Goal: Task Accomplishment & Management: Manage account settings

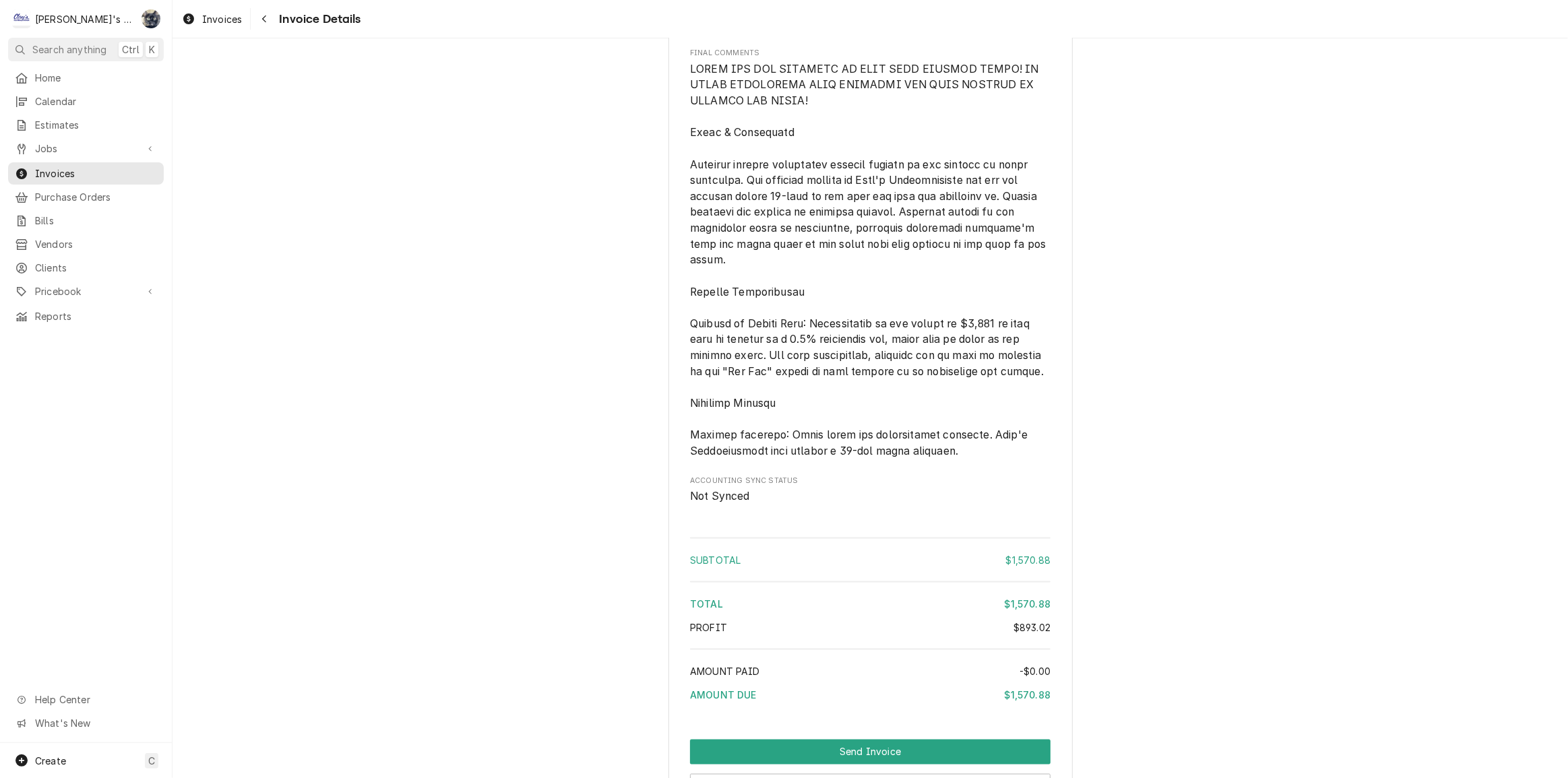
scroll to position [1845, 0]
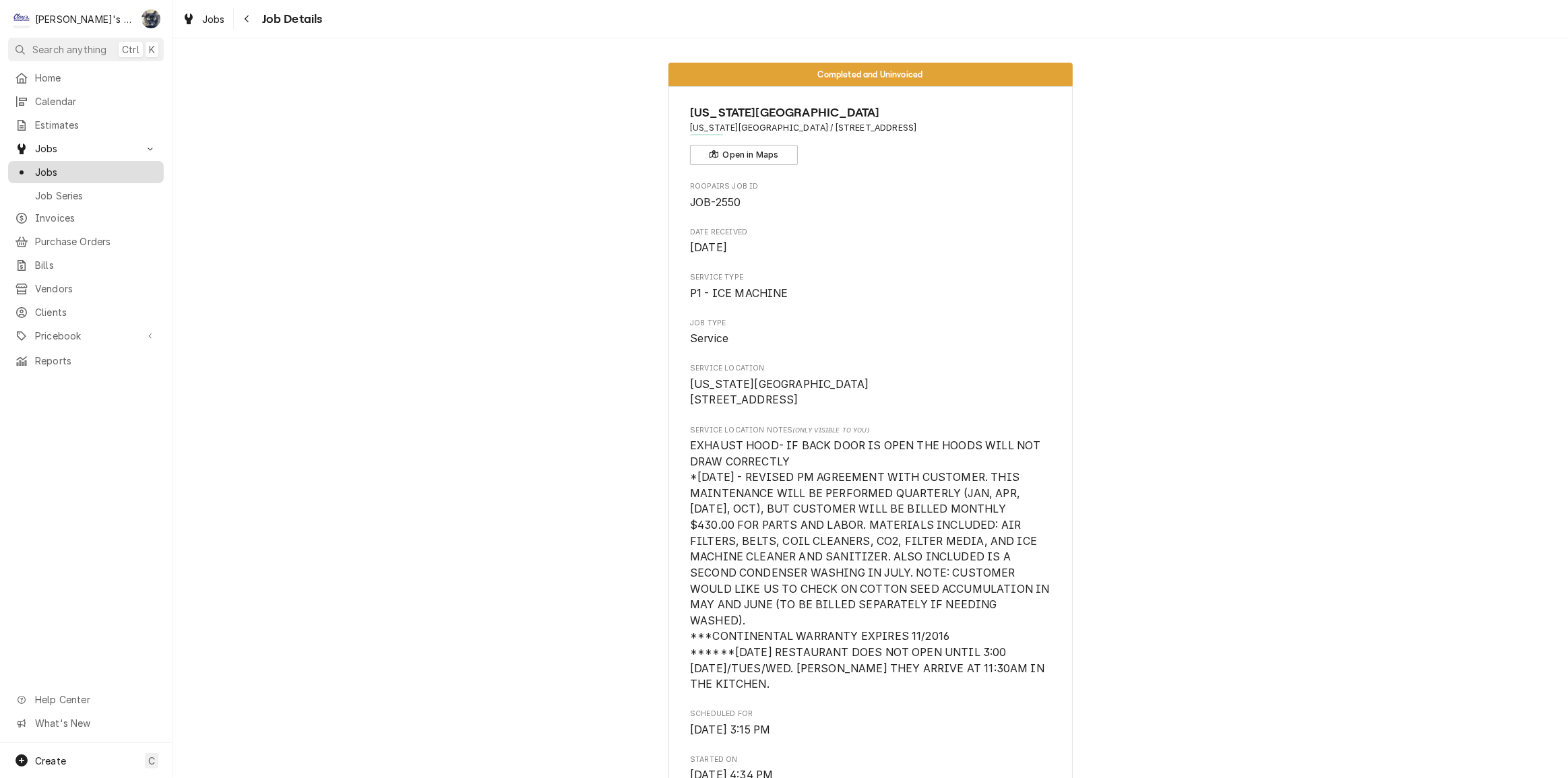
click at [56, 168] on span "Jobs" at bounding box center [95, 172] width 122 height 14
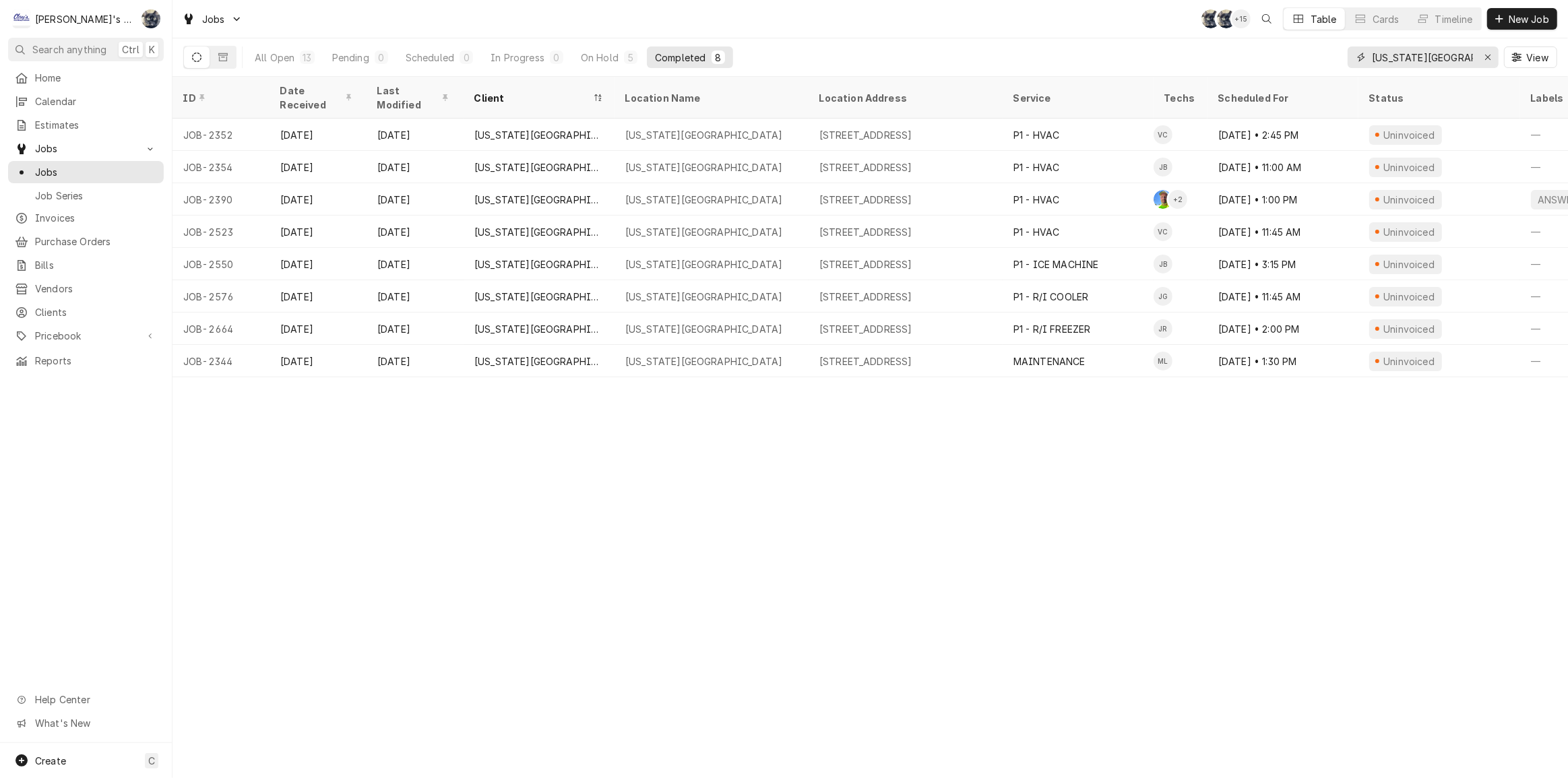
drag, startPoint x: 1367, startPoint y: 53, endPoint x: 1352, endPoint y: 54, distance: 15.0
click at [1353, 54] on div "texas road" at bounding box center [1423, 57] width 151 height 22
type input "2514"
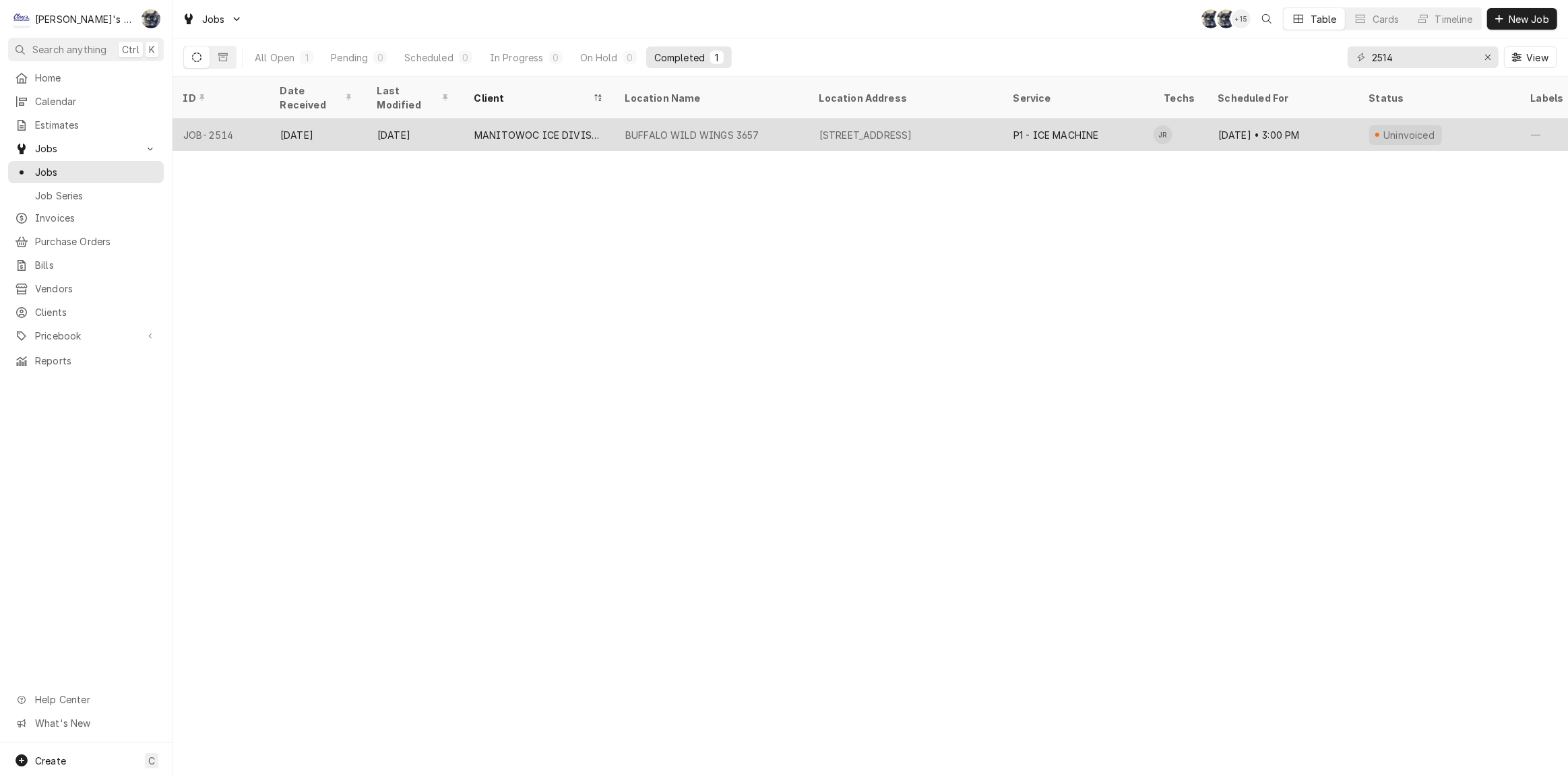
click at [817, 119] on div "2770 GATEWAY STREET, SPRINGFIELD, OR 97477" at bounding box center [905, 135] width 194 height 33
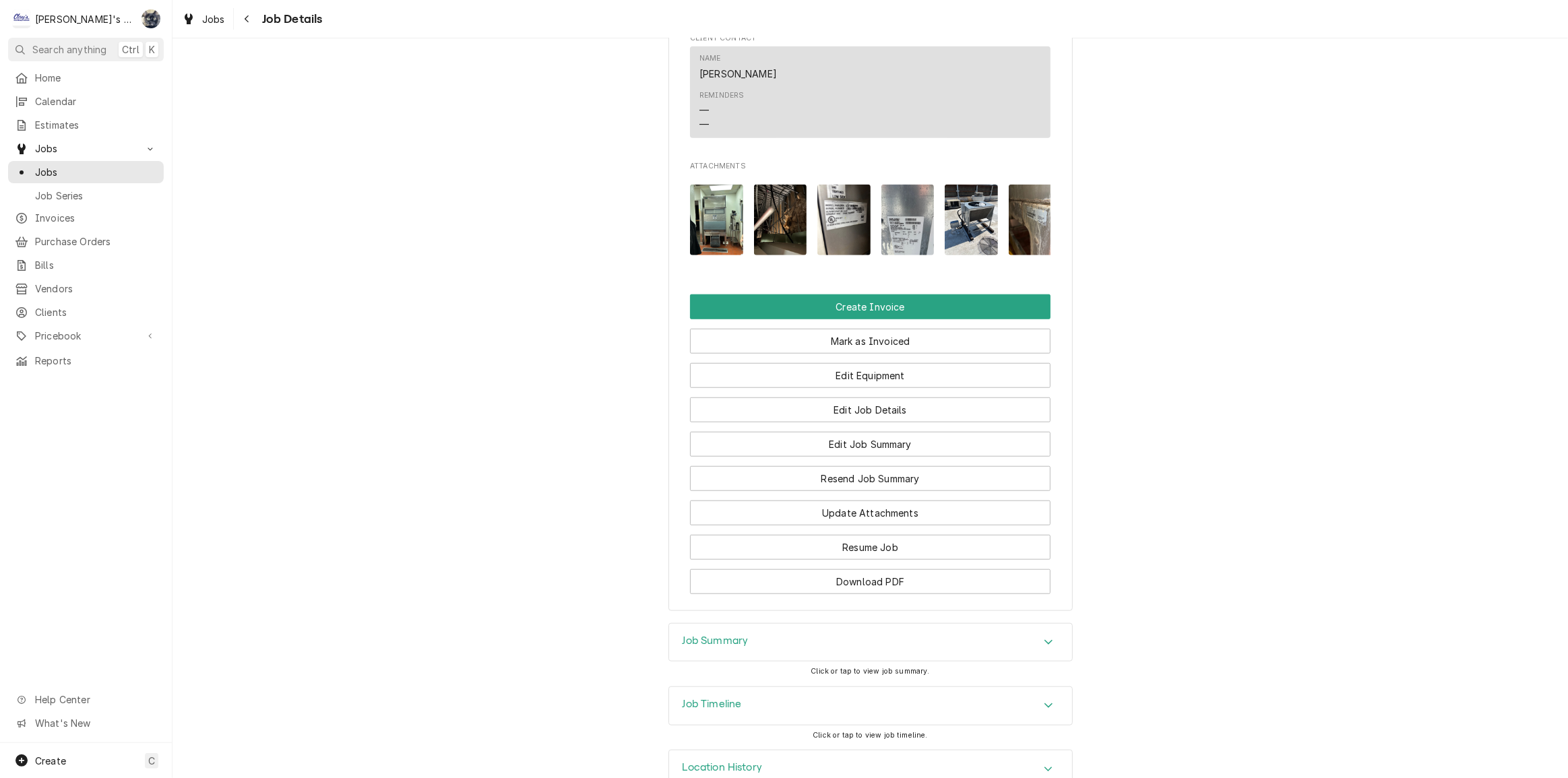
scroll to position [1254, 0]
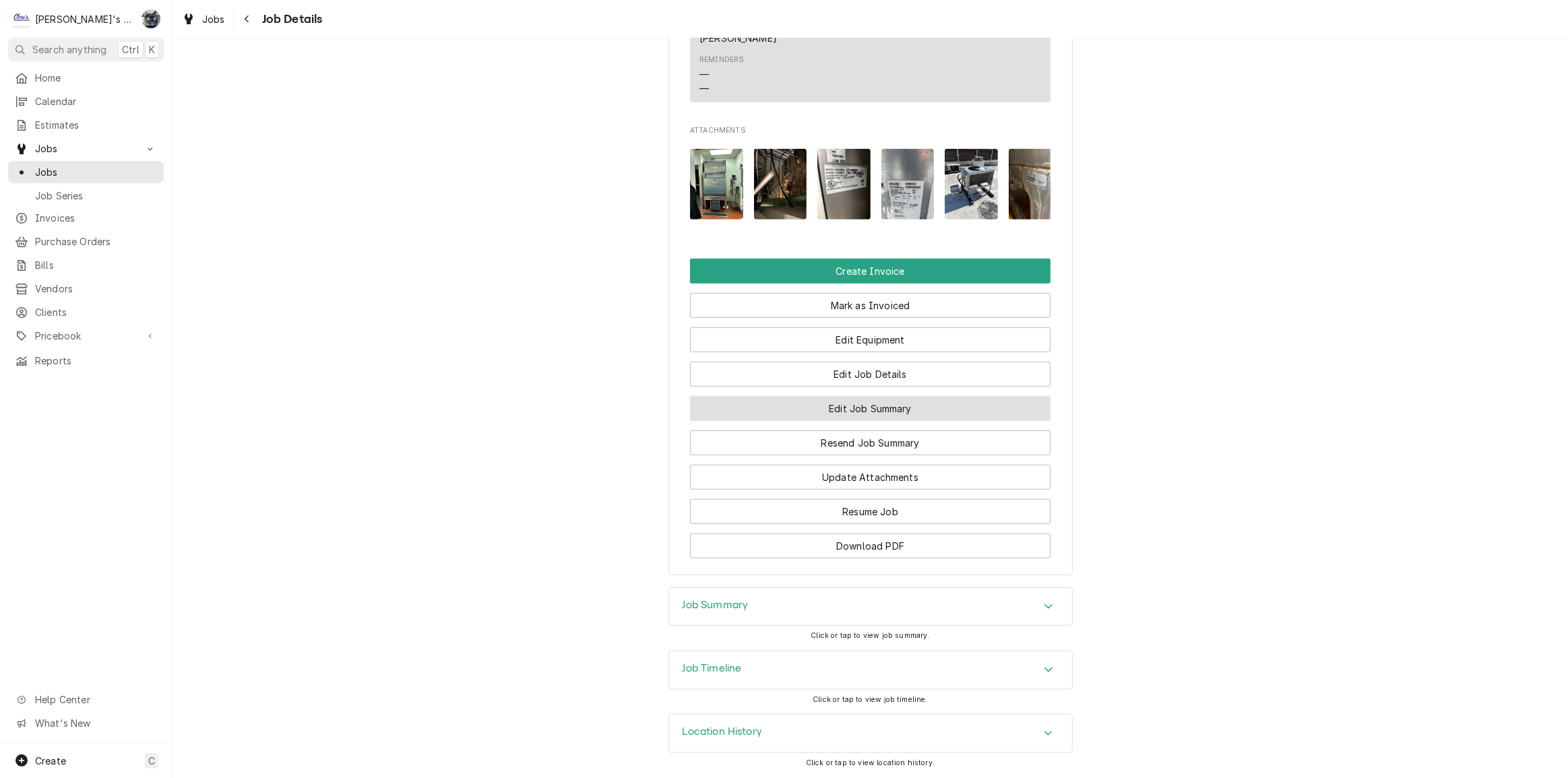
drag, startPoint x: 860, startPoint y: 415, endPoint x: 1118, endPoint y: 400, distance: 258.4
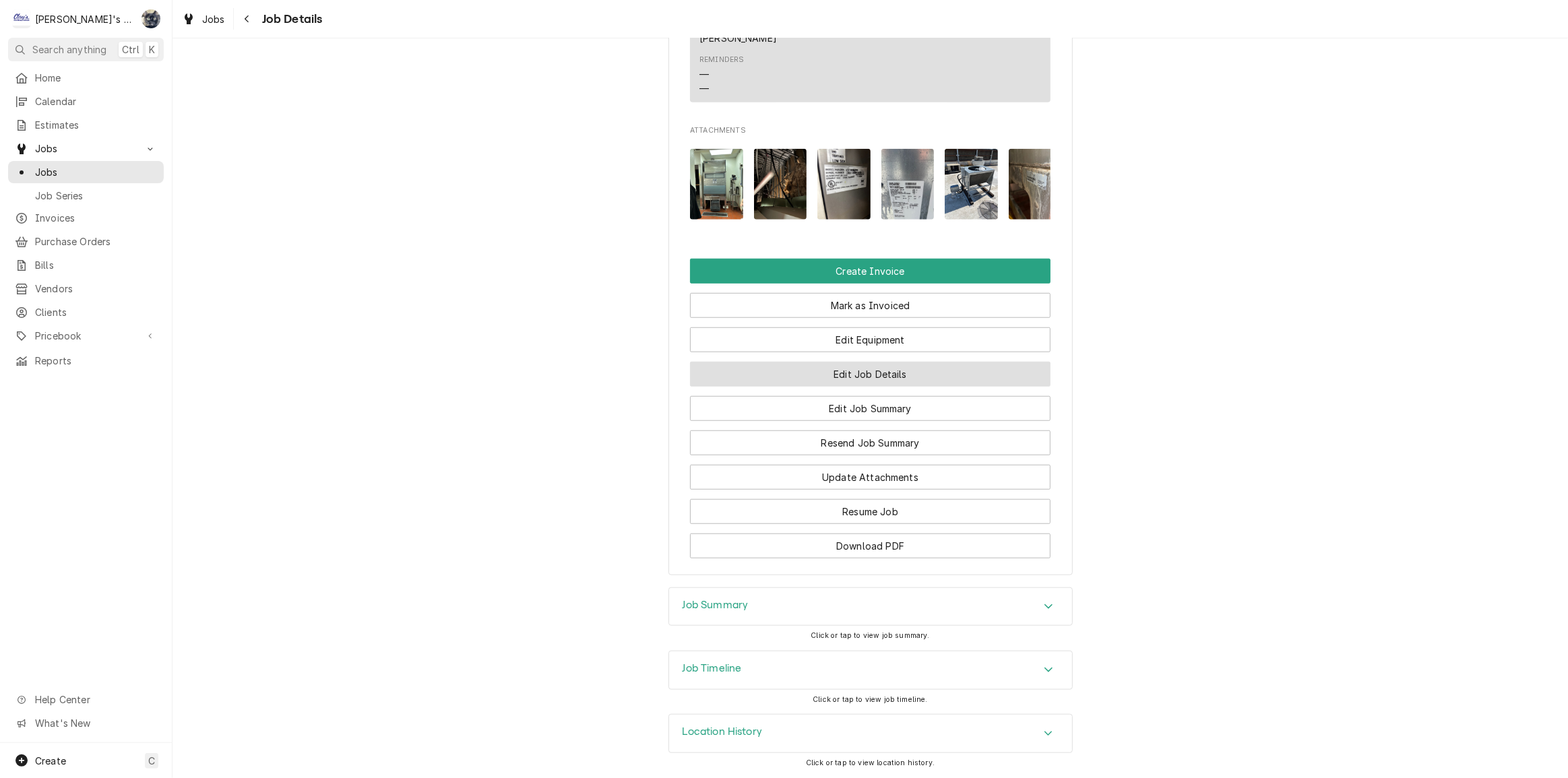
click at [933, 382] on button "Edit Job Details" at bounding box center [870, 374] width 360 height 25
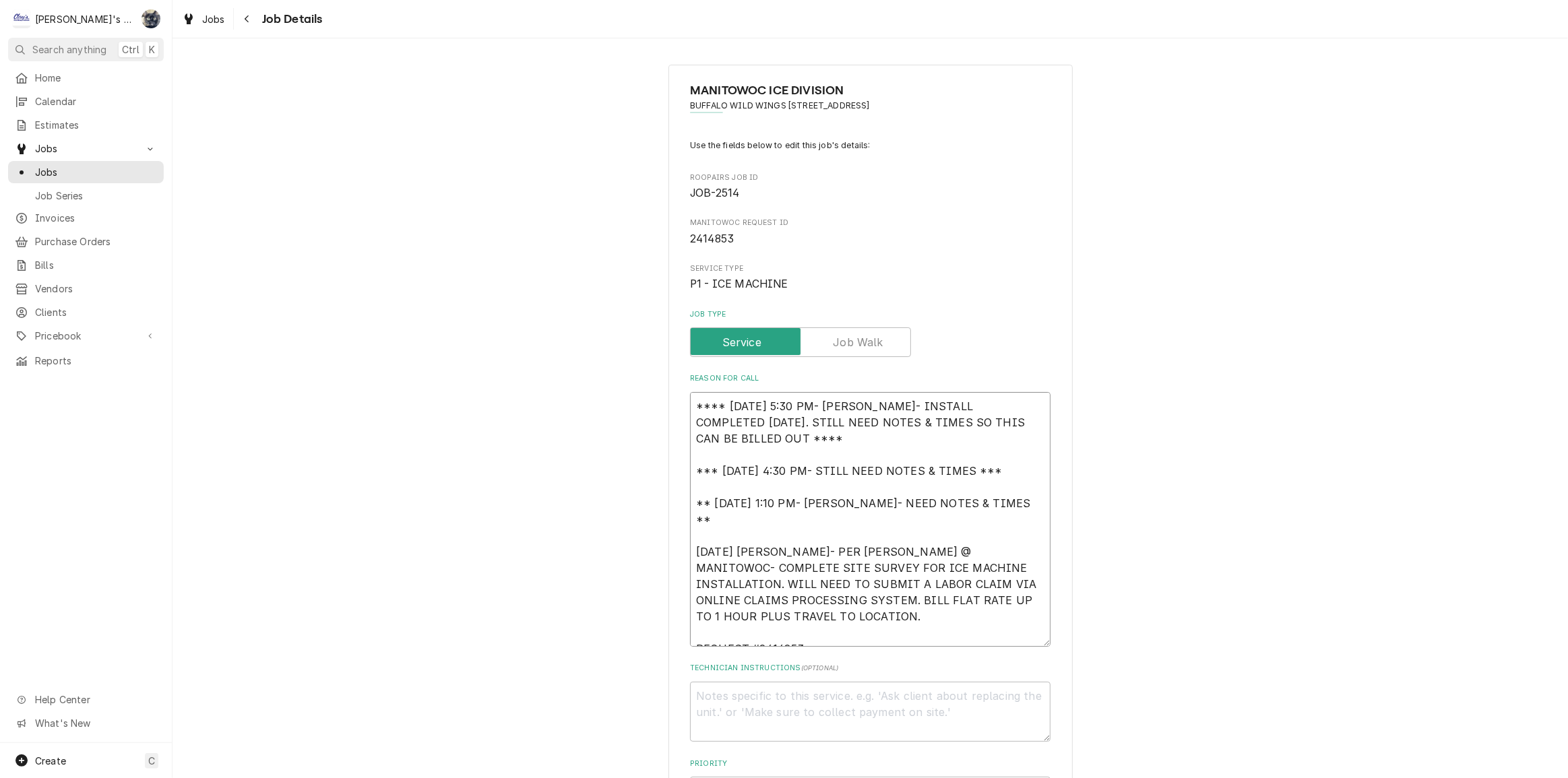
drag, startPoint x: 689, startPoint y: 473, endPoint x: 684, endPoint y: 411, distance: 62.2
click at [684, 411] on div "MANITOWOC ICE DIVISION BUFFALO WILD WINGS 3657 / 2770 GATEWAY STREET, SPRINGFIE…" at bounding box center [870, 752] width 405 height 1375
drag, startPoint x: 686, startPoint y: 512, endPoint x: 679, endPoint y: 378, distance: 134.2
click at [679, 378] on div "MANITOWOC ICE DIVISION BUFFALO WILD WINGS 3657 / 2770 GATEWAY STREET, SPRINGFIE…" at bounding box center [870, 752] width 405 height 1375
type textarea "x"
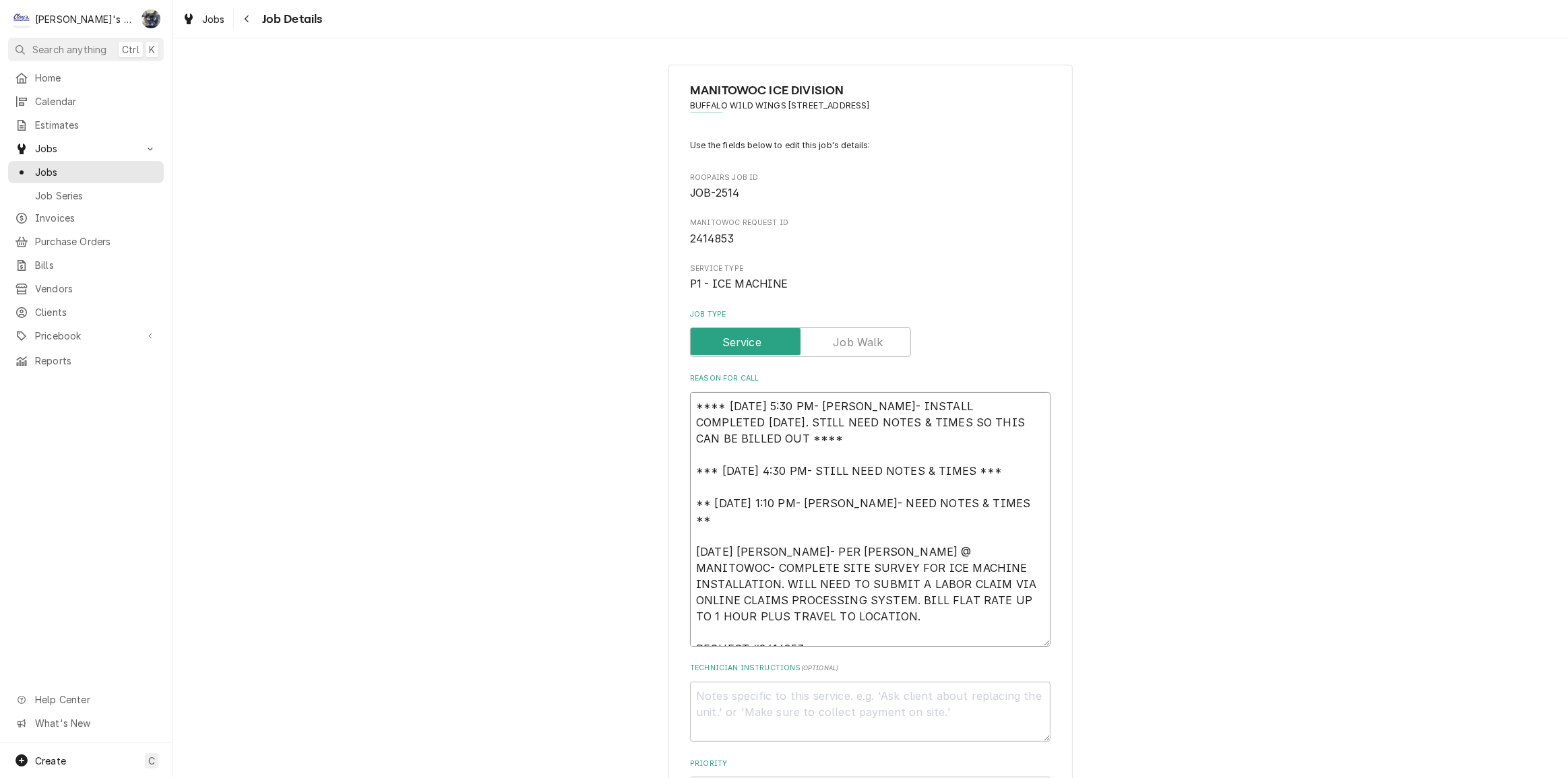
type textarea "7/15/2025 SARAH- PER REBECCA @ MANITOWOC- COMPLETE SITE SURVEY FOR ICE MACHINE …"
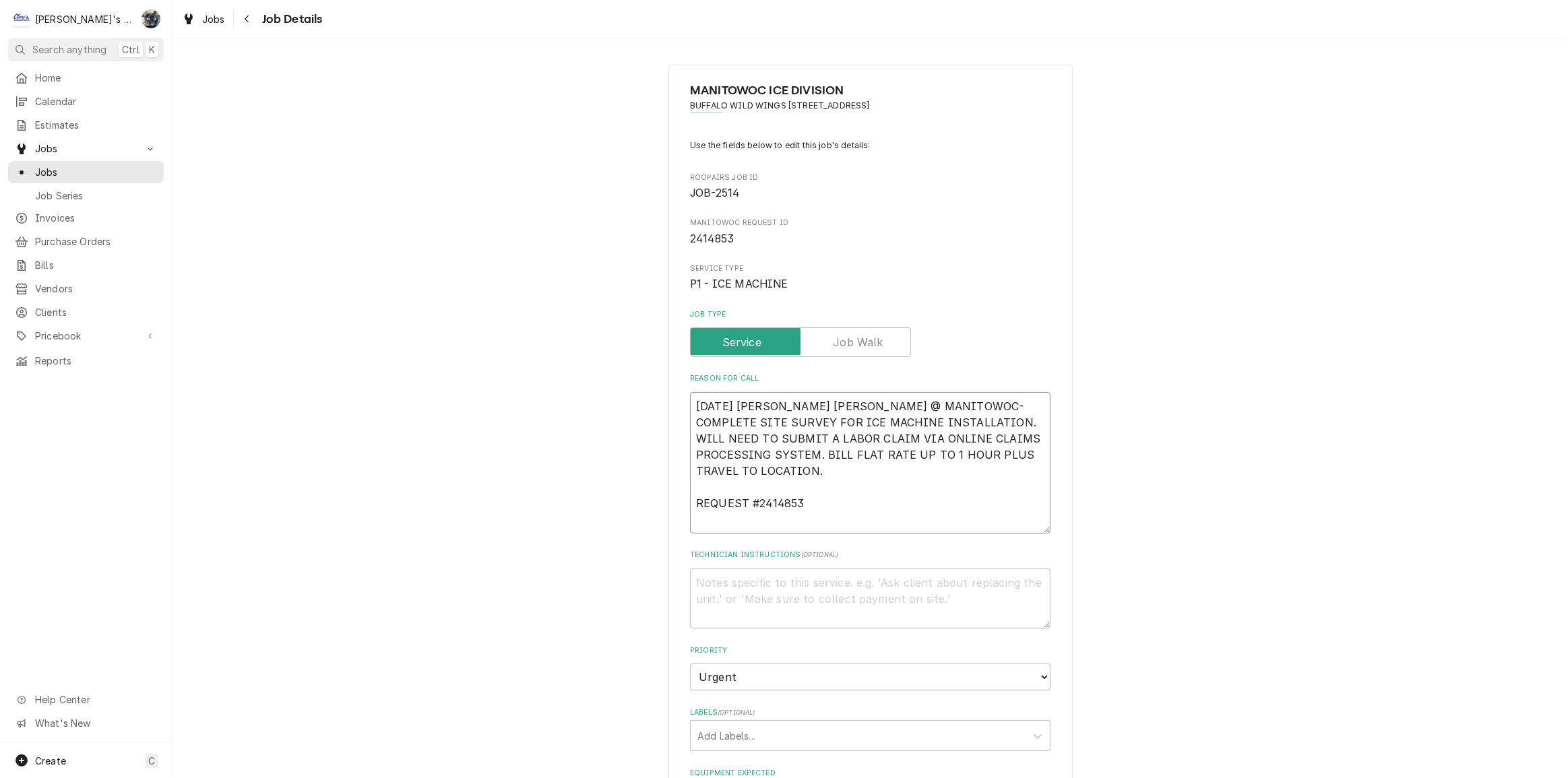
click at [690, 421] on textarea "7/15/2025 SARAH- PER REBECCA @ MANITOWOC- COMPLETE SITE SURVEY FOR ICE MACHINE …" at bounding box center [870, 463] width 360 height 142
type textarea "x"
type textarea "7/15/2025 SARAH- PER REBECCA @ MANITOWOC- COMPLETE SITE SURVEY FOR ICE MACHINE …"
type textarea "x"
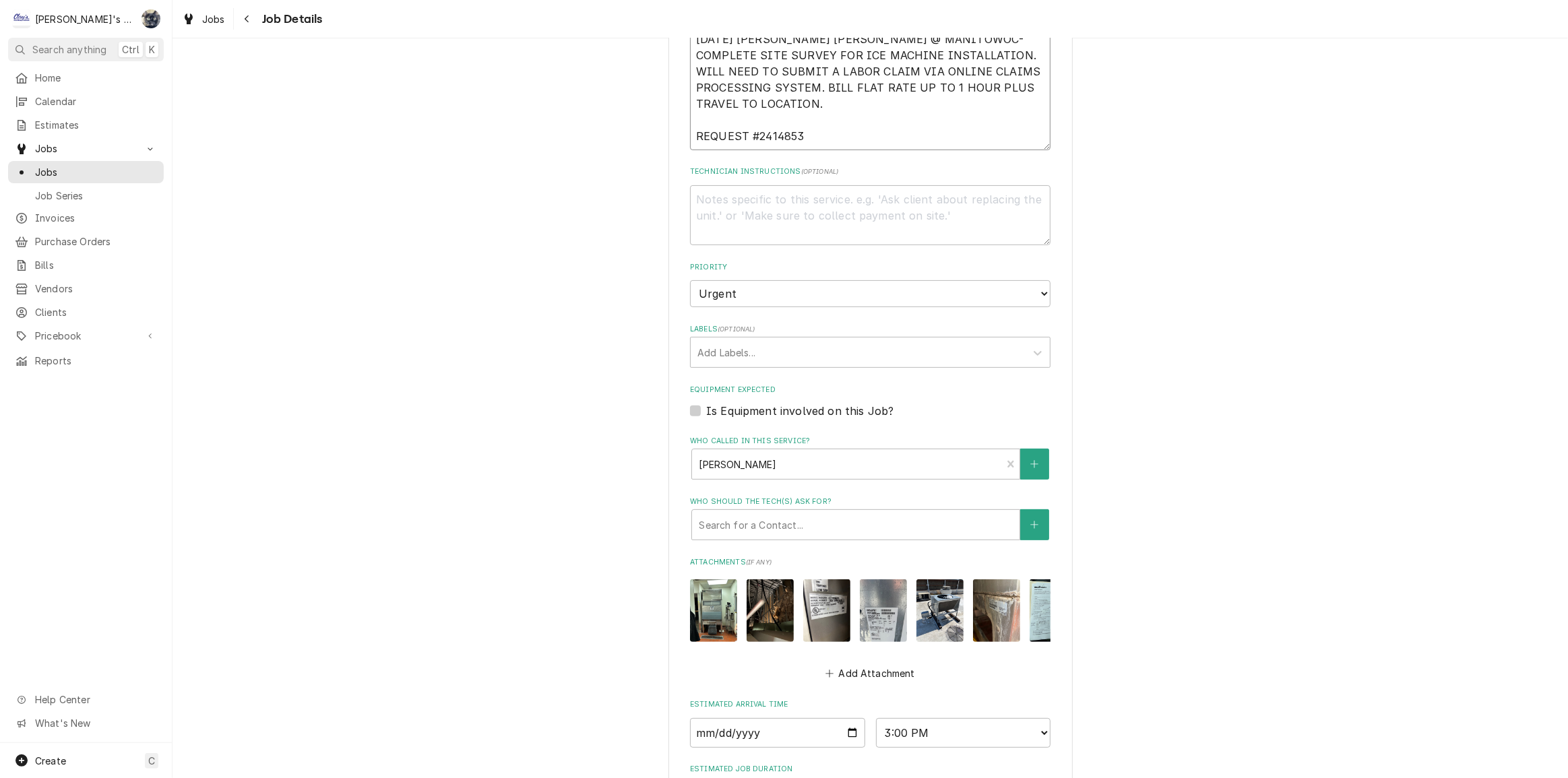
scroll to position [550, 0]
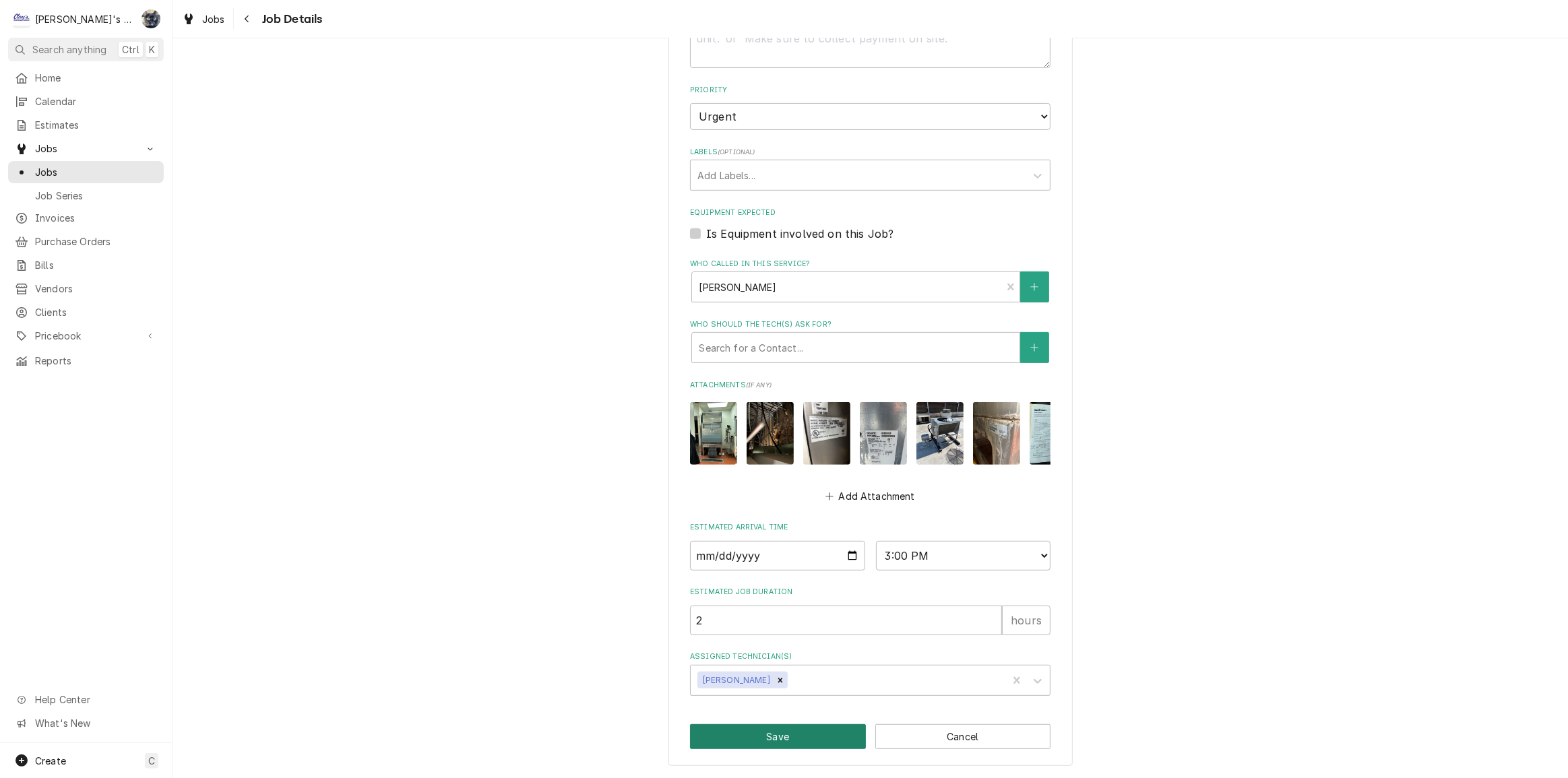
type textarea "7/15/2025 SARAH- PER REBECCA @ MANITOWOC- COMPLETE SITE SURVEY FOR ICE MACHINE …"
click at [794, 738] on button "Save" at bounding box center [777, 737] width 176 height 25
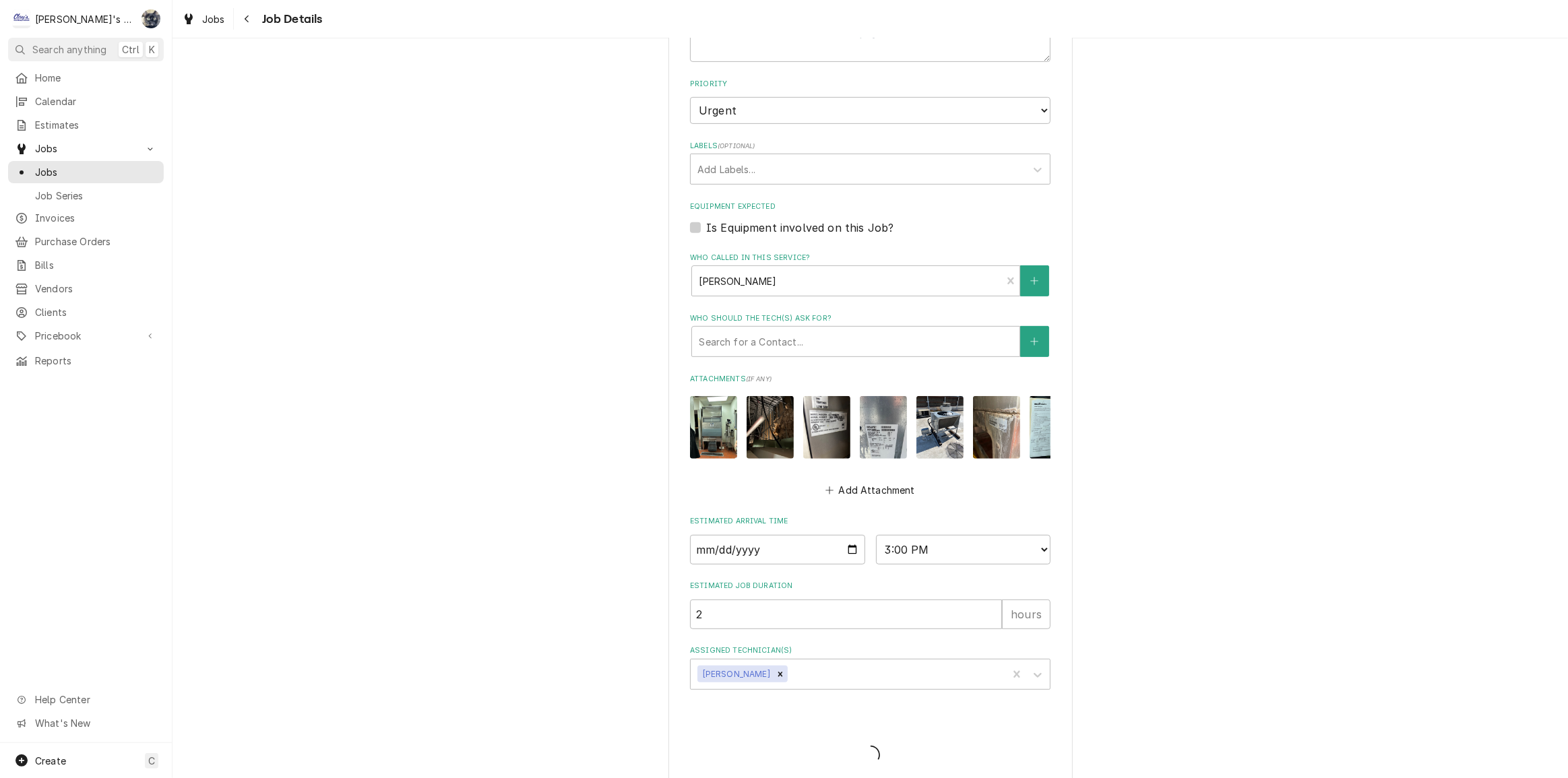
type textarea "x"
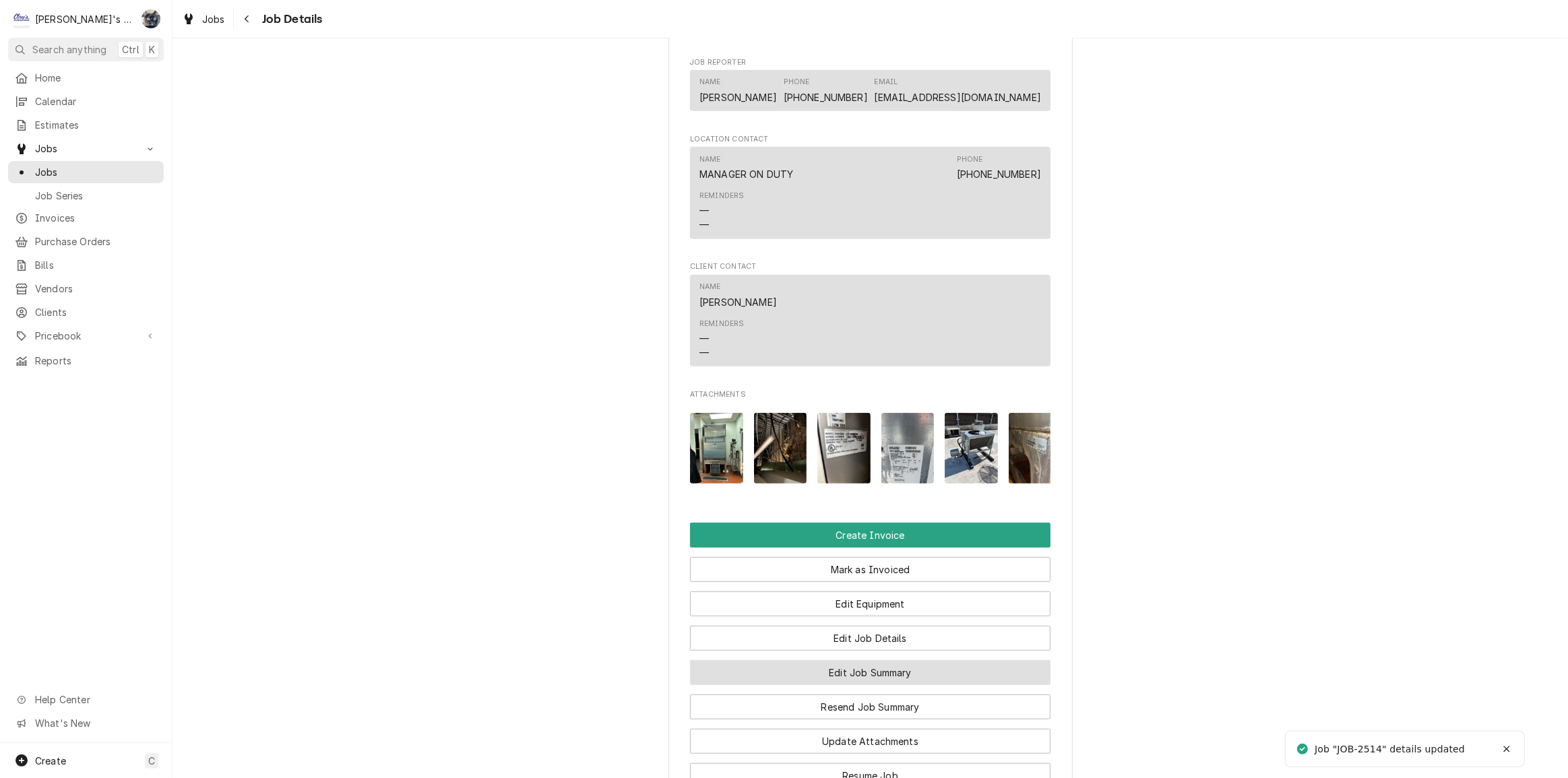
scroll to position [1143, 0]
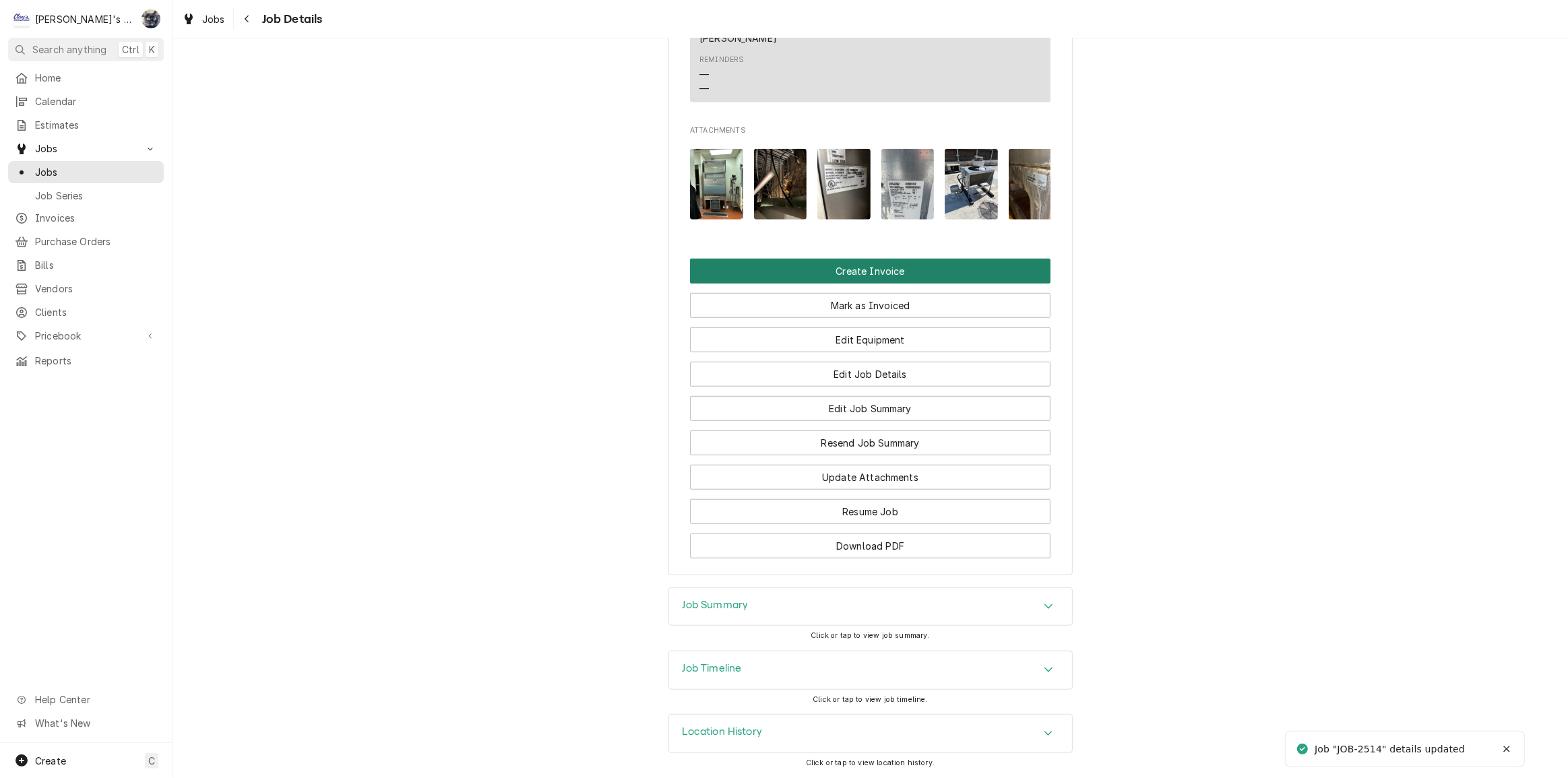
click at [850, 276] on button "Create Invoice" at bounding box center [870, 271] width 360 height 25
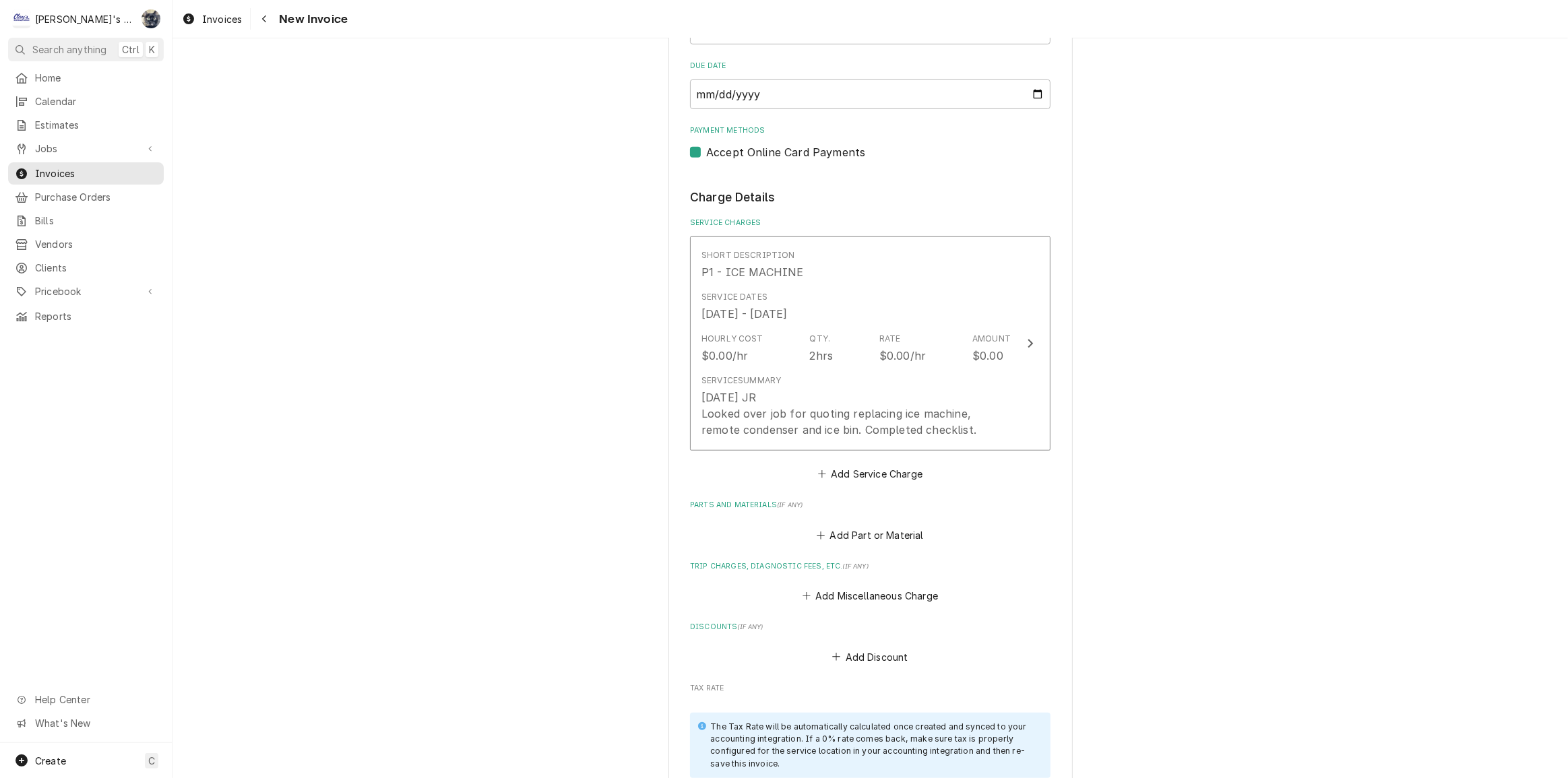
scroll to position [979, 0]
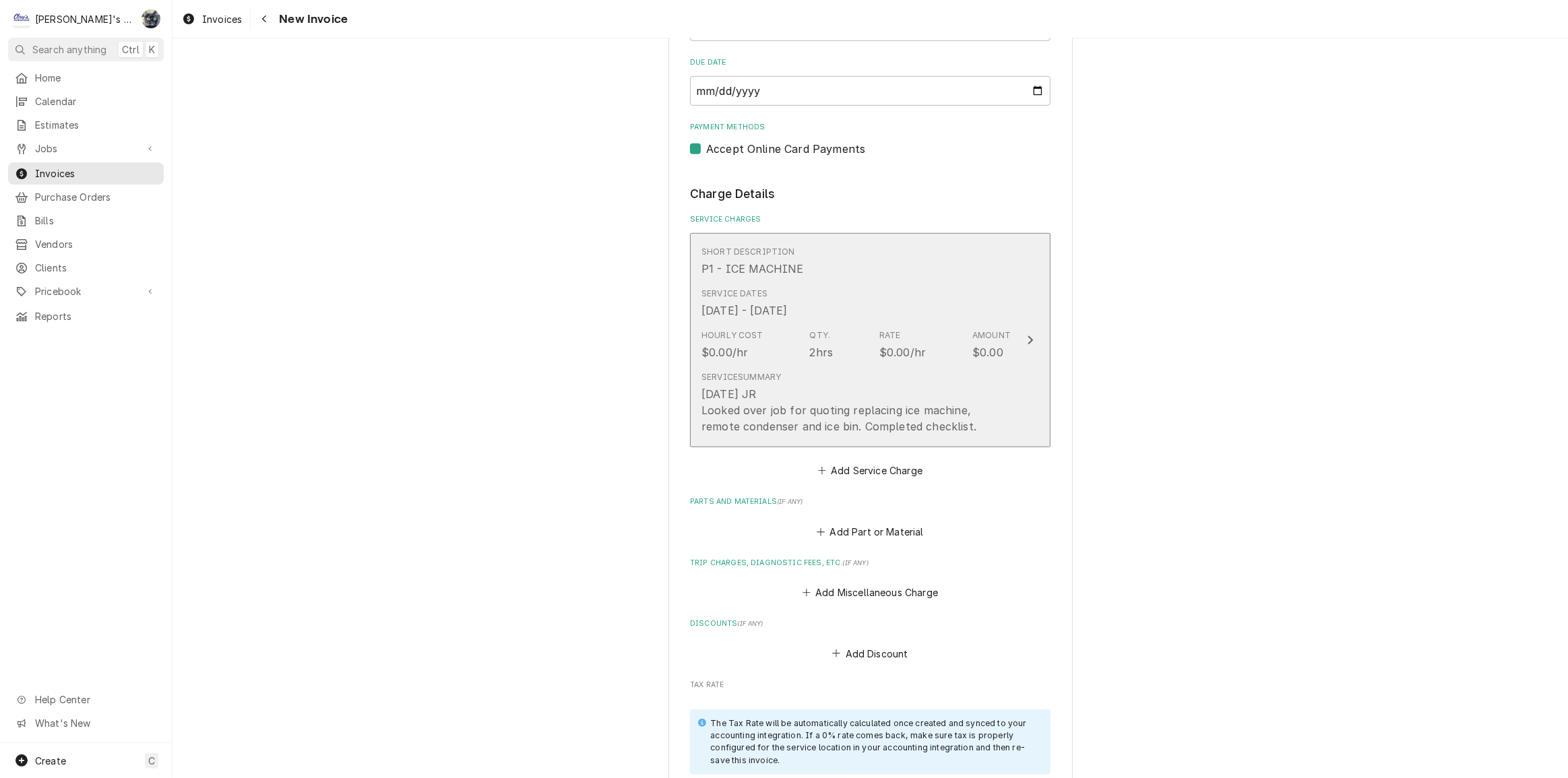
click at [790, 394] on div "7/15/2025 JR Looked over job for quoting replacing ice machine, remote condense…" at bounding box center [856, 410] width 309 height 49
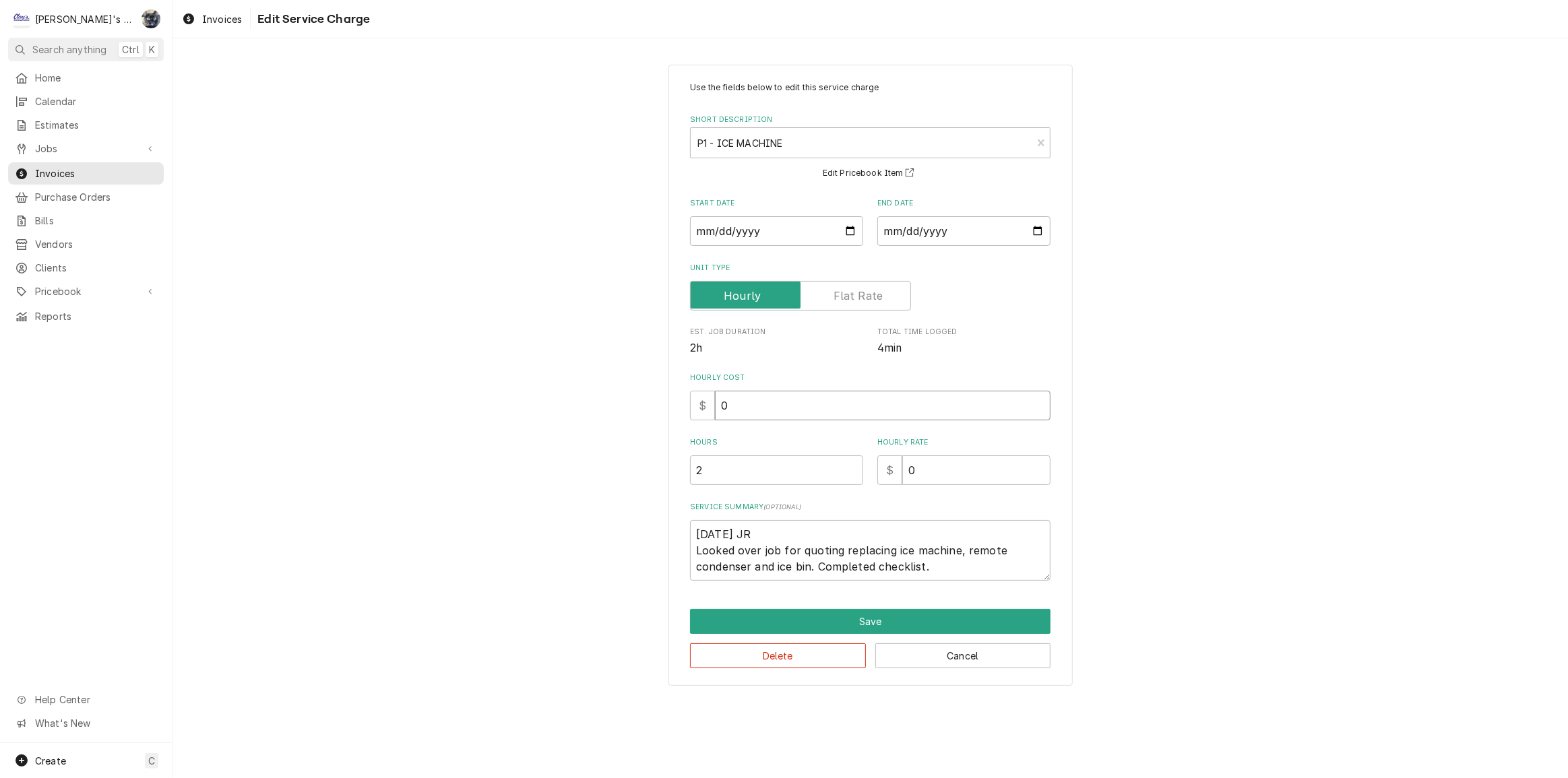
drag, startPoint x: 753, startPoint y: 407, endPoint x: 703, endPoint y: 392, distance: 52.2
click at [714, 398] on div "$ 0" at bounding box center [870, 405] width 360 height 29
type textarea "x"
type input "6"
type textarea "x"
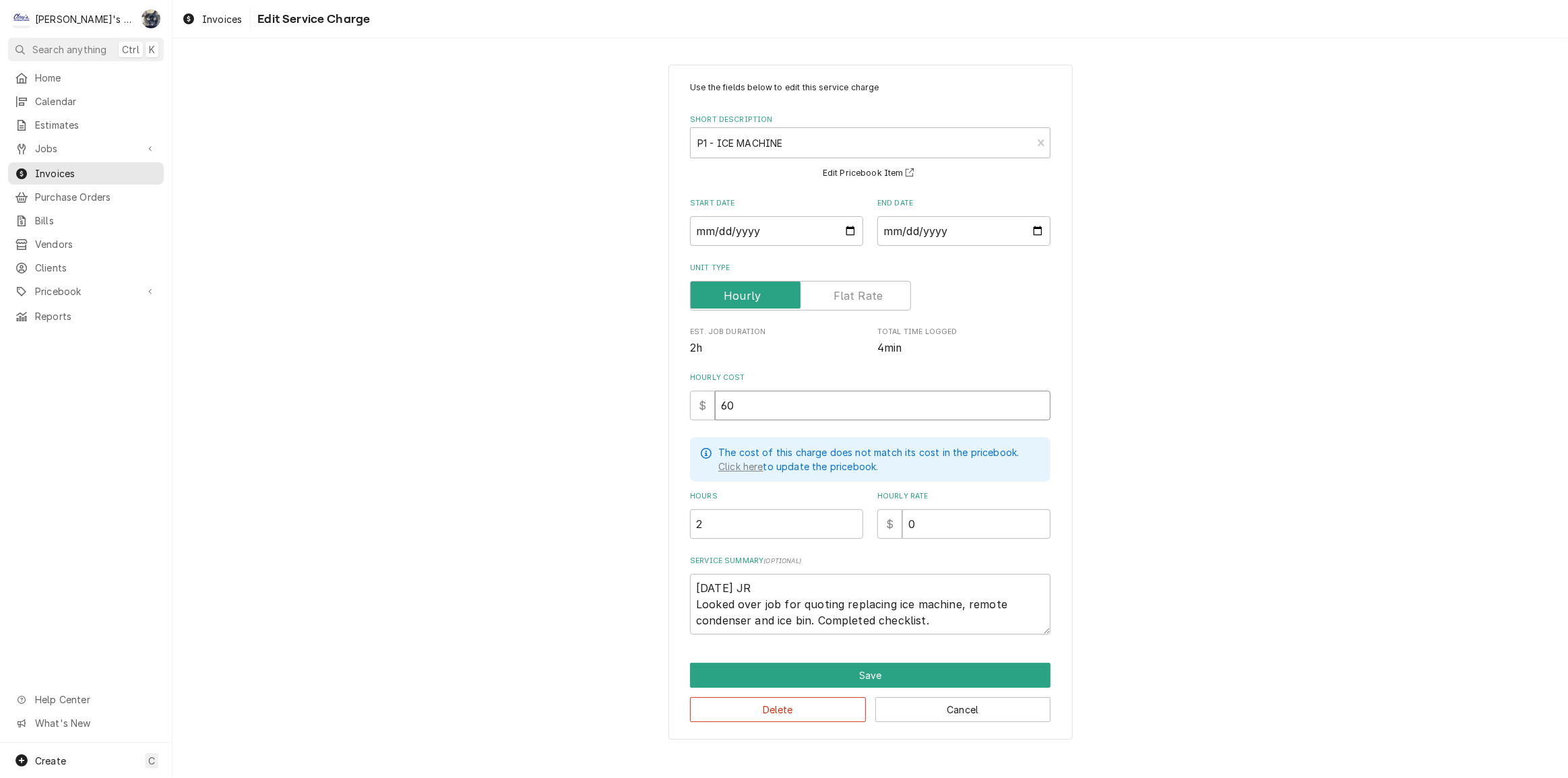
type input "60"
type textarea "x"
type input "1"
type textarea "x"
type input "12"
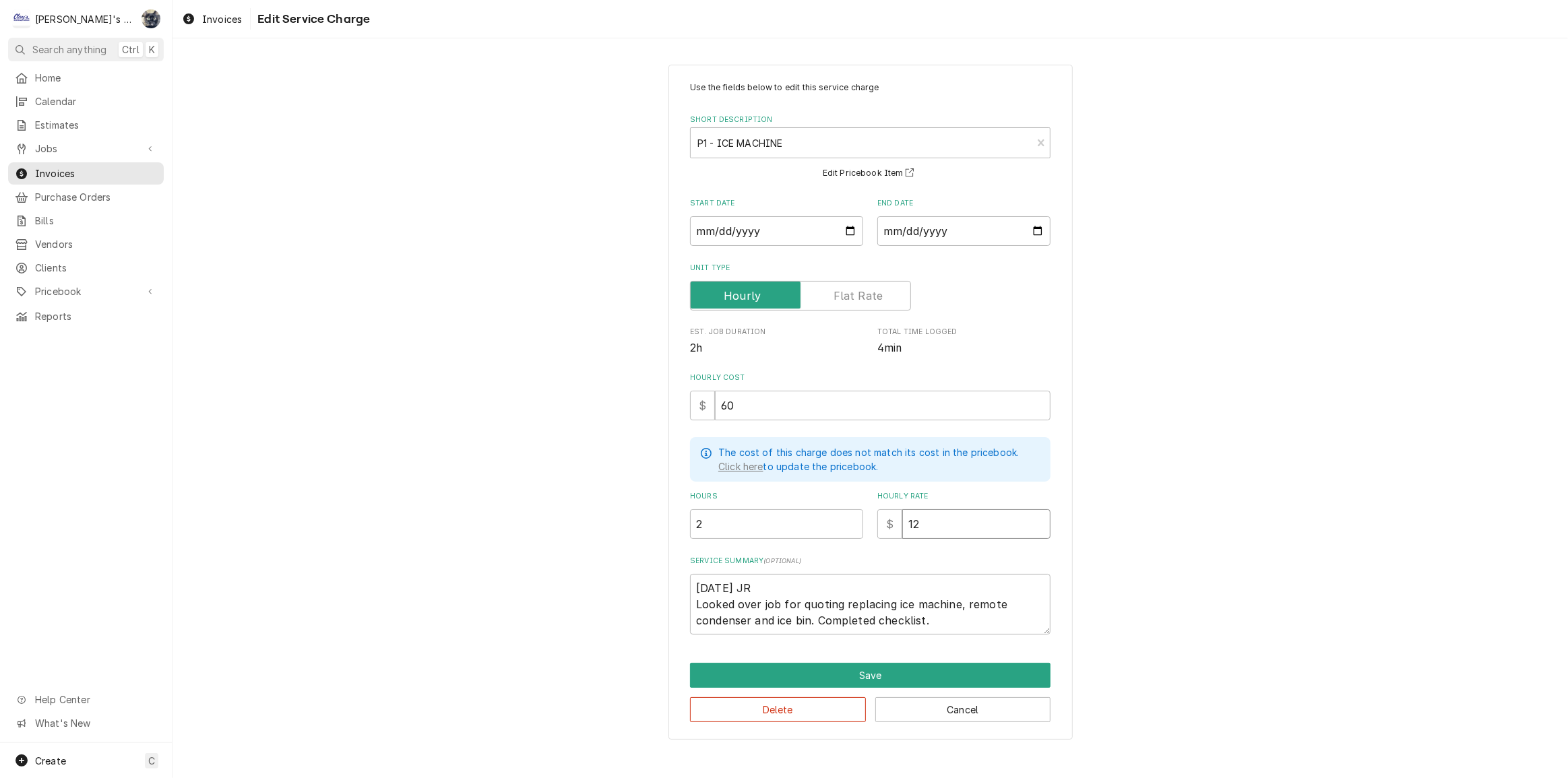
type textarea "x"
type input "126"
click at [650, 518] on div "Use the fields below to edit this service charge Short Description P1 - ICE MAC…" at bounding box center [870, 402] width 1396 height 699
type textarea "x"
type input "1"
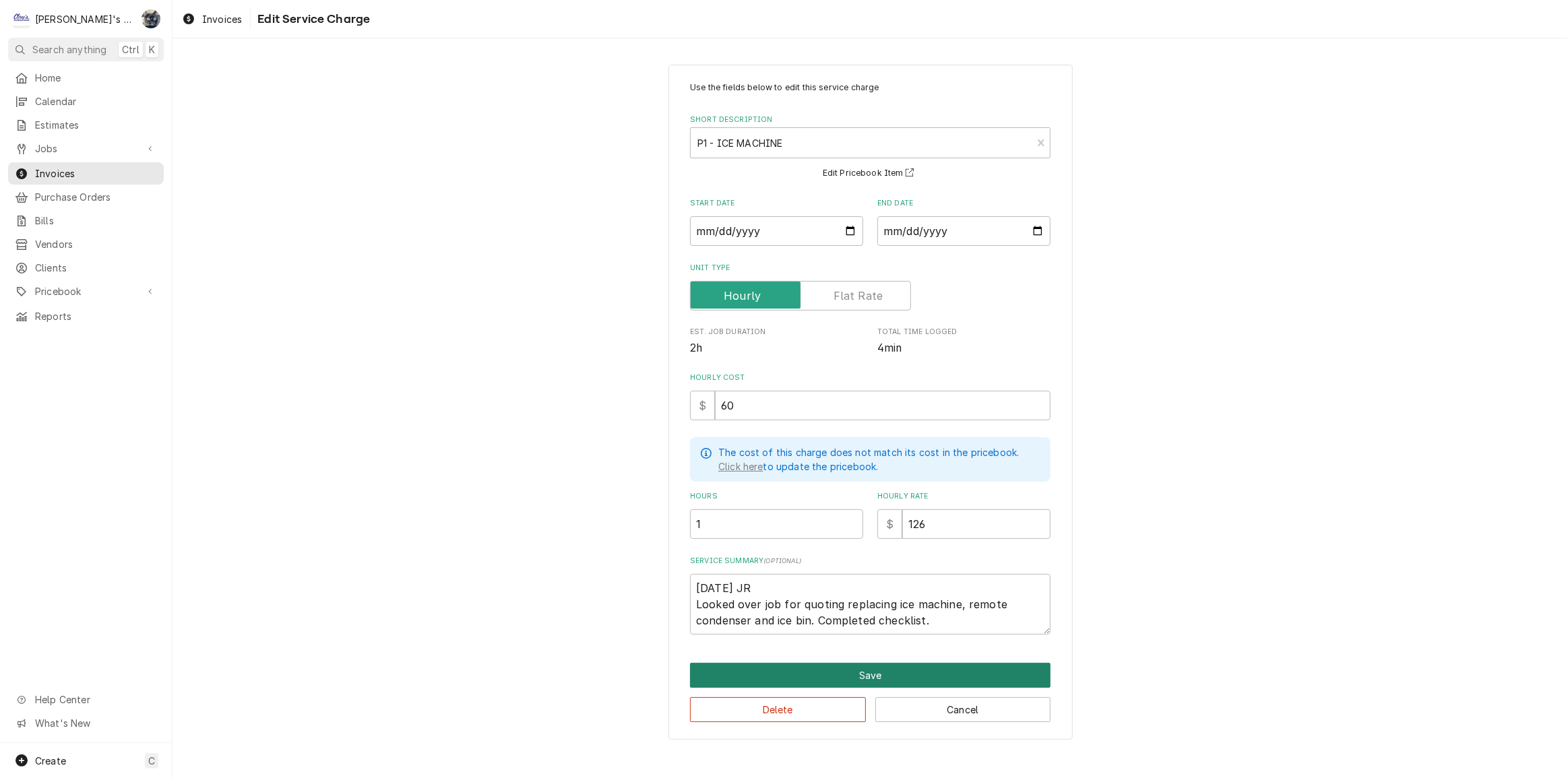
click at [834, 670] on button "Save" at bounding box center [870, 676] width 360 height 25
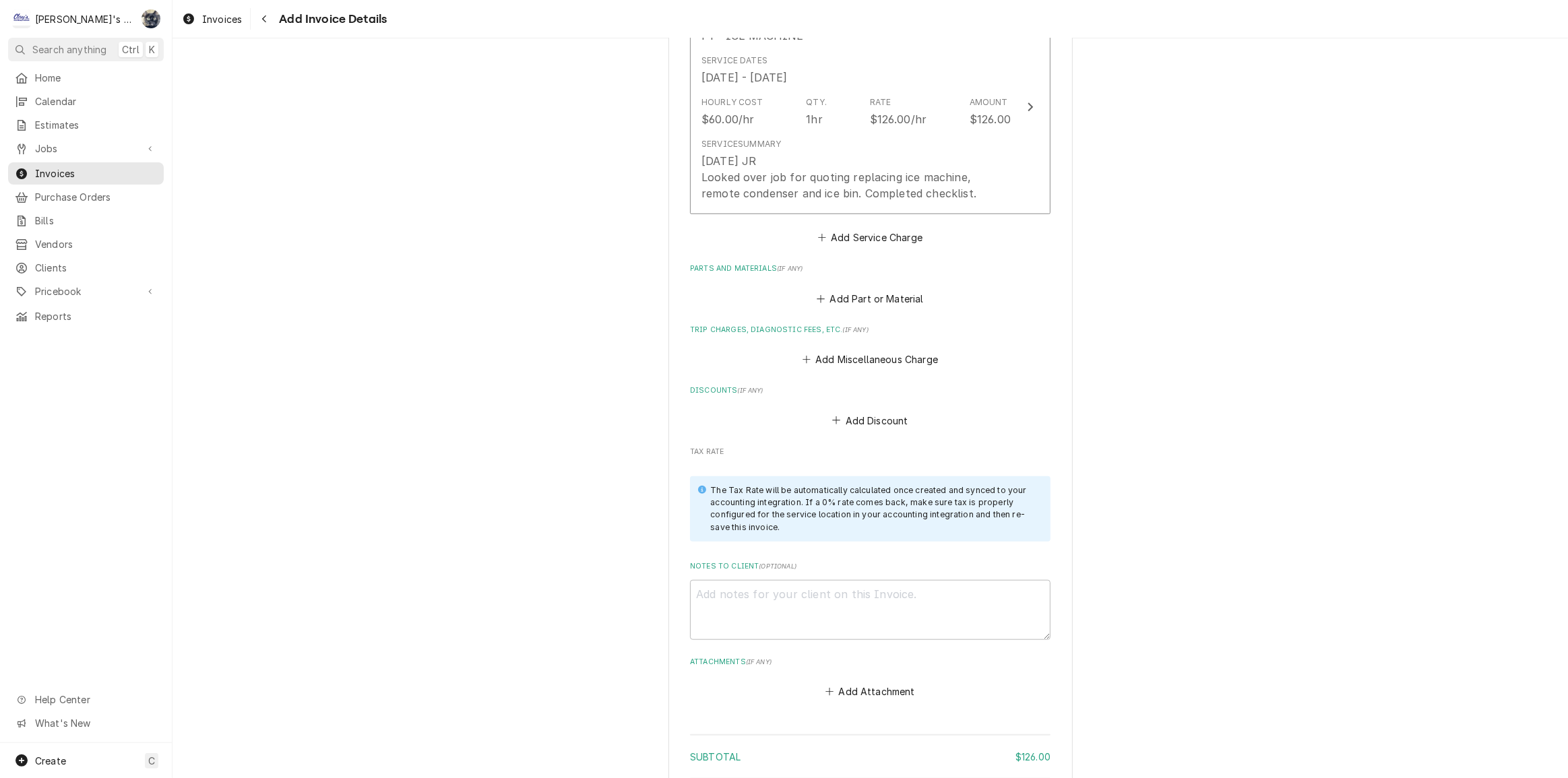
scroll to position [1388, 0]
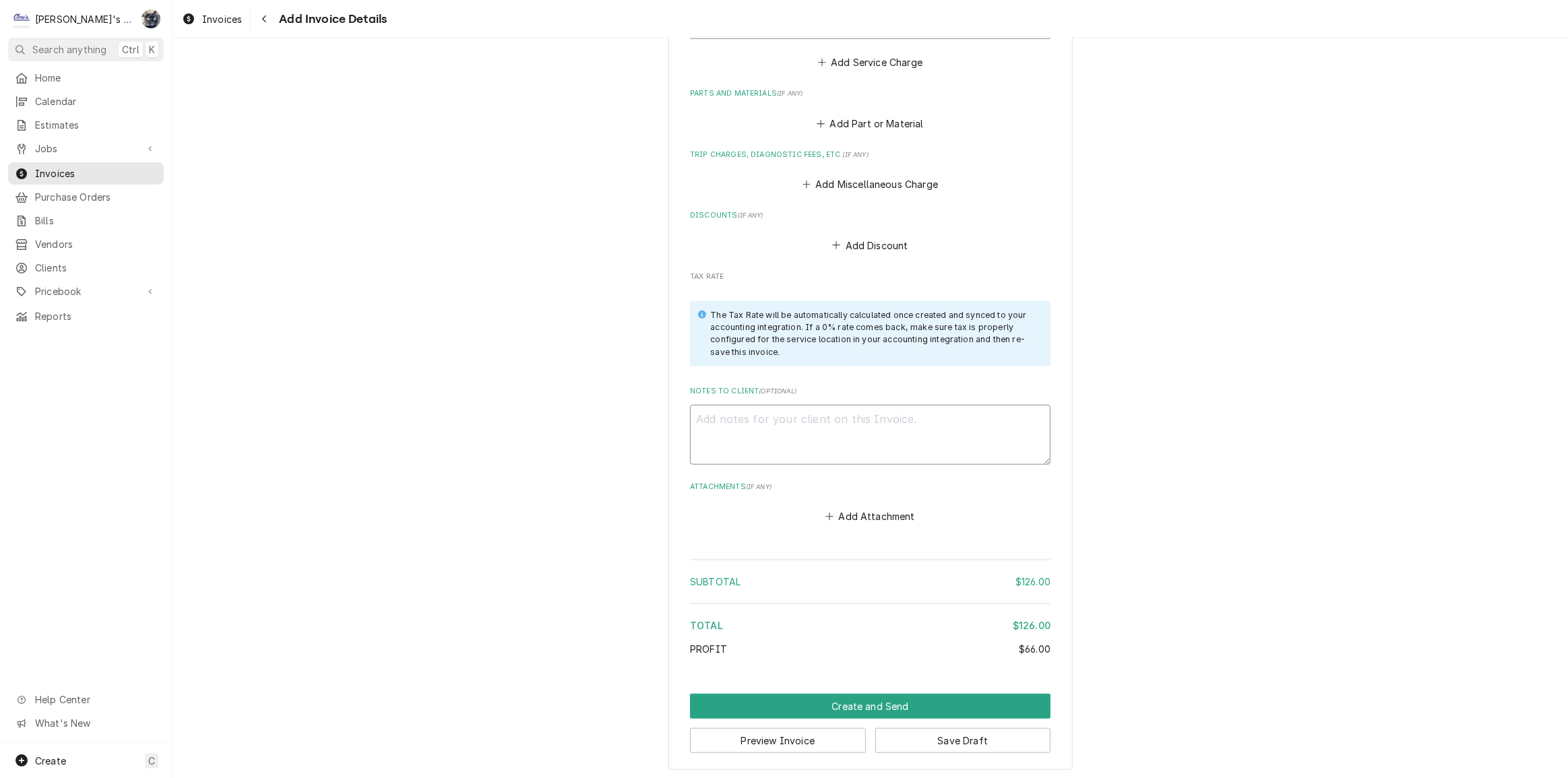
click at [745, 423] on textarea "Notes to Client ( optional )" at bounding box center [870, 435] width 360 height 60
type textarea "x"
type textarea "R"
type textarea "x"
type textarea "RE"
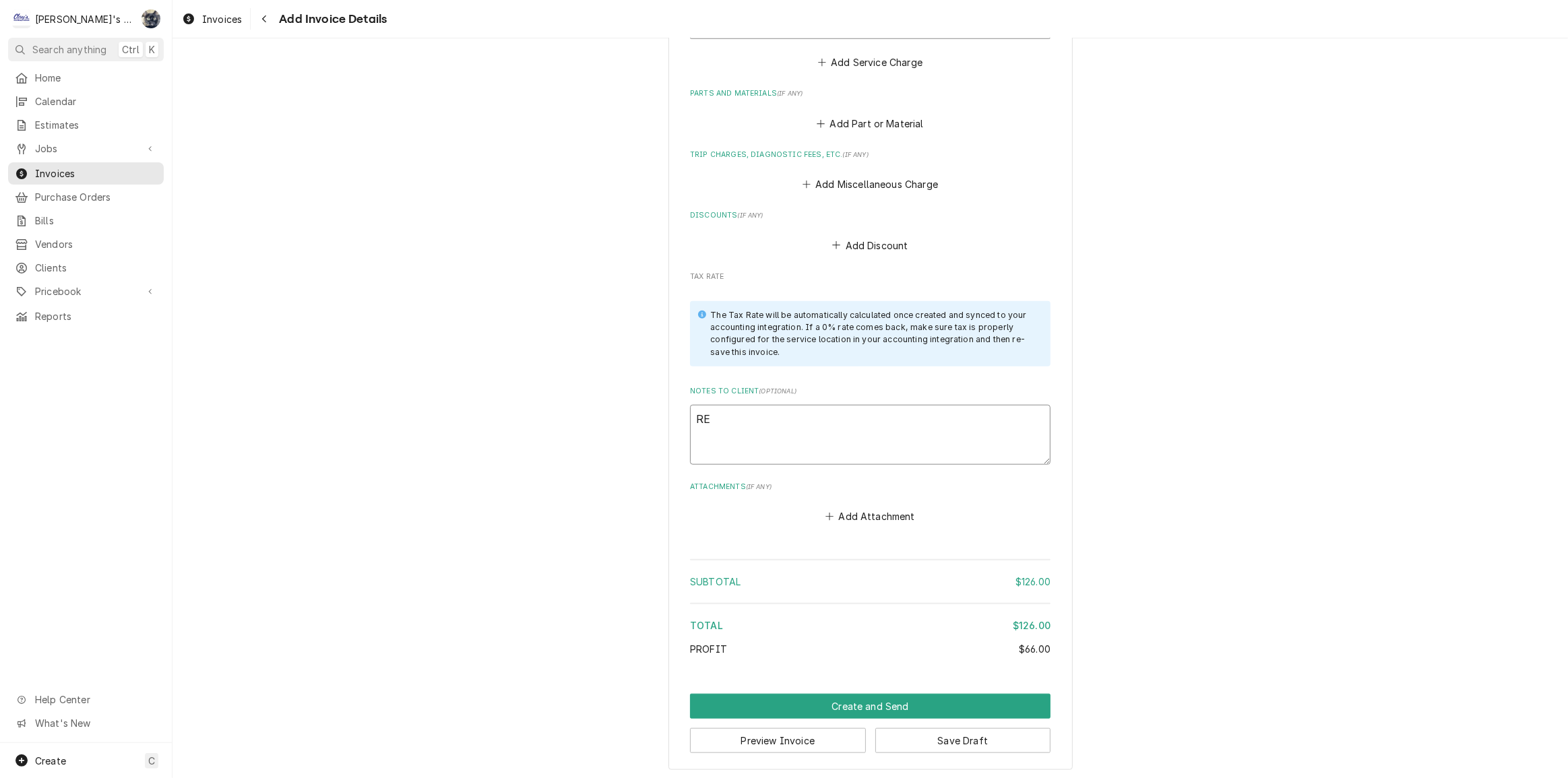
type textarea "x"
type textarea "RES"
type textarea "x"
type textarea "REST"
type textarea "x"
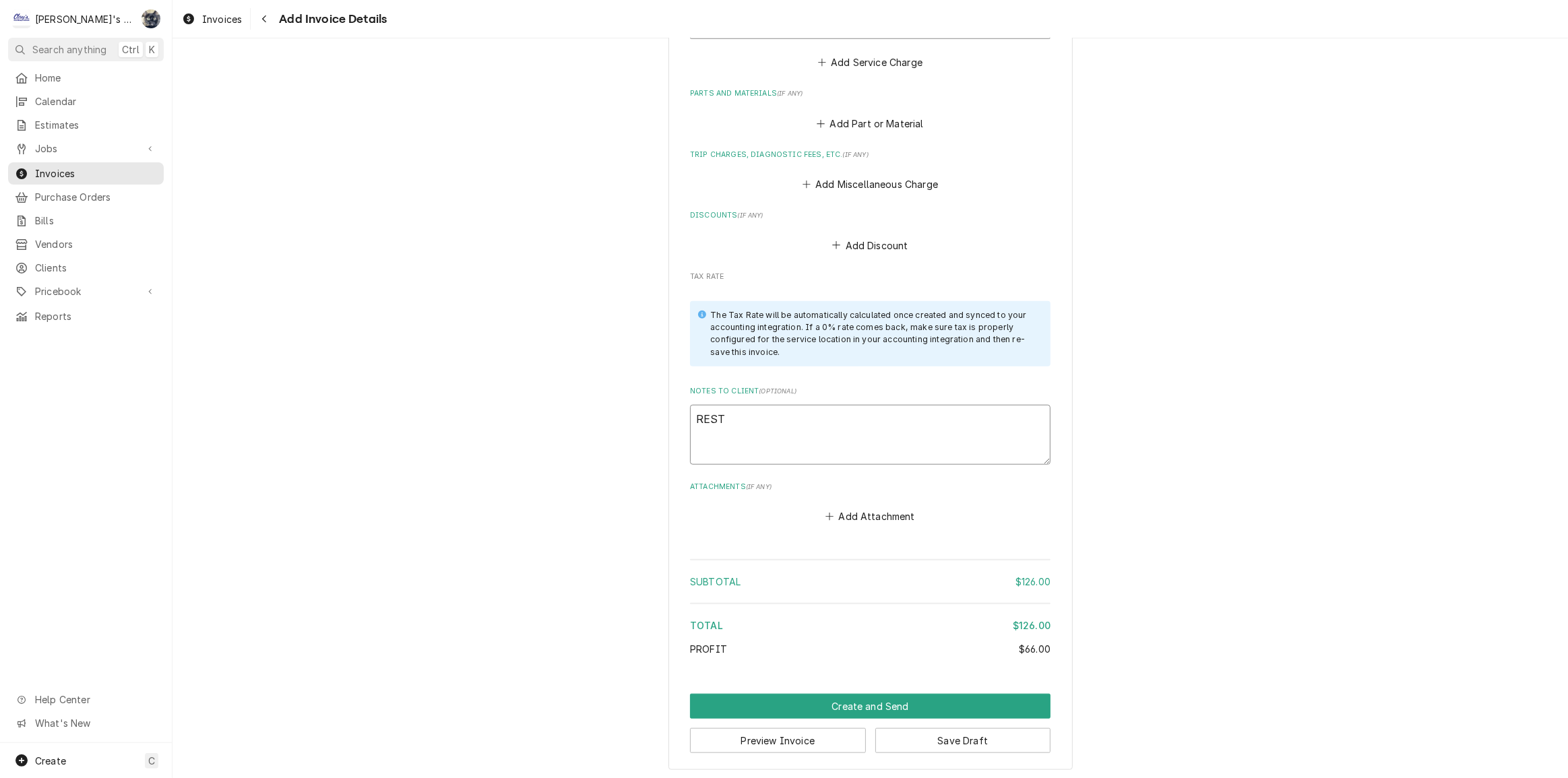
type textarea "RES"
type textarea "x"
type textarea "RE"
type textarea "x"
type textarea "R"
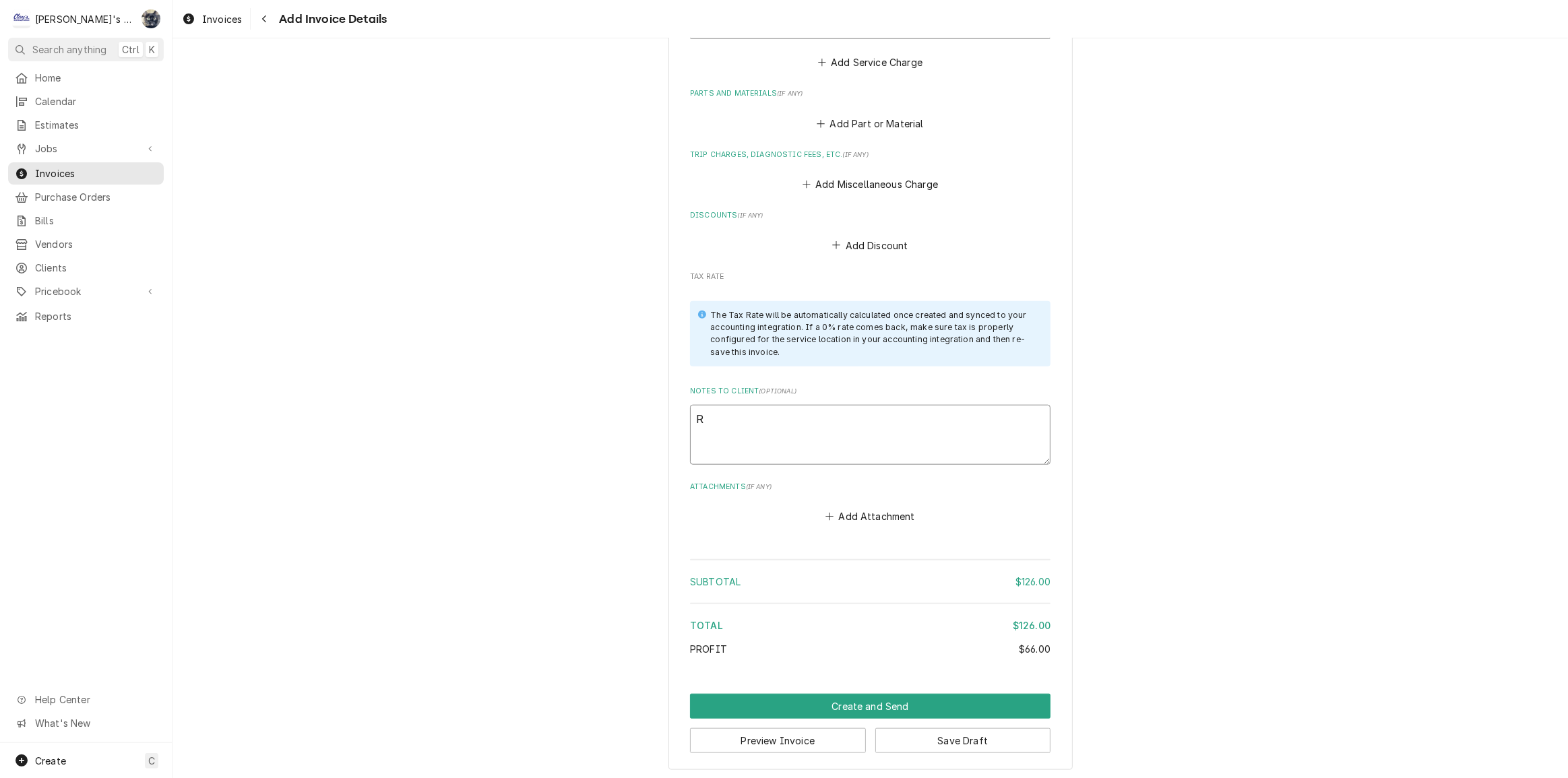
type textarea "x"
type textarea "RE"
type textarea "x"
type textarea "REQ"
type textarea "x"
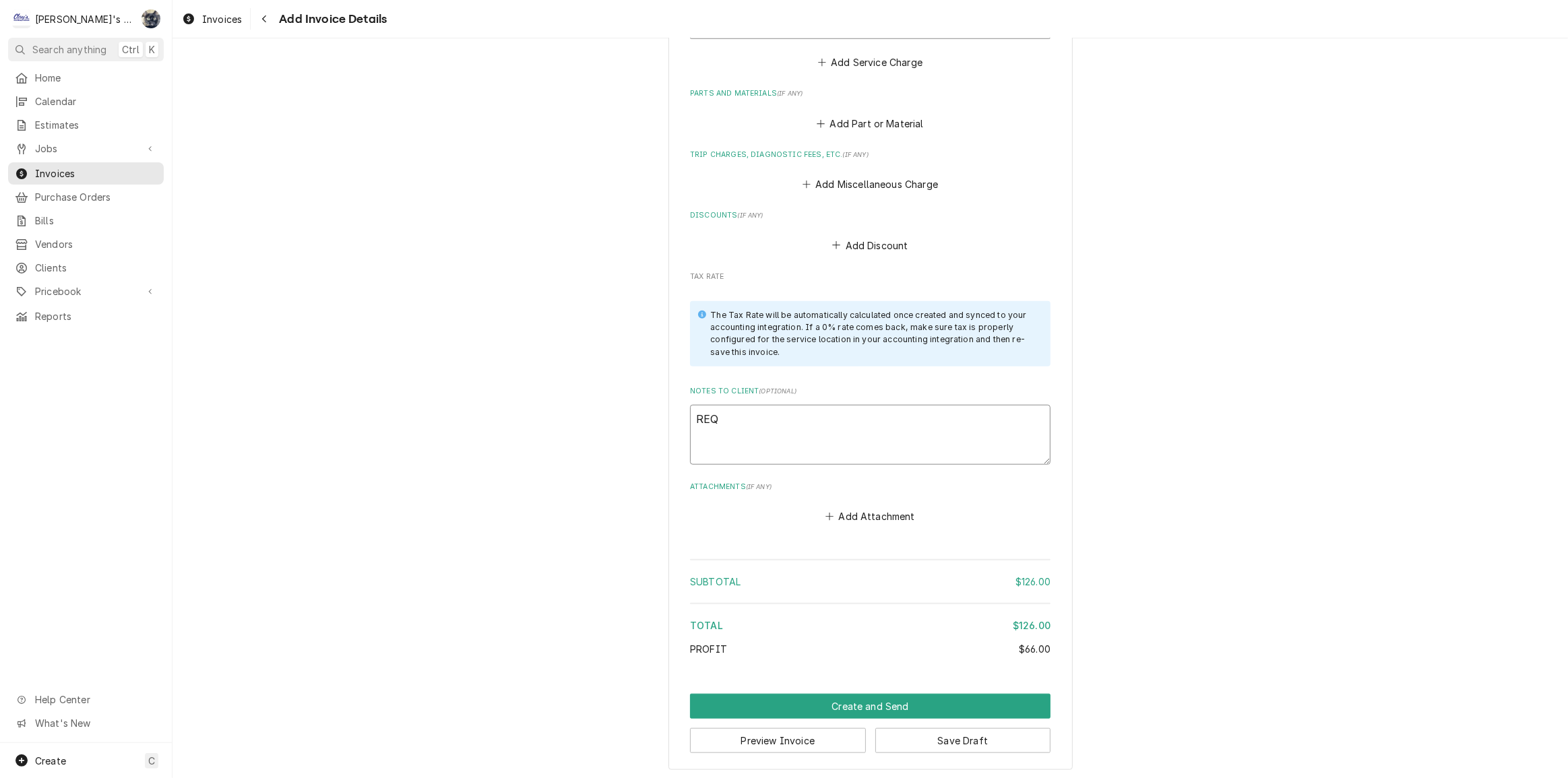
type textarea "REQU"
type textarea "x"
type textarea "REQUE"
type textarea "x"
type textarea "REQUES"
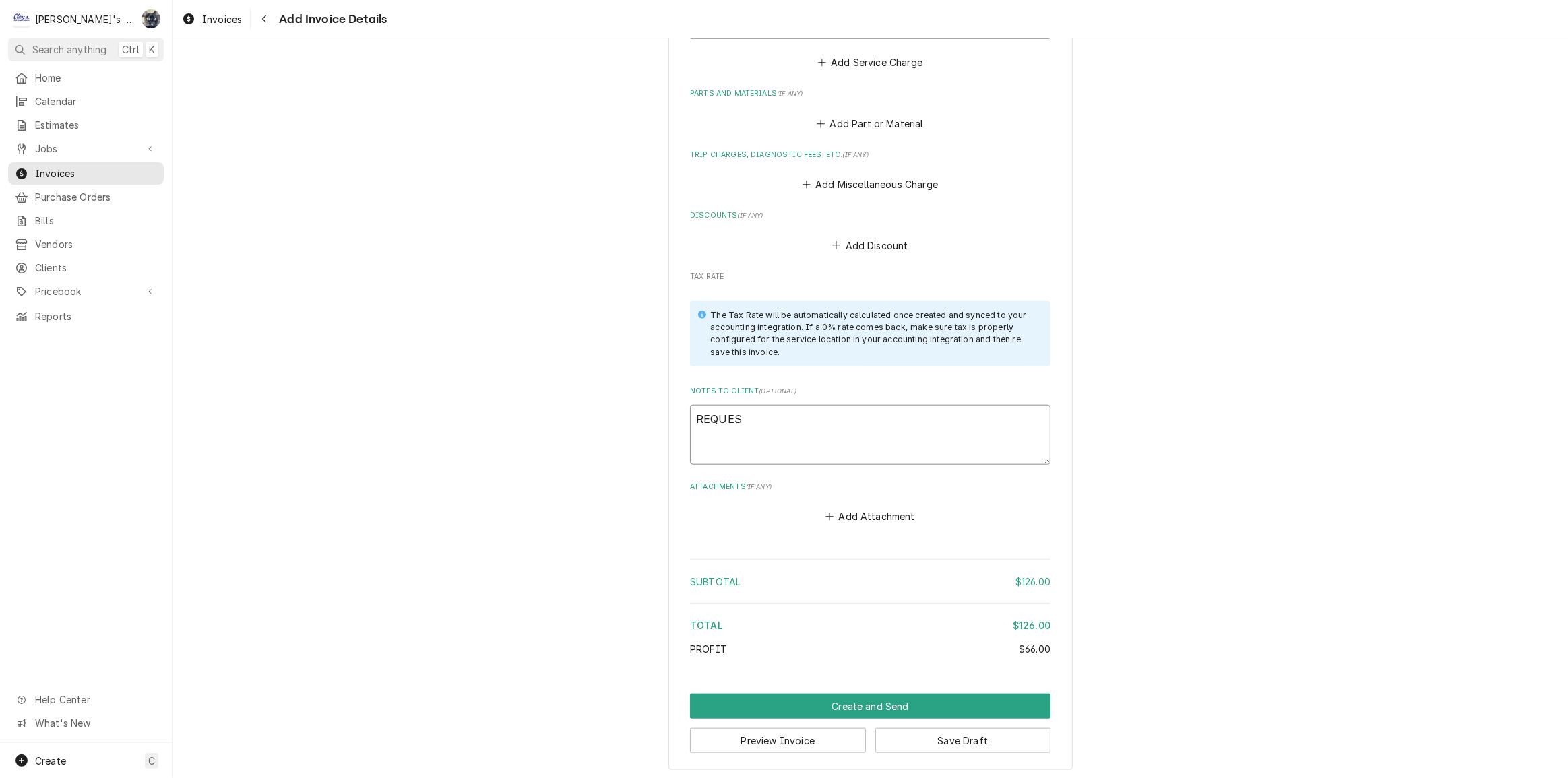
type textarea "x"
type textarea "REQUEST"
type textarea "x"
type textarea "REQUEST"
type textarea "x"
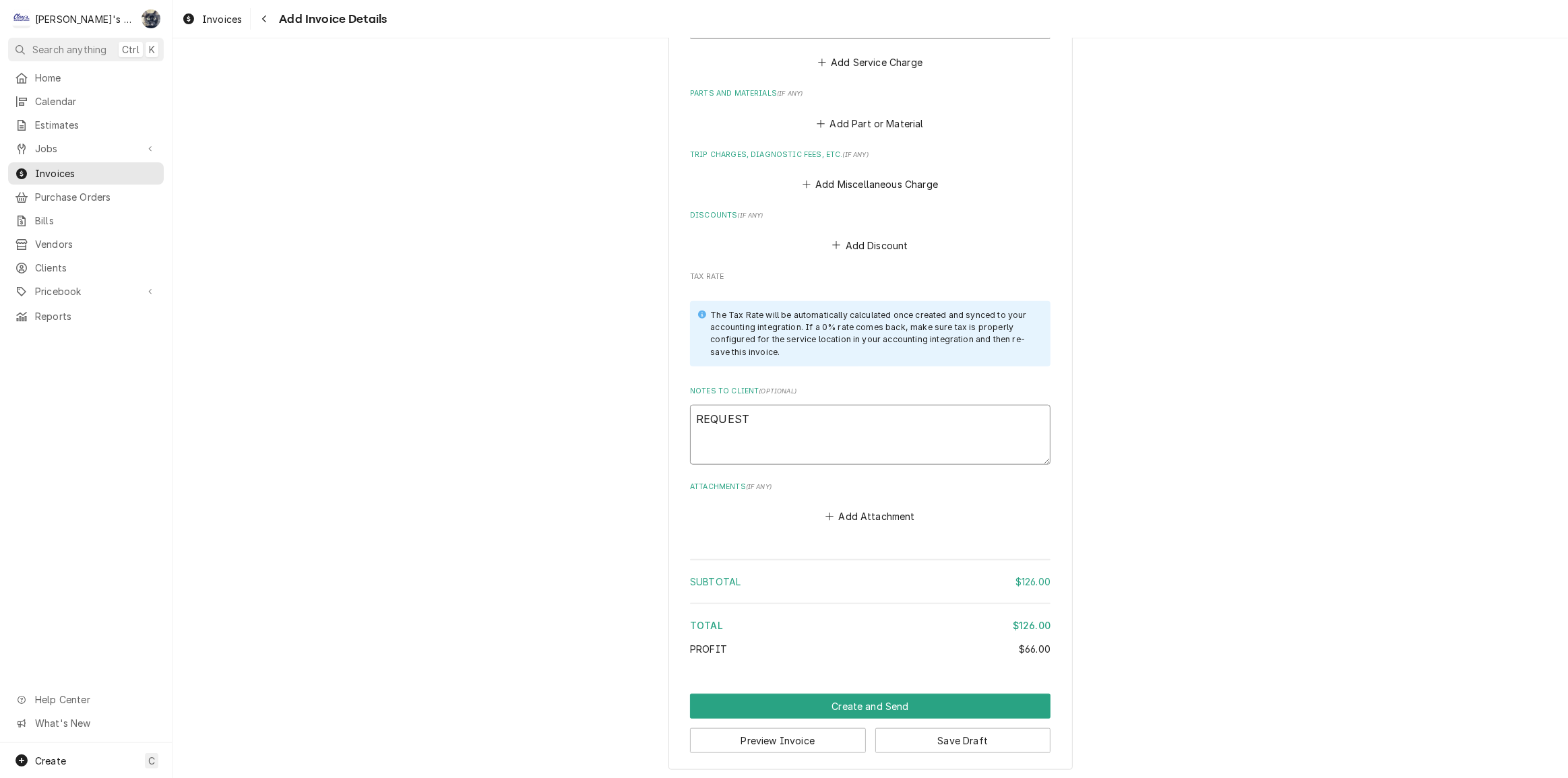
type textarea "REQUEST #"
type textarea "x"
type textarea "REQUEST #2"
type textarea "x"
type textarea "REQUEST #24"
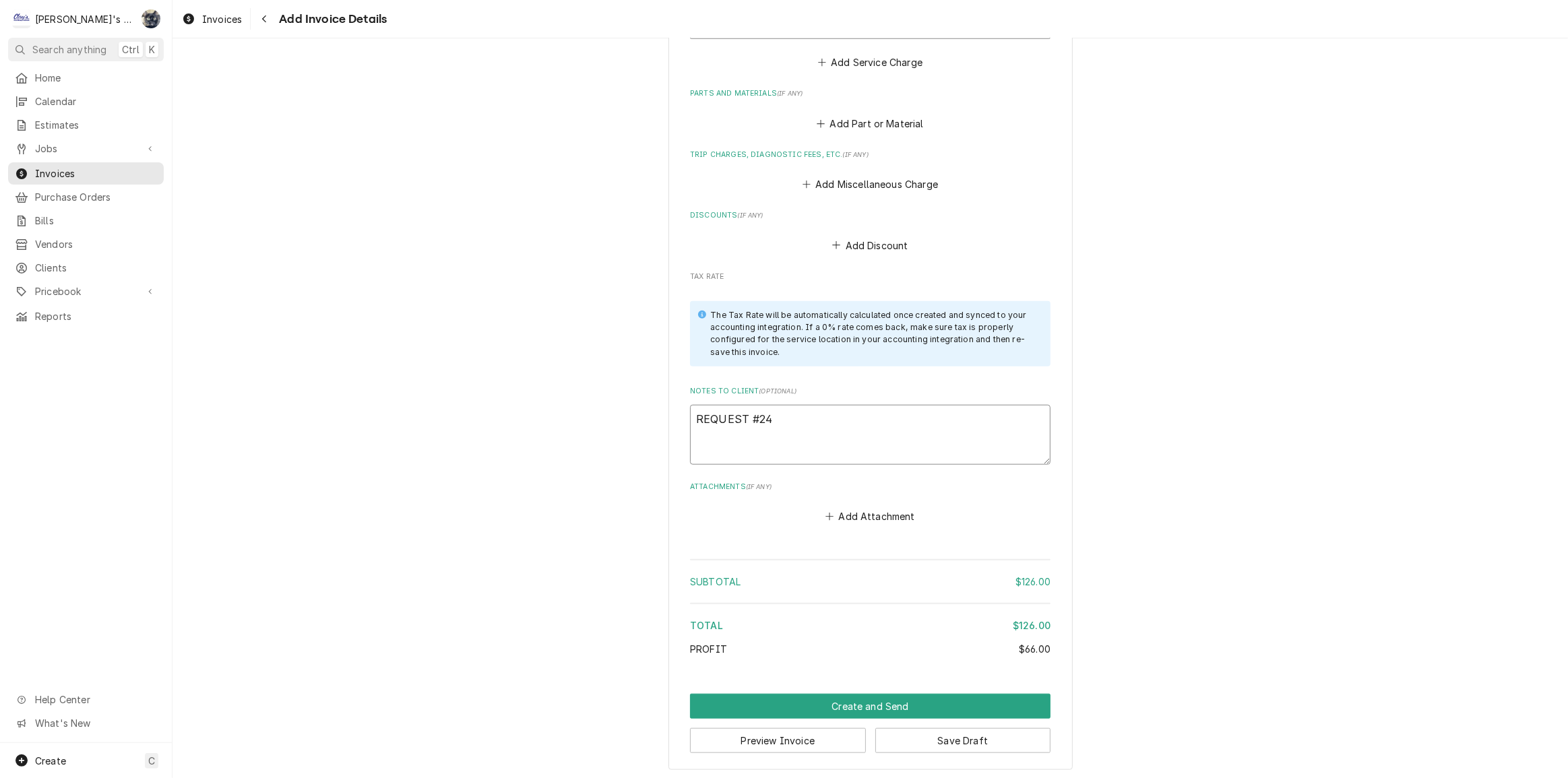
type textarea "x"
type textarea "REQUEST #241"
type textarea "x"
type textarea "REQUEST #2414"
type textarea "x"
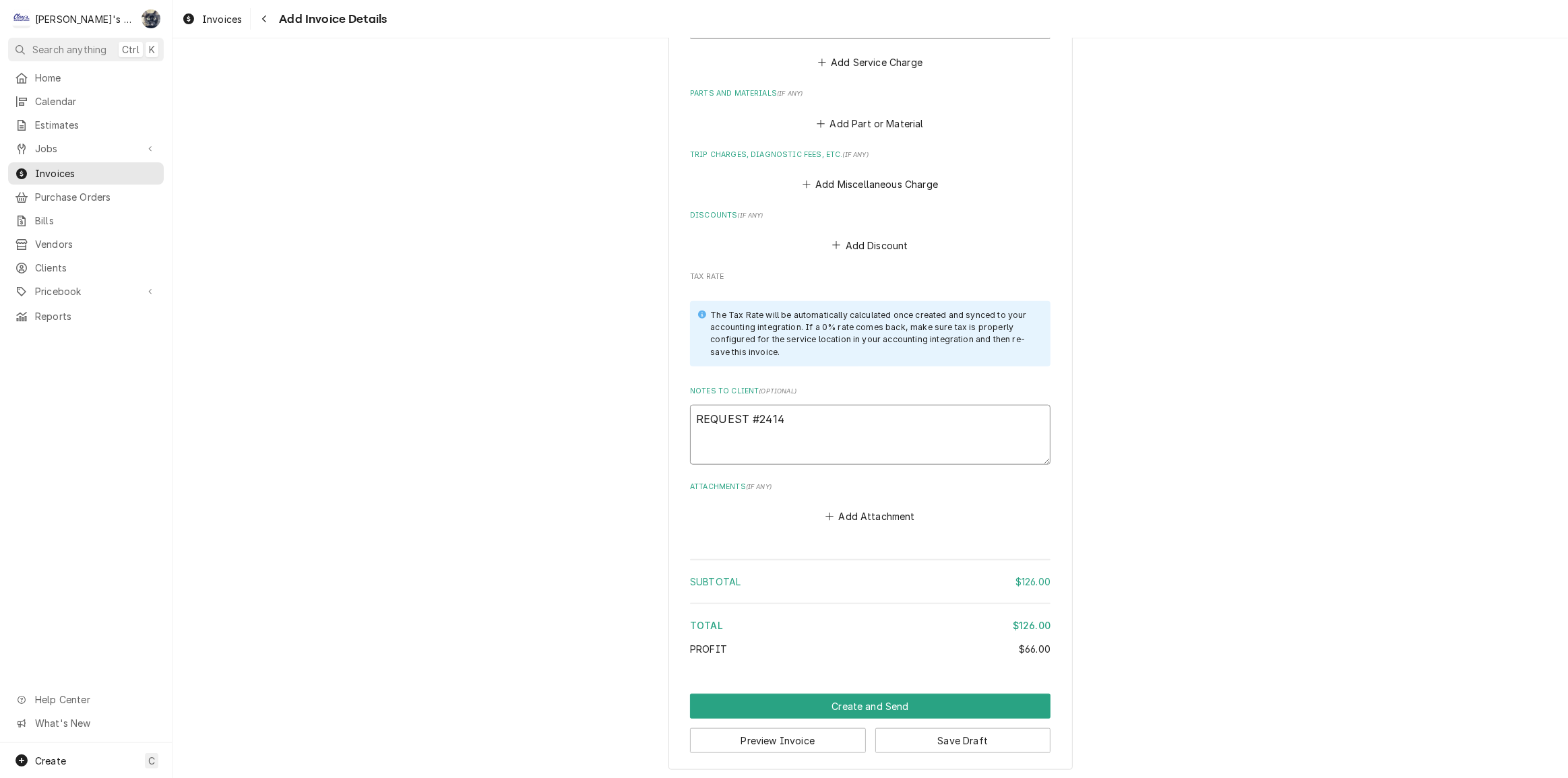
type textarea "REQUEST #24148"
type textarea "x"
type textarea "REQUEST #241485"
type textarea "x"
type textarea "REQUEST #2414853"
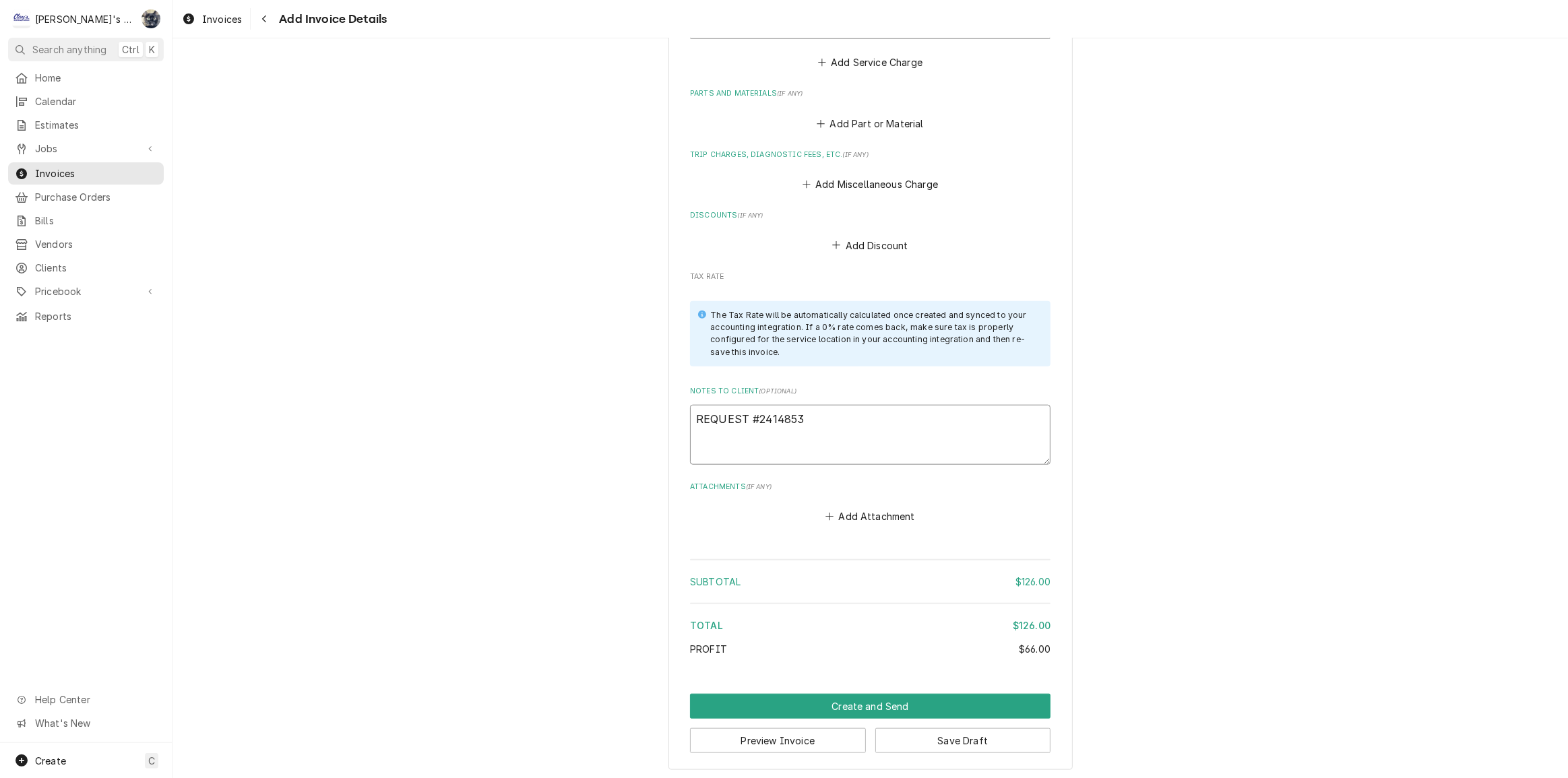
click at [899, 431] on textarea "REQUEST #2414853" at bounding box center [870, 435] width 360 height 60
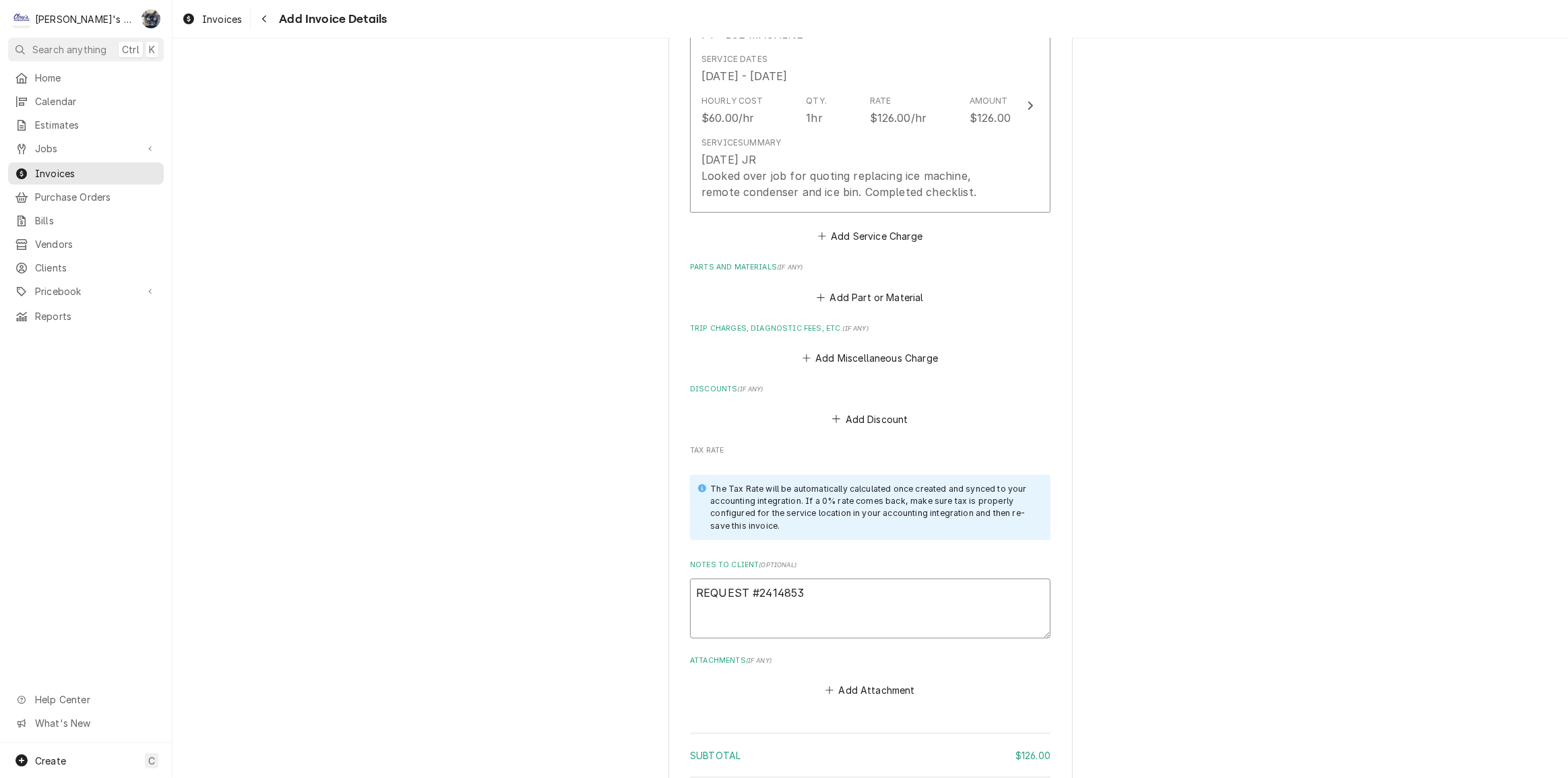
scroll to position [1021, 0]
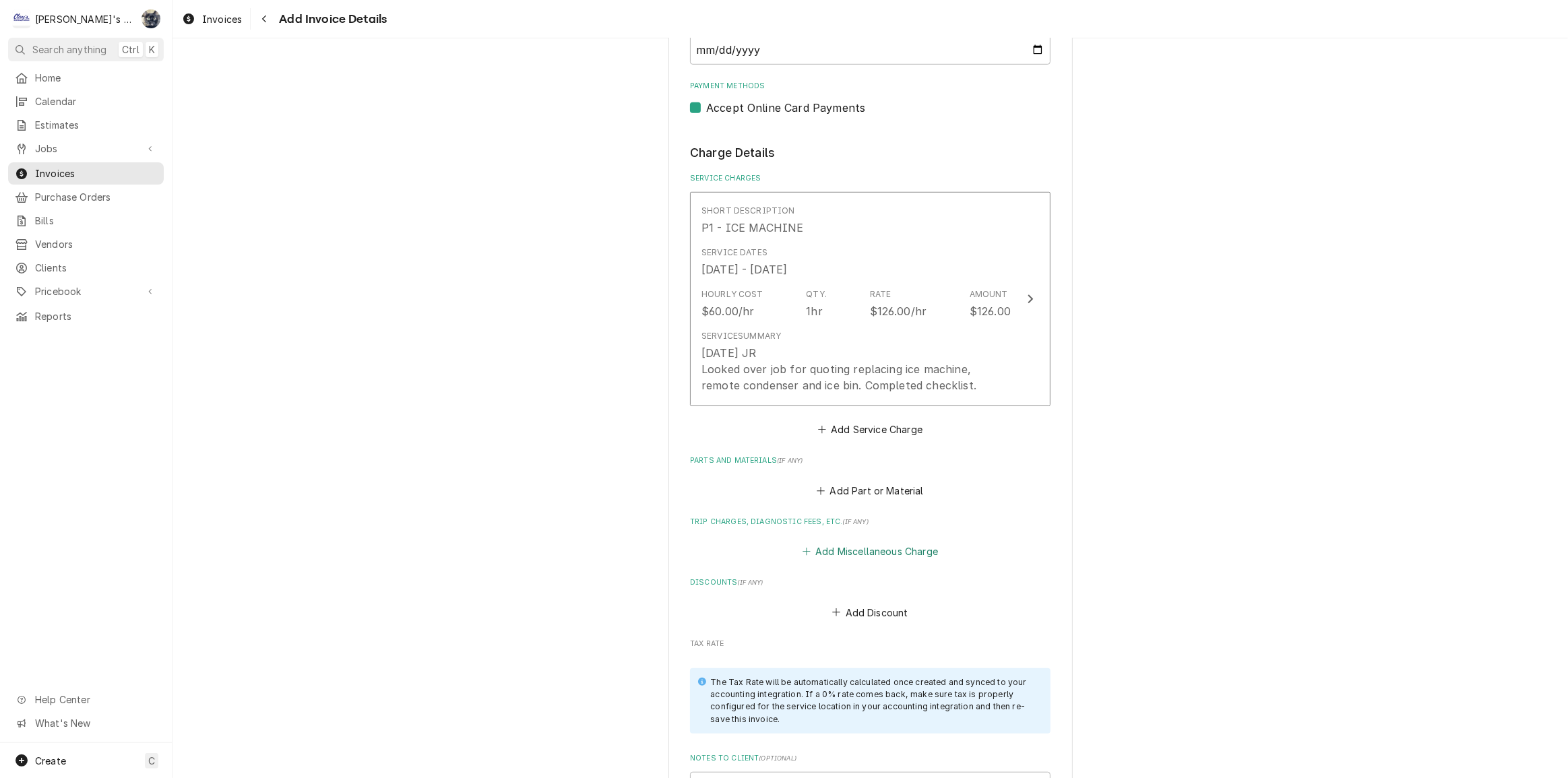
click at [891, 549] on button "Add Miscellaneous Charge" at bounding box center [870, 552] width 140 height 19
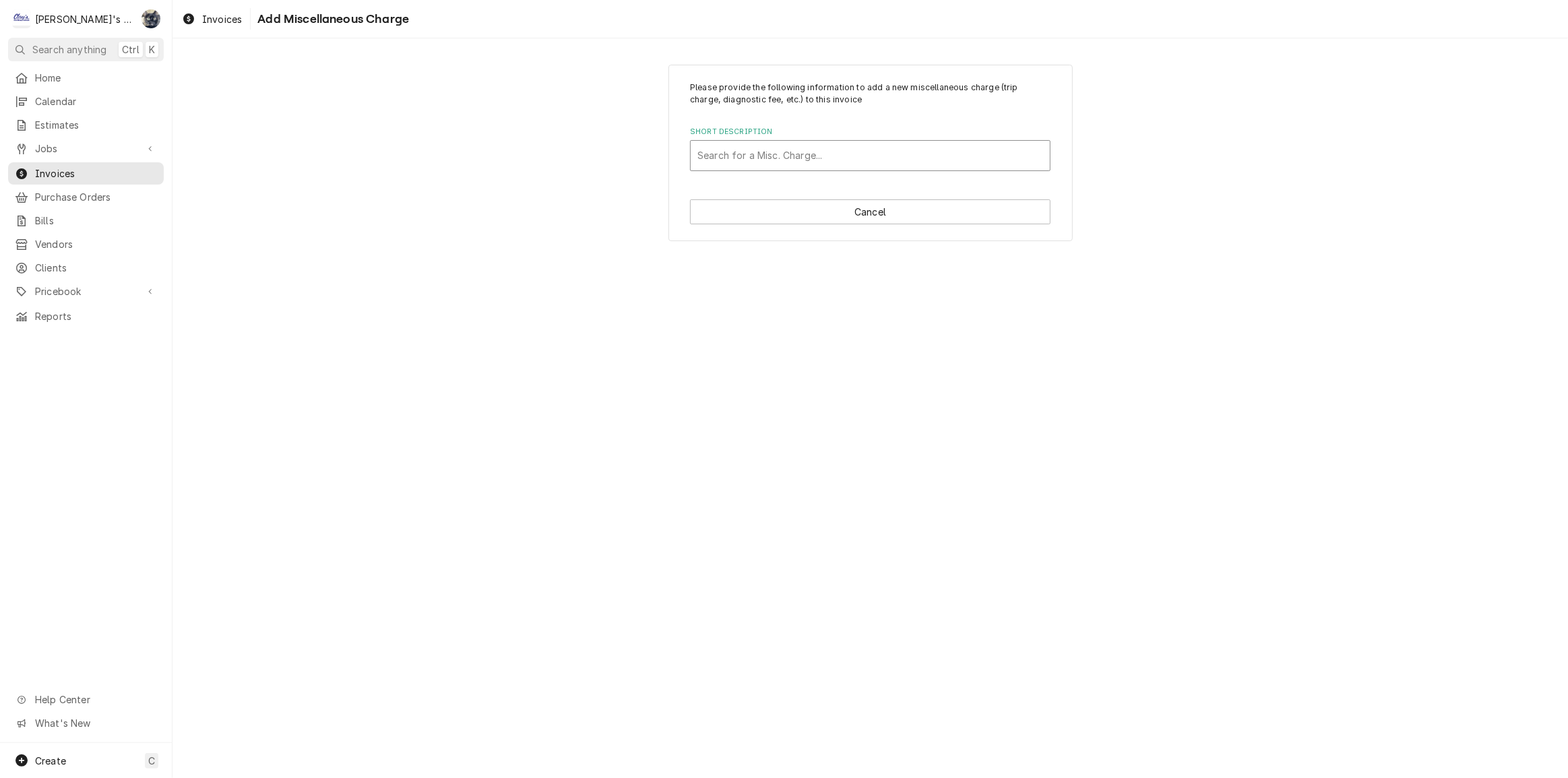
click at [767, 160] on div "Short Description" at bounding box center [870, 155] width 346 height 24
type input "TRAVE"
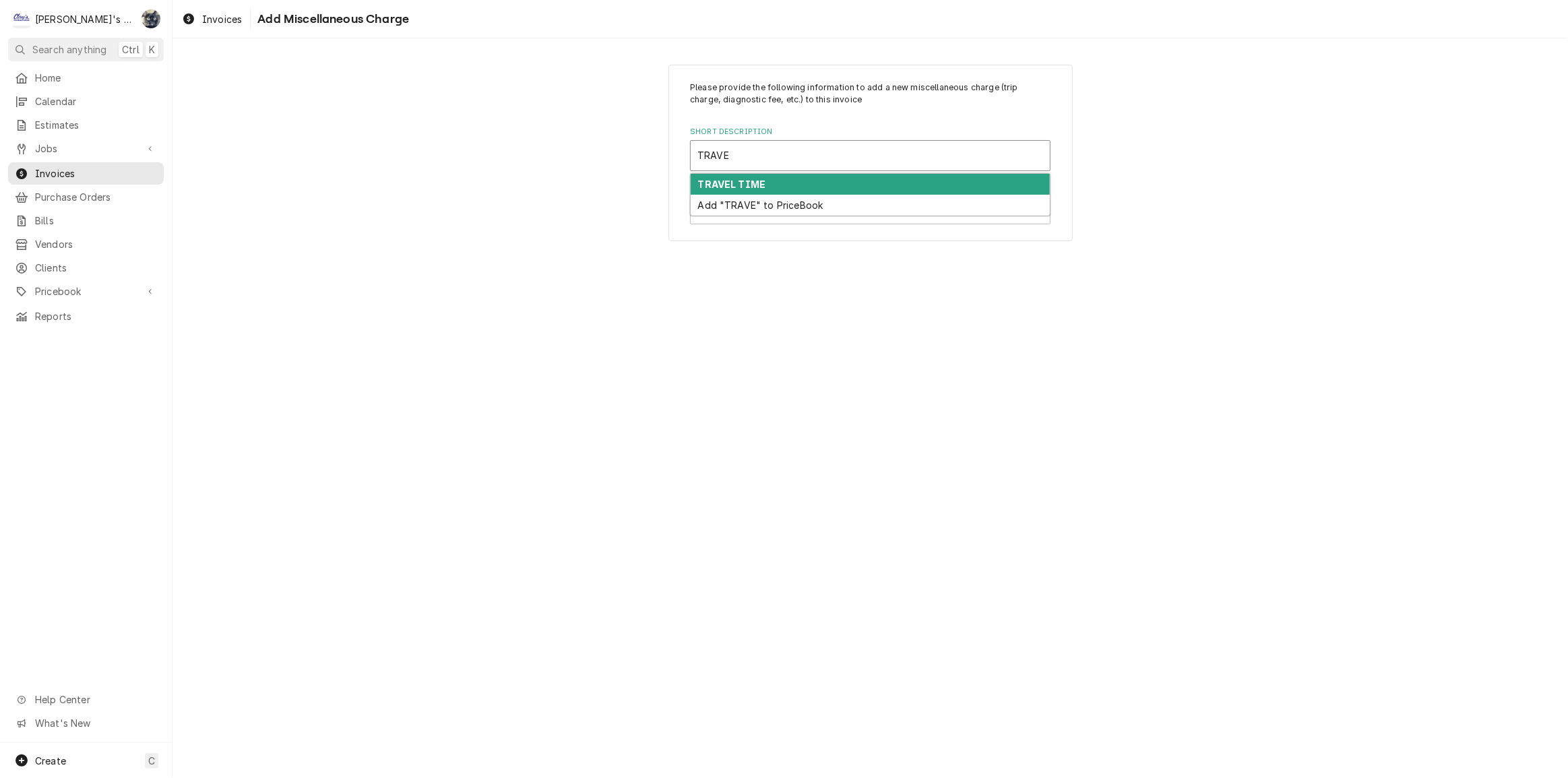
click at [774, 180] on div "TRAVEL TIME" at bounding box center [870, 184] width 359 height 21
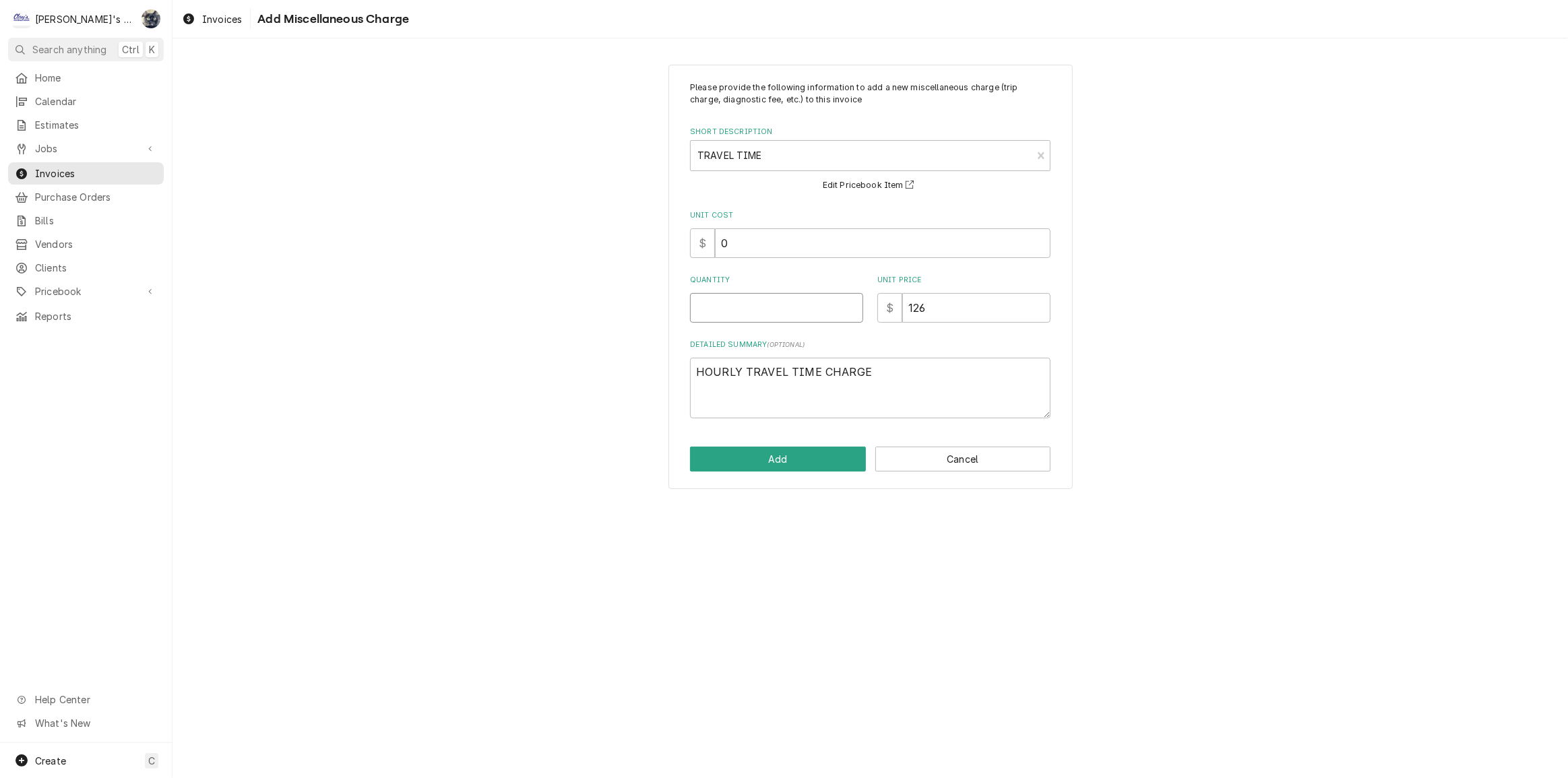
click at [775, 302] on input "Quantity" at bounding box center [776, 308] width 173 height 29
type textarea "x"
type input "1"
click at [646, 236] on div "Please provide the following information to add a new miscellaneous charge (tri…" at bounding box center [870, 277] width 1396 height 448
type textarea "x"
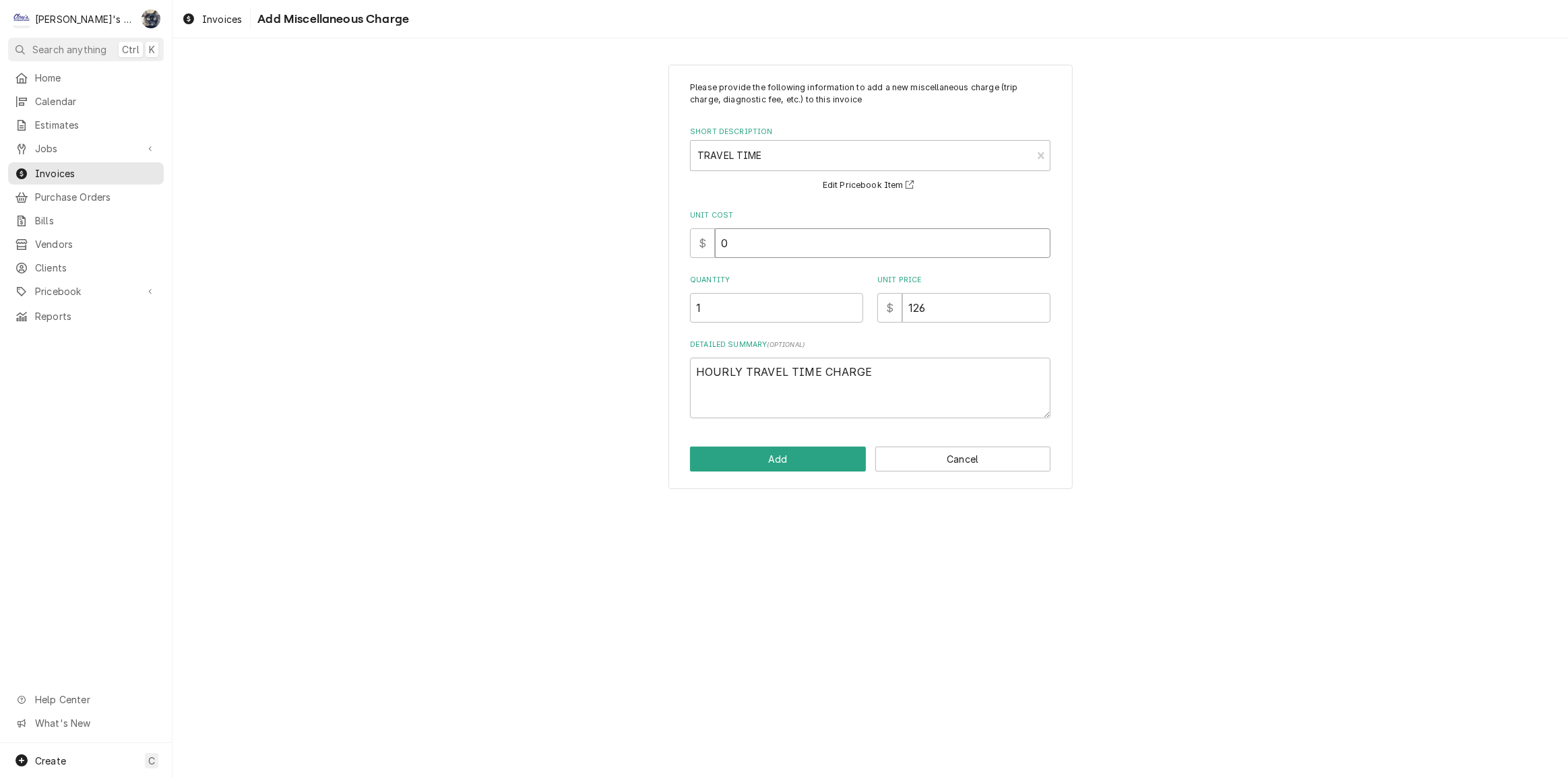
type input "6"
type textarea "x"
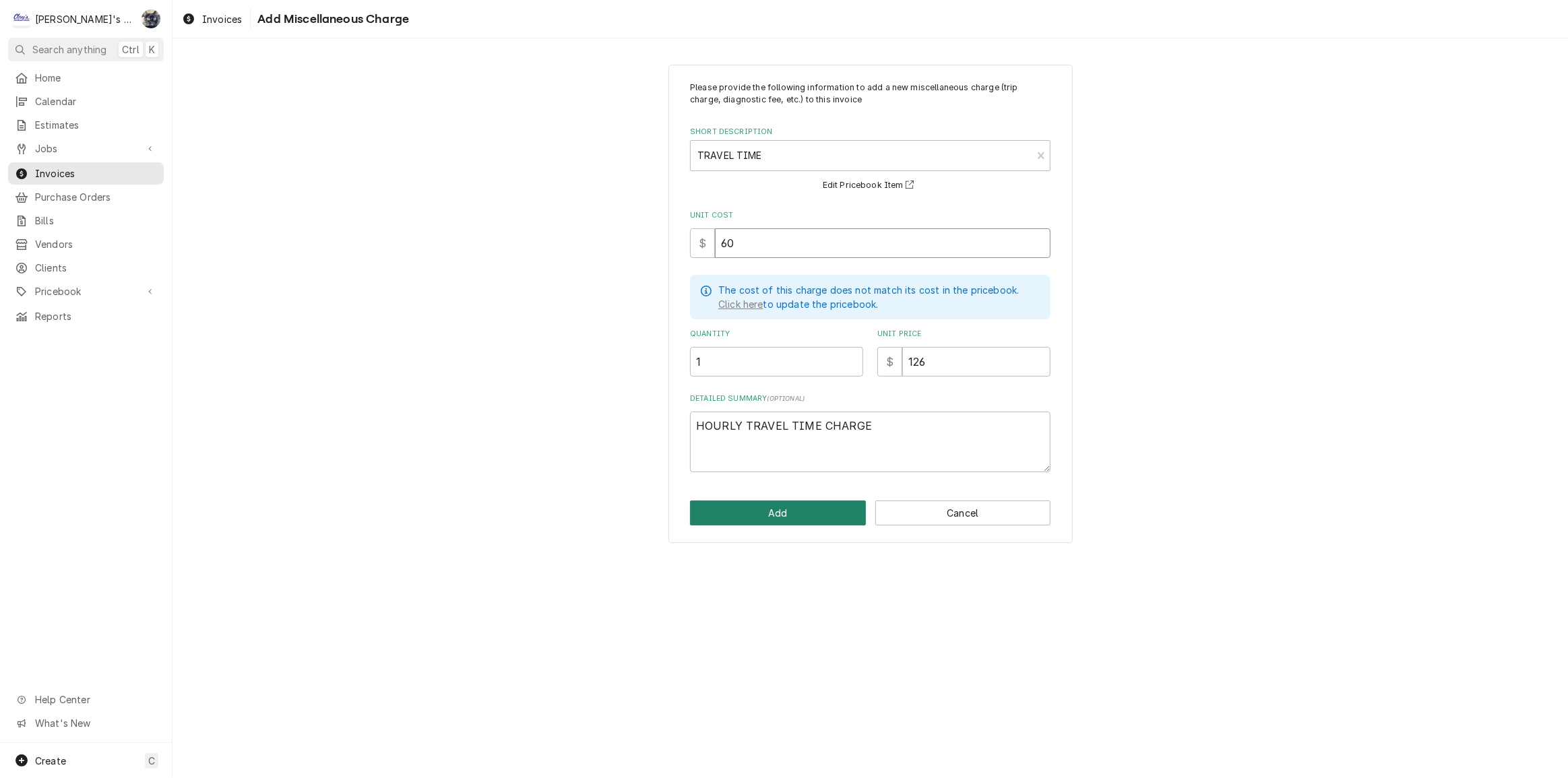
type input "60"
click at [794, 516] on button "Add" at bounding box center [777, 513] width 176 height 25
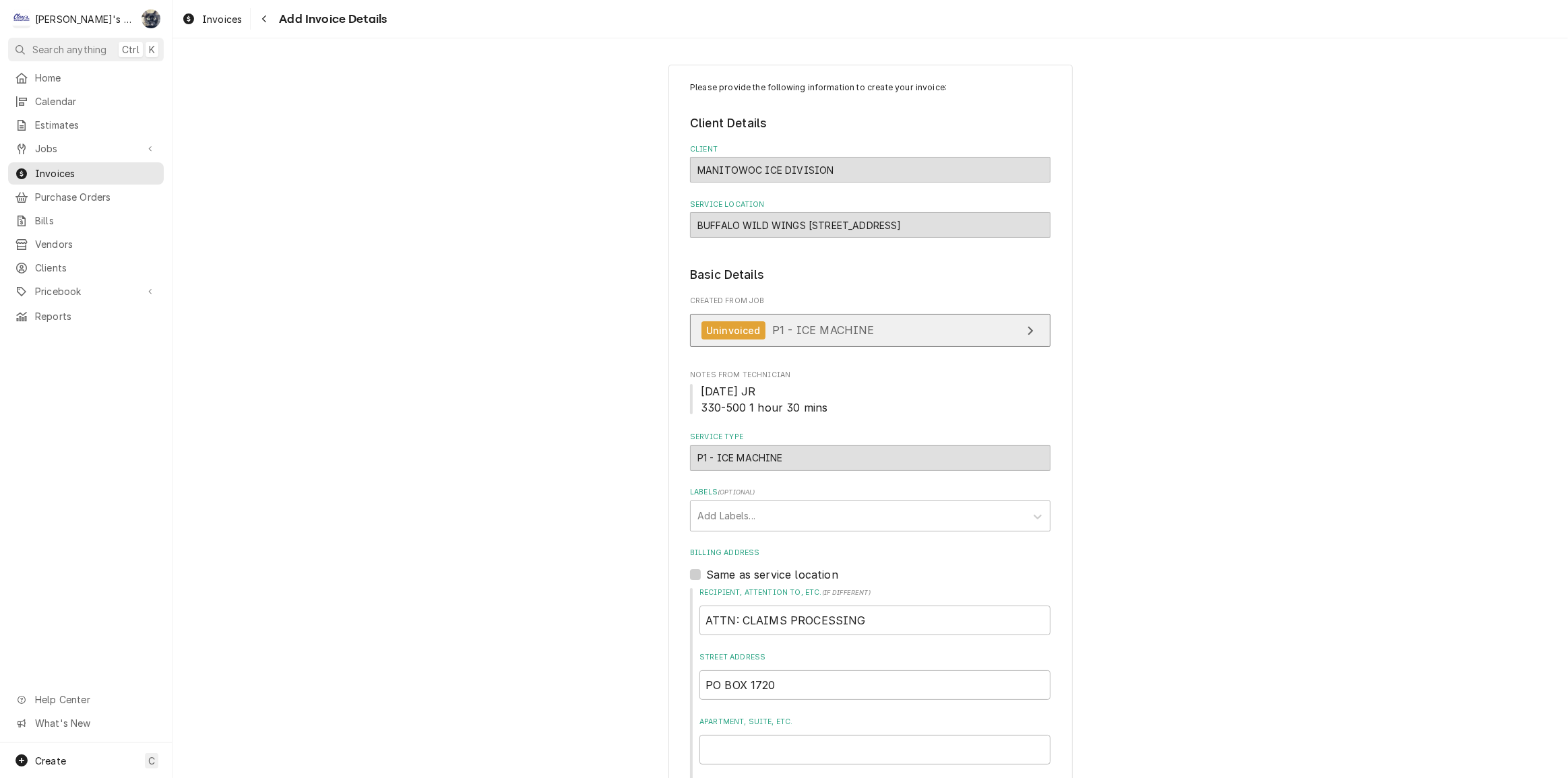
click at [843, 323] on span "P1 - ICE MACHINE" at bounding box center [823, 329] width 102 height 13
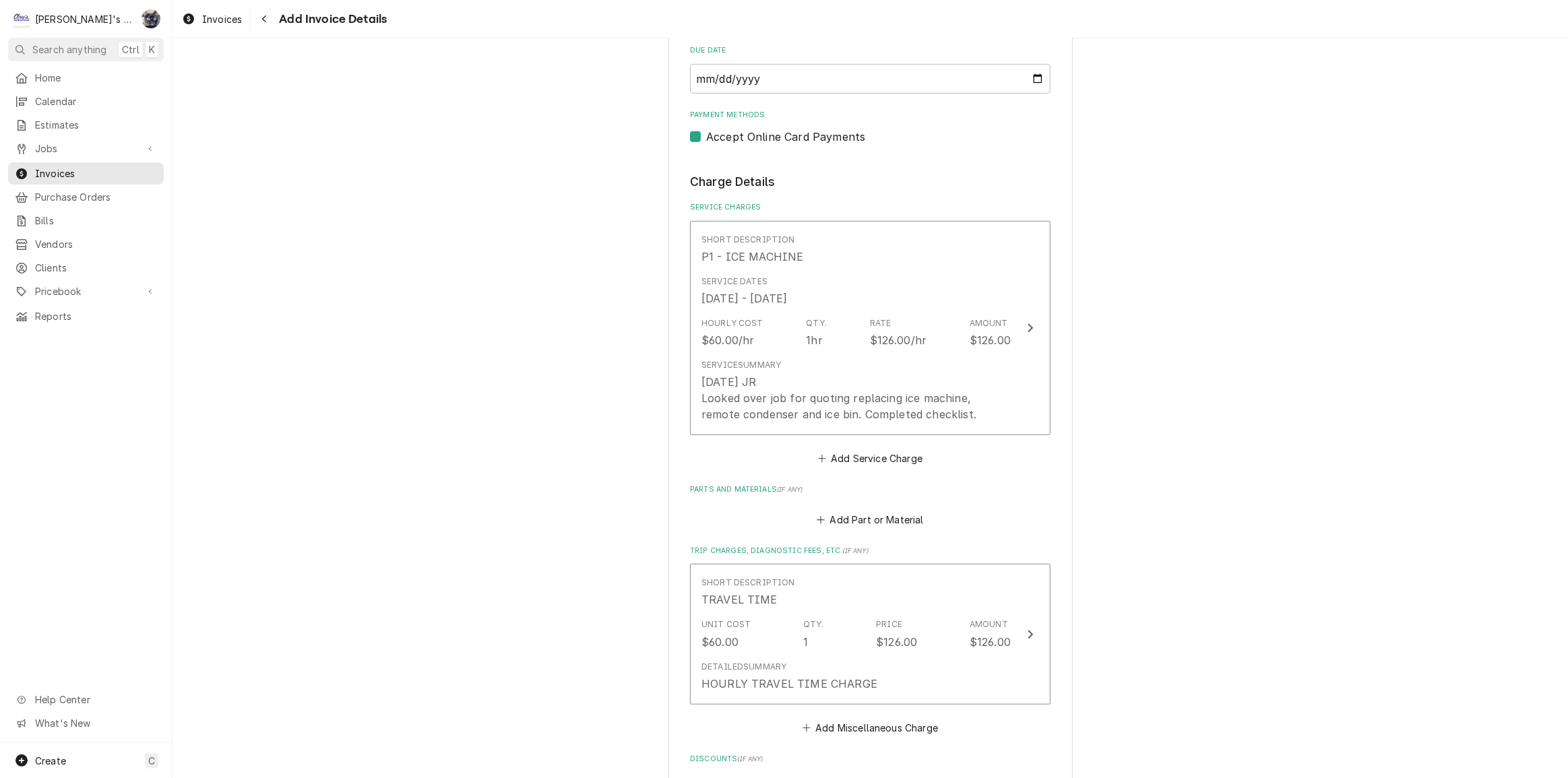
scroll to position [1286, 0]
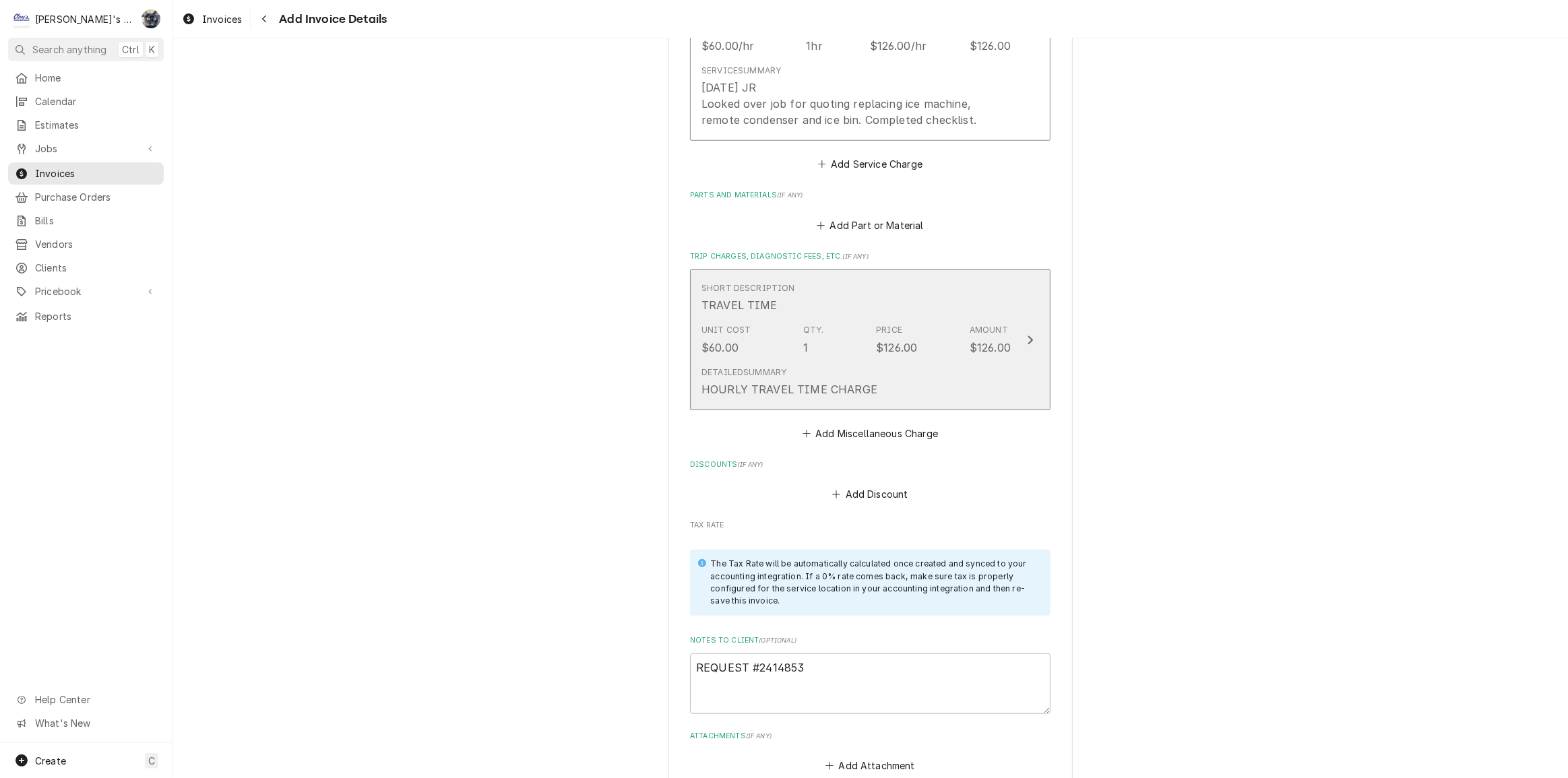
click at [752, 341] on div "Unit Cost $60.00 Qty. 1 Price $126.00 Amount $126.00" at bounding box center [856, 339] width 309 height 42
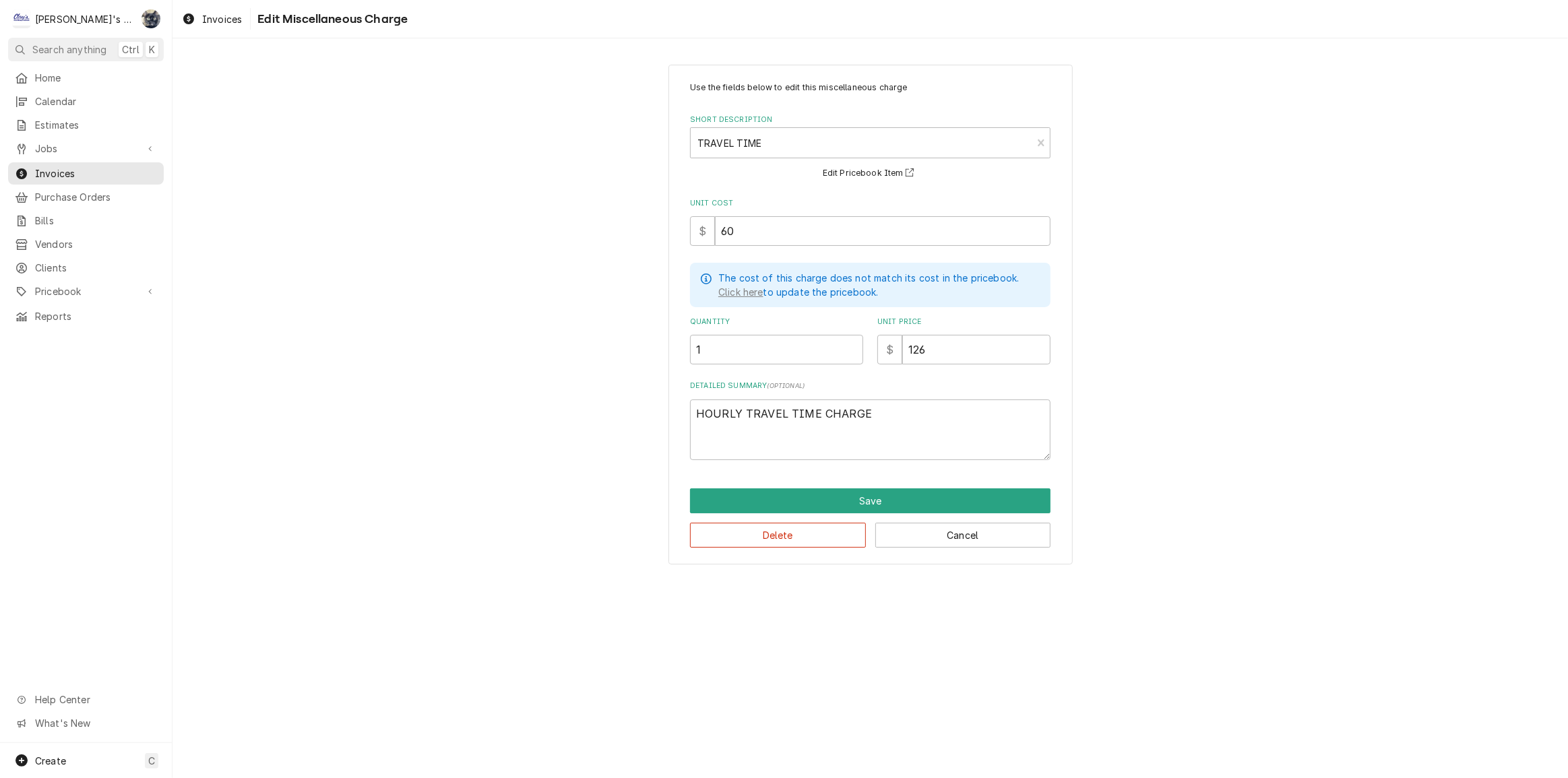
drag, startPoint x: 765, startPoint y: 329, endPoint x: 670, endPoint y: 343, distance: 96.0
click at [674, 343] on div "Use the fields below to edit this miscellaneous charge Short Description TRAVEL…" at bounding box center [870, 315] width 405 height 501
drag, startPoint x: 708, startPoint y: 345, endPoint x: 656, endPoint y: 345, distance: 52.0
click at [660, 347] on div "Use the fields below to edit this miscellaneous charge Short Description TRAVEL…" at bounding box center [870, 315] width 1396 height 524
type textarea "x"
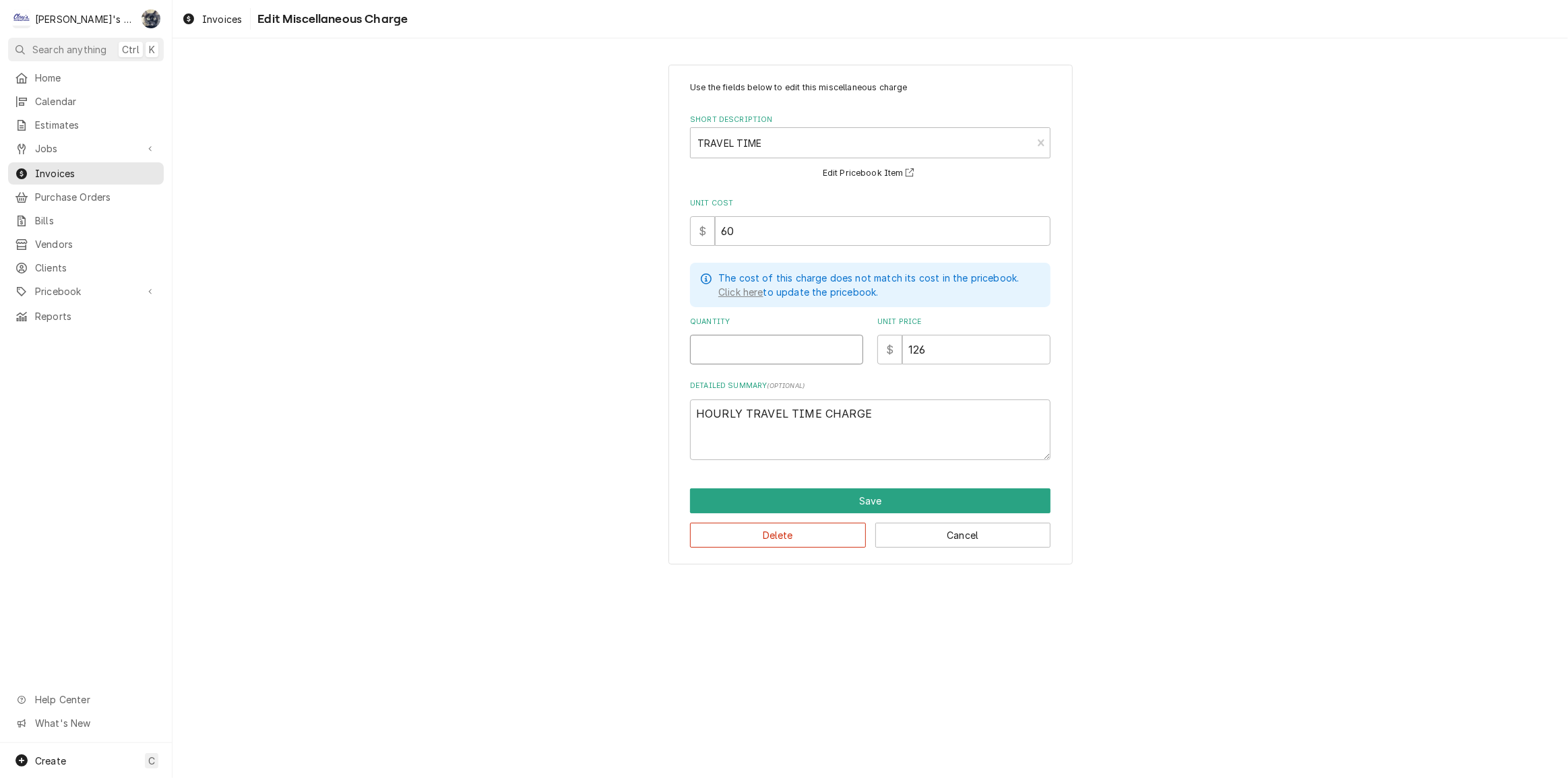
type textarea "x"
type input ".5"
click at [774, 498] on button "Save" at bounding box center [870, 501] width 360 height 25
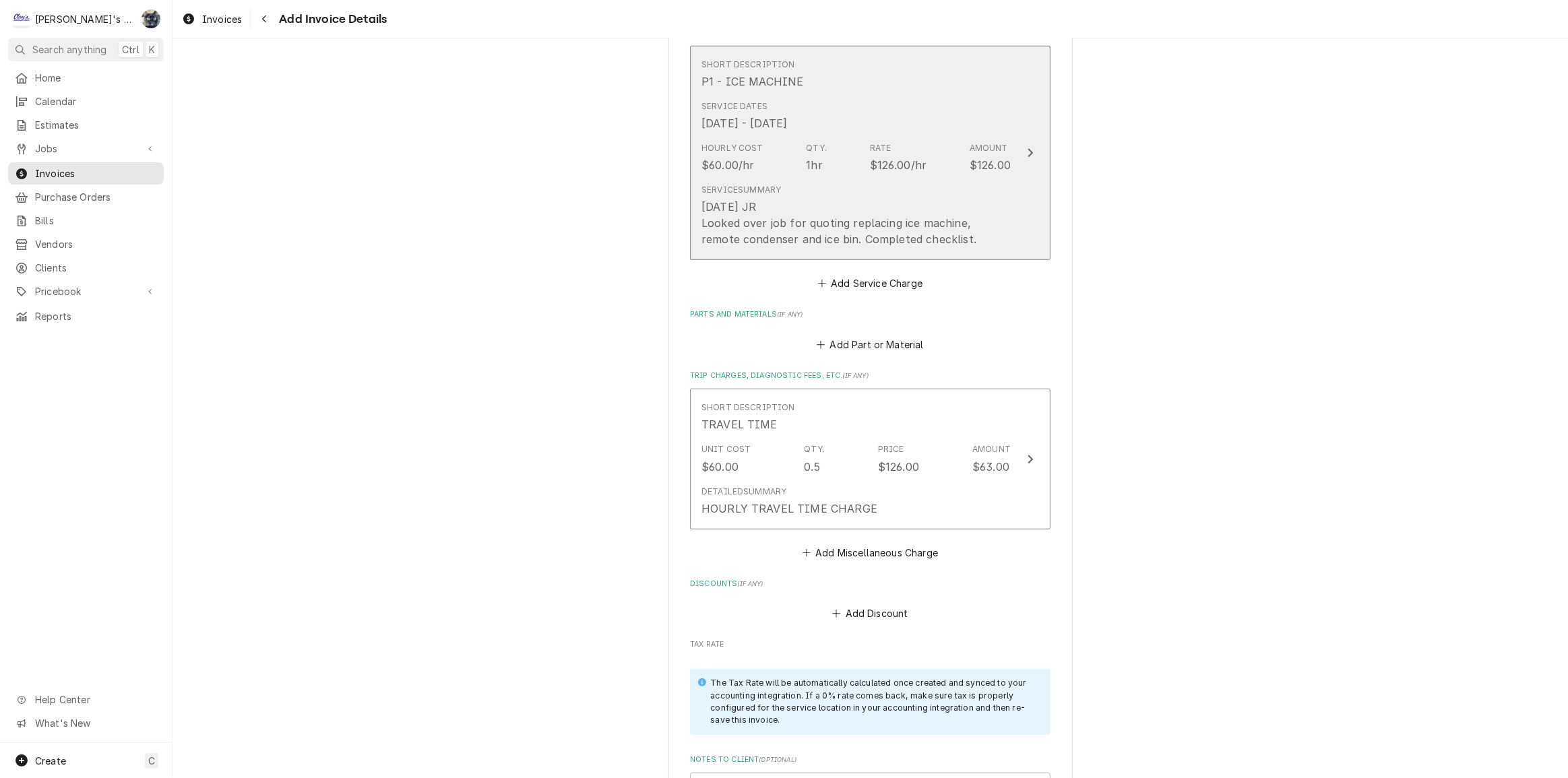
scroll to position [963, 0]
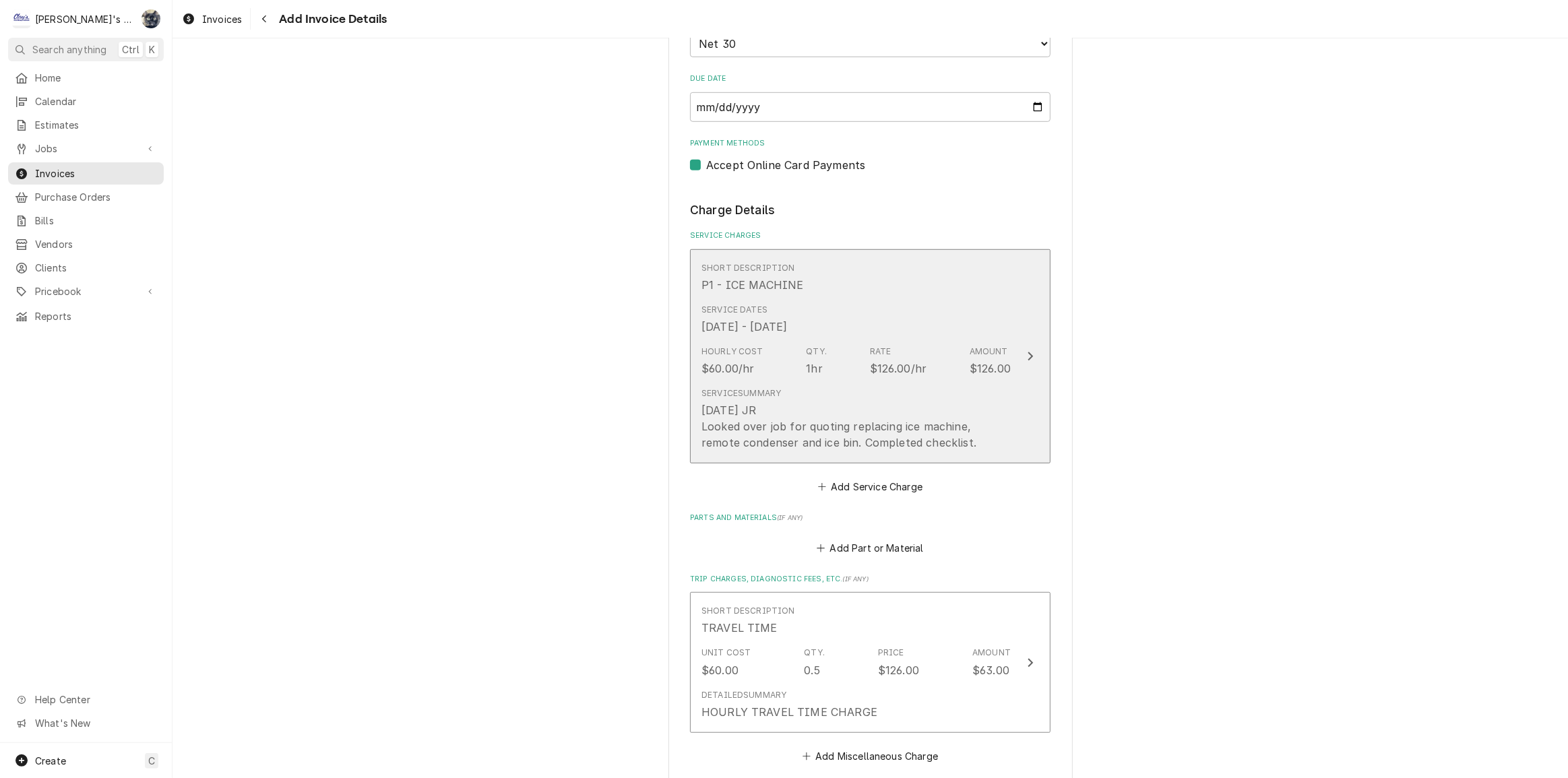
click at [761, 382] on div "Service Summary 7/15/2025 JR Looked over job for quoting replacing ice machine,…" at bounding box center [856, 419] width 309 height 74
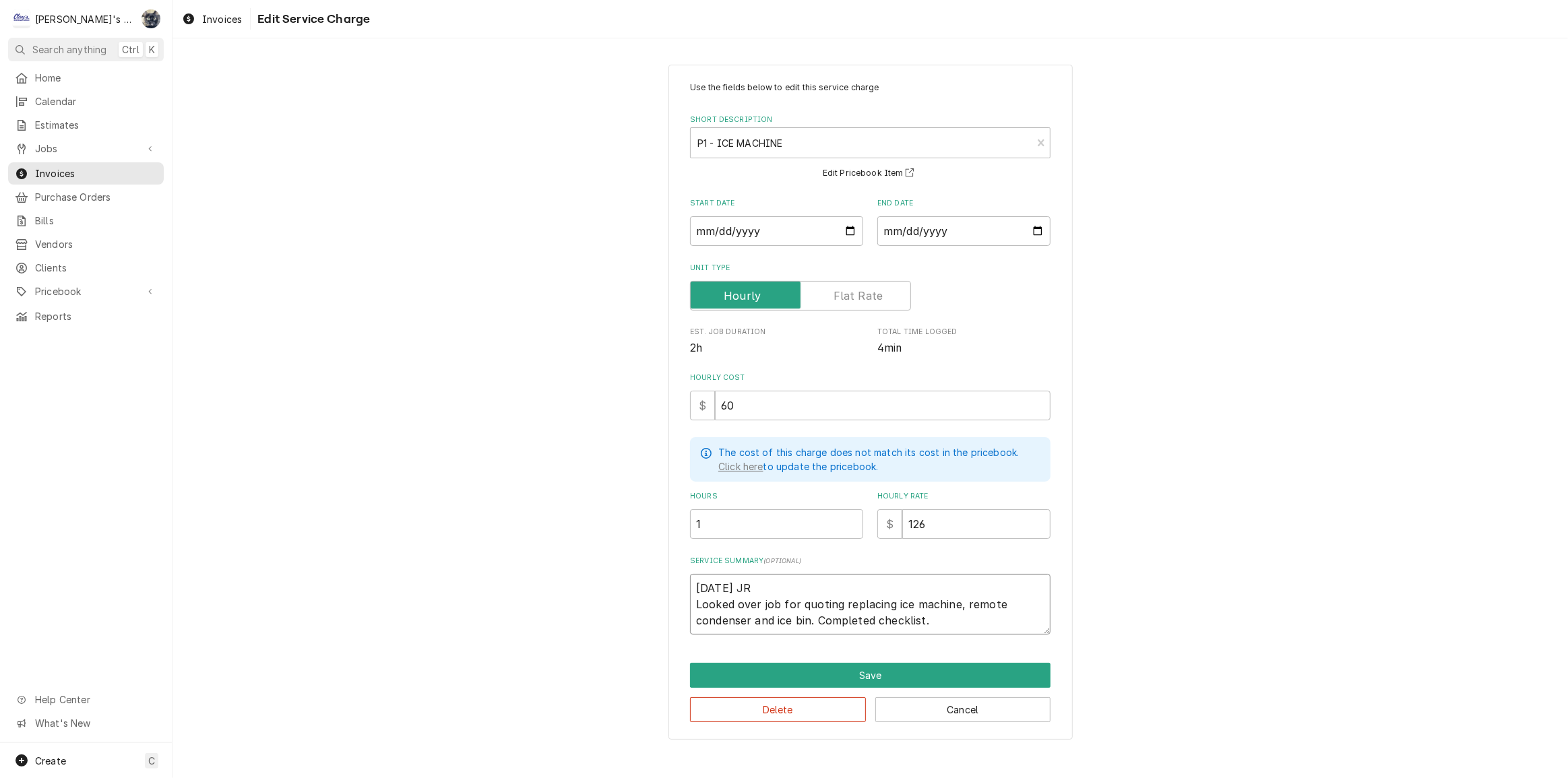
click at [958, 618] on textarea "7/15/2025 JR Looked over job for quoting replacing ice machine, remote condense…" at bounding box center [870, 604] width 360 height 60
click at [692, 601] on textarea "7/15/2025 JR Looked over job for quoting replacing ice machine, remote condense…" at bounding box center [870, 604] width 360 height 60
type textarea "x"
type textarea "7/15/2025 JR aLooked over job for quoting replacing ice machine, remote condens…"
type textarea "x"
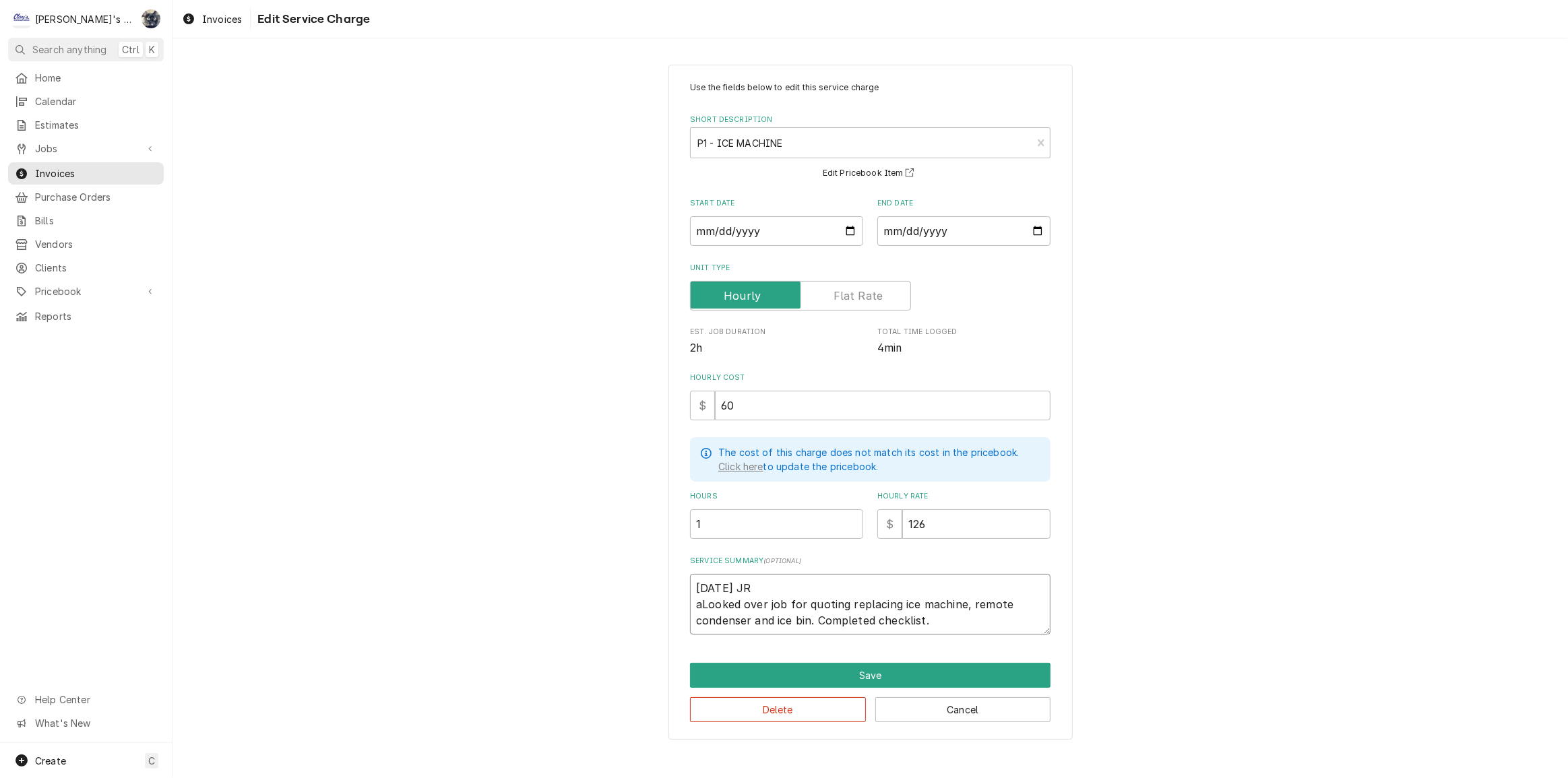
type textarea "7/15/2025 JR aRLooked over job for quoting replacing ice machine, remote conden…"
type textarea "x"
type textarea "7/15/2025 JR aRRLooked over job for quoting replacing ice machine, remote conde…"
type textarea "x"
type textarea "7/15/2025 JR aRLooked over job for quoting replacing ice machine, remote conden…"
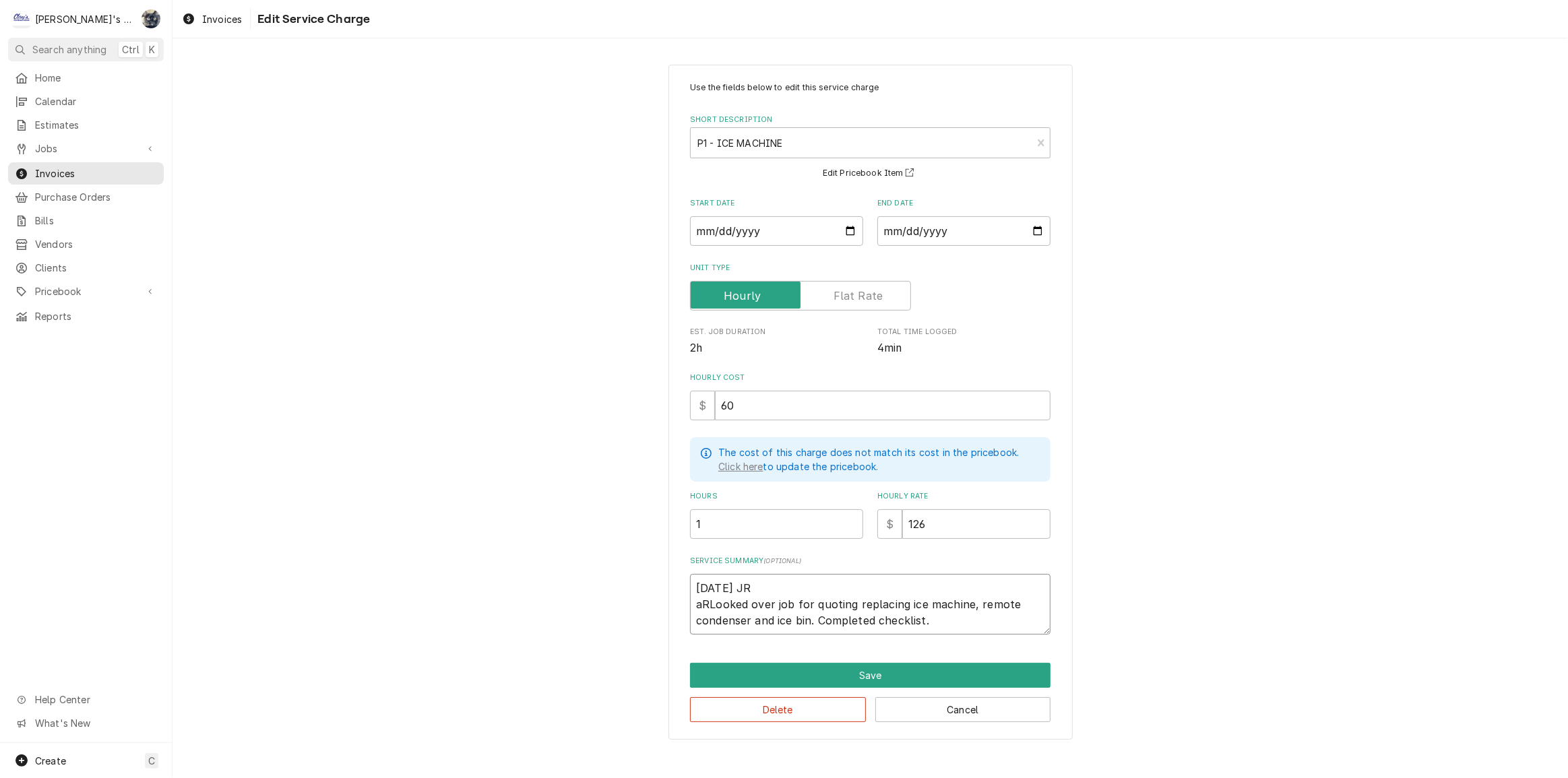
type textarea "x"
type textarea "7/15/2025 JR aLooked over job for quoting replacing ice machine, remote condens…"
type textarea "x"
type textarea "7/15/2025 JR Looked over job for quoting replacing ice machine, remote condense…"
type textarea "x"
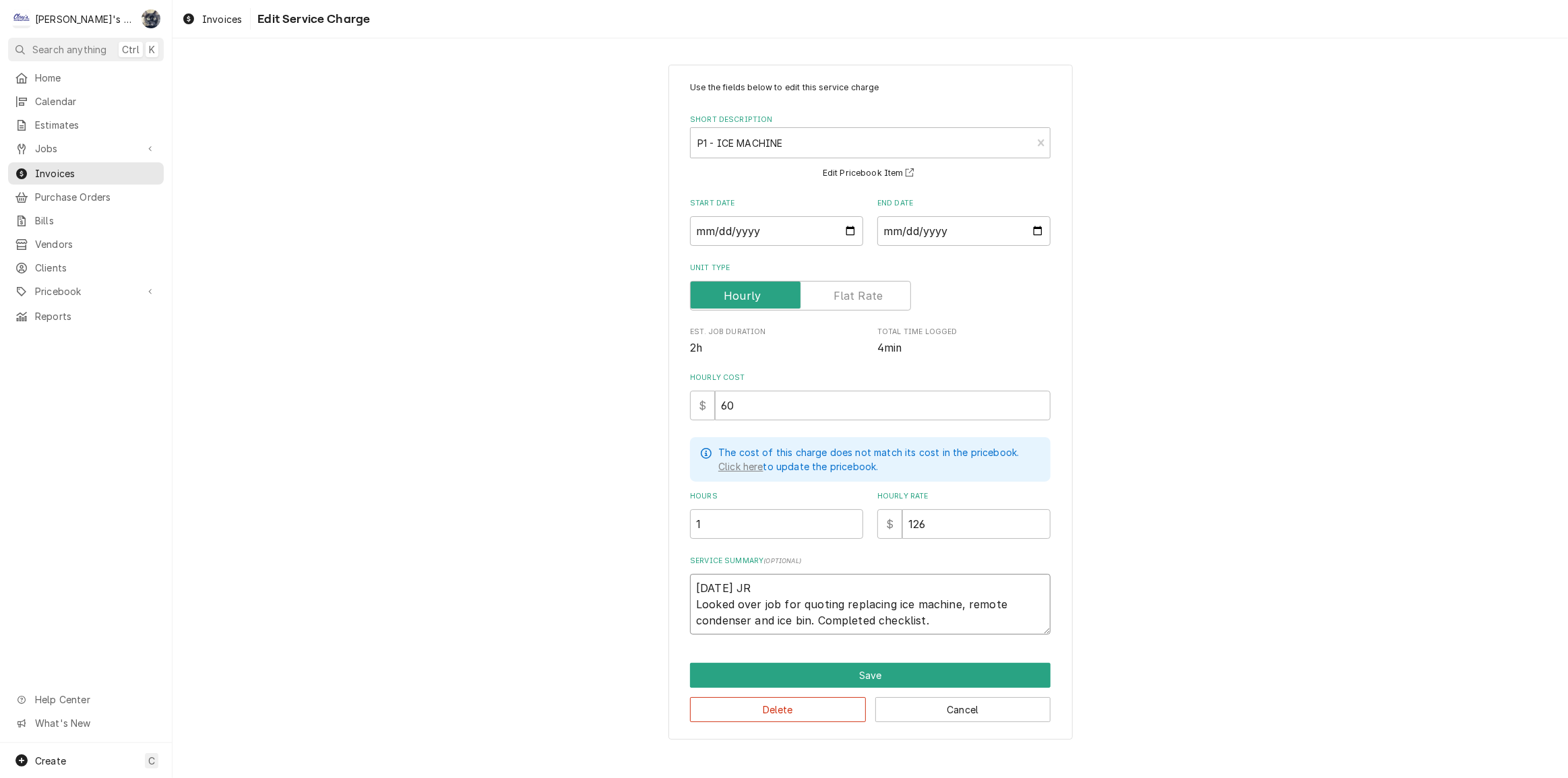
type textarea "7/15/2025 JR ALooked over job for quoting replacing ice machine, remote condens…"
type textarea "x"
type textarea "7/15/2025 JR ARLooked over job for quoting replacing ice machine, remote conden…"
type textarea "x"
type textarea "7/15/2025 JR ARrLooked over job for quoting replacing ice machine, remote conde…"
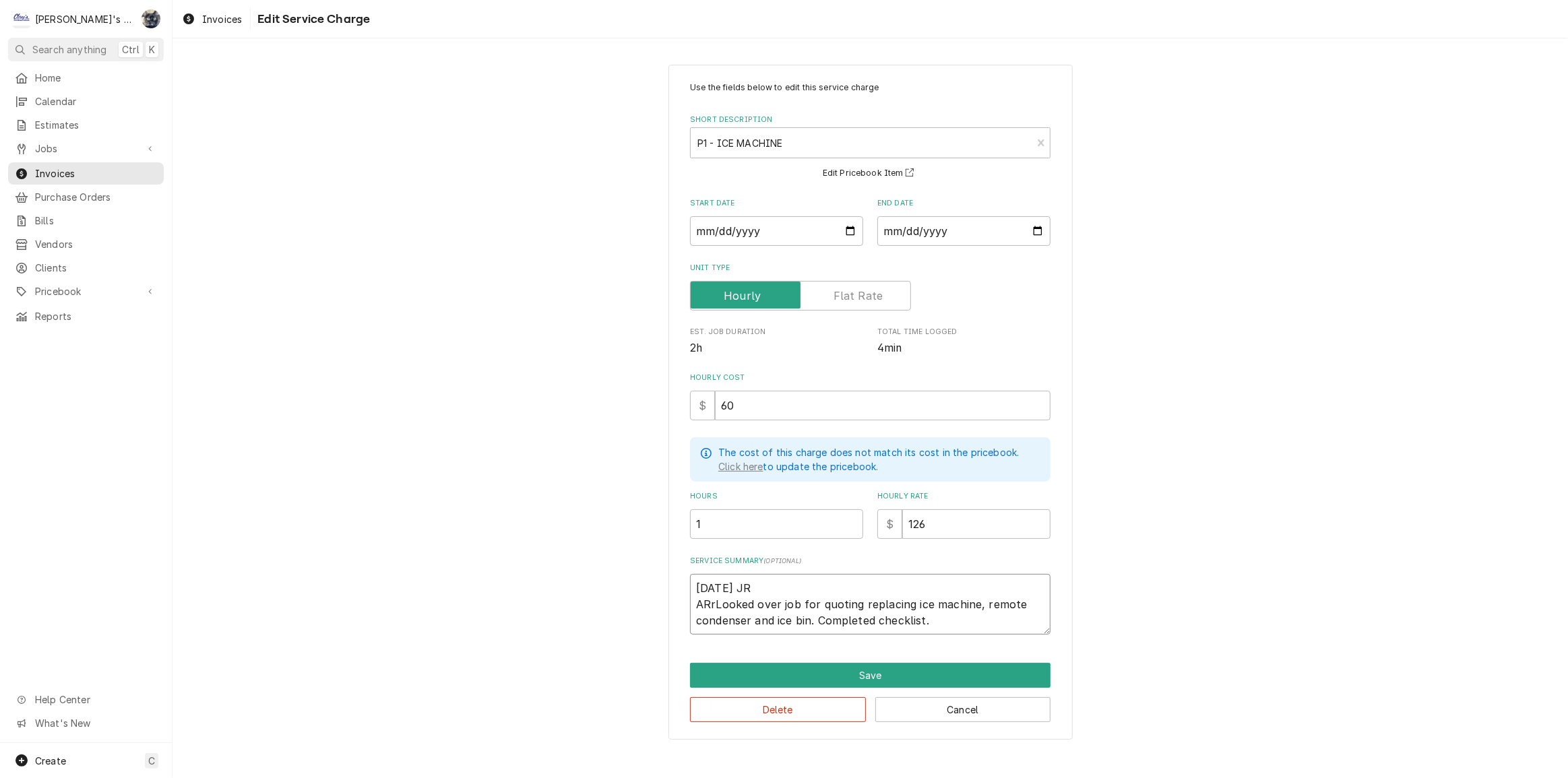
type textarea "x"
type textarea "7/15/2025 JR ARLooked over job for quoting replacing ice machine, remote conden…"
type textarea "x"
type textarea "7/15/2025 JR ALooked over job for quoting replacing ice machine, remote condens…"
type textarea "x"
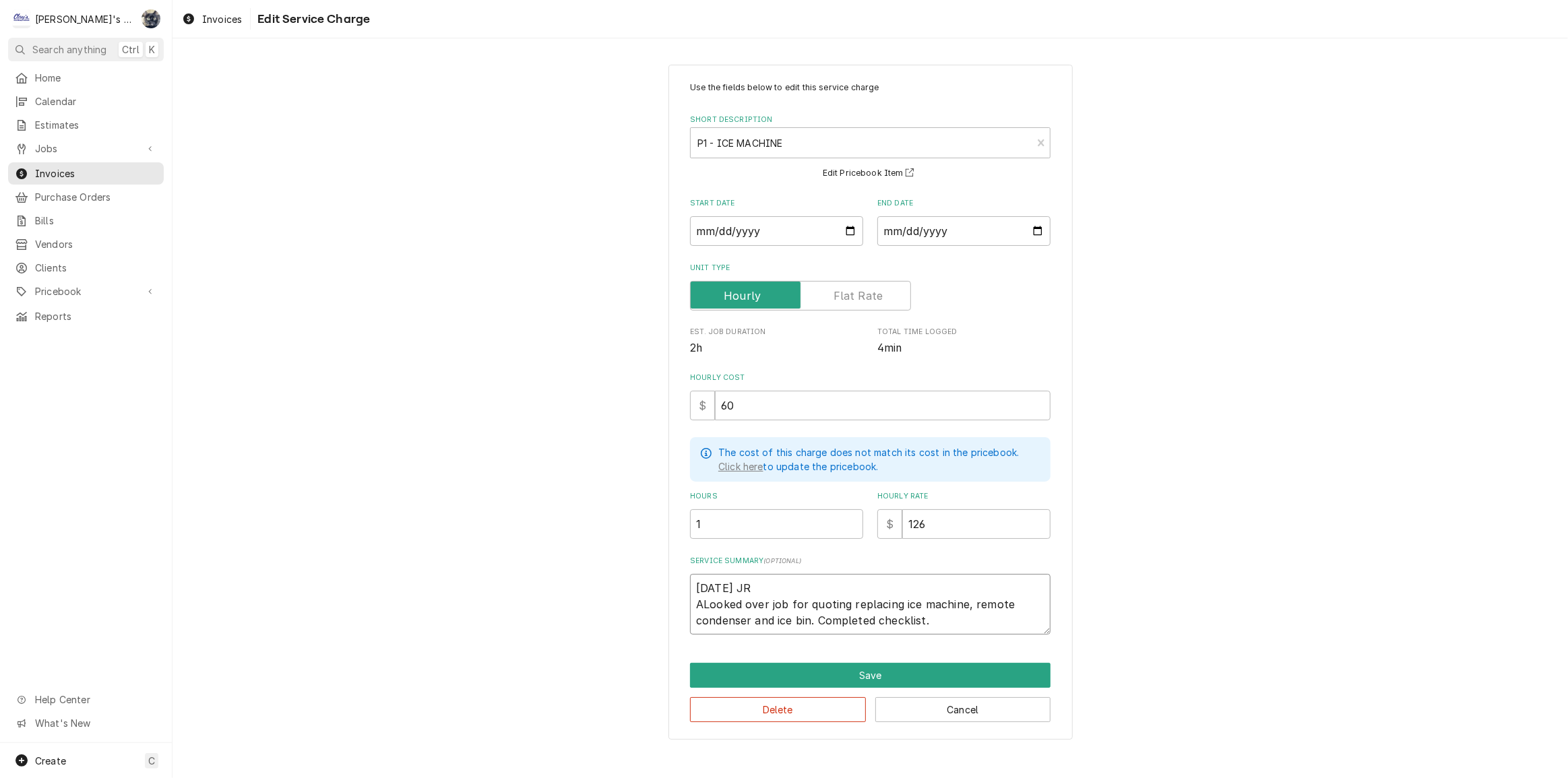
type textarea "7/15/2025 JR ArLooked over job for quoting replacing ice machine, remote conden…"
type textarea "x"
type textarea "7/15/2025 JR AriLooked over job for quoting replacing ice machine, remote conde…"
type textarea "x"
type textarea "7/15/2025 JR ArLooked over job for quoting replacing ice machine, remote conden…"
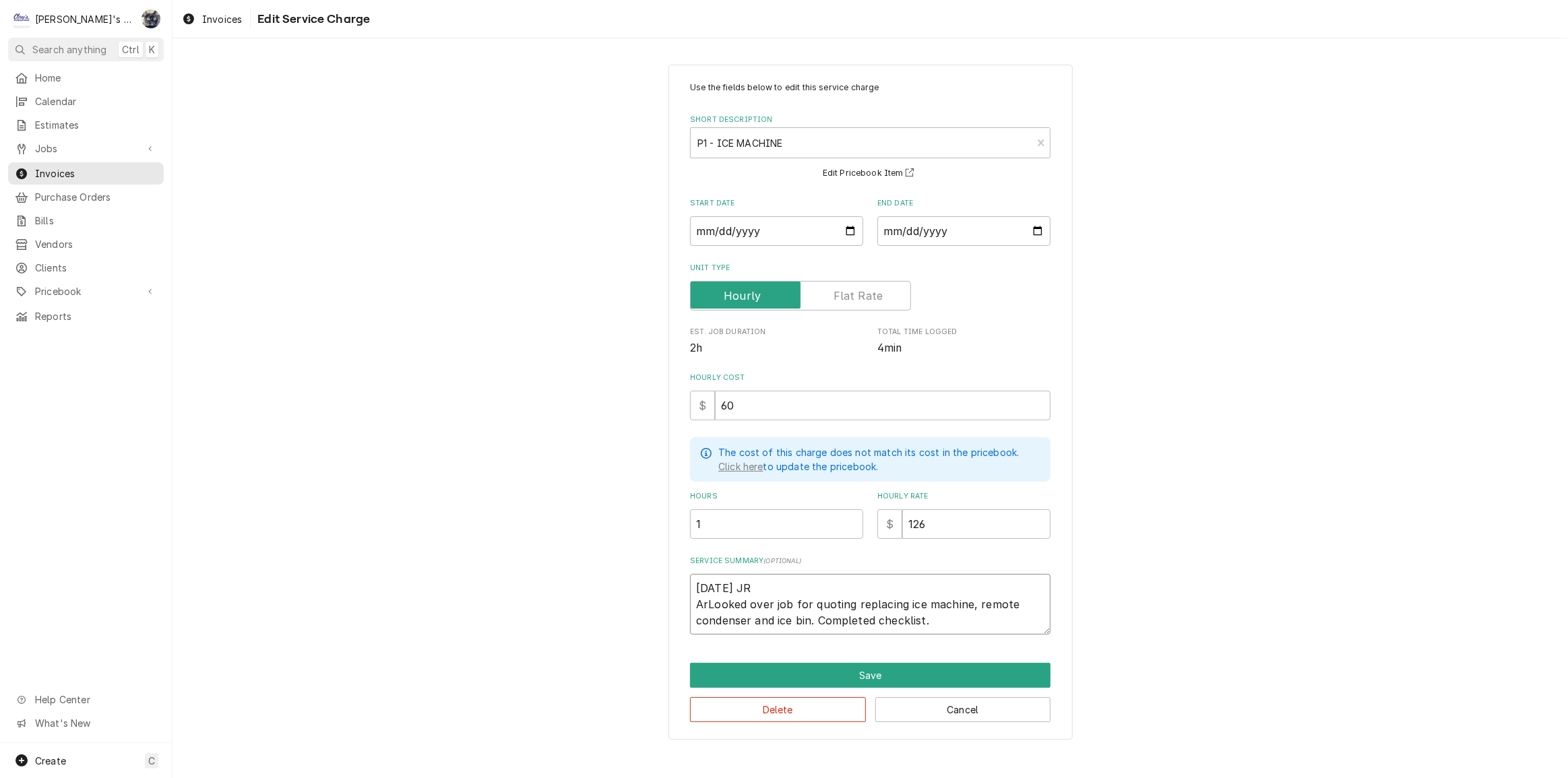
type textarea "x"
type textarea "7/15/2025 JR ArrLooked over job for quoting replacing ice machine, remote conde…"
type textarea "x"
type textarea "7/15/2025 JR ArriLooked over job for quoting replacing ice machine, remote cond…"
type textarea "x"
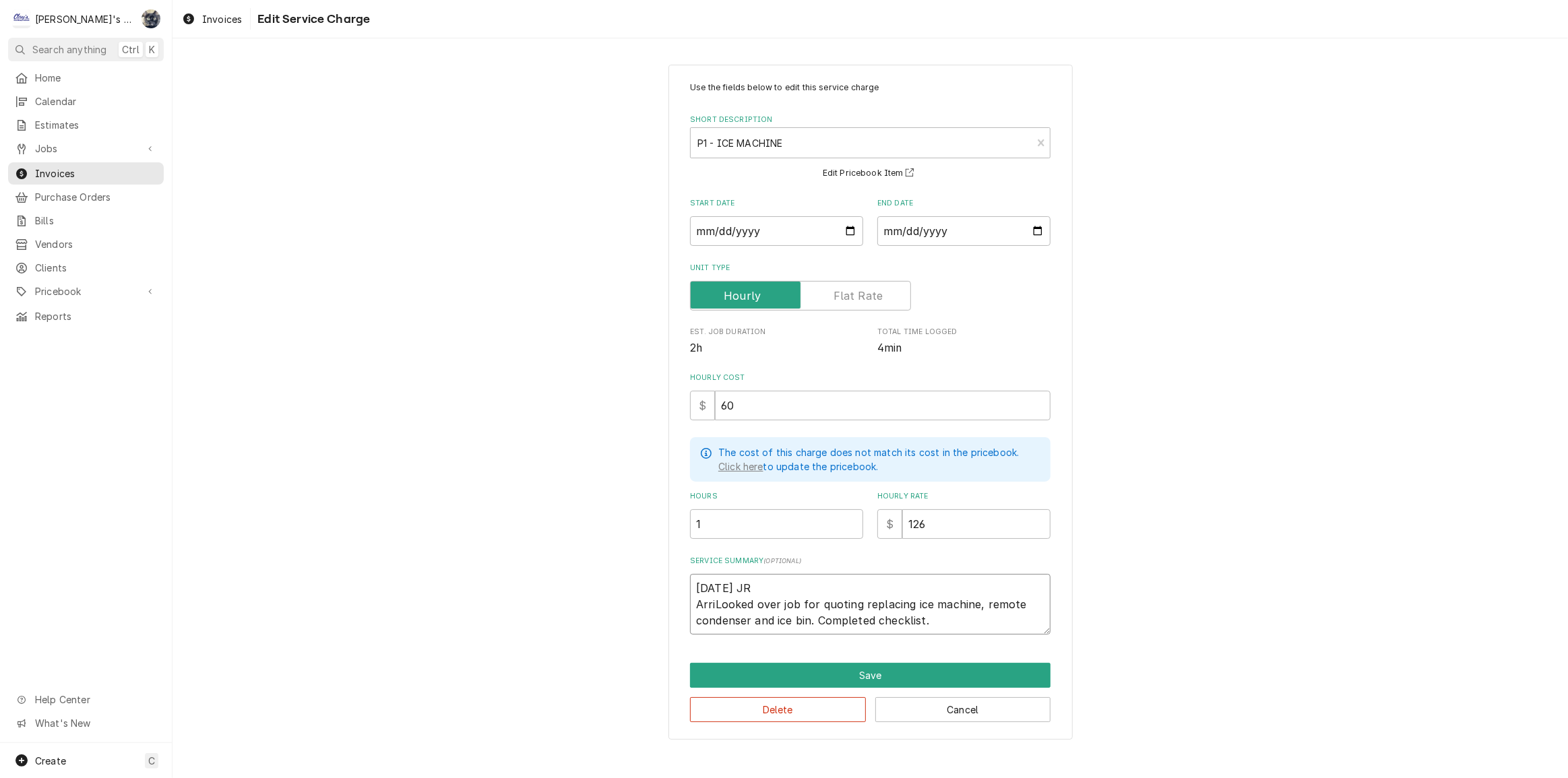
type textarea "7/15/2025 JR ArrivLooked over job for quoting replacing ice machine, remote con…"
type textarea "x"
type textarea "7/15/2025 JR ArriveLooked over job for quoting replacing ice machine, remote co…"
type textarea "x"
type textarea "7/15/2025 JR ArrivedLooked over job for quoting replacing ice machine, remote c…"
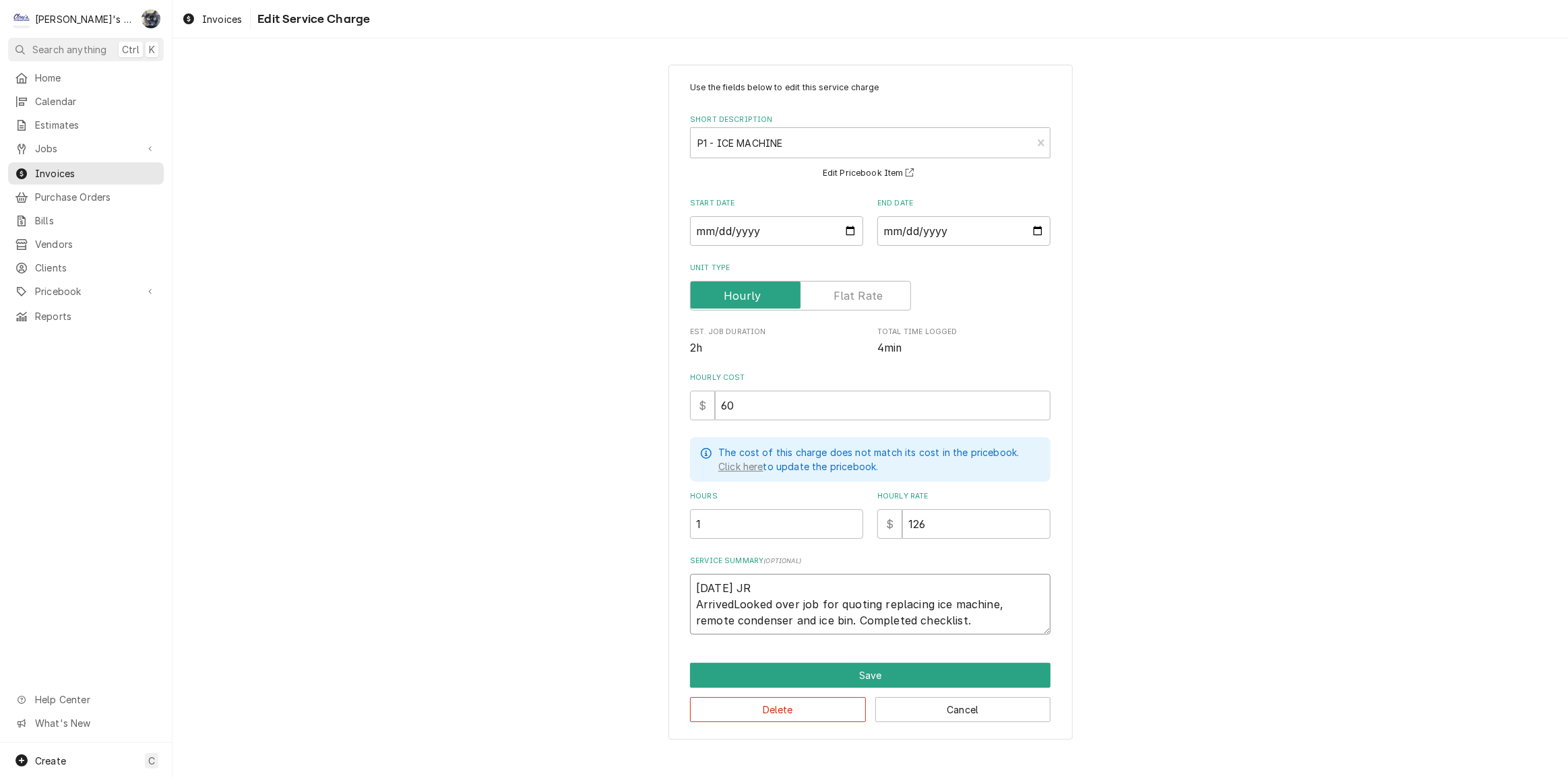
type textarea "x"
type textarea "7/15/2025 JR Arrived Looked over job for quoting replacing ice machine, remote …"
type textarea "x"
type textarea "7/15/2025 JR Arrived oLooked over job for quoting replacing ice machine, remote…"
type textarea "x"
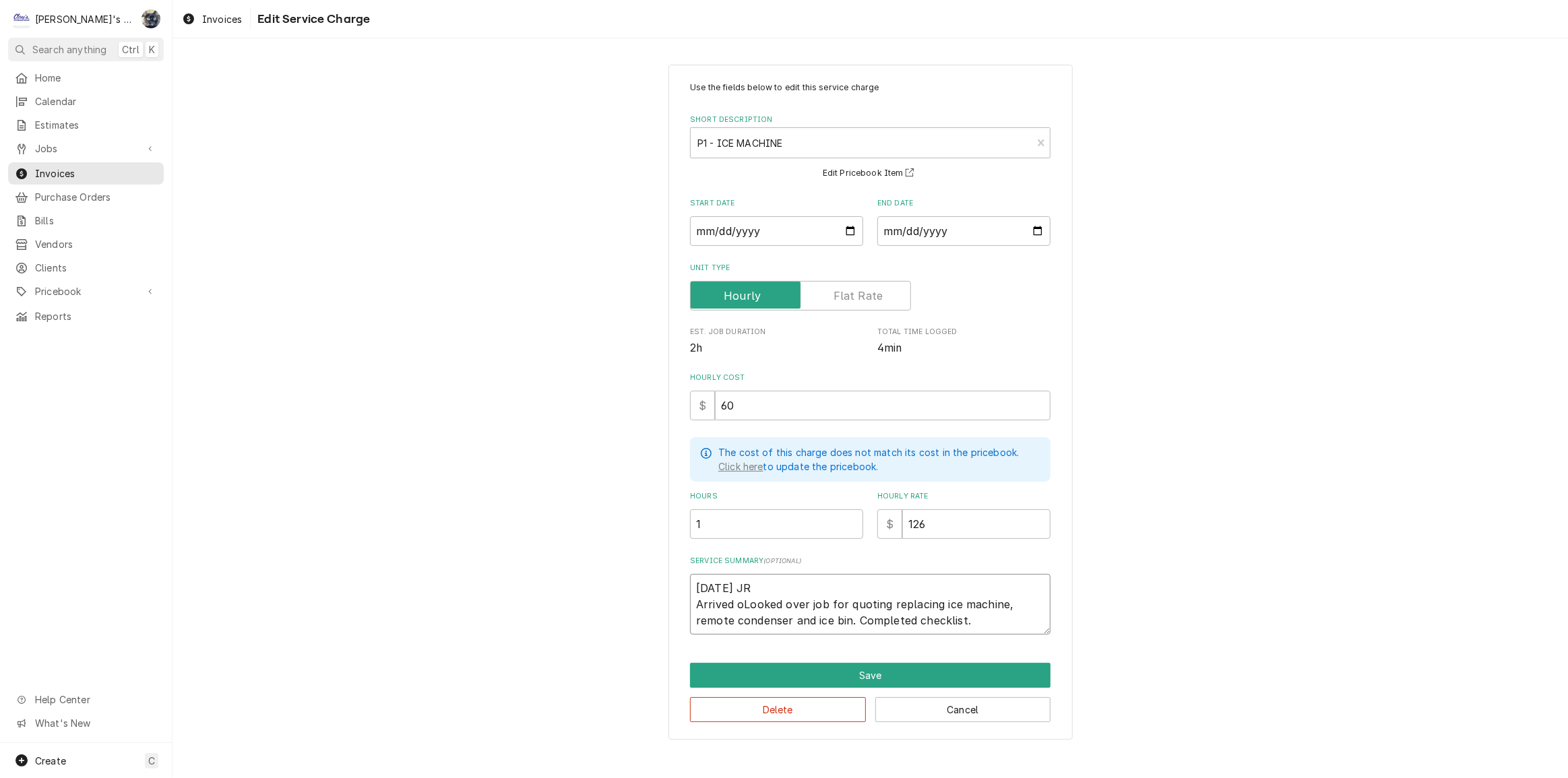
type textarea "7/15/2025 JR Arrived onLooked over job for quoting replacing ice machine, remot…"
type textarea "x"
type textarea "7/15/2025 JR Arrived on Looked over job for quoting replacing ice machine, remo…"
type textarea "x"
type textarea "7/15/2025 JR Arrived on sLooked over job for quoting replacing ice machine, rem…"
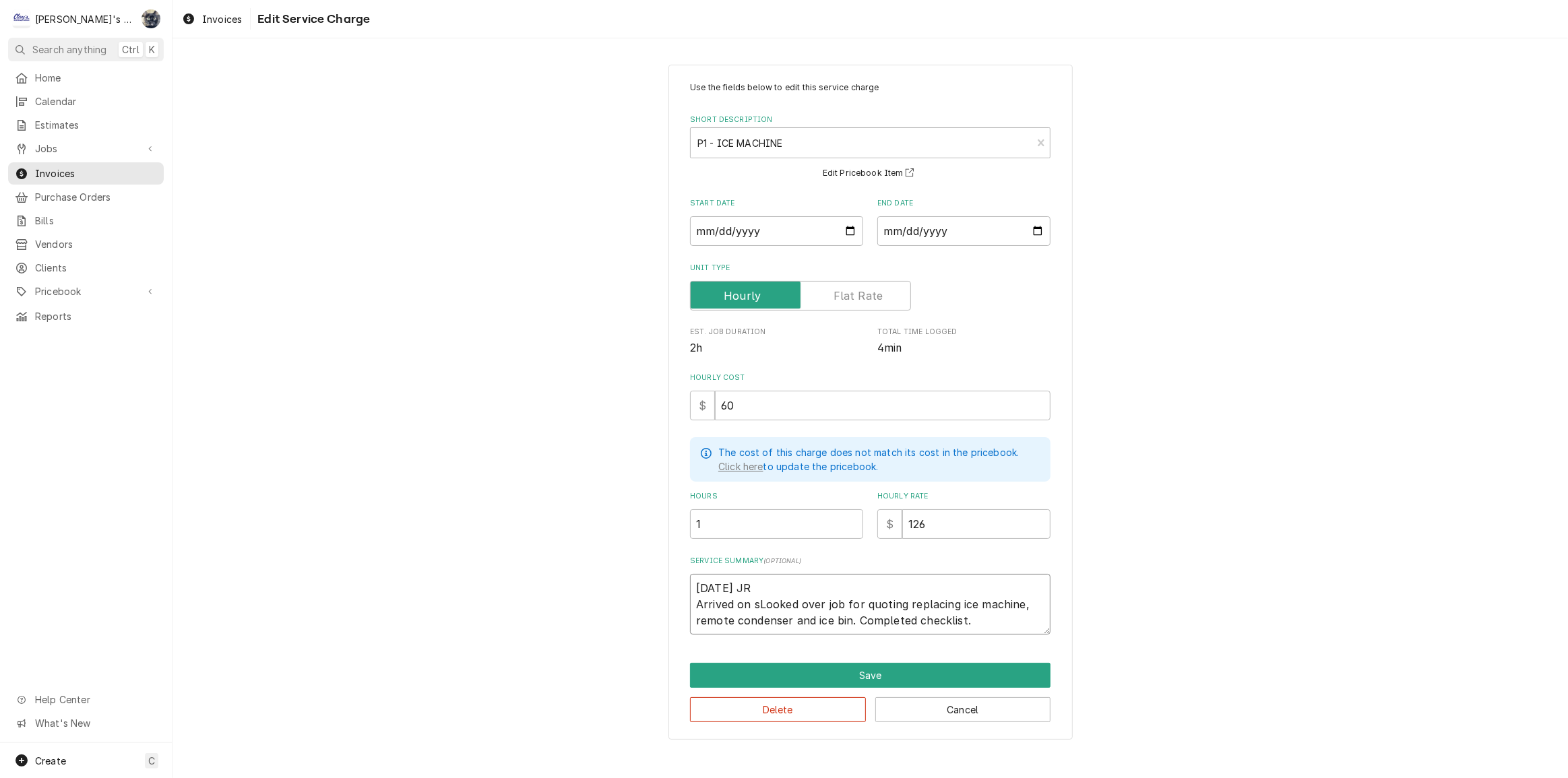
type textarea "x"
type textarea "7/15/2025 JR Arrived on siLooked over job for quoting replacing ice machine, re…"
type textarea "x"
type textarea "7/15/2025 JR Arrived on sitLooked over job for quoting replacing ice machine, r…"
type textarea "x"
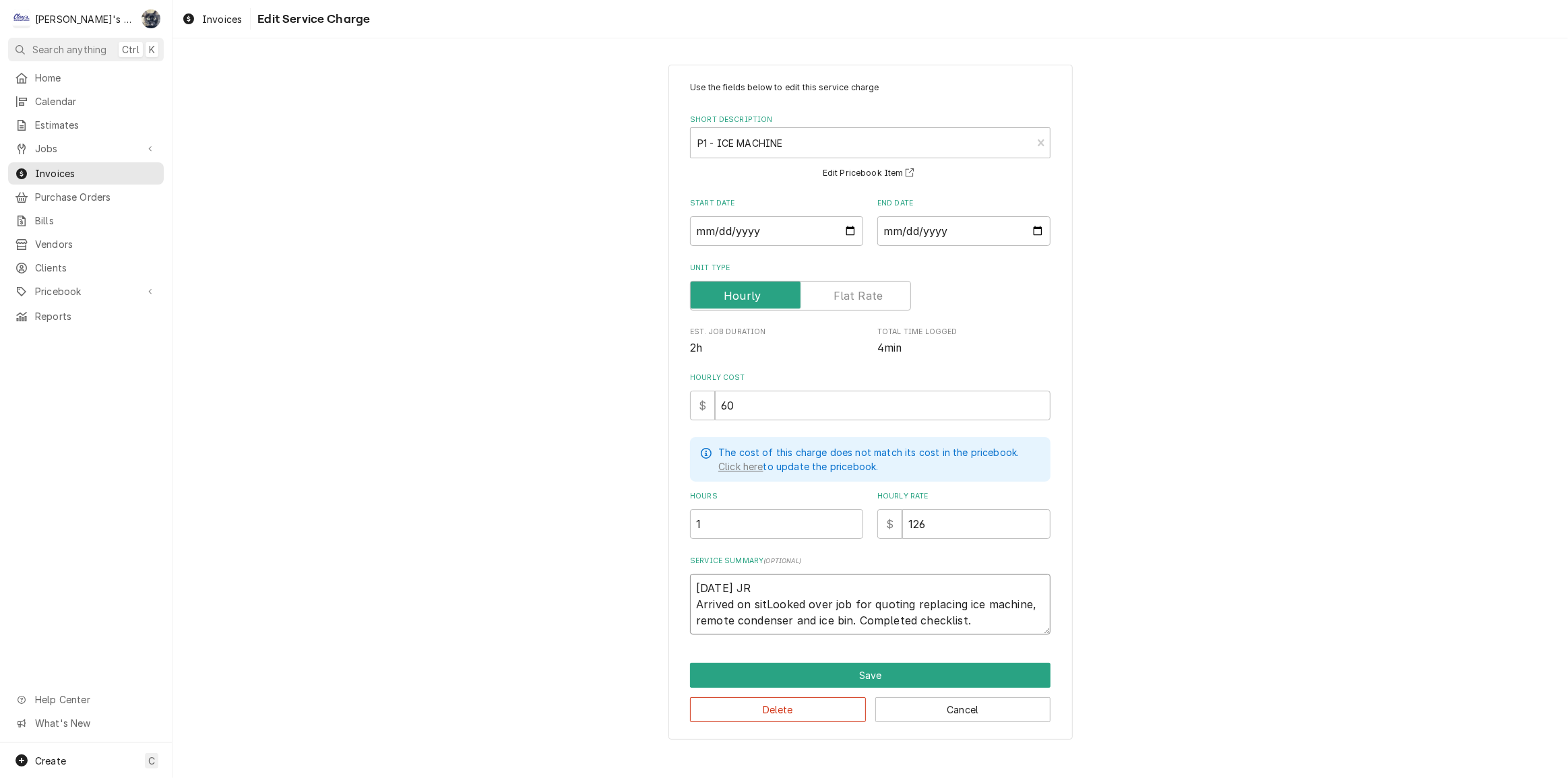
type textarea "7/15/2025 JR Arrived on siteLooked over job for quoting replacing ice machine, …"
type textarea "x"
type textarea "7/15/2025 JR Arrived on site Looked over job for quoting replacing ice machine,…"
type textarea "x"
type textarea "7/15/2025 JR Arrived on site aLooked over job for quoting replacing ice machine…"
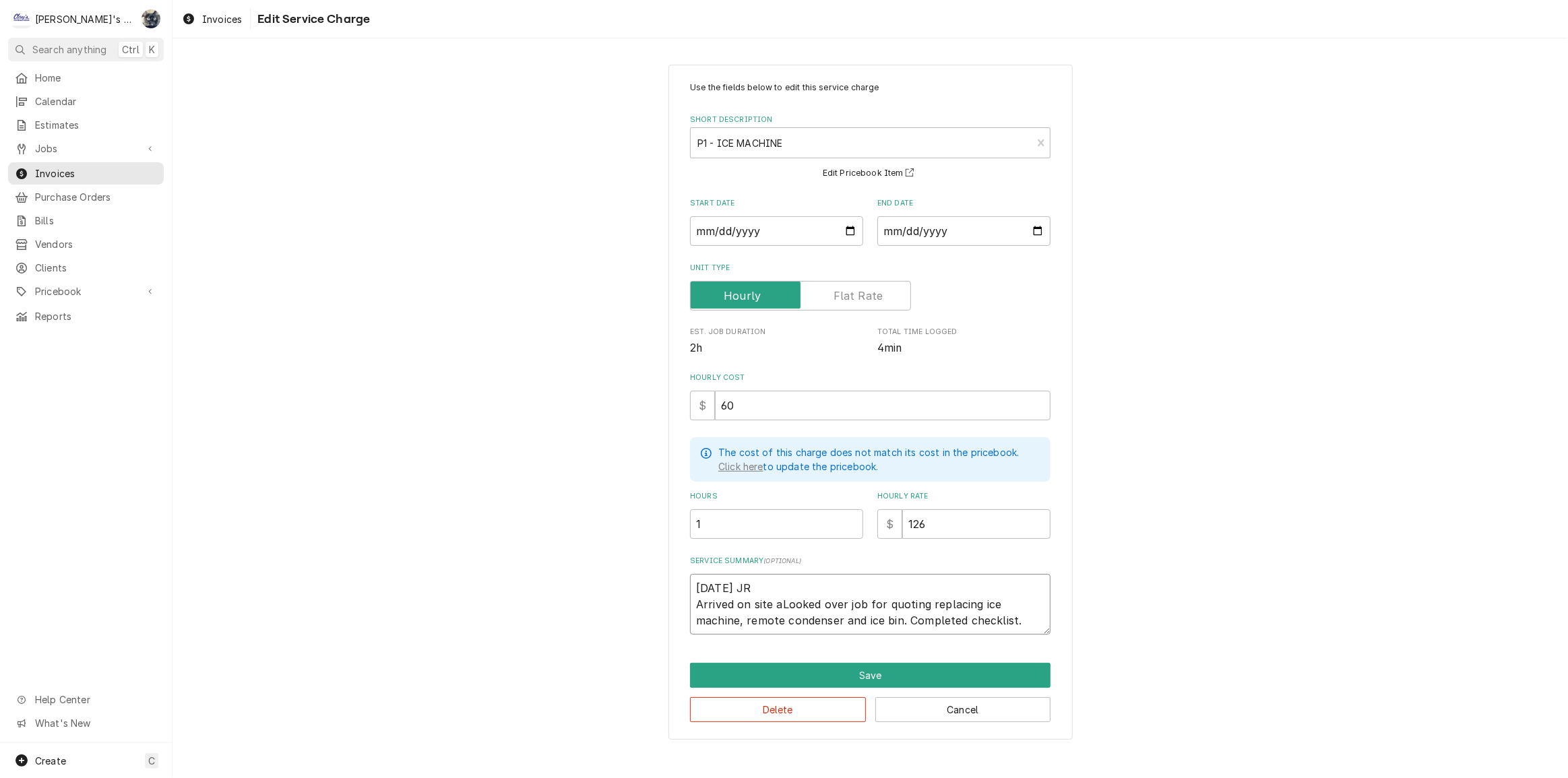
type textarea "x"
type textarea "7/15/2025 JR Arrived on site anLooked over job for quoting replacing ice machin…"
type textarea "x"
type textarea "7/15/2025 JR Arrived on site andLooked over job for quoting replacing ice machi…"
type textarea "x"
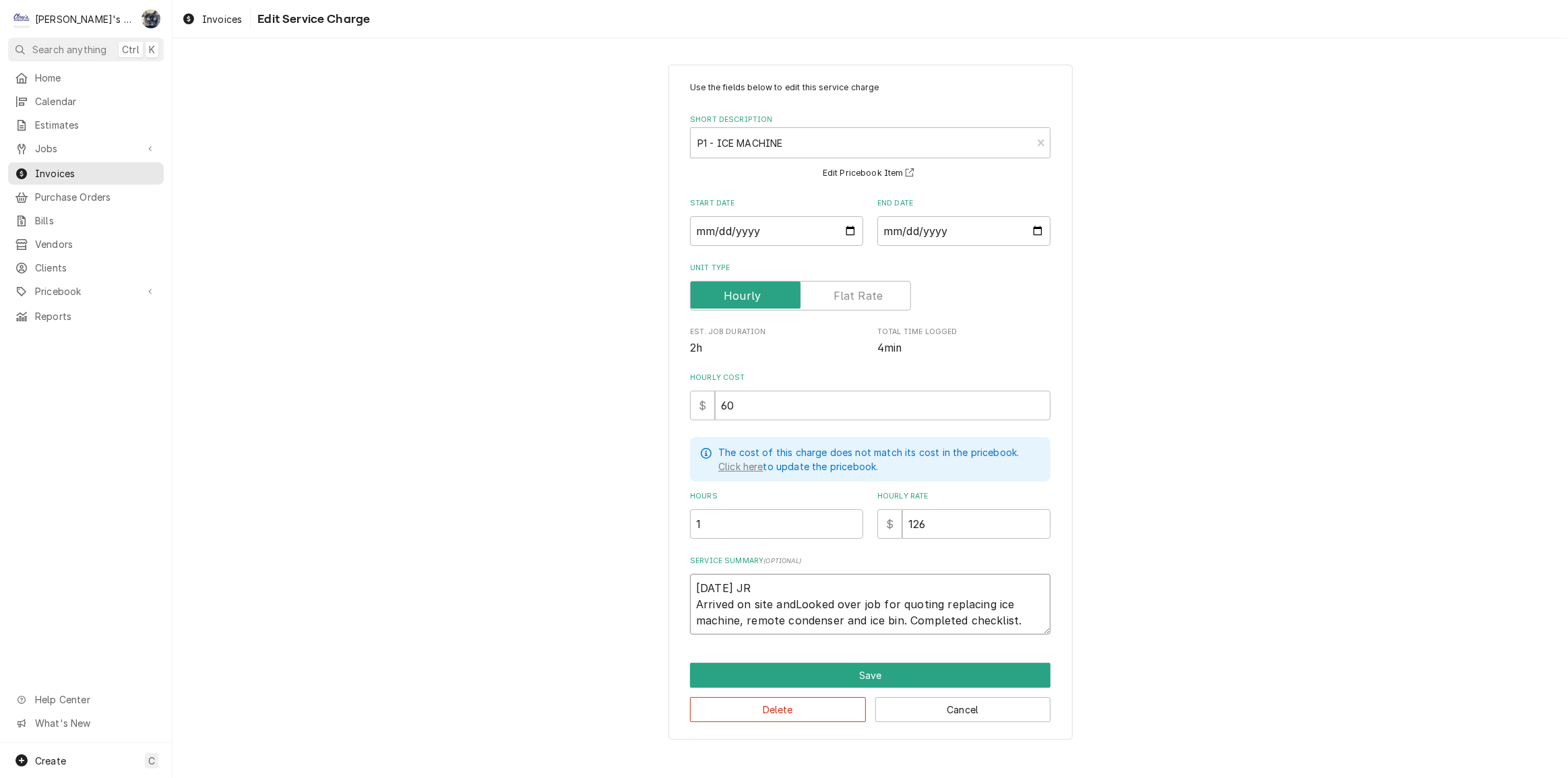
type textarea "7/15/2025 JR Arrived on site and Looked over job for quoting replacing ice mach…"
click at [800, 605] on textarea "7/15/2025 JR Arrived on site and Looked over job for quoting replacing ice mach…" at bounding box center [870, 604] width 360 height 60
type textarea "x"
type textarea "7/15/2025 JR Arrived on site and ooked over job for quoting replacing ice machi…"
type textarea "x"
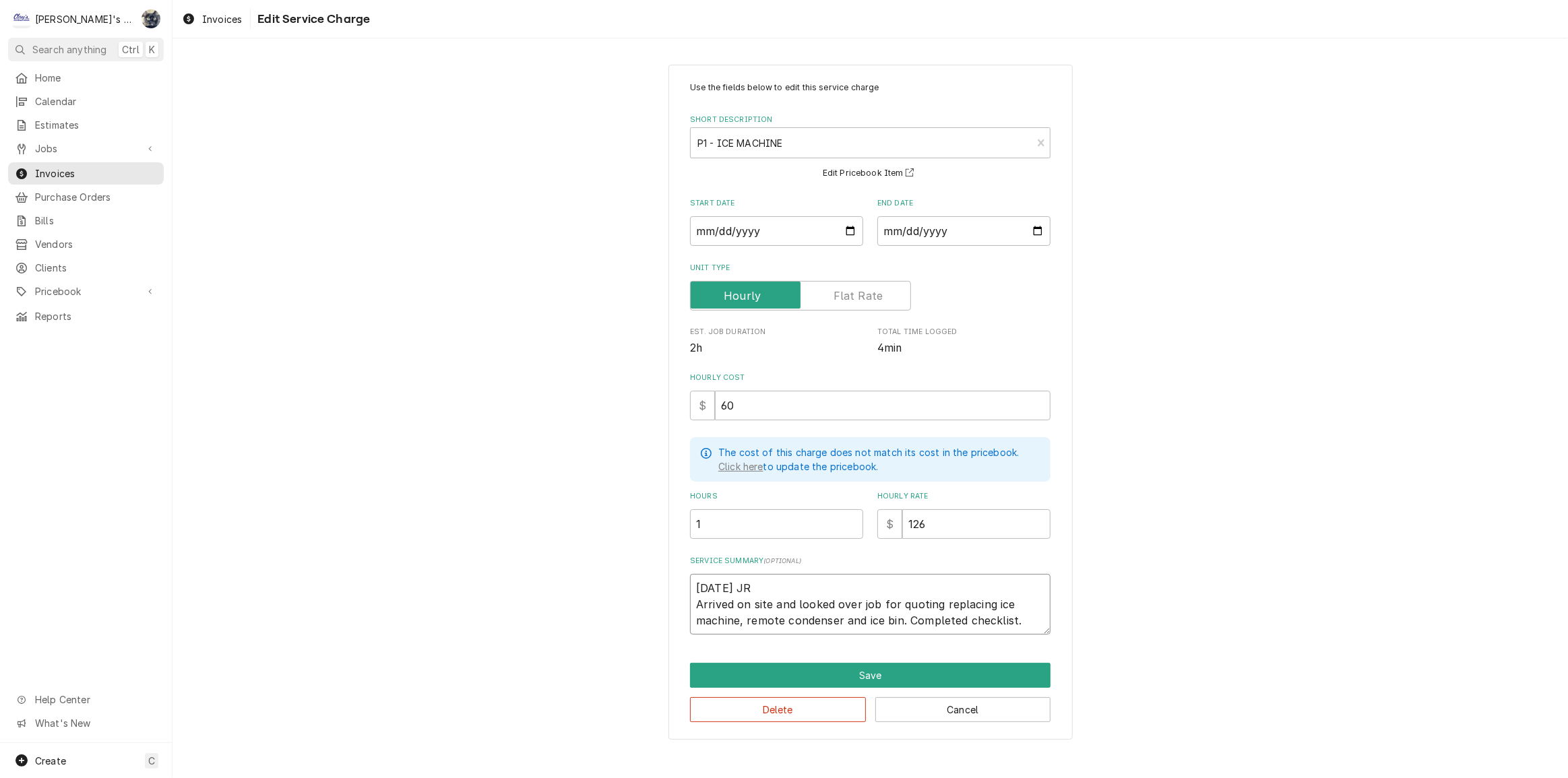
click at [908, 621] on textarea "7/15/2025 JR Arrived on site and looked over job for quoting replacing ice mach…" at bounding box center [870, 604] width 360 height 60
type textarea "7/15/2025 JR Arrived on site and looked over job for quoting replacing ice mach…"
click at [1034, 229] on input "2025-08-28" at bounding box center [963, 231] width 173 height 29
type textarea "x"
type input "2025-07-15"
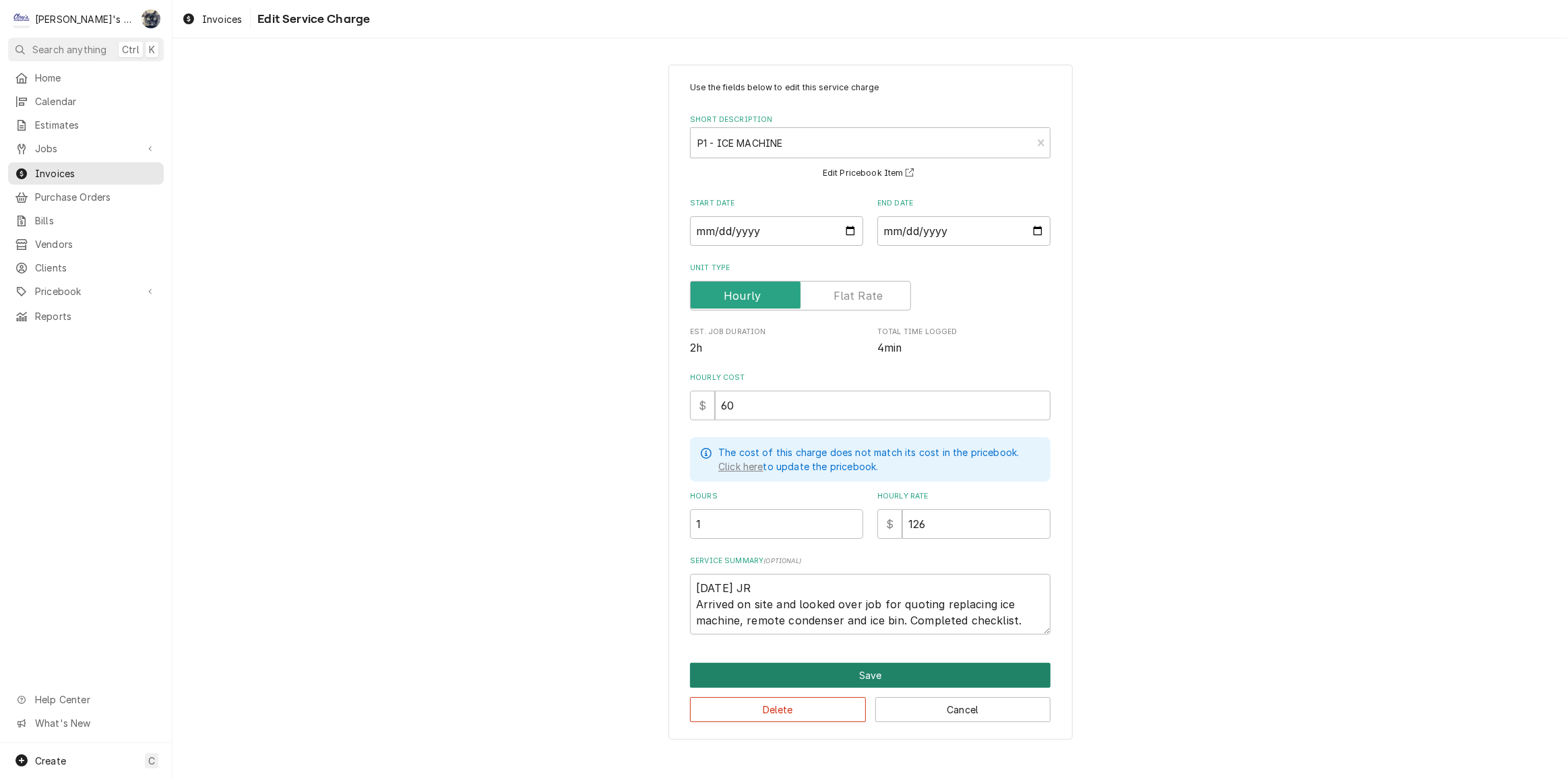
click at [858, 671] on button "Save" at bounding box center [870, 676] width 360 height 25
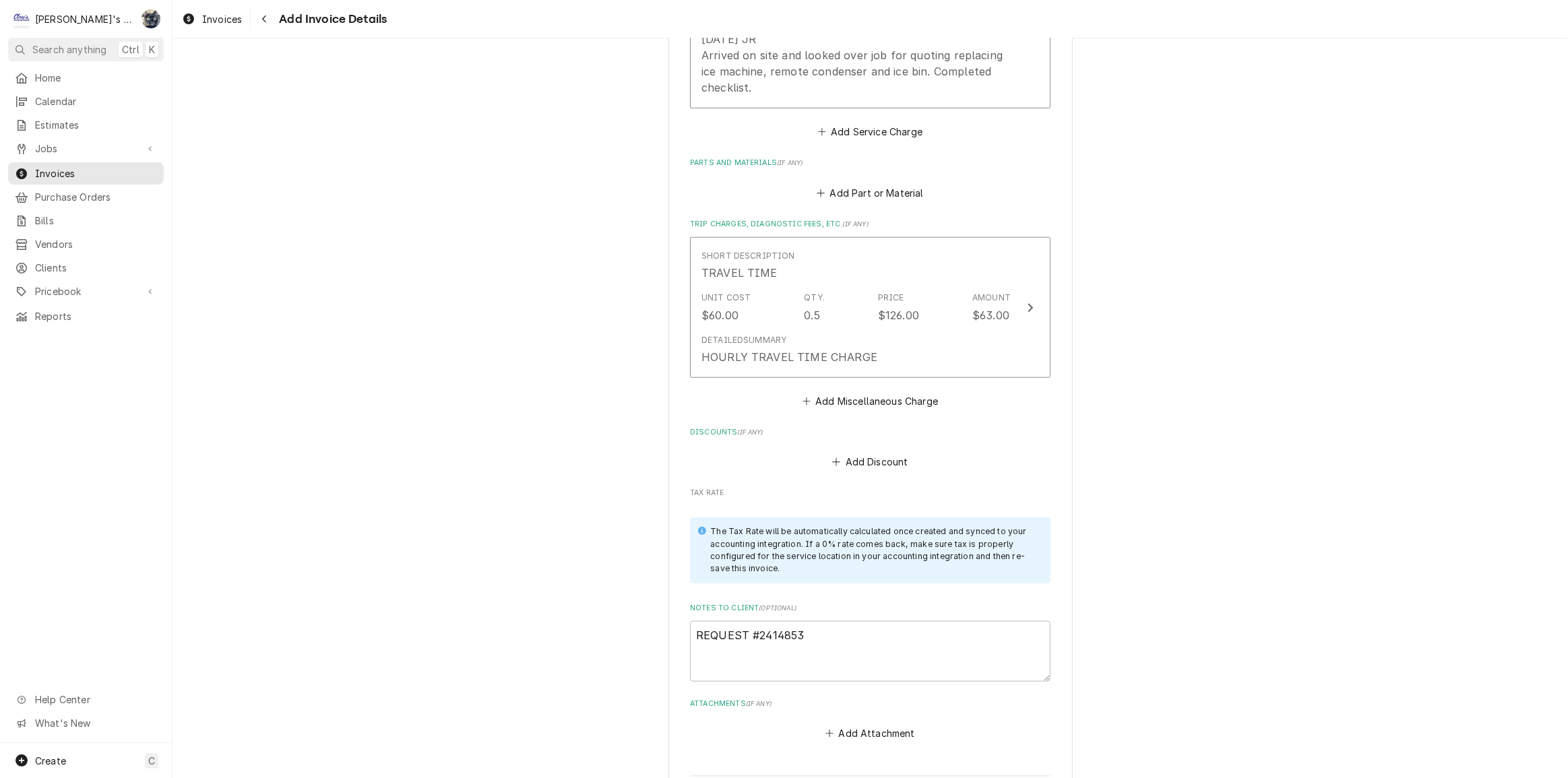
scroll to position [1551, 0]
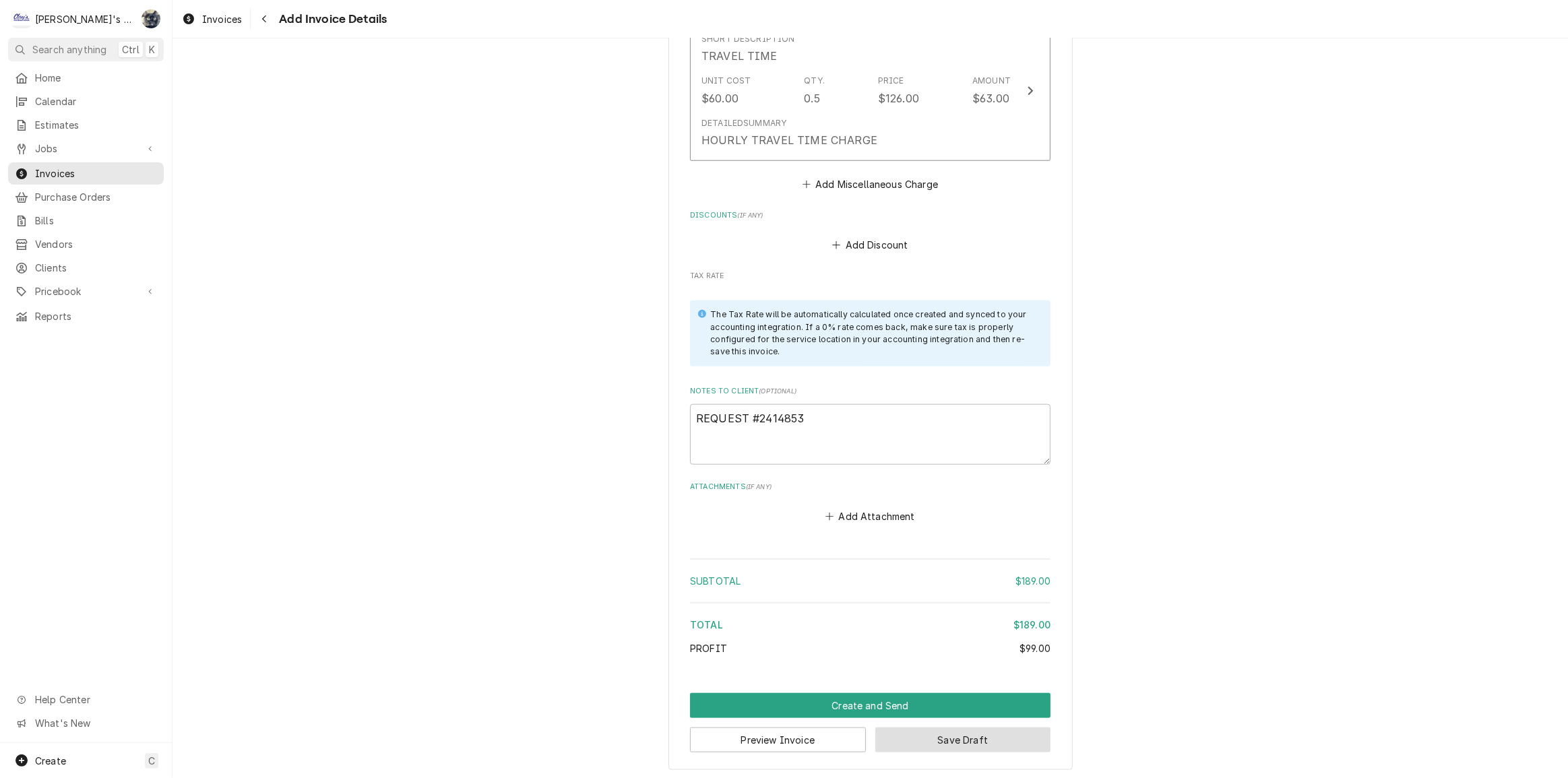
drag, startPoint x: 963, startPoint y: 738, endPoint x: 921, endPoint y: 488, distance: 253.5
click at [873, 460] on textarea "REQUEST #2414853" at bounding box center [870, 435] width 360 height 60
type textarea "x"
type textarea "REQUEST #2414853"
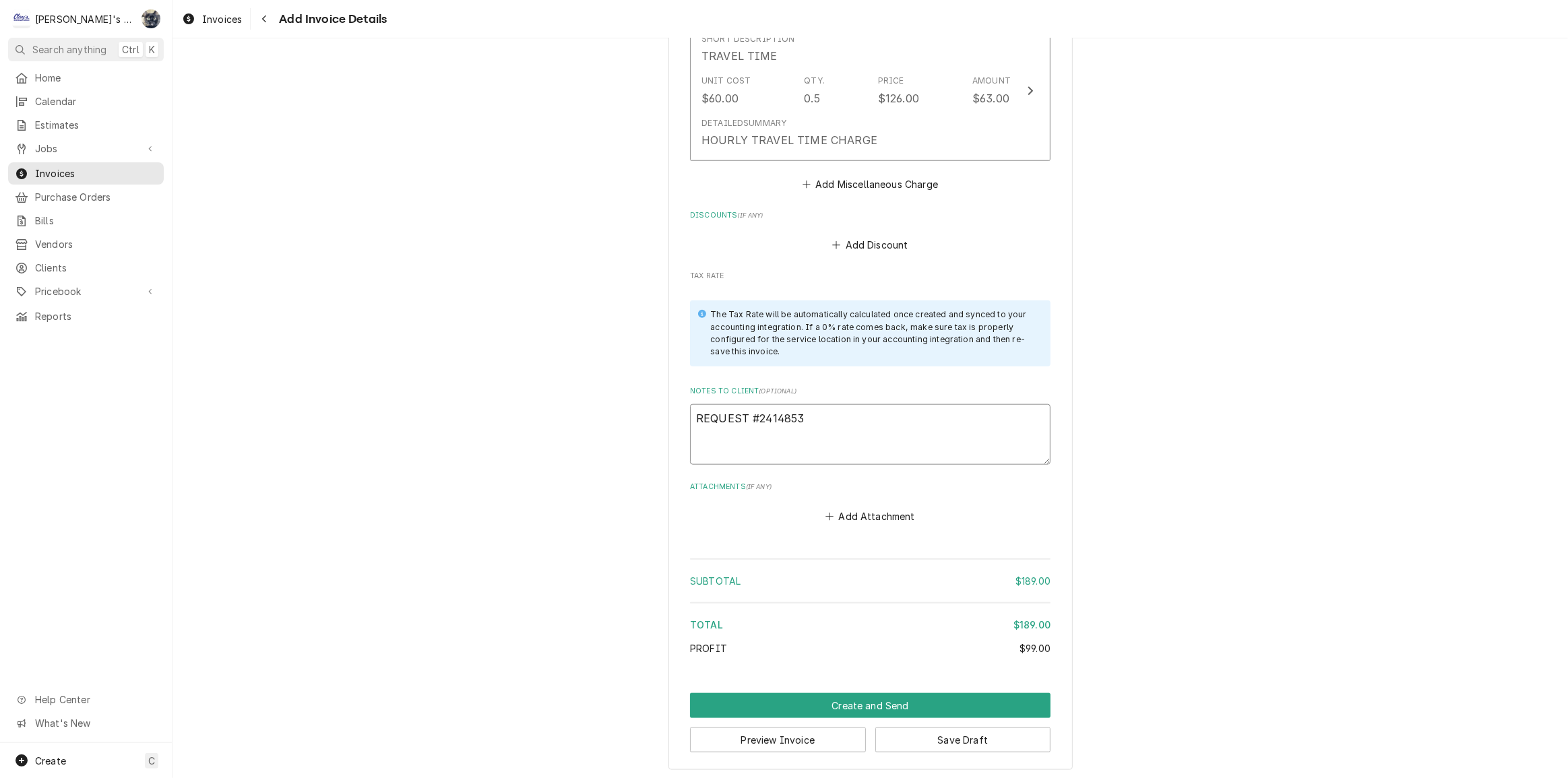
type textarea "x"
click at [862, 422] on textarea "REQUEST #2414853" at bounding box center [870, 435] width 360 height 60
type textarea "REQUEST #2414853"
click at [898, 739] on button "Save Draft" at bounding box center [963, 740] width 176 height 25
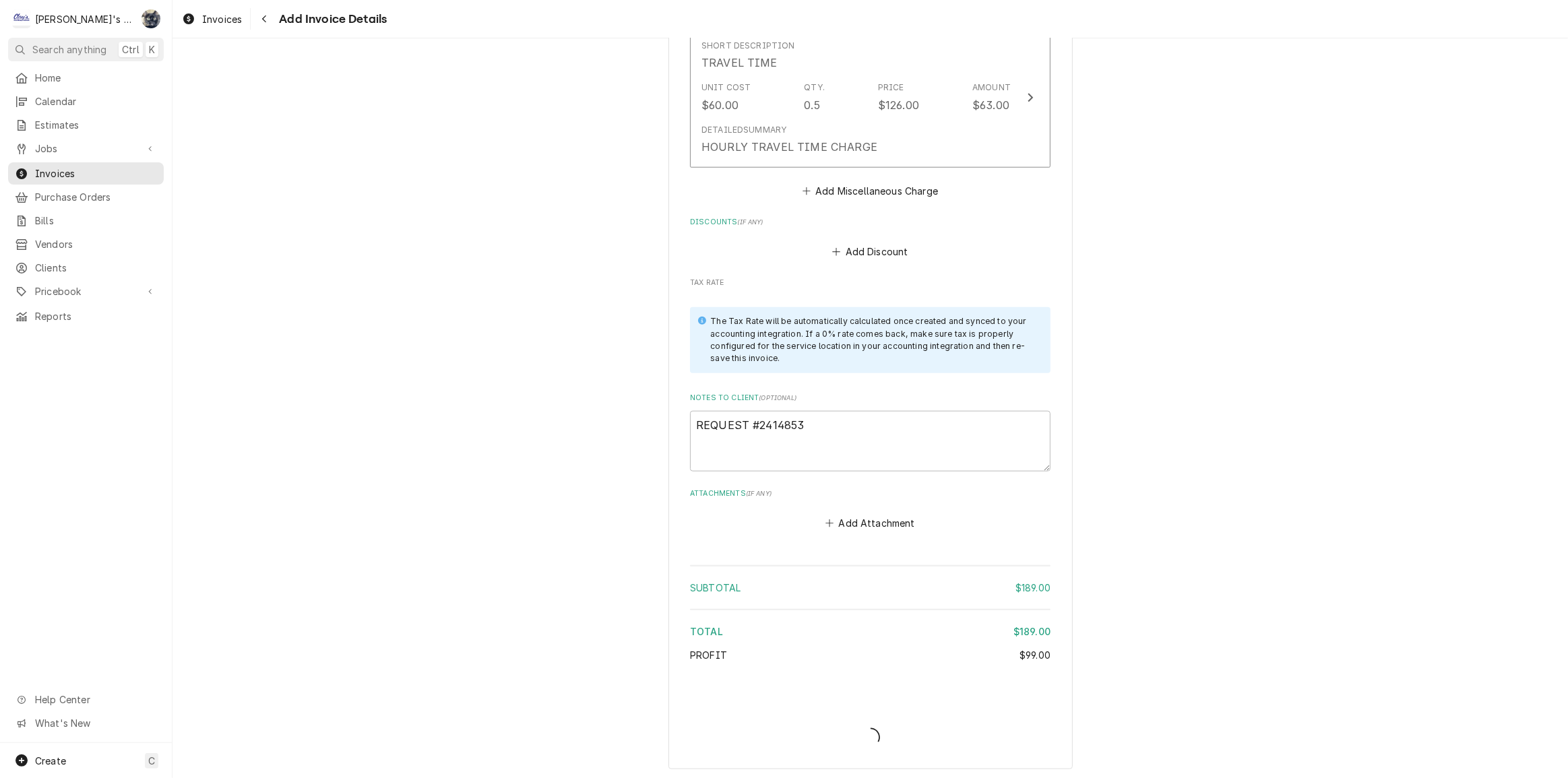
type textarea "x"
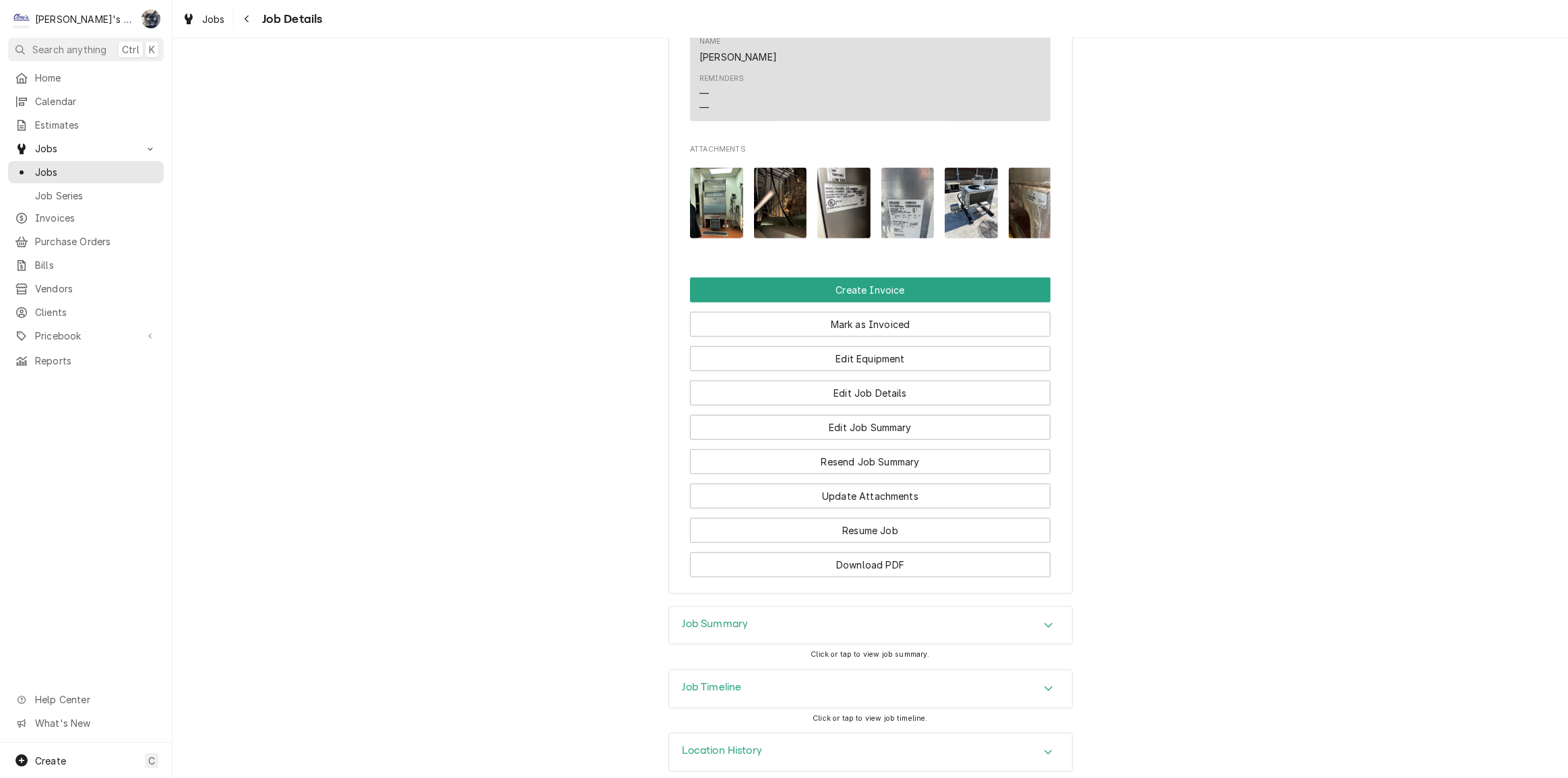
scroll to position [1143, 0]
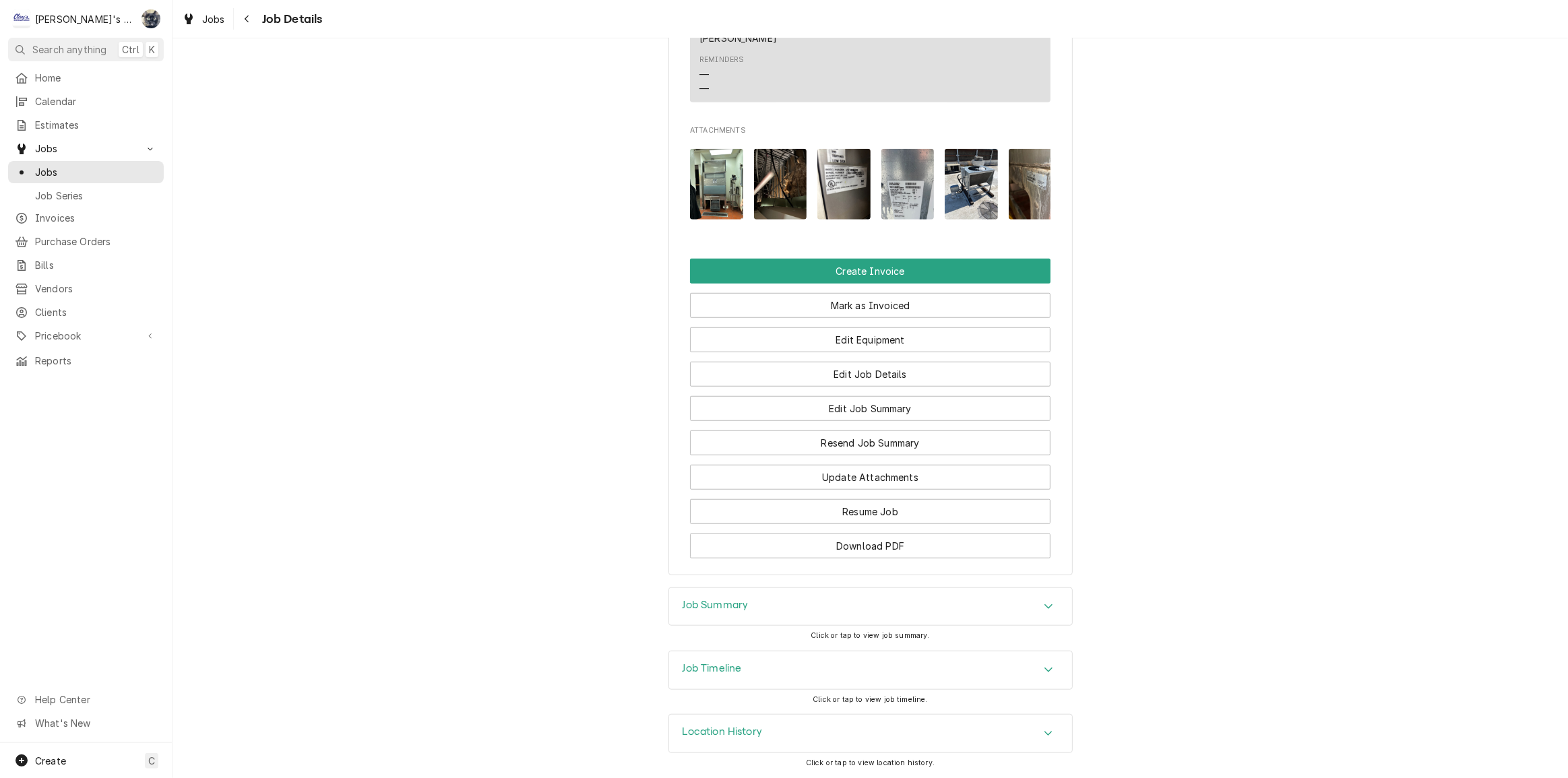
click at [770, 601] on div "Job Summary" at bounding box center [870, 607] width 403 height 38
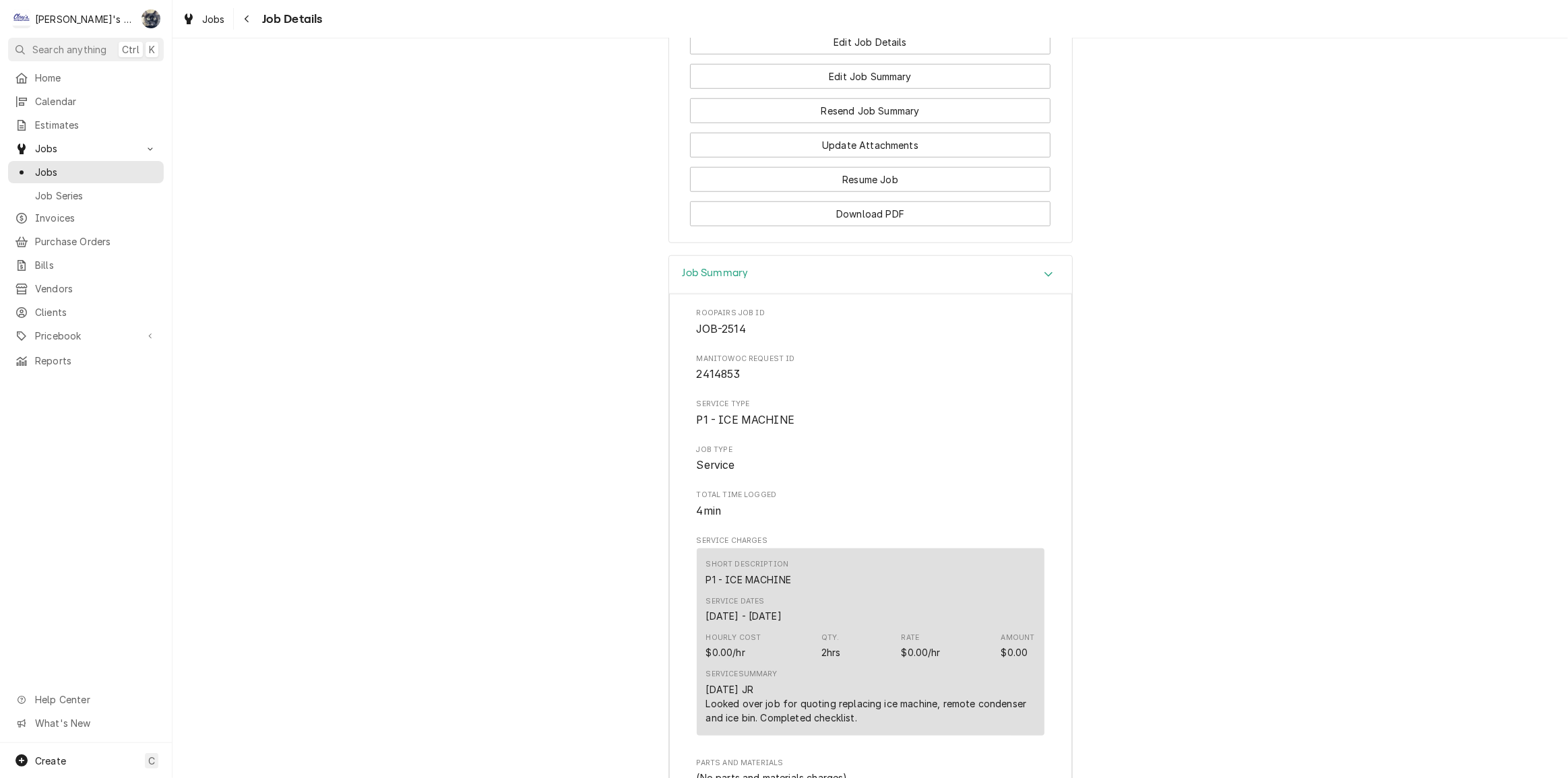
scroll to position [1878, 0]
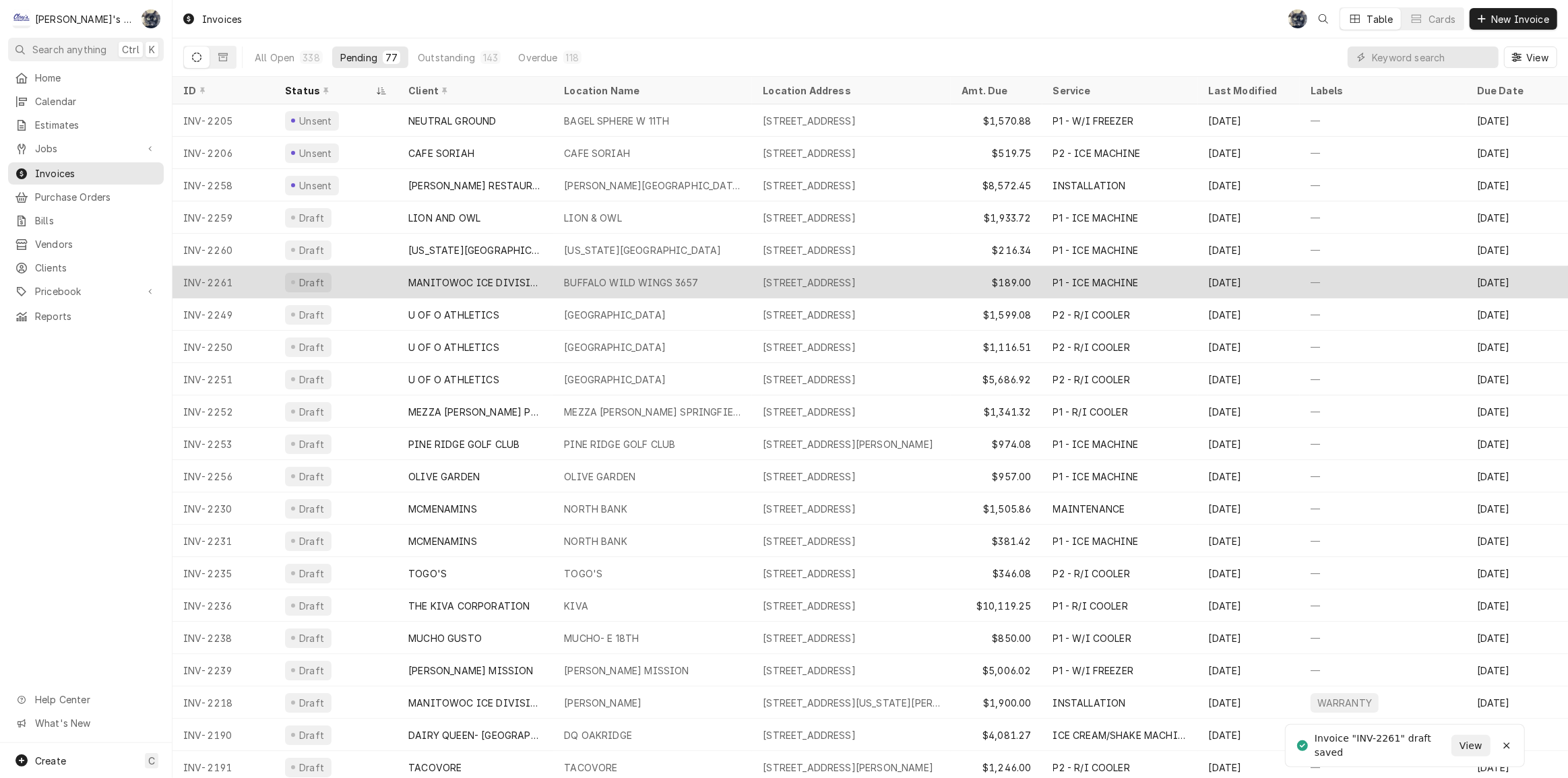
click at [529, 284] on div "MANITOWOC ICE DIVISION" at bounding box center [475, 283] width 134 height 14
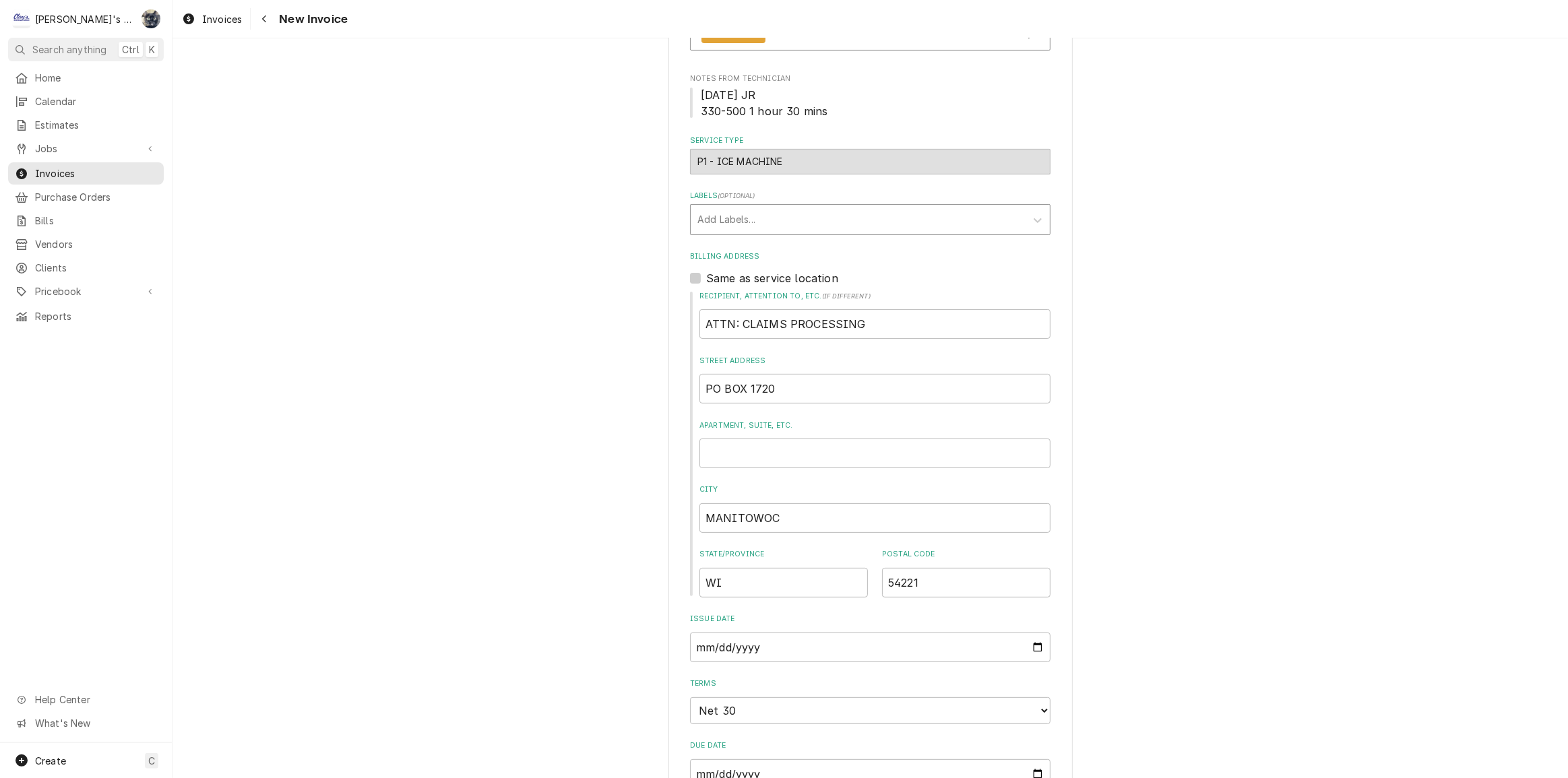
scroll to position [245, 0]
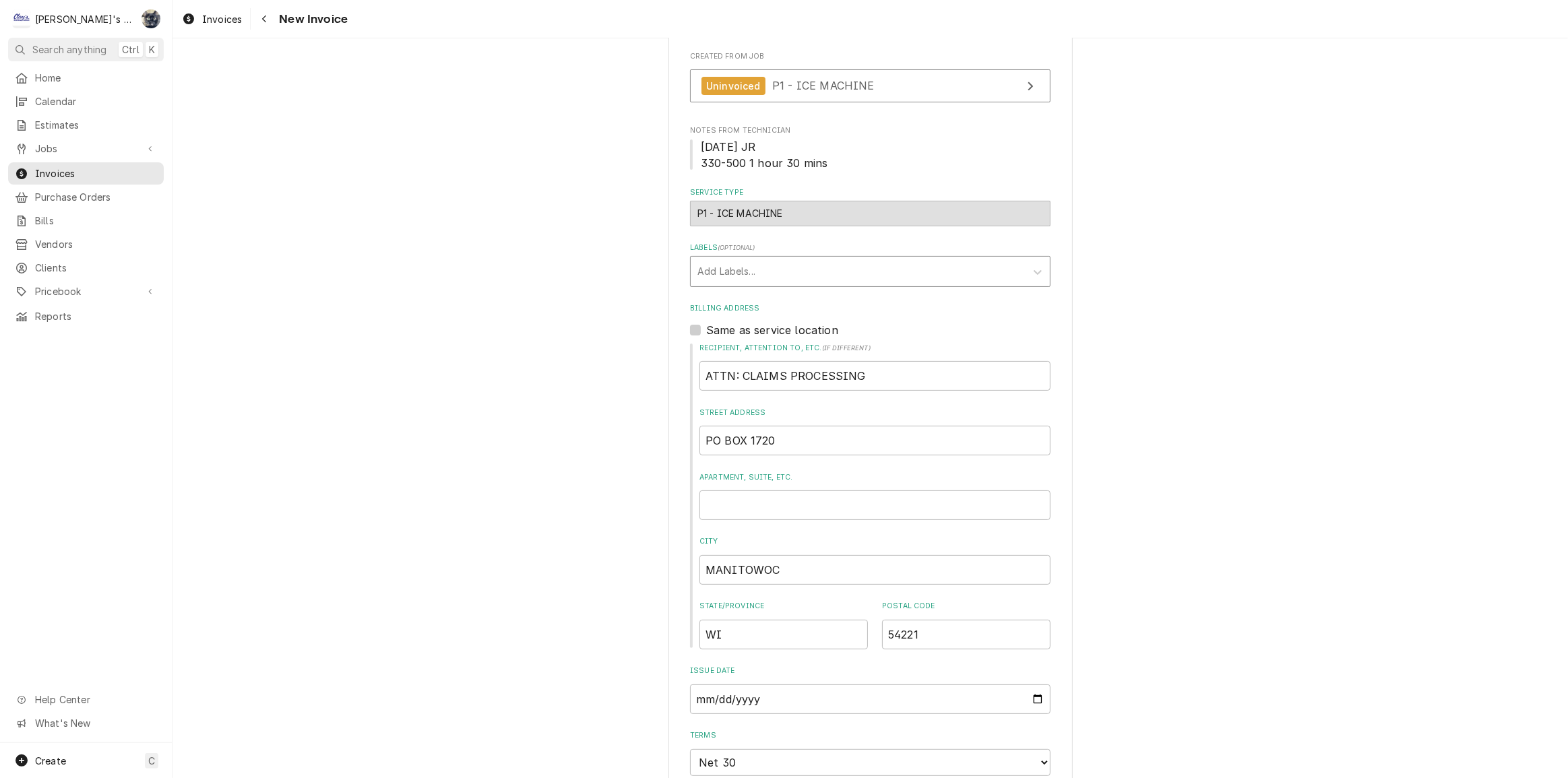
click at [797, 280] on div "Labels" at bounding box center [858, 271] width 322 height 24
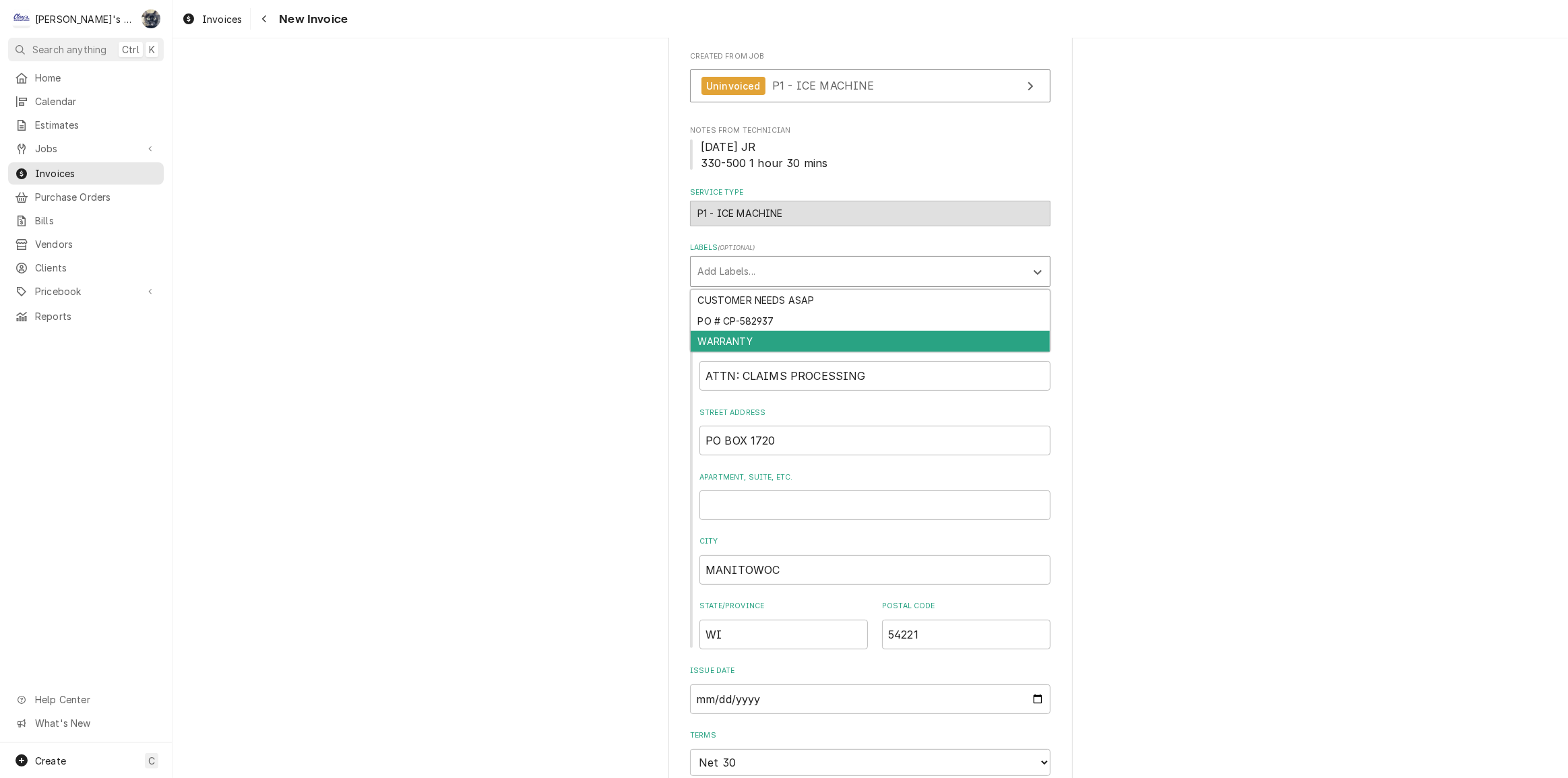
click at [795, 333] on div "WARRANTY" at bounding box center [870, 341] width 359 height 21
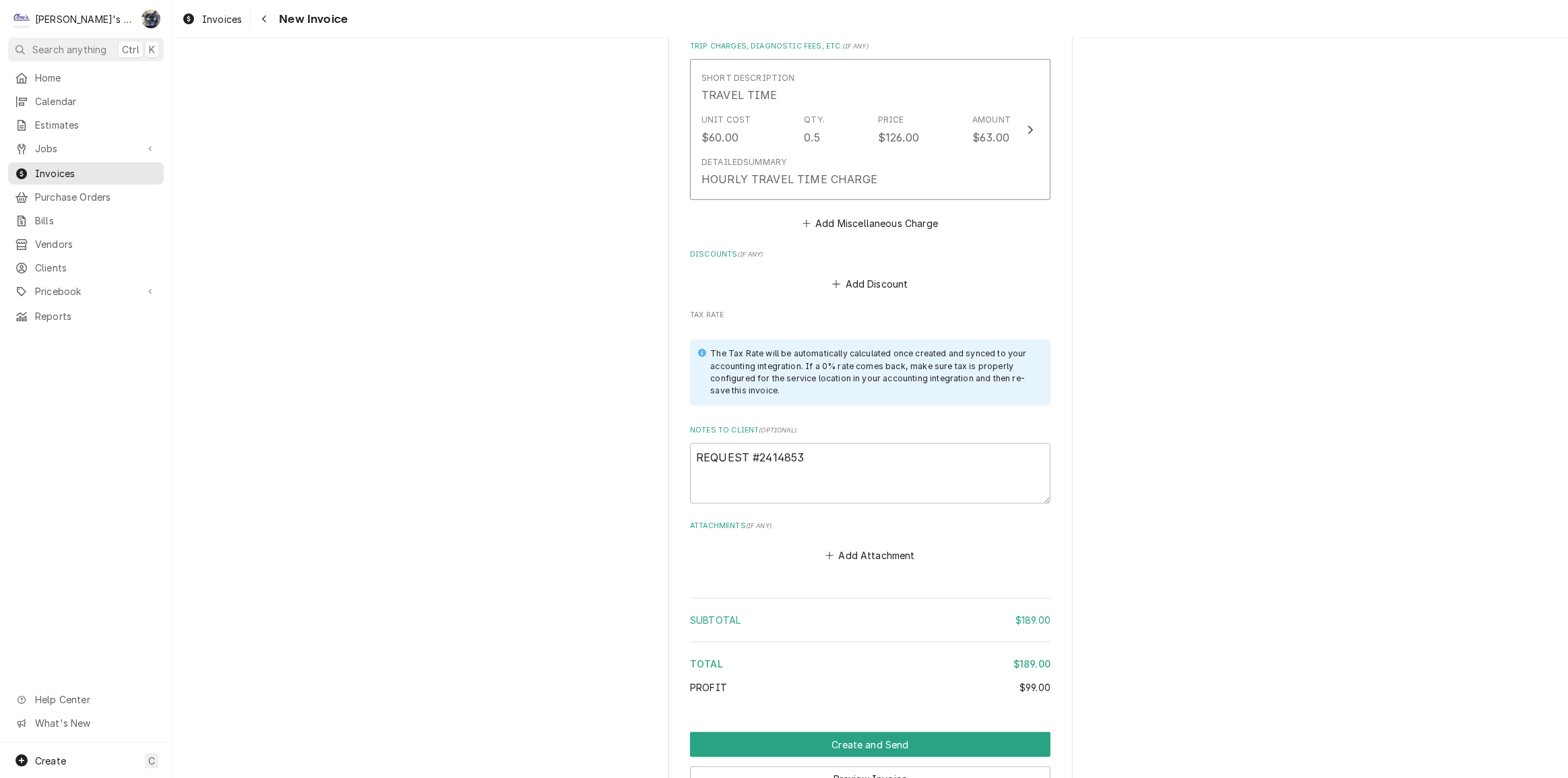
scroll to position [1649, 0]
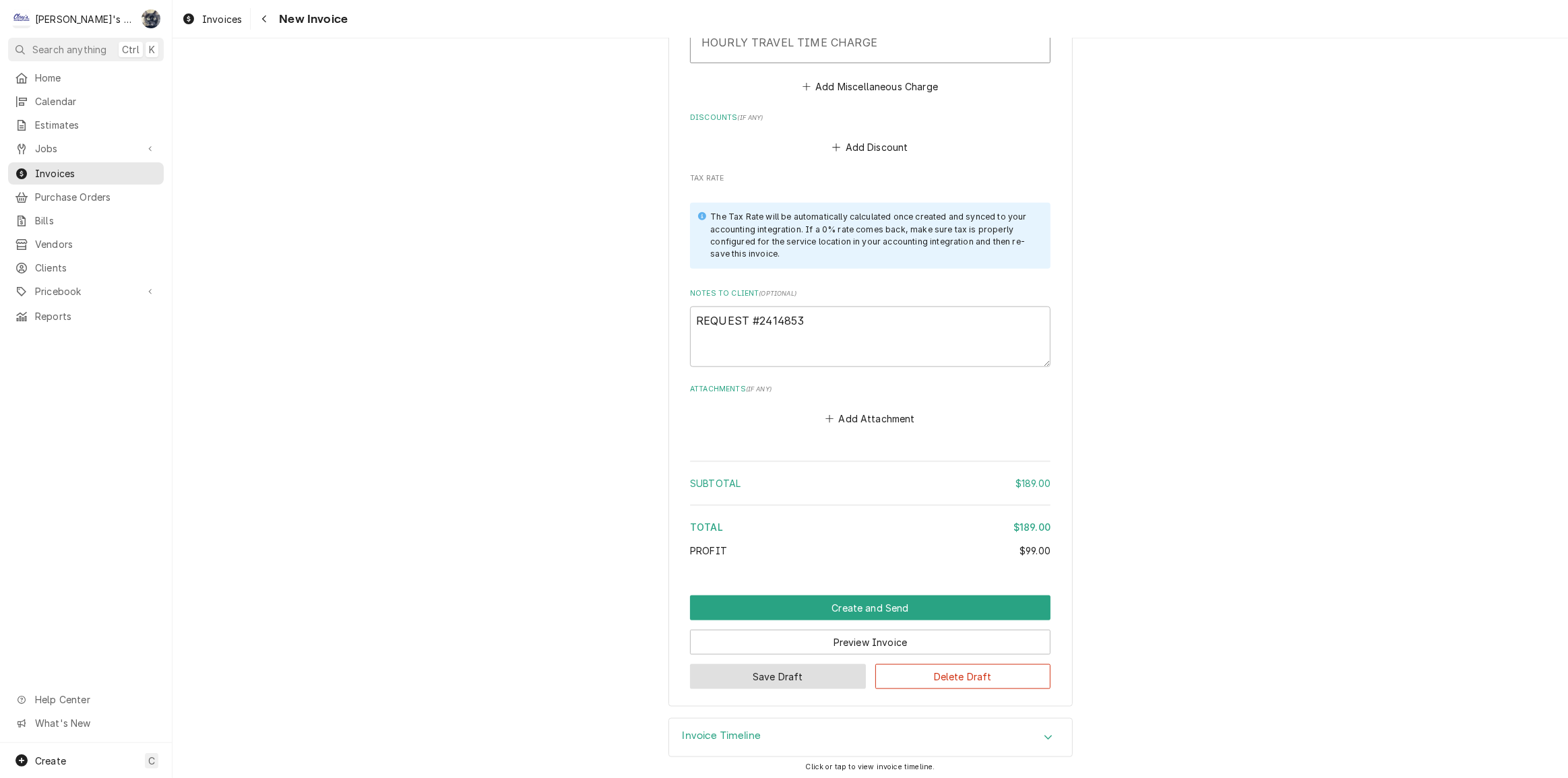
click at [834, 673] on button "Save Draft" at bounding box center [777, 676] width 176 height 25
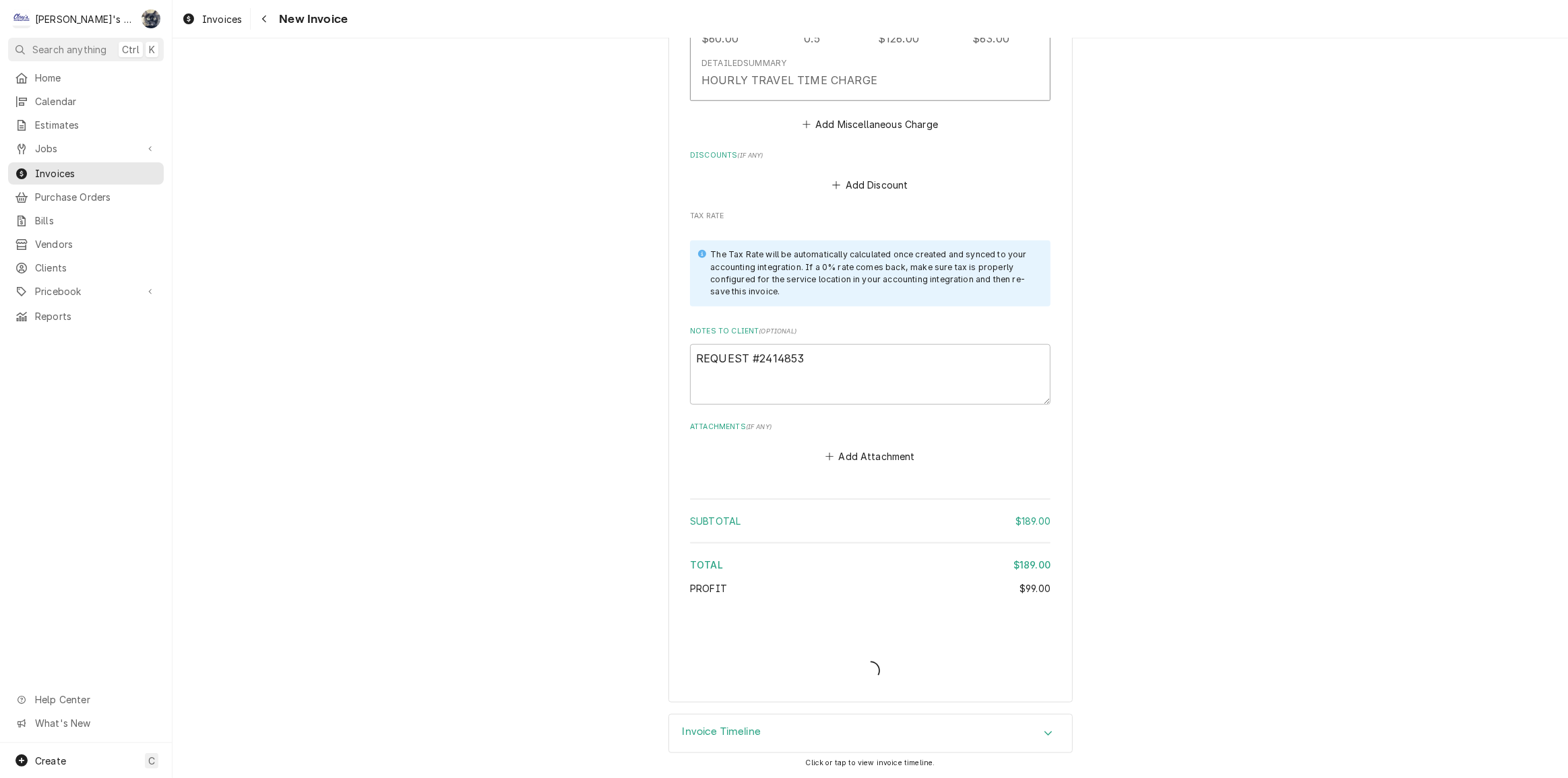
scroll to position [1608, 0]
type textarea "x"
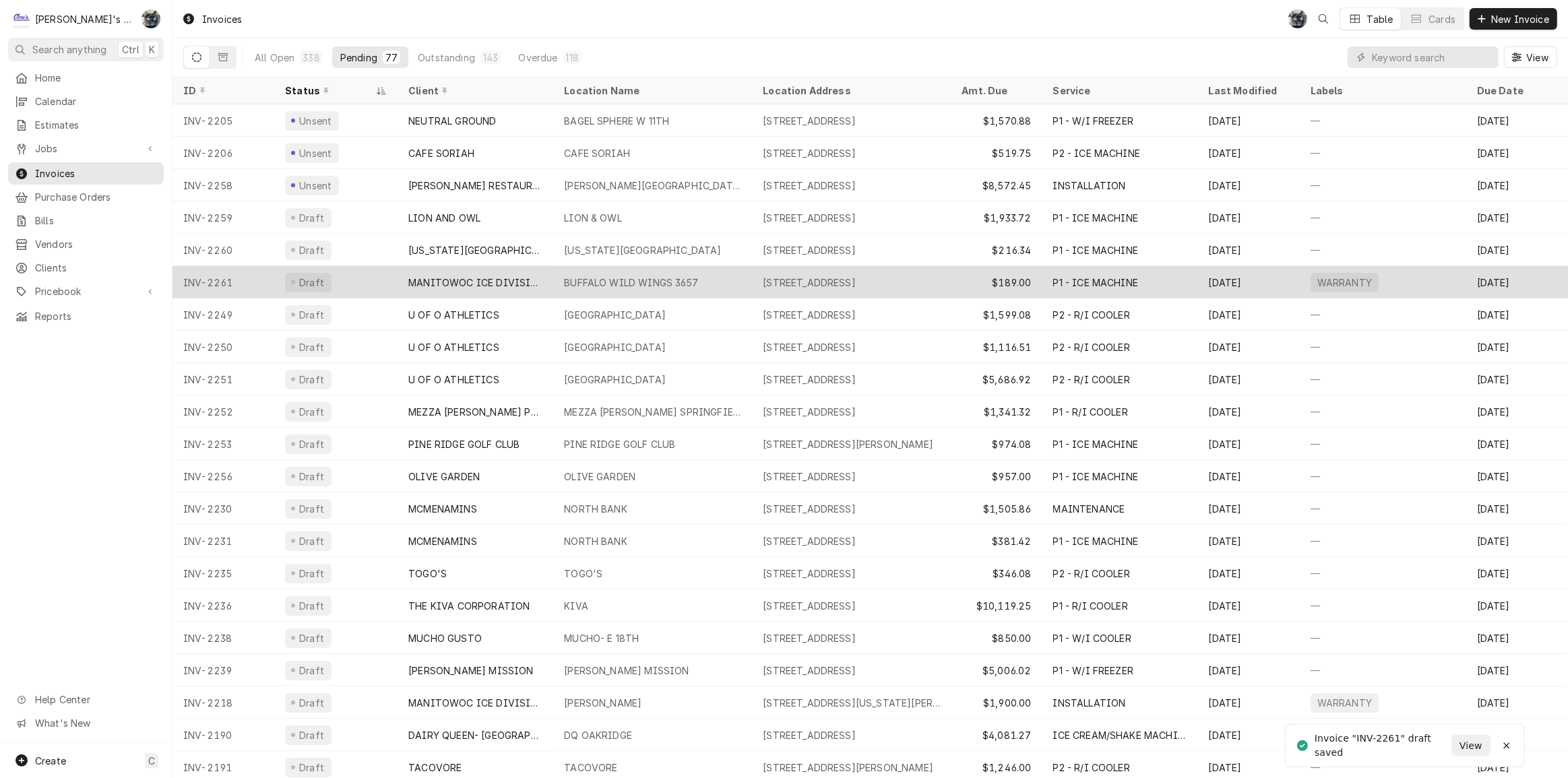
click at [822, 272] on div "[STREET_ADDRESS]" at bounding box center [851, 282] width 198 height 33
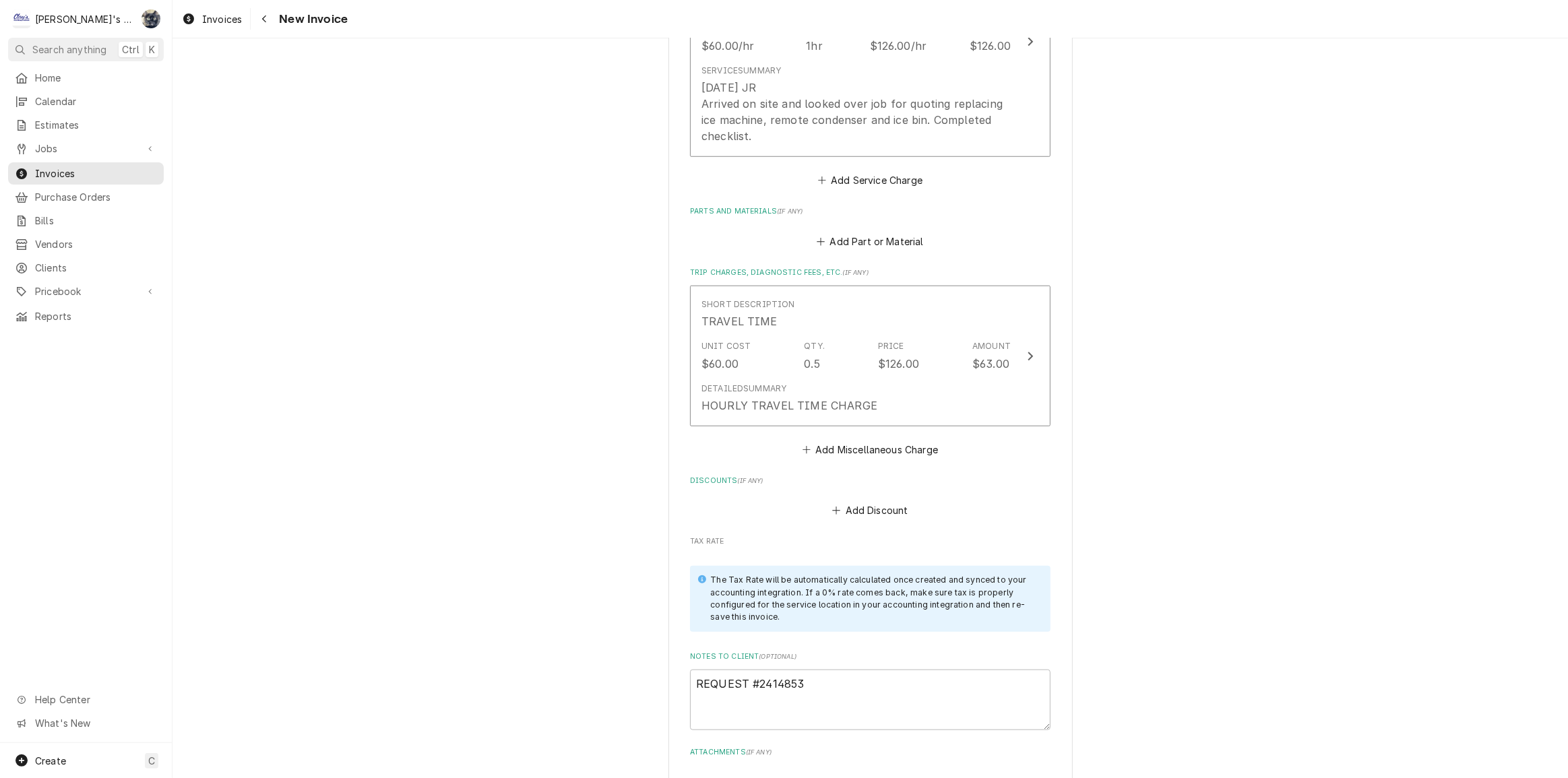
scroll to position [1649, 0]
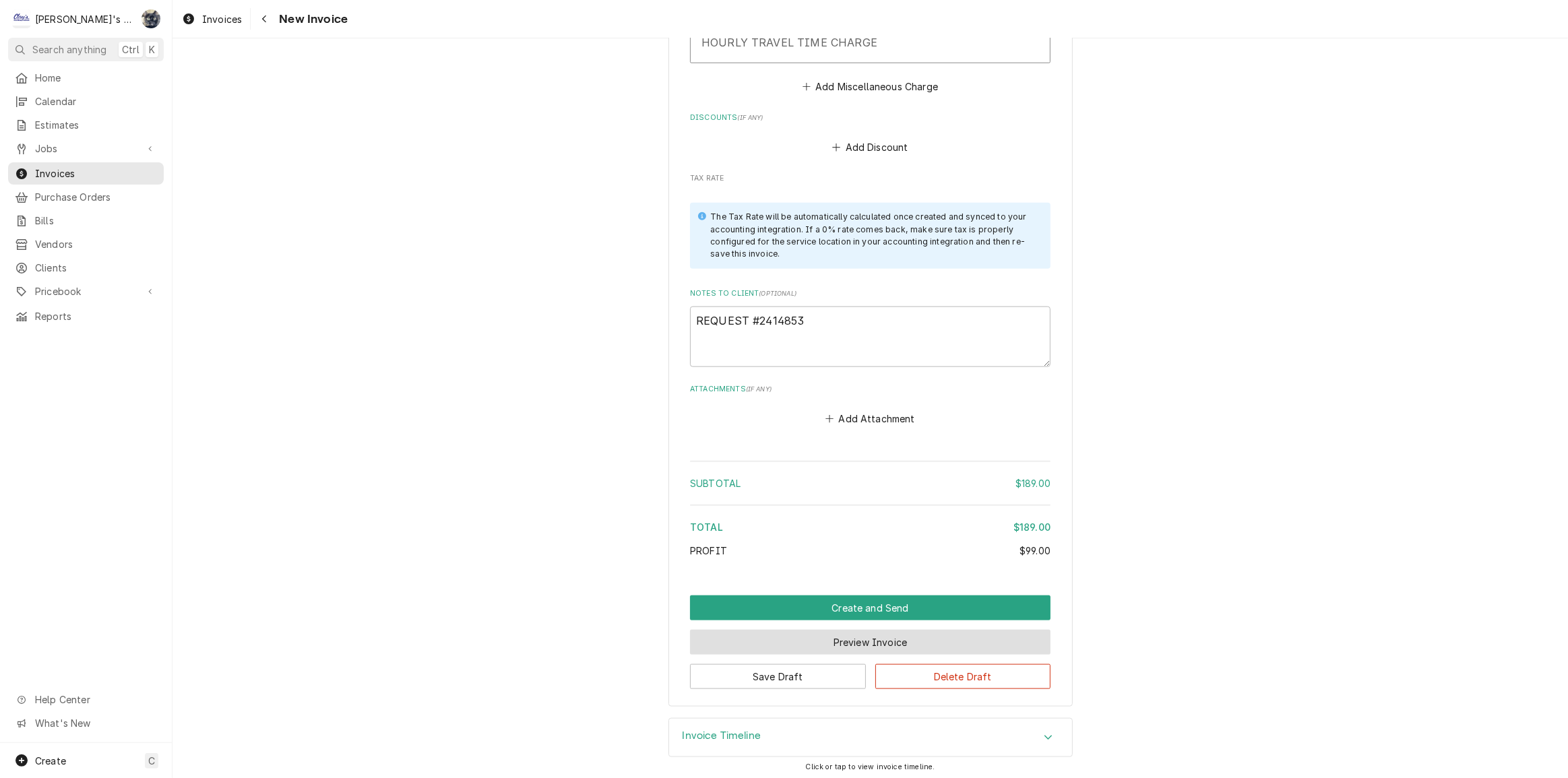
click at [836, 636] on button "Preview Invoice" at bounding box center [870, 642] width 360 height 25
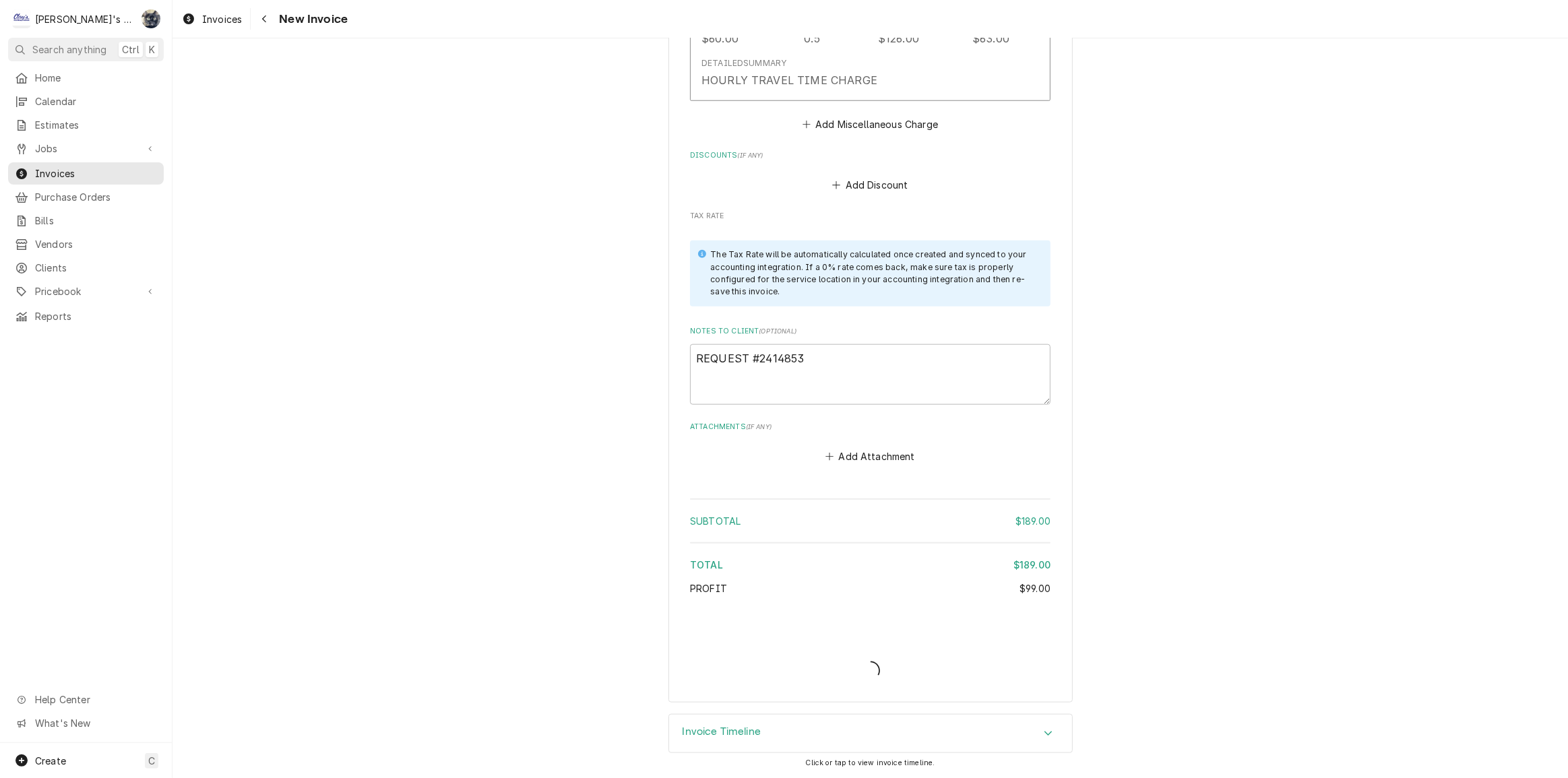
scroll to position [1608, 0]
type textarea "x"
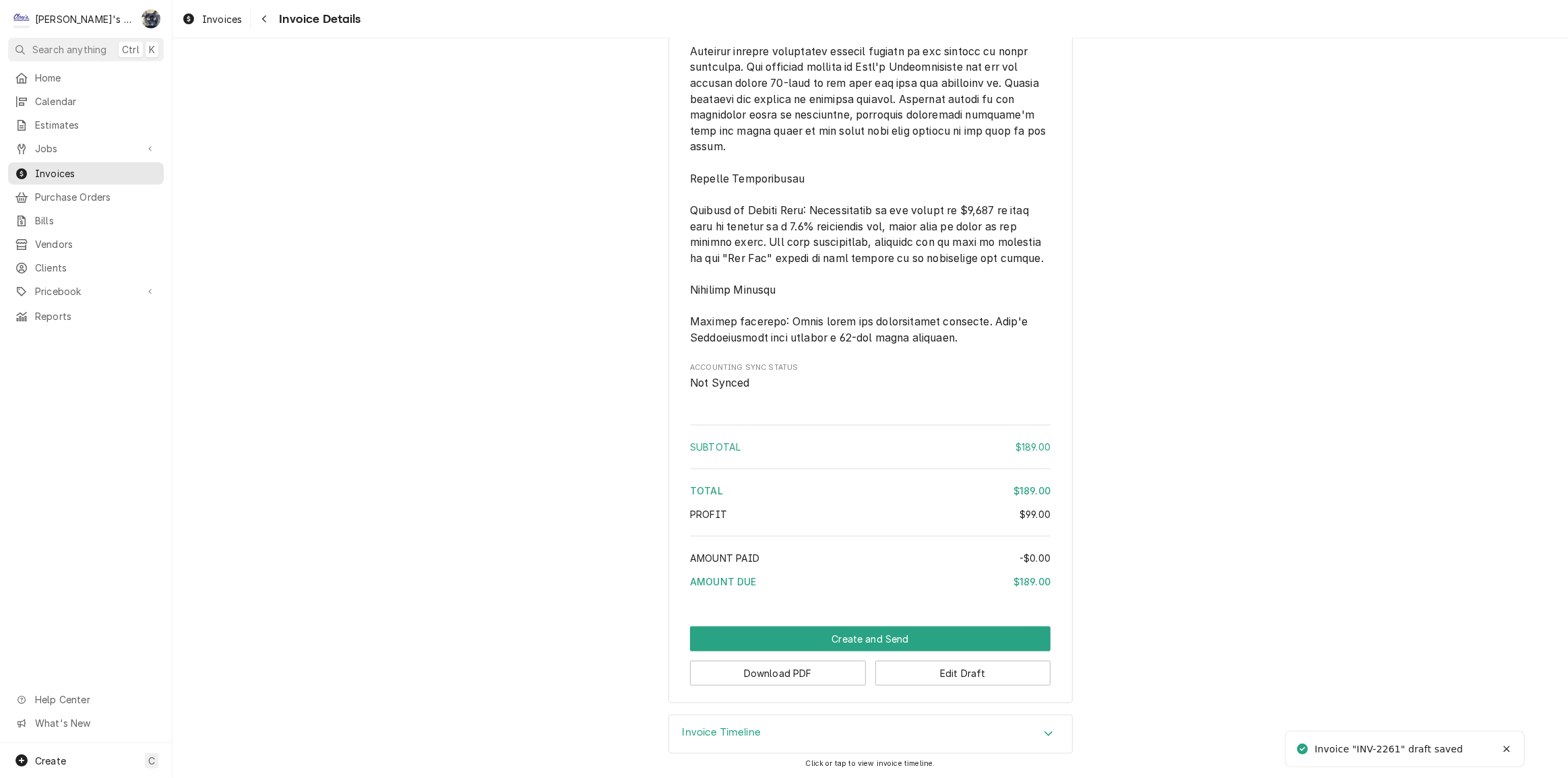
scroll to position [1496, 0]
click at [839, 673] on button "Download PDF" at bounding box center [777, 673] width 176 height 25
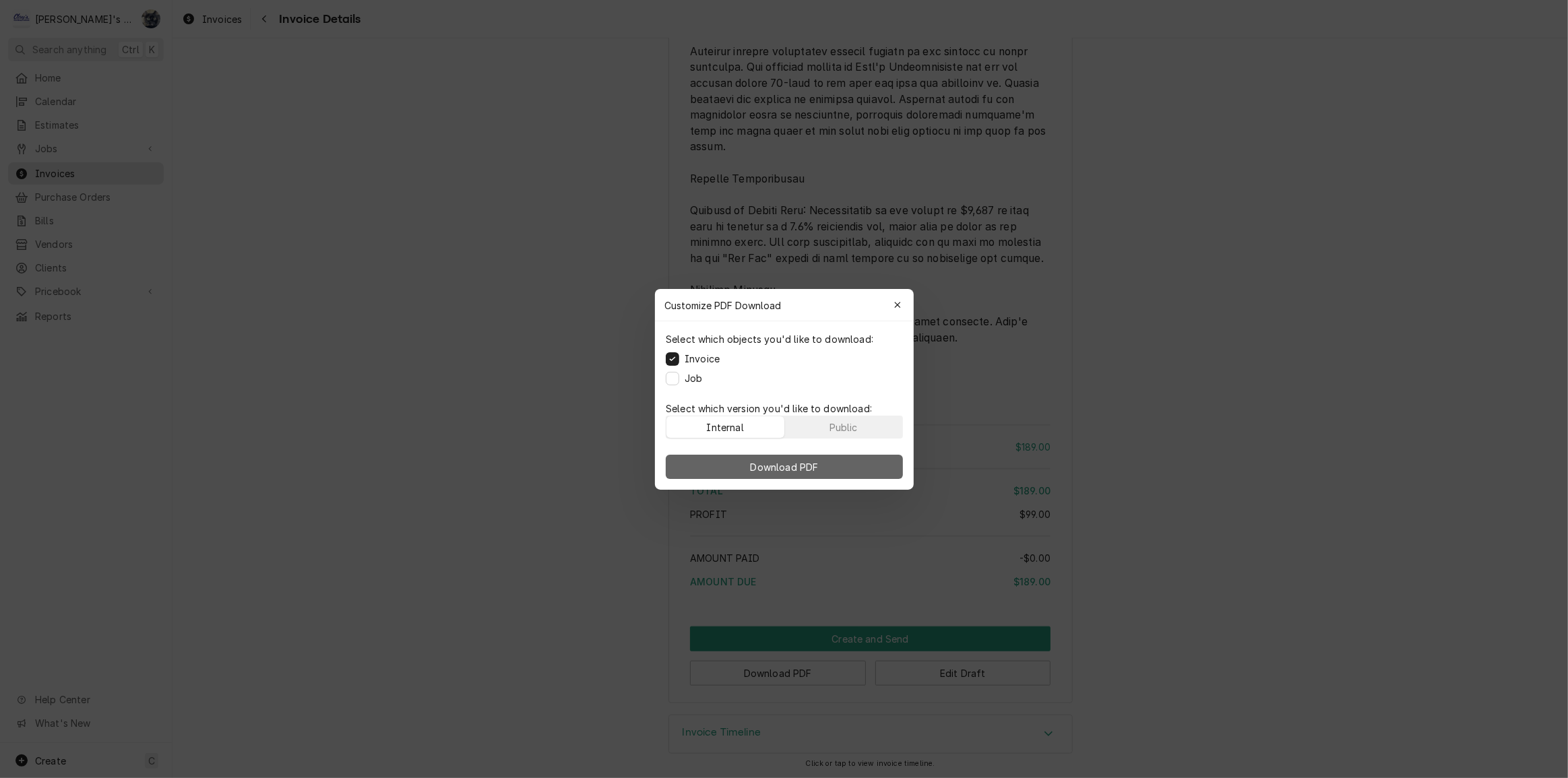
click at [698, 463] on button "Download PDF" at bounding box center [784, 466] width 237 height 24
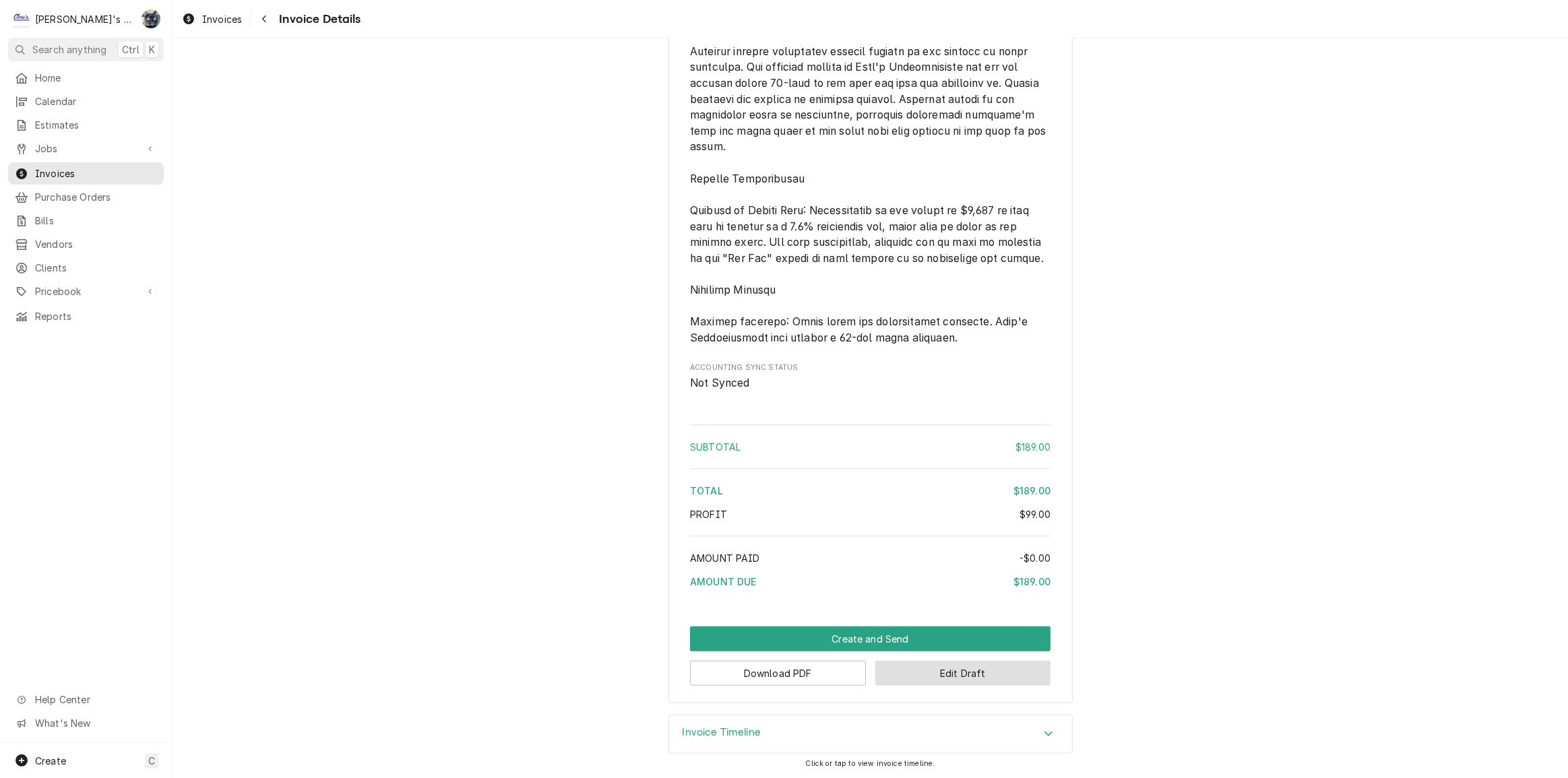
click at [943, 683] on button "Edit Draft" at bounding box center [963, 673] width 176 height 25
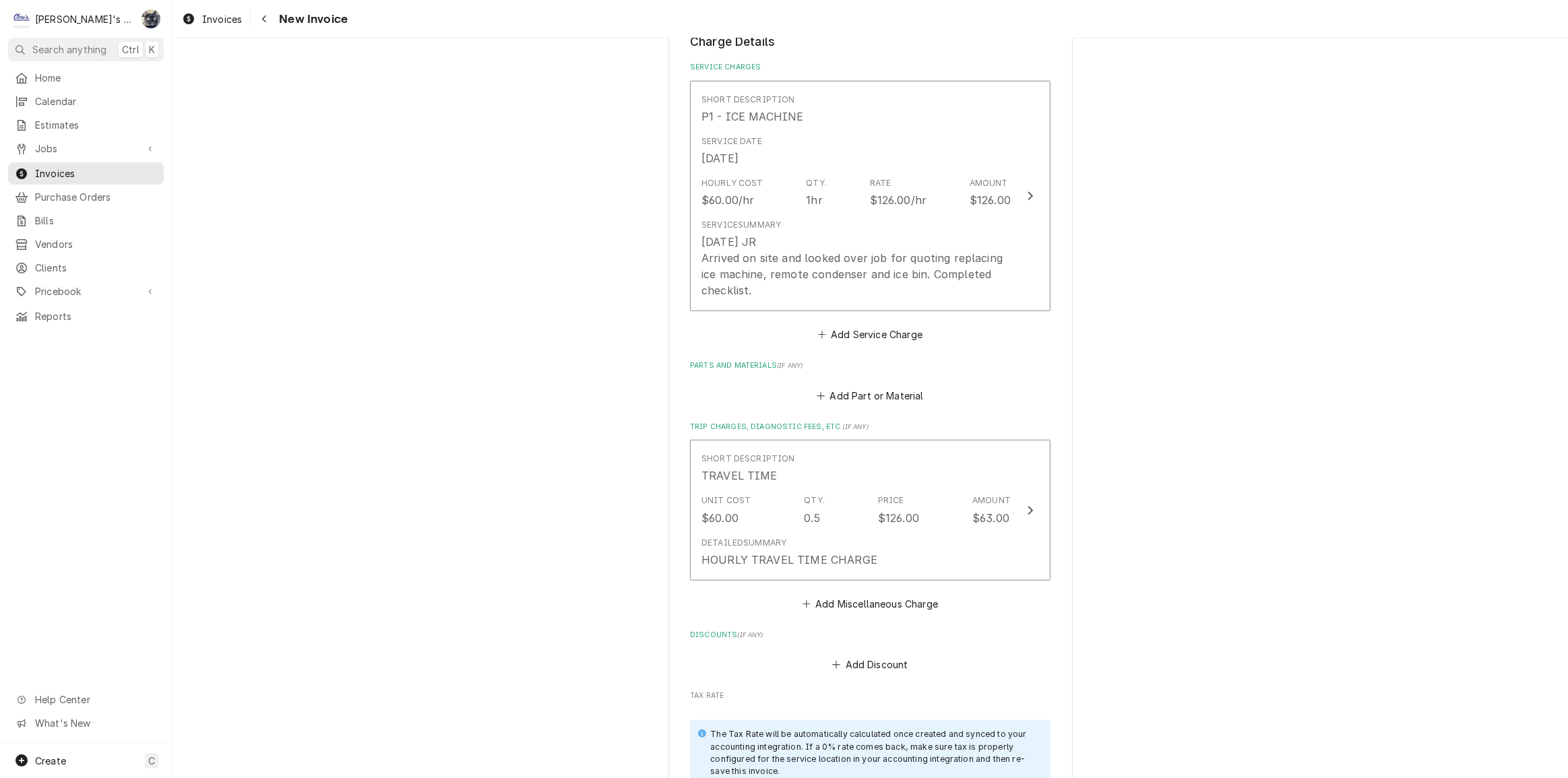
scroll to position [1649, 0]
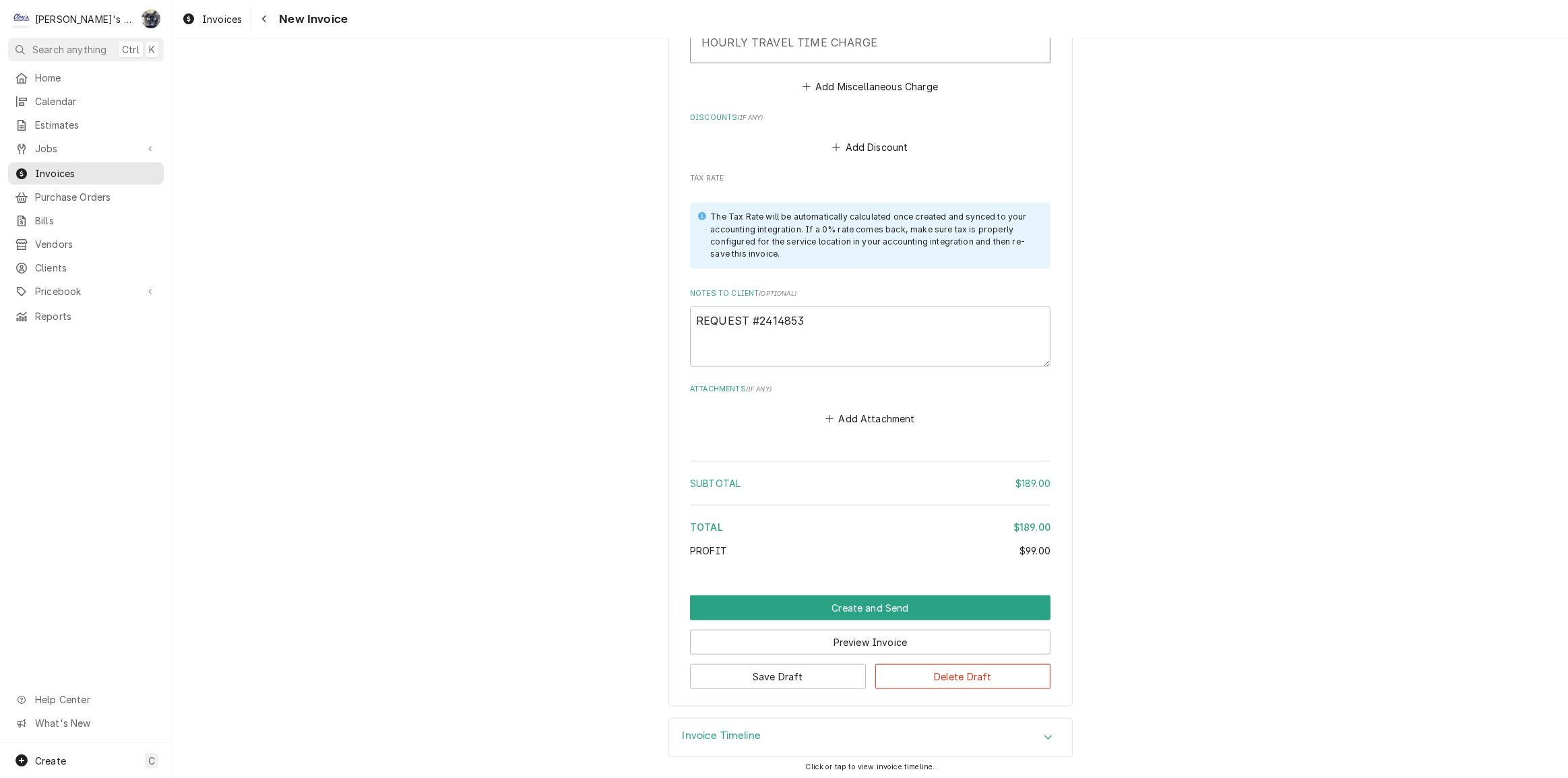
click at [870, 294] on label "Notes to Client ( optional )" at bounding box center [870, 294] width 360 height 11
click at [870, 307] on textarea "REQUEST #2414853" at bounding box center [870, 337] width 360 height 60
click at [855, 332] on textarea "REQUEST #2414853" at bounding box center [870, 337] width 360 height 60
type textarea "x"
type textarea "REQUEST #2414853"
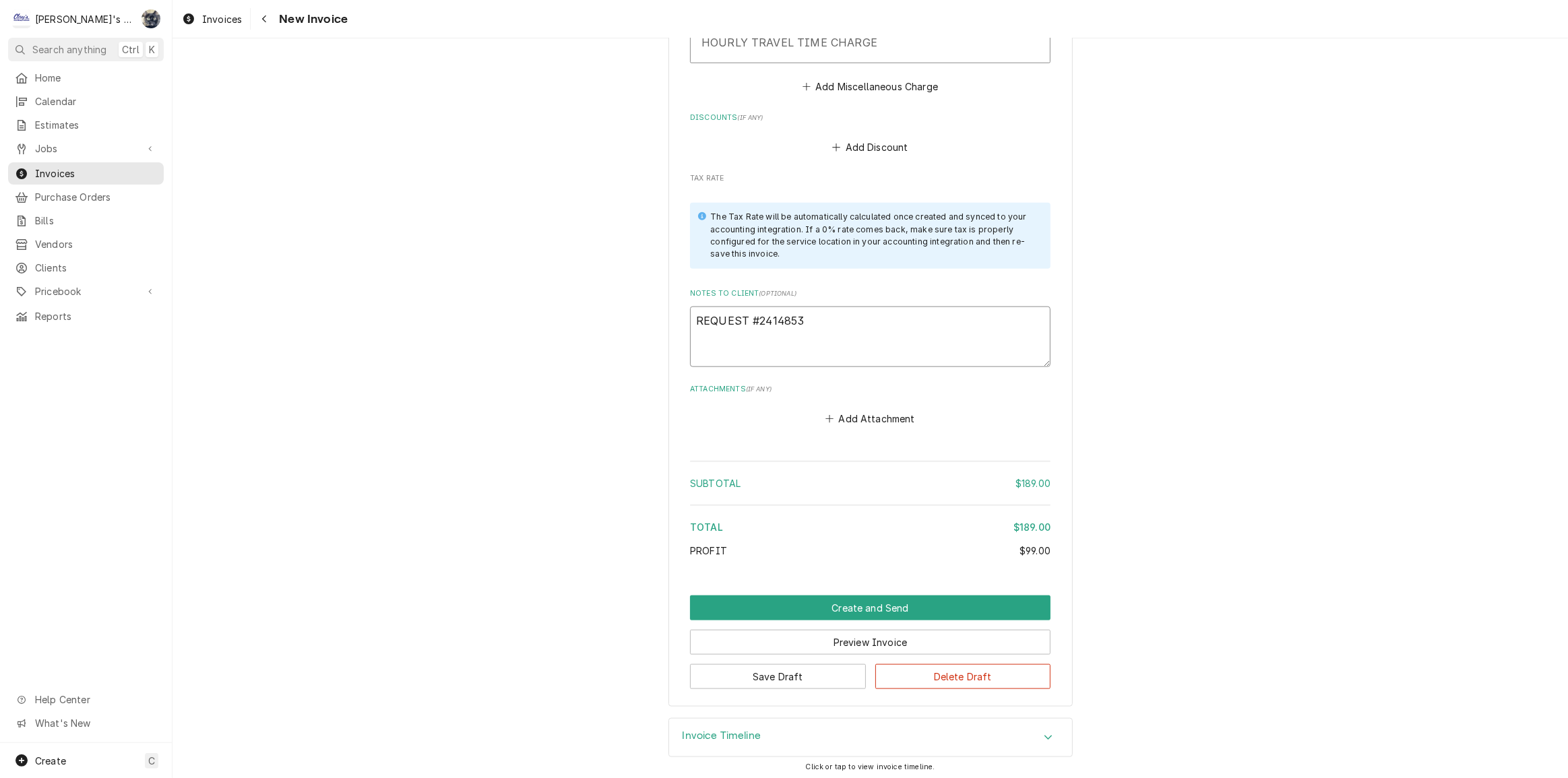
type textarea "x"
type textarea "REQUEST #2414853"
type textarea "x"
type textarea "REQUEST #2414853 8"
type textarea "x"
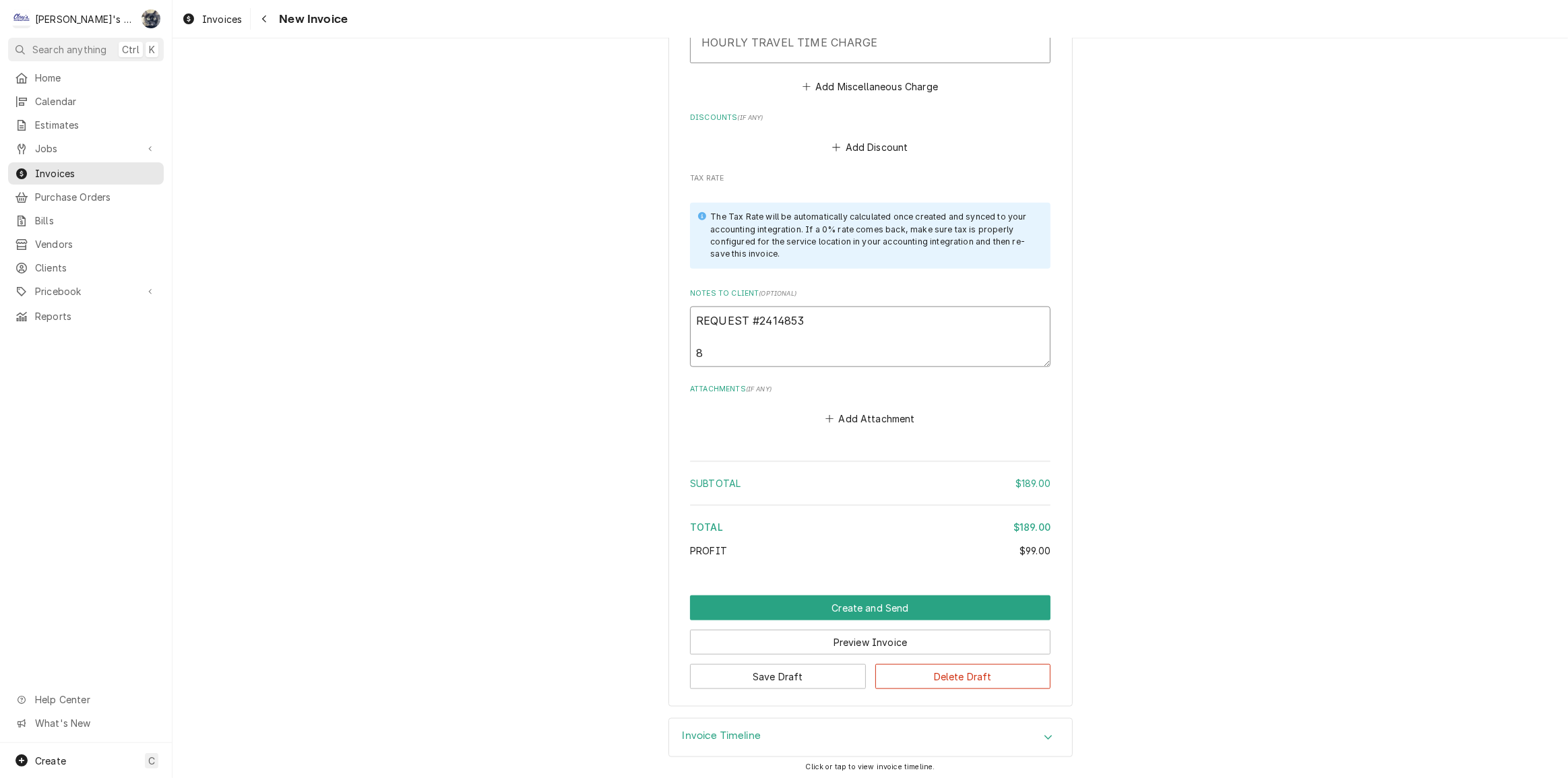
type textarea "REQUEST #2414853 8/"
type textarea "x"
type textarea "REQUEST #2414853 8/2"
type textarea "x"
type textarea "REQUEST #2414853 8/28"
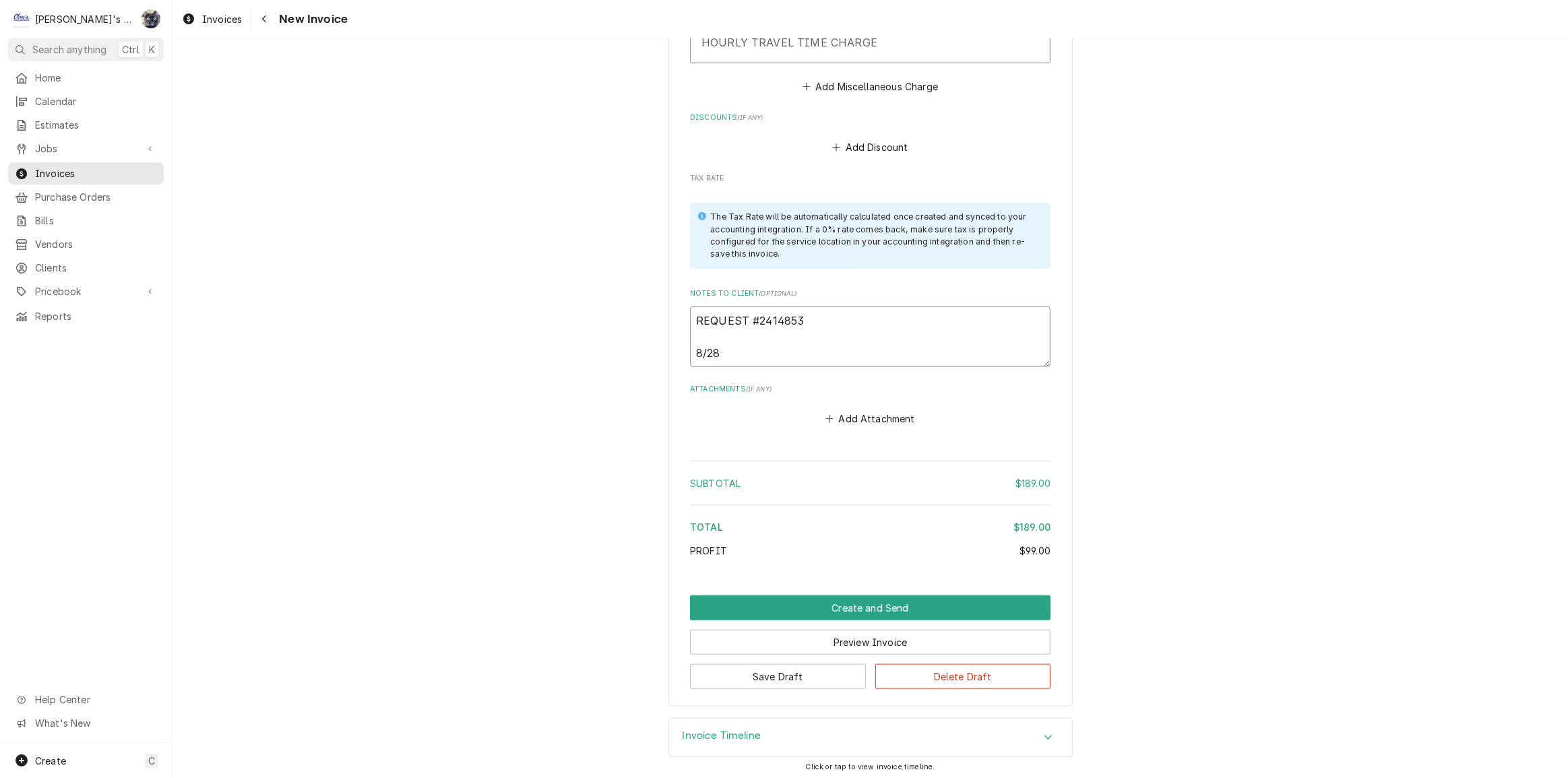
type textarea "x"
type textarea "REQUEST #2414853 8/28/"
type textarea "x"
type textarea "REQUEST #2414853 8/28/2"
type textarea "x"
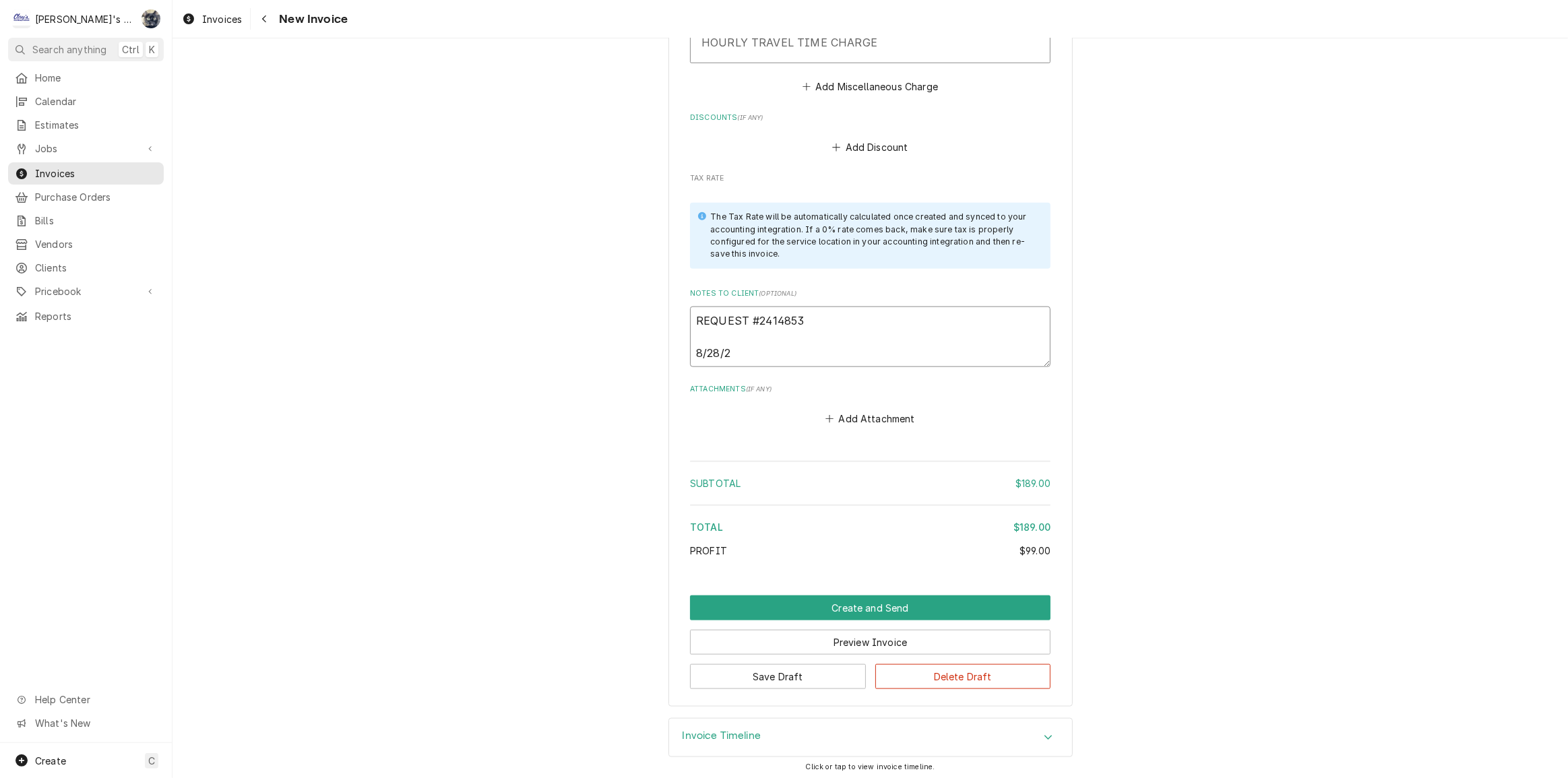
type textarea "REQUEST #2414853 8/28/20"
type textarea "x"
type textarea "REQUEST #2414853 8/28/202"
type textarea "x"
type textarea "REQUEST #2414853 8/28/2025"
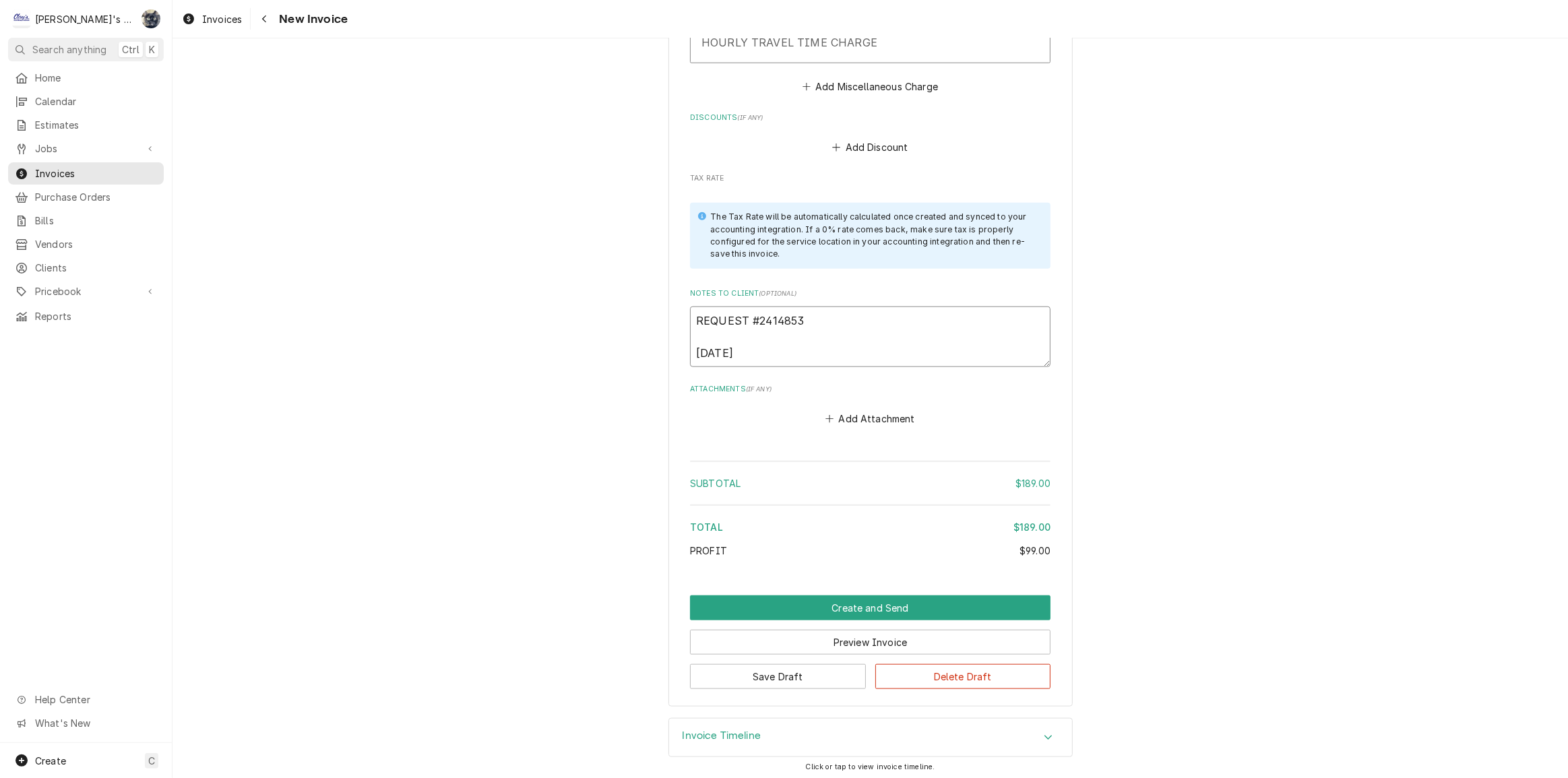
type textarea "x"
type textarea "REQUEST #2414853 8/28/202"
type textarea "x"
type textarea "REQUEST #2414853 8/28/20"
type textarea "x"
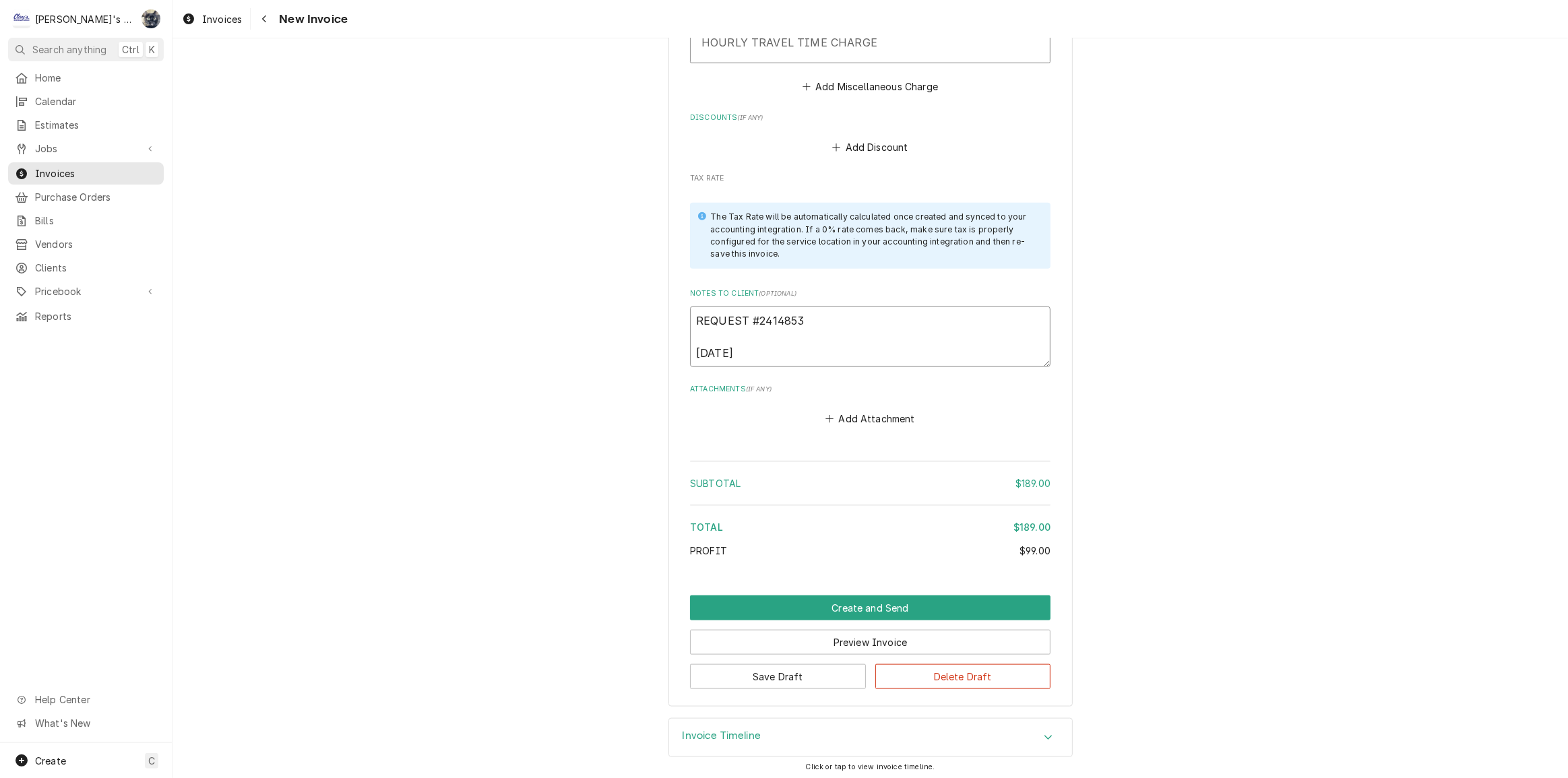
type textarea "REQUEST #2414853 8/28/2"
type textarea "x"
type textarea "REQUEST #2414853 8/28/25"
type textarea "x"
type textarea "REQUEST #2414853 8/28/25"
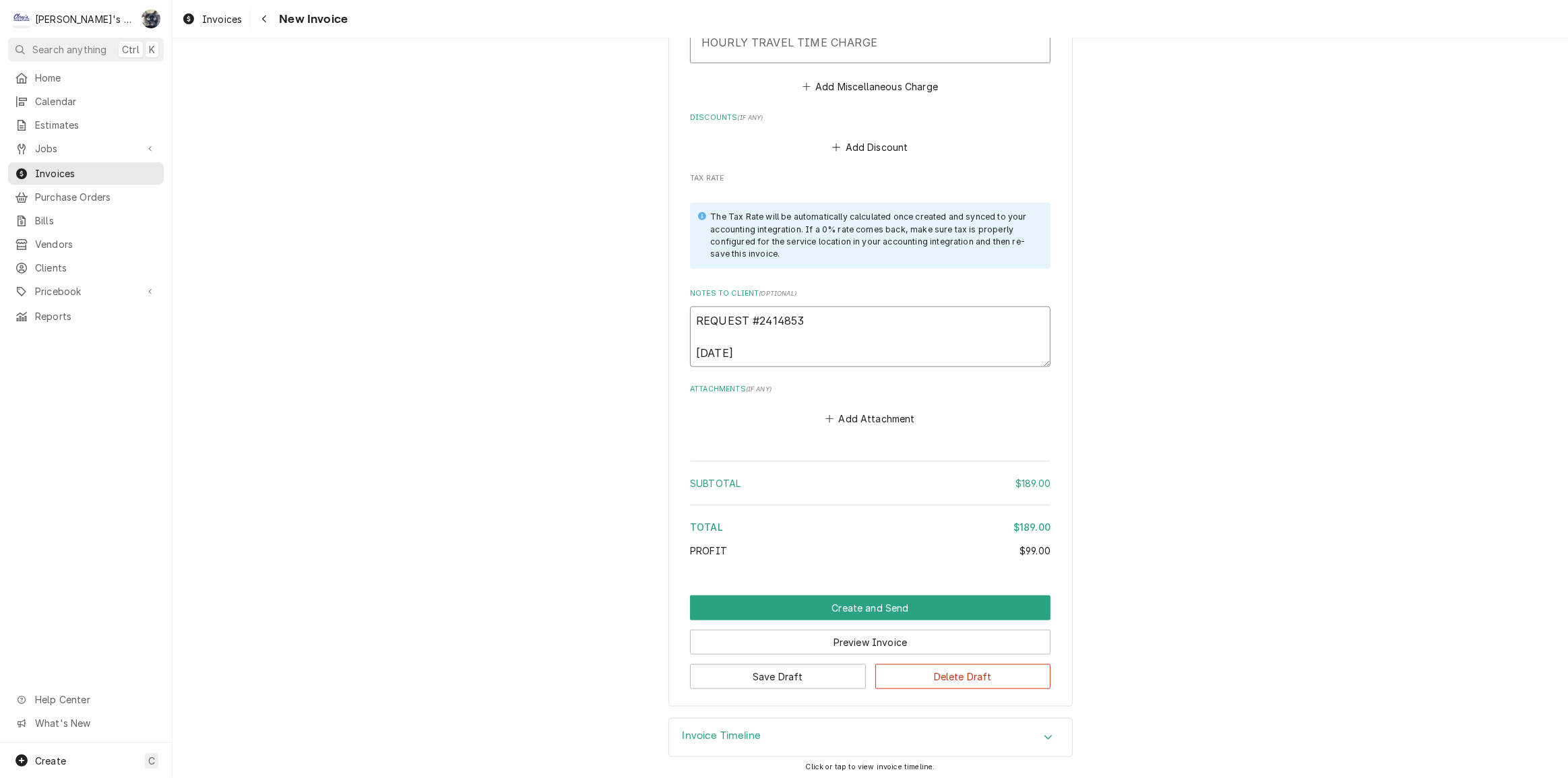
type textarea "x"
type textarea "REQUEST #2414853 8/28/25 S"
type textarea "x"
type textarea "REQUEST #2414853 8/28/25 SA"
type textarea "x"
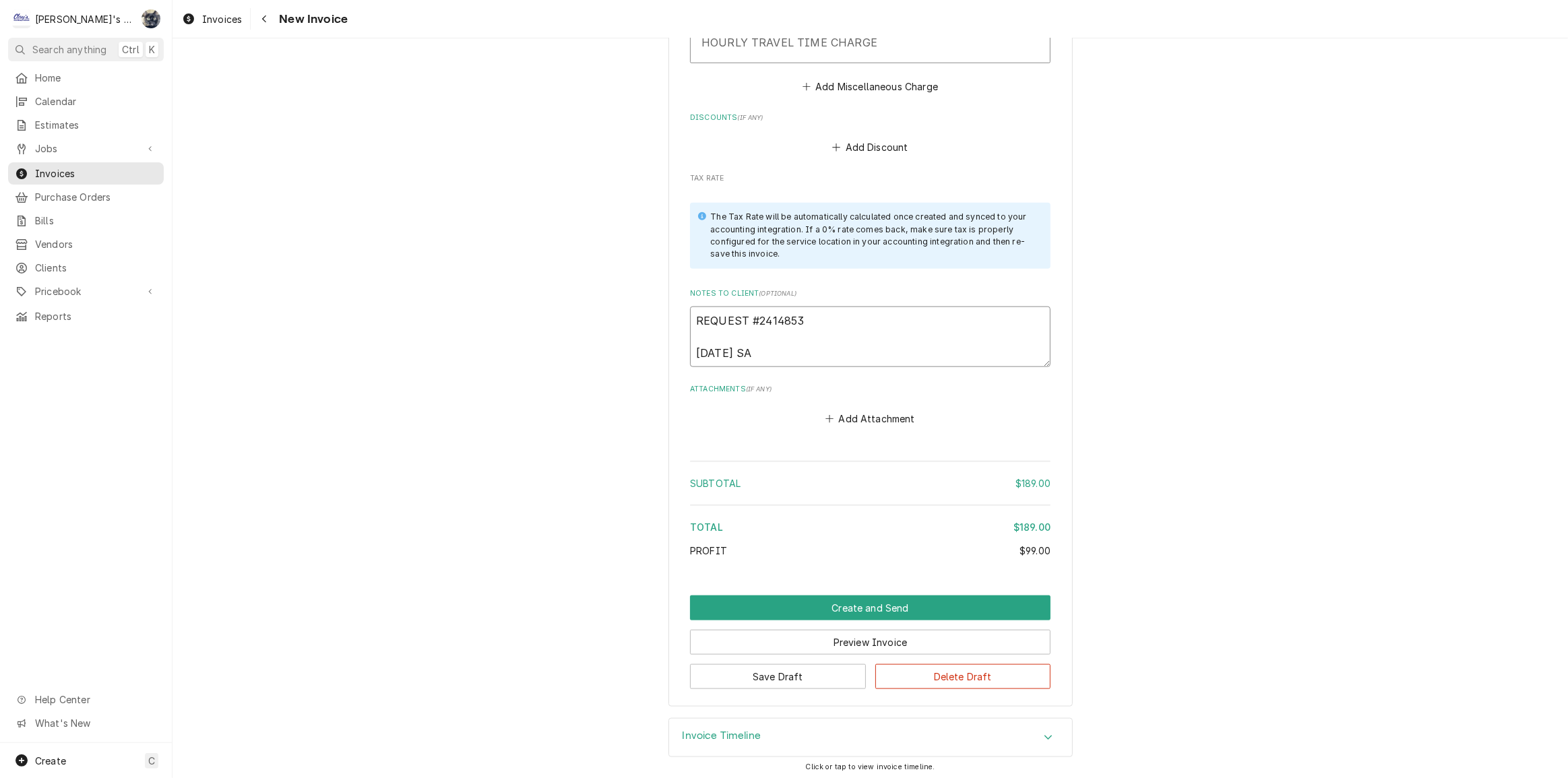
type textarea "REQUEST #2414853 8/28/25 SAR"
type textarea "x"
type textarea "REQUEST #2414853 8/28/25 SARA"
type textarea "x"
type textarea "REQUEST #2414853 8/28/25 SAR"
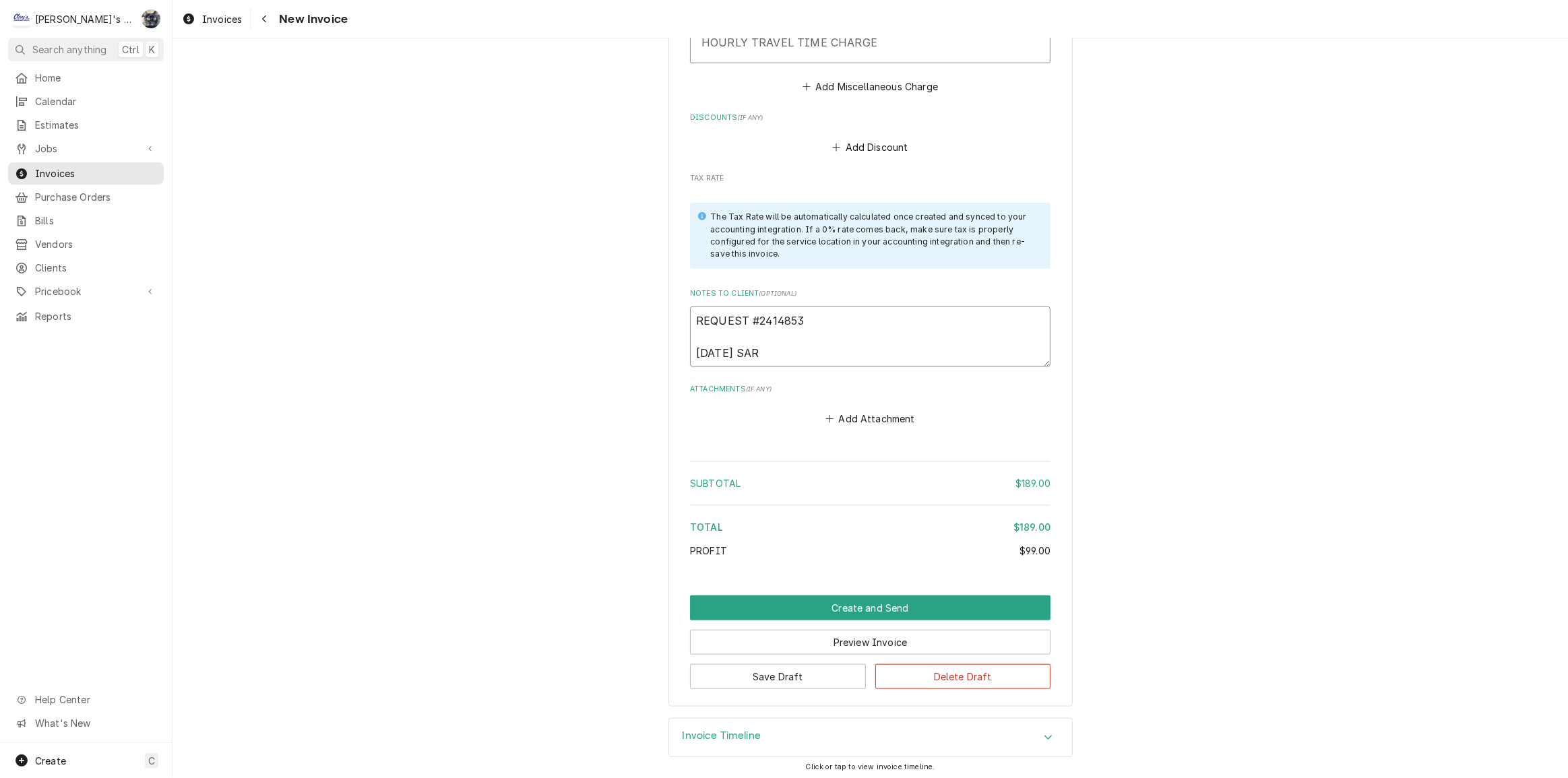
type textarea "x"
type textarea "REQUEST #2414853 8/28/25 SA"
type textarea "x"
type textarea "REQUEST #2414853 8/28/25 S"
type textarea "x"
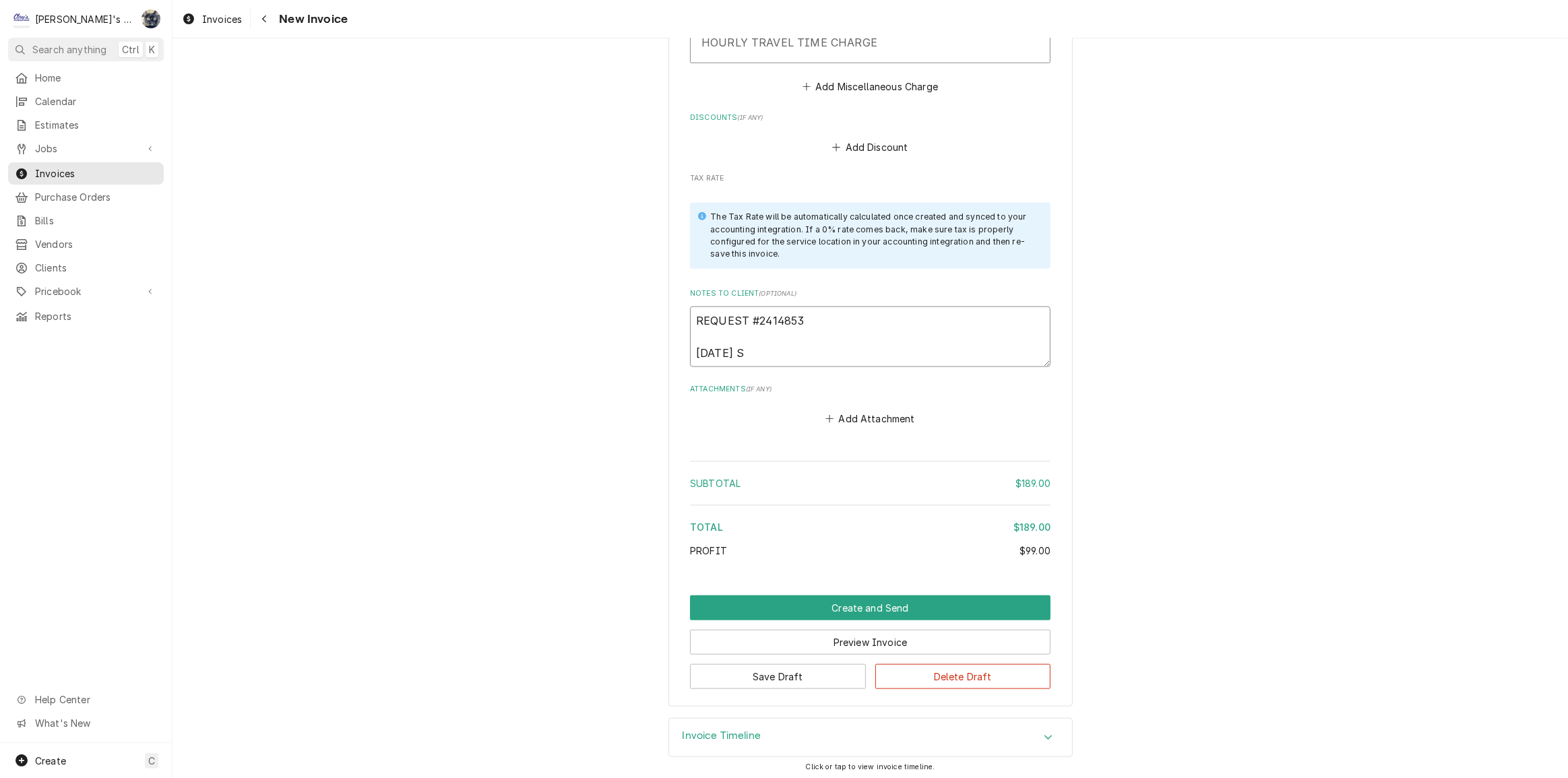
type textarea "REQUEST #2414853 8/28/25 Sa"
type textarea "x"
type textarea "REQUEST #2414853 8/28/25 Sar"
type textarea "x"
type textarea "REQUEST #2414853 8/28/25 Sara"
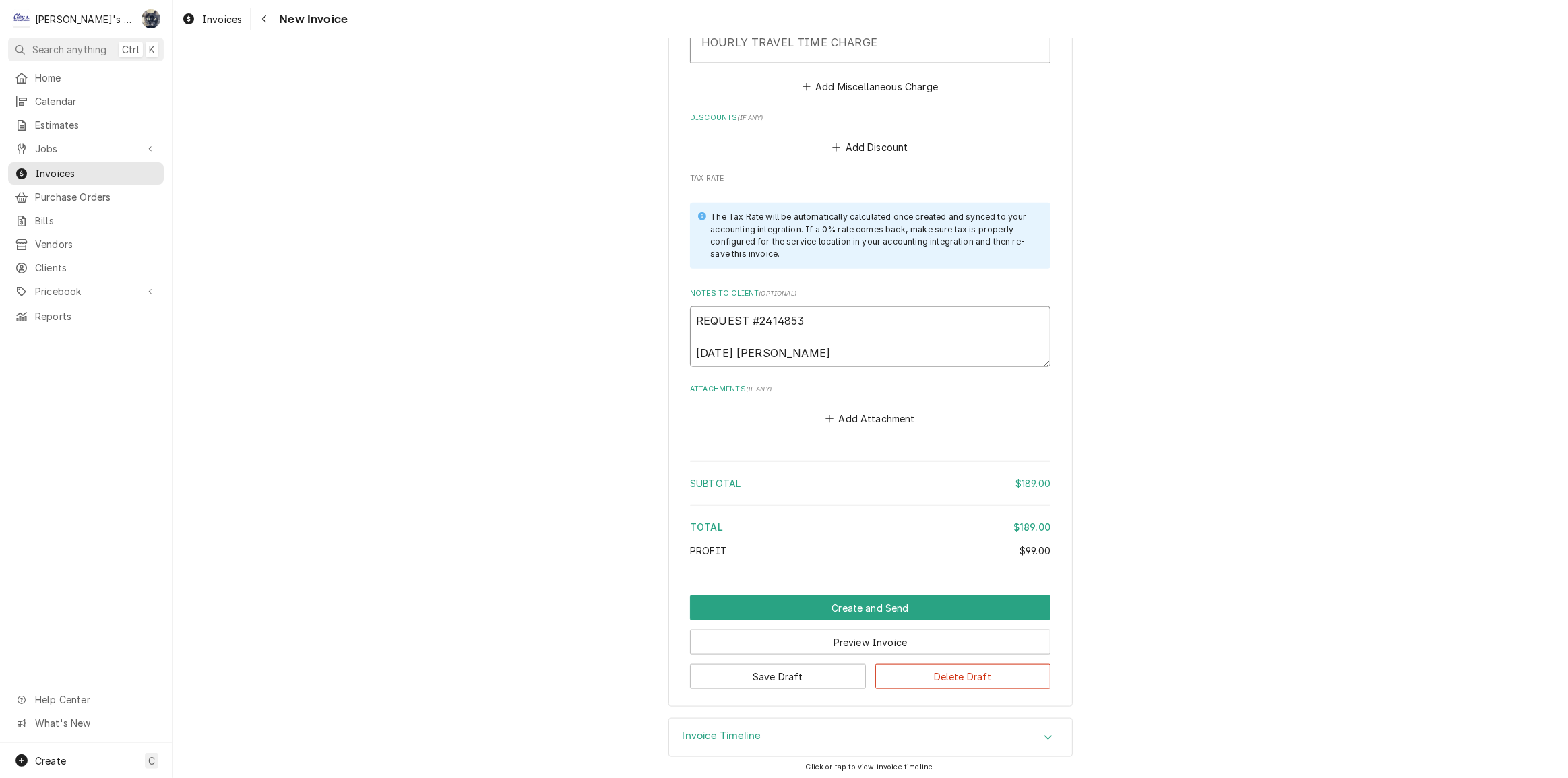
type textarea "x"
type textarea "REQUEST #2414853 8/28/25 Sarah"
type textarea "x"
type textarea "REQUEST #2414853 8/28/25 Sarah"
type textarea "x"
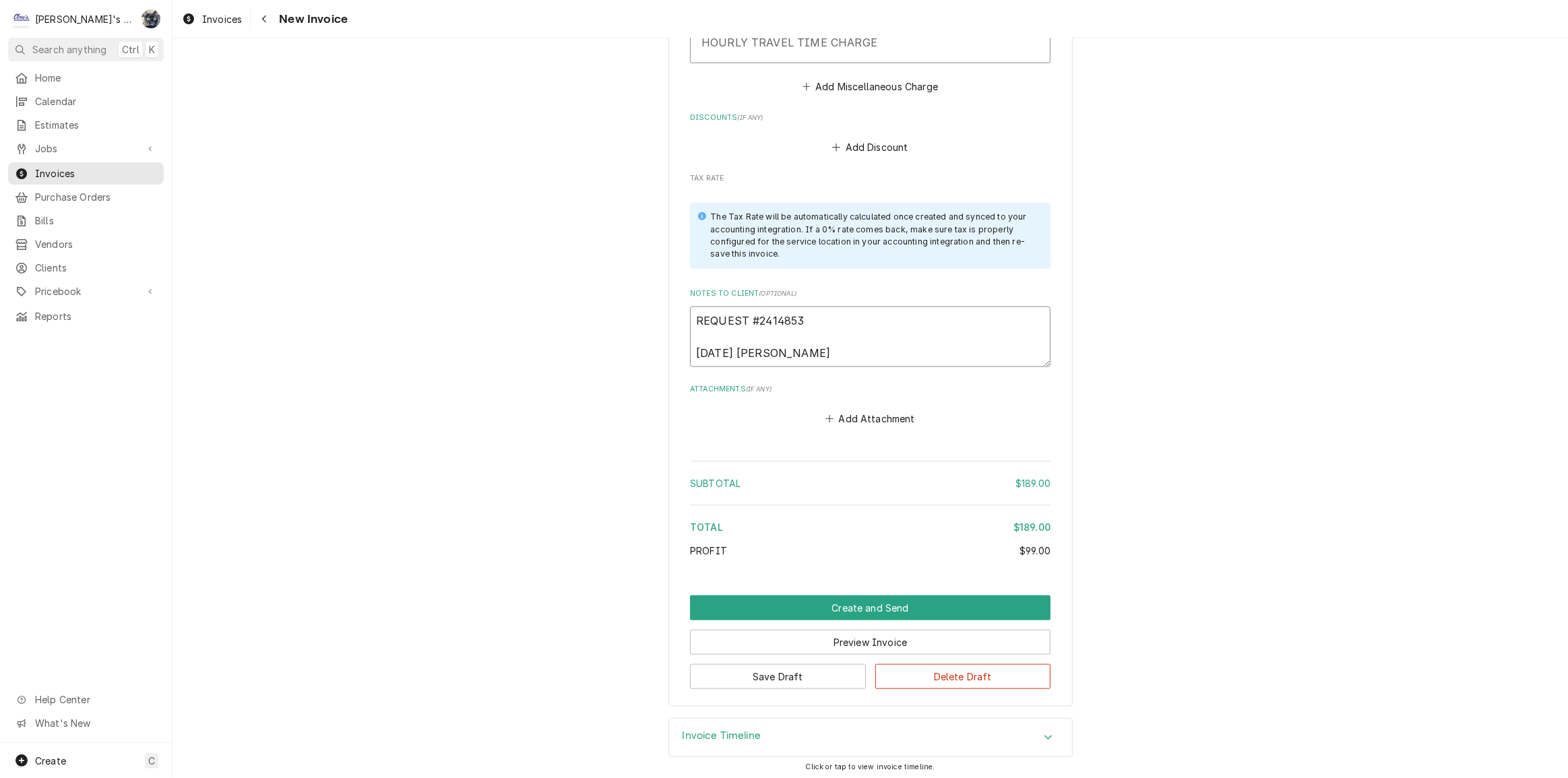
type textarea "REQUEST #2414853 8/28/25 Sarah -"
type textarea "x"
type textarea "REQUEST #2414853 8/28/25 Sarah -"
type textarea "x"
type textarea "REQUEST #2414853 8/28/25 Sarah - p"
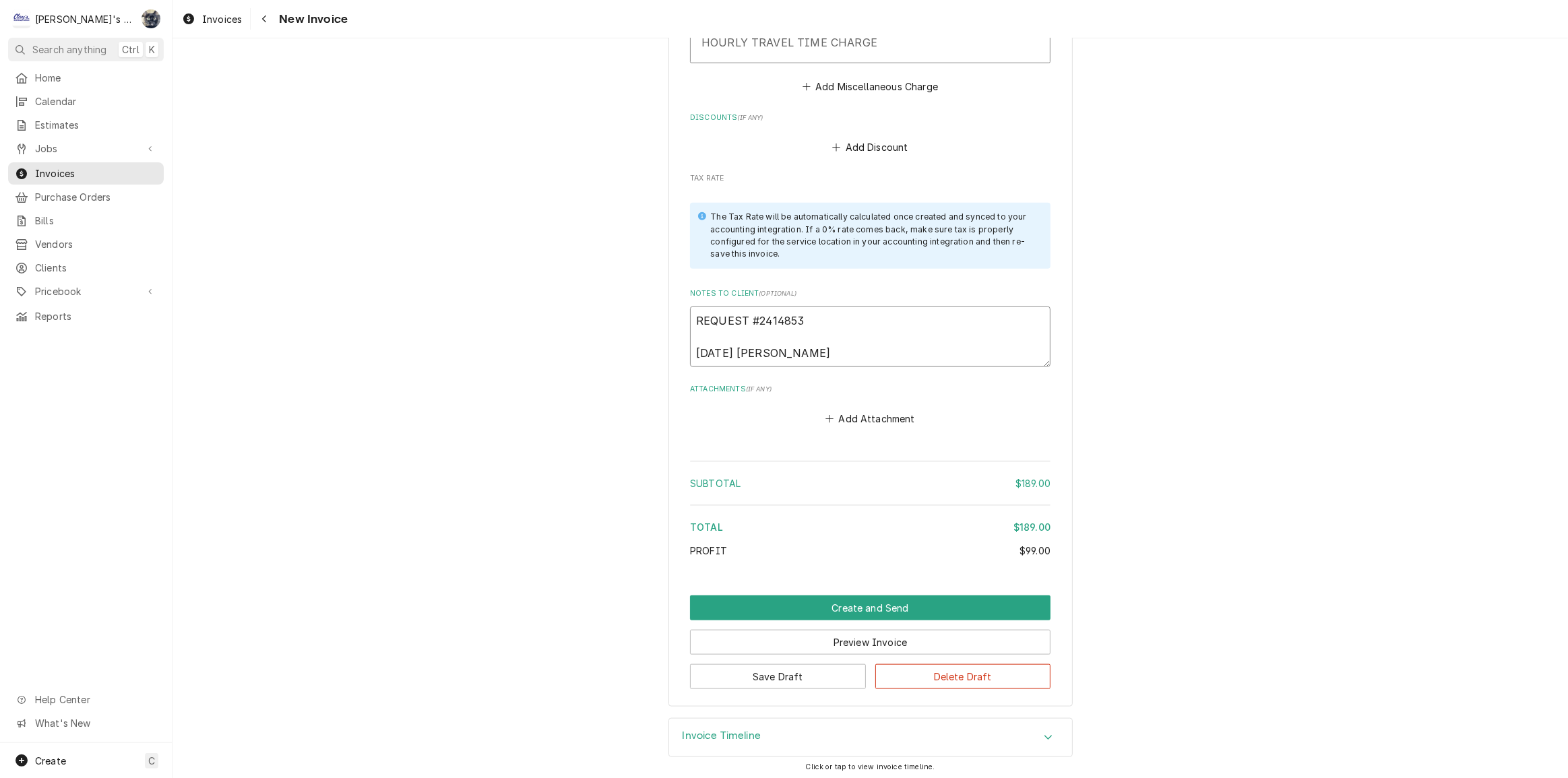
type textarea "x"
type textarea "REQUEST #2414853 8/28/25 Sarah - pr"
type textarea "x"
type textarea "REQUEST #2414853 8/28/25 Sarah - pri"
type textarea "x"
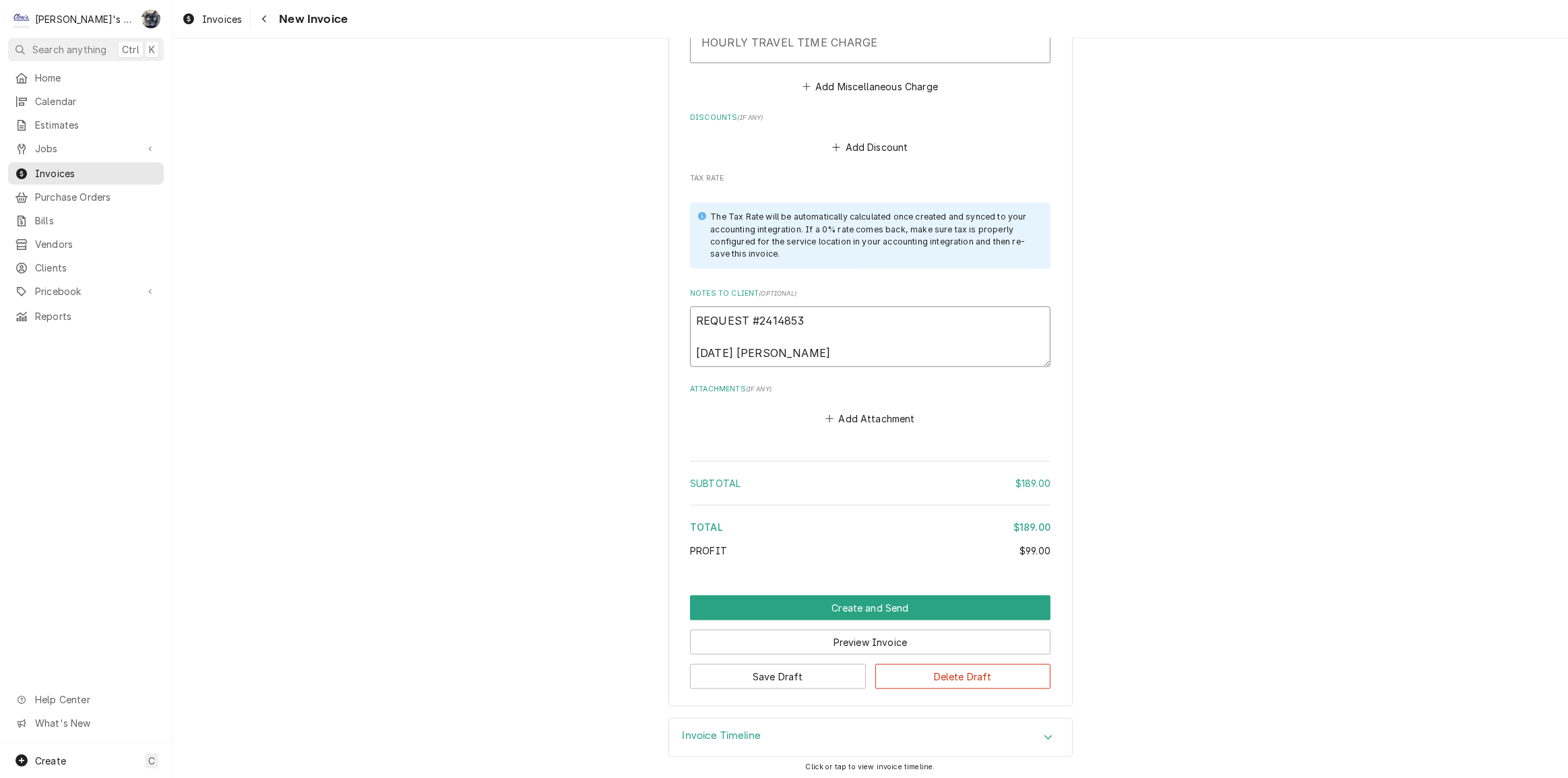
type textarea "REQUEST #2414853 8/28/25 Sarah - prin"
type textarea "x"
type textarea "REQUEST #2414853 8/28/25 Sarah - print"
type textarea "x"
type textarea "REQUEST #2414853 8/28/25 Sarah - printe"
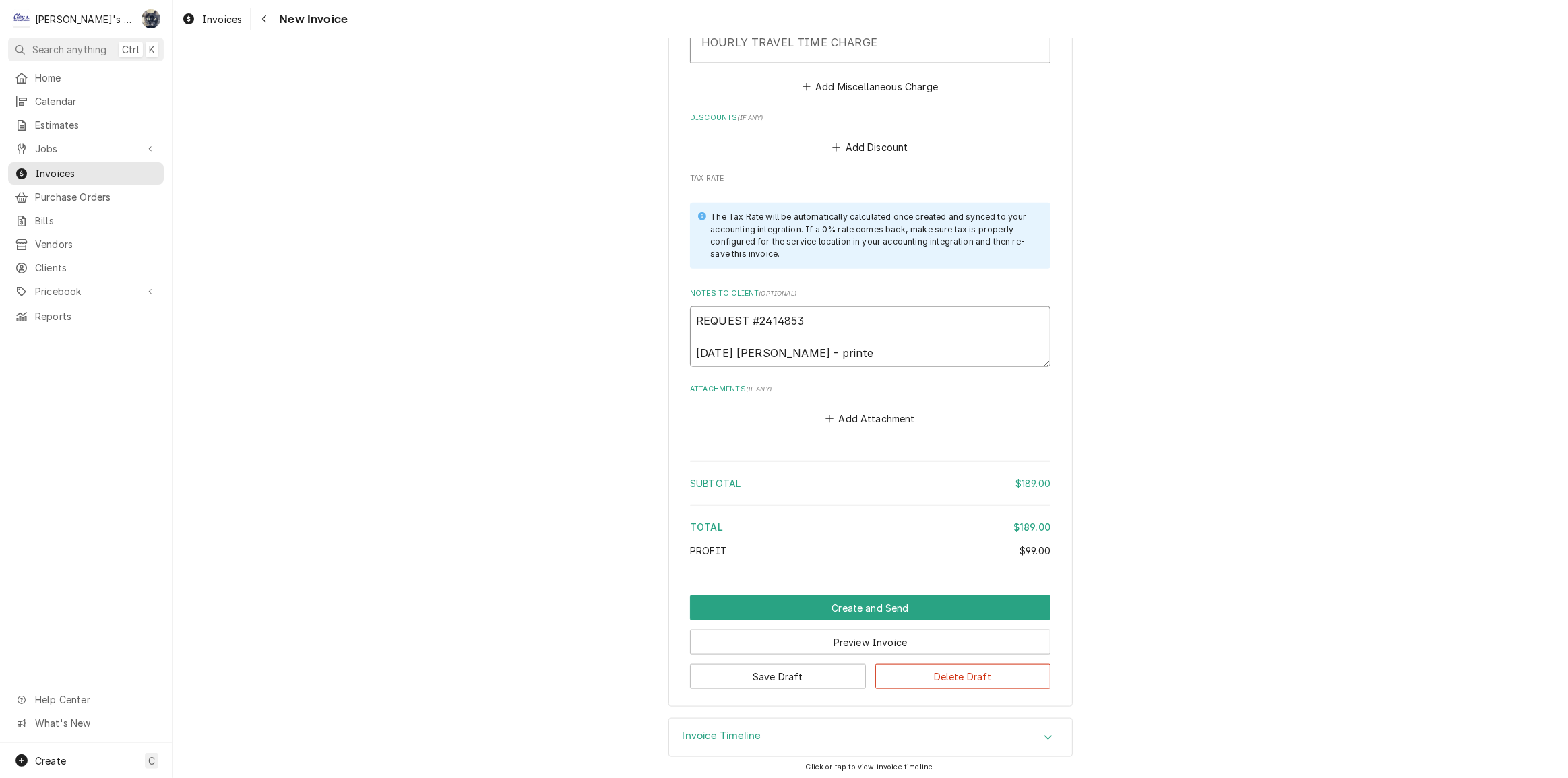
type textarea "x"
type textarea "REQUEST #2414853 8/28/25 Sarah - printed"
type textarea "x"
type textarea "REQUEST #2414853 8/28/25 Sarah - printed"
type textarea "x"
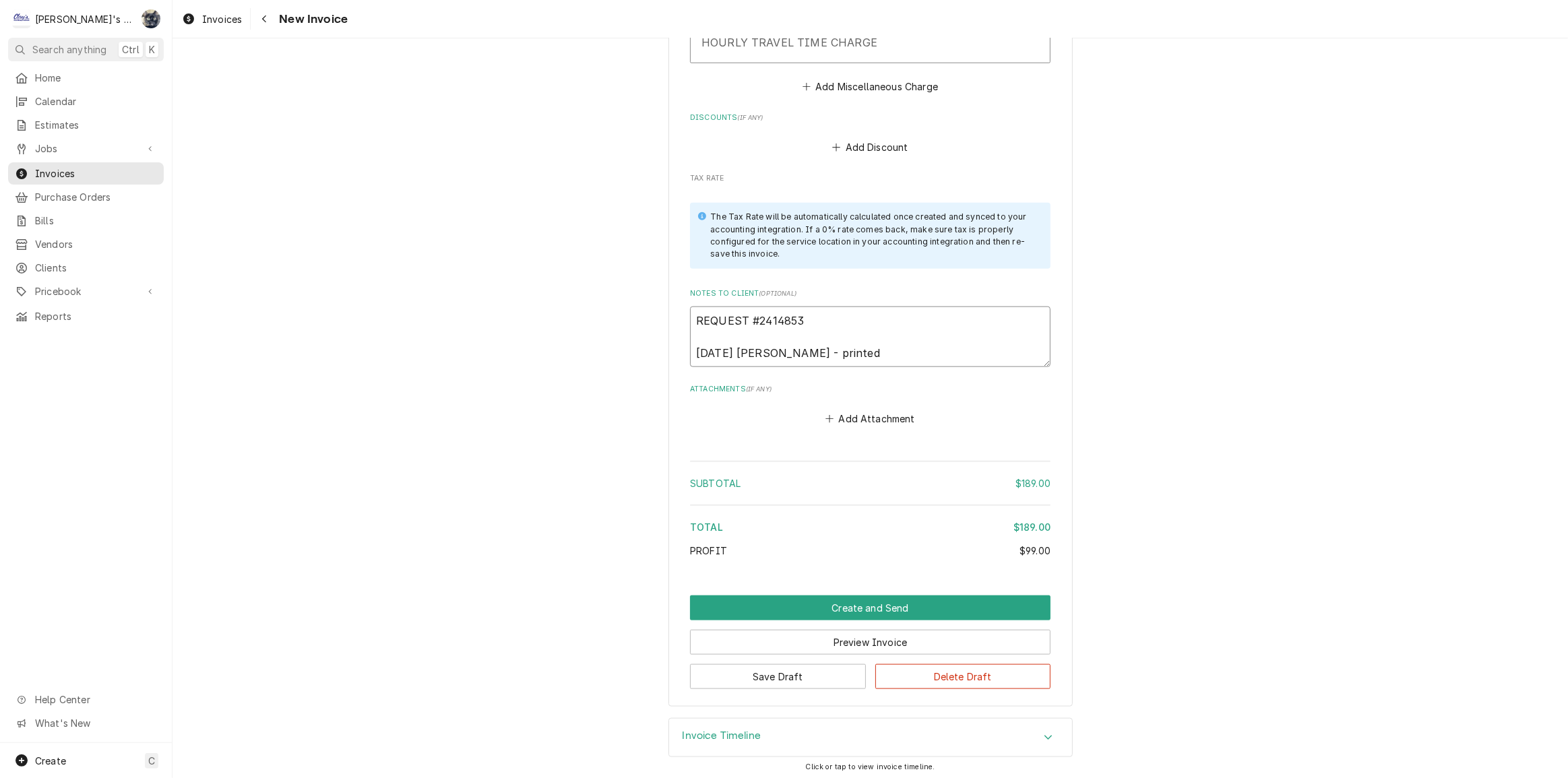
type textarea "REQUEST #2414853 8/28/25 Sarah - printed a"
type textarea "x"
type textarea "REQUEST #2414853 8/28/25 Sarah - printed an"
type textarea "x"
type textarea "REQUEST #2414853 8/28/25 Sarah - printed and"
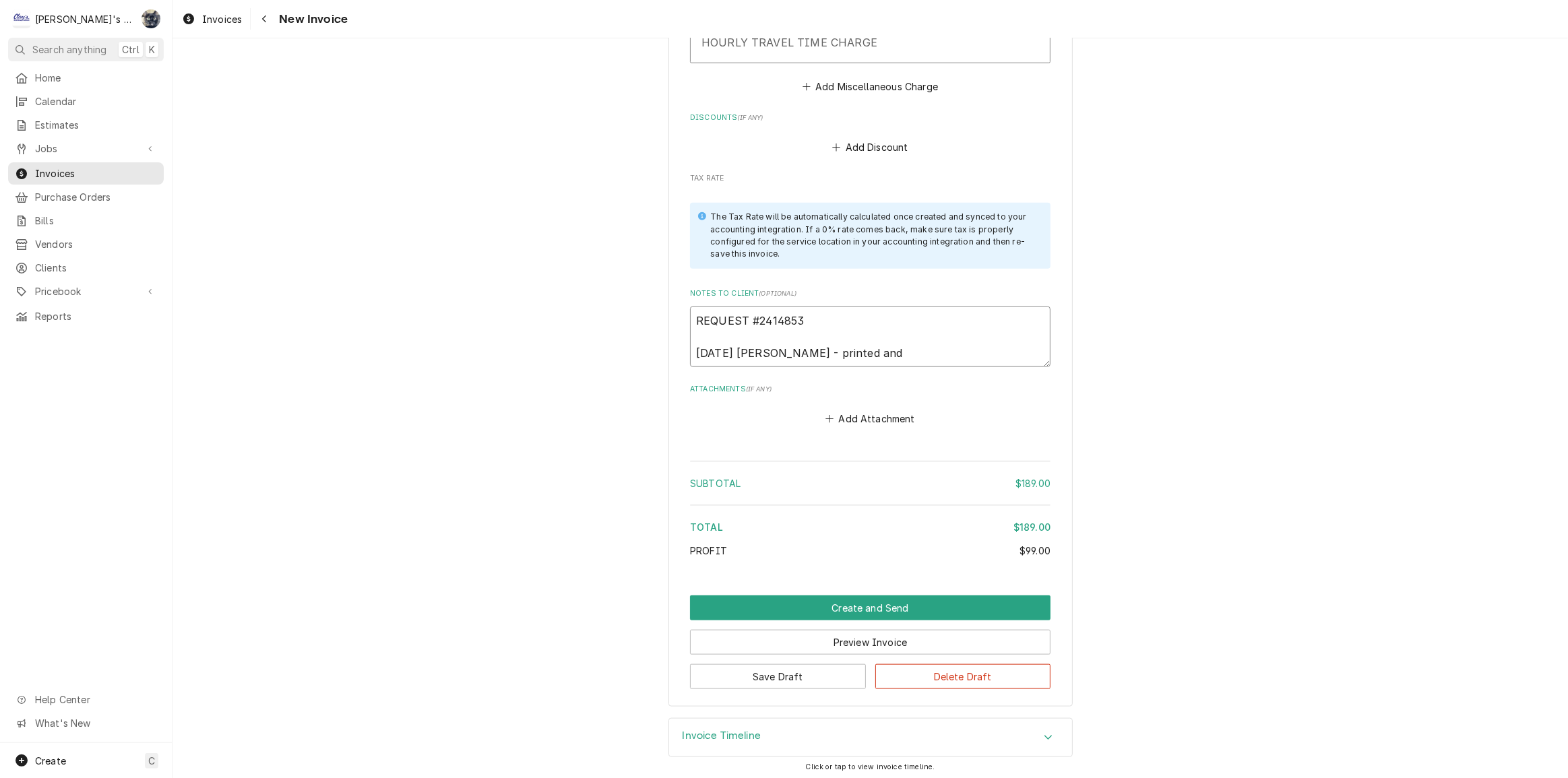
type textarea "x"
type textarea "REQUEST #2414853 8/28/25 Sarah - printed and"
type textarea "x"
type textarea "REQUEST #2414853 8/28/25 Sarah - printed and g"
type textarea "x"
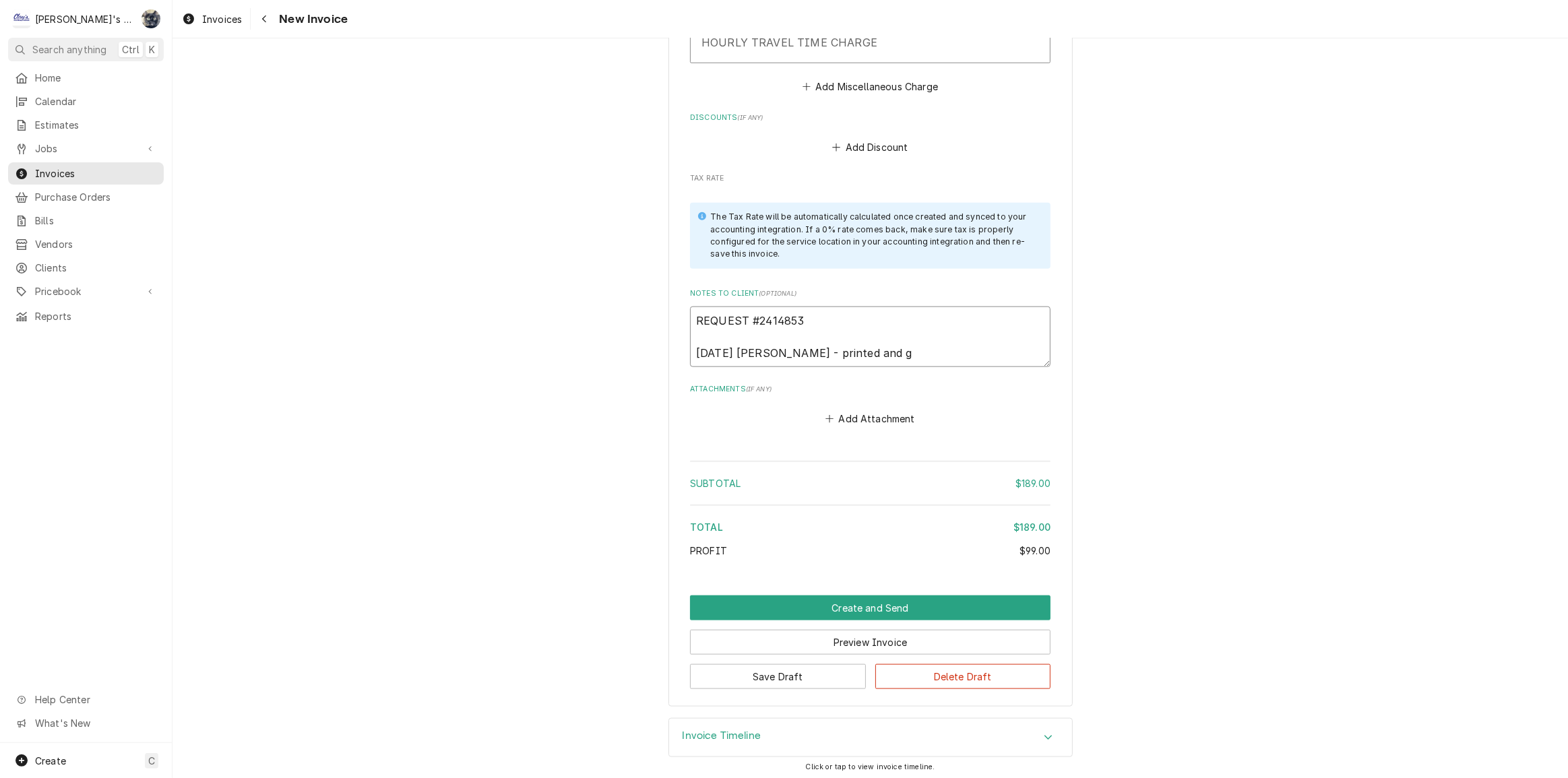
type textarea "REQUEST #2414853 8/28/25 Sarah - printed and ga"
type textarea "x"
type textarea "REQUEST #2414853 8/28/25 Sarah - printed and gav"
type textarea "x"
type textarea "REQUEST #2414853 8/28/25 Sarah - printed and gave"
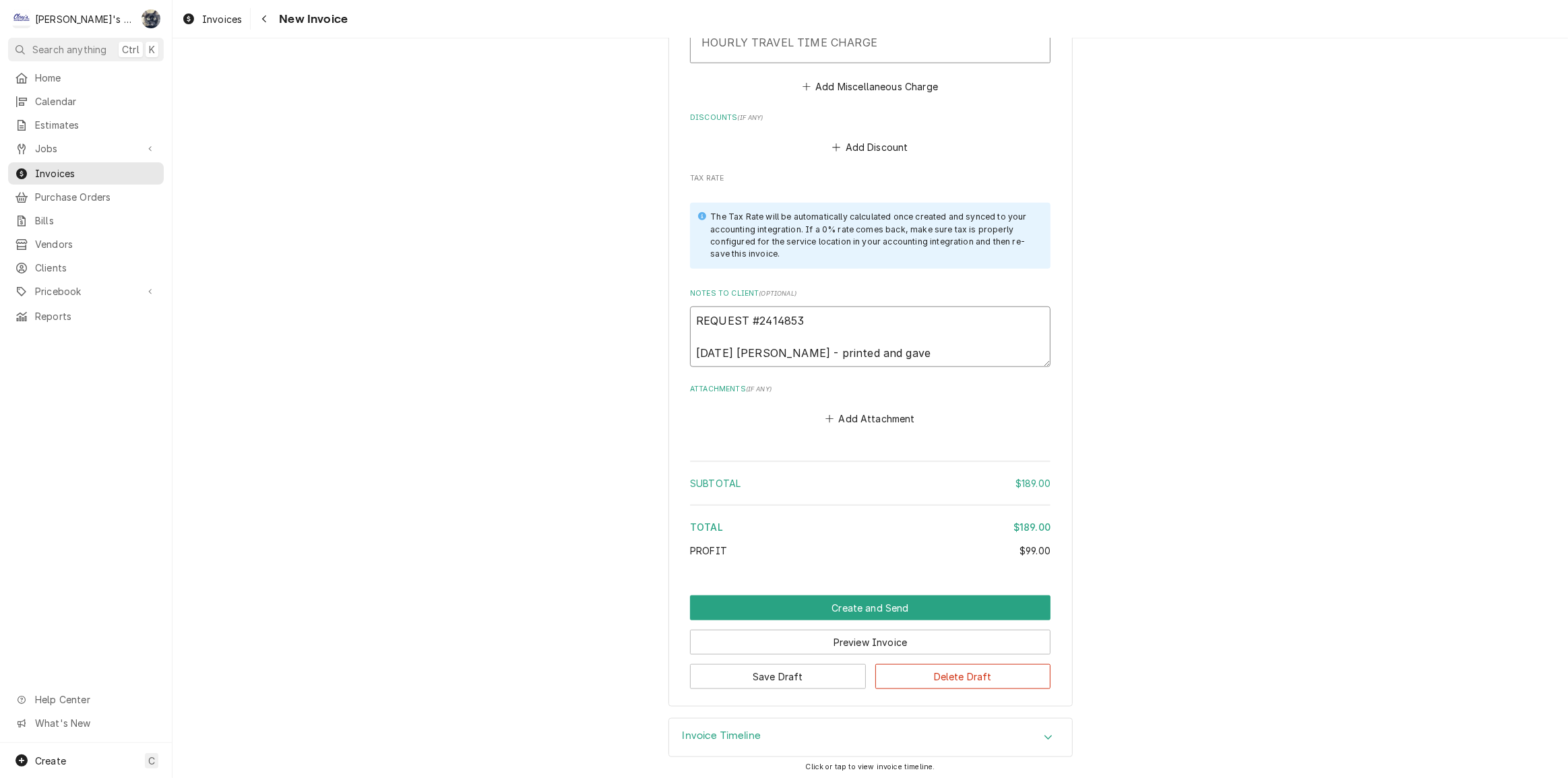
type textarea "x"
type textarea "REQUEST #2414853 8/28/25 Sarah - printed and gave t"
type textarea "x"
type textarea "REQUEST #2414853 8/28/25 Sarah - printed and gave to"
type textarea "x"
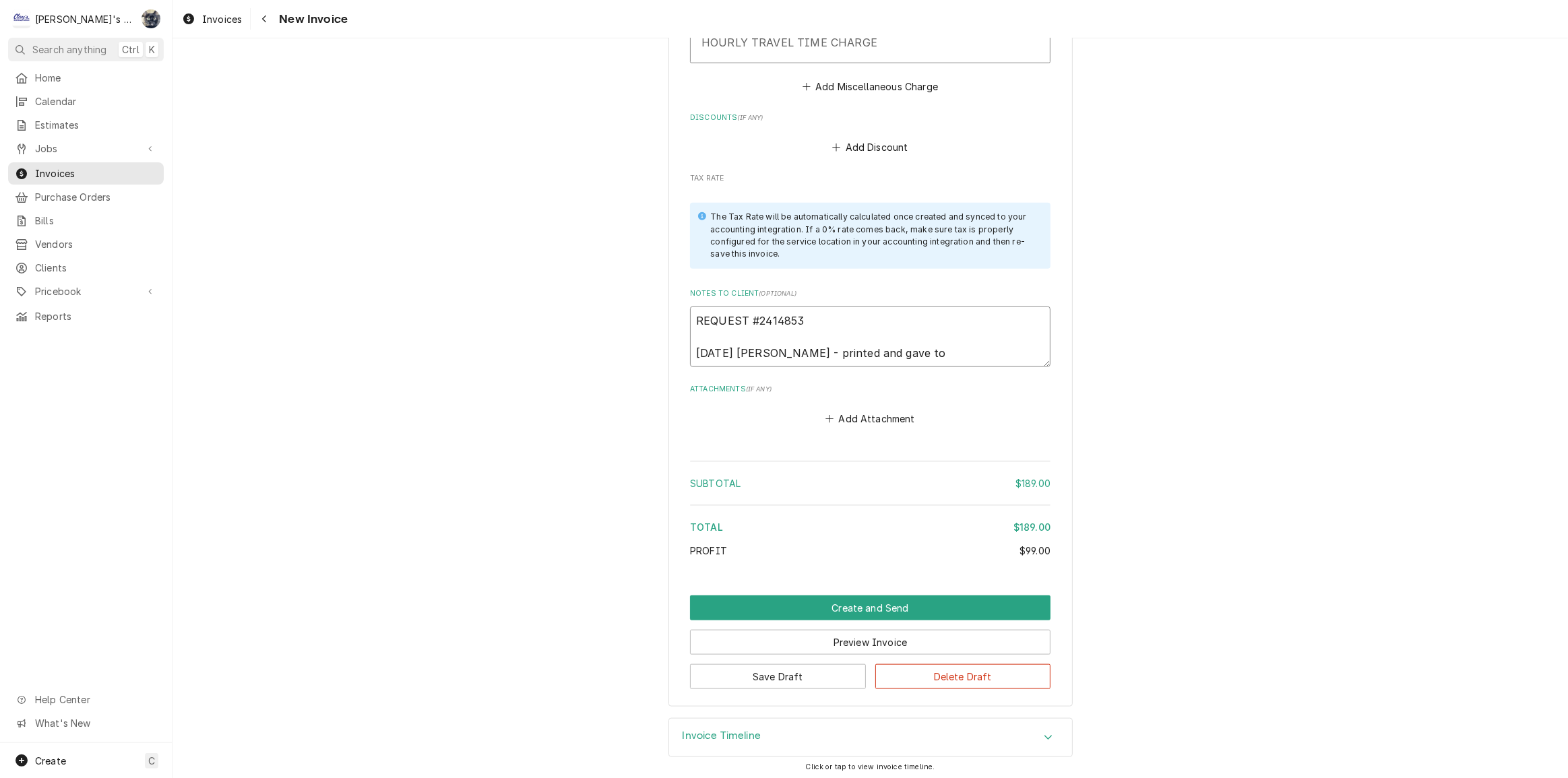
type textarea "REQUEST #2414853 8/28/25 Sarah - printed and gave to"
type textarea "x"
type textarea "REQUEST #2414853 8/28/25 Sarah - printed and gave to J"
type textarea "x"
type textarea "REQUEST #2414853 8/28/25 Sarah - printed and gave to Je"
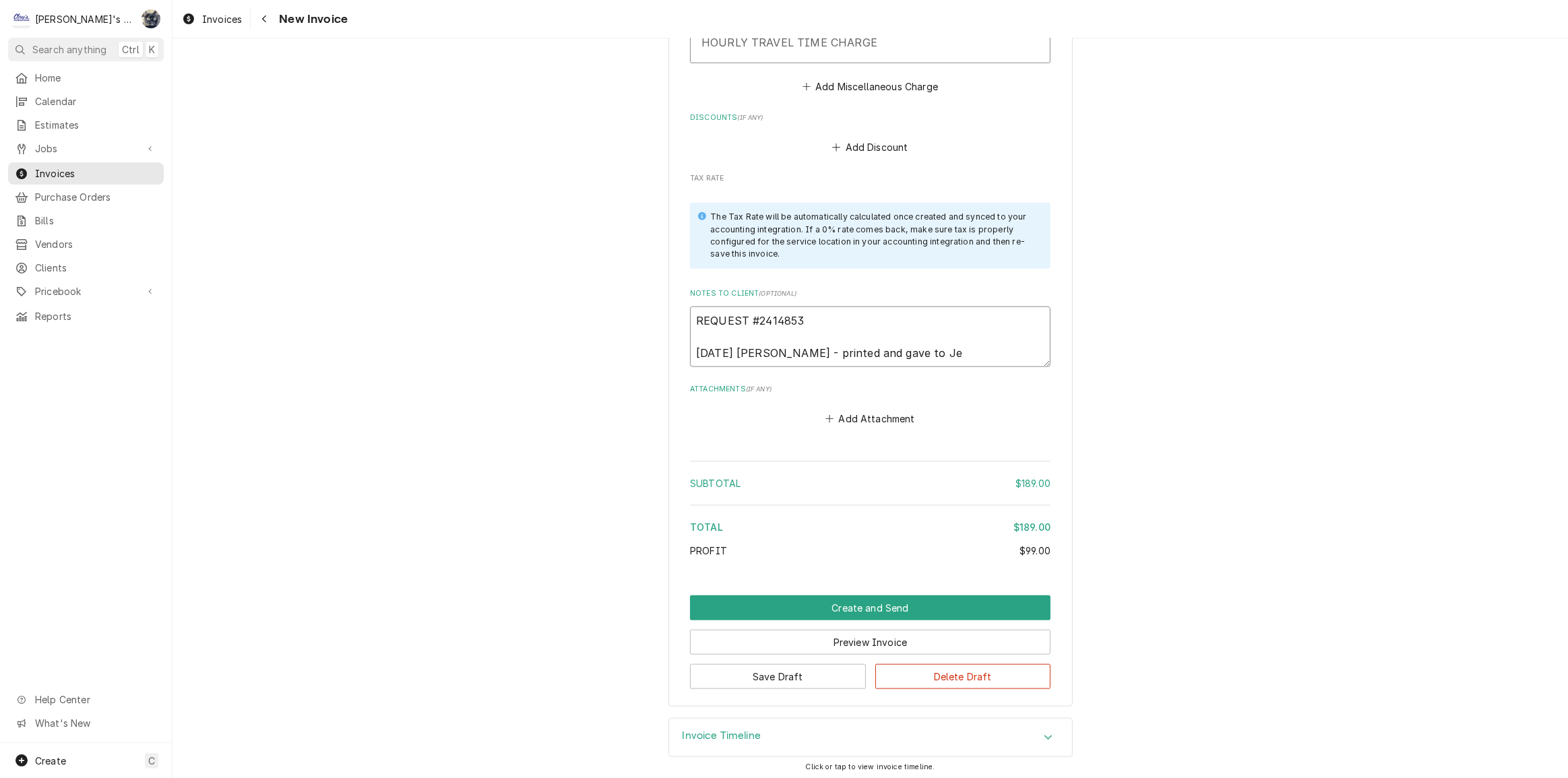
type textarea "x"
type textarea "REQUEST #2414853 8/28/25 Sarah - printed and gave to Jef"
type textarea "x"
type textarea "REQUEST #2414853 8/28/25 Sarah - printed and gave to Jeff"
type textarea "x"
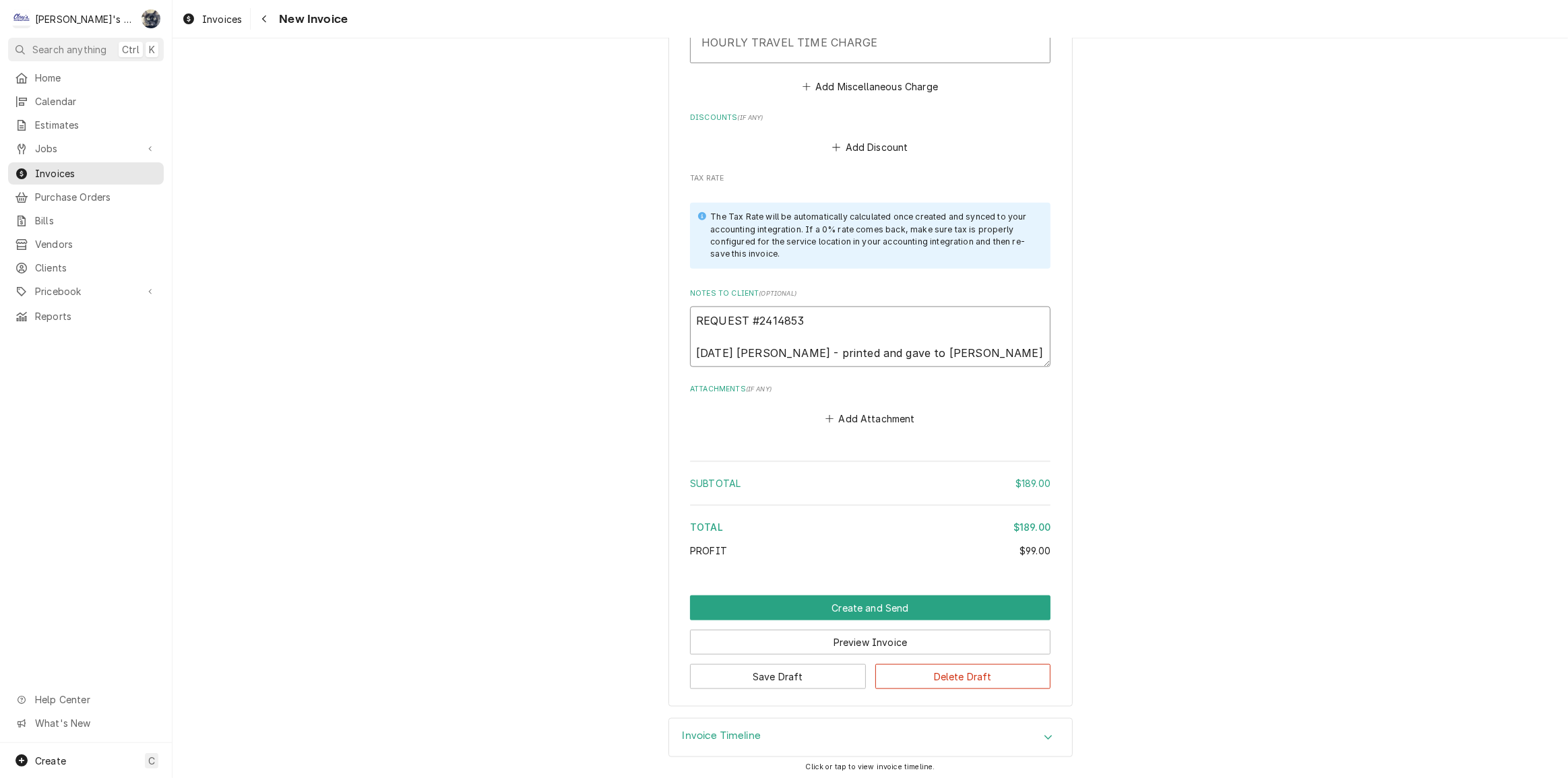
type textarea "REQUEST #2414853 8/28/25 Sarah - printed and gave to Jeff"
type textarea "x"
type textarea "REQUEST #2414853 8/28/25 Sarah - printed and gave to Jeff t"
type textarea "x"
type textarea "REQUEST #2414853 8/28/25 Sarah - printed and gave to Jeff to"
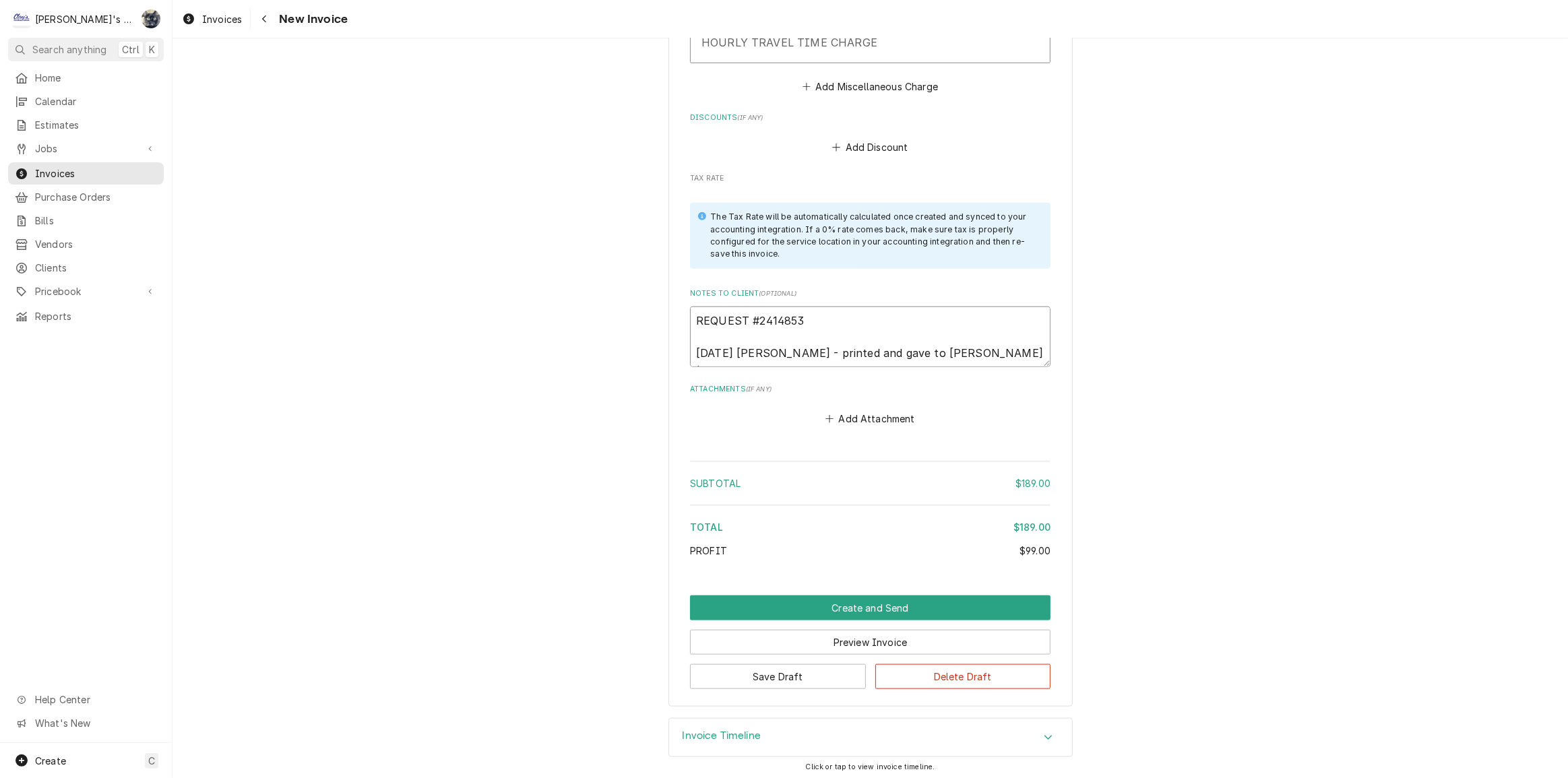
type textarea "x"
type textarea "REQUEST #2414853 8/28/25 Sarah - printed and gave to Jeff to"
type textarea "x"
type textarea "REQUEST #2414853 8/28/25 Sarah - printed and gave to Jeff to p"
type textarea "x"
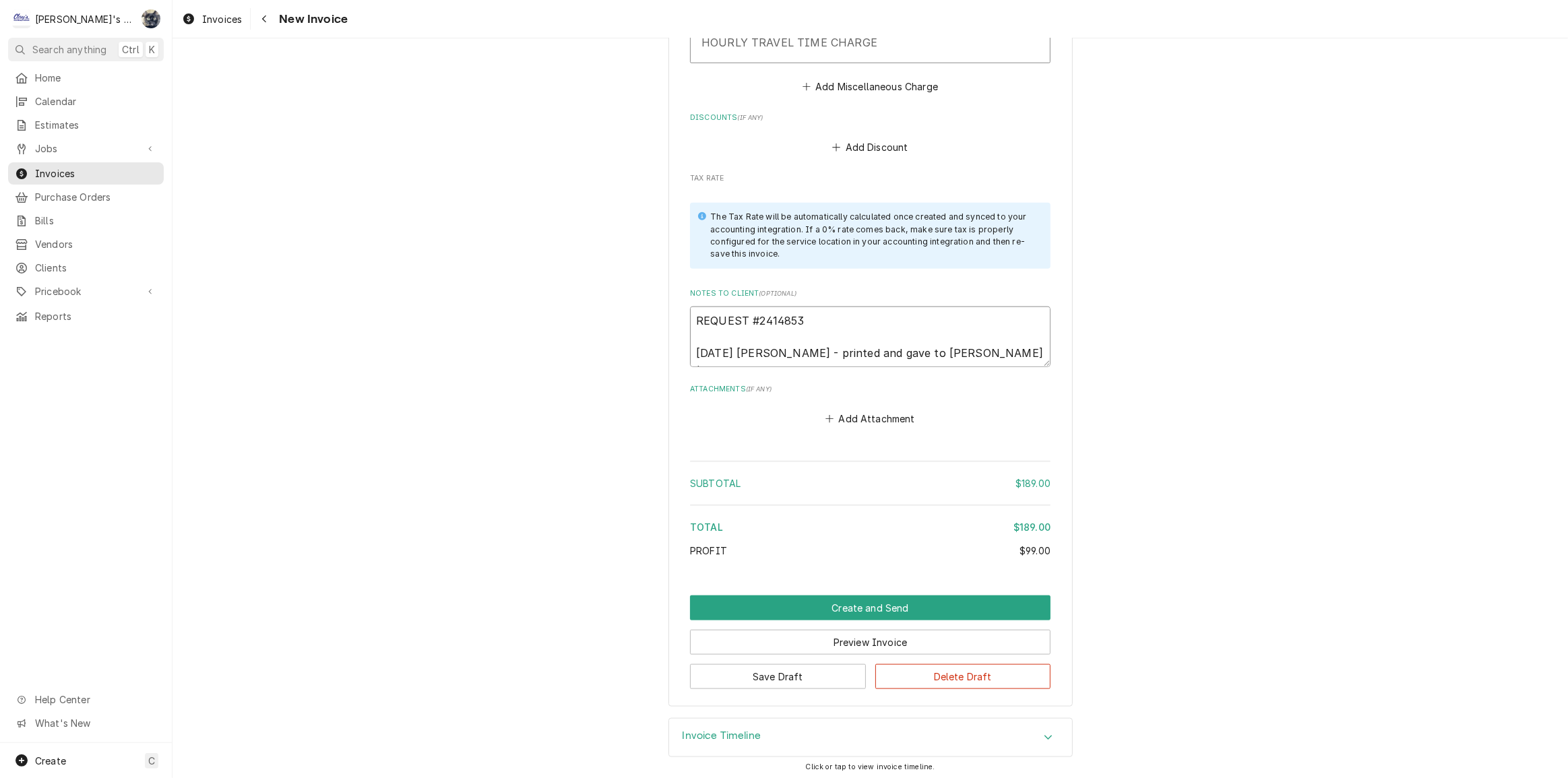
type textarea "REQUEST #2414853 8/28/25 Sarah - printed and gave to Jeff to pr"
type textarea "x"
type textarea "REQUEST #2414853 8/28/25 Sarah - printed and gave to Jeff to pro"
type textarea "x"
type textarea "REQUEST #2414853 8/28/25 Sarah - printed and gave to Jeff to proc"
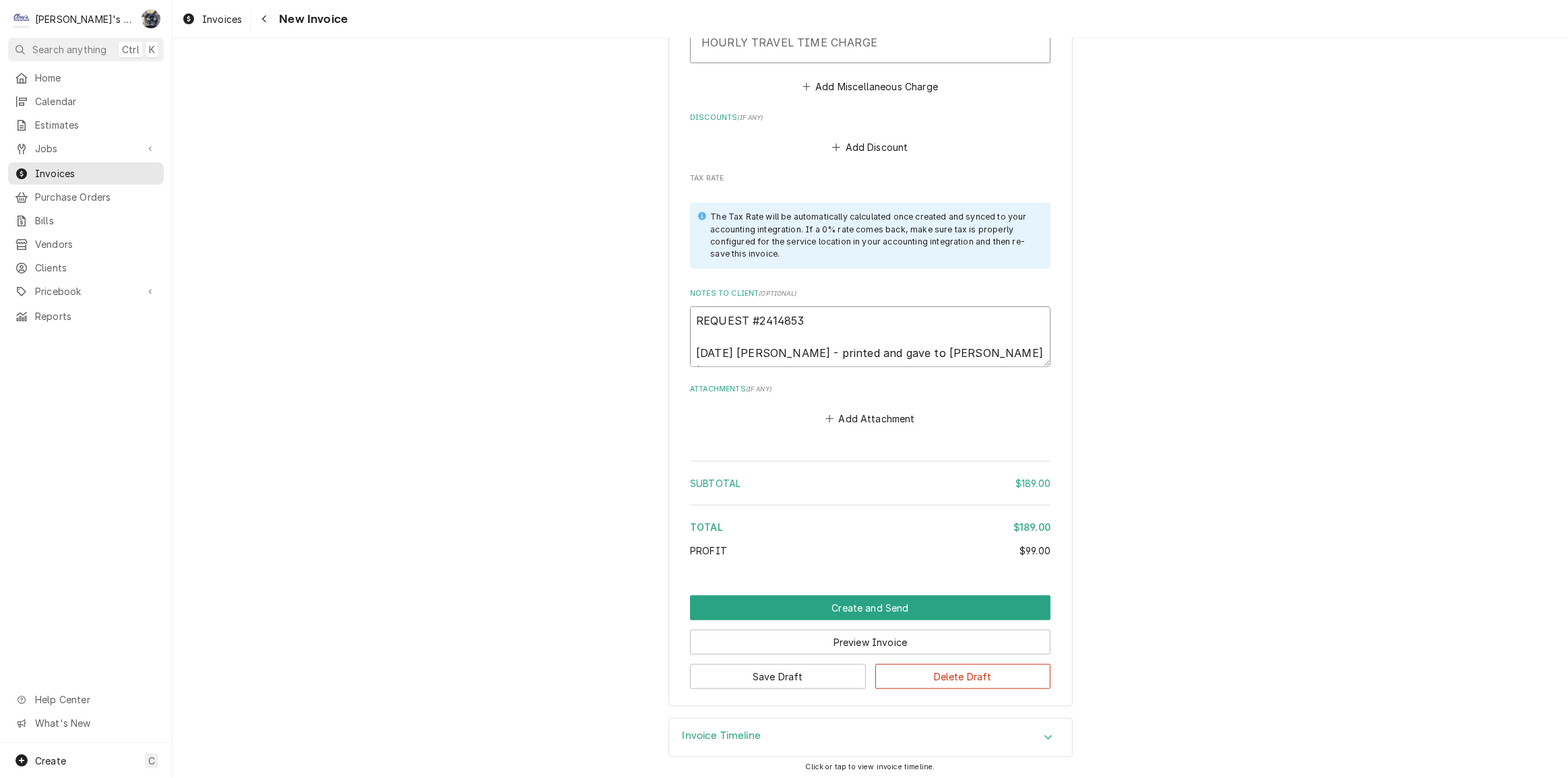
type textarea "x"
type textarea "REQUEST #2414853 8/28/25 Sarah - printed and gave to Jeff to proce"
type textarea "x"
type textarea "REQUEST #2414853 8/28/25 Sarah - printed and gave to Jeff to proces"
type textarea "x"
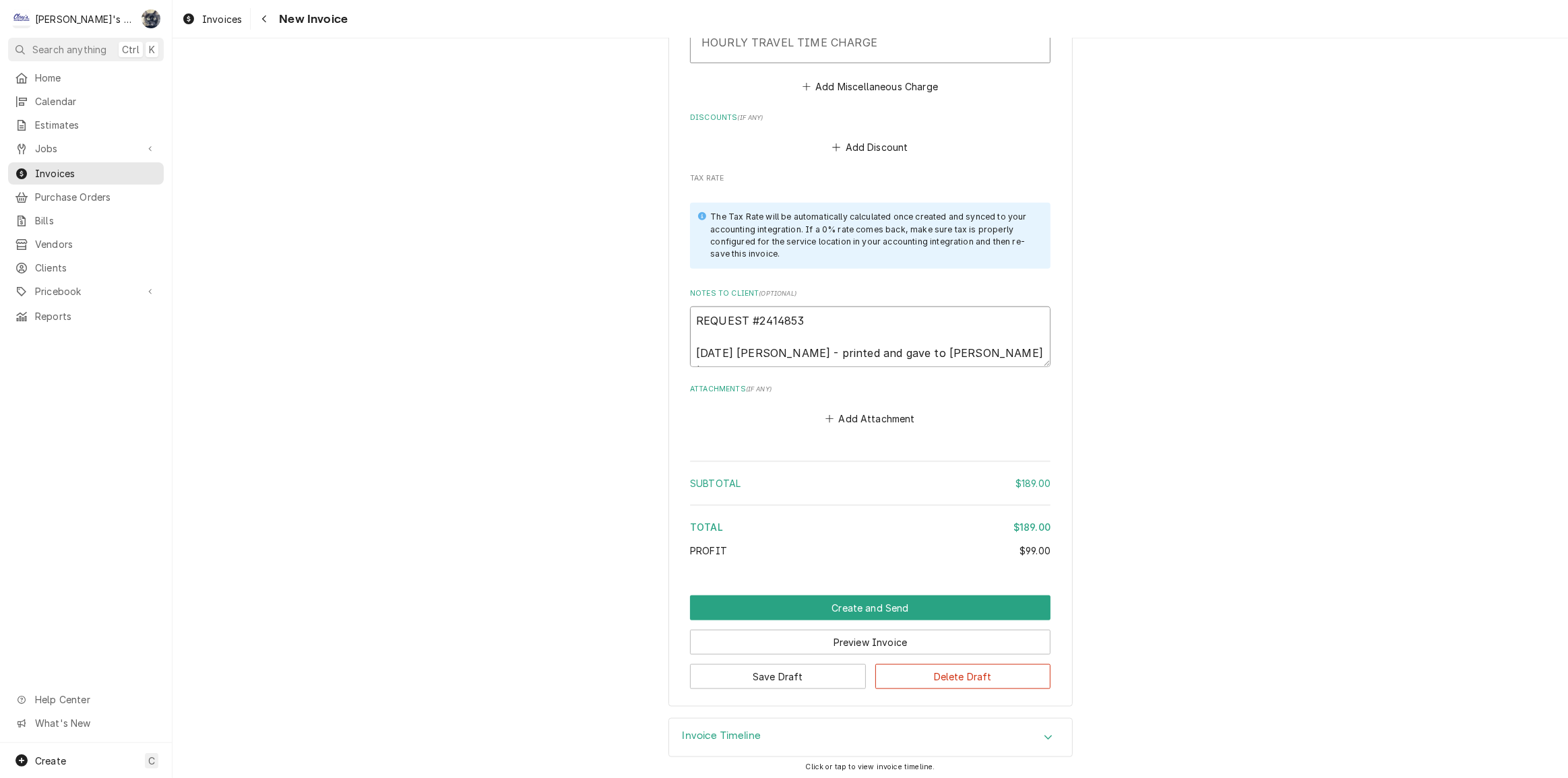
type textarea "REQUEST #2414853 8/28/25 Sarah - printed and gave to Jeff to process"
type textarea "x"
type textarea "REQUEST #2414853 8/28/25 Sarah - printed and gave to Jeff to process"
type textarea "x"
type textarea "REQUEST #2414853 8/28/25 Sarah - printed and gave to Jeff to process o"
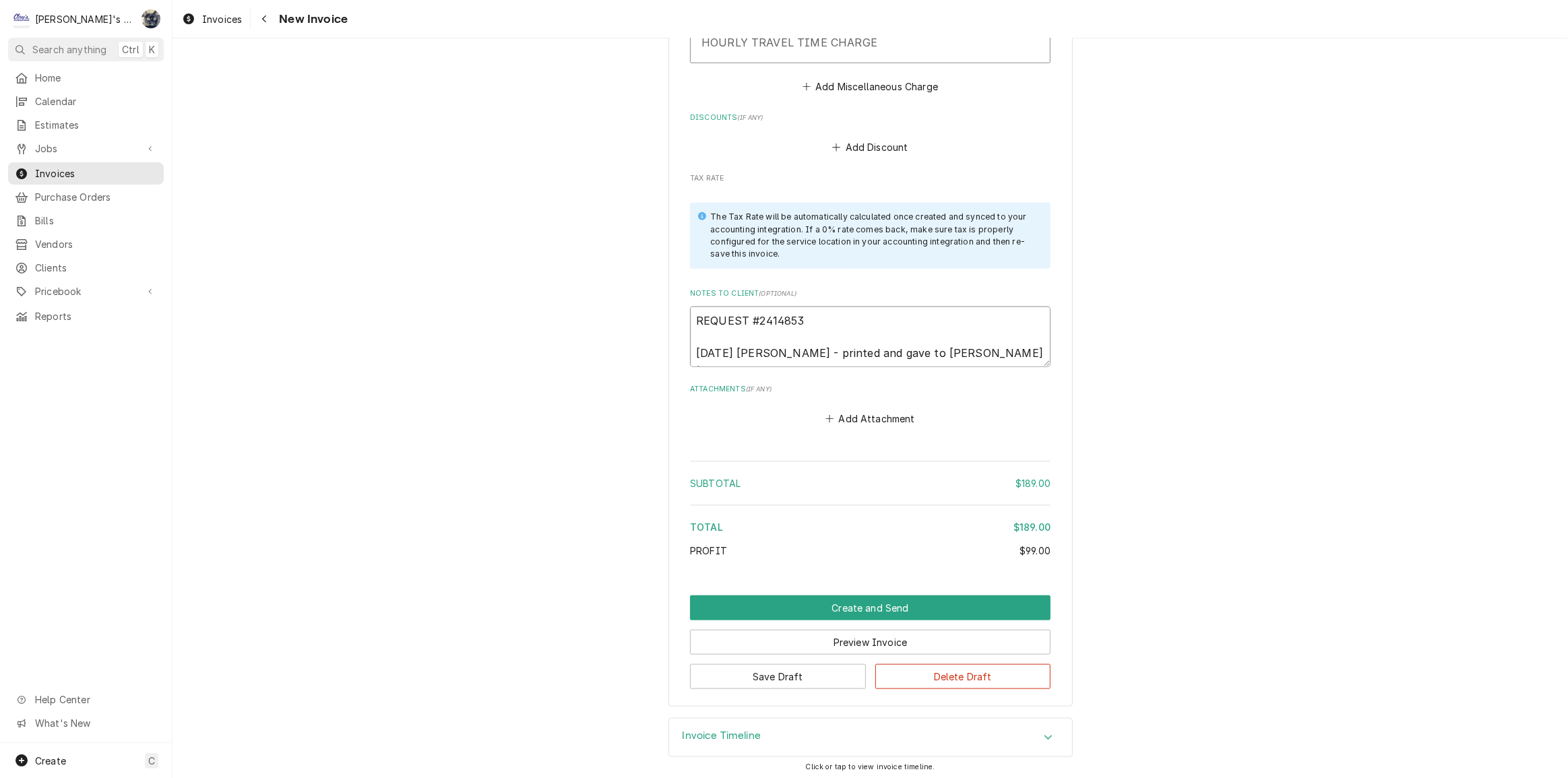
type textarea "x"
type textarea "REQUEST #2414853 8/28/25 Sarah - printed and gave to Jeff to process on"
type textarea "x"
type textarea "REQUEST #2414853 8/28/25 Sarah - printed and gave to Jeff to process onl"
type textarea "x"
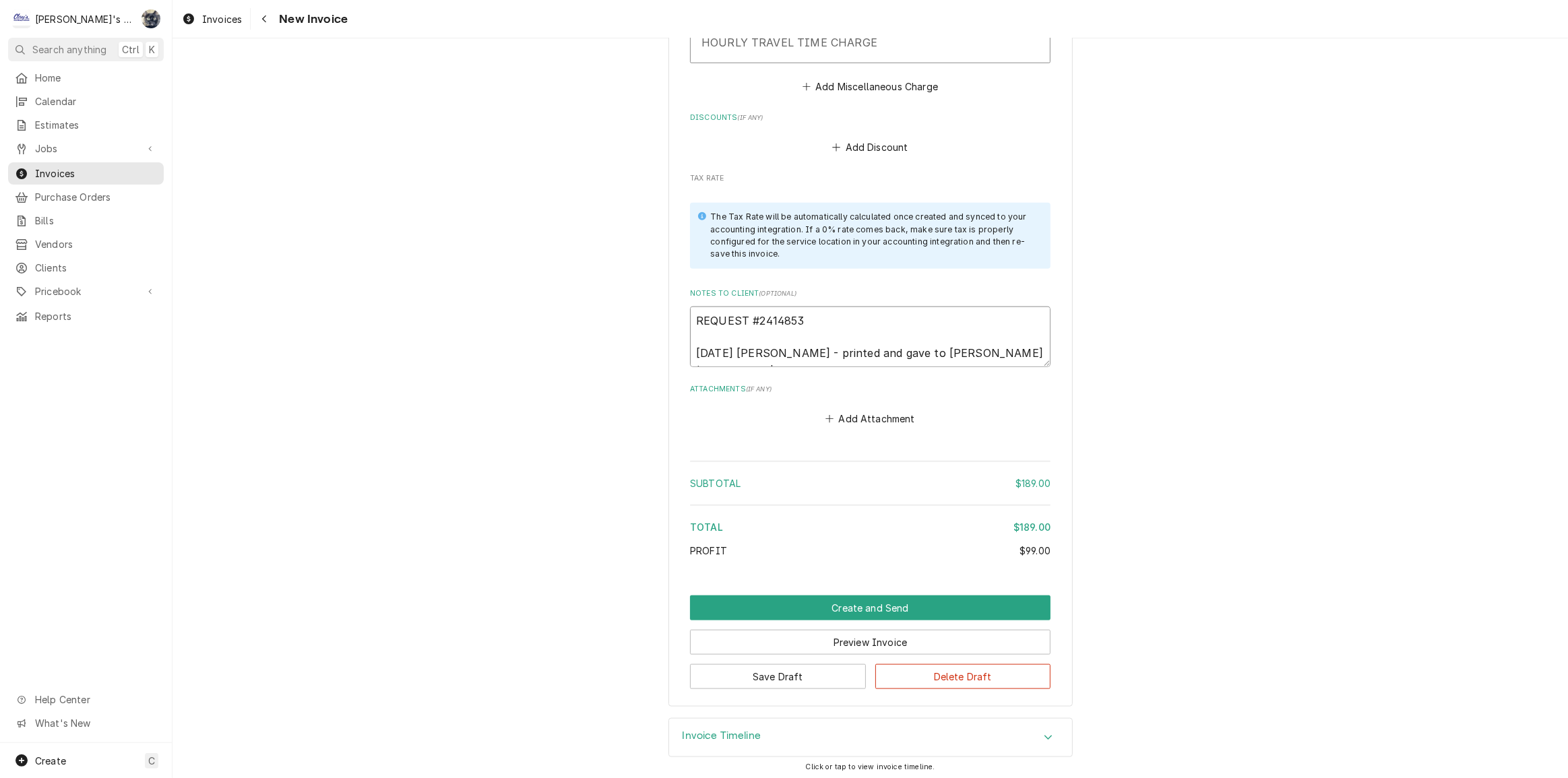
type textarea "REQUEST #2414853 8/28/25 Sarah - printed and gave to Jeff to process onli"
type textarea "x"
type textarea "REQUEST #2414853 8/28/25 Sarah - printed and gave to Jeff to process onlin"
type textarea "x"
type textarea "REQUEST #2414853 8/28/25 Sarah - printed and gave to Jeff to process online"
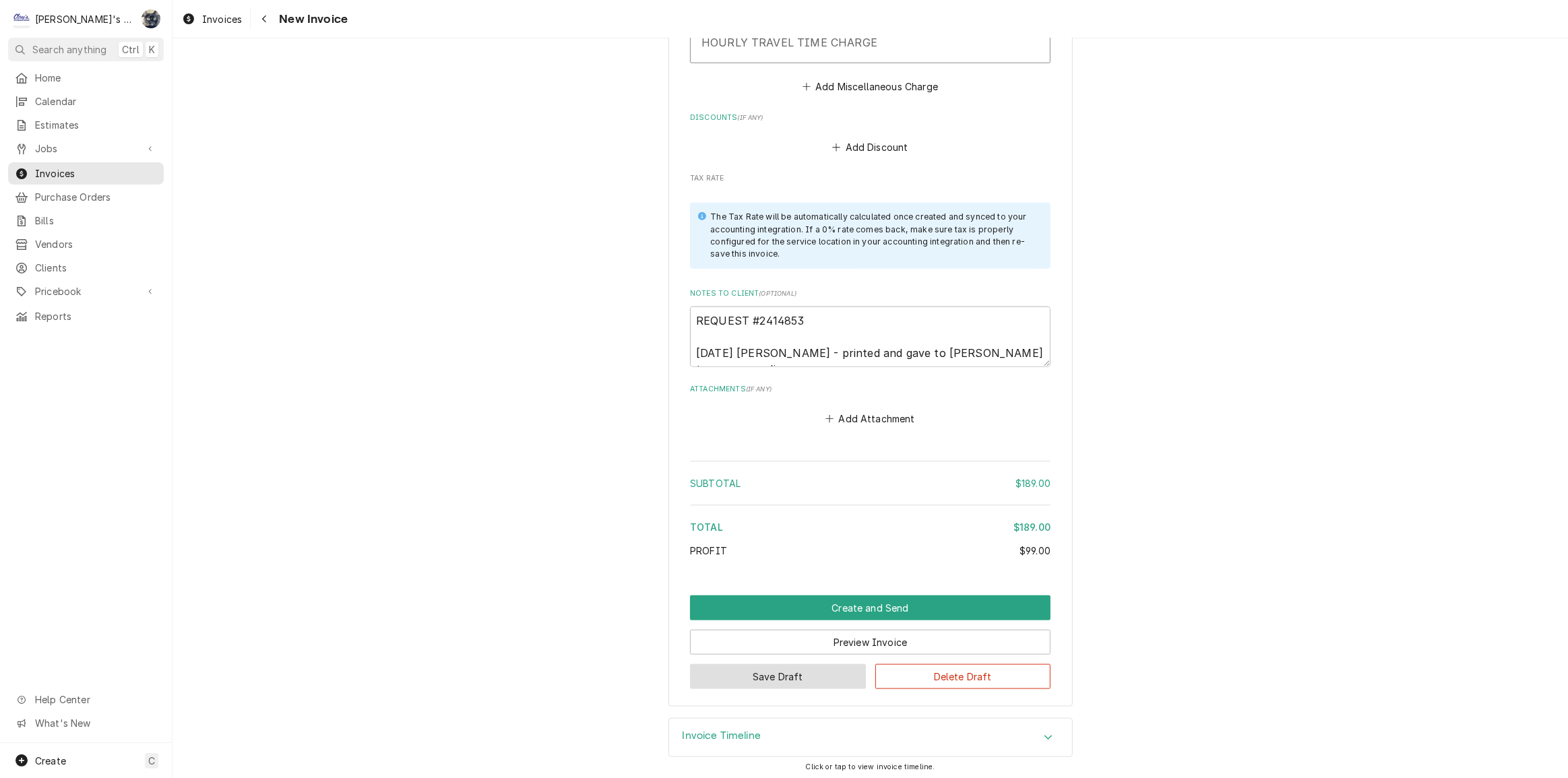
click at [838, 674] on button "Save Draft" at bounding box center [777, 676] width 176 height 25
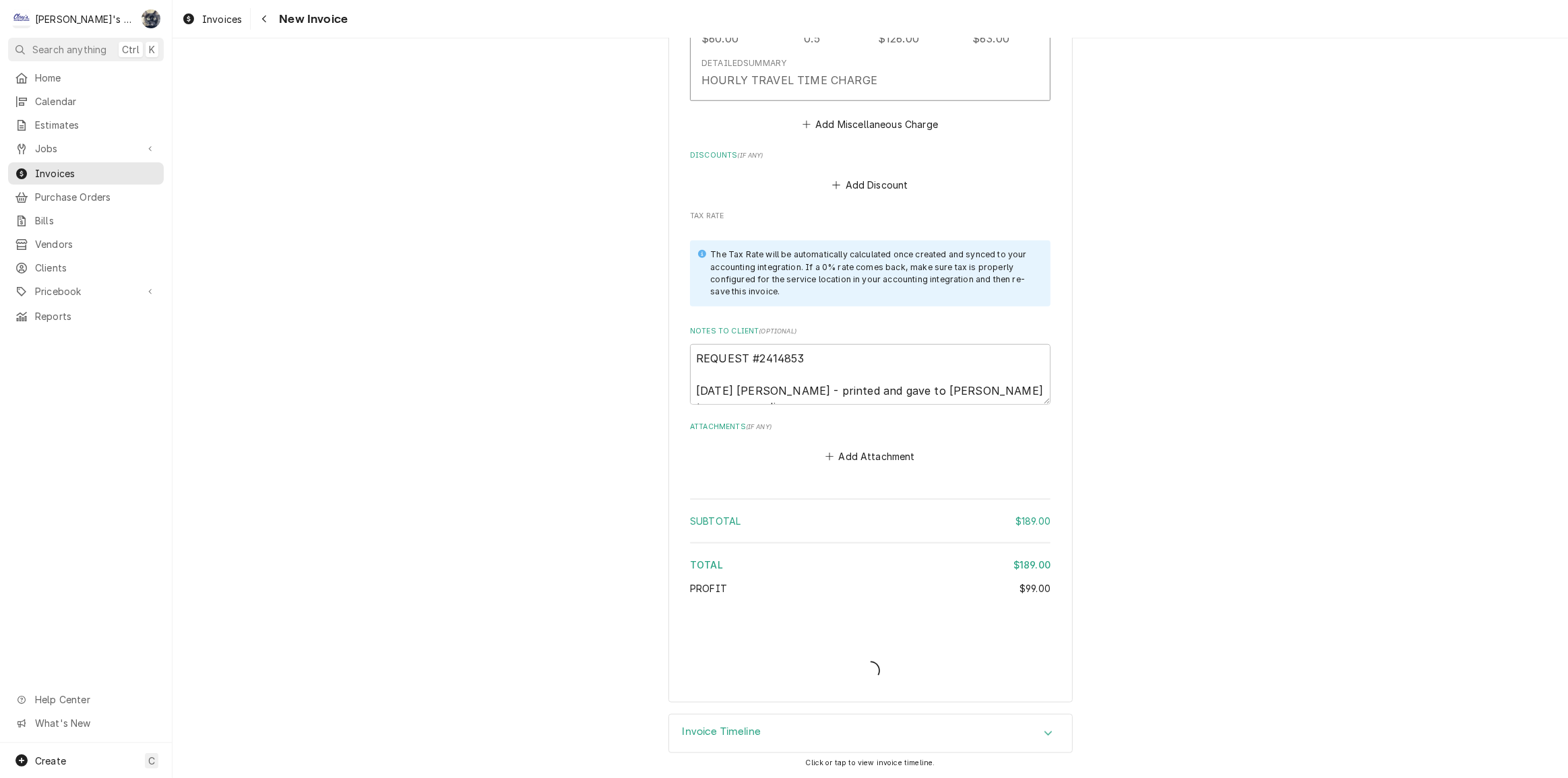
scroll to position [1608, 0]
type textarea "x"
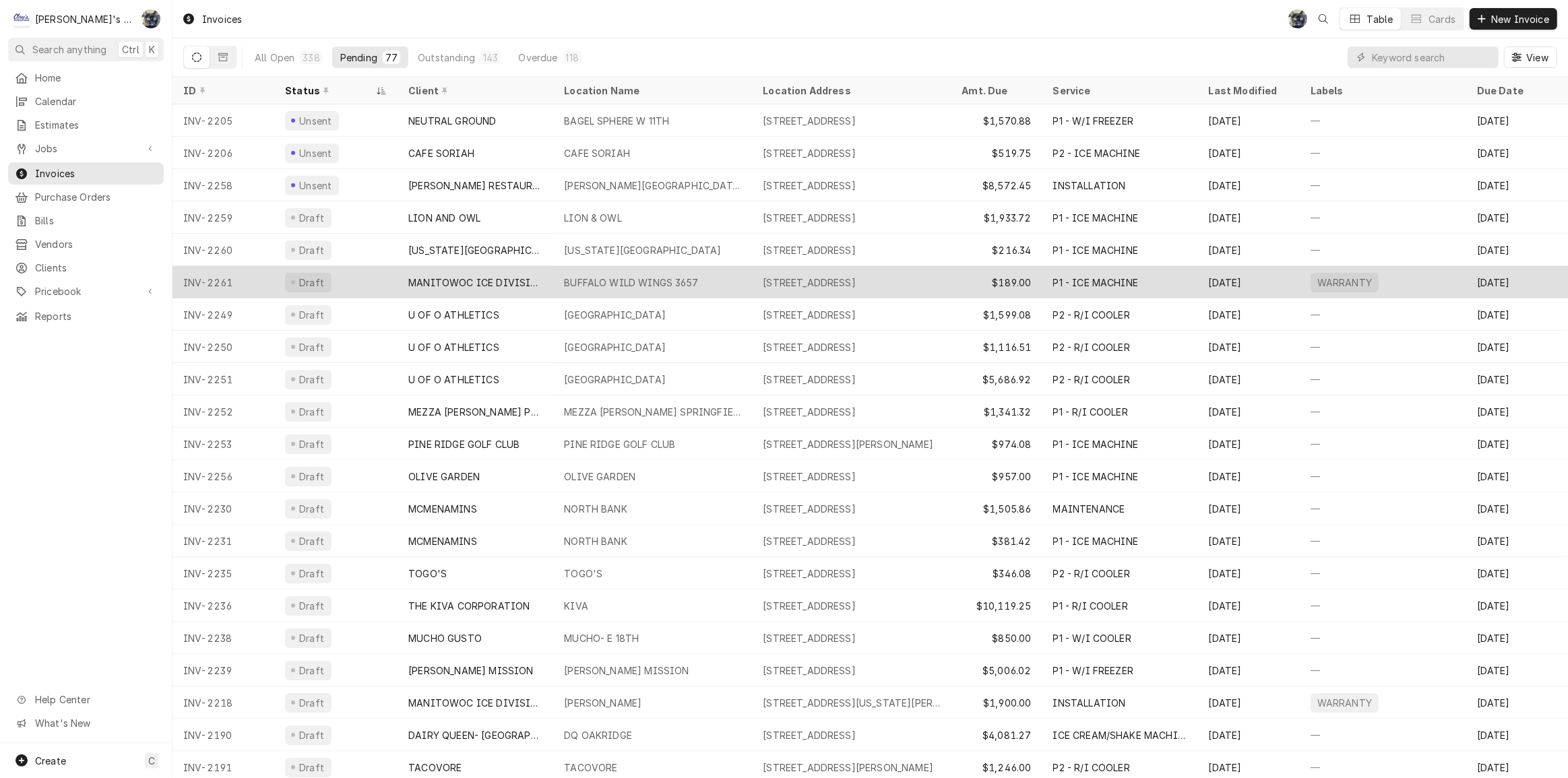
click at [584, 283] on div "BUFFALO WILD WINGS 3657" at bounding box center [631, 283] width 134 height 14
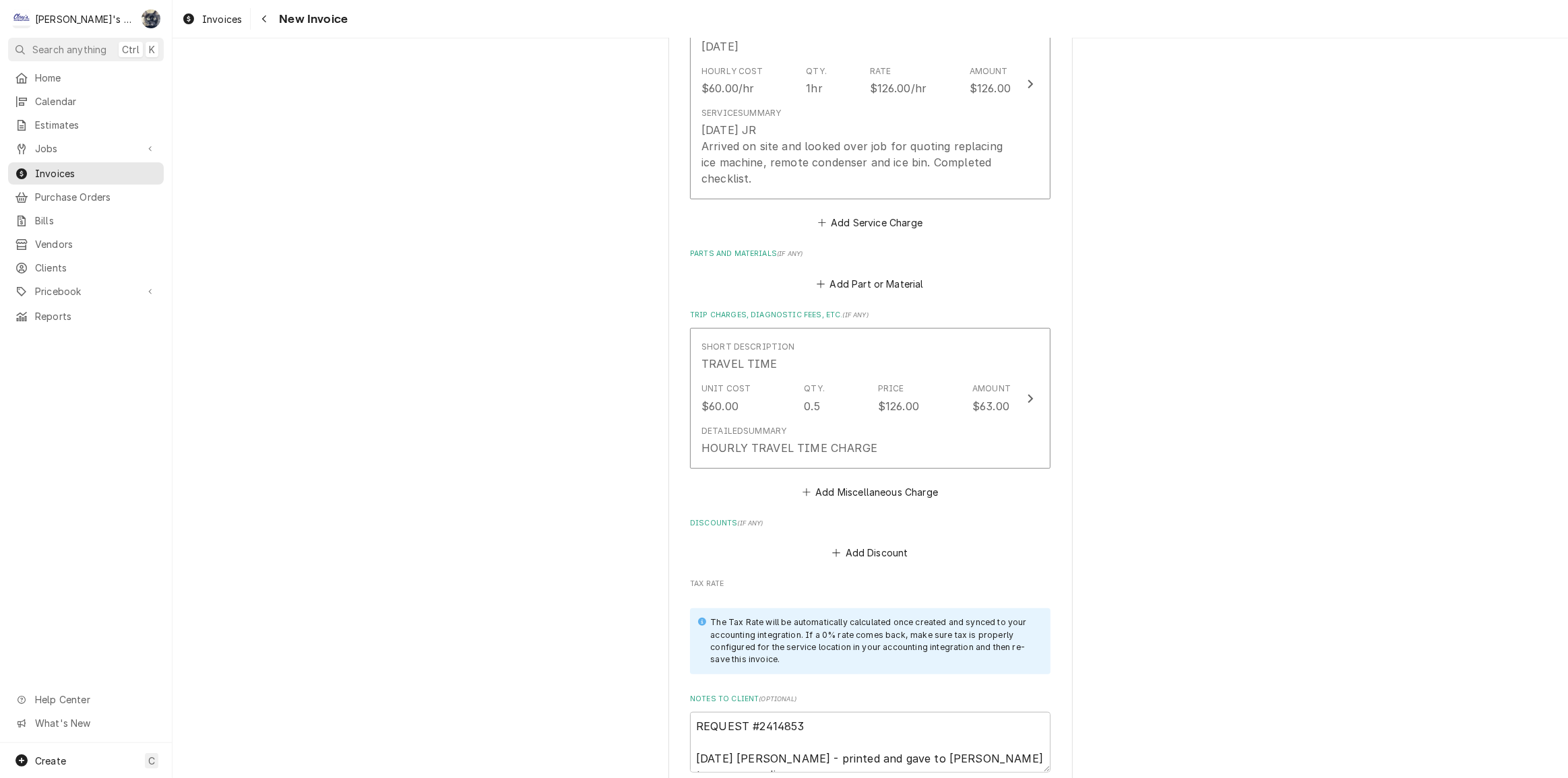
scroll to position [1530, 0]
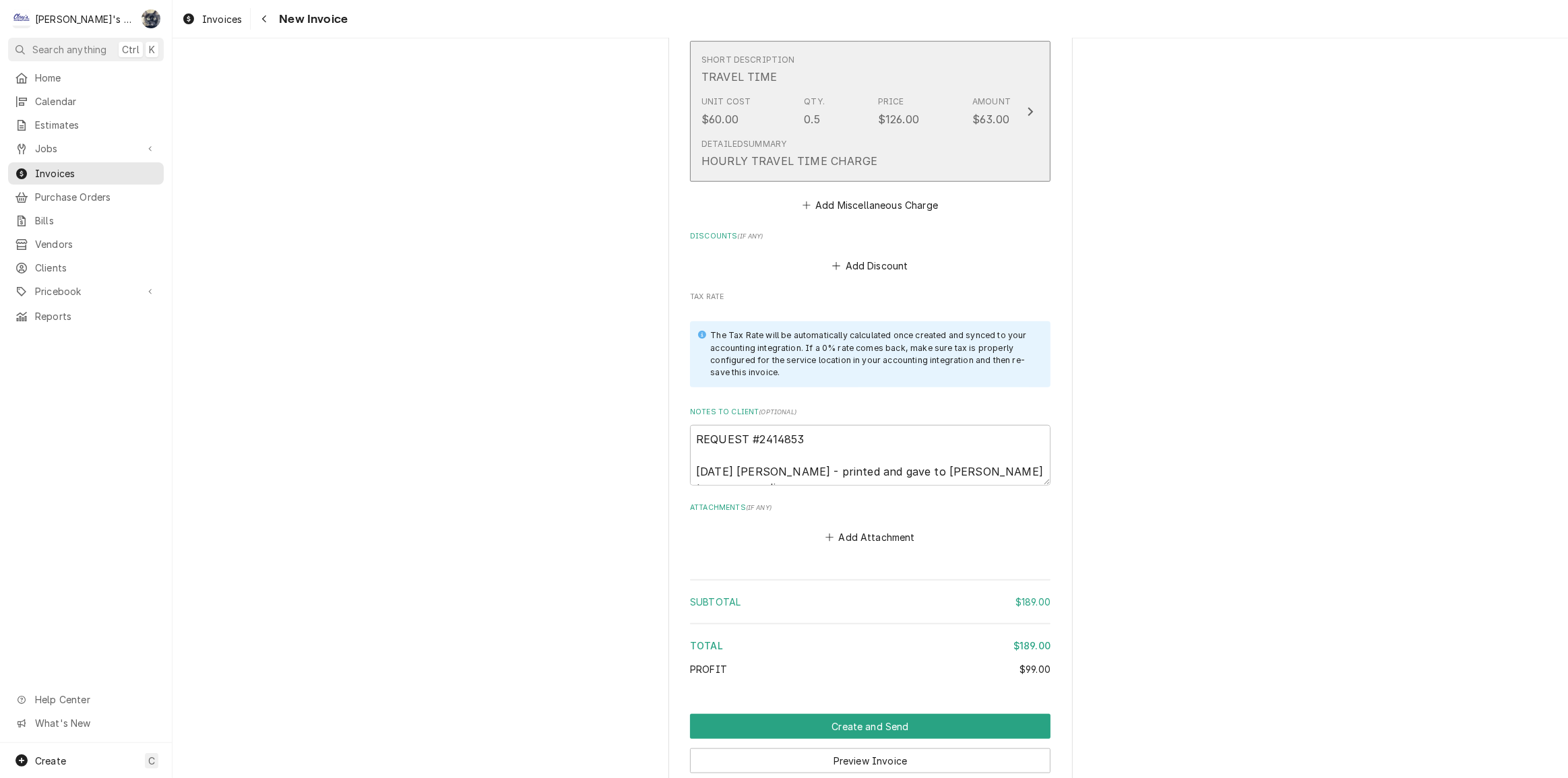
click at [728, 147] on div "Detailed Summary HOURLY TRAVEL TIME CHARGE" at bounding box center [789, 153] width 176 height 31
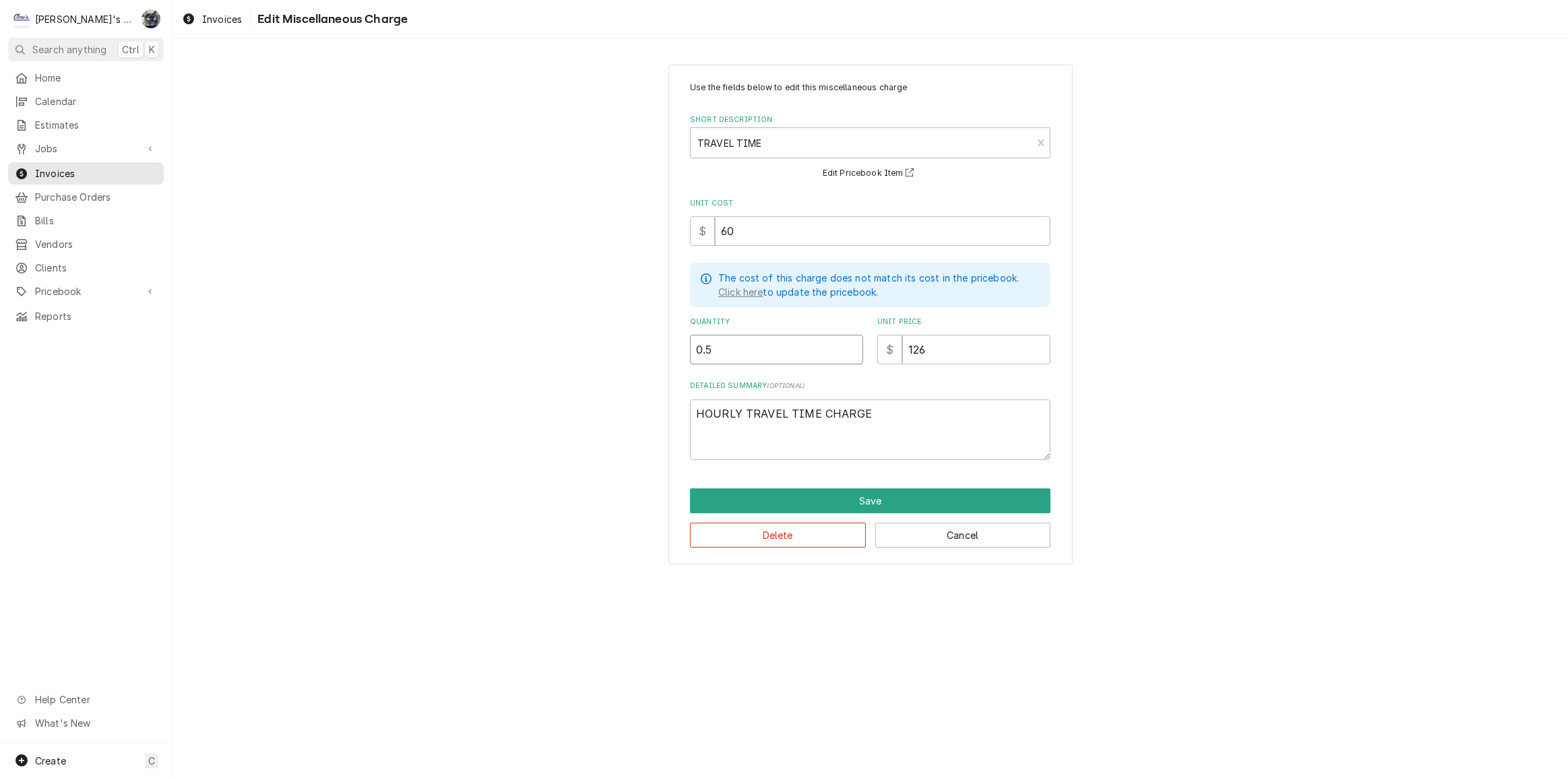
drag, startPoint x: 687, startPoint y: 353, endPoint x: 652, endPoint y: 353, distance: 35.0
click at [653, 353] on div "Use the fields below to edit this miscellaneous charge Short Description TRAVEL…" at bounding box center [870, 315] width 1396 height 524
type textarea "x"
type input "1"
click at [802, 508] on button "Save" at bounding box center [870, 501] width 360 height 25
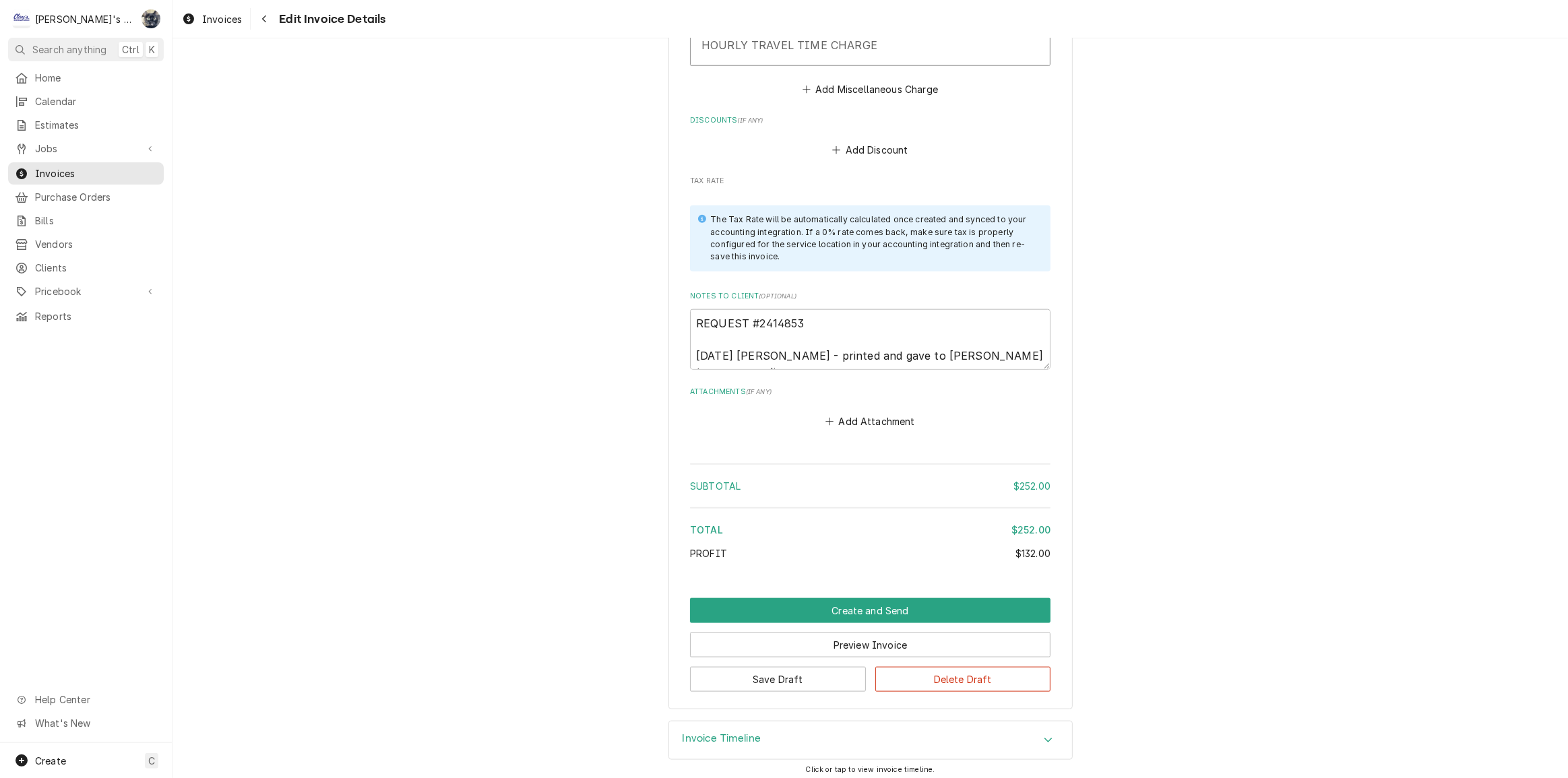
scroll to position [1649, 0]
drag, startPoint x: 1032, startPoint y: 343, endPoint x: 614, endPoint y: 333, distance: 418.1
type textarea "x"
type textarea "REQUEST #2414853"
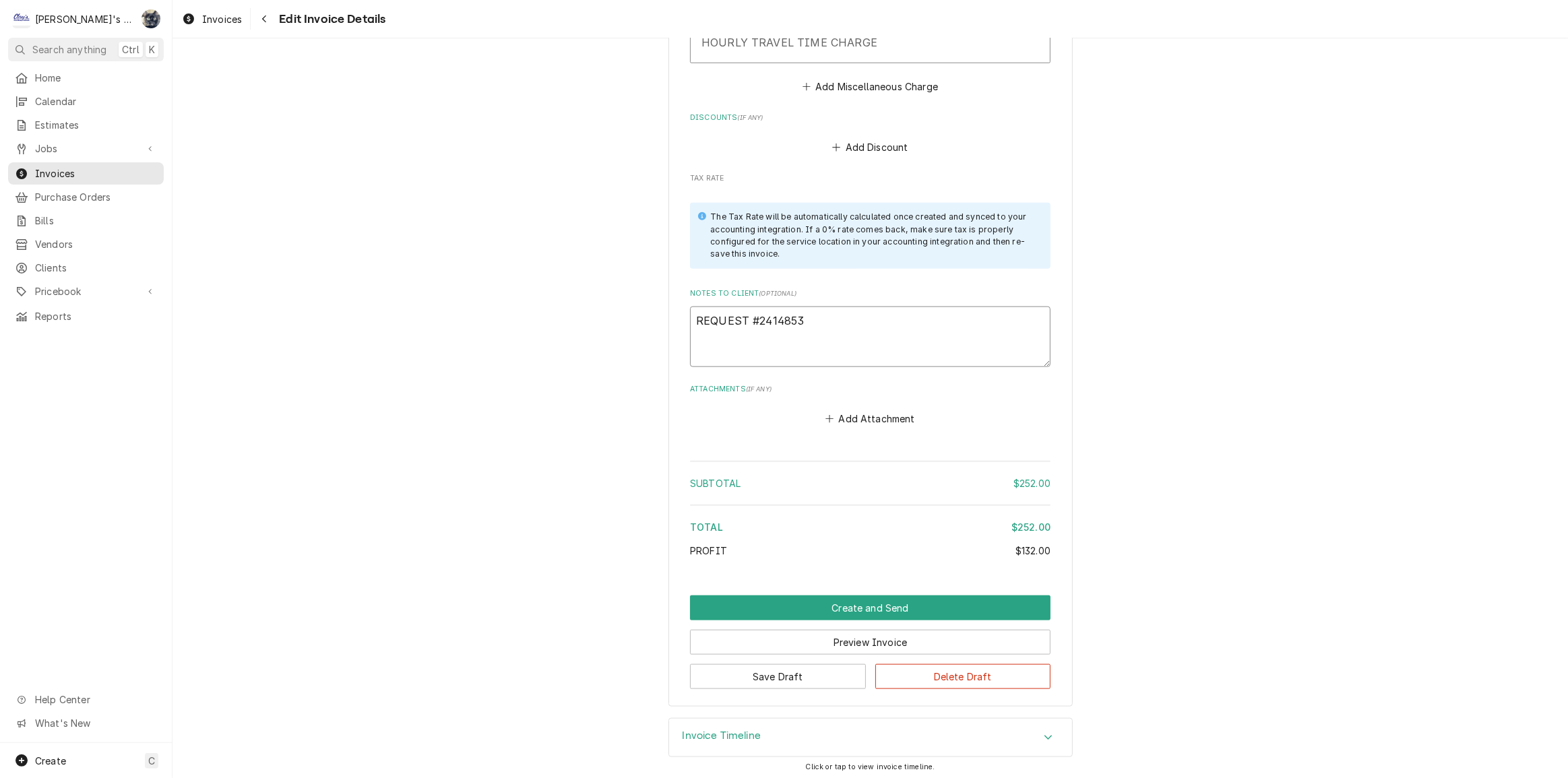
type textarea "x"
type textarea "REQUEST #2414853"
click at [818, 673] on button "Save Draft" at bounding box center [777, 676] width 176 height 25
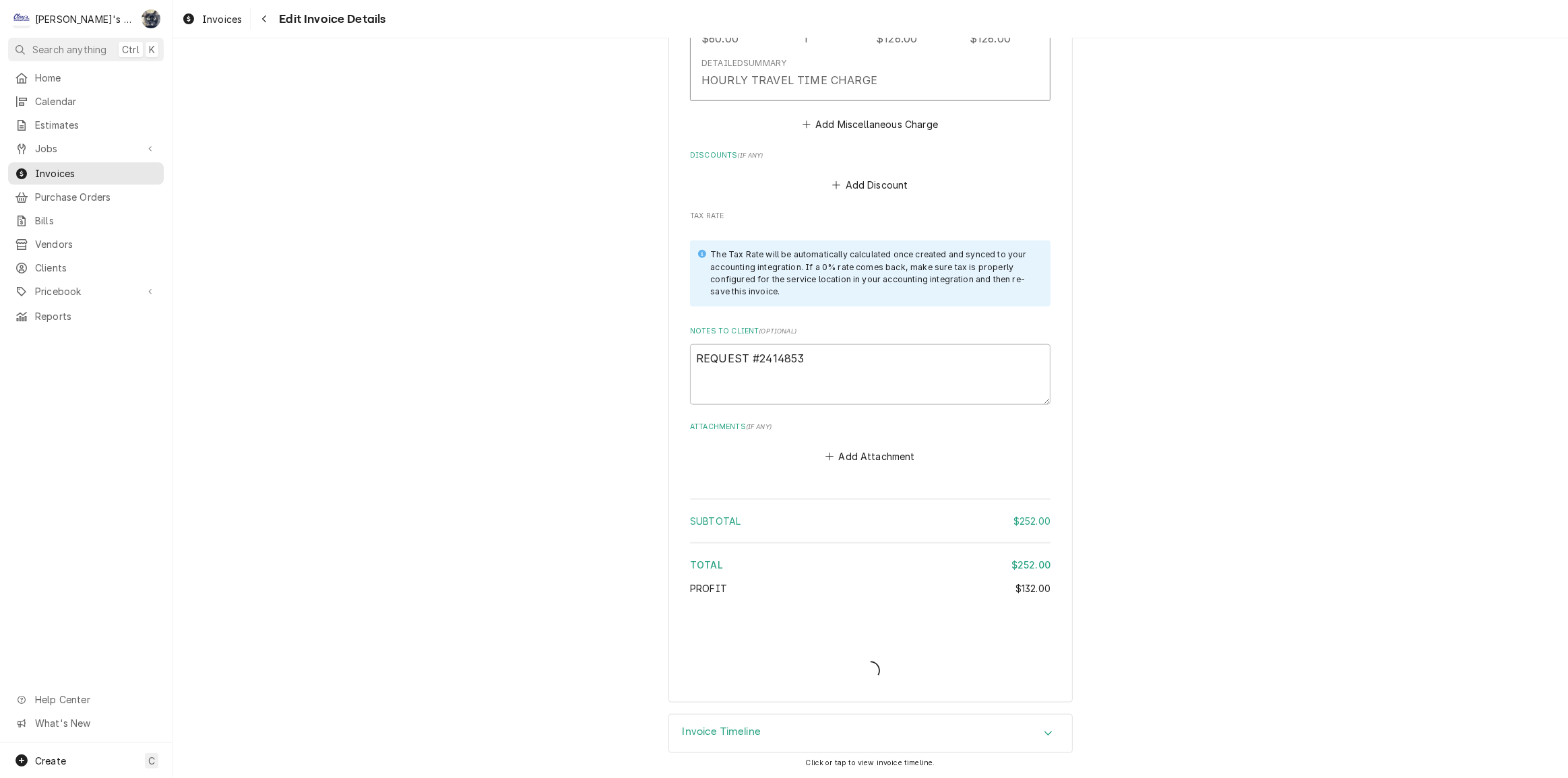
scroll to position [1608, 0]
type textarea "x"
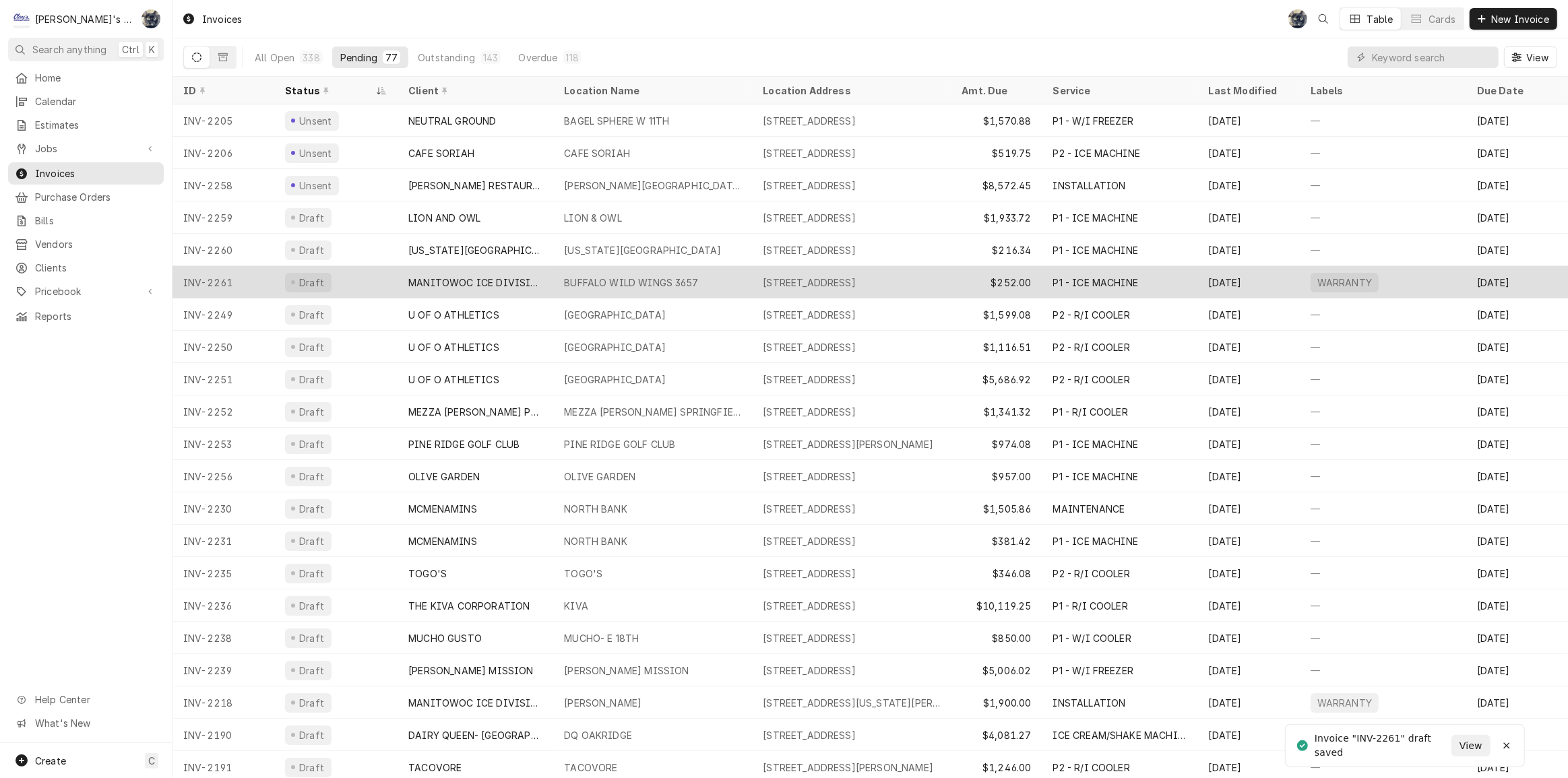
click at [612, 270] on div "BUFFALO WILD WINGS 3657" at bounding box center [653, 282] width 198 height 33
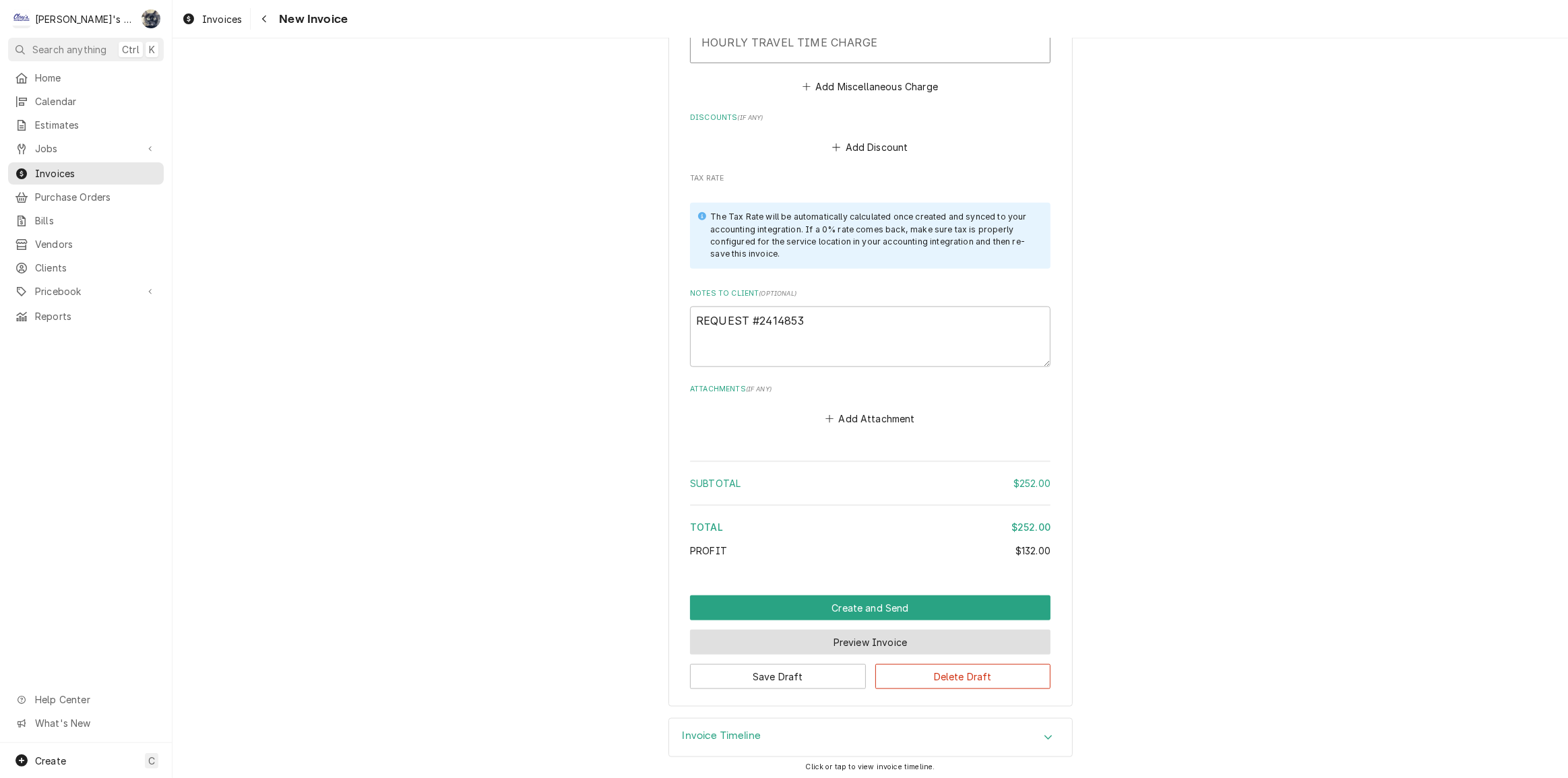
click at [877, 639] on button "Preview Invoice" at bounding box center [870, 642] width 360 height 25
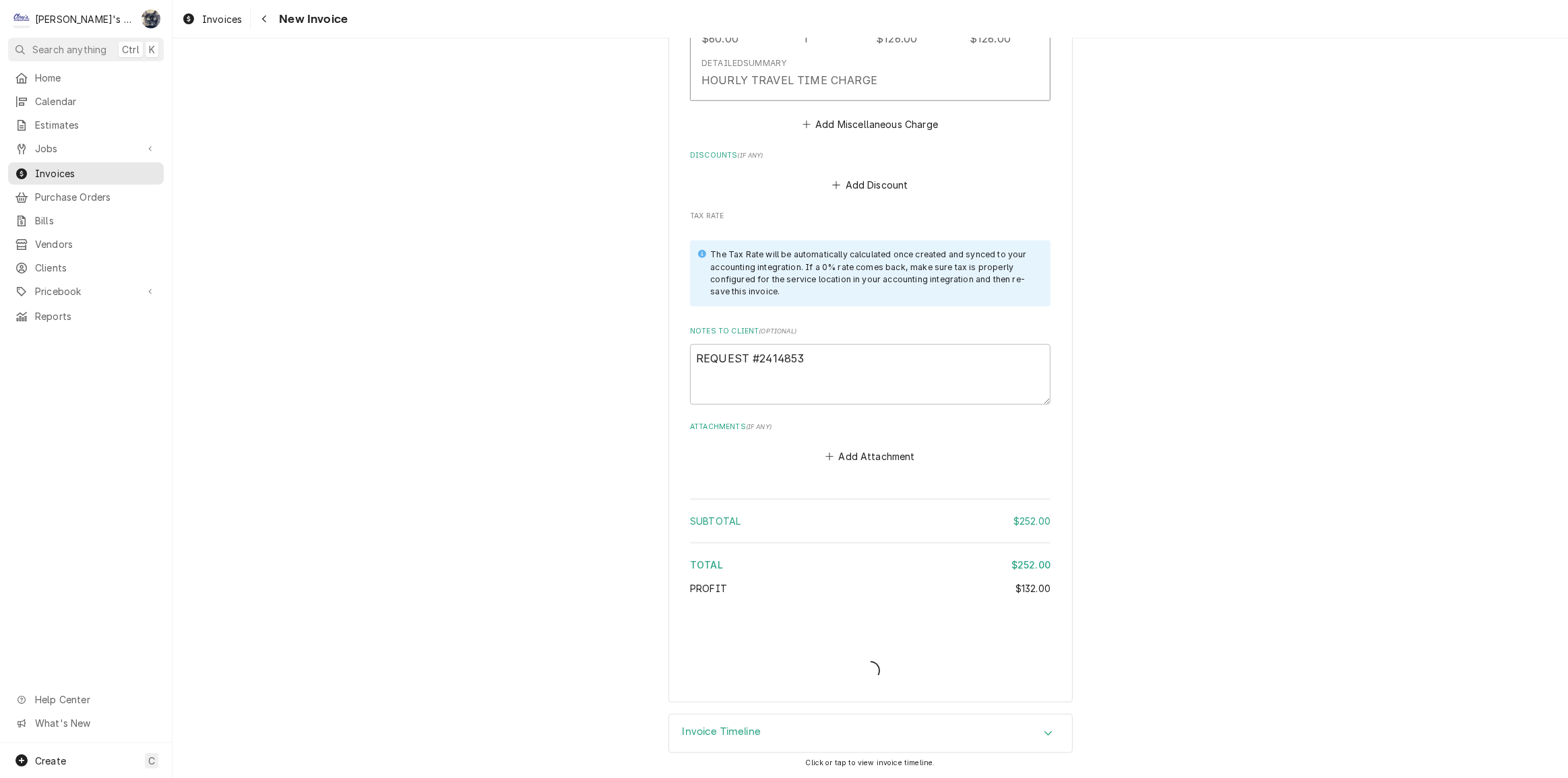
scroll to position [1608, 0]
type textarea "x"
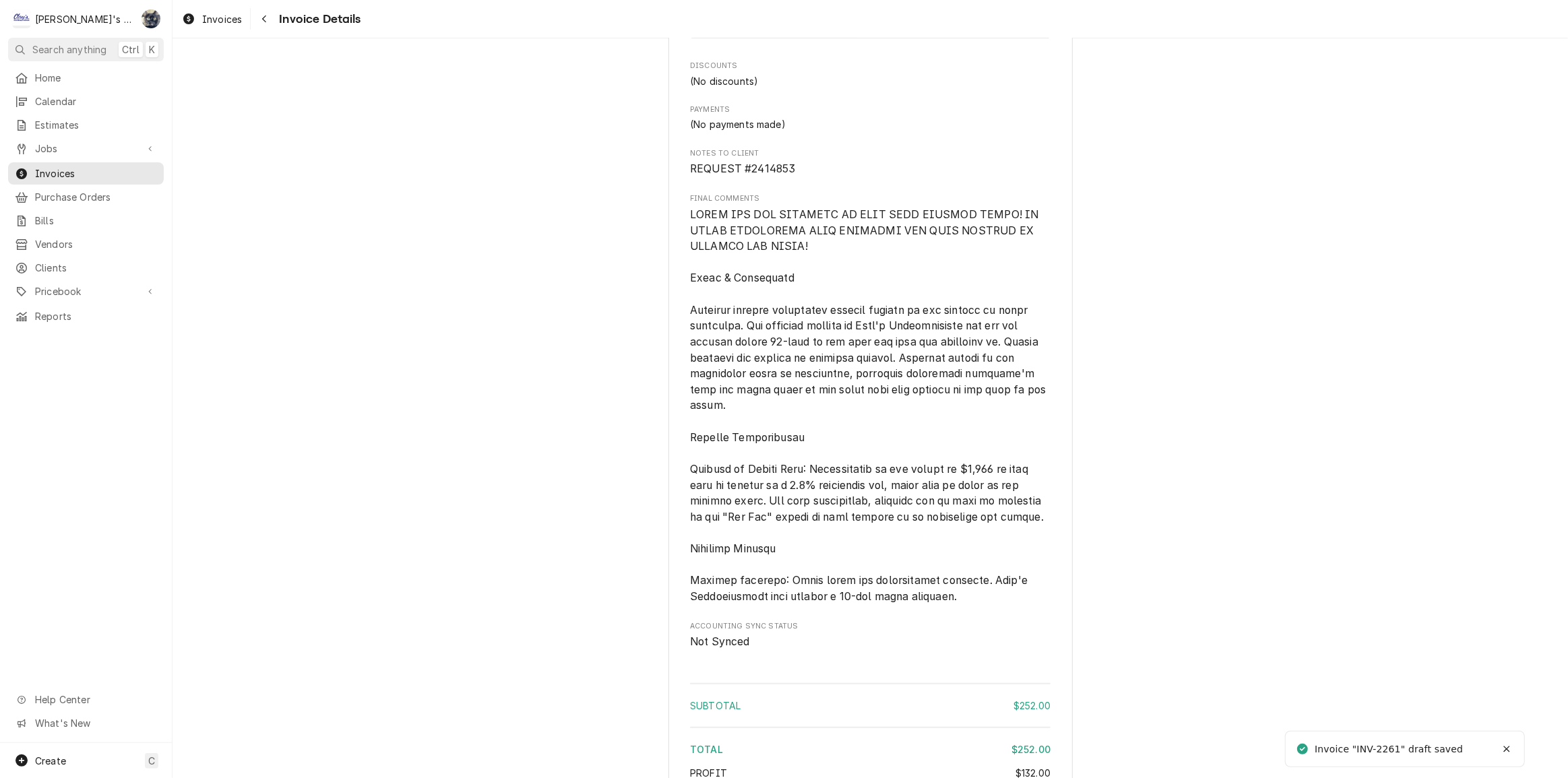
scroll to position [1496, 0]
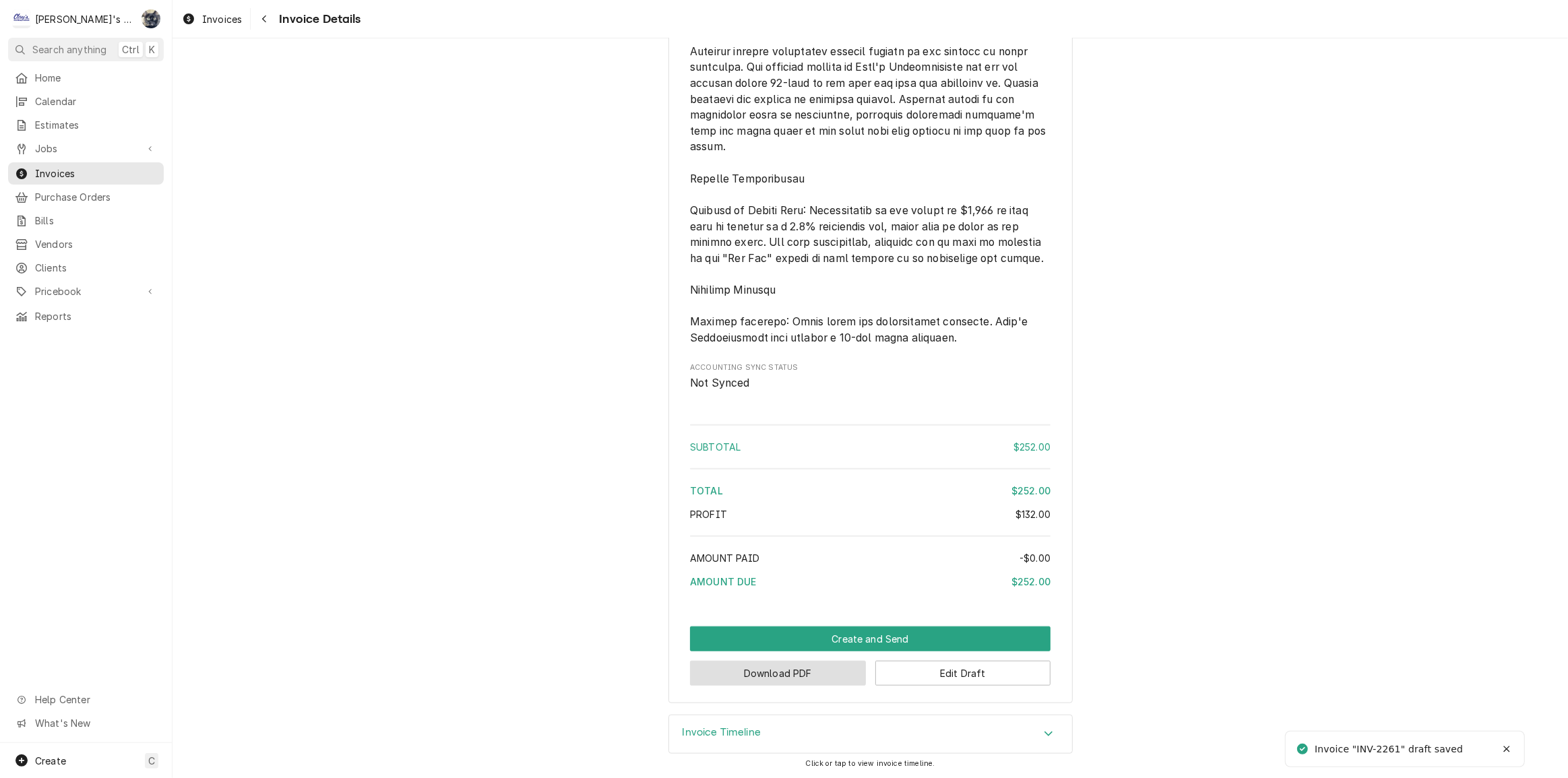
click at [802, 679] on button "Download PDF" at bounding box center [777, 673] width 176 height 25
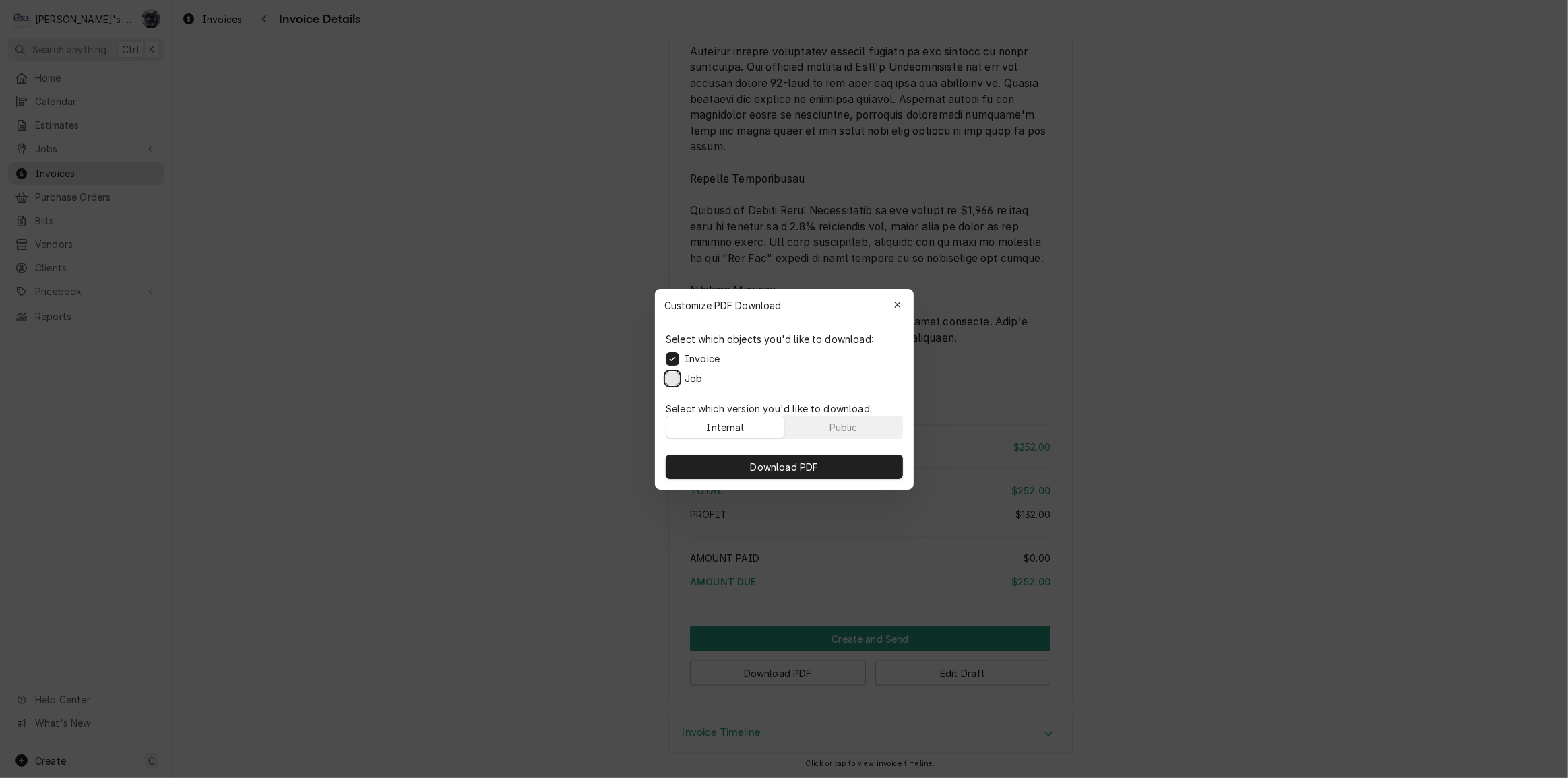
click at [678, 377] on button "Job" at bounding box center [672, 377] width 13 height 13
click at [744, 463] on button "Download PDF" at bounding box center [784, 466] width 237 height 24
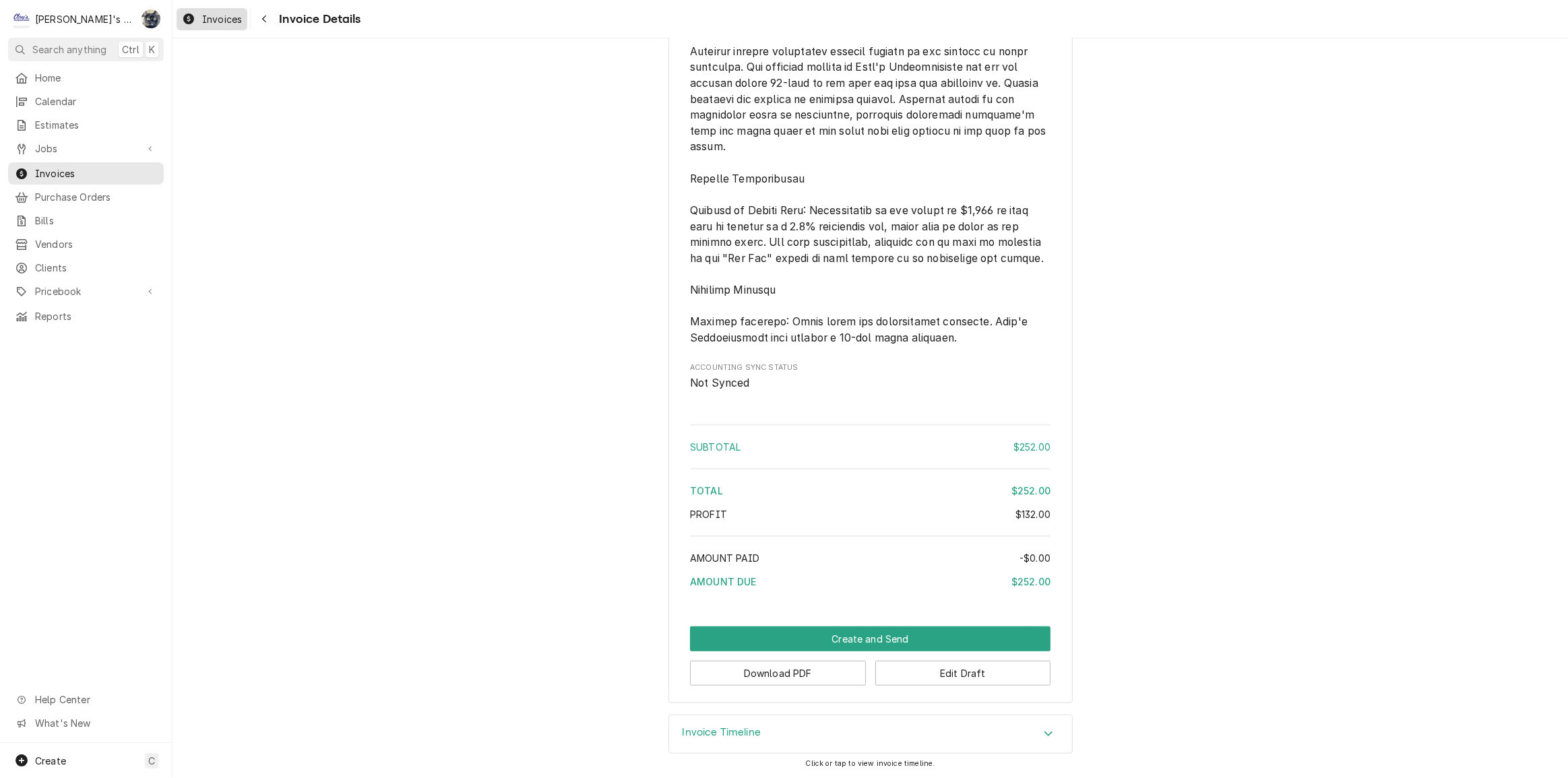
click at [230, 23] on span "Invoices" at bounding box center [222, 19] width 40 height 14
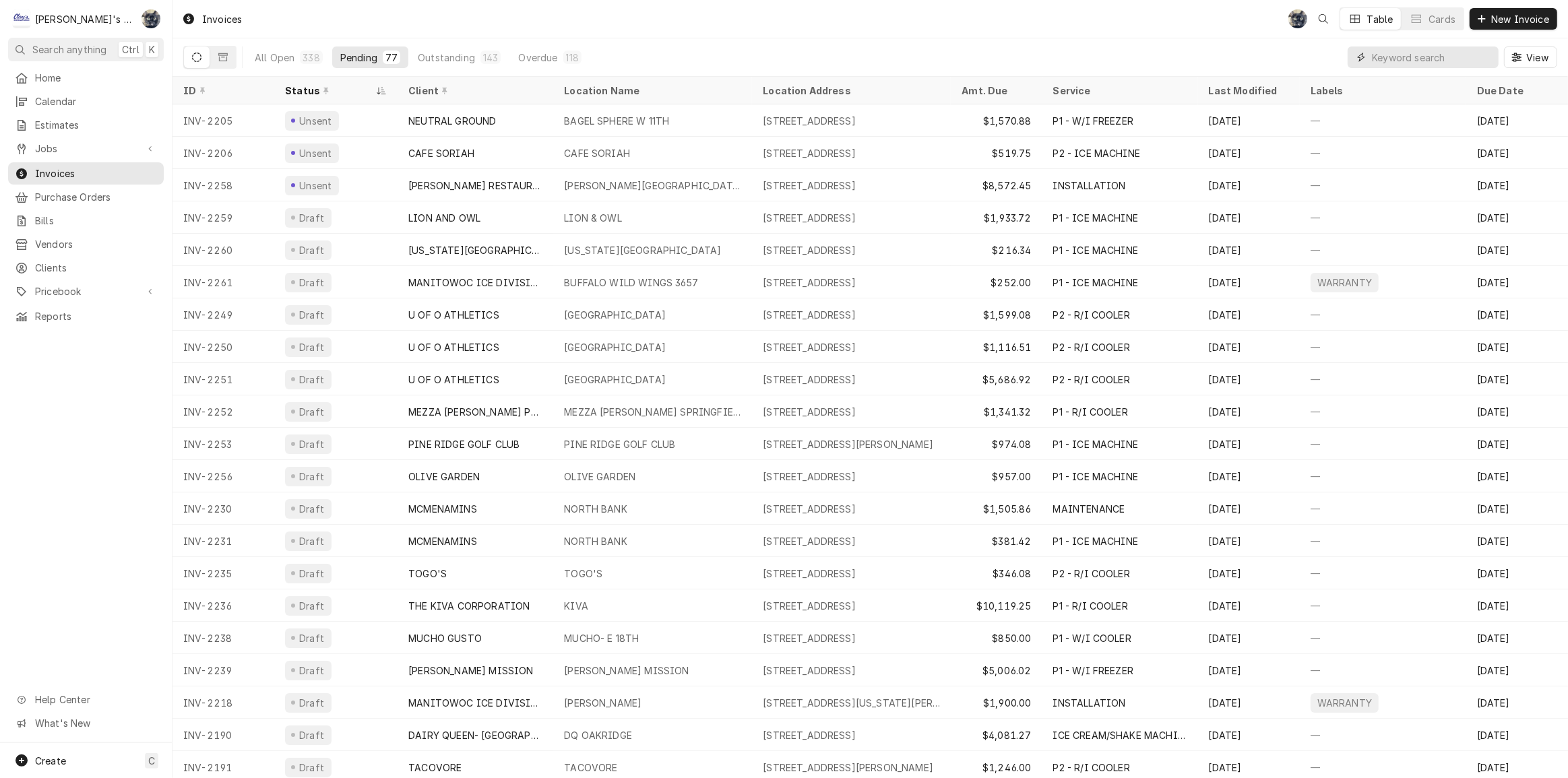
click at [1447, 58] on input "Dynamic Content Wrapper" at bounding box center [1432, 57] width 120 height 22
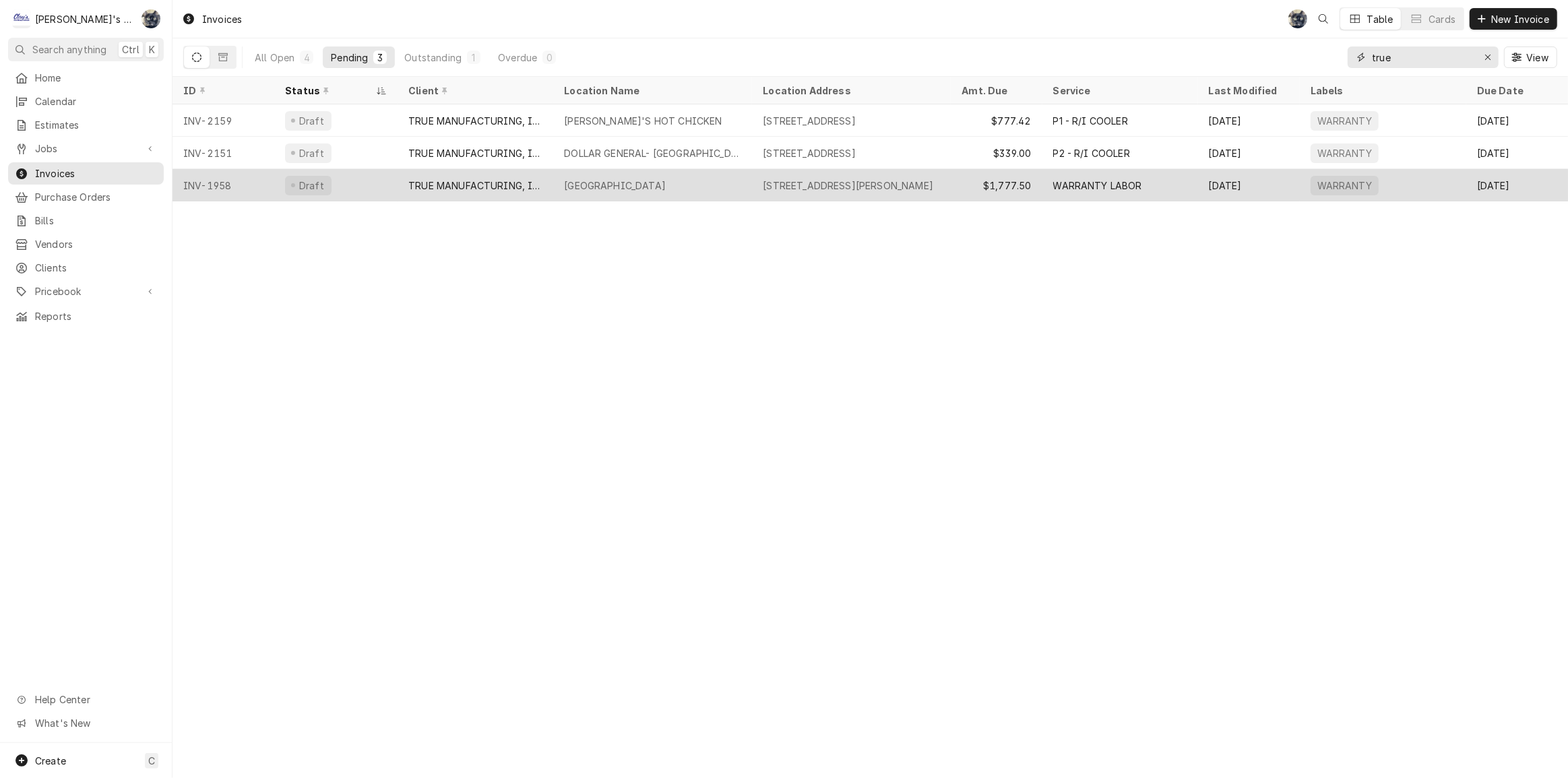
type input "true"
click at [561, 184] on div "[GEOGRAPHIC_DATA]" at bounding box center [653, 185] width 198 height 33
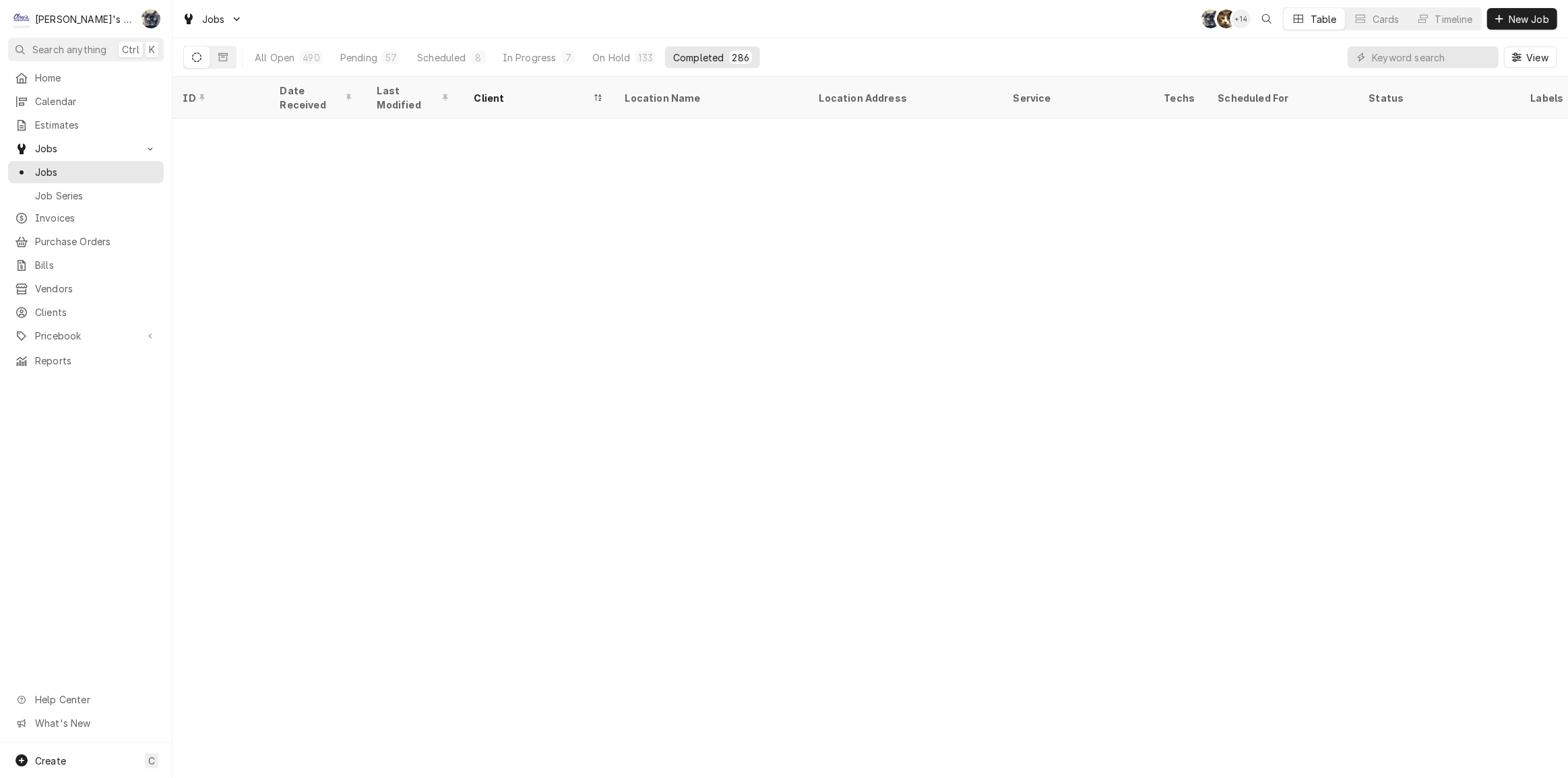
scroll to position [2340, 0]
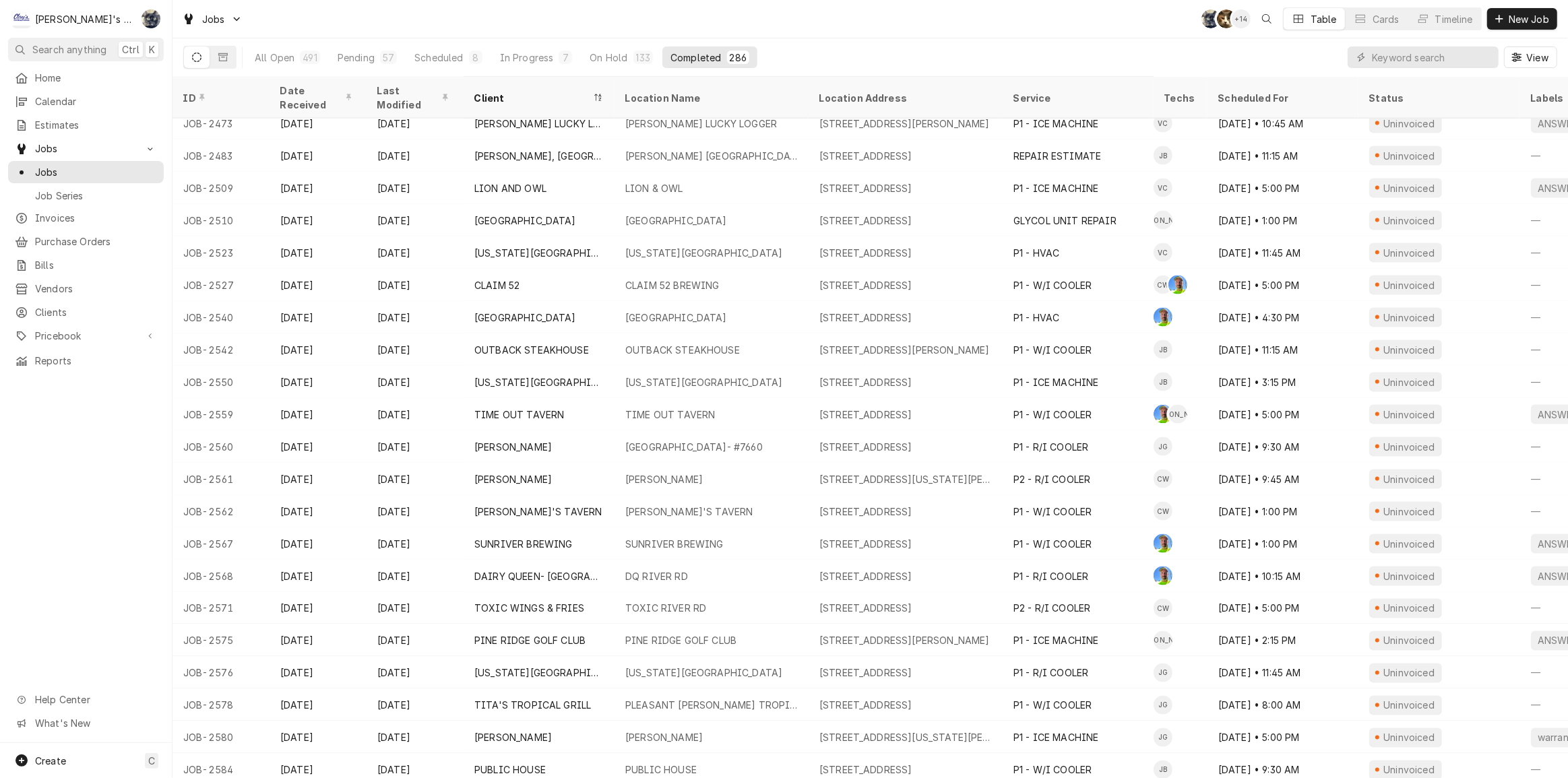
click at [672, 54] on div "Completed" at bounding box center [695, 57] width 50 height 14
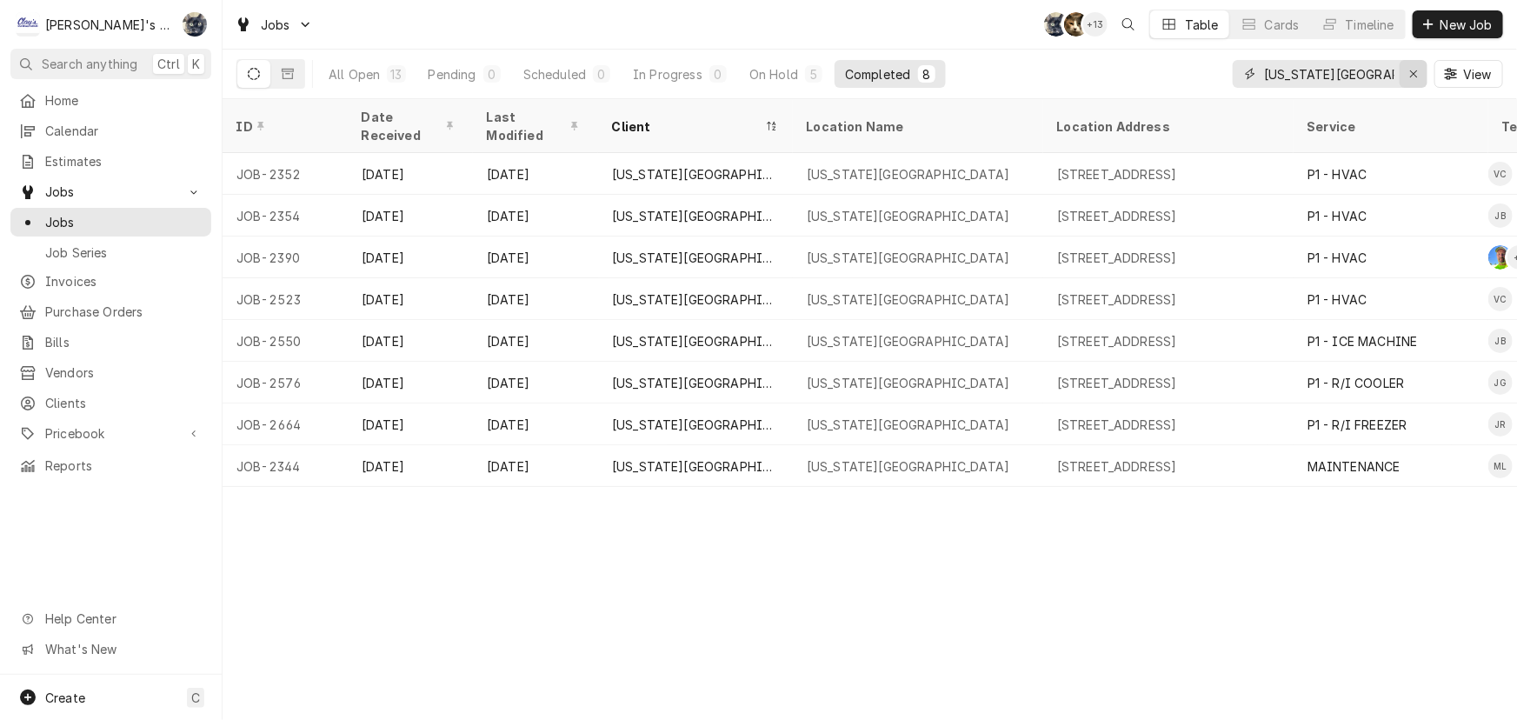
click at [1408, 75] on div "Erase input" at bounding box center [1413, 73] width 17 height 17
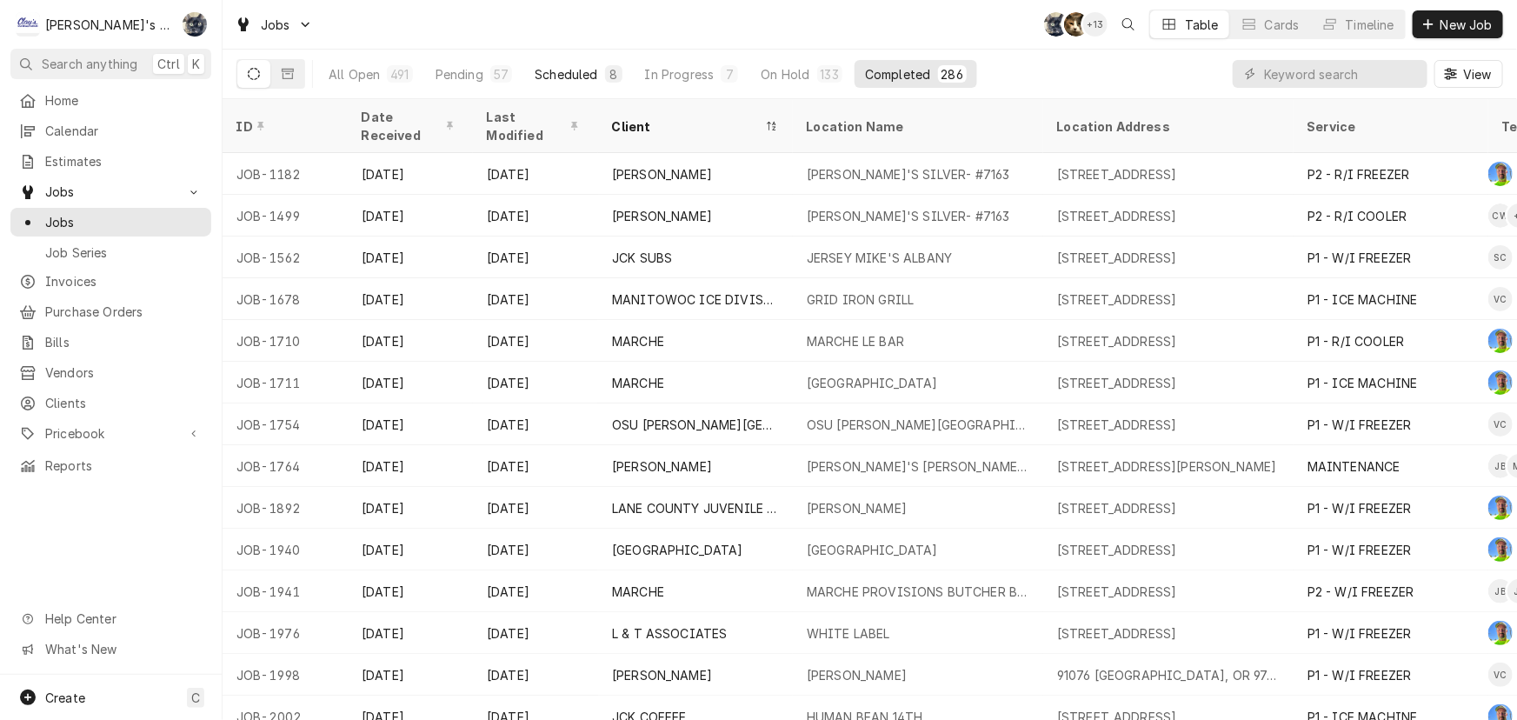
click at [566, 75] on div "Scheduled" at bounding box center [566, 74] width 63 height 18
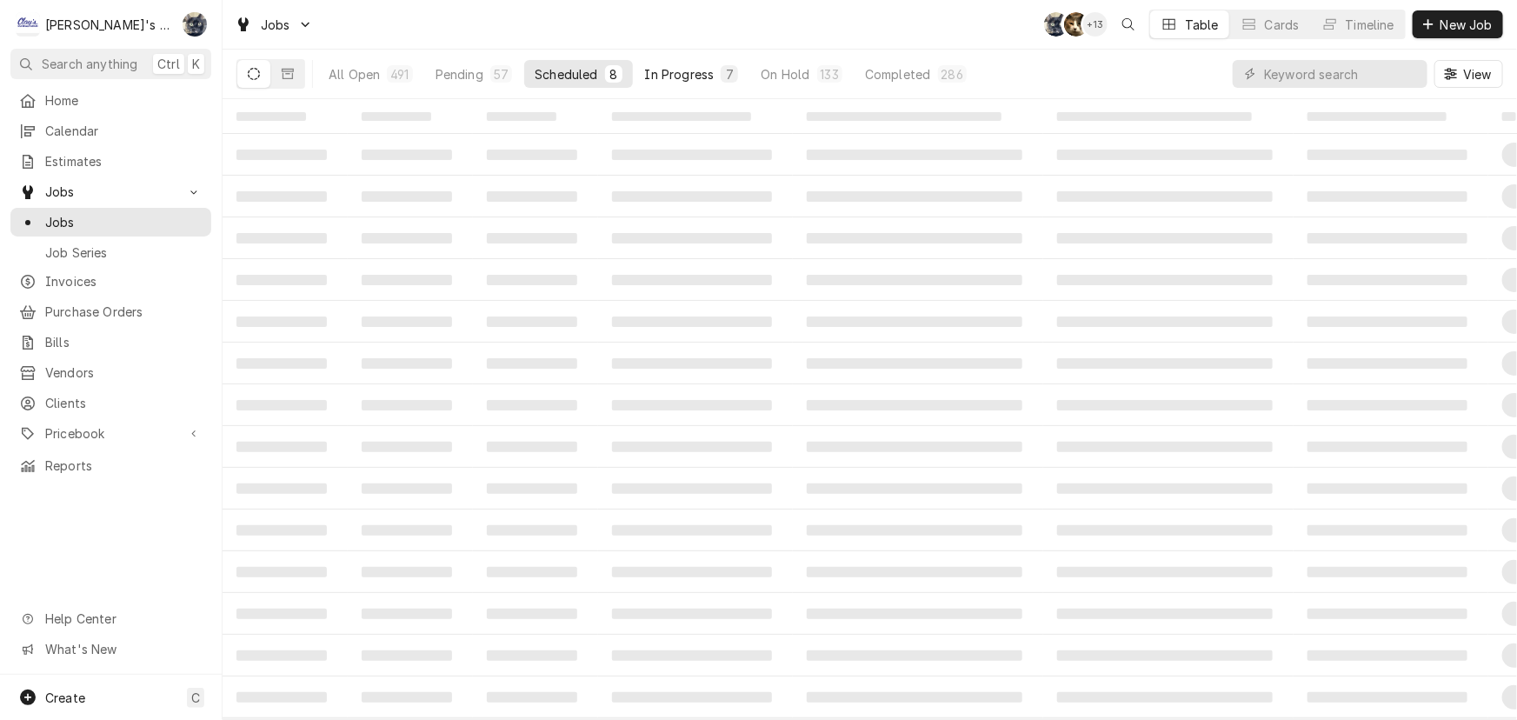
click at [678, 74] on div "In Progress" at bounding box center [680, 74] width 70 height 18
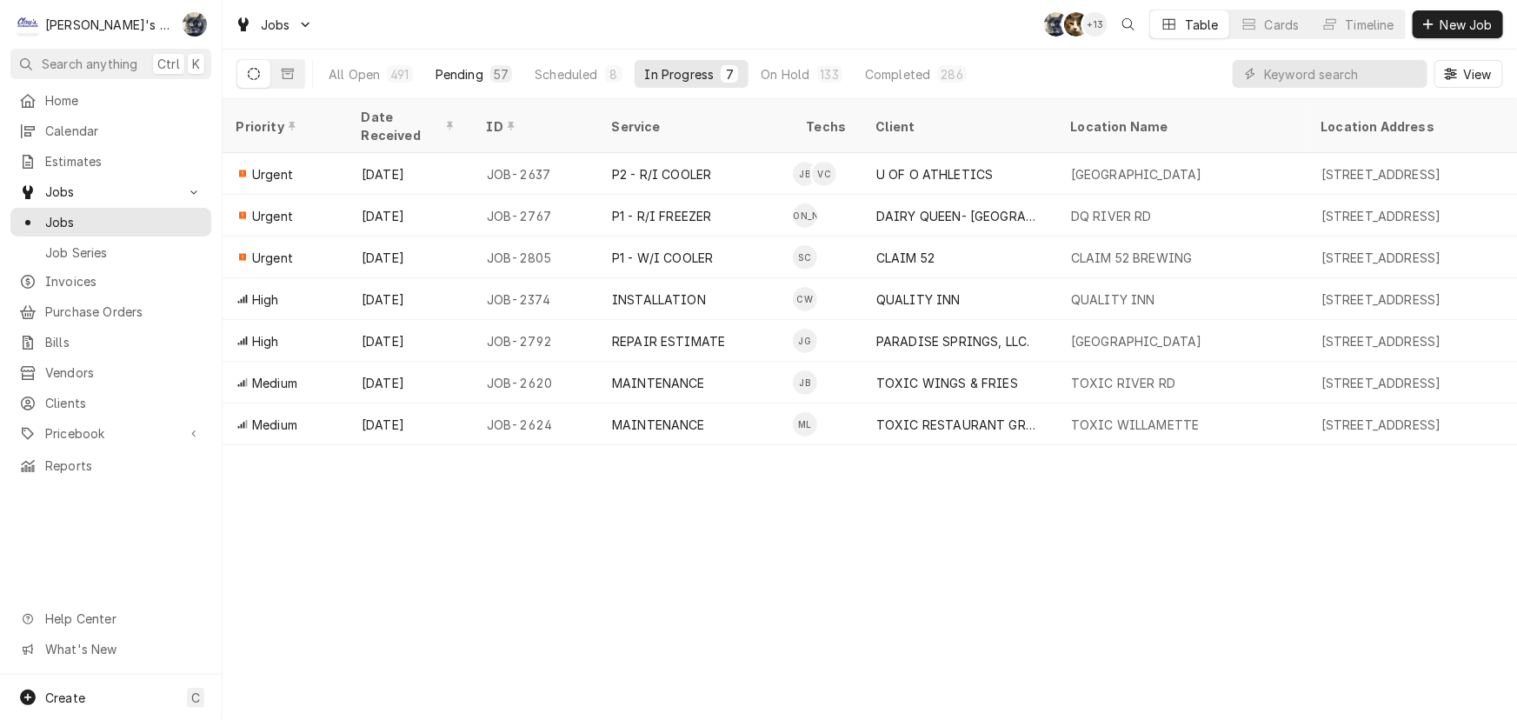
click at [496, 68] on div "57" at bounding box center [501, 74] width 15 height 18
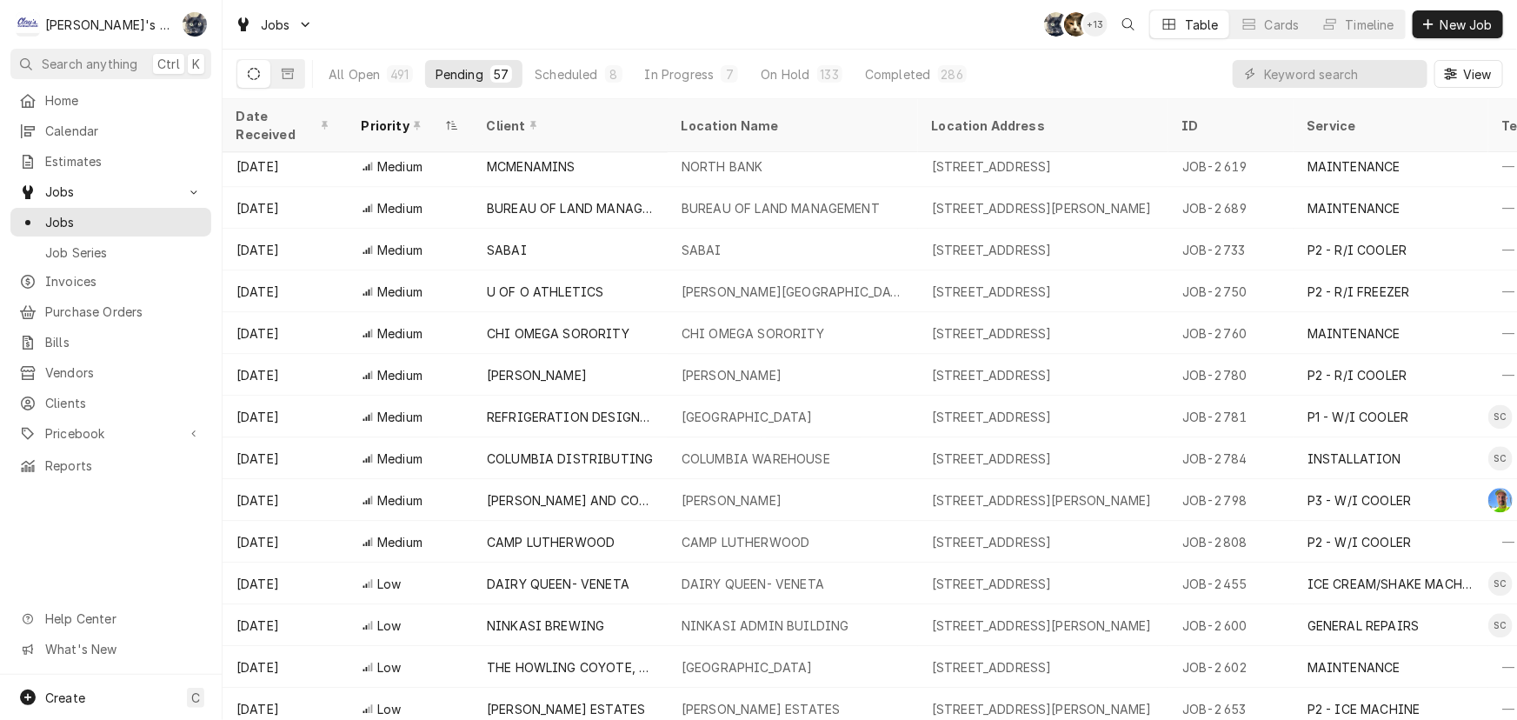
scroll to position [1761, 0]
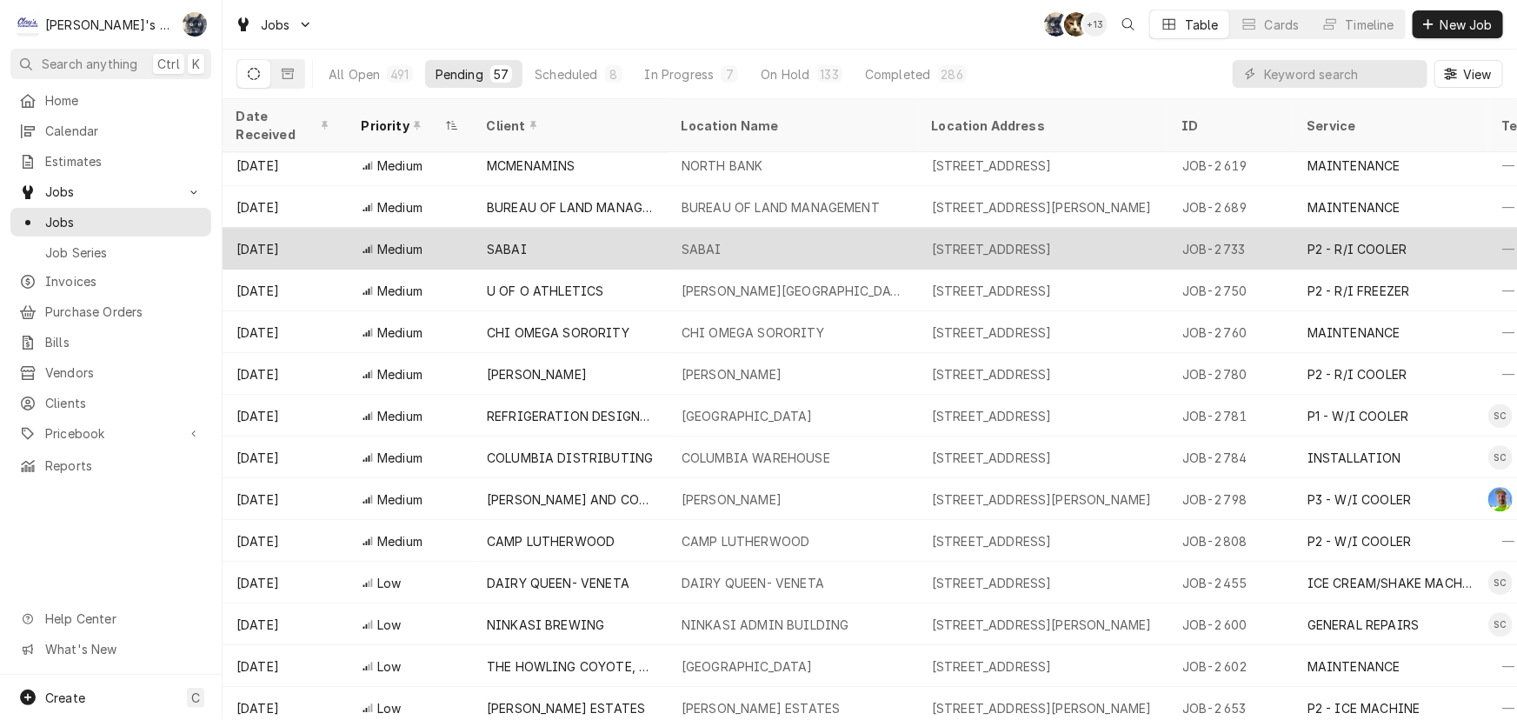
click at [544, 229] on div "SABAI" at bounding box center [570, 250] width 195 height 42
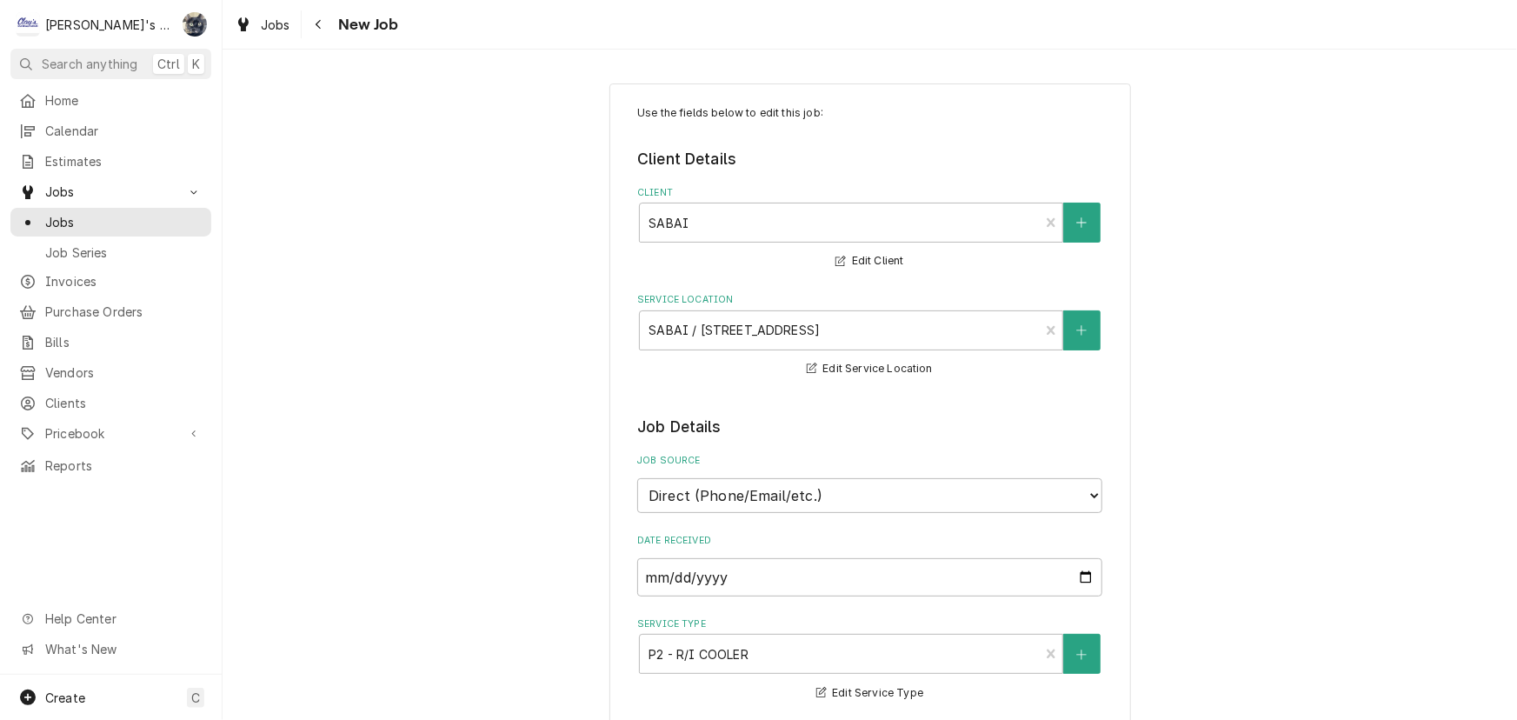
type textarea "x"
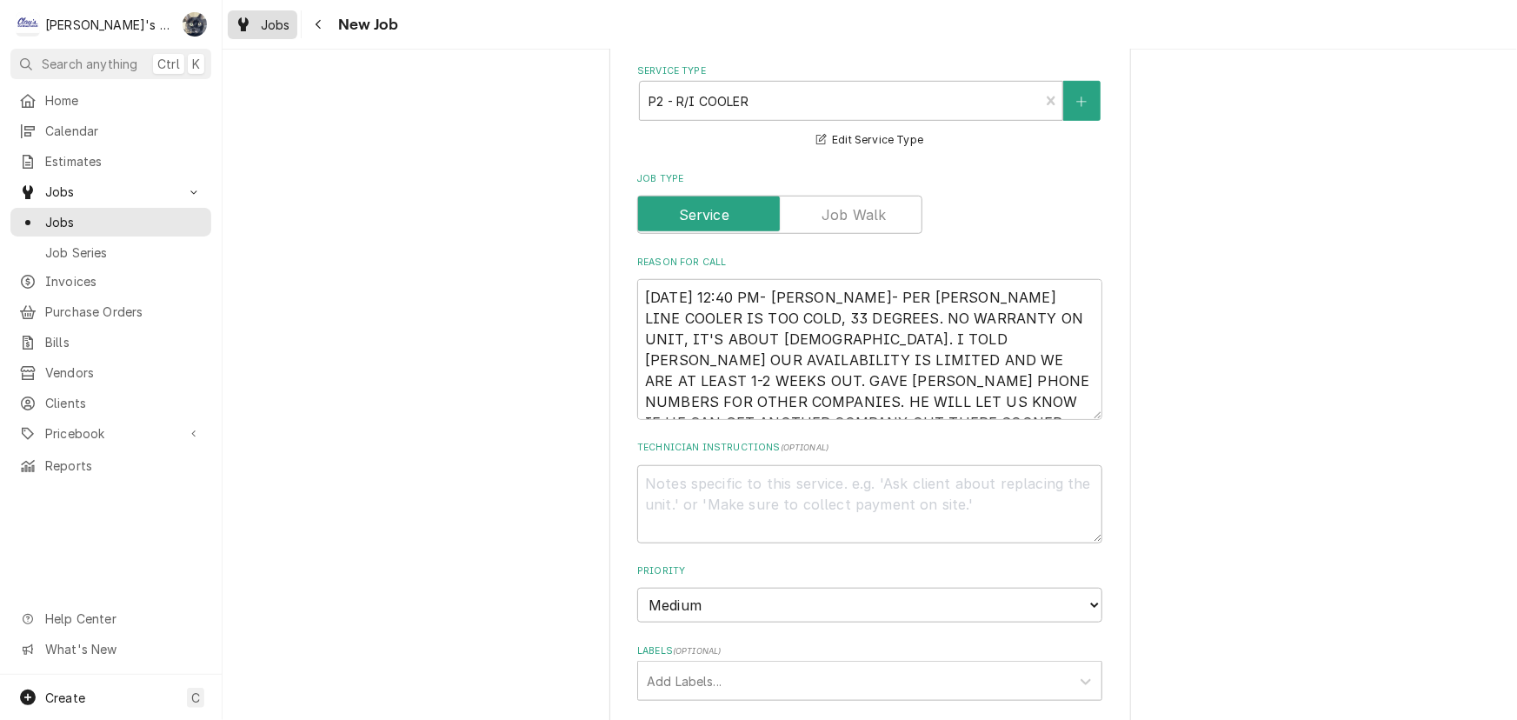
click at [256, 21] on div "Jobs" at bounding box center [262, 25] width 63 height 22
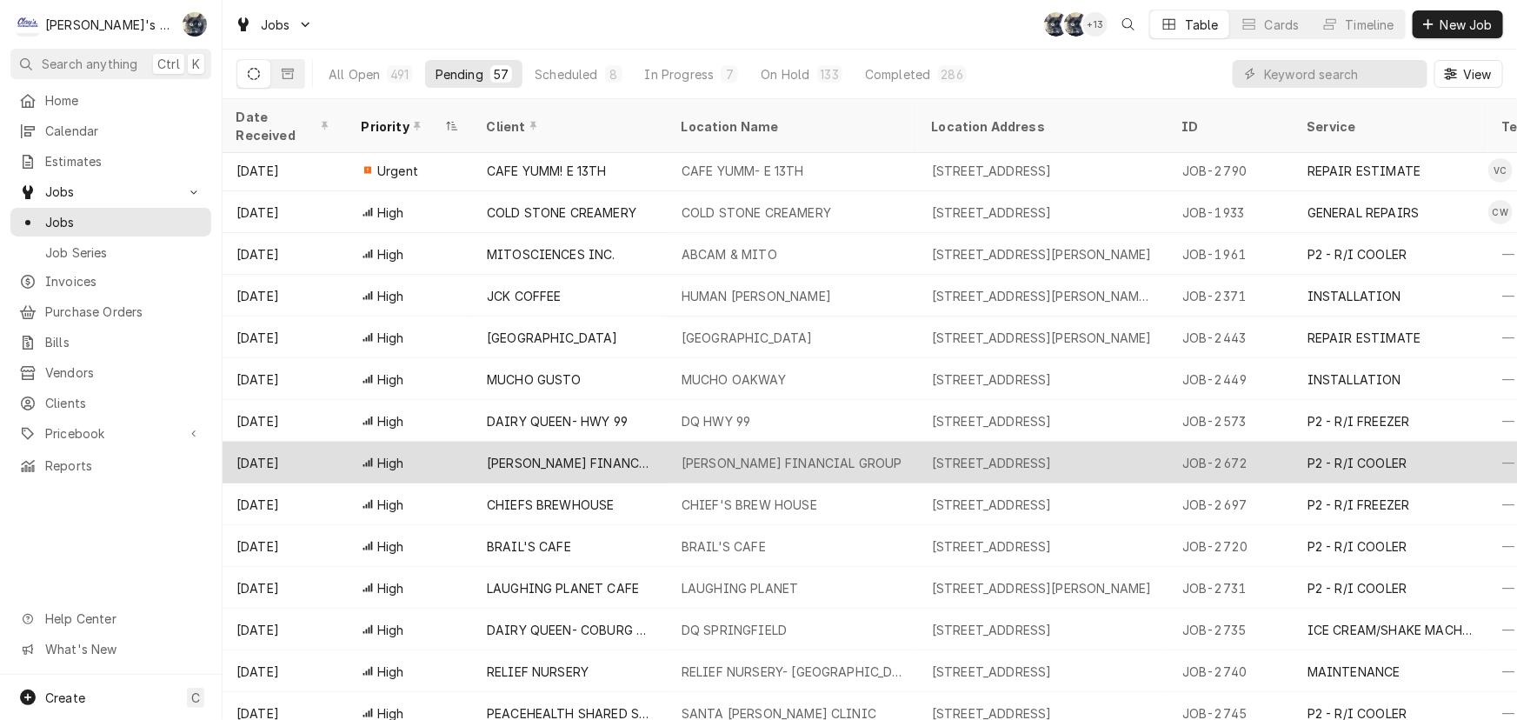
scroll to position [133, 0]
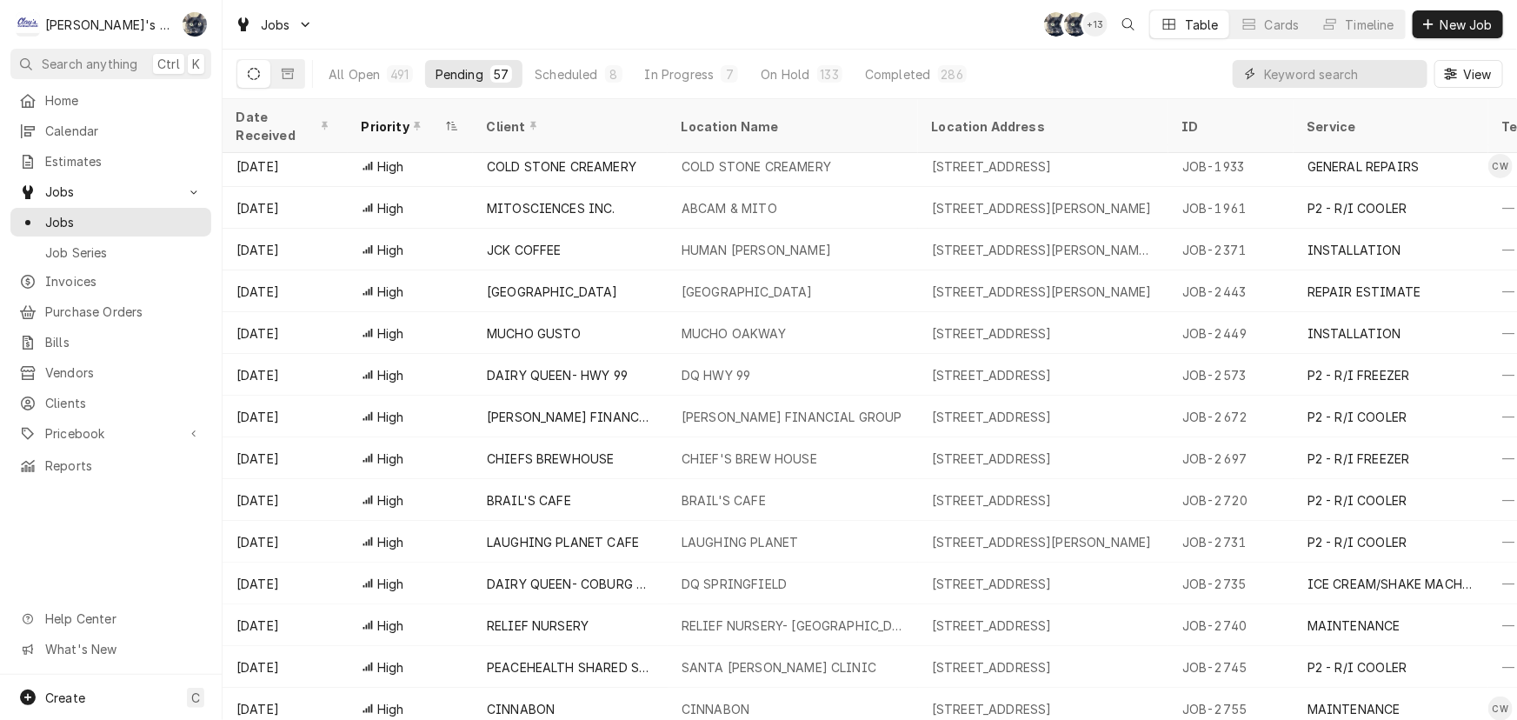
click at [1295, 81] on input "Dynamic Content Wrapper" at bounding box center [1341, 74] width 155 height 28
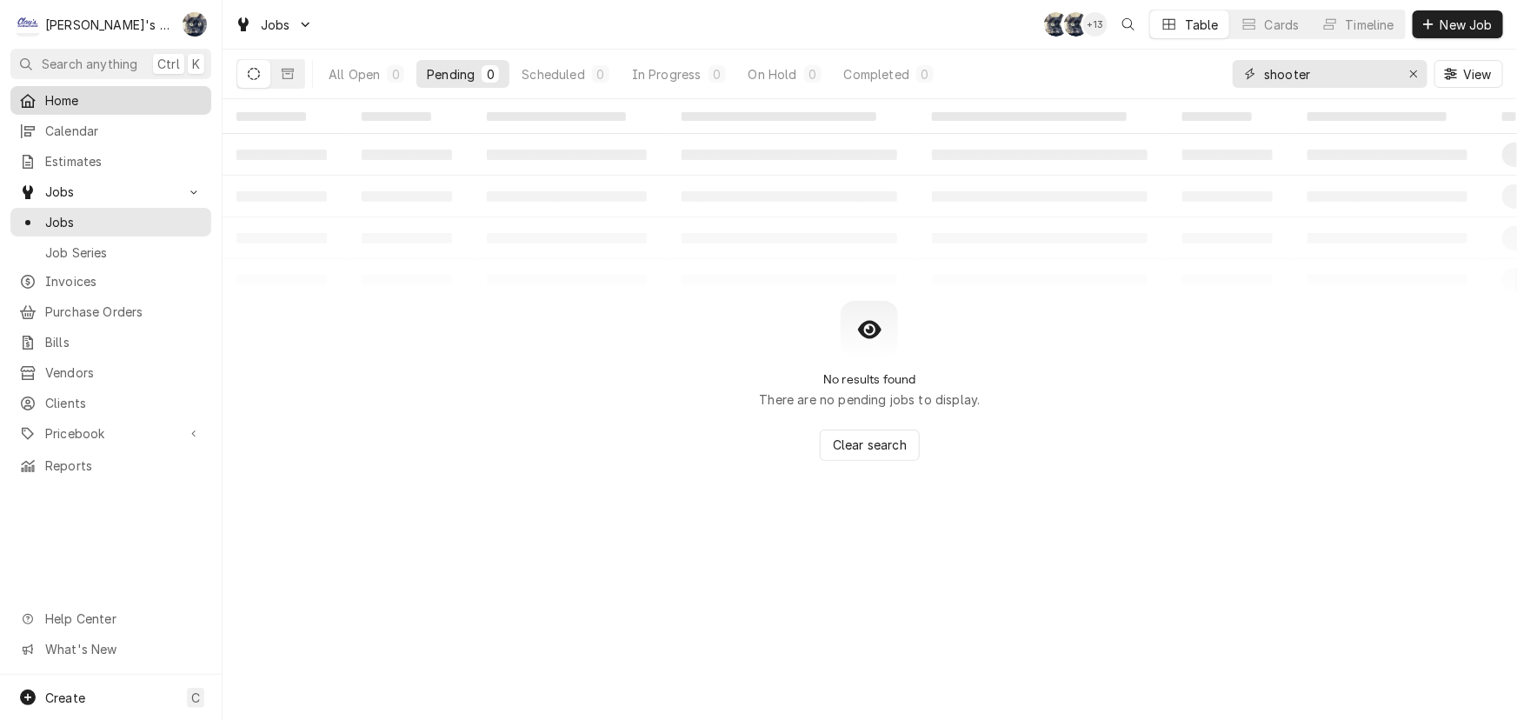
type input "shooter"
click at [104, 104] on span "Home" at bounding box center [123, 100] width 157 height 18
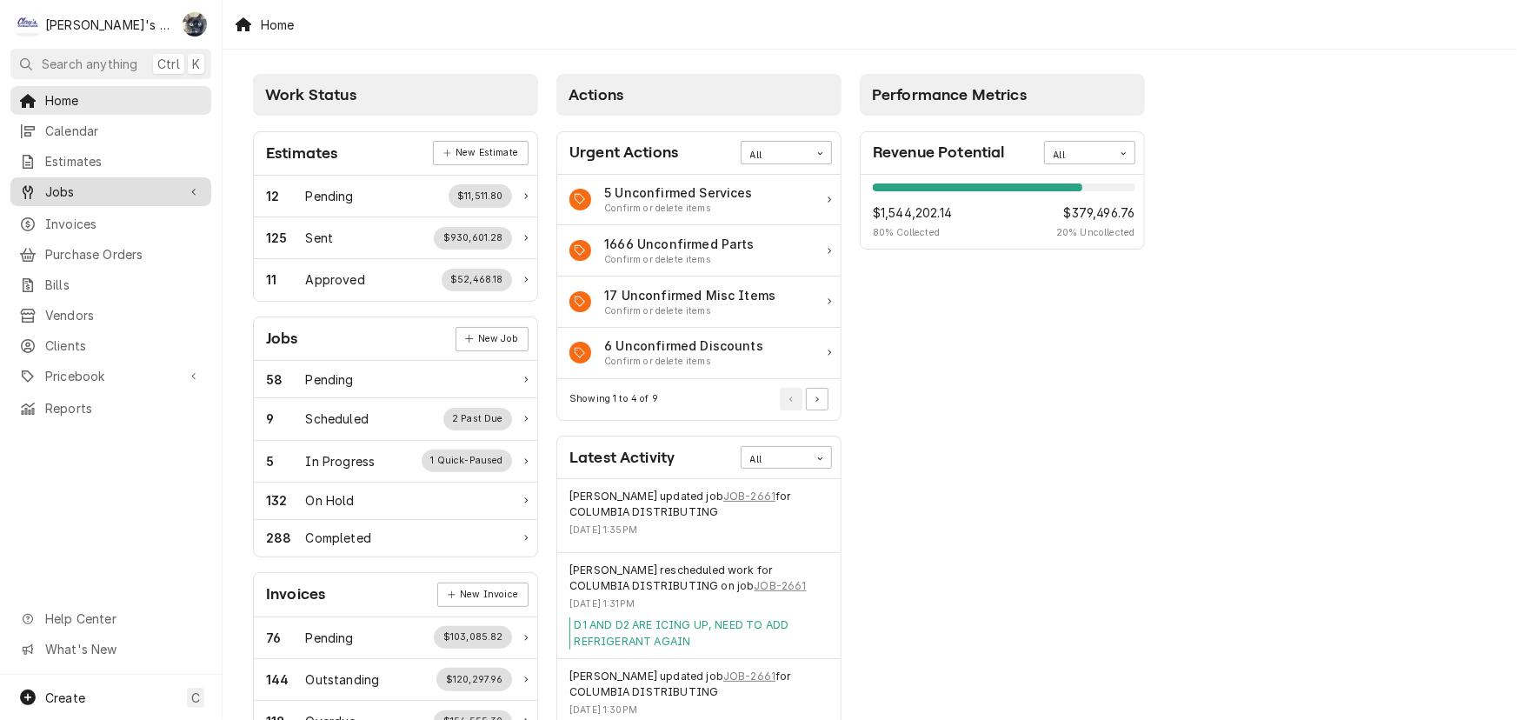
click at [150, 181] on div "Jobs" at bounding box center [111, 192] width 194 height 22
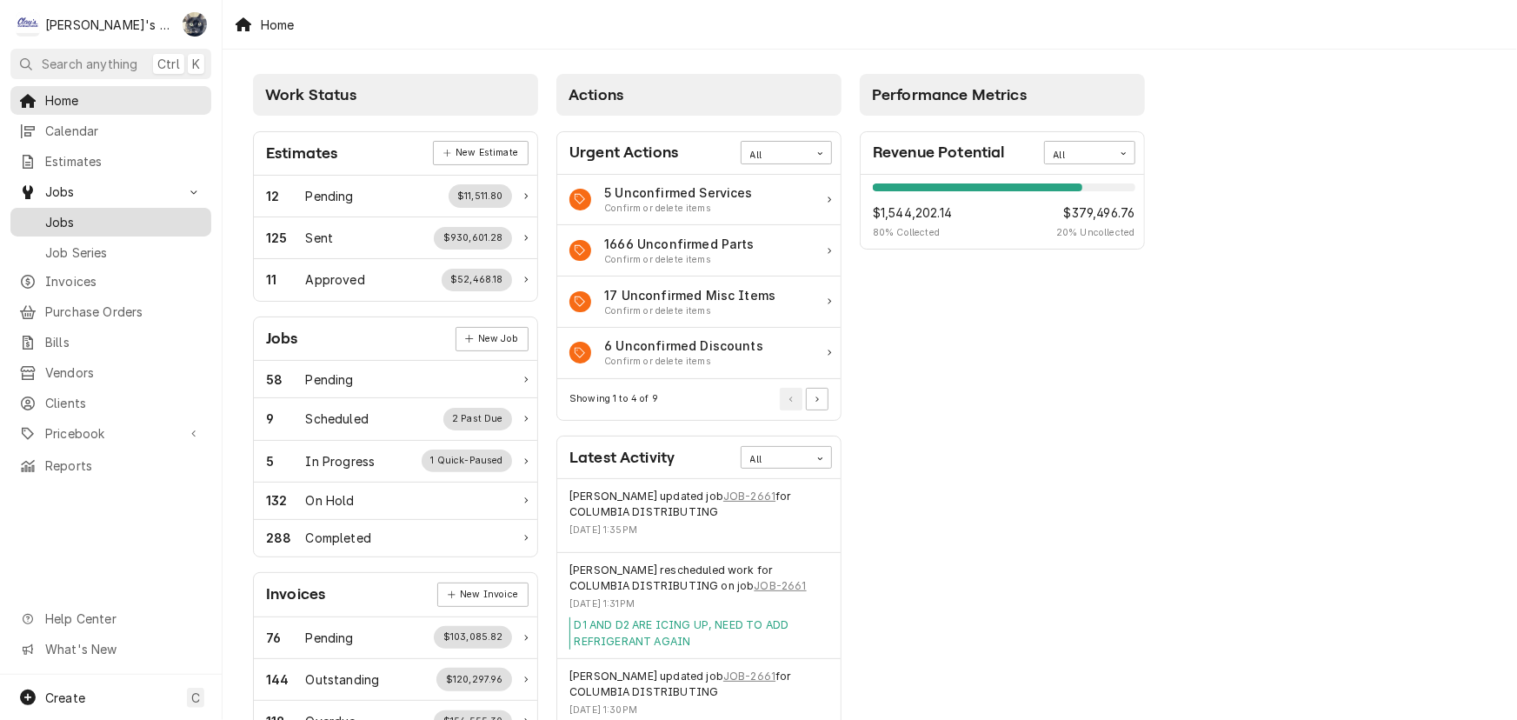
click at [153, 213] on span "Jobs" at bounding box center [123, 222] width 157 height 18
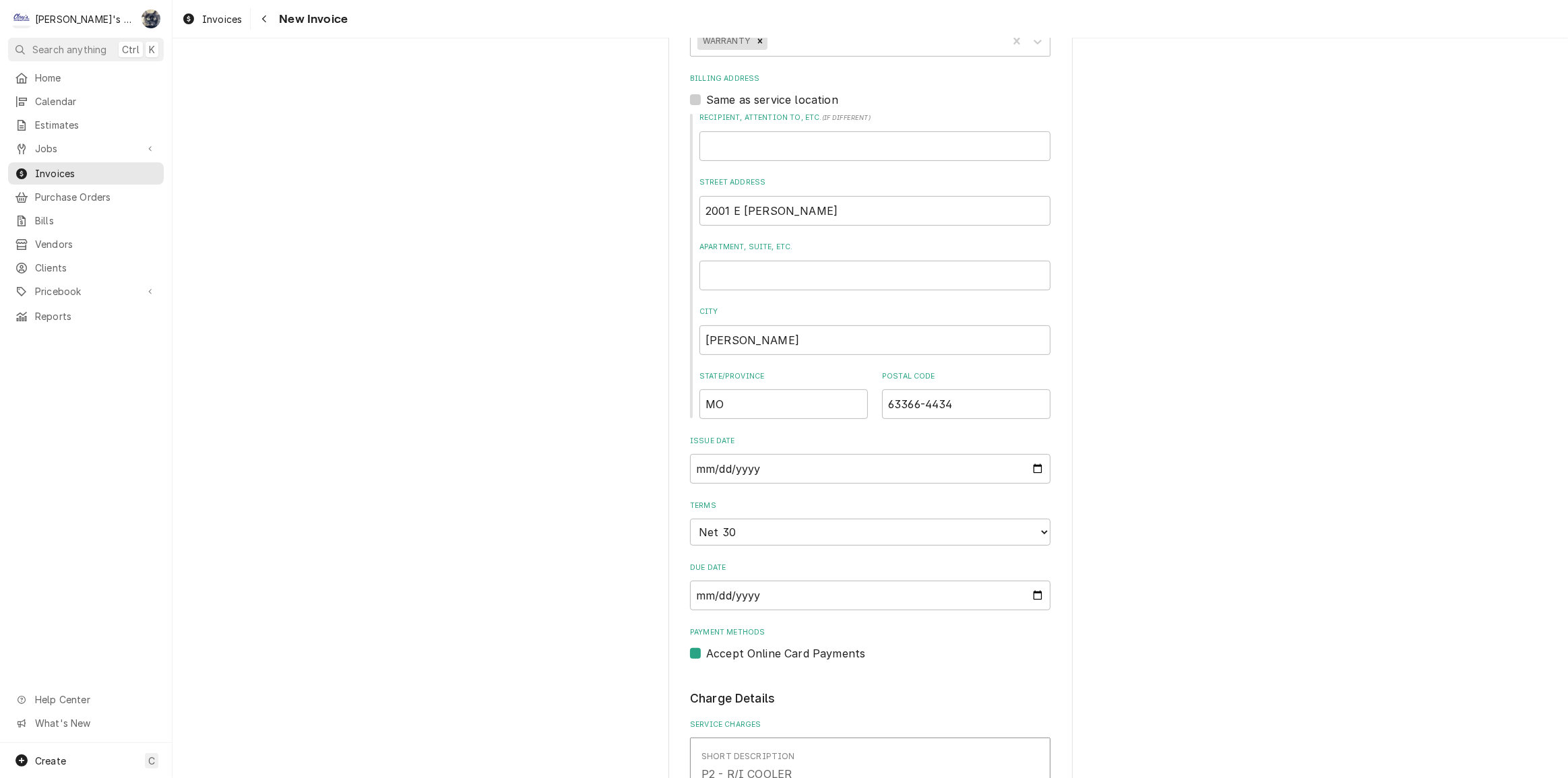
scroll to position [429, 0]
click at [1035, 466] on input "[DATE]" at bounding box center [870, 463] width 360 height 29
type textarea "x"
type input "[DATE]"
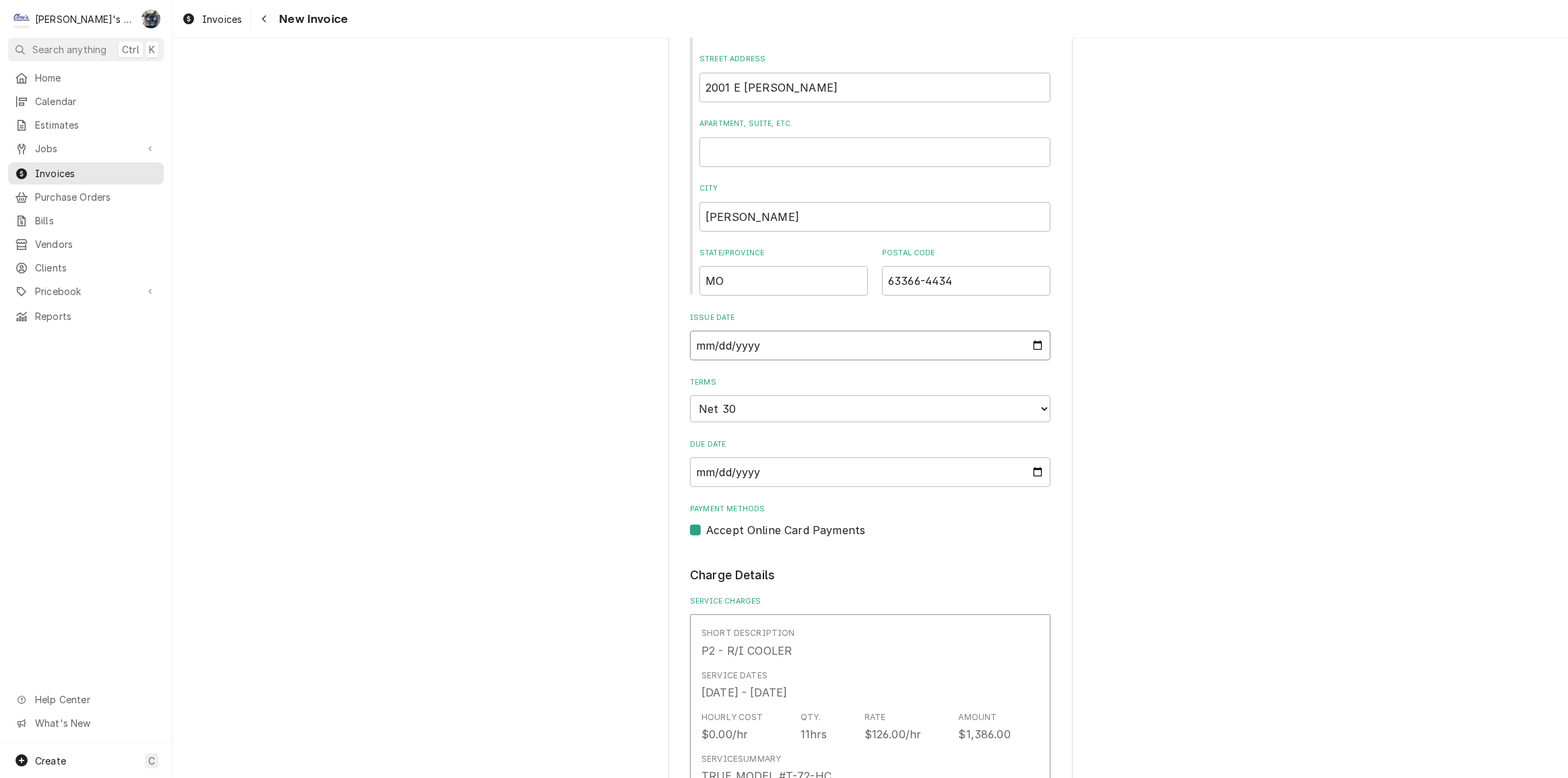
scroll to position [612, 0]
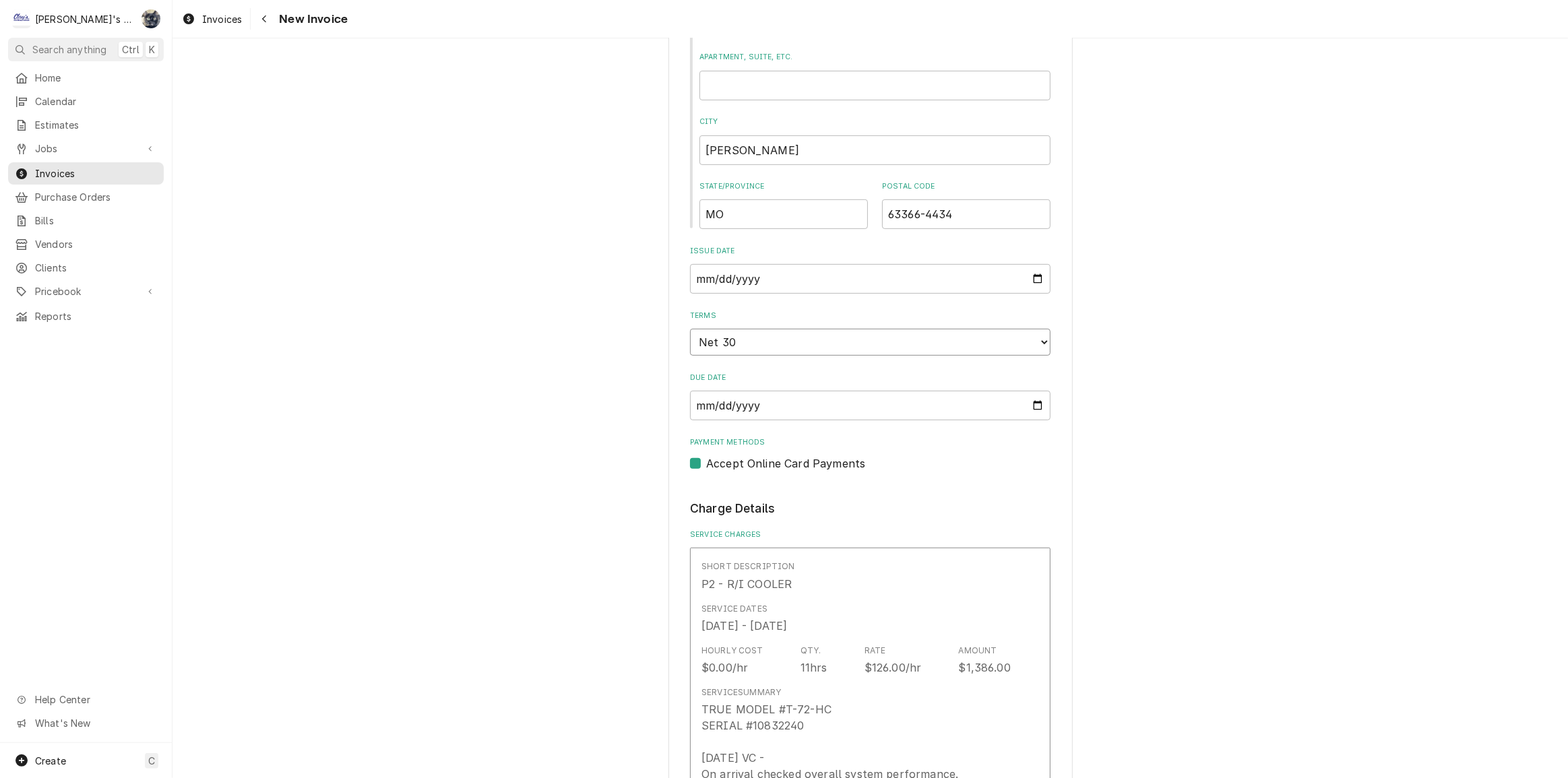
click at [746, 349] on select "Choose payment terms... Same Day Net 7 Net 14 Net 21 Net 30 Net 45 Net 60 Net 90" at bounding box center [870, 342] width 360 height 27
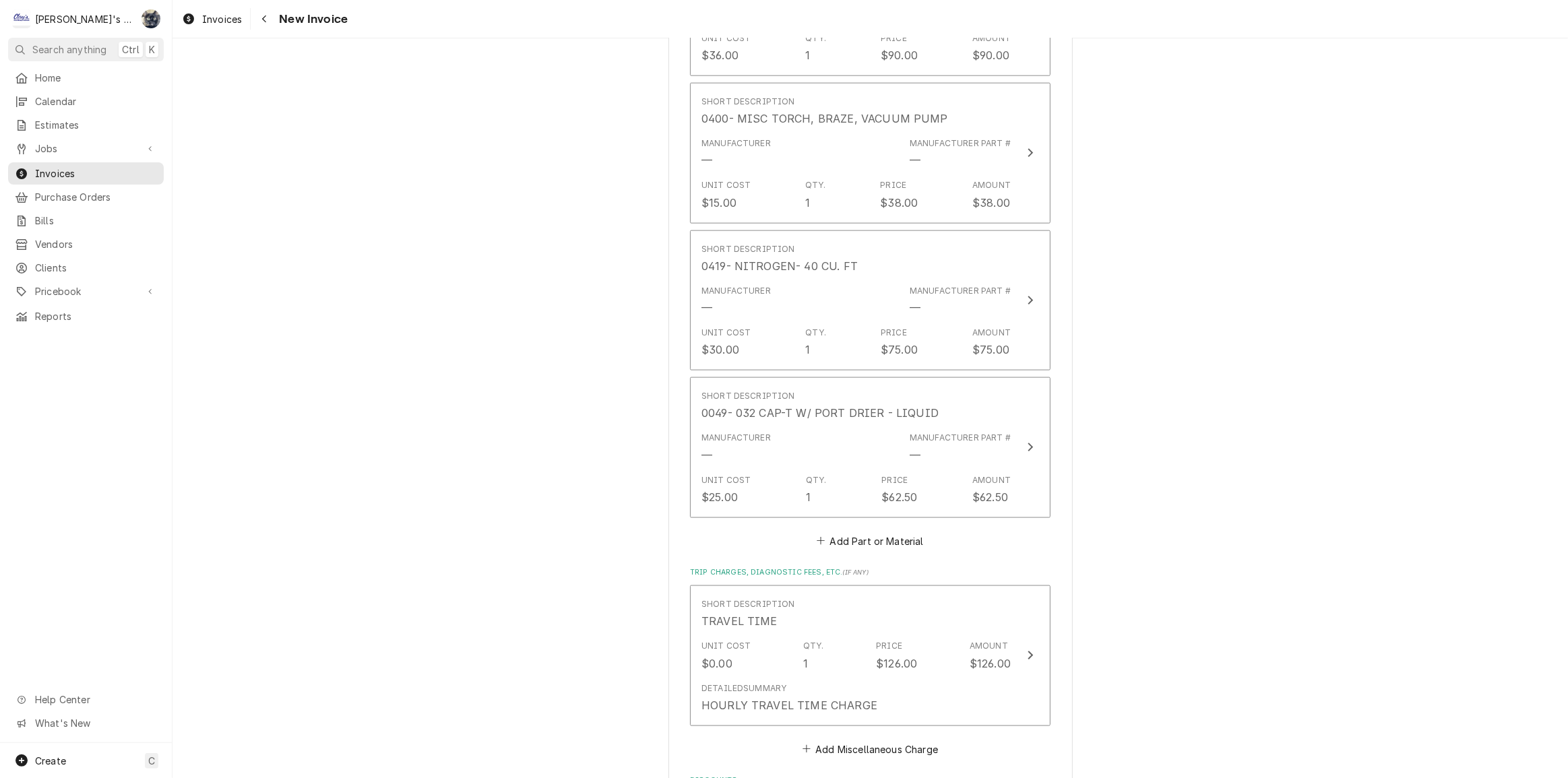
scroll to position [2143, 0]
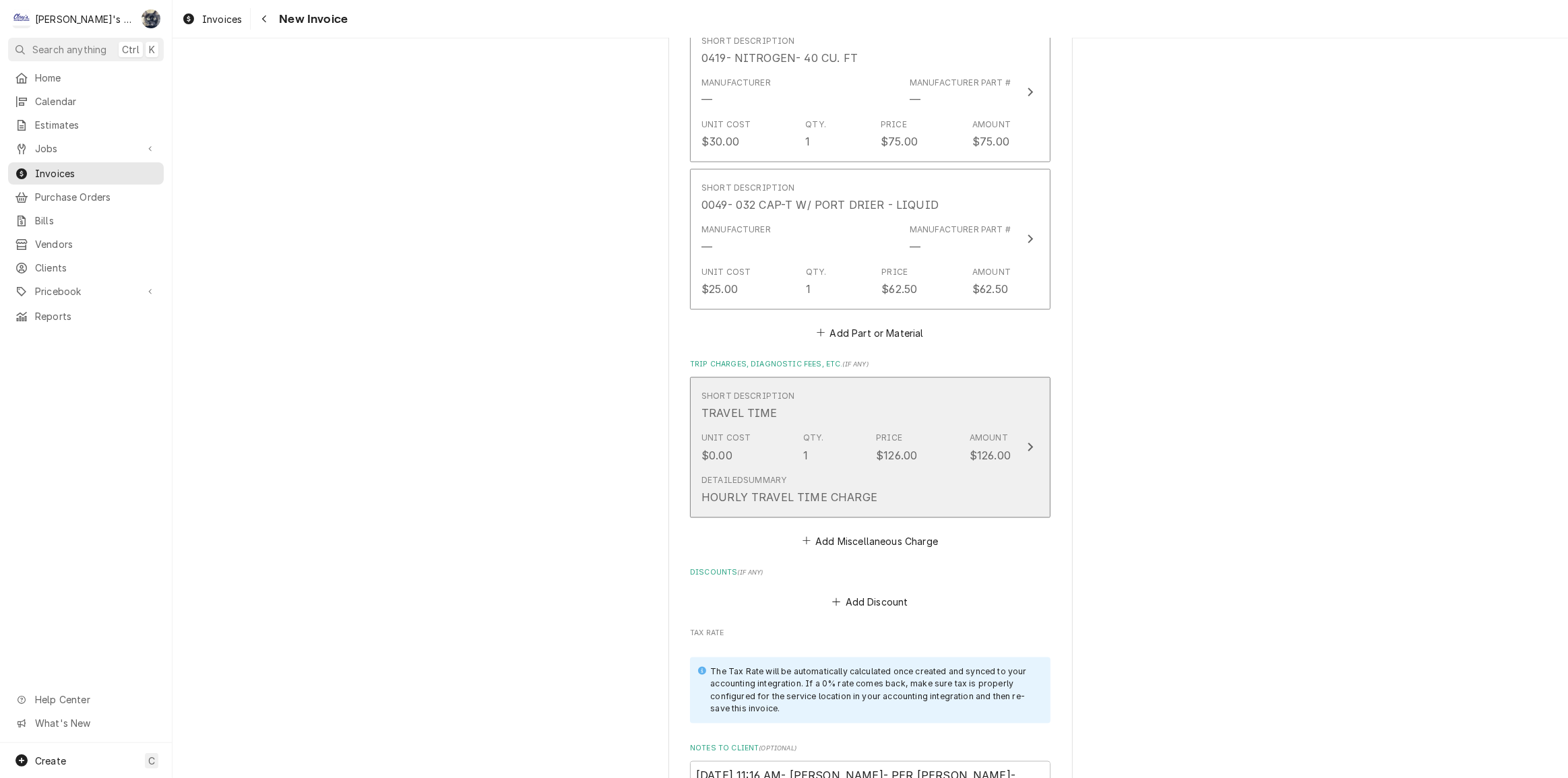
click at [809, 441] on div "Qty. 1" at bounding box center [813, 447] width 21 height 31
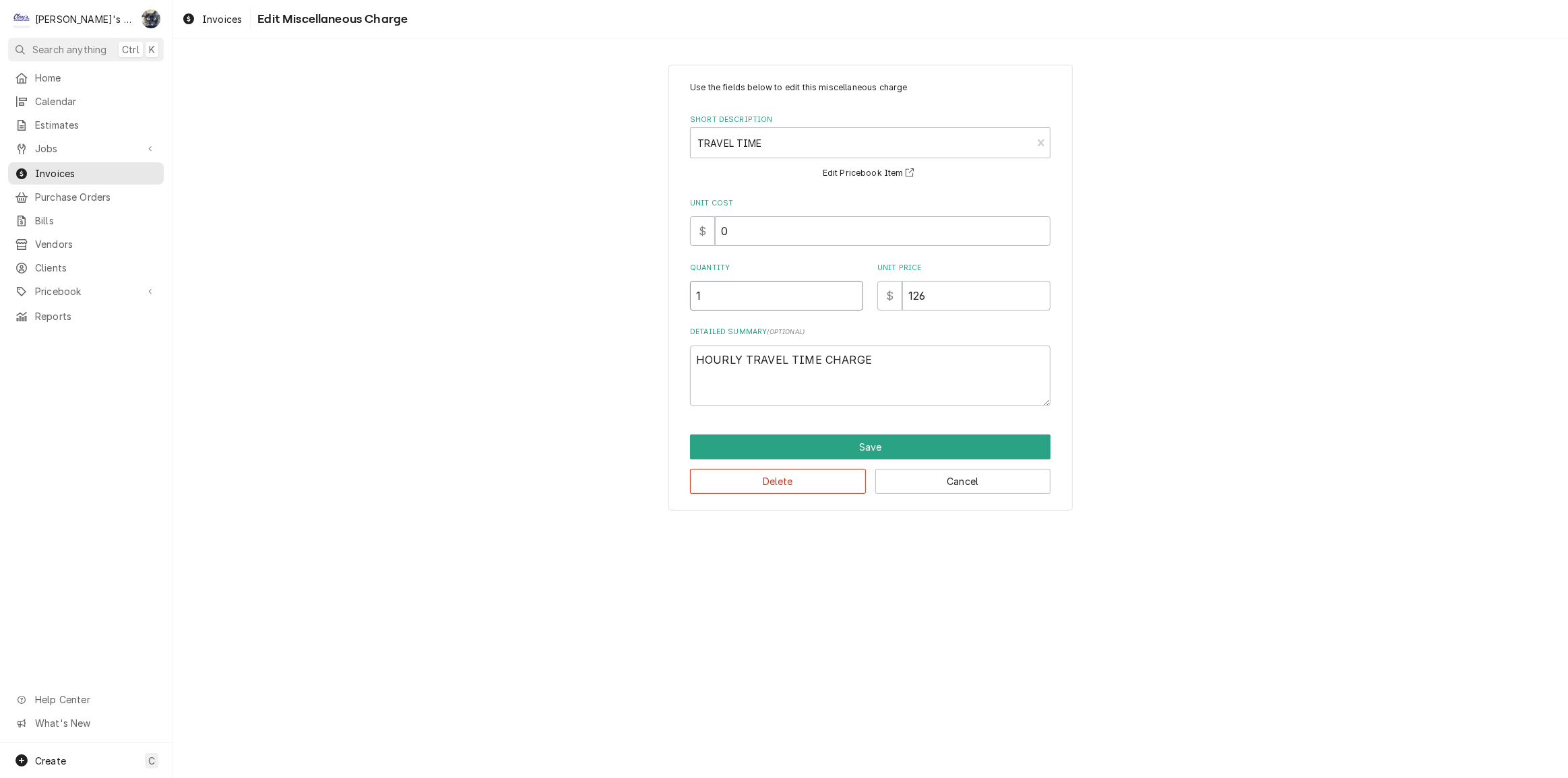
click at [745, 304] on input "1" at bounding box center [776, 296] width 173 height 29
type textarea "x"
type input "1.5"
click at [850, 443] on button "Save" at bounding box center [870, 447] width 360 height 25
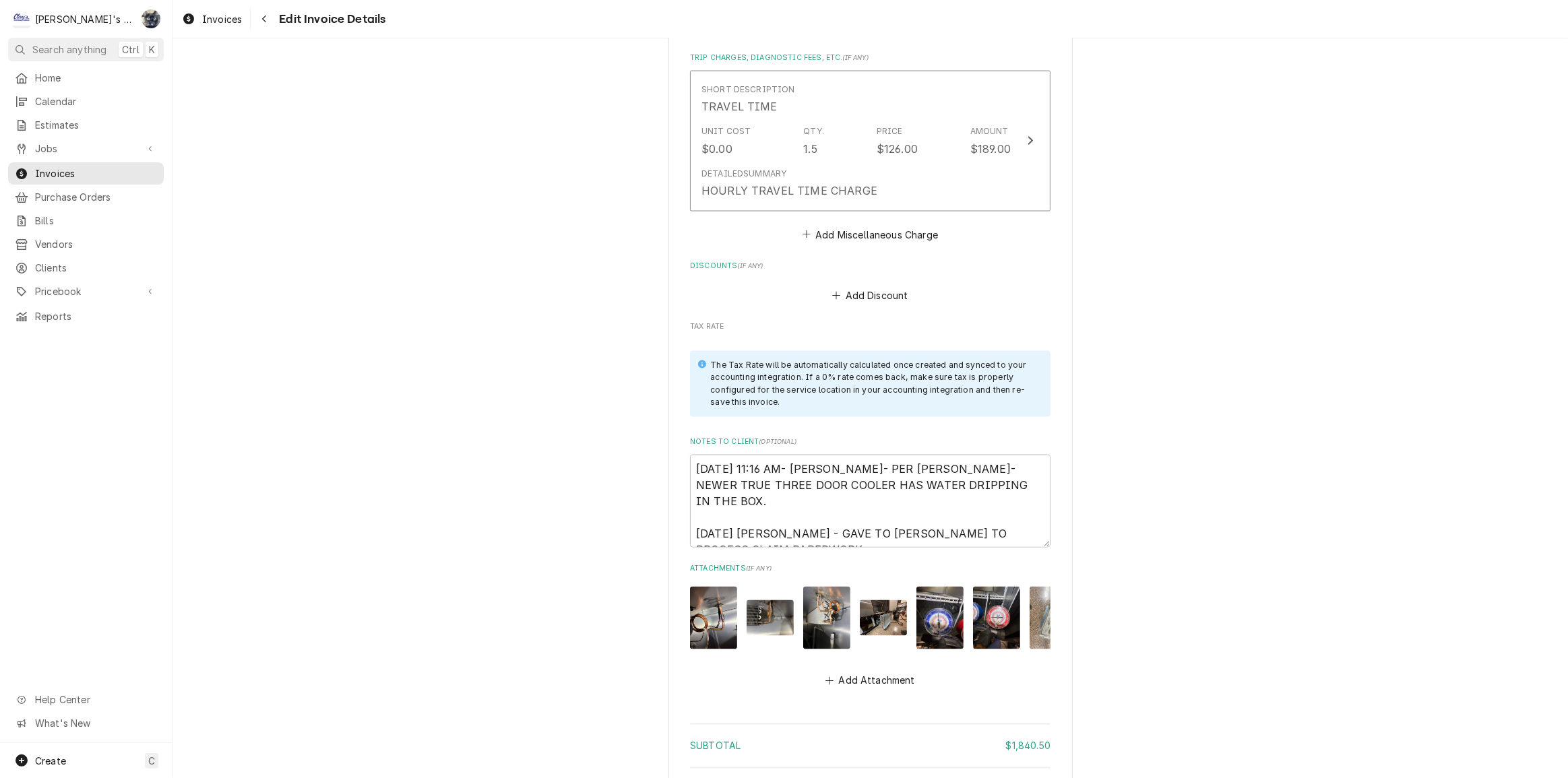
scroll to position [15, 0]
drag, startPoint x: 668, startPoint y: 501, endPoint x: 667, endPoint y: 494, distance: 7.1
type textarea "x"
type textarea "[DATE] 11:16 AM- [PERSON_NAME]- PER [PERSON_NAME]- NEWER TRUE THREE DOOR COOLER…"
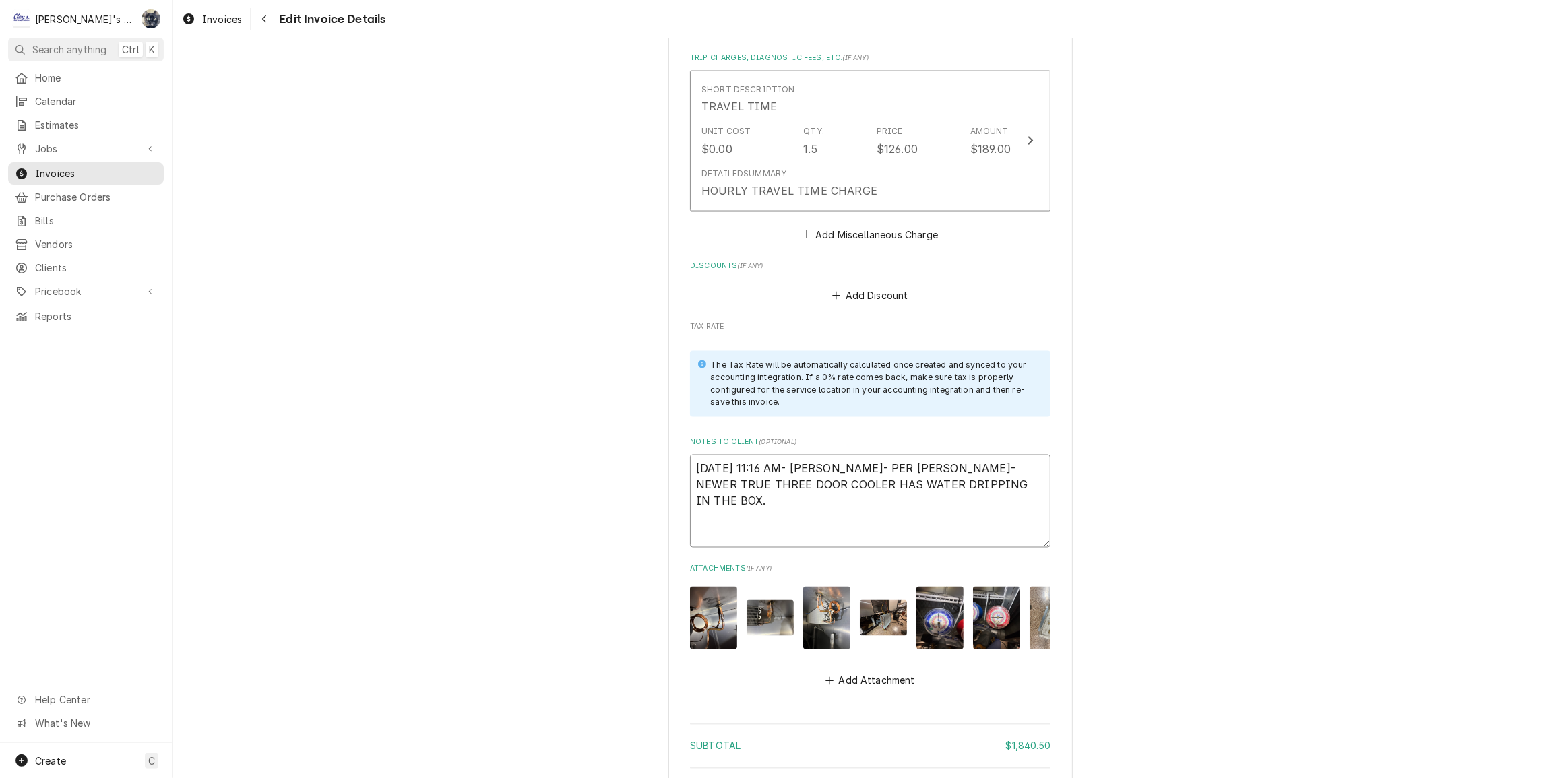
scroll to position [0, 0]
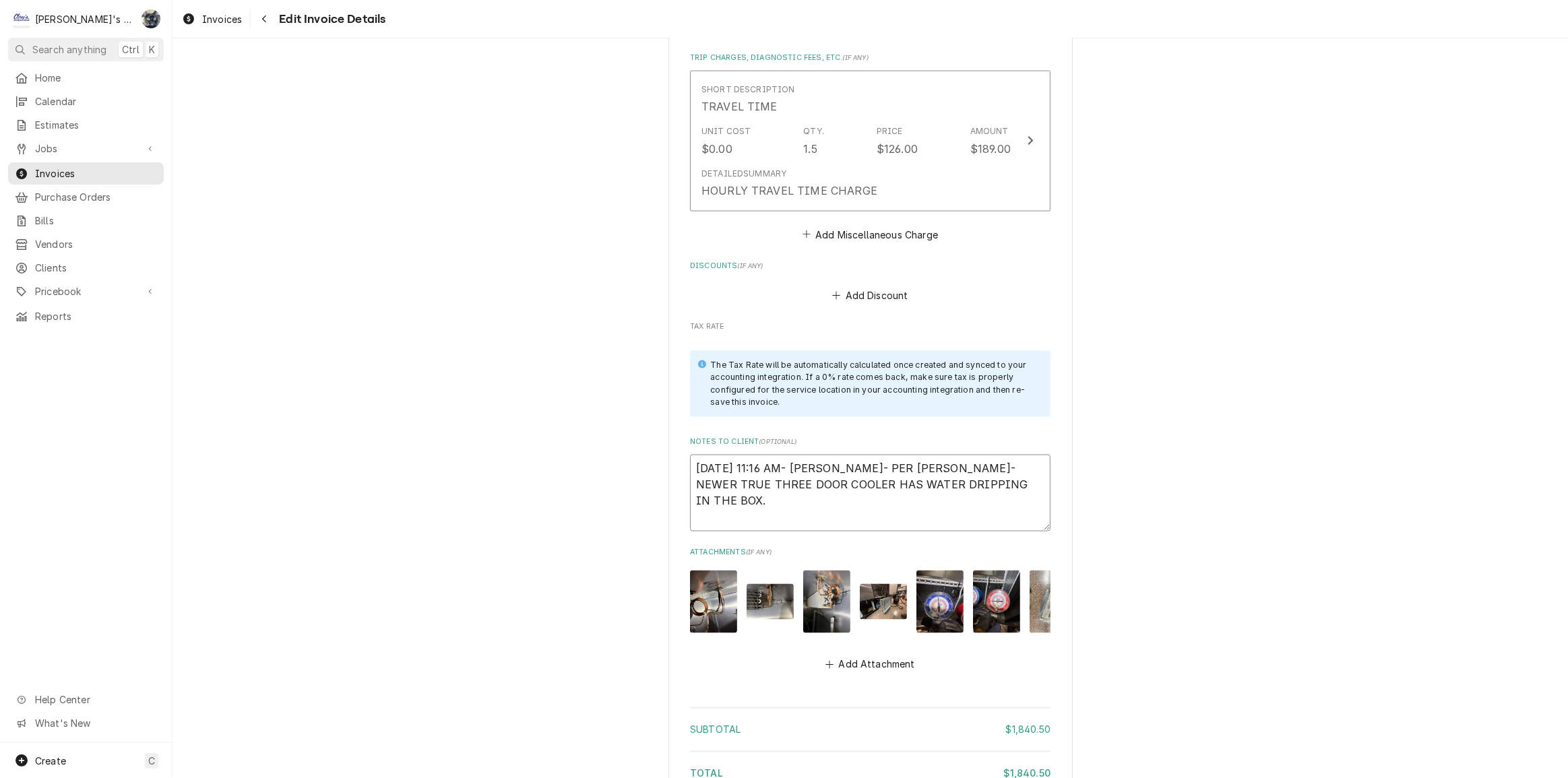
type textarea "x"
type textarea "[DATE] 11:16 AM- [PERSON_NAME]- PER [PERSON_NAME]- NEWER TRUE THREE DOOR COOLER…"
type textarea "x"
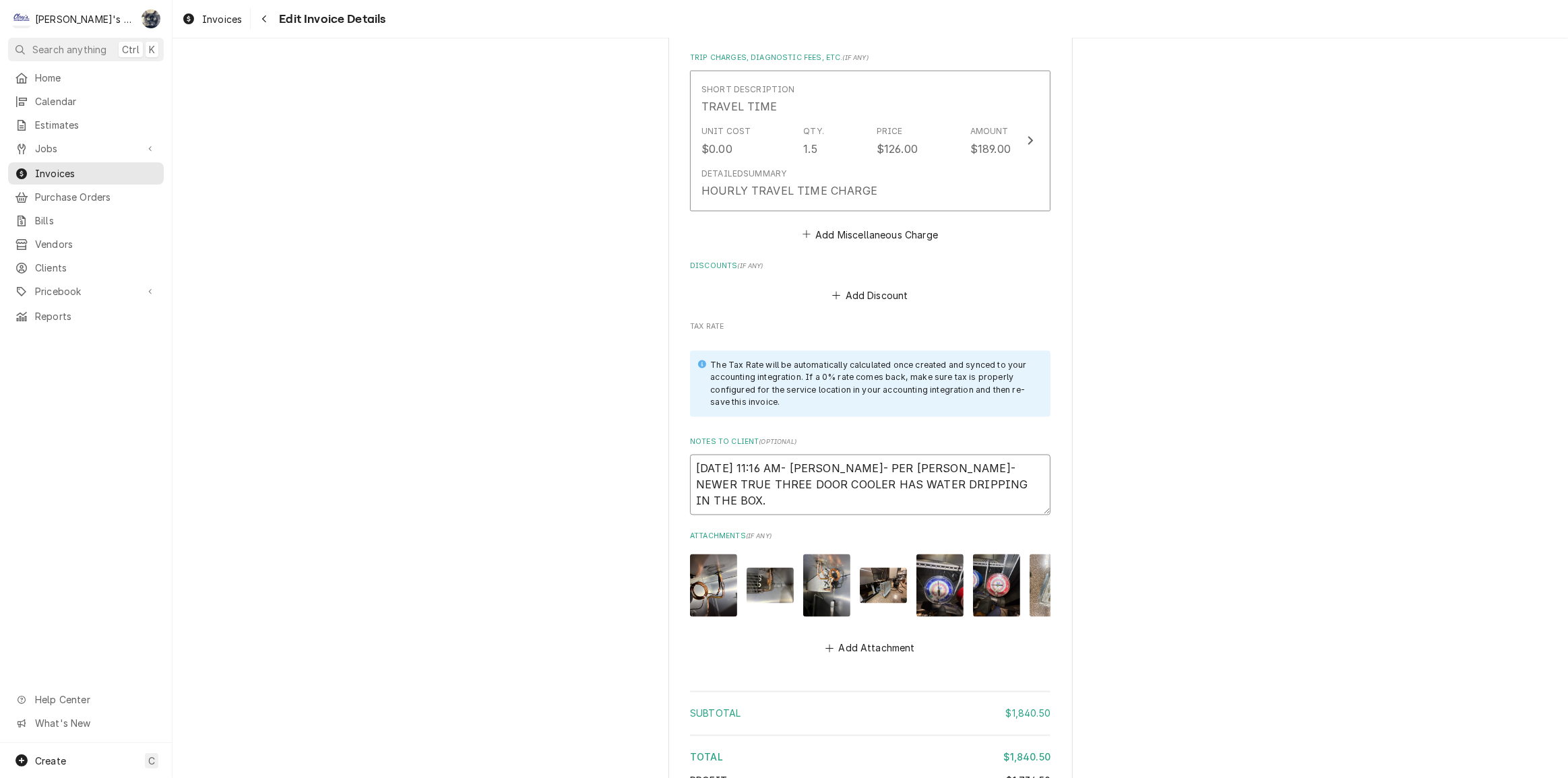
type textarea "[DATE] 11:16 AM- [PERSON_NAME]- PER [PERSON_NAME]- NEWER TRUE THREE DOOR COOLER…"
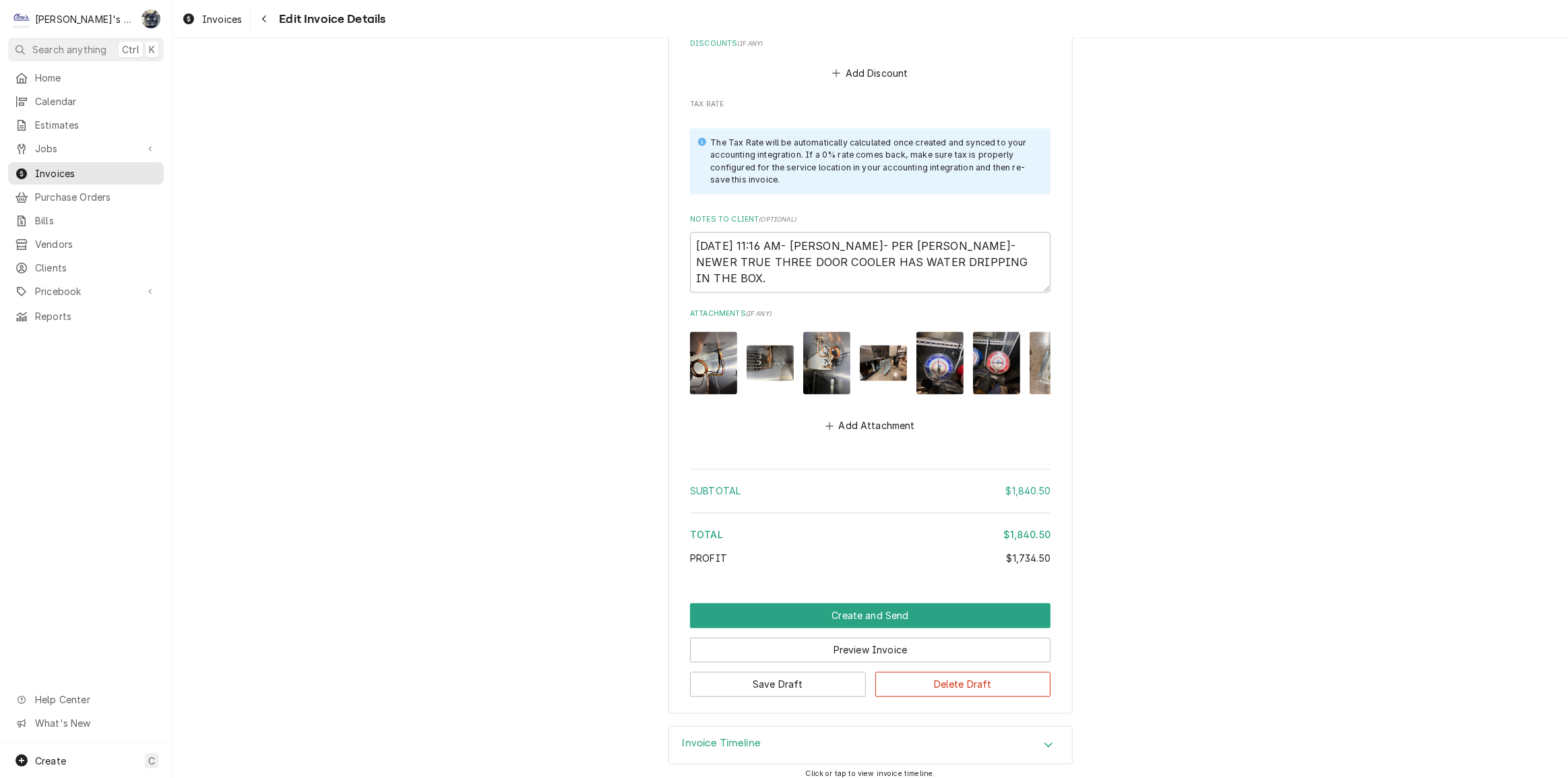
scroll to position [1998, 0]
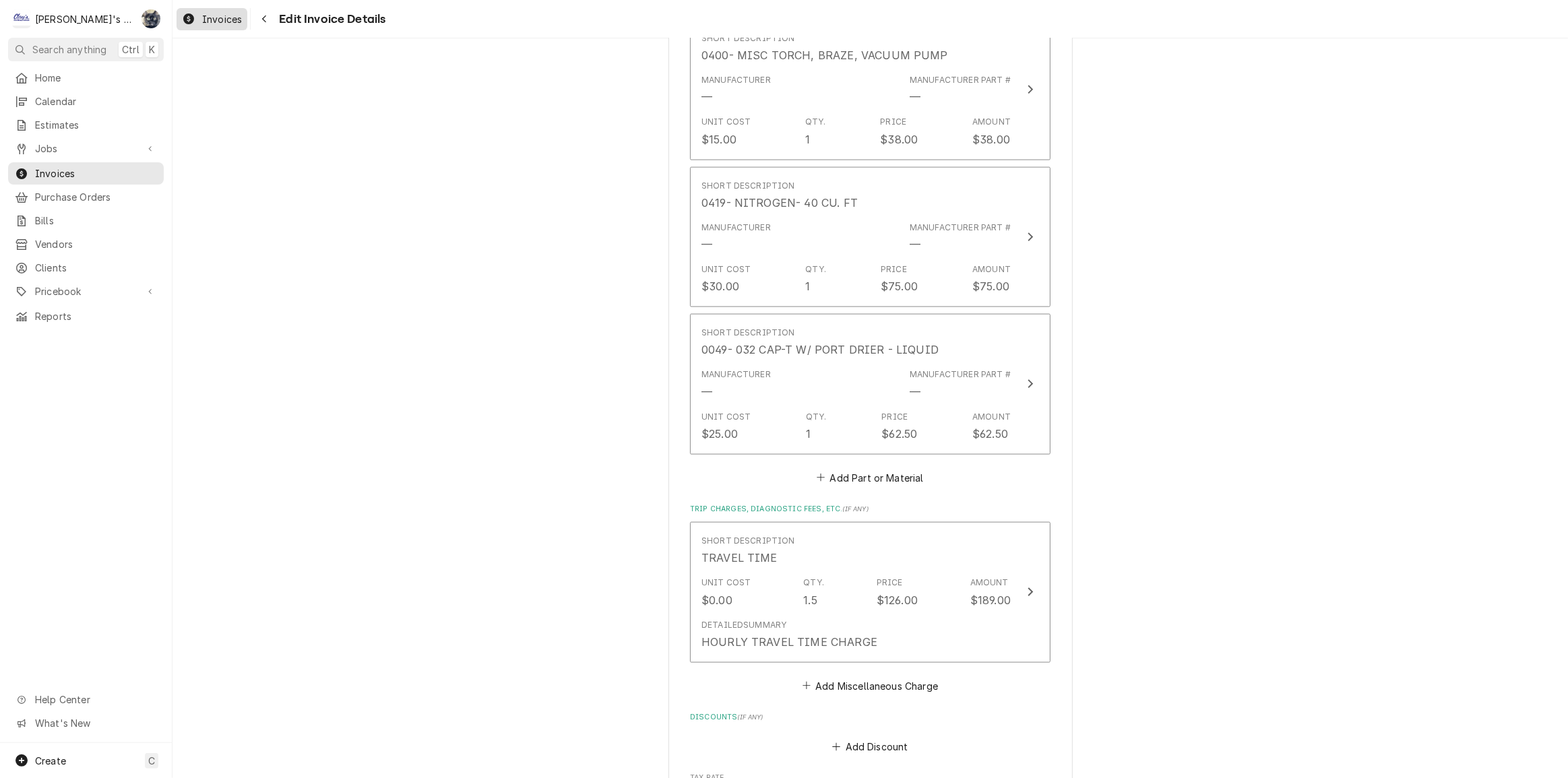
click at [232, 20] on span "Invoices" at bounding box center [222, 19] width 40 height 14
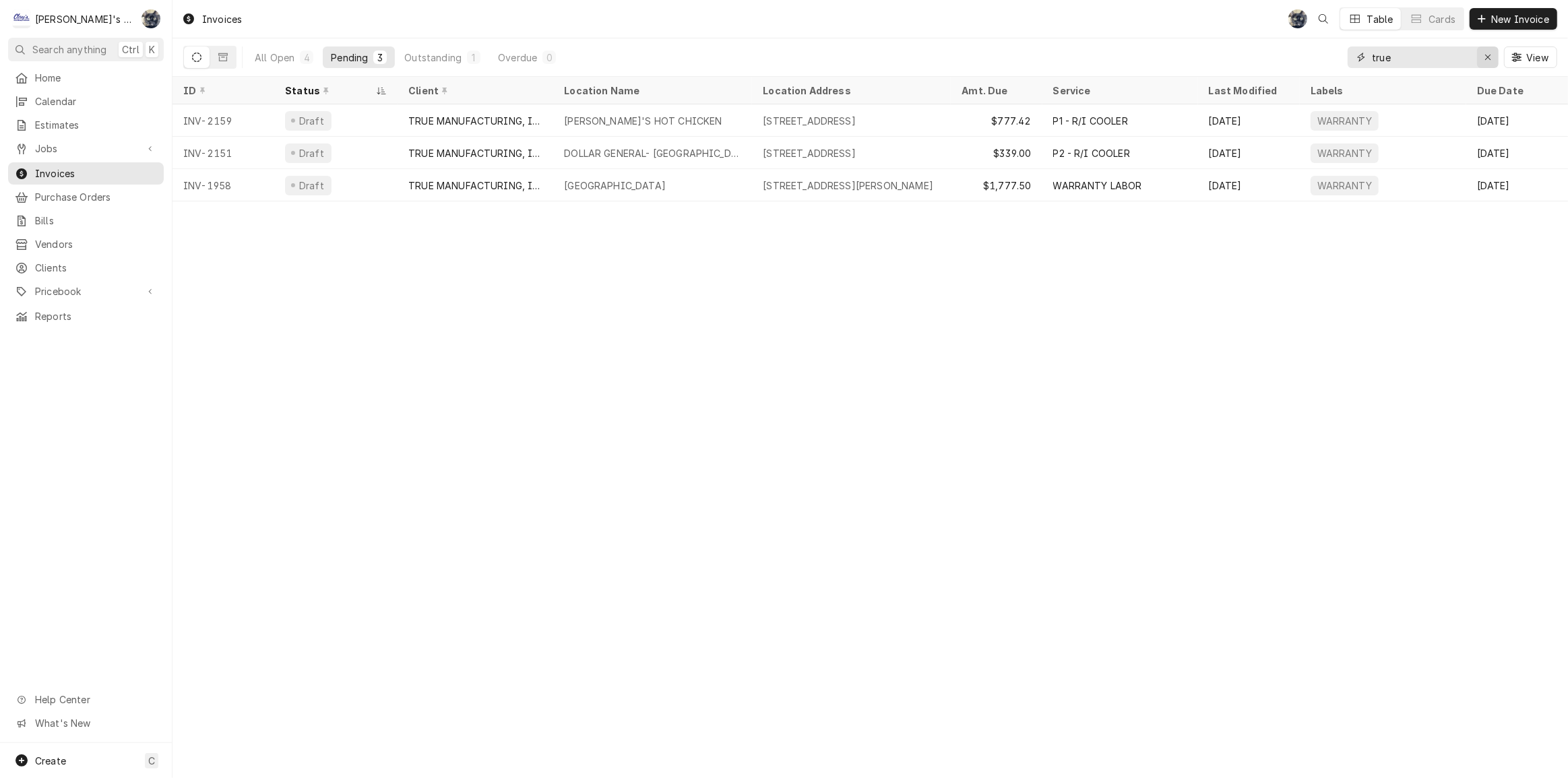
click at [1482, 60] on div "Erase input" at bounding box center [1487, 57] width 13 height 13
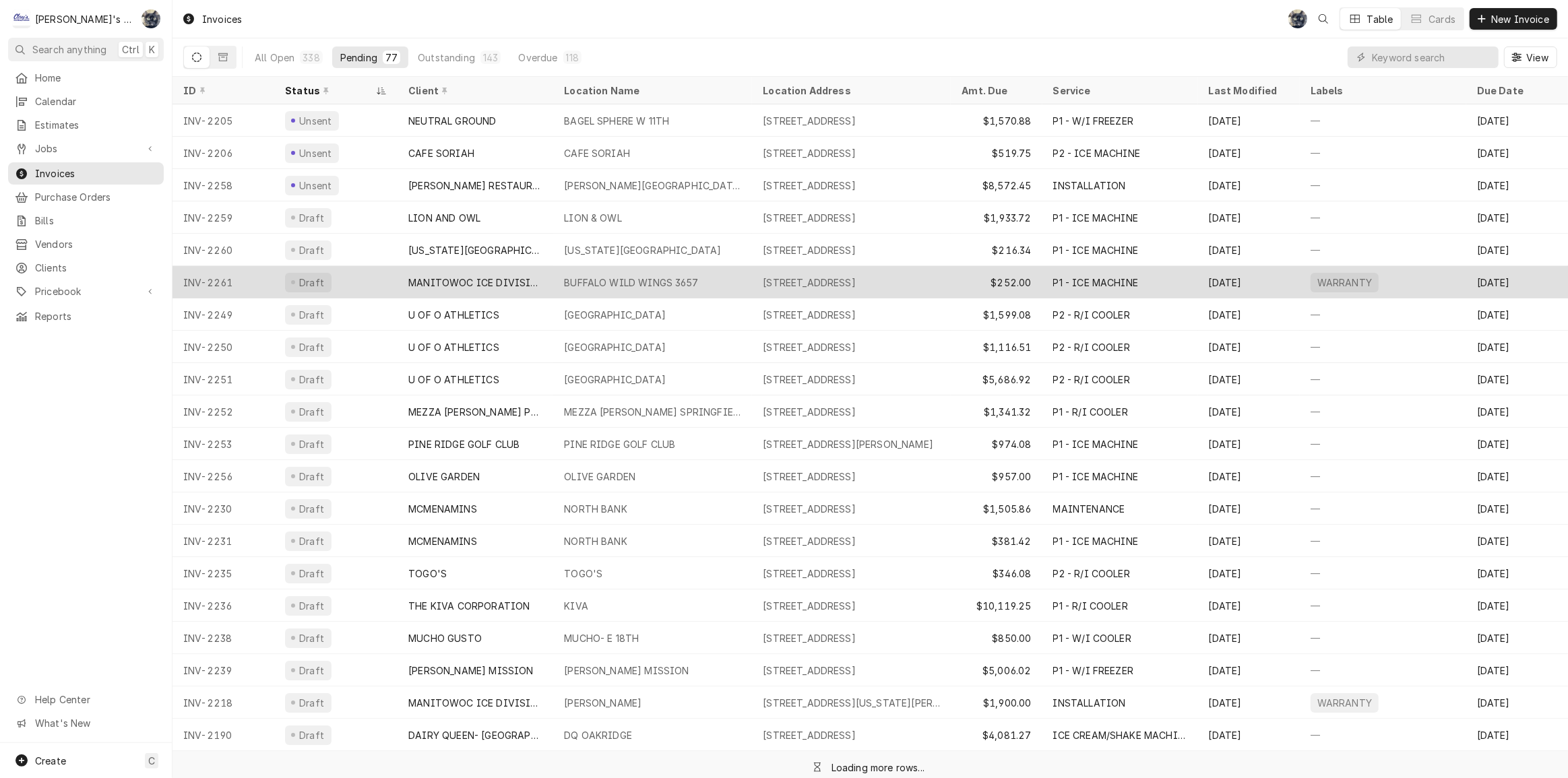
click at [478, 279] on div "MANITOWOC ICE DIVISION" at bounding box center [475, 283] width 134 height 14
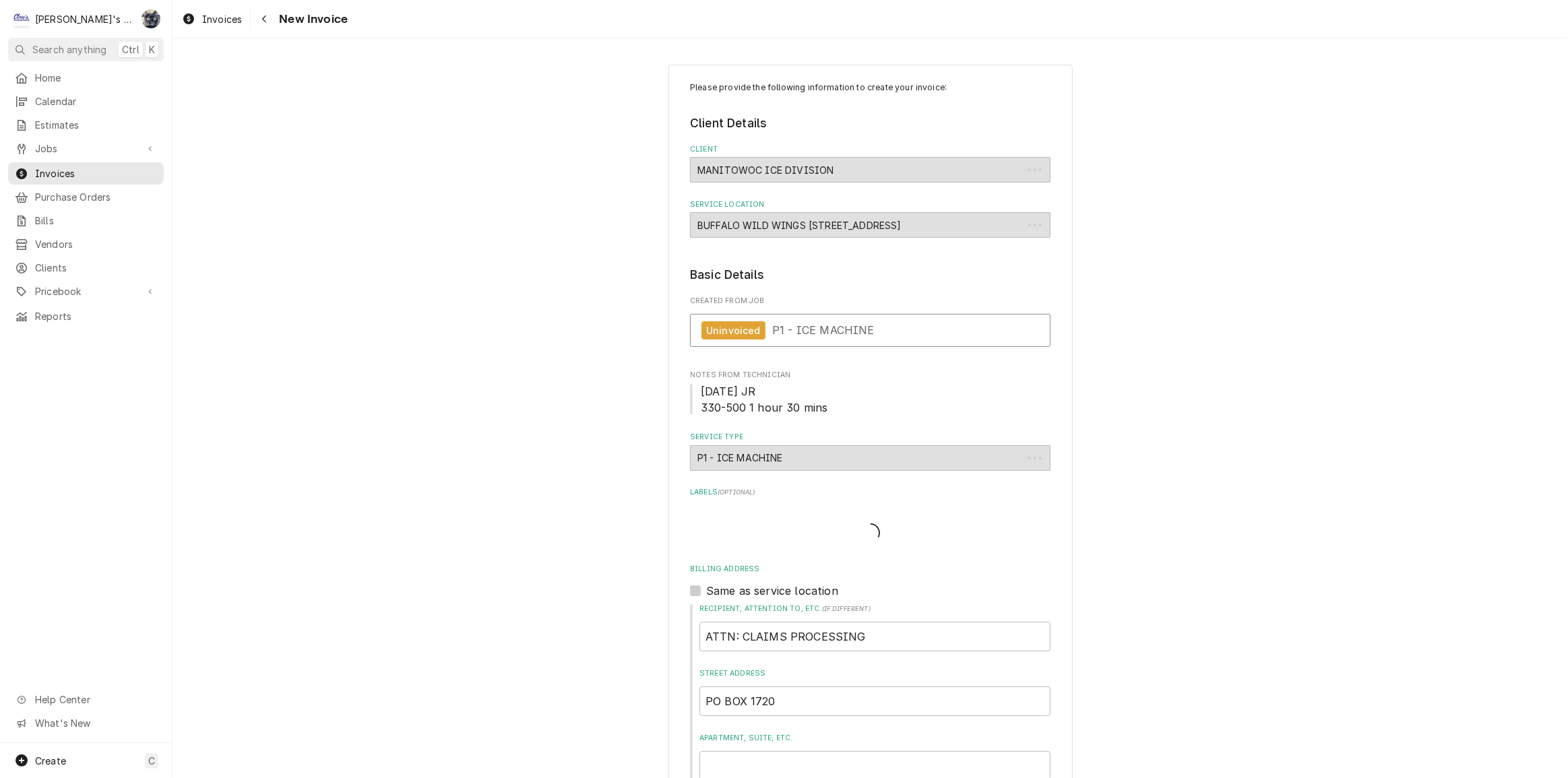
type textarea "x"
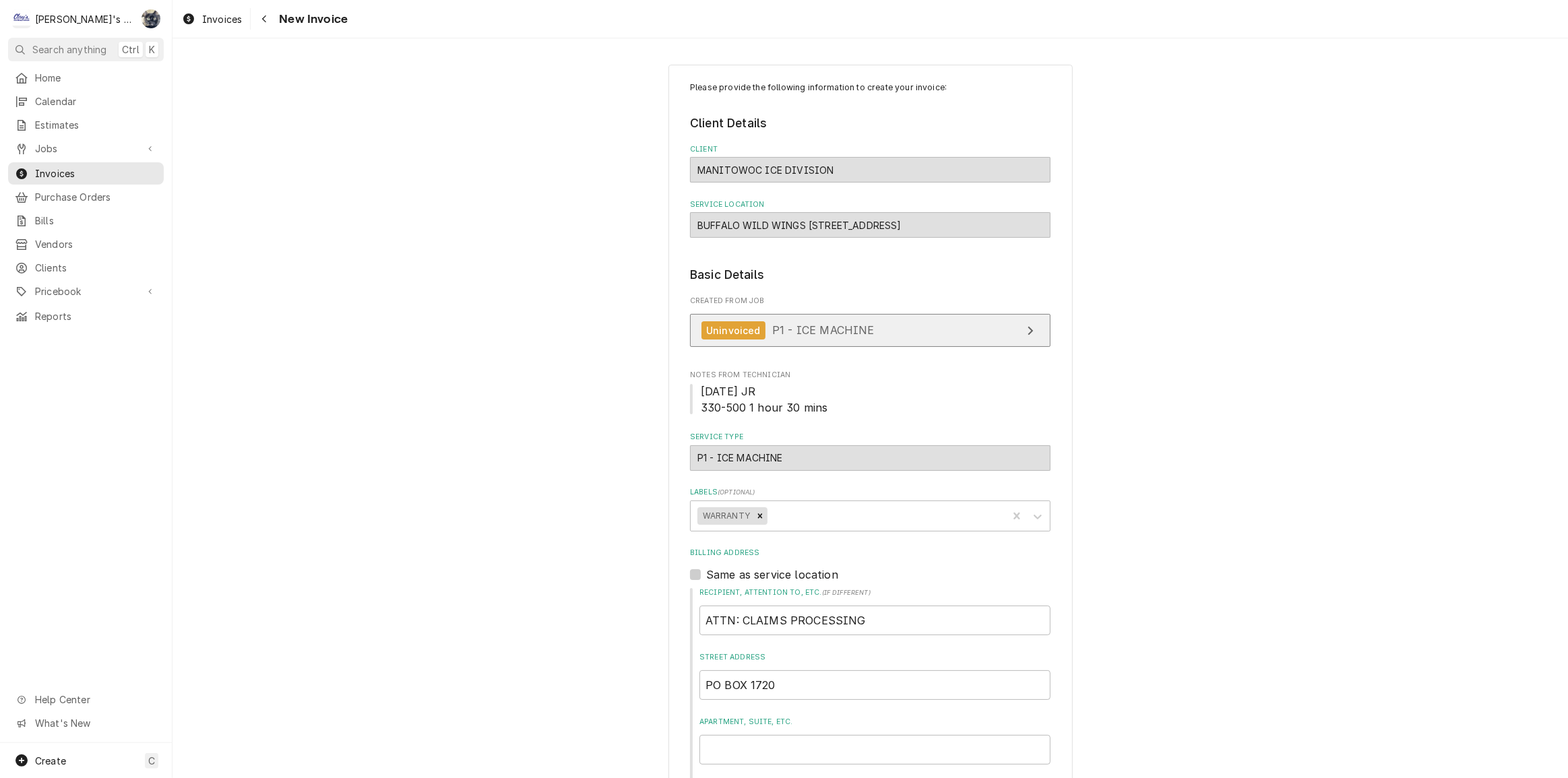
click at [784, 339] on link "Uninvoiced P1 - ICE MACHINE" at bounding box center [870, 330] width 360 height 33
click at [131, 170] on span "Invoices" at bounding box center [95, 174] width 122 height 14
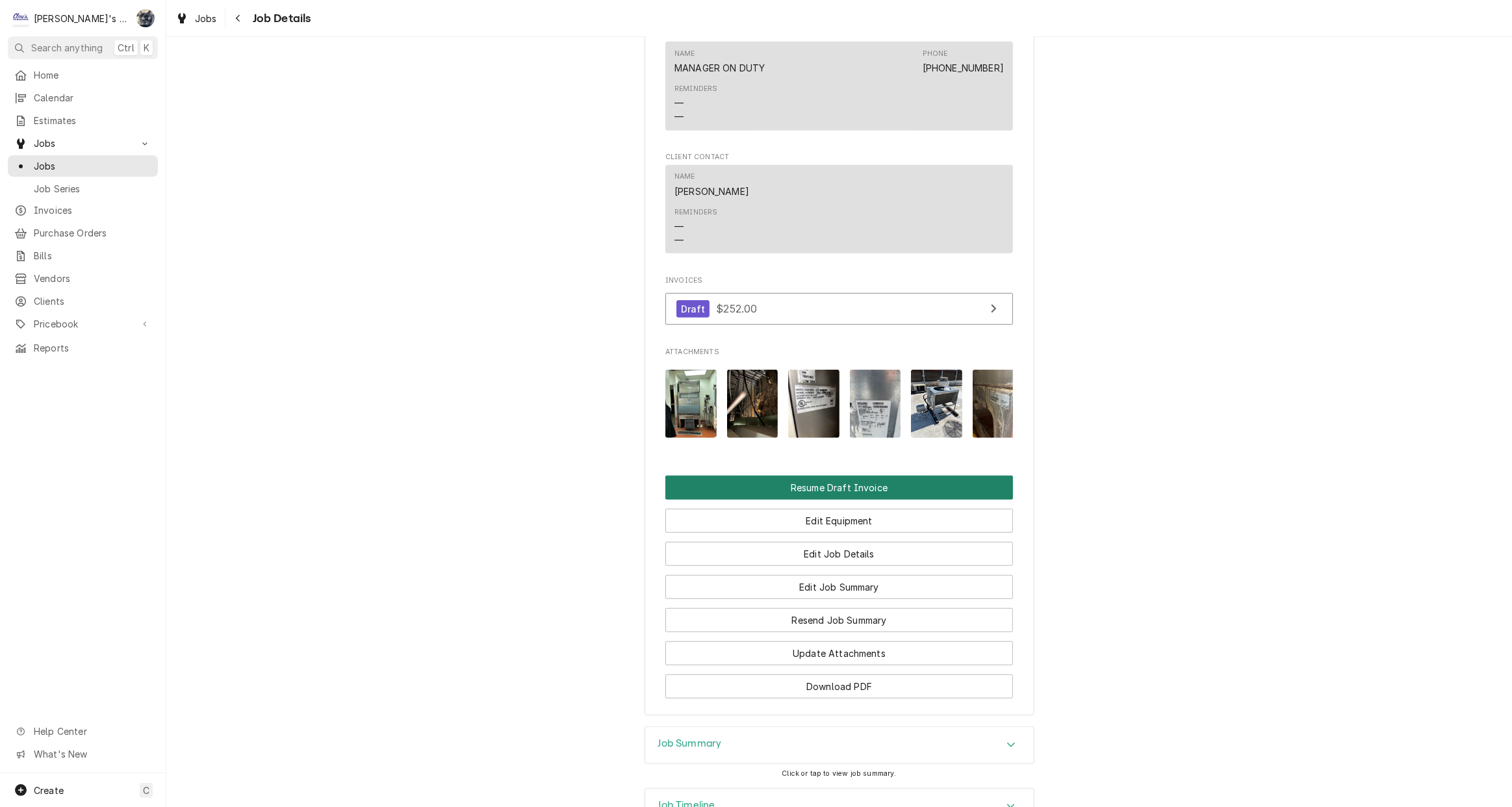
scroll to position [944, 0]
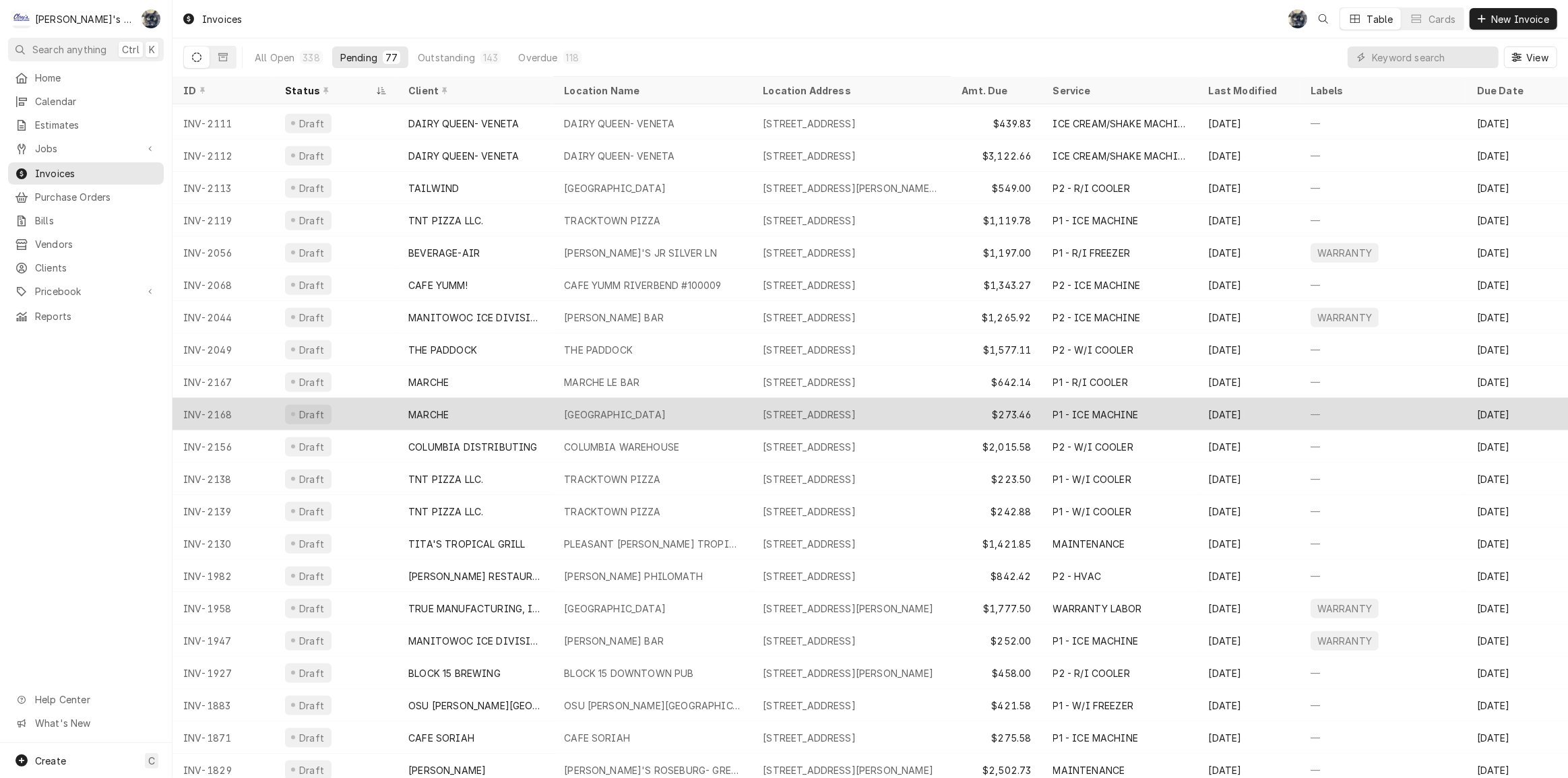
scroll to position [1587, 0]
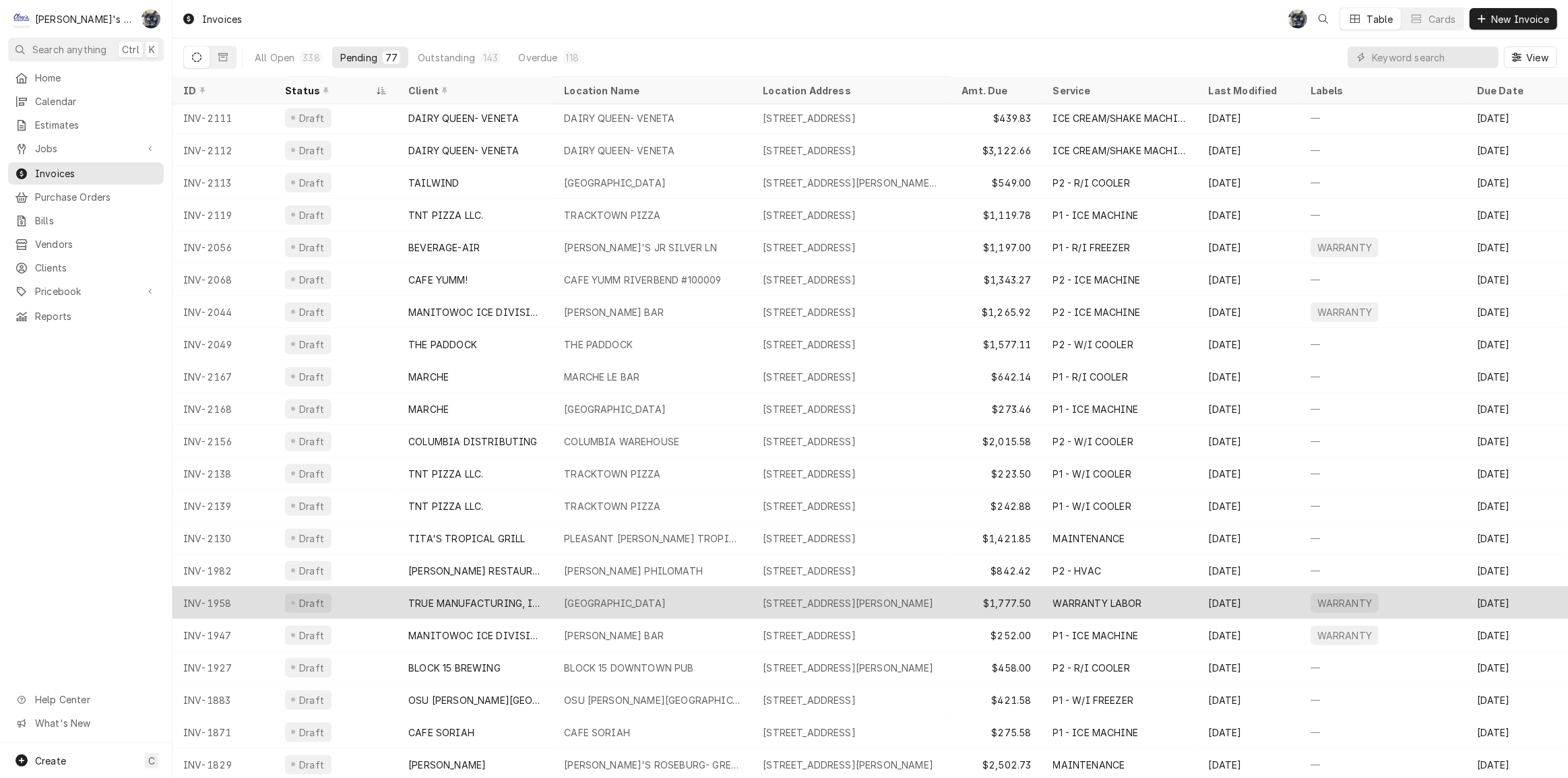
click at [666, 604] on div "TWIN OAKS ELEMENTARY" at bounding box center [615, 603] width 102 height 14
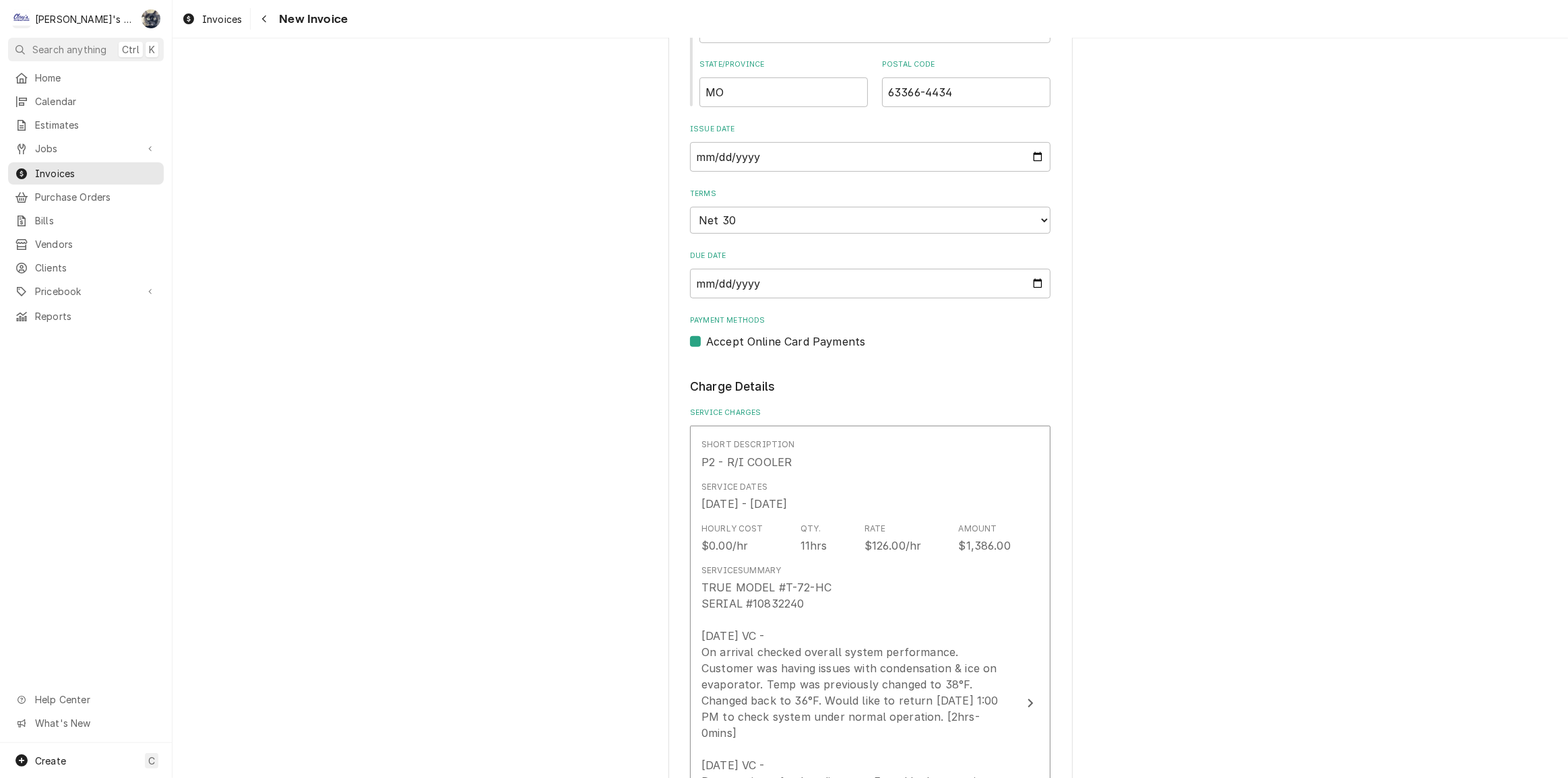
scroll to position [673, 0]
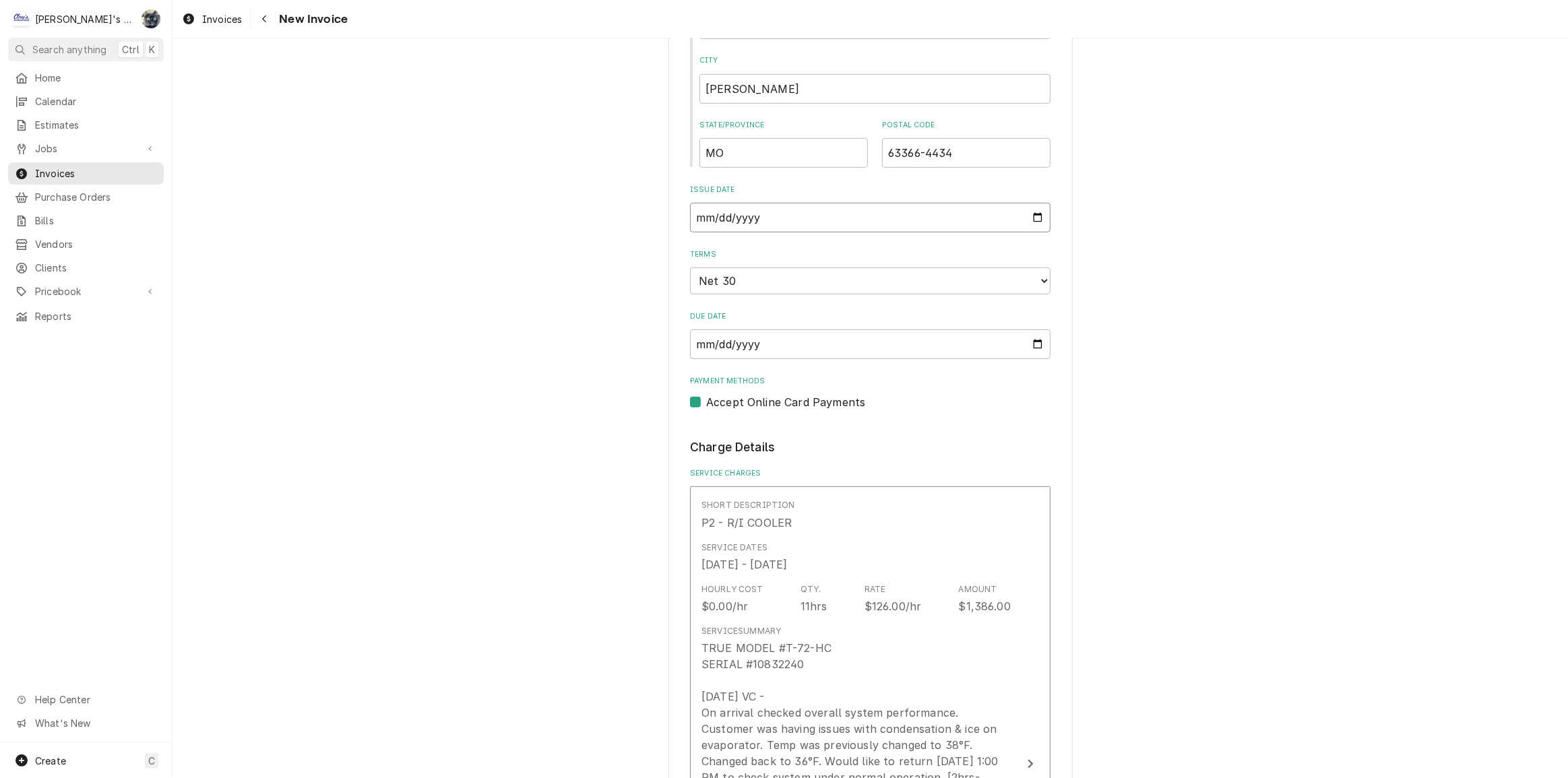
click at [1037, 215] on input "2025-07-23" at bounding box center [870, 218] width 360 height 29
type textarea "x"
type input "2025-08-28"
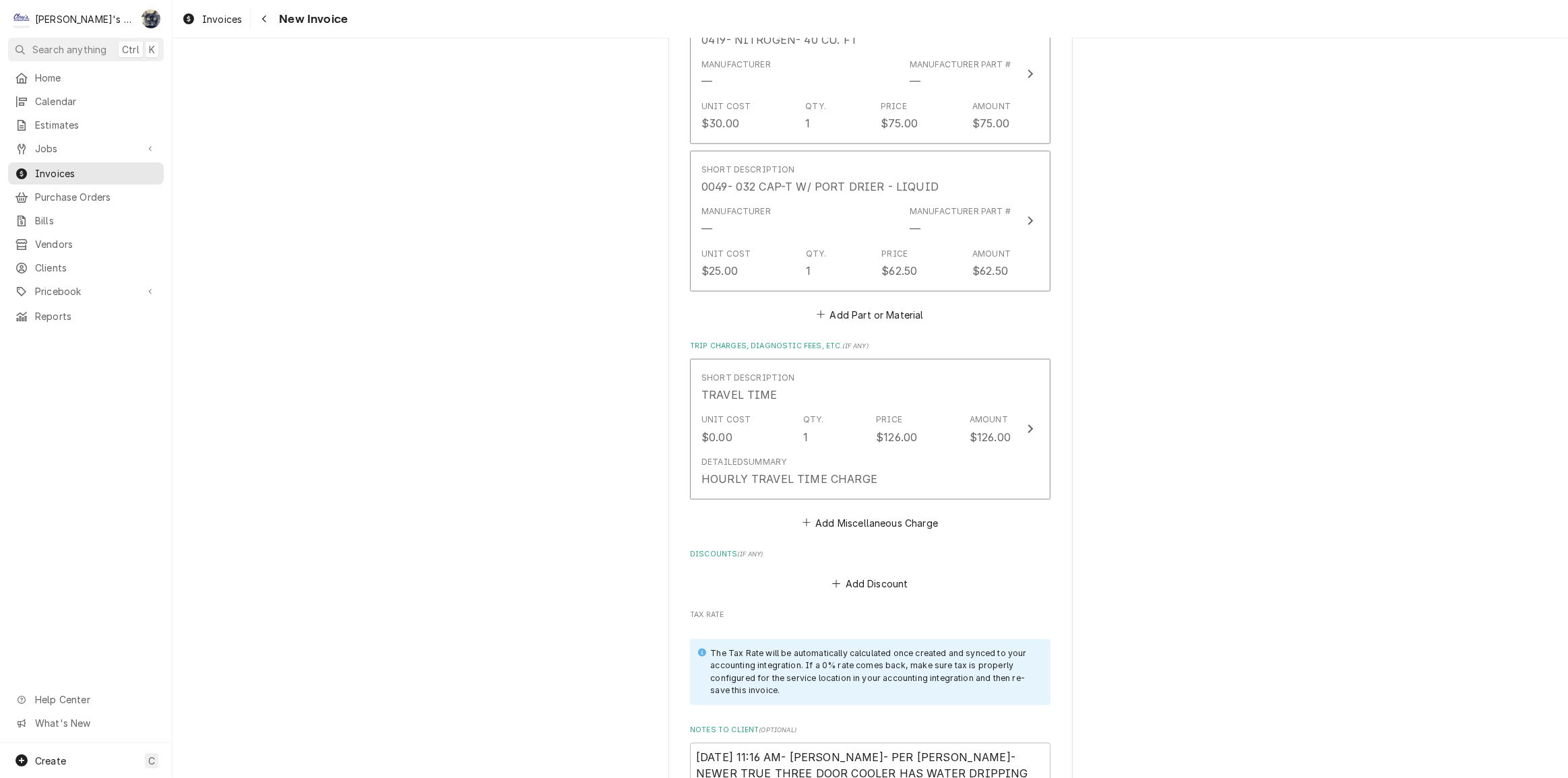
scroll to position [2021, 0]
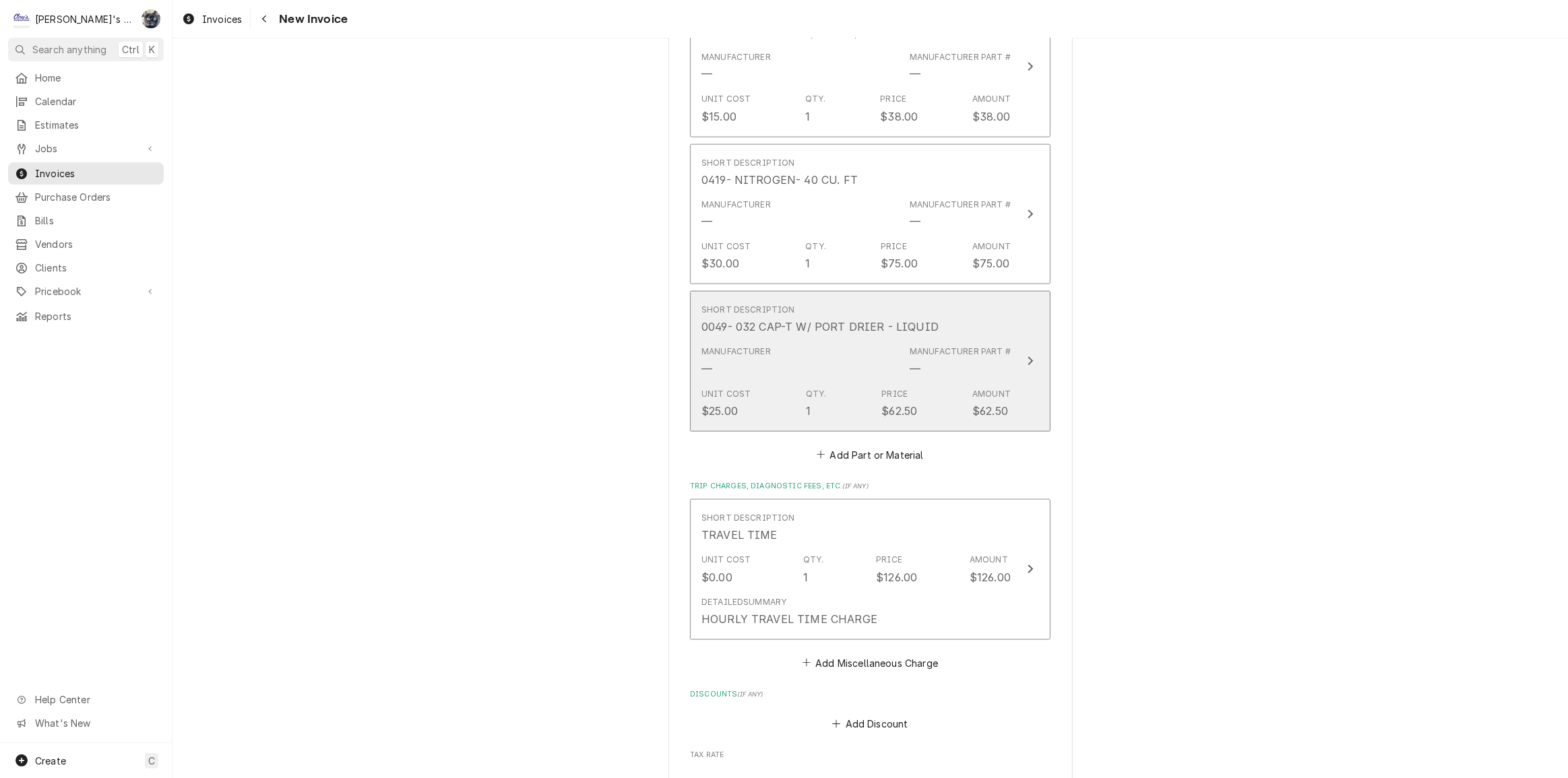
click at [947, 383] on div "Unit Cost $25.00 Qty. 1 Price $62.50 Amount $62.50" at bounding box center [856, 404] width 309 height 42
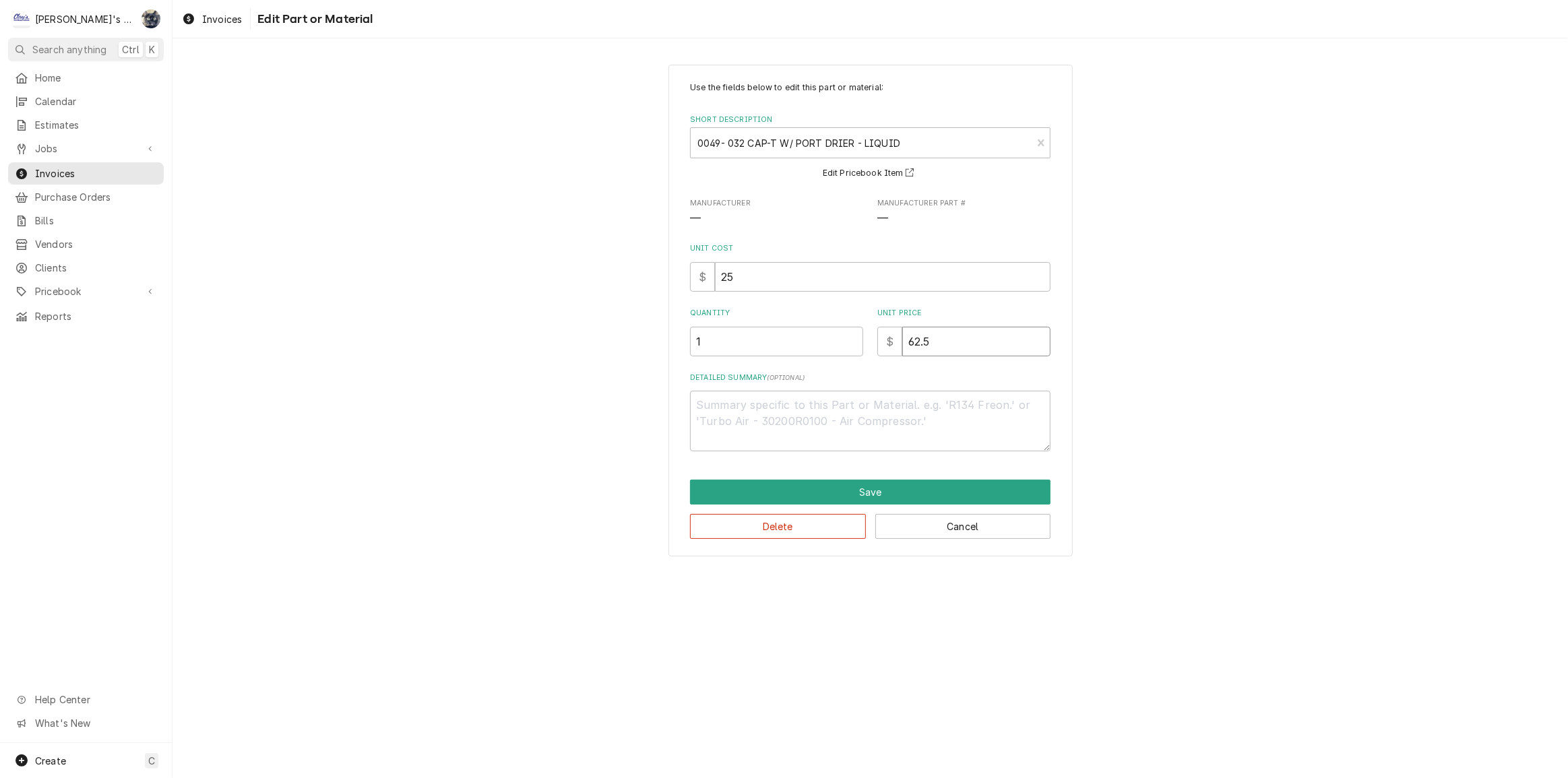
drag, startPoint x: 970, startPoint y: 336, endPoint x: 873, endPoint y: 340, distance: 97.1
click at [875, 342] on div "Quantity 1 Unit Price $ 62.5" at bounding box center [870, 332] width 360 height 48
type textarea "x"
type input "2"
type textarea "x"
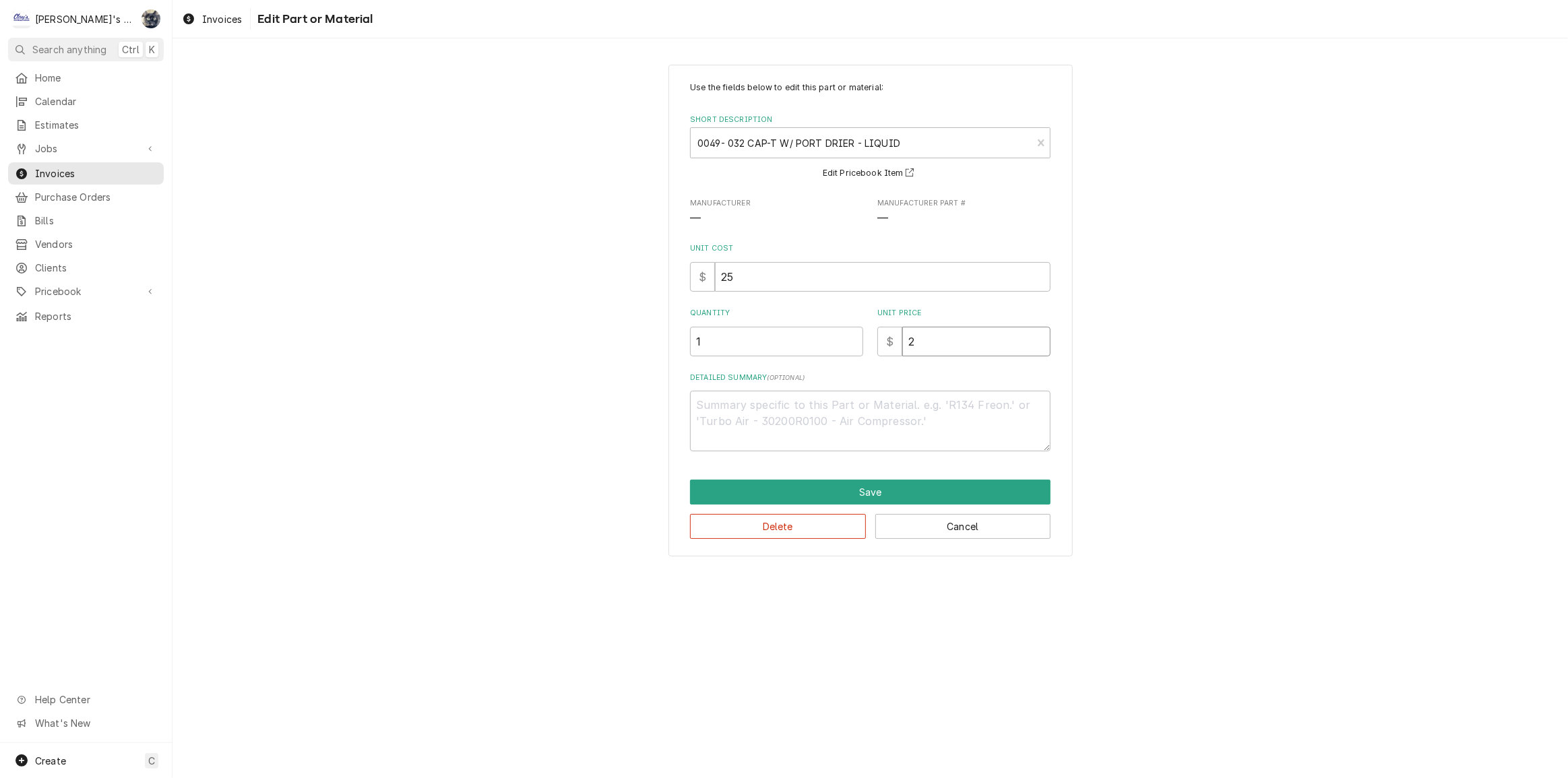
type input "25"
type textarea "x"
type input "25.3"
type textarea "x"
type input "25.37"
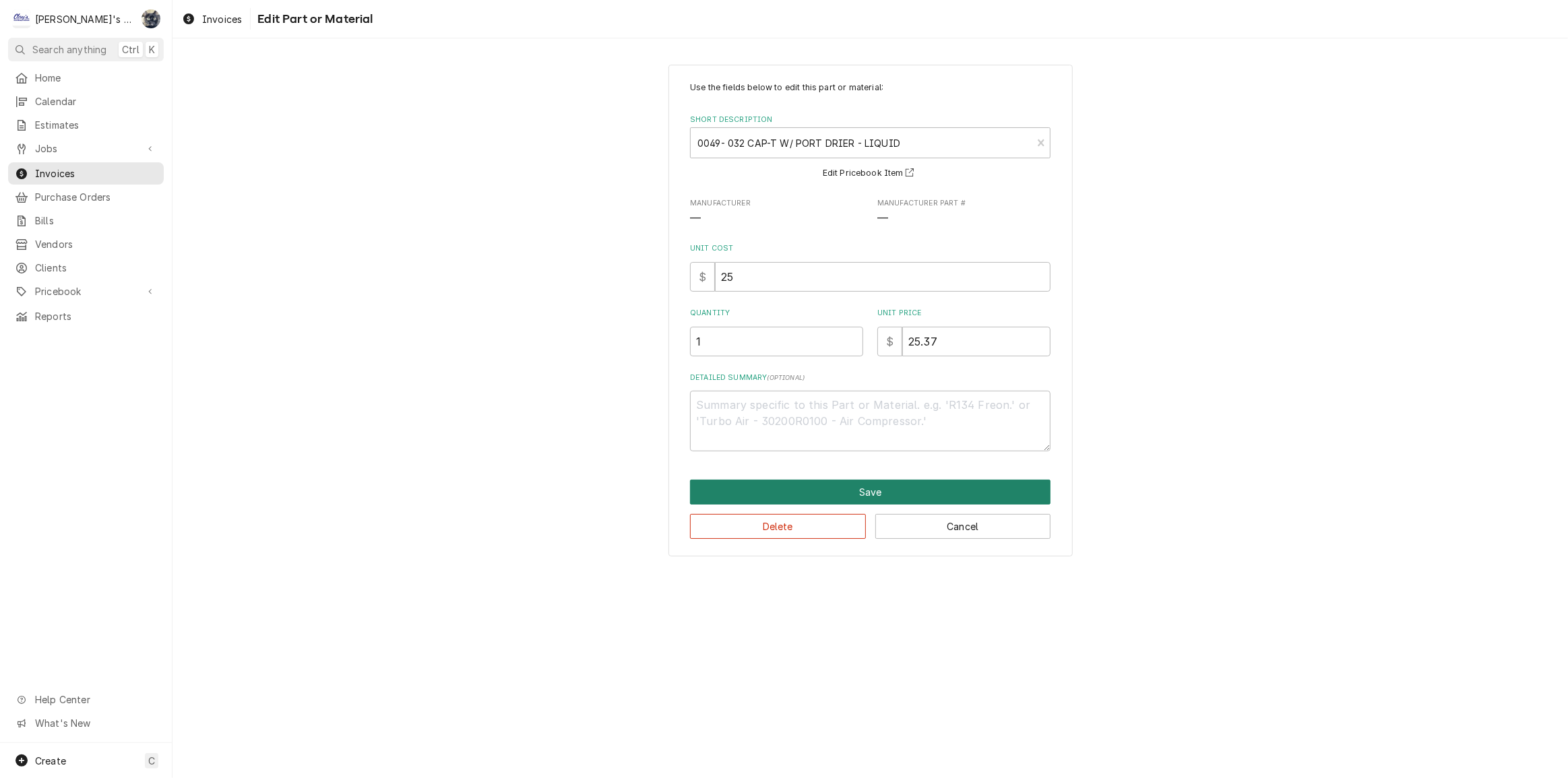
click at [865, 489] on button "Save" at bounding box center [870, 492] width 360 height 25
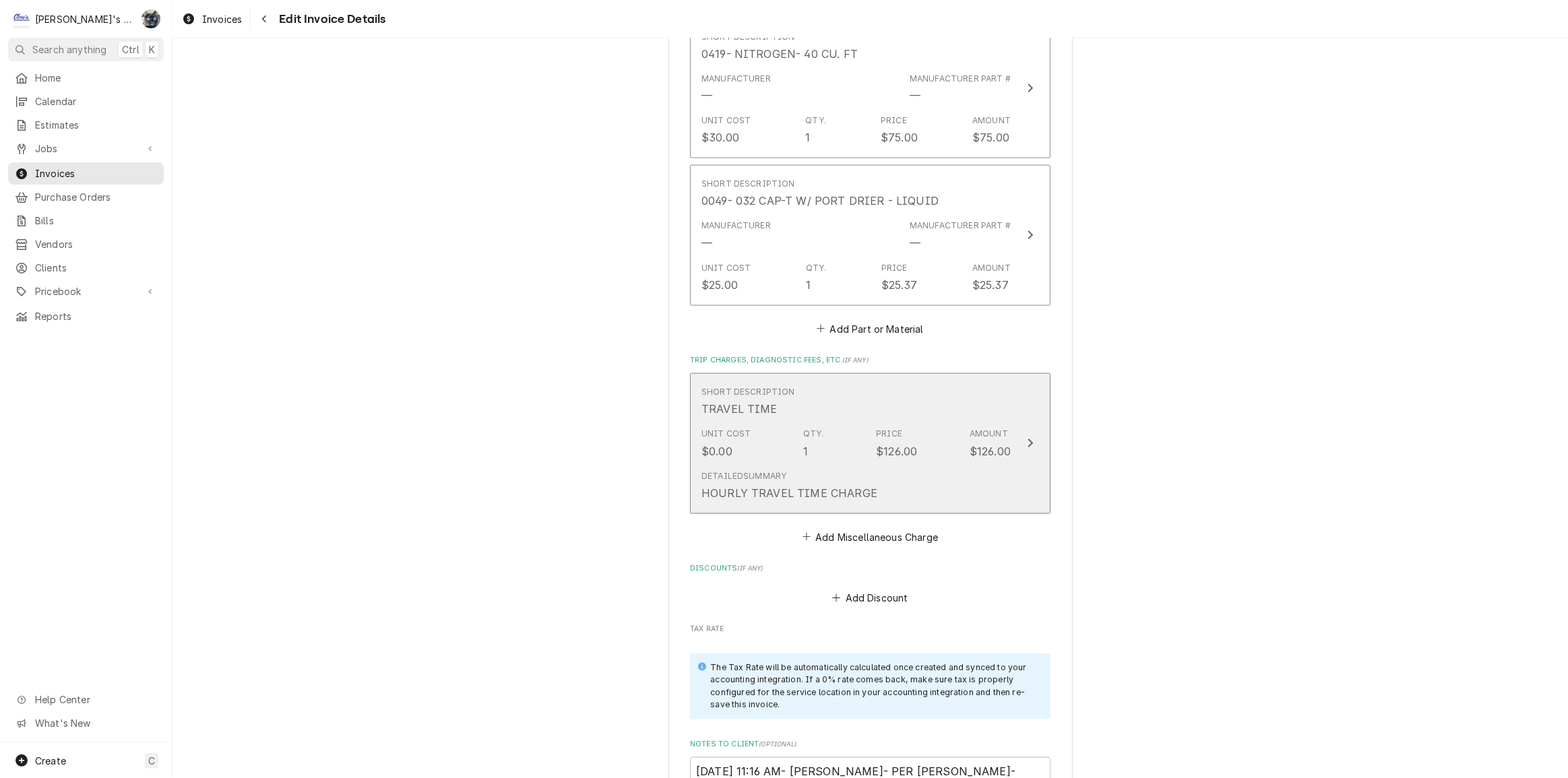
scroll to position [2327, 0]
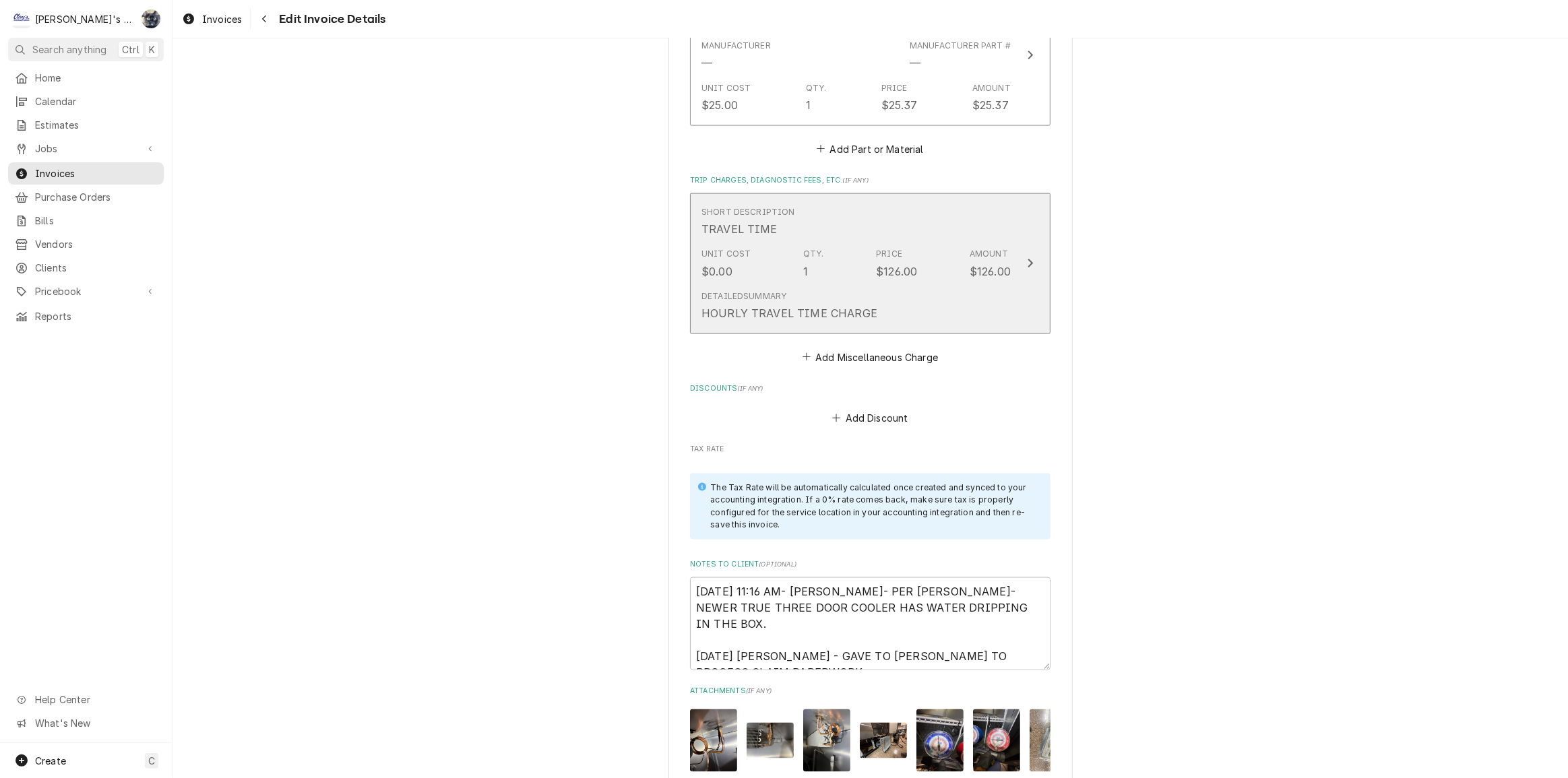
click at [842, 291] on div "Detailed Summary HOURLY TRAVEL TIME CHARGE" at bounding box center [789, 306] width 176 height 31
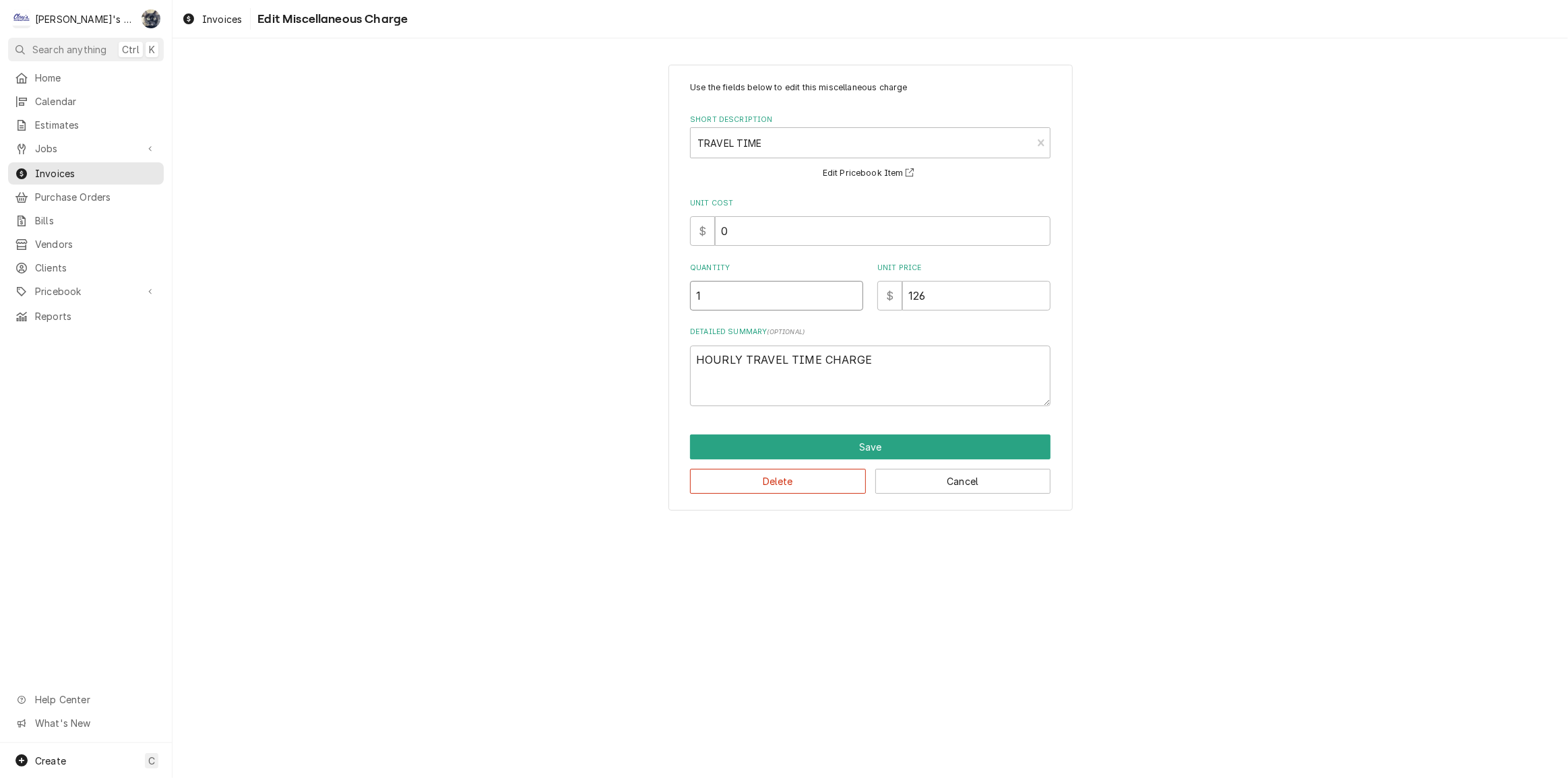
click at [773, 308] on input "1" at bounding box center [776, 296] width 173 height 29
type textarea "x"
type input "1.5"
click at [820, 448] on button "Save" at bounding box center [870, 447] width 360 height 25
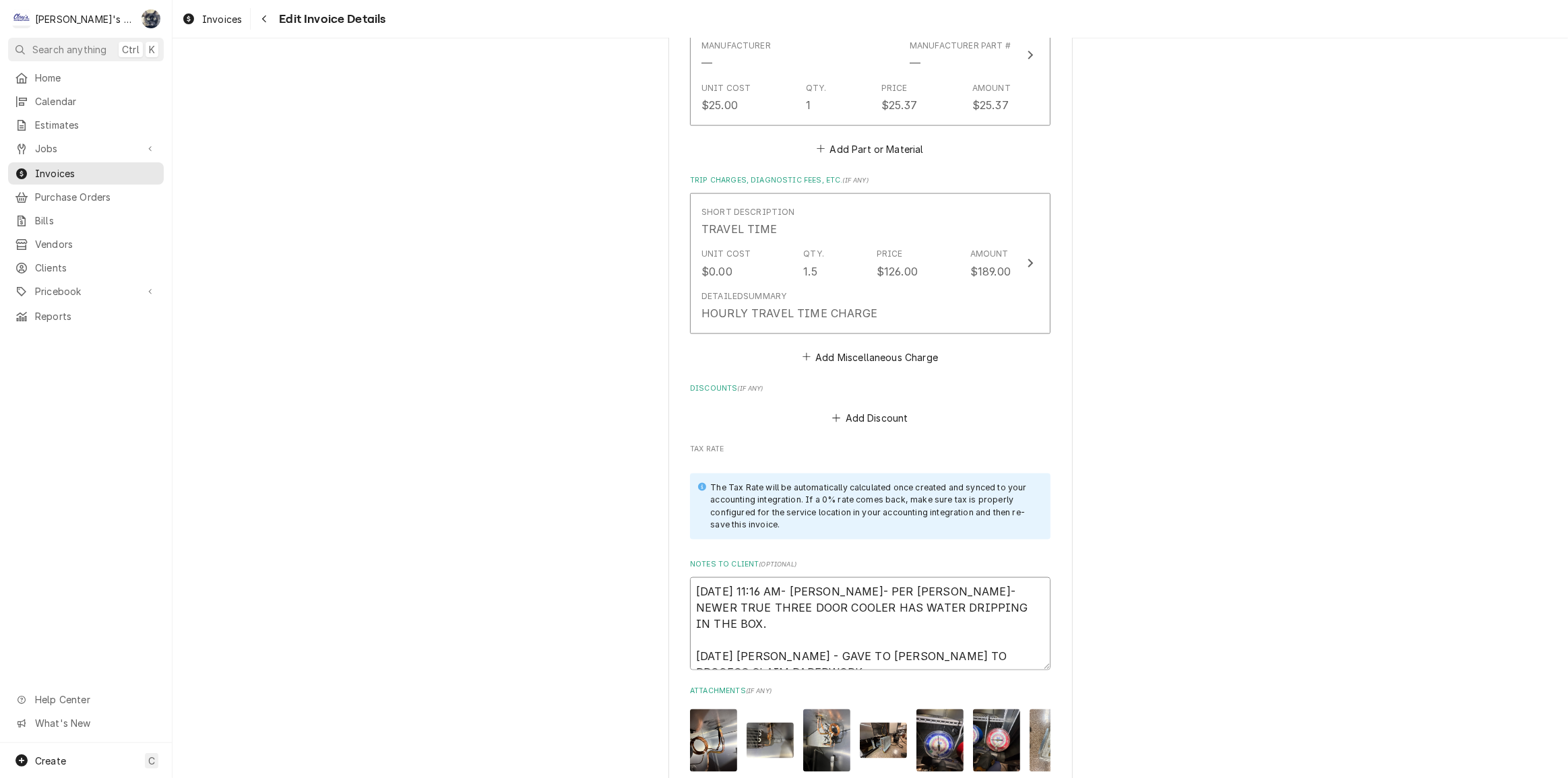
scroll to position [15, 0]
drag, startPoint x: 688, startPoint y: 632, endPoint x: 895, endPoint y: 677, distance: 211.8
type textarea "x"
type textarea "5/27/2025 11:16 AM- KASSIE- PER MATT HASTINGS- NEWER TRUE THREE DOOR COOLER HAS…"
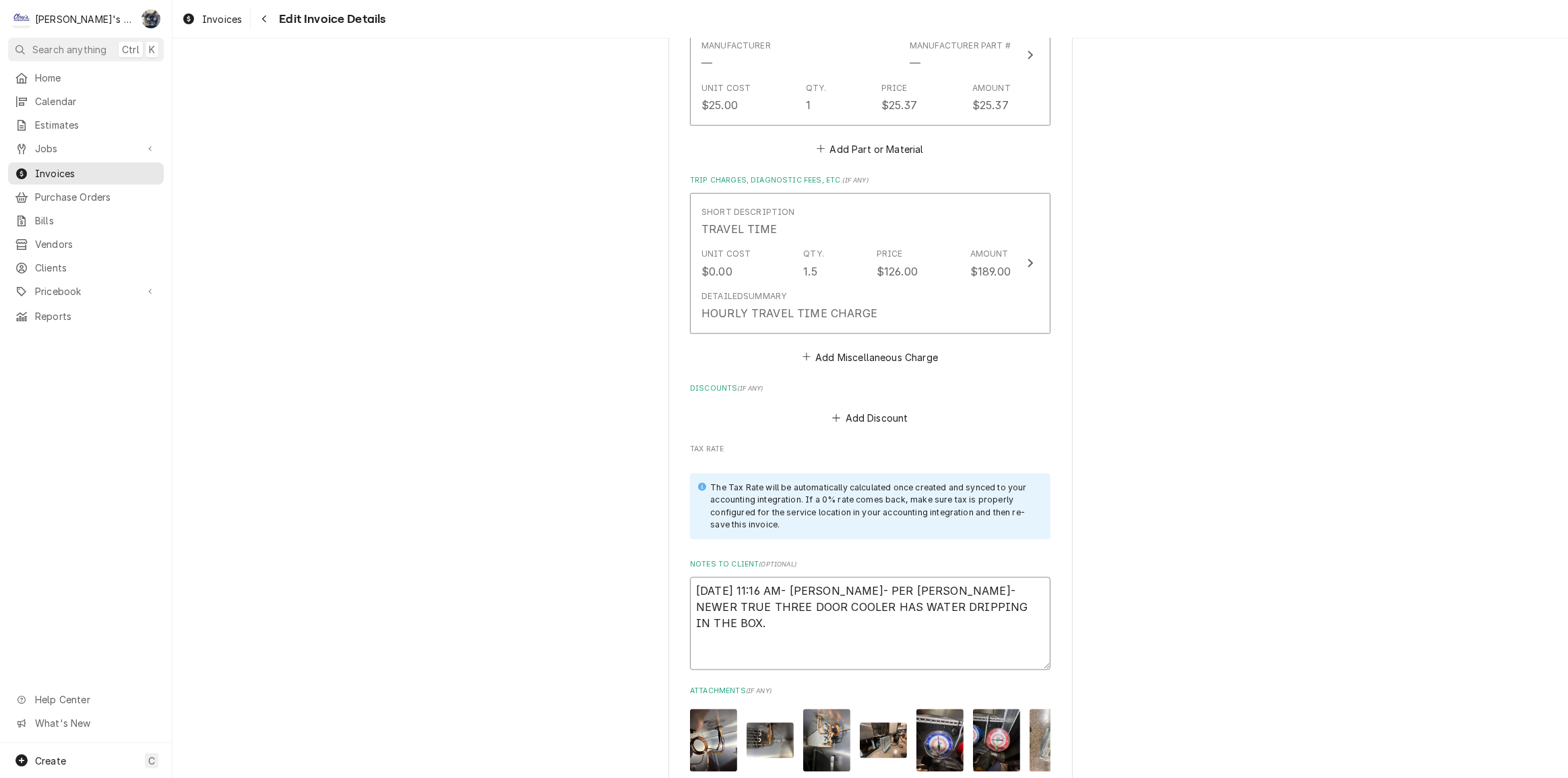
scroll to position [0, 0]
type textarea "x"
type textarea "5/27/2025 11:16 AM- KASSIE- PER MATT HASTINGS- NEWER TRUE THREE DOOR COOLER HAS…"
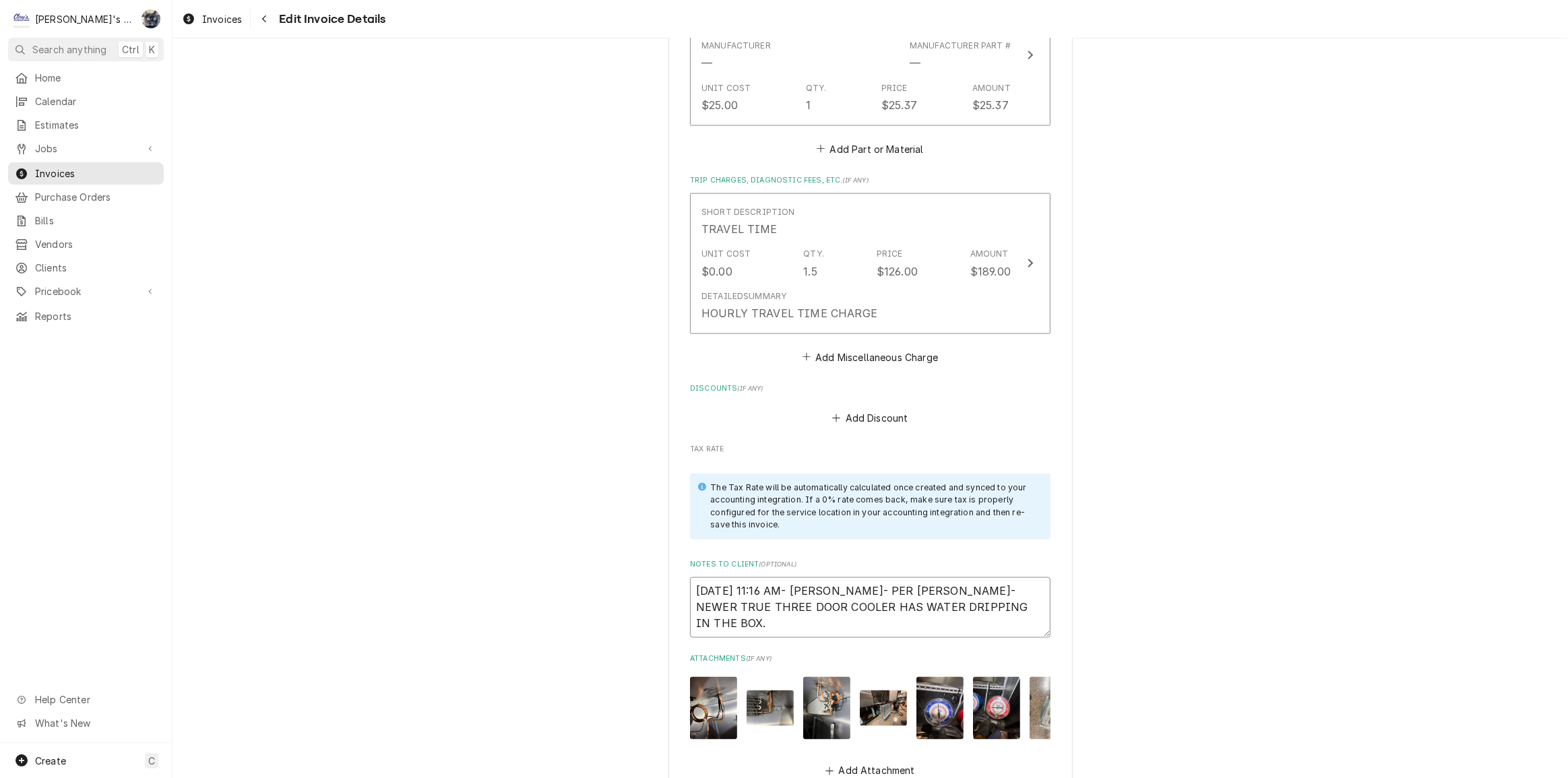
type textarea "x"
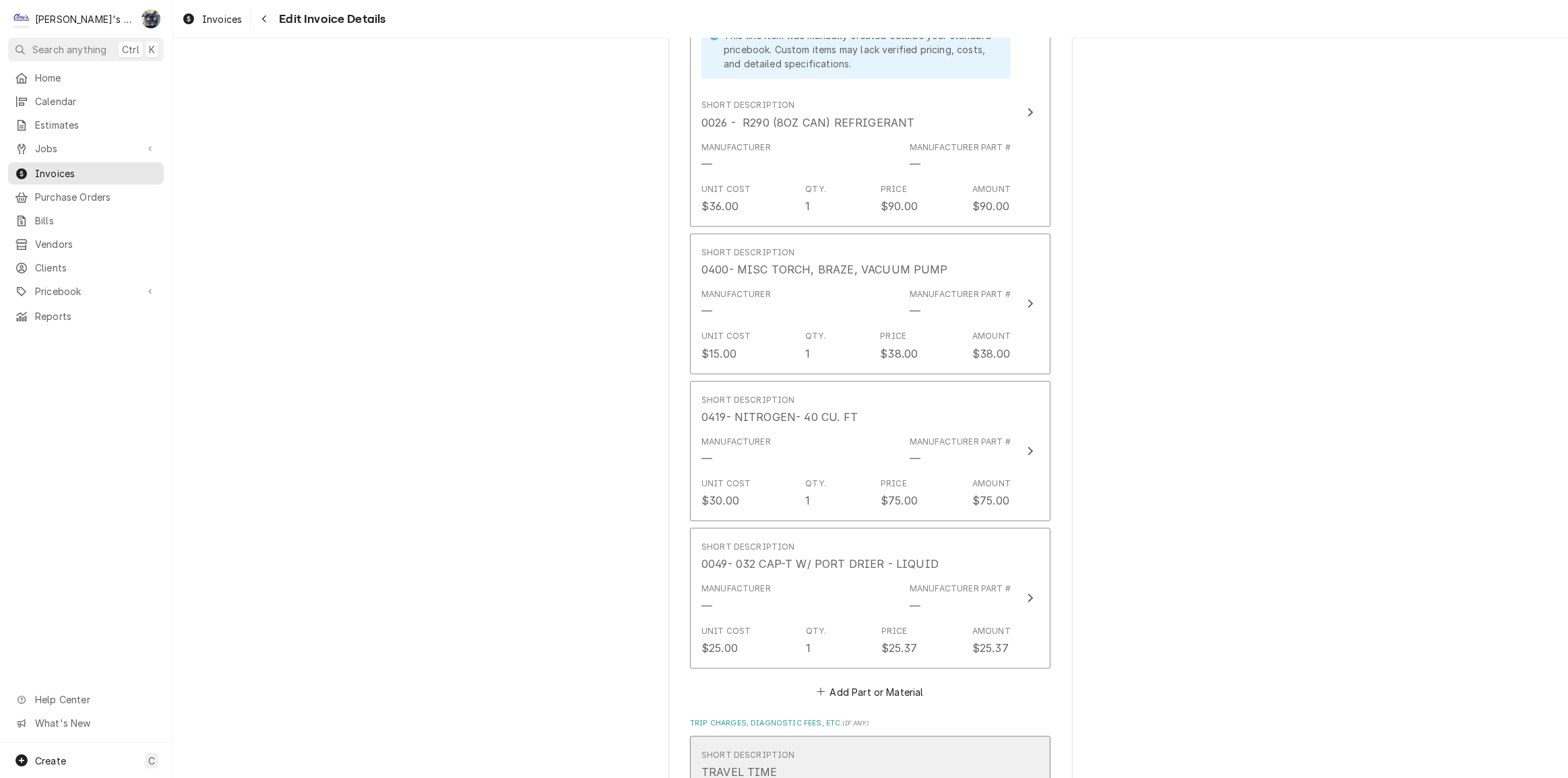
scroll to position [1592, 0]
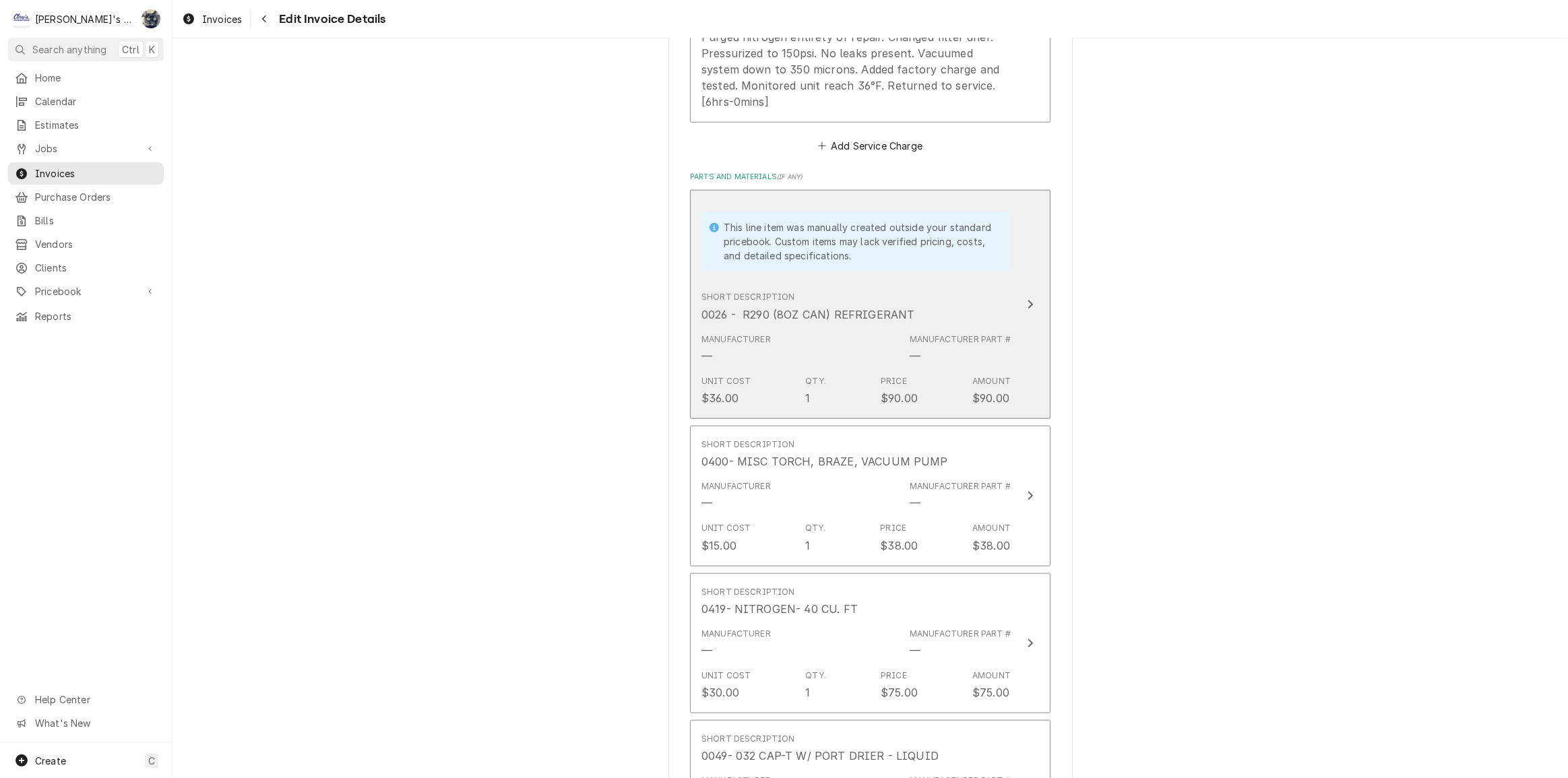
type textarea "5/27/2025 11:16 AM- KASSIE- PER MATT HASTINGS- NEWER TRUE THREE DOOR COOLER HAS…"
click at [838, 291] on div "Short Description 0026 - R290 (8OZ CAN) REFRIGERANT" at bounding box center [808, 307] width 213 height 31
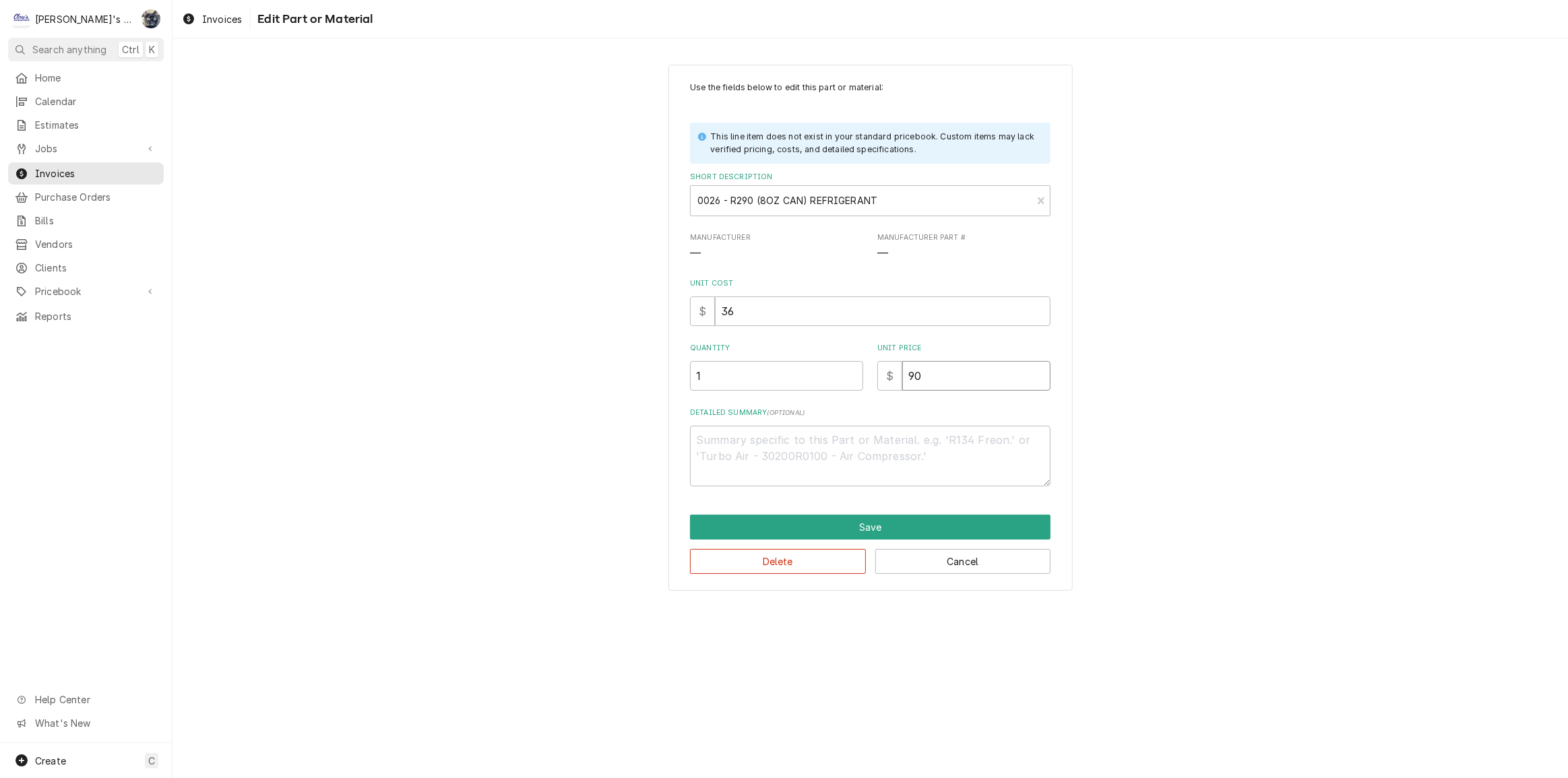
drag, startPoint x: 1004, startPoint y: 390, endPoint x: 813, endPoint y: 394, distance: 191.0
click at [813, 394] on div "Use the fields below to edit this part or material: This line item does not exi…" at bounding box center [870, 284] width 360 height 405
type textarea "x"
type input "3"
type textarea "x"
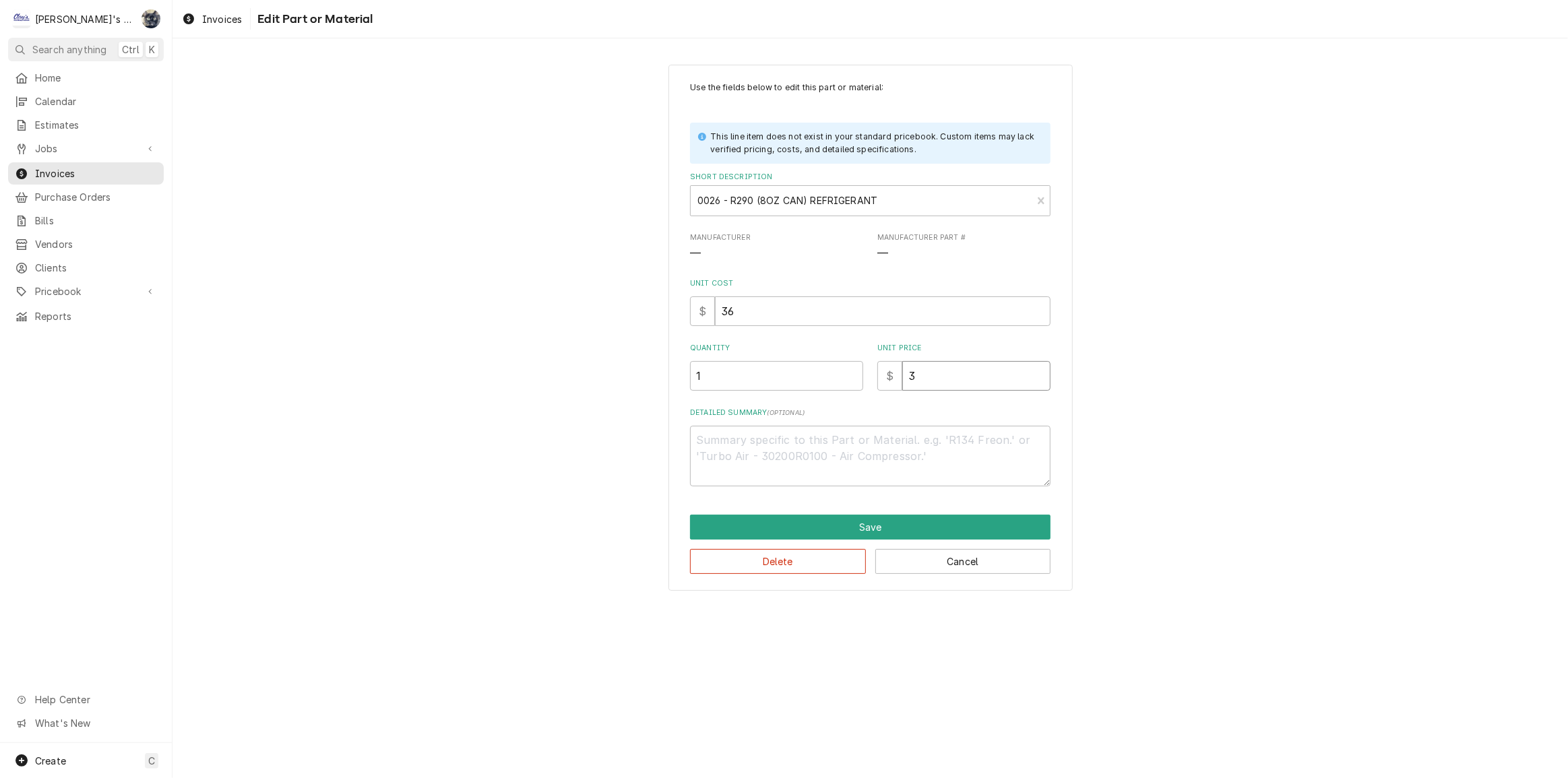
type input "36"
type textarea "x"
type input "36.2"
type textarea "x"
type input "36.22"
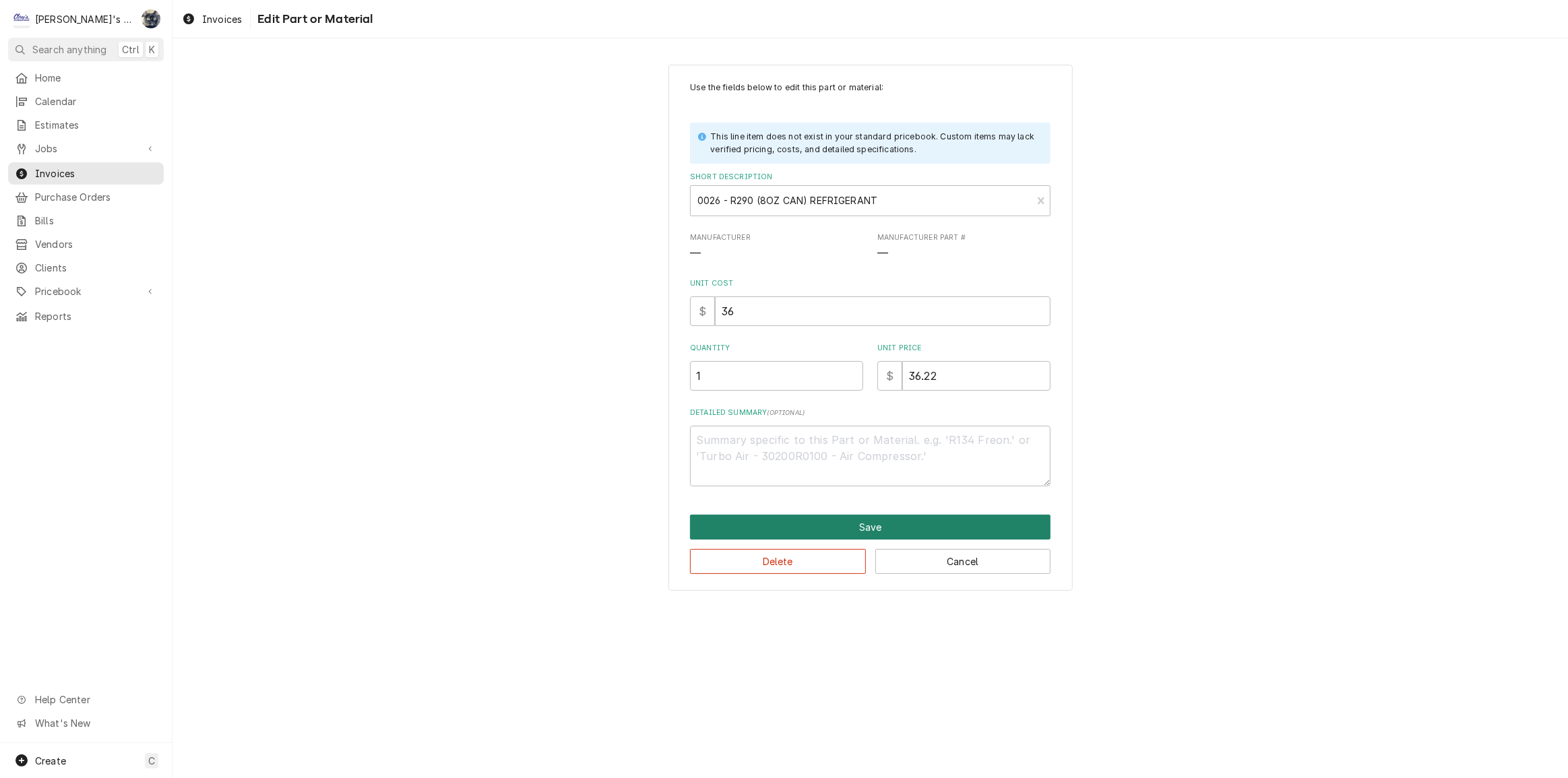
click at [814, 532] on button "Save" at bounding box center [870, 527] width 360 height 25
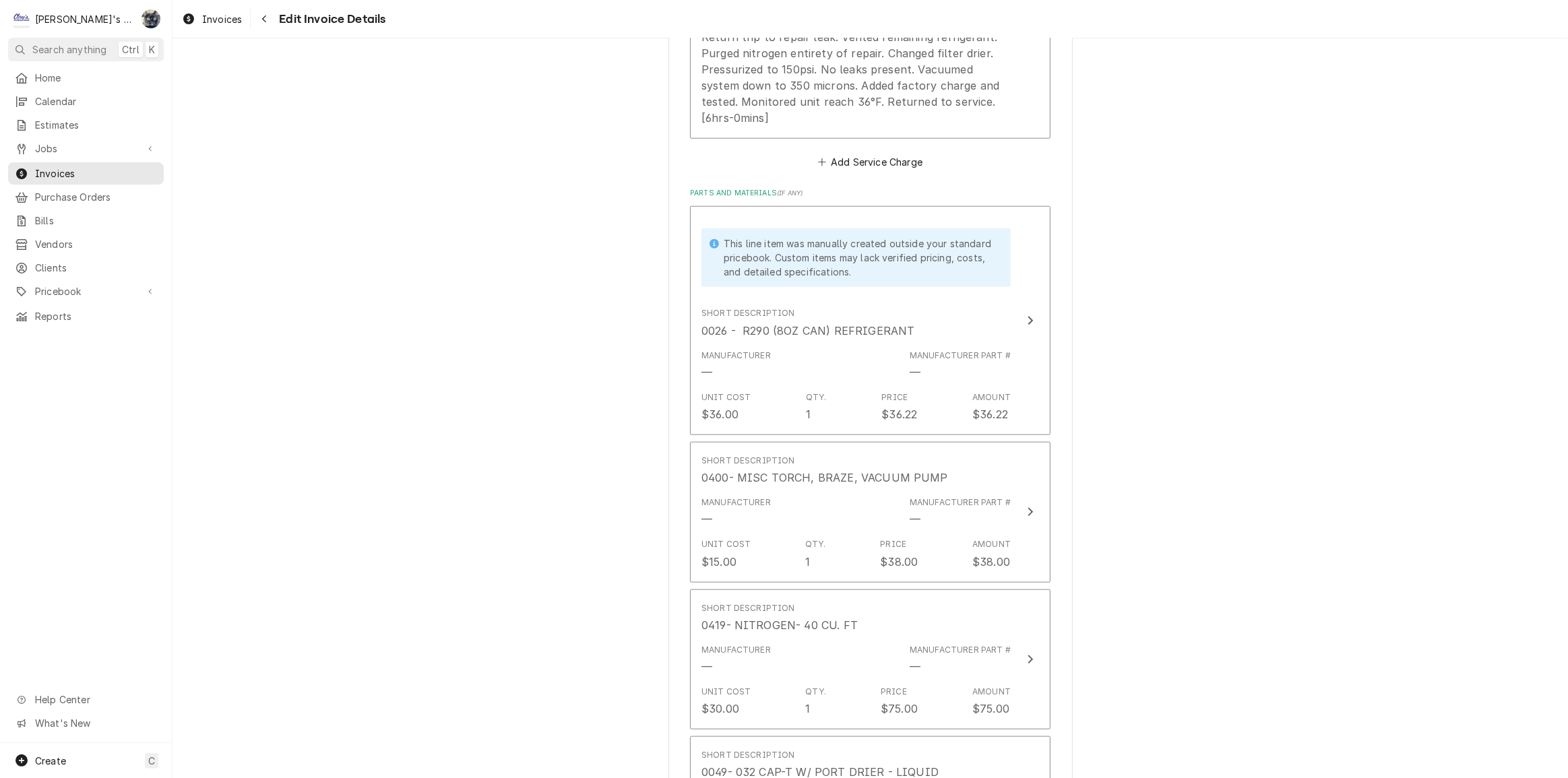
scroll to position [1576, 0]
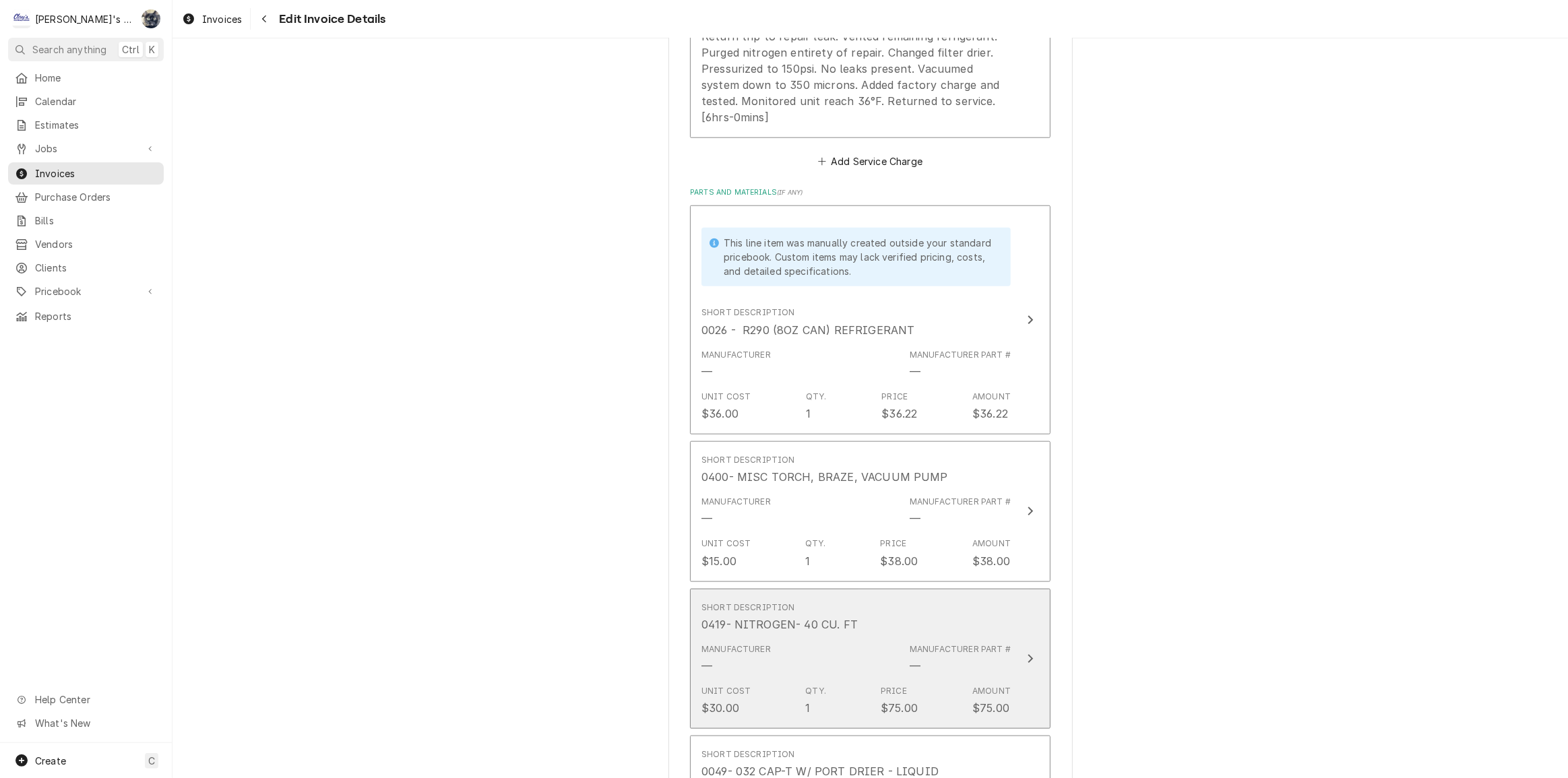
drag, startPoint x: 855, startPoint y: 649, endPoint x: 883, endPoint y: 615, distance: 44.0
click at [855, 649] on div "Manufacturer — Manufacturer Part # —" at bounding box center [856, 659] width 309 height 42
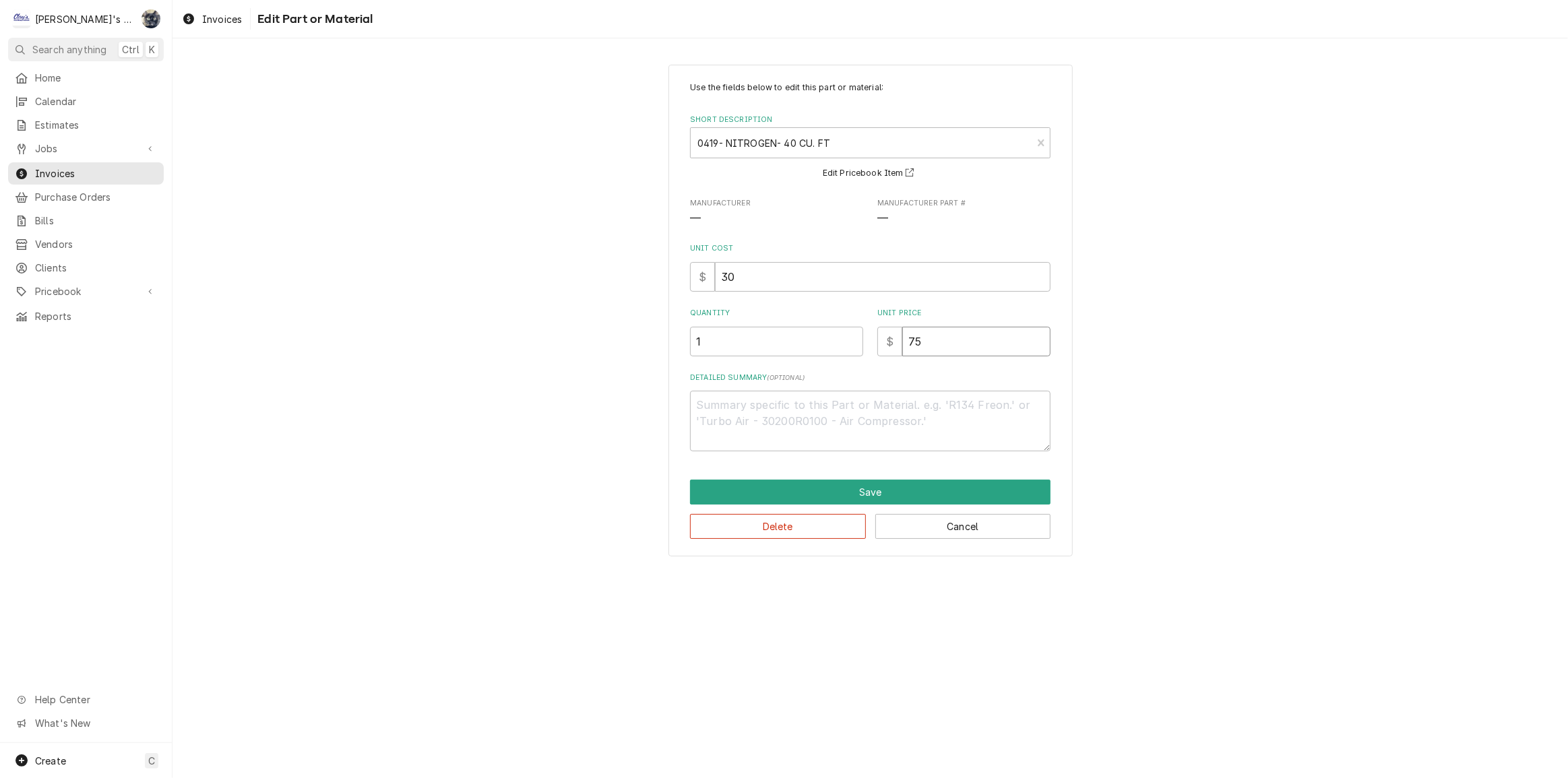
drag, startPoint x: 918, startPoint y: 350, endPoint x: 876, endPoint y: 357, distance: 42.6
click at [875, 357] on div "Use the fields below to edit this part or material: Short Description 0419- NIT…" at bounding box center [870, 266] width 360 height 370
type textarea "x"
type input "1"
type textarea "x"
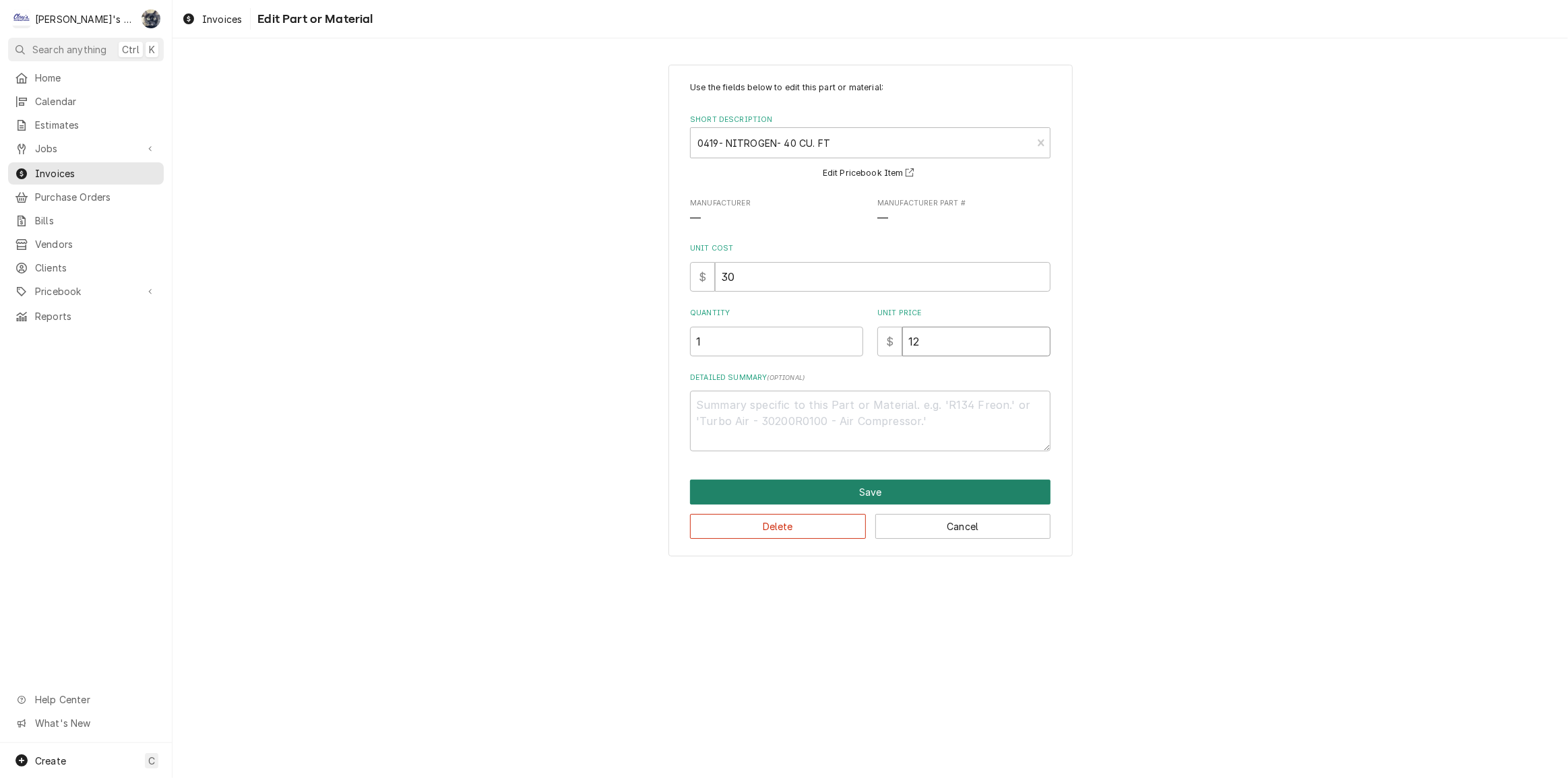
type input "12"
click at [877, 485] on button "Save" at bounding box center [870, 492] width 360 height 25
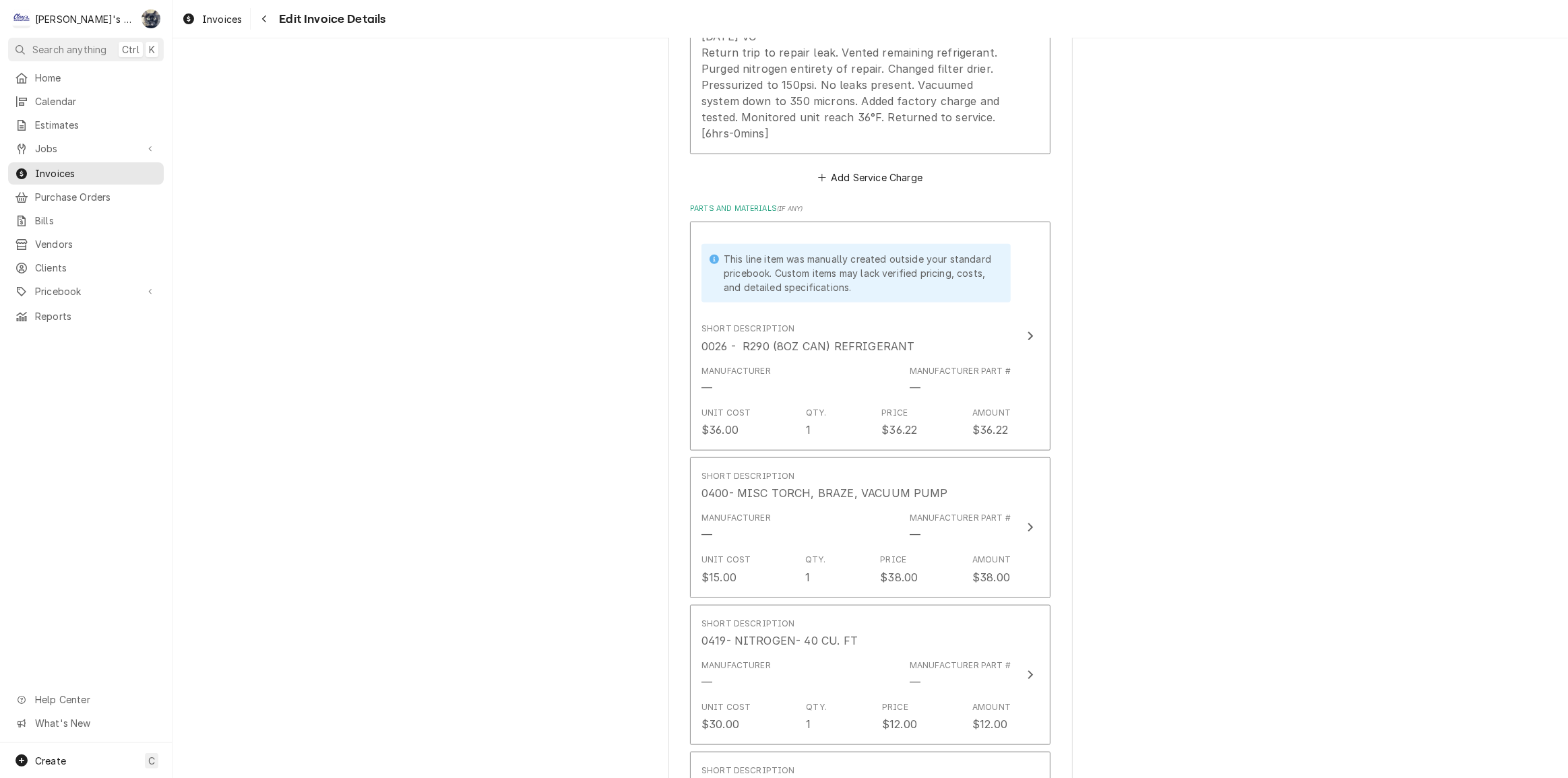
scroll to position [1806, 0]
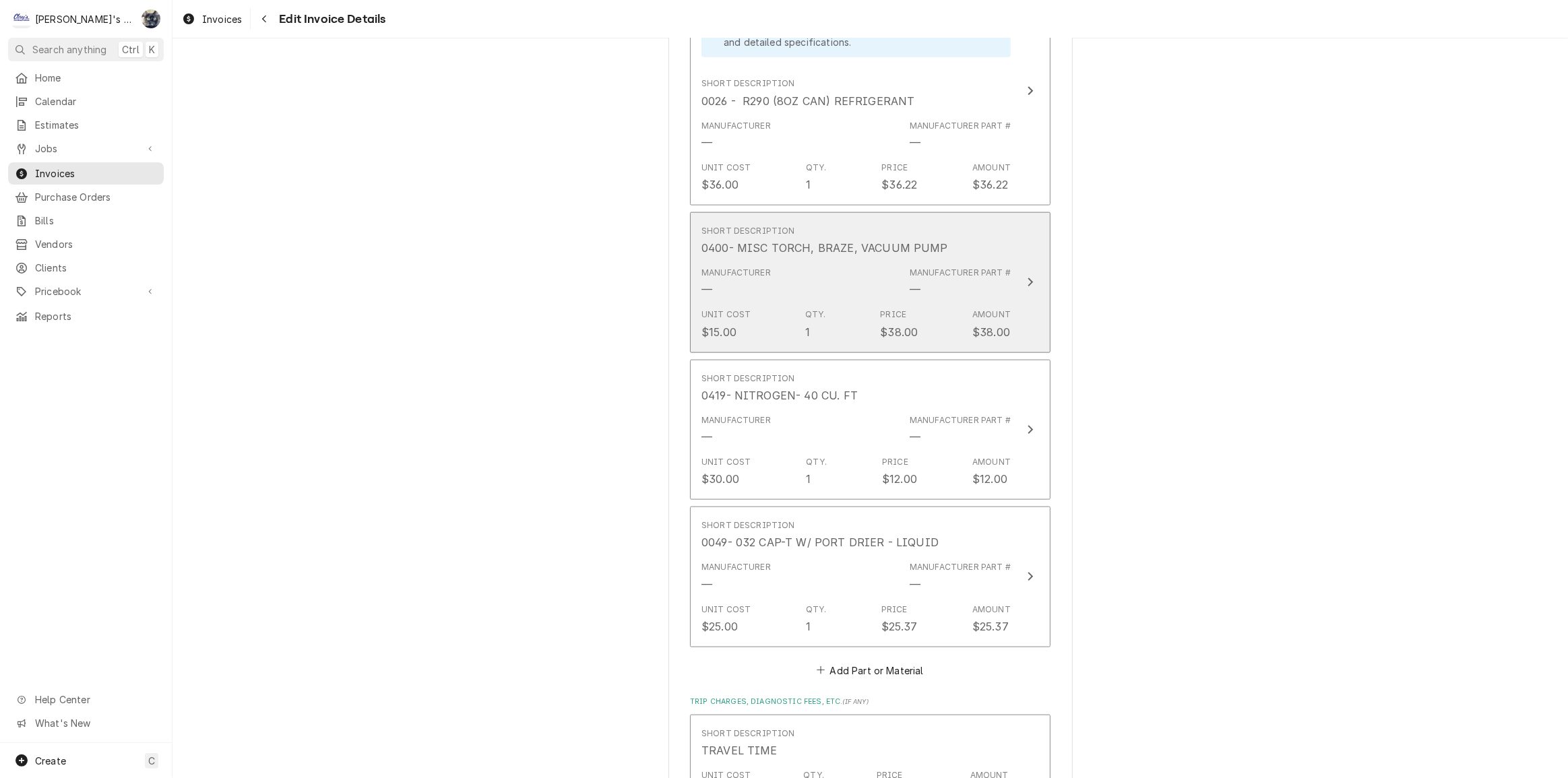
click at [870, 303] on div "Unit Cost $15.00 Qty. 1 Price $38.00 Amount $38.00" at bounding box center [856, 324] width 309 height 42
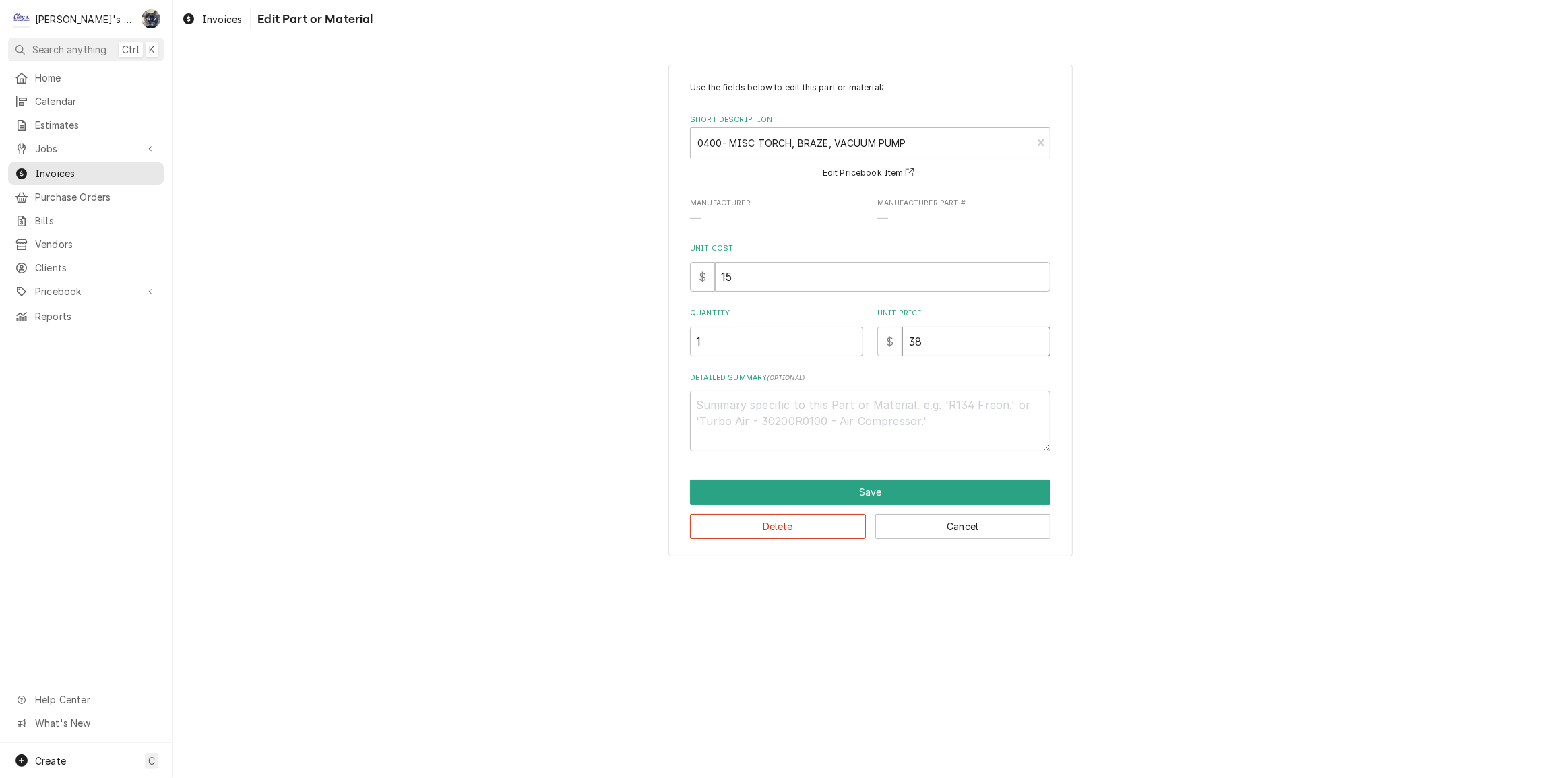
drag, startPoint x: 947, startPoint y: 339, endPoint x: 849, endPoint y: 360, distance: 100.2
click at [849, 360] on div "Use the fields below to edit this part or material: Short Description 0400- MIS…" at bounding box center [870, 266] width 360 height 370
type textarea "x"
type input "4"
type textarea "x"
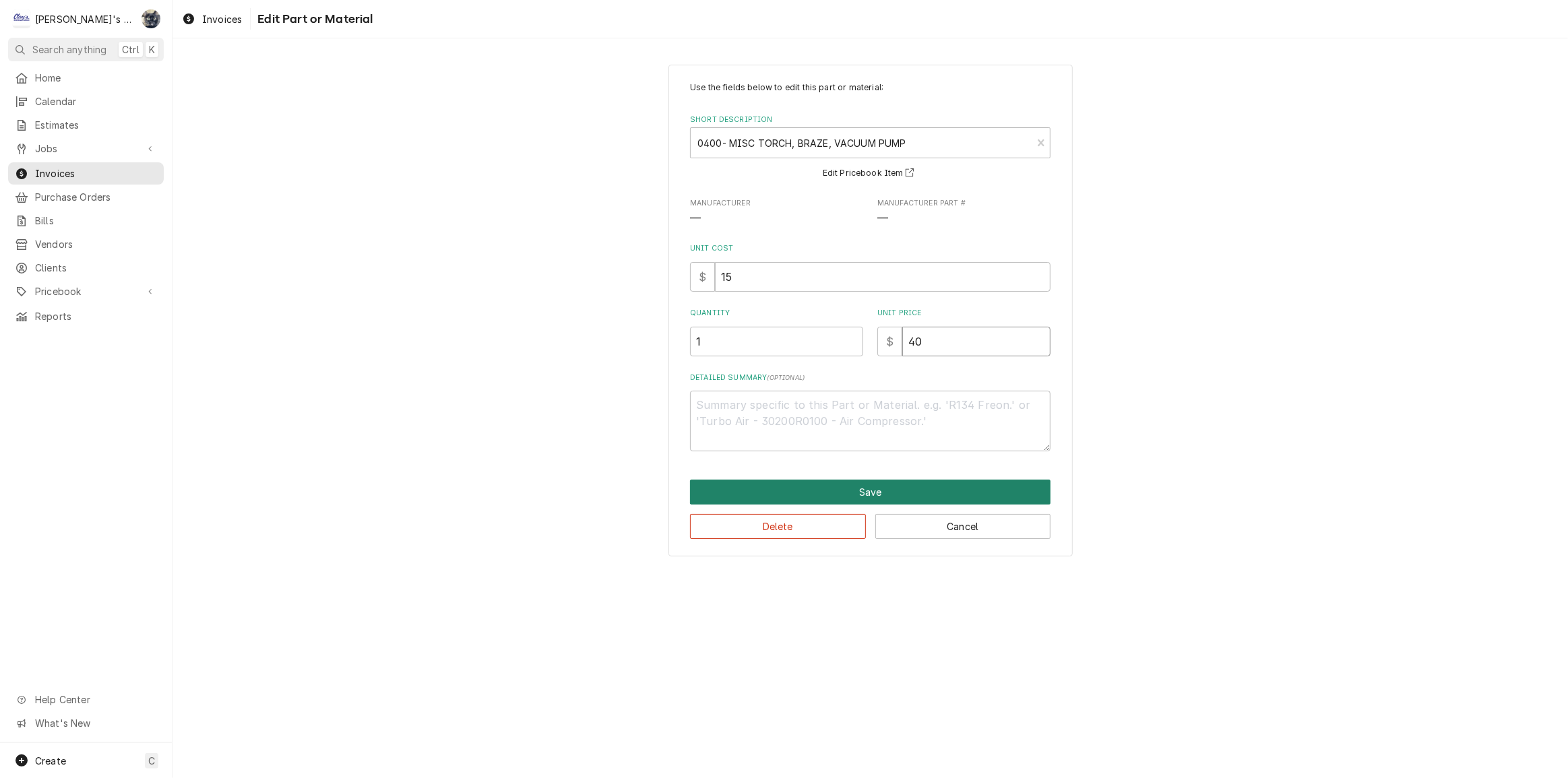
type input "40"
click at [934, 484] on button "Save" at bounding box center [870, 492] width 360 height 25
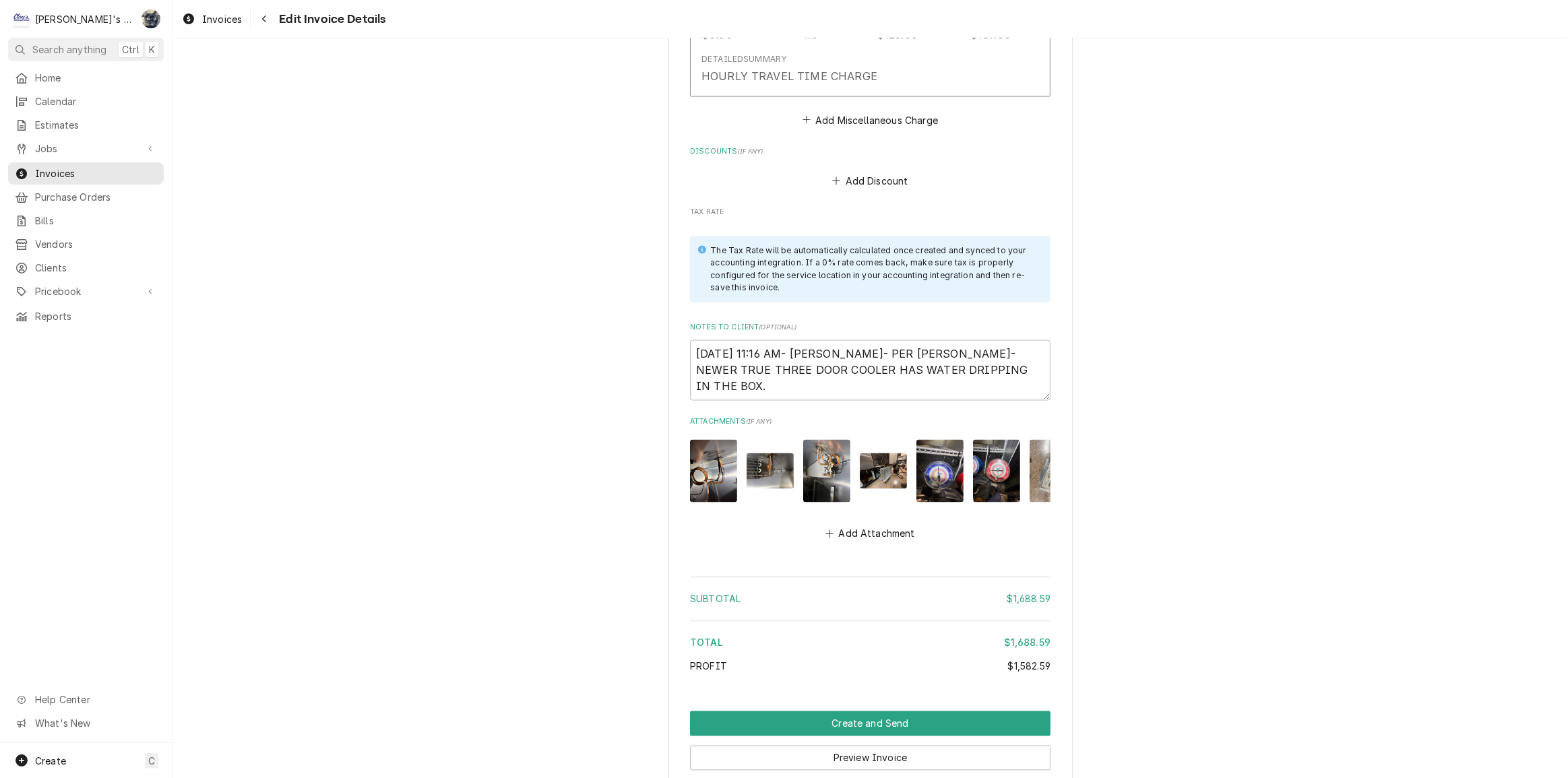
scroll to position [2672, 0]
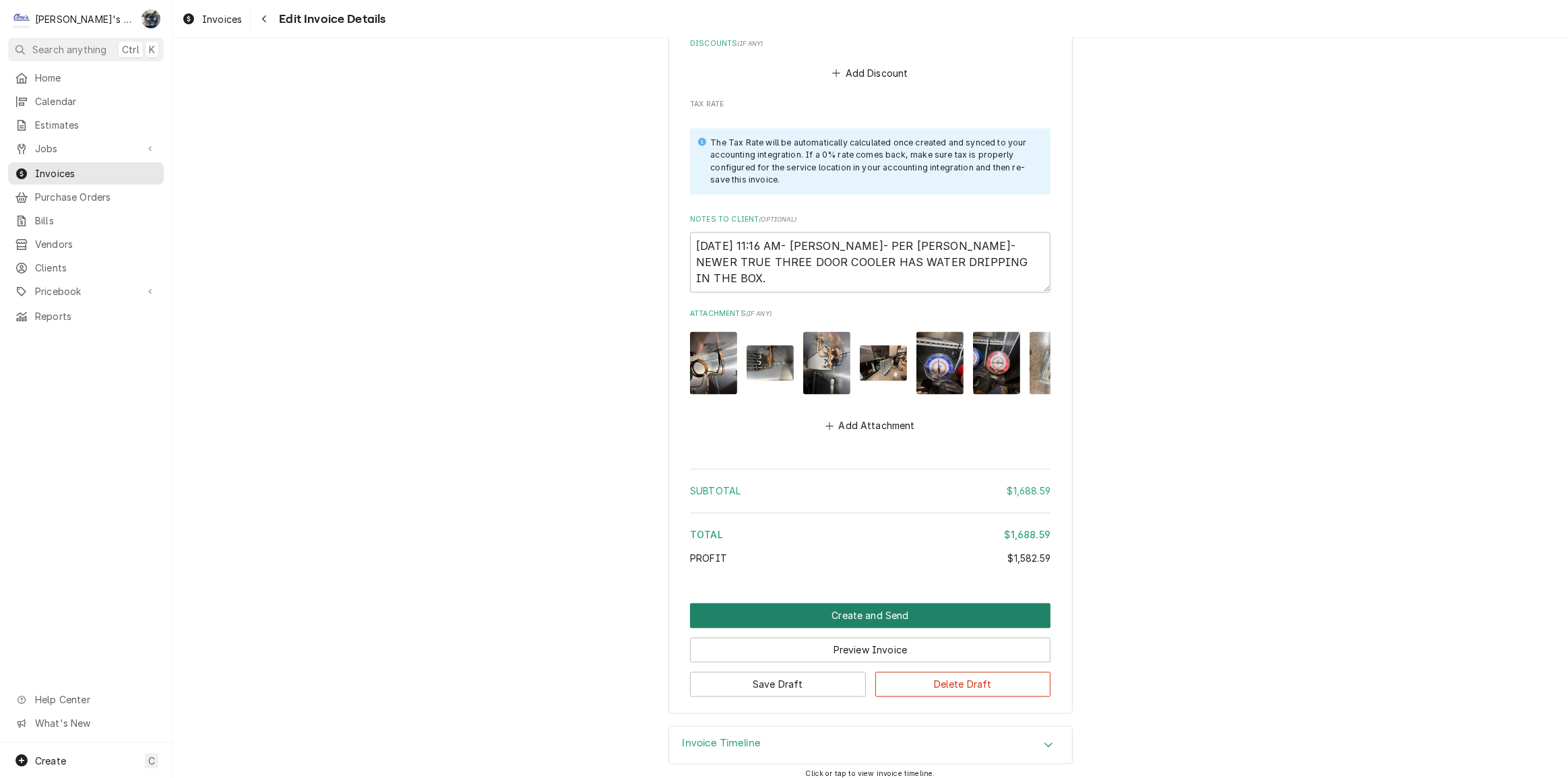
click at [814, 606] on button "Create and Send" at bounding box center [870, 616] width 360 height 25
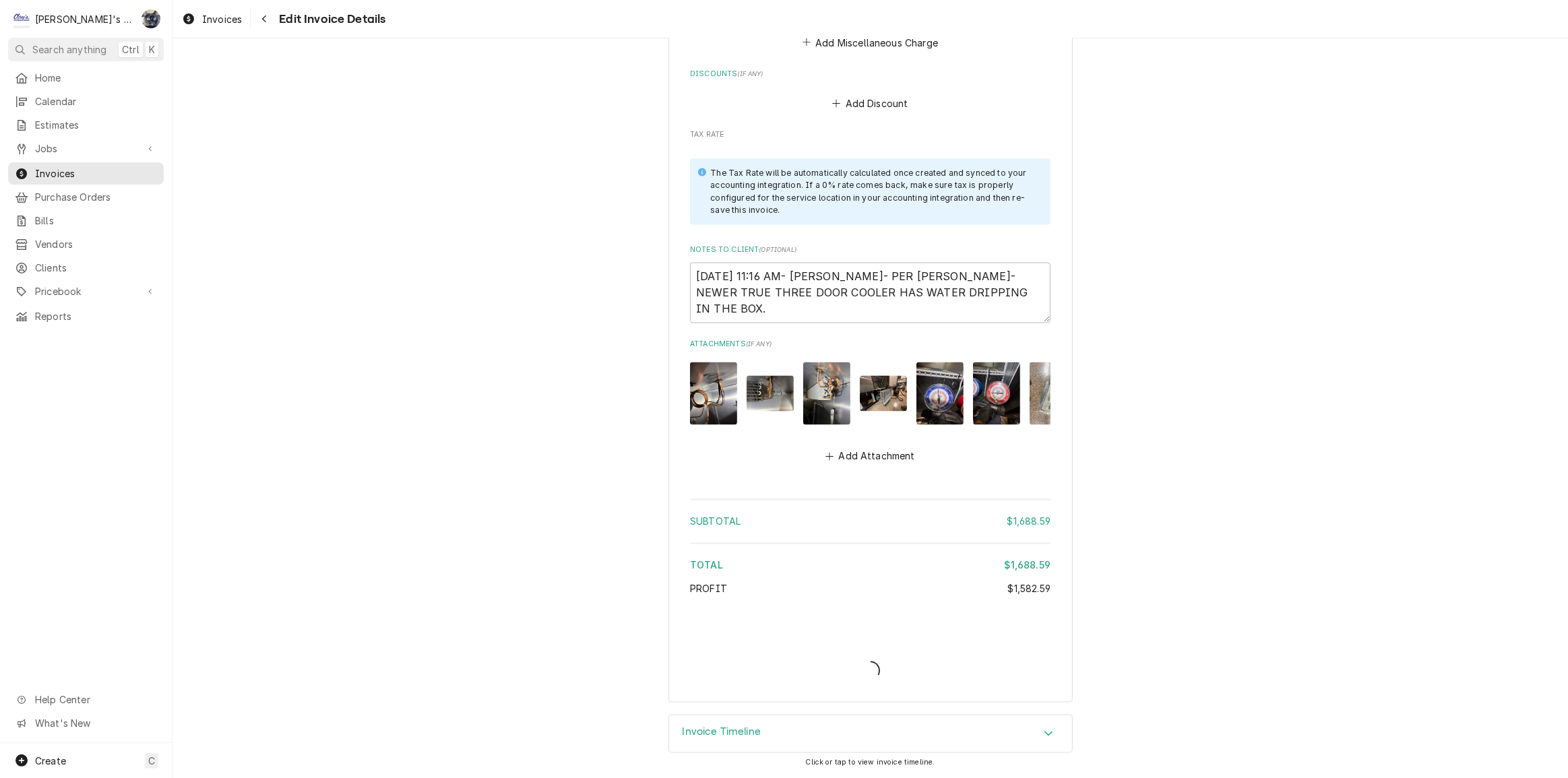
scroll to position [2631, 0]
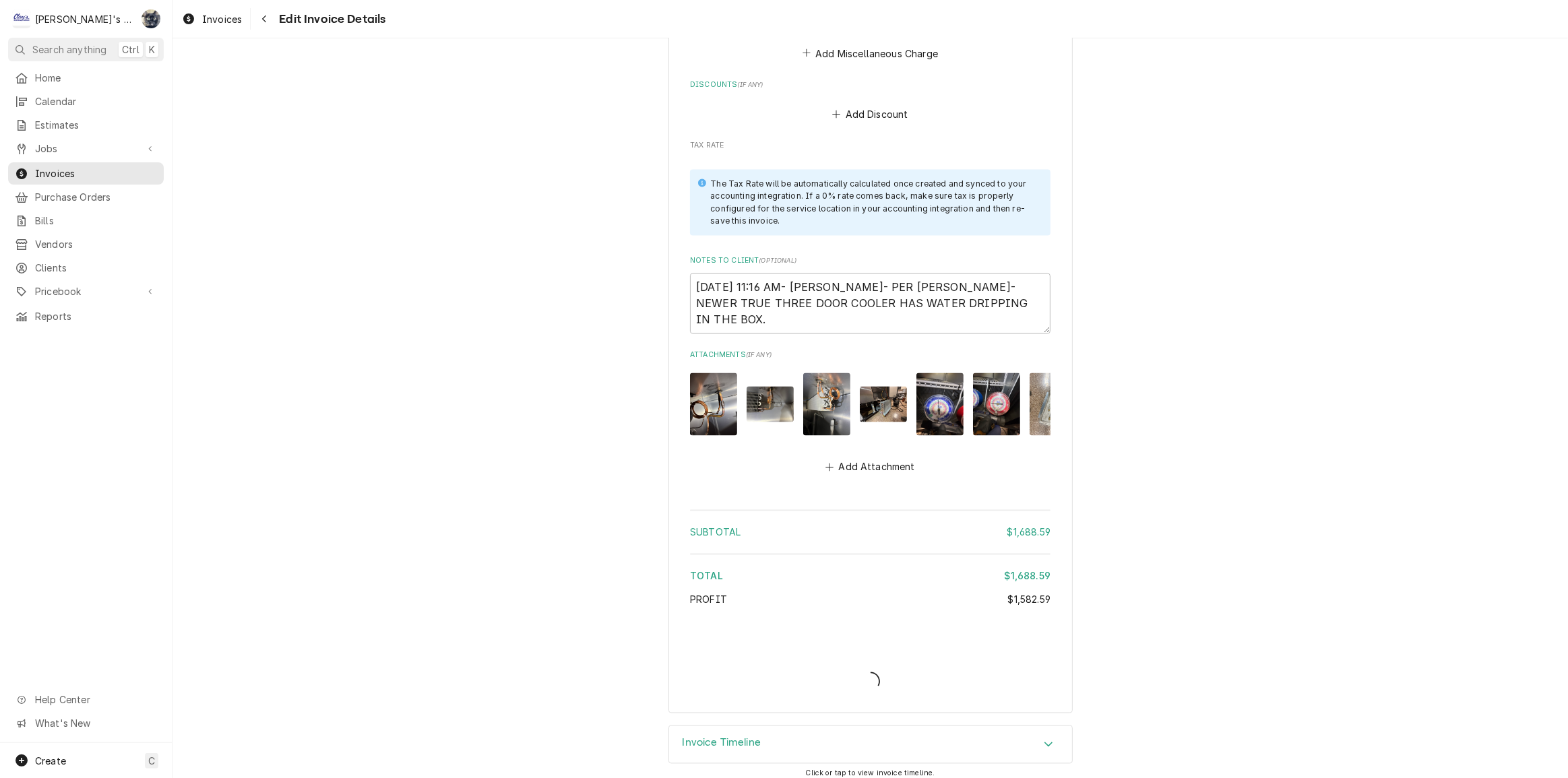
type textarea "x"
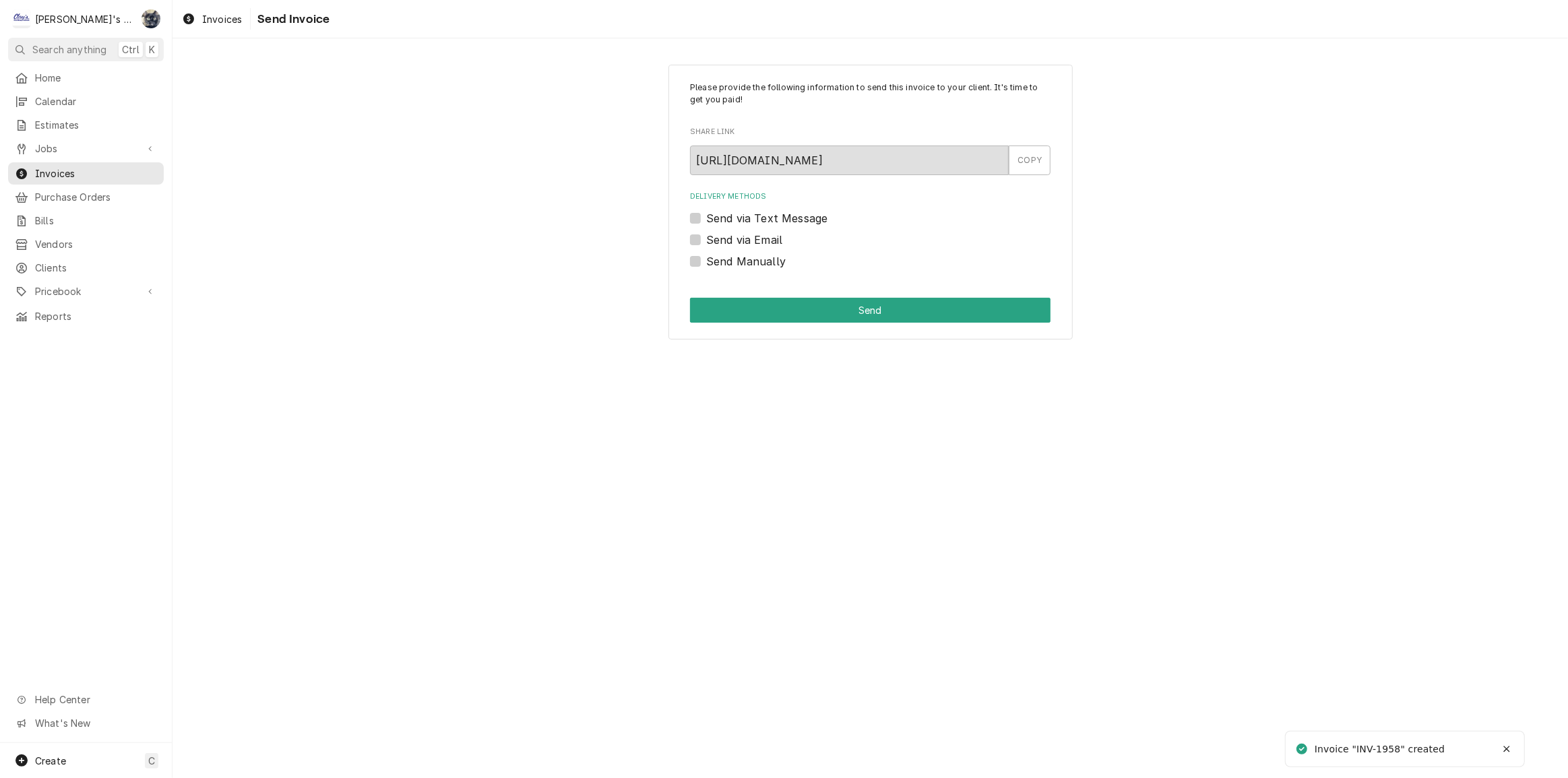
click at [706, 262] on label "Send Manually" at bounding box center [746, 261] width 80 height 16
click at [706, 262] on input "Send Manually" at bounding box center [886, 268] width 360 height 29
checkbox input "true"
click at [712, 305] on button "Send" at bounding box center [870, 310] width 360 height 25
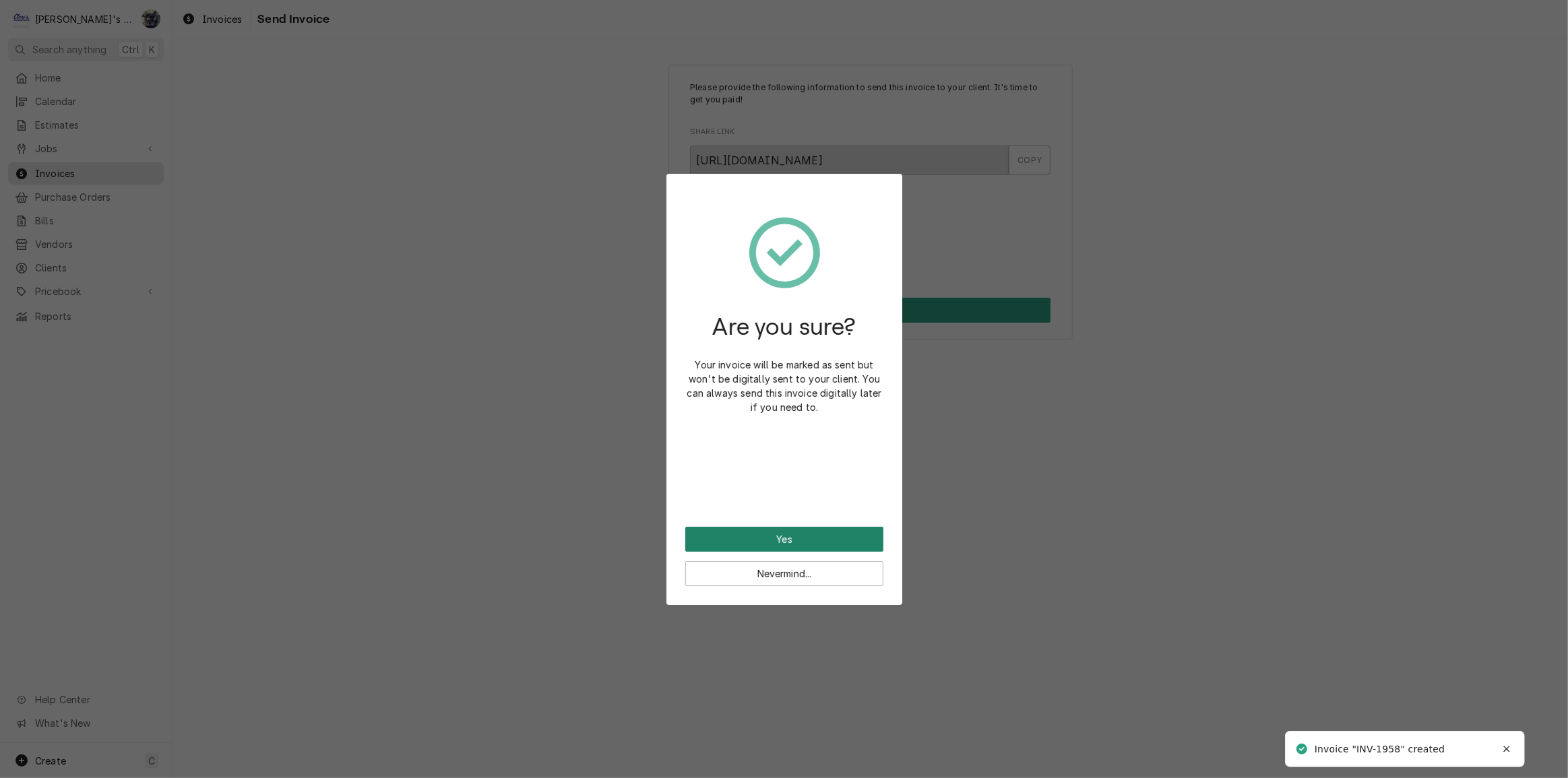
click at [785, 529] on button "Yes" at bounding box center [784, 539] width 198 height 25
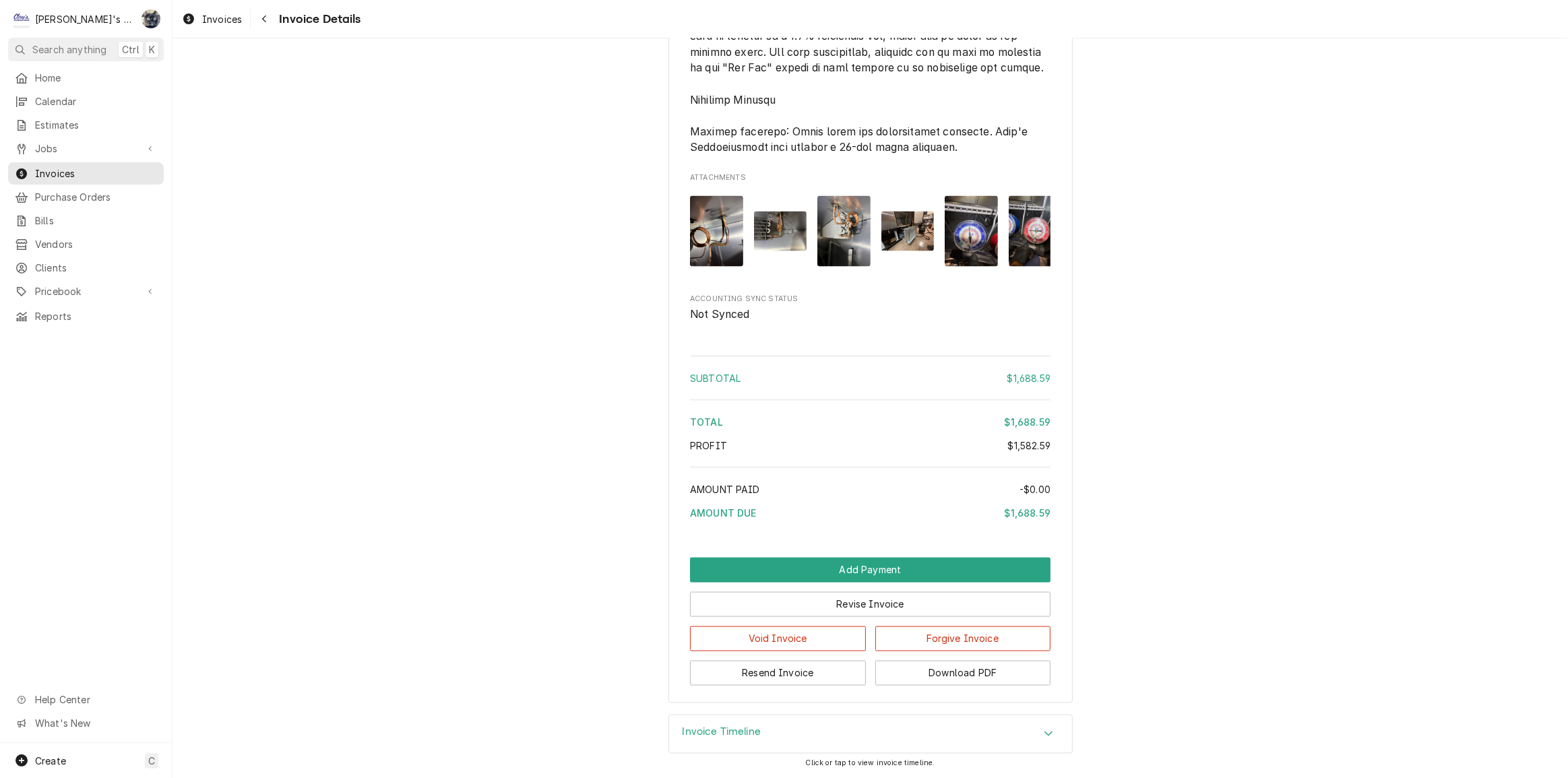
scroll to position [2449, 0]
click at [943, 677] on button "Download PDF" at bounding box center [963, 673] width 176 height 25
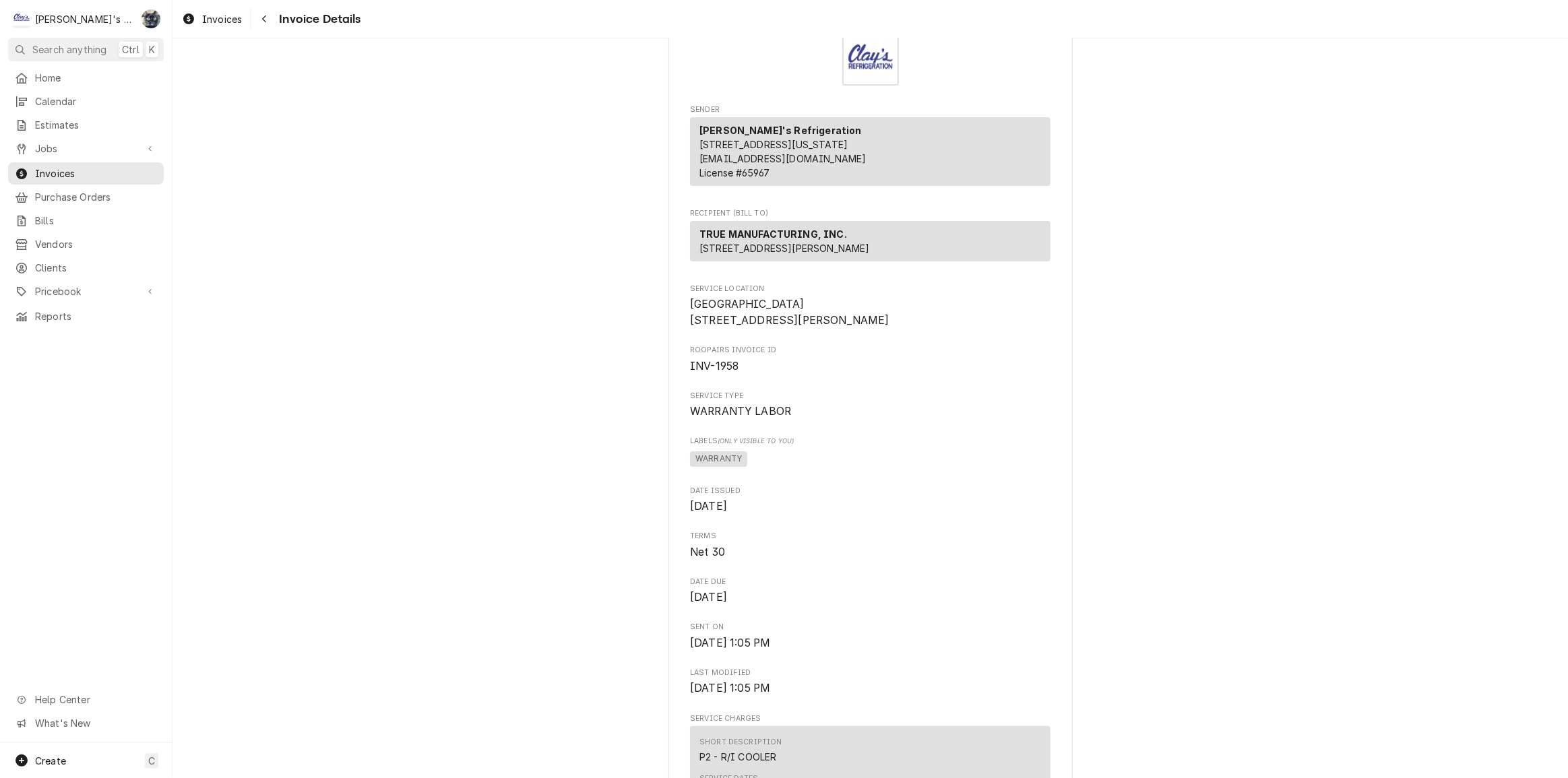
scroll to position [0, 0]
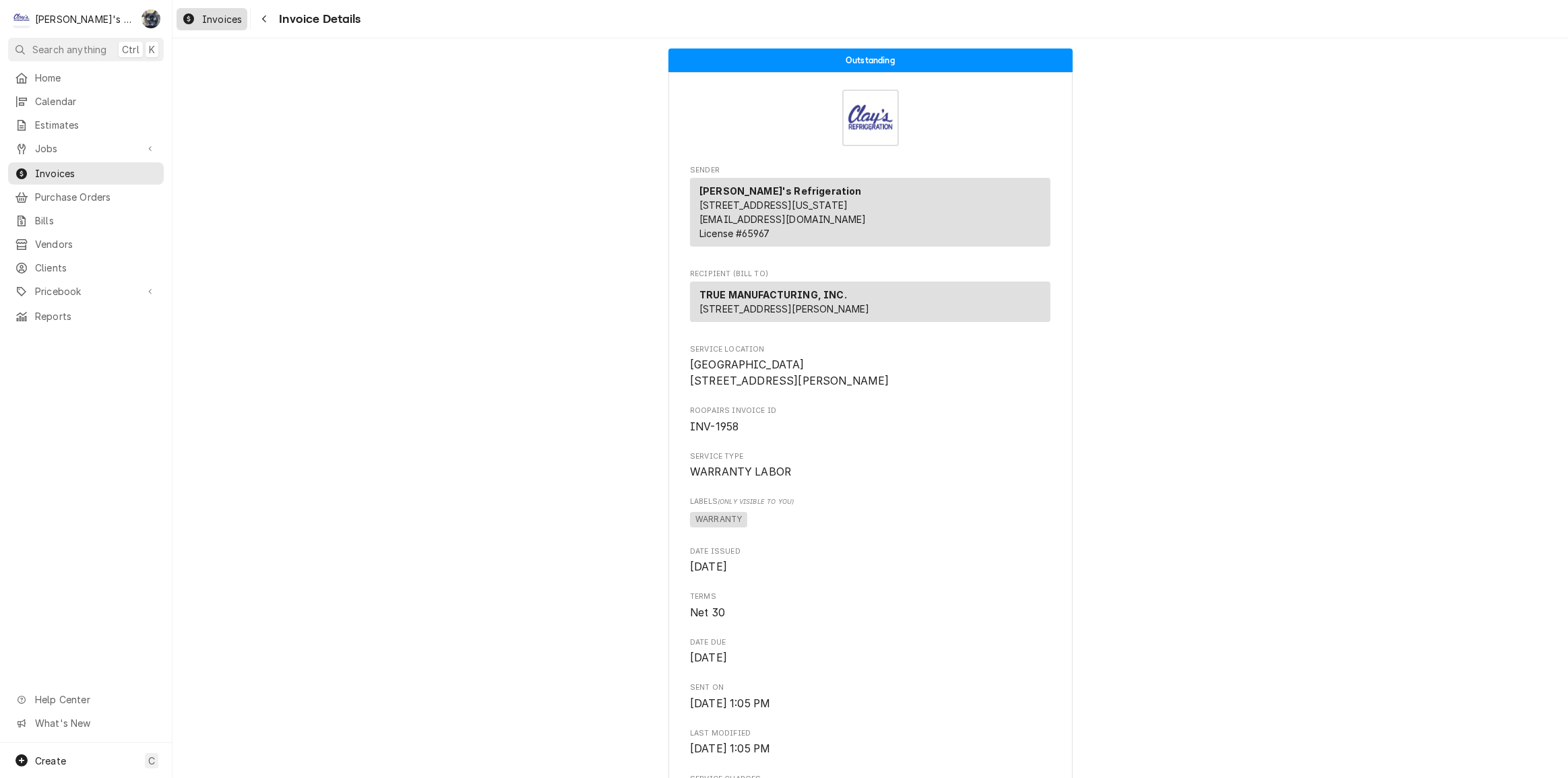
click at [212, 13] on span "Invoices" at bounding box center [222, 19] width 40 height 14
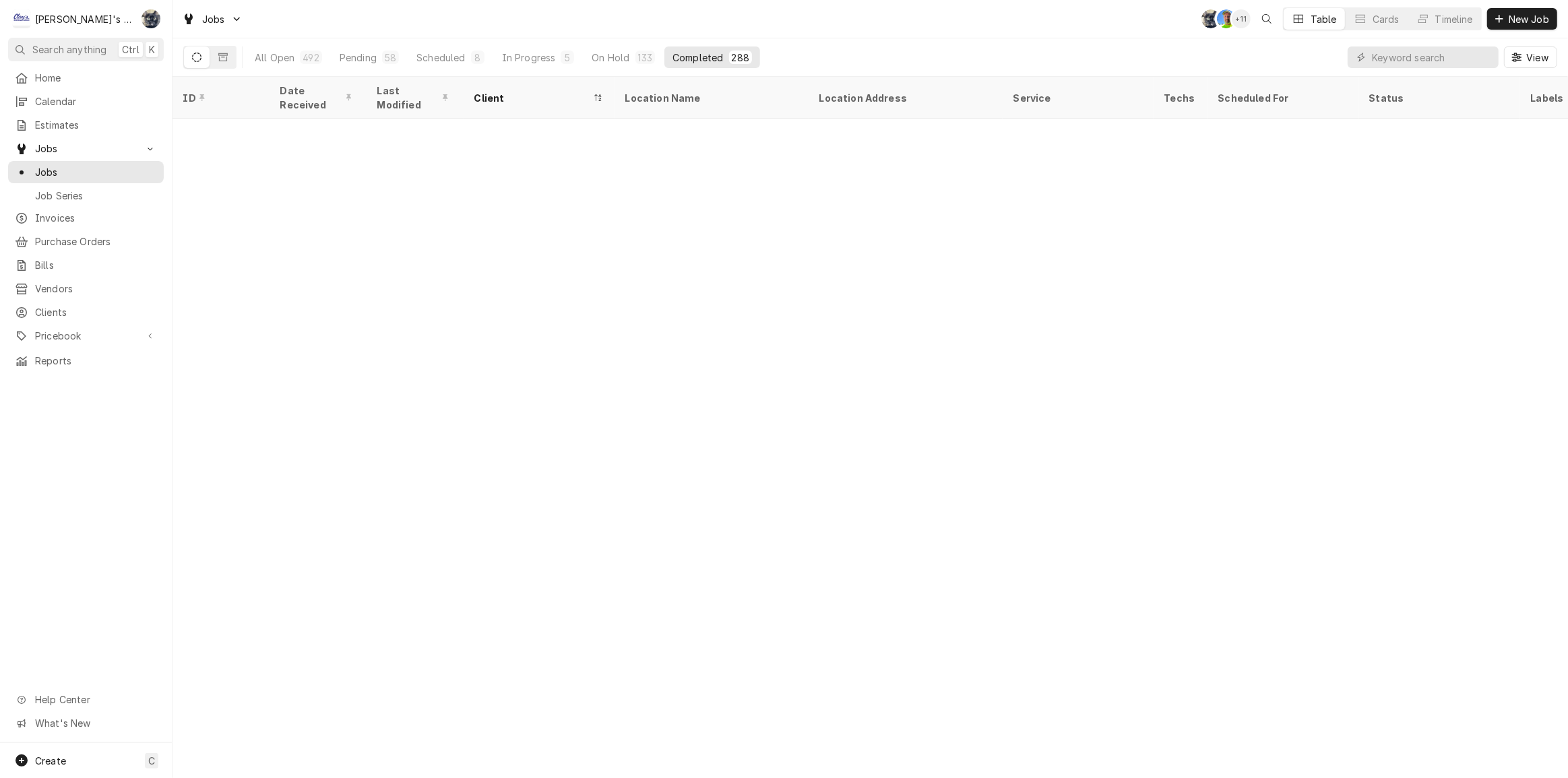
scroll to position [2340, 0]
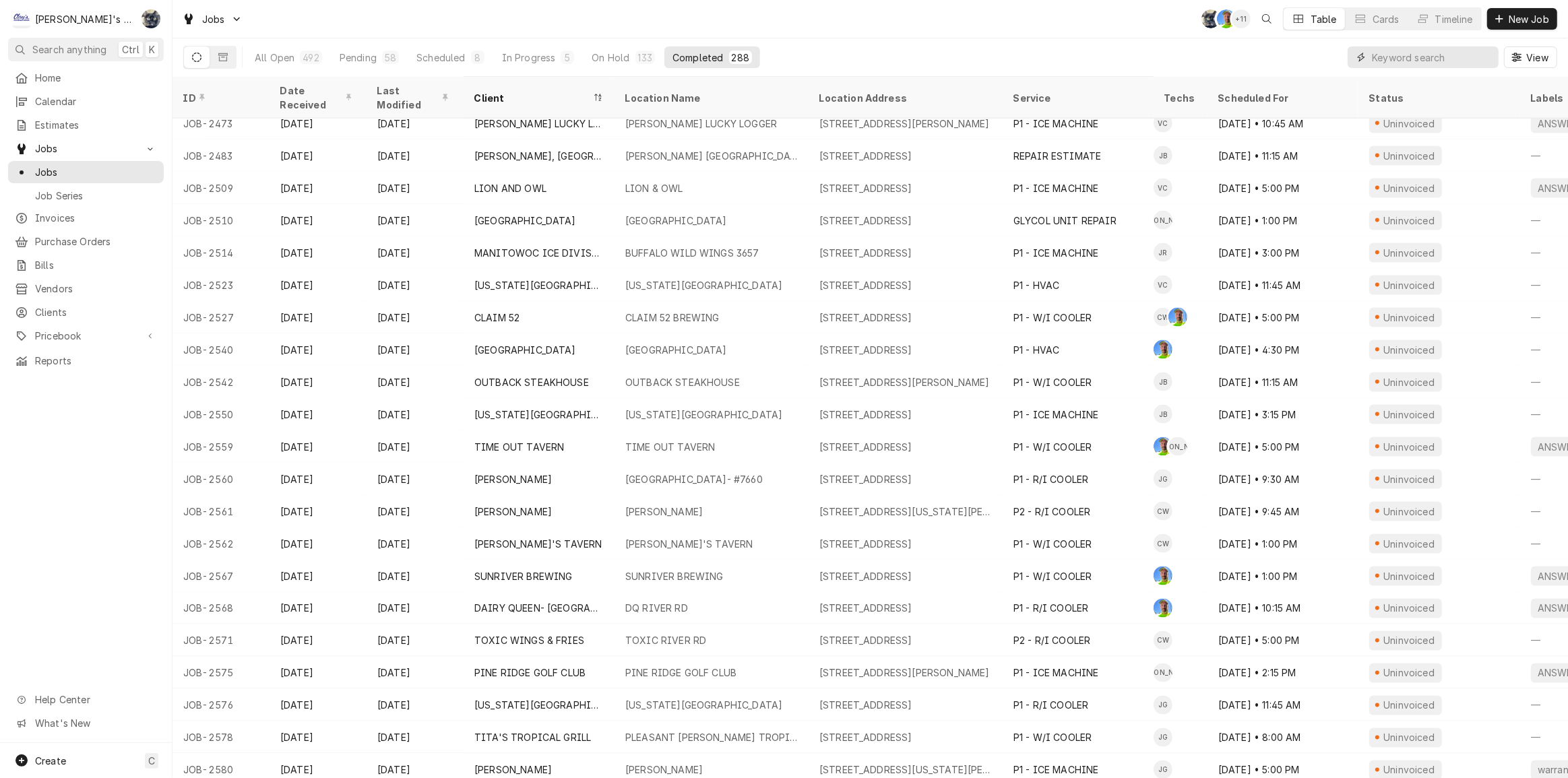
click at [1446, 59] on input "Dynamic Content Wrapper" at bounding box center [1432, 57] width 120 height 22
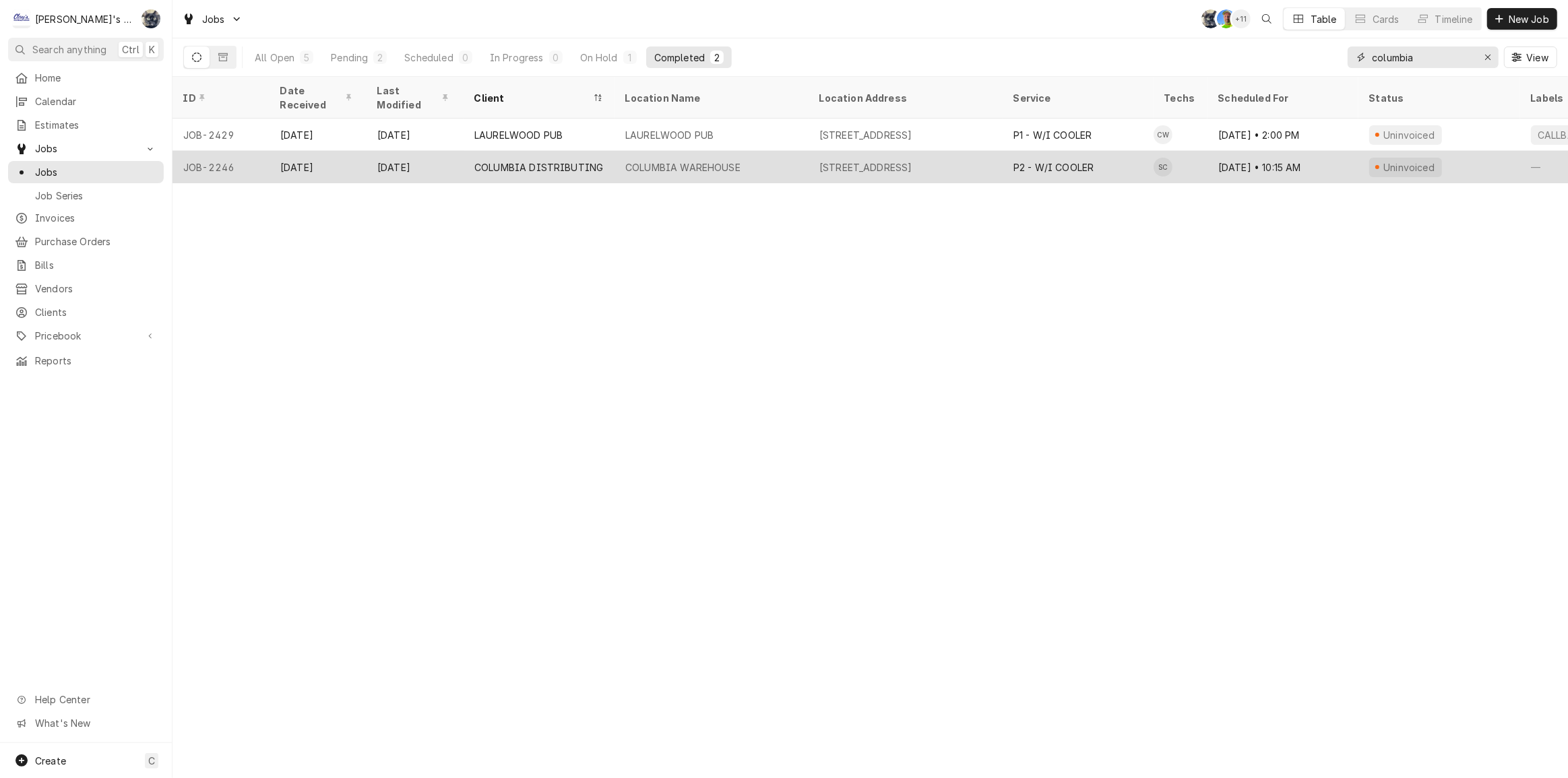
type input "columbia"
click at [912, 160] on div "4011 INDUSTRIAL AVE, SPRINGFIELD, OR 97477" at bounding box center [866, 167] width 93 height 14
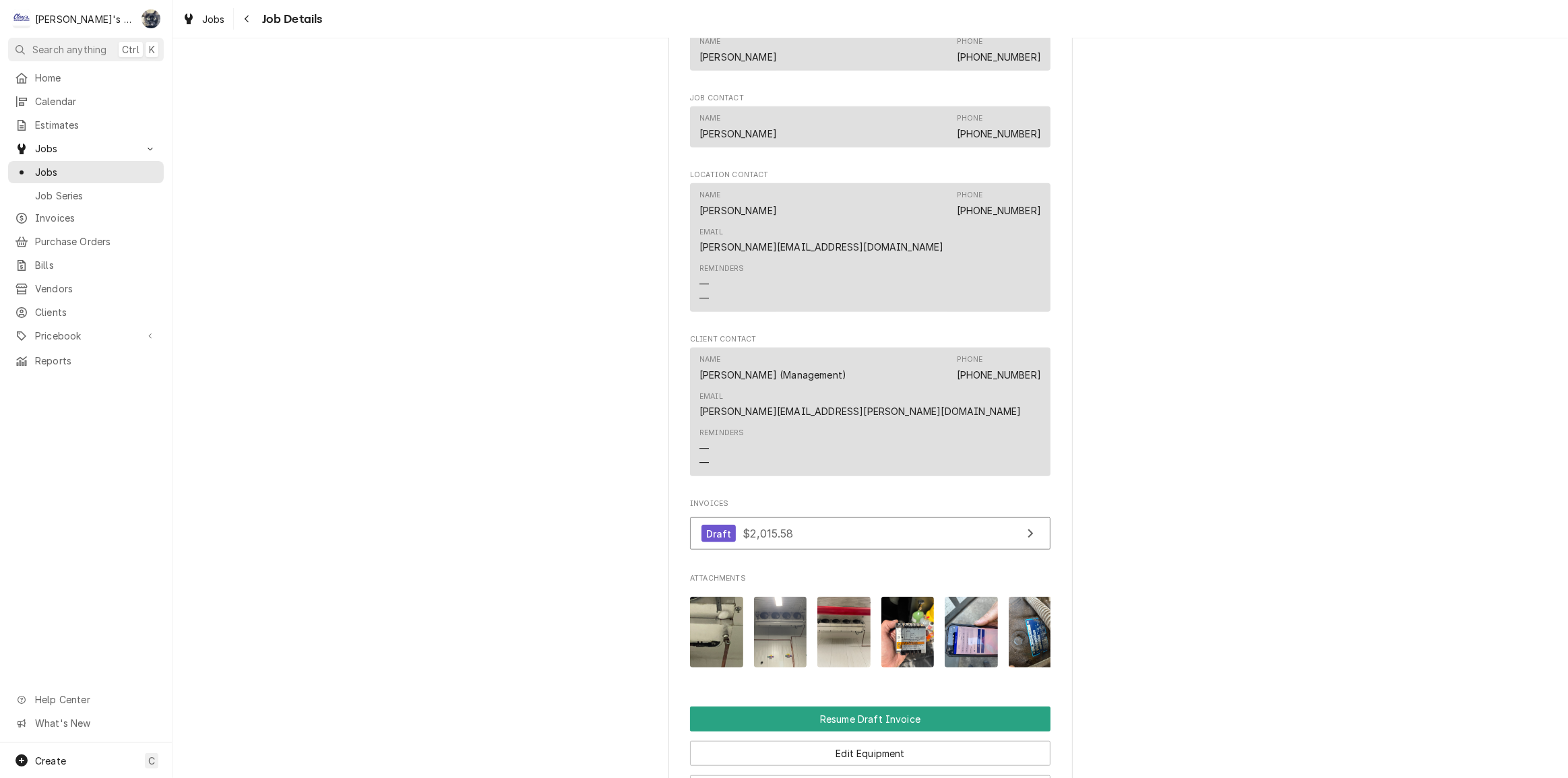
scroll to position [673, 0]
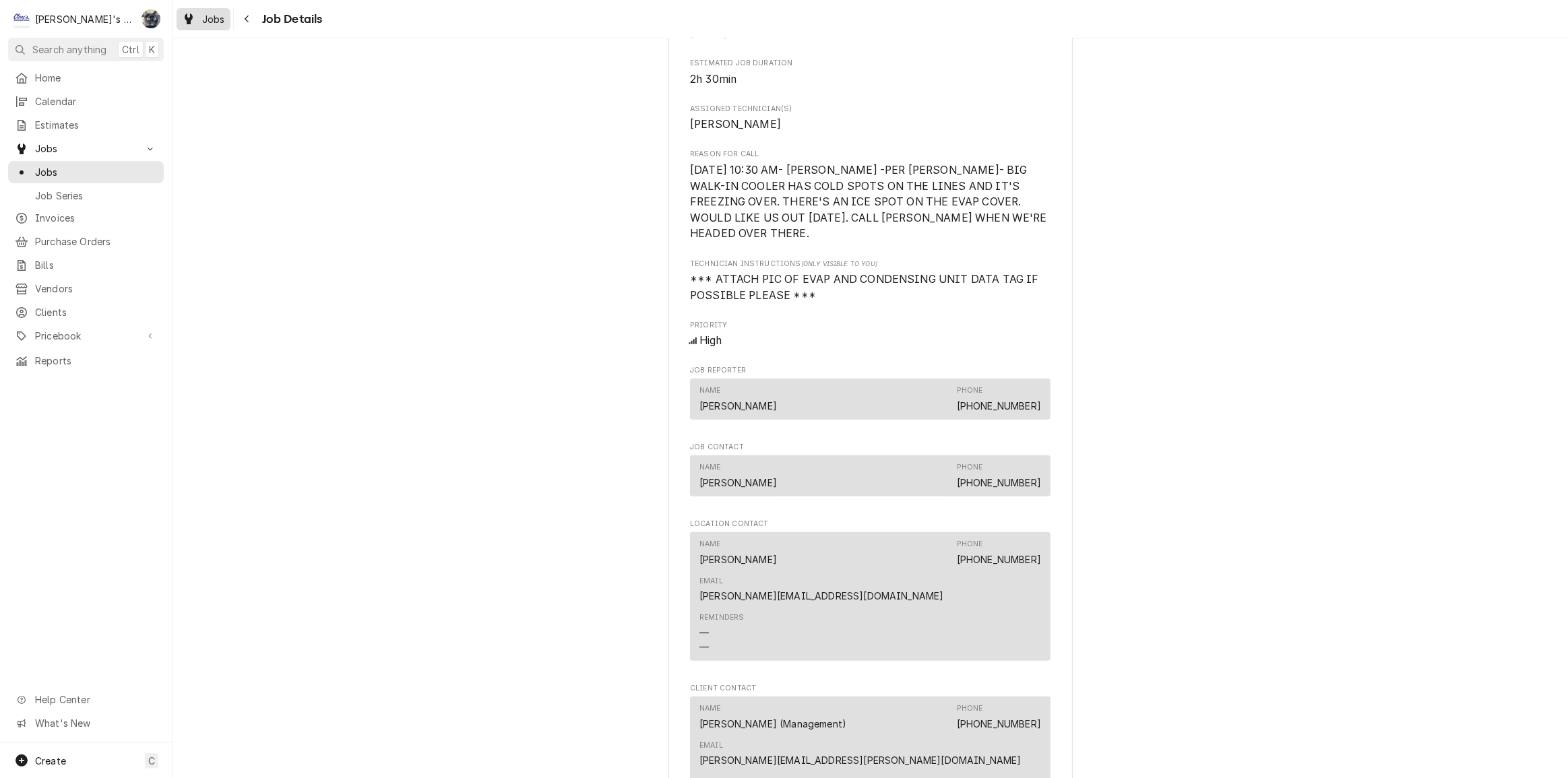
click at [194, 20] on div "Dynamic Content Wrapper" at bounding box center [188, 19] width 13 height 16
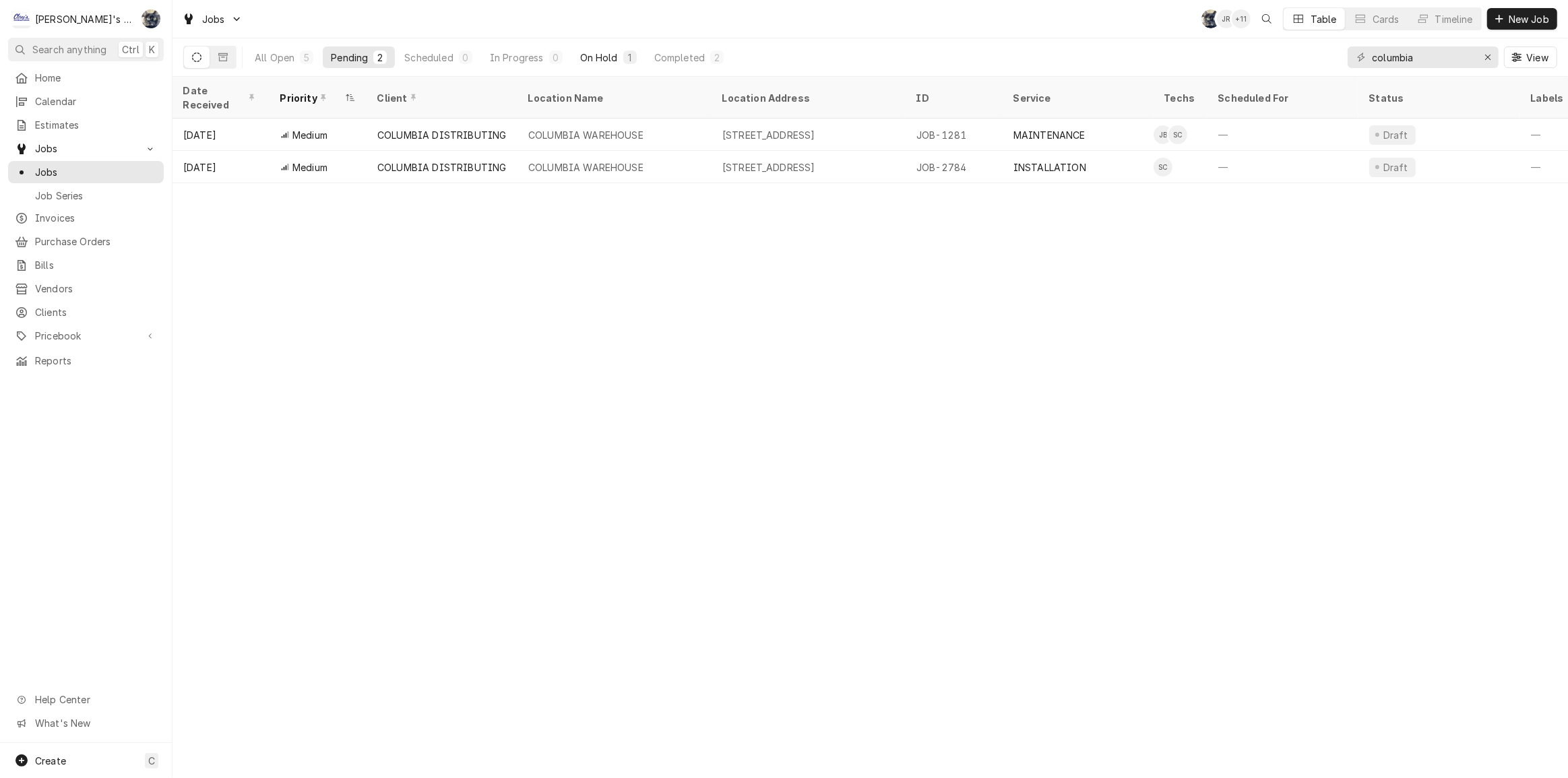
click at [619, 61] on button "On Hold 1" at bounding box center [608, 57] width 73 height 22
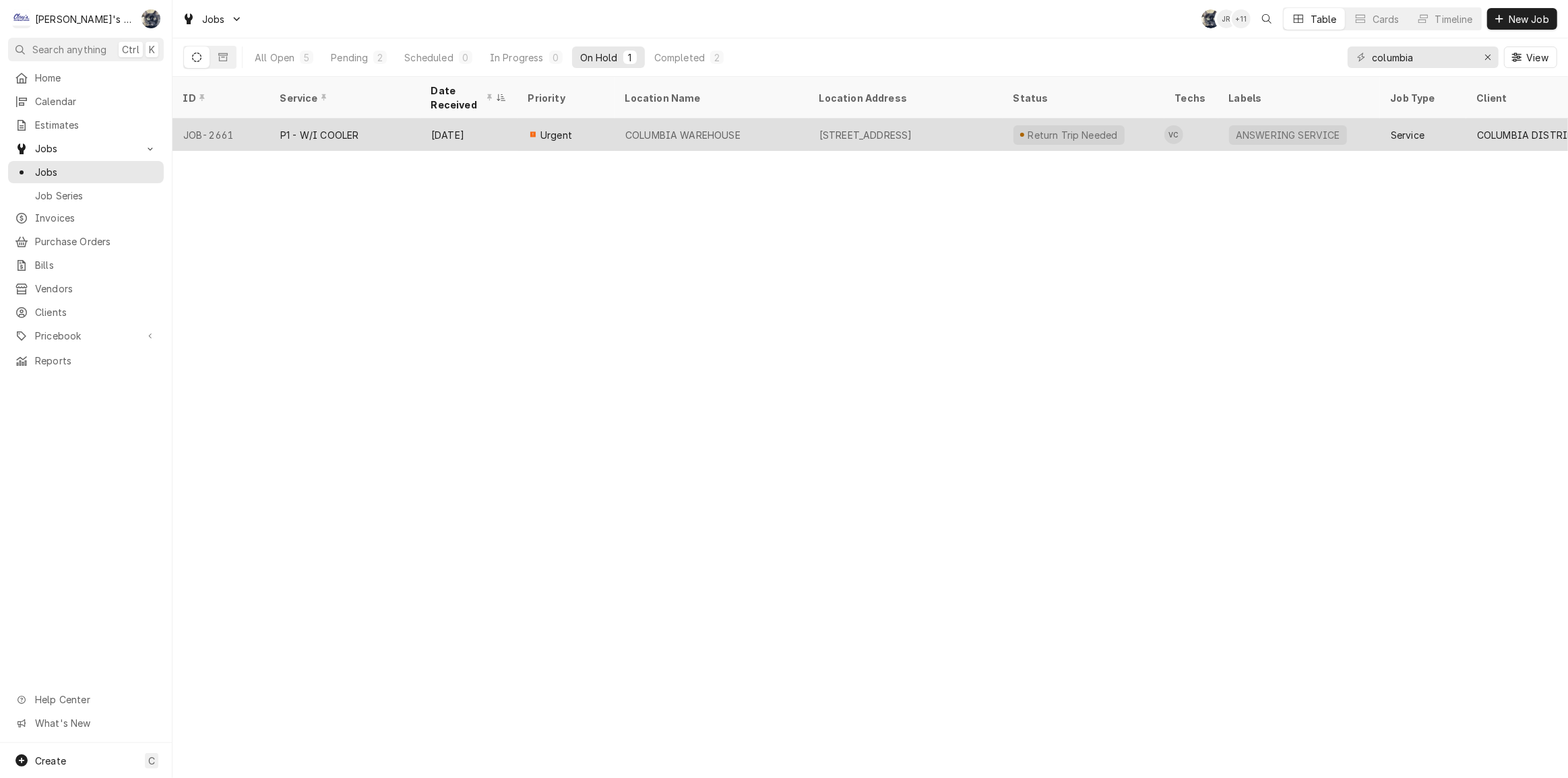
click at [650, 129] on div "COLUMBIA WAREHOUSE" at bounding box center [683, 135] width 115 height 14
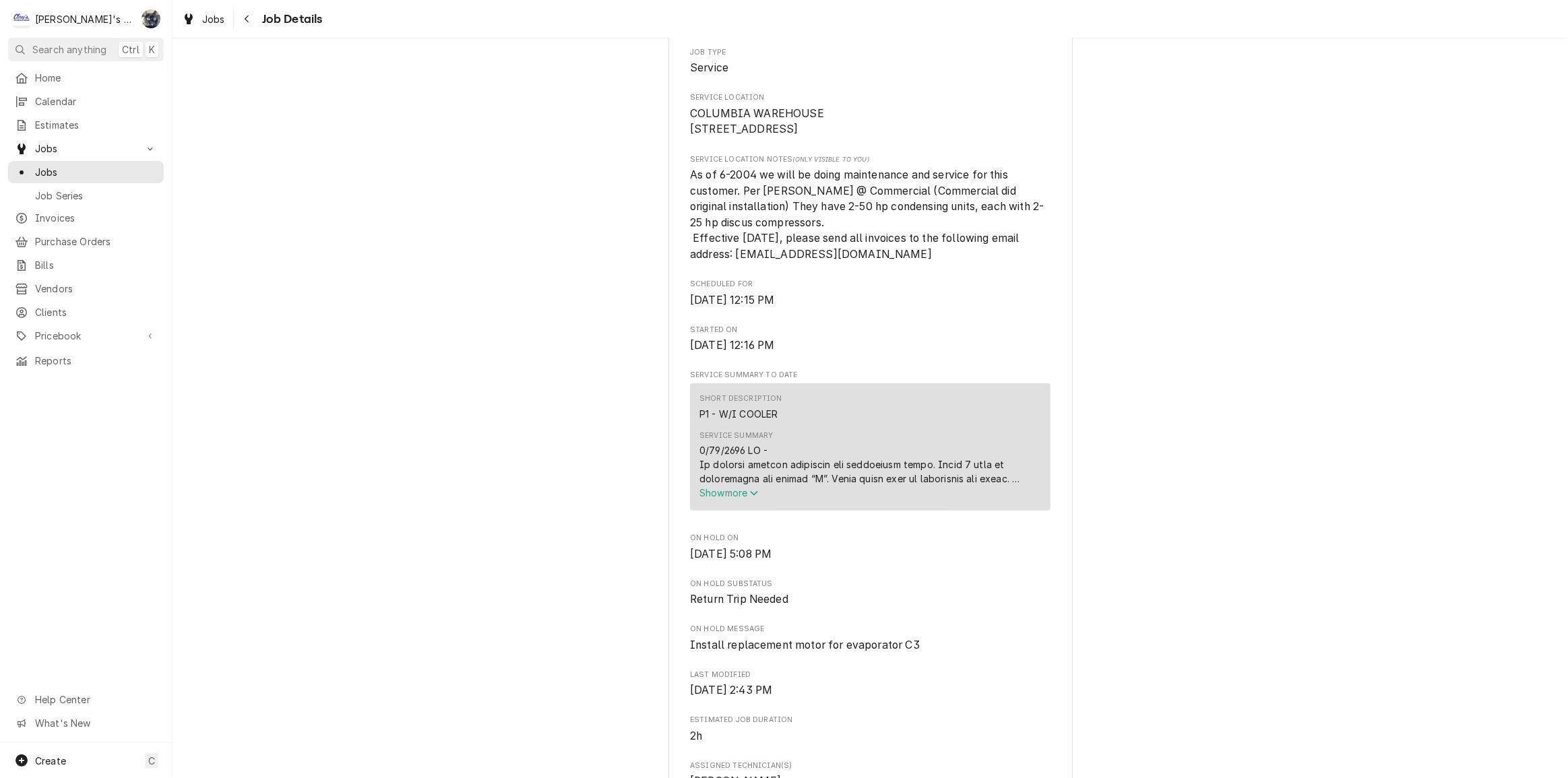
scroll to position [551, 0]
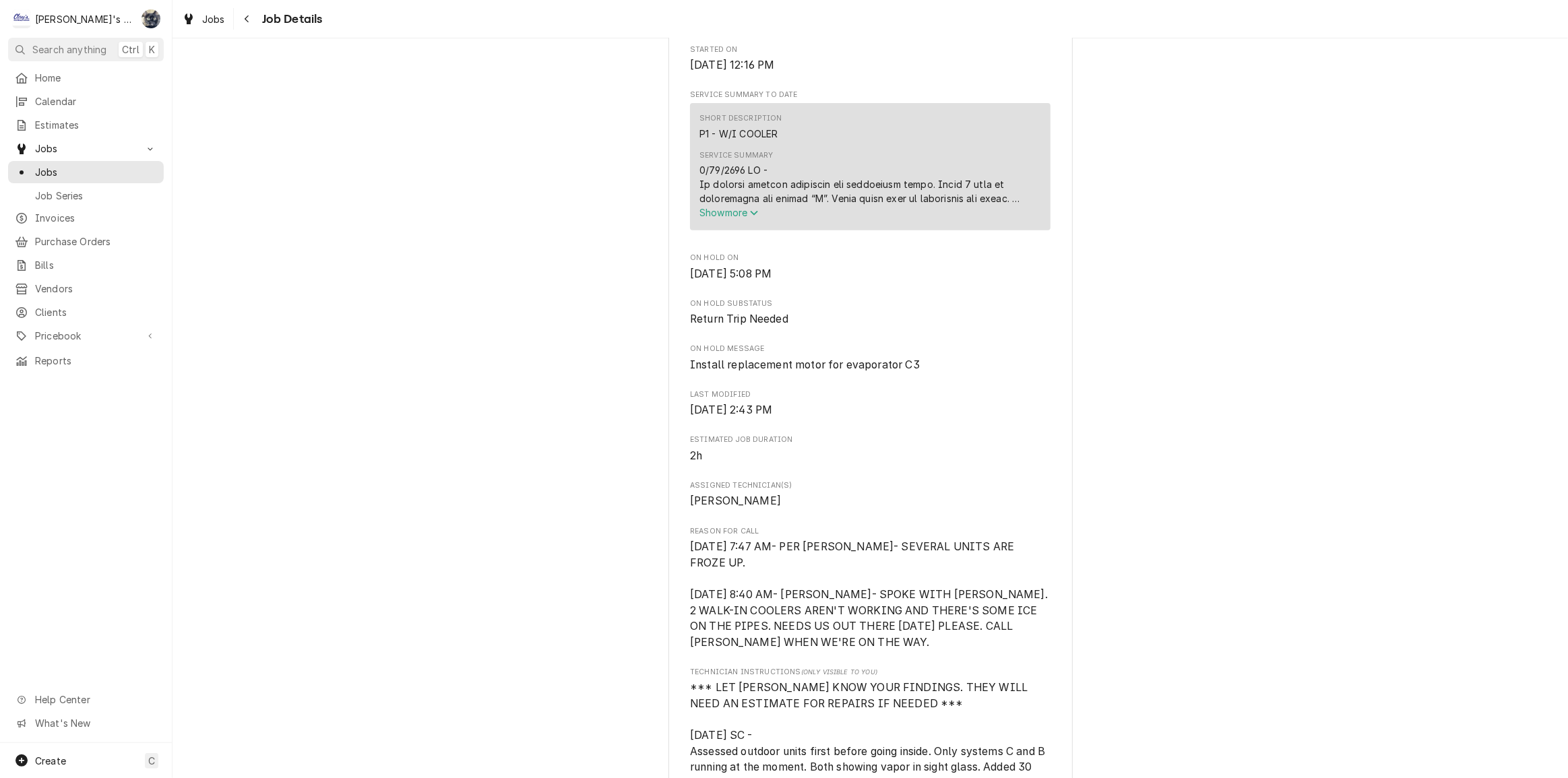
click at [750, 218] on icon "Service Summary" at bounding box center [754, 213] width 8 height 9
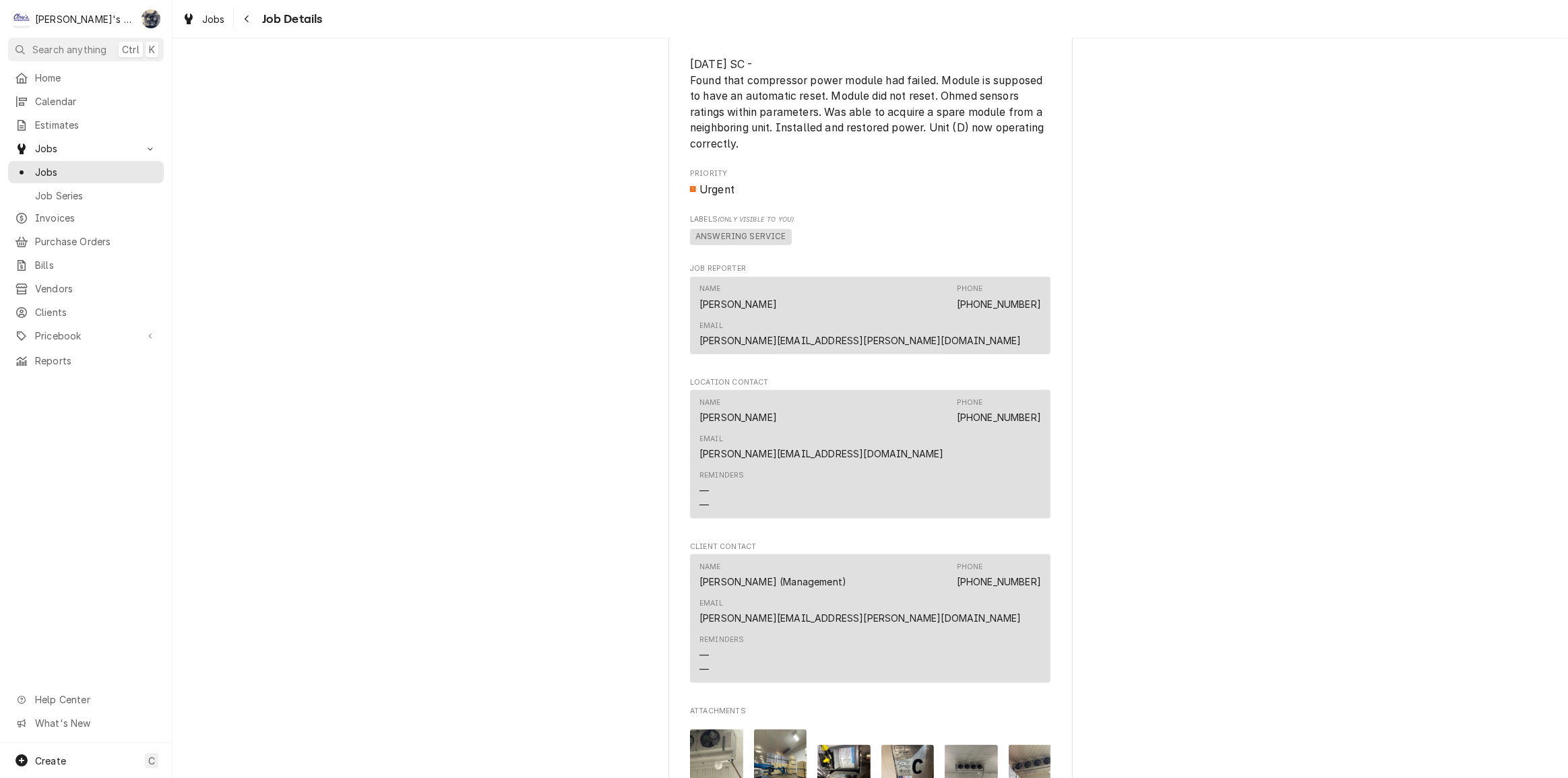
scroll to position [2033, 0]
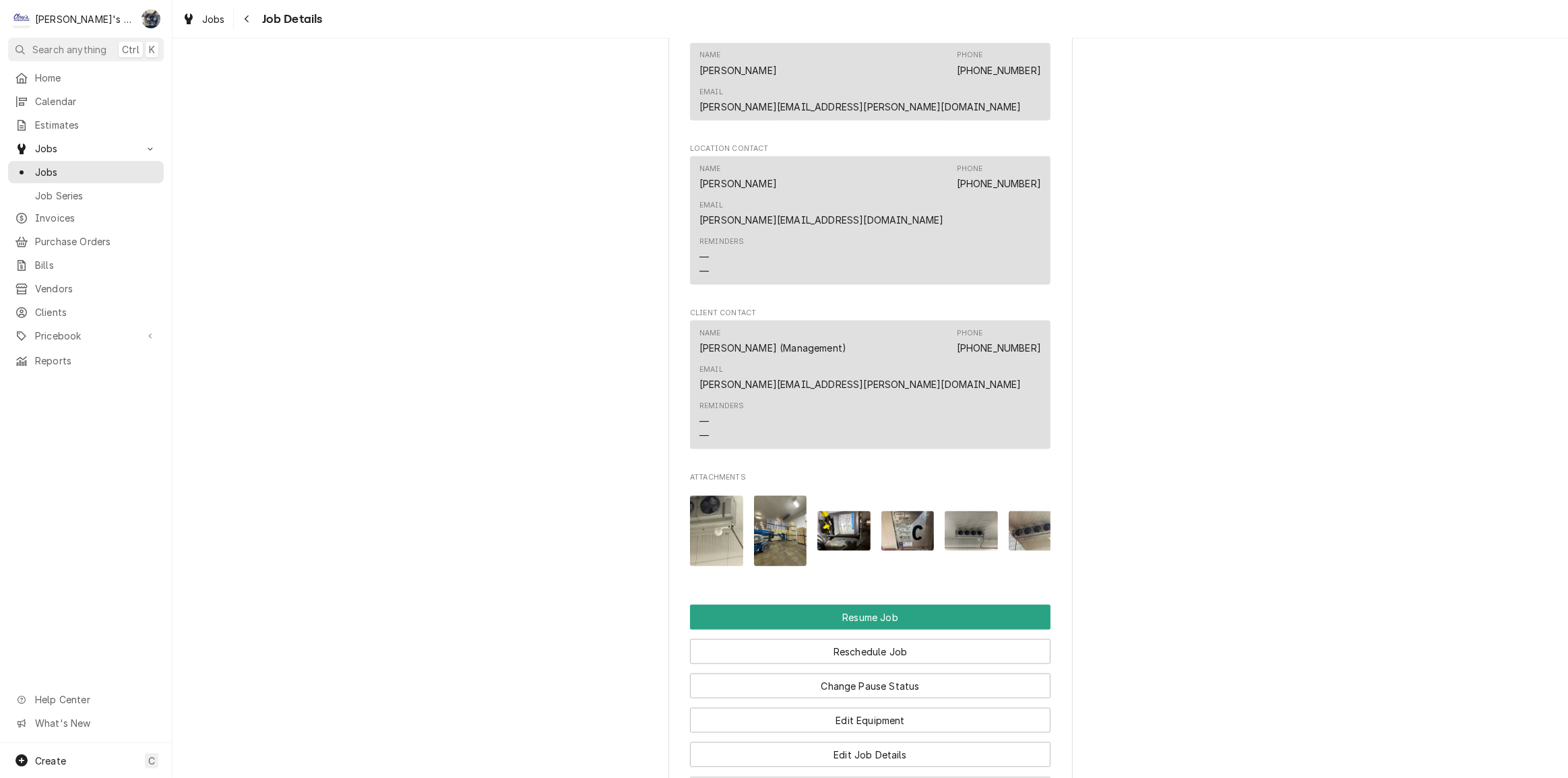
click at [876, 776] on button "Send Job Summary" at bounding box center [870, 789] width 360 height 25
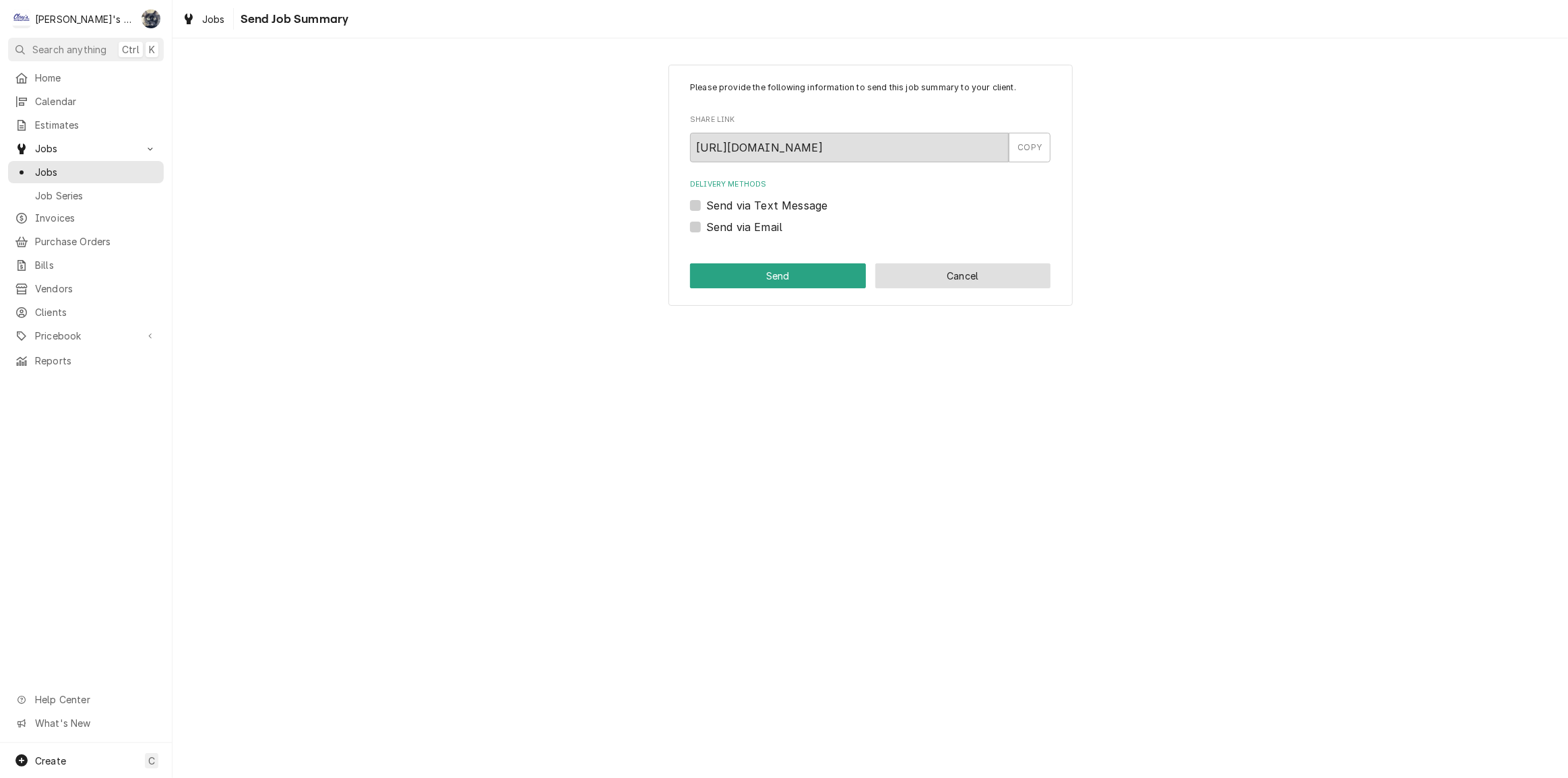
click at [936, 284] on button "Cancel" at bounding box center [963, 276] width 176 height 25
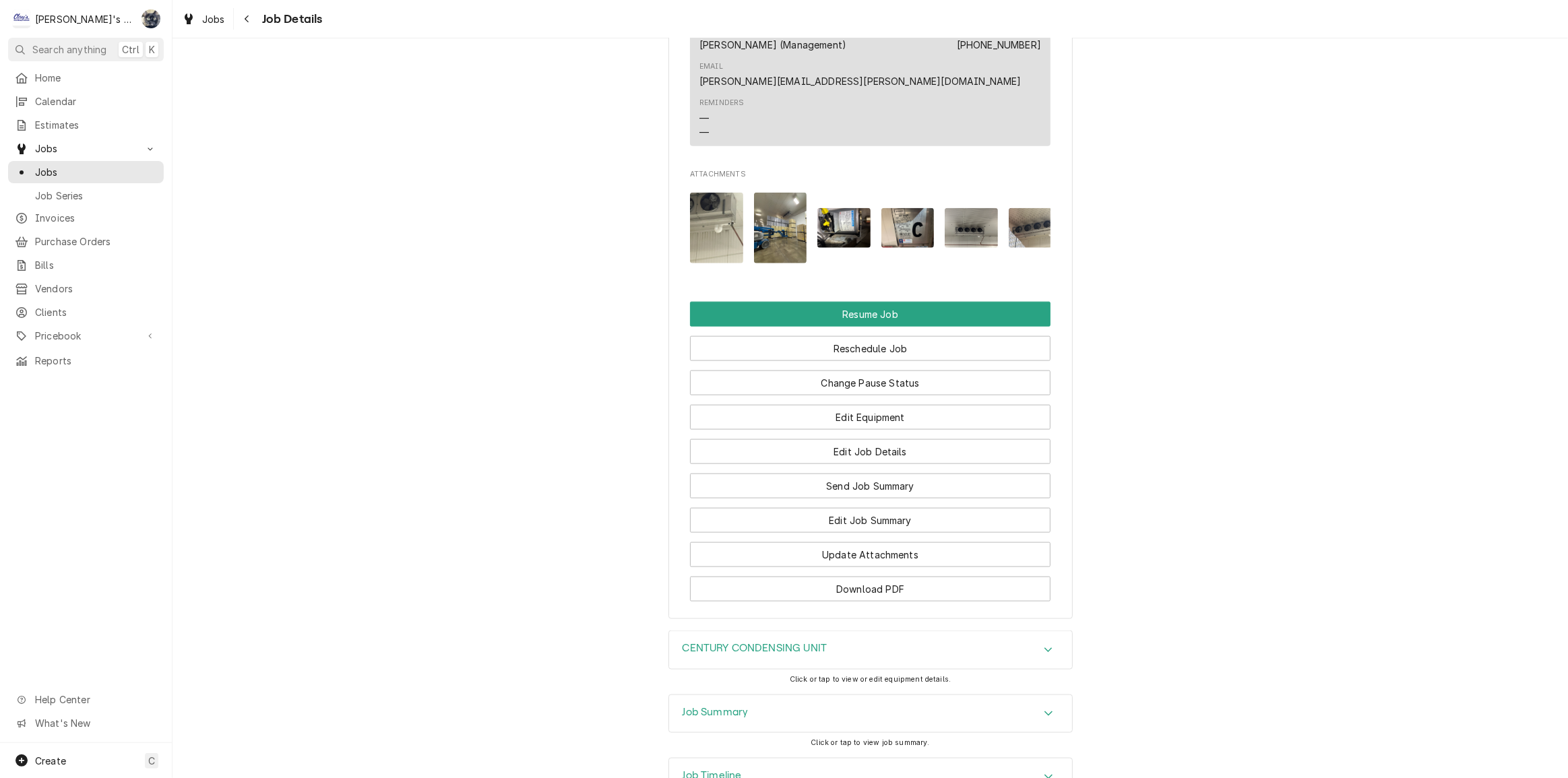
scroll to position [1857, 0]
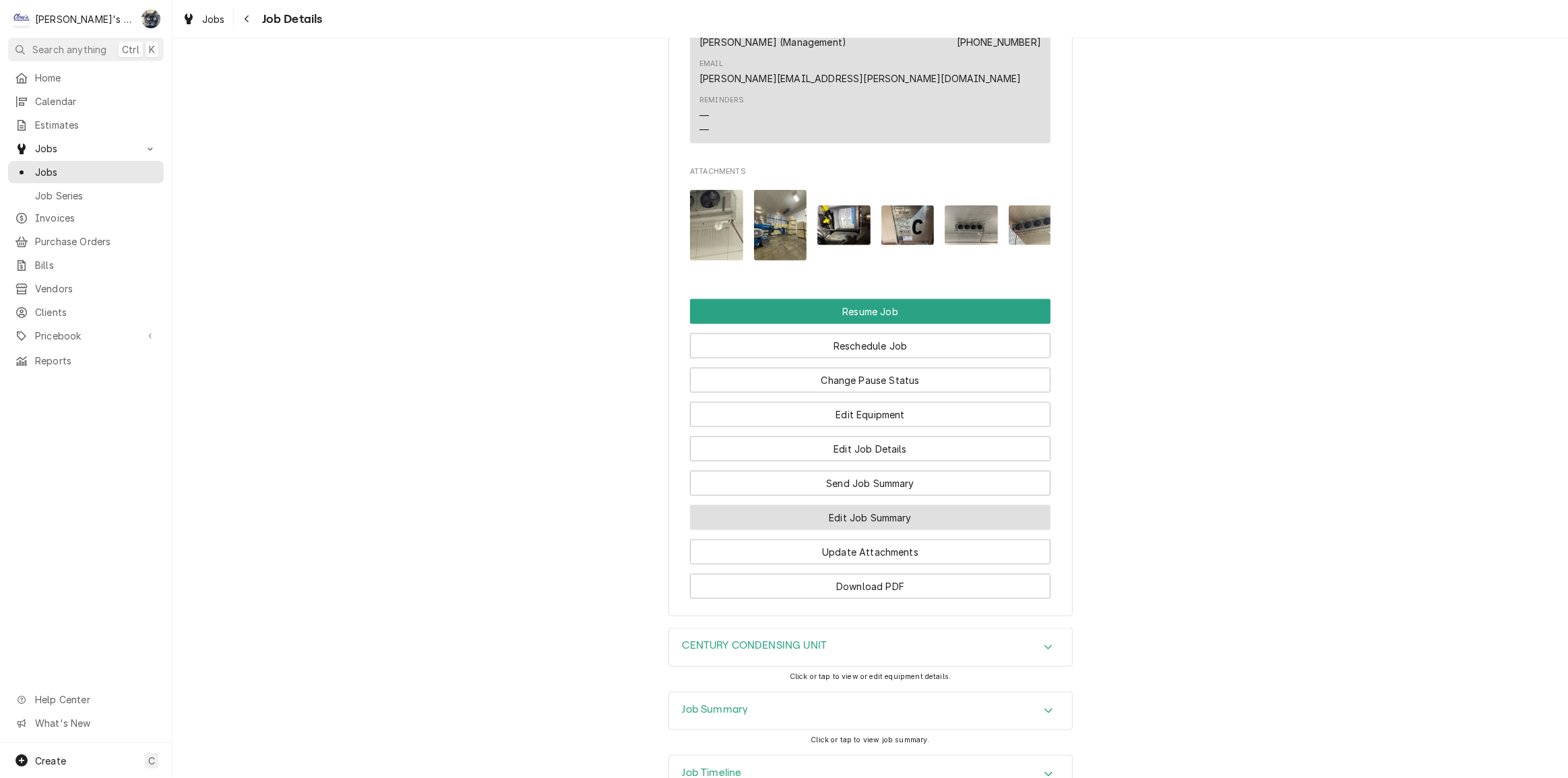
click at [887, 505] on button "Edit Job Summary" at bounding box center [870, 518] width 360 height 25
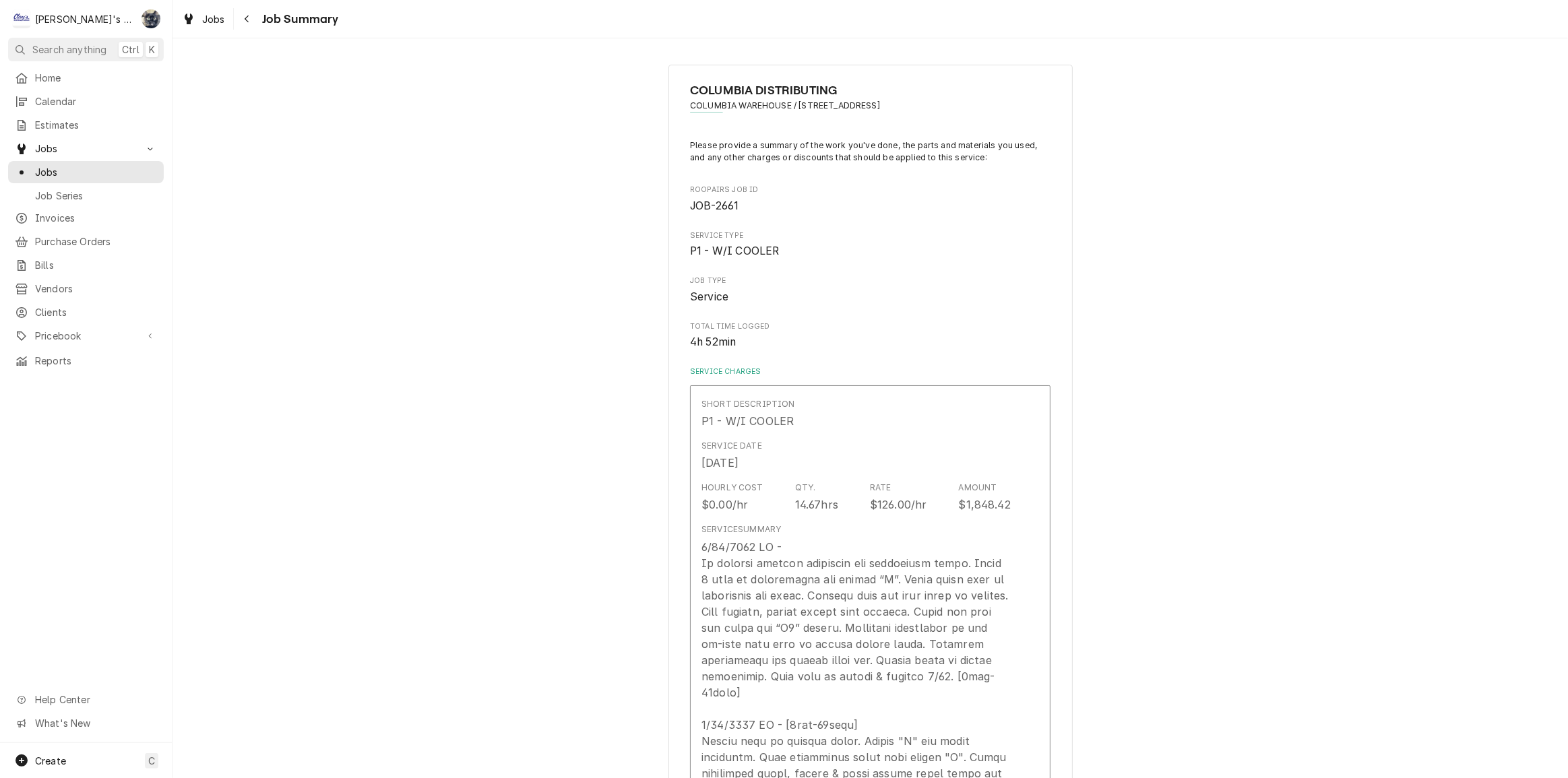
click at [199, 6] on div "Jobs Job Summary" at bounding box center [870, 19] width 1396 height 38
click at [202, 20] on span "Jobs" at bounding box center [214, 19] width 23 height 14
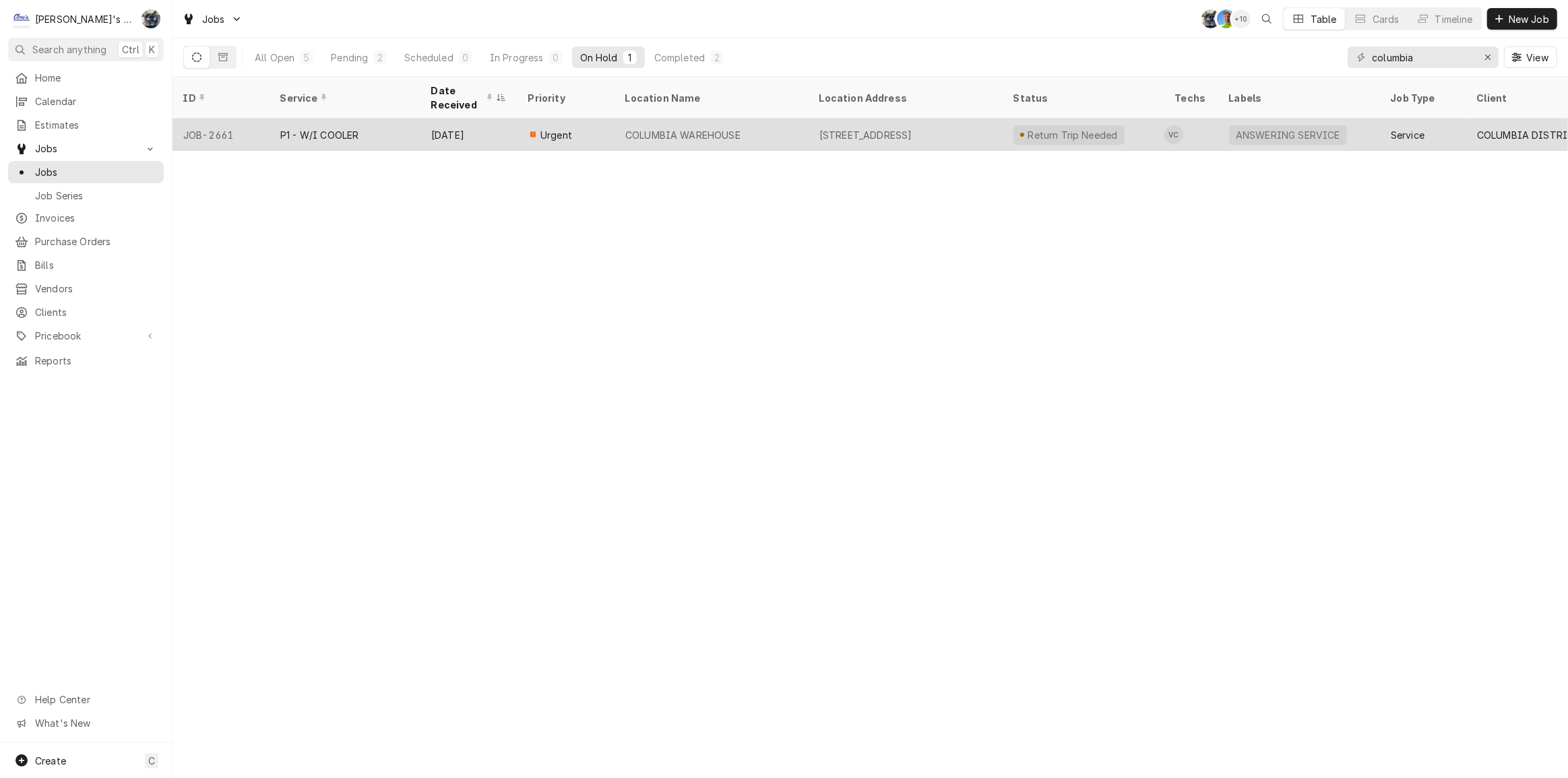
click at [728, 136] on div "COLUMBIA WAREHOUSE" at bounding box center [712, 135] width 194 height 33
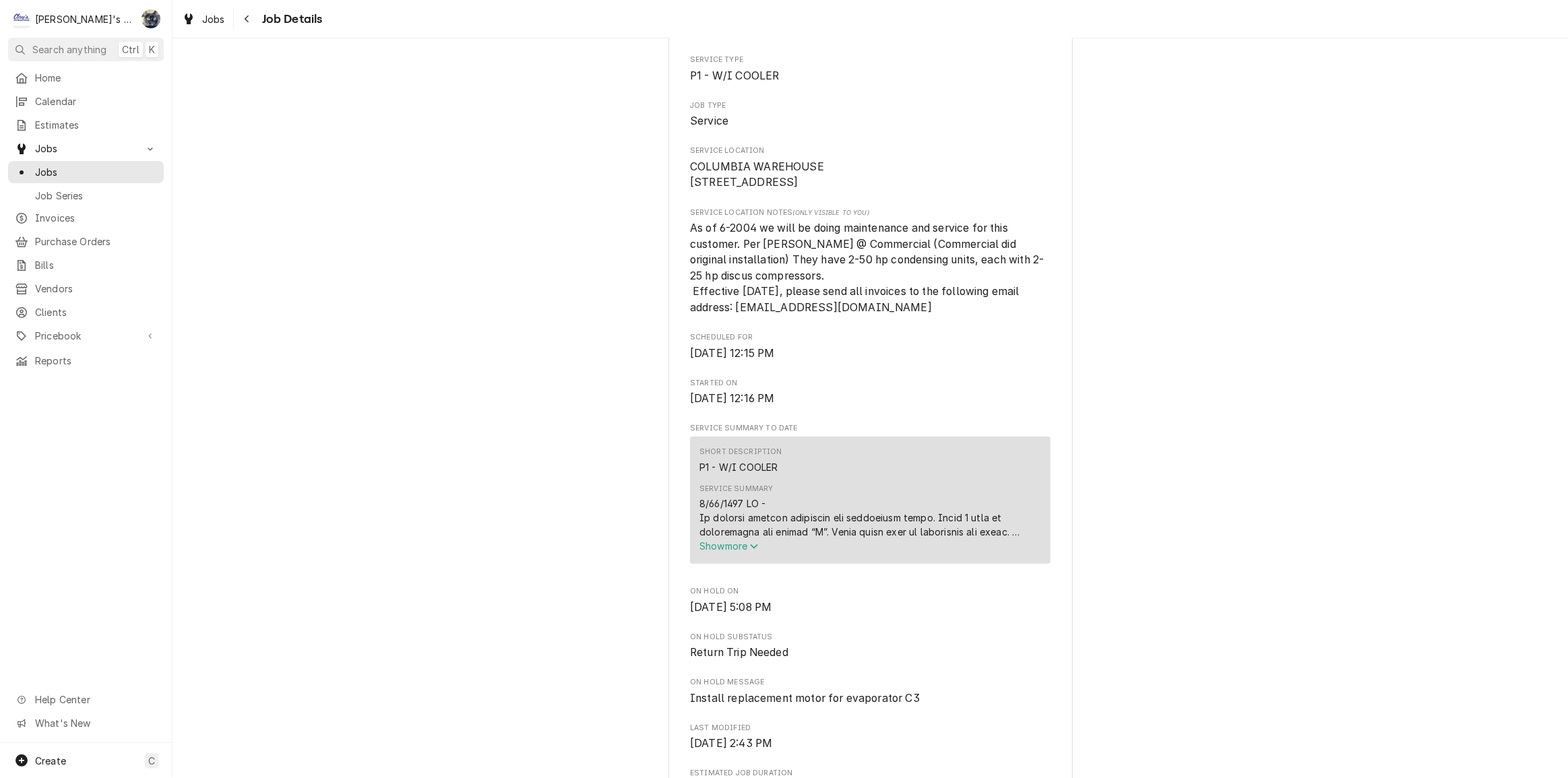
scroll to position [551, 0]
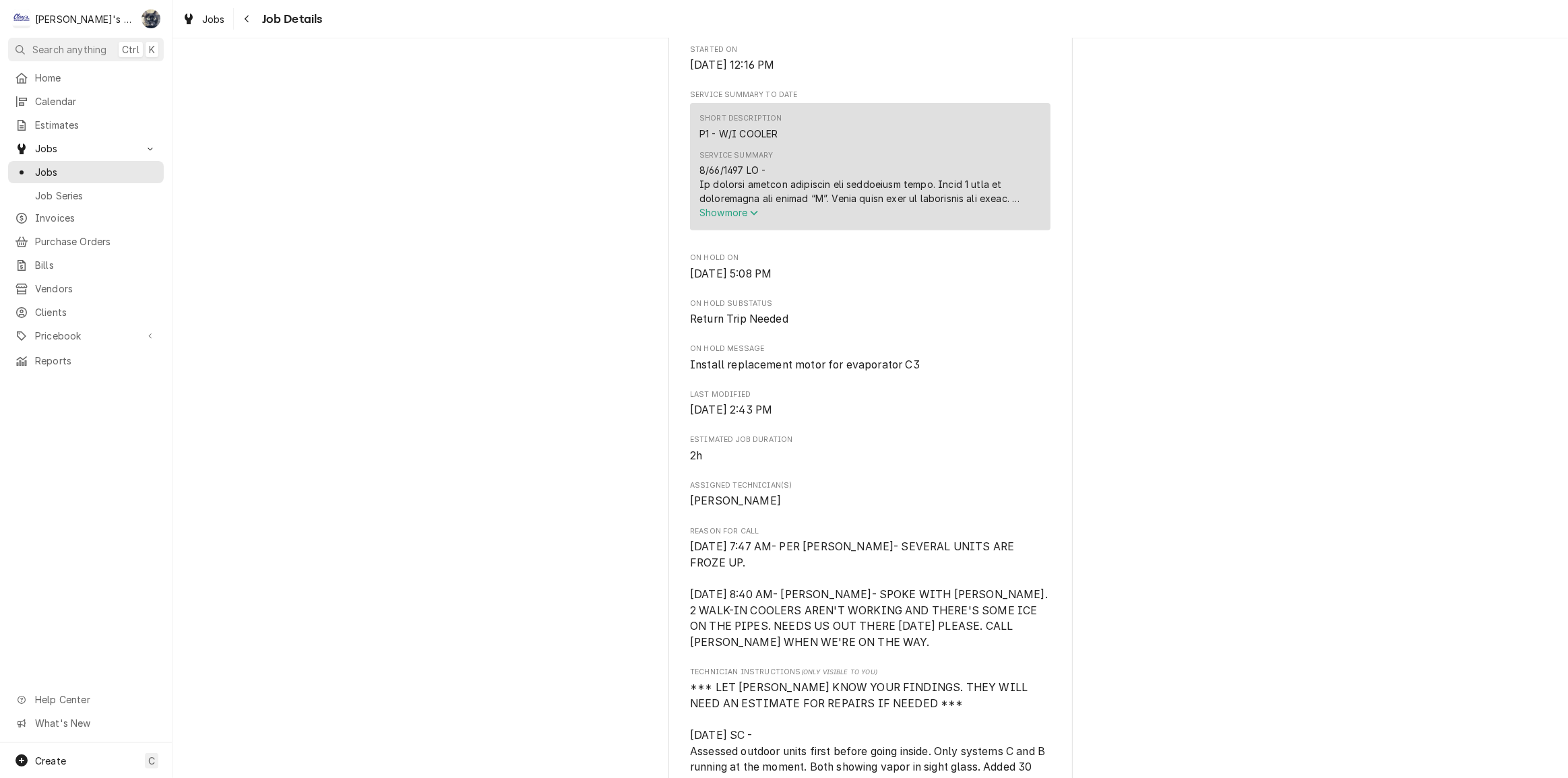
click at [729, 225] on div "Service Summary Show more" at bounding box center [870, 185] width 342 height 79
click at [728, 219] on span "Show more" at bounding box center [729, 212] width 60 height 12
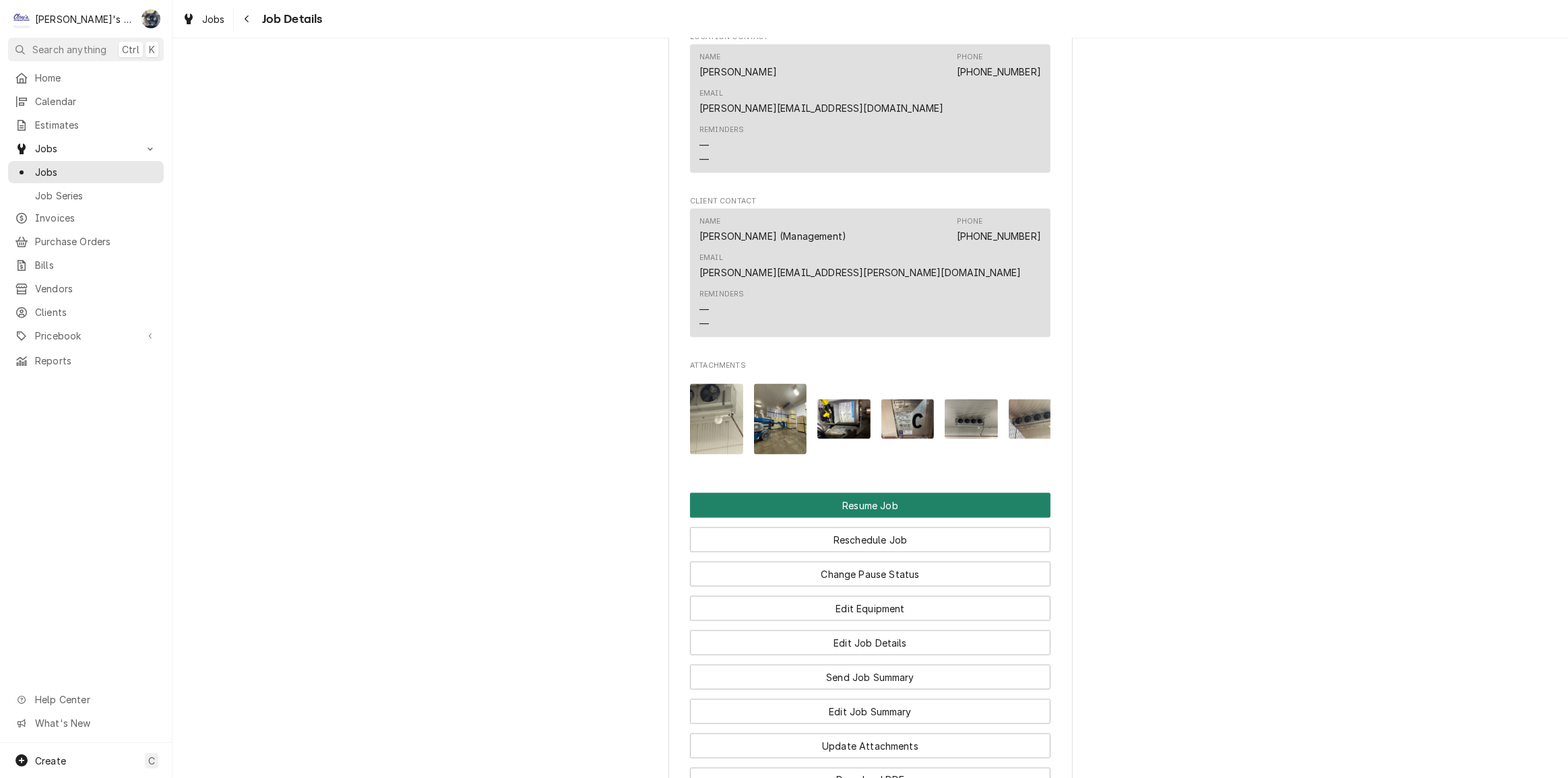
scroll to position [2339, 0]
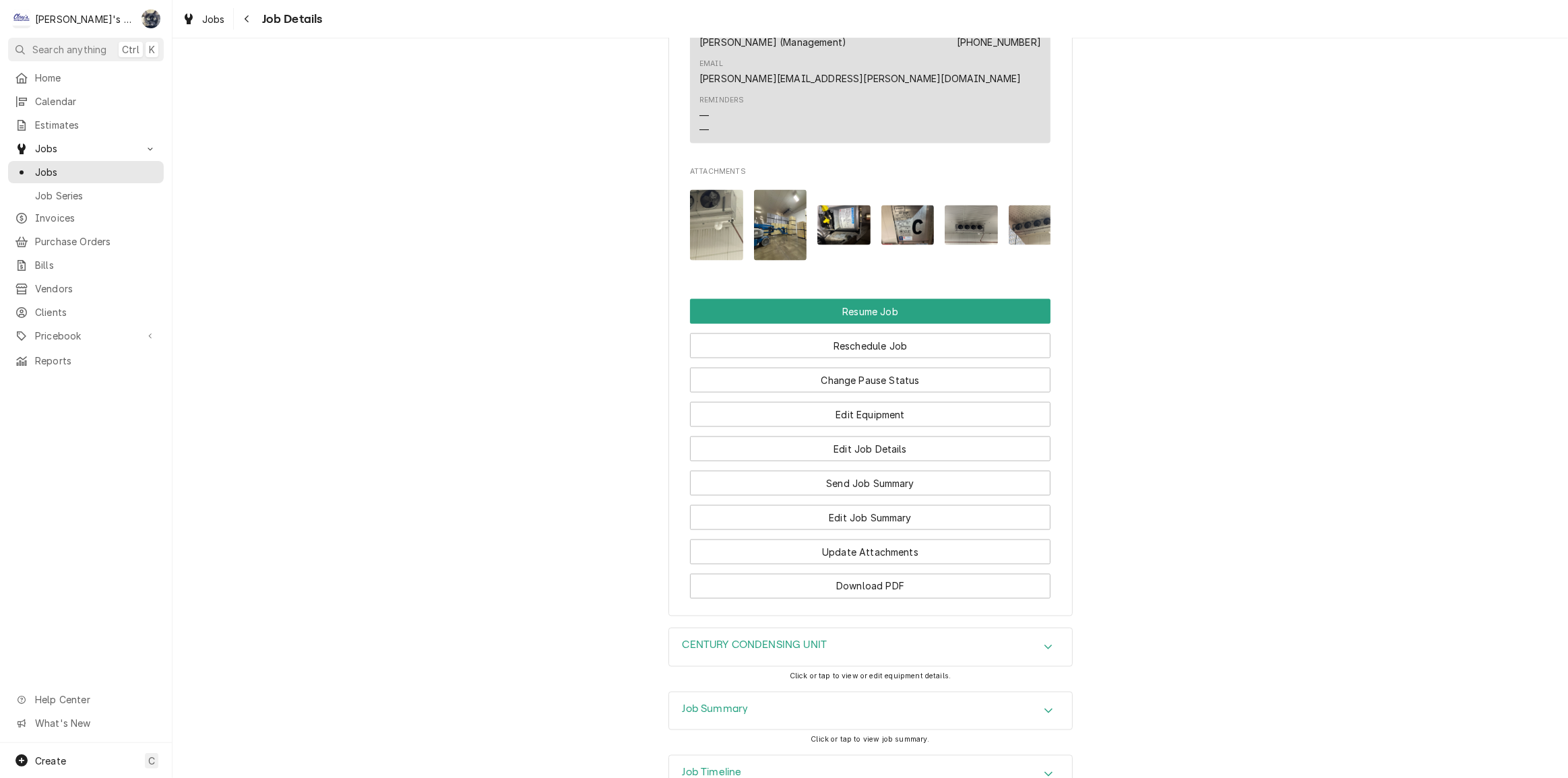
click at [839, 693] on div "Job Summary" at bounding box center [870, 711] width 403 height 38
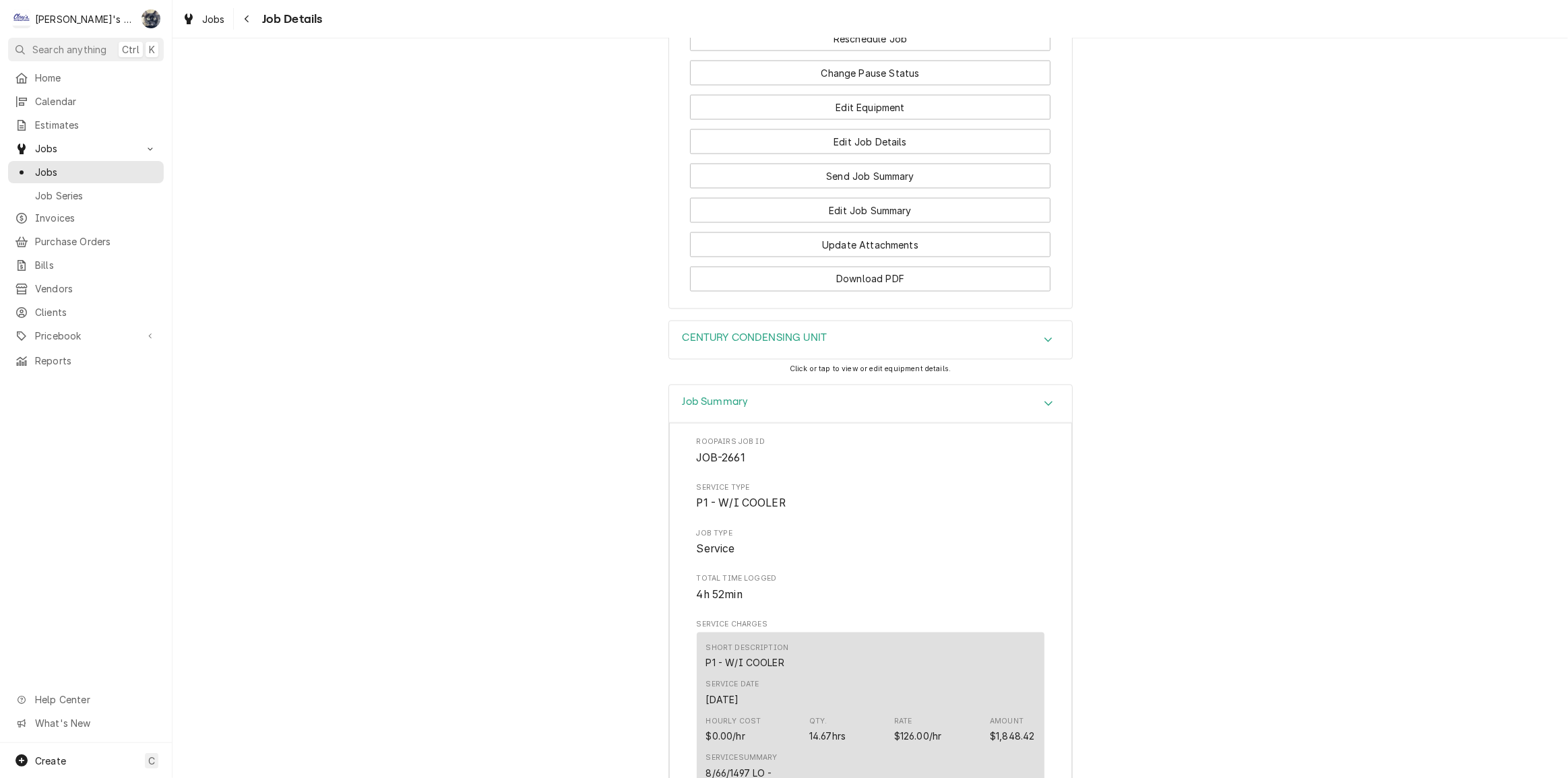
scroll to position [2339, 0]
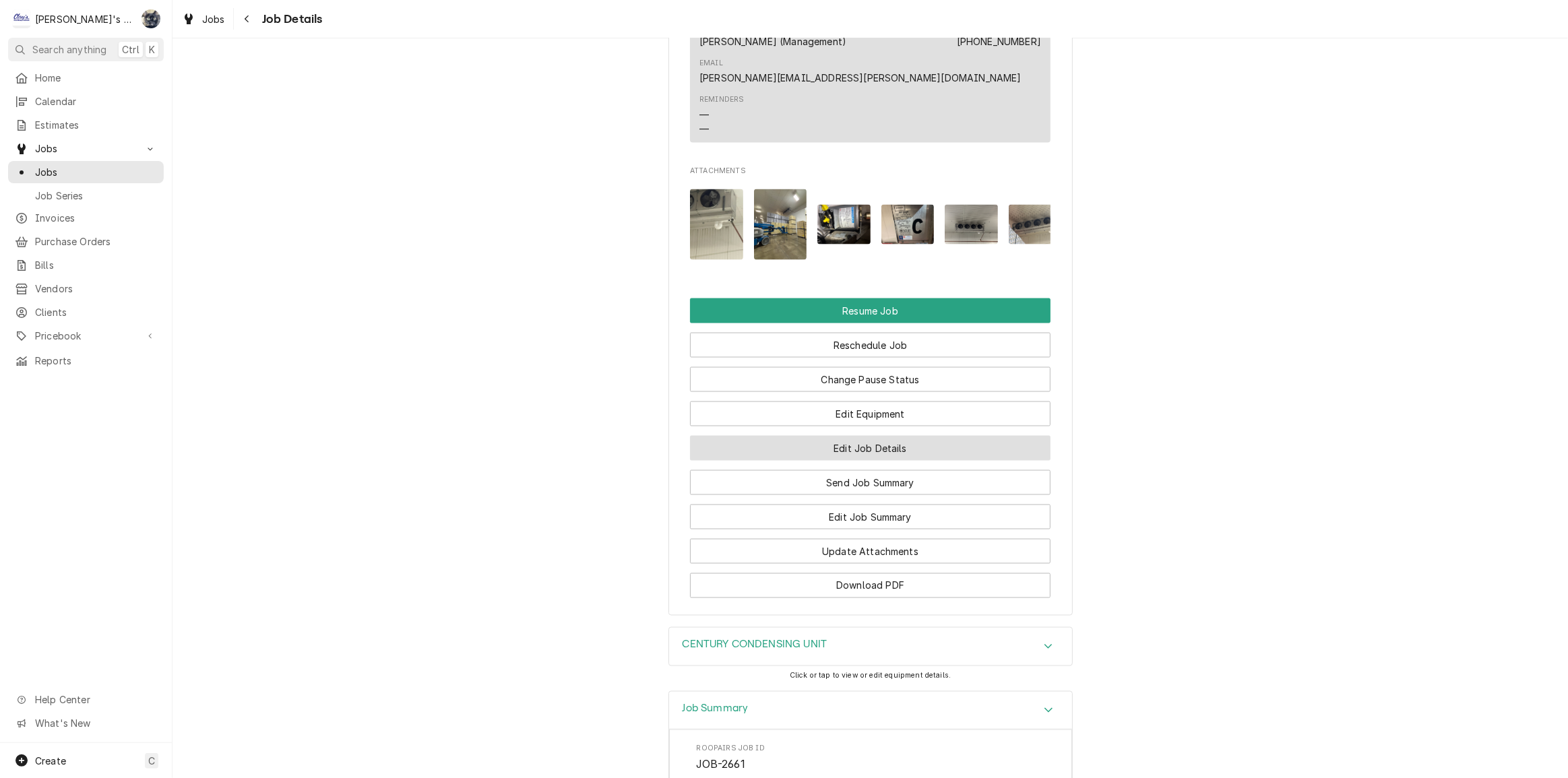
click at [863, 436] on button "Edit Job Details" at bounding box center [870, 449] width 360 height 25
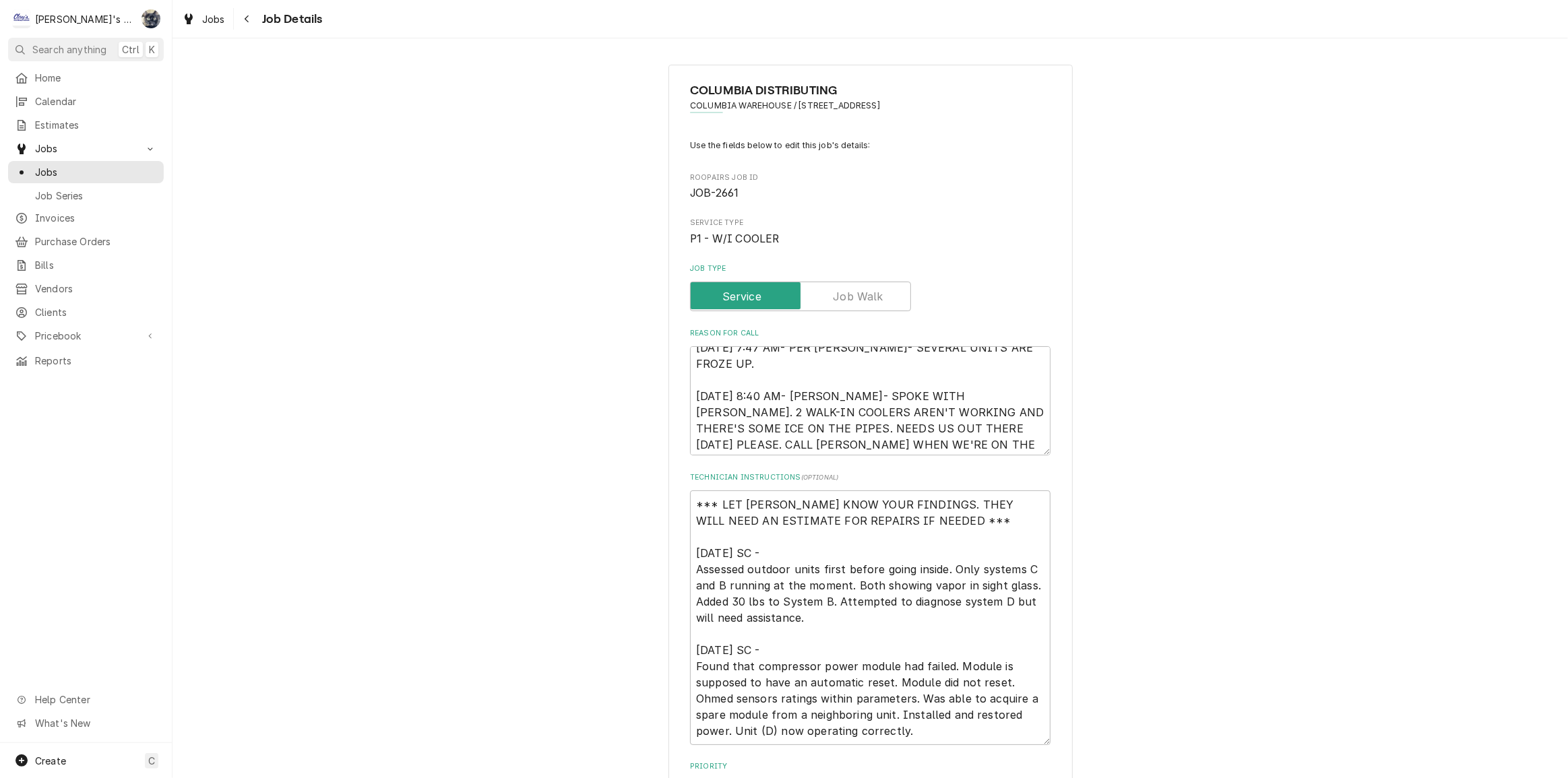
scroll to position [15, 0]
click at [942, 438] on textarea "[DATE] 7:47 AM- PER [PERSON_NAME]- SEVERAL UNITS ARE FROZE UP. [DATE] 8:40 AM- …" at bounding box center [870, 401] width 360 height 109
type textarea "x"
type textarea "8/12/2025 7:47 AM- PER DOUG- SEVERAL UNITS ARE FROZE UP. 8/12/2025 8:40 AM- KAS…"
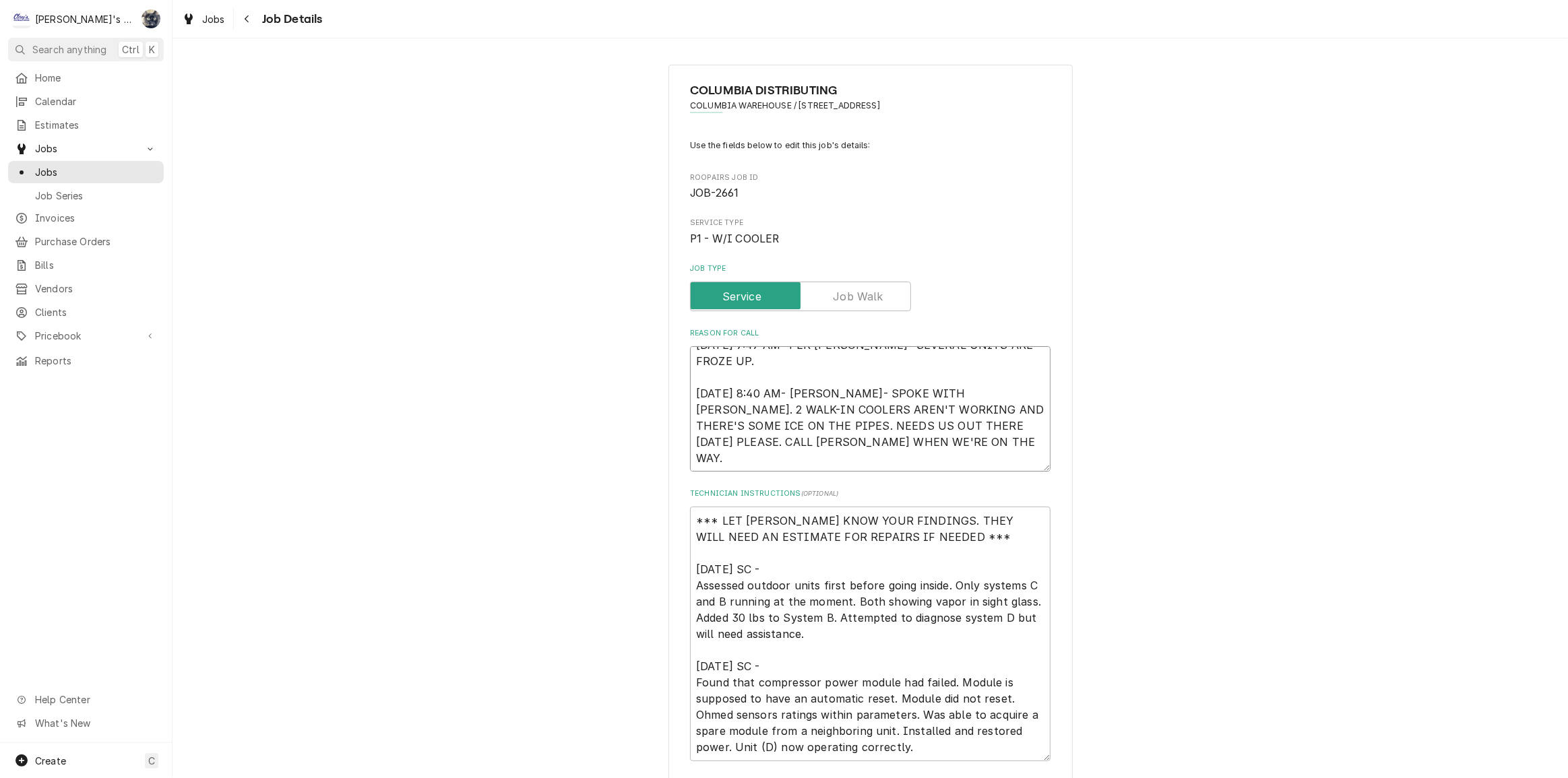
type textarea "x"
type textarea "8/12/2025 7:47 AM- PER DOUG- SEVERAL UNITS ARE FROZE UP. 8/12/2025 8:40 AM- KAS…"
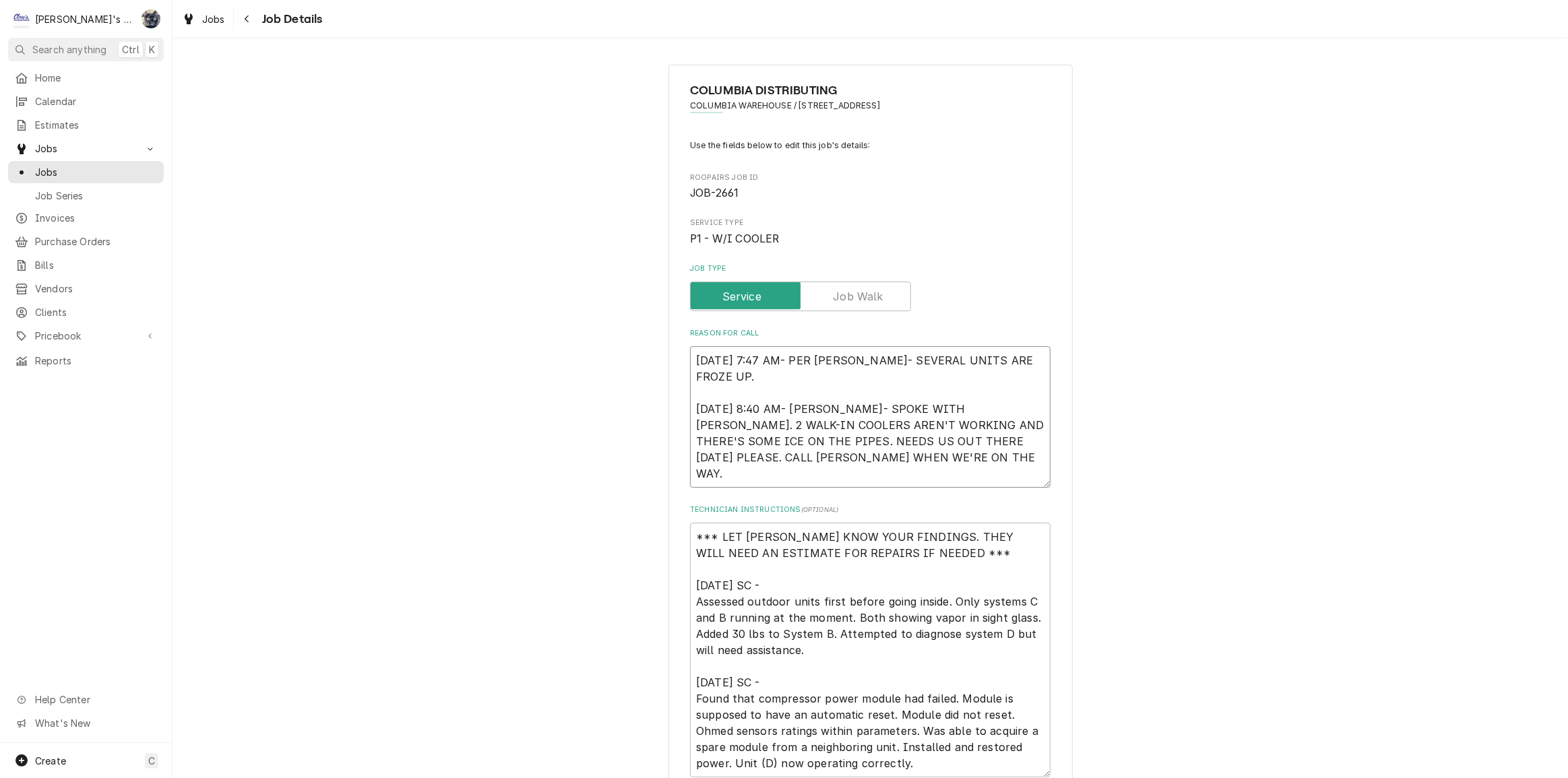
type textarea "x"
type textarea "8/12/2025 7:47 AM- PER DOUG- SEVERAL UNITS ARE FROZE UP. 8/12/2025 8:40 AM- KAS…"
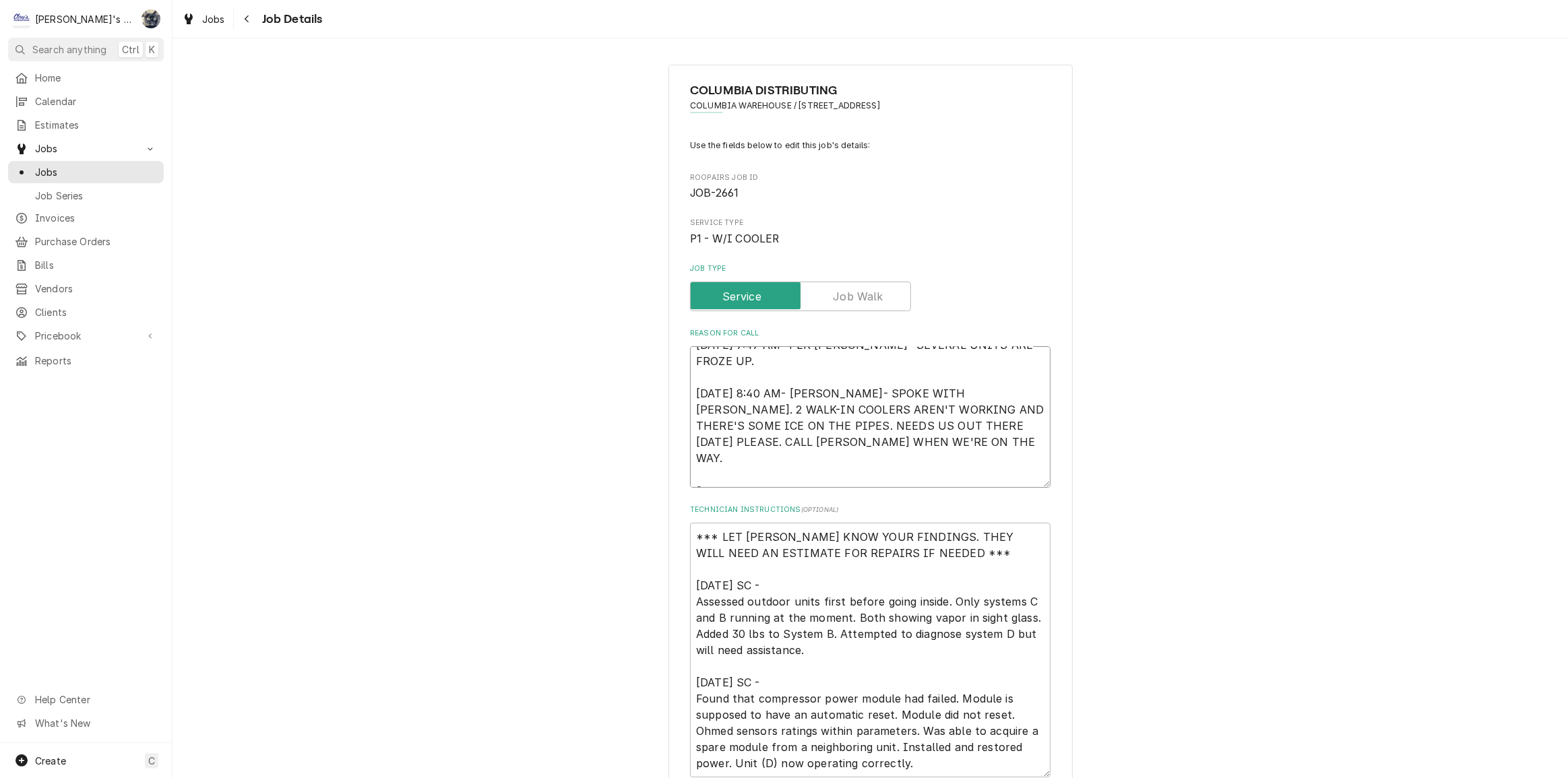
type textarea "x"
type textarea "8/12/2025 7:47 AM- PER DOUG- SEVERAL UNITS ARE FROZE UP. 8/12/2025 8:40 AM- KAS…"
type textarea "x"
type textarea "8/12/2025 7:47 AM- PER DOUG- SEVERAL UNITS ARE FROZE UP. 8/12/2025 8:40 AM- KAS…"
type textarea "x"
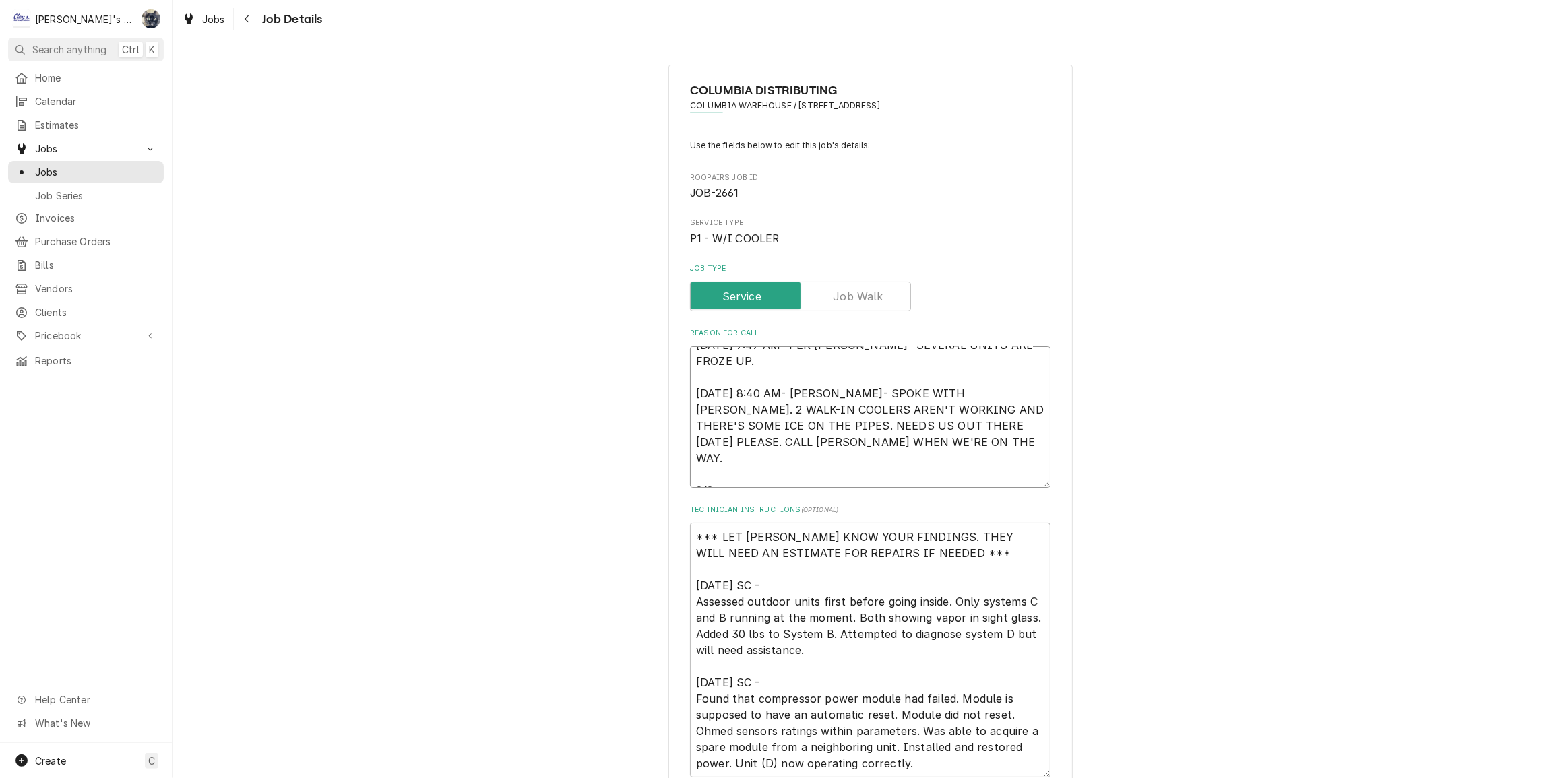
type textarea "8/12/2025 7:47 AM- PER DOUG- SEVERAL UNITS ARE FROZE UP. 8/12/2025 8:40 AM- KAS…"
type textarea "x"
type textarea "8/12/2025 7:47 AM- PER DOUG- SEVERAL UNITS ARE FROZE UP. 8/12/2025 8:40 AM- KAS…"
type textarea "x"
type textarea "8/12/2025 7:47 AM- PER DOUG- SEVERAL UNITS ARE FROZE UP. 8/12/2025 8:40 AM- KAS…"
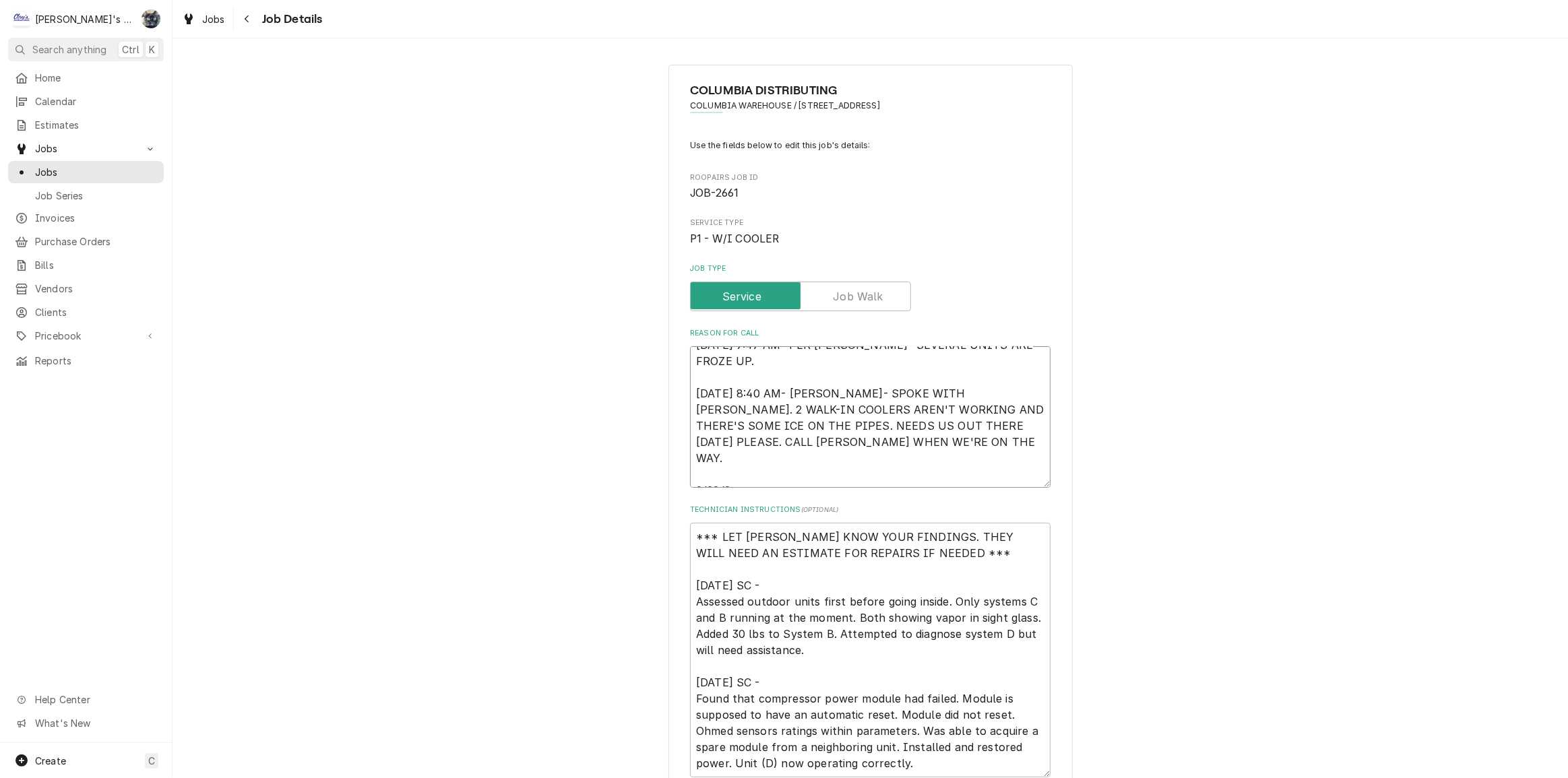
type textarea "x"
type textarea "8/12/2025 7:47 AM- PER DOUG- SEVERAL UNITS ARE FROZE UP. 8/12/2025 8:40 AM- KAS…"
type textarea "x"
type textarea "8/12/2025 7:47 AM- PER DOUG- SEVERAL UNITS ARE FROZE UP. 8/12/2025 8:40 AM- KAS…"
type textarea "x"
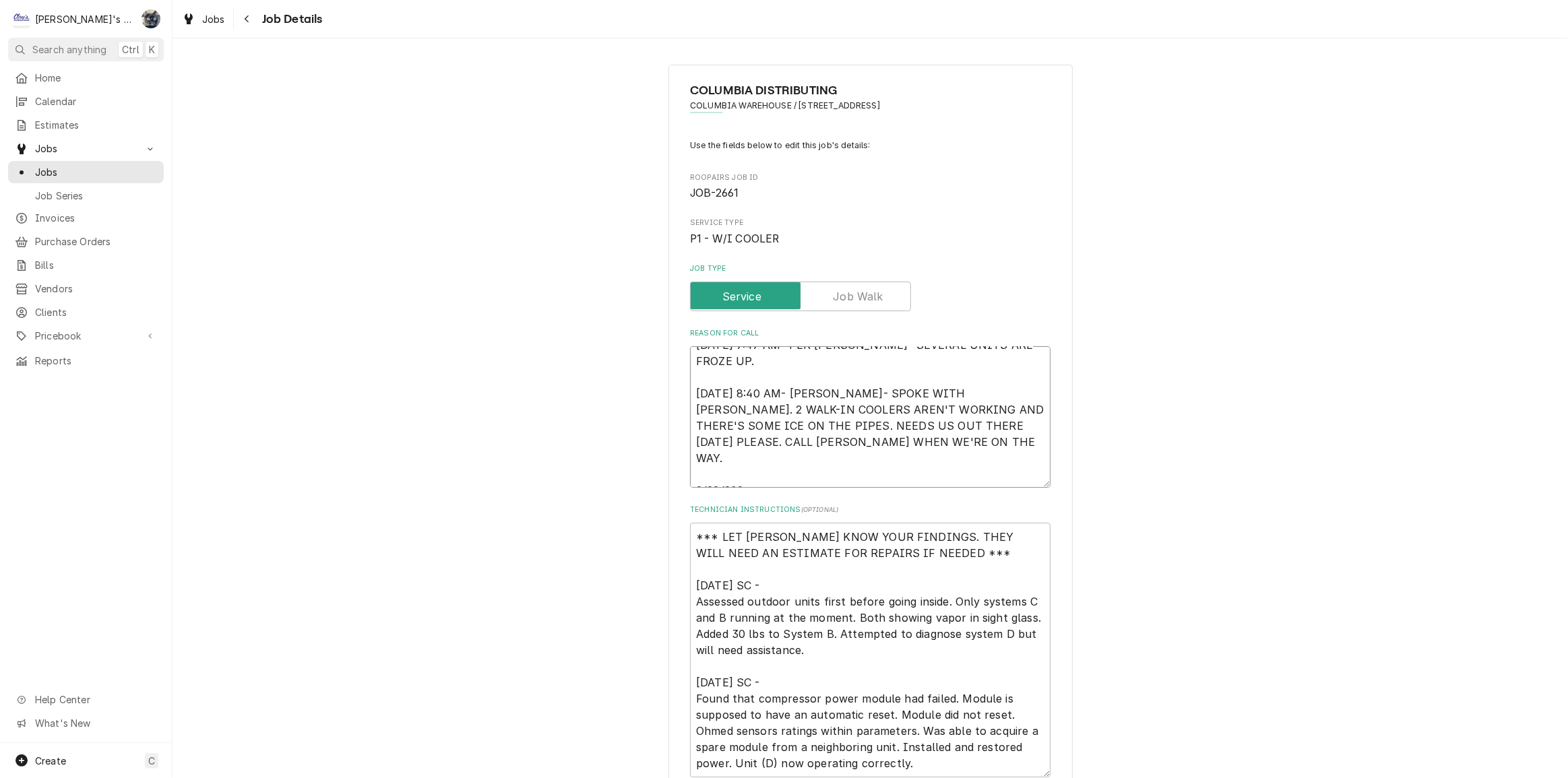
type textarea "8/12/2025 7:47 AM- PER DOUG- SEVERAL UNITS ARE FROZE UP. 8/12/2025 8:40 AM- KAS…"
type textarea "x"
type textarea "8/12/2025 7:47 AM- PER DOUG- SEVERAL UNITS ARE FROZE UP. 8/12/2025 8:40 AM- KAS…"
type textarea "x"
type textarea "8/12/2025 7:47 AM- PER DOUG- SEVERAL UNITS ARE FROZE UP. 8/12/2025 8:40 AM- KAS…"
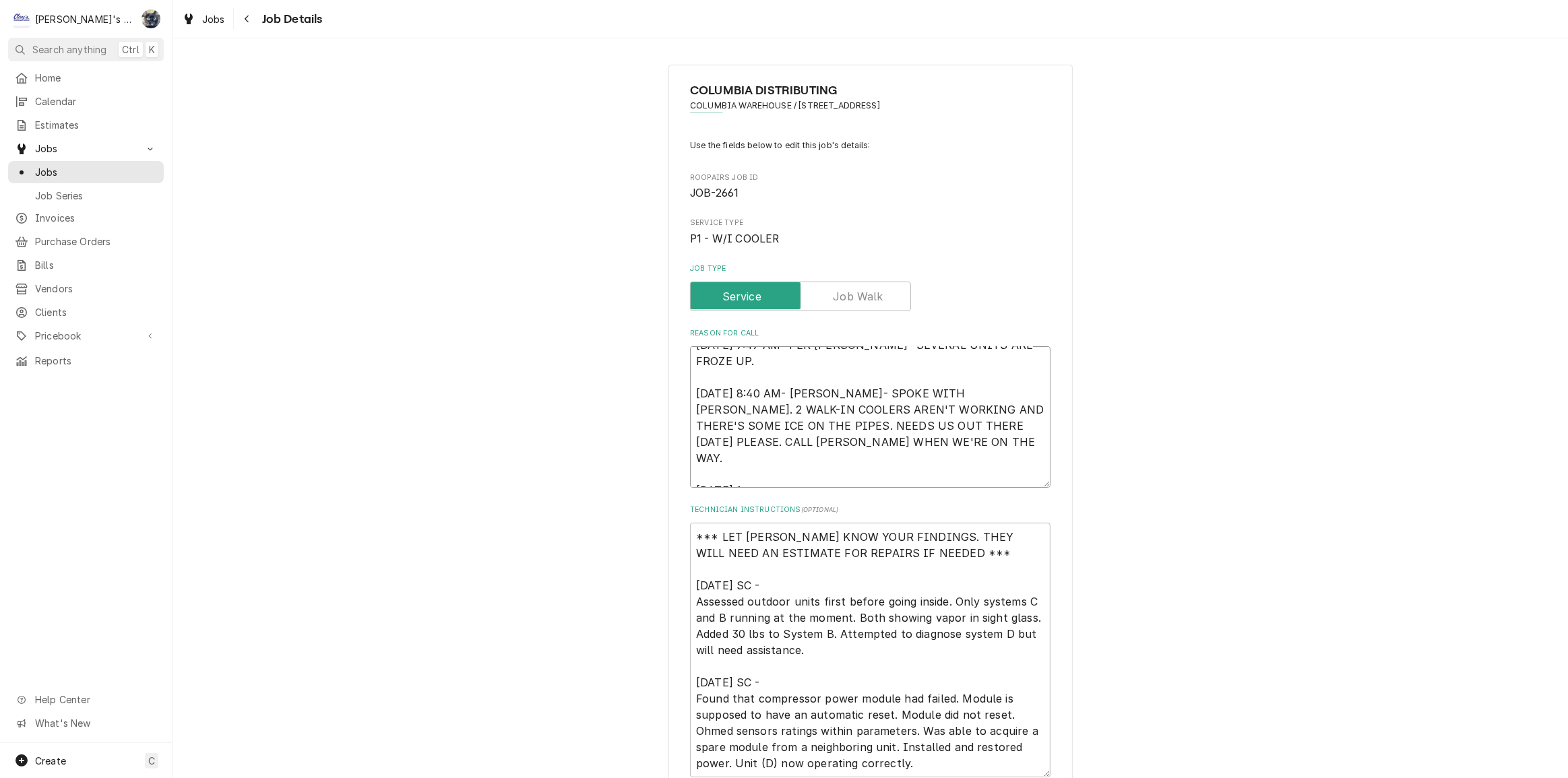
type textarea "x"
type textarea "8/12/2025 7:47 AM- PER DOUG- SEVERAL UNITS ARE FROZE UP. 8/12/2025 8:40 AM- KAS…"
type textarea "x"
type textarea "8/12/2025 7:47 AM- PER DOUG- SEVERAL UNITS ARE FROZE UP. 8/12/2025 8:40 AM- KAS…"
type textarea "x"
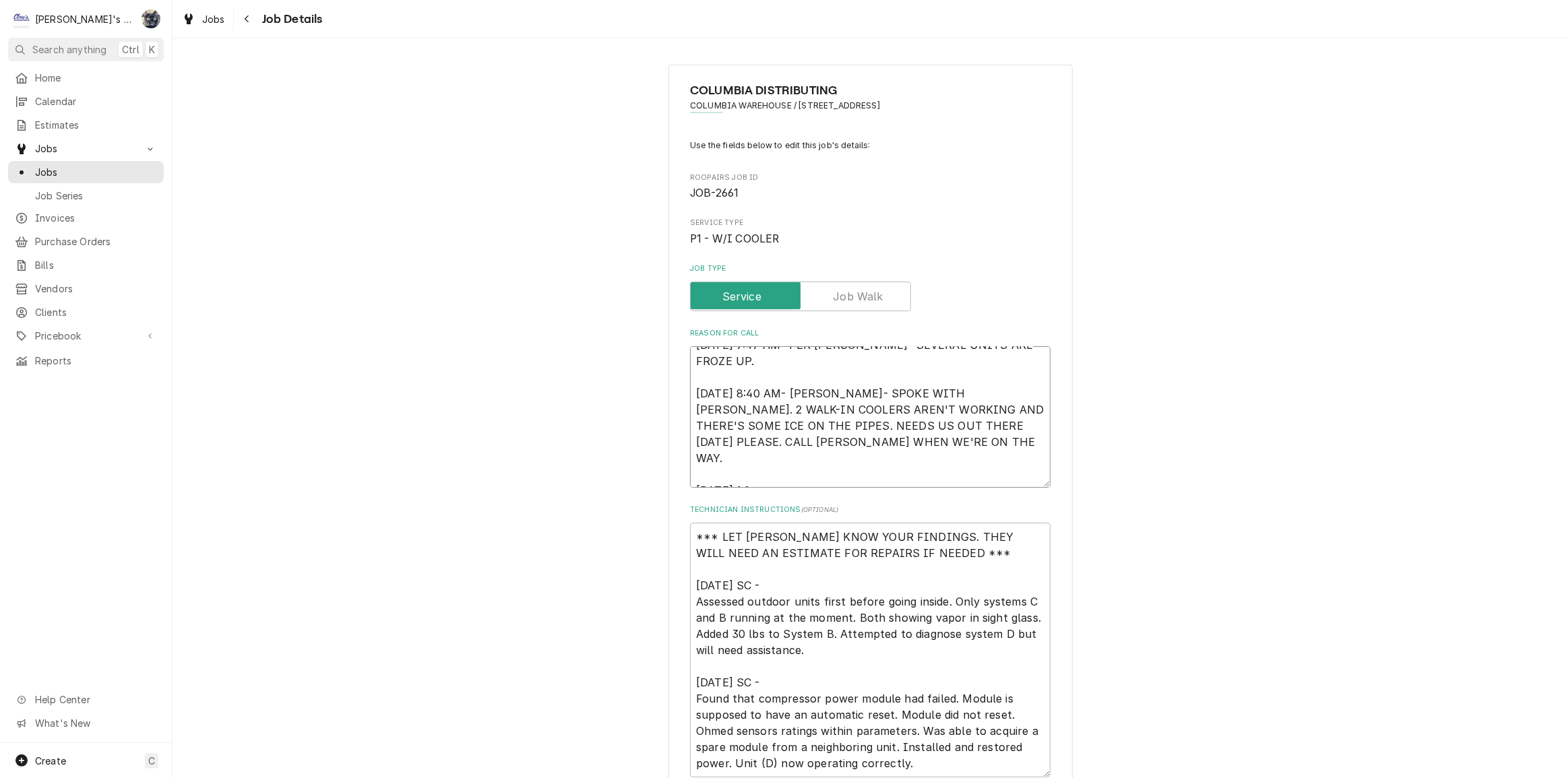
type textarea "8/12/2025 7:47 AM- PER DOUG- SEVERAL UNITS ARE FROZE UP. 8/12/2025 8:40 AM- KAS…"
type textarea "x"
type textarea "8/12/2025 7:47 AM- PER DOUG- SEVERAL UNITS ARE FROZE UP. 8/12/2025 8:40 AM- KAS…"
type textarea "x"
type textarea "8/12/2025 7:47 AM- PER DOUG- SEVERAL UNITS ARE FROZE UP. 8/12/2025 8:40 AM- KAS…"
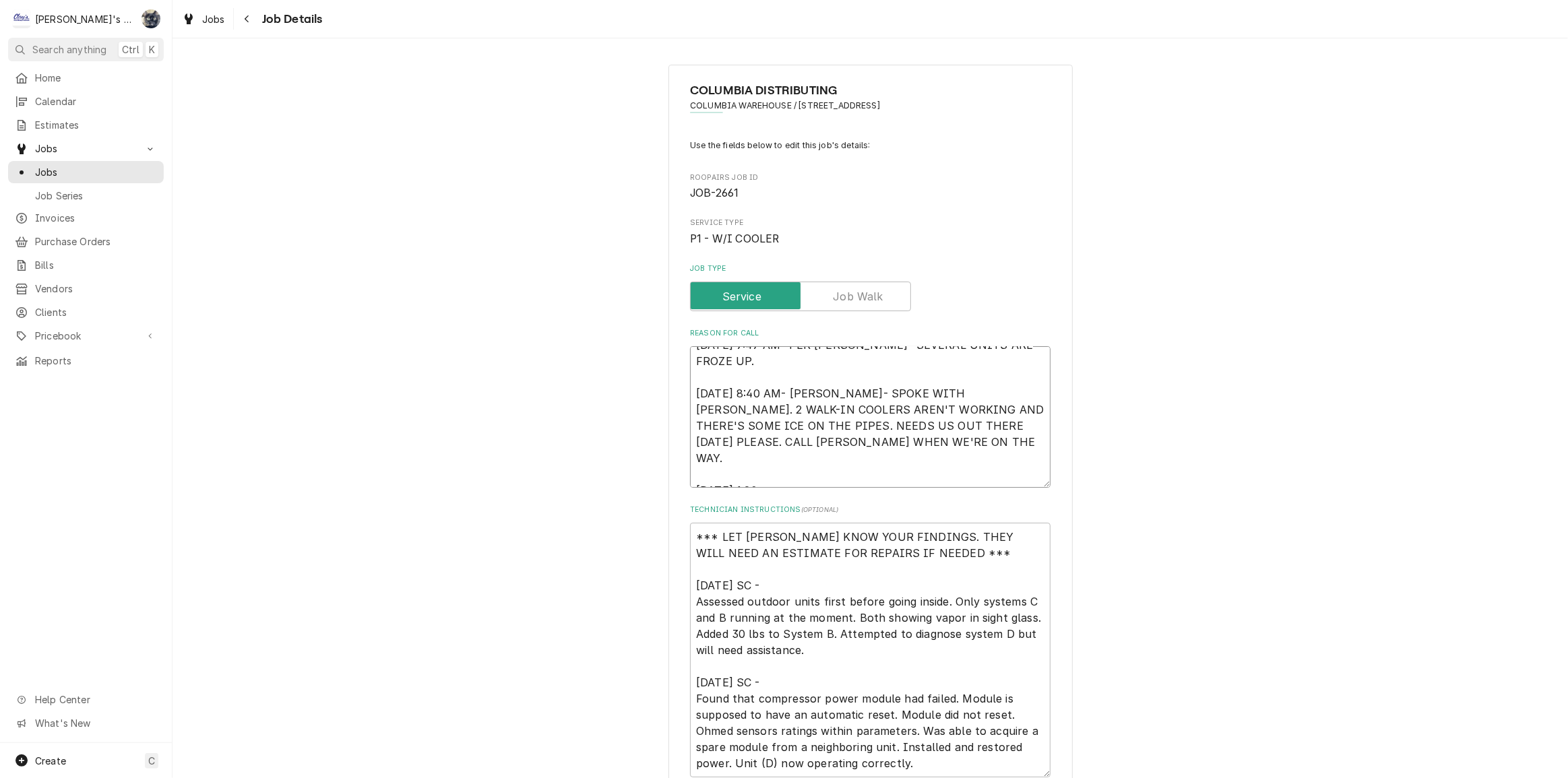
type textarea "x"
type textarea "8/12/2025 7:47 AM- PER DOUG- SEVERAL UNITS ARE FROZE UP. 8/12/2025 8:40 AM- KAS…"
type textarea "x"
type textarea "8/12/2025 7:47 AM- PER DOUG- SEVERAL UNITS ARE FROZE UP. 8/12/2025 8:40 AM- KAS…"
type textarea "x"
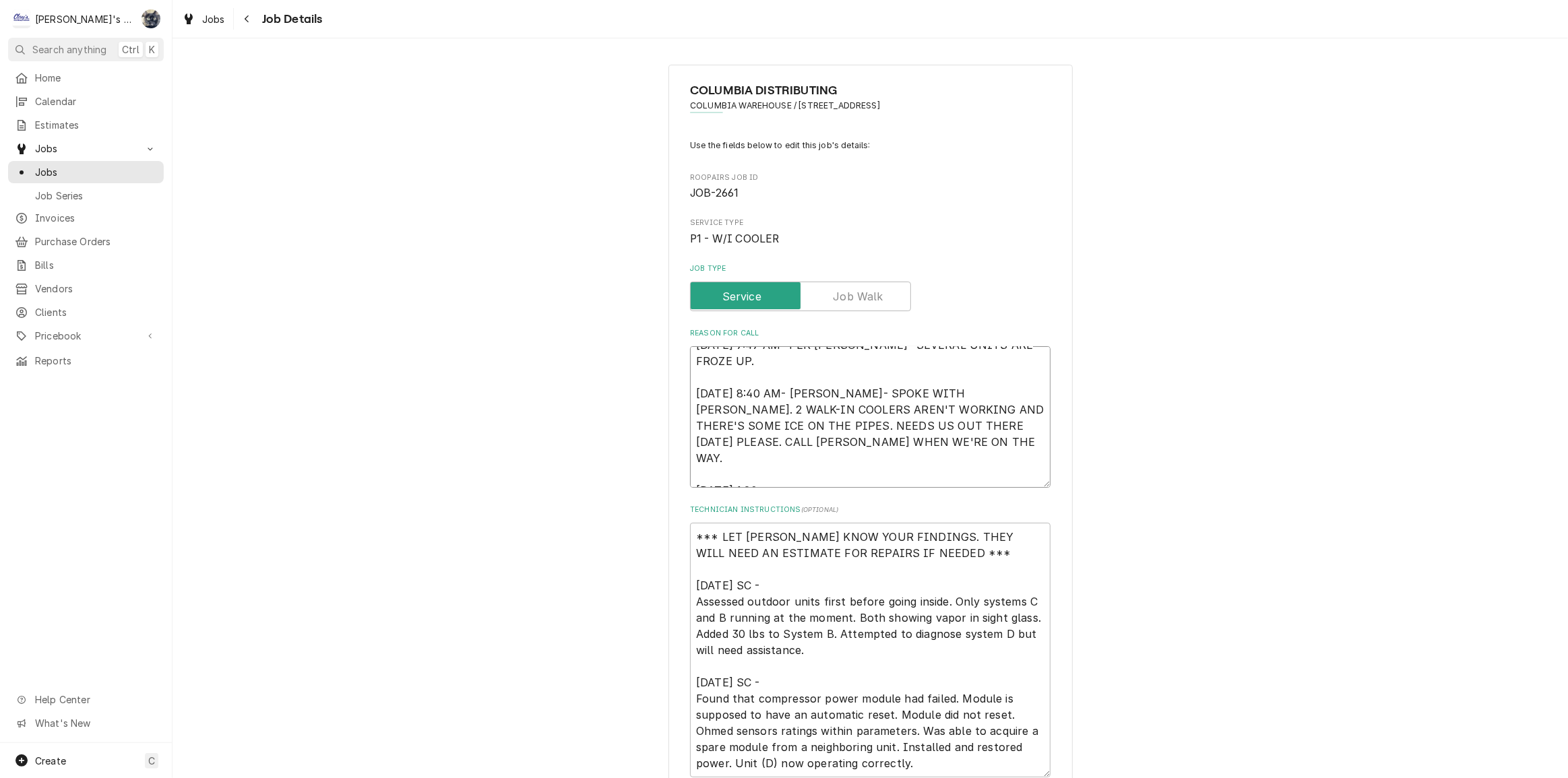
type textarea "8/12/2025 7:47 AM- PER DOUG- SEVERAL UNITS ARE FROZE UP. 8/12/2025 8:40 AM- KAS…"
type textarea "x"
type textarea "8/12/2025 7:47 AM- PER DOUG- SEVERAL UNITS ARE FROZE UP. 8/12/2025 8:40 AM- KAS…"
type textarea "x"
type textarea "8/12/2025 7:47 AM- PER DOUG- SEVERAL UNITS ARE FROZE UP. 8/12/2025 8:40 AM- KAS…"
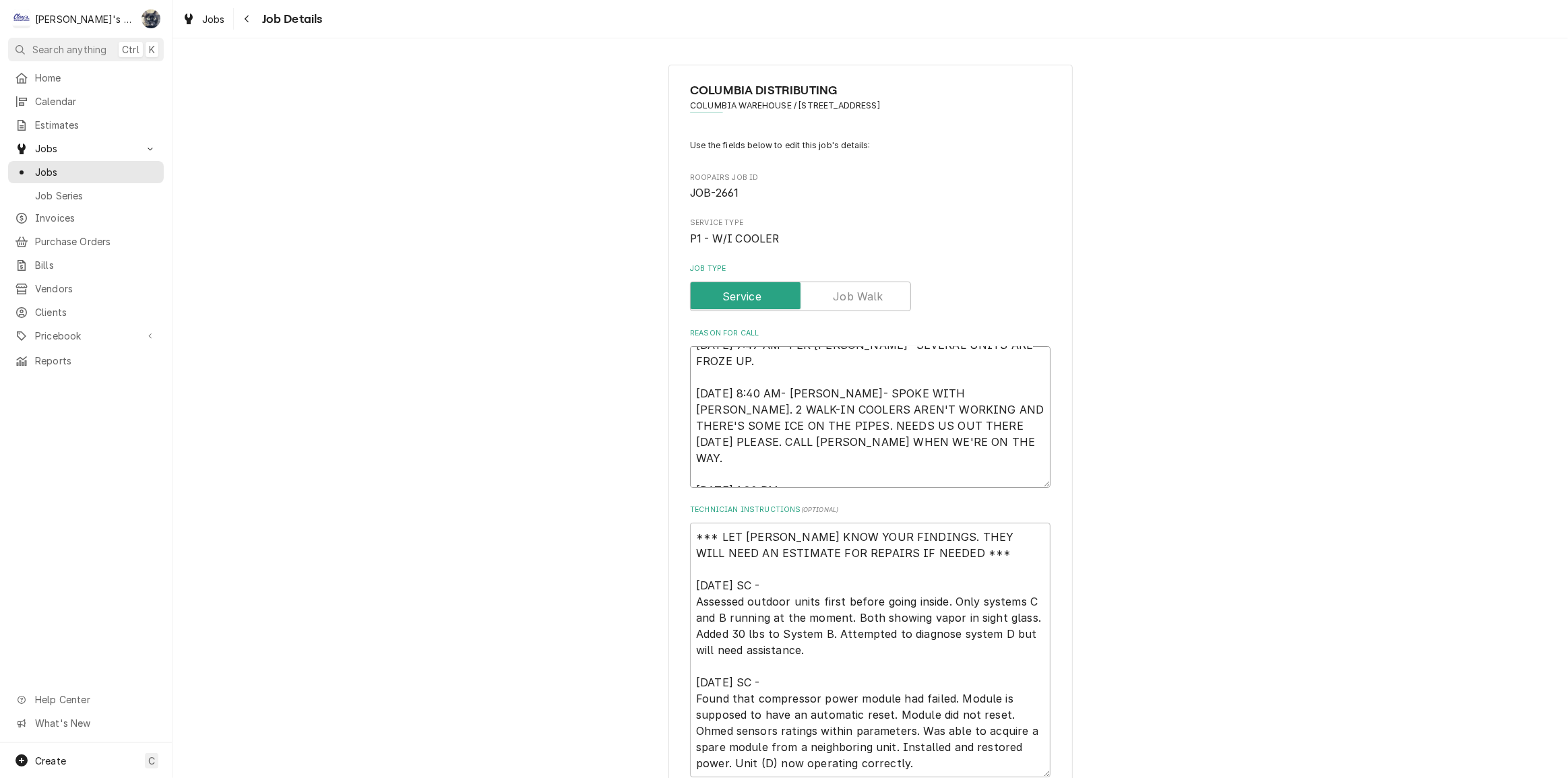
type textarea "x"
type textarea "8/12/2025 7:47 AM- PER DOUG- SEVERAL UNITS ARE FROZE UP. 8/12/2025 8:40 AM- KAS…"
type textarea "x"
type textarea "8/12/2025 7:47 AM- PER DOUG- SEVERAL UNITS ARE FROZE UP. 8/12/2025 8:40 AM- KAS…"
type textarea "x"
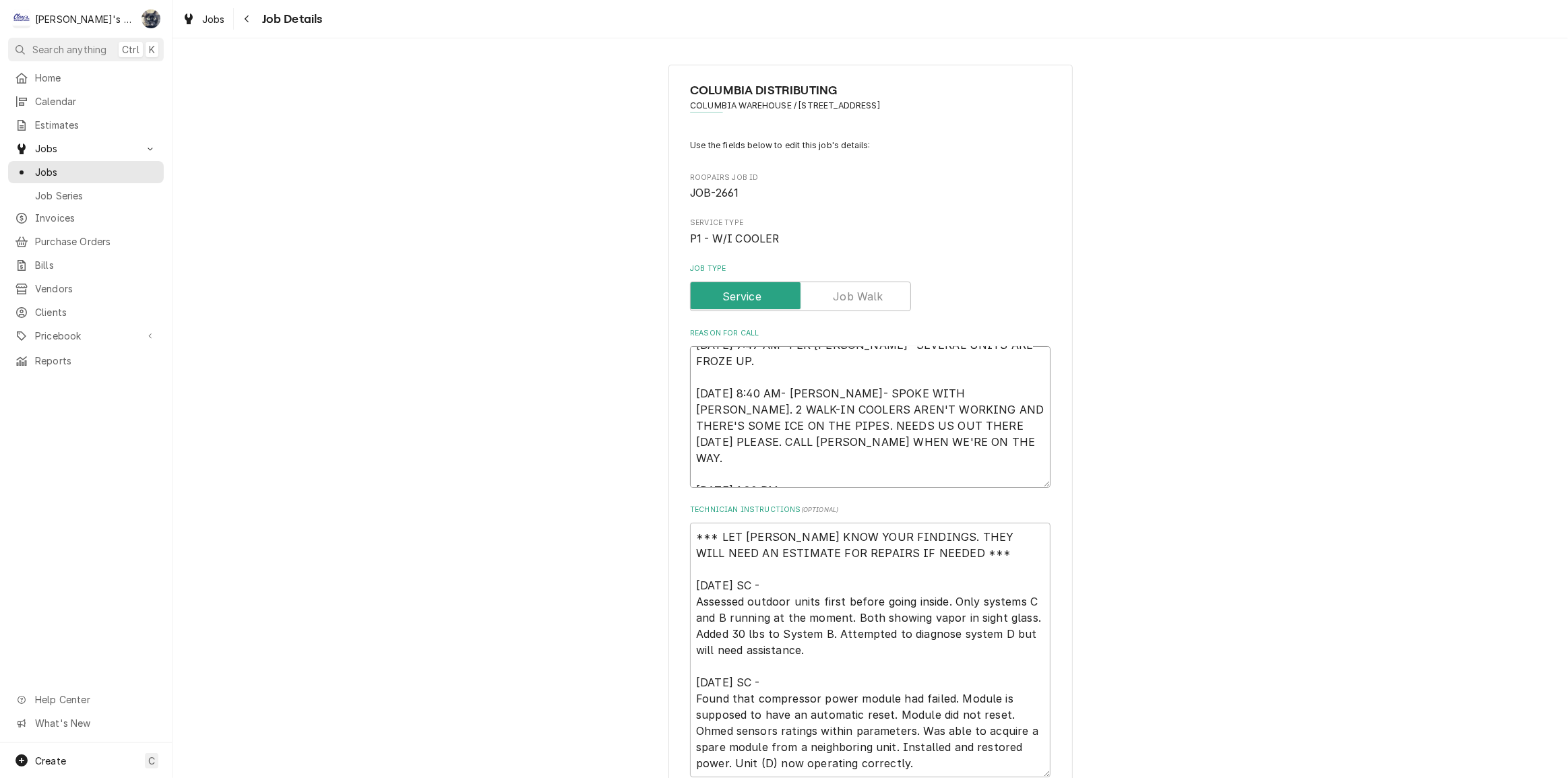
type textarea "8/12/2025 7:47 AM- PER DOUG- SEVERAL UNITS ARE FROZE UP. 8/12/2025 8:40 AM- KAS…"
type textarea "x"
type textarea "8/12/2025 7:47 AM- PER DOUG- SEVERAL UNITS ARE FROZE UP. 8/12/2025 8:40 AM- KAS…"
type textarea "x"
type textarea "8/12/2025 7:47 AM- PER DOUG- SEVERAL UNITS ARE FROZE UP. 8/12/2025 8:40 AM- KAS…"
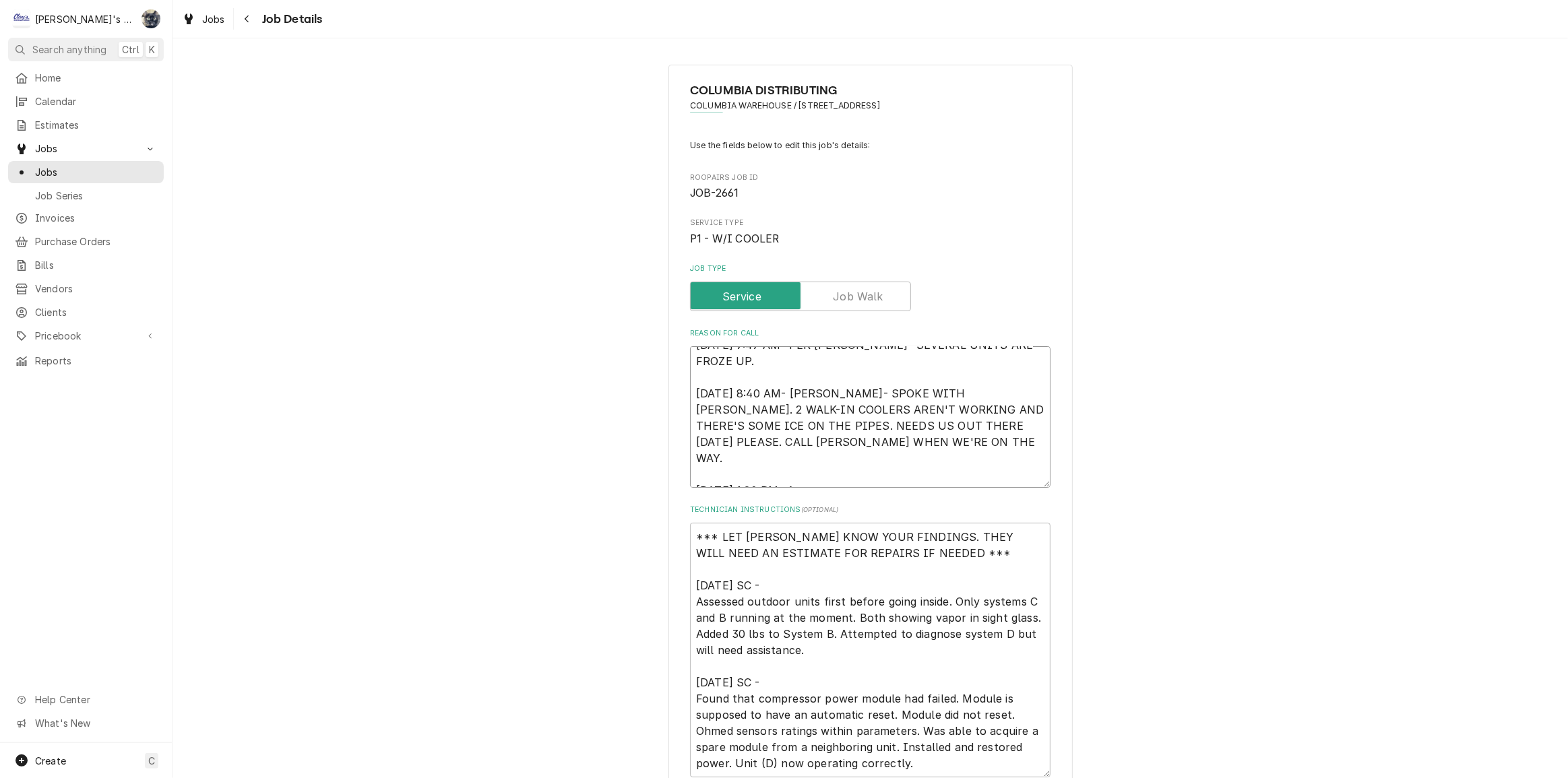
type textarea "x"
type textarea "8/12/2025 7:47 AM- PER DOUG- SEVERAL UNITS ARE FROZE UP. 8/12/2025 8:40 AM- KAS…"
type textarea "x"
type textarea "8/12/2025 7:47 AM- PER DOUG- SEVERAL UNITS ARE FROZE UP. 8/12/2025 8:40 AM- KAS…"
type textarea "x"
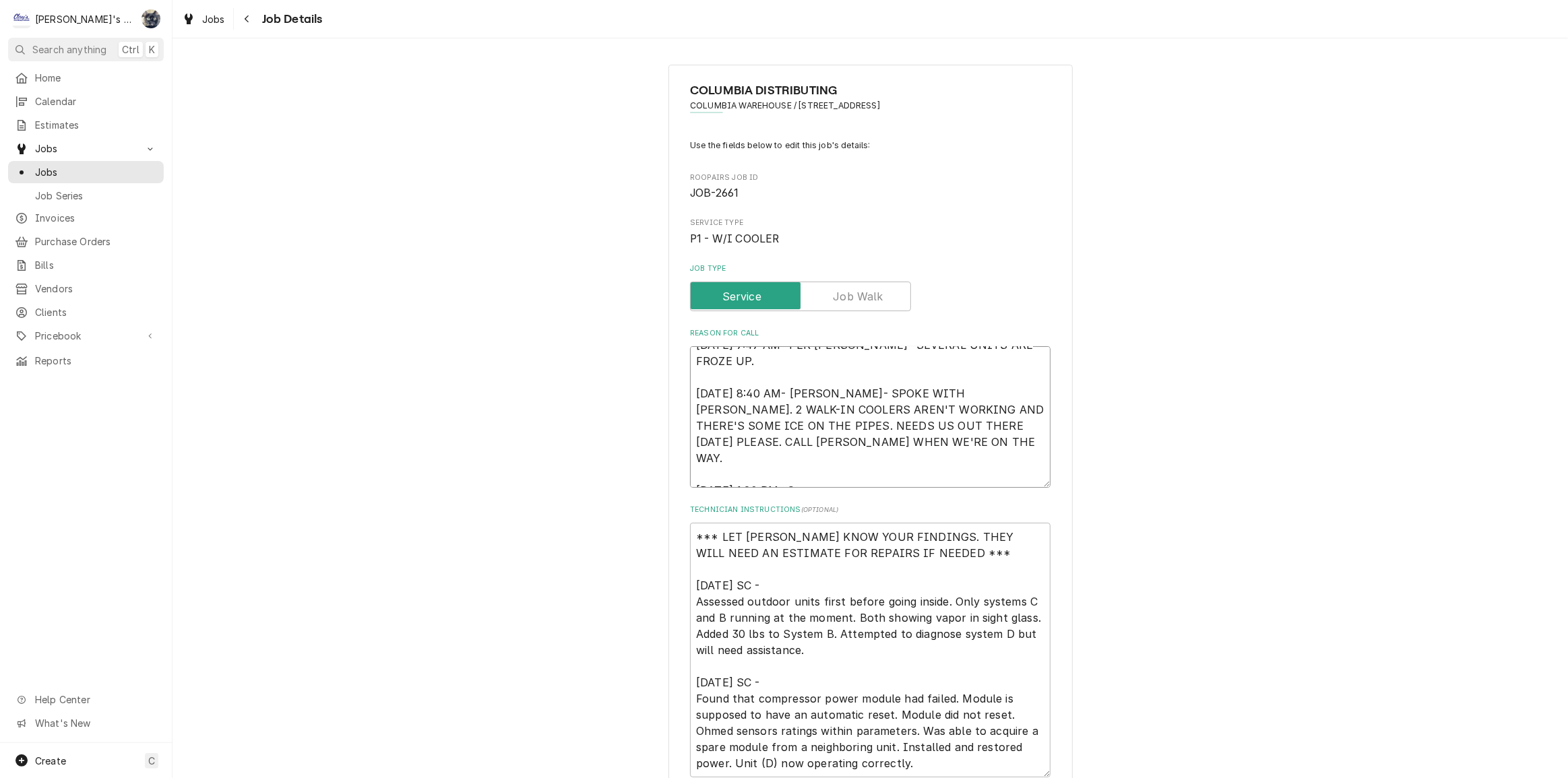
type textarea "8/12/2025 7:47 AM- PER DOUG- SEVERAL UNITS ARE FROZE UP. 8/12/2025 8:40 AM- KAS…"
type textarea "x"
type textarea "8/12/2025 7:47 AM- PER DOUG- SEVERAL UNITS ARE FROZE UP. 8/12/2025 8:40 AM- KAS…"
type textarea "x"
type textarea "8/12/2025 7:47 AM- PER DOUG- SEVERAL UNITS ARE FROZE UP. 8/12/2025 8:40 AM- KAS…"
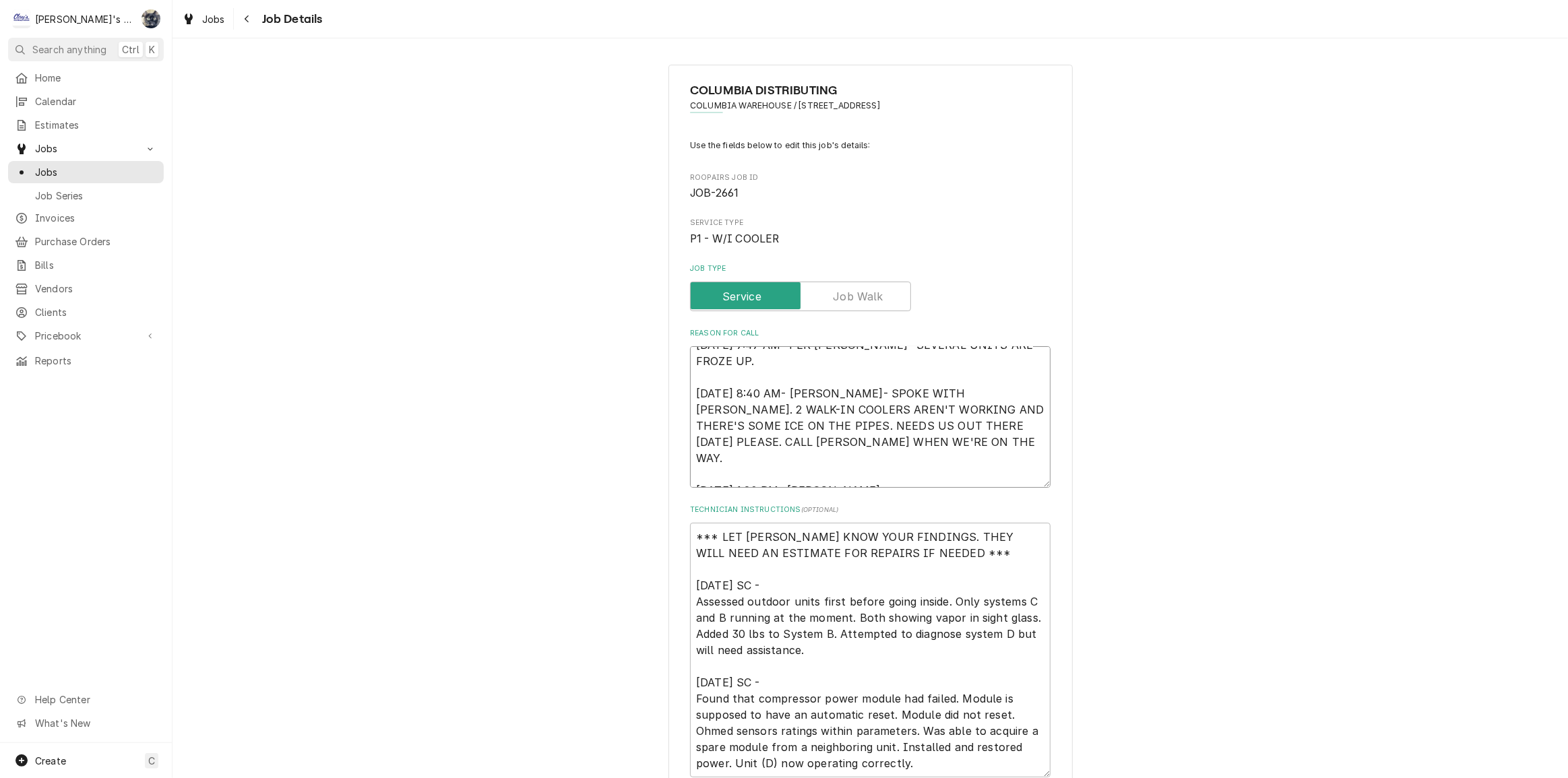
type textarea "x"
type textarea "8/12/2025 7:47 AM- PER DOUG- SEVERAL UNITS ARE FROZE UP. 8/12/2025 8:40 AM- KAS…"
type textarea "x"
type textarea "8/12/2025 7:47 AM- PER DOUG- SEVERAL UNITS ARE FROZE UP. 8/12/2025 8:40 AM- KAS…"
type textarea "x"
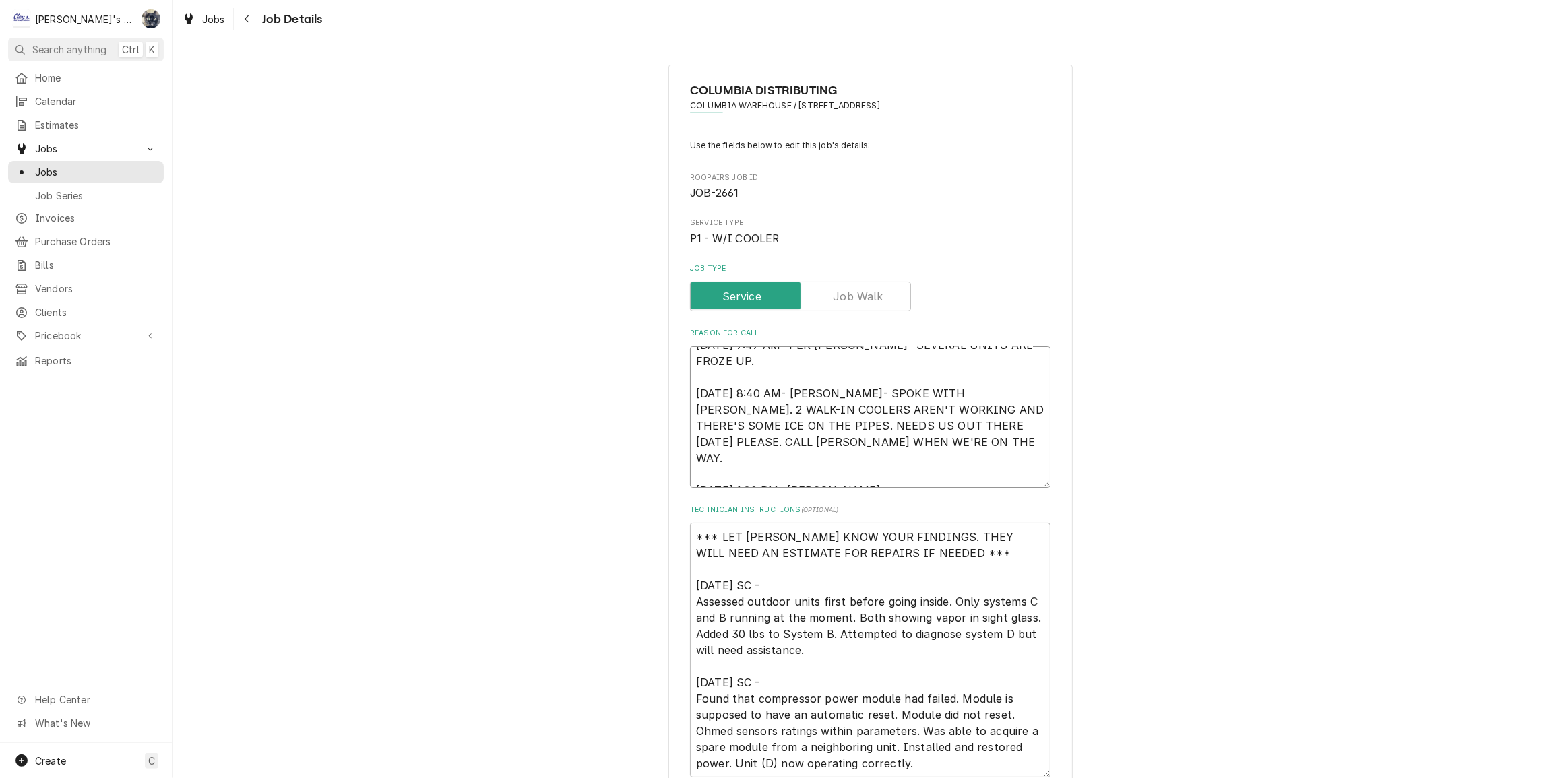
type textarea "8/12/2025 7:47 AM- PER DOUG- SEVERAL UNITS ARE FROZE UP. 8/12/2025 8:40 AM- KAS…"
type textarea "x"
type textarea "8/12/2025 7:47 AM- PER DOUG- SEVERAL UNITS ARE FROZE UP. 8/12/2025 8:40 AM- KAS…"
type textarea "x"
type textarea "8/12/2025 7:47 AM- PER DOUG- SEVERAL UNITS ARE FROZE UP. 8/12/2025 8:40 AM- KAS…"
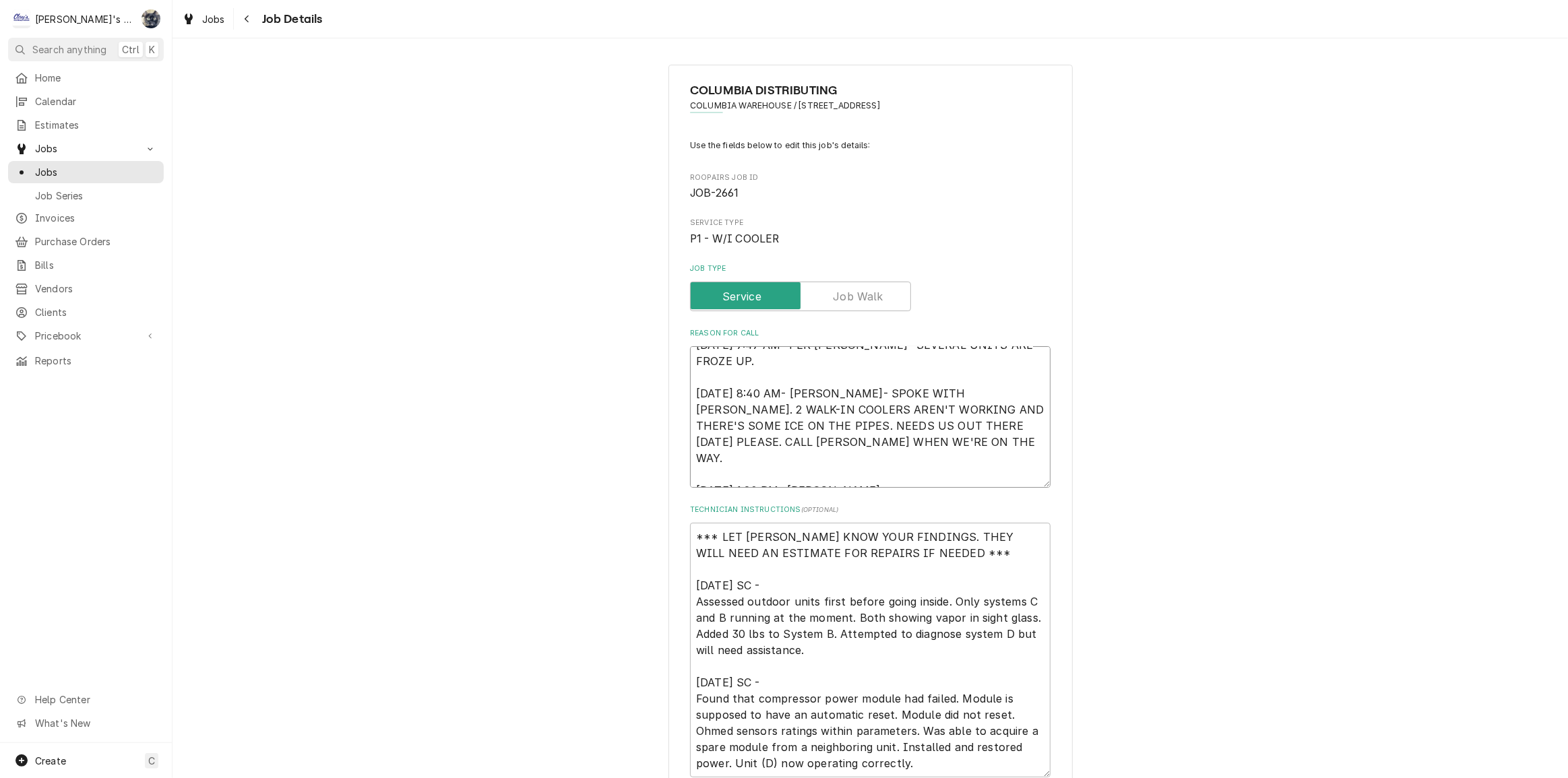
type textarea "x"
type textarea "8/12/2025 7:47 AM- PER DOUG- SEVERAL UNITS ARE FROZE UP. 8/12/2025 8:40 AM- KAS…"
type textarea "x"
type textarea "8/12/2025 7:47 AM- PER DOUG- SEVERAL UNITS ARE FROZE UP. 8/12/2025 8:40 AM- KAS…"
type textarea "x"
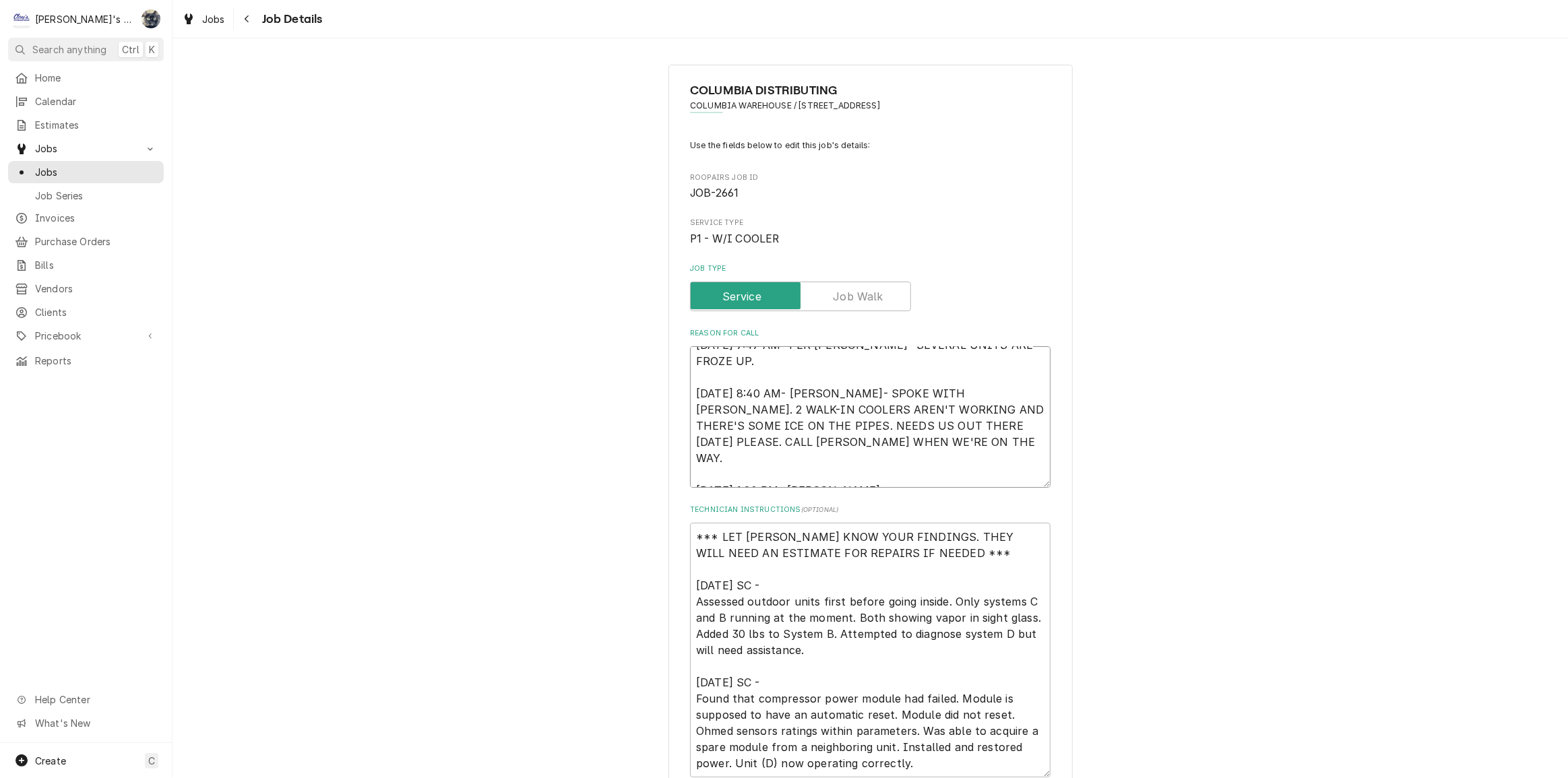
type textarea "8/12/2025 7:47 AM- PER DOUG- SEVERAL UNITS ARE FROZE UP. 8/12/2025 8:40 AM- KAS…"
type textarea "x"
type textarea "8/12/2025 7:47 AM- PER DOUG- SEVERAL UNITS ARE FROZE UP. 8/12/2025 8:40 AM- KAS…"
type textarea "x"
type textarea "8/12/2025 7:47 AM- PER DOUG- SEVERAL UNITS ARE FROZE UP. 8/12/2025 8:40 AM- KAS…"
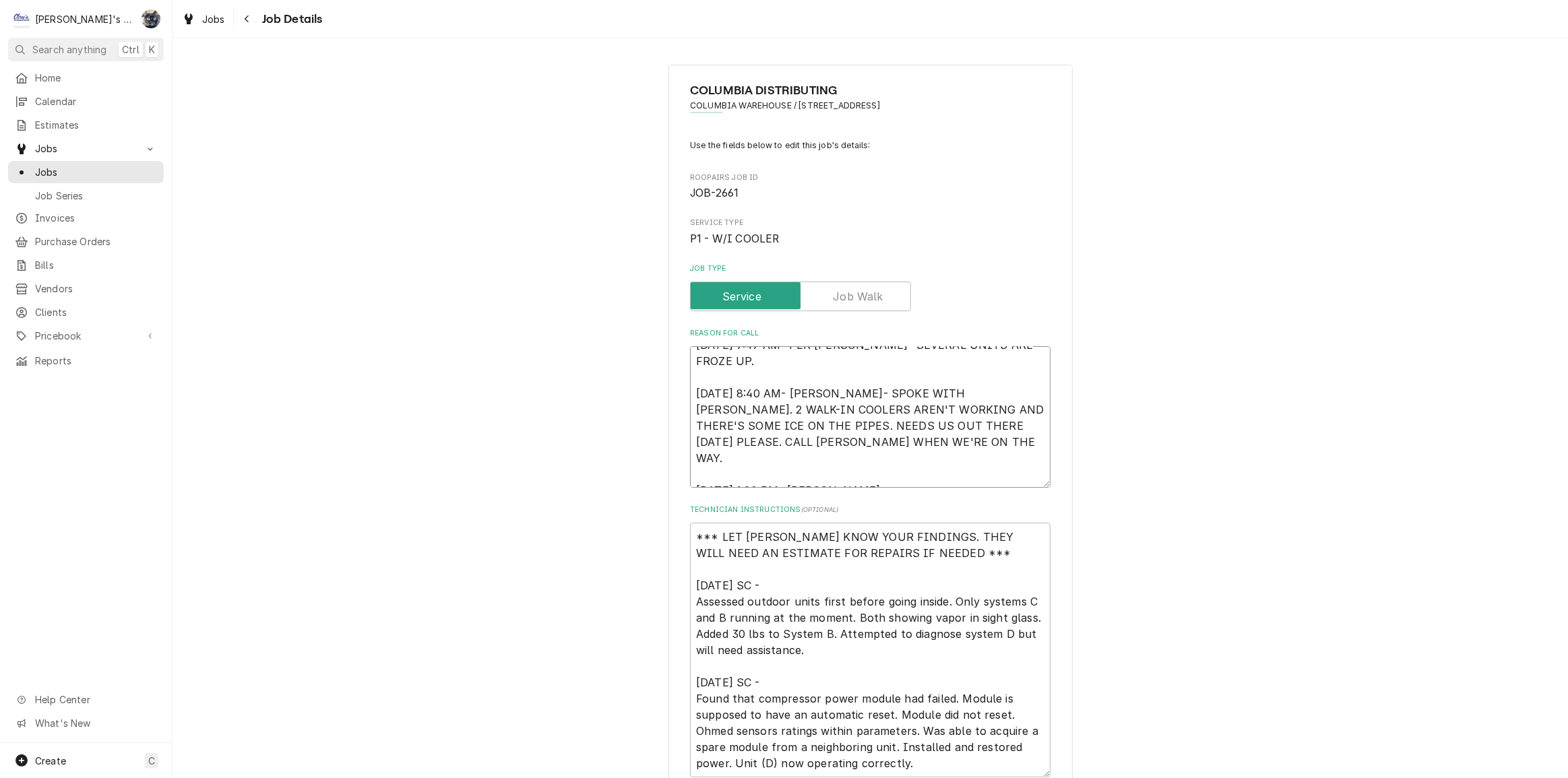
type textarea "x"
type textarea "8/12/2025 7:47 AM- PER DOUG- SEVERAL UNITS ARE FROZE UP. 8/12/2025 8:40 AM- KAS…"
type textarea "x"
type textarea "8/12/2025 7:47 AM- PER DOUG- SEVERAL UNITS ARE FROZE UP. 8/12/2025 8:40 AM- KAS…"
type textarea "x"
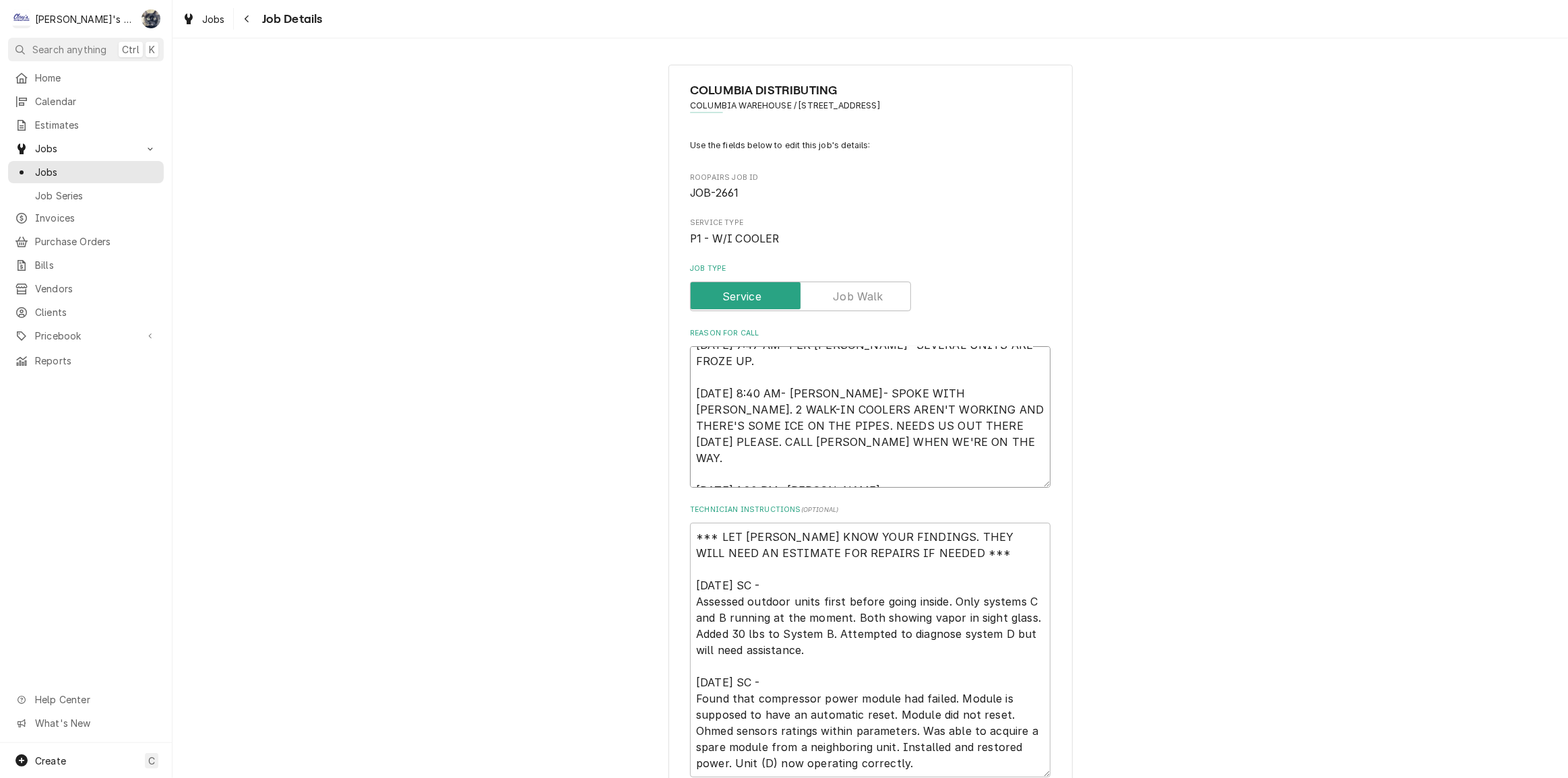
type textarea "8/12/2025 7:47 AM- PER DOUG- SEVERAL UNITS ARE FROZE UP. 8/12/2025 8:40 AM- KAS…"
type textarea "x"
type textarea "8/12/2025 7:47 AM- PER DOUG- SEVERAL UNITS ARE FROZE UP. 8/12/2025 8:40 AM- KAS…"
type textarea "x"
type textarea "8/12/2025 7:47 AM- PER DOUG- SEVERAL UNITS ARE FROZE UP. 8/12/2025 8:40 AM- KAS…"
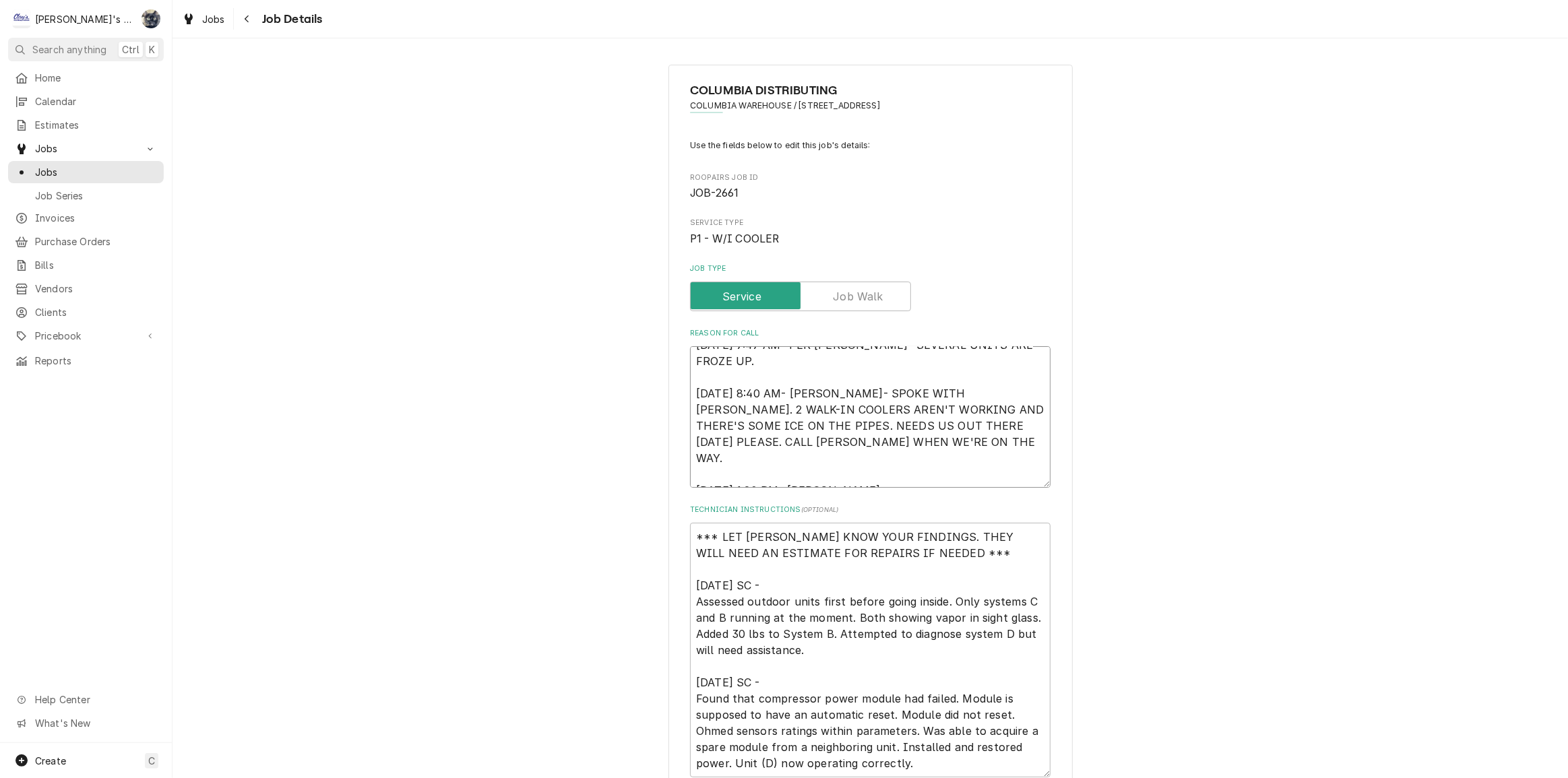
type textarea "x"
type textarea "8/12/2025 7:47 AM- PER DOUG- SEVERAL UNITS ARE FROZE UP. 8/12/2025 8:40 AM- KAS…"
type textarea "x"
type textarea "8/12/2025 7:47 AM- PER DOUG- SEVERAL UNITS ARE FROZE UP. 8/12/2025 8:40 AM- KAS…"
type textarea "x"
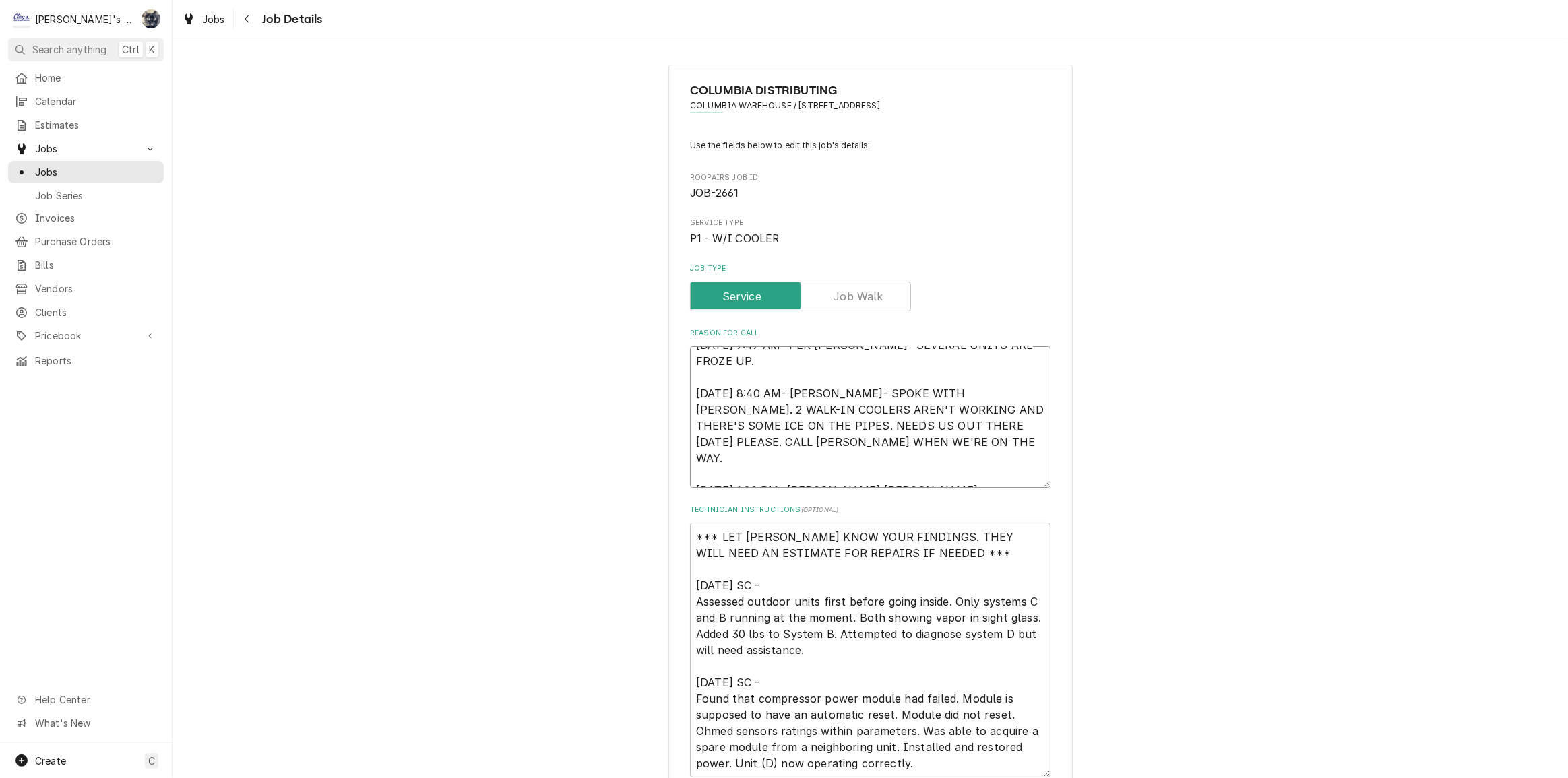
type textarea "8/12/2025 7:47 AM- PER DOUG- SEVERAL UNITS ARE FROZE UP. 8/12/2025 8:40 AM- KAS…"
type textarea "x"
type textarea "8/12/2025 7:47 AM- PER DOUG- SEVERAL UNITS ARE FROZE UP. 8/12/2025 8:40 AM- KAS…"
type textarea "x"
type textarea "8/12/2025 7:47 AM- PER DOUG- SEVERAL UNITS ARE FROZE UP. 8/12/2025 8:40 AM- KAS…"
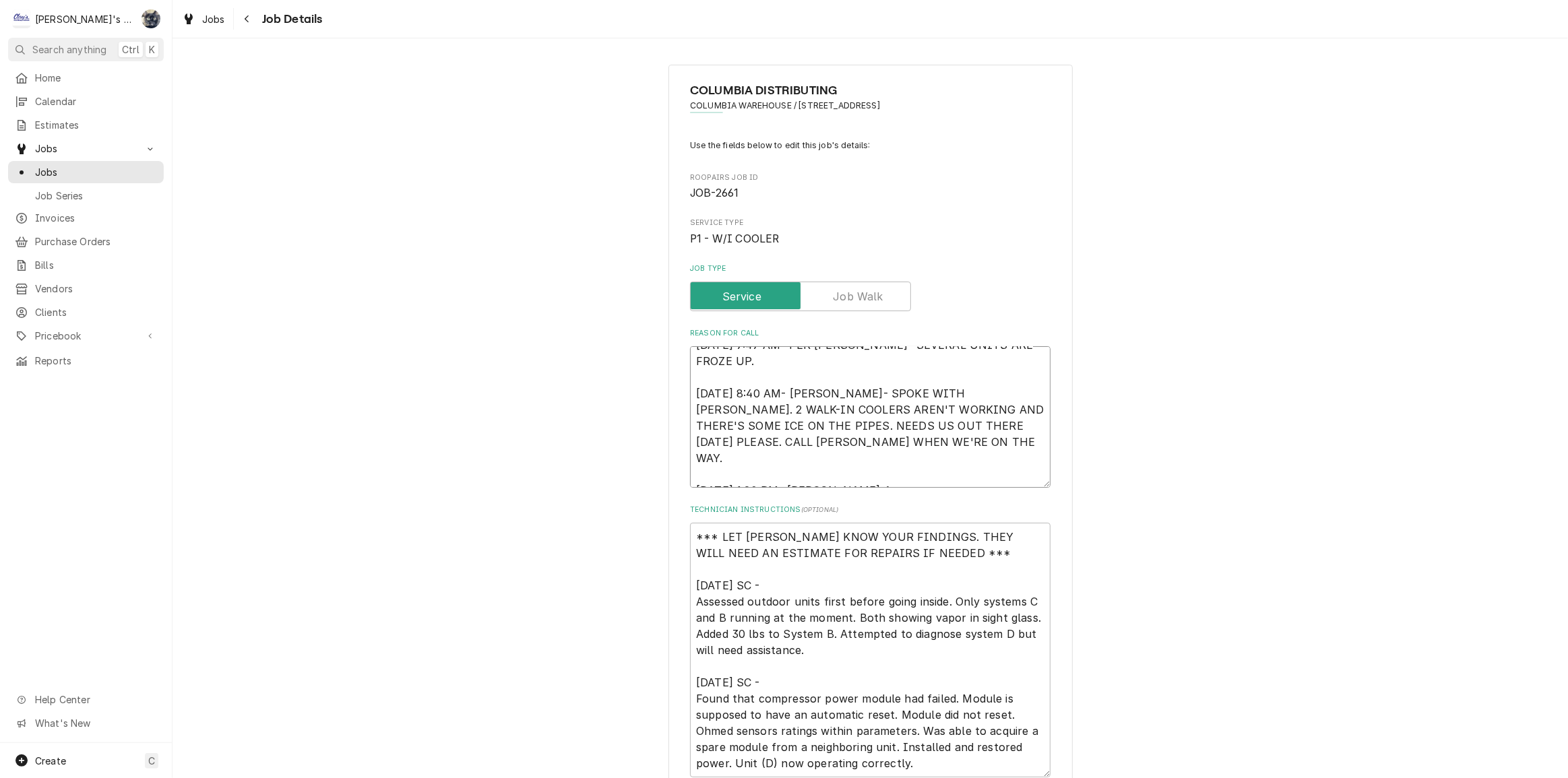
type textarea "x"
type textarea "8/12/2025 7:47 AM- PER DOUG- SEVERAL UNITS ARE FROZE UP. 8/12/2025 8:40 AM- KAS…"
type textarea "x"
type textarea "8/12/2025 7:47 AM- PER DOUG- SEVERAL UNITS ARE FROZE UP. 8/12/2025 8:40 AM- KAS…"
type textarea "x"
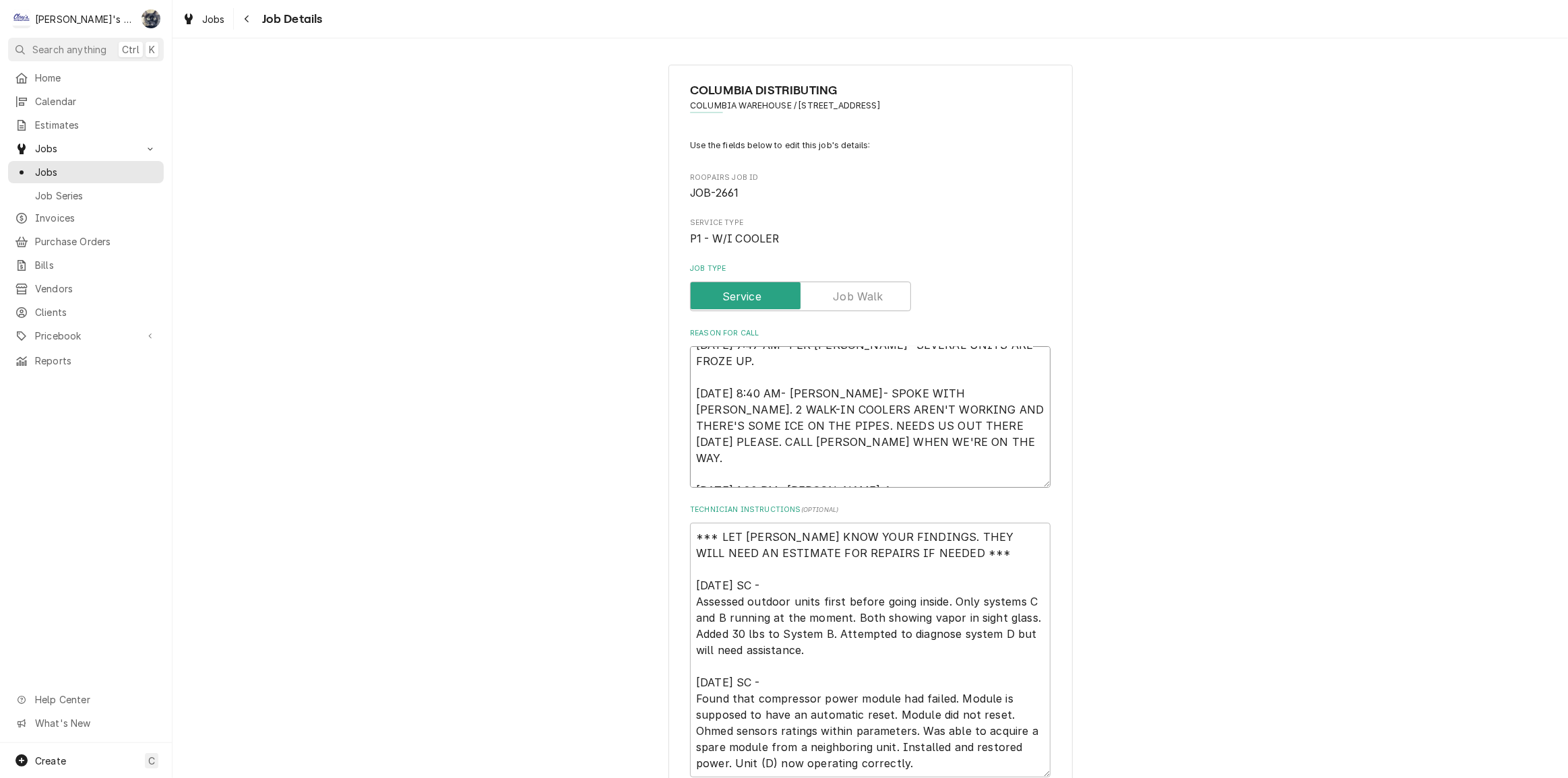
type textarea "8/12/2025 7:47 AM- PER DOUG- SEVERAL UNITS ARE FROZE UP. 8/12/2025 8:40 AM- KAS…"
type textarea "x"
type textarea "8/12/2025 7:47 AM- PER DOUG- SEVERAL UNITS ARE FROZE UP. 8/12/2025 8:40 AM- KAS…"
type textarea "x"
type textarea "8/12/2025 7:47 AM- PER DOUG- SEVERAL UNITS ARE FROZE UP. 8/12/2025 8:40 AM- KAS…"
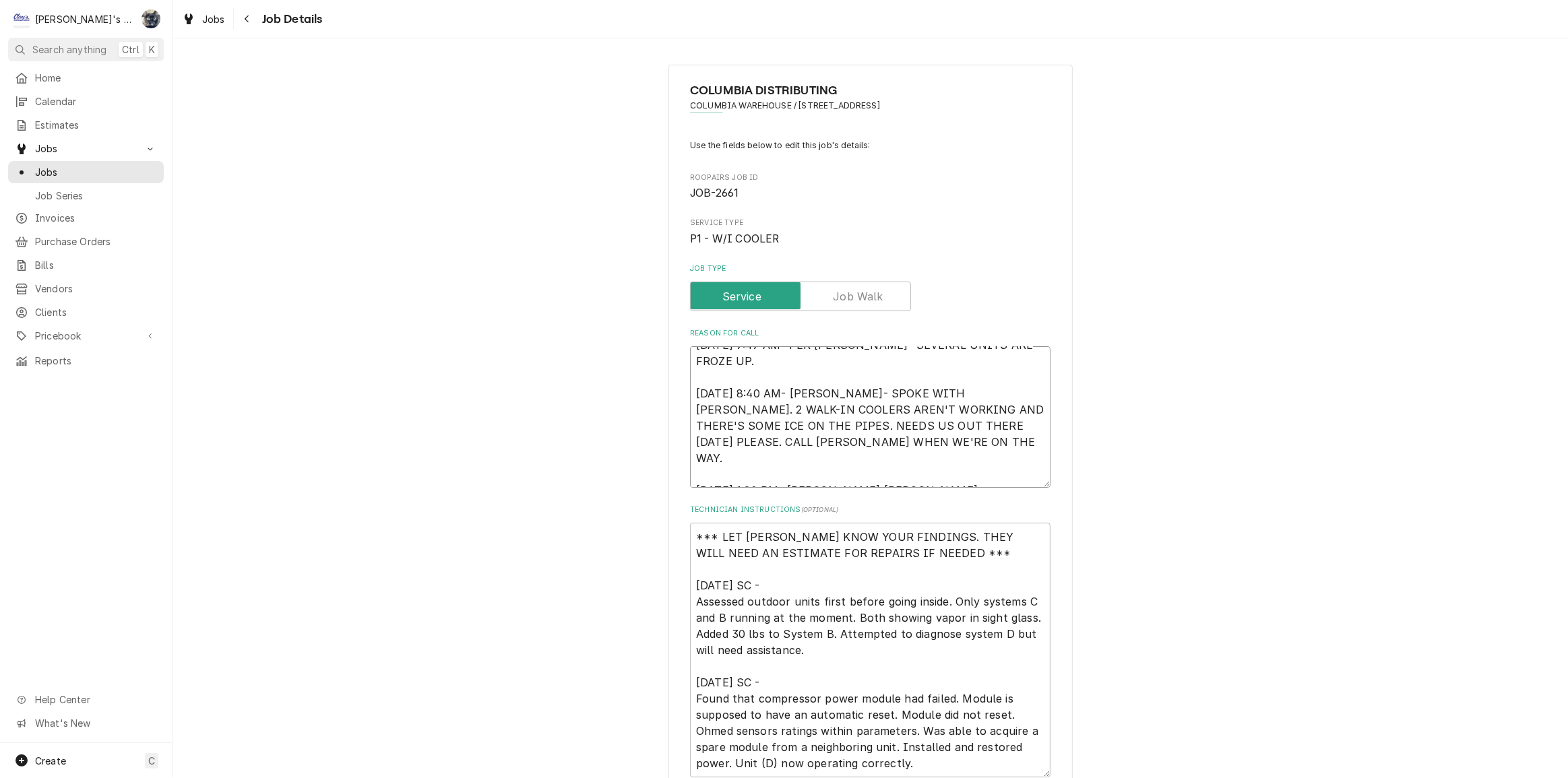
type textarea "x"
type textarea "8/12/2025 7:47 AM- PER DOUG- SEVERAL UNITS ARE FROZE UP. 8/12/2025 8:40 AM- KAS…"
type textarea "x"
type textarea "8/12/2025 7:47 AM- PER DOUG- SEVERAL UNITS ARE FROZE UP. 8/12/2025 8:40 AM- KAS…"
type textarea "x"
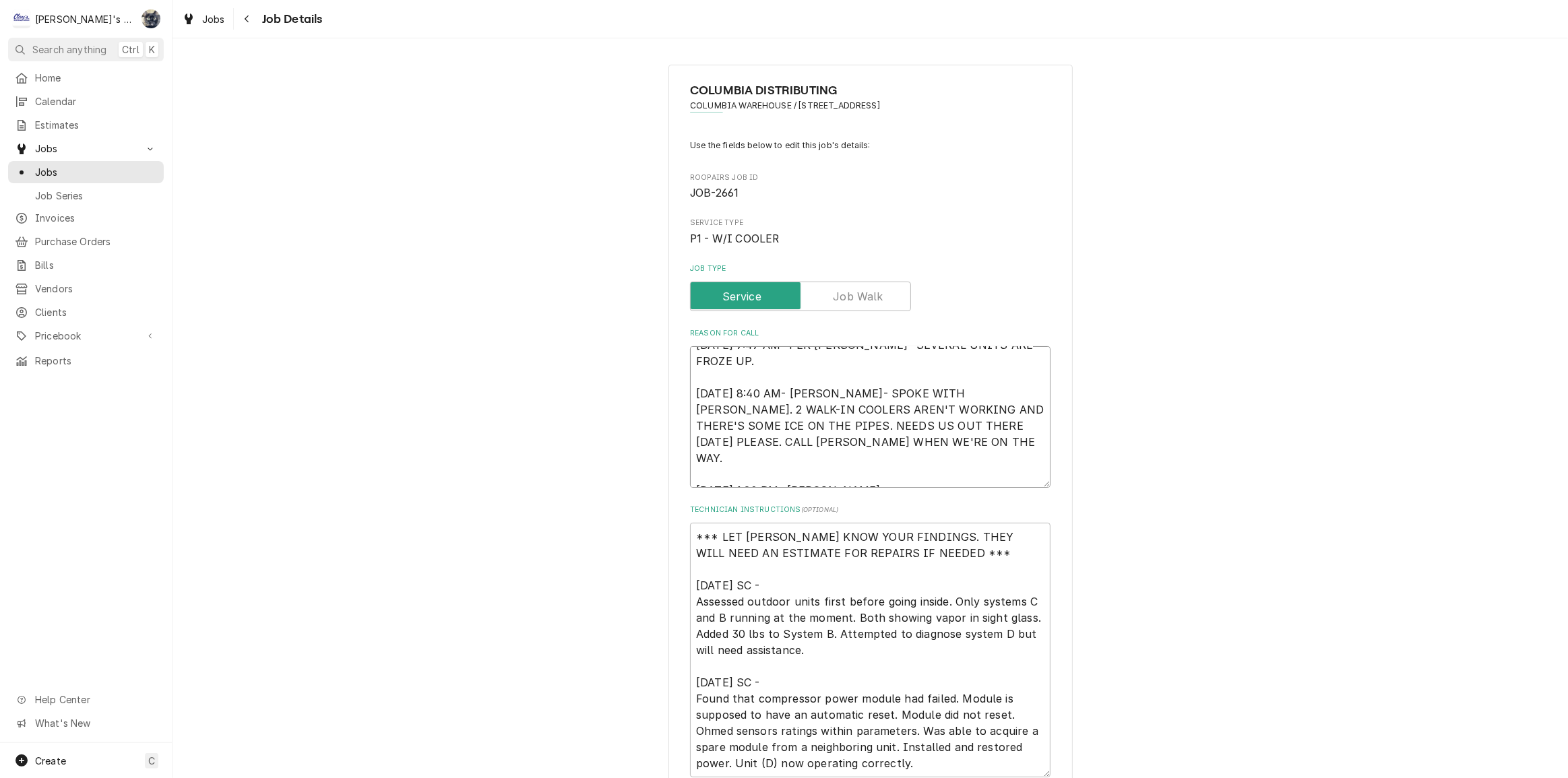
type textarea "8/12/2025 7:47 AM- PER DOUG- SEVERAL UNITS ARE FROZE UP. 8/12/2025 8:40 AM- KAS…"
type textarea "x"
type textarea "8/12/2025 7:47 AM- PER DOUG- SEVERAL UNITS ARE FROZE UP. 8/12/2025 8:40 AM- KAS…"
type textarea "x"
type textarea "8/12/2025 7:47 AM- PER DOUG- SEVERAL UNITS ARE FROZE UP. 8/12/2025 8:40 AM- KAS…"
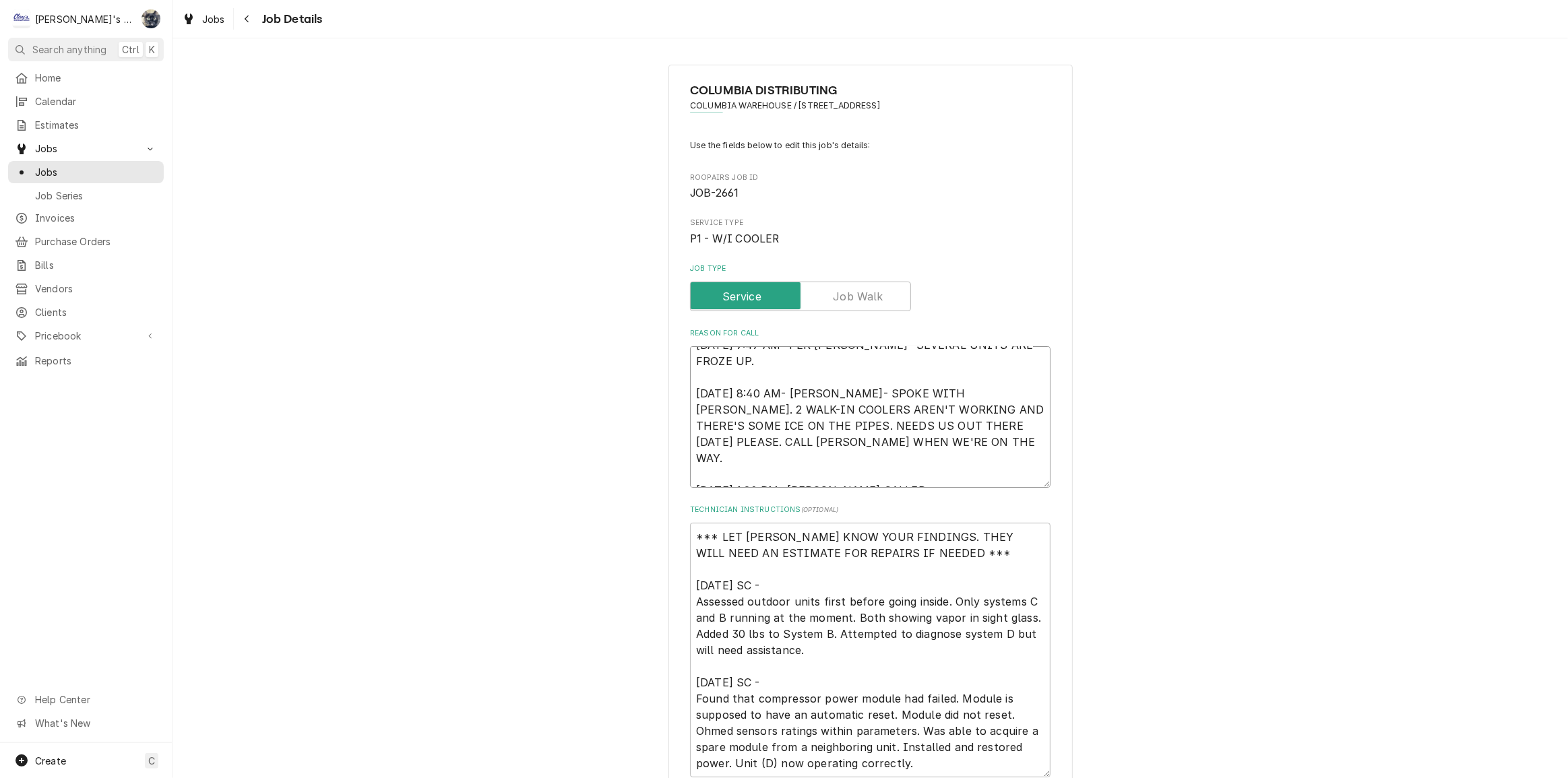
type textarea "x"
type textarea "8/12/2025 7:47 AM- PER DOUG- SEVERAL UNITS ARE FROZE UP. 8/12/2025 8:40 AM- KAS…"
type textarea "x"
type textarea "8/12/2025 7:47 AM- PER DOUG- SEVERAL UNITS ARE FROZE UP. 8/12/2025 8:40 AM- KAS…"
type textarea "x"
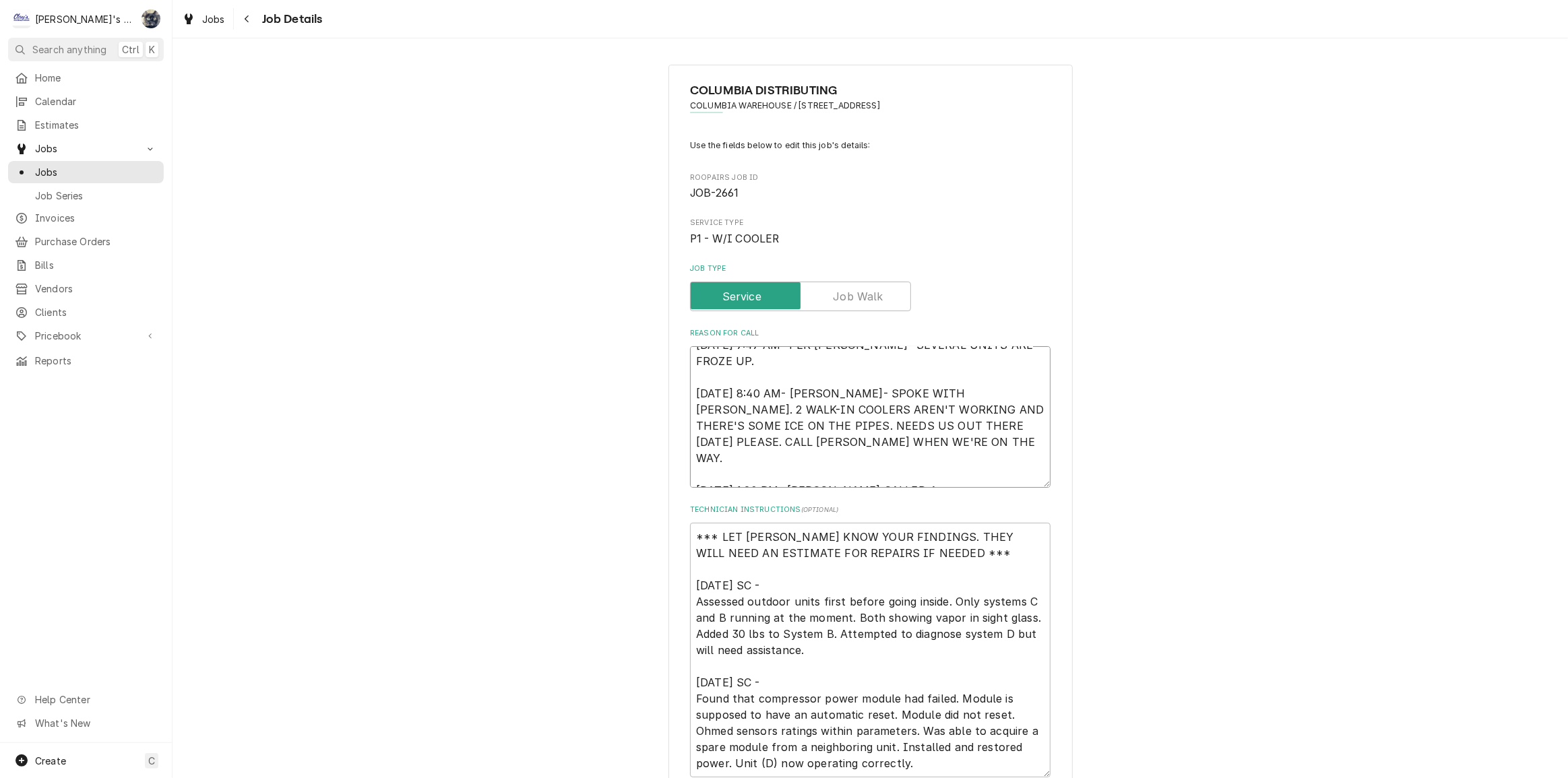
type textarea "8/12/2025 7:47 AM- PER DOUG- SEVERAL UNITS ARE FROZE UP. 8/12/2025 8:40 AM- KAS…"
type textarea "x"
type textarea "8/12/2025 7:47 AM- PER DOUG- SEVERAL UNITS ARE FROZE UP. 8/12/2025 8:40 AM- KAS…"
type textarea "x"
type textarea "8/12/2025 7:47 AM- PER DOUG- SEVERAL UNITS ARE FROZE UP. 8/12/2025 8:40 AM- KAS…"
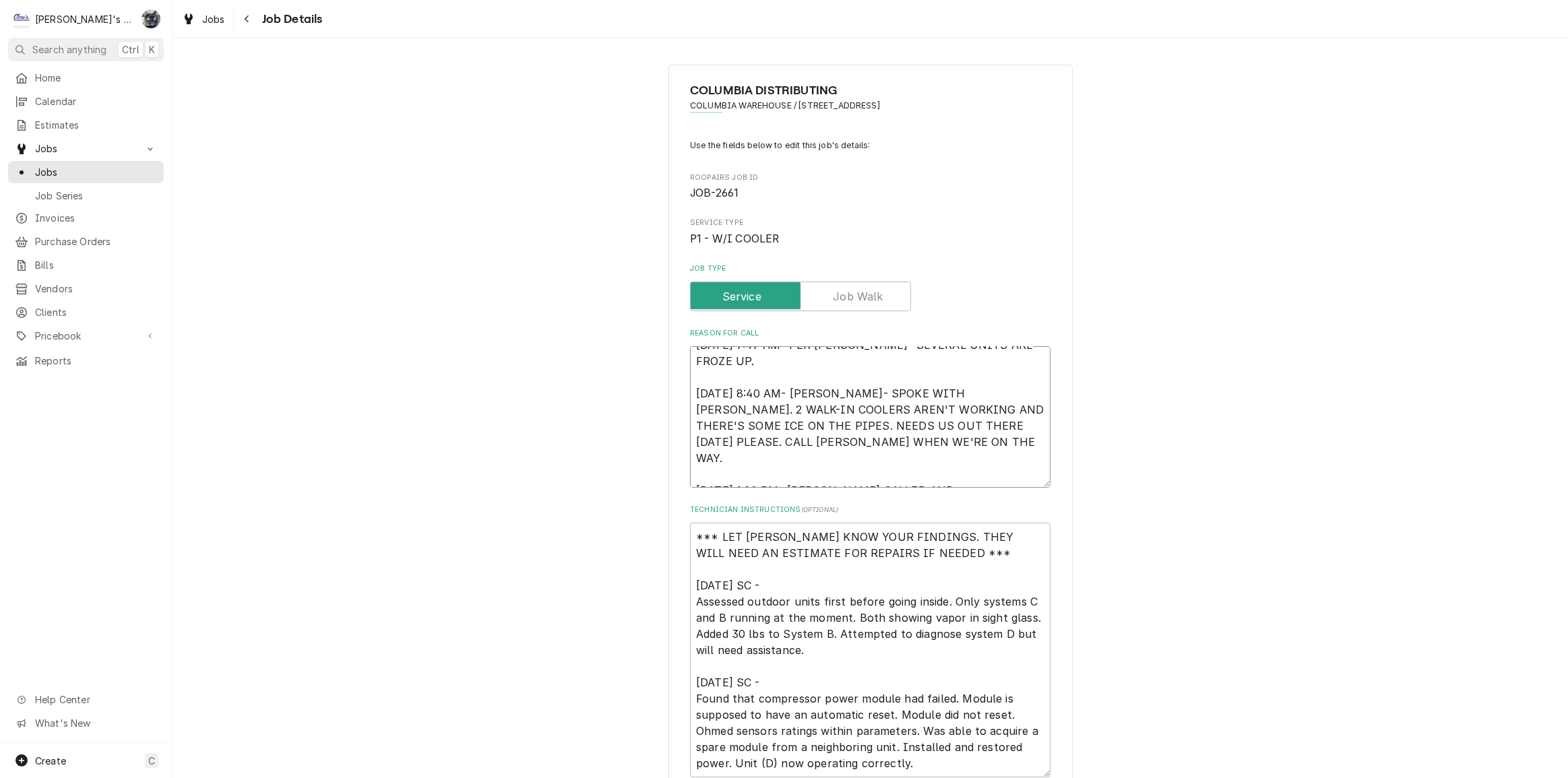
type textarea "x"
type textarea "8/12/2025 7:47 AM- PER DOUG- SEVERAL UNITS ARE FROZE UP. 8/12/2025 8:40 AM- KAS…"
type textarea "x"
type textarea "8/12/2025 7:47 AM- PER DOUG- SEVERAL UNITS ARE FROZE UP. 8/12/2025 8:40 AM- KAS…"
type textarea "x"
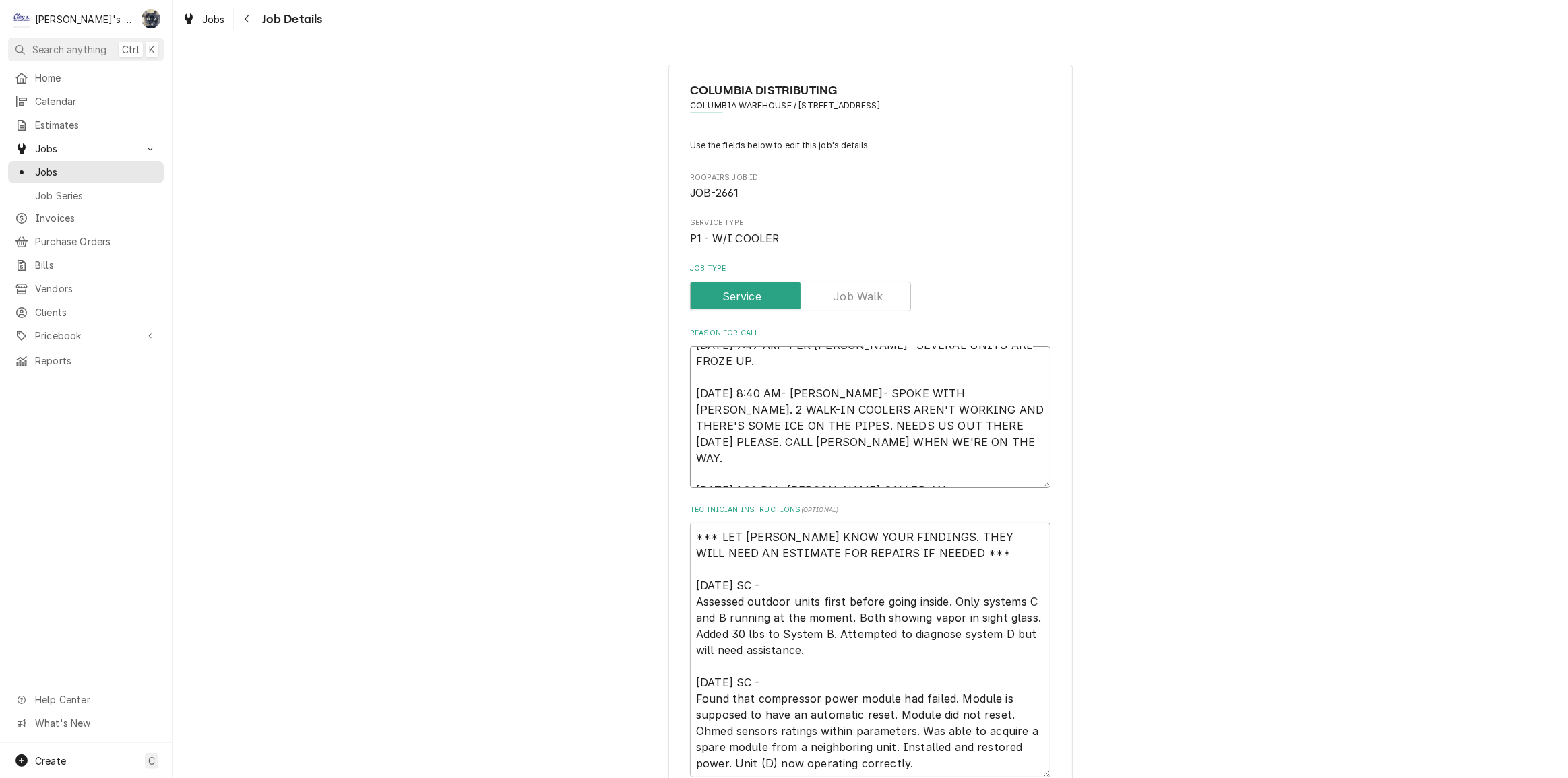
type textarea "8/12/2025 7:47 AM- PER DOUG- SEVERAL UNITS ARE FROZE UP. 8/12/2025 8:40 AM- KAS…"
type textarea "x"
type textarea "8/12/2025 7:47 AM- PER DOUG- SEVERAL UNITS ARE FROZE UP. 8/12/2025 8:40 AM- KAS…"
type textarea "x"
type textarea "8/12/2025 7:47 AM- PER DOUG- SEVERAL UNITS ARE FROZE UP. 8/12/2025 8:40 AM- KAS…"
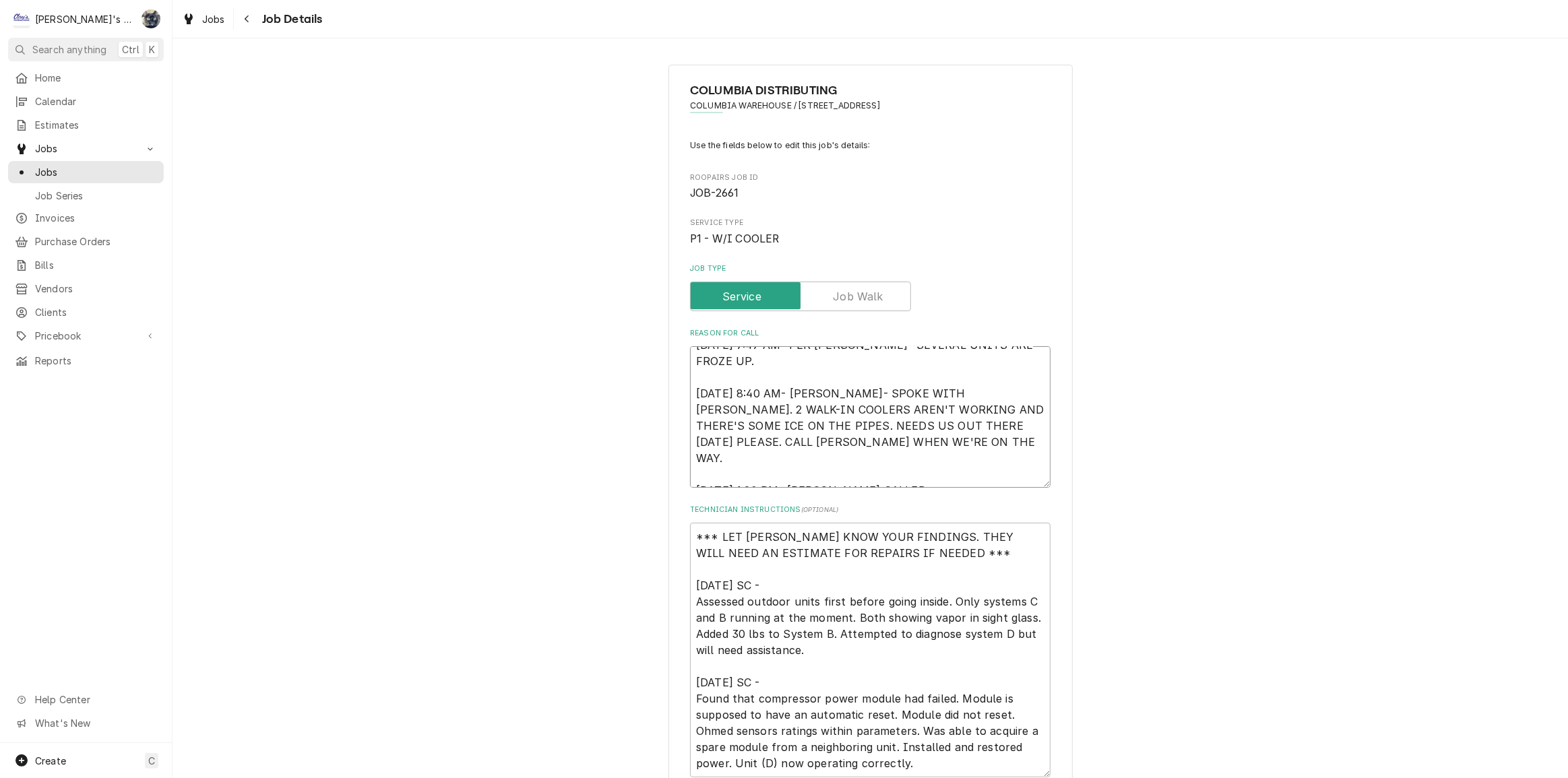
type textarea "x"
type textarea "8/12/2025 7:47 AM- PER DOUG- SEVERAL UNITS ARE FROZE UP. 8/12/2025 8:40 AM- KAS…"
type textarea "x"
type textarea "8/12/2025 7:47 AM- PER DOUG- SEVERAL UNITS ARE FROZE UP. 8/12/2025 8:40 AM- KAS…"
type textarea "x"
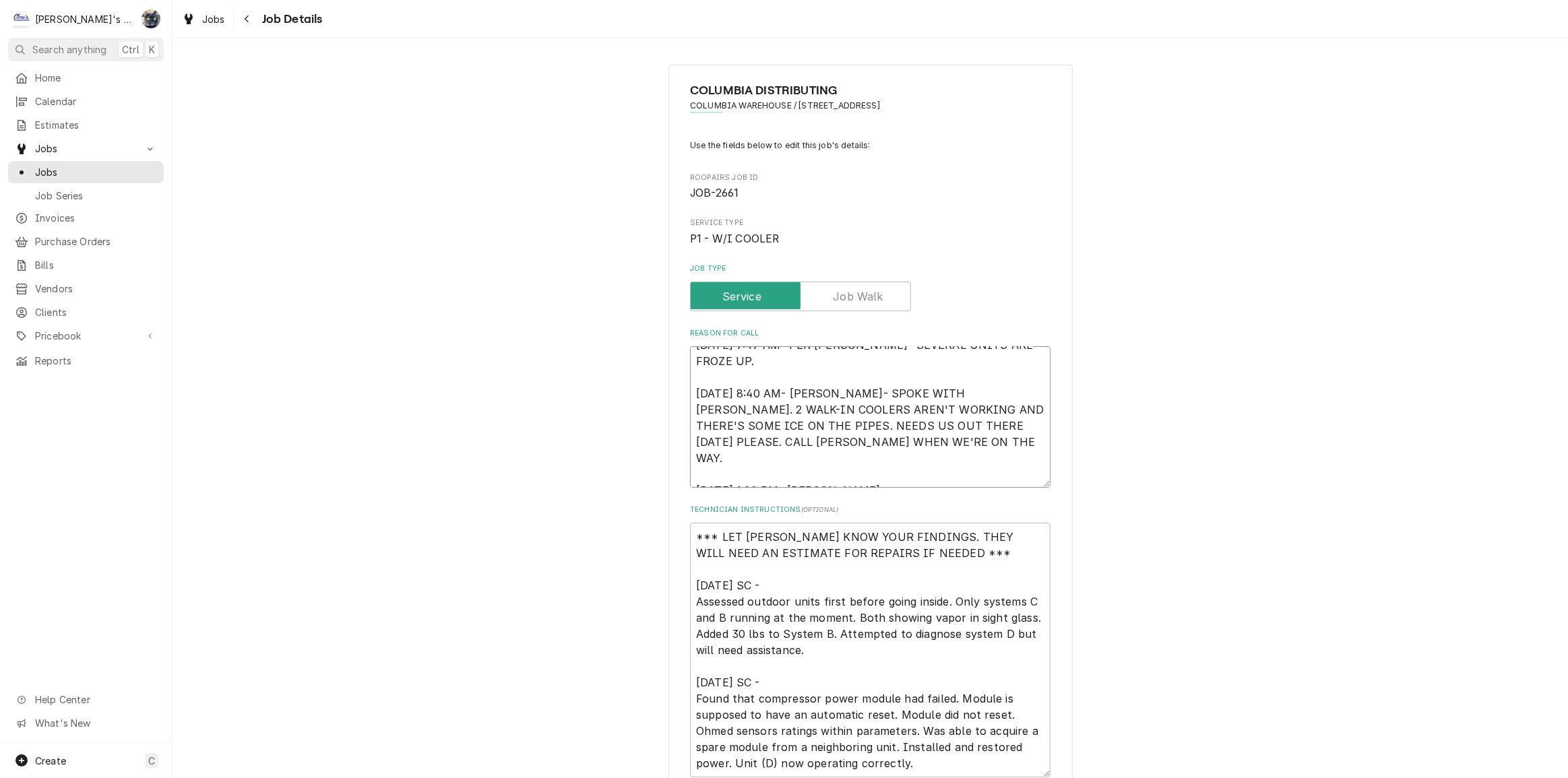
type textarea "8/12/2025 7:47 AM- PER DOUG- SEVERAL UNITS ARE FROZE UP. 8/12/2025 8:40 AM- KAS…"
type textarea "x"
type textarea "8/12/2025 7:47 AM- PER DOUG- SEVERAL UNITS ARE FROZE UP. 8/12/2025 8:40 AM- KAS…"
type textarea "x"
type textarea "8/12/2025 7:47 AM- PER DOUG- SEVERAL UNITS ARE FROZE UP. 8/12/2025 8:40 AM- KAS…"
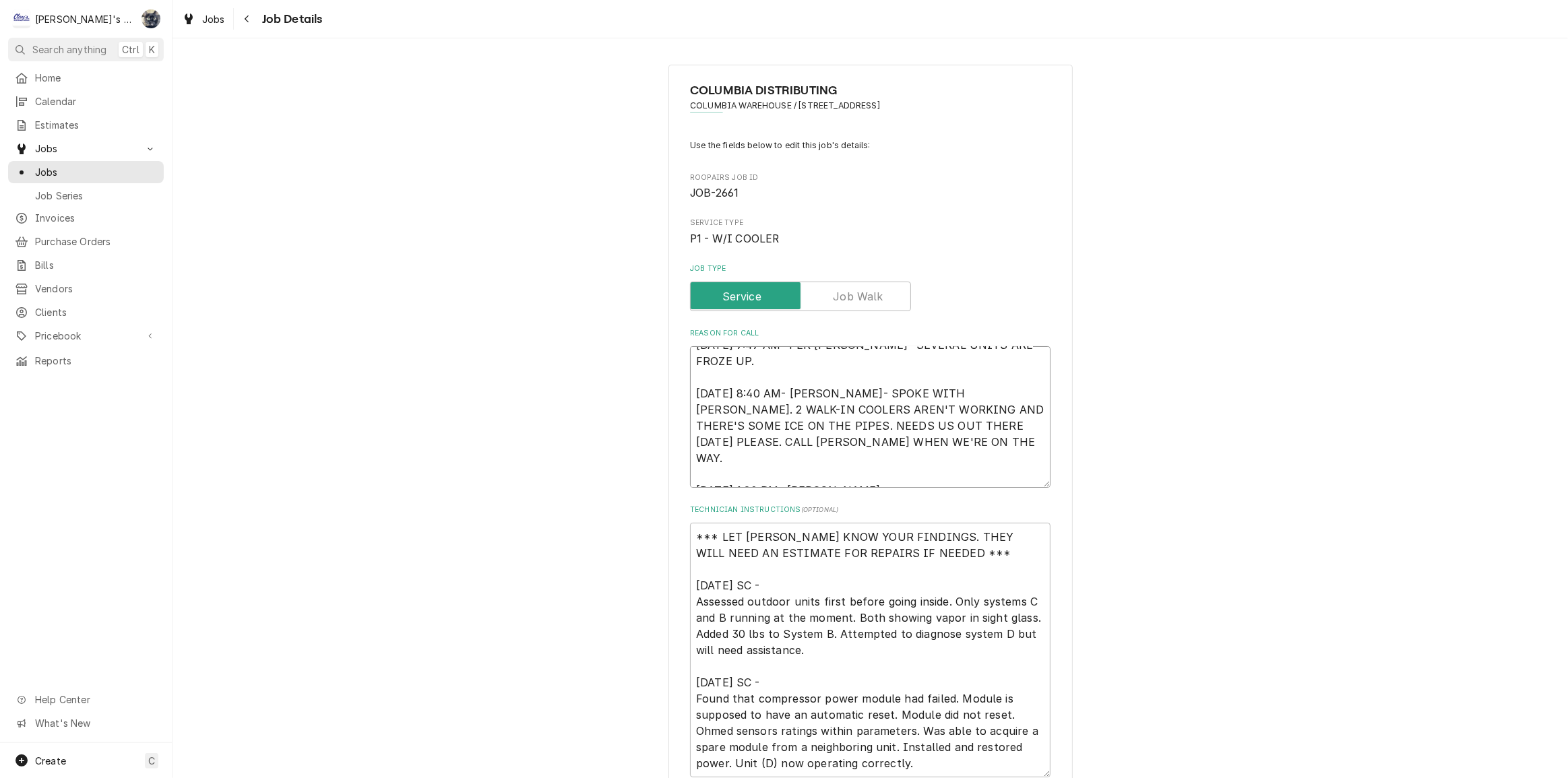
type textarea "x"
type textarea "8/12/2025 7:47 AM- PER DOUG- SEVERAL UNITS ARE FROZE UP. 8/12/2025 8:40 AM- KAS…"
type textarea "x"
type textarea "8/12/2025 7:47 AM- PER DOUG- SEVERAL UNITS ARE FROZE UP. 8/12/2025 8:40 AM- KAS…"
type textarea "x"
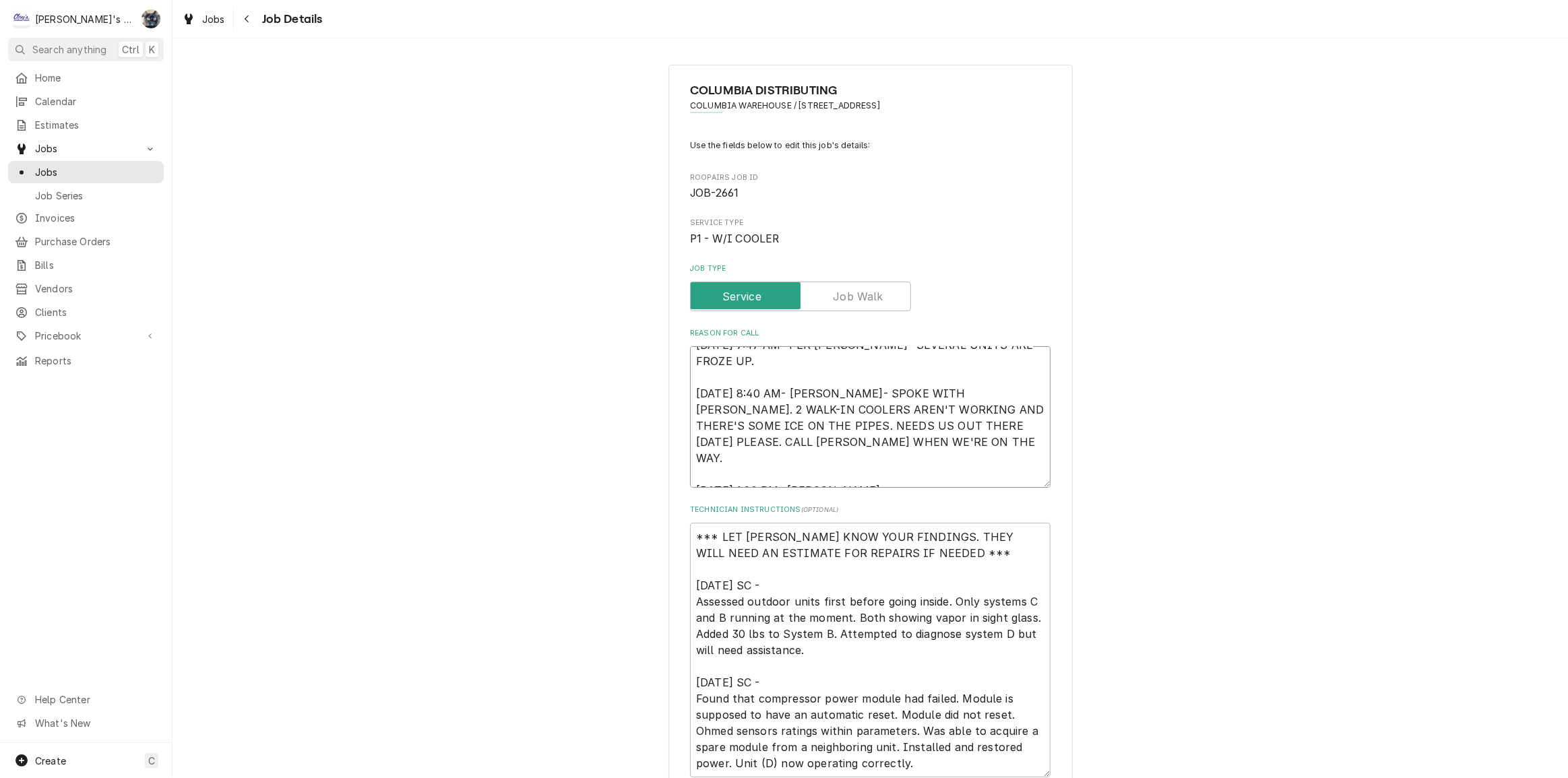
type textarea "8/12/2025 7:47 AM- PER DOUG- SEVERAL UNITS ARE FROZE UP. 8/12/2025 8:40 AM- KAS…"
type textarea "x"
type textarea "8/12/2025 7:47 AM- PER DOUG- SEVERAL UNITS ARE FROZE UP. 8/12/2025 8:40 AM- KAS…"
type textarea "x"
type textarea "8/12/2025 7:47 AM- PER DOUG- SEVERAL UNITS ARE FROZE UP. 8/12/2025 8:40 AM- KAS…"
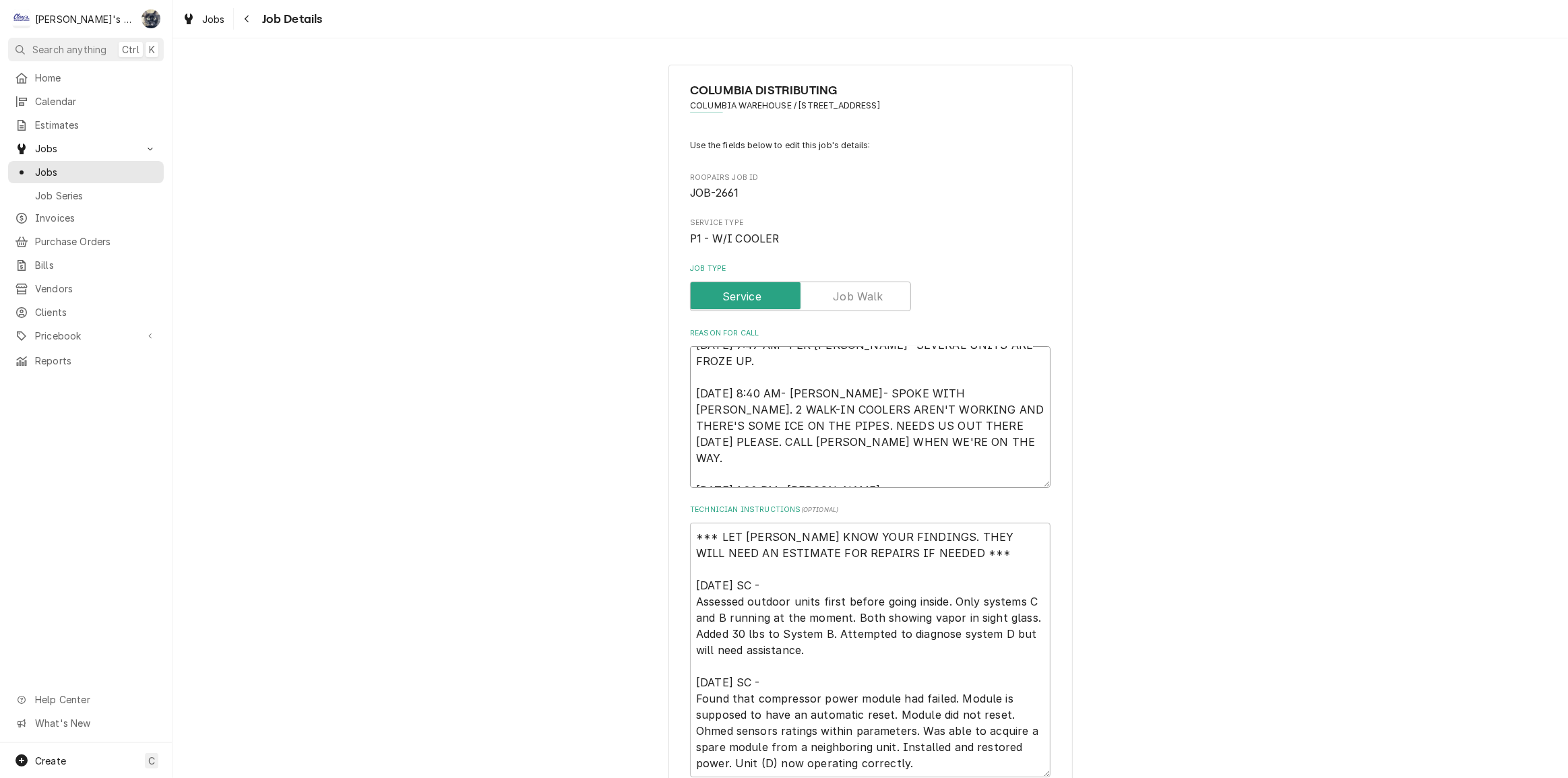
type textarea "x"
type textarea "8/12/2025 7:47 AM- PER DOUG- SEVERAL UNITS ARE FROZE UP. 8/12/2025 8:40 AM- KAS…"
type textarea "x"
type textarea "8/12/2025 7:47 AM- PER DOUG- SEVERAL UNITS ARE FROZE UP. 8/12/2025 8:40 AM- KAS…"
type textarea "x"
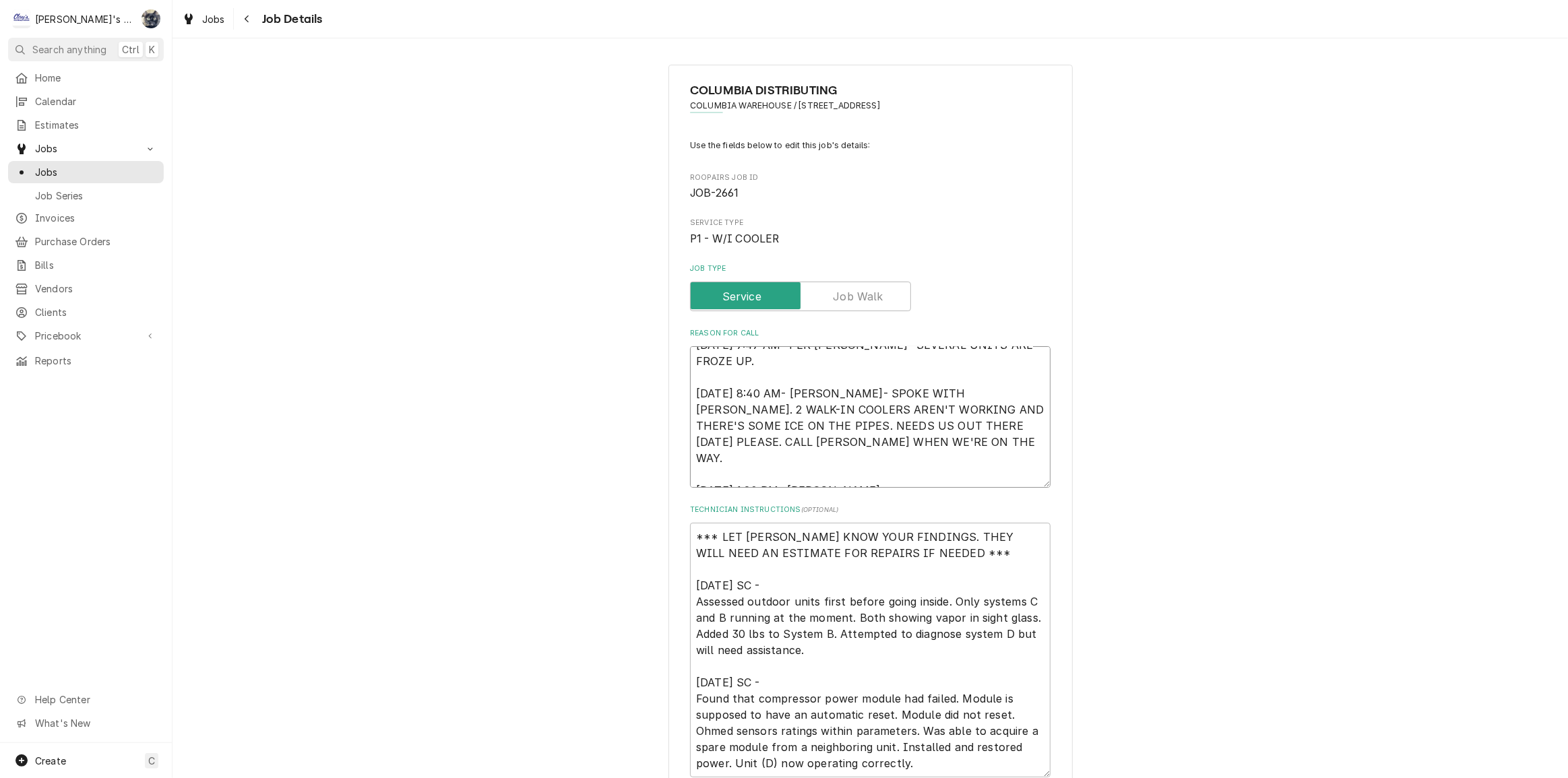
type textarea "8/12/2025 7:47 AM- PER DOUG- SEVERAL UNITS ARE FROZE UP. 8/12/2025 8:40 AM- KAS…"
type textarea "x"
type textarea "8/12/2025 7:47 AM- PER DOUG- SEVERAL UNITS ARE FROZE UP. 8/12/2025 8:40 AM- KAS…"
type textarea "x"
type textarea "8/12/2025 7:47 AM- PER DOUG- SEVERAL UNITS ARE FROZE UP. 8/12/2025 8:40 AM- KAS…"
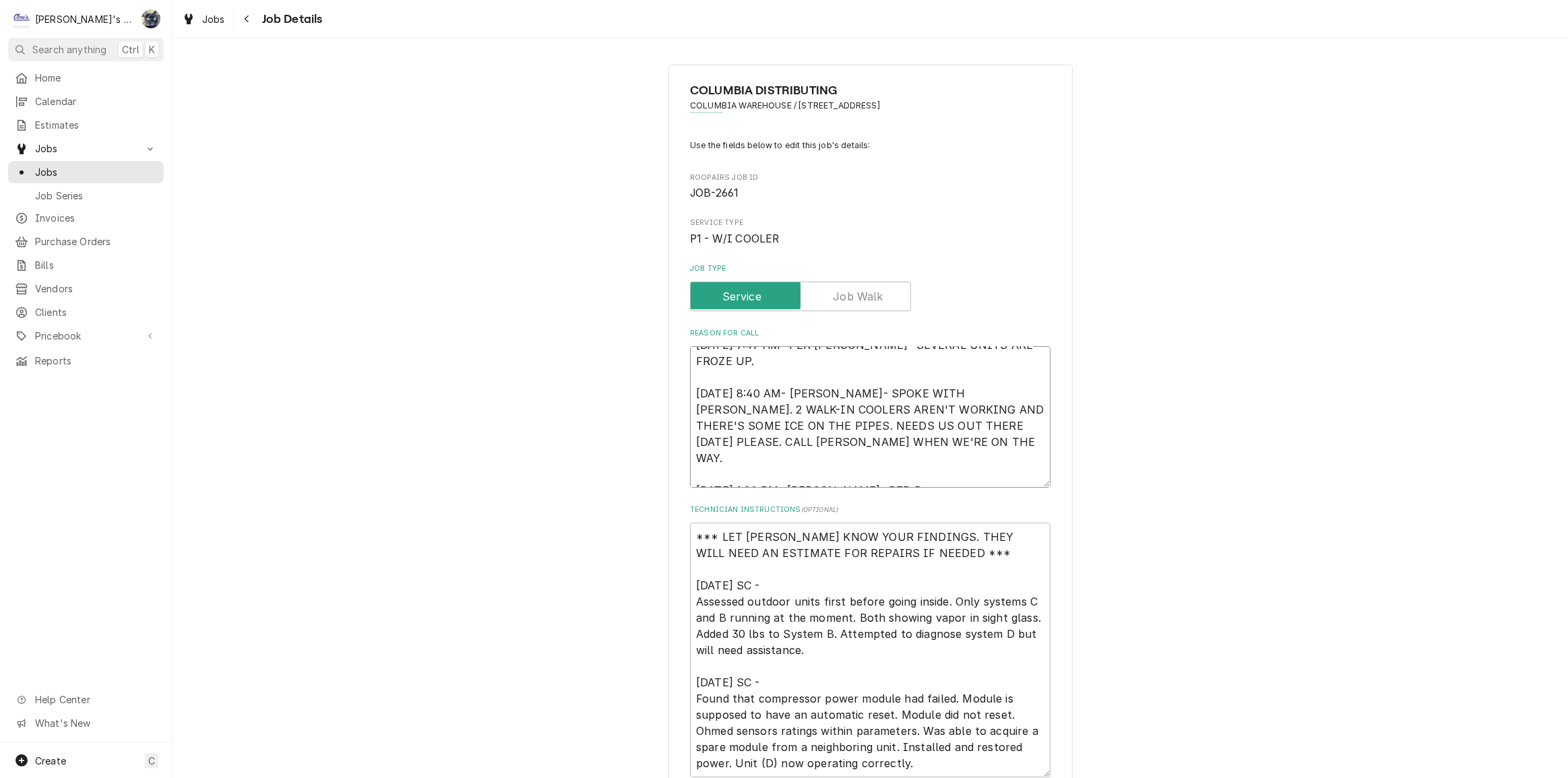
type textarea "x"
type textarea "8/12/2025 7:47 AM- PER DOUG- SEVERAL UNITS ARE FROZE UP. 8/12/2025 8:40 AM- KAS…"
type textarea "x"
type textarea "8/12/2025 7:47 AM- PER DOUG- SEVERAL UNITS ARE FROZE UP. 8/12/2025 8:40 AM- KAS…"
type textarea "x"
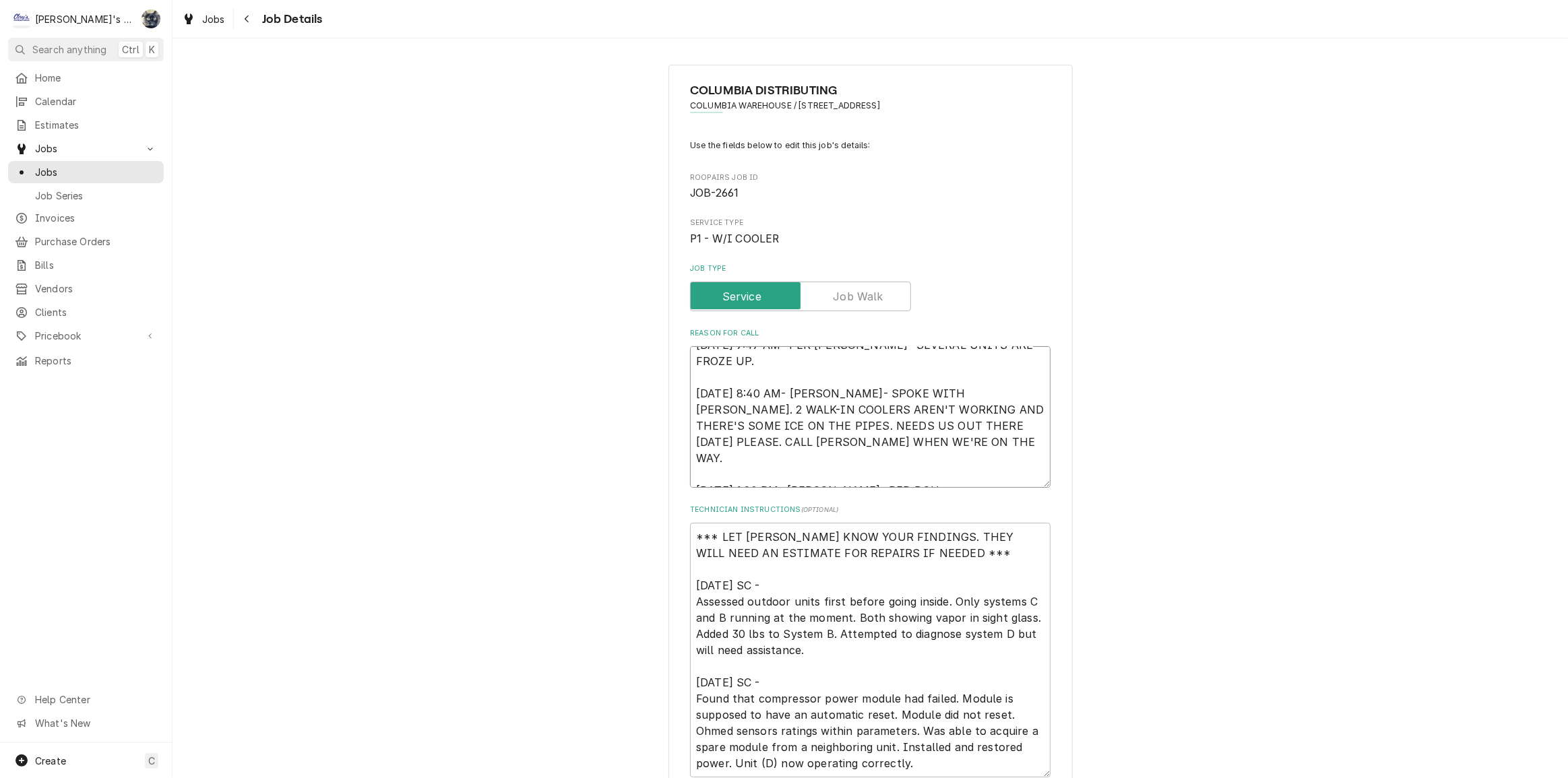
type textarea "8/12/2025 7:47 AM- PER DOUG- SEVERAL UNITS ARE FROZE UP. 8/12/2025 8:40 AM- KAS…"
type textarea "x"
type textarea "8/12/2025 7:47 AM- PER DOUG- SEVERAL UNITS ARE FROZE UP. 8/12/2025 8:40 AM- KAS…"
type textarea "x"
type textarea "8/12/2025 7:47 AM- PER DOUG- SEVERAL UNITS ARE FROZE UP. 8/12/2025 8:40 AM- KAS…"
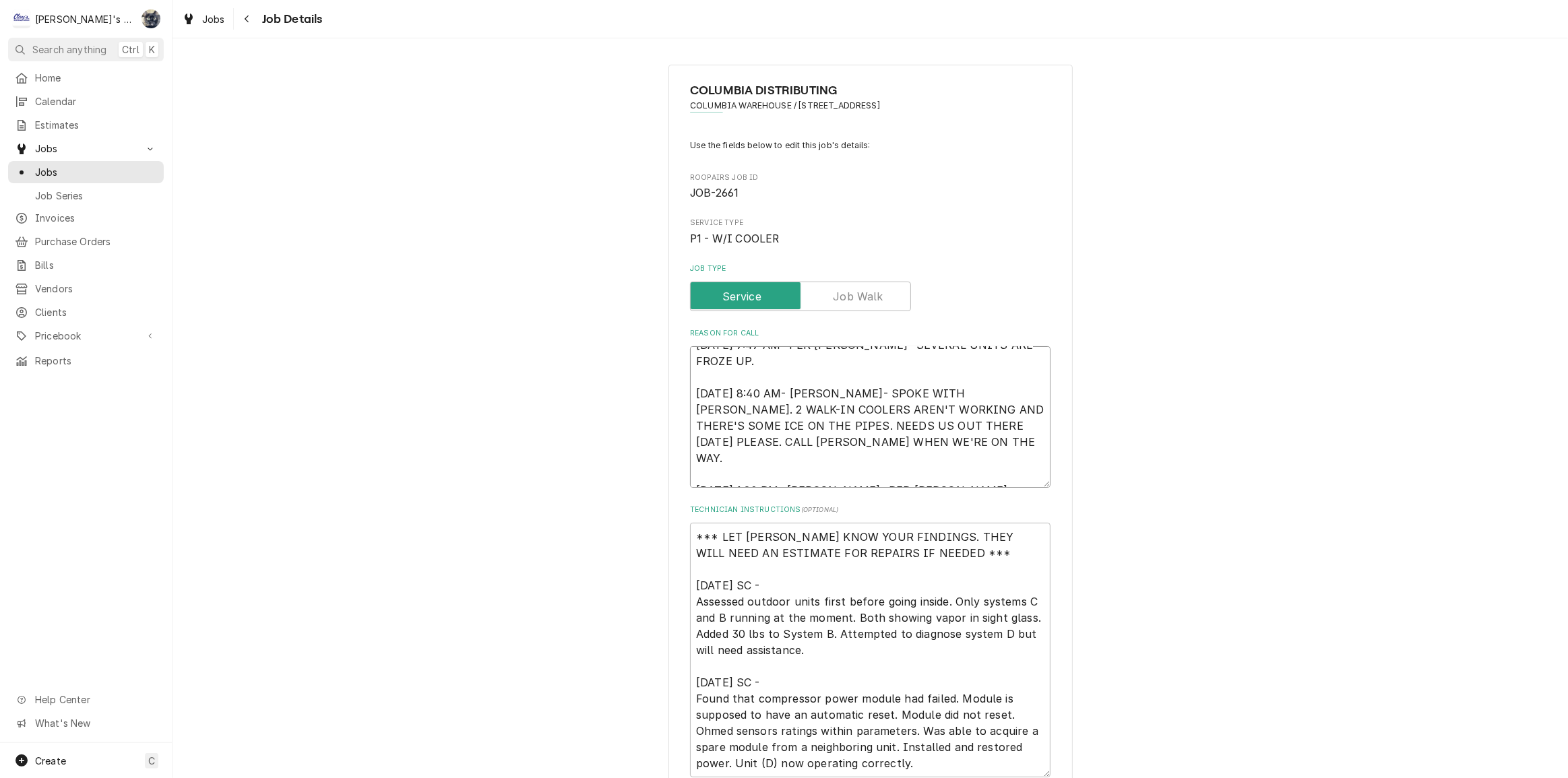
type textarea "x"
type textarea "8/12/2025 7:47 AM- PER DOUG- SEVERAL UNITS ARE FROZE UP. 8/12/2025 8:40 AM- KAS…"
type textarea "x"
type textarea "8/12/2025 7:47 AM- PER DOUG- SEVERAL UNITS ARE FROZE UP. 8/12/2025 8:40 AM- KAS…"
type textarea "x"
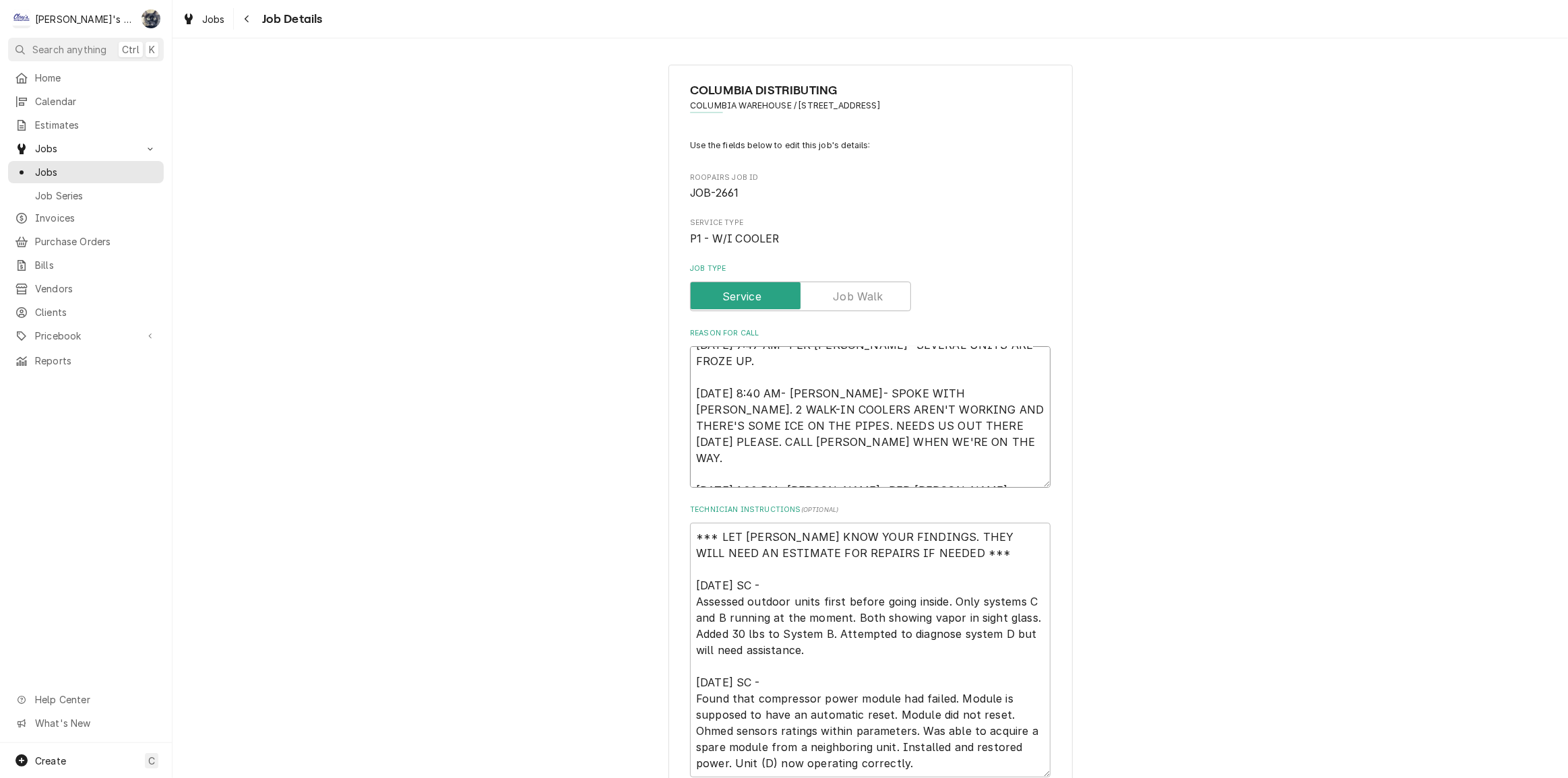
type textarea "8/12/2025 7:47 AM- PER DOUG- SEVERAL UNITS ARE FROZE UP. 8/12/2025 8:40 AM- KAS…"
type textarea "x"
type textarea "8/12/2025 7:47 AM- PER DOUG- SEVERAL UNITS ARE FROZE UP. 8/12/2025 8:40 AM- KAS…"
type textarea "x"
type textarea "8/12/2025 7:47 AM- PER DOUG- SEVERAL UNITS ARE FROZE UP. 8/12/2025 8:40 AM- KAS…"
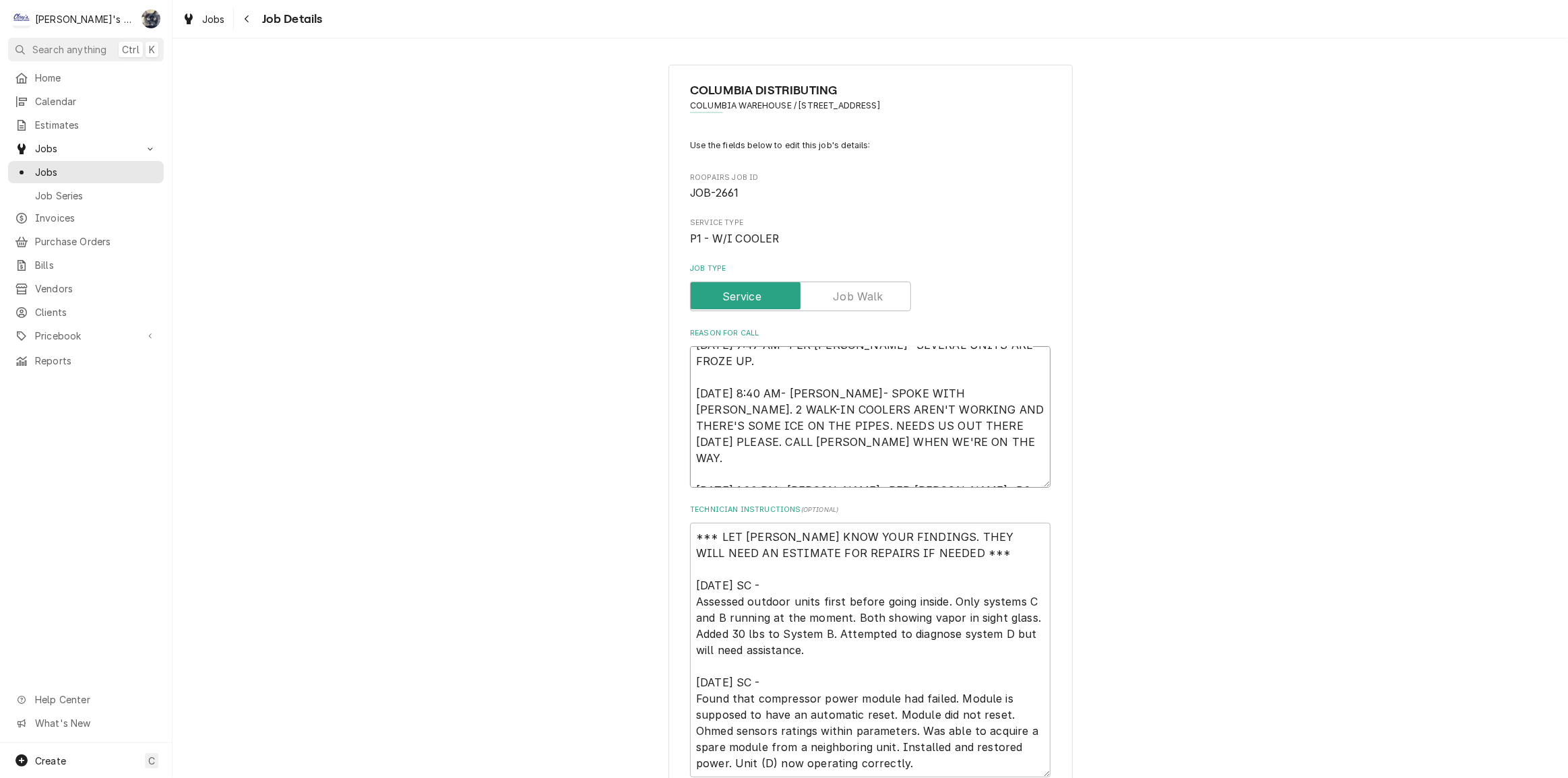
type textarea "x"
type textarea "8/12/2025 7:47 AM- PER DOUG- SEVERAL UNITS ARE FROZE UP. 8/12/2025 8:40 AM- KAS…"
type textarea "x"
type textarea "8/12/2025 7:47 AM- PER DOUG- SEVERAL UNITS ARE FROZE UP. 8/12/2025 8:40 AM- KAS…"
drag, startPoint x: 977, startPoint y: 473, endPoint x: 909, endPoint y: 473, distance: 68.0
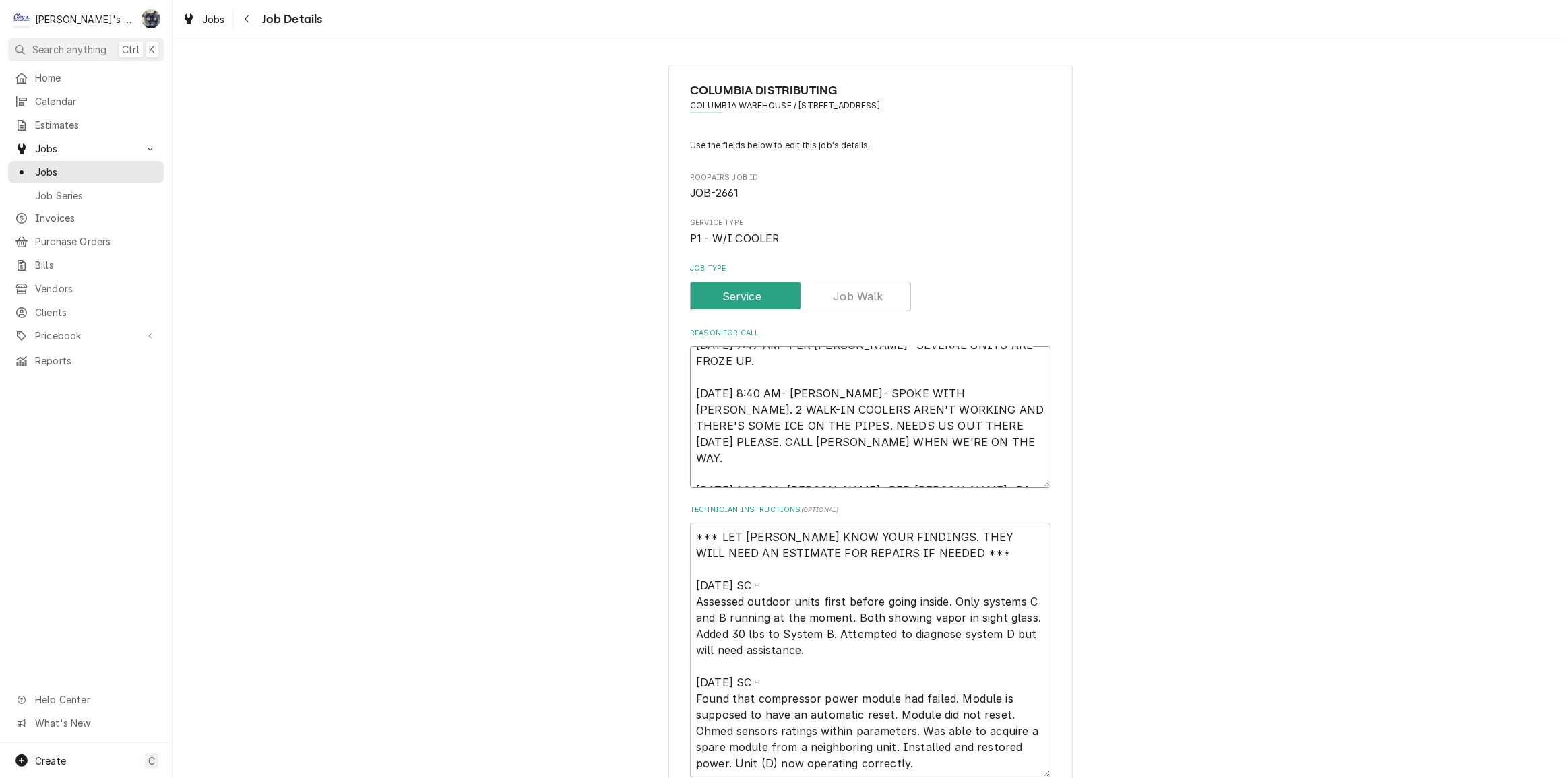
click at [909, 473] on textarea "8/12/2025 7:47 AM- PER DOUG- SEVERAL UNITS ARE FROZE UP. 8/12/2025 8:40 AM- KAS…" at bounding box center [870, 417] width 360 height 142
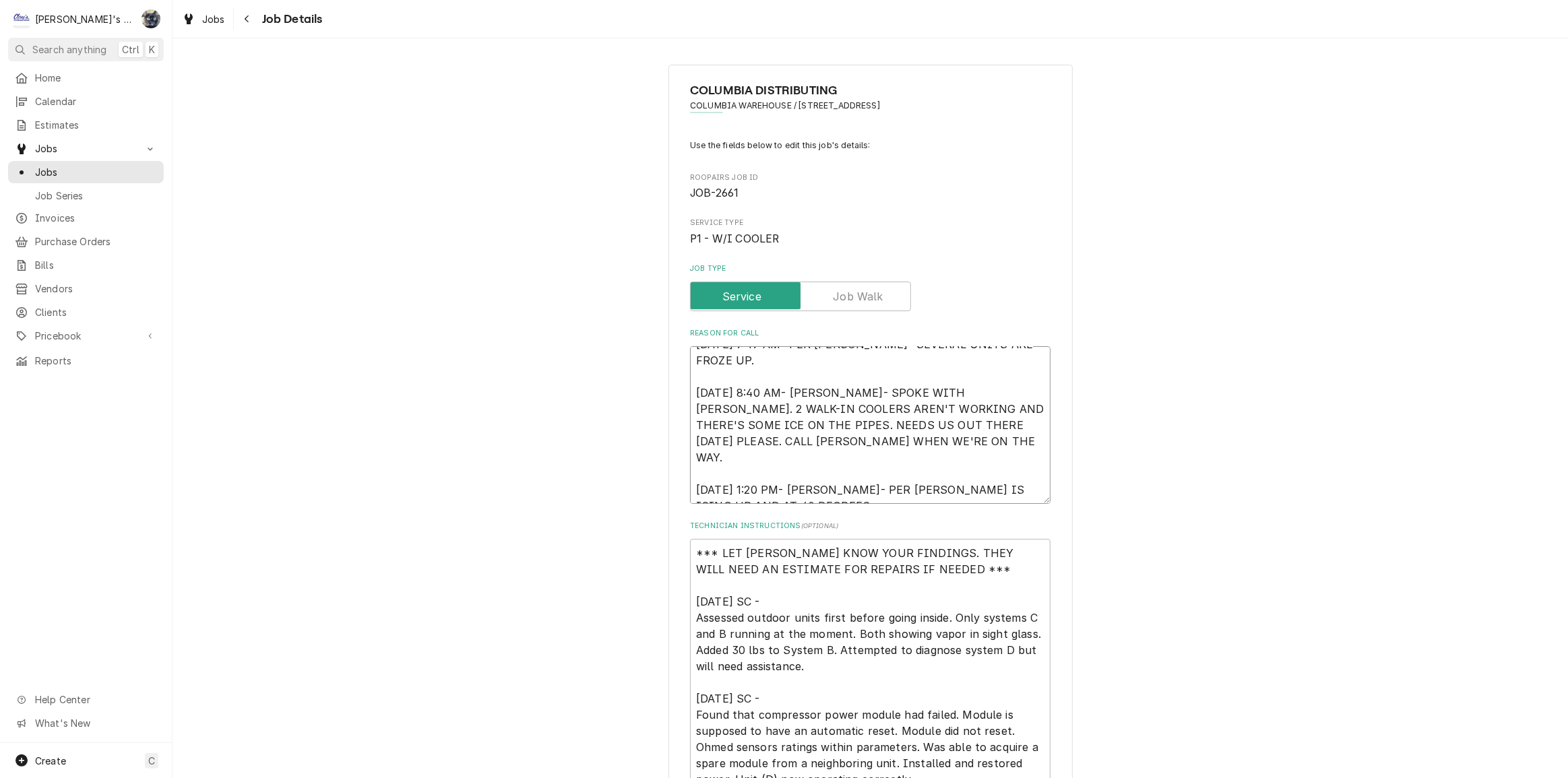
click at [690, 493] on textarea "8/12/2025 7:47 AM- PER DOUG- SEVERAL UNITS ARE FROZE UP. 8/12/2025 8:40 AM- KAS…" at bounding box center [870, 425] width 360 height 157
click at [874, 493] on textarea "8/12/2025 7:47 AM- PER DOUG- SEVERAL UNITS ARE FROZE UP. 8/12/2025 8:40 AM- KAS…" at bounding box center [870, 425] width 360 height 157
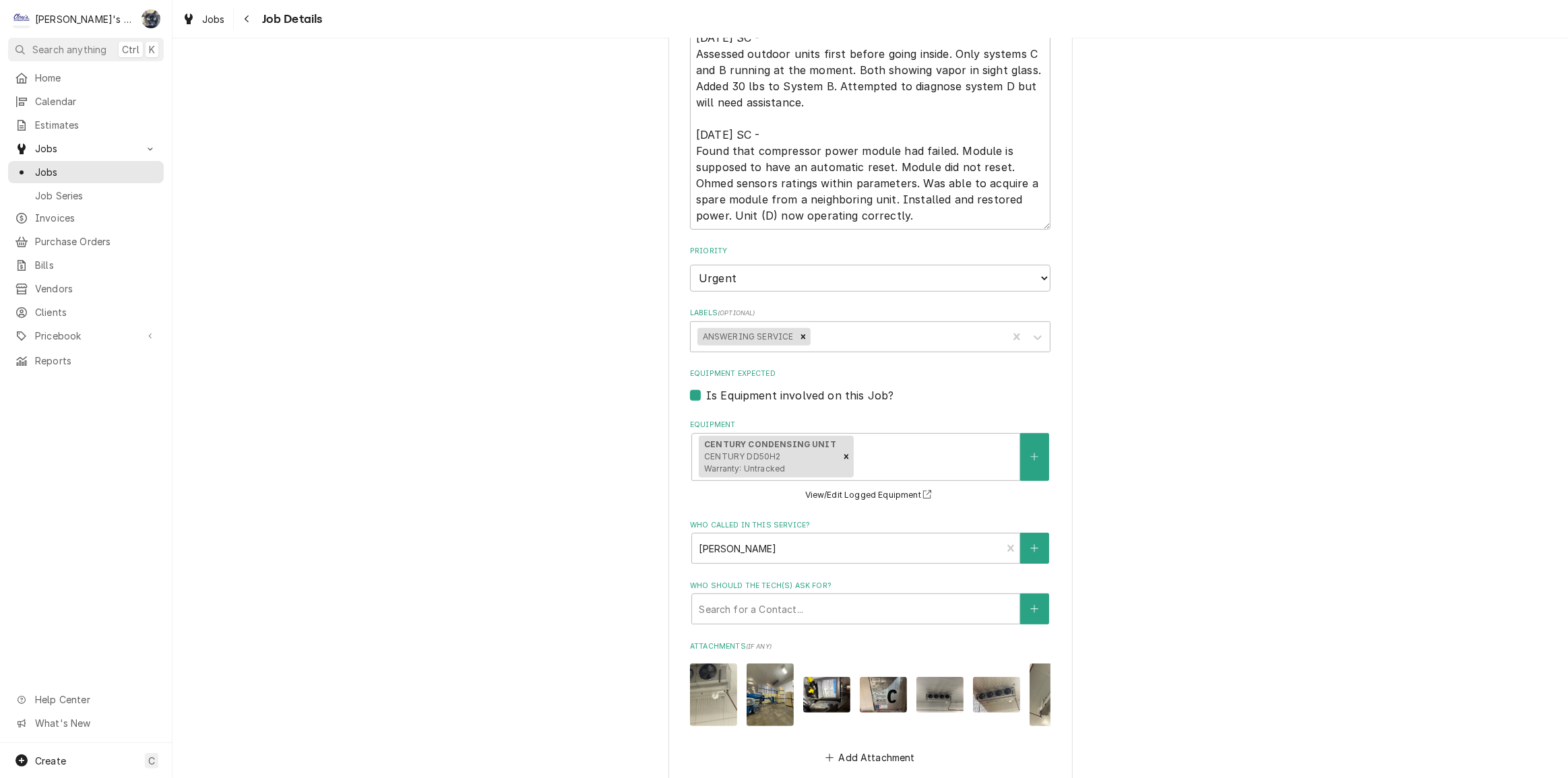
scroll to position [880, 0]
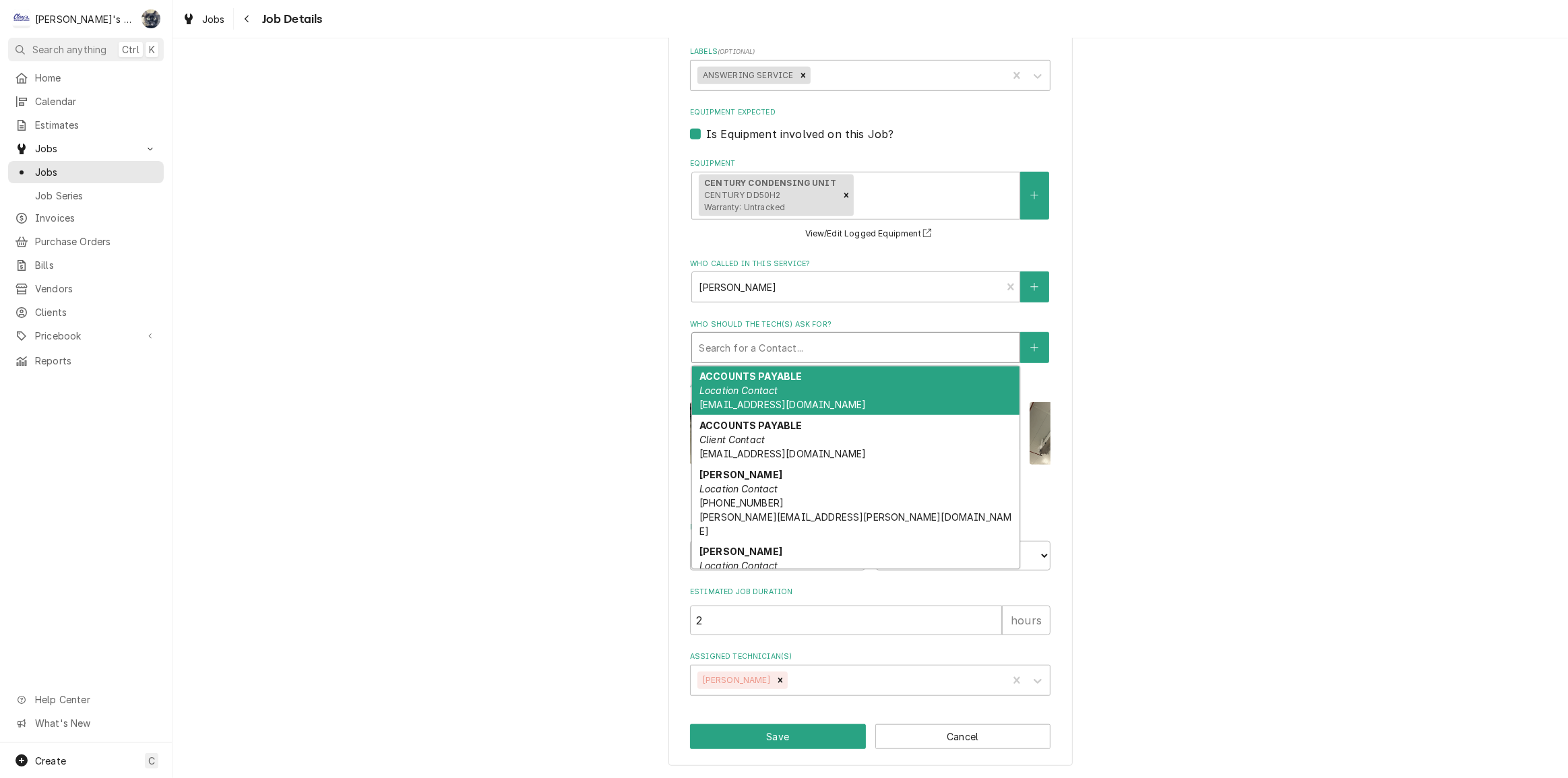
click at [849, 338] on div "Who should the tech(s) ask for?" at bounding box center [856, 347] width 314 height 24
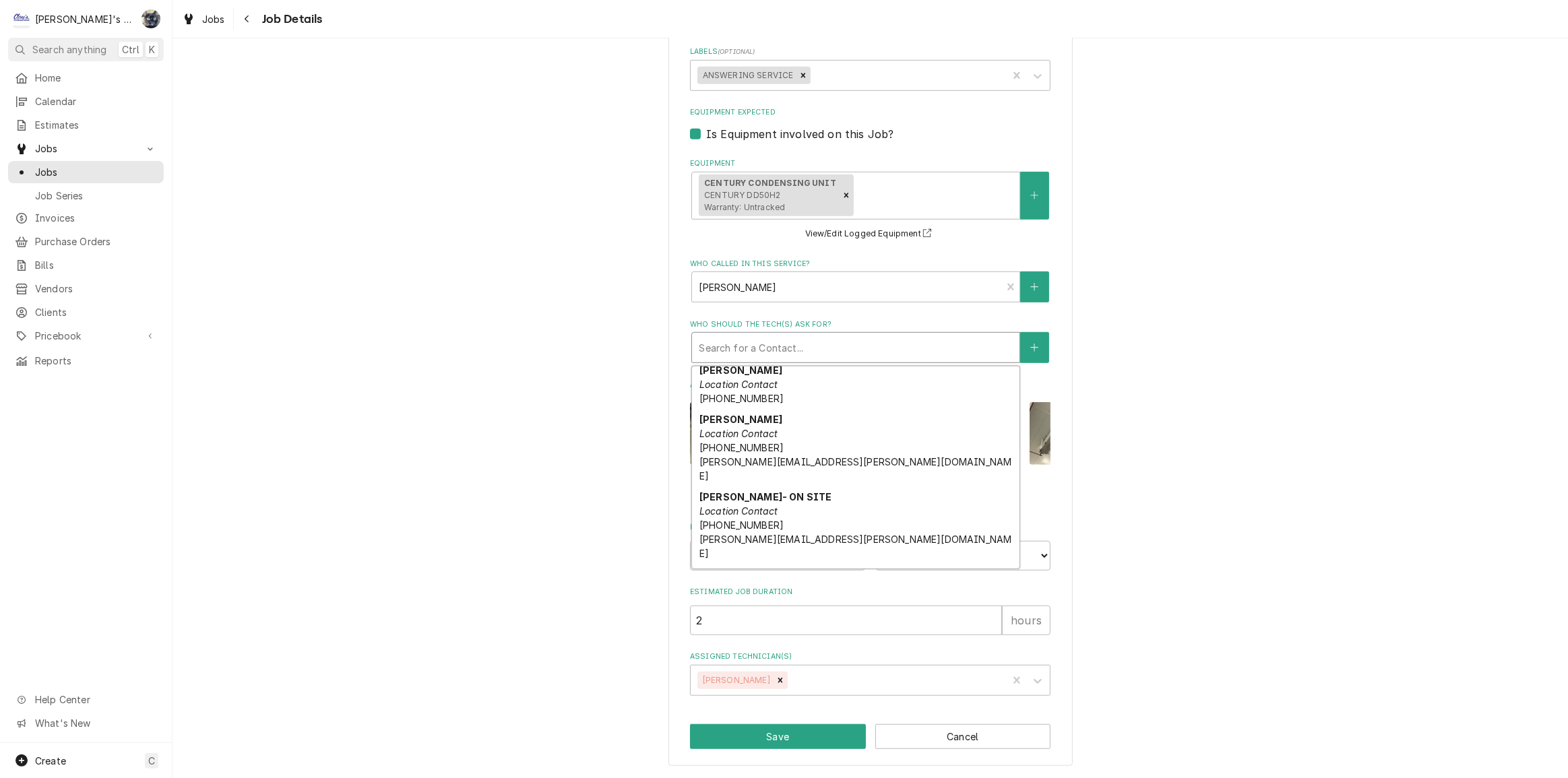
scroll to position [183, 0]
click at [826, 561] on div "DOUG Location Contact (541) 961-7222 DOUG.BARROW@COLDIST.COM" at bounding box center [856, 600] width 328 height 77
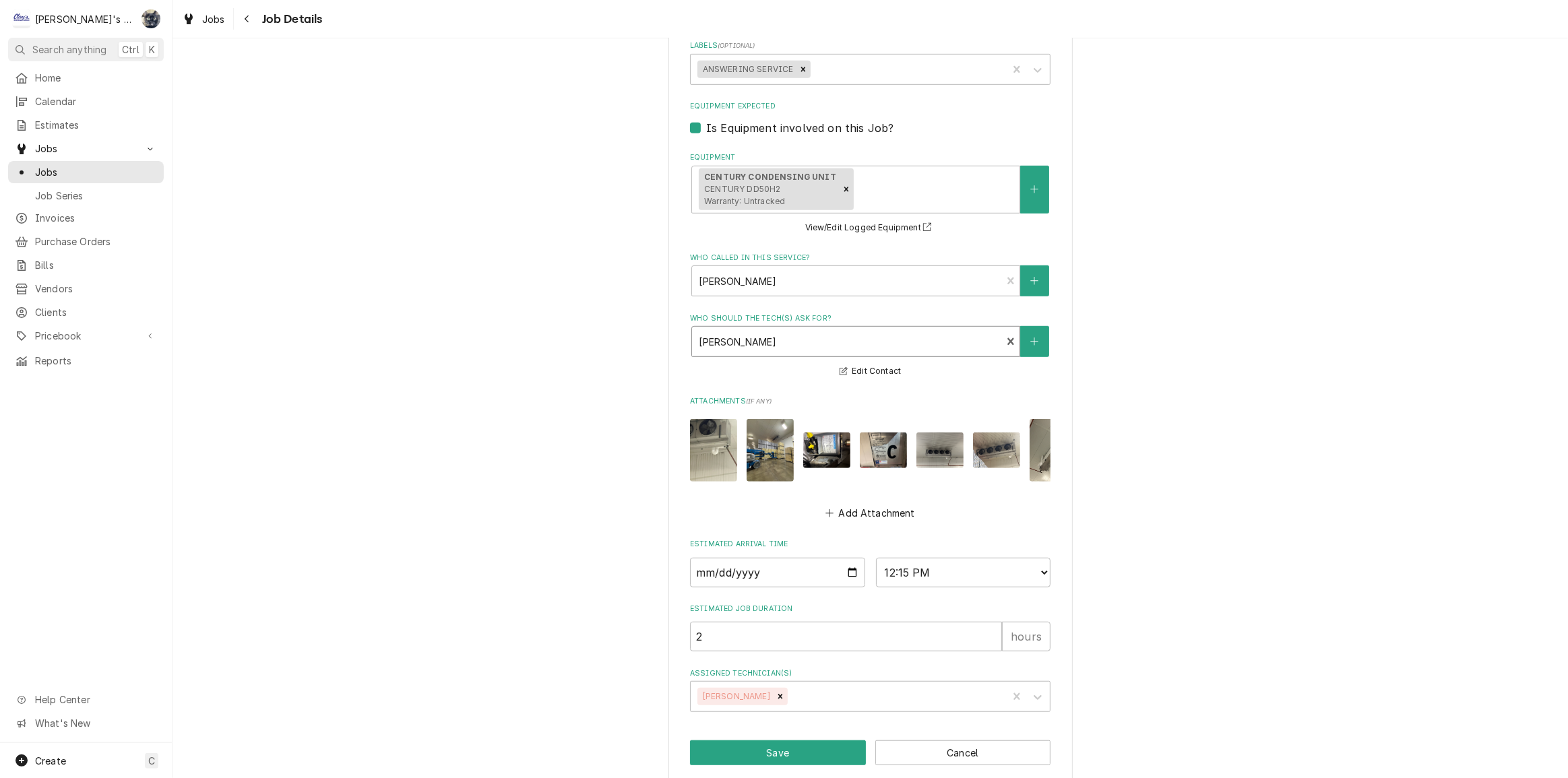
scroll to position [903, 0]
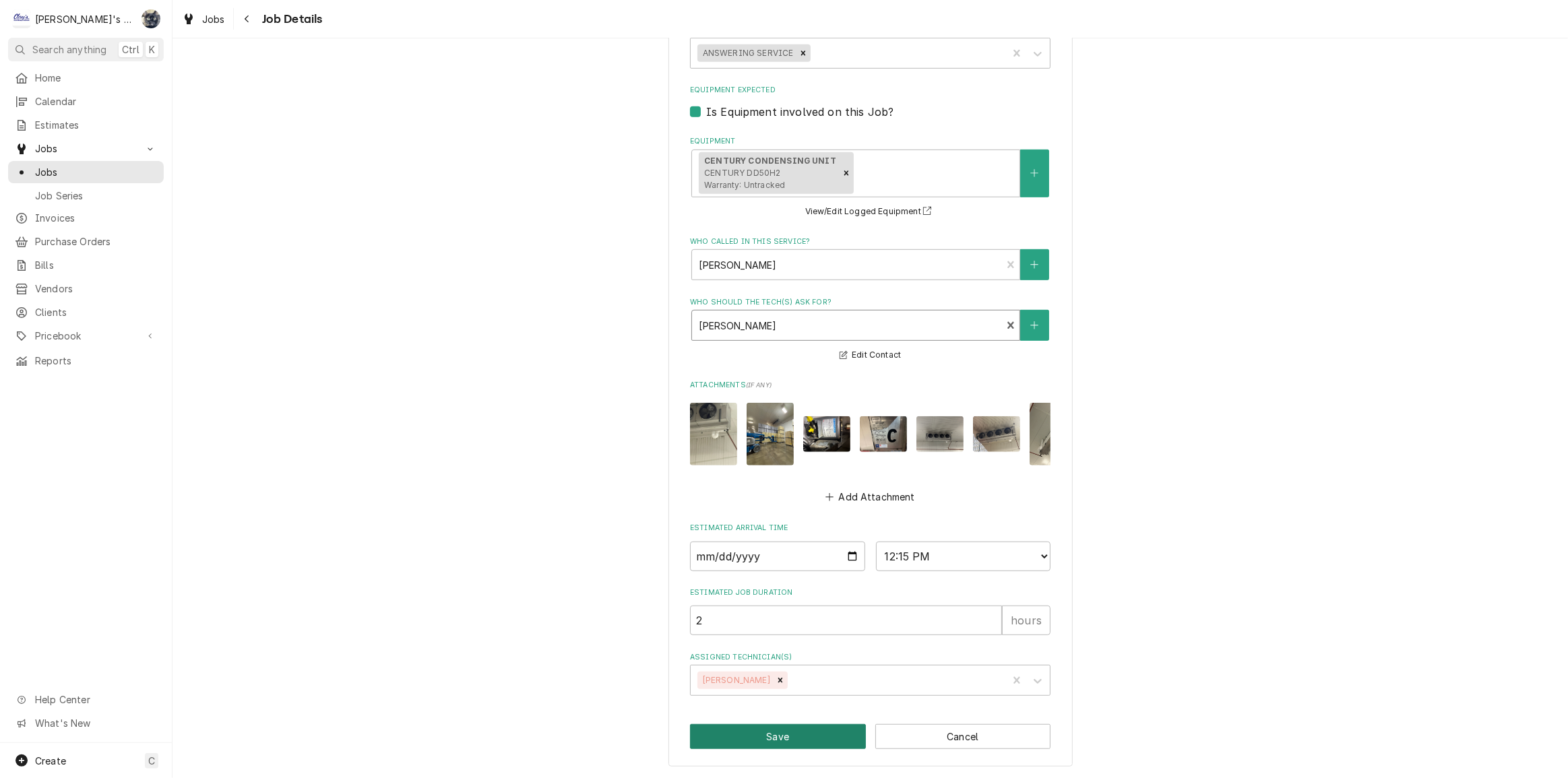
click at [807, 731] on button "Save" at bounding box center [777, 737] width 176 height 25
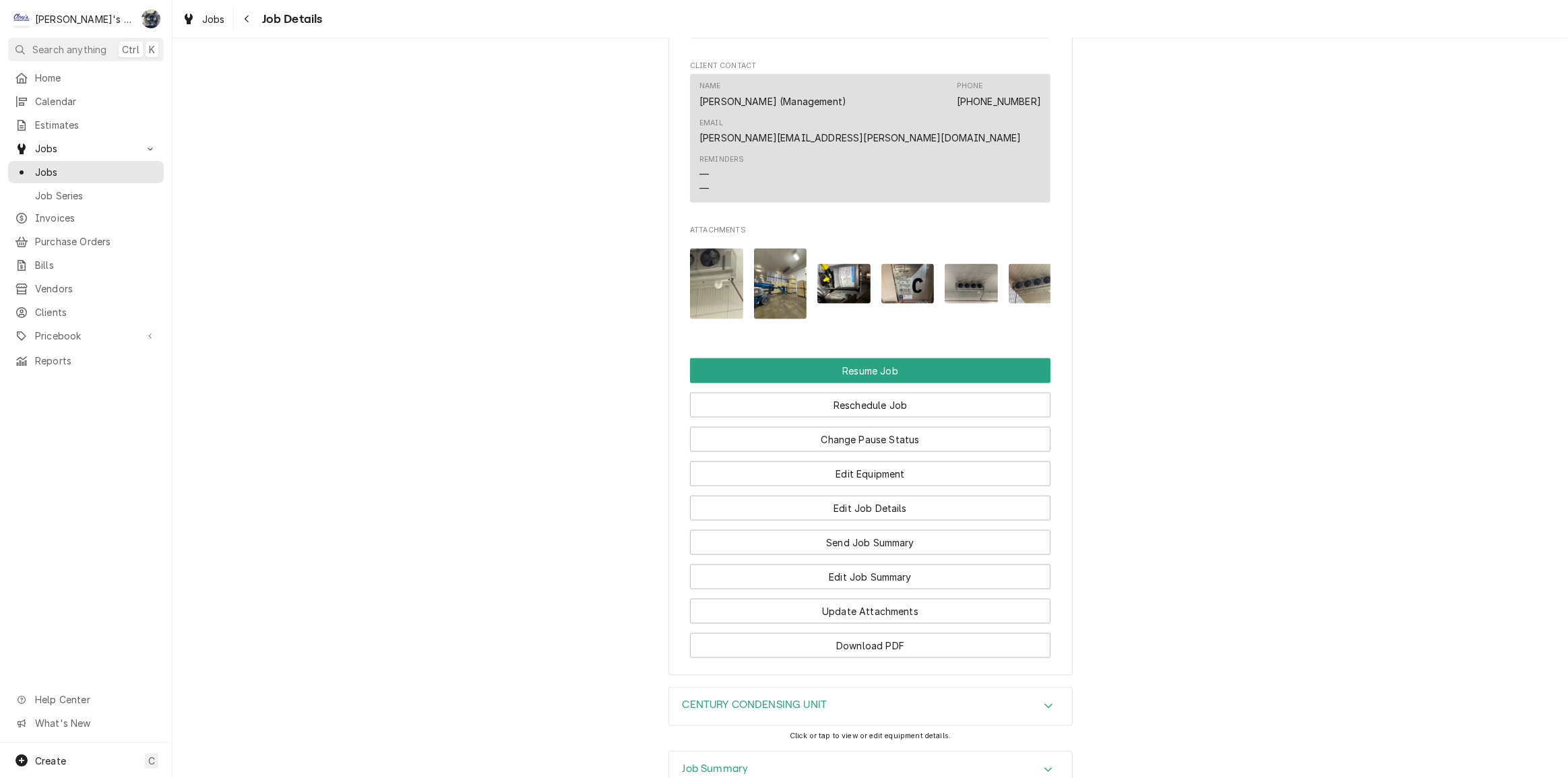
scroll to position [2015, 0]
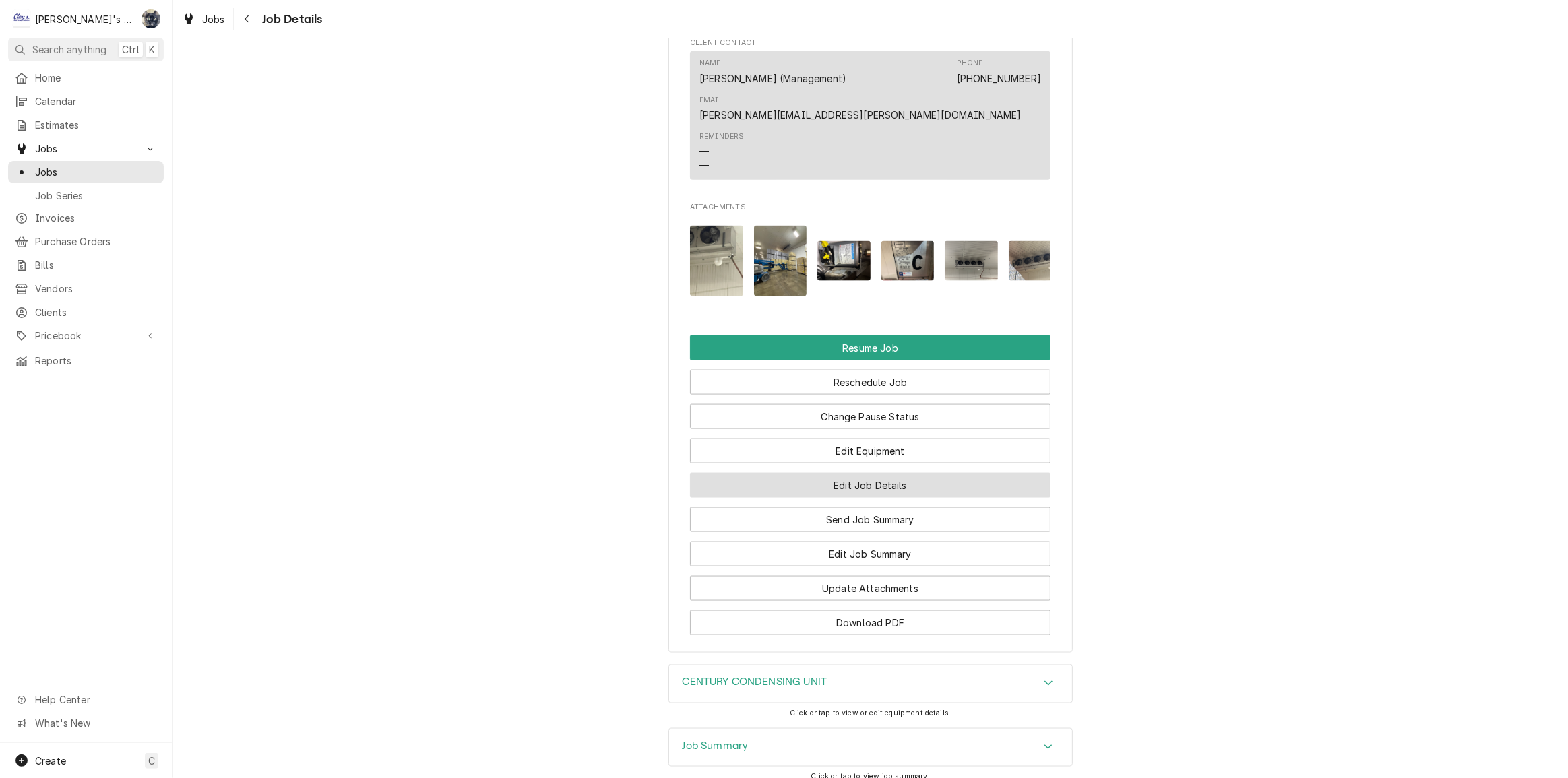
click at [857, 473] on button "Edit Job Details" at bounding box center [870, 485] width 360 height 25
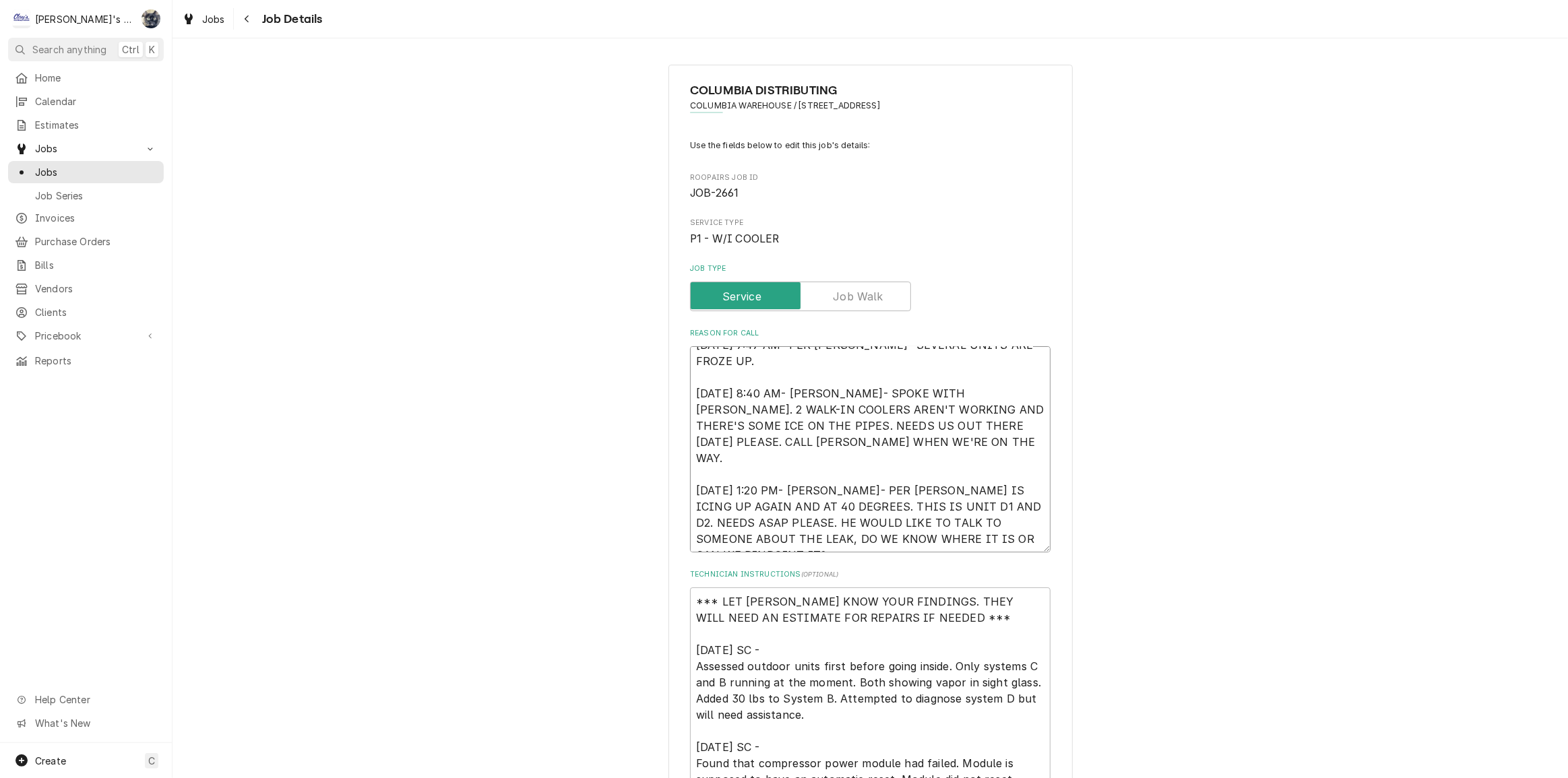
scroll to position [16, 0]
drag, startPoint x: 751, startPoint y: 521, endPoint x: 796, endPoint y: 546, distance: 51.5
click at [791, 543] on textarea "8/12/2025 7:47 AM- PER DOUG- SEVERAL UNITS ARE FROZE UP. 8/12/2025 8:40 AM- KAS…" at bounding box center [870, 449] width 360 height 206
type textarea "x"
type textarea "8/12/2025 7:47 AM- PER DOUG- SEVERAL UNITS ARE FROZE UP. 8/12/2025 8:40 AM- KAS…"
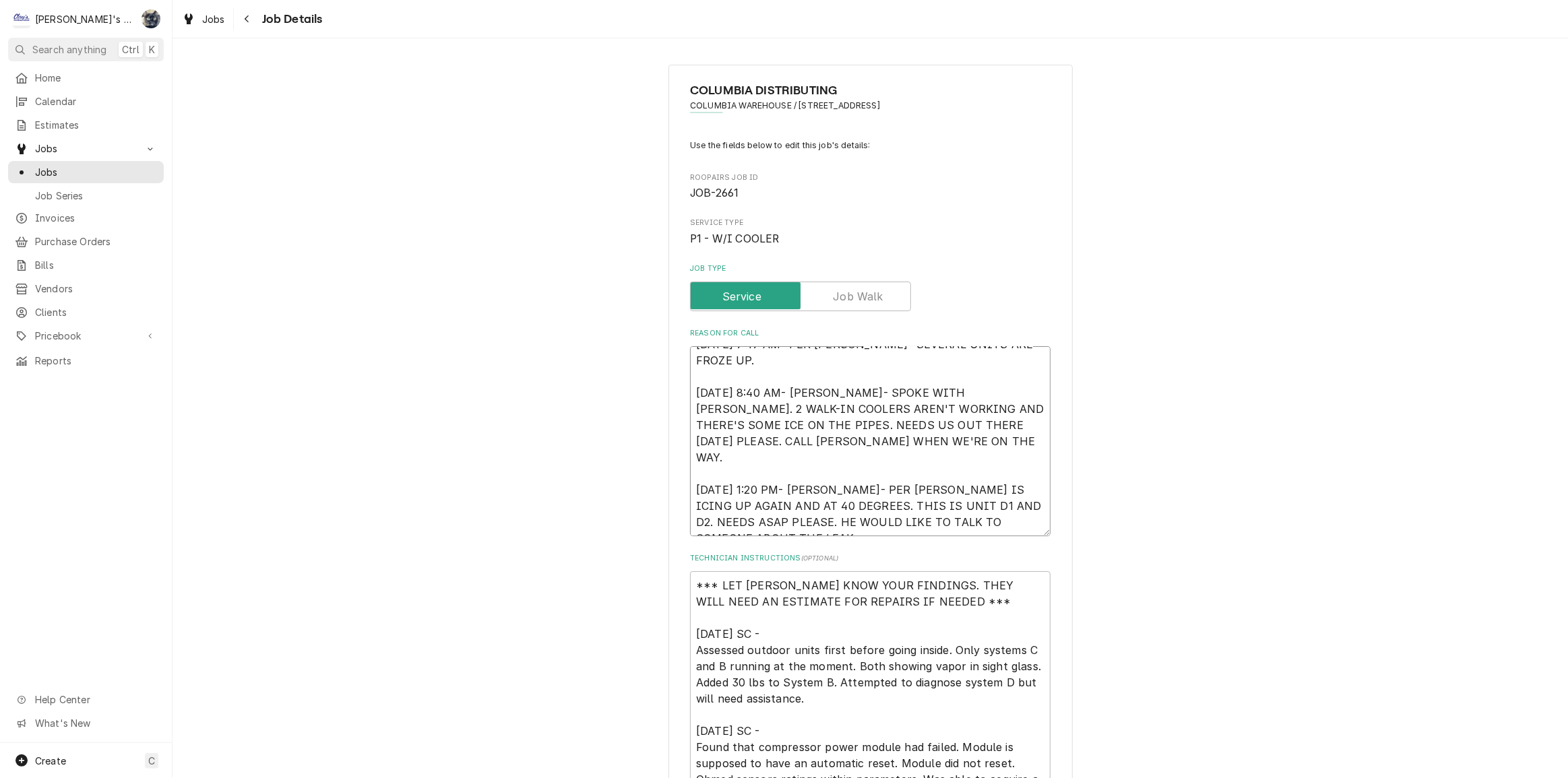
scroll to position [0, 0]
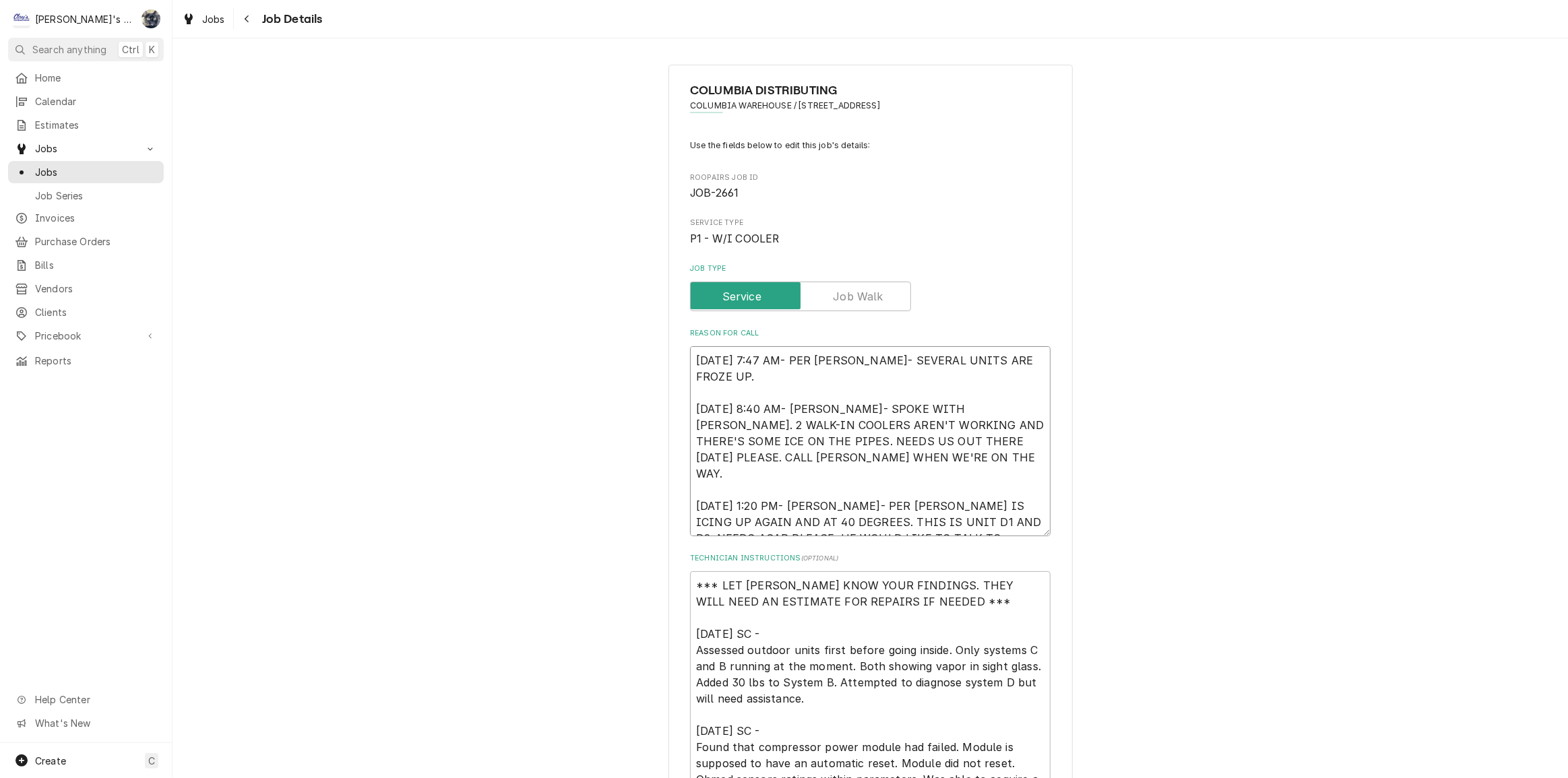
type textarea "x"
type textarea "8/12/2025 7:47 AM- PER DOUG- SEVERAL UNITS ARE FROZE UP. 8/12/2025 8:40 AM- KAS…"
type textarea "x"
type textarea "8/12/2025 7:47 AM- PER DOUG- SEVERAL UNITS ARE FROZE UP. 8/12/2025 8:40 AM- KAS…"
type textarea "x"
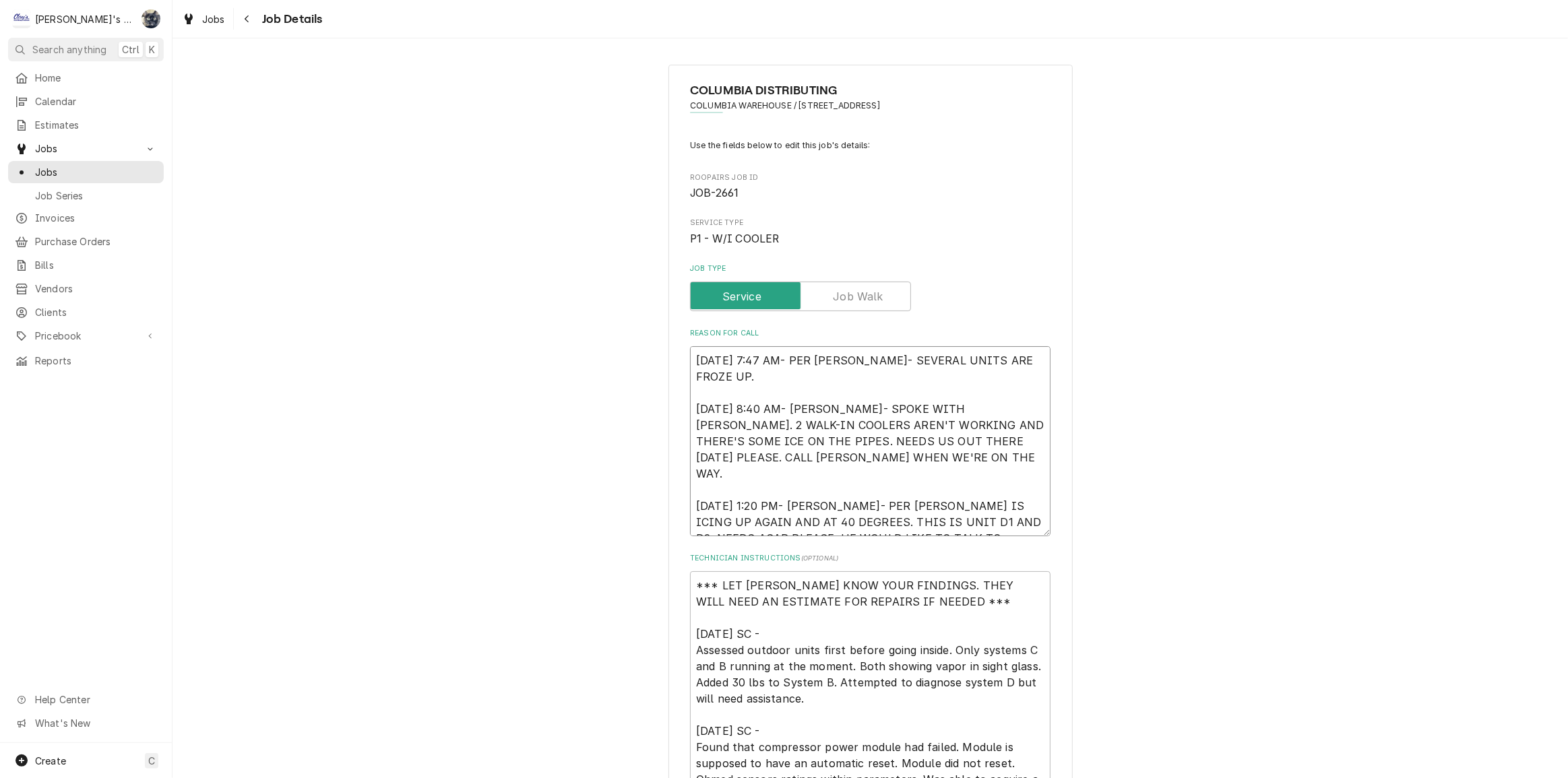
type textarea "8/12/2025 7:47 AM- PER DOUG- SEVERAL UNITS ARE FROZE UP. 8/12/2025 8:40 AM- KAS…"
type textarea "x"
type textarea "8/12/2025 7:47 AM- PER DOUG- SEVERAL UNITS ARE FROZE UP. 8/12/2025 8:40 AM- KAS…"
type textarea "x"
type textarea "8/12/2025 7:47 AM- PER DOUG- SEVERAL UNITS ARE FROZE UP. 8/12/2025 8:40 AM- KAS…"
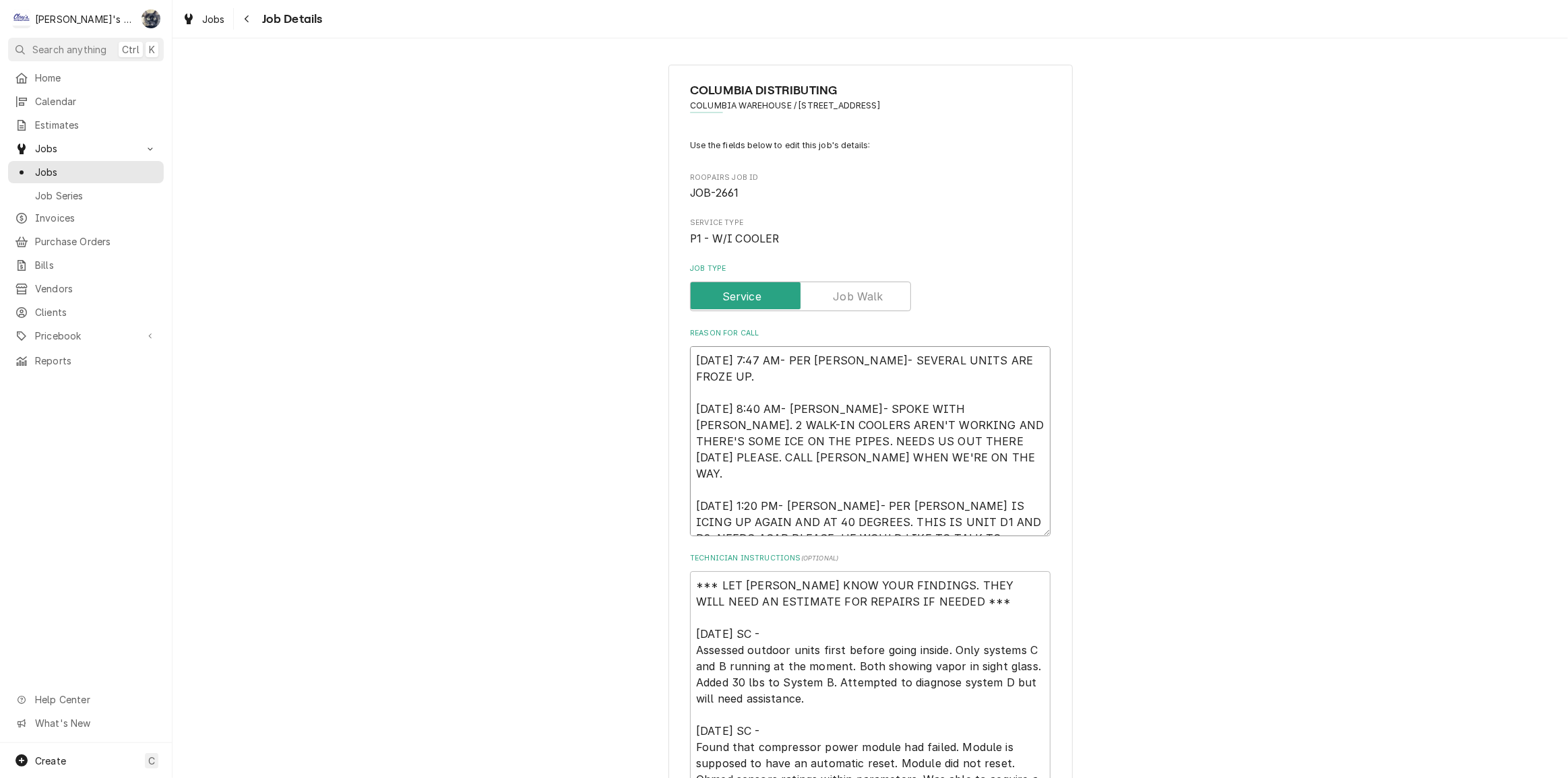
type textarea "x"
type textarea "8/12/2025 7:47 AM- PER DOUG- SEVERAL UNITS ARE FROZE UP. 8/12/2025 8:40 AM- KAS…"
type textarea "x"
type textarea "8/12/2025 7:47 AM- PER DOUG- SEVERAL UNITS ARE FROZE UP. 8/12/2025 8:40 AM- KAS…"
type textarea "x"
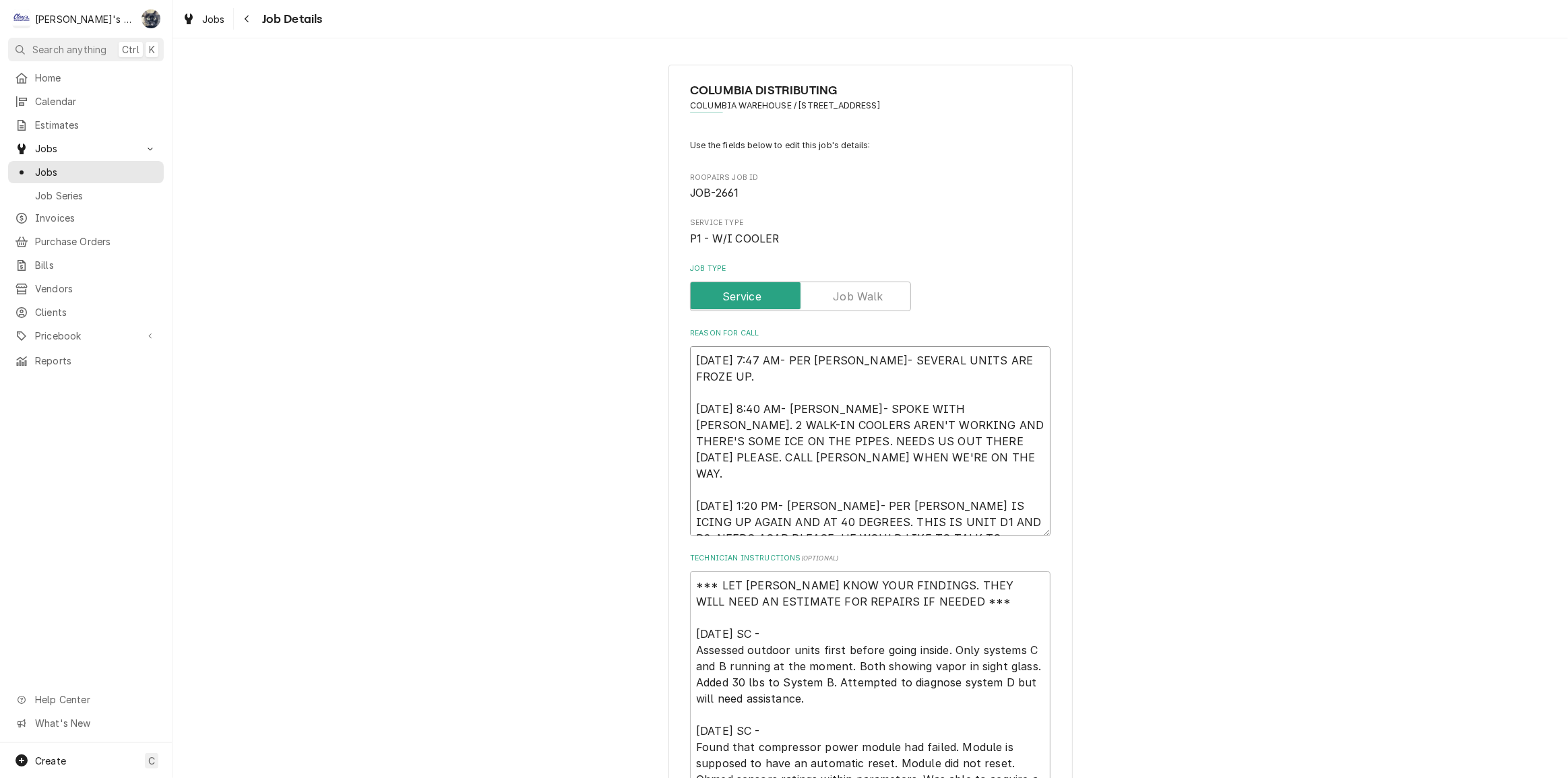
type textarea "8/12/2025 7:47 AM- PER DOUG- SEVERAL UNITS ARE FROZE UP. 8/12/2025 8:40 AM- KAS…"
type textarea "x"
type textarea "8/12/2025 7:47 AM- PER DOUG- SEVERAL UNITS ARE FROZE UP. 8/12/2025 8:40 AM- KAS…"
type textarea "x"
type textarea "8/12/2025 7:47 AM- PER DOUG- SEVERAL UNITS ARE FROZE UP. 8/12/2025 8:40 AM- KAS…"
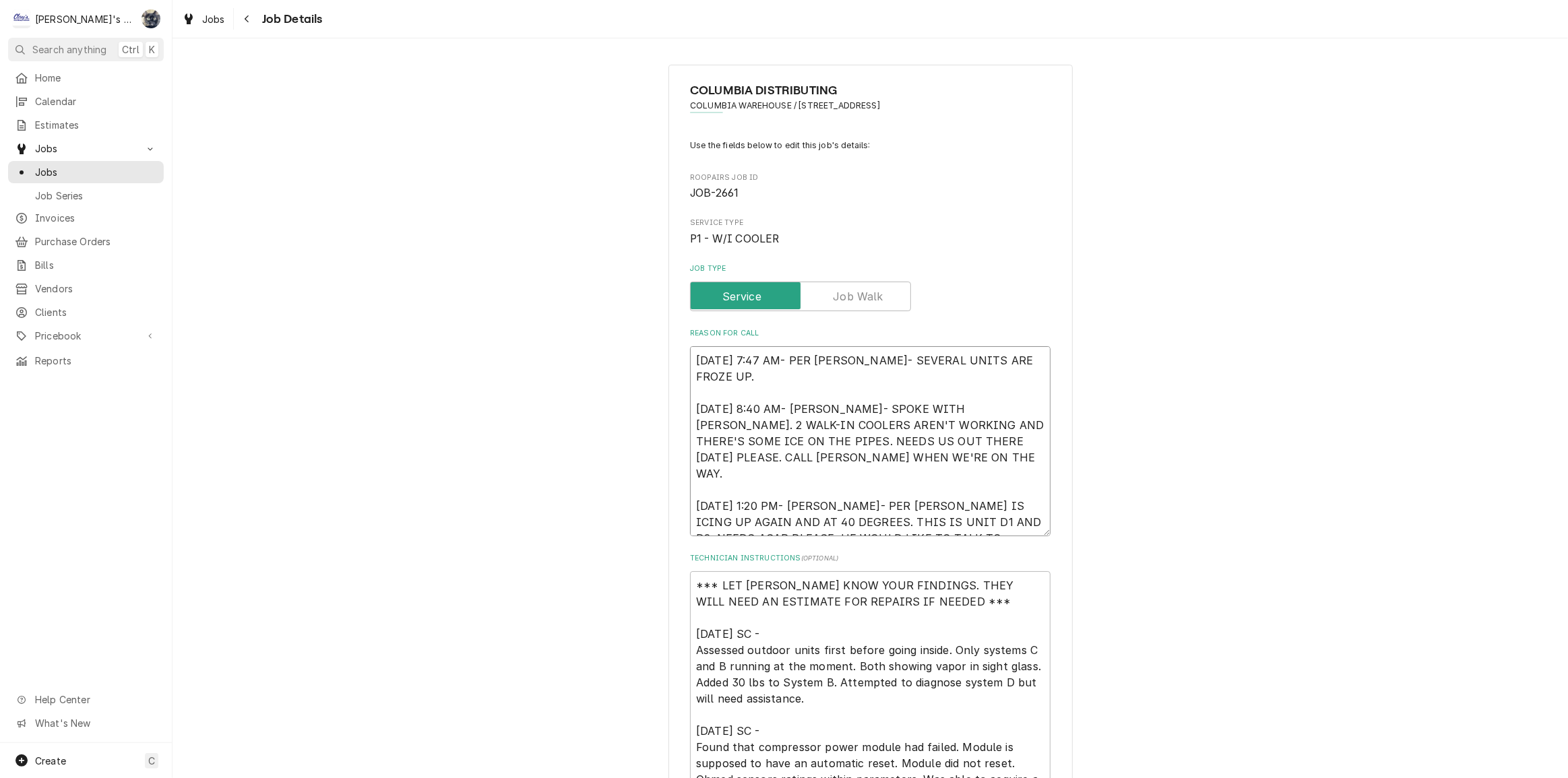
type textarea "x"
type textarea "8/12/2025 7:47 AM- PER DOUG- SEVERAL UNITS ARE FROZE UP. 8/12/2025 8:40 AM- KAS…"
type textarea "x"
type textarea "8/12/2025 7:47 AM- PER DOUG- SEVERAL UNITS ARE FROZE UP. 8/12/2025 8:40 AM- KAS…"
type textarea "x"
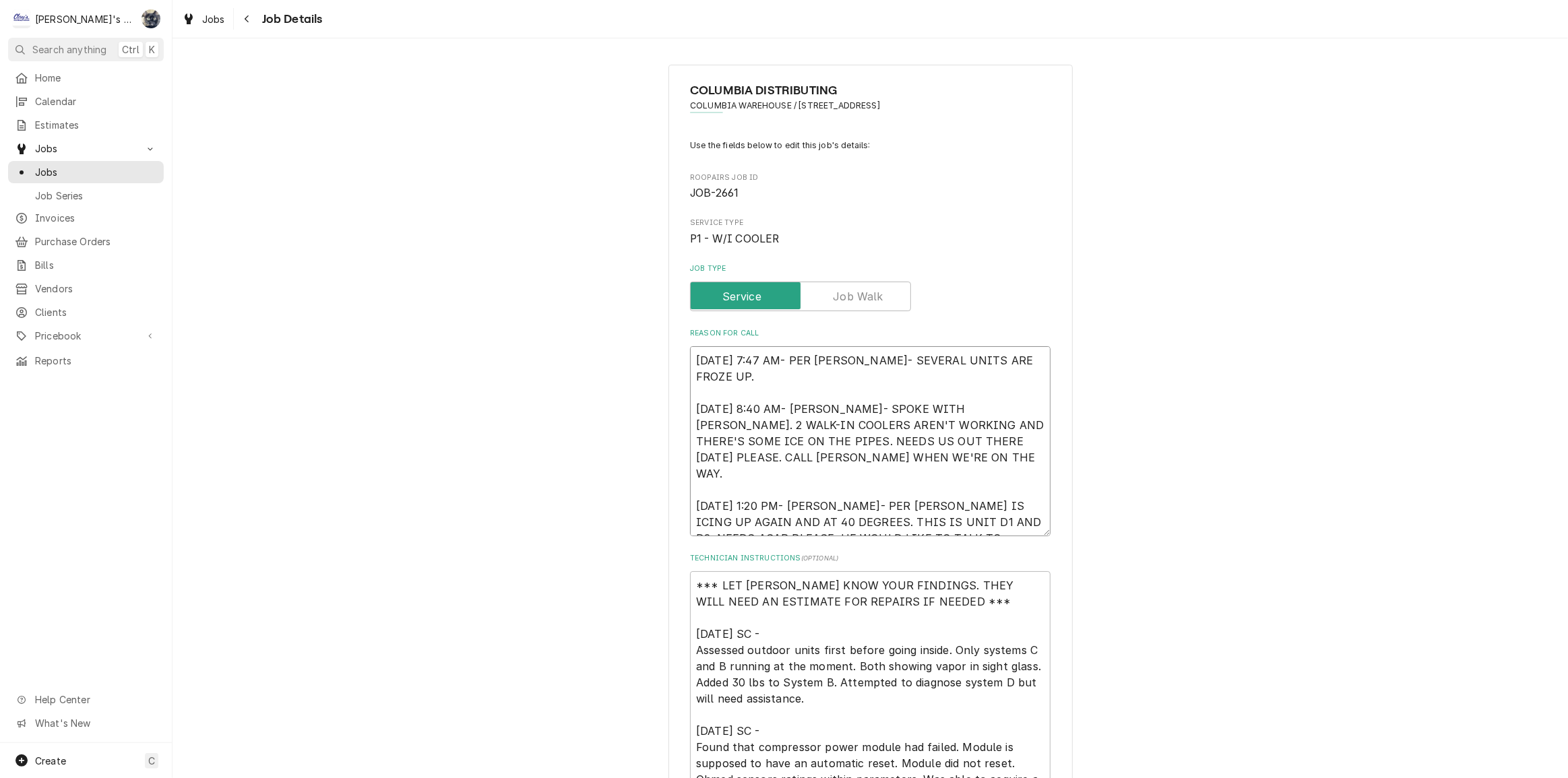
type textarea "8/12/2025 7:47 AM- PER DOUG- SEVERAL UNITS ARE FROZE UP. 8/12/2025 8:40 AM- KAS…"
type textarea "x"
type textarea "8/12/2025 7:47 AM- PER DOUG- SEVERAL UNITS ARE FROZE UP. 8/12/2025 8:40 AM- KAS…"
type textarea "x"
type textarea "8/12/2025 7:47 AM- PER DOUG- SEVERAL UNITS ARE FROZE UP. 8/12/2025 8:40 AM- KAS…"
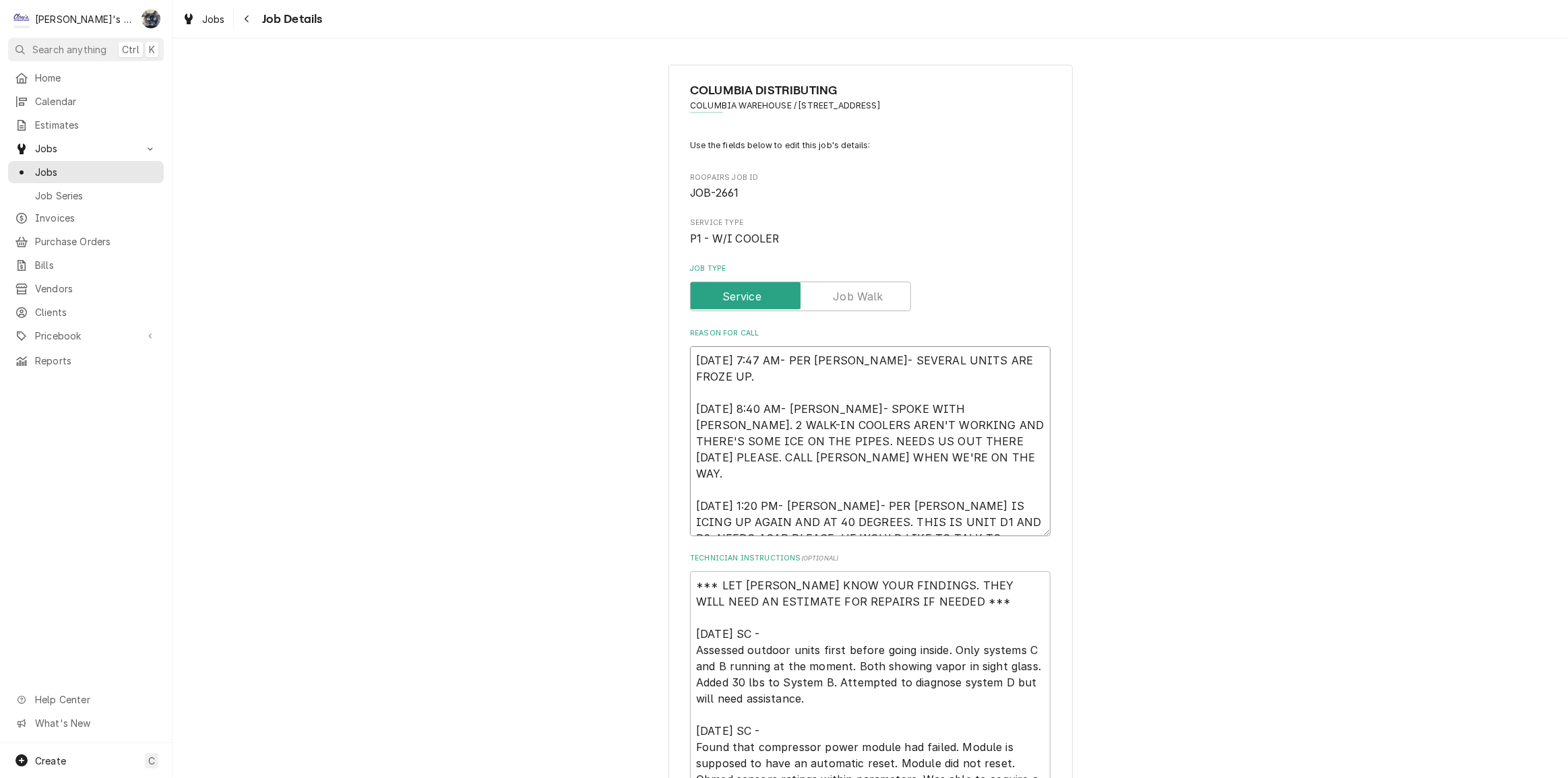
type textarea "x"
type textarea "8/12/2025 7:47 AM- PER DOUG- SEVERAL UNITS ARE FROZE UP. 8/12/2025 8:40 AM- KAS…"
type textarea "x"
type textarea "8/12/2025 7:47 AM- PER DOUG- SEVERAL UNITS ARE FROZE UP. 8/12/2025 8:40 AM- KAS…"
type textarea "x"
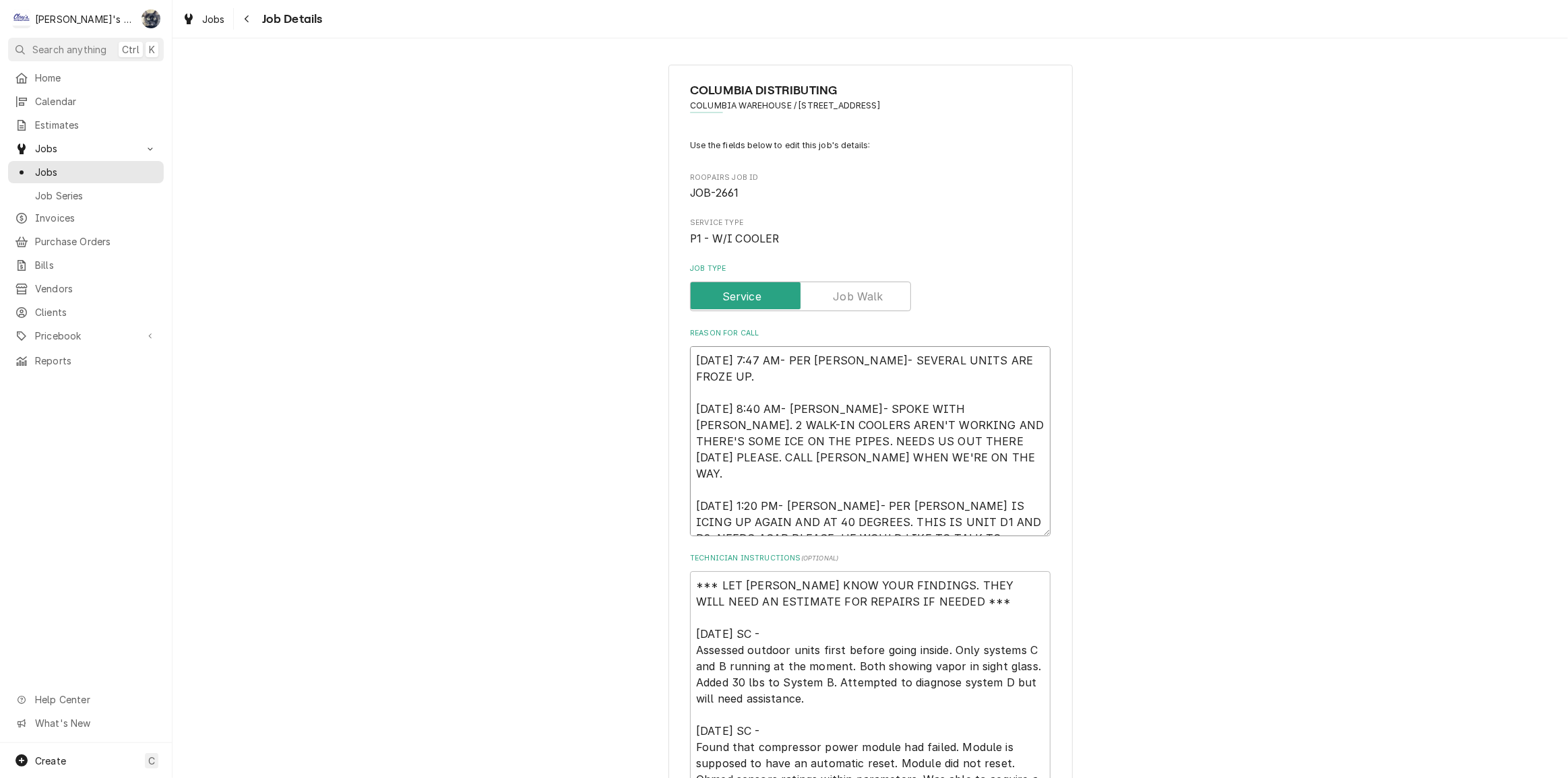
type textarea "8/12/2025 7:47 AM- PER DOUG- SEVERAL UNITS ARE FROZE UP. 8/12/2025 8:40 AM- KAS…"
type textarea "x"
type textarea "8/12/2025 7:47 AM- PER DOUG- SEVERAL UNITS ARE FROZE UP. 8/12/2025 8:40 AM- KAS…"
type textarea "x"
type textarea "8/12/2025 7:47 AM- PER DOUG- SEVERAL UNITS ARE FROZE UP. 8/12/2025 8:40 AM- KAS…"
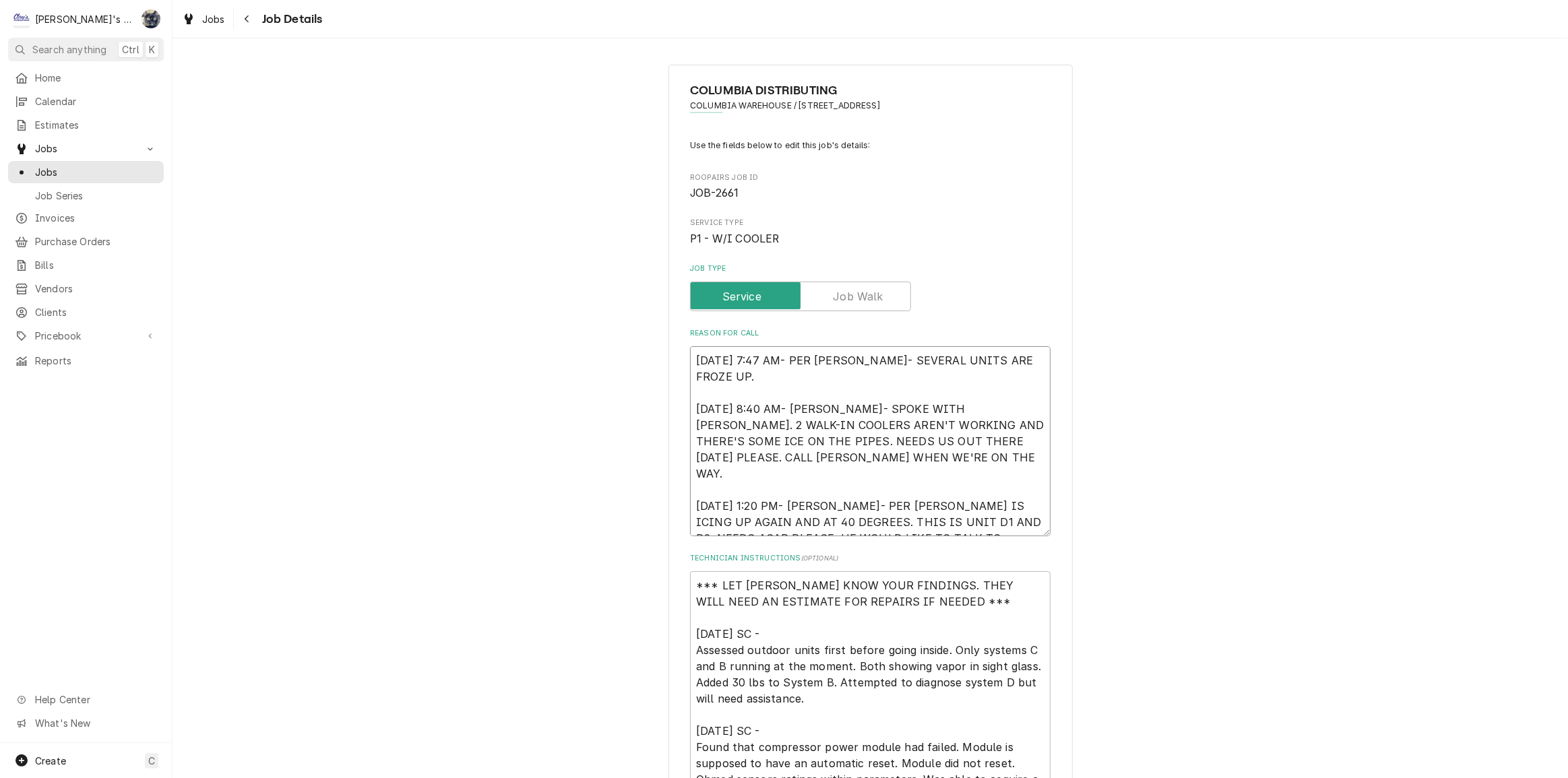
type textarea "x"
type textarea "8/12/2025 7:47 AM- PER DOUG- SEVERAL UNITS ARE FROZE UP. 8/12/2025 8:40 AM- KAS…"
type textarea "x"
type textarea "8/12/2025 7:47 AM- PER DOUG- SEVERAL UNITS ARE FROZE UP. 8/12/2025 8:40 AM- KAS…"
type textarea "x"
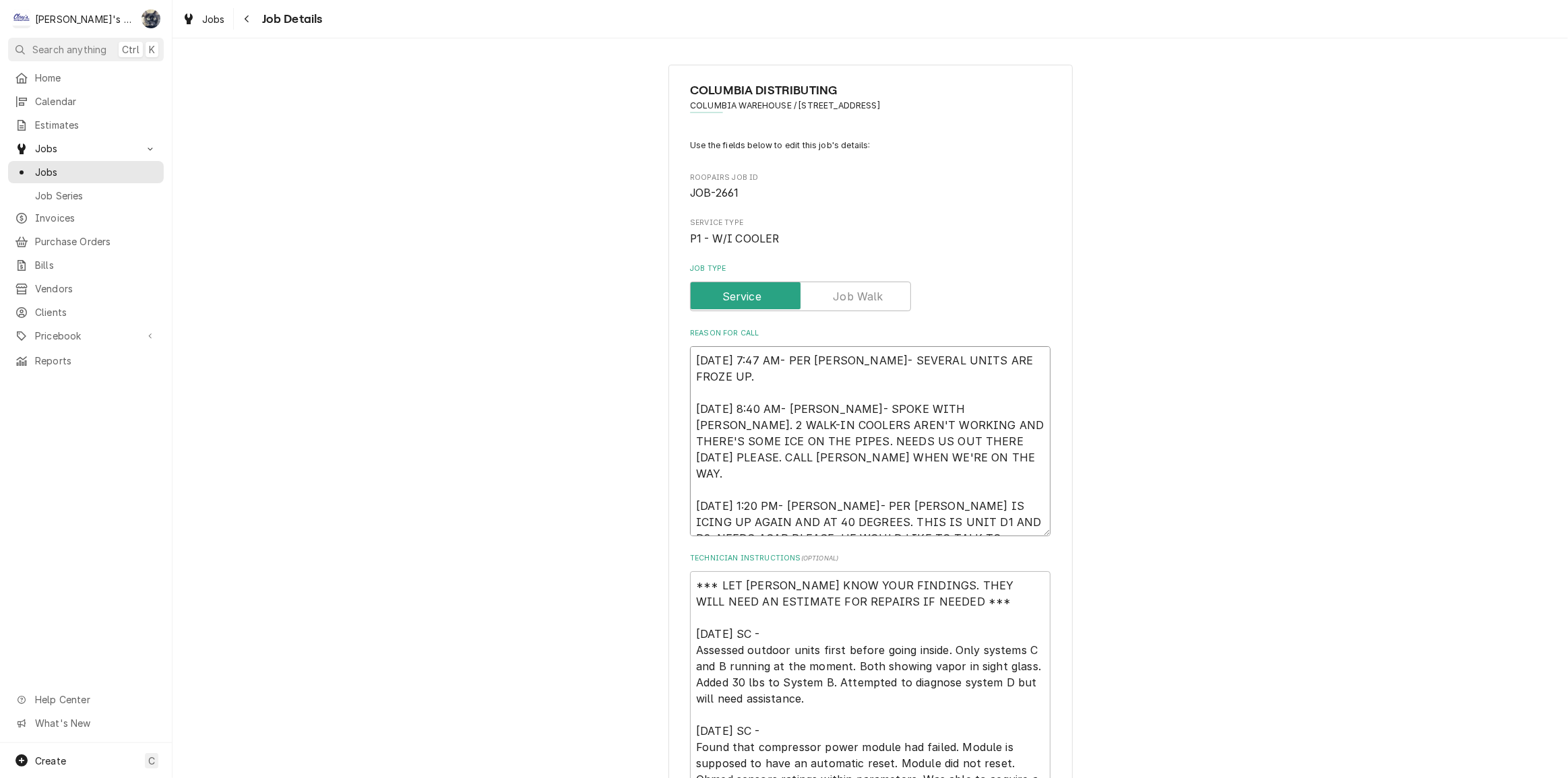
type textarea "8/12/2025 7:47 AM- PER DOUG- SEVERAL UNITS ARE FROZE UP. 8/12/2025 8:40 AM- KAS…"
type textarea "x"
type textarea "8/12/2025 7:47 AM- PER DOUG- SEVERAL UNITS ARE FROZE UP. 8/12/2025 8:40 AM- KAS…"
type textarea "x"
type textarea "8/12/2025 7:47 AM- PER DOUG- SEVERAL UNITS ARE FROZE UP. 8/12/2025 8:40 AM- KAS…"
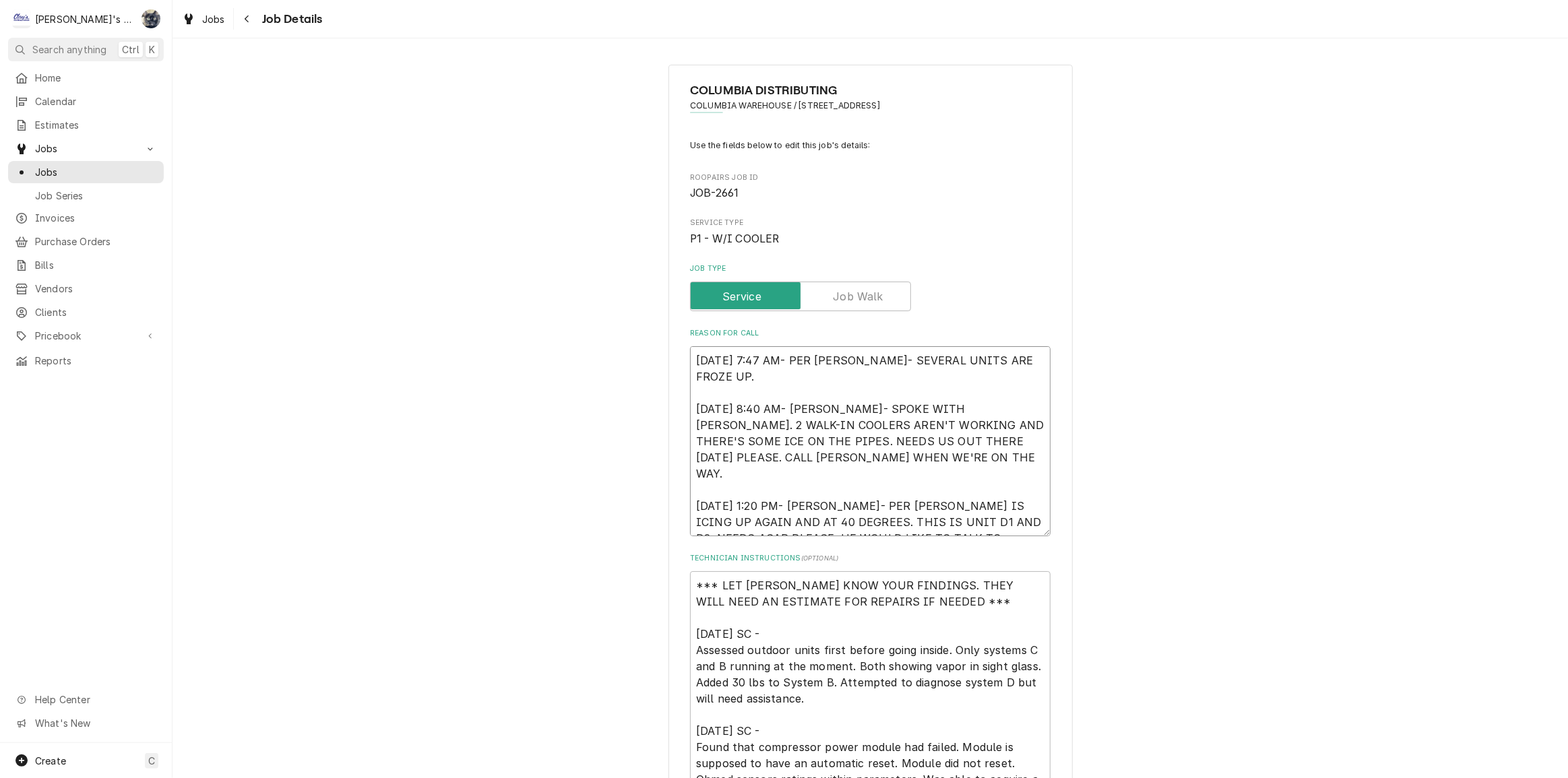
type textarea "x"
type textarea "8/12/2025 7:47 AM- PER DOUG- SEVERAL UNITS ARE FROZE UP. 8/12/2025 8:40 AM- KAS…"
type textarea "x"
type textarea "8/12/2025 7:47 AM- PER DOUG- SEVERAL UNITS ARE FROZE UP. 8/12/2025 8:40 AM- KAS…"
type textarea "x"
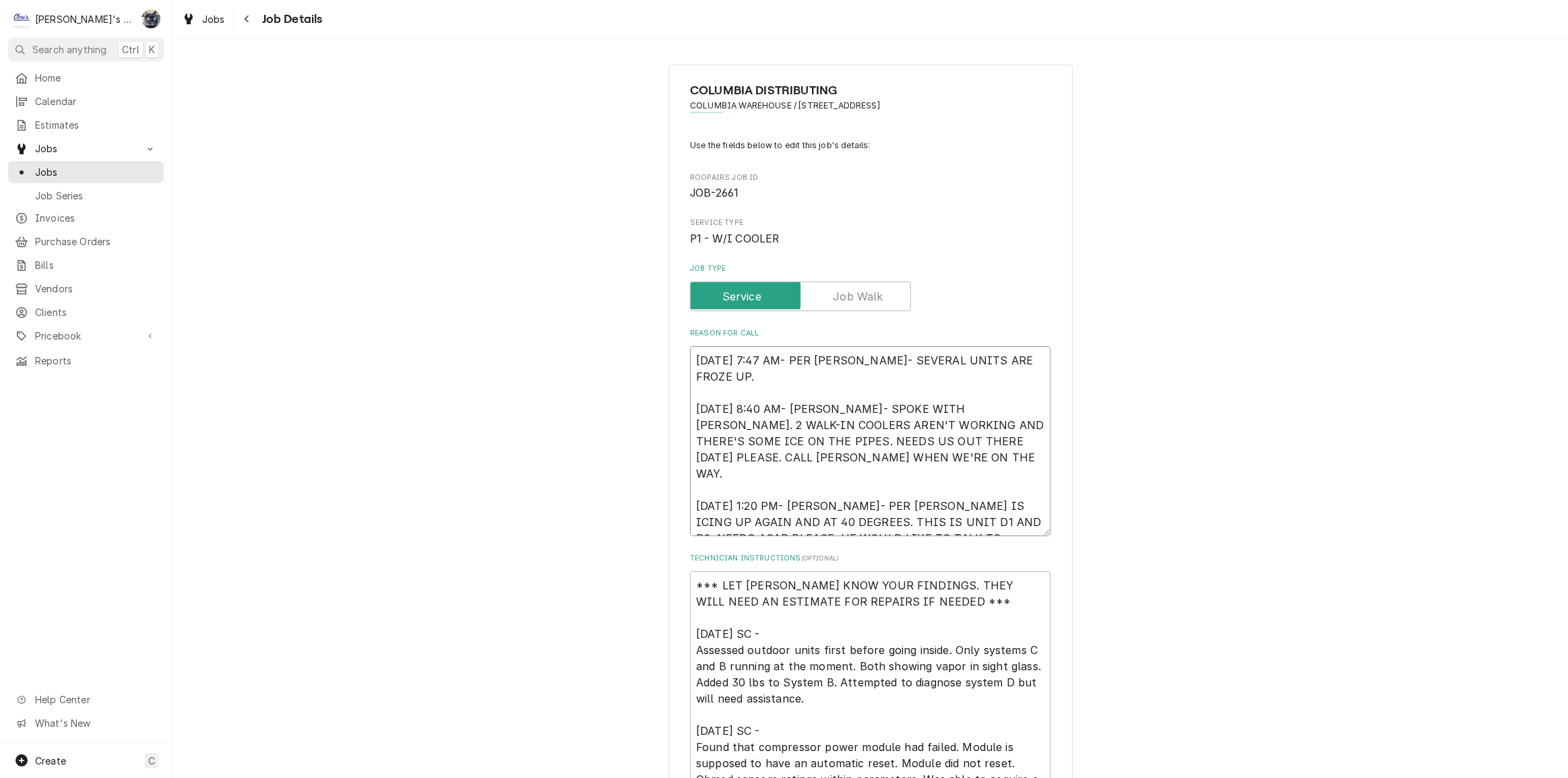
type textarea "8/12/2025 7:47 AM- PER DOUG- SEVERAL UNITS ARE FROZE UP. 8/12/2025 8:40 AM- KAS…"
type textarea "x"
type textarea "8/12/2025 7:47 AM- PER DOUG- SEVERAL UNITS ARE FROZE UP. 8/12/2025 8:40 AM- KAS…"
type textarea "x"
type textarea "8/12/2025 7:47 AM- PER DOUG- SEVERAL UNITS ARE FROZE UP. 8/12/2025 8:40 AM- KAS…"
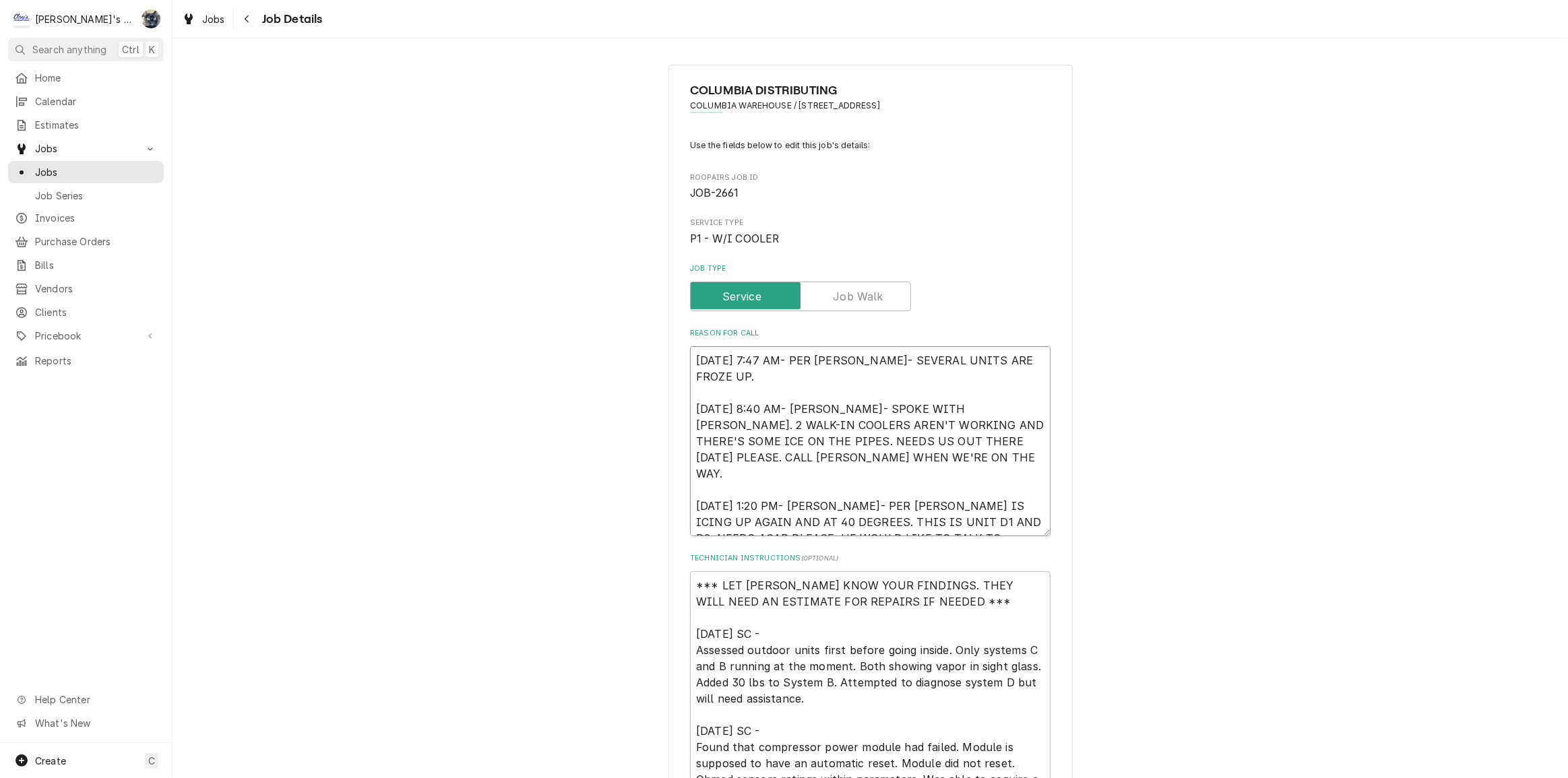
type textarea "x"
type textarea "8/12/2025 7:47 AM- PER DOUG- SEVERAL UNITS ARE FROZE UP. 8/12/2025 8:40 AM- KAS…"
type textarea "x"
type textarea "8/12/2025 7:47 AM- PER DOUG- SEVERAL UNITS ARE FROZE UP. 8/12/2025 8:40 AM- KAS…"
type textarea "x"
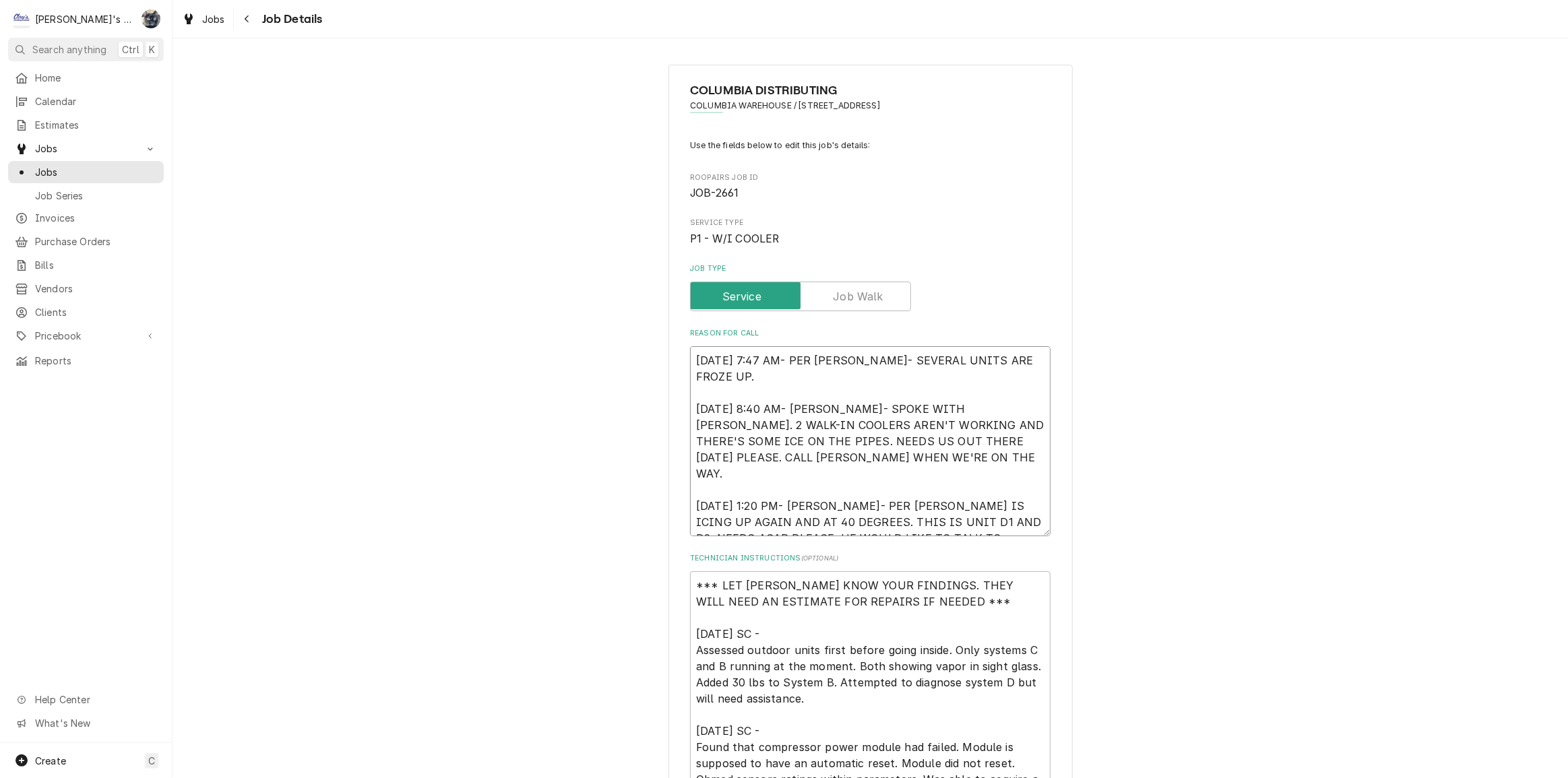
type textarea "8/12/2025 7:47 AM- PER DOUG- SEVERAL UNITS ARE FROZE UP. 8/12/2025 8:40 AM- KAS…"
type textarea "x"
type textarea "8/12/2025 7:47 AM- PER DOUG- SEVERAL UNITS ARE FROZE UP. 8/12/2025 8:40 AM- KAS…"
type textarea "x"
type textarea "8/12/2025 7:47 AM- PER DOUG- SEVERAL UNITS ARE FROZE UP. 8/12/2025 8:40 AM- KAS…"
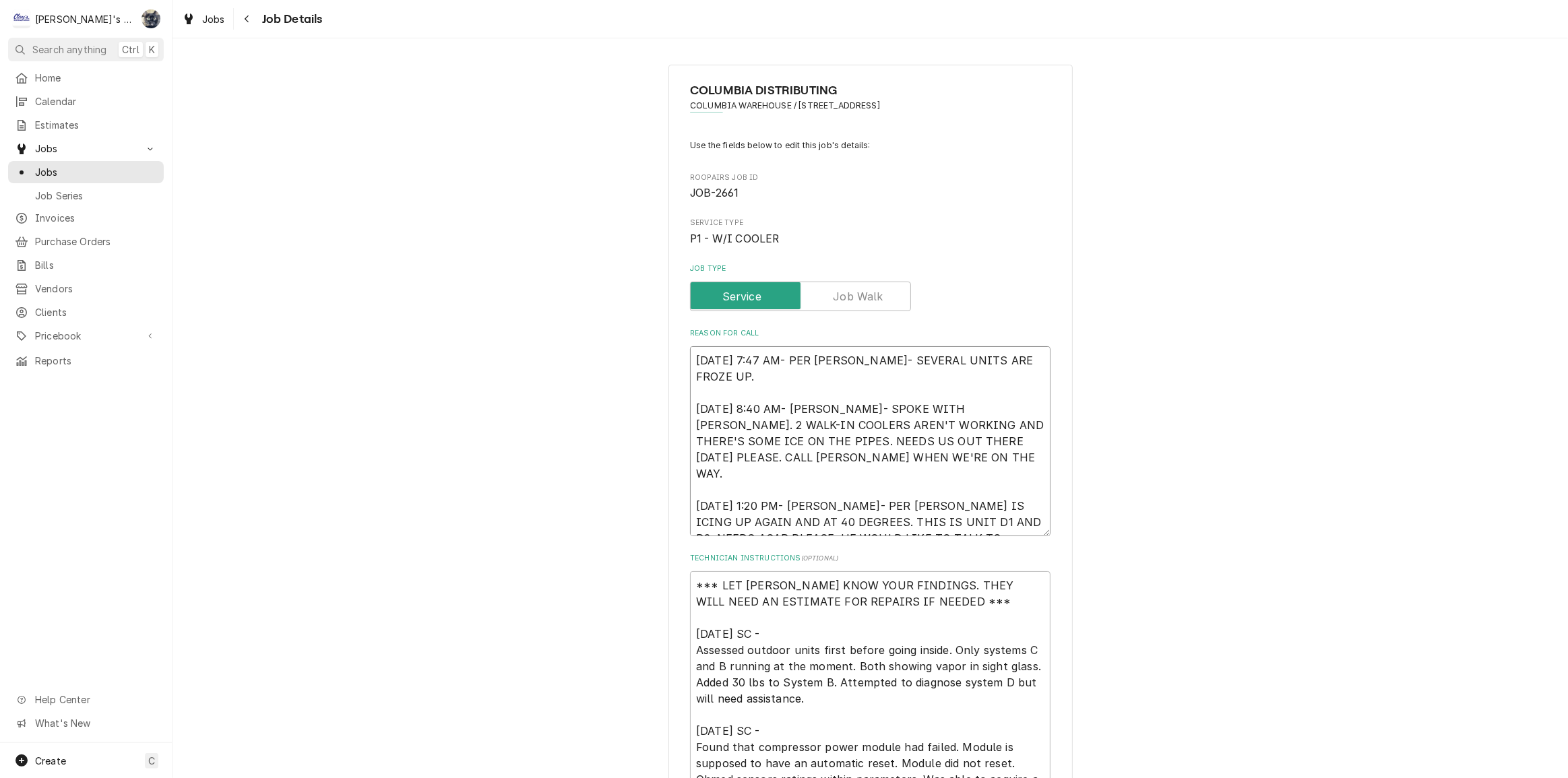
type textarea "x"
type textarea "8/12/2025 7:47 AM- PER DOUG- SEVERAL UNITS ARE FROZE UP. 8/12/2025 8:40 AM- KAS…"
type textarea "x"
type textarea "8/12/2025 7:47 AM- PER DOUG- SEVERAL UNITS ARE FROZE UP. 8/12/2025 8:40 AM- KAS…"
type textarea "x"
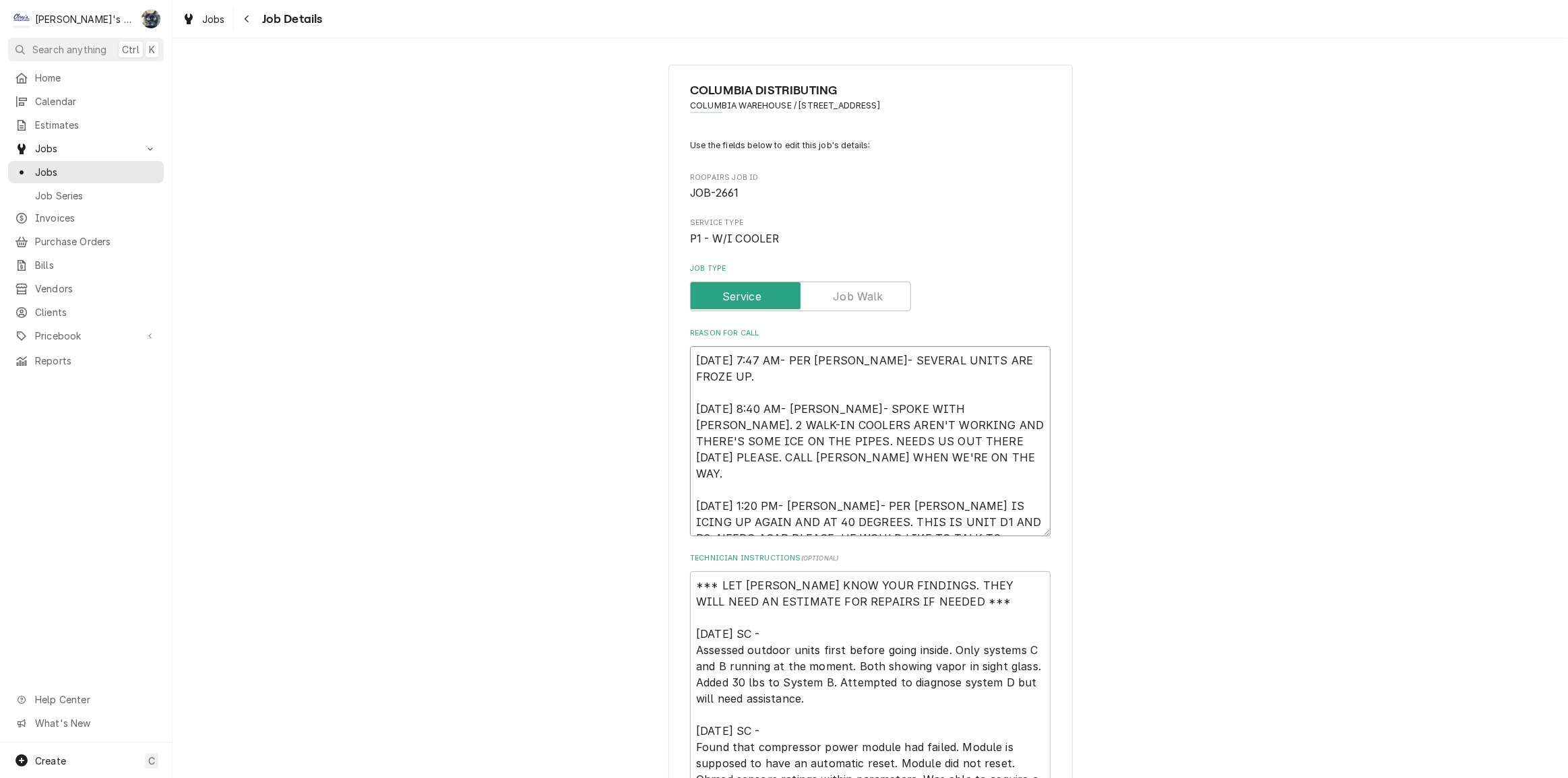
type textarea "8/12/2025 7:47 AM- PER DOUG- SEVERAL UNITS ARE FROZE UP. 8/12/2025 8:40 AM- KAS…"
type textarea "x"
type textarea "8/12/2025 7:47 AM- PER DOUG- SEVERAL UNITS ARE FROZE UP. 8/12/2025 8:40 AM- KAS…"
type textarea "x"
type textarea "8/12/2025 7:47 AM- PER DOUG- SEVERAL UNITS ARE FROZE UP. 8/12/2025 8:40 AM- KAS…"
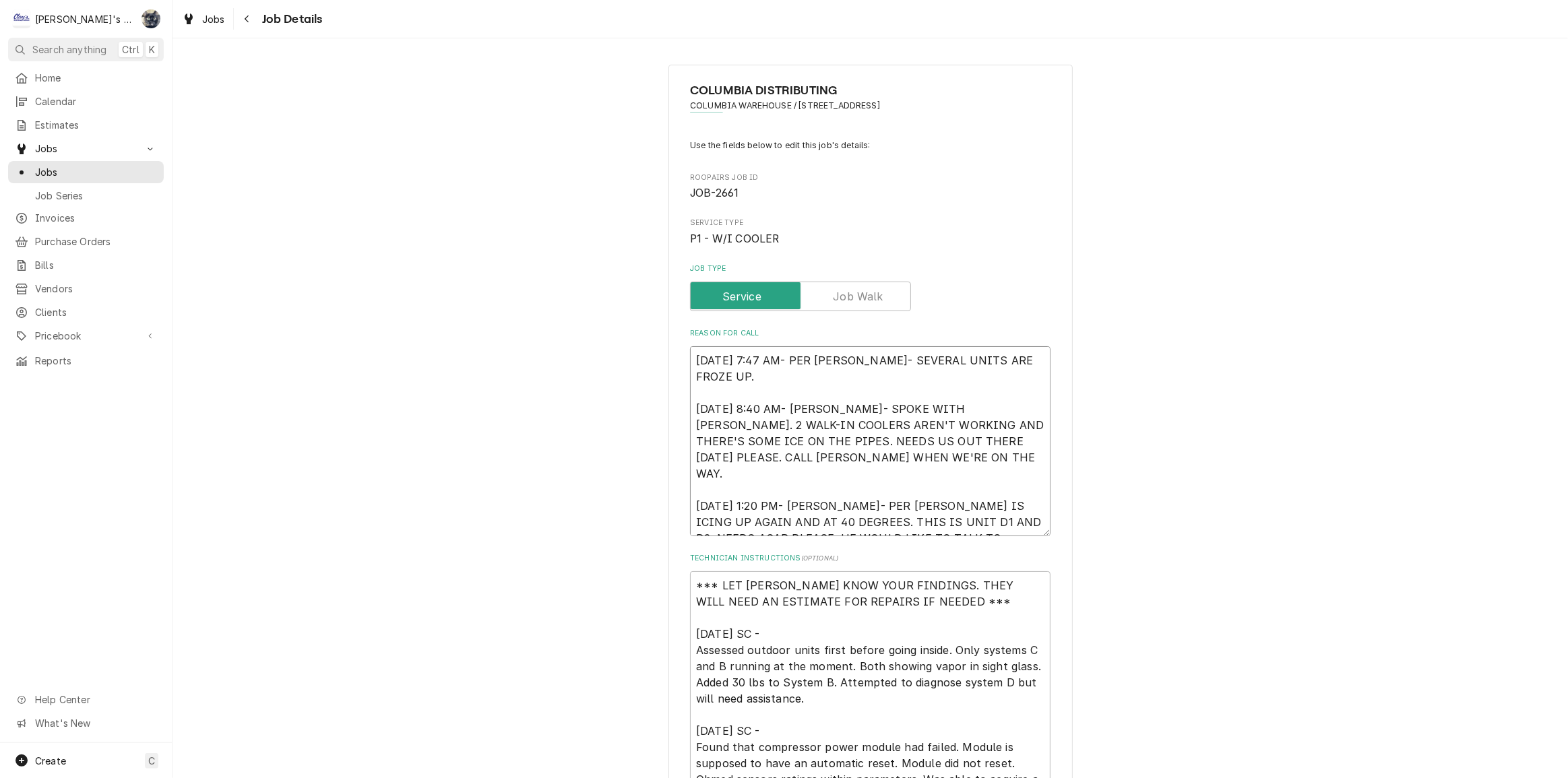
type textarea "x"
type textarea "8/12/2025 7:47 AM- PER DOUG- SEVERAL UNITS ARE FROZE UP. 8/12/2025 8:40 AM- KAS…"
type textarea "x"
type textarea "8/12/2025 7:47 AM- PER DOUG- SEVERAL UNITS ARE FROZE UP. 8/12/2025 8:40 AM- KAS…"
type textarea "x"
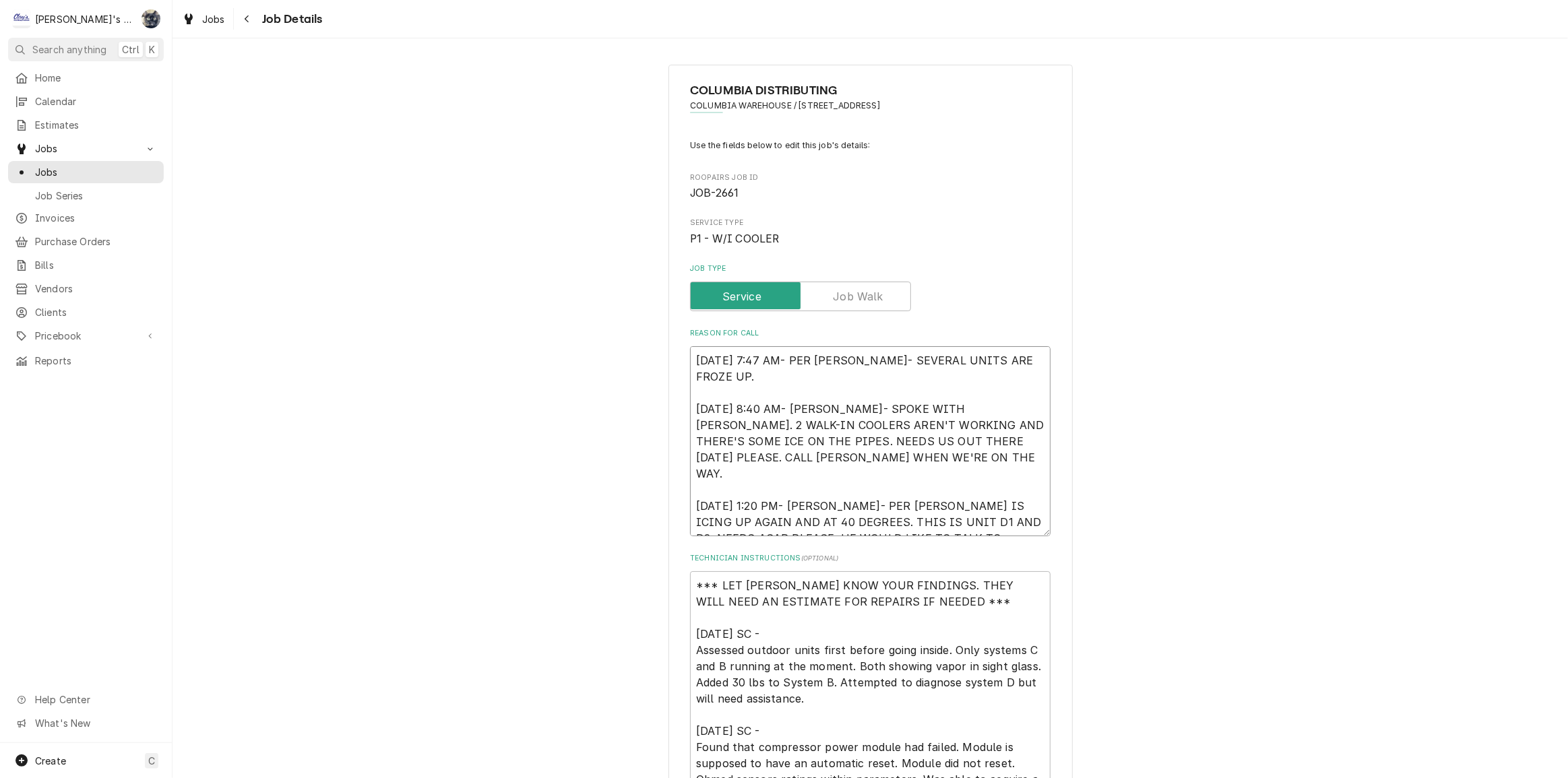
type textarea "8/12/2025 7:47 AM- PER DOUG- SEVERAL UNITS ARE FROZE UP. 8/12/2025 8:40 AM- KAS…"
type textarea "x"
type textarea "8/12/2025 7:47 AM- PER DOUG- SEVERAL UNITS ARE FROZE UP. 8/12/2025 8:40 AM- KAS…"
type textarea "x"
type textarea "8/12/2025 7:47 AM- PER DOUG- SEVERAL UNITS ARE FROZE UP. 8/12/2025 8:40 AM- KAS…"
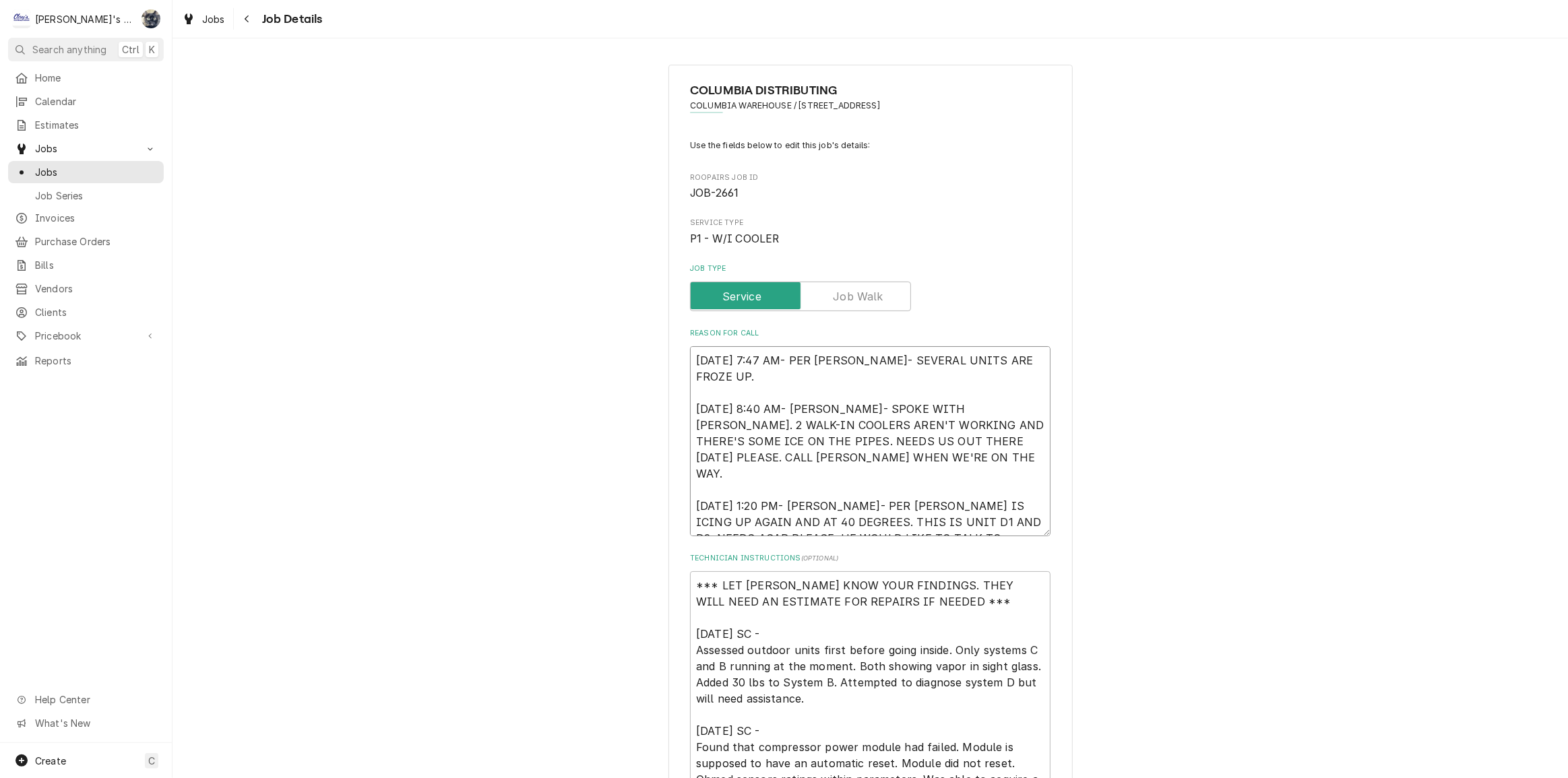
type textarea "x"
type textarea "8/12/2025 7:47 AM- PER DOUG- SEVERAL UNITS ARE FROZE UP. 8/12/2025 8:40 AM- KAS…"
type textarea "x"
type textarea "8/12/2025 7:47 AM- PER DOUG- SEVERAL UNITS ARE FROZE UP. 8/12/2025 8:40 AM- KAS…"
type textarea "x"
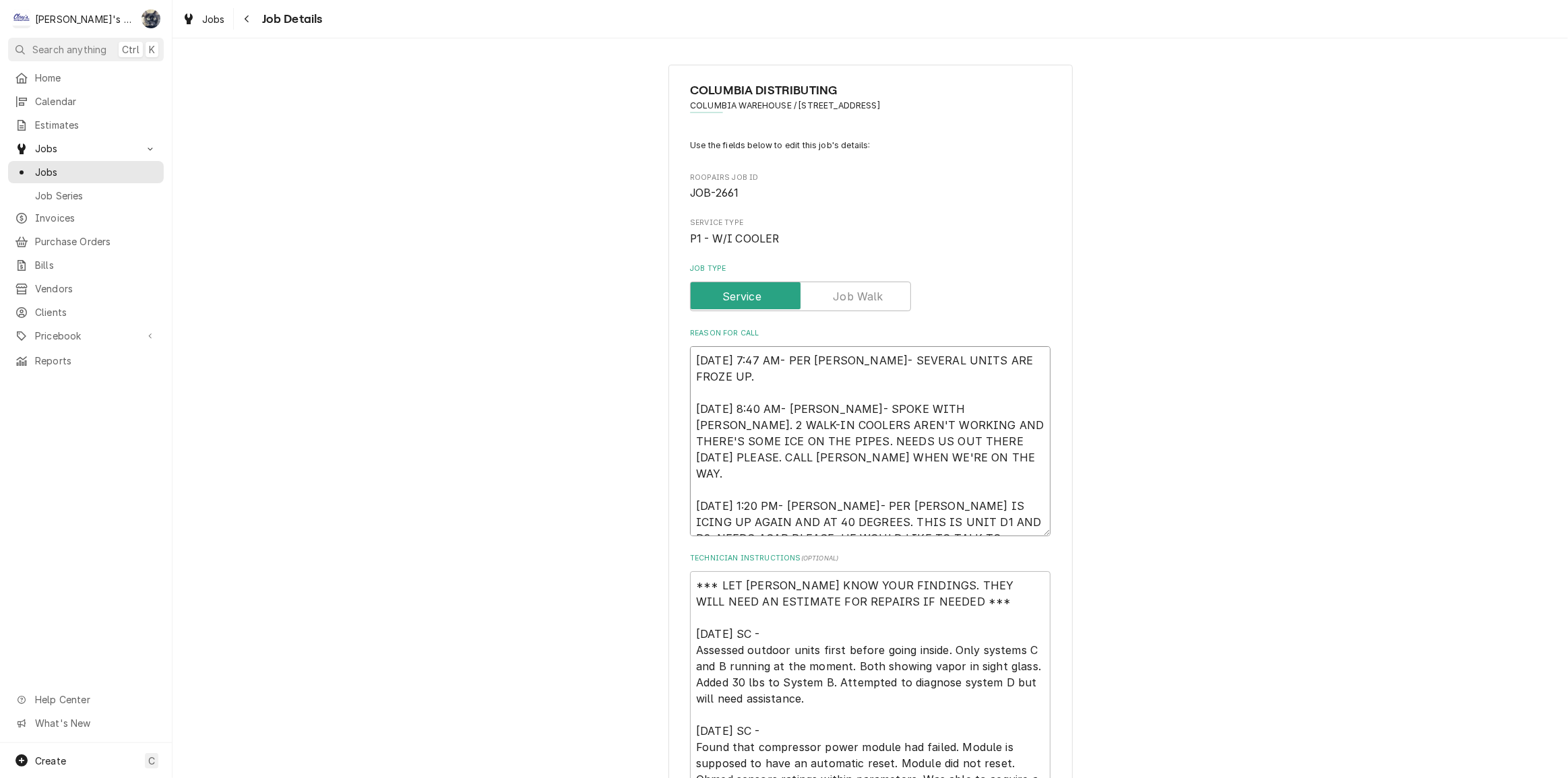
type textarea "8/12/2025 7:47 AM- PER DOUG- SEVERAL UNITS ARE FROZE UP. 8/12/2025 8:40 AM- KAS…"
type textarea "x"
type textarea "8/12/2025 7:47 AM- PER DOUG- SEVERAL UNITS ARE FROZE UP. 8/12/2025 8:40 AM- KAS…"
type textarea "x"
type textarea "[DATE] 7:47 AM- PER [PERSON_NAME]- SEVERAL UNITS ARE FROZE UP. [DATE] 8:40 AM- …"
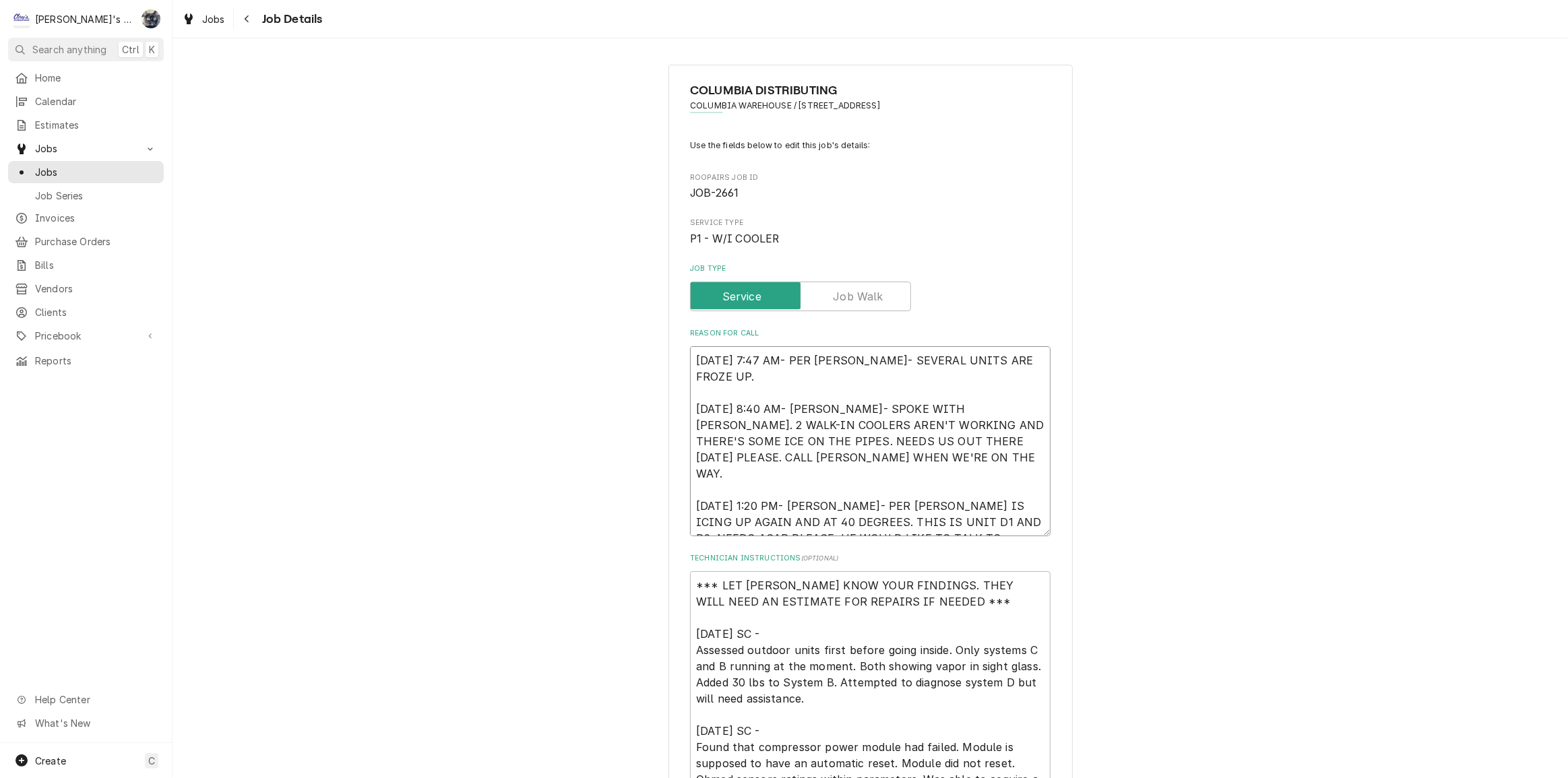
type textarea "x"
type textarea "[DATE] 7:47 AM- PER [PERSON_NAME]- SEVERAL UNITS ARE FROZE UP. [DATE] 8:40 AM- …"
type textarea "x"
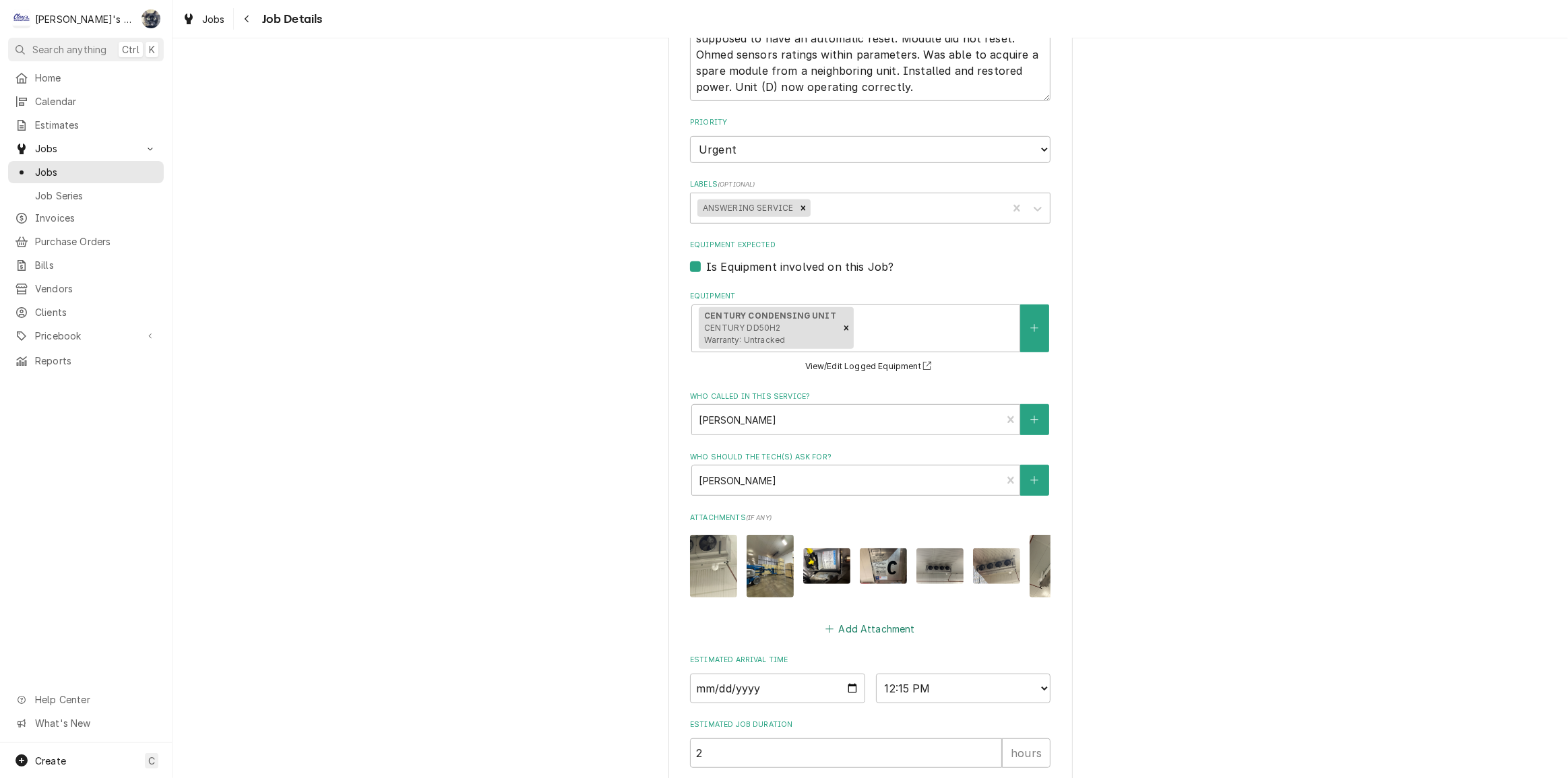
scroll to position [863, 0]
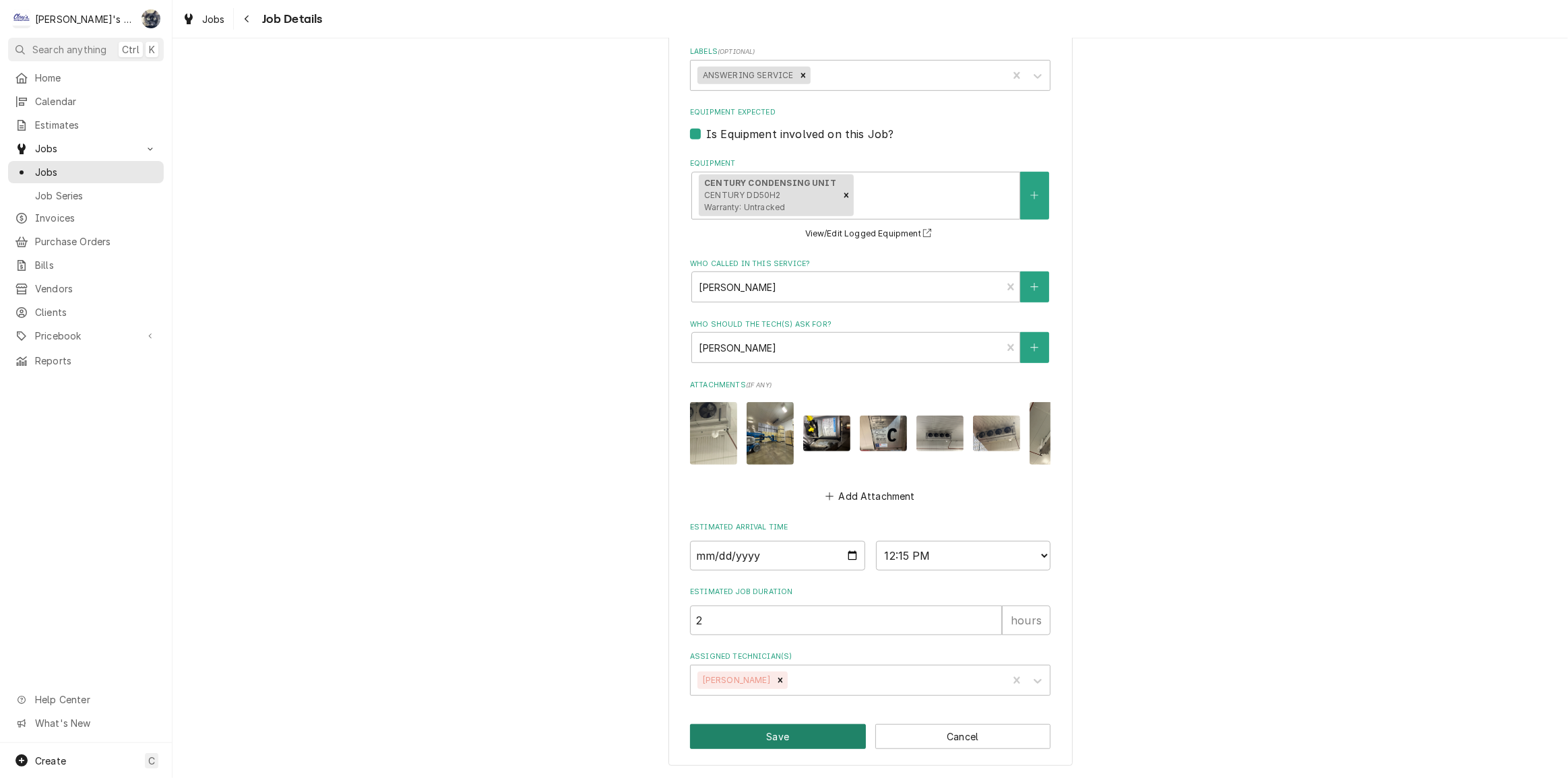
type textarea "[DATE] 7:47 AM- PER [PERSON_NAME]- SEVERAL UNITS ARE FROZE UP. [DATE] 8:40 AM- …"
click at [761, 741] on button "Save" at bounding box center [777, 737] width 176 height 25
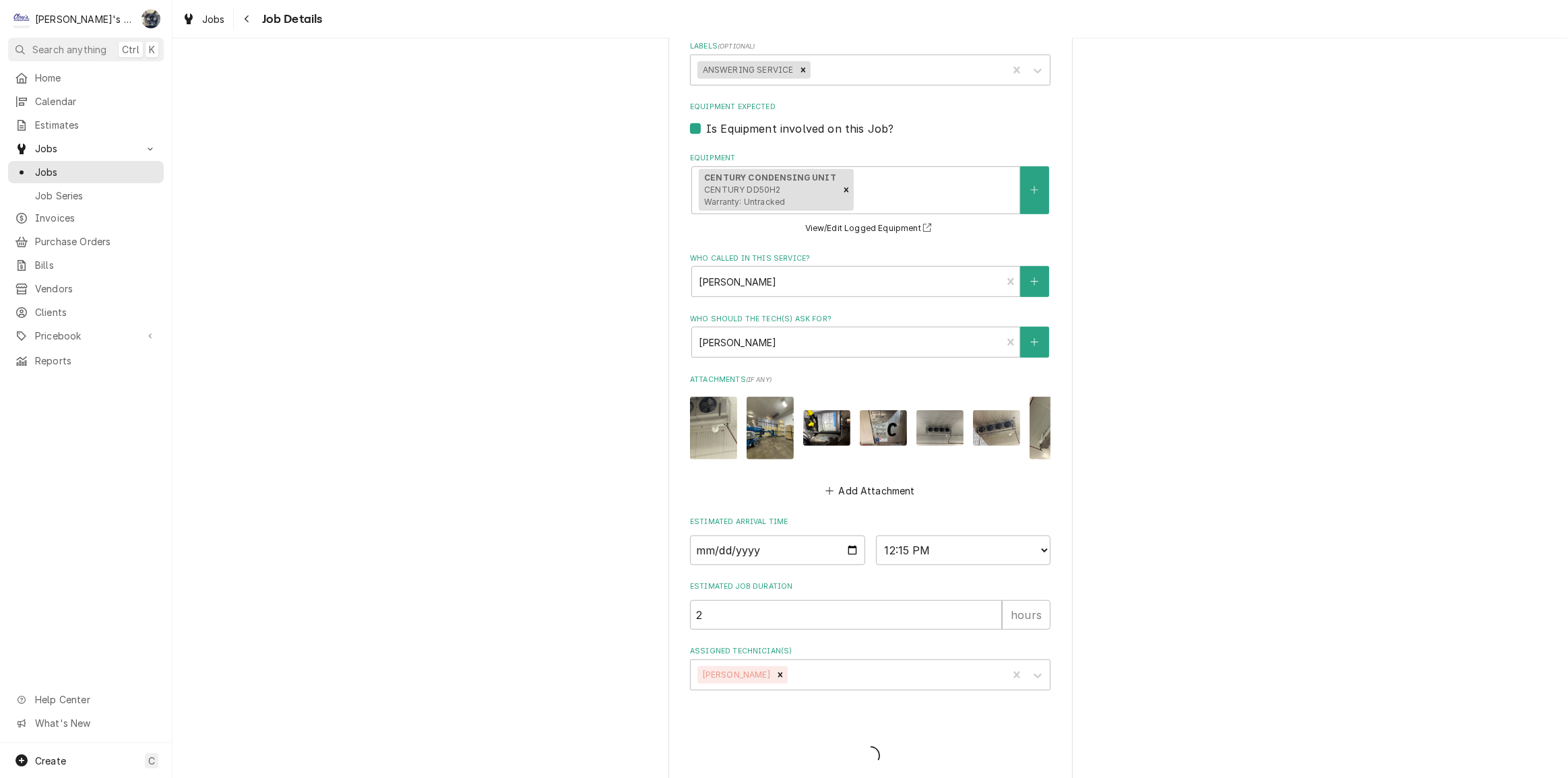
type textarea "x"
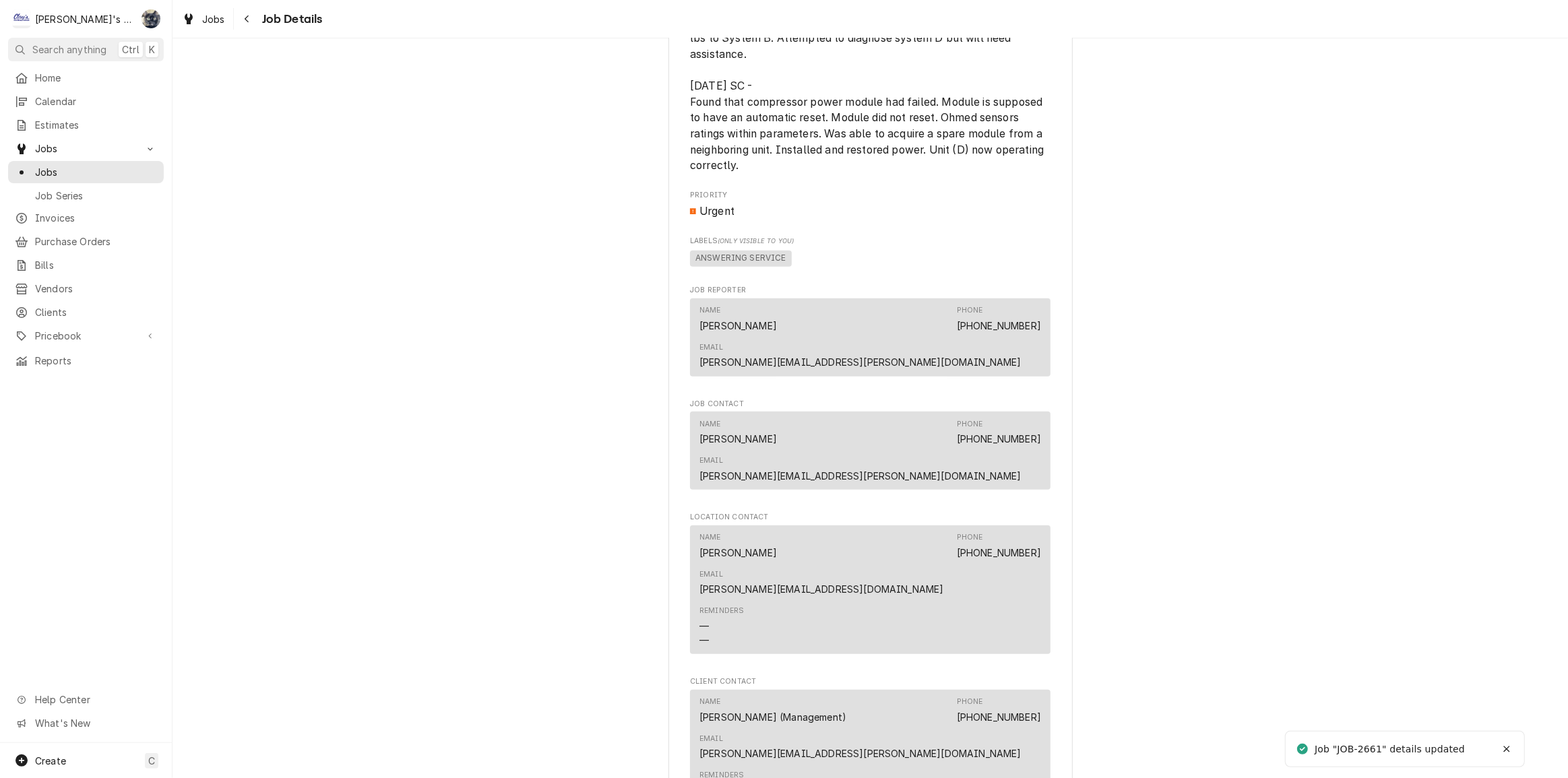
scroll to position [1776, 0]
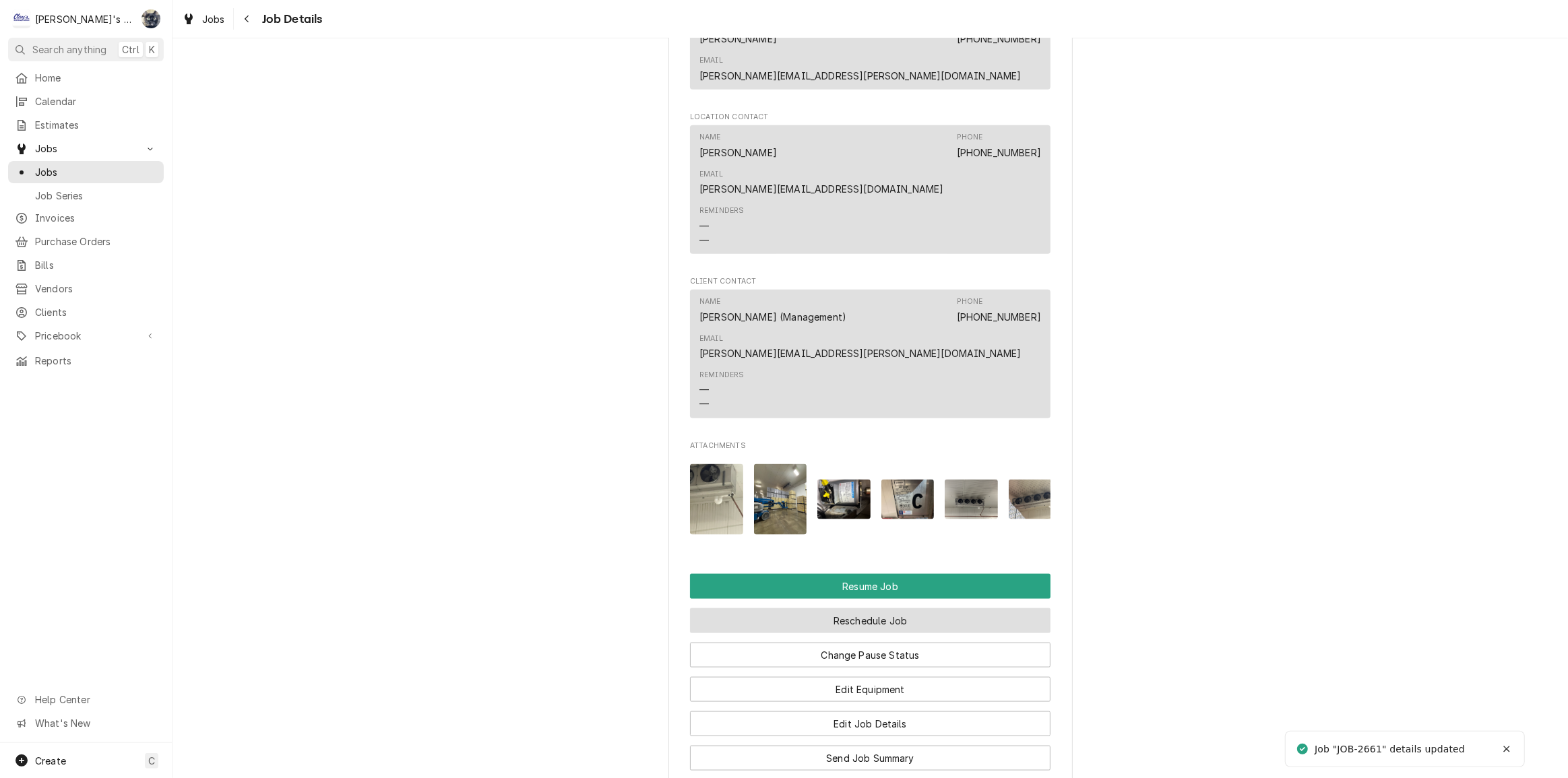
click at [901, 608] on button "Reschedule Job" at bounding box center [870, 621] width 360 height 25
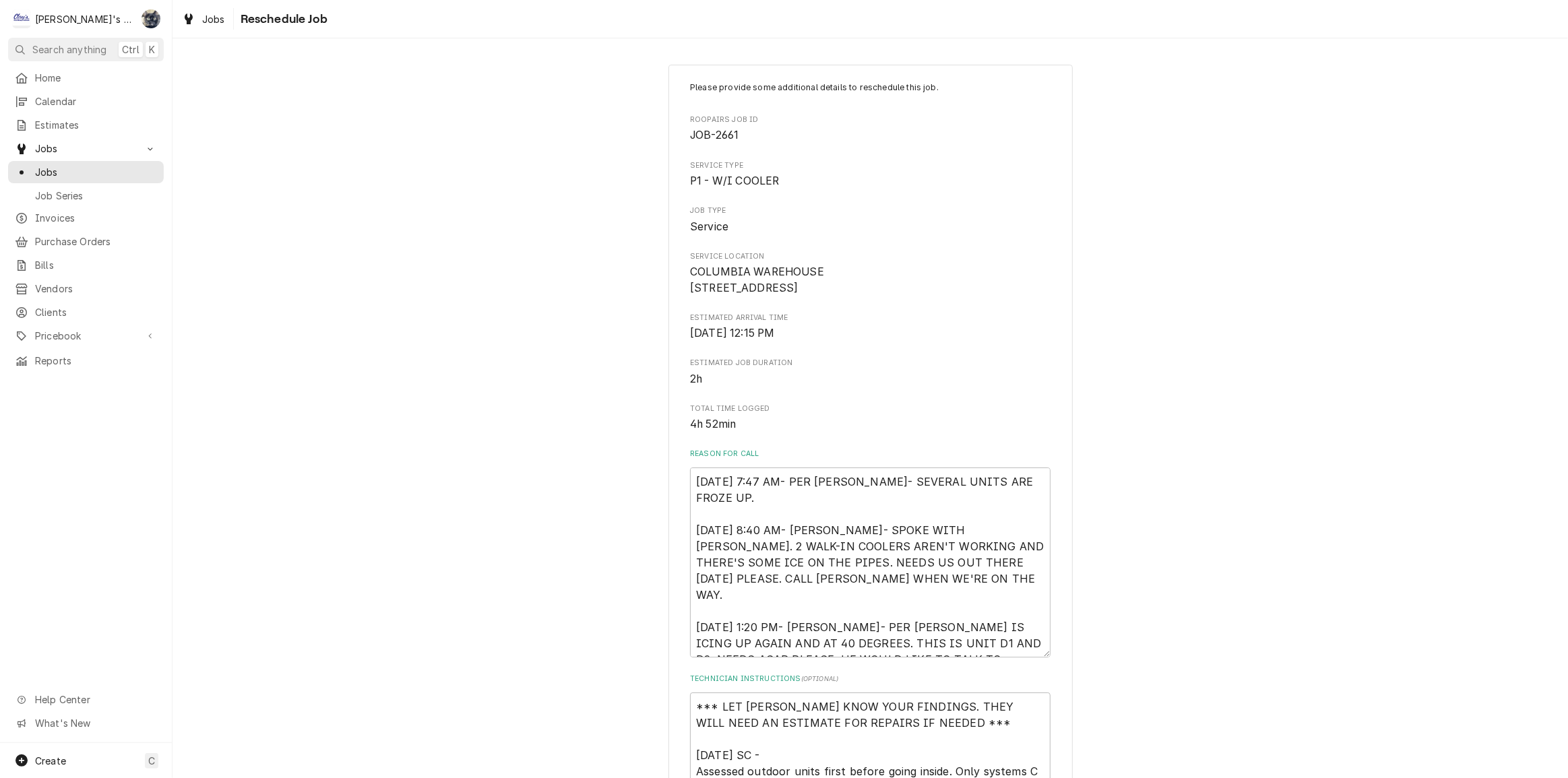
scroll to position [367, 0]
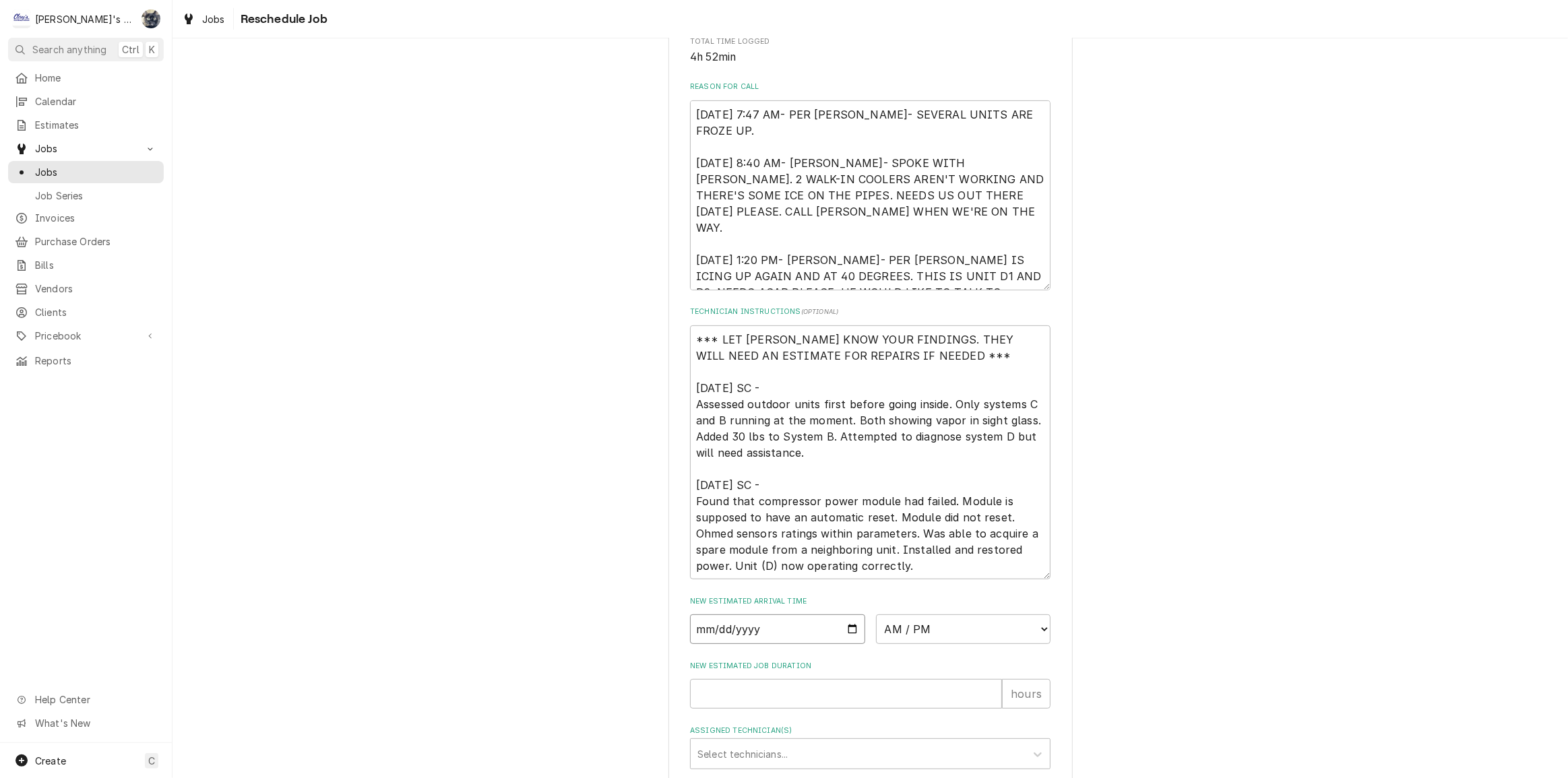
click at [846, 644] on input "Date" at bounding box center [777, 629] width 175 height 29
type textarea "x"
type input "[DATE]"
click at [943, 644] on select "AM / PM 6:00 AM 6:15 AM 6:30 AM 6:45 AM 7:00 AM 7:15 AM 7:30 AM 7:45 AM 8:00 AM…" at bounding box center [963, 629] width 175 height 29
select select "17:00:00"
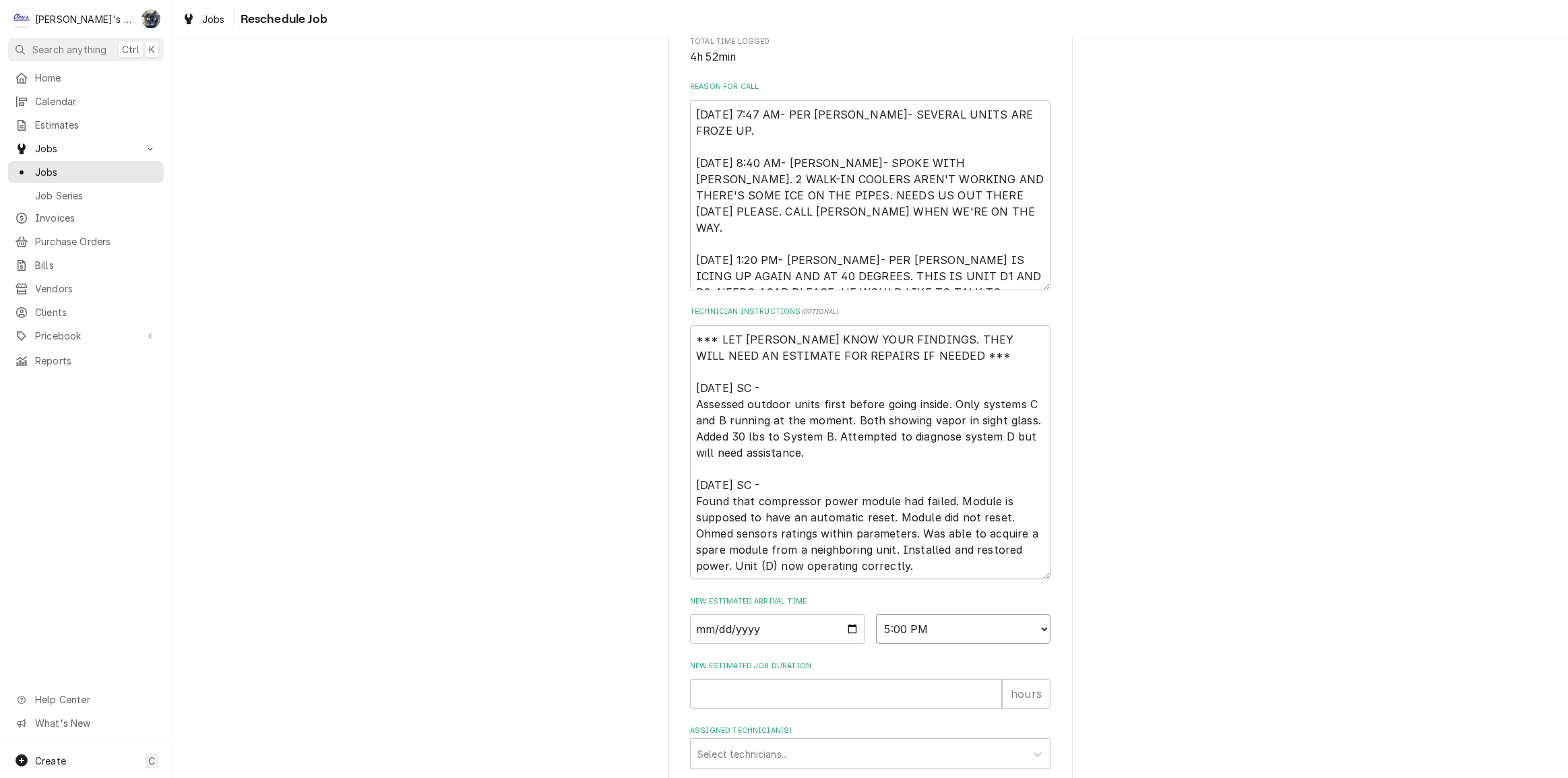
click at [876, 629] on select "AM / PM 6:00 AM 6:15 AM 6:30 AM 6:45 AM 7:00 AM 7:15 AM 7:30 AM 7:45 AM 8:00 AM…" at bounding box center [963, 629] width 175 height 29
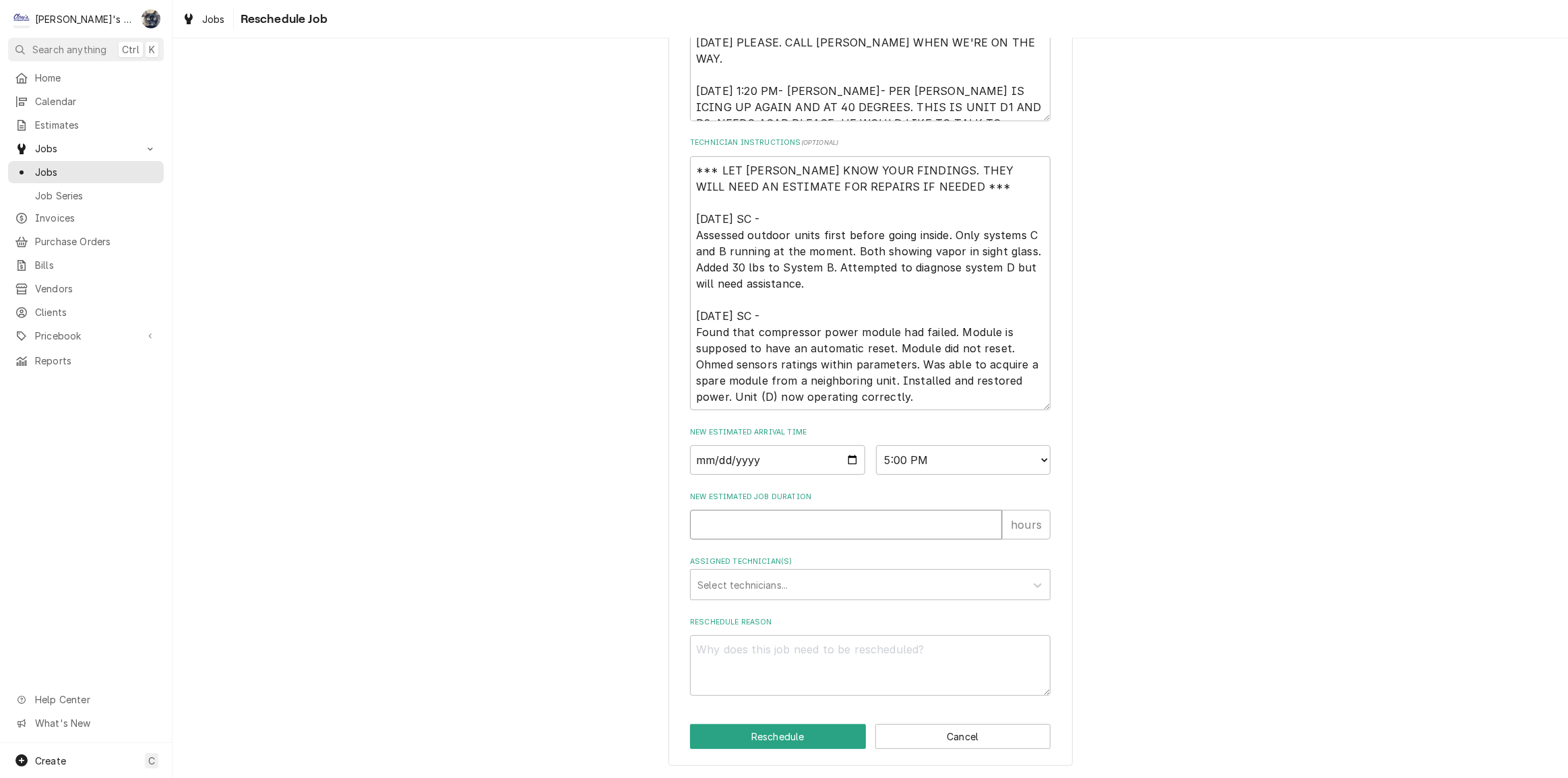
click at [958, 529] on input "New Estimated Job Duration" at bounding box center [846, 525] width 312 height 29
type textarea "x"
type input "2"
click at [936, 576] on div "Assigned Technician(s)" at bounding box center [858, 584] width 322 height 24
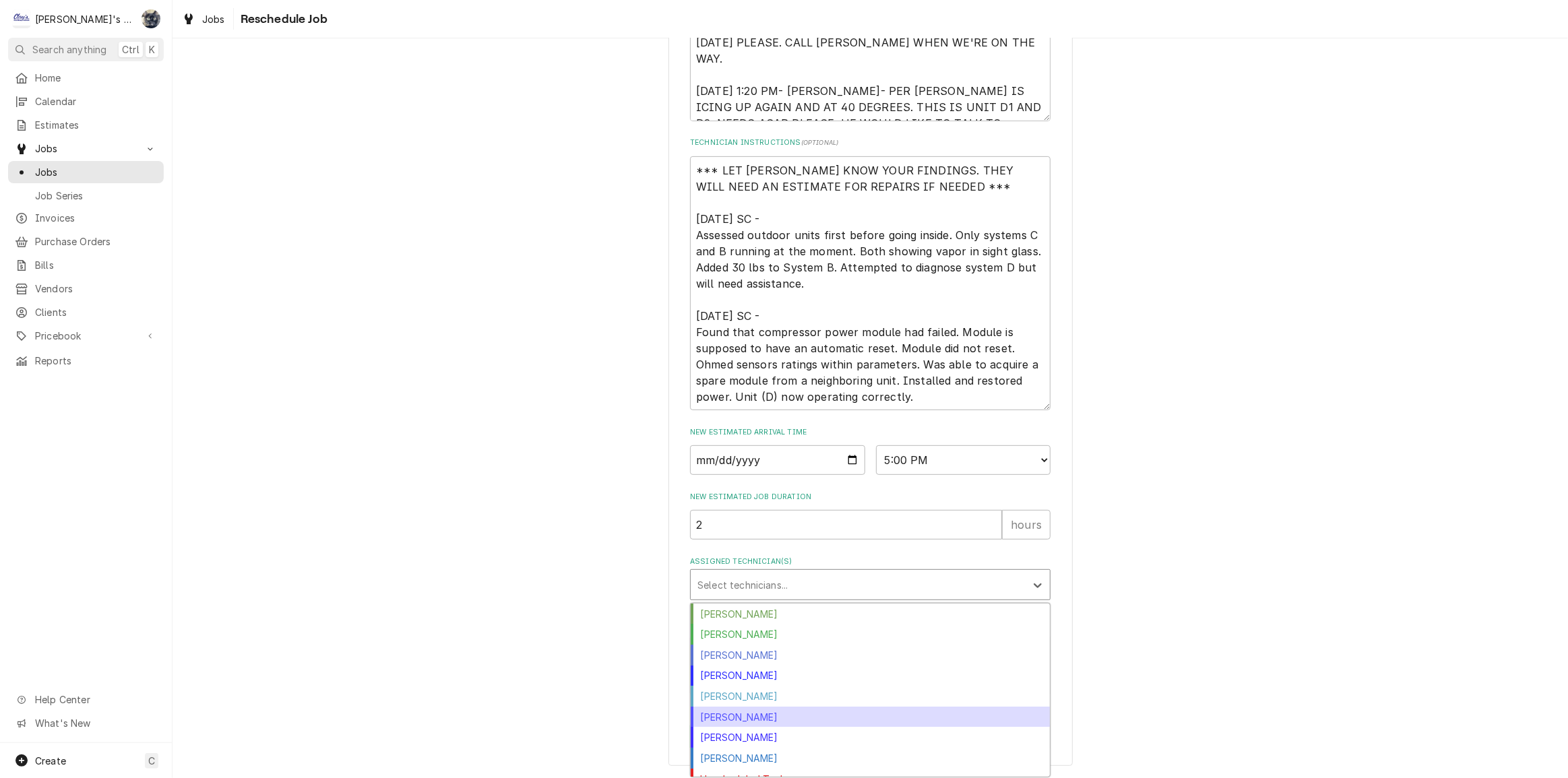
scroll to position [33, 0]
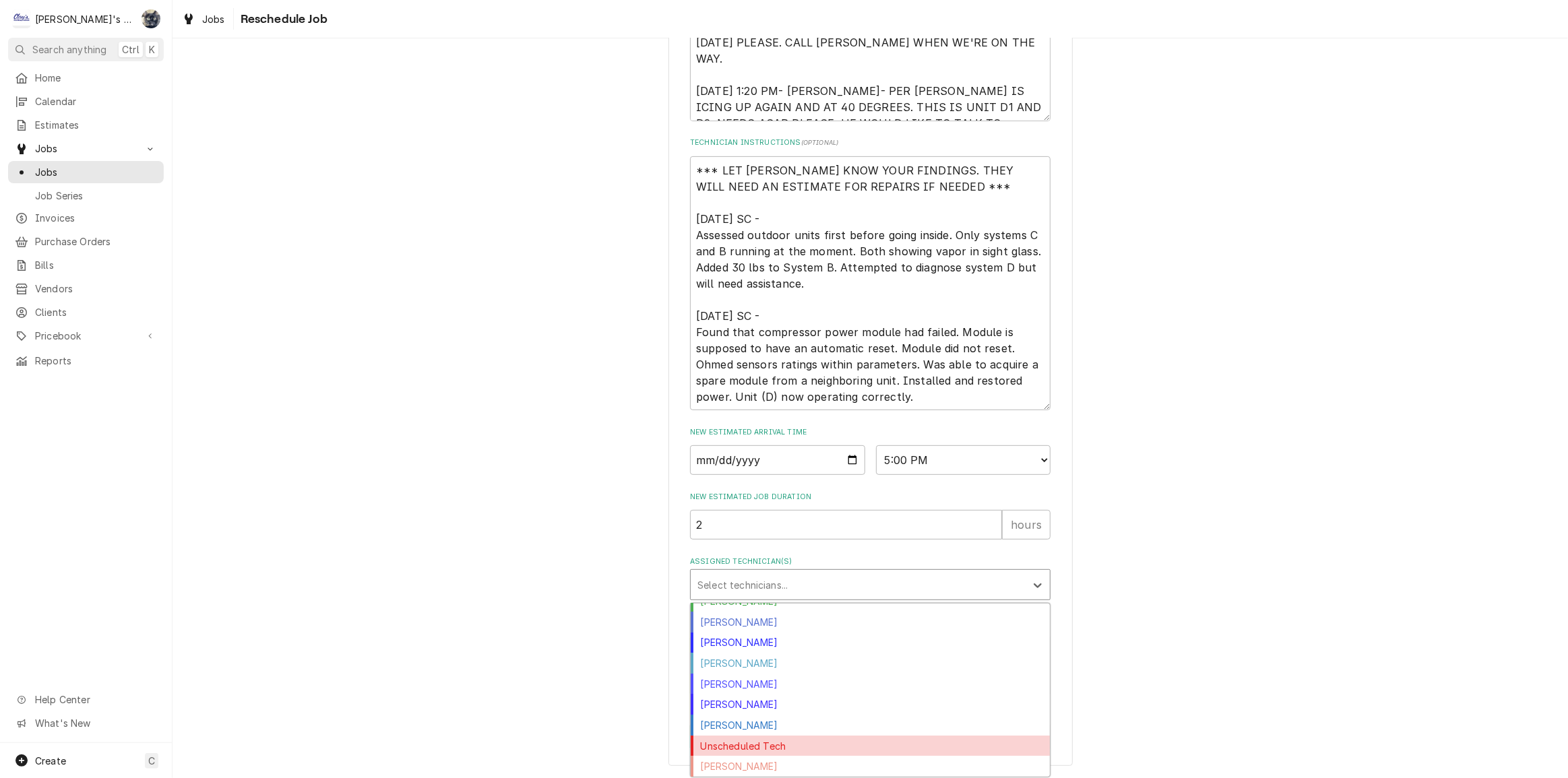
click at [936, 748] on div "Unscheduled Tech" at bounding box center [870, 745] width 359 height 21
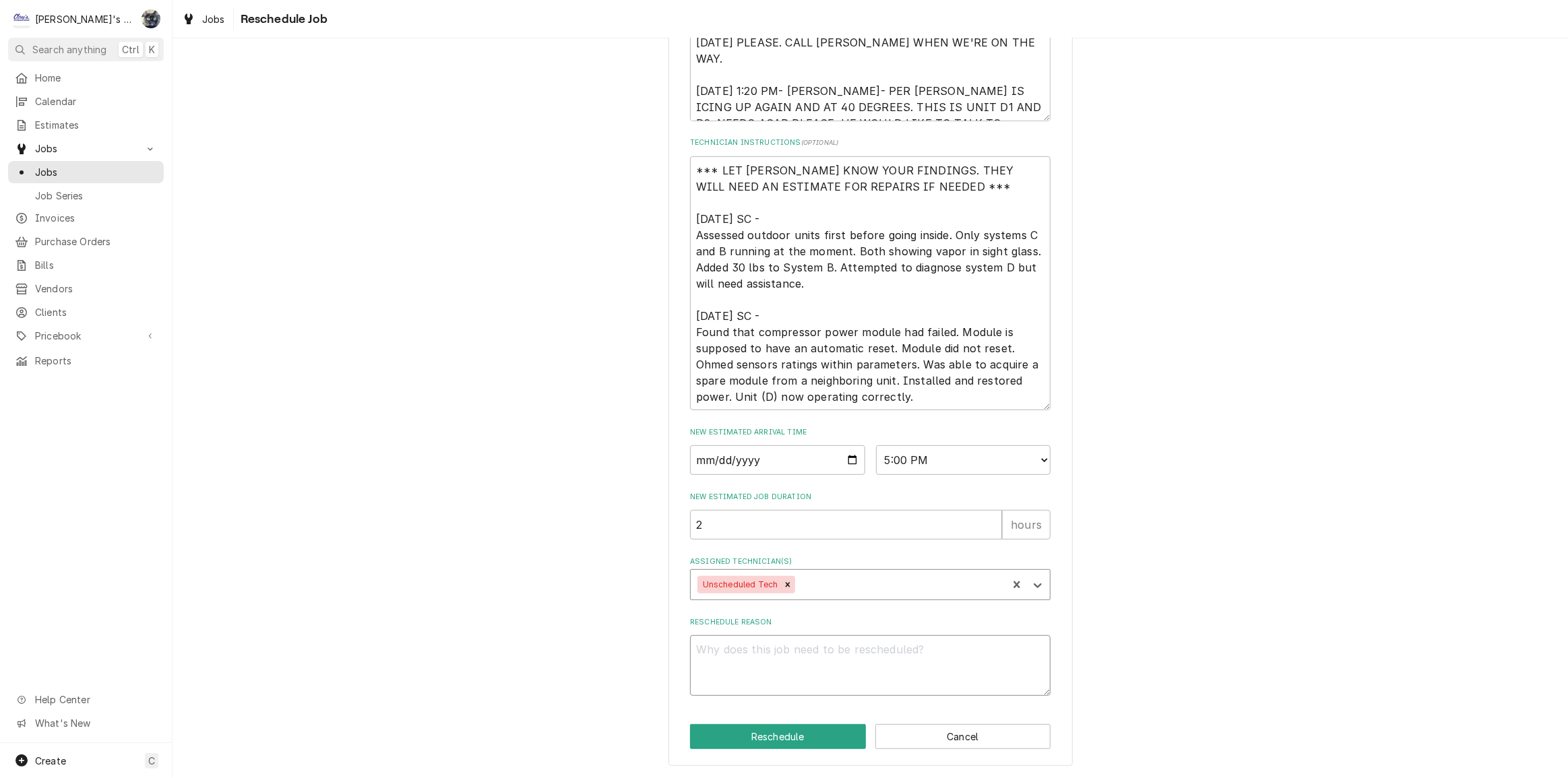
click at [877, 682] on textarea "Reschedule Reason" at bounding box center [870, 666] width 360 height 60
type textarea "x"
type textarea "D"
type textarea "x"
type textarea "D1"
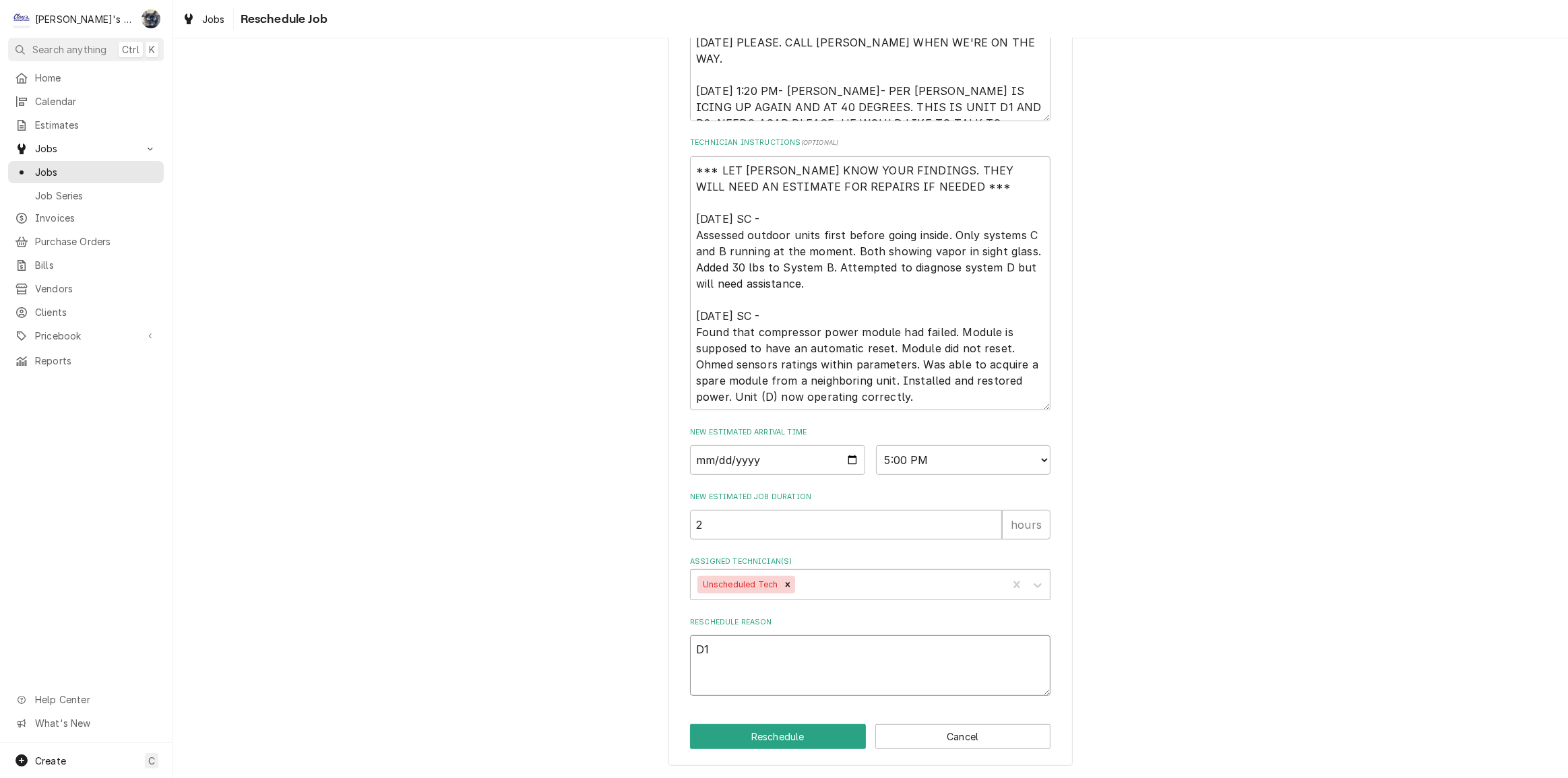
type textarea "x"
type textarea "D1"
type textarea "x"
type textarea "D1 A"
type textarea "x"
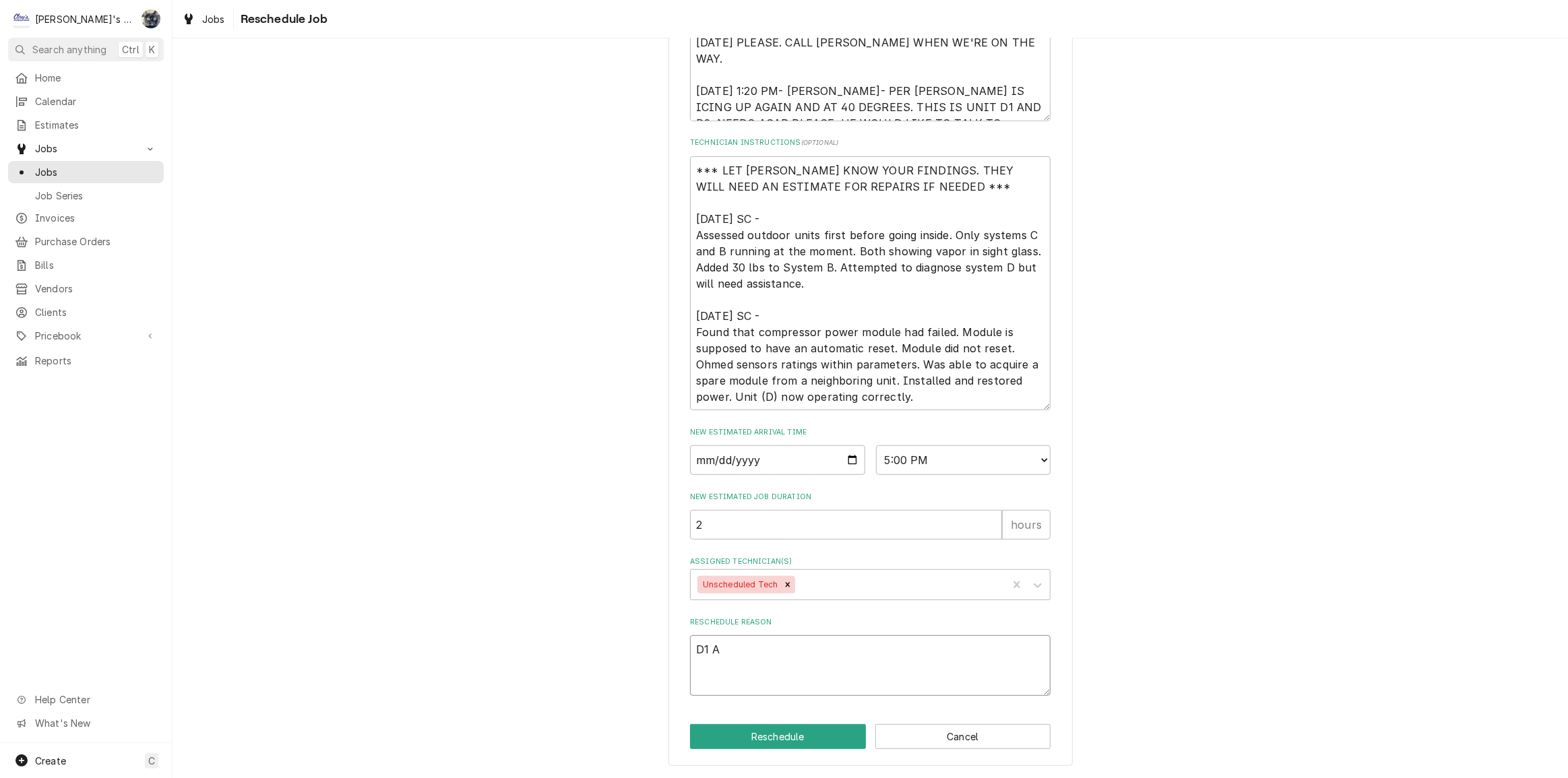
type textarea "D1 AN"
type textarea "x"
type textarea "D1 AND"
type textarea "x"
type textarea "D1 AND"
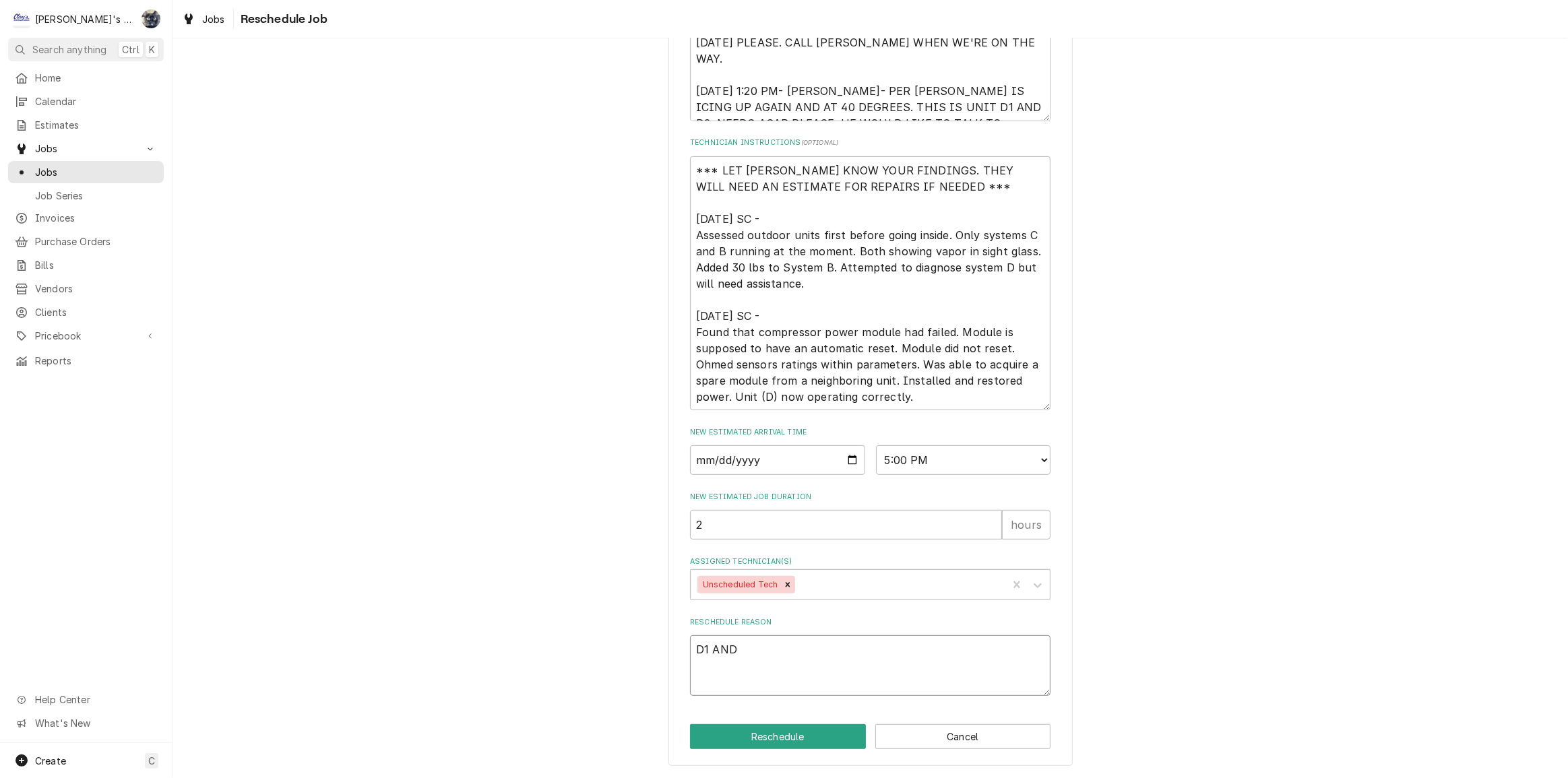
type textarea "x"
type textarea "D1 AND C"
type textarea "x"
type textarea "D1 AND"
type textarea "x"
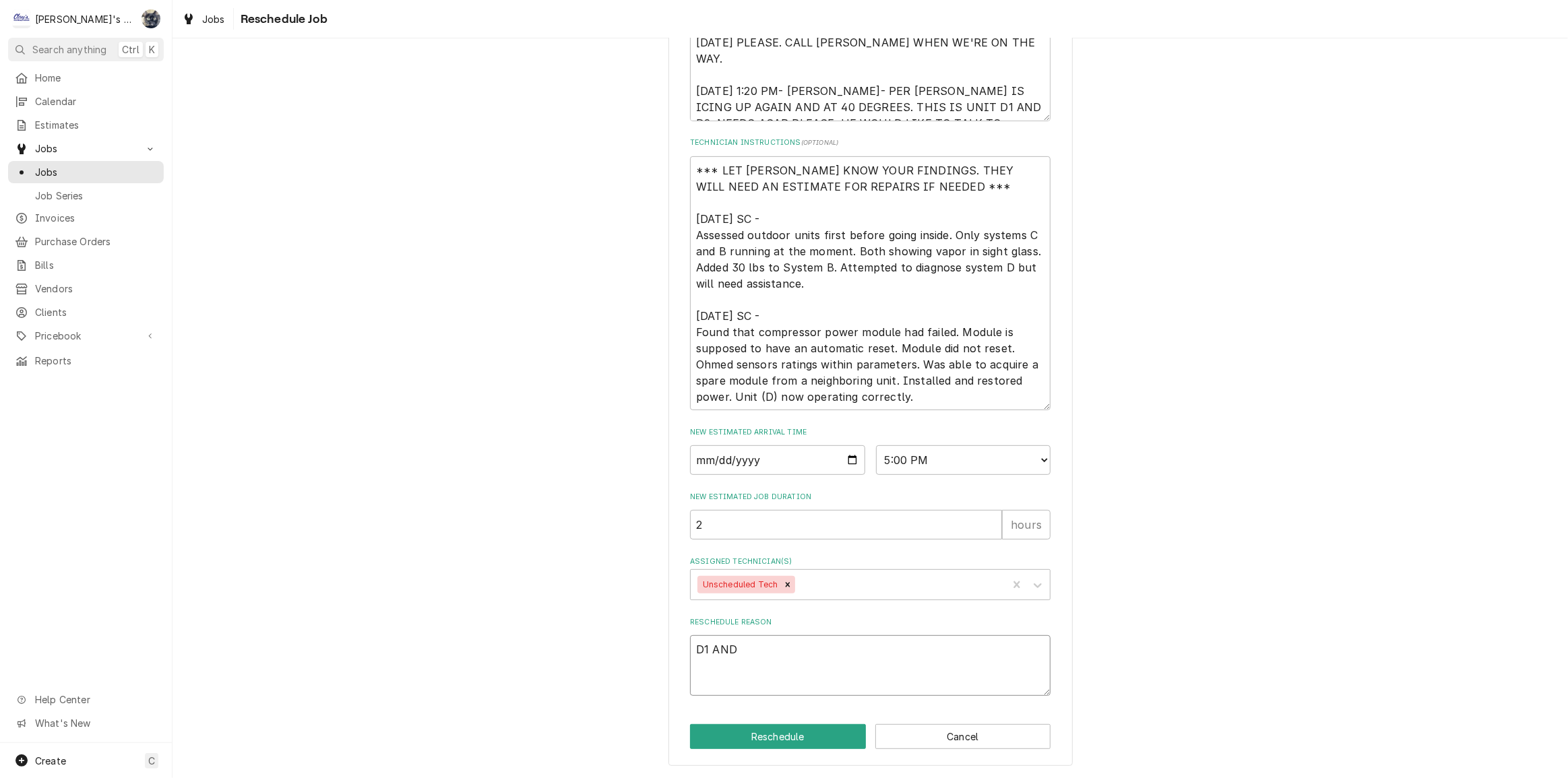
type textarea "D1 AND D"
type textarea "x"
type textarea "D1 AND D2"
type textarea "x"
type textarea "D1 AND D2"
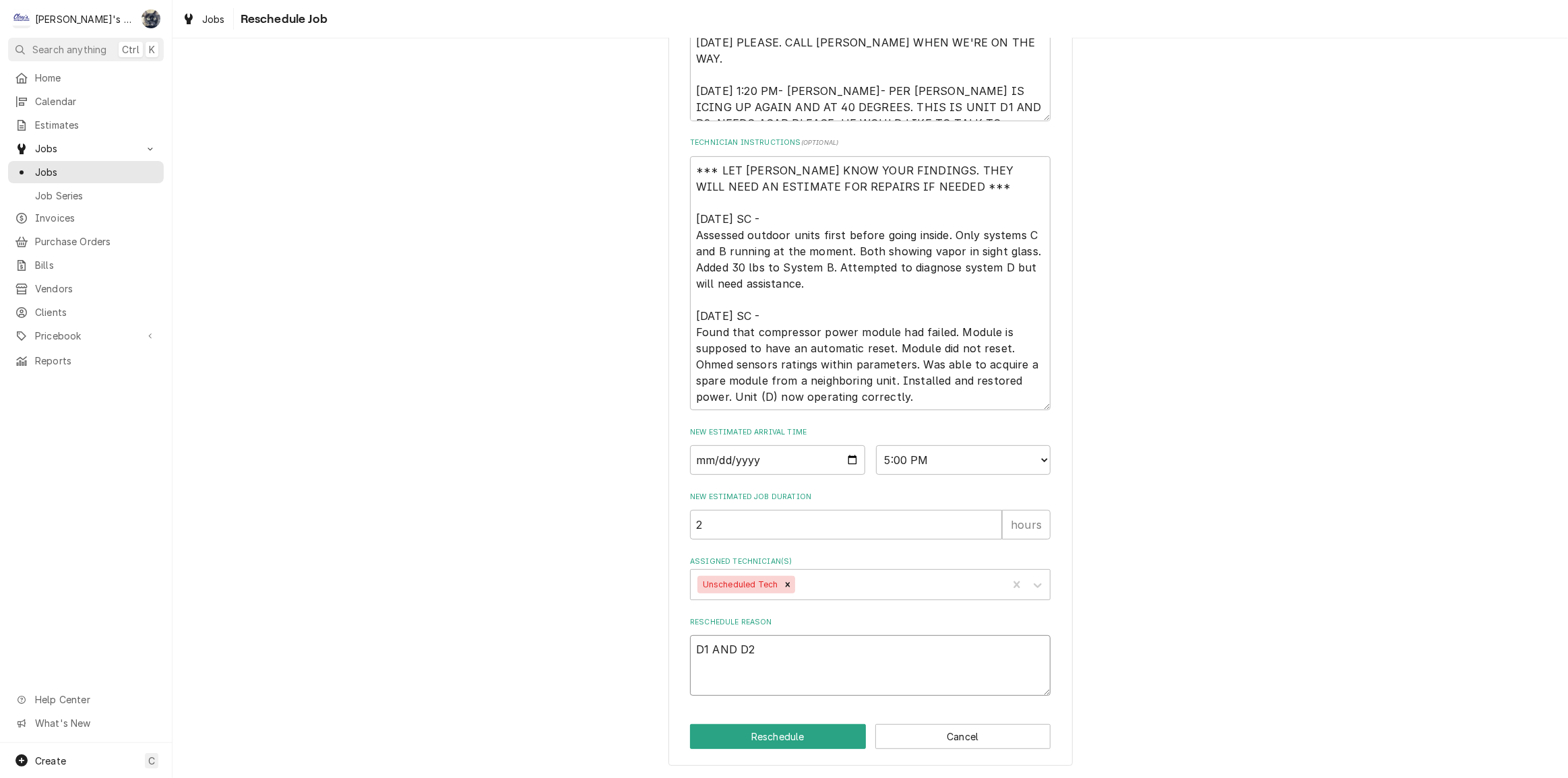
type textarea "x"
type textarea "D1 AND D2 A"
type textarea "x"
type textarea "D1 AND D2 AR"
type textarea "x"
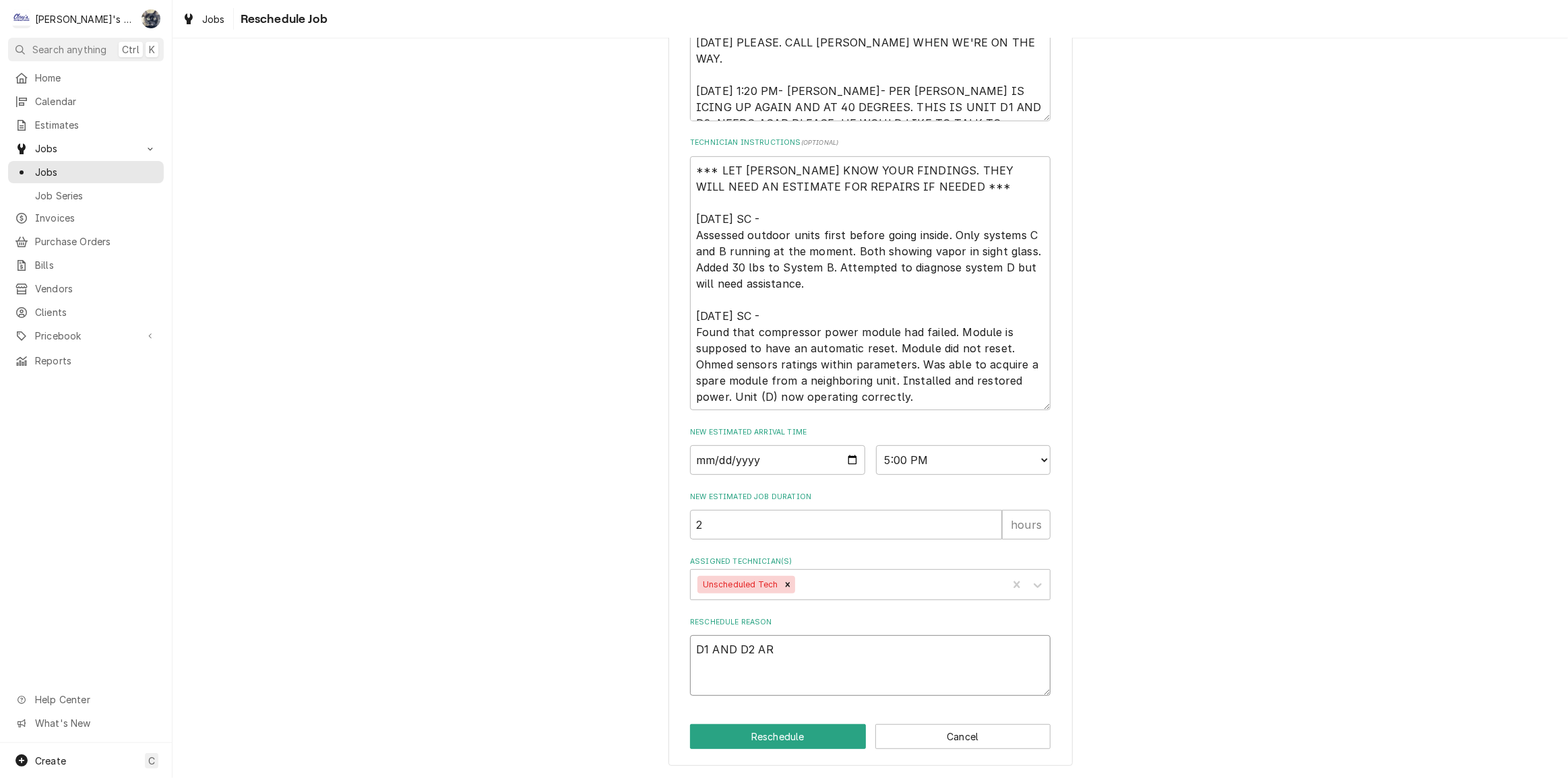
type textarea "D1 AND D2 ARE"
type textarea "x"
type textarea "D1 AND D2 ARE"
type textarea "x"
type textarea "D1 AND D2 ARE I"
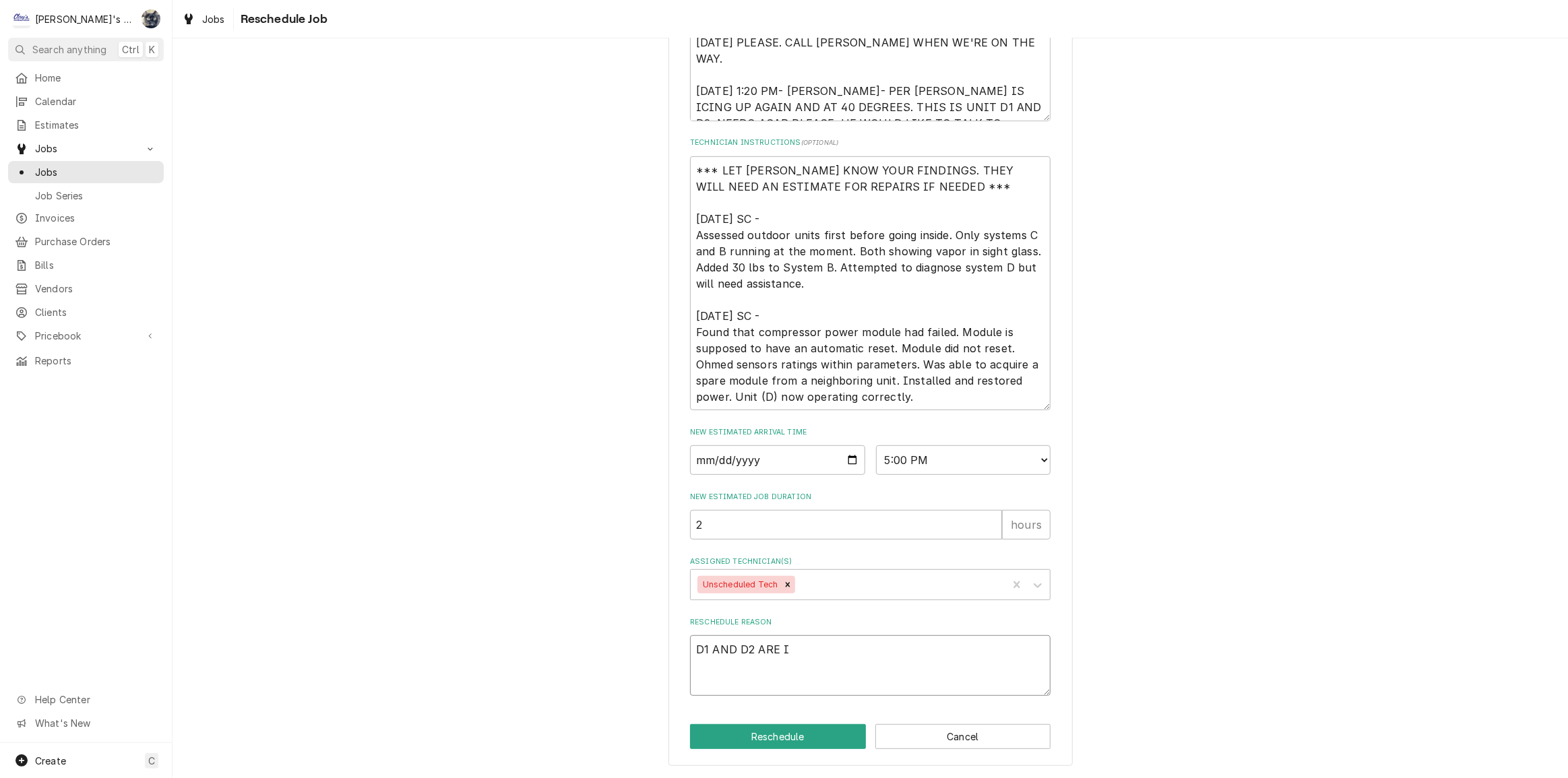
type textarea "x"
type textarea "D1 AND D2 ARE IC"
type textarea "x"
type textarea "D1 AND D2 ARE ICI"
type textarea "x"
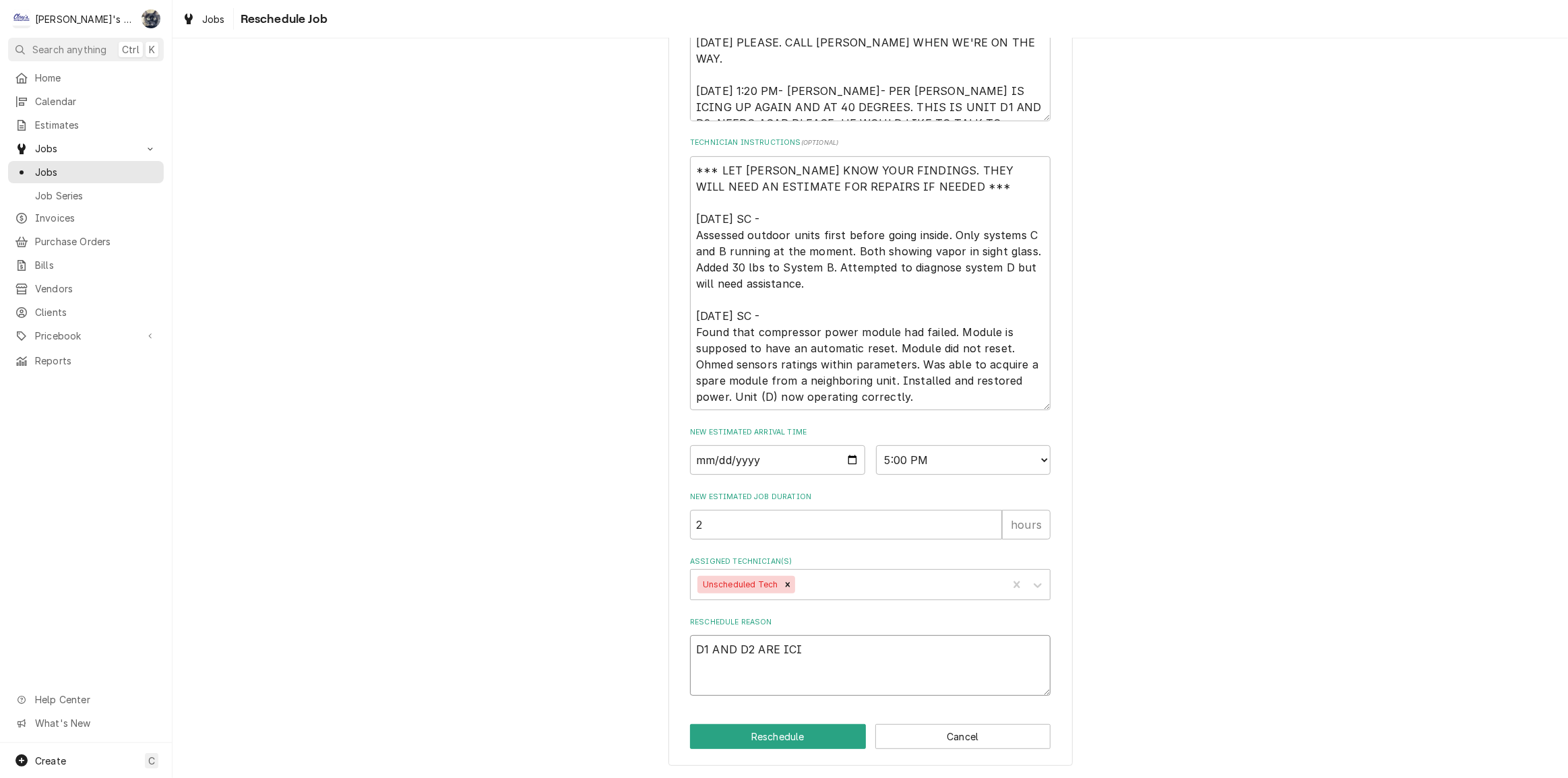
type textarea "D1 AND D2 ARE ICIG"
type textarea "x"
type textarea "D1 AND D2 ARE ICIGN"
type textarea "x"
type textarea "D1 AND D2 ARE ICIGN"
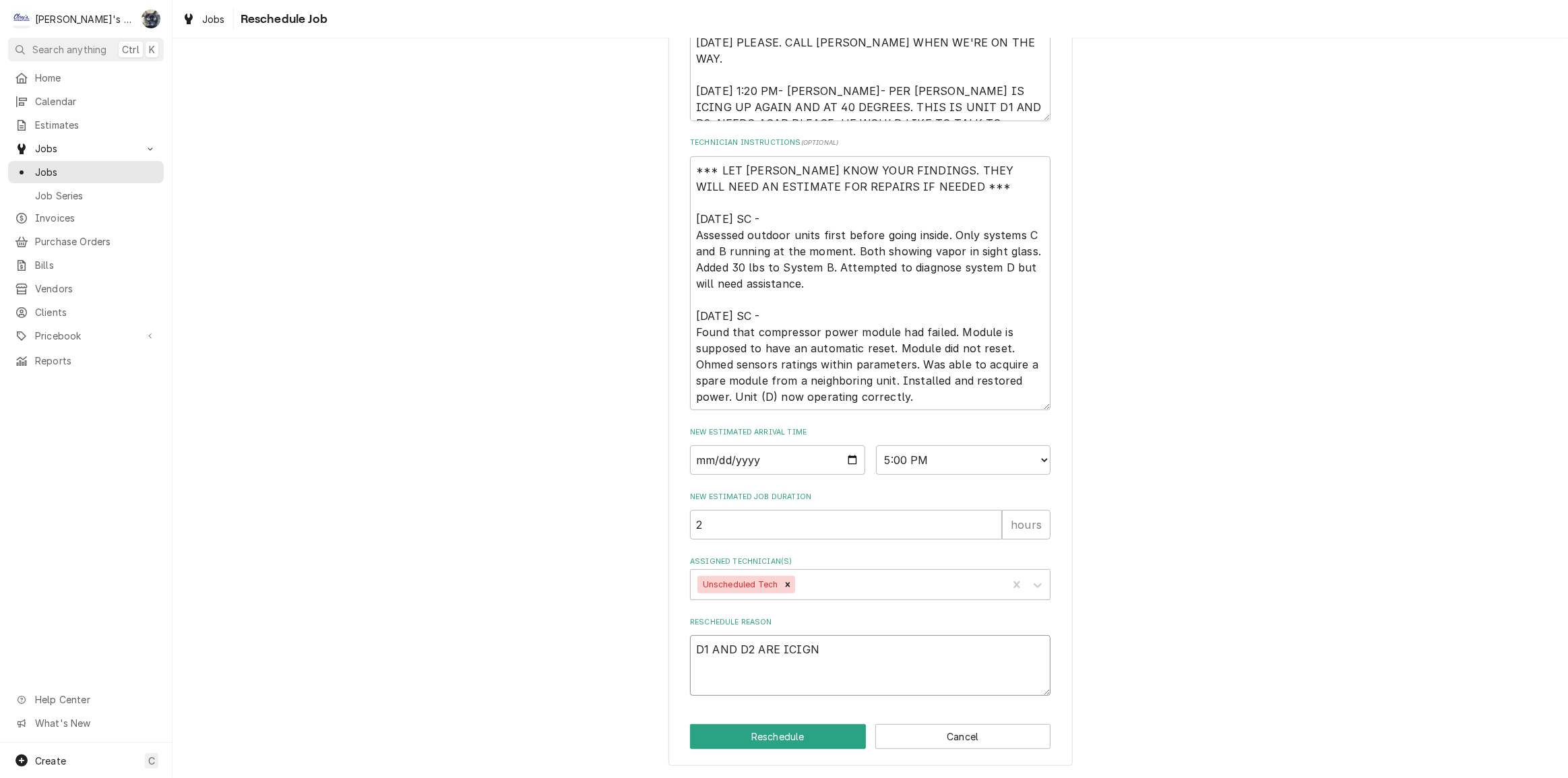
type textarea "x"
type textarea "D1 AND D2 ARE ICIGN"
type textarea "x"
type textarea "D1 AND D2 ARE ICIG"
type textarea "x"
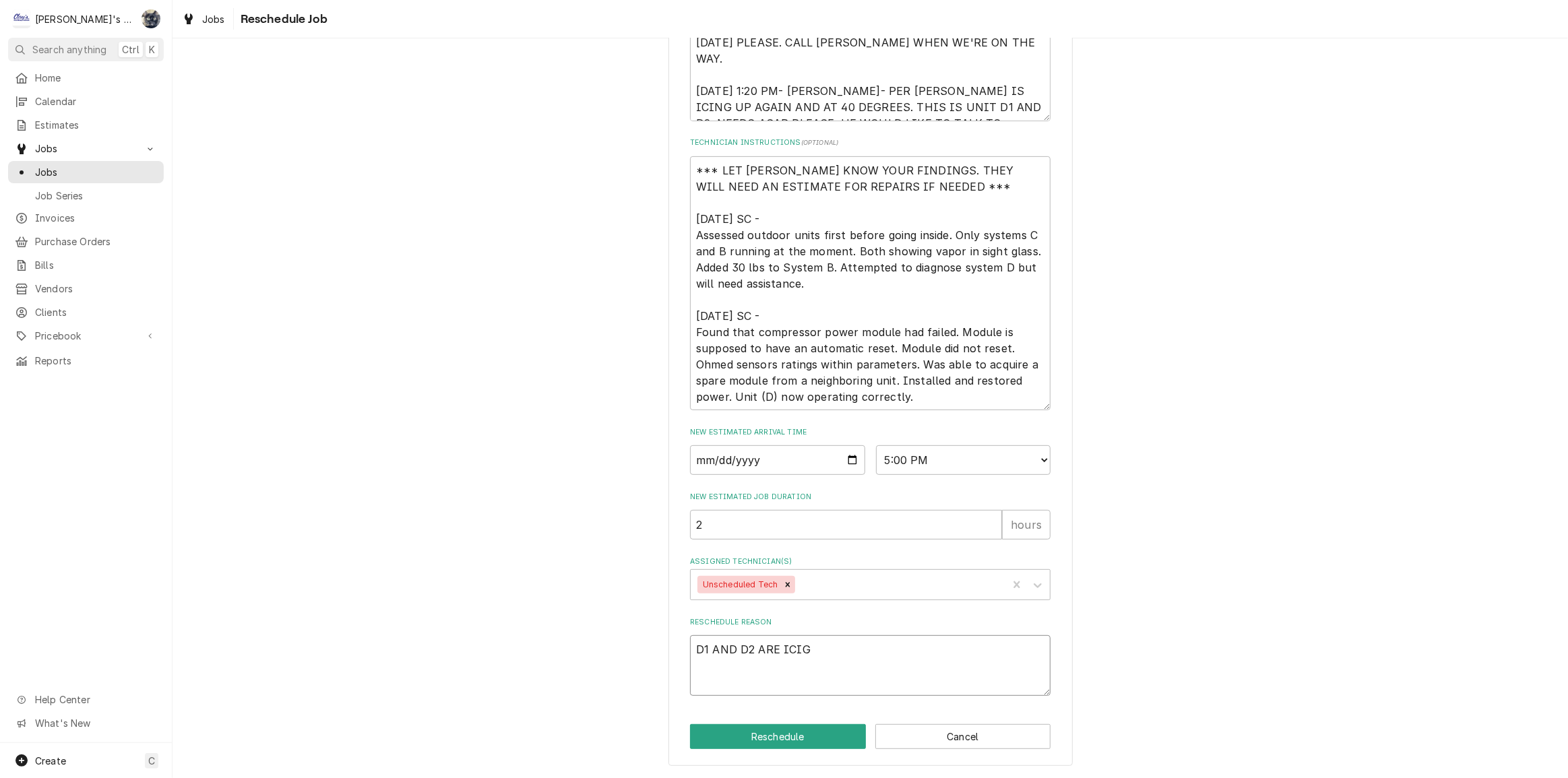
type textarea "D1 AND D2 ARE ICI"
type textarea "x"
type textarea "D1 AND D2 ARE ICIN"
type textarea "x"
type textarea "D1 AND D2 ARE ICING"
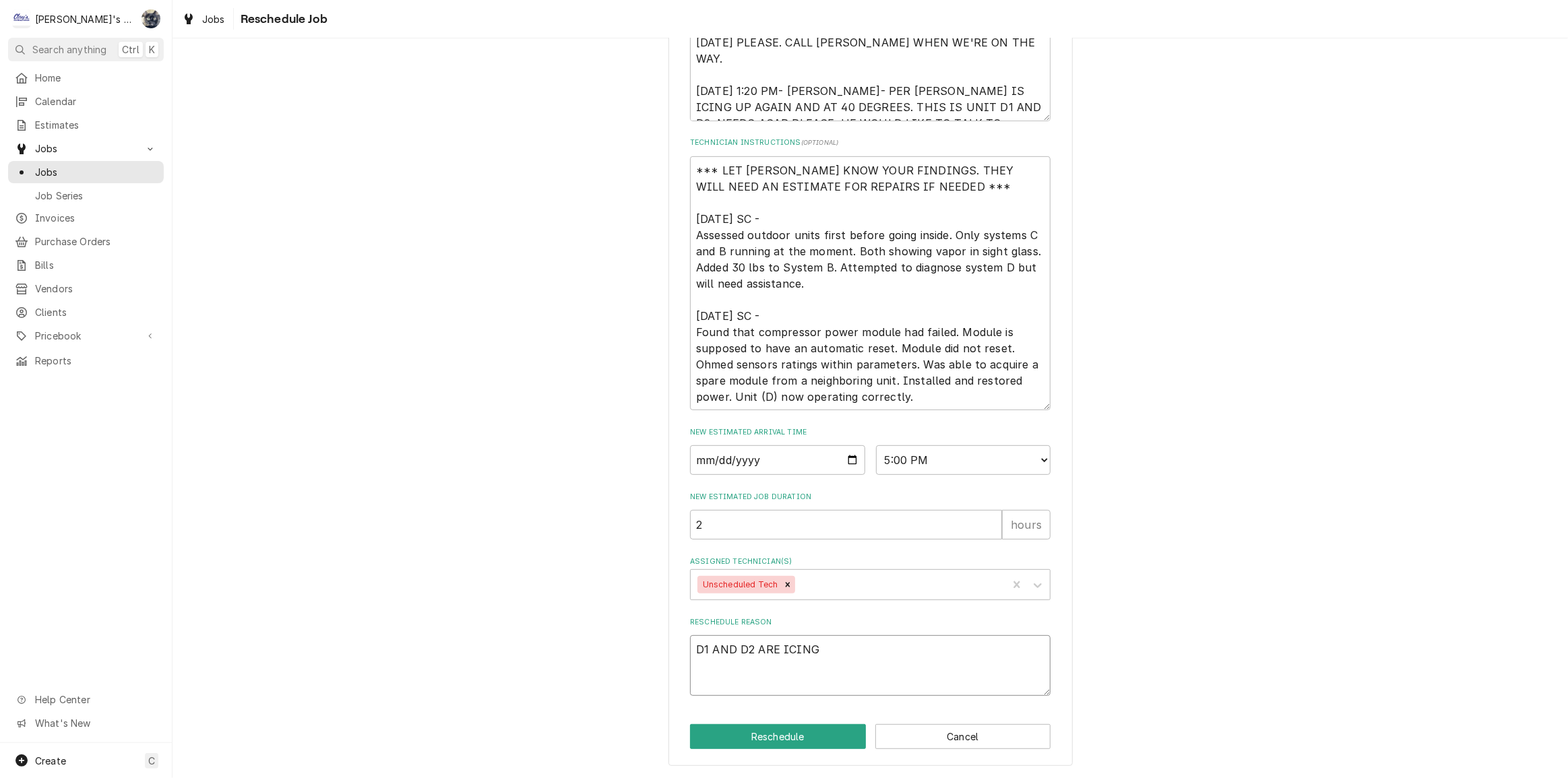
type textarea "x"
type textarea "D1 AND D2 ARE ICING"
type textarea "x"
type textarea "D1 AND D2 ARE ICING U"
type textarea "x"
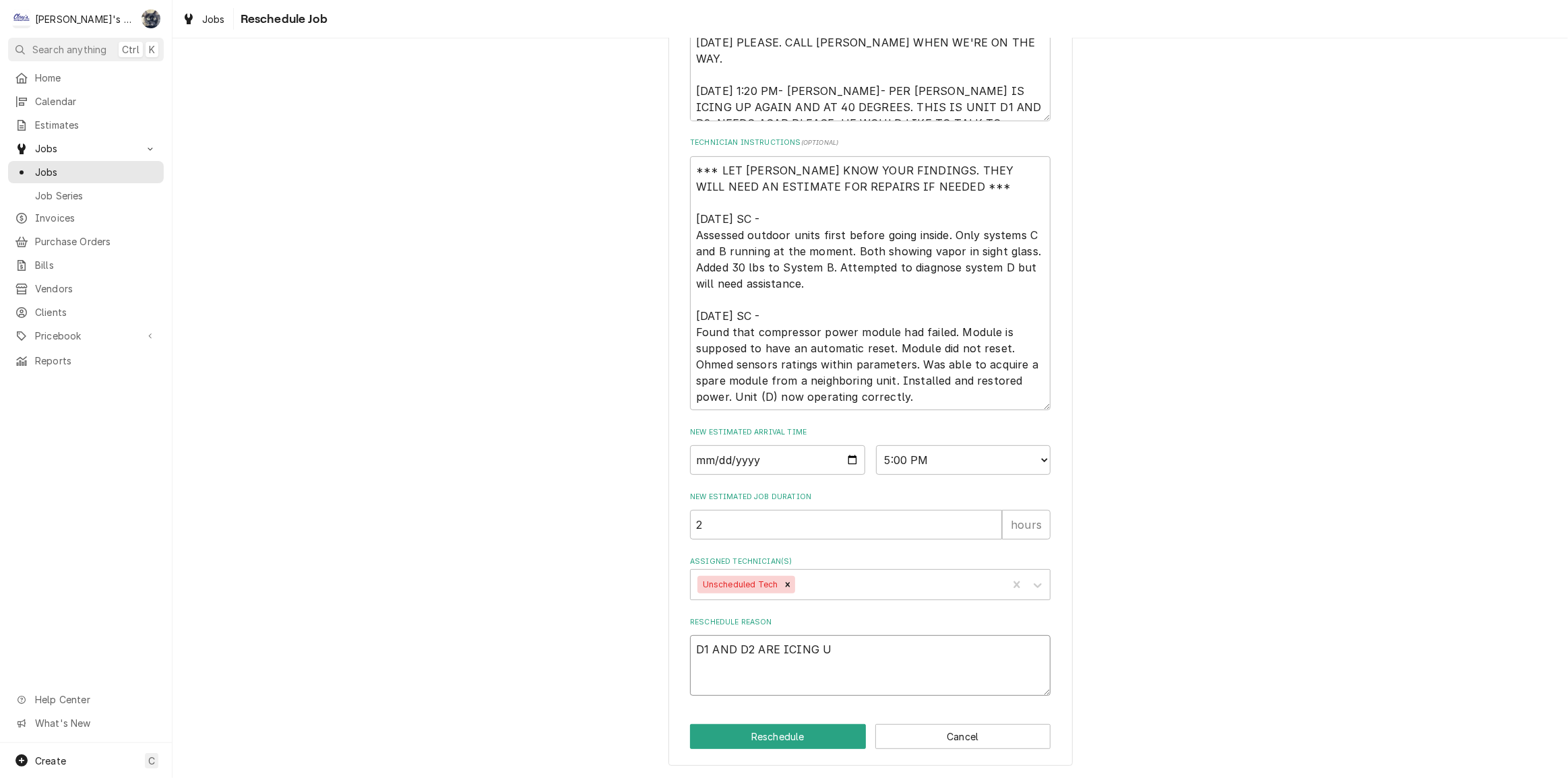
type textarea "D1 AND D2 ARE ICING UP"
type textarea "x"
type textarea "D1 AND D2 ARE ICING UP"
type textarea "x"
type textarea "D1 AND D2 ARE ICING UP"
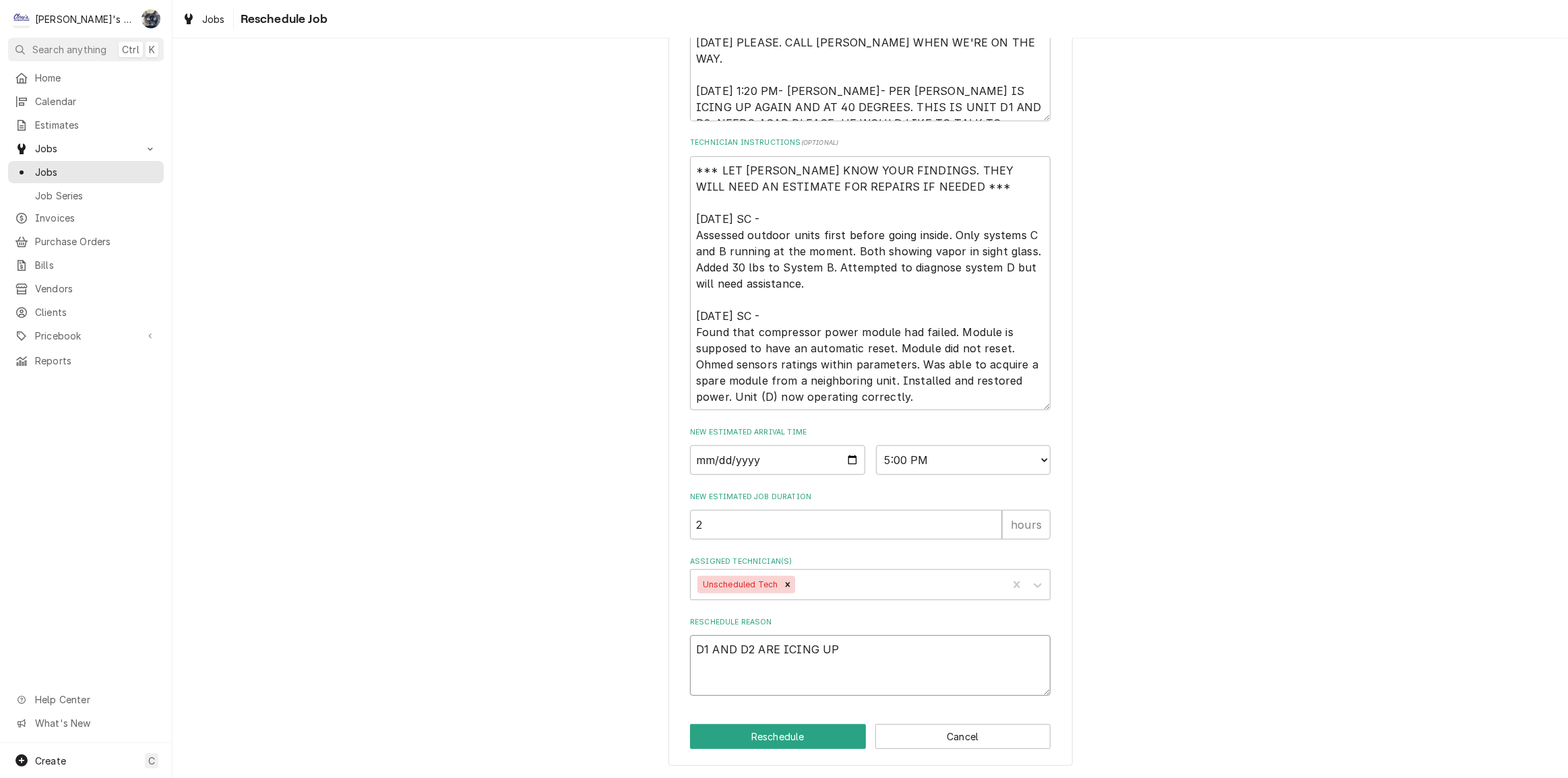
type textarea "x"
type textarea "D1 AND D2 ARE ICING UP,"
type textarea "x"
type textarea "D1 AND D2 ARE ICING UP,"
type textarea "x"
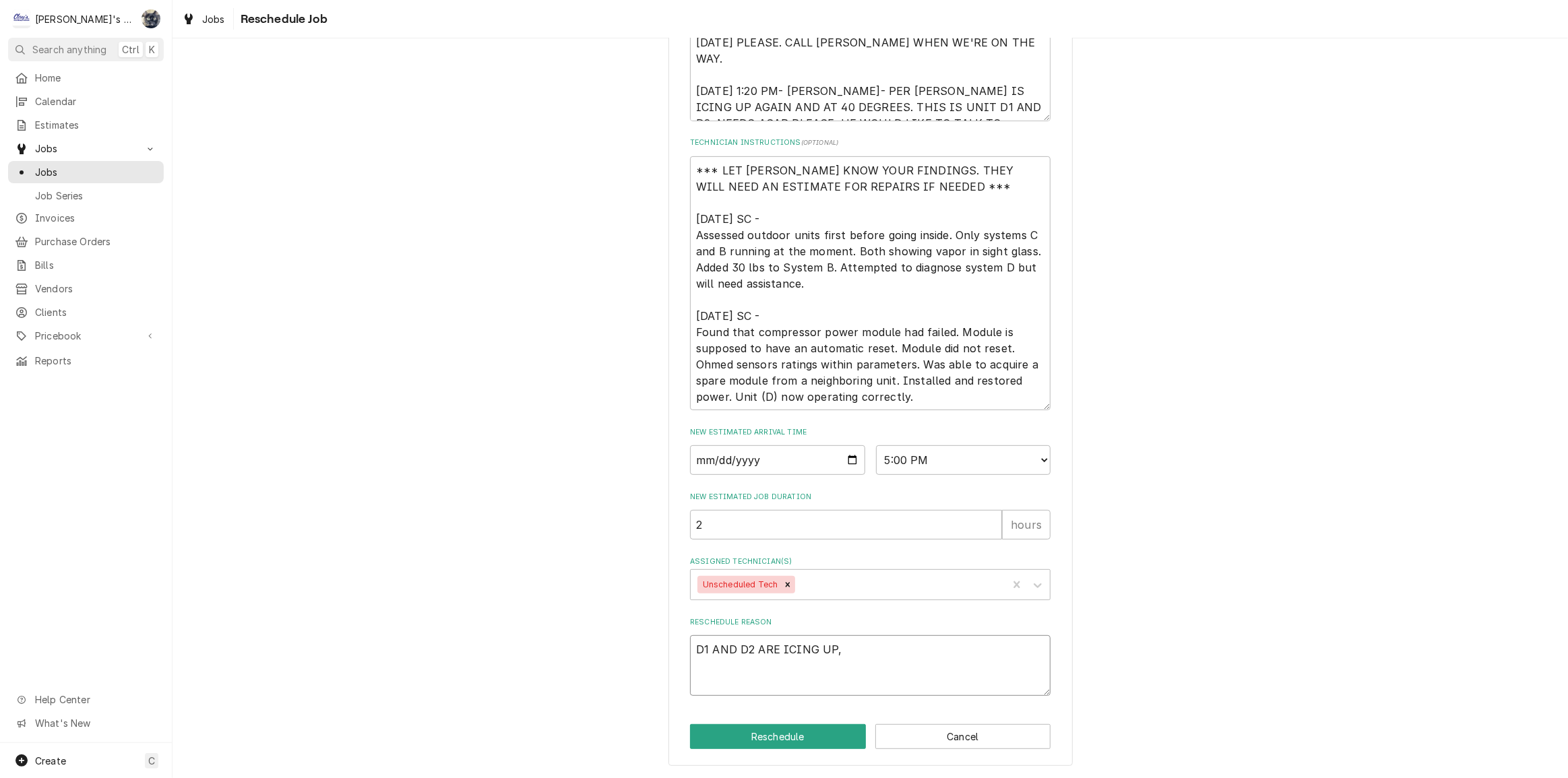
type textarea "D1 AND D2 ARE ICING UP, E"
type textarea "x"
type textarea "D1 AND D2 ARE ICING UP, EE"
type textarea "x"
type textarea "D1 AND D2 ARE ICING UP, EED"
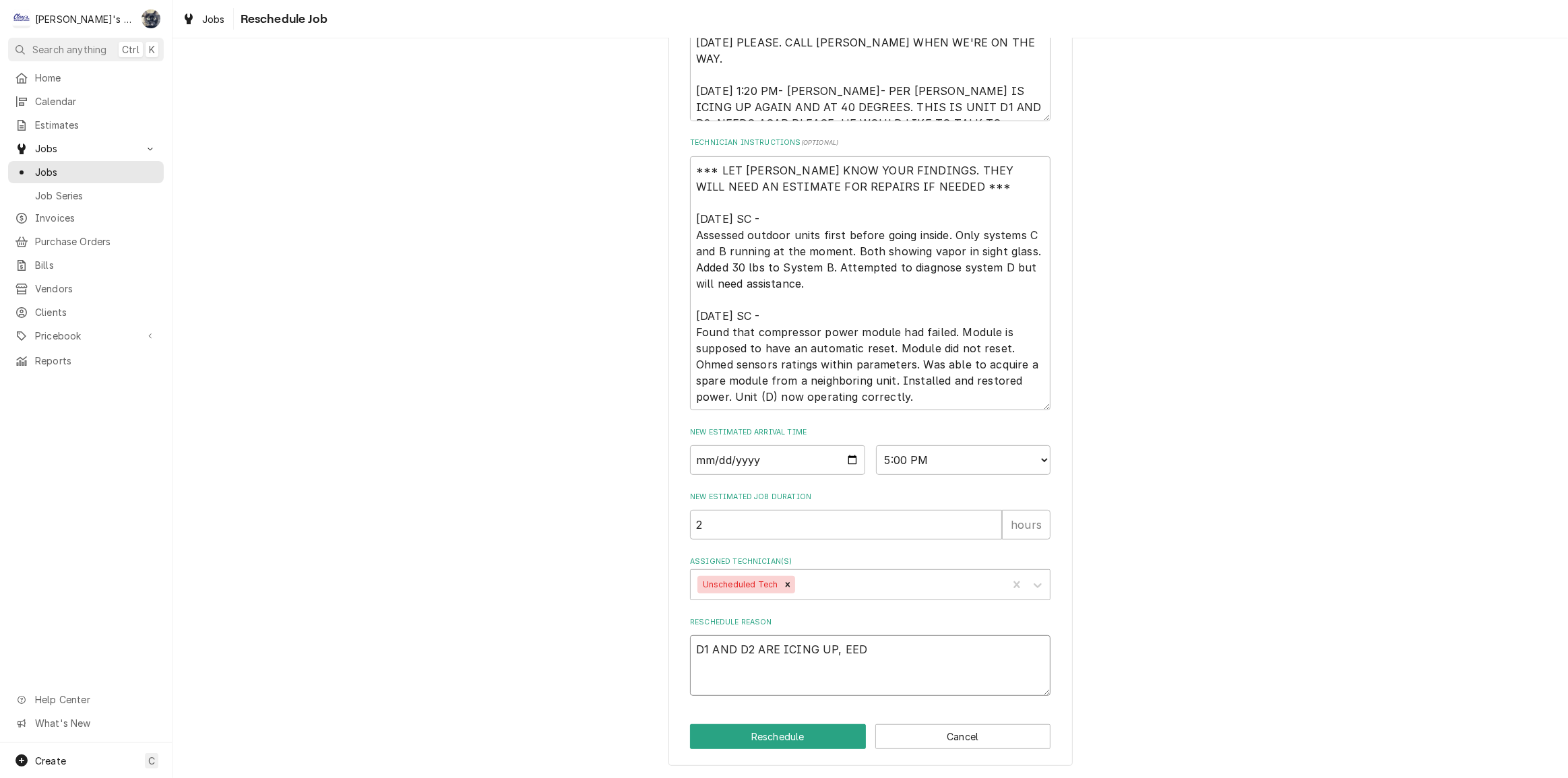
type textarea "x"
type textarea "D1 AND D2 ARE ICING UP, EE"
type textarea "x"
type textarea "D1 AND D2 ARE ICING UP, E"
type textarea "x"
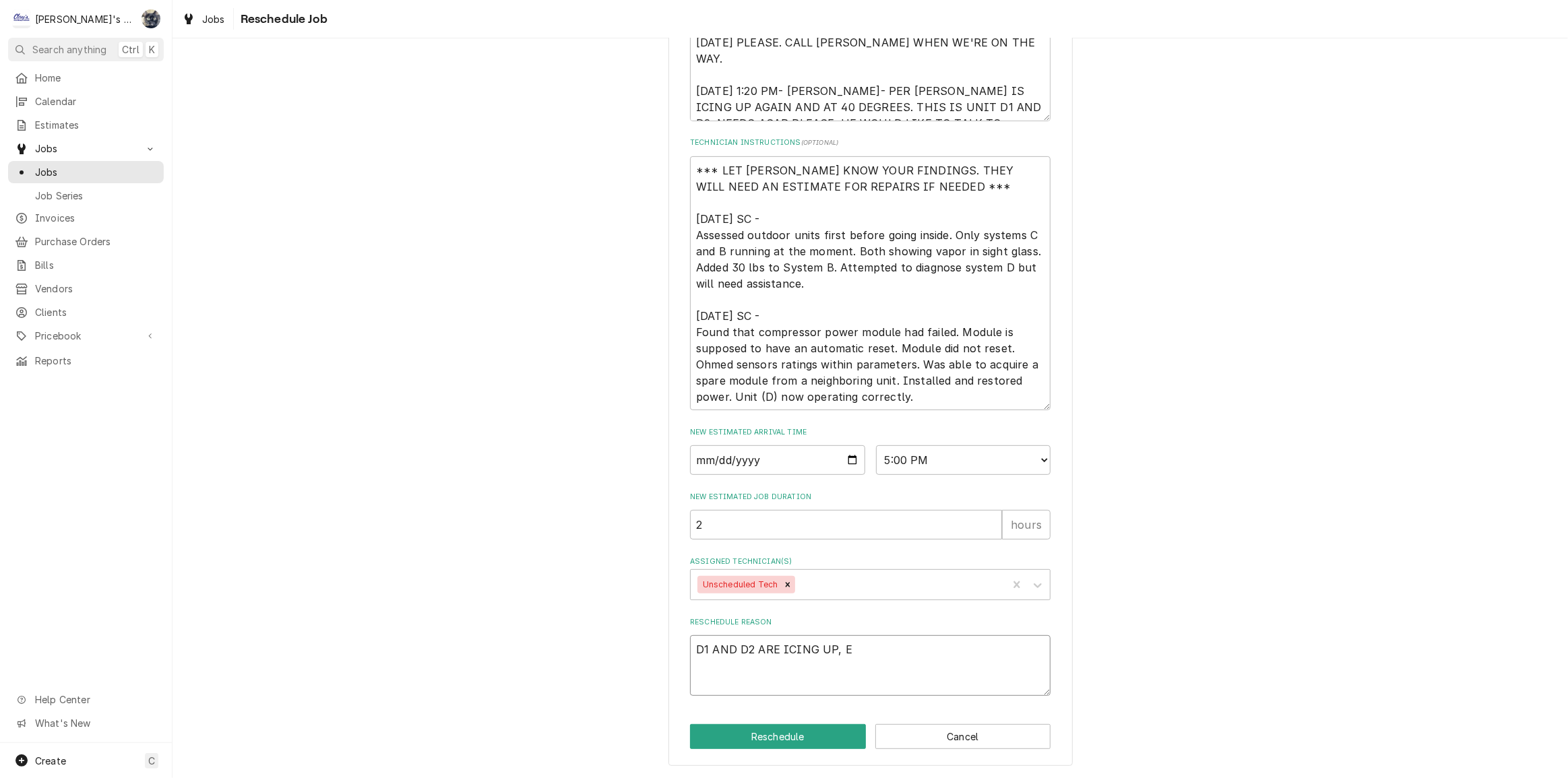
type textarea "D1 AND D2 ARE ICING UP,"
type textarea "x"
type textarea "D1 AND D2 ARE ICING UP, N"
type textarea "x"
type textarea "D1 AND D2 ARE ICING UP, NE"
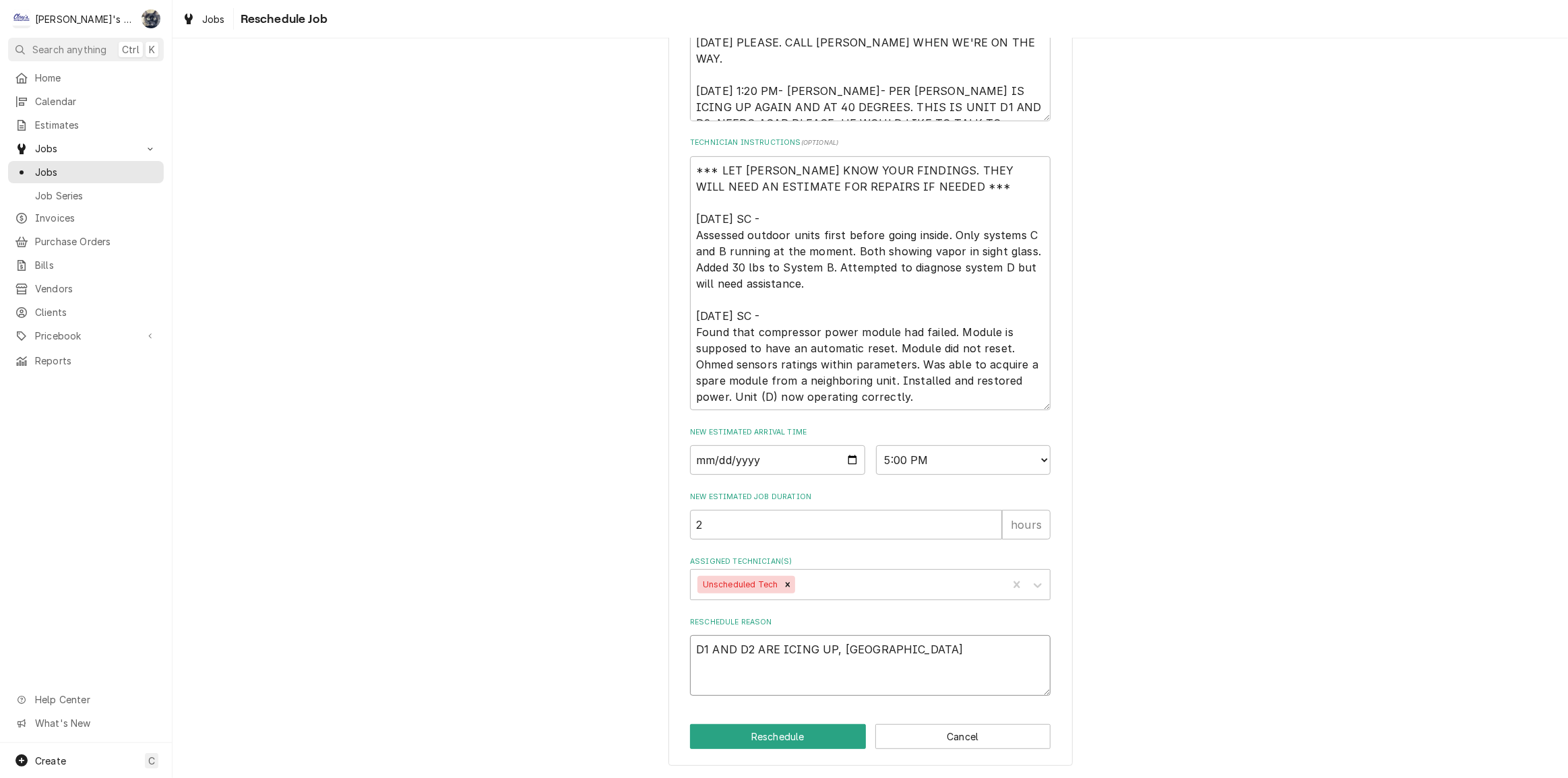
type textarea "x"
type textarea "D1 AND D2 ARE ICING UP, NEE"
type textarea "x"
type textarea "D1 AND D2 ARE ICING UP, NEED"
type textarea "x"
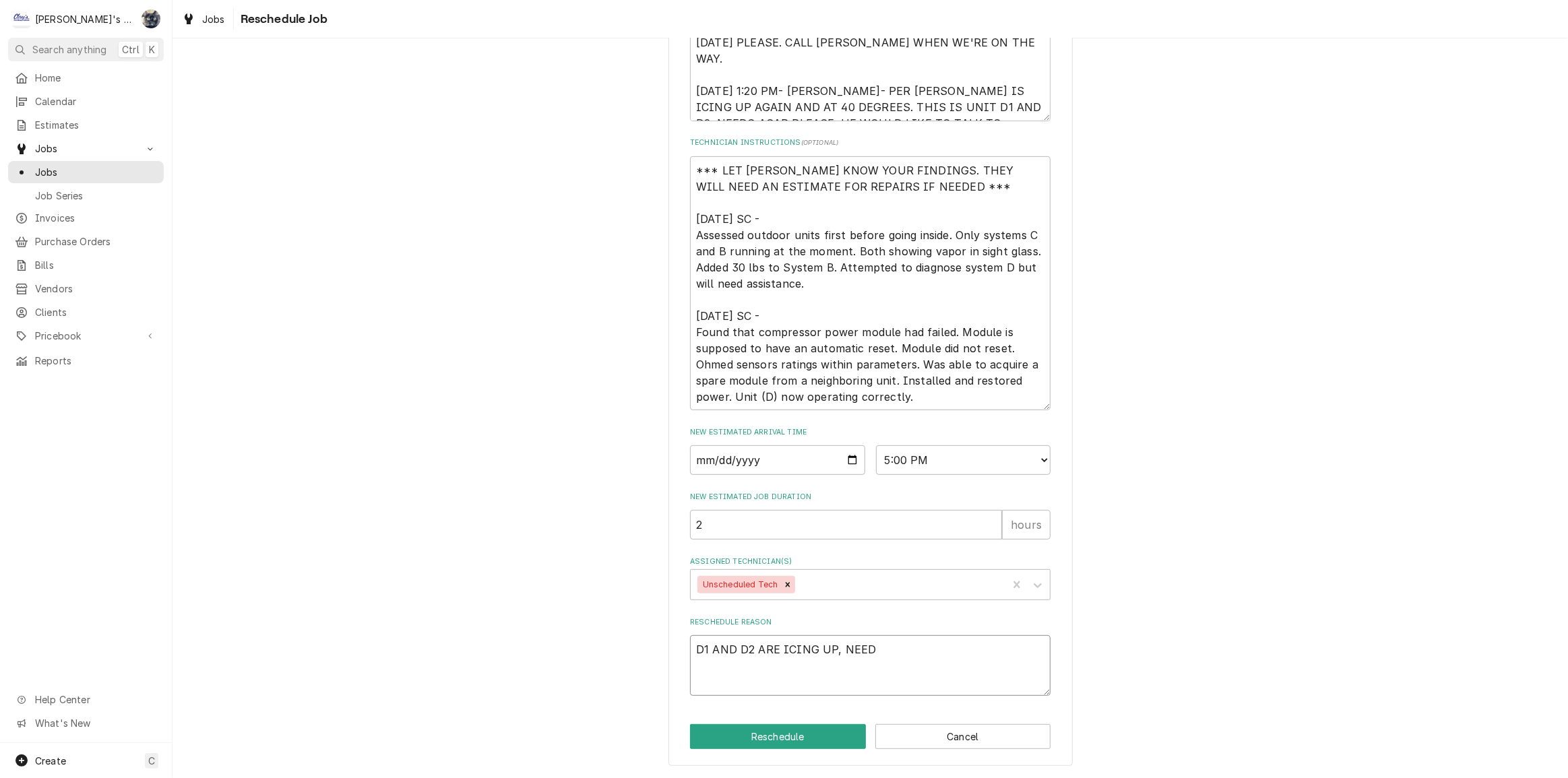
type textarea "D1 AND D2 ARE ICING UP, NEED"
type textarea "x"
type textarea "D1 AND D2 ARE ICING UP, NEED T"
type textarea "x"
type textarea "D1 AND D2 ARE ICING UP, NEED TO"
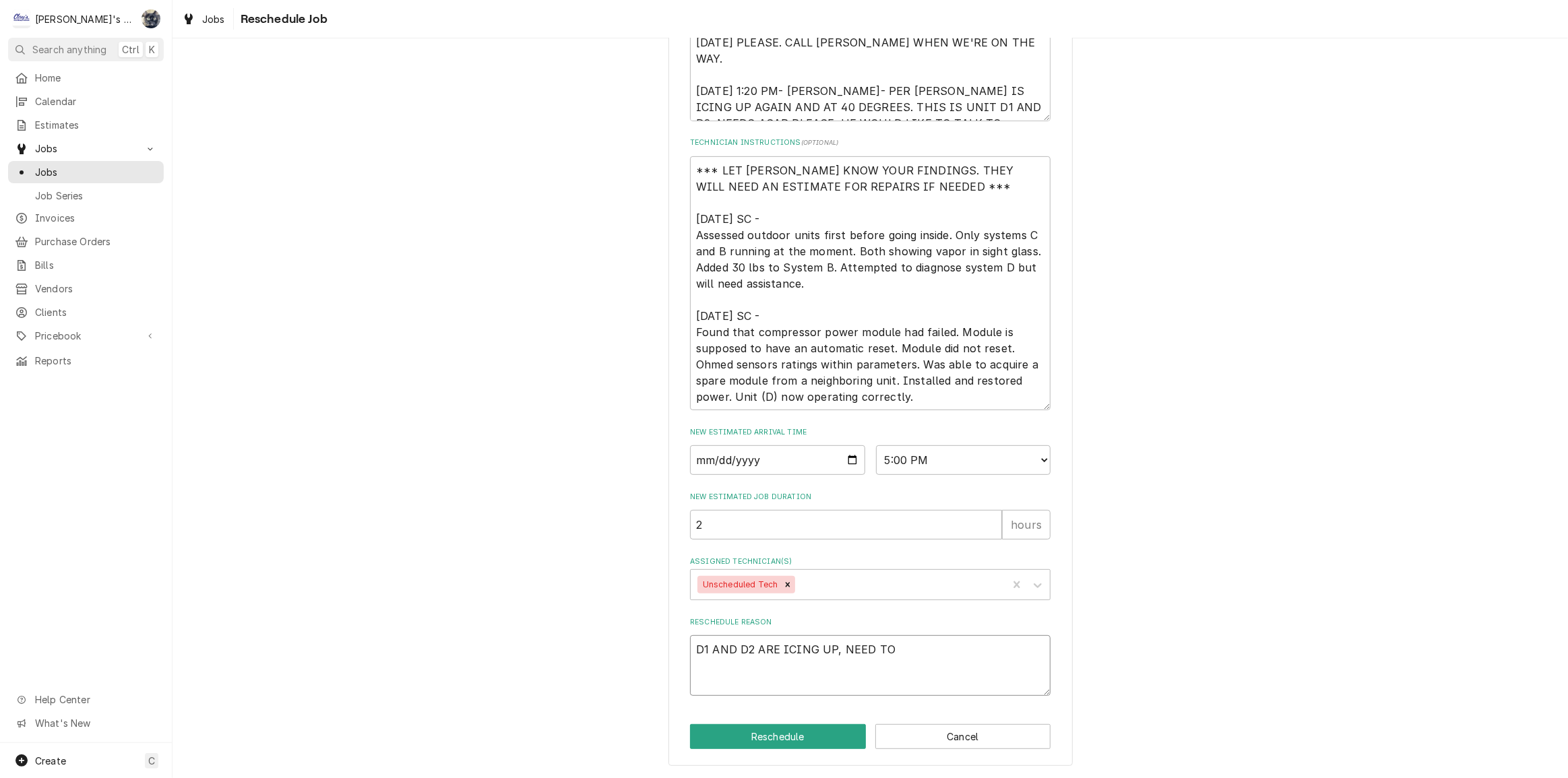
type textarea "x"
type textarea "D1 AND D2 ARE ICING UP, NEED TO"
type textarea "x"
type textarea "D1 AND D2 ARE ICING UP, NEED TO A"
type textarea "x"
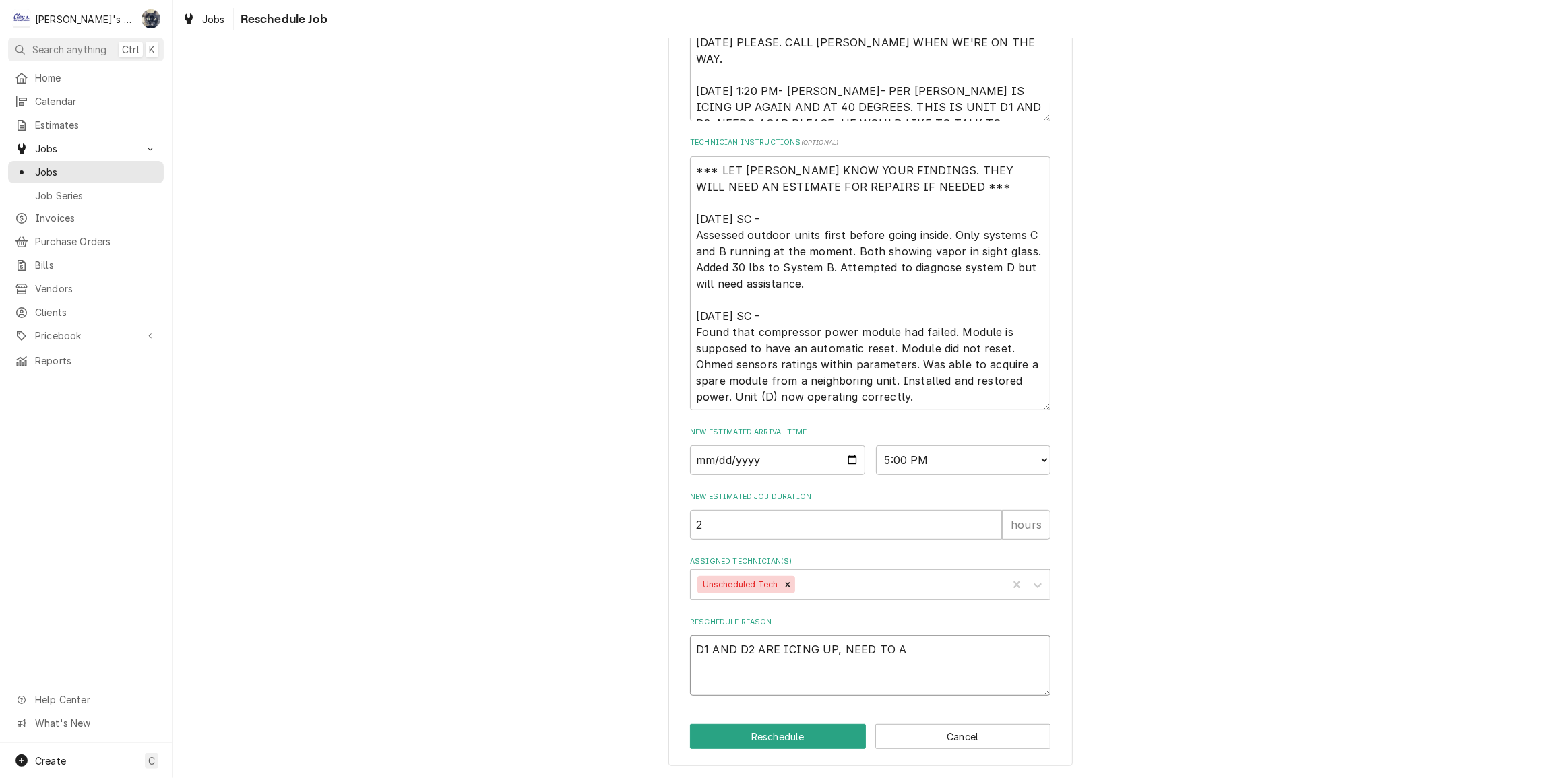
type textarea "D1 AND D2 ARE ICING UP, NEED TO AD"
type textarea "x"
type textarea "D1 AND D2 ARE ICING UP, NEED TO ADD"
type textarea "x"
type textarea "D1 AND D2 ARE ICING UP, NEED TO ADD"
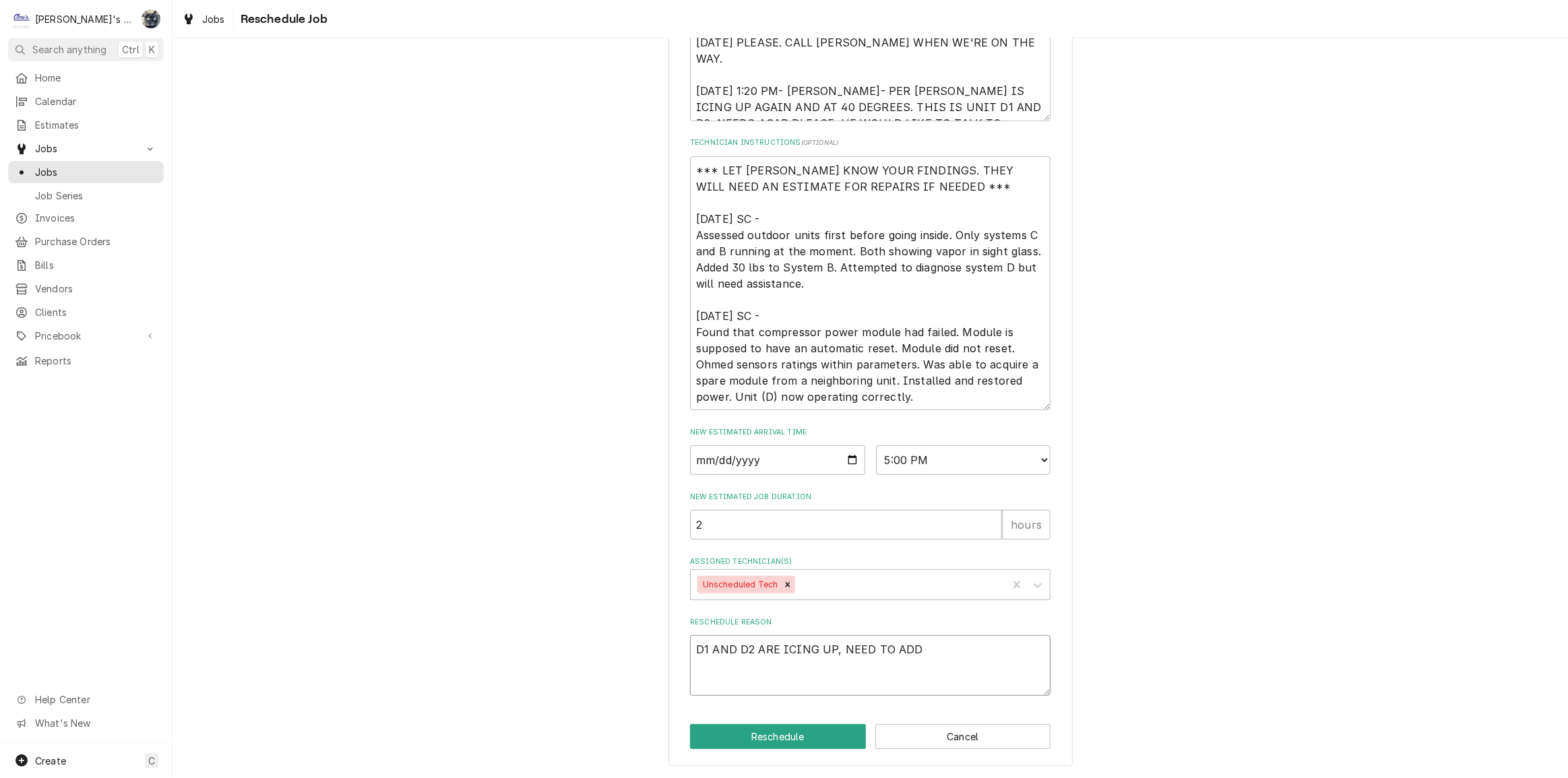
type textarea "x"
type textarea "D1 AND D2 ARE ICING UP, NEED TO ADD R"
type textarea "x"
type textarea "D1 AND D2 ARE ICING UP, NEED TO ADD RE"
type textarea "x"
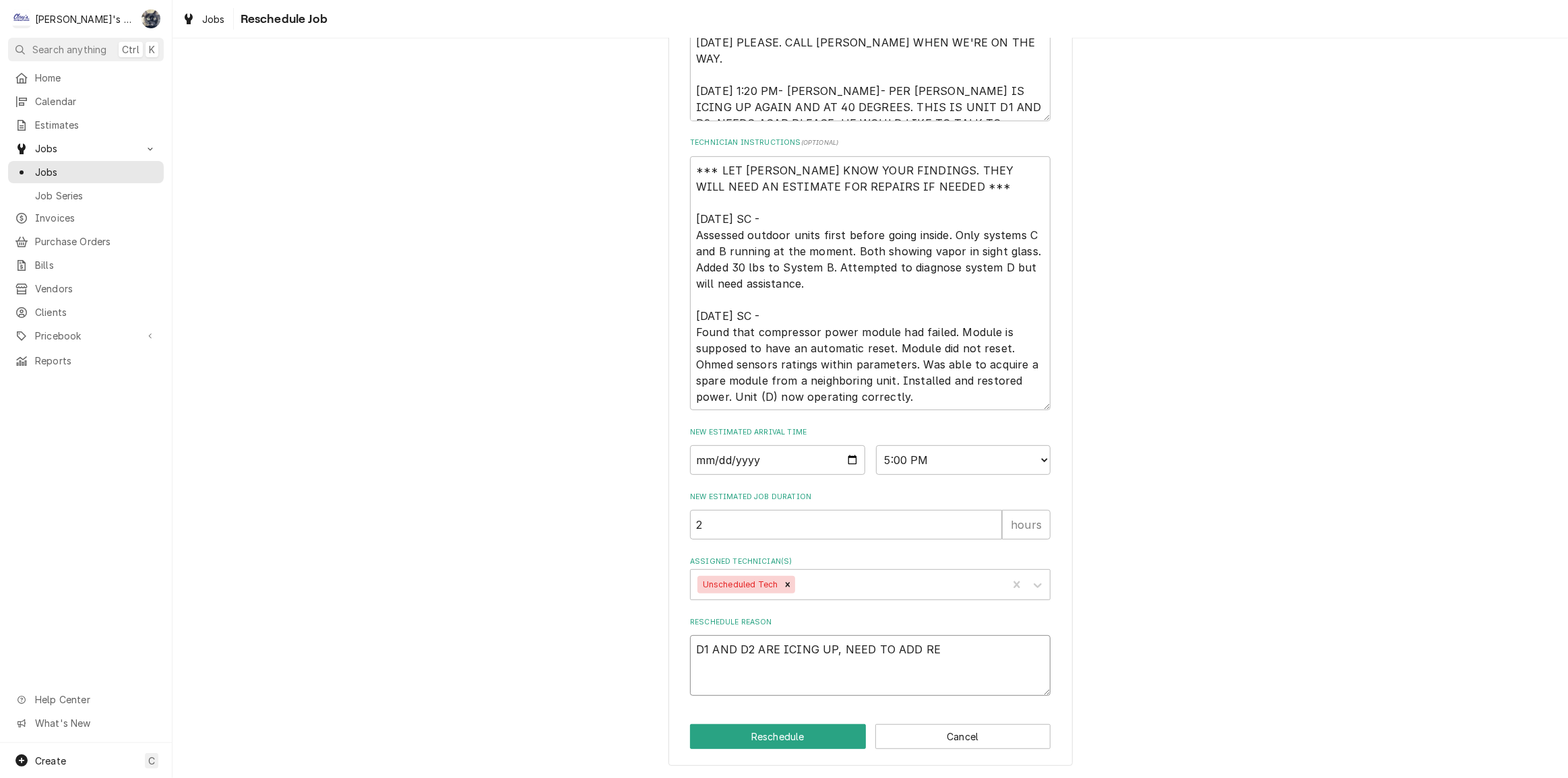
type textarea "D1 AND D2 ARE ICING UP, NEED TO ADD REF"
type textarea "x"
type textarea "D1 AND D2 ARE ICING UP, NEED TO ADD REFR"
type textarea "x"
type textarea "D1 AND D2 ARE ICING UP, NEED TO ADD REFRI"
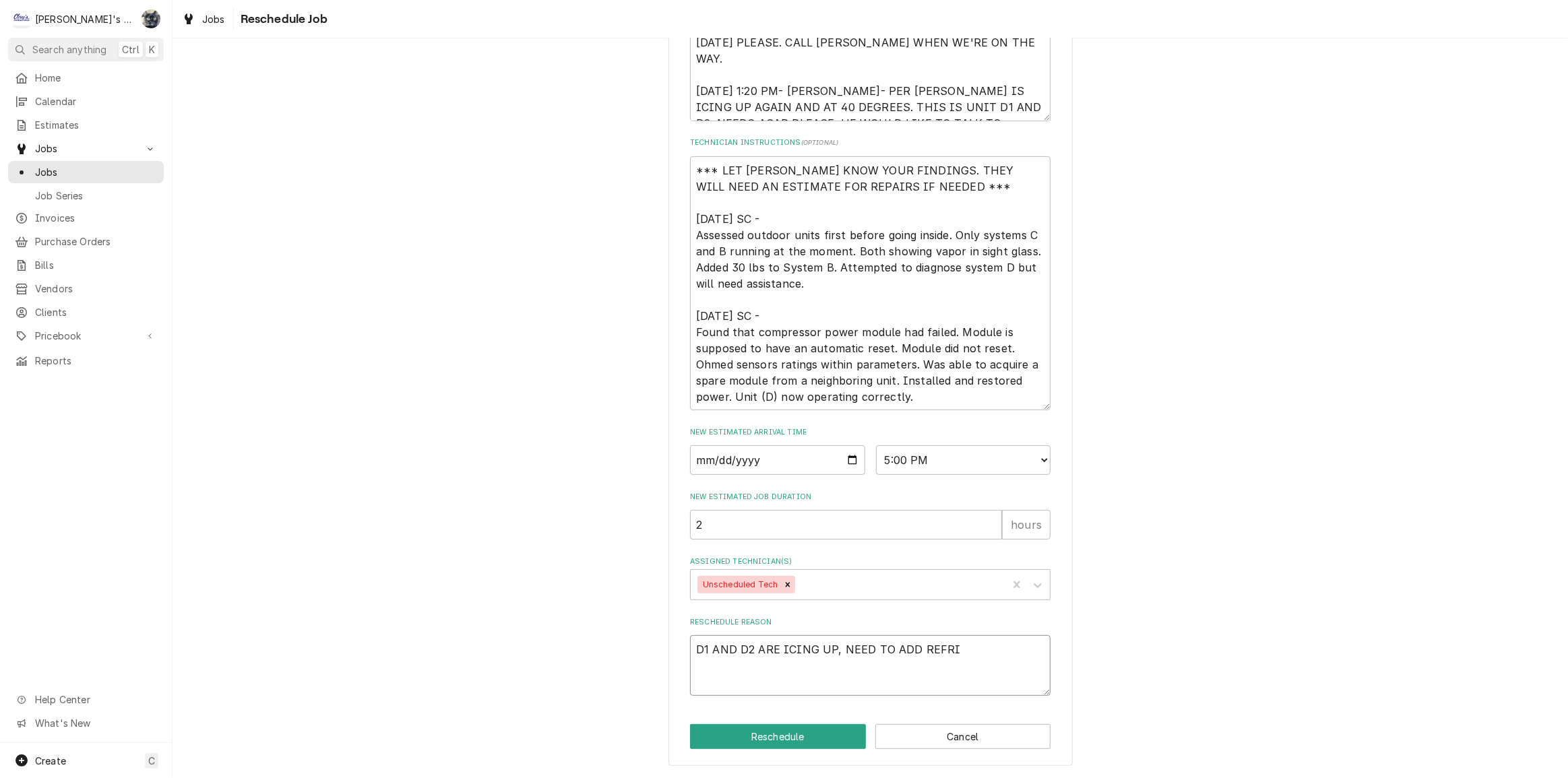
type textarea "x"
type textarea "D1 AND D2 ARE ICING UP, NEED TO ADD REFRIG"
type textarea "x"
type textarea "D1 AND D2 ARE ICING UP, NEED TO ADD REFRIGE"
type textarea "x"
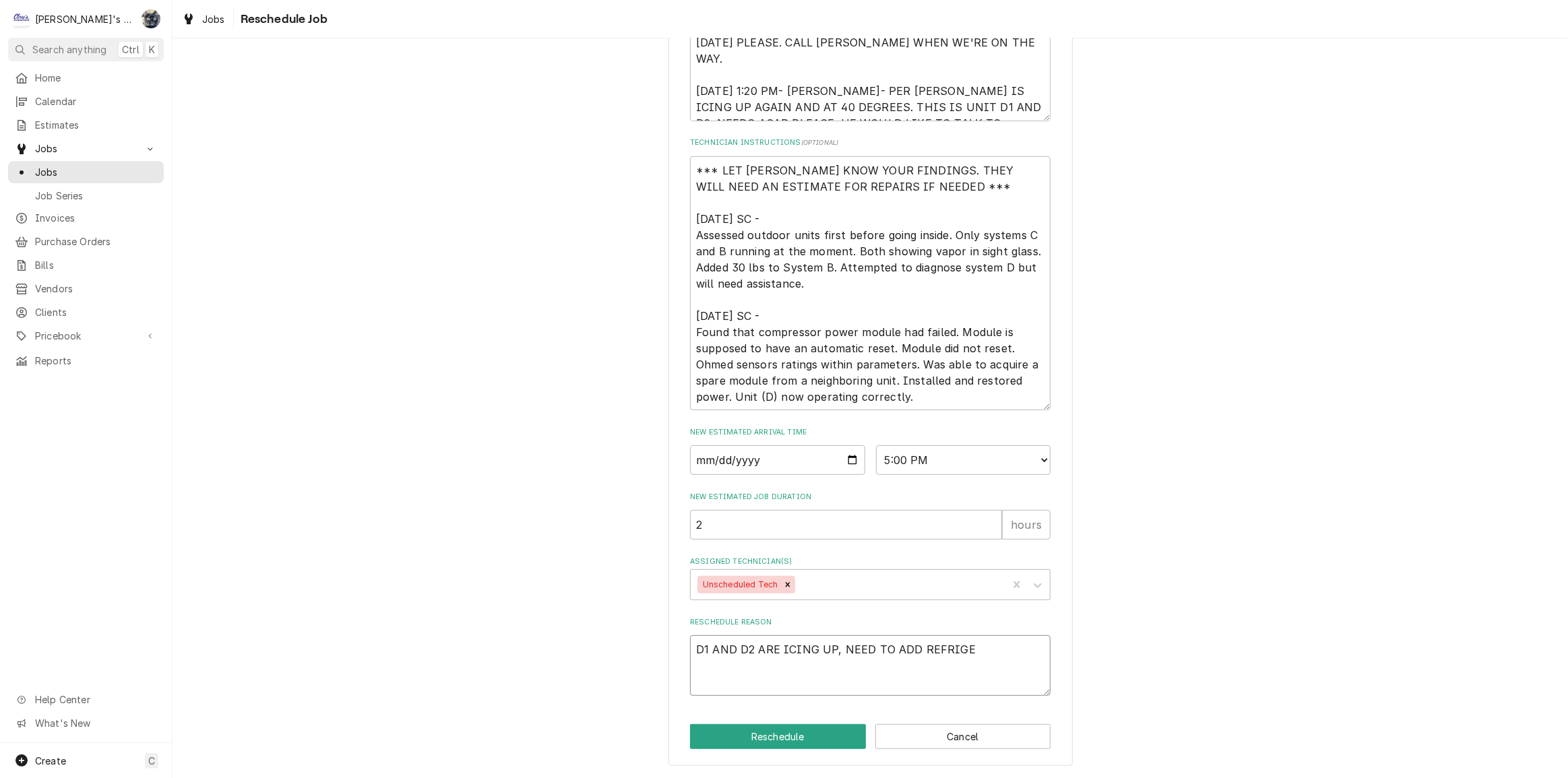
type textarea "D1 AND D2 ARE ICING UP, NEED TO ADD REFRIGER"
type textarea "x"
type textarea "D1 AND D2 ARE ICING UP, NEED TO ADD REFRIGERA"
type textarea "x"
type textarea "D1 AND D2 ARE ICING UP, NEED TO ADD REFRIGERAN"
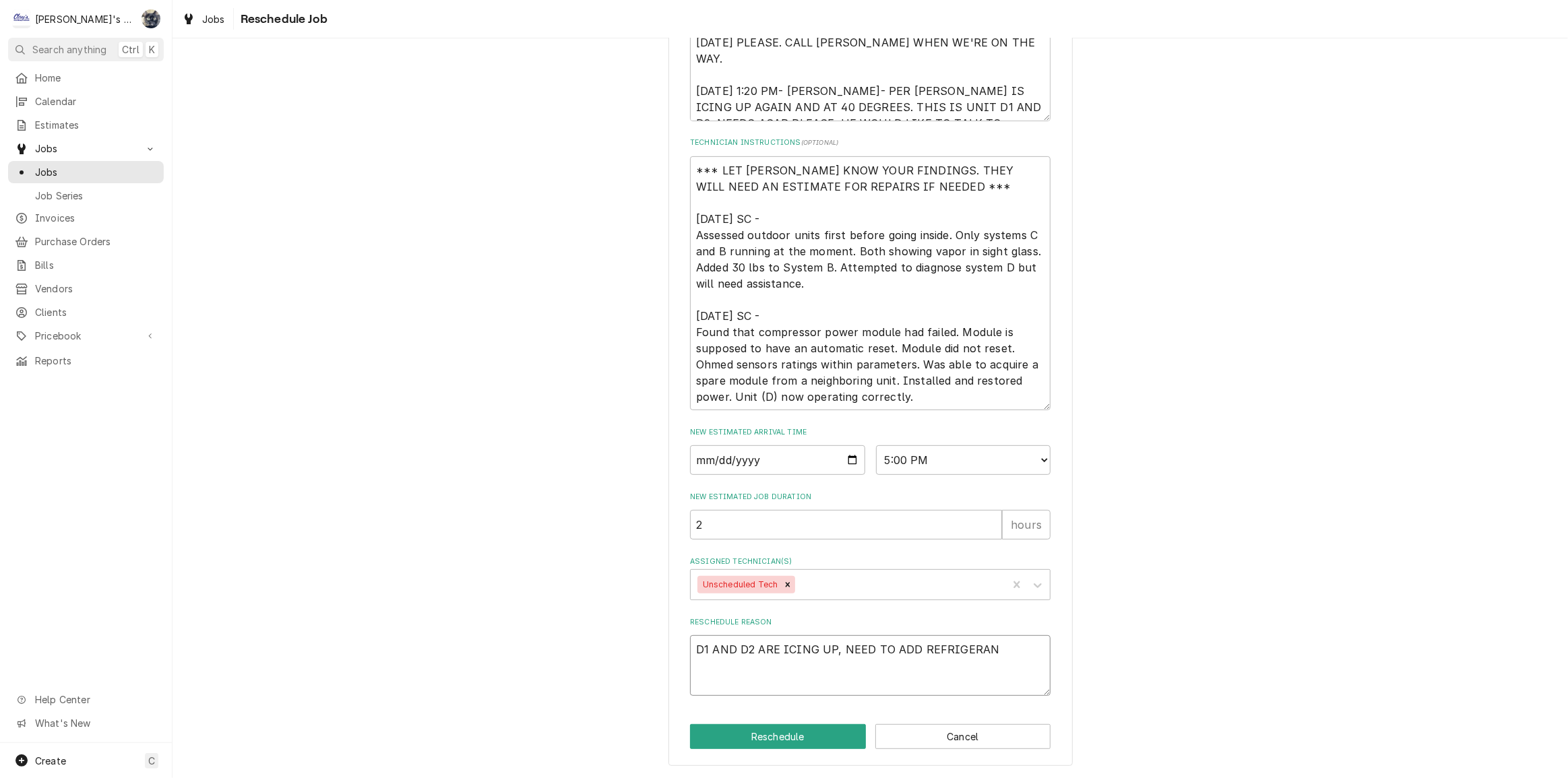
type textarea "x"
type textarea "D1 AND D2 ARE ICING UP, NEED TO ADD REFRIGERANT"
type textarea "x"
type textarea "D1 AND D2 ARE ICING UP, NEED TO ADD REFRIGERANT"
type textarea "x"
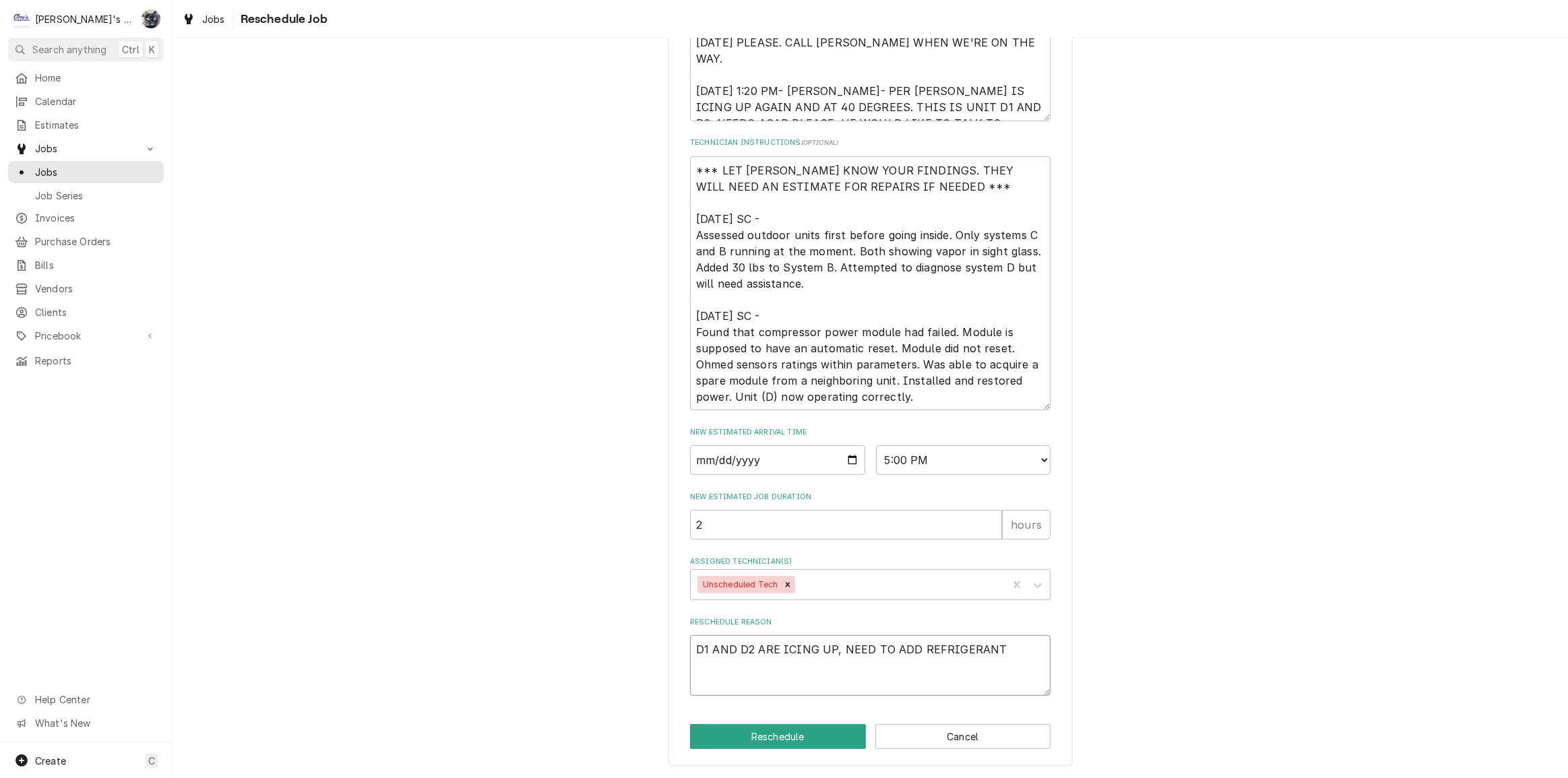
type textarea "D1 AND D2 ARE ICING UP, NEED TO ADD REFRIGERANT A"
type textarea "x"
type textarea "D1 AND D2 ARE ICING UP, NEED TO ADD REFRIGERANT AG"
type textarea "x"
type textarea "D1 AND D2 ARE ICING UP, NEED TO ADD REFRIGERANT AGA"
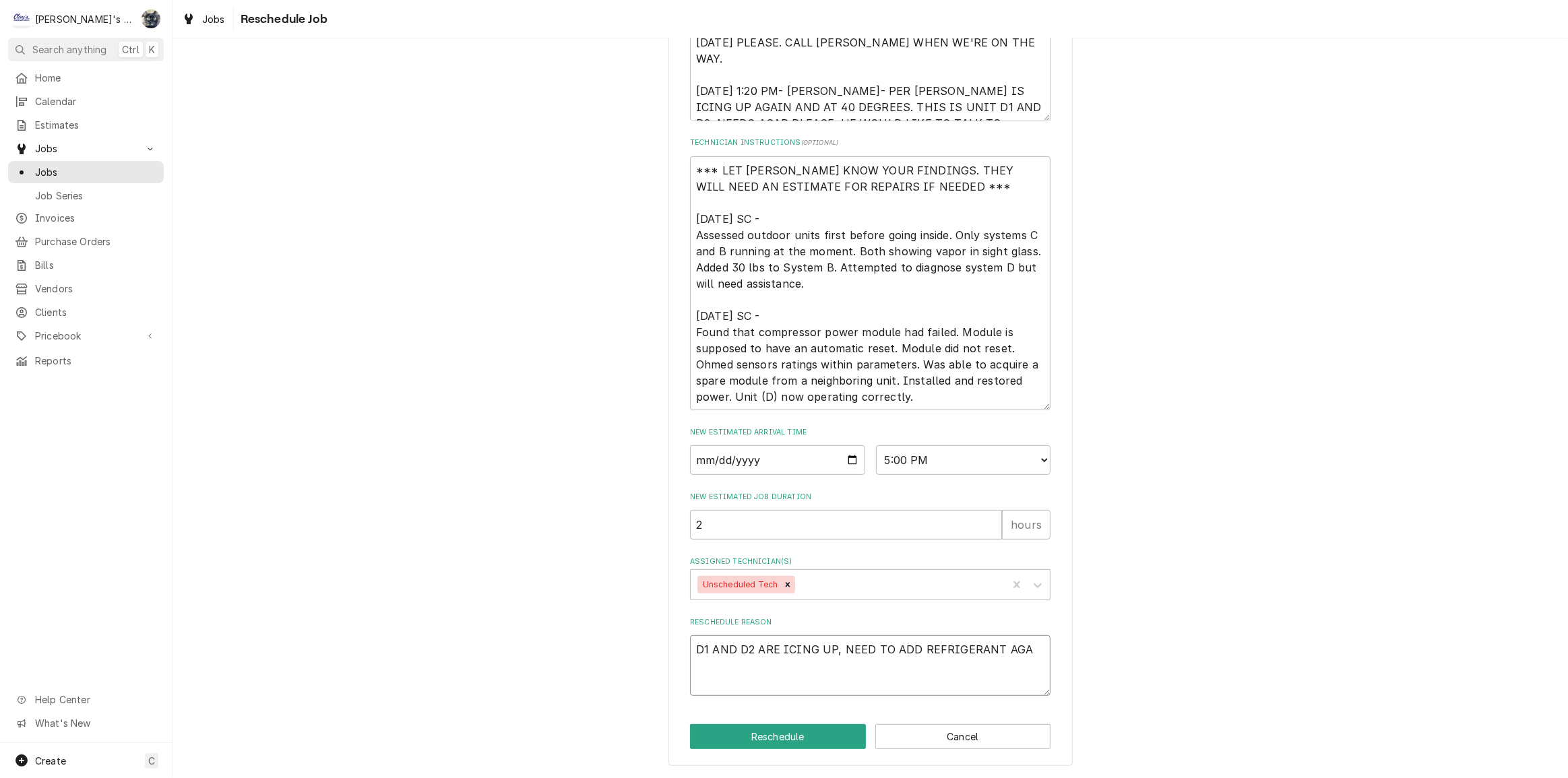
type textarea "x"
type textarea "D1 AND D2 ARE ICING UP, NEED TO ADD REFRIGERANT AGAI"
type textarea "x"
type textarea "D1 AND D2 ARE ICING UP, NEED TO ADD REFRIGERANT AGAIN"
click at [832, 732] on button "Reschedule" at bounding box center [777, 737] width 176 height 25
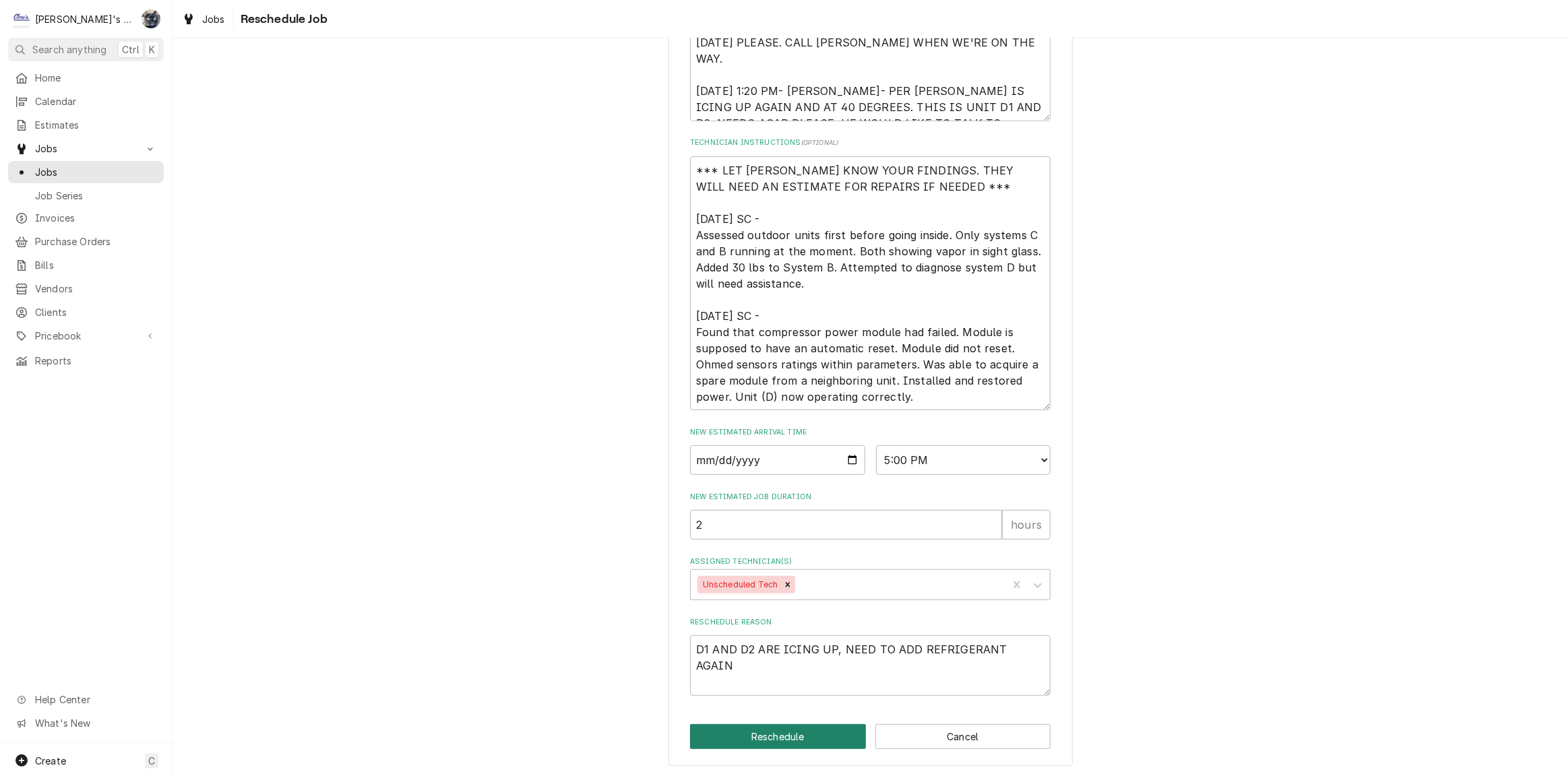
type textarea "x"
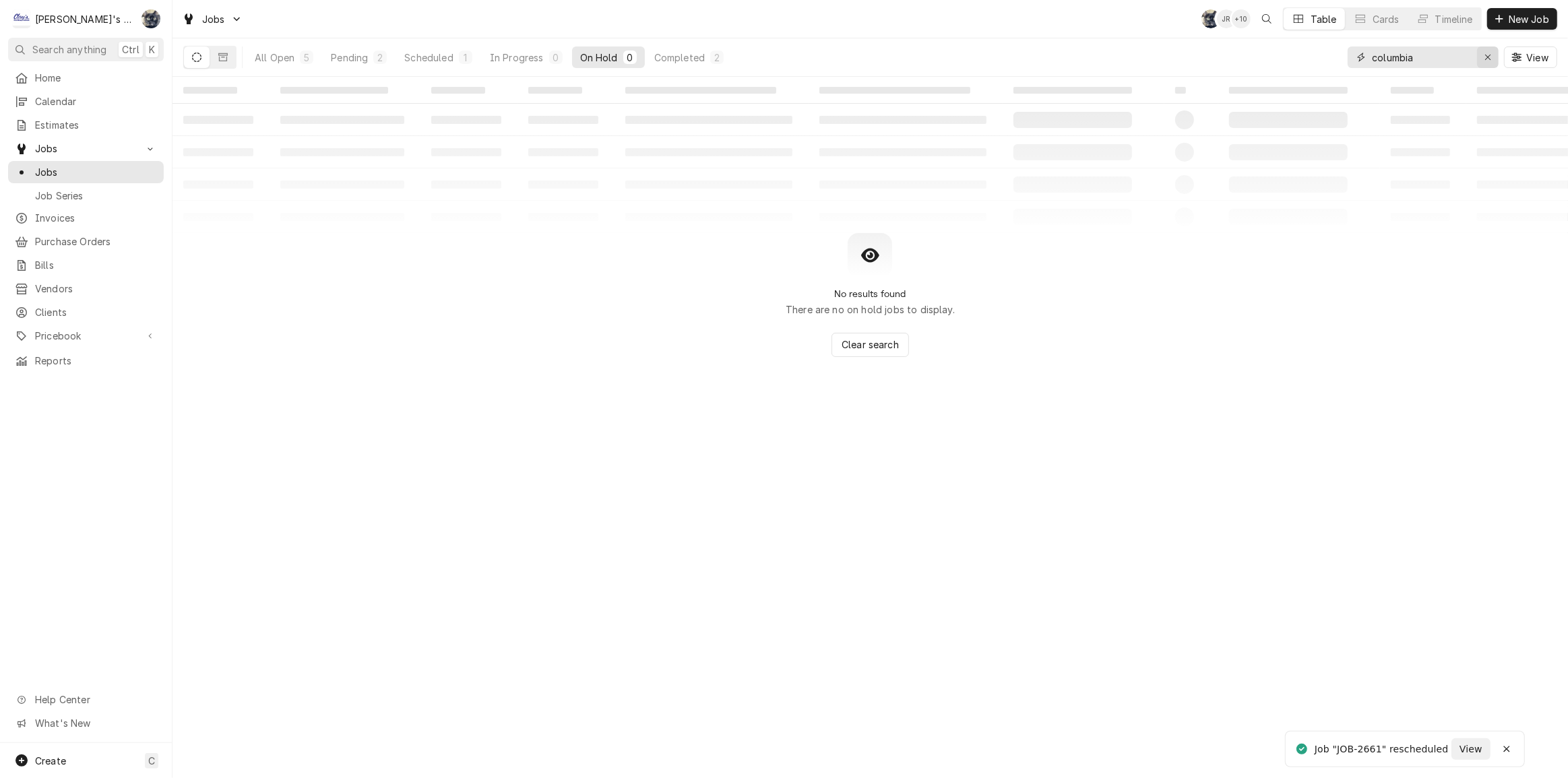
click at [1489, 60] on icon "Erase input" at bounding box center [1488, 57] width 8 height 9
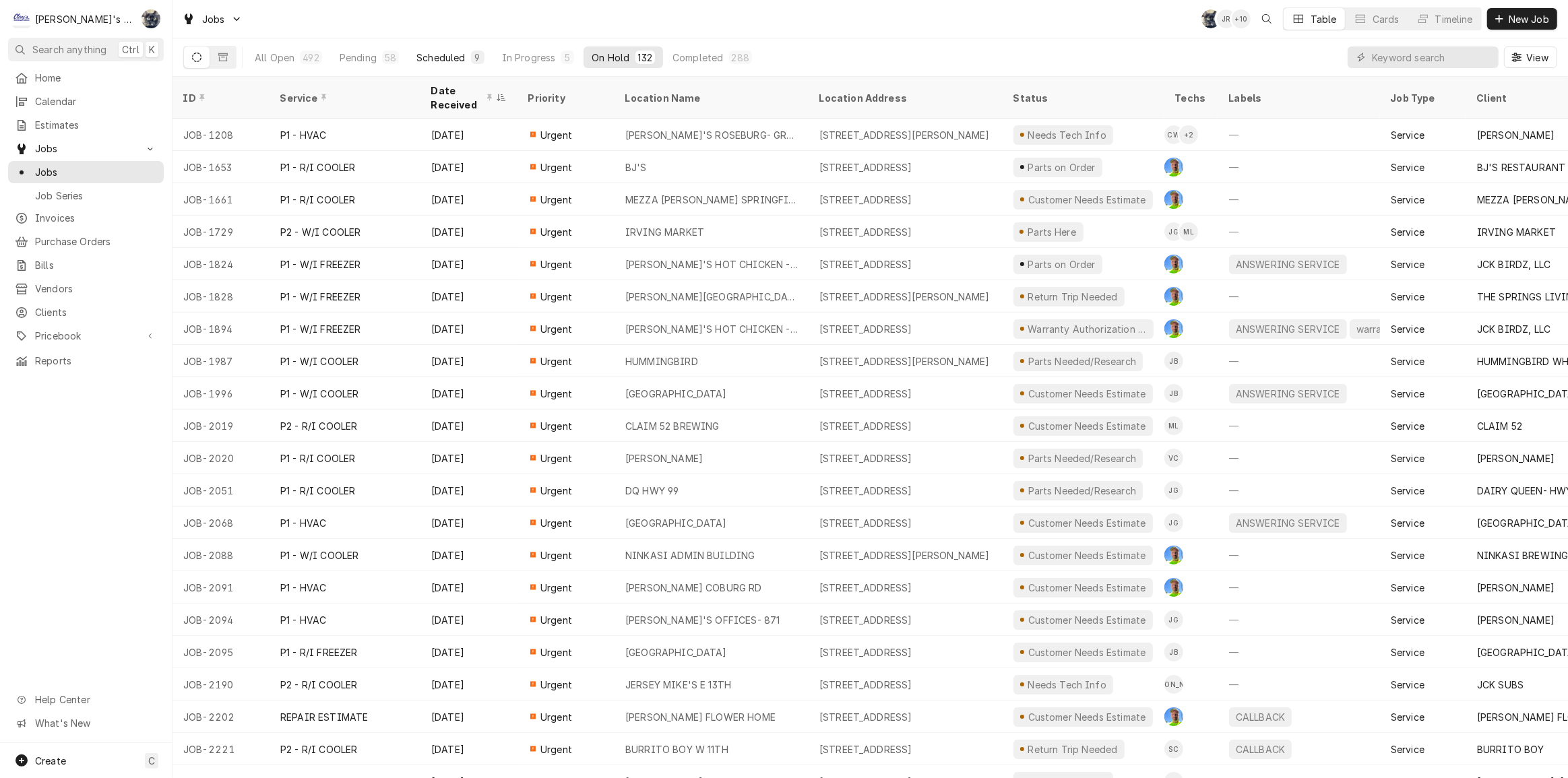
click at [474, 57] on div "9" at bounding box center [477, 57] width 8 height 14
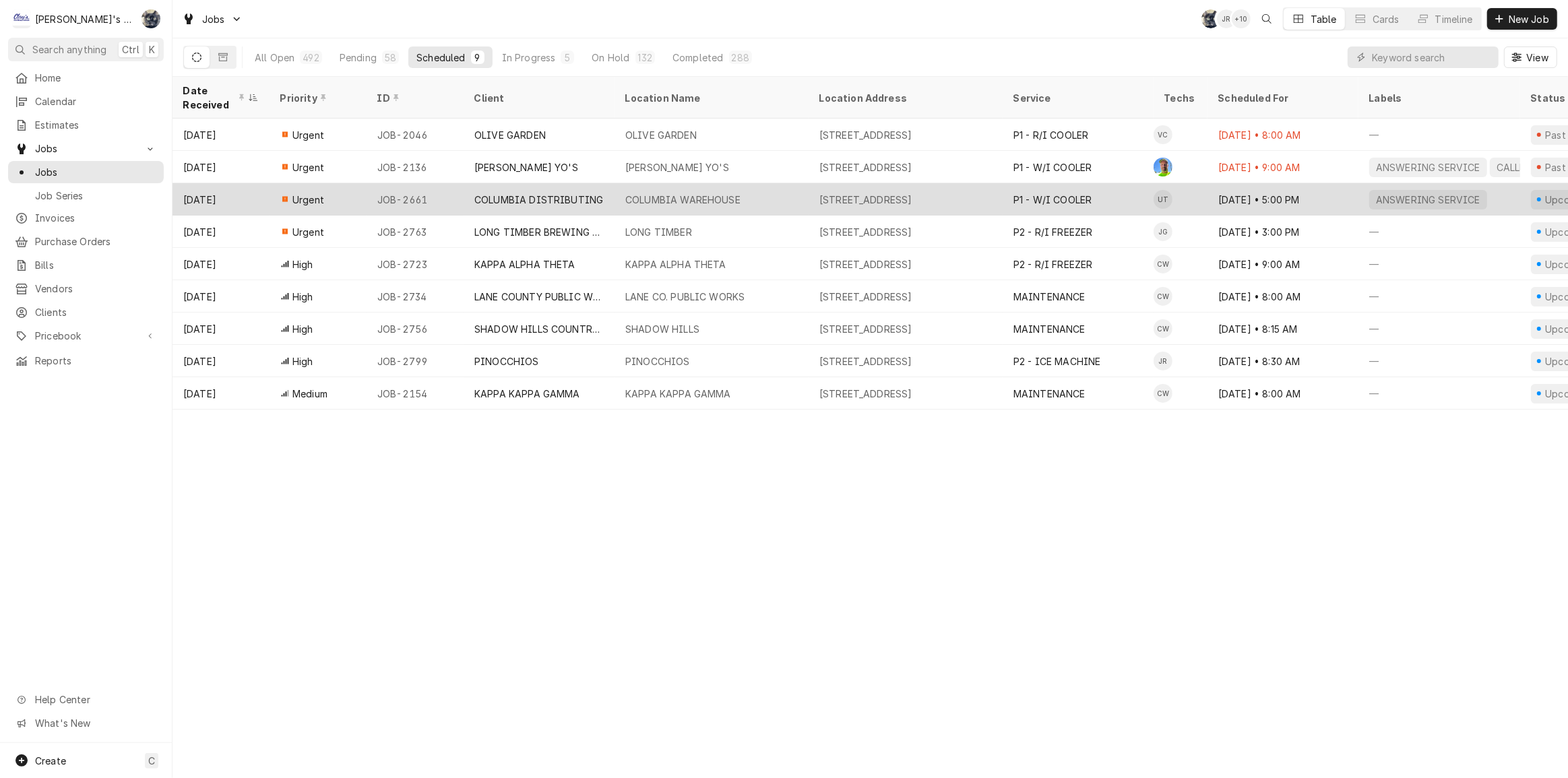
click at [1298, 195] on div "[DATE] • 5:00 PM" at bounding box center [1283, 199] width 151 height 33
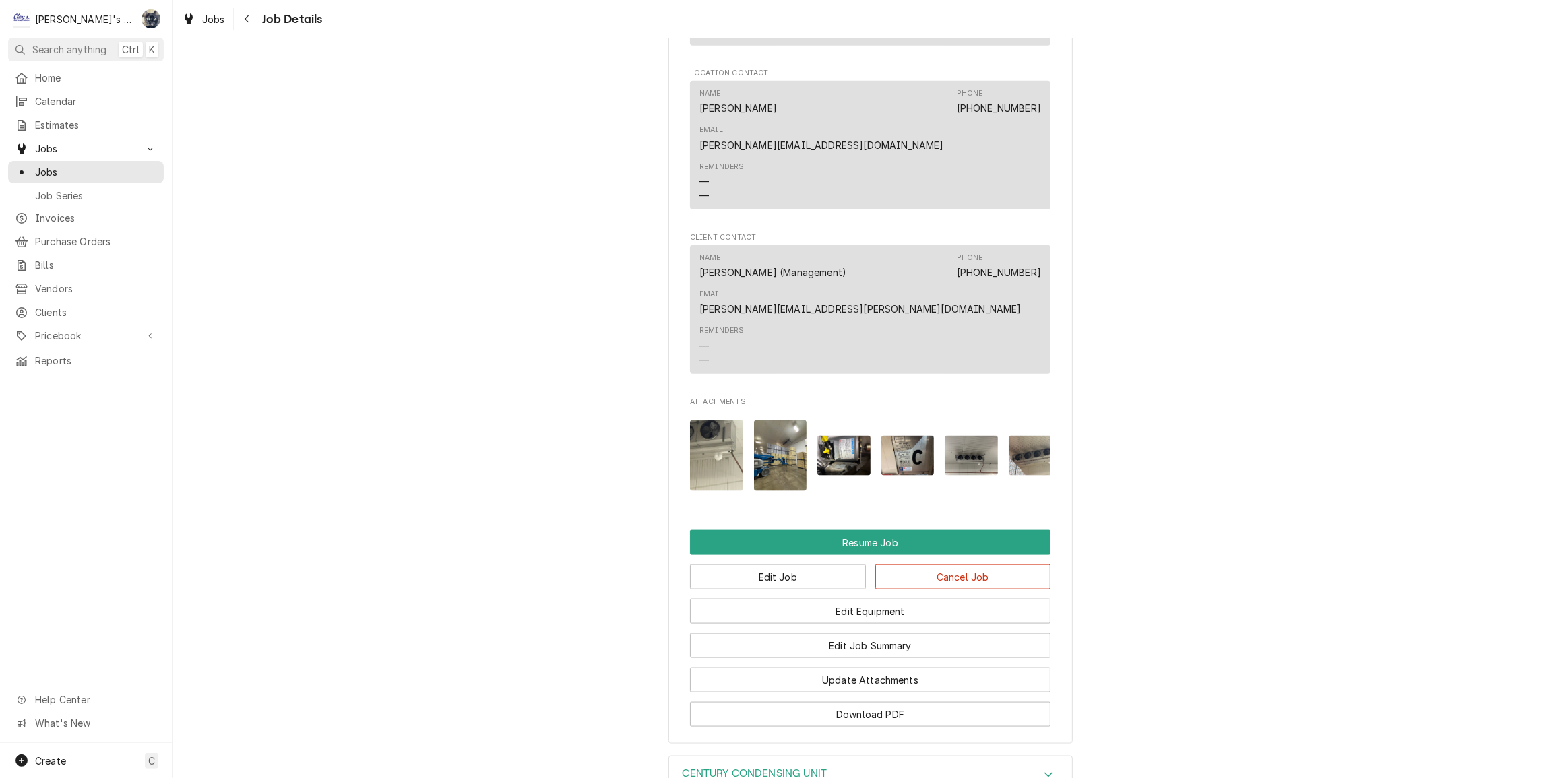
scroll to position [1776, 0]
click at [845, 563] on button "Edit Job" at bounding box center [777, 576] width 176 height 25
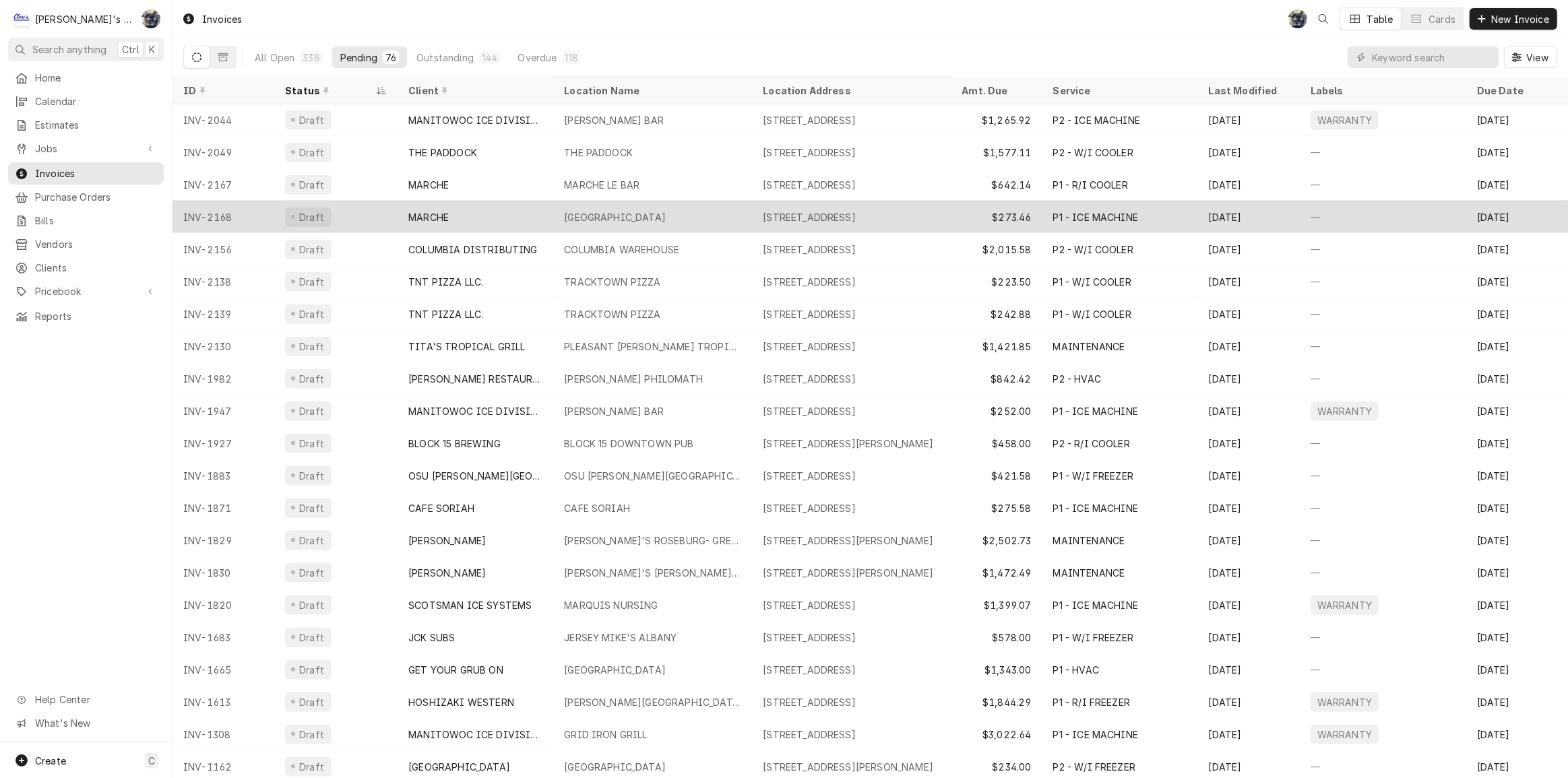
scroll to position [1781, 0]
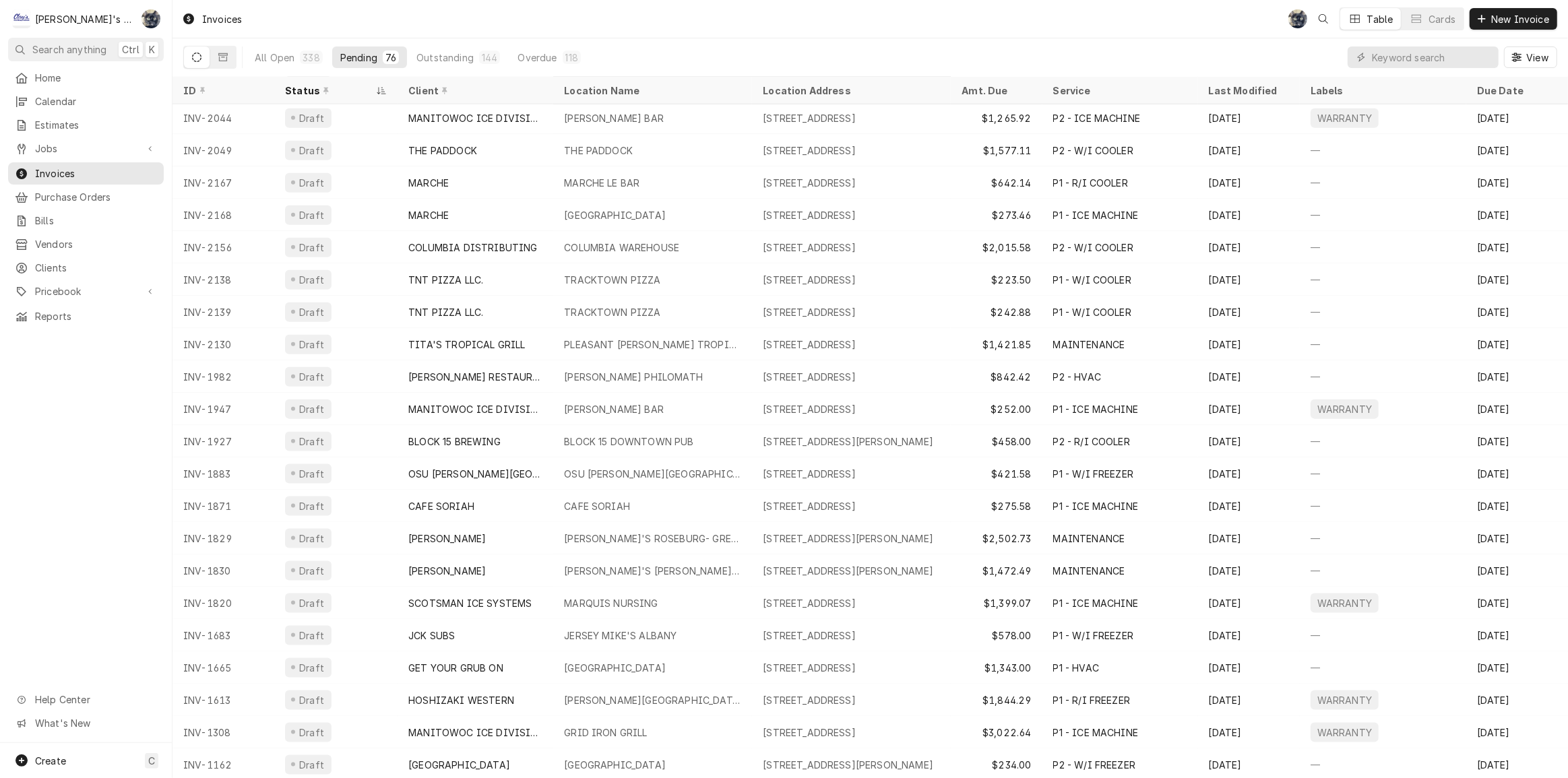
click at [631, 33] on div "Invoices SB Table Cards New Invoice" at bounding box center [870, 19] width 1396 height 38
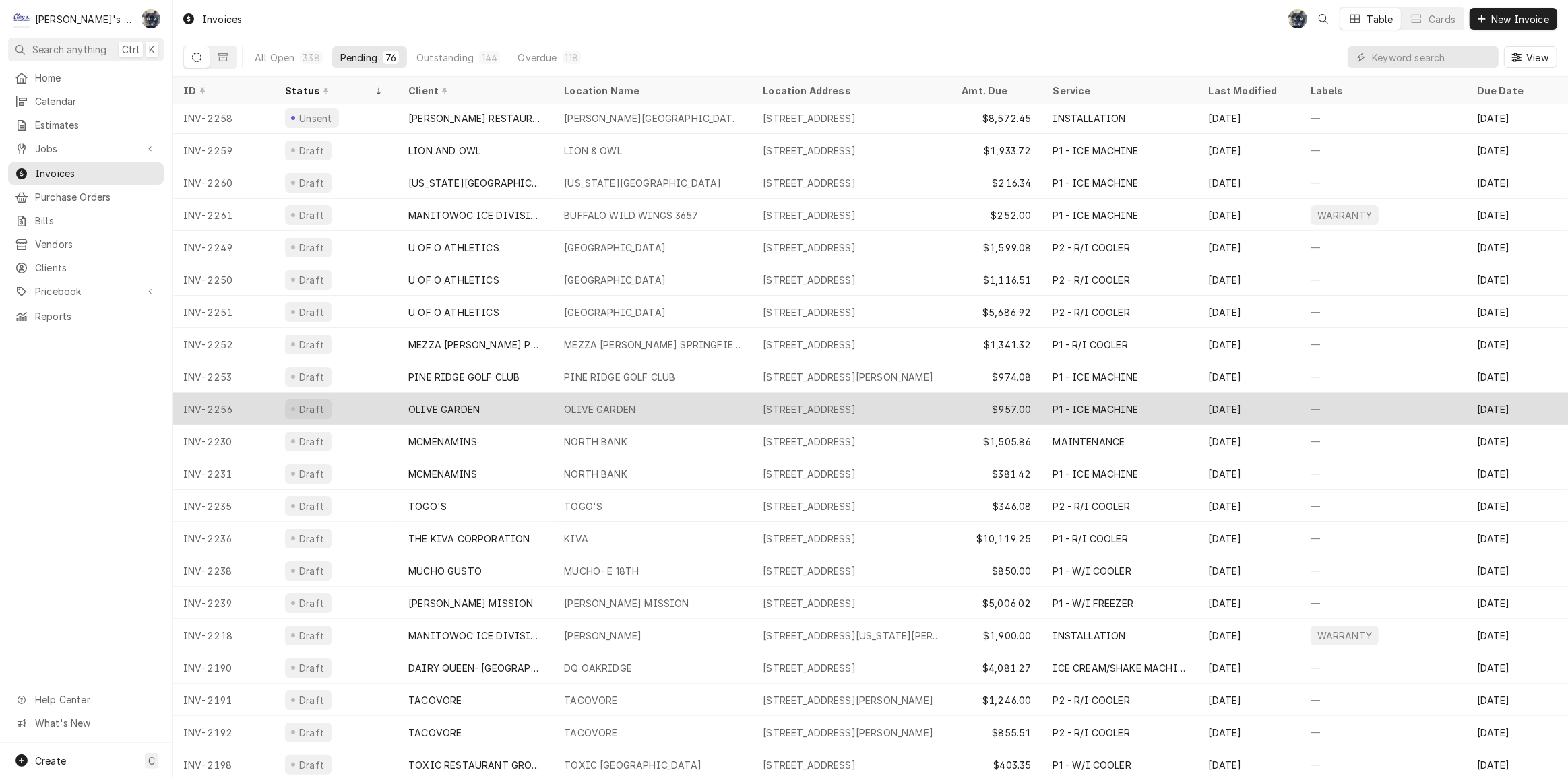
scroll to position [0, 0]
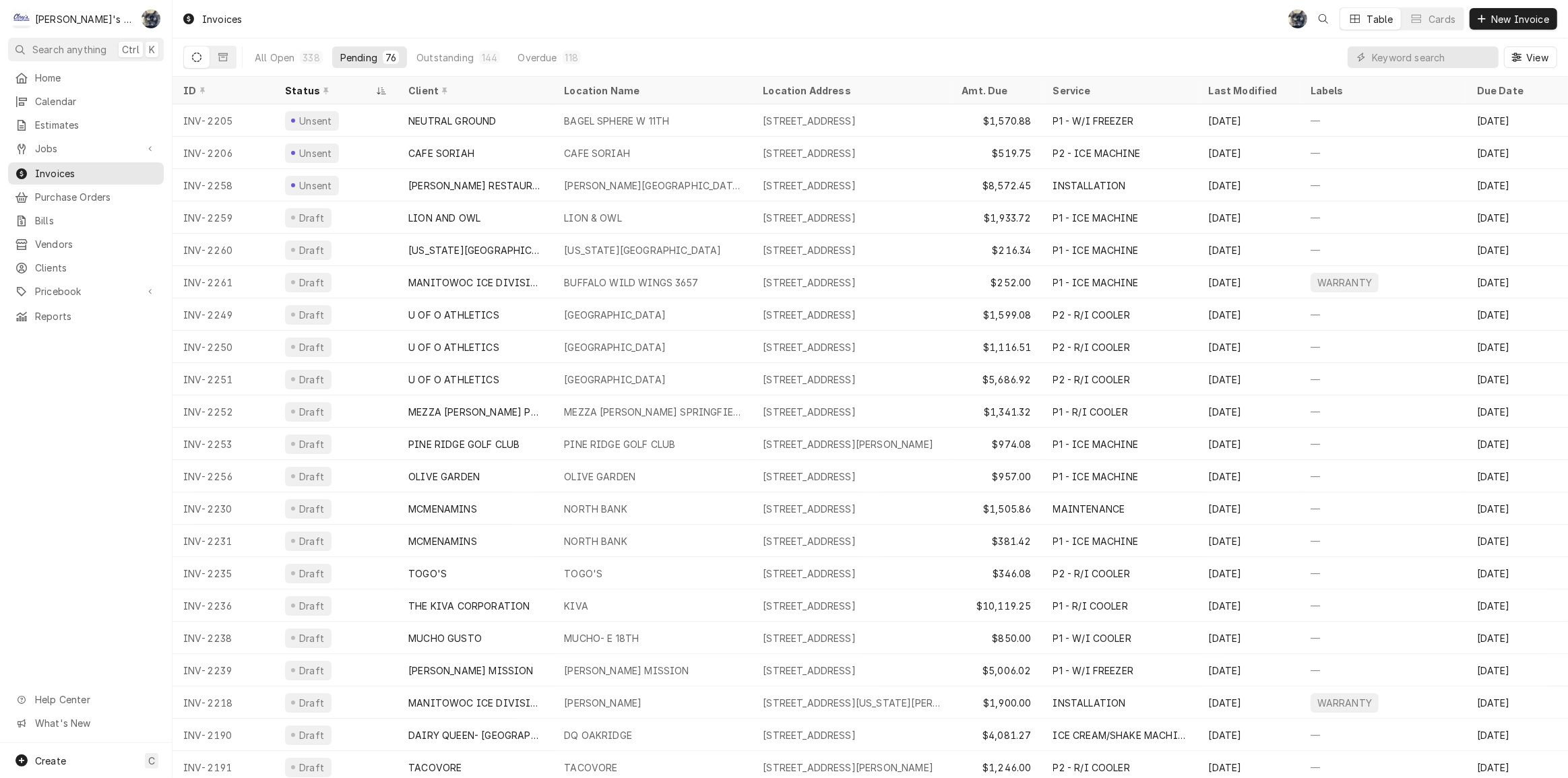
click at [777, 41] on div "All Open 338 Pending 76 Outstanding 144 Overdue 118 View" at bounding box center [870, 57] width 1374 height 38
click at [87, 460] on div "Home Calendar Estimates Jobs Jobs Job Series Invoices Purchase Orders Bills Ven…" at bounding box center [86, 404] width 172 height 676
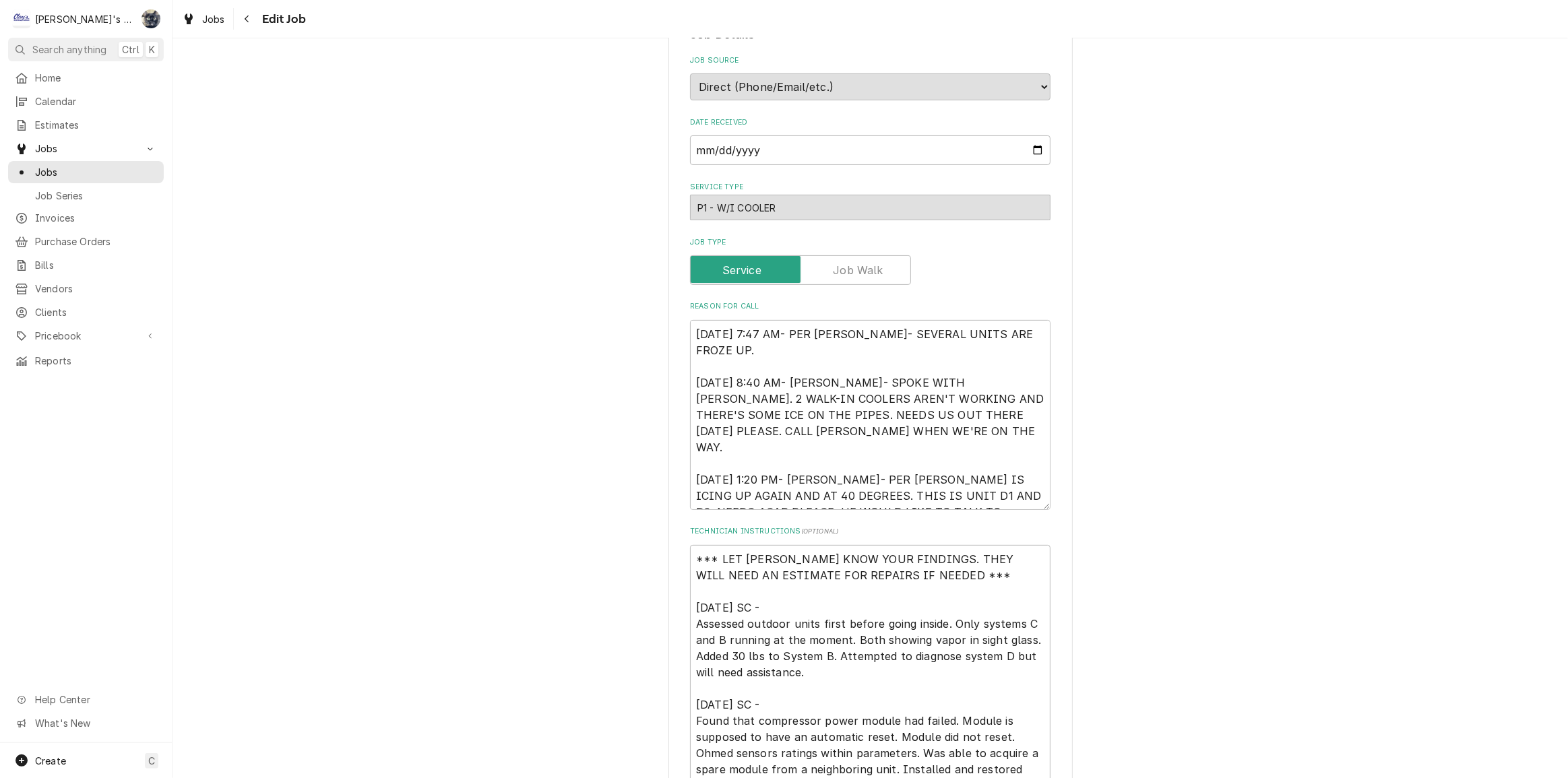
scroll to position [15, 0]
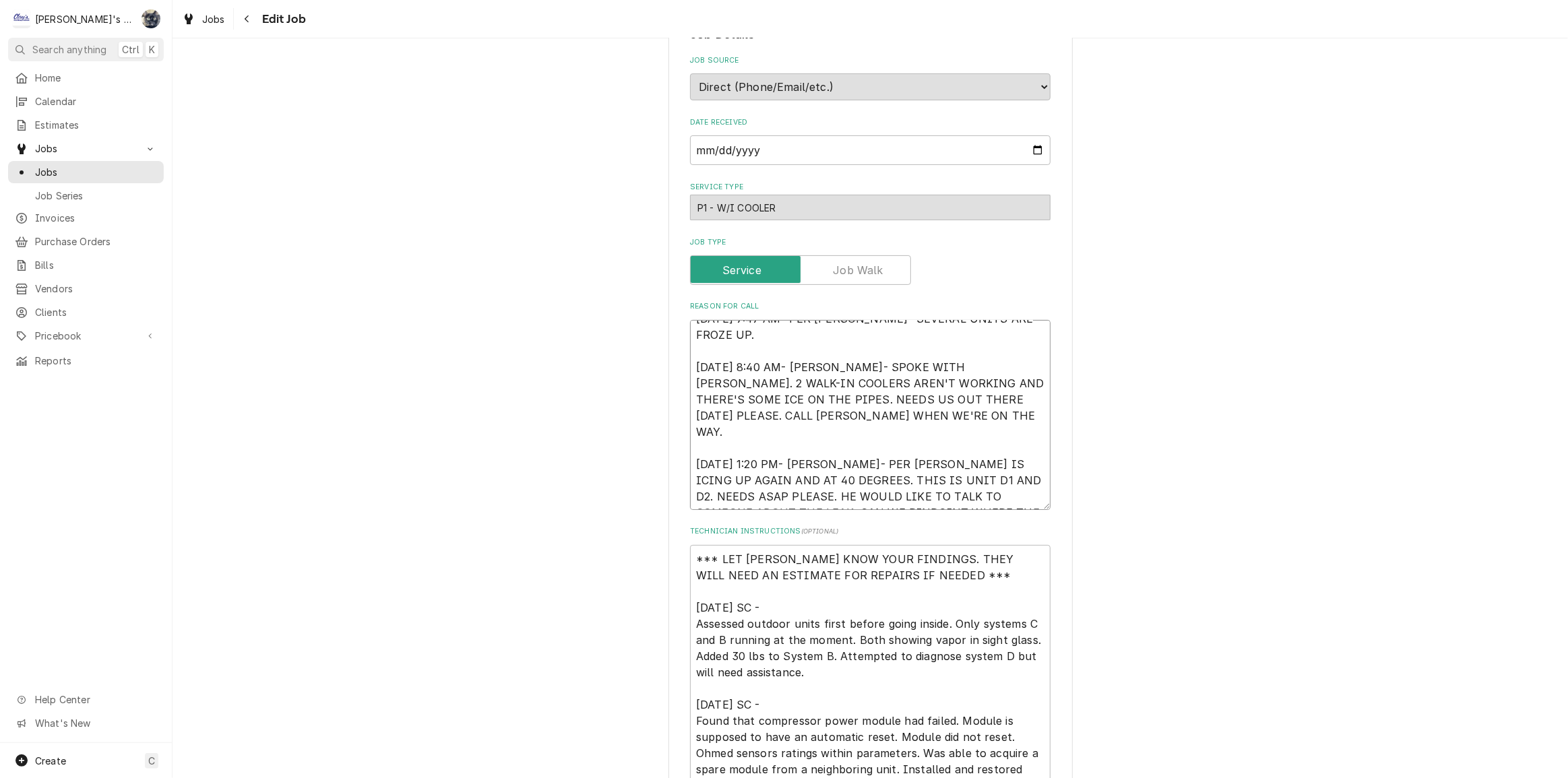
click at [1012, 498] on textarea "[DATE] 7:47 AM- PER [PERSON_NAME]- SEVERAL UNITS ARE FROZE UP. [DATE] 8:40 AM- …" at bounding box center [870, 415] width 360 height 190
type textarea "x"
type textarea "[DATE] 7:47 AM- PER [PERSON_NAME]- SEVERAL UNITS ARE FROZE UP. [DATE] 8:40 AM- …"
type textarea "x"
type textarea "[DATE] 7:47 AM- PER [PERSON_NAME]- SEVERAL UNITS ARE FROZE UP. [DATE] 8:40 AM- …"
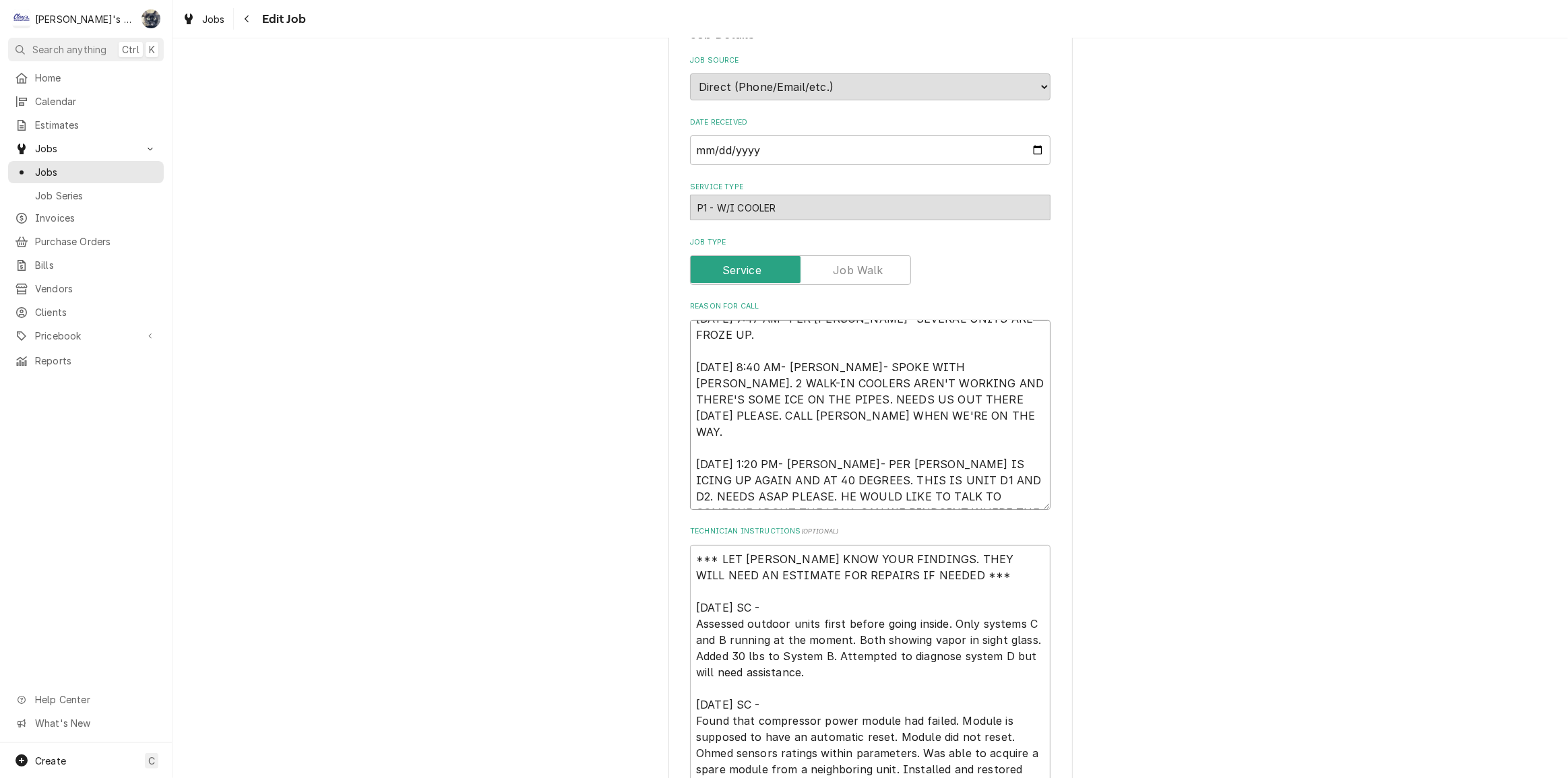
type textarea "x"
type textarea "[DATE] 7:47 AM- PER [PERSON_NAME]- SEVERAL UNITS ARE FROZE UP. [DATE] 8:40 AM- …"
type textarea "x"
type textarea "[DATE] 7:47 AM- PER [PERSON_NAME]- SEVERAL UNITS ARE FROZE UP. [DATE] 8:40 AM- …"
type textarea "x"
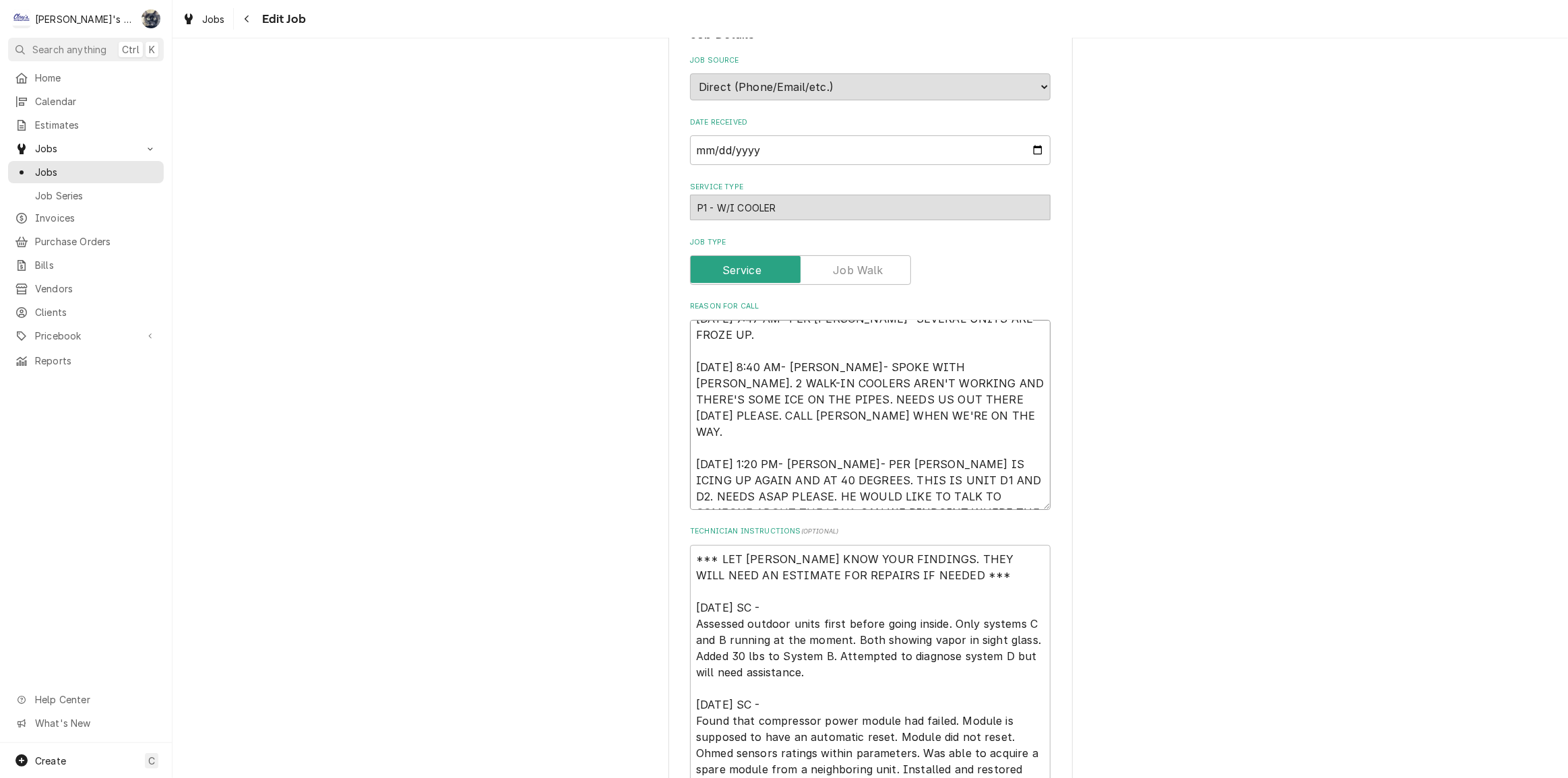
type textarea "[DATE] 7:47 AM- PER [PERSON_NAME]- SEVERAL UNITS ARE FROZE UP. [DATE] 8:40 AM- …"
type textarea "x"
type textarea "[DATE] 7:47 AM- PER [PERSON_NAME]- SEVERAL UNITS ARE FROZE UP. [DATE] 8:40 AM- …"
type textarea "x"
type textarea "[DATE] 7:47 AM- PER [PERSON_NAME]- SEVERAL UNITS ARE FROZE UP. [DATE] 8:40 AM- …"
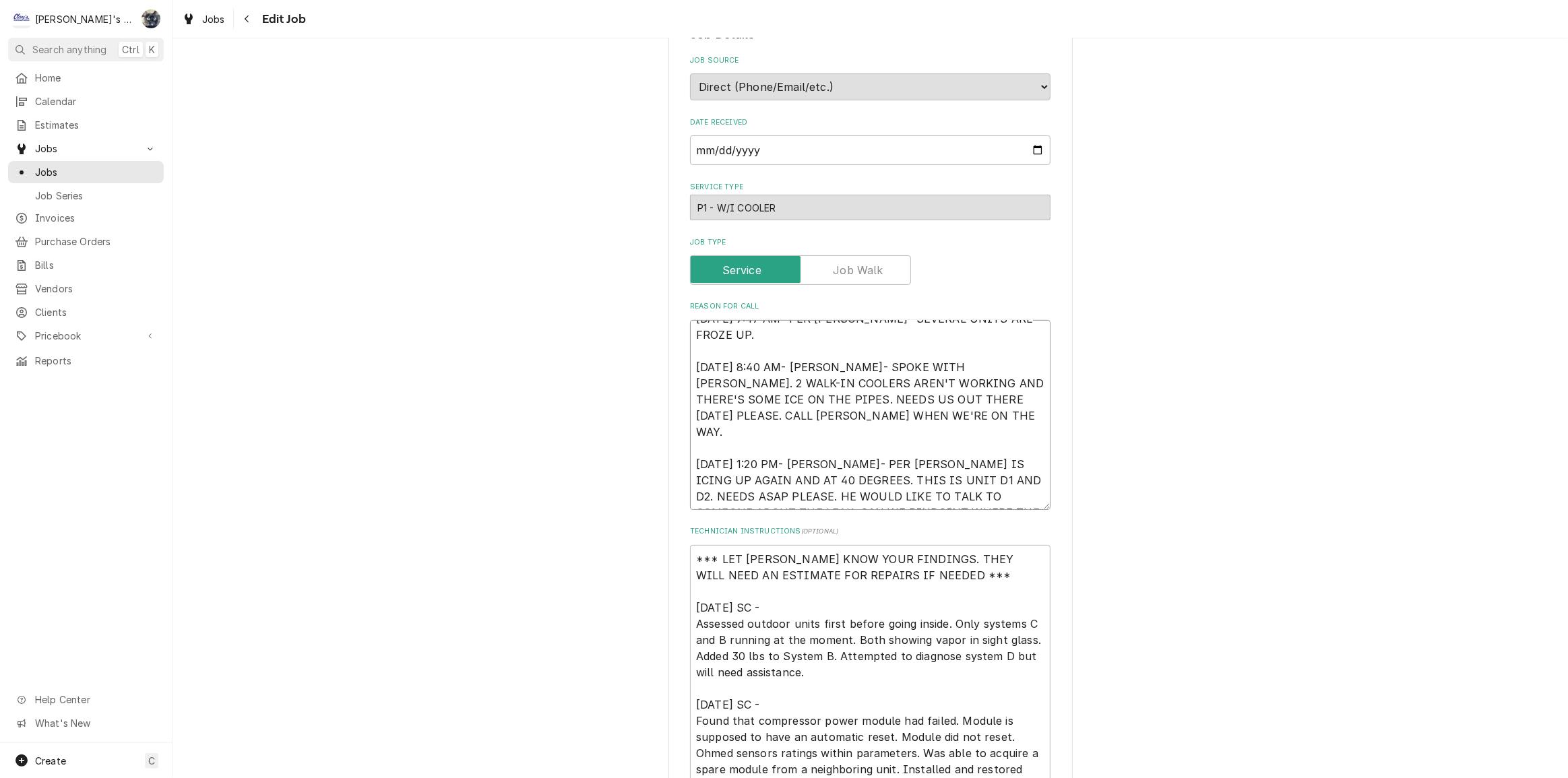
type textarea "x"
type textarea "[DATE] 7:47 AM- PER [PERSON_NAME]- SEVERAL UNITS ARE FROZE UP. [DATE] 8:40 AM- …"
type textarea "x"
type textarea "[DATE] 7:47 AM- PER [PERSON_NAME]- SEVERAL UNITS ARE FROZE UP. [DATE] 8:40 AM- …"
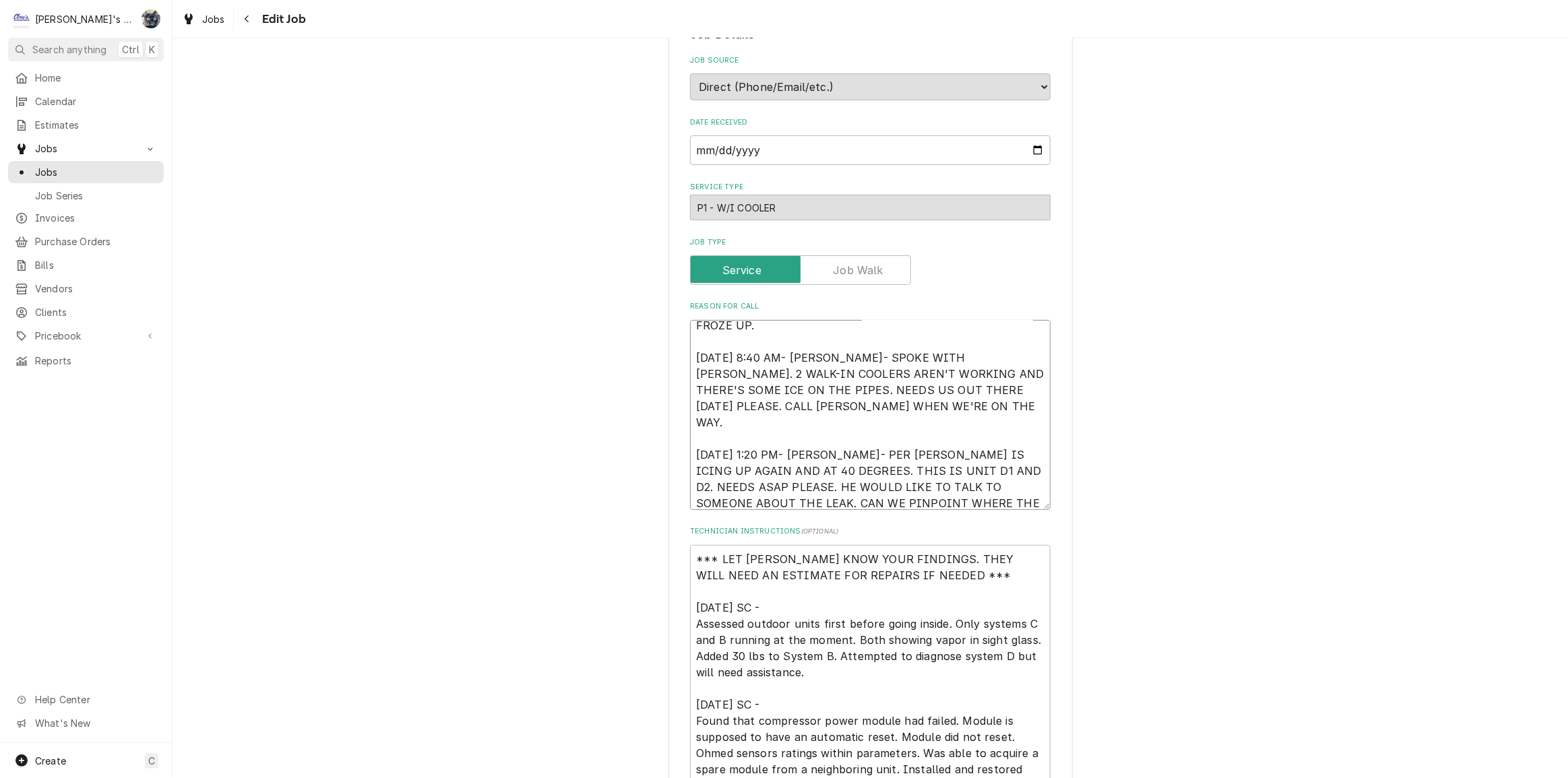
type textarea "x"
type textarea "[DATE] 7:47 AM- PER [PERSON_NAME]- SEVERAL UNITS ARE FROZE UP. [DATE] 8:40 AM- …"
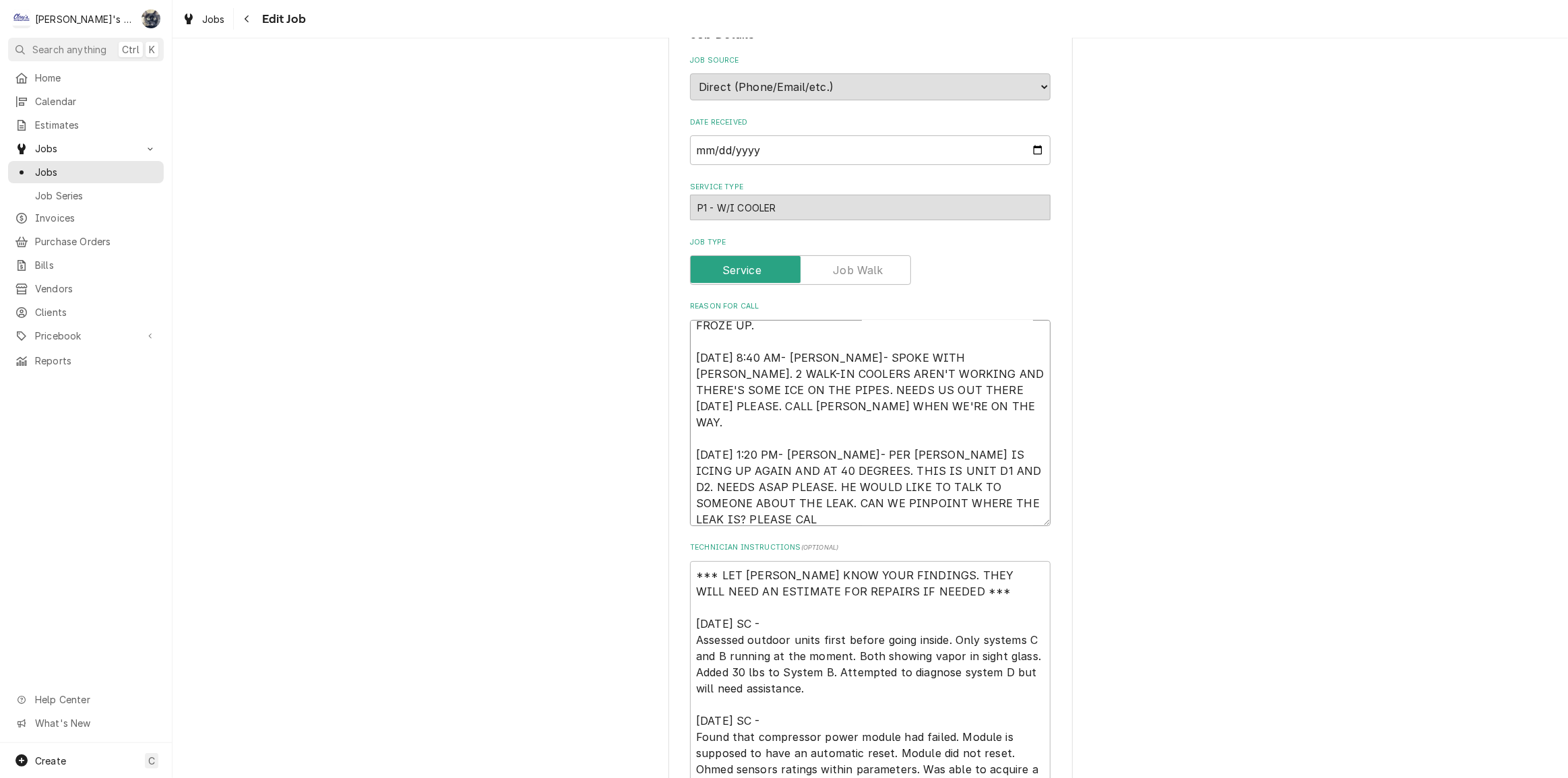
scroll to position [16, 0]
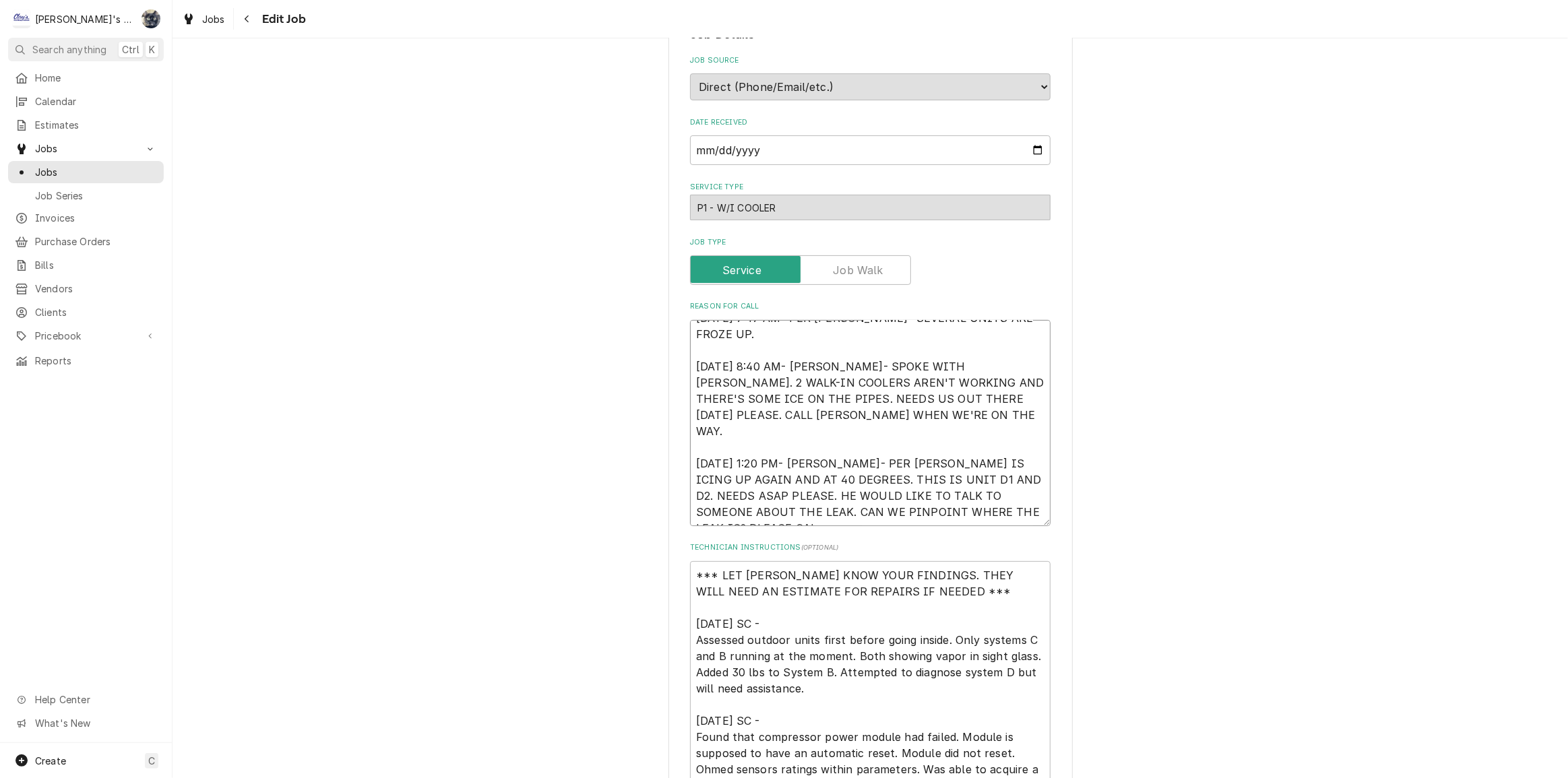
type textarea "x"
type textarea "[DATE] 7:47 AM- PER [PERSON_NAME]- SEVERAL UNITS ARE FROZE UP. [DATE] 8:40 AM- …"
type textarea "x"
type textarea "8/12/2025 7:47 AM- PER DOUG- SEVERAL UNITS ARE FROZE UP. 8/12/2025 8:40 AM- KAS…"
type textarea "x"
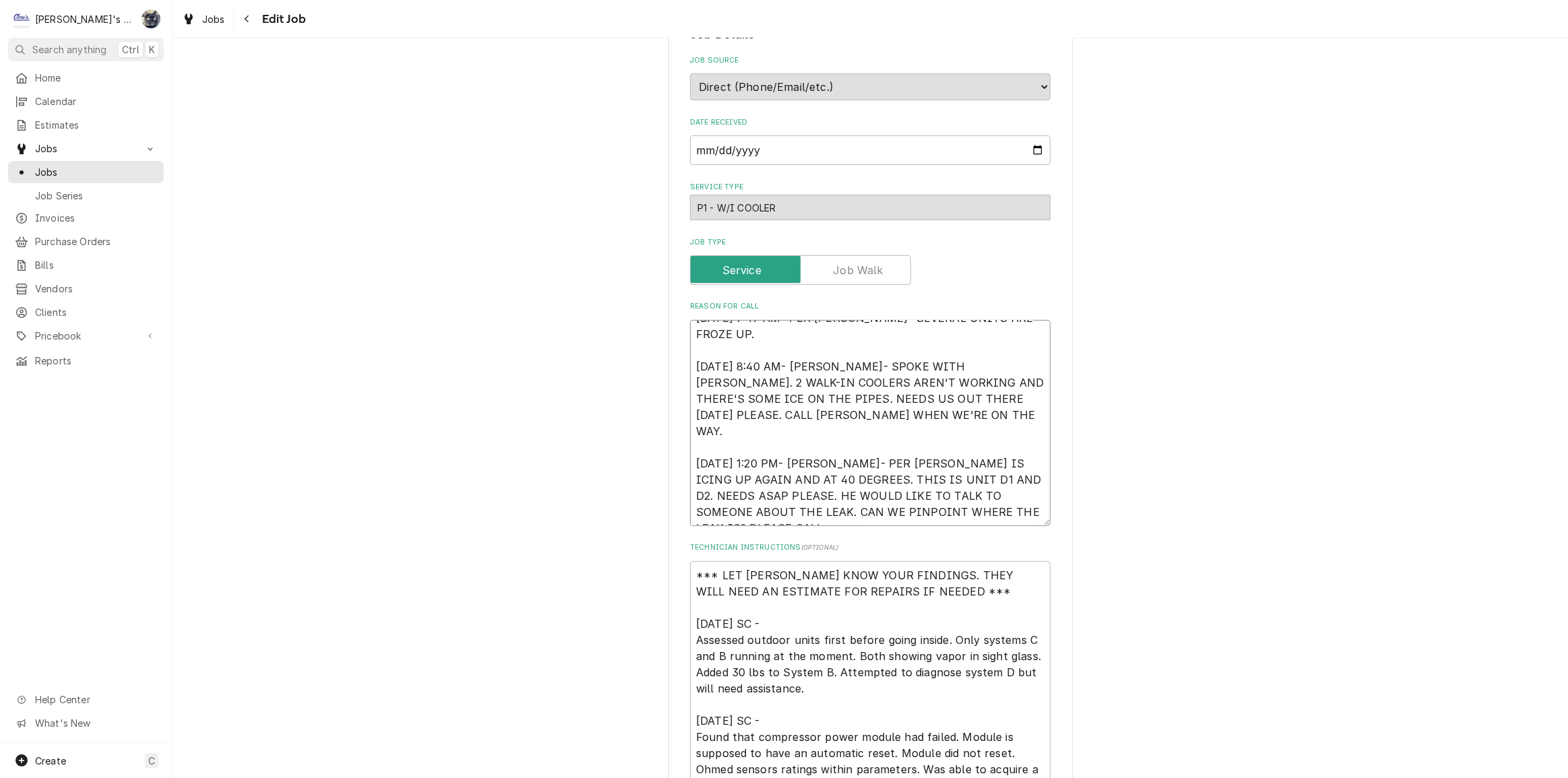
type textarea "8/12/2025 7:47 AM- PER DOUG- SEVERAL UNITS ARE FROZE UP. 8/12/2025 8:40 AM- KAS…"
type textarea "x"
type textarea "8/12/2025 7:47 AM- PER DOUG- SEVERAL UNITS ARE FROZE UP. 8/12/2025 8:40 AM- KAS…"
type textarea "x"
type textarea "8/12/2025 7:47 AM- PER DOUG- SEVERAL UNITS ARE FROZE UP. 8/12/2025 8:40 AM- KAS…"
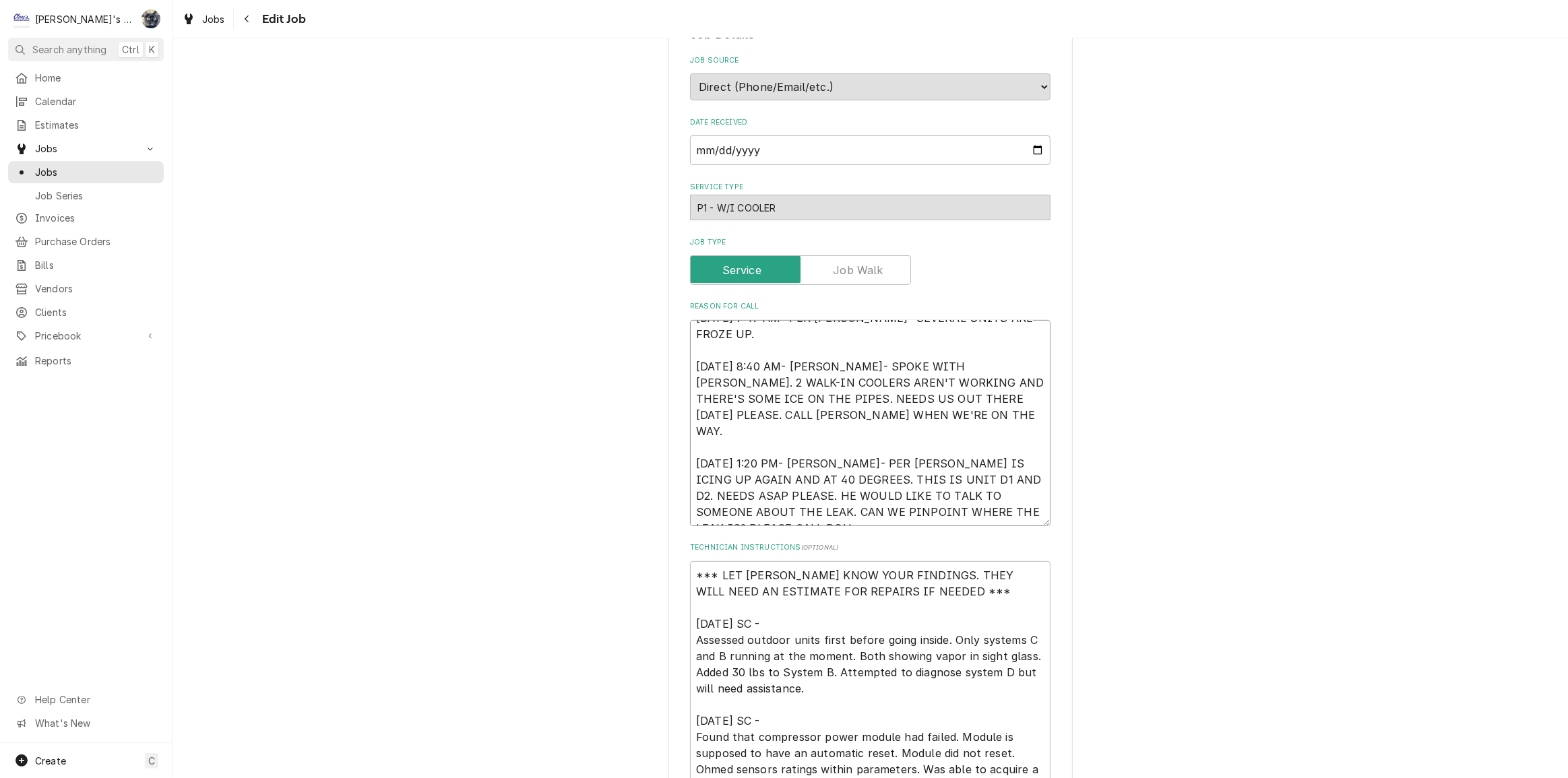
type textarea "x"
type textarea "8/12/2025 7:47 AM- PER DOUG- SEVERAL UNITS ARE FROZE UP. 8/12/2025 8:40 AM- KAS…"
type textarea "x"
type textarea "8/12/2025 7:47 AM- PER DOUG- SEVERAL UNITS ARE FROZE UP. 8/12/2025 8:40 AM- KAS…"
type textarea "x"
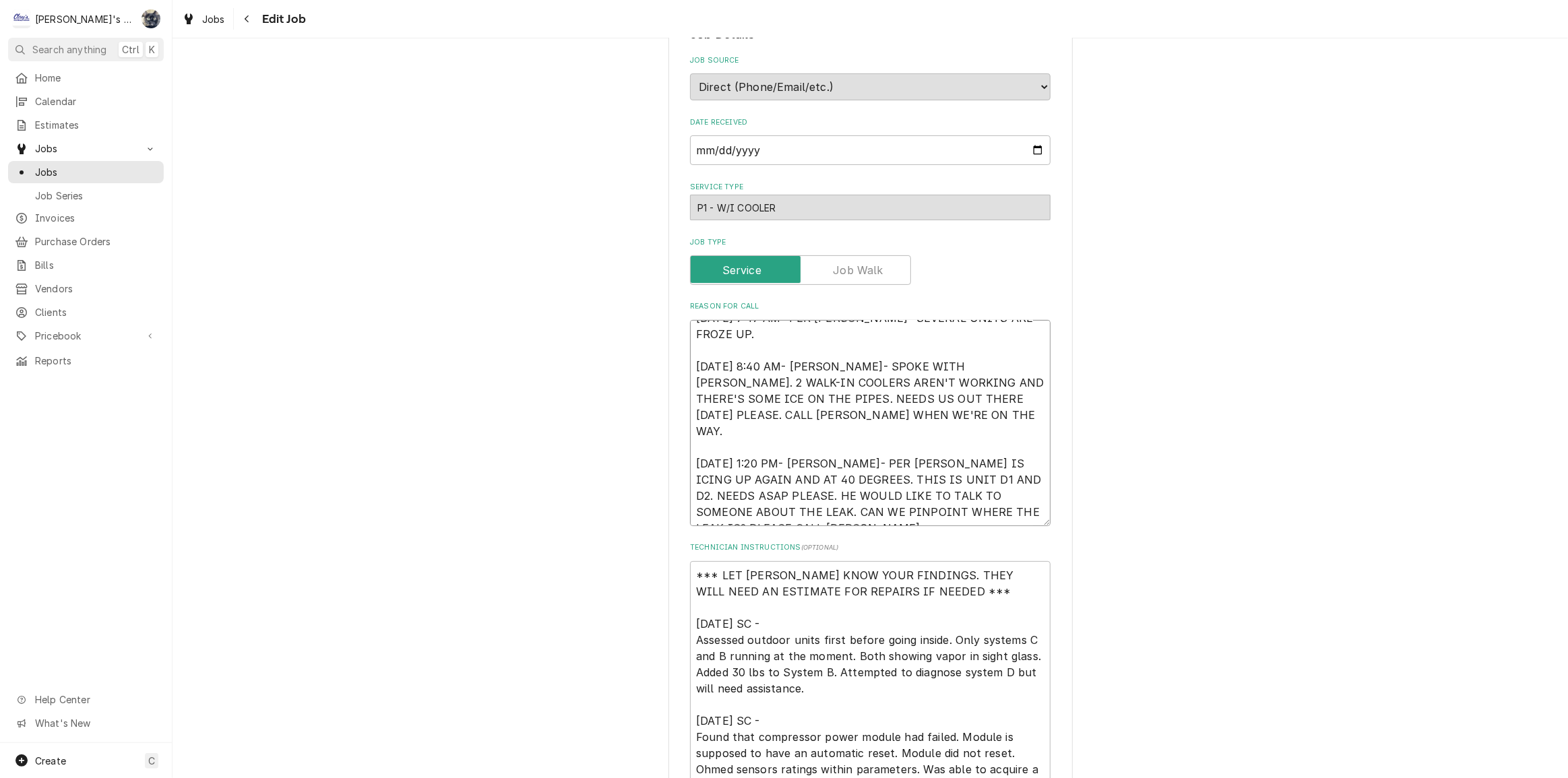
type textarea "8/12/2025 7:47 AM- PER DOUG- SEVERAL UNITS ARE FROZE UP. 8/12/2025 8:40 AM- KAS…"
type textarea "x"
type textarea "8/12/2025 7:47 AM- PER DOUG- SEVERAL UNITS ARE FROZE UP. 8/12/2025 8:40 AM- KAS…"
type textarea "x"
type textarea "8/12/2025 7:47 AM- PER DOUG- SEVERAL UNITS ARE FROZE UP. 8/12/2025 8:40 AM- KAS…"
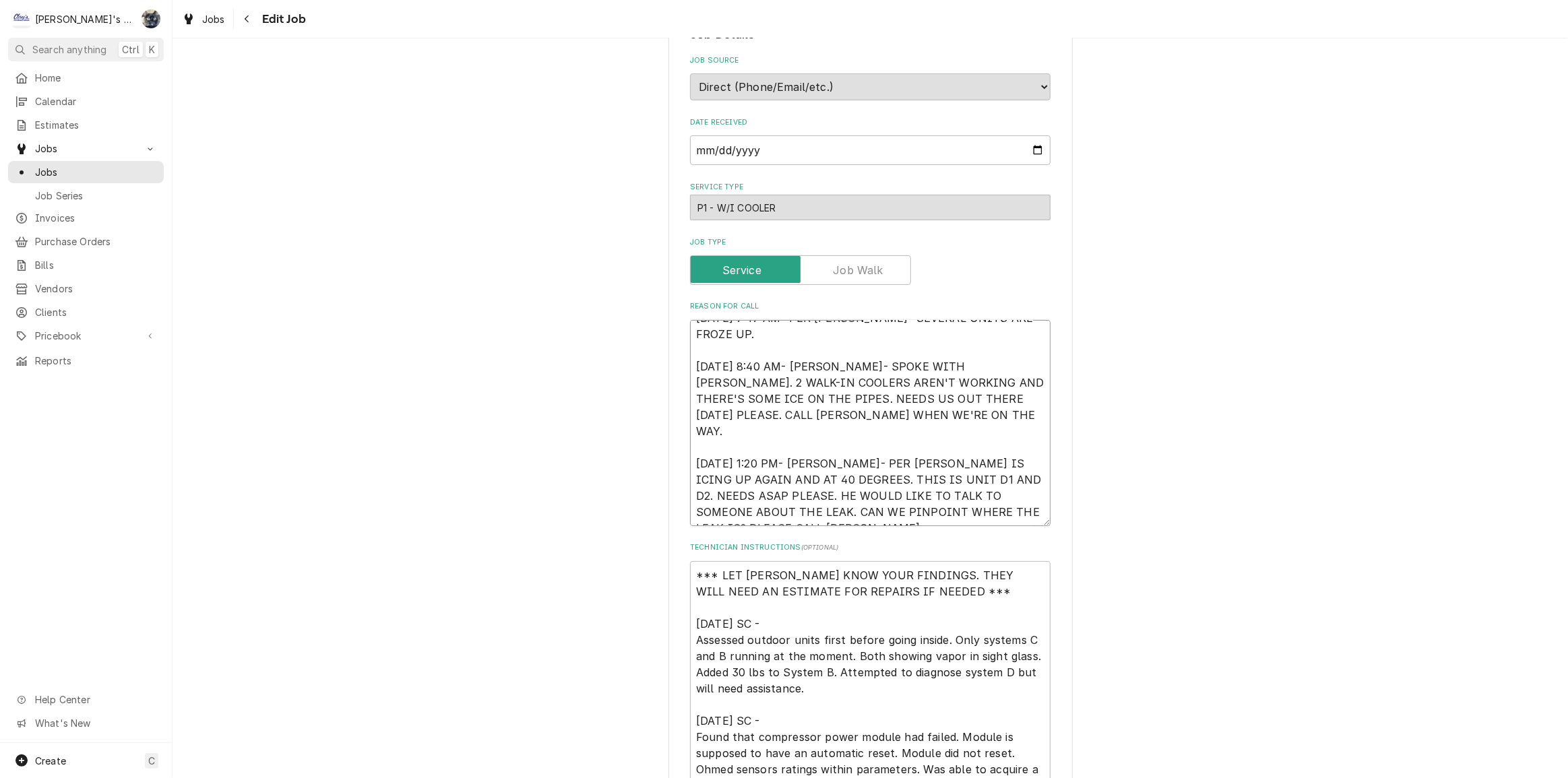
type textarea "x"
type textarea "8/12/2025 7:47 AM- PER DOUG- SEVERAL UNITS ARE FROZE UP. 8/12/2025 8:40 AM- KAS…"
type textarea "x"
type textarea "8/12/2025 7:47 AM- PER DOUG- SEVERAL UNITS ARE FROZE UP. 8/12/2025 8:40 AM- KAS…"
type textarea "x"
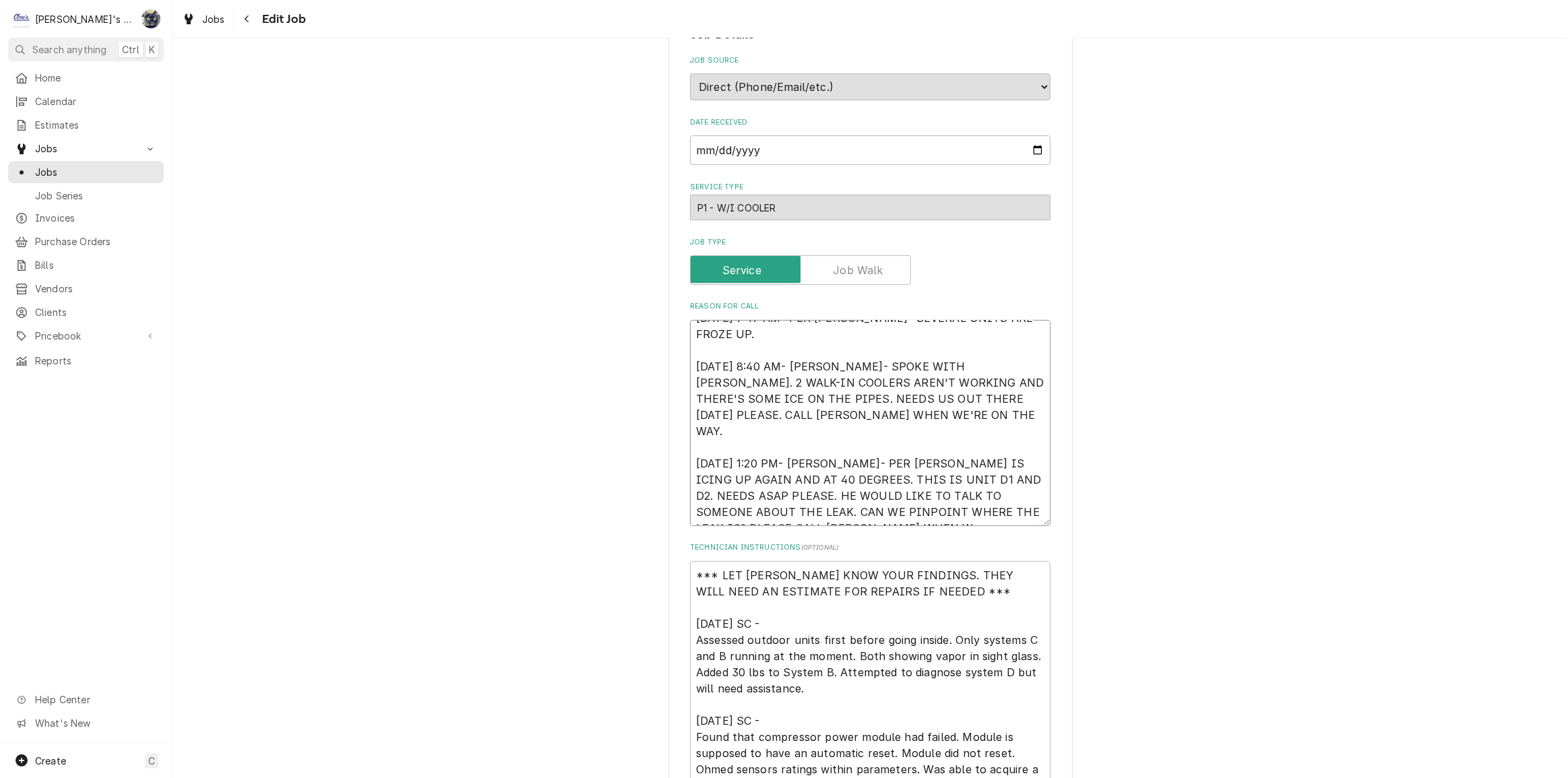
type textarea "8/12/2025 7:47 AM- PER DOUG- SEVERAL UNITS ARE FROZE UP. 8/12/2025 8:40 AM- KAS…"
type textarea "x"
type textarea "8/12/2025 7:47 AM- PER DOUG- SEVERAL UNITS ARE FROZE UP. 8/12/2025 8:40 AM- KAS…"
type textarea "x"
type textarea "8/12/2025 7:47 AM- PER DOUG- SEVERAL UNITS ARE FROZE UP. 8/12/2025 8:40 AM- KAS…"
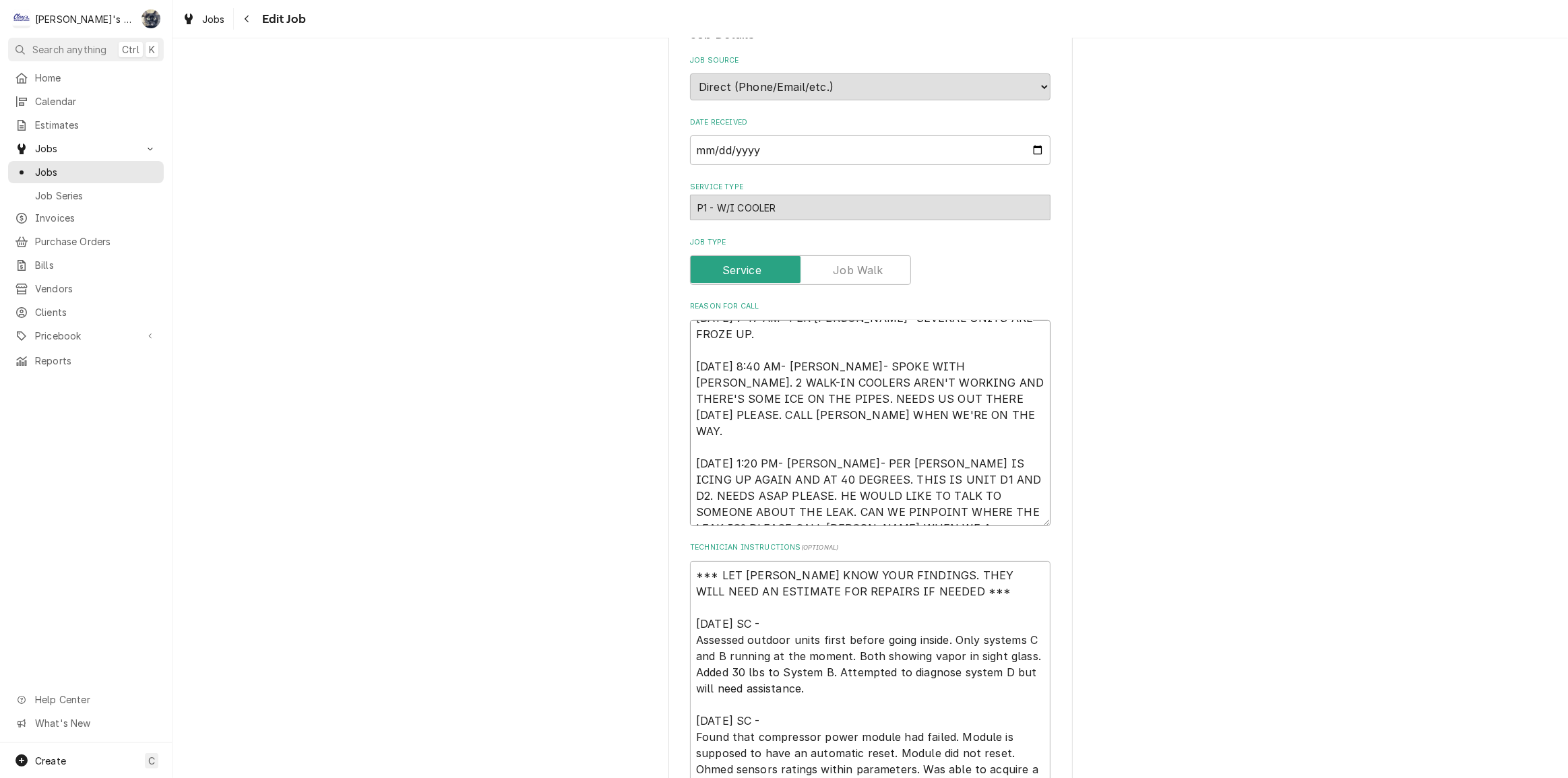
type textarea "x"
type textarea "8/12/2025 7:47 AM- PER DOUG- SEVERAL UNITS ARE FROZE UP. 8/12/2025 8:40 AM- KAS…"
type textarea "x"
type textarea "8/12/2025 7:47 AM- PER DOUG- SEVERAL UNITS ARE FROZE UP. 8/12/2025 8:40 AM- KAS…"
type textarea "x"
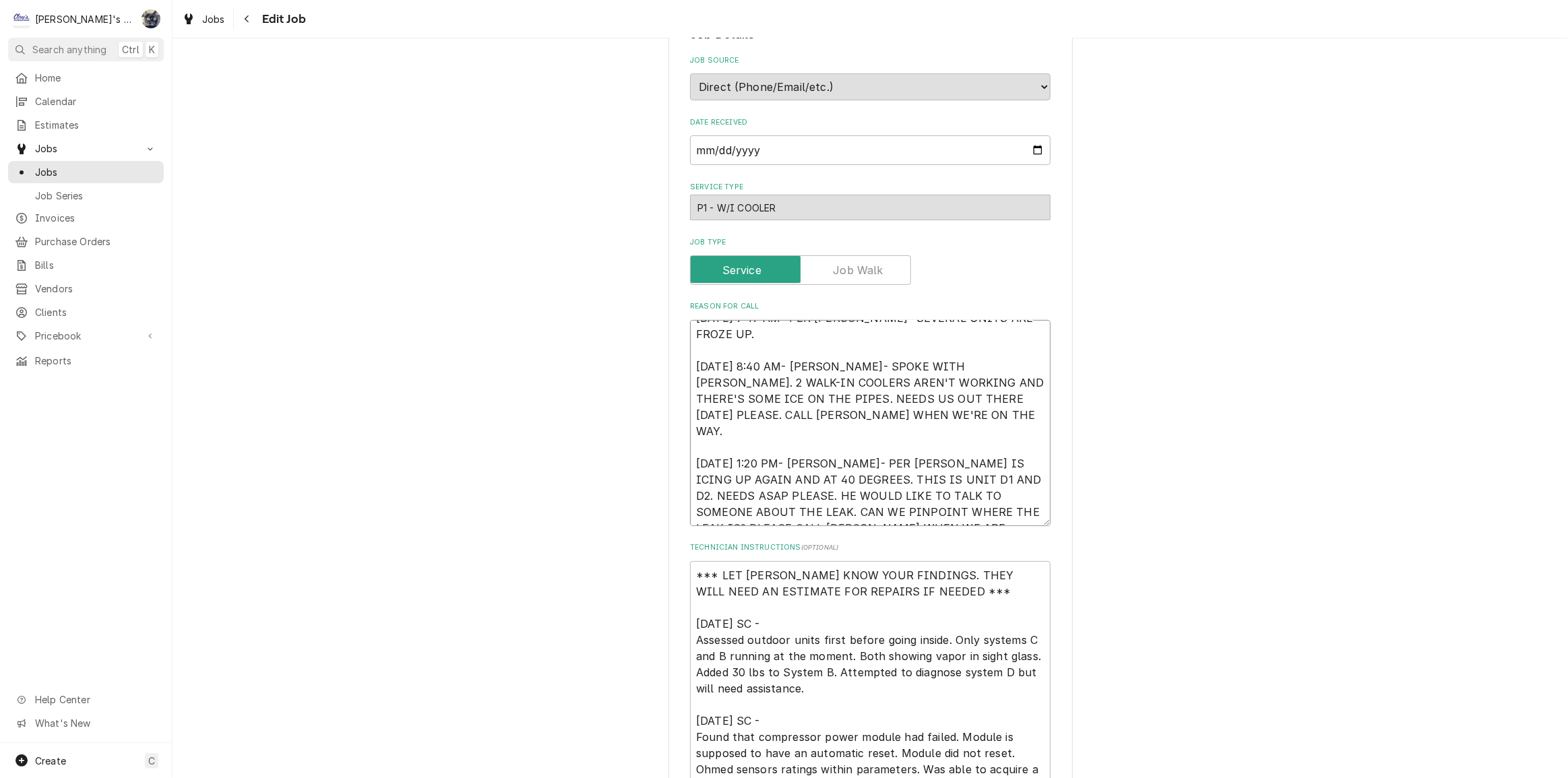
type textarea "8/12/2025 7:47 AM- PER DOUG- SEVERAL UNITS ARE FROZE UP. 8/12/2025 8:40 AM- KAS…"
type textarea "x"
type textarea "8/12/2025 7:47 AM- PER DOUG- SEVERAL UNITS ARE FROZE UP. 8/12/2025 8:40 AM- KAS…"
type textarea "x"
type textarea "8/12/2025 7:47 AM- PER DOUG- SEVERAL UNITS ARE FROZE UP. 8/12/2025 8:40 AM- KAS…"
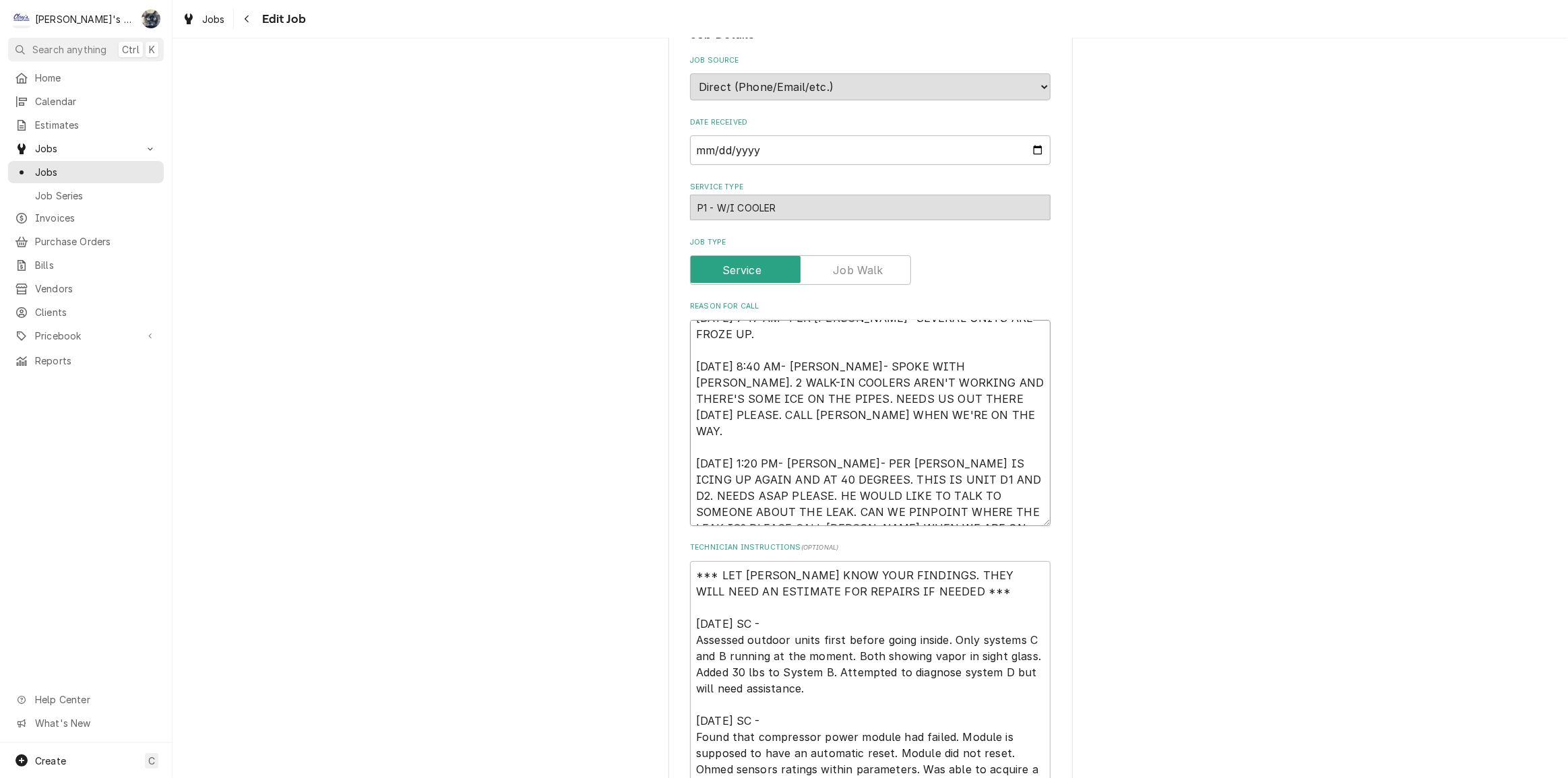
type textarea "x"
type textarea "8/12/2025 7:47 AM- PER DOUG- SEVERAL UNITS ARE FROZE UP. 8/12/2025 8:40 AM- KAS…"
type textarea "x"
type textarea "8/12/2025 7:47 AM- PER DOUG- SEVERAL UNITS ARE FROZE UP. 8/12/2025 8:40 AM- KAS…"
type textarea "x"
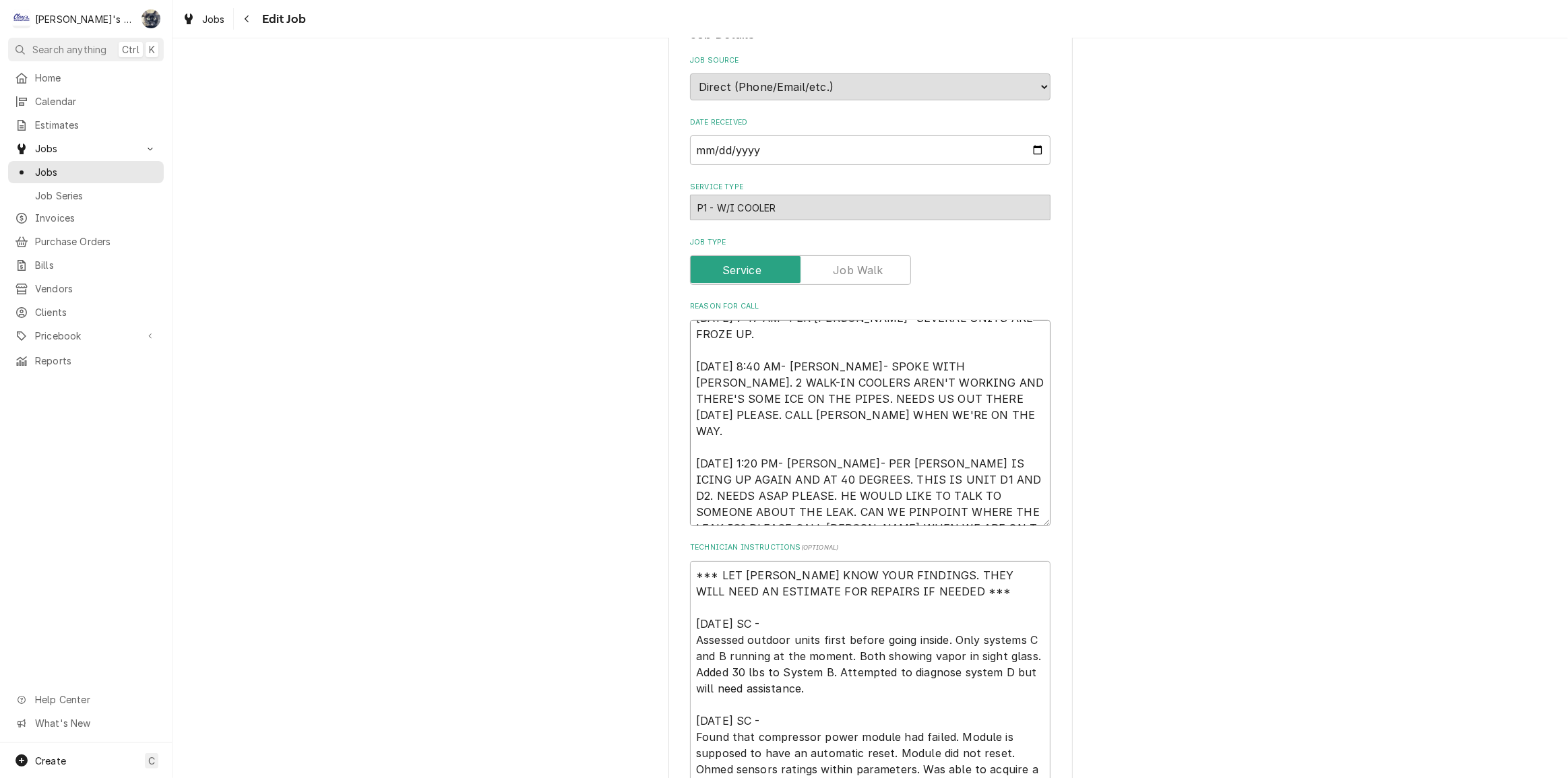
type textarea "8/12/2025 7:47 AM- PER DOUG- SEVERAL UNITS ARE FROZE UP. 8/12/2025 8:40 AM- KAS…"
type textarea "x"
type textarea "8/12/2025 7:47 AM- PER DOUG- SEVERAL UNITS ARE FROZE UP. 8/12/2025 8:40 AM- KAS…"
type textarea "x"
type textarea "8/12/2025 7:47 AM- PER DOUG- SEVERAL UNITS ARE FROZE UP. 8/12/2025 8:40 AM- KAS…"
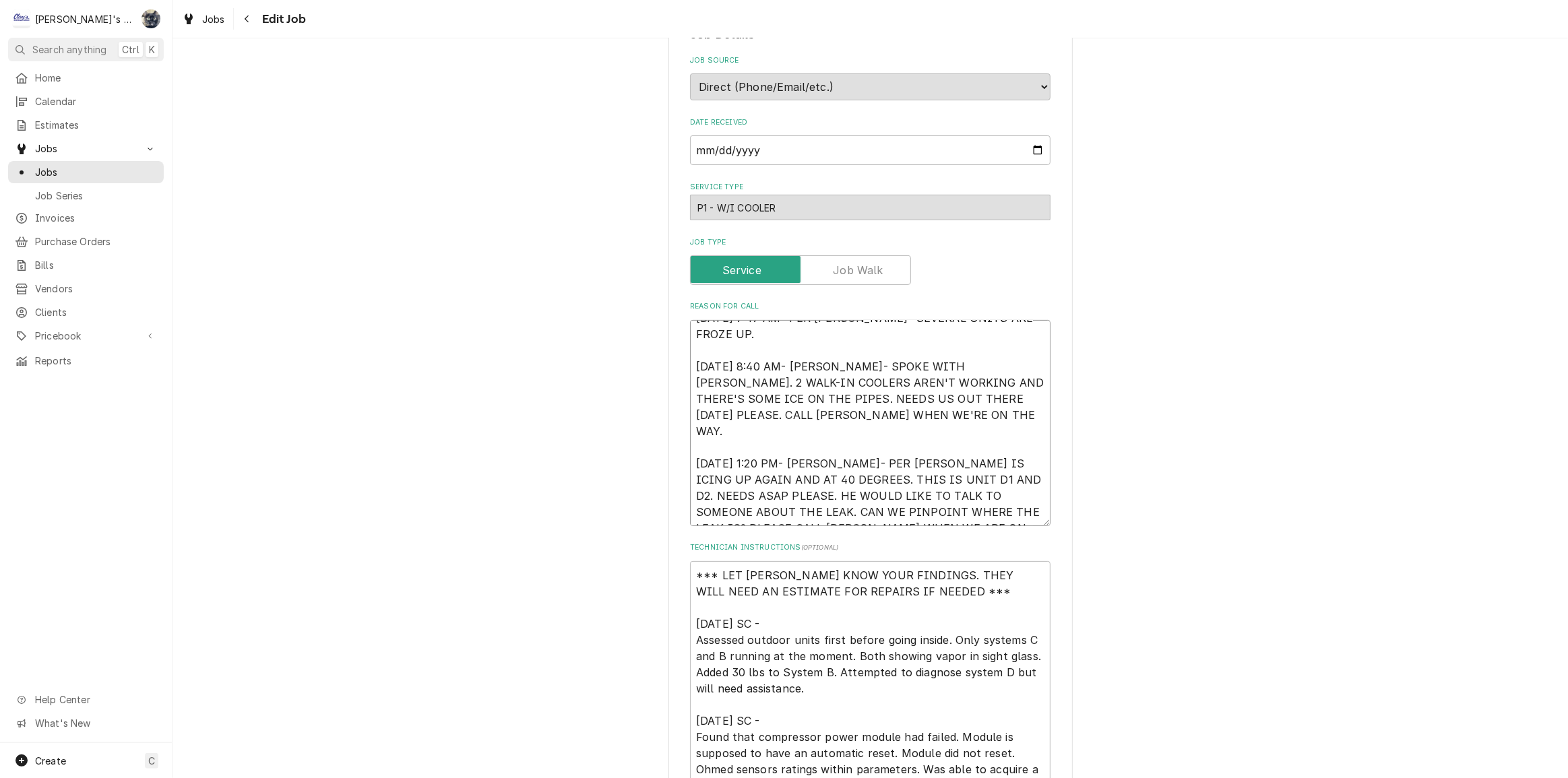
type textarea "x"
type textarea "8/12/2025 7:47 AM- PER DOUG- SEVERAL UNITS ARE FROZE UP. 8/12/2025 8:40 AM- KAS…"
type textarea "x"
type textarea "8/12/2025 7:47 AM- PER DOUG- SEVERAL UNITS ARE FROZE UP. 8/12/2025 8:40 AM- KAS…"
type textarea "x"
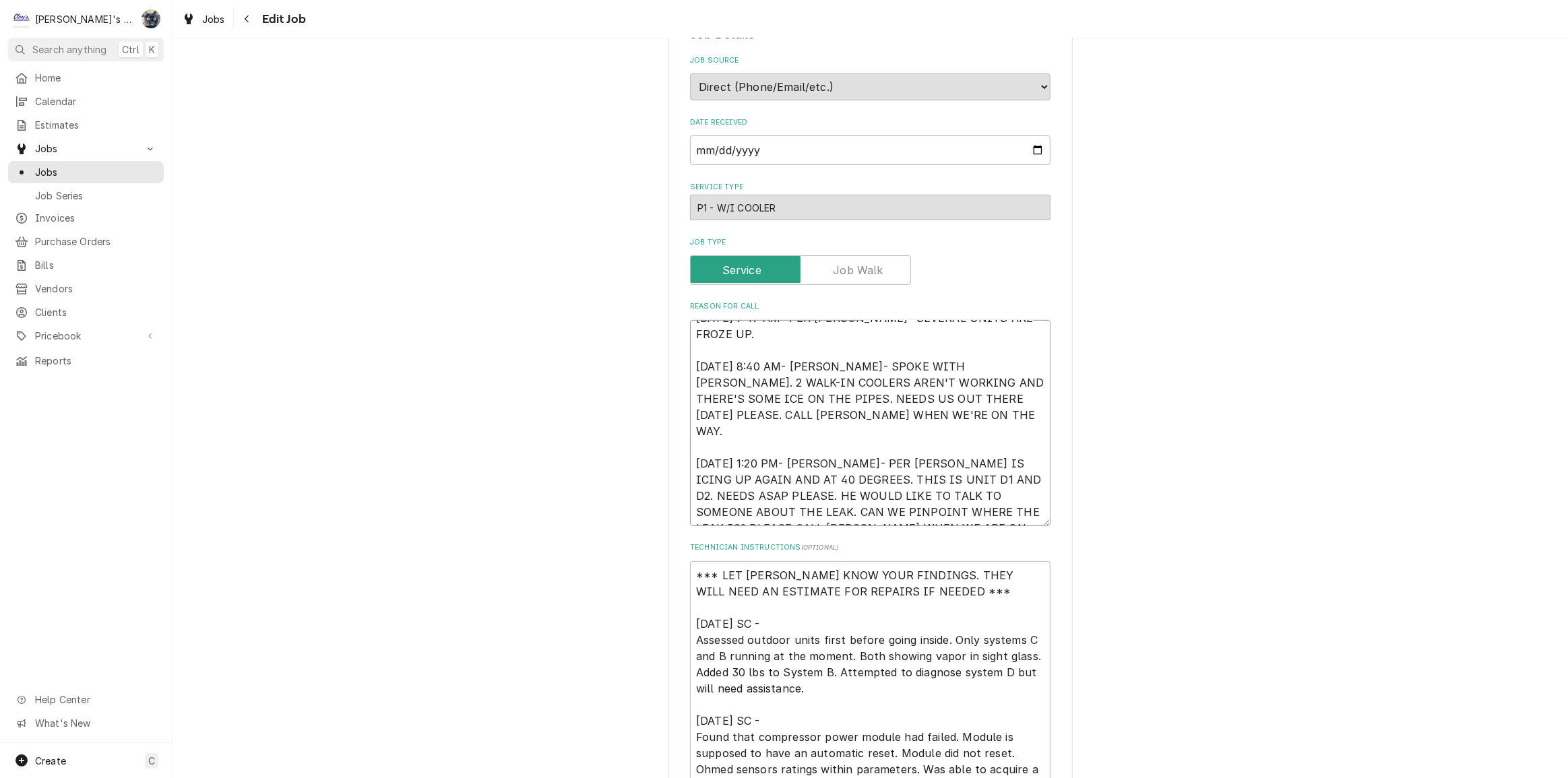
type textarea "8/12/2025 7:47 AM- PER DOUG- SEVERAL UNITS ARE FROZE UP. 8/12/2025 8:40 AM- KAS…"
type textarea "x"
type textarea "8/12/2025 7:47 AM- PER DOUG- SEVERAL UNITS ARE FROZE UP. 8/12/2025 8:40 AM- KAS…"
type textarea "x"
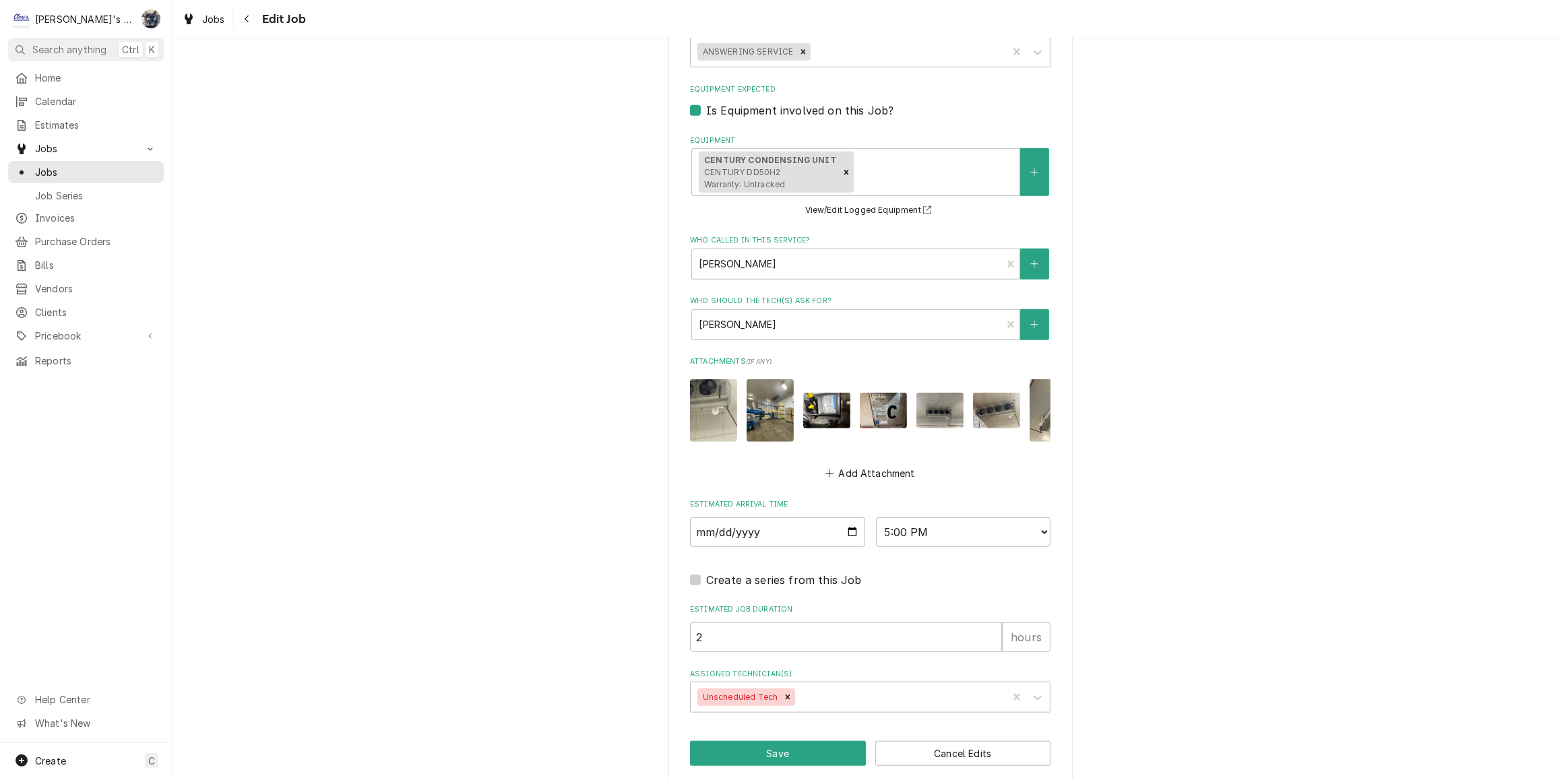
scroll to position [1260, 0]
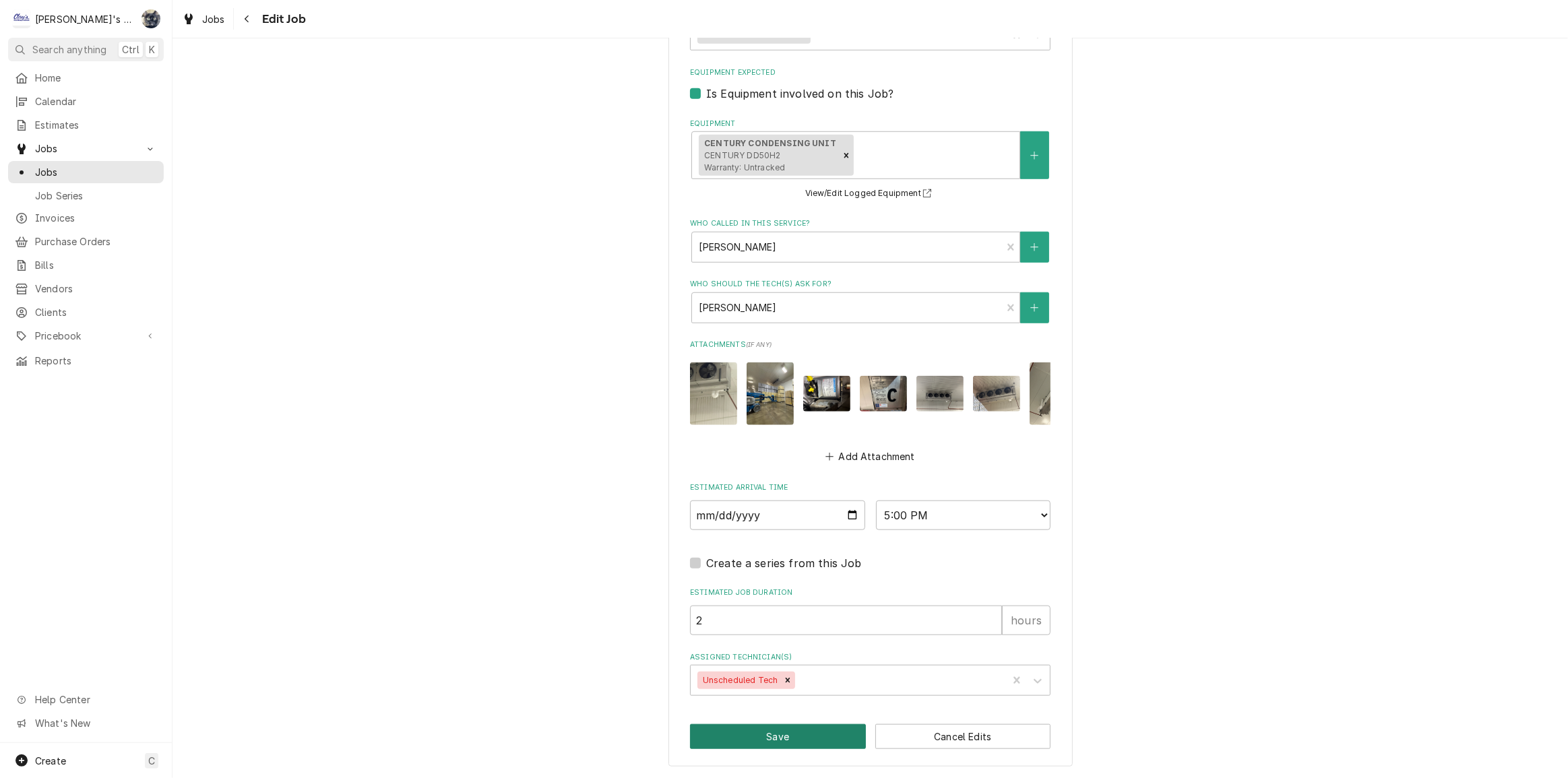
type textarea "8/12/2025 7:47 AM- PER DOUG- SEVERAL UNITS ARE FROZE UP. 8/12/2025 8:40 AM- KAS…"
click at [849, 729] on button "Save" at bounding box center [777, 737] width 176 height 25
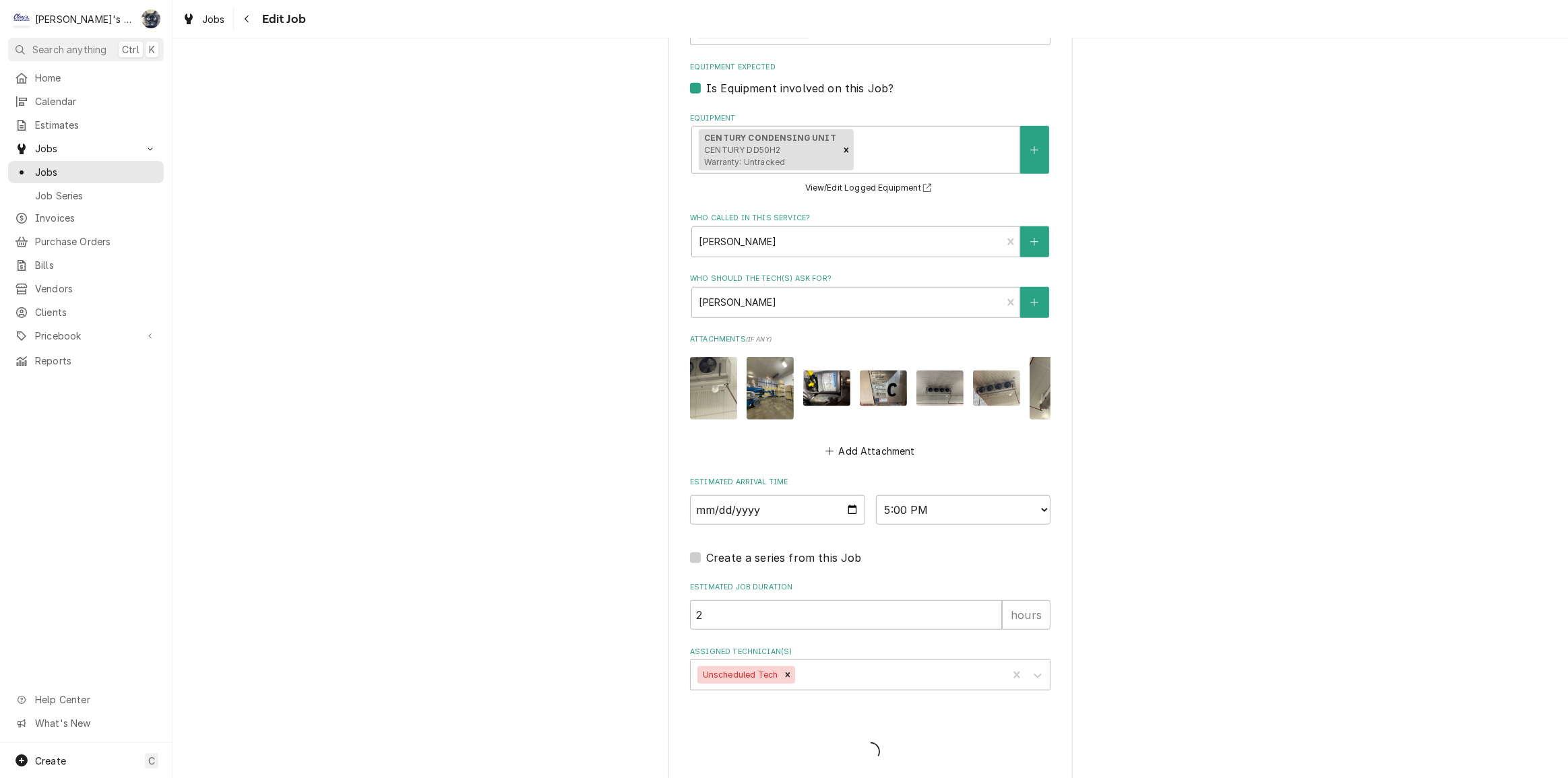
type textarea "x"
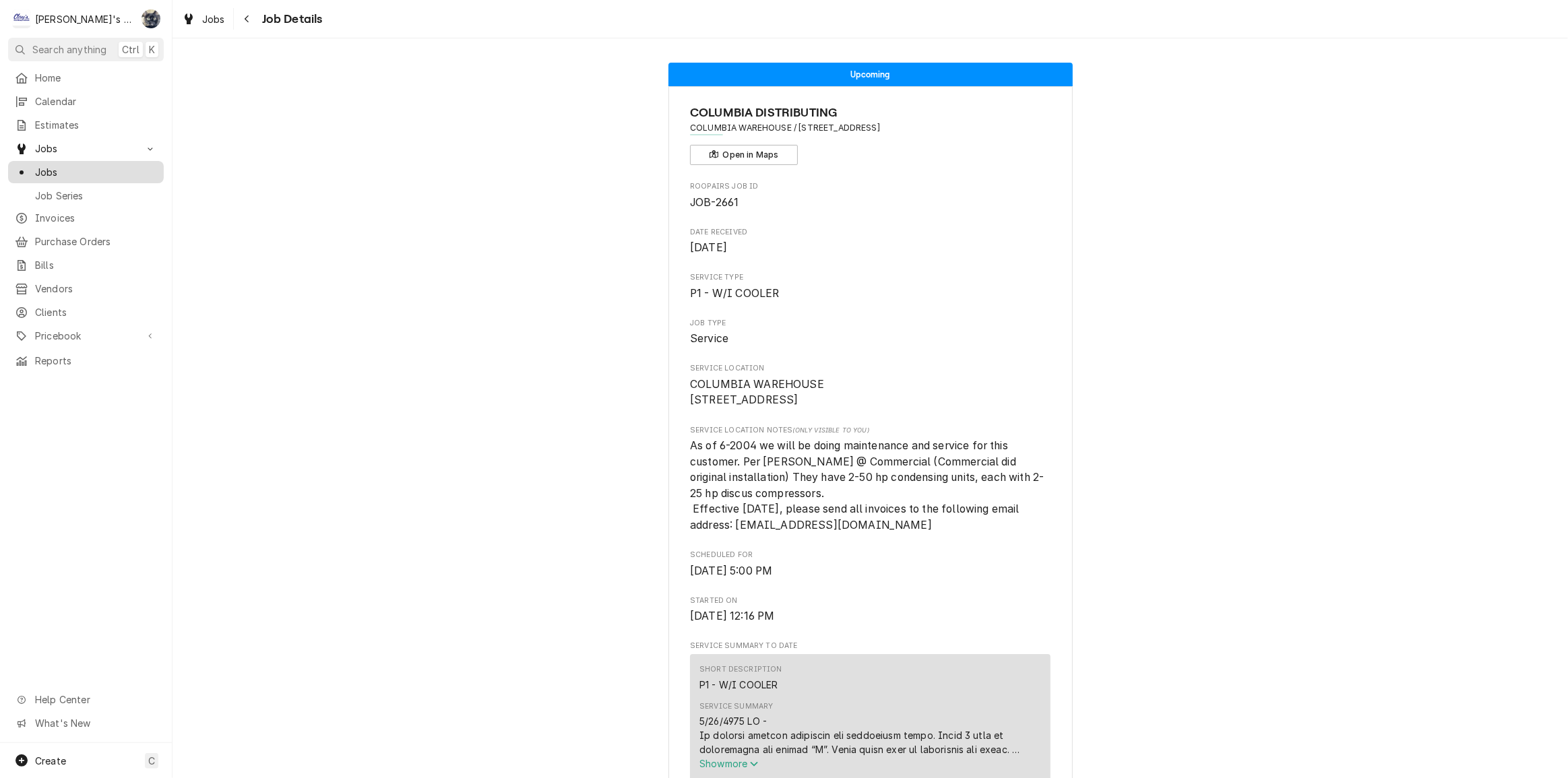
click at [91, 167] on span "Jobs" at bounding box center [95, 172] width 122 height 14
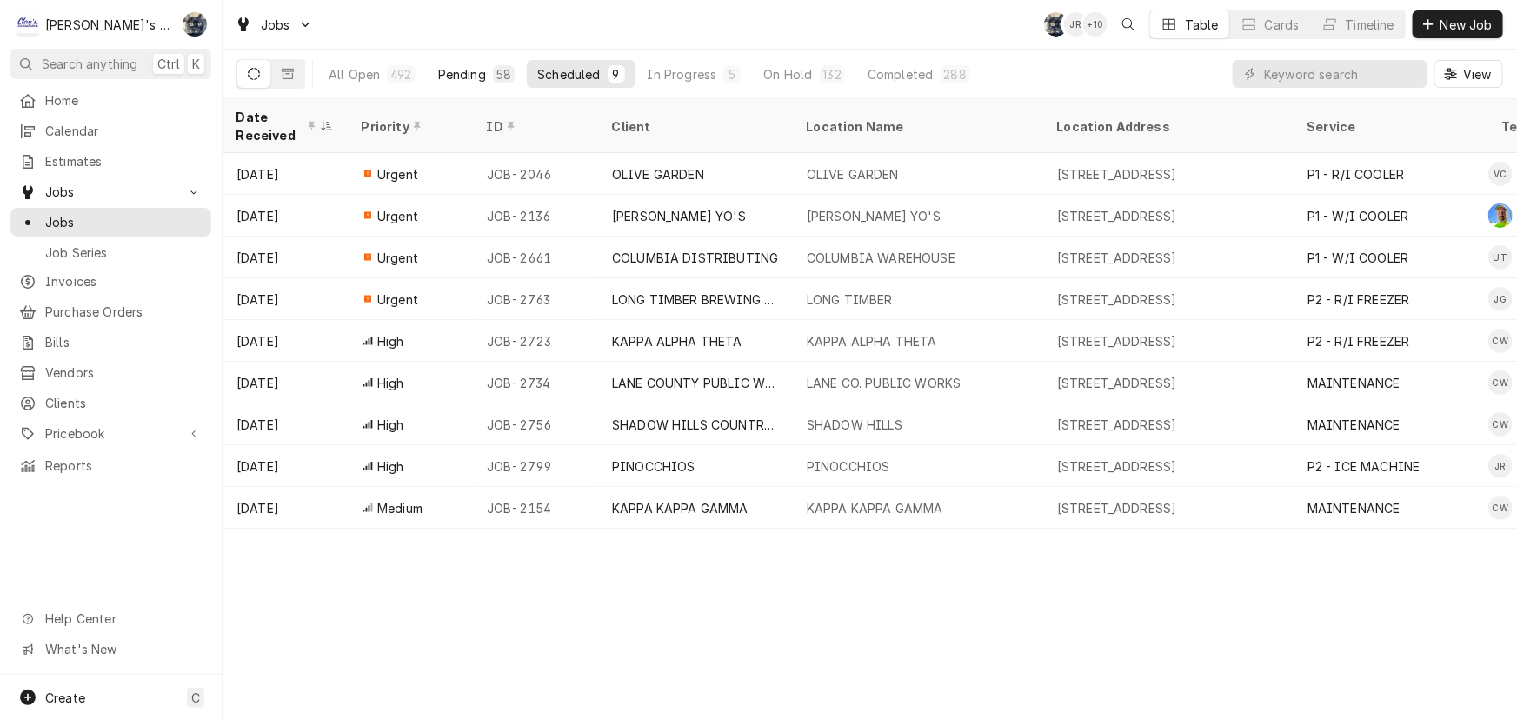
click at [469, 78] on div "Pending" at bounding box center [462, 74] width 48 height 18
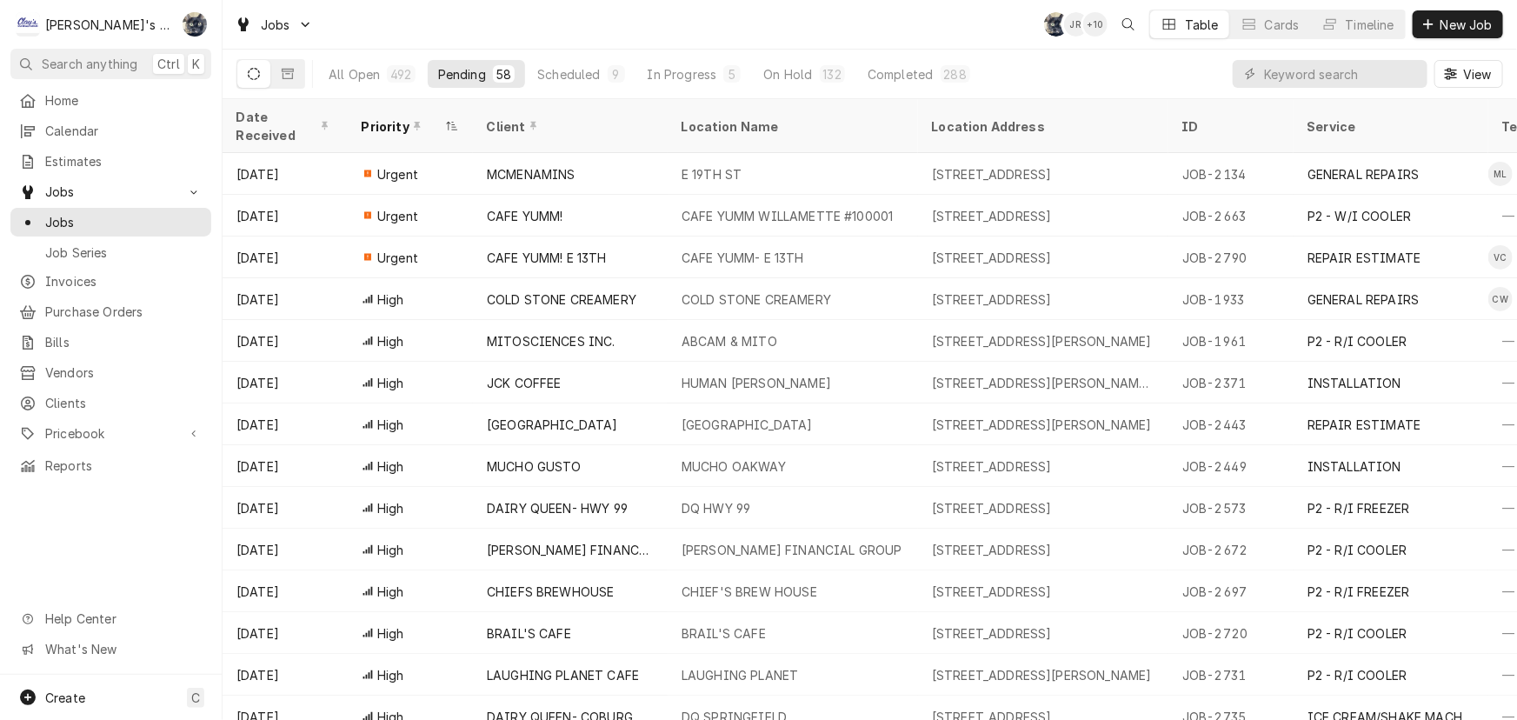
click at [214, 110] on div "Home Calendar Estimates Jobs Jobs Job Series Invoices Purchase Orders Bills Ven…" at bounding box center [111, 283] width 222 height 394
click at [248, 113] on div "Date Received" at bounding box center [283, 126] width 94 height 37
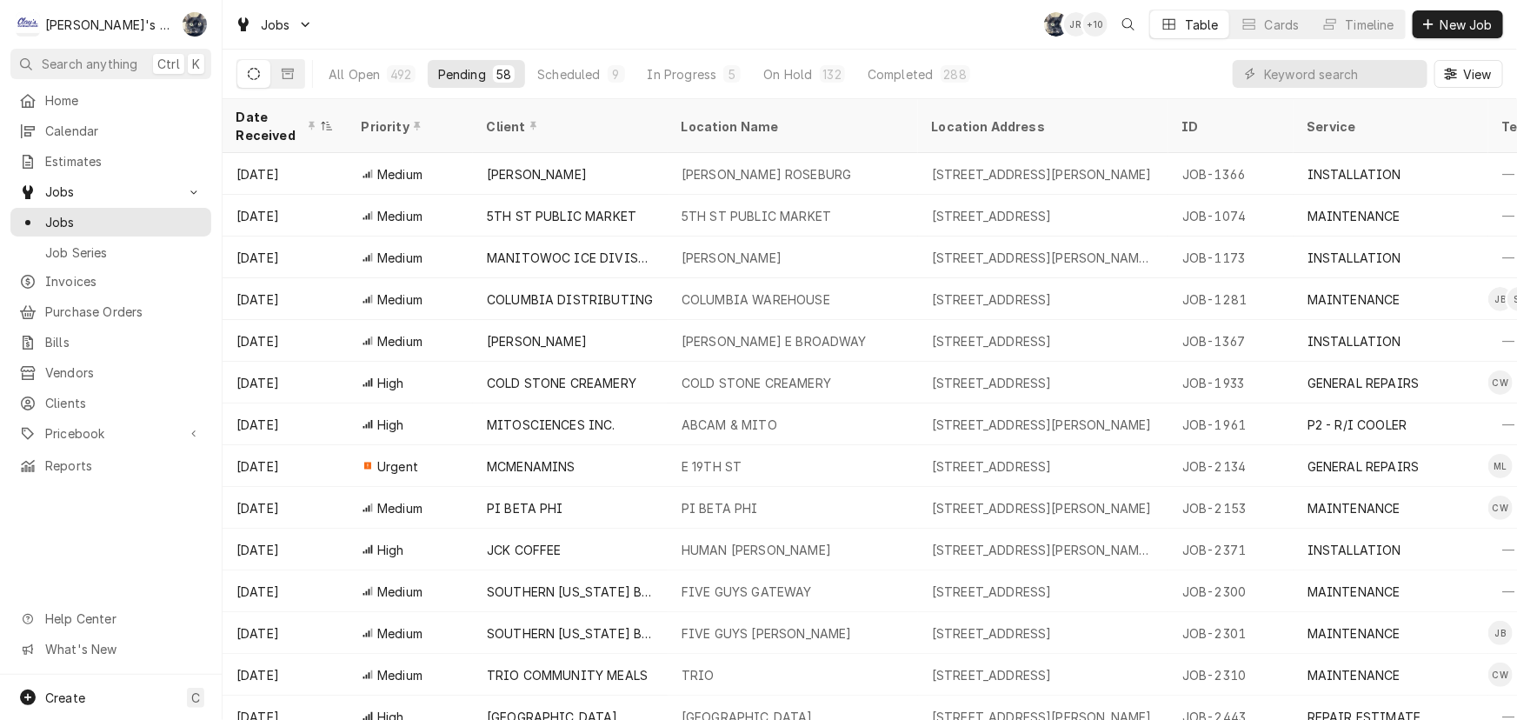
click at [248, 113] on div "Date Received" at bounding box center [276, 126] width 80 height 37
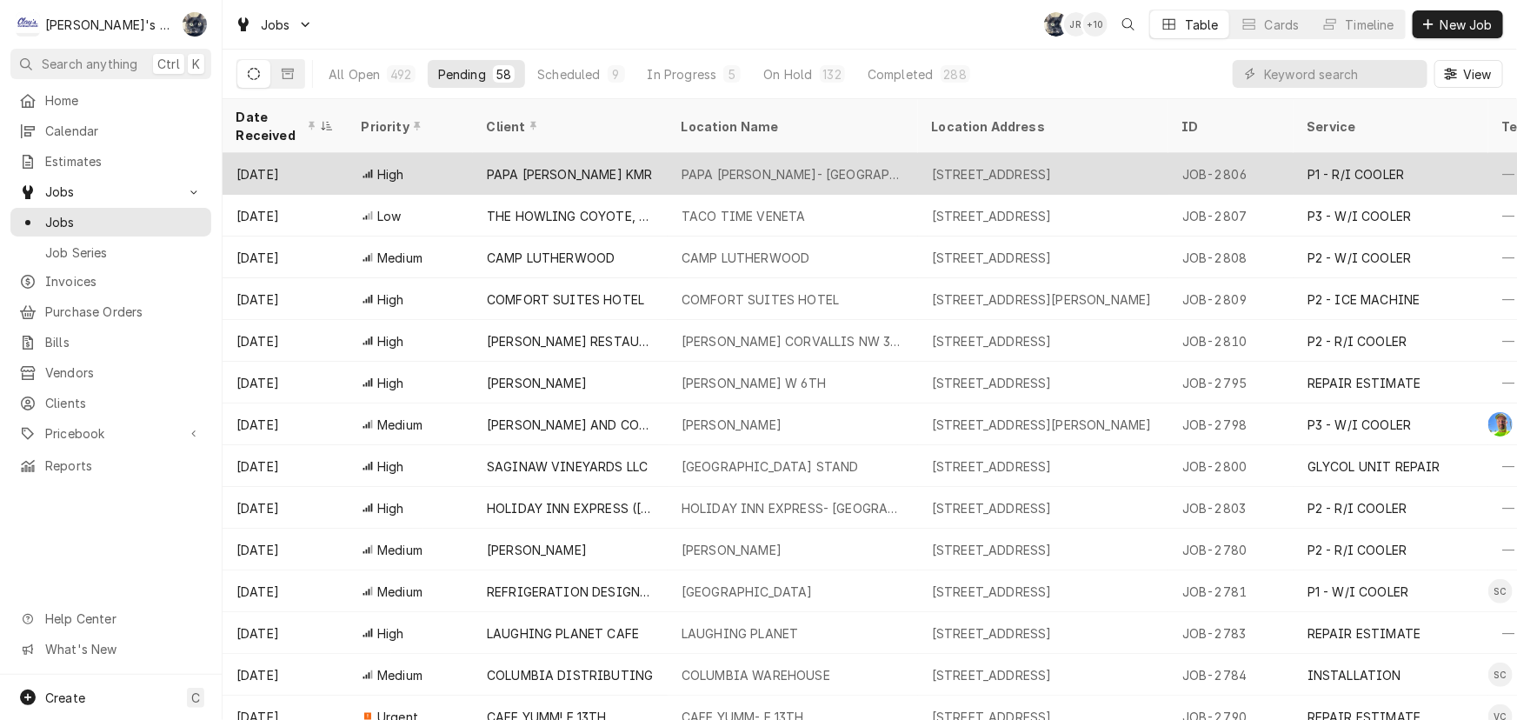
click at [529, 165] on div "PAPA [PERSON_NAME] KMR" at bounding box center [570, 174] width 166 height 18
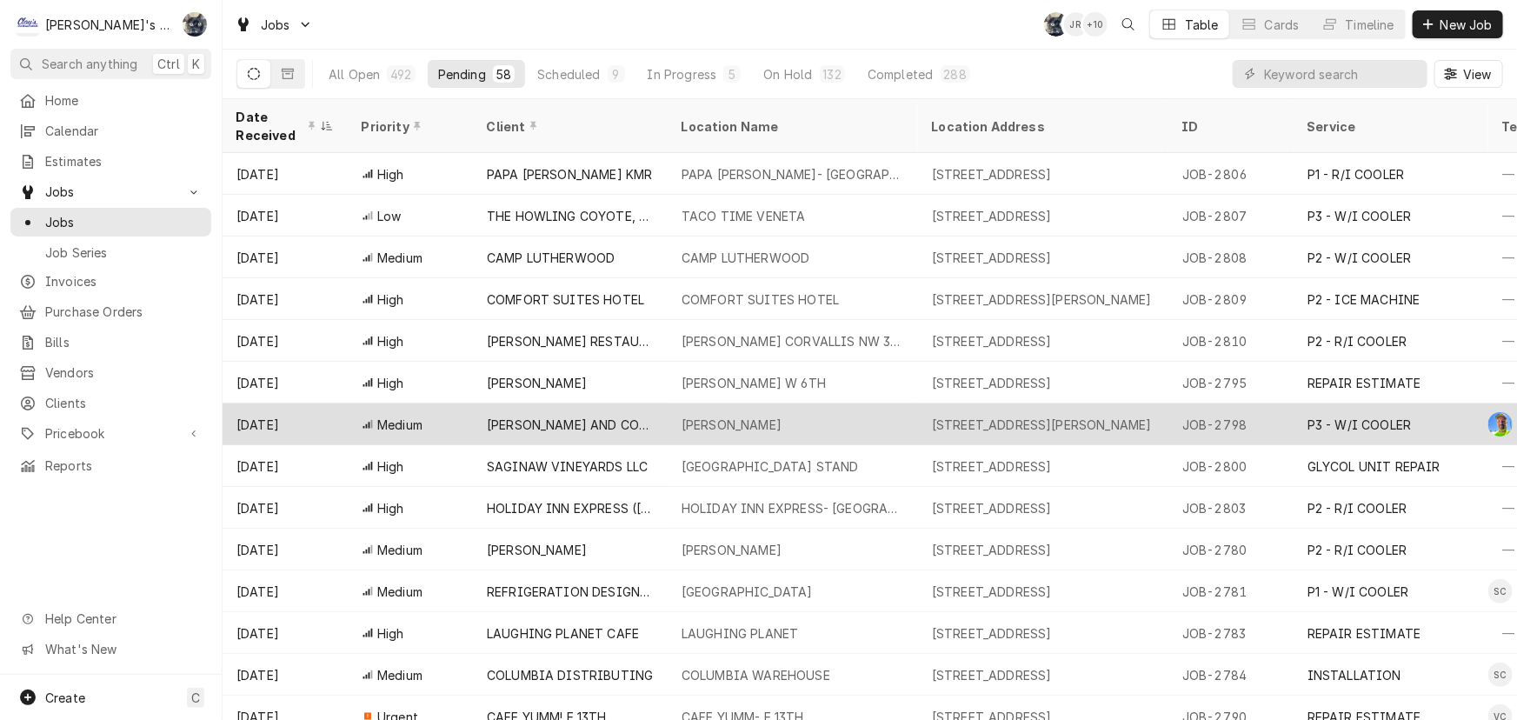
click at [730, 416] on div "CHARLES LITTLE" at bounding box center [732, 425] width 100 height 18
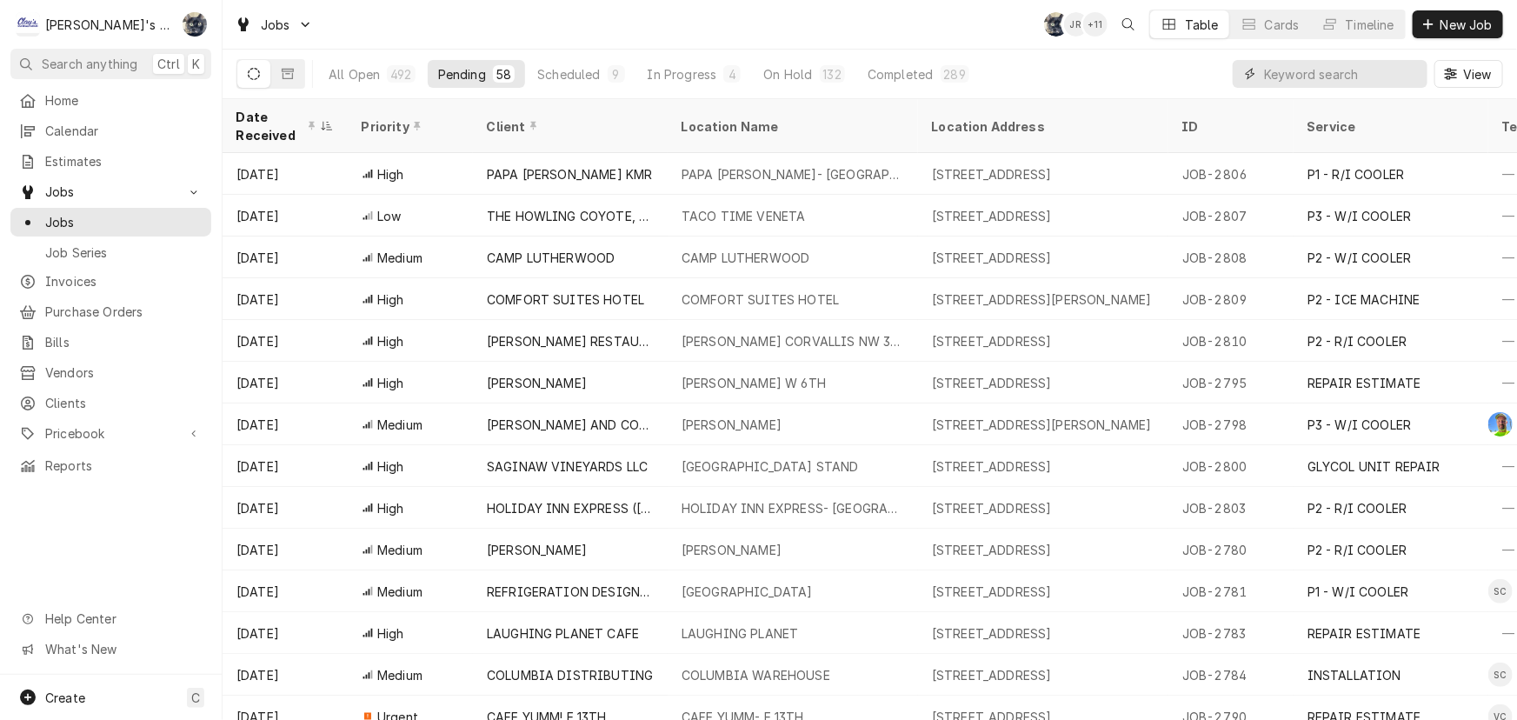
click at [1349, 74] on input "Dynamic Content Wrapper" at bounding box center [1341, 74] width 155 height 28
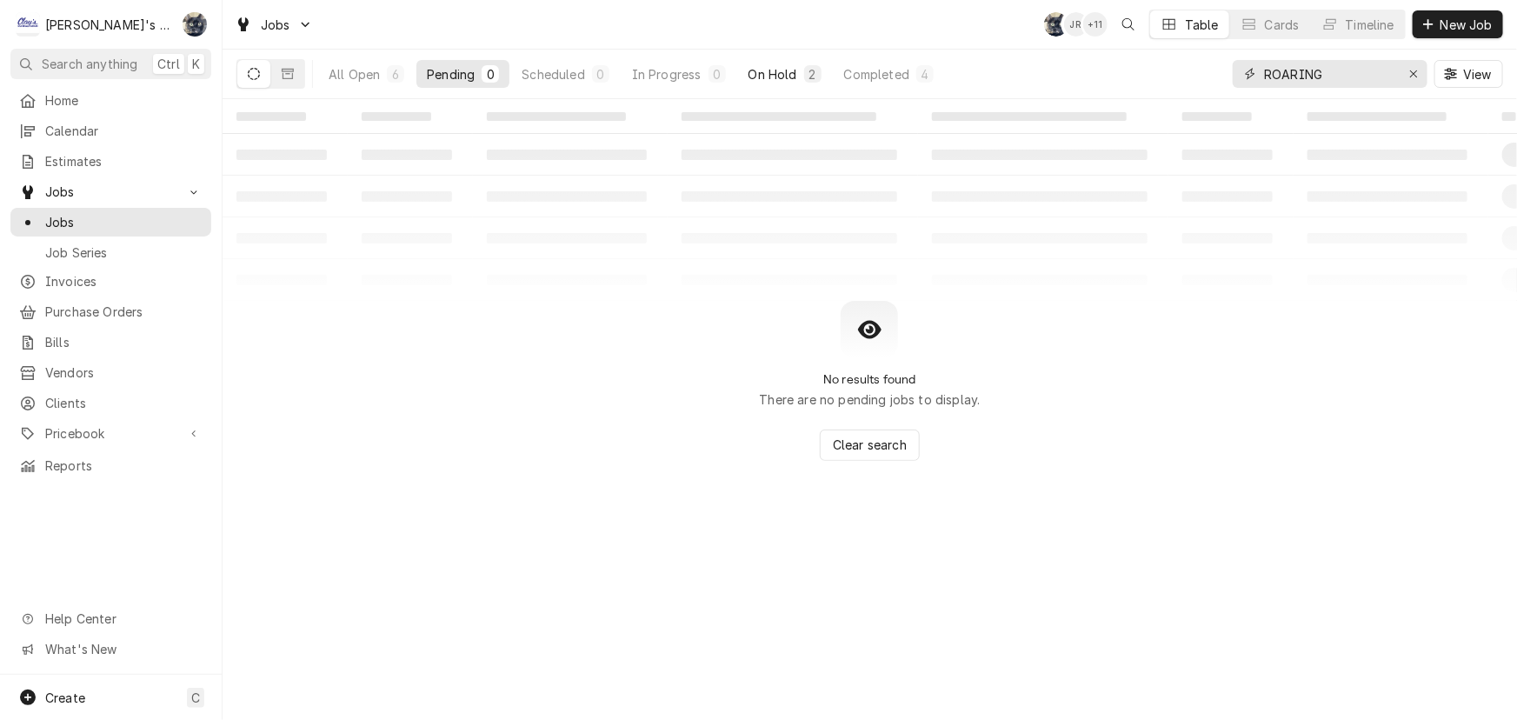
type input "ROARING"
click at [792, 81] on div "On Hold" at bounding box center [773, 74] width 49 height 18
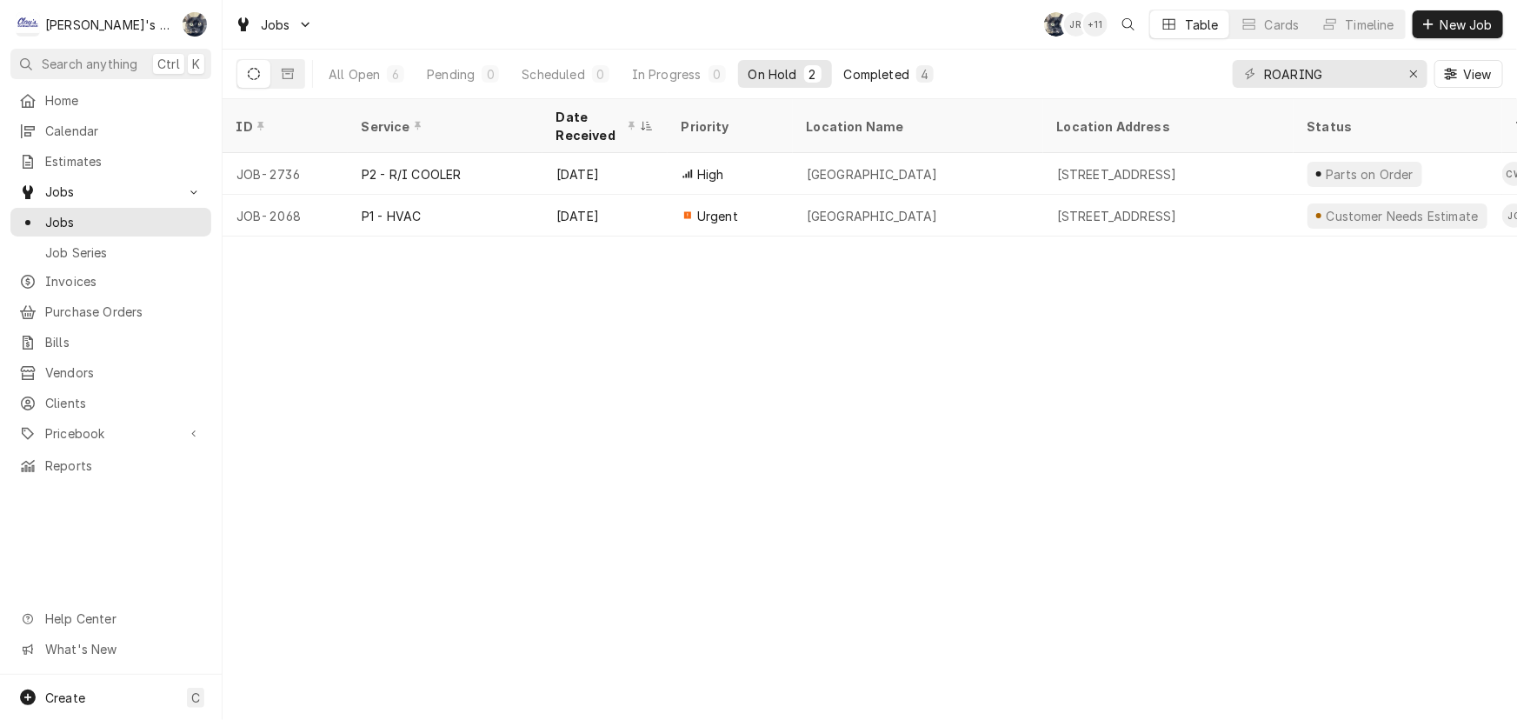
click at [845, 75] on div "Completed" at bounding box center [876, 74] width 65 height 18
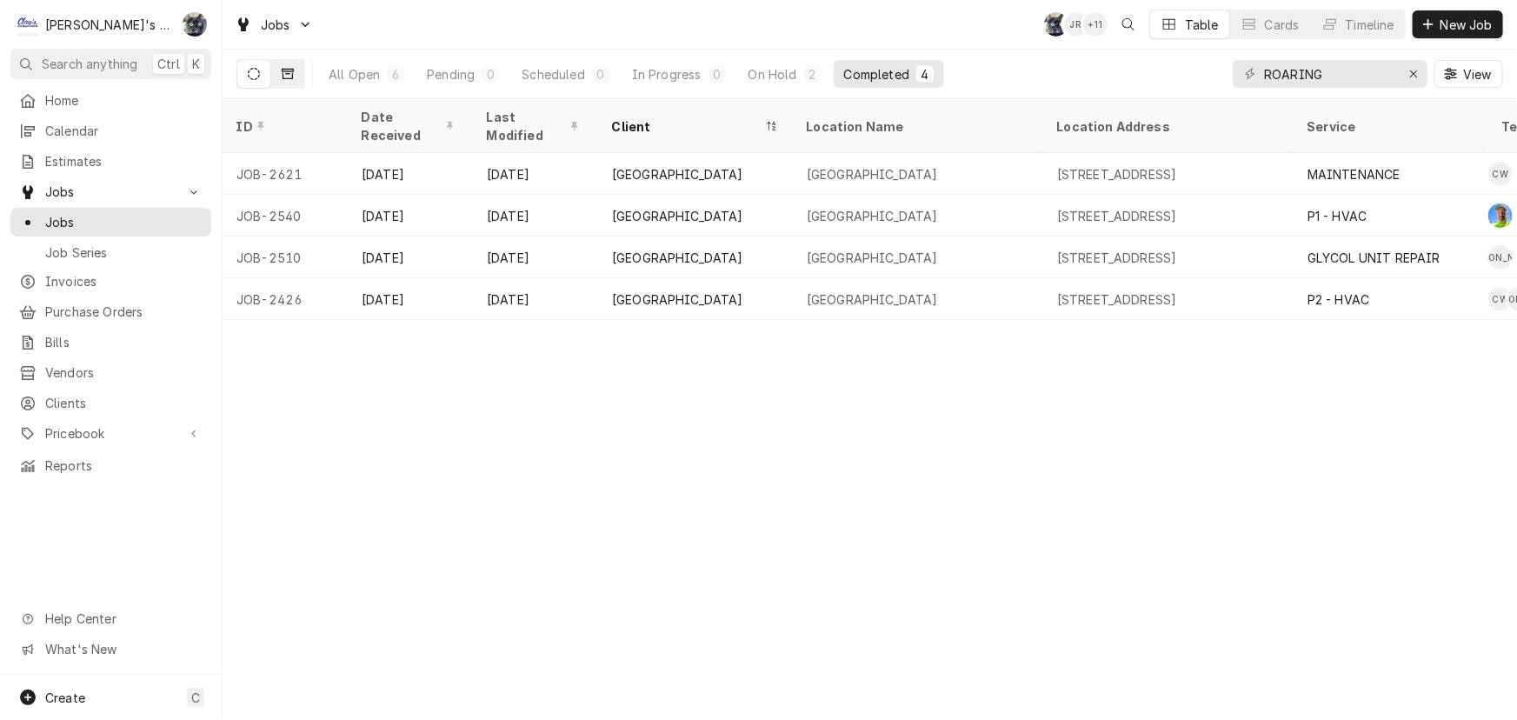
click at [302, 76] on button "Dynamic Content Wrapper" at bounding box center [287, 74] width 33 height 28
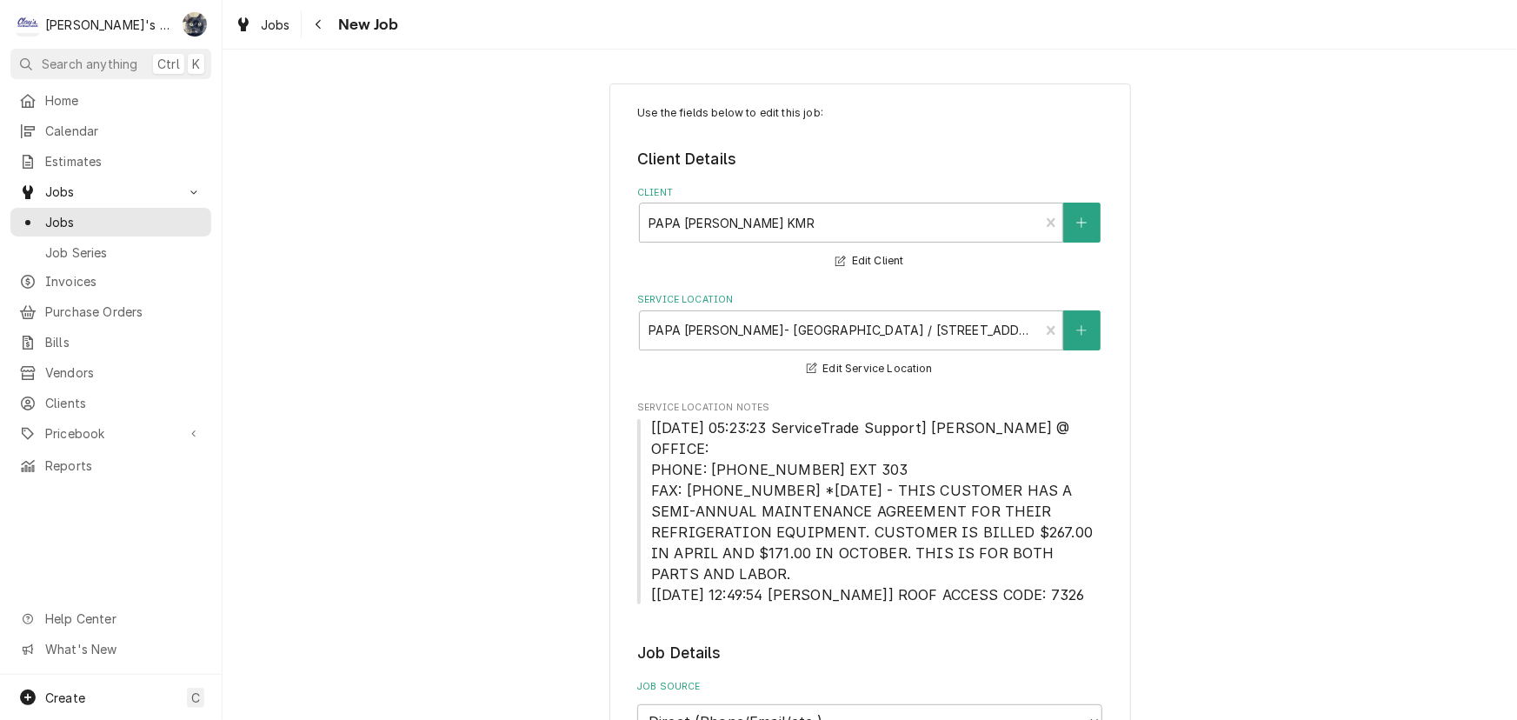
type textarea "x"
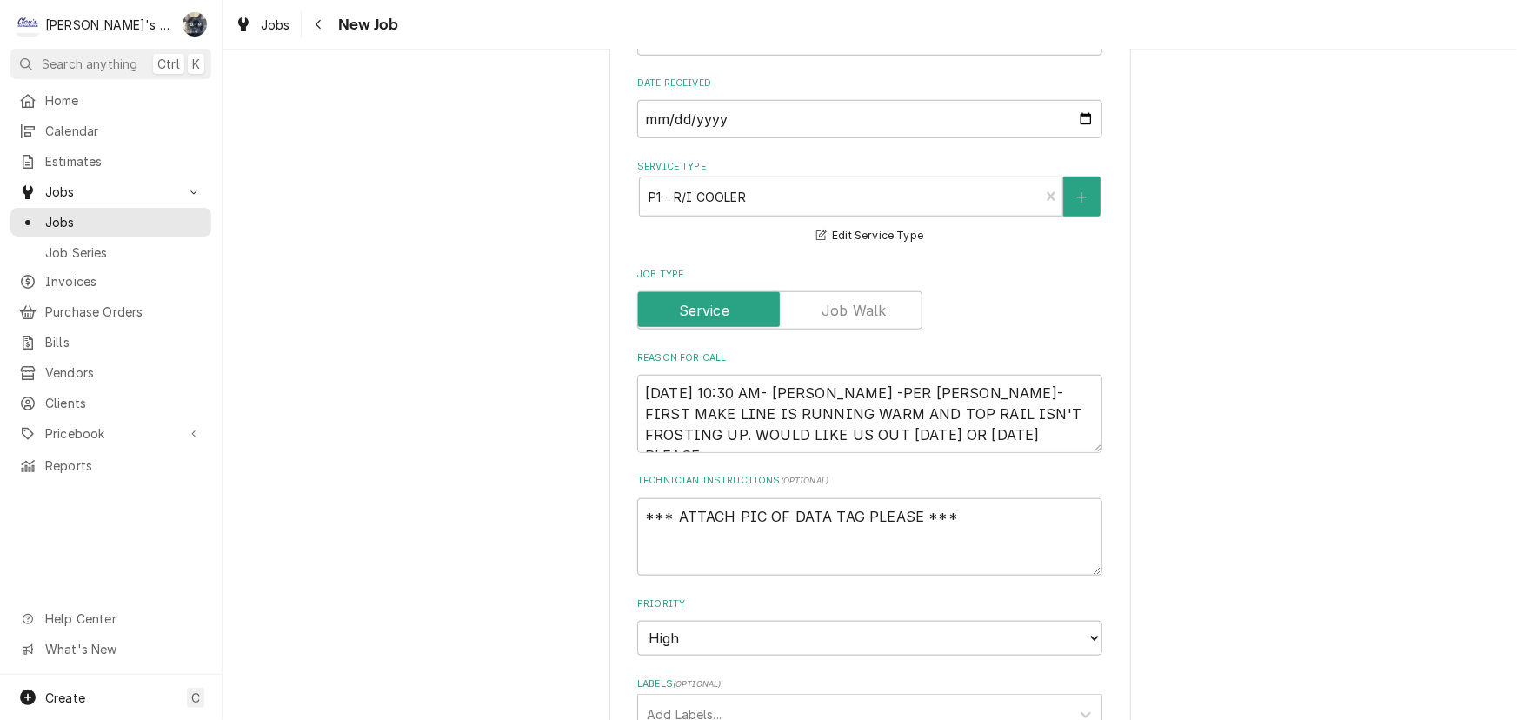
scroll to position [711, 0]
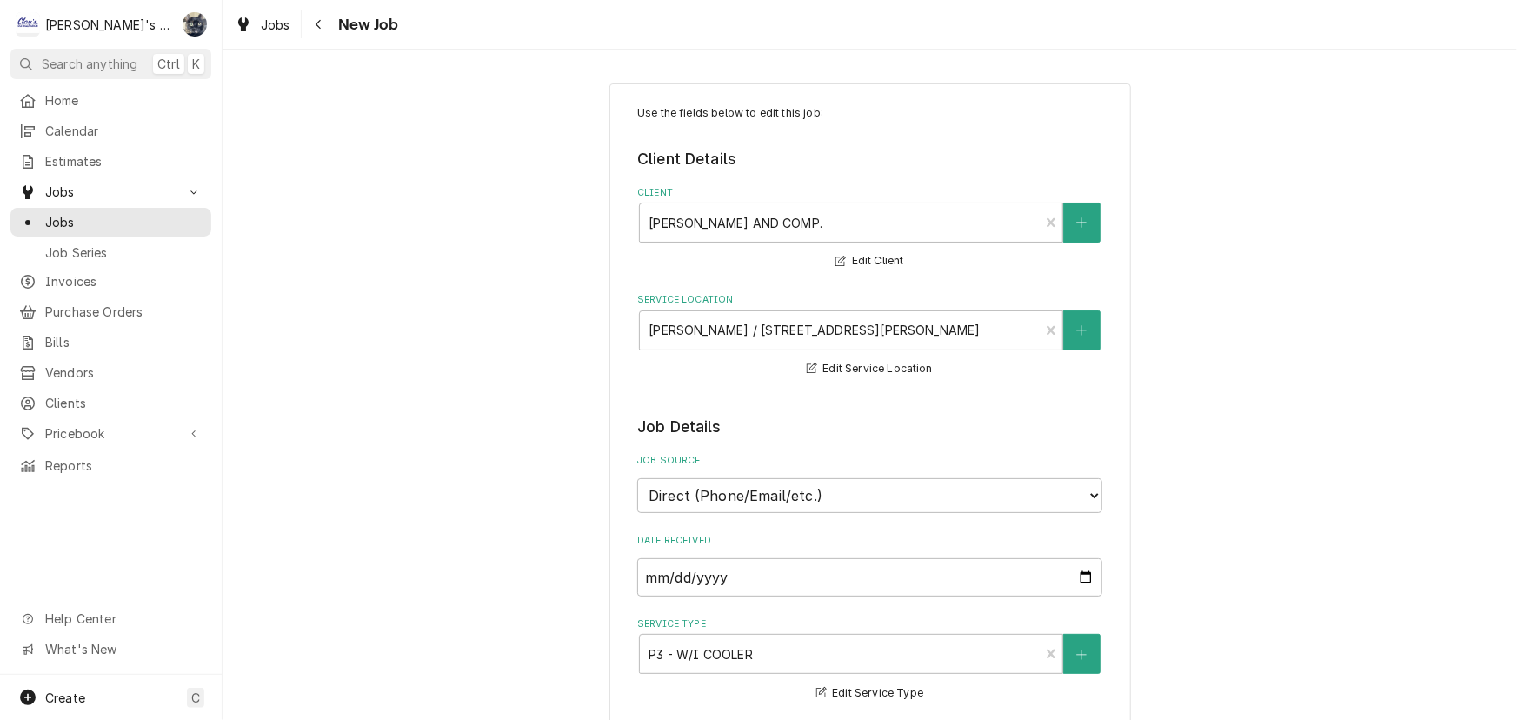
type textarea "x"
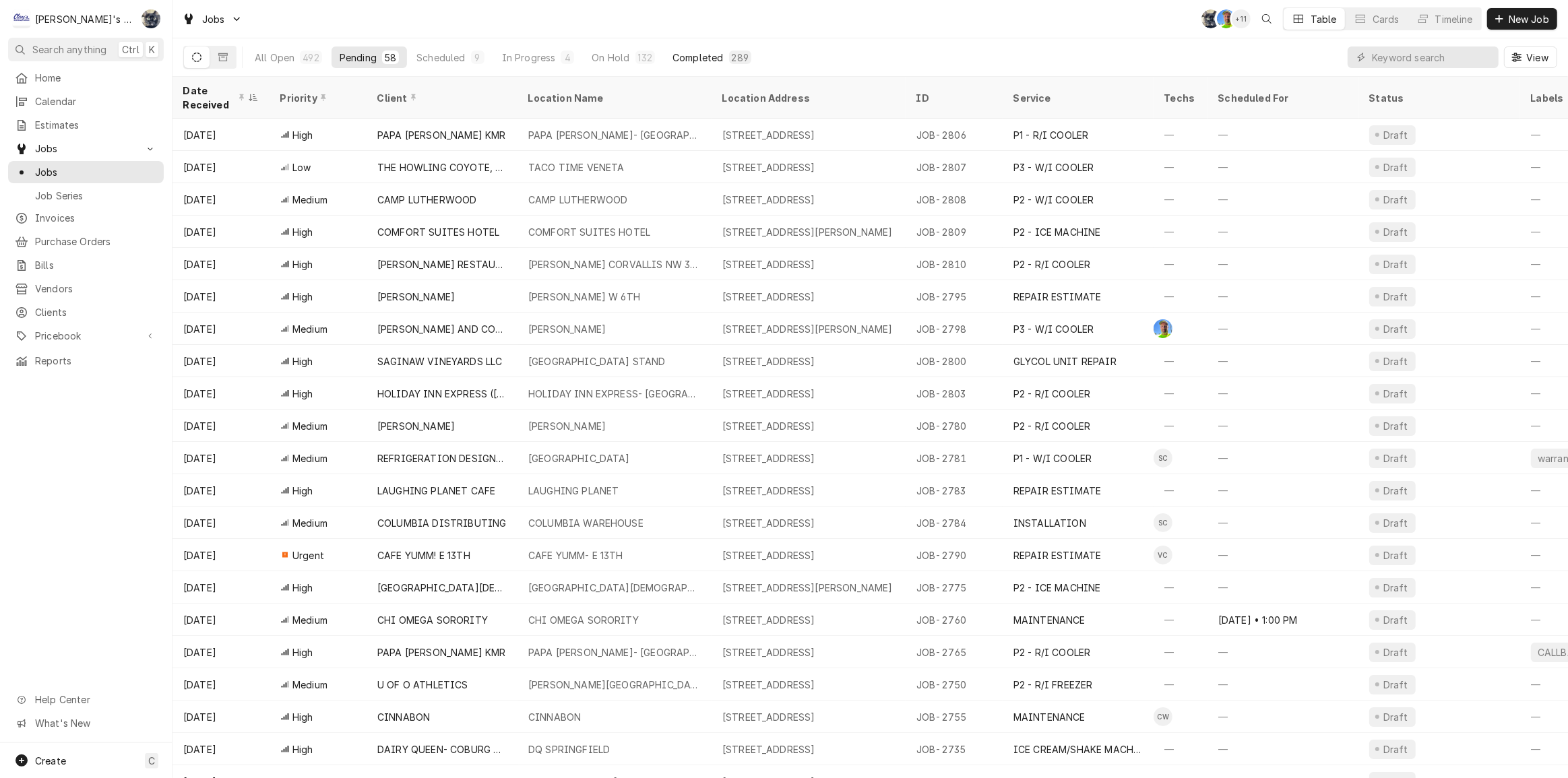
click at [699, 56] on div "Completed" at bounding box center [698, 57] width 50 height 14
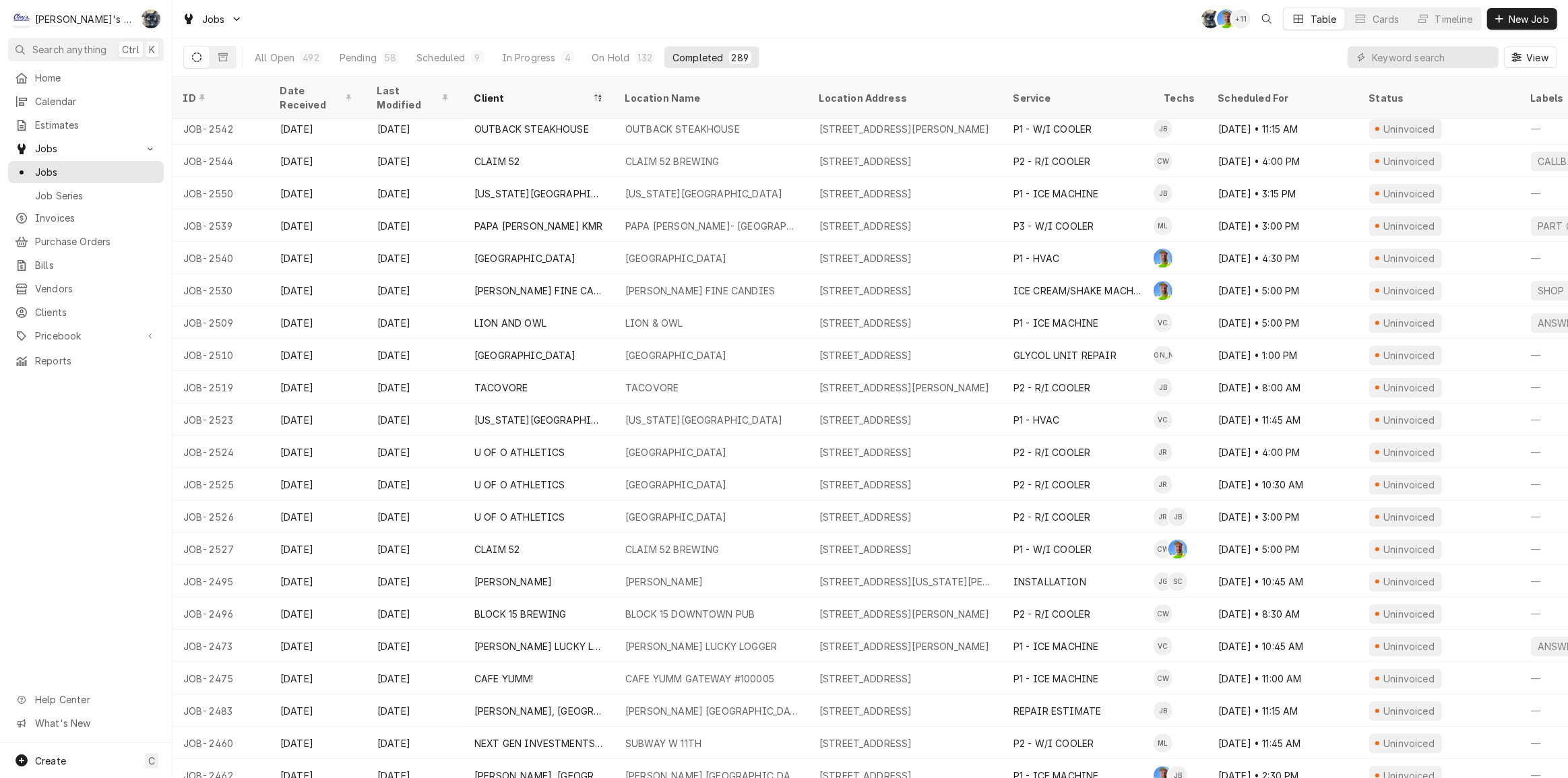
scroll to position [3795, 0]
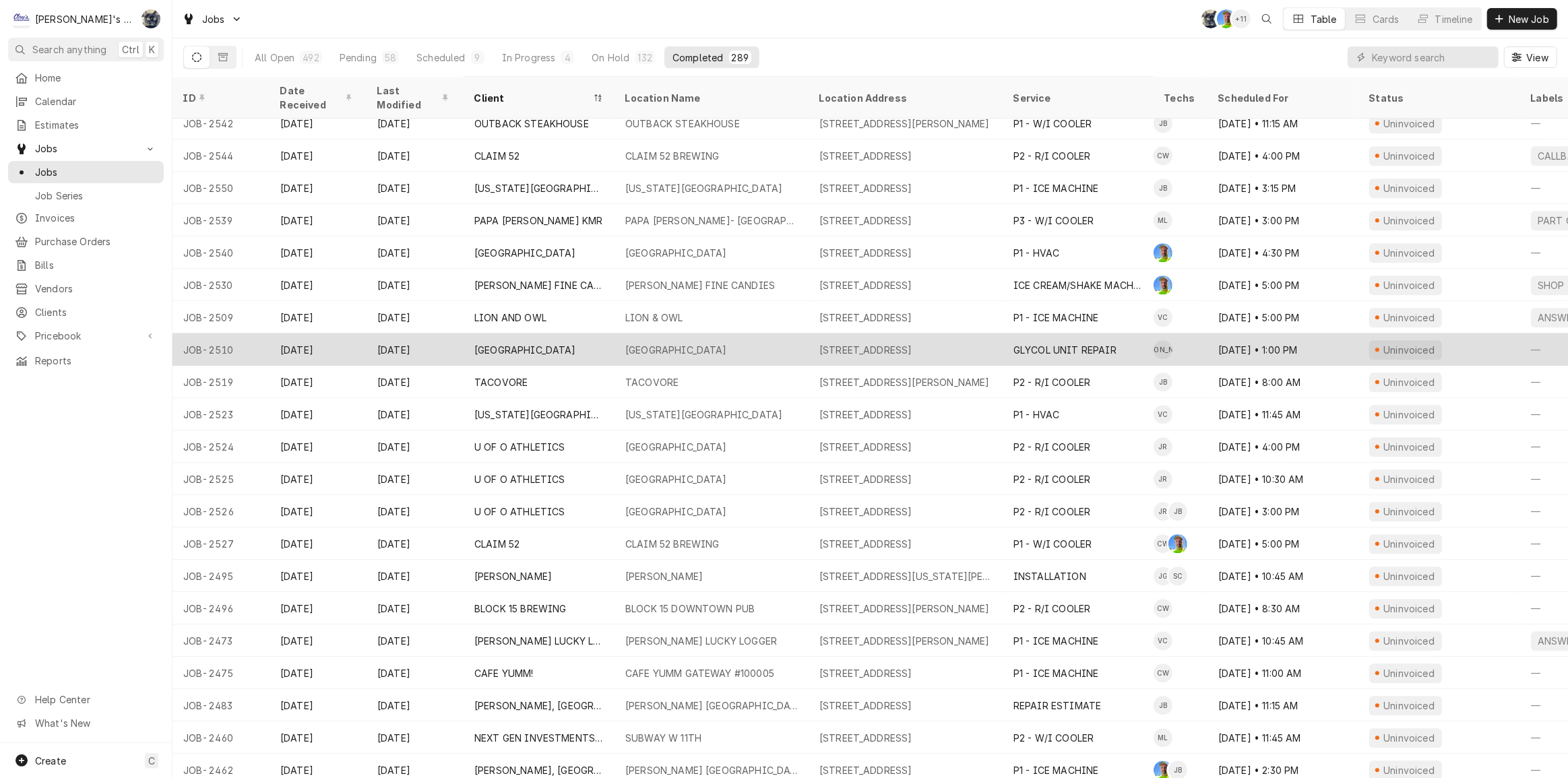
click at [747, 333] on div "[GEOGRAPHIC_DATA]" at bounding box center [712, 349] width 194 height 33
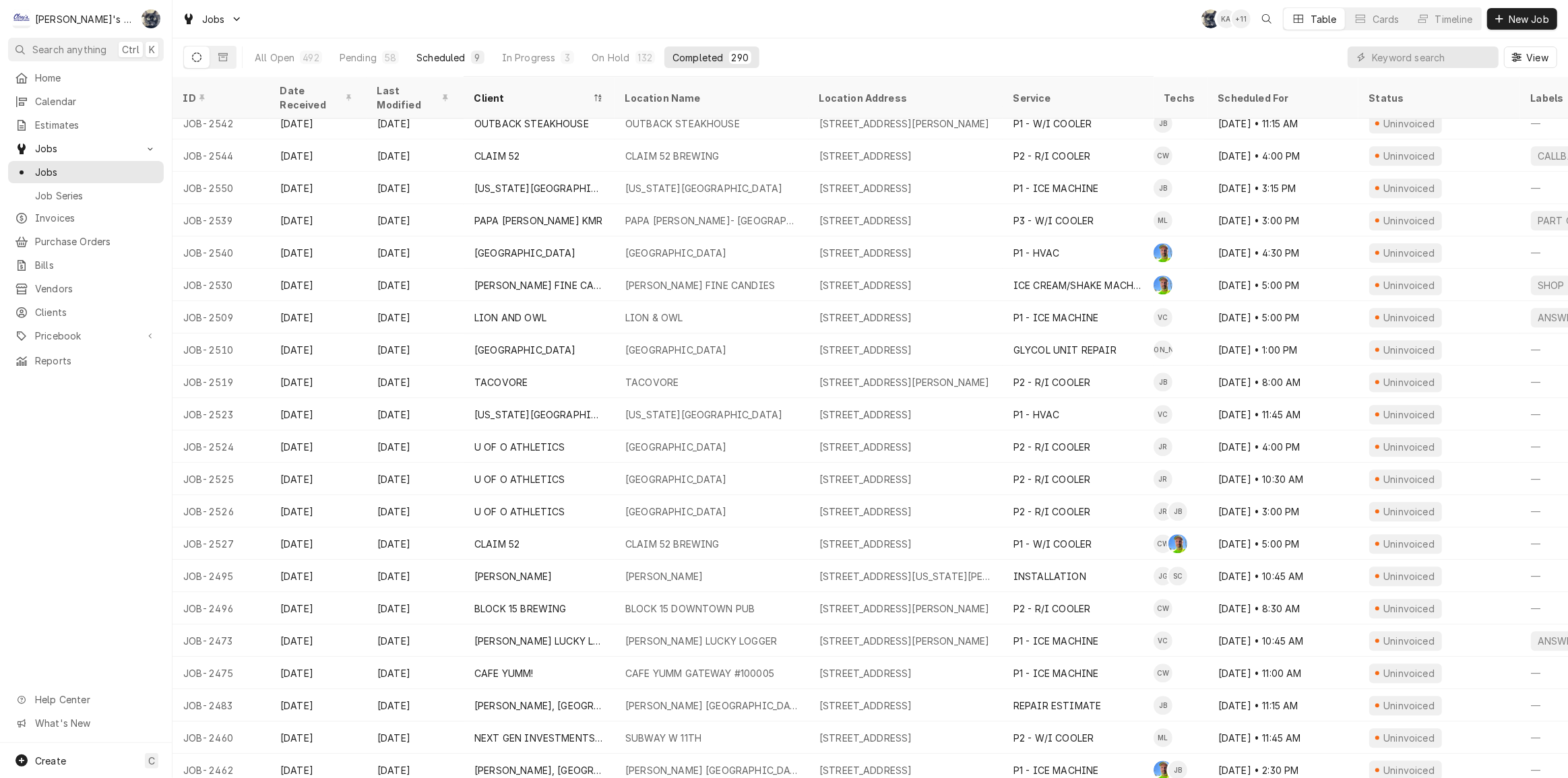
click at [457, 60] on div "Scheduled" at bounding box center [440, 57] width 49 height 14
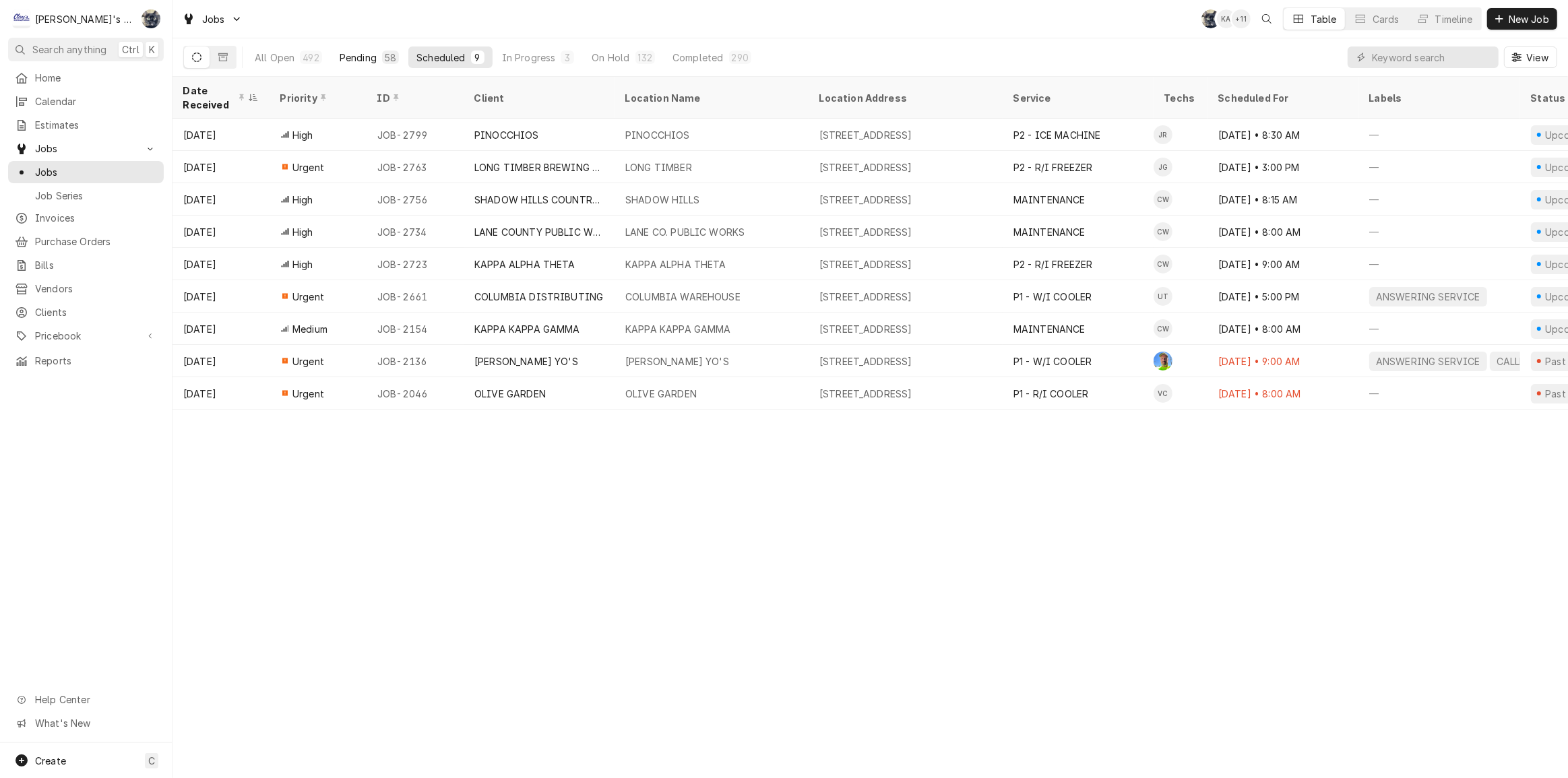
click at [339, 57] on div "Pending" at bounding box center [358, 57] width 37 height 14
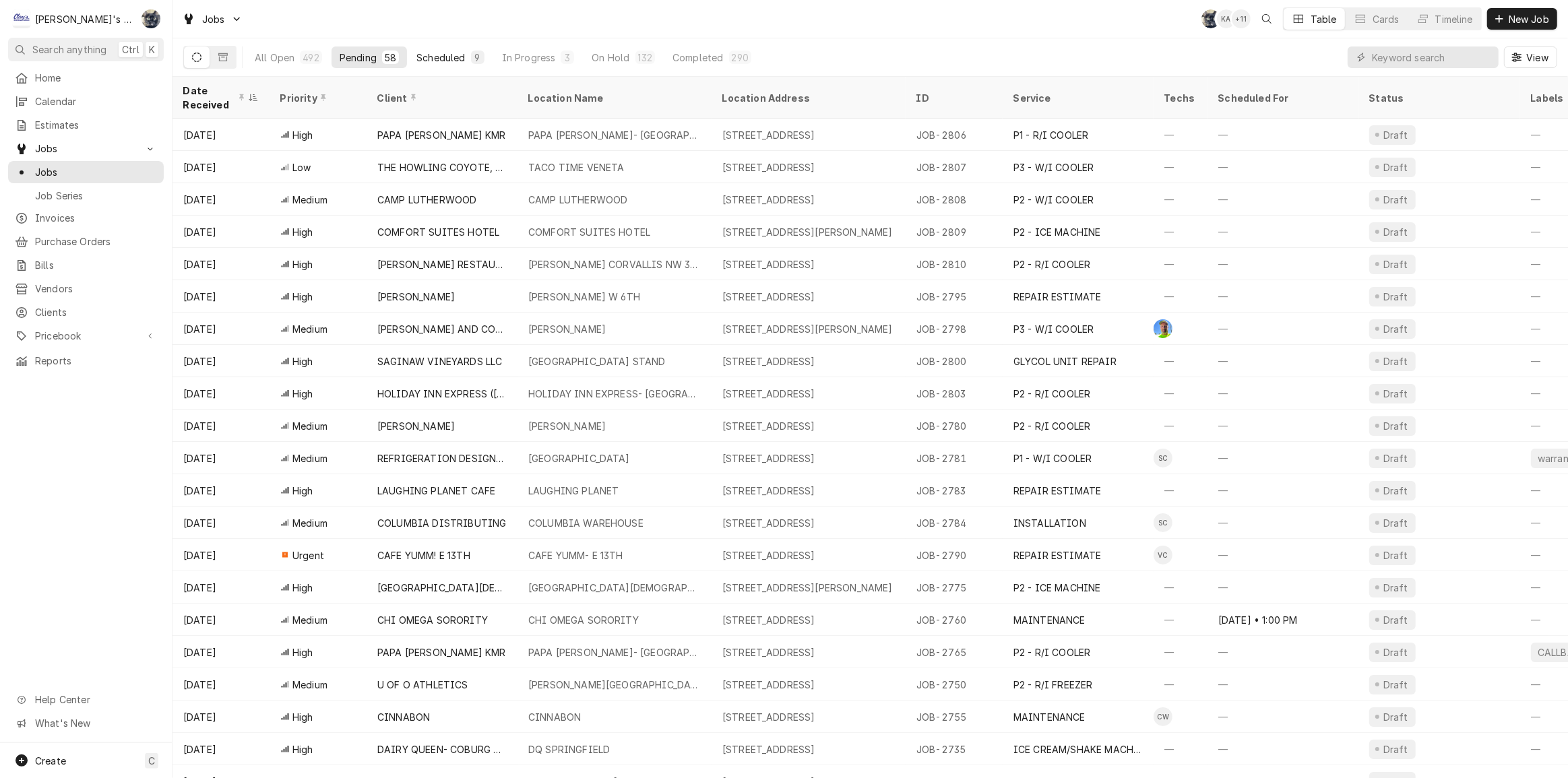
click at [478, 54] on div "9" at bounding box center [477, 57] width 8 height 14
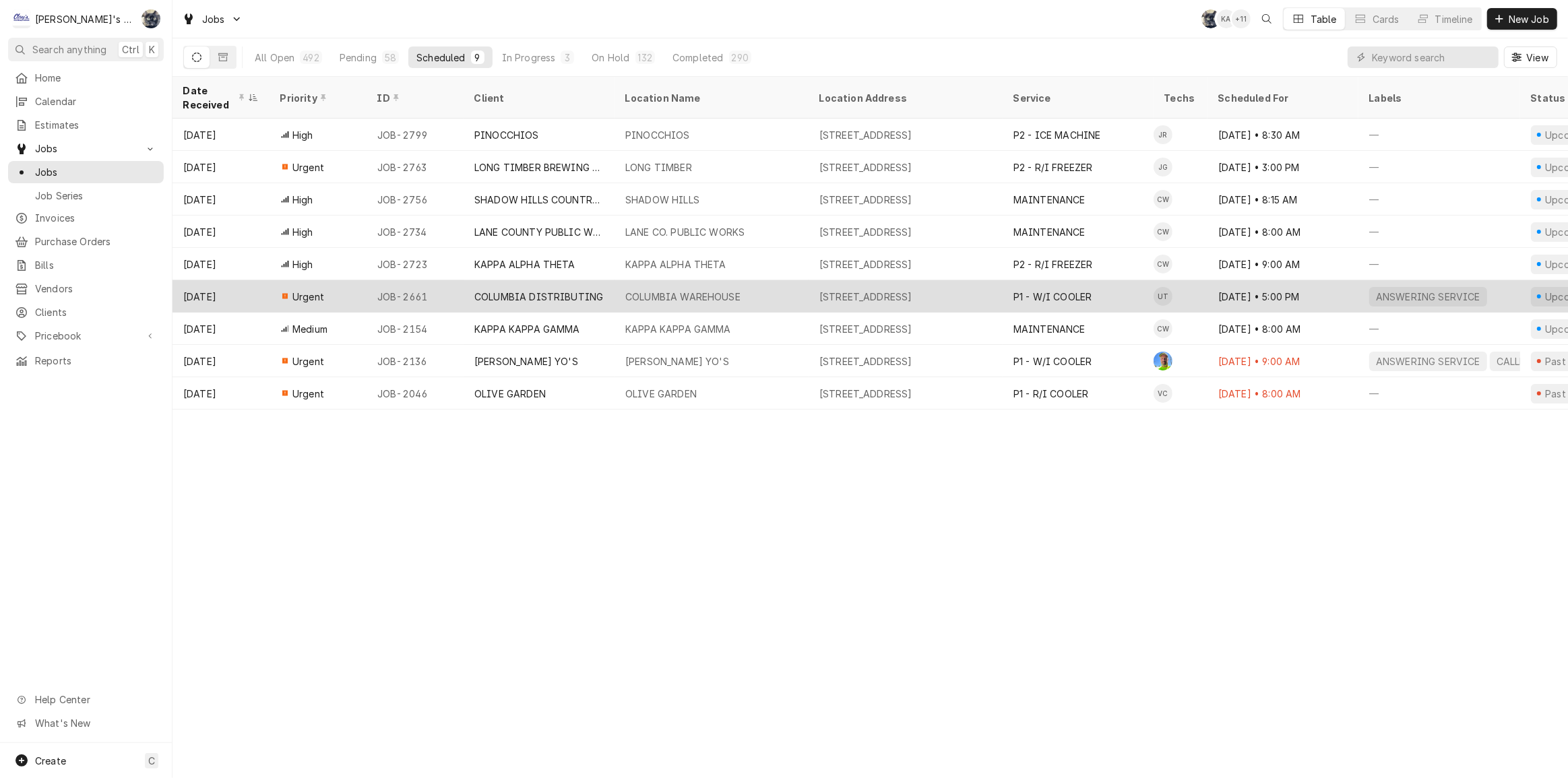
click at [570, 297] on div "COLUMBIA DISTRIBUTING" at bounding box center [539, 297] width 151 height 33
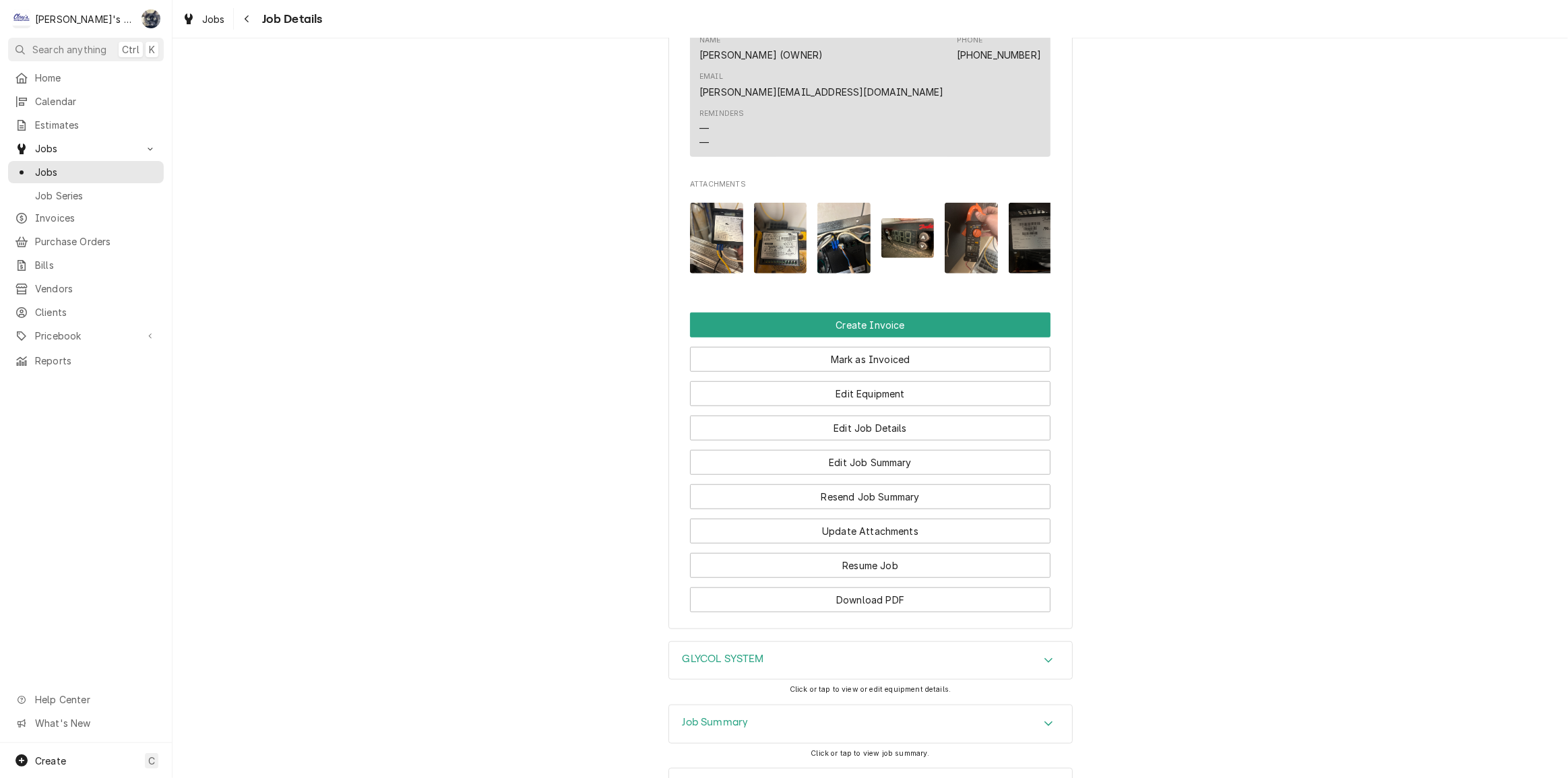
scroll to position [1187, 0]
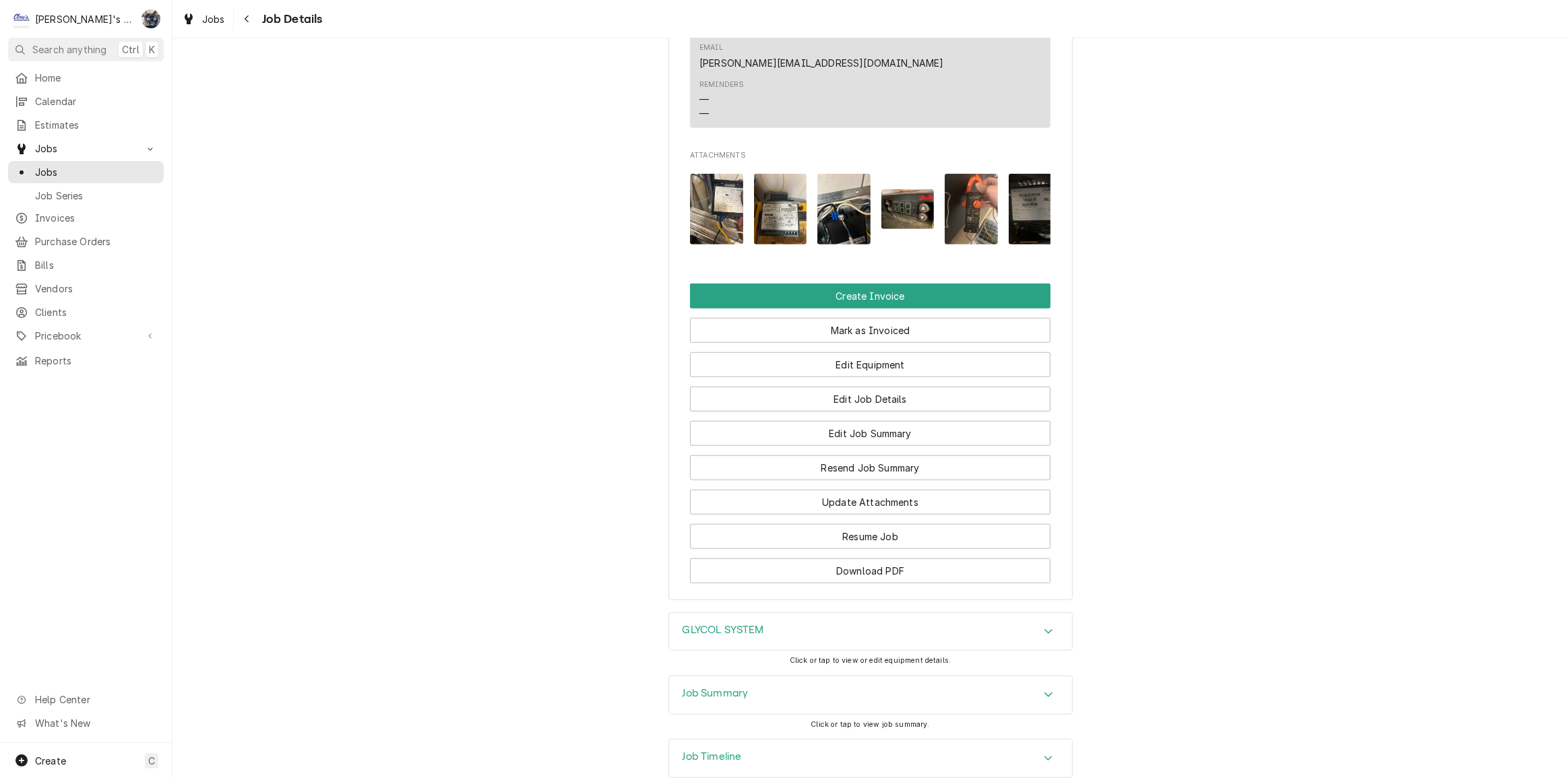
click at [756, 624] on h3 "GLYCOL SYSTEM" at bounding box center [723, 630] width 81 height 13
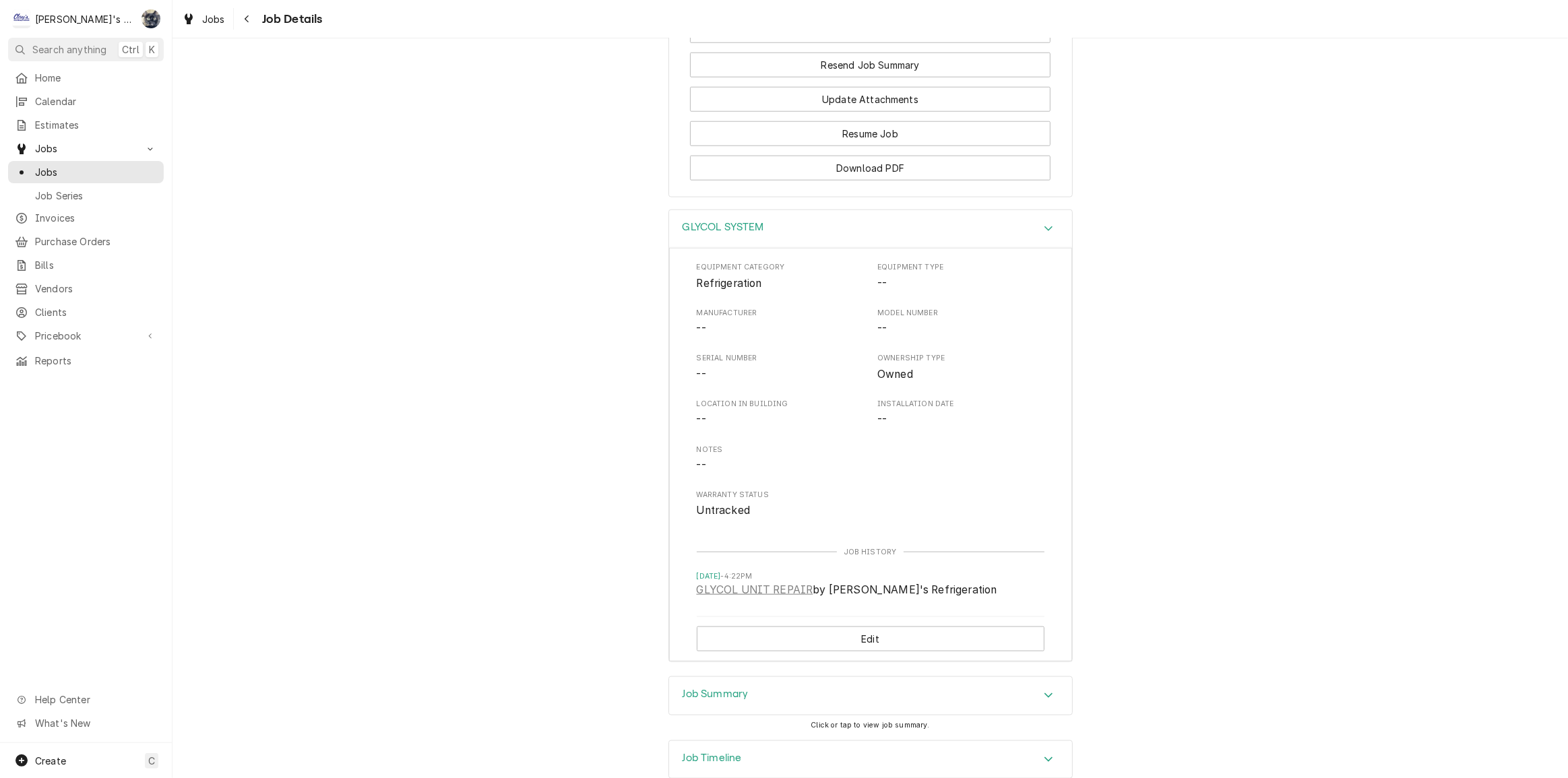
scroll to position [1223, 0]
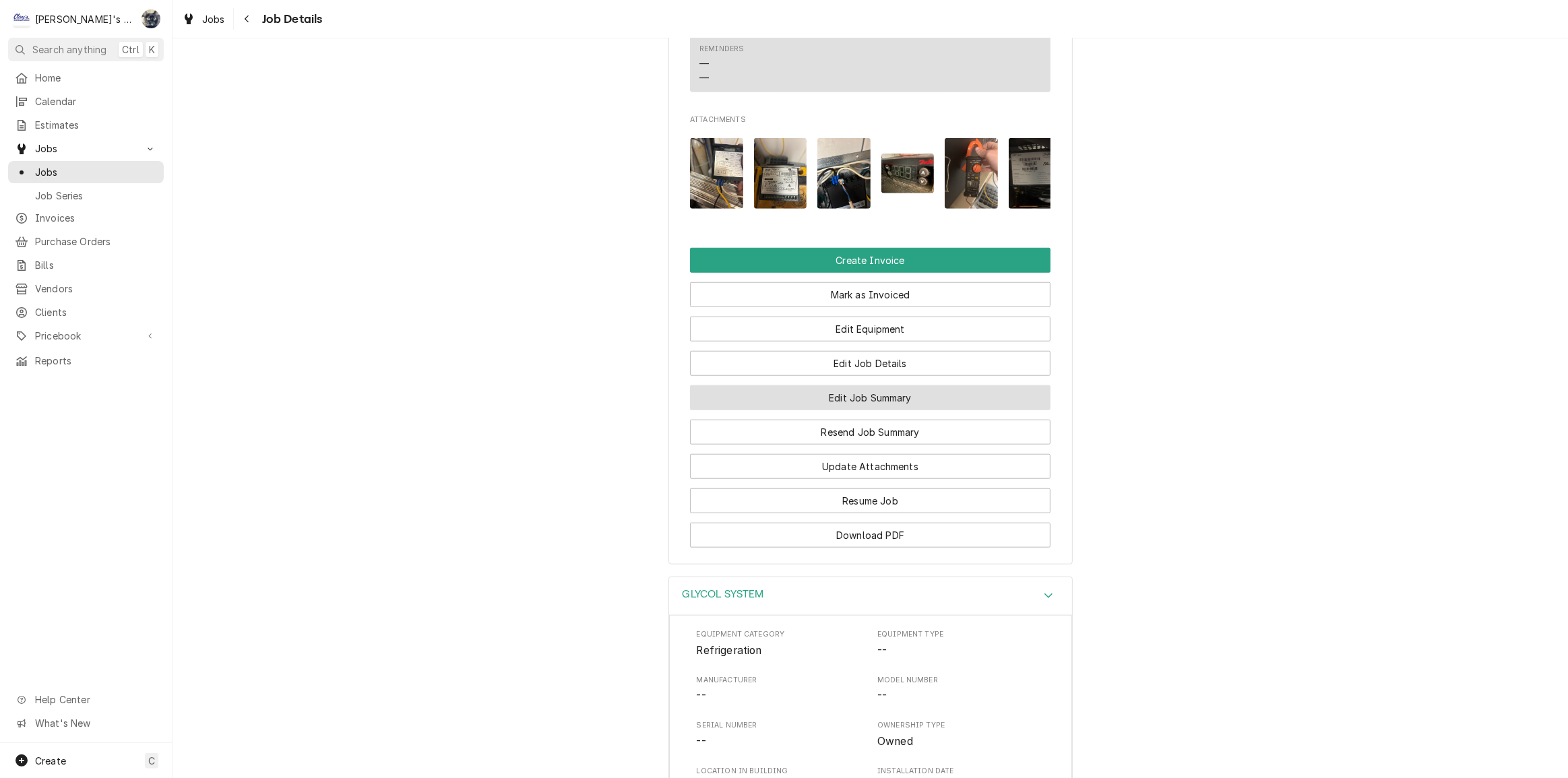
click at [818, 385] on button "Edit Job Summary" at bounding box center [870, 398] width 360 height 25
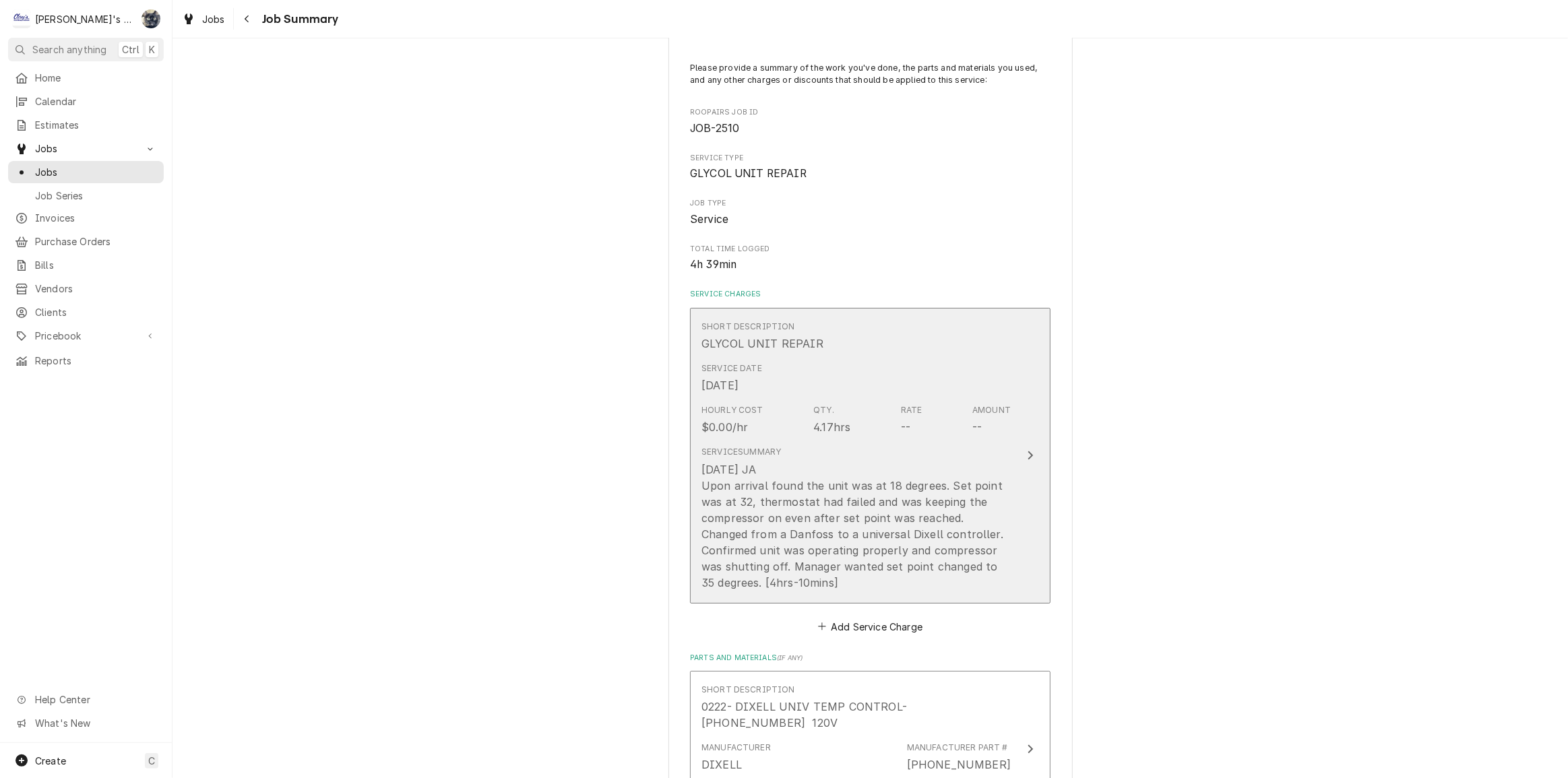
scroll to position [245, 0]
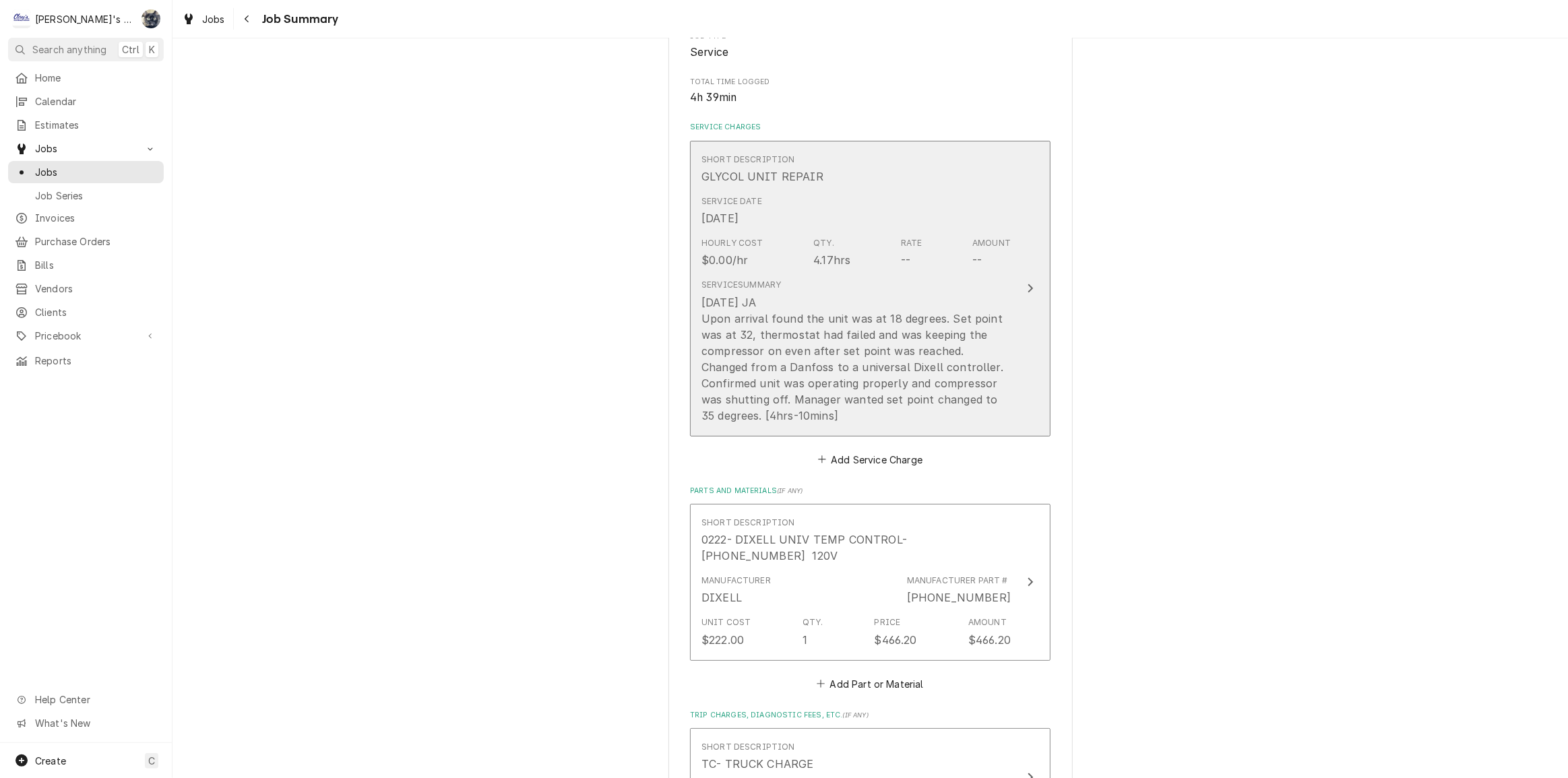
click at [944, 376] on div "7/28/2025 JA Upon arrival found the unit was at 18 degrees. Set point was at 32…" at bounding box center [856, 359] width 309 height 129
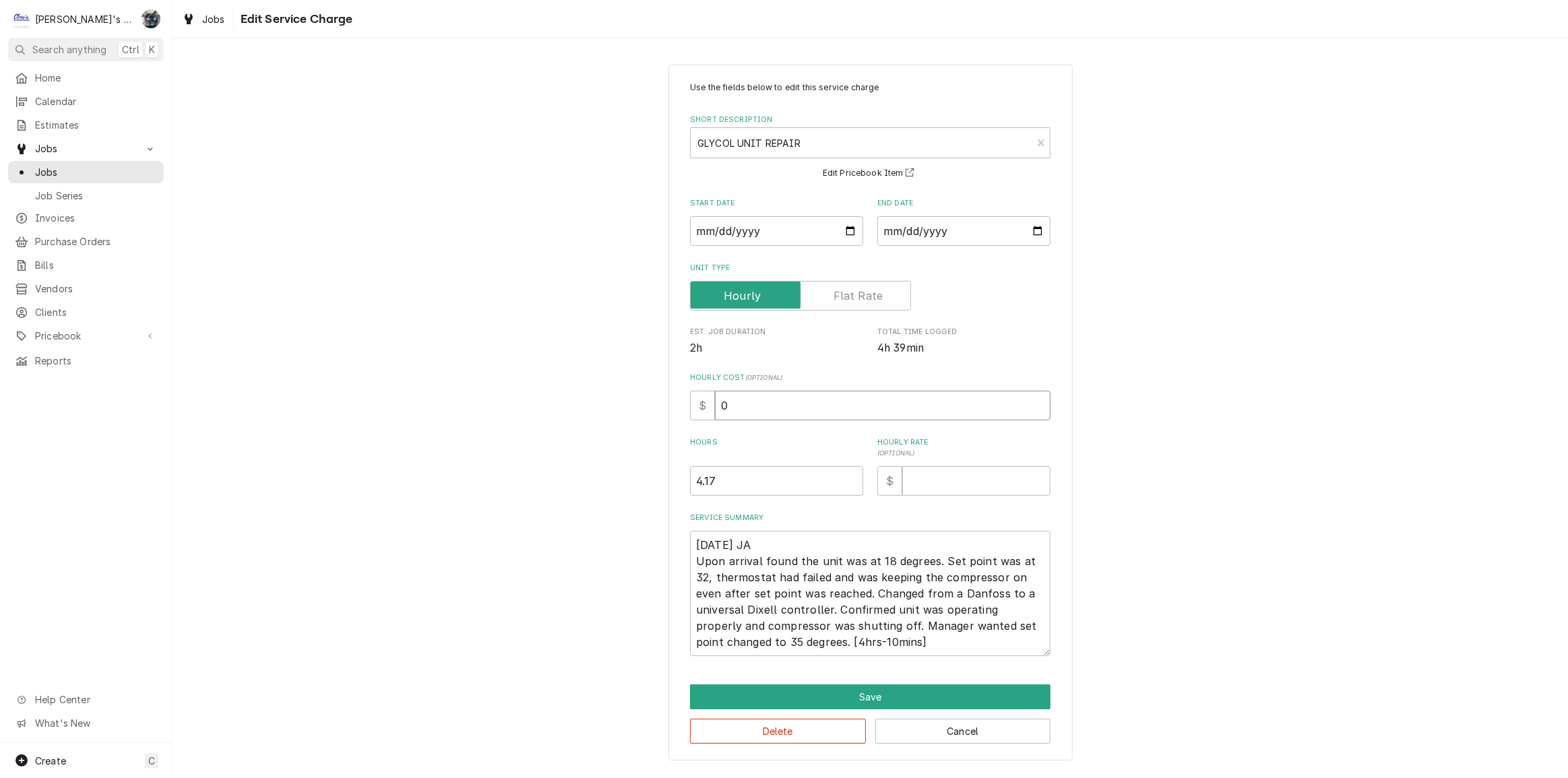
drag, startPoint x: 791, startPoint y: 415, endPoint x: 672, endPoint y: 425, distance: 119.4
click at [672, 425] on div "Use the fields below to edit this service charge Short Description GLYCOL UNIT …" at bounding box center [870, 412] width 405 height 697
type textarea "x"
type input "4"
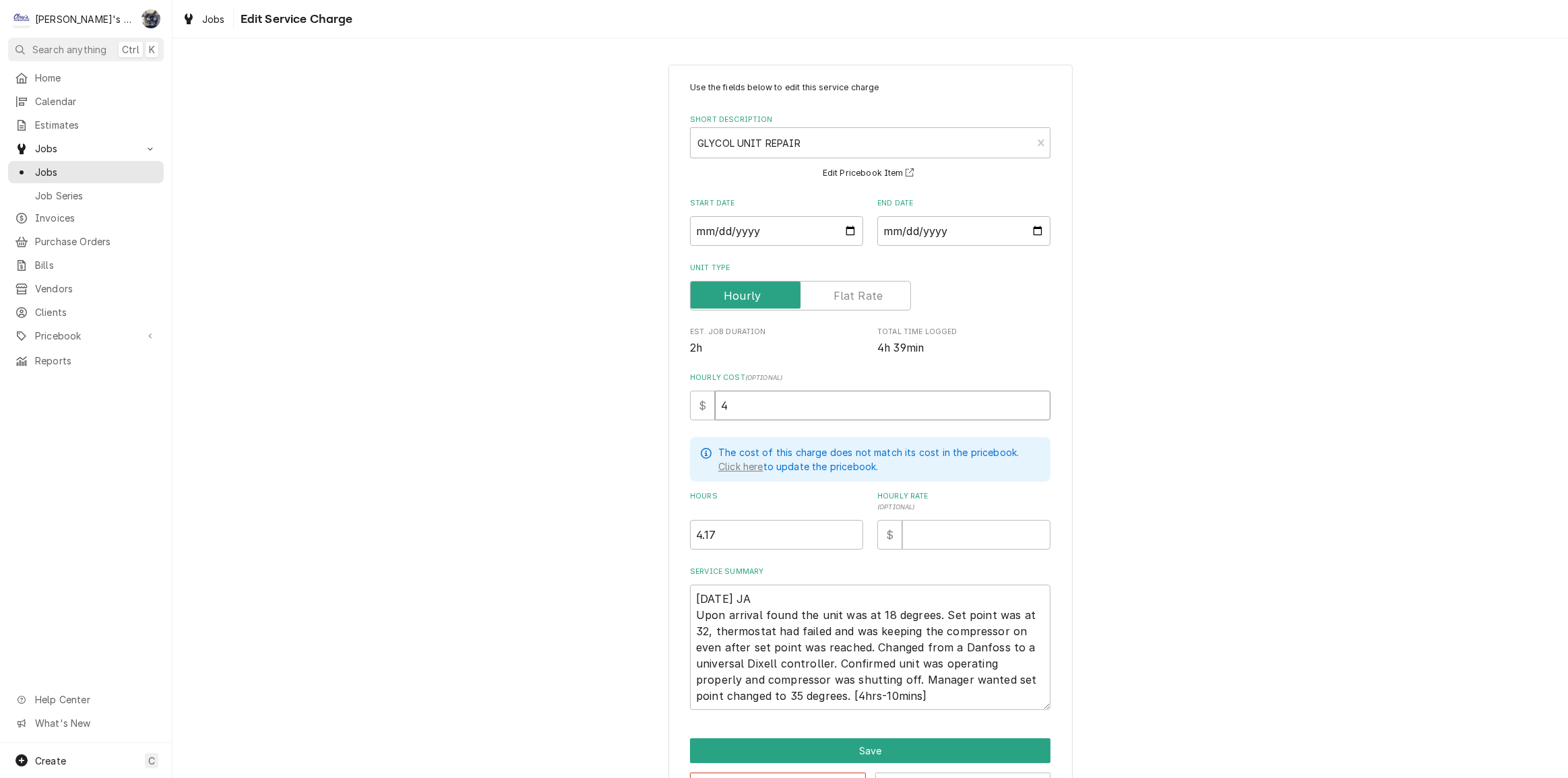
type textarea "x"
type input "48"
type textarea "x"
type input "1"
type textarea "x"
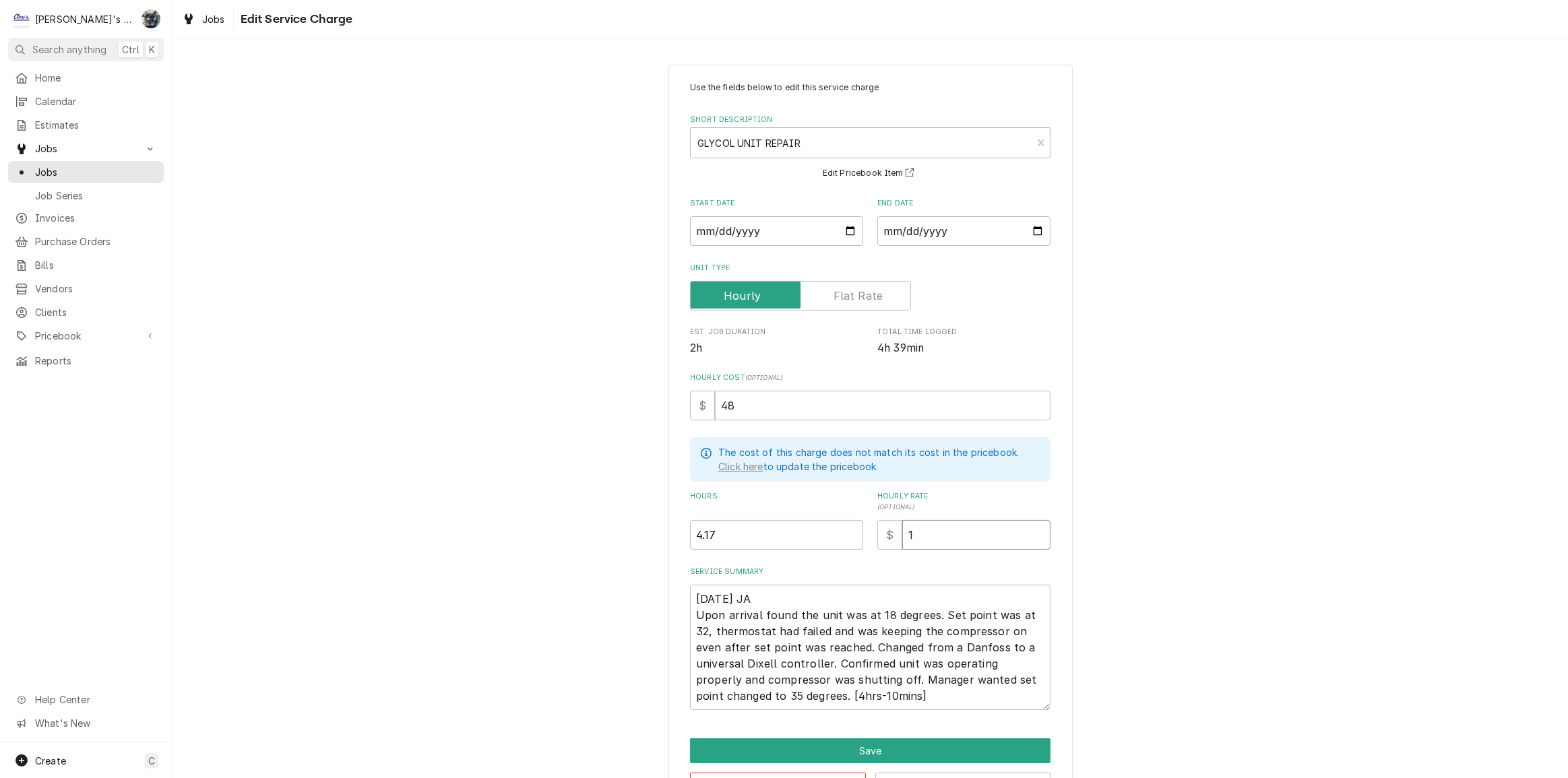
type input "11"
type textarea "x"
type input "114"
click at [910, 740] on button "Save" at bounding box center [870, 751] width 360 height 25
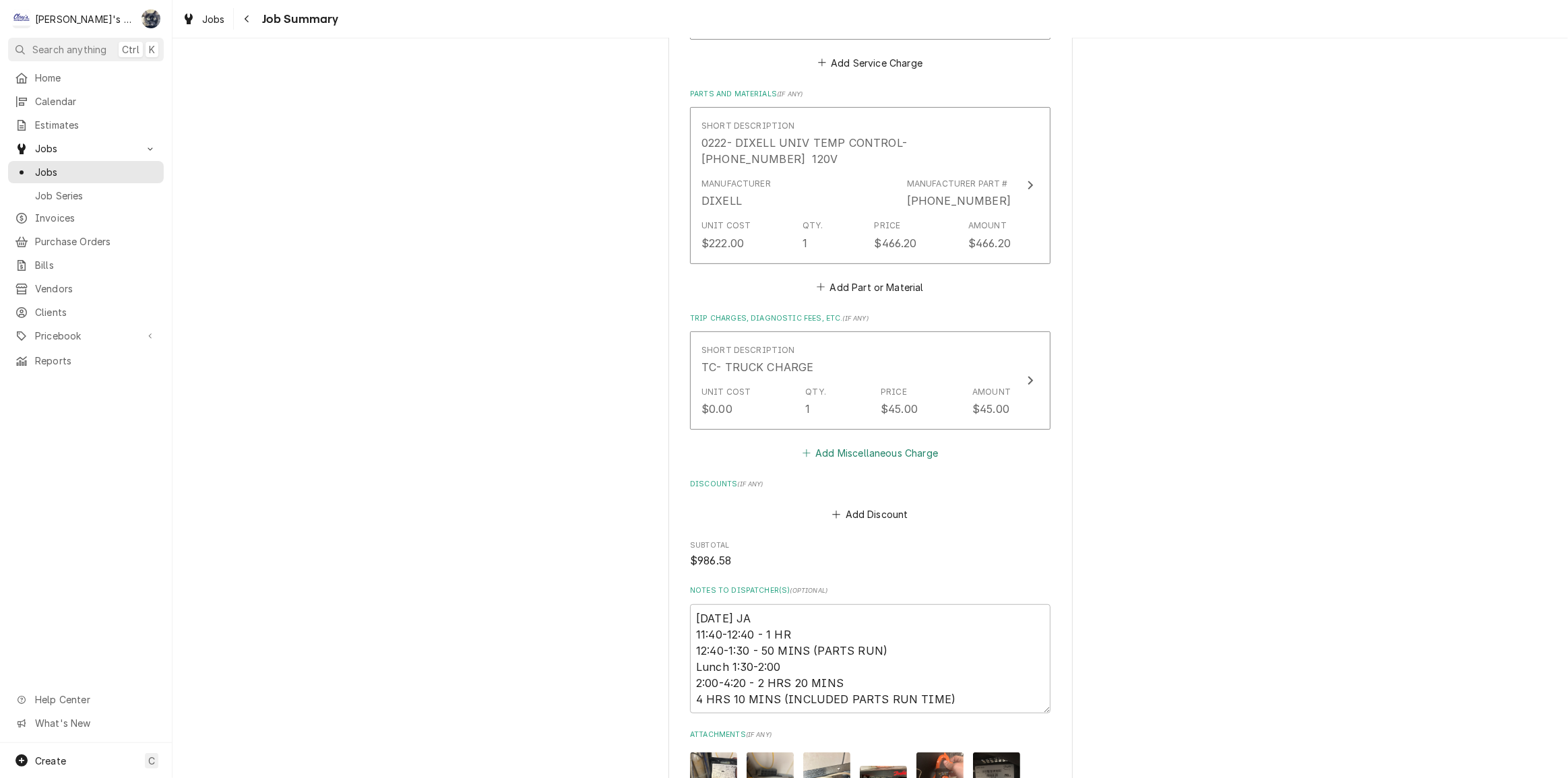
scroll to position [911, 0]
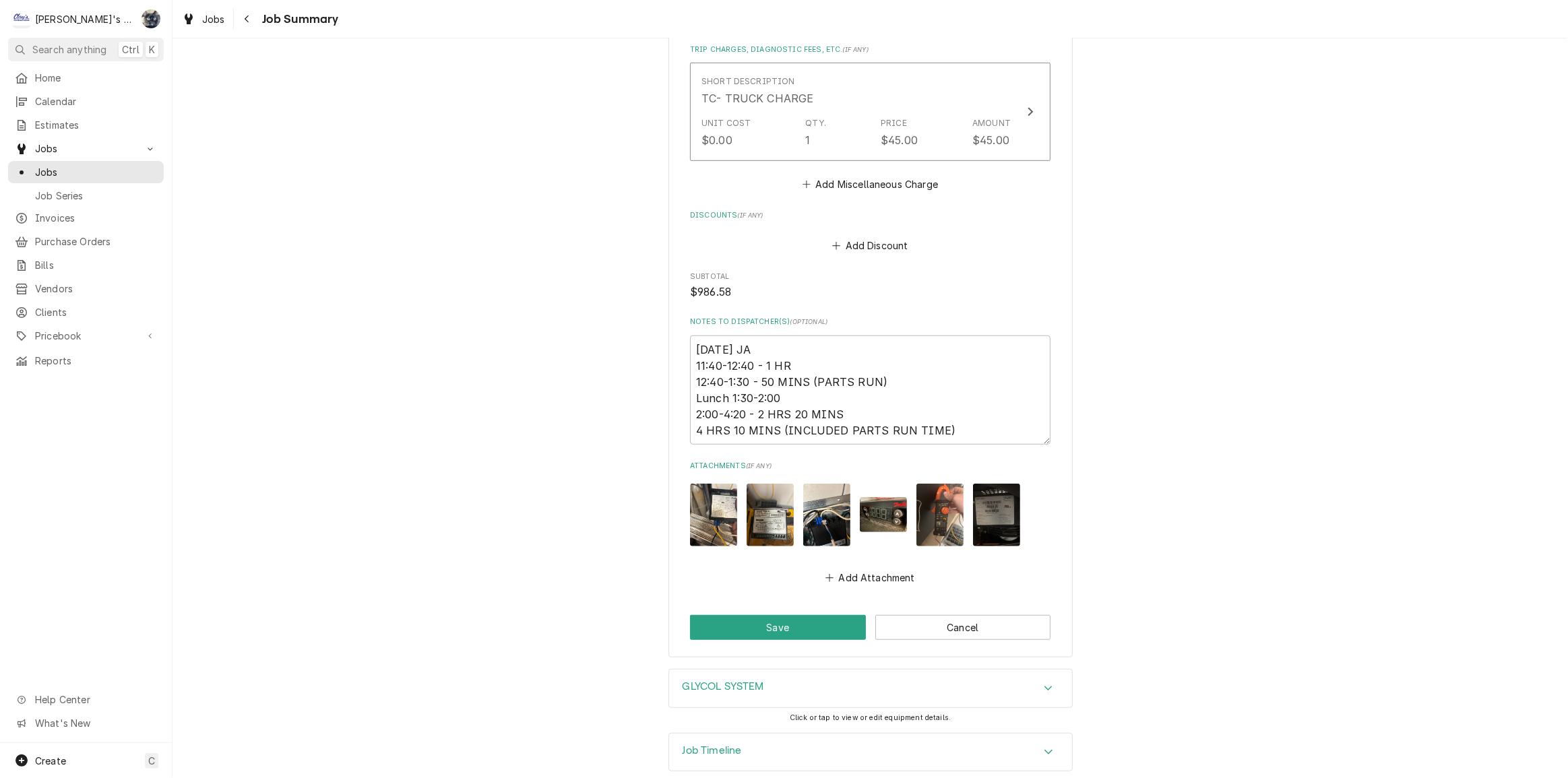
click at [798, 750] on div "Job Timeline" at bounding box center [870, 752] width 403 height 38
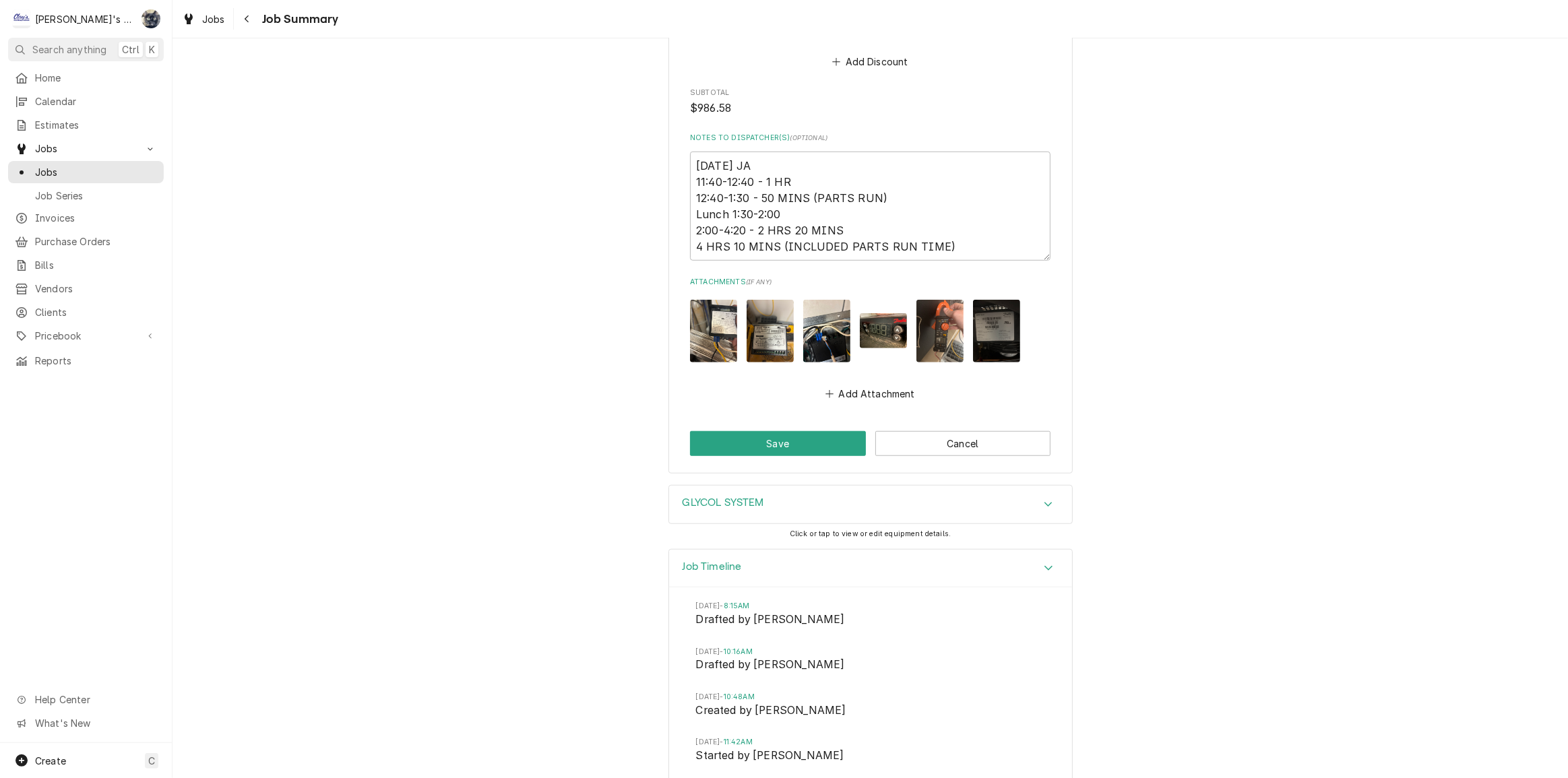
click at [774, 495] on div "GLYCOL SYSTEM" at bounding box center [870, 504] width 403 height 38
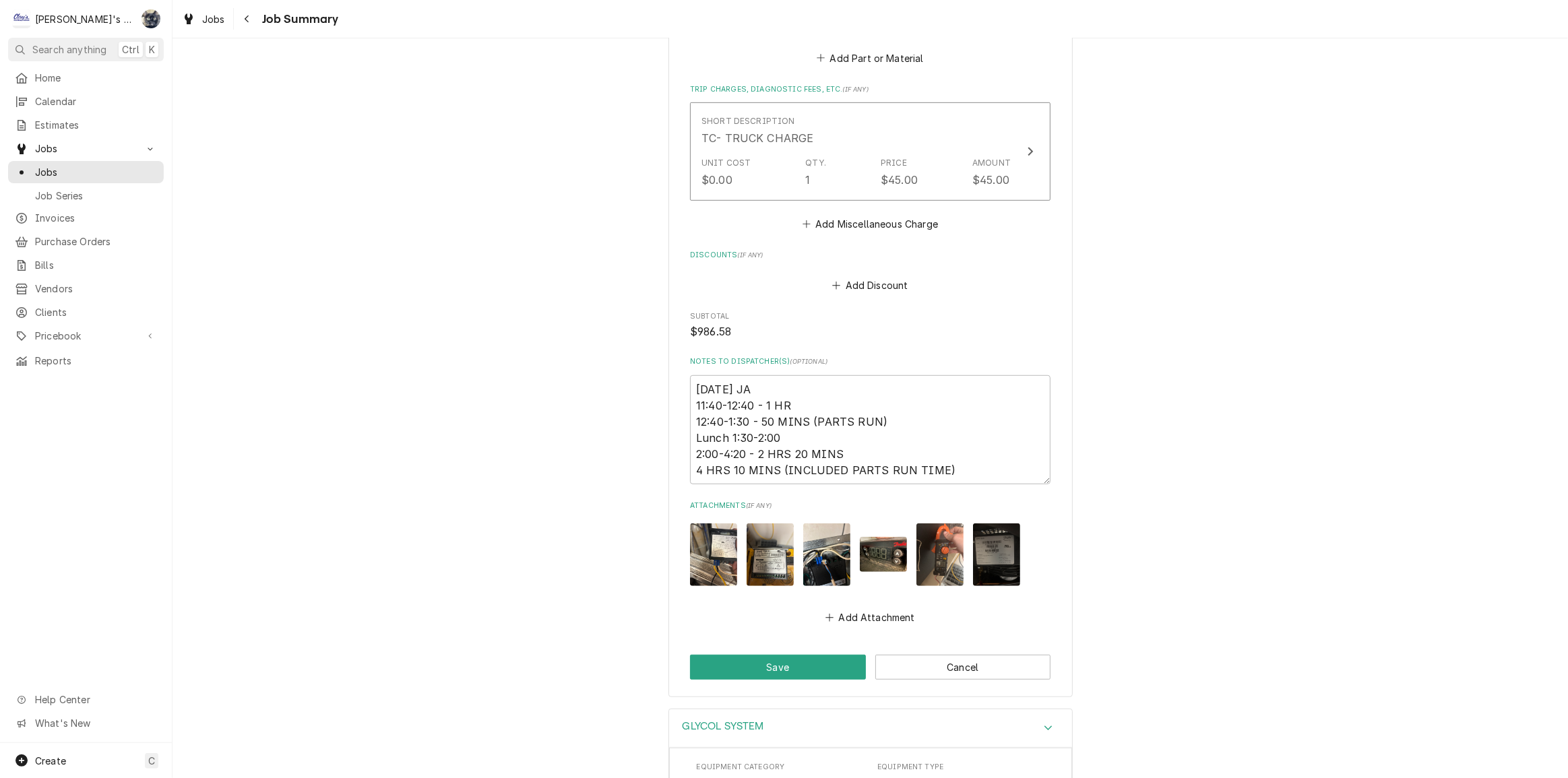
scroll to position [849, 0]
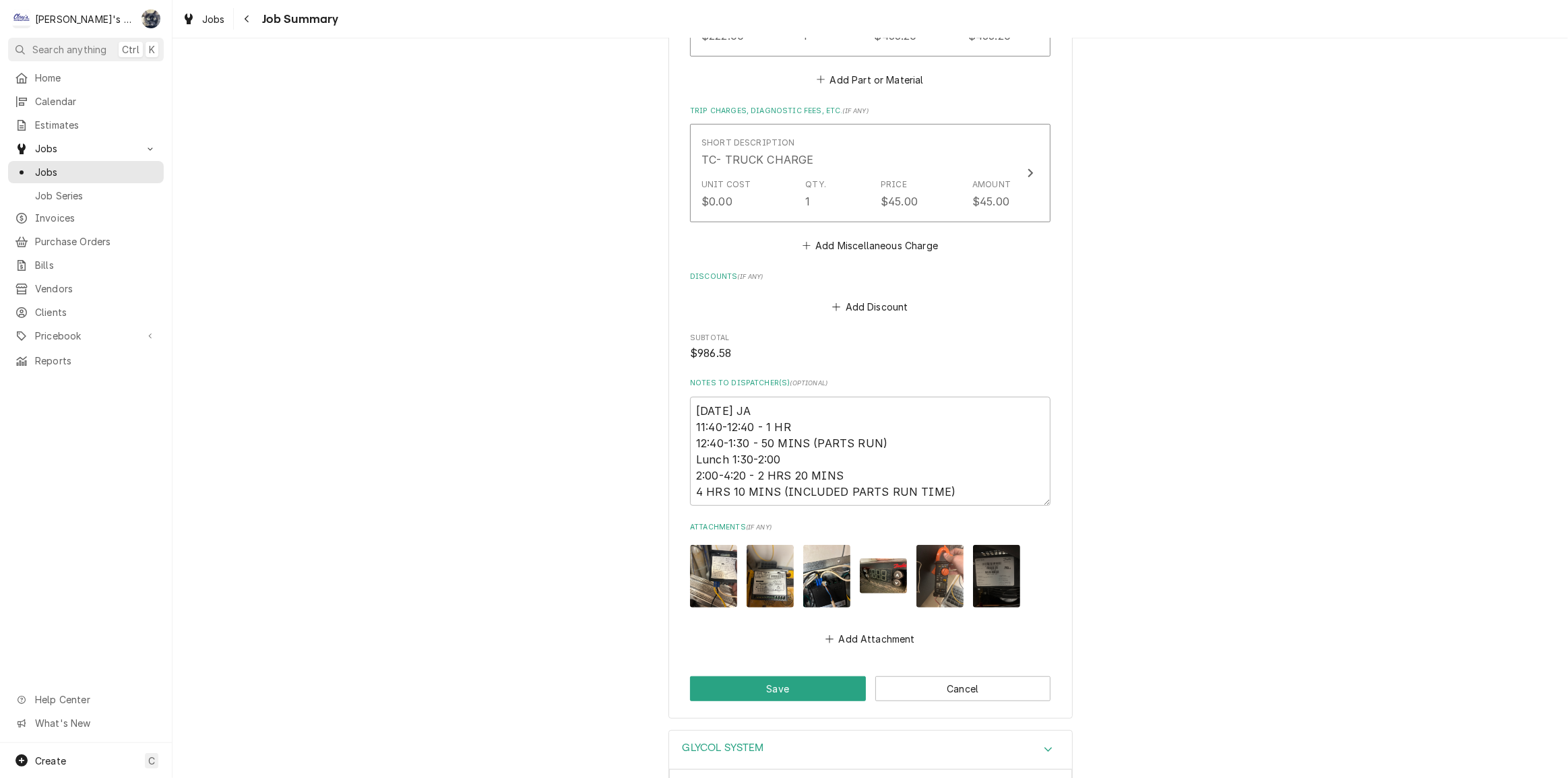
click at [983, 545] on img "Attachments" at bounding box center [996, 576] width 47 height 63
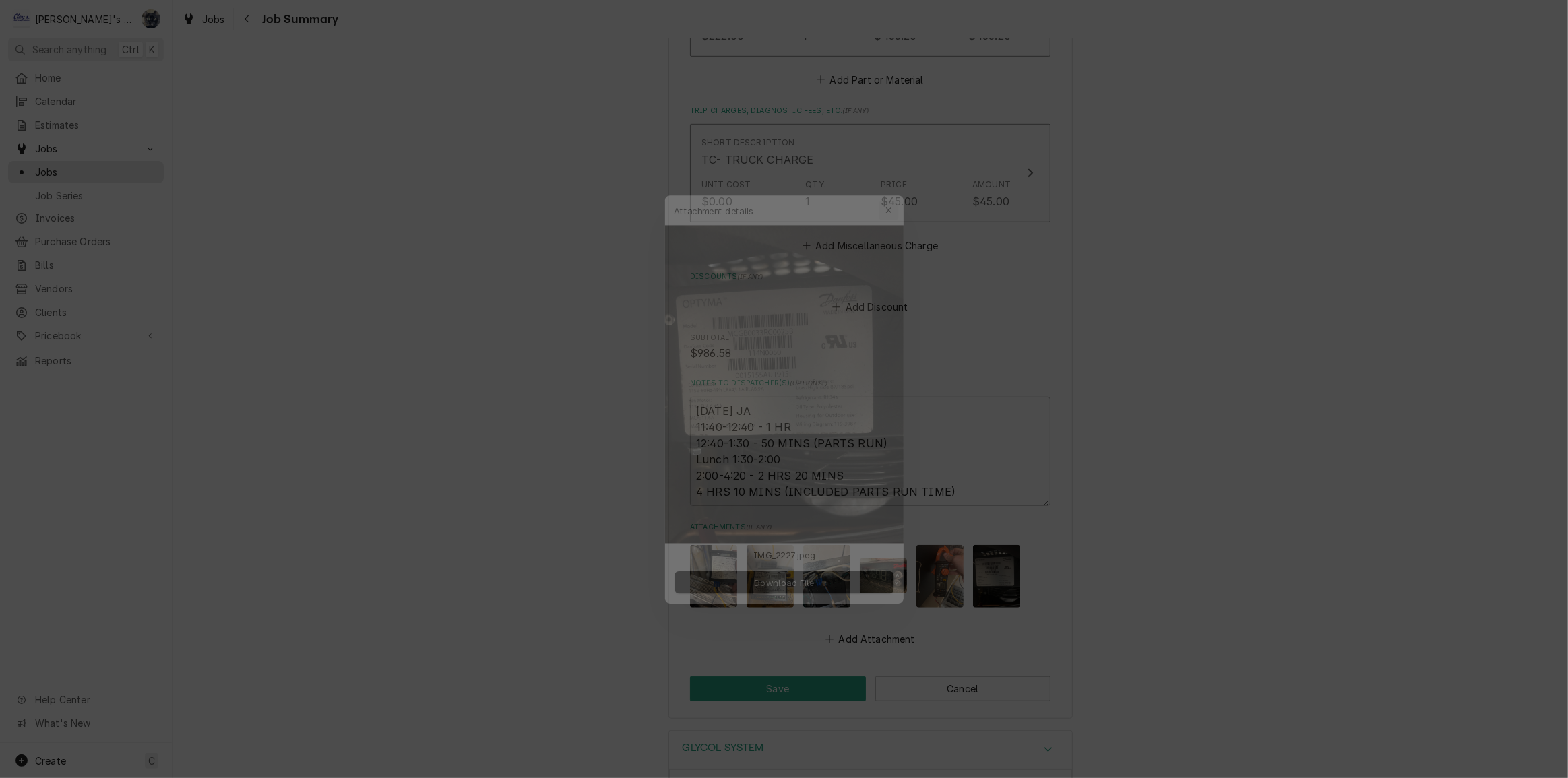
click at [900, 188] on icon "button" at bounding box center [898, 184] width 8 height 9
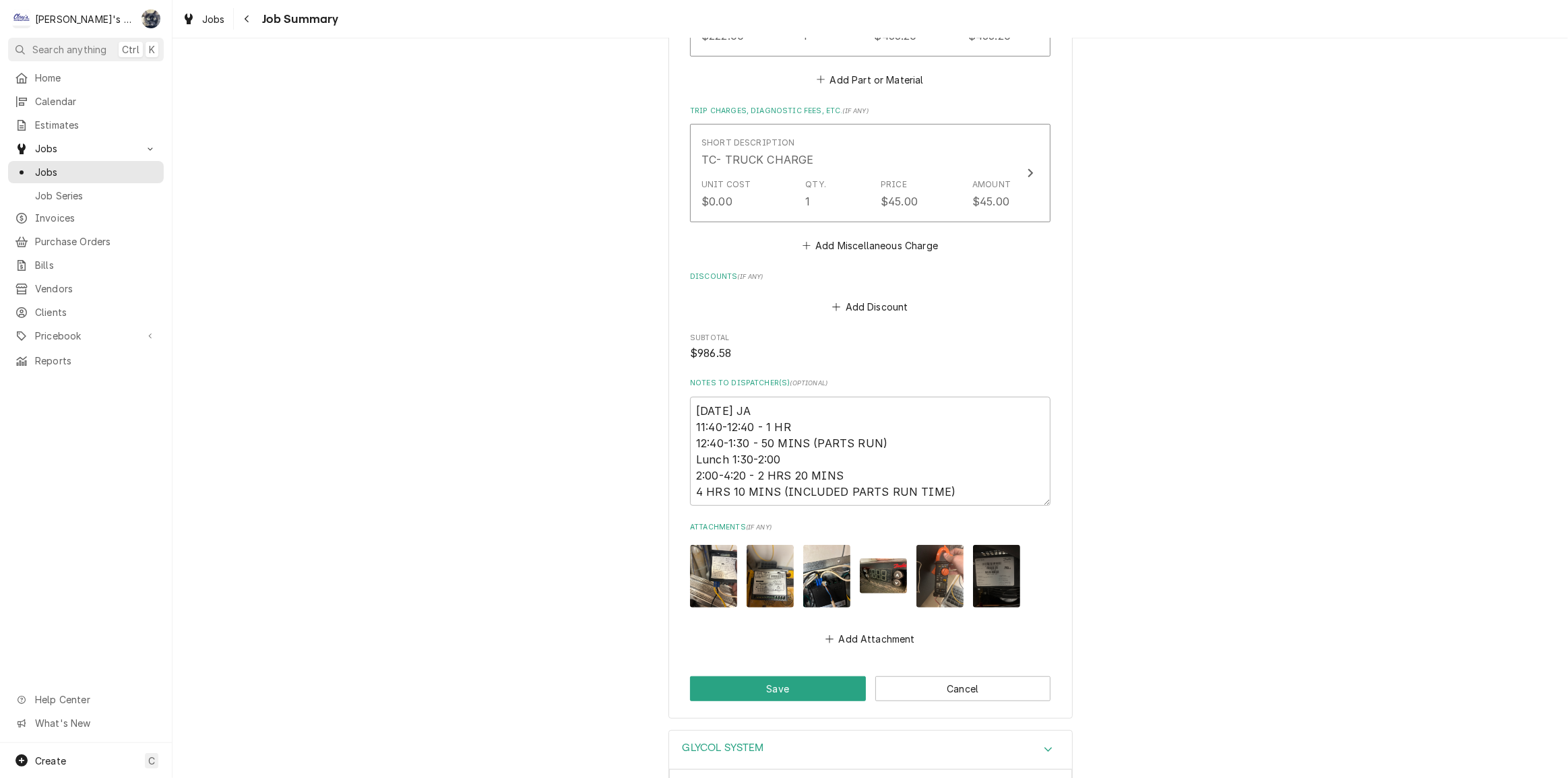
click at [776, 555] on img "Attachments" at bounding box center [770, 576] width 47 height 63
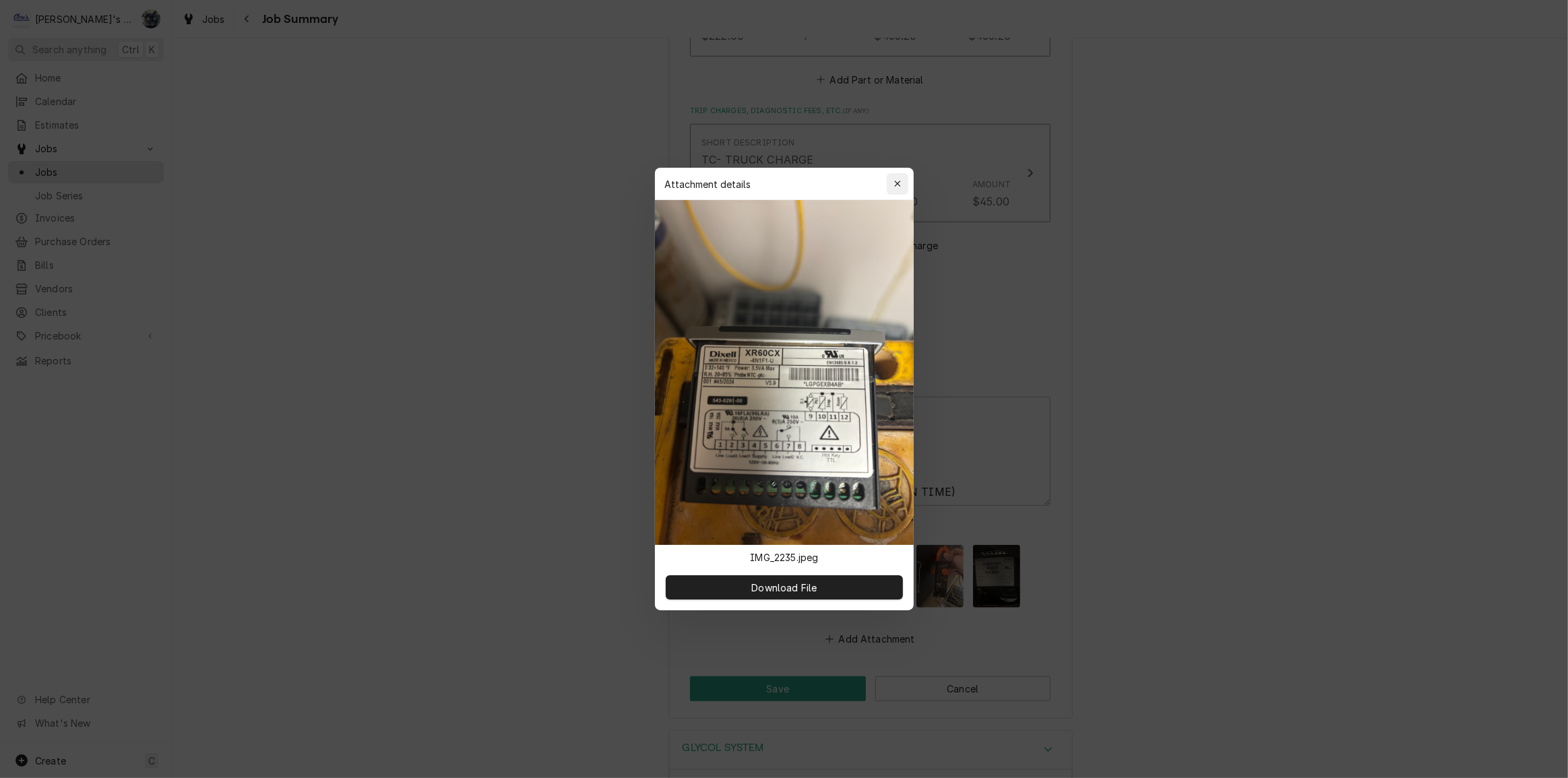
click at [895, 184] on icon "button" at bounding box center [898, 184] width 8 height 9
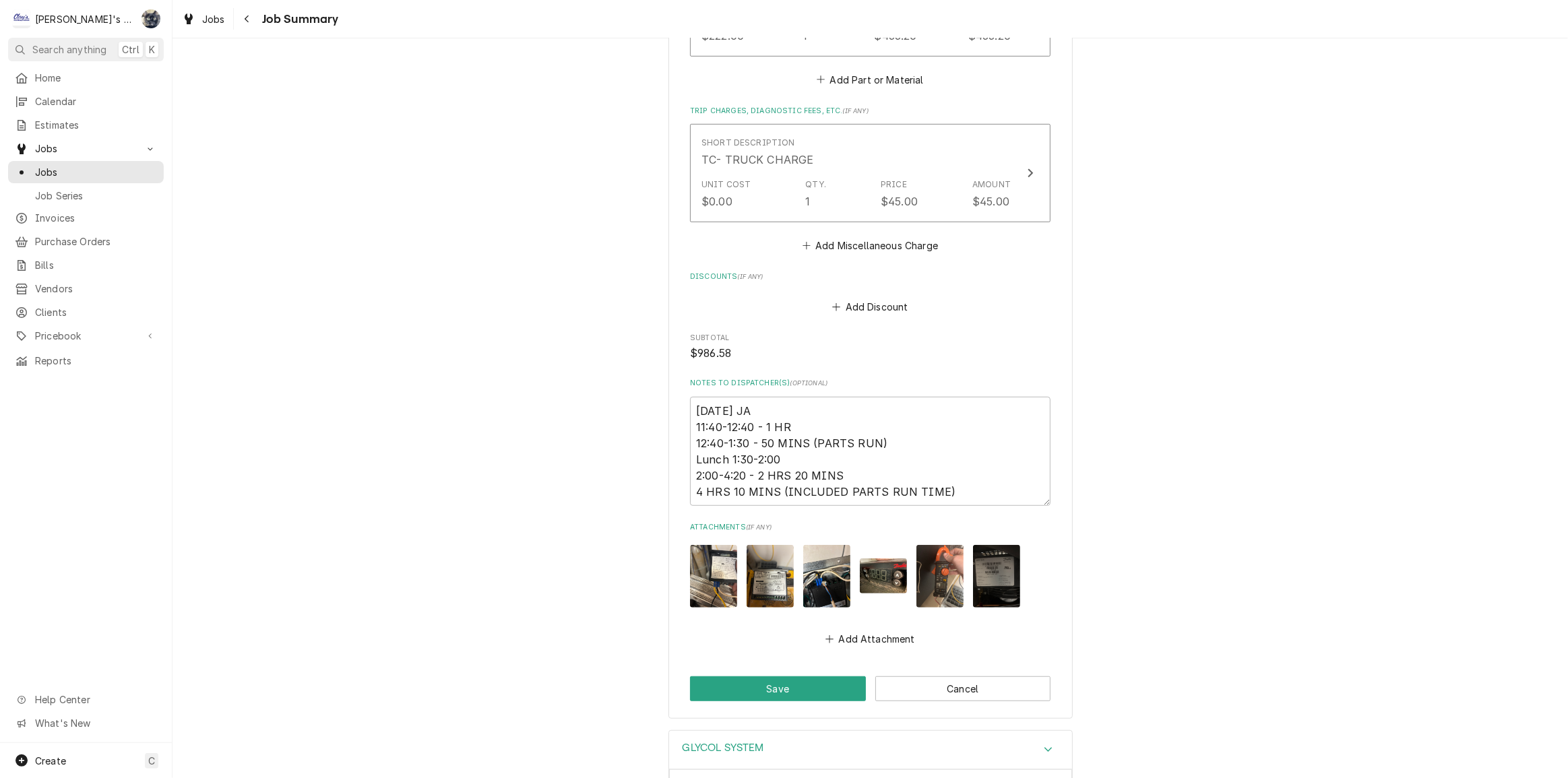
click at [707, 552] on img "Attachments" at bounding box center [713, 576] width 47 height 63
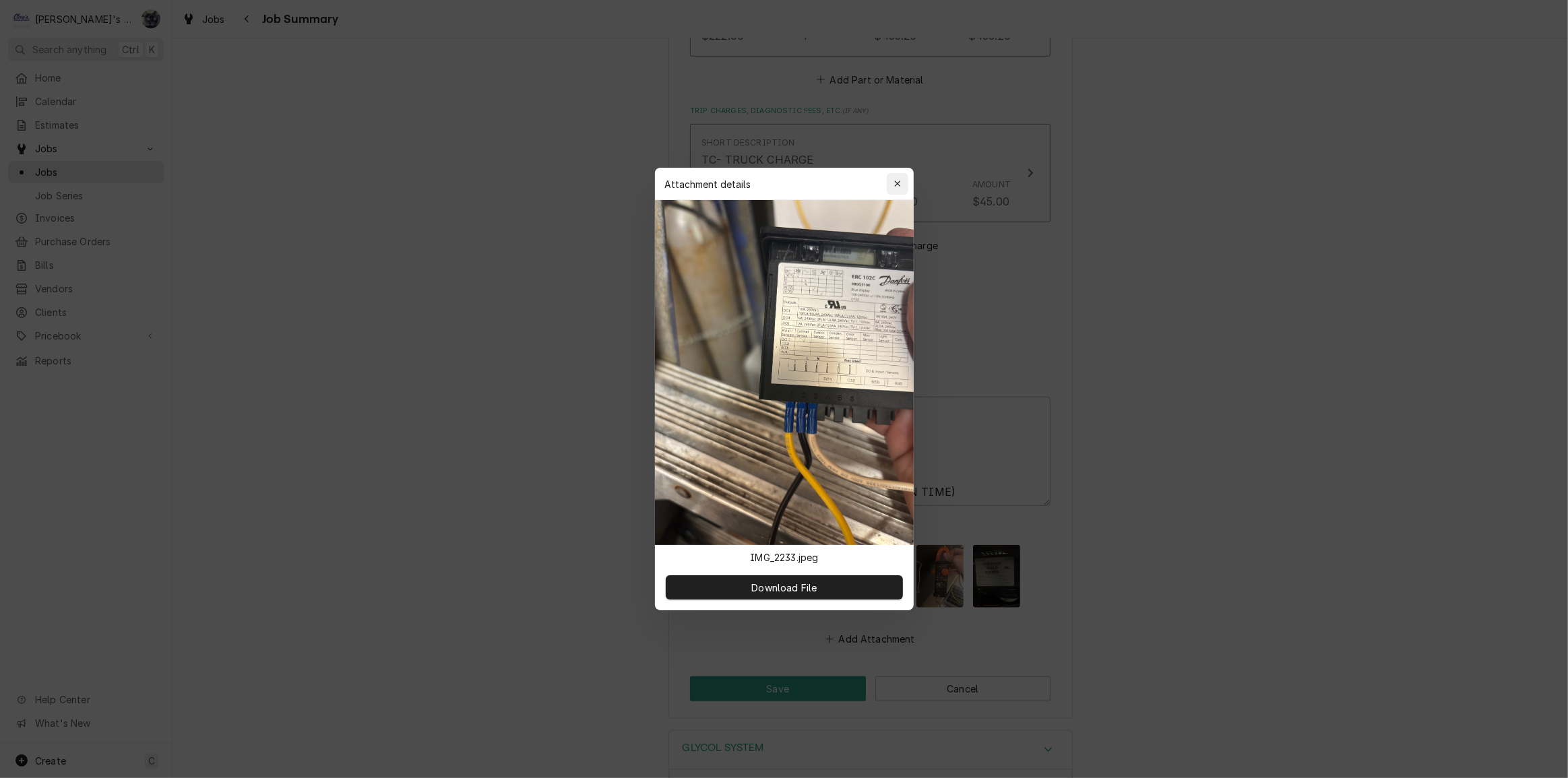
click at [891, 184] on div "button" at bounding box center [897, 184] width 13 height 13
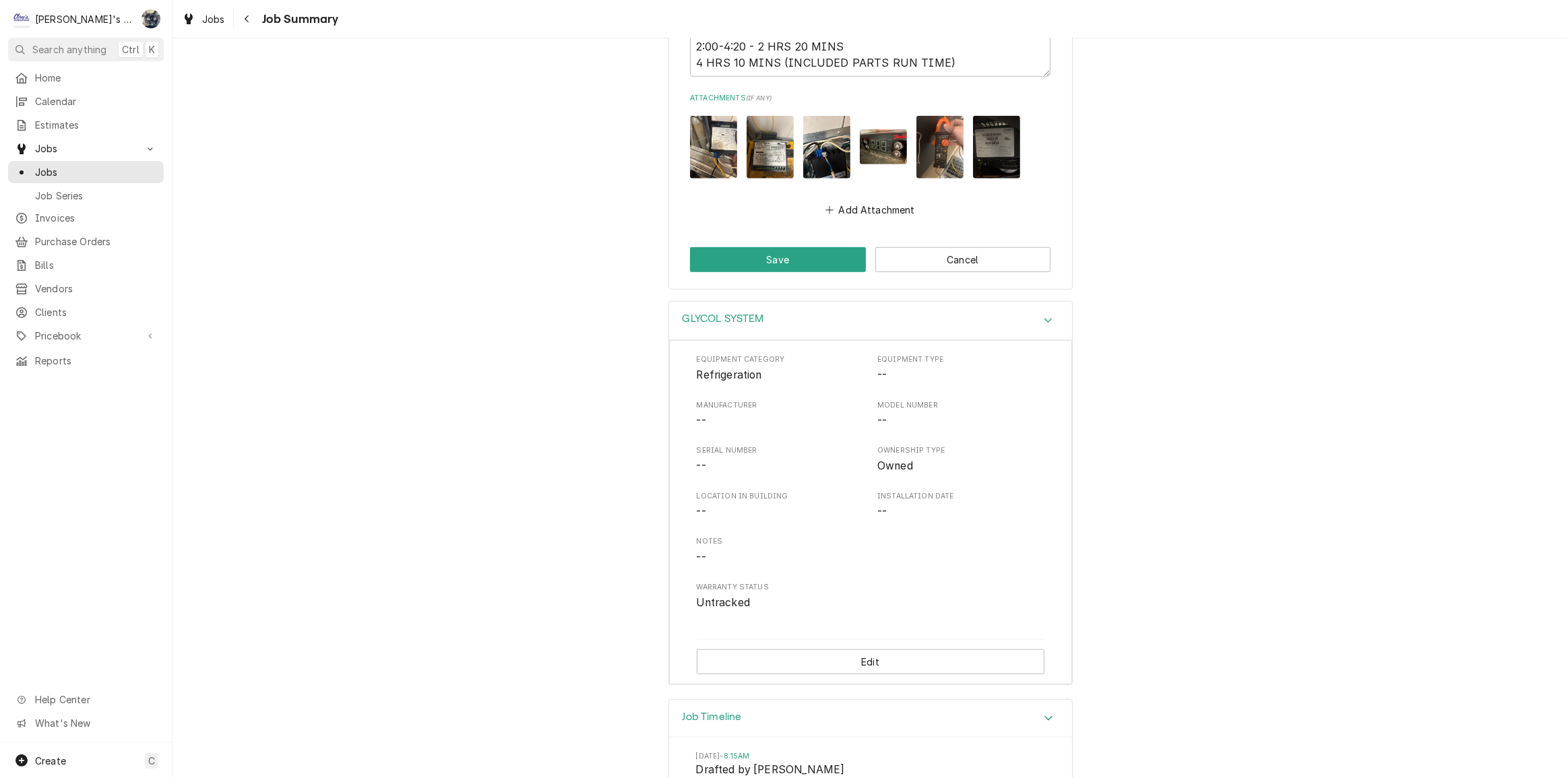
scroll to position [911, 0]
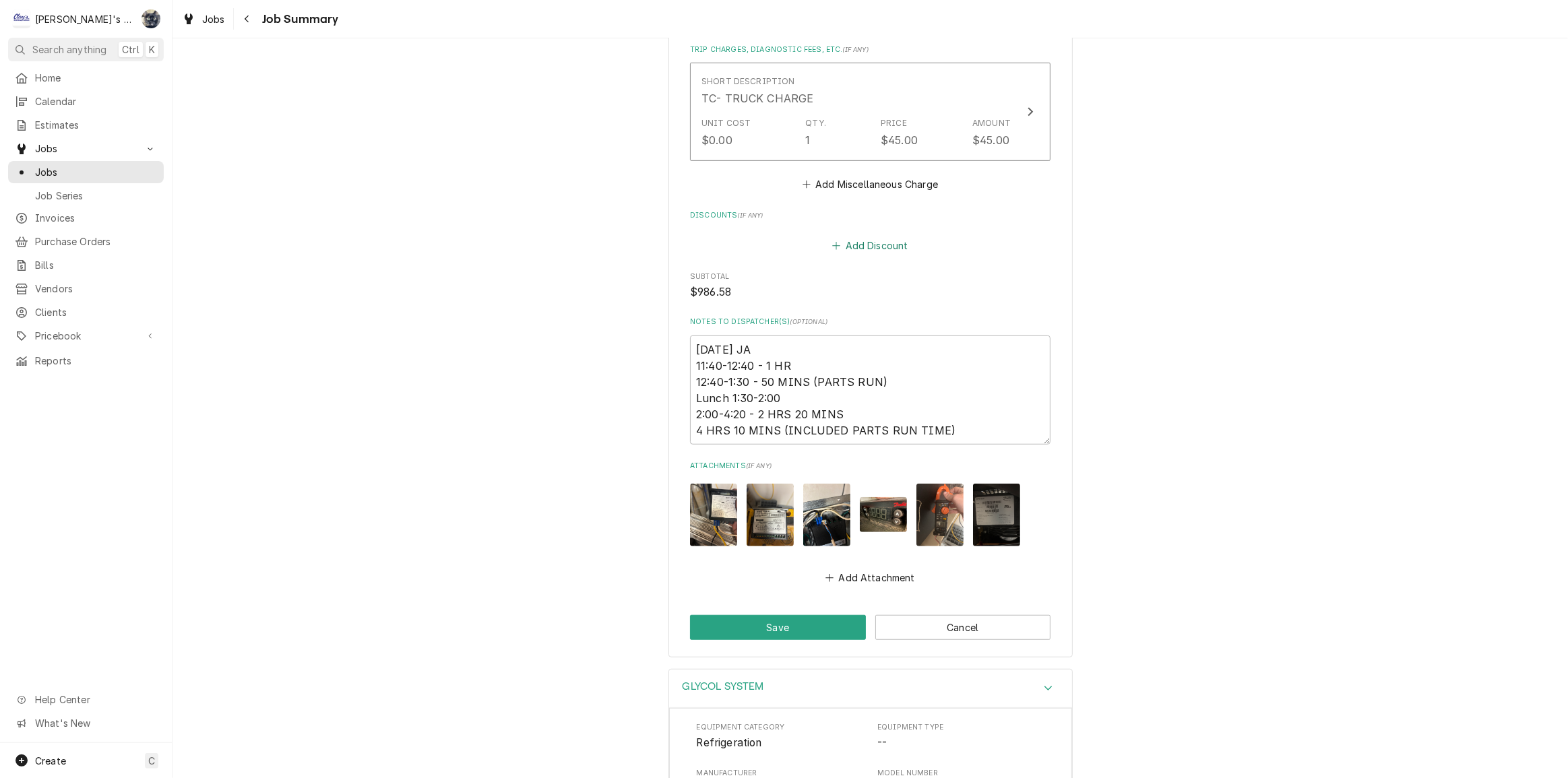
click at [843, 236] on button "Add Discount" at bounding box center [870, 245] width 80 height 19
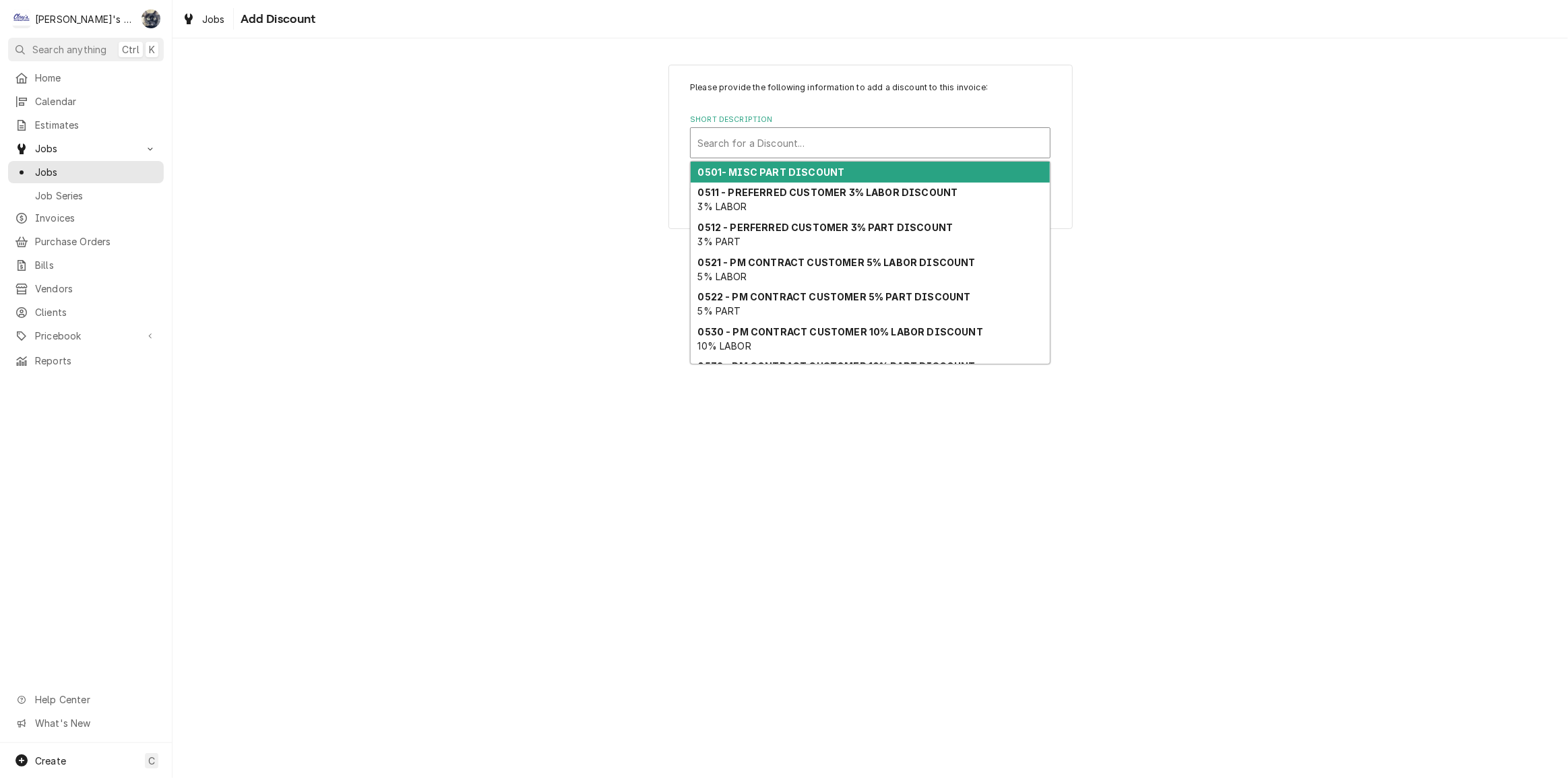
click at [872, 141] on div "Short Description" at bounding box center [870, 143] width 346 height 24
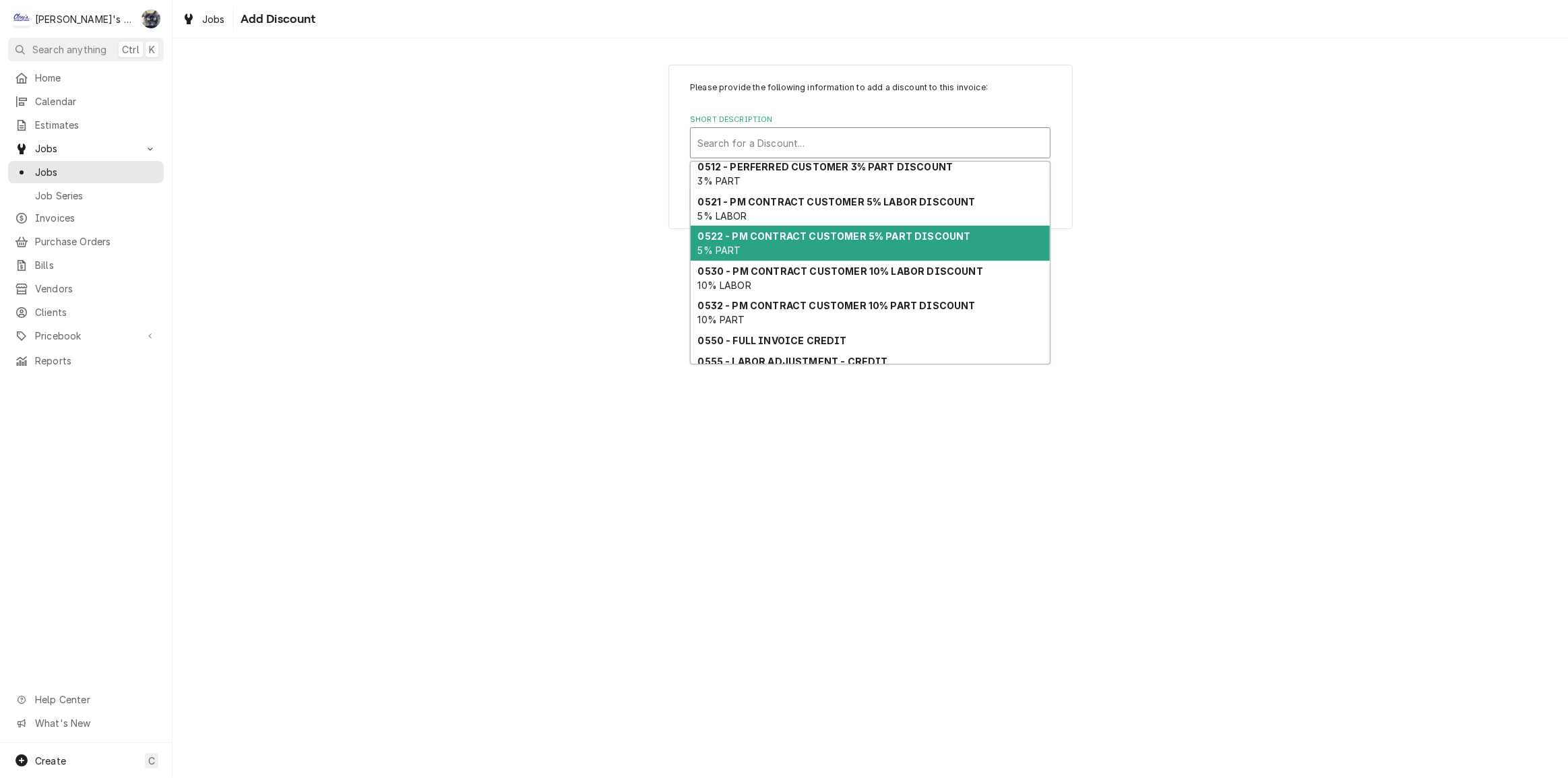
scroll to position [88, 0]
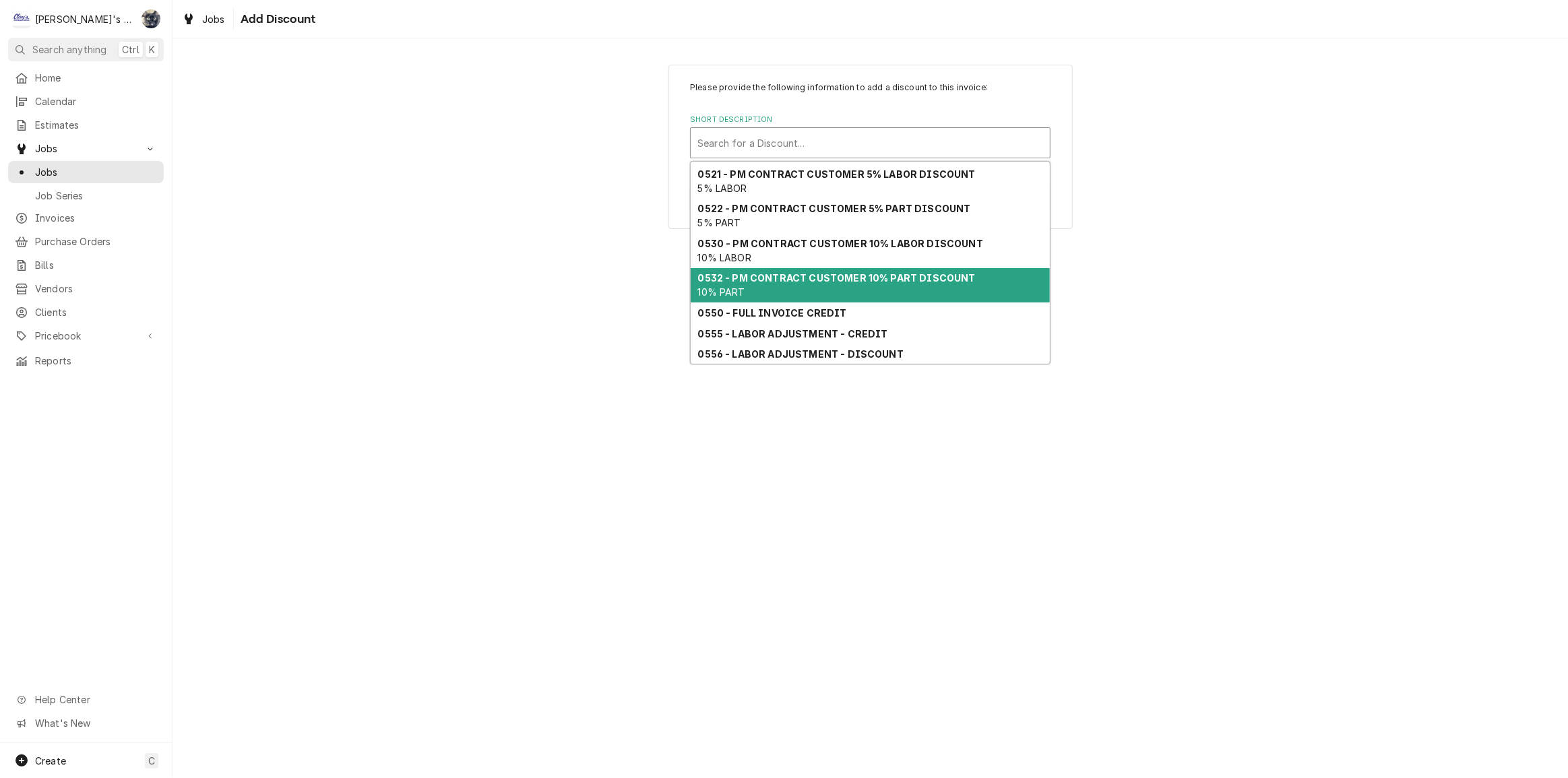
click at [954, 278] on strong "0532 - PM CONTRACT CUSTOMER 10% PART DISCOUNT" at bounding box center [837, 277] width 277 height 12
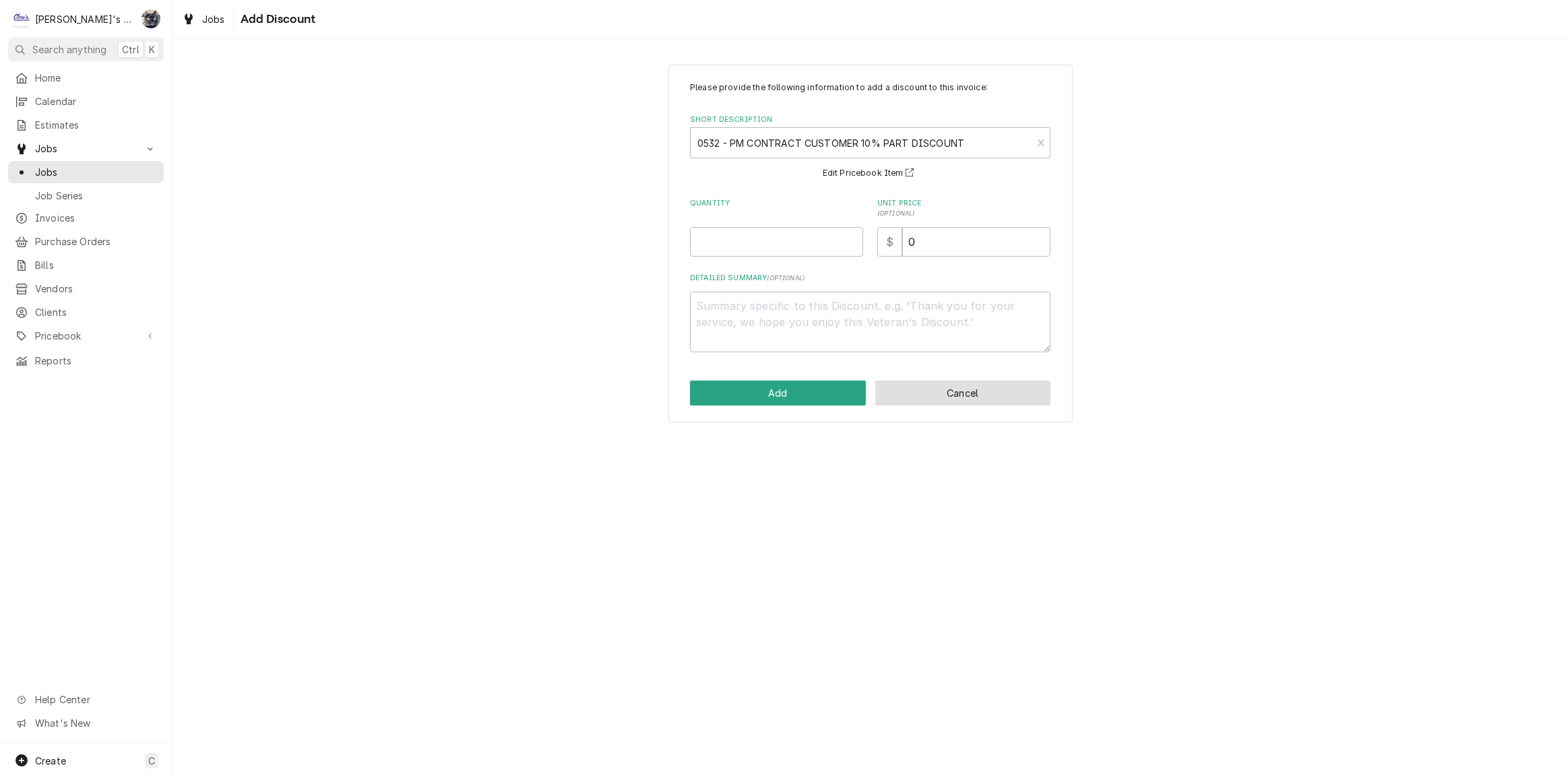
click at [905, 385] on button "Cancel" at bounding box center [963, 393] width 176 height 25
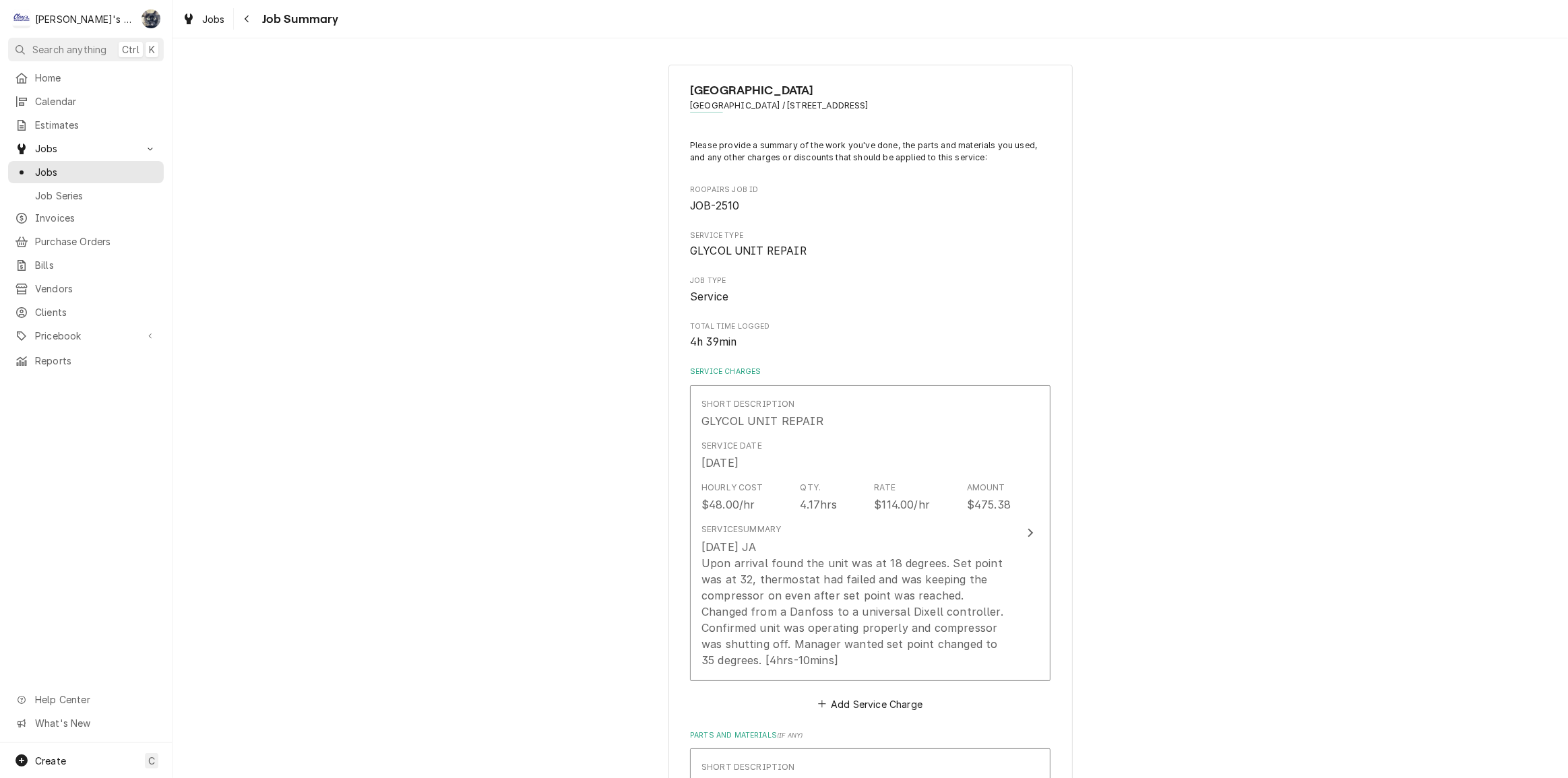
scroll to position [842, 0]
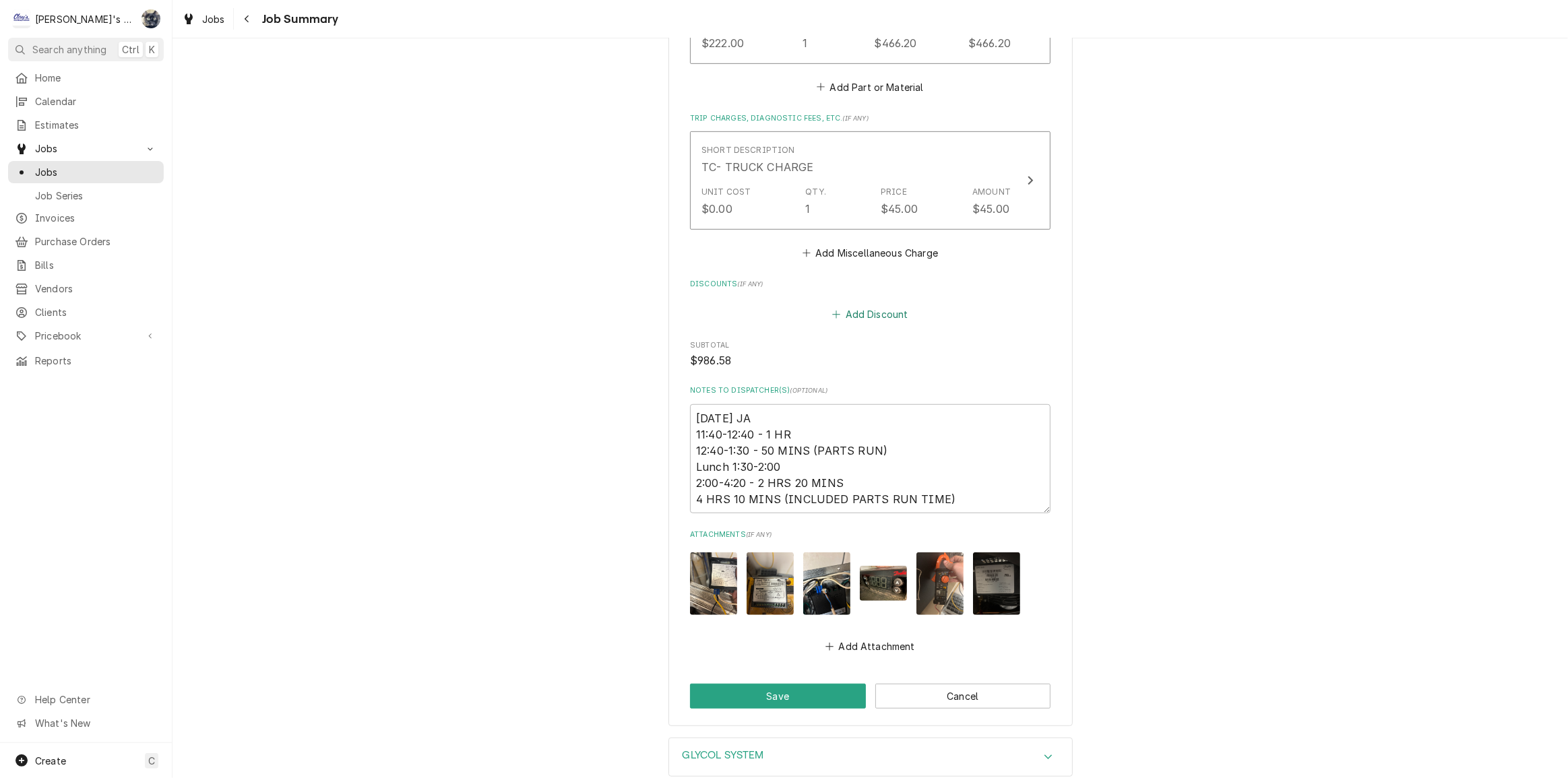
click at [859, 305] on button "Add Discount" at bounding box center [870, 314] width 80 height 19
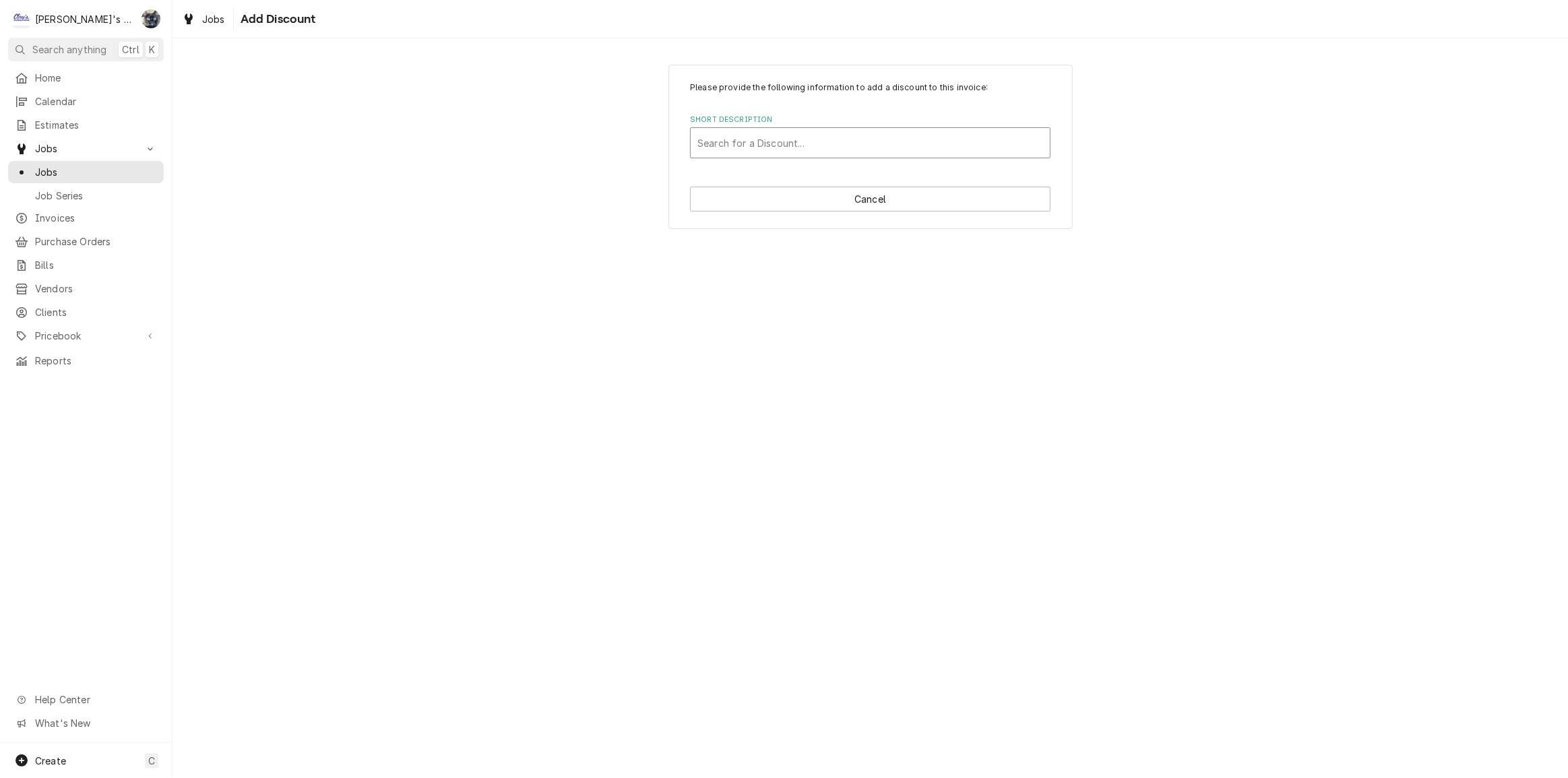
click at [813, 150] on div "Short Description" at bounding box center [870, 143] width 346 height 24
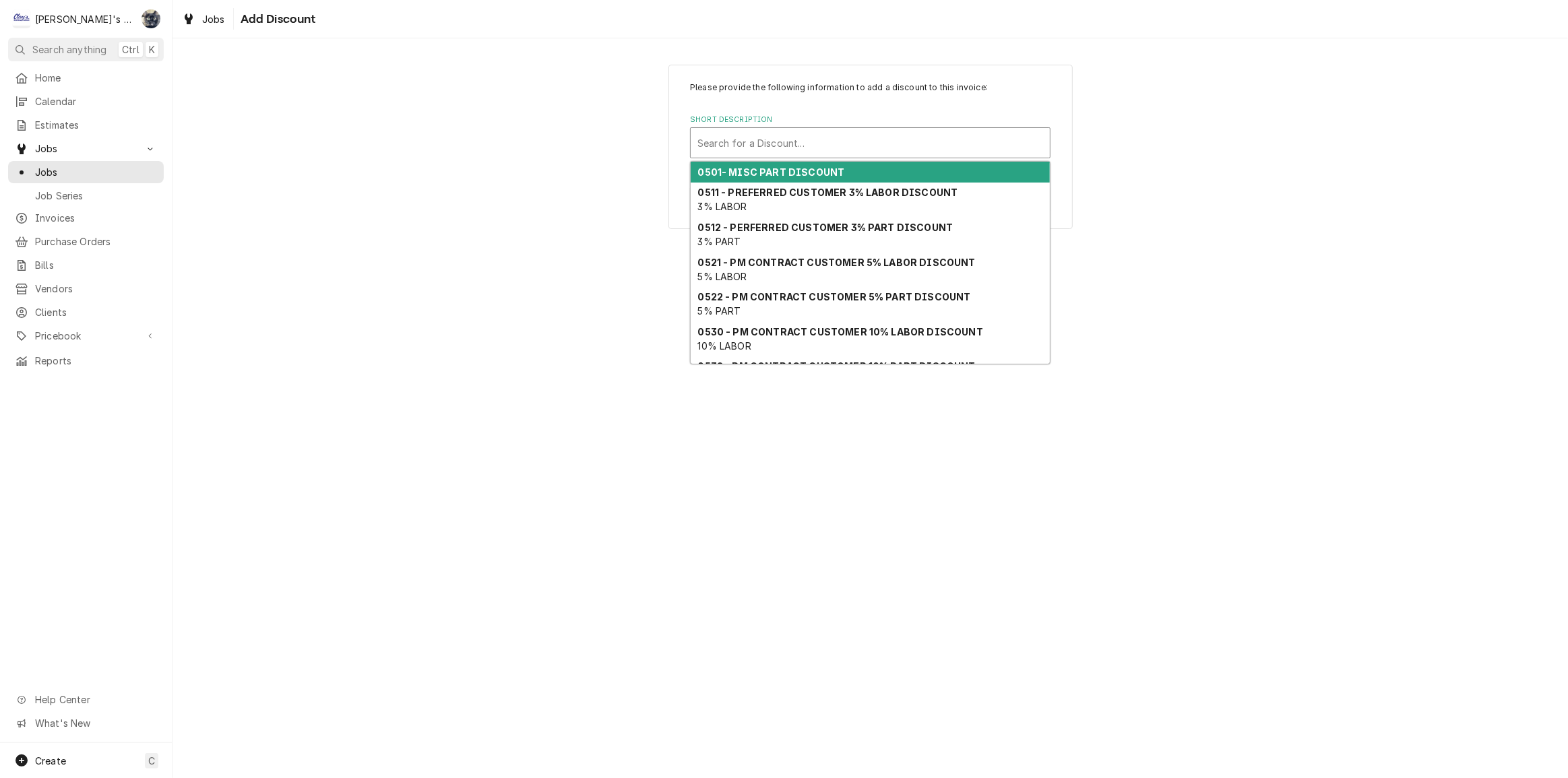
click at [809, 170] on strong "0501- MISC PART DISCOUNT" at bounding box center [772, 172] width 147 height 12
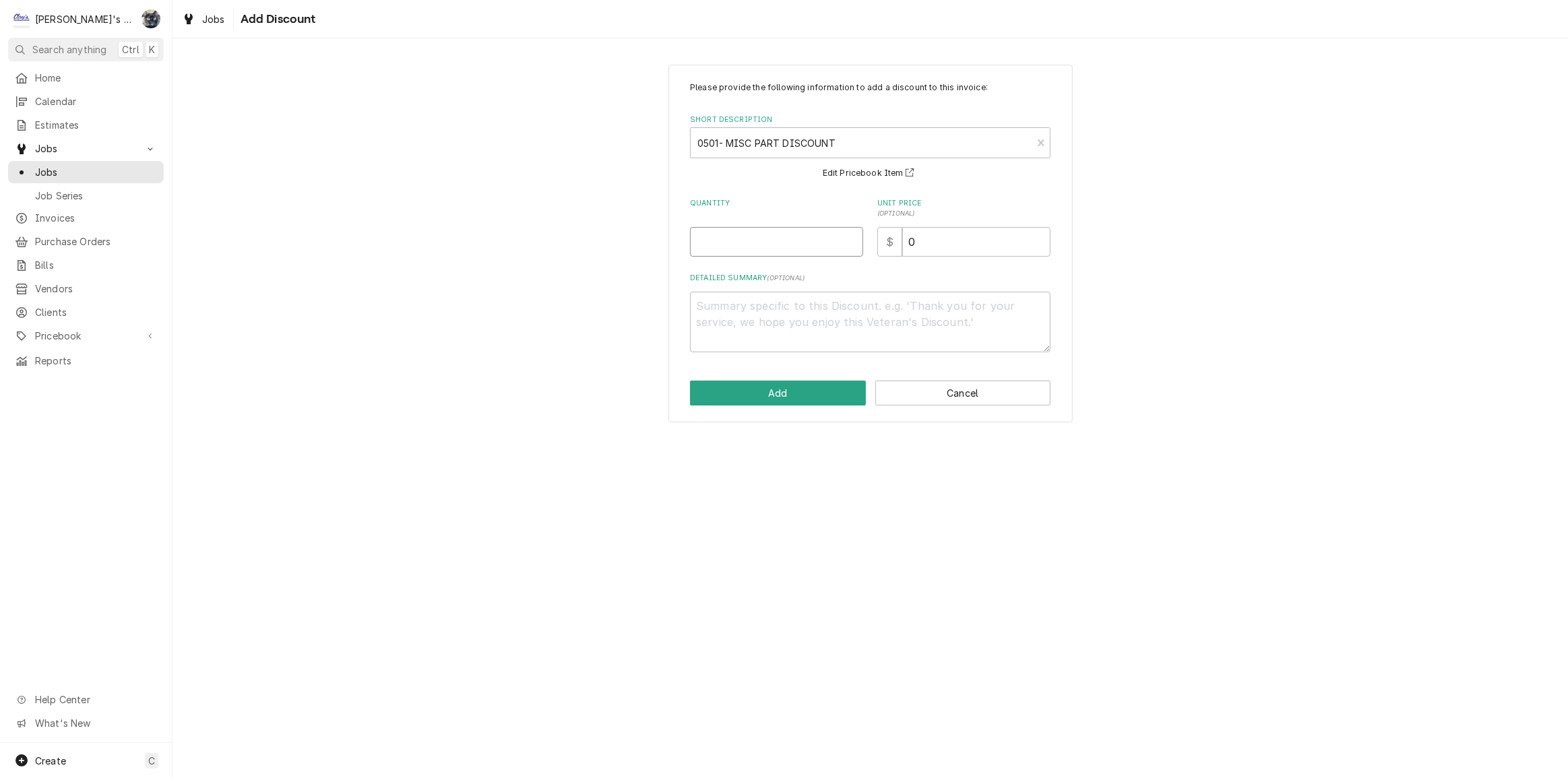
click at [784, 254] on input "Quantity" at bounding box center [776, 242] width 173 height 29
type textarea "x"
type input "1"
click at [790, 322] on textarea "Detailed Summary ( optional )" at bounding box center [870, 322] width 360 height 60
type textarea "x"
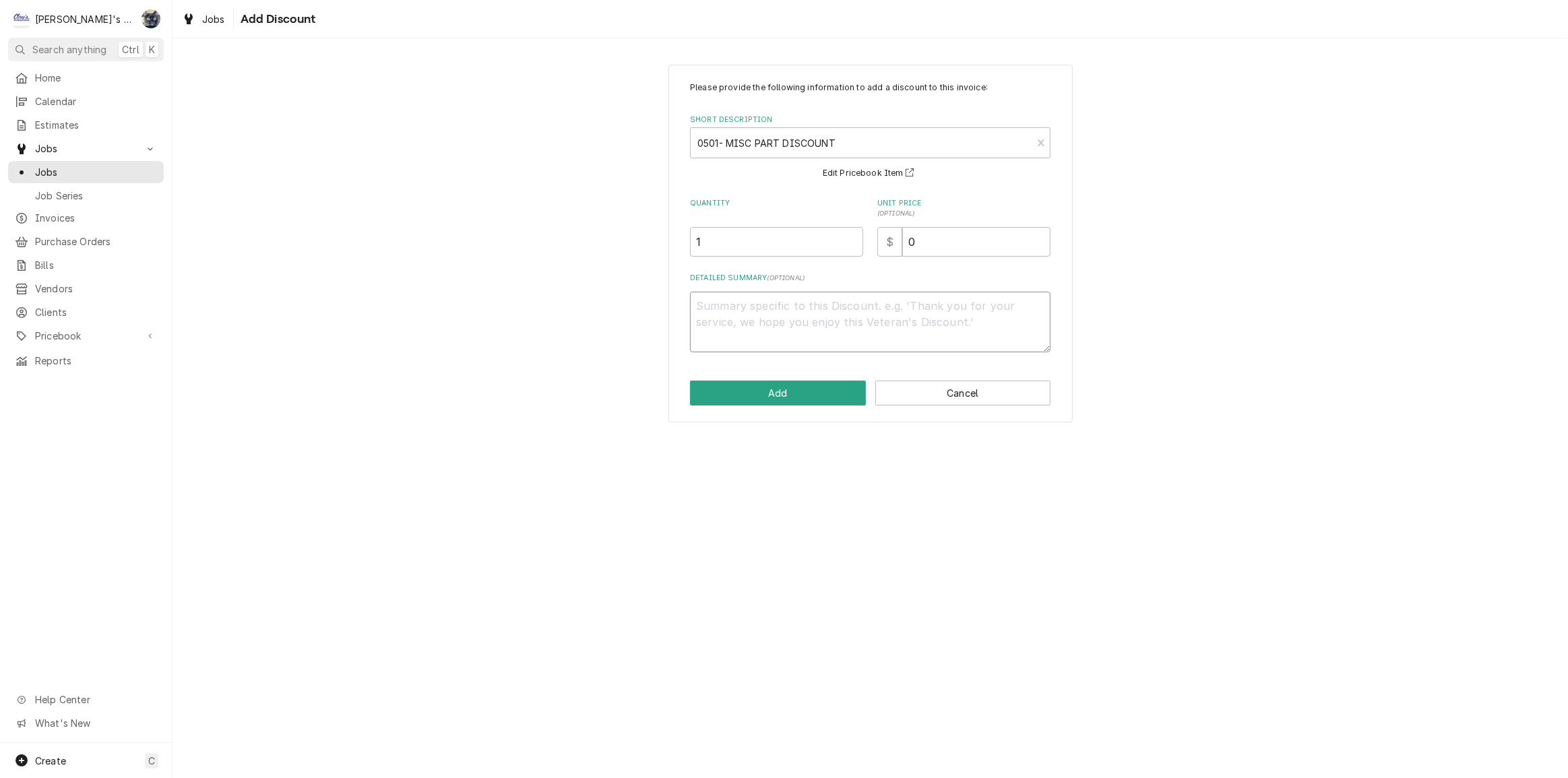
type textarea "2"
type textarea "x"
type textarea "20"
type textarea "x"
type textarea "20%"
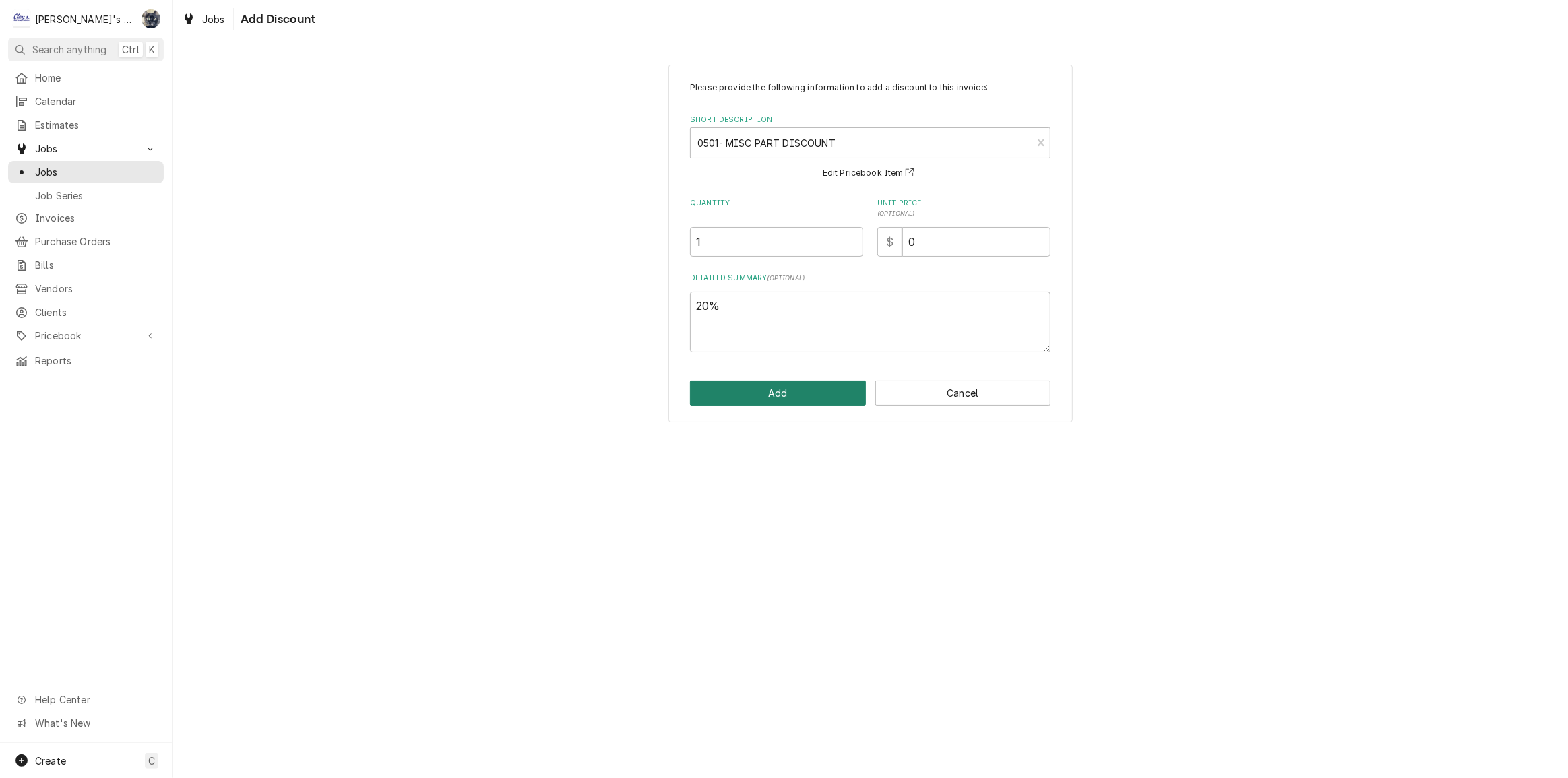
click at [808, 390] on button "Add" at bounding box center [777, 393] width 176 height 25
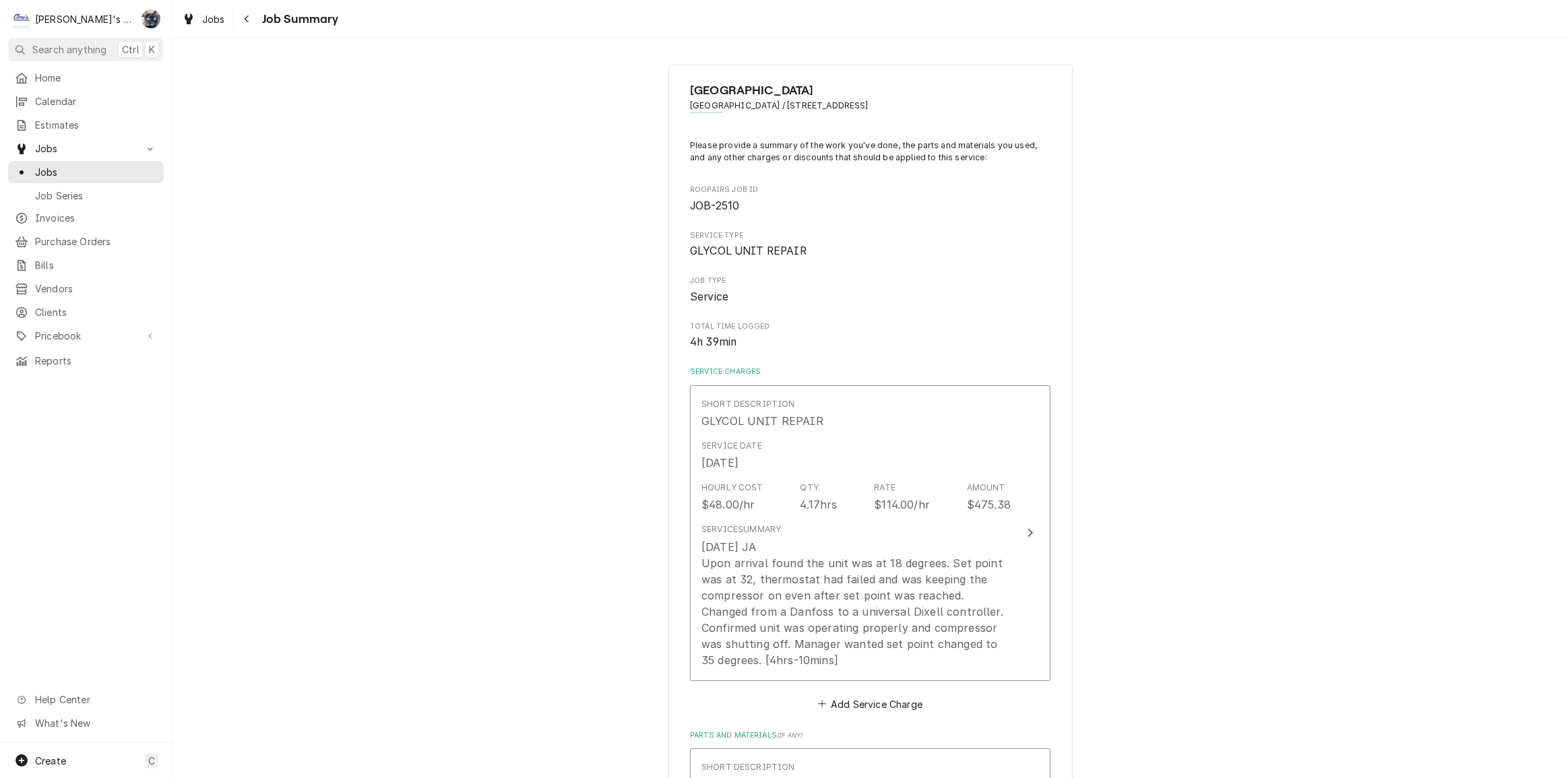
scroll to position [842, 0]
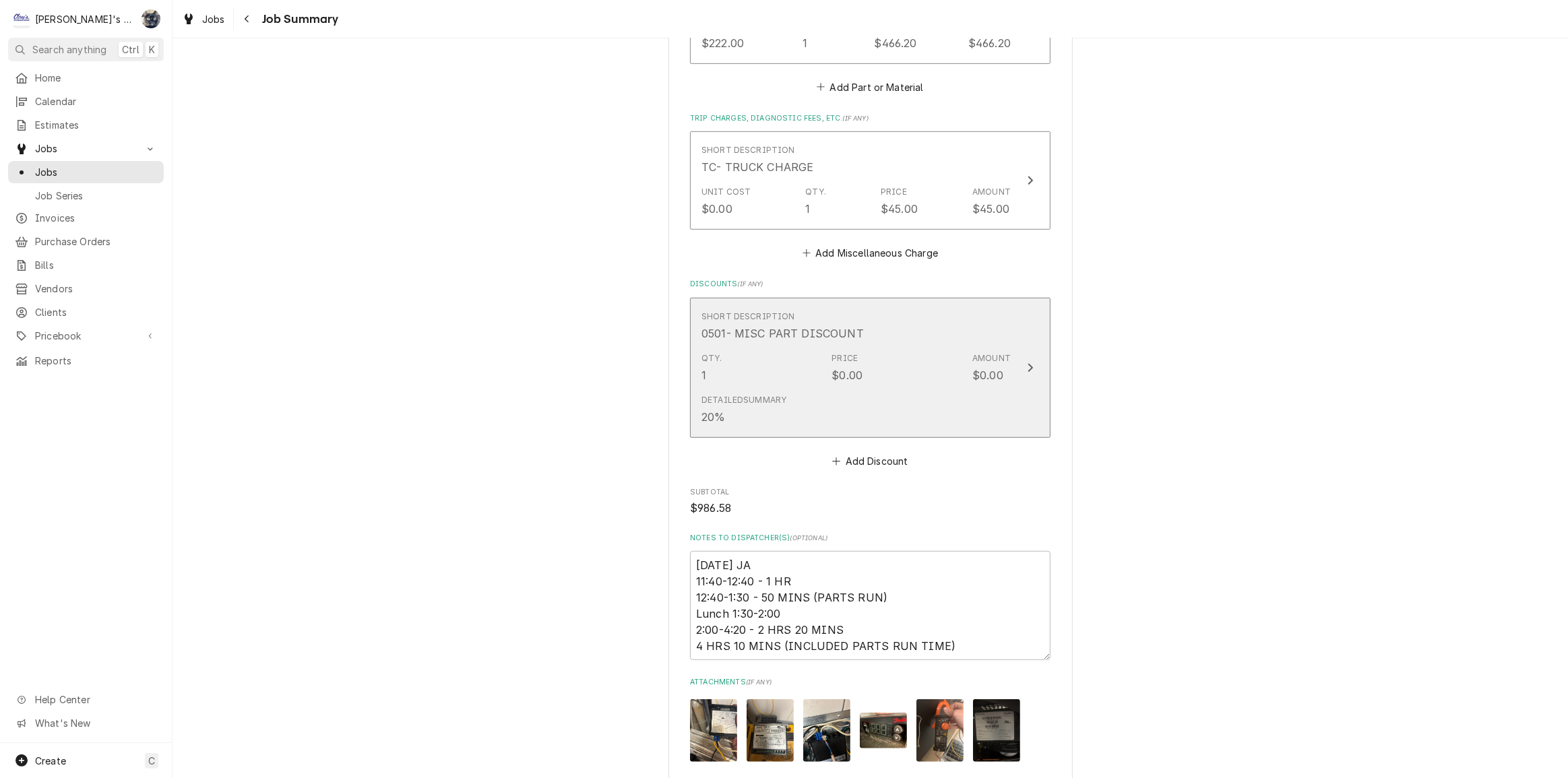
click at [805, 398] on div "Detailed Summary 20%" at bounding box center [856, 410] width 309 height 42
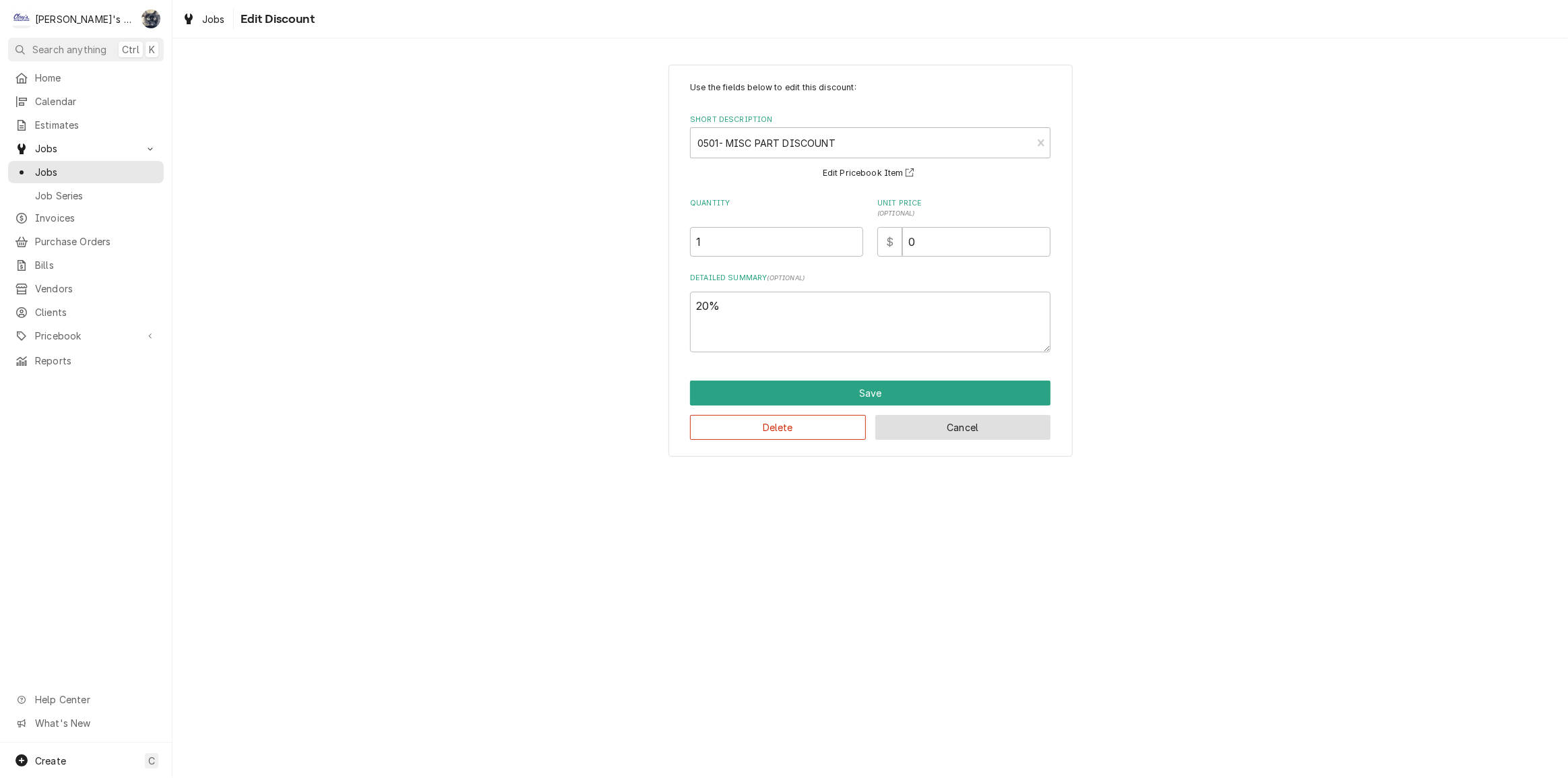
click at [899, 422] on button "Cancel" at bounding box center [963, 428] width 176 height 25
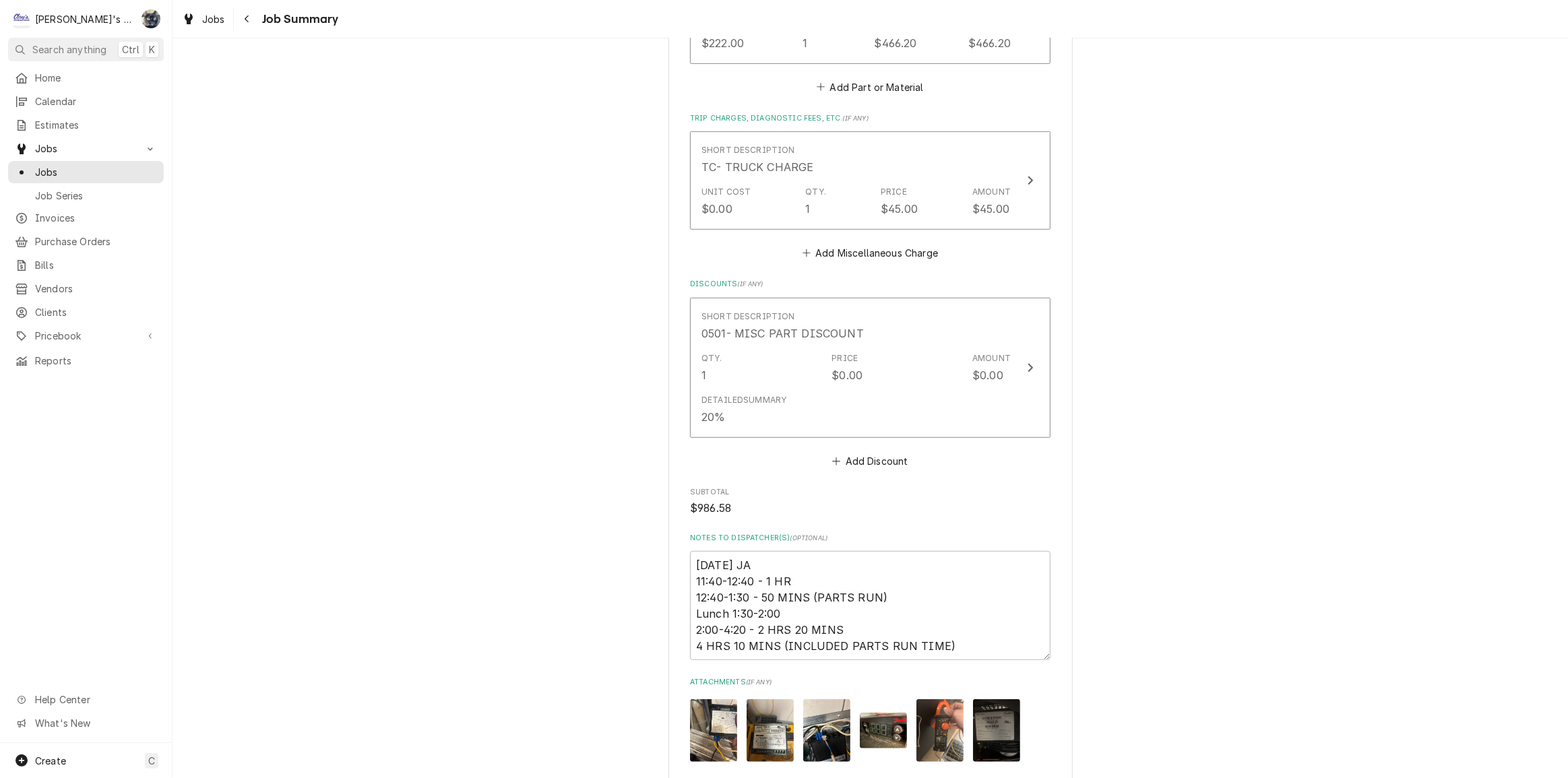
click at [899, 422] on div "Short Description 0501- MISC PART DISCOUNT Qty. 1 Price $0.00 Amount $0.00 Deta…" at bounding box center [870, 371] width 360 height 147
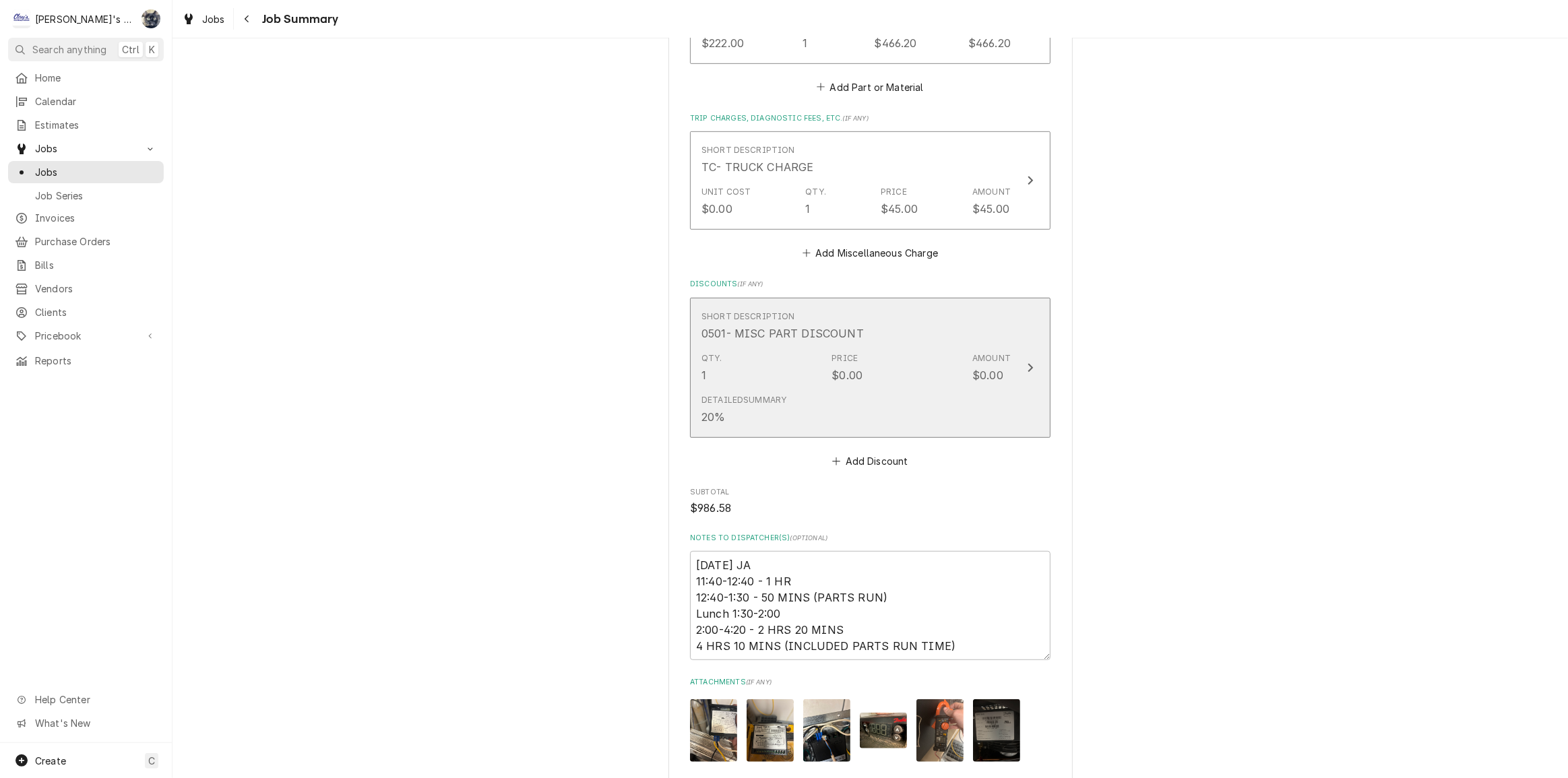
click at [843, 369] on div "Qty. 1 Price $0.00 Amount $0.00" at bounding box center [856, 368] width 309 height 42
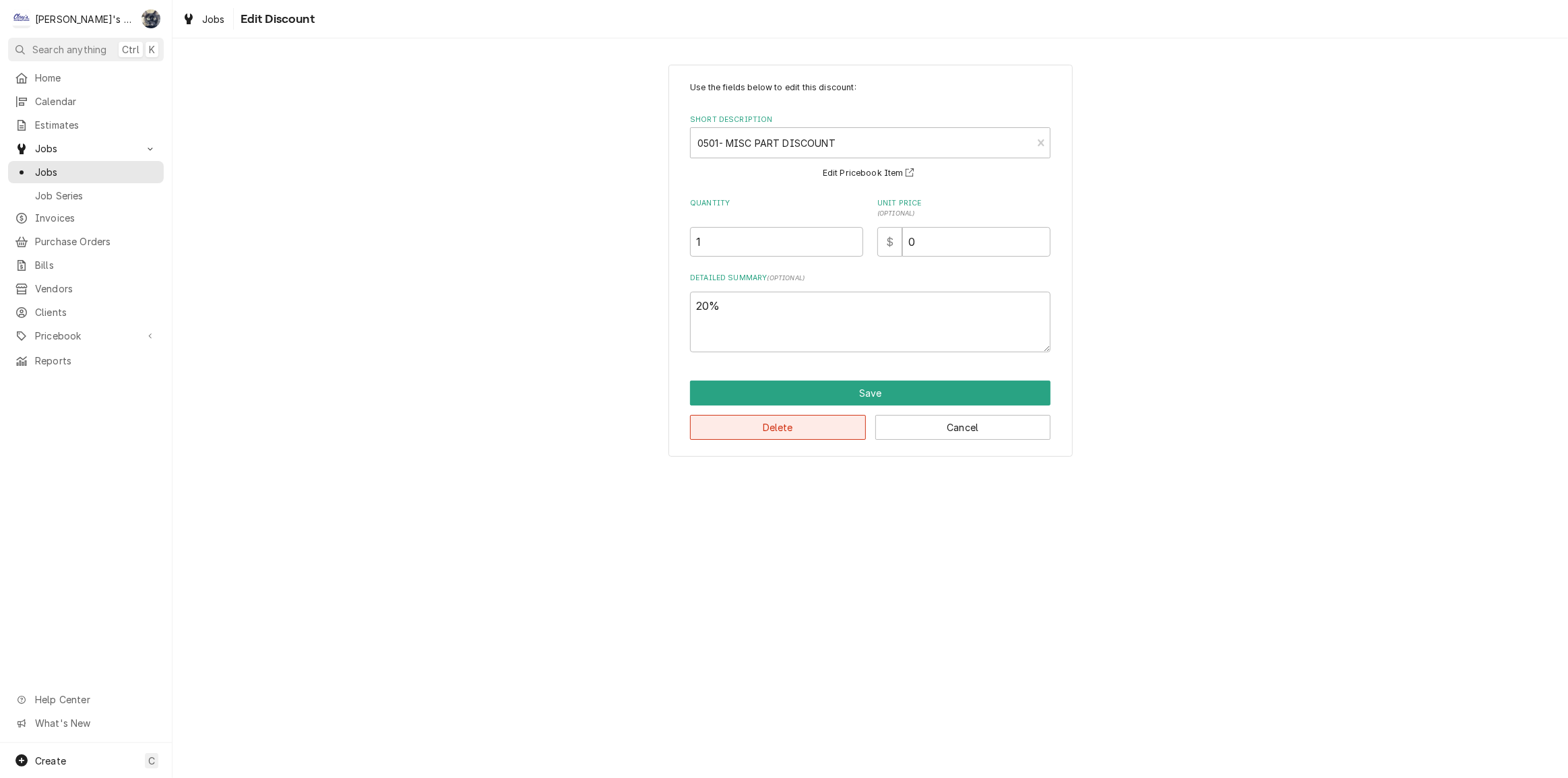
click at [829, 418] on button "Delete" at bounding box center [777, 428] width 176 height 25
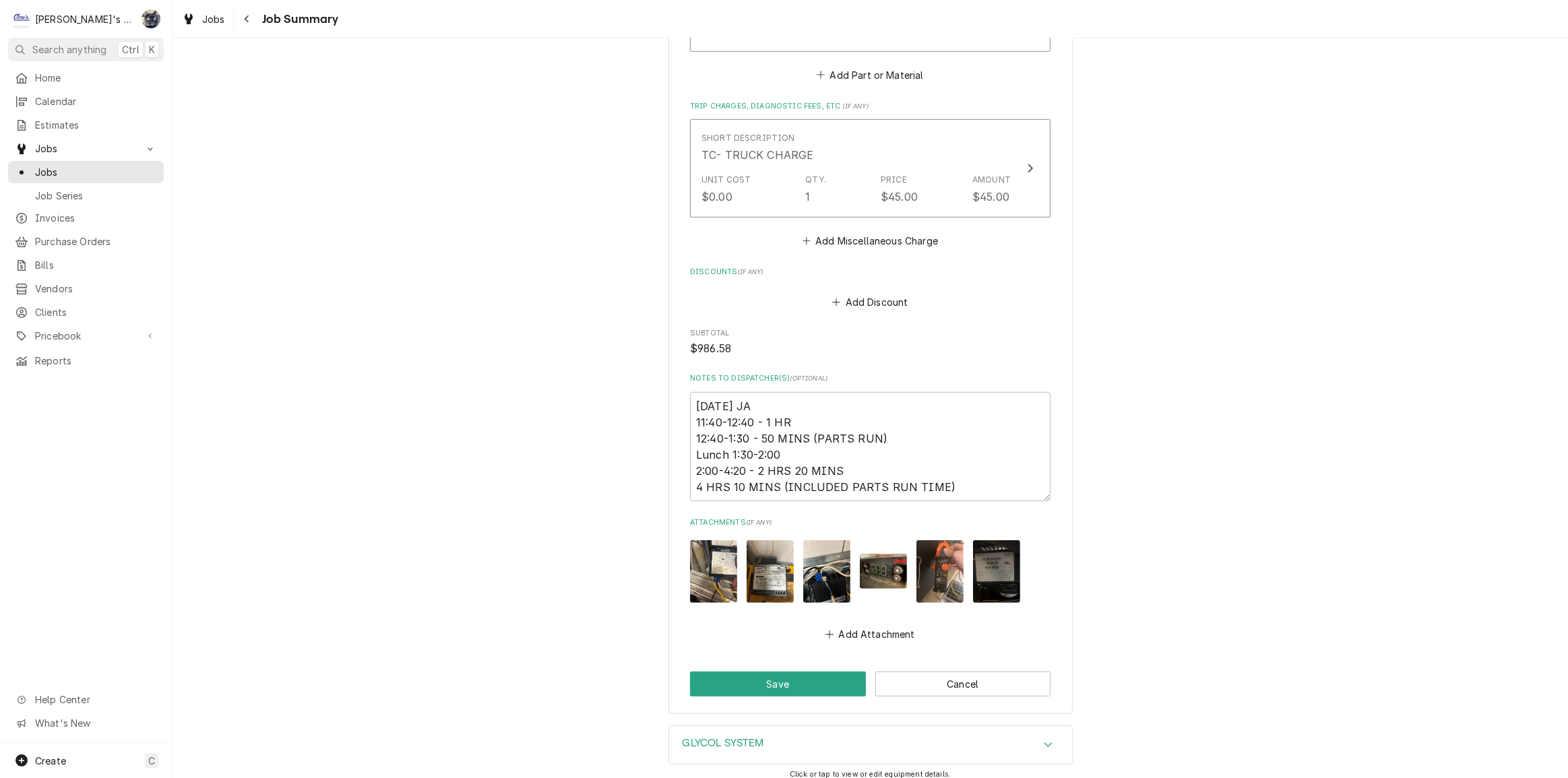
scroll to position [859, 0]
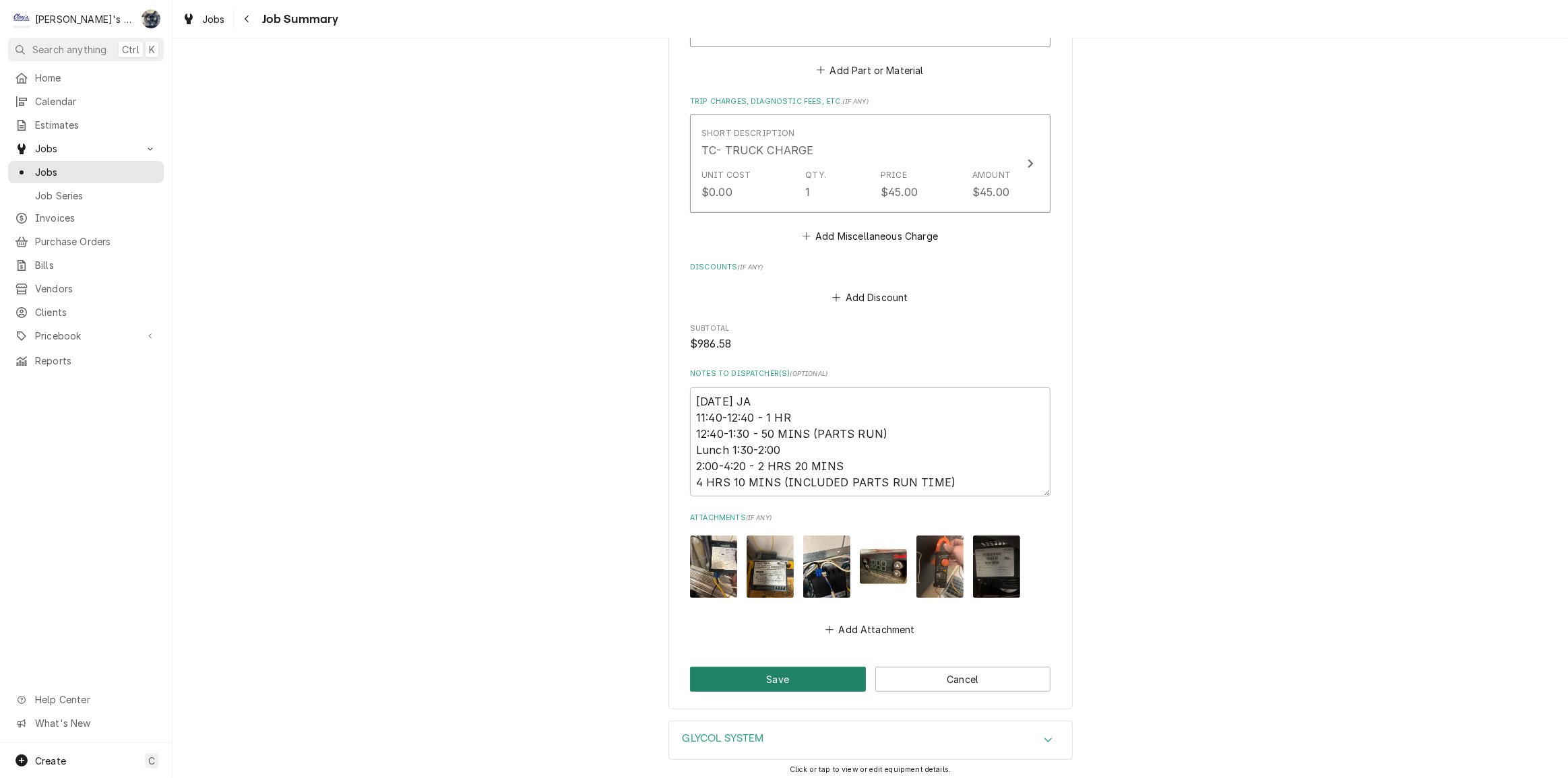
click at [808, 667] on button "Save" at bounding box center [777, 680] width 176 height 25
type textarea "x"
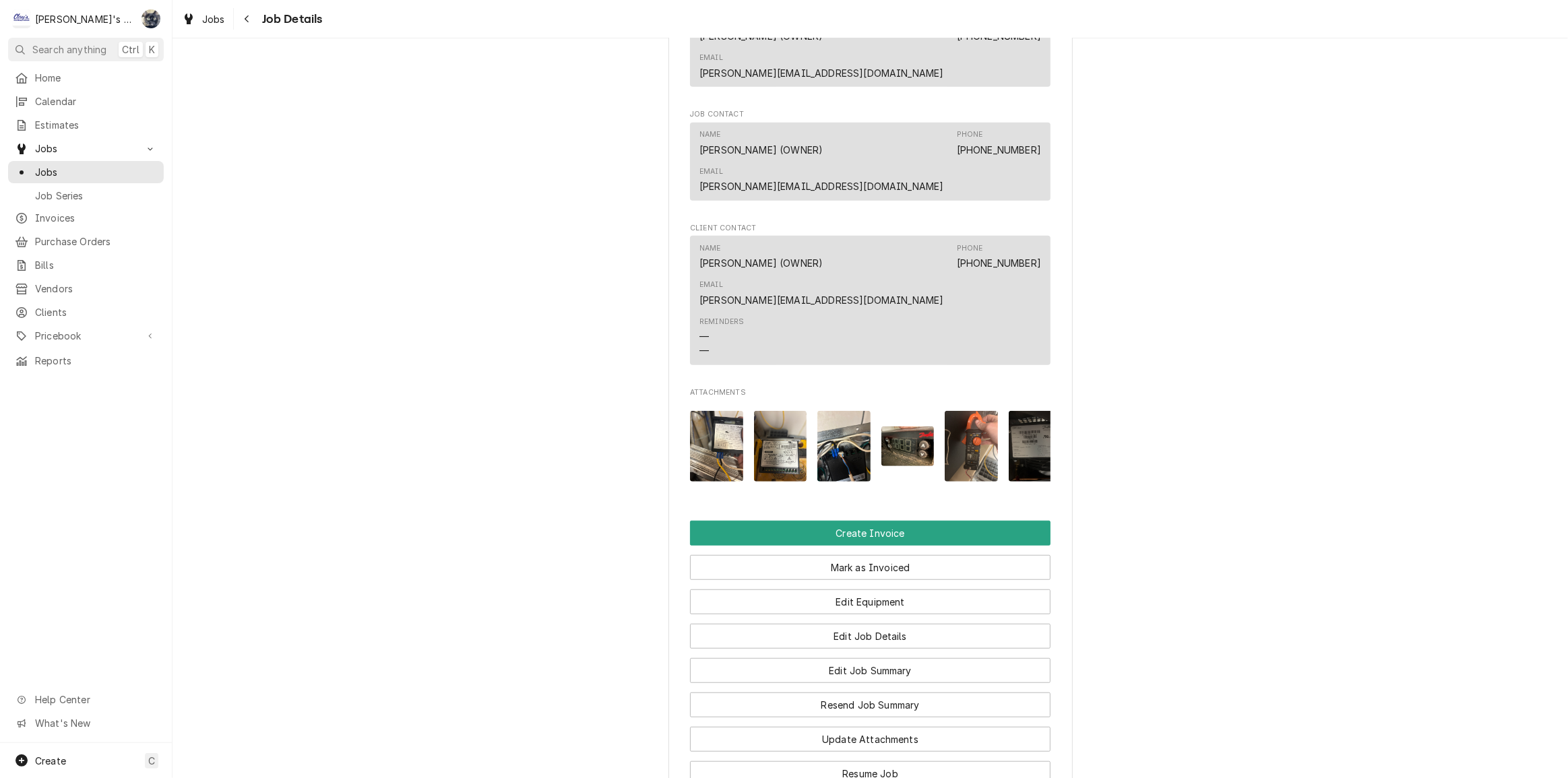
scroll to position [1187, 0]
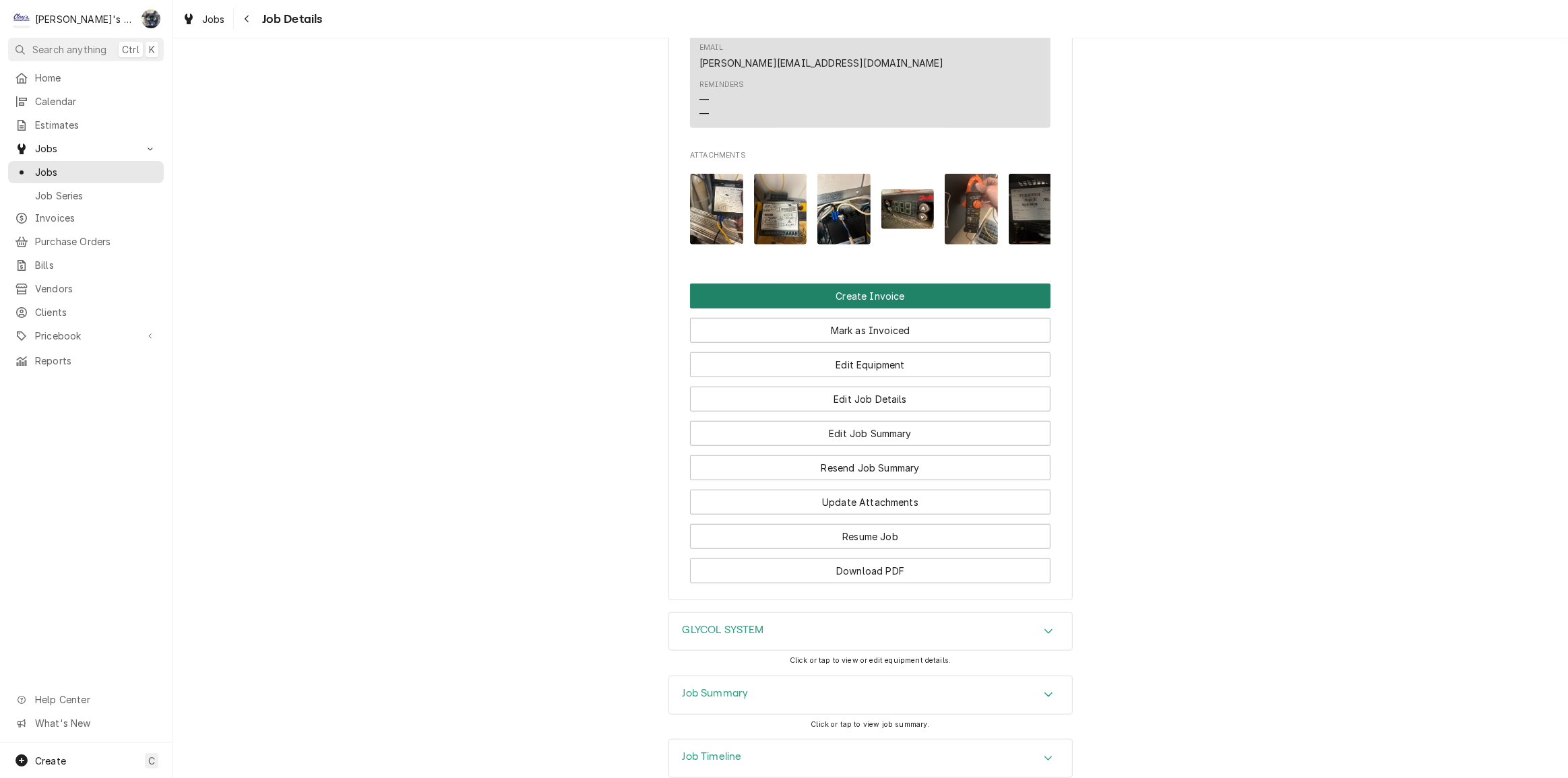
click at [883, 284] on button "Create Invoice" at bounding box center [870, 296] width 360 height 25
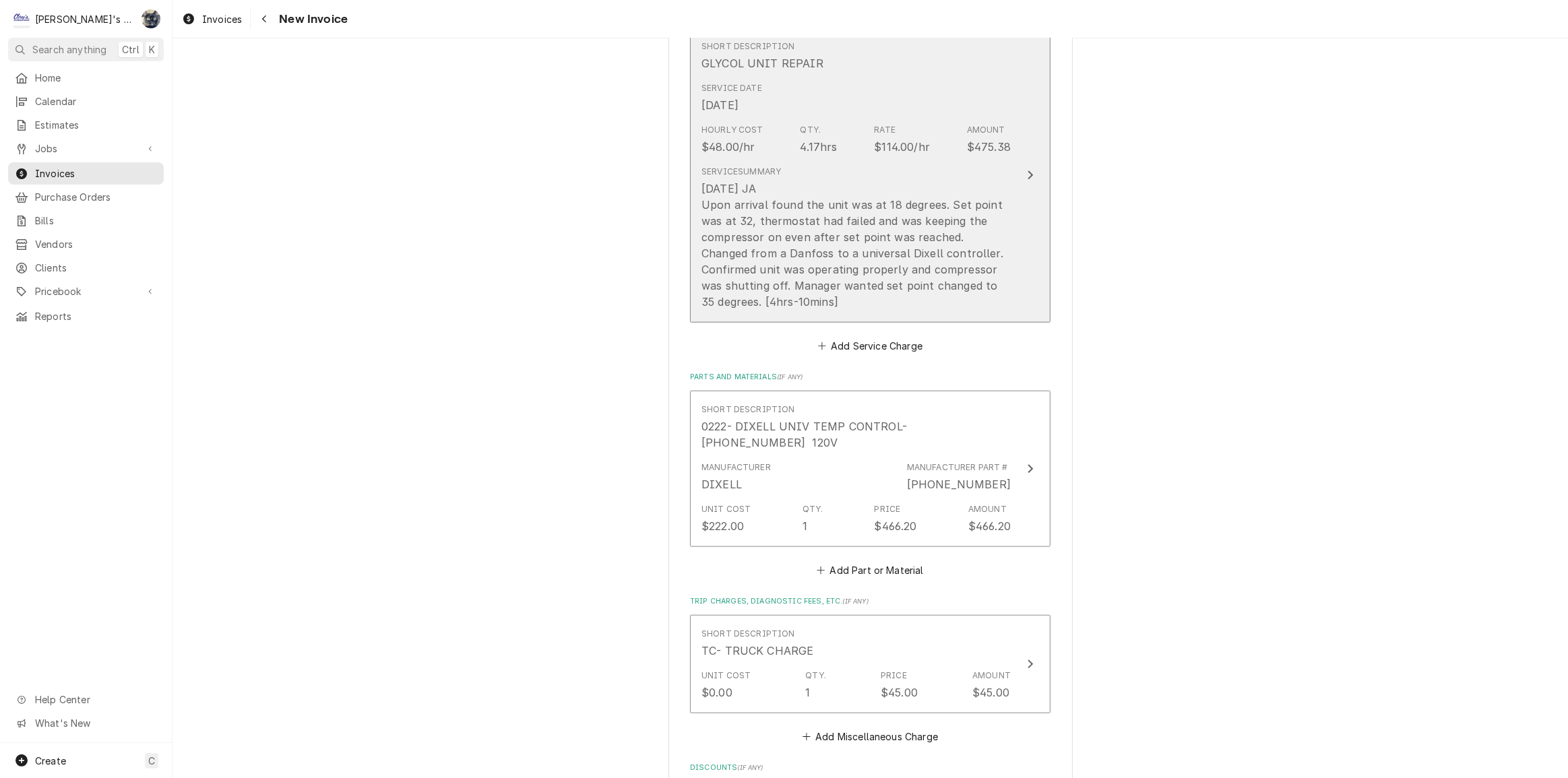
scroll to position [1469, 0]
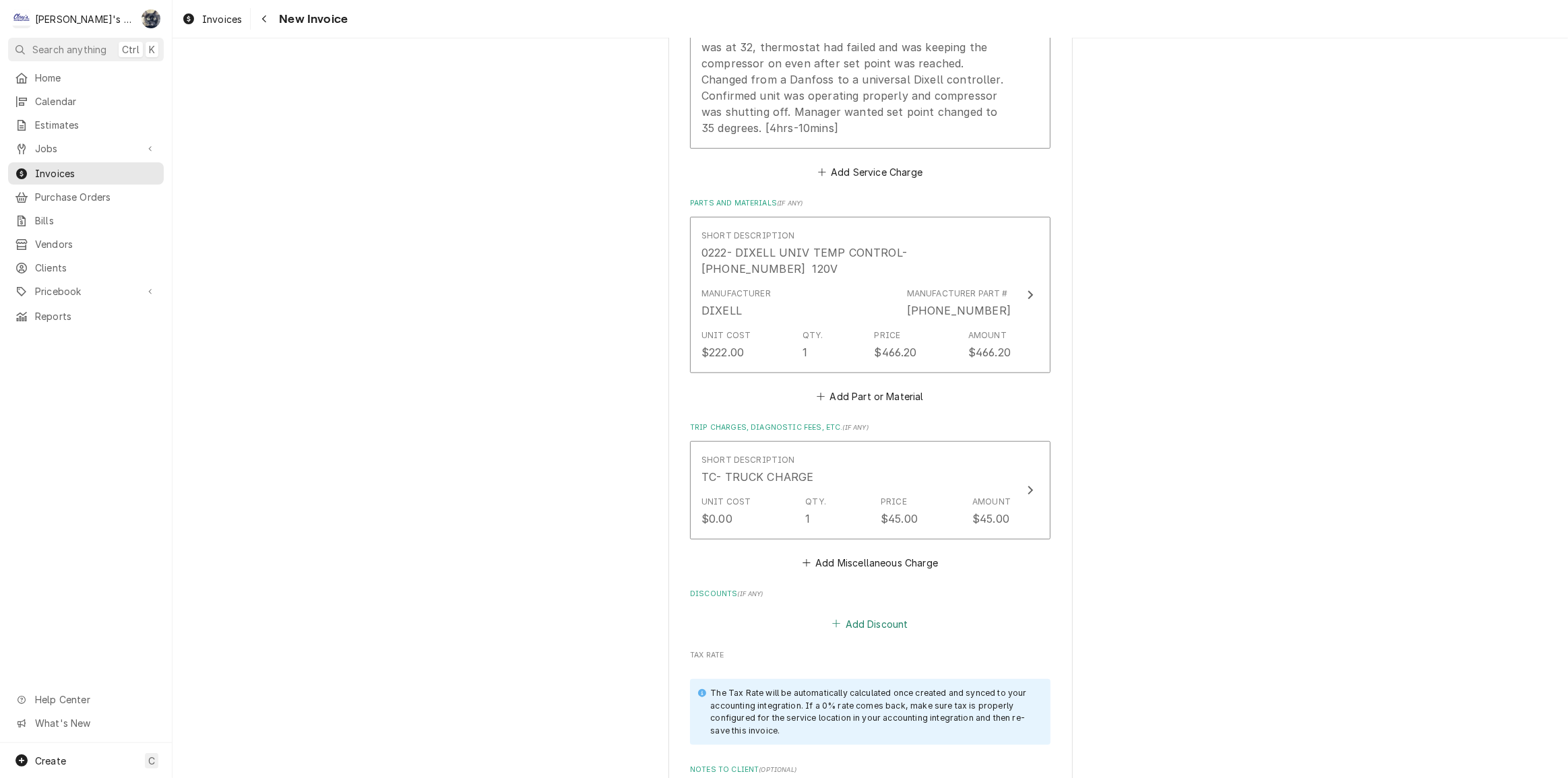
click at [870, 614] on button "Add Discount" at bounding box center [870, 624] width 80 height 19
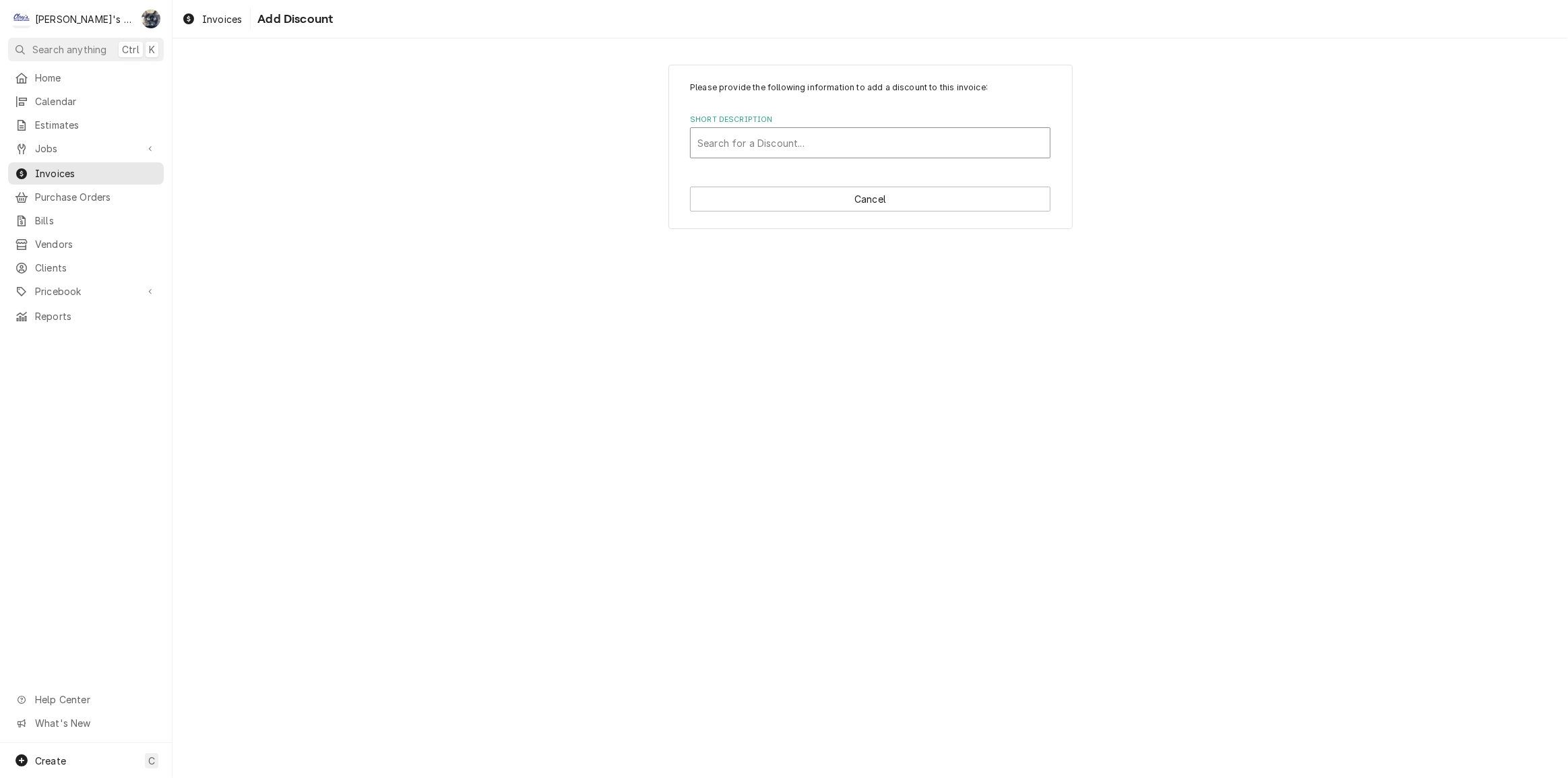
click at [753, 142] on div "Short Description" at bounding box center [870, 143] width 346 height 24
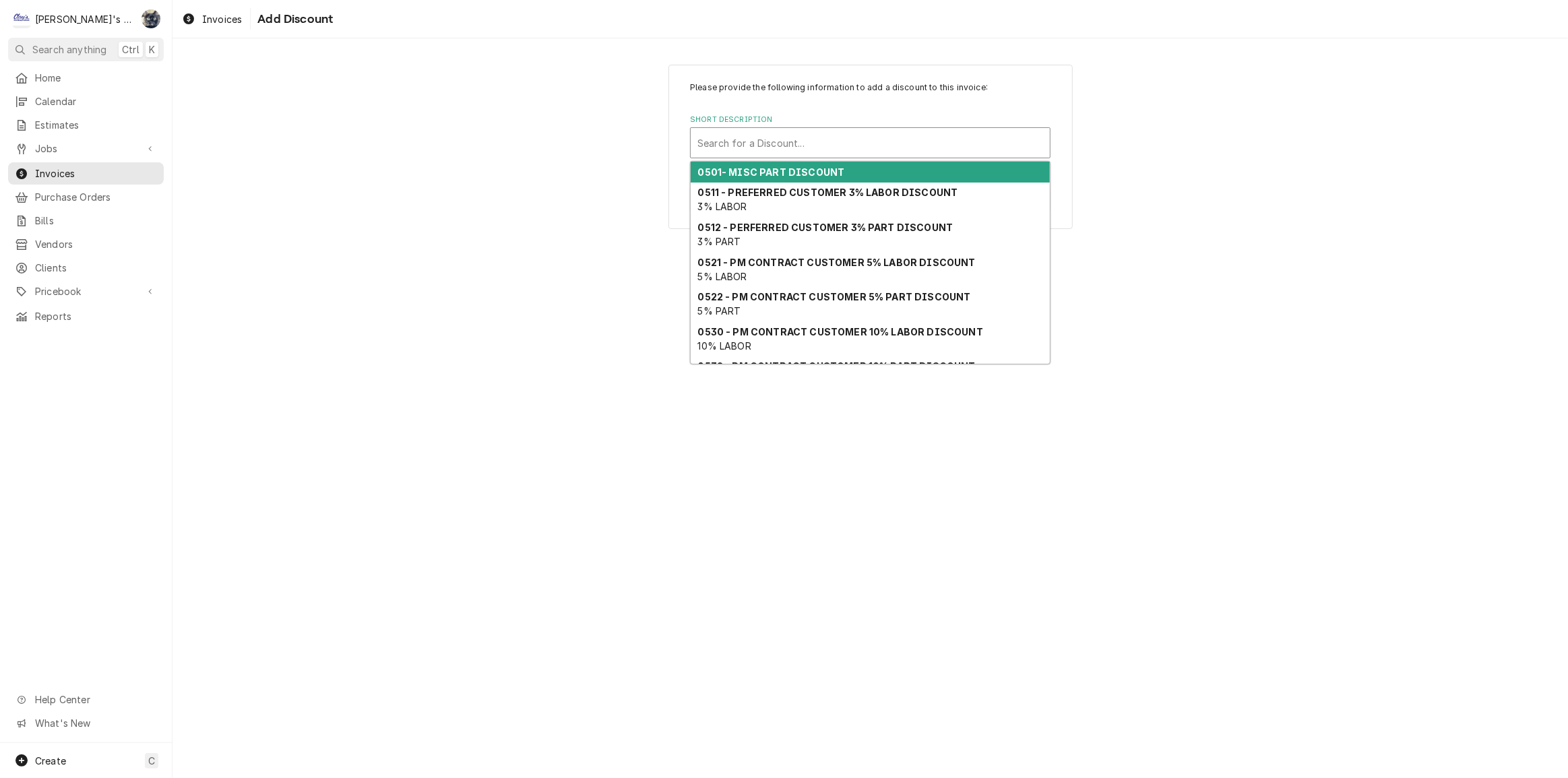
click at [755, 167] on strong "0501- MISC PART DISCOUNT" at bounding box center [772, 172] width 147 height 12
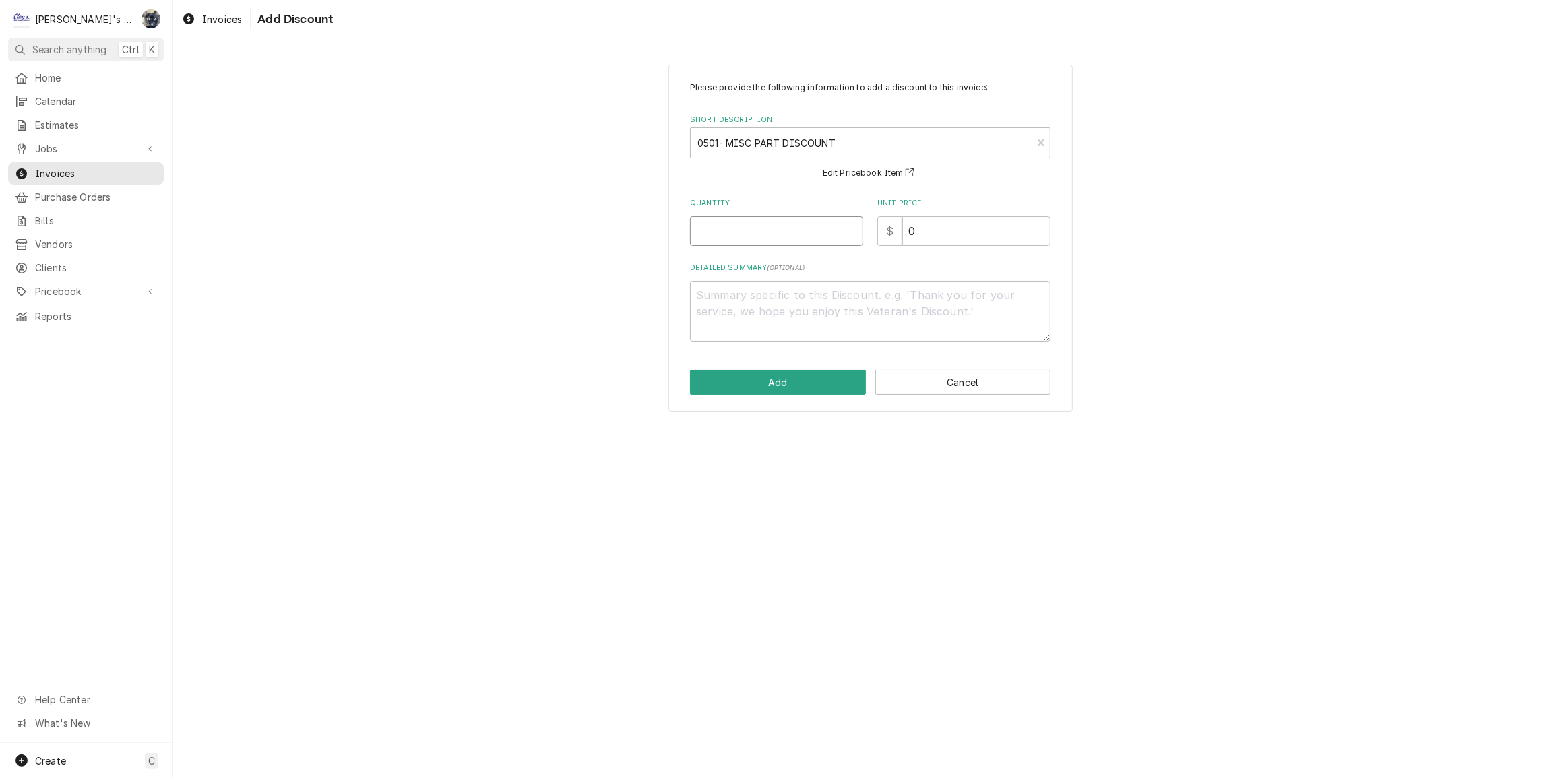
click at [748, 229] on input "Quantity" at bounding box center [776, 231] width 173 height 29
type textarea "x"
type input "1"
click at [760, 312] on textarea "Detailed Summary ( optional )" at bounding box center [870, 312] width 360 height 60
type textarea "x"
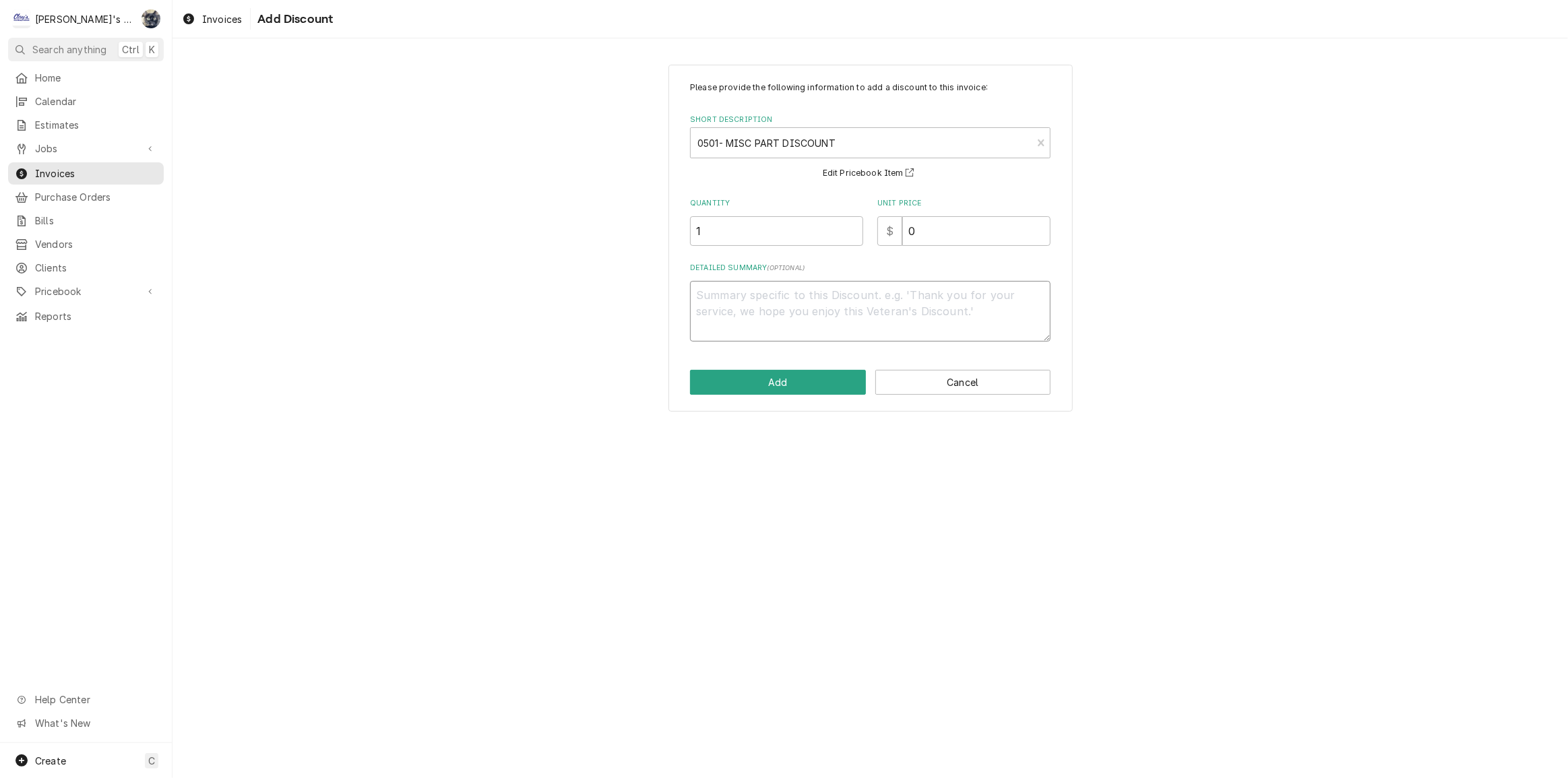
type textarea "2"
type textarea "x"
type textarea "20"
type textarea "x"
type textarea "20%"
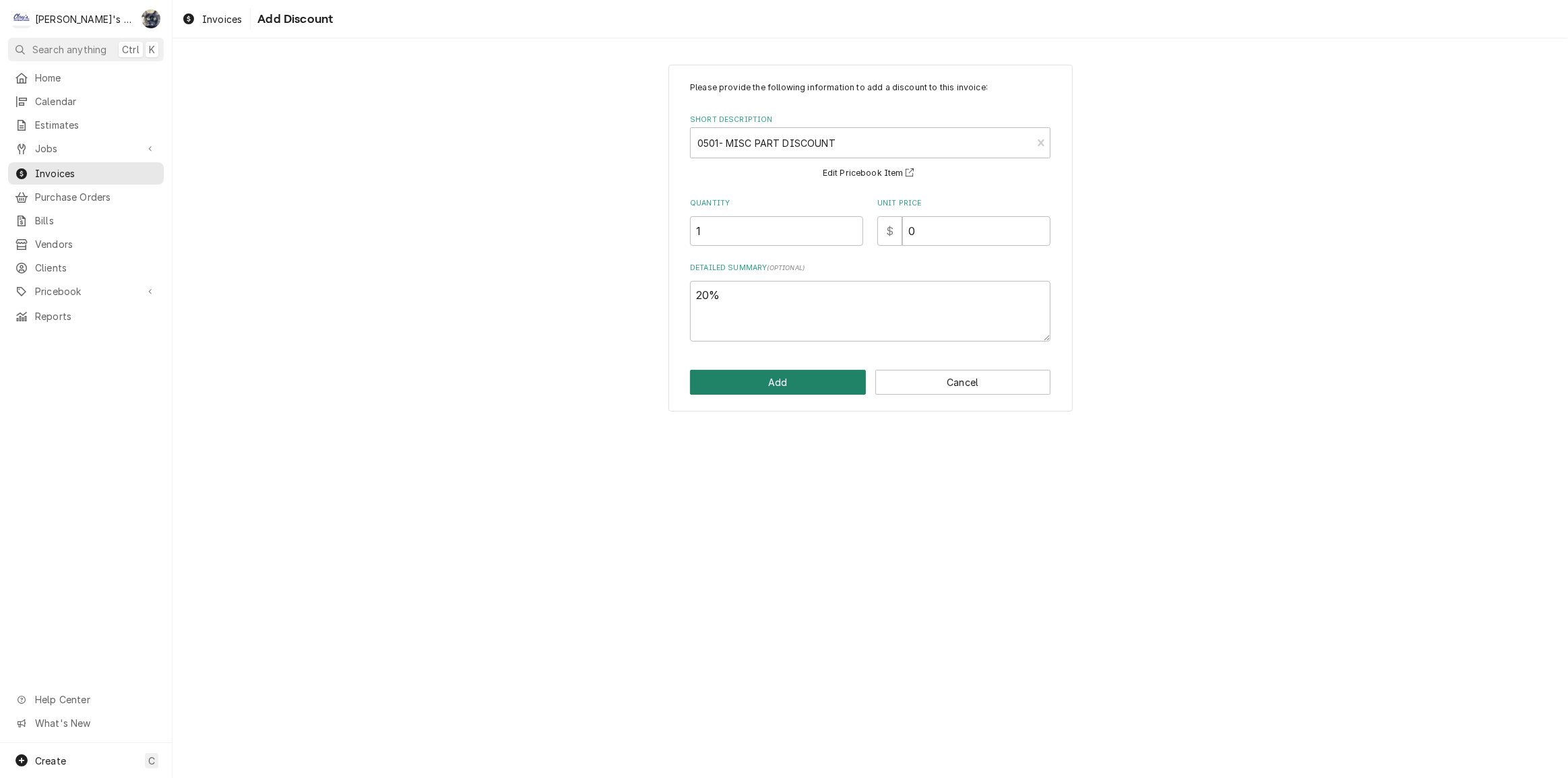
click at [772, 380] on button "Add" at bounding box center [777, 382] width 176 height 25
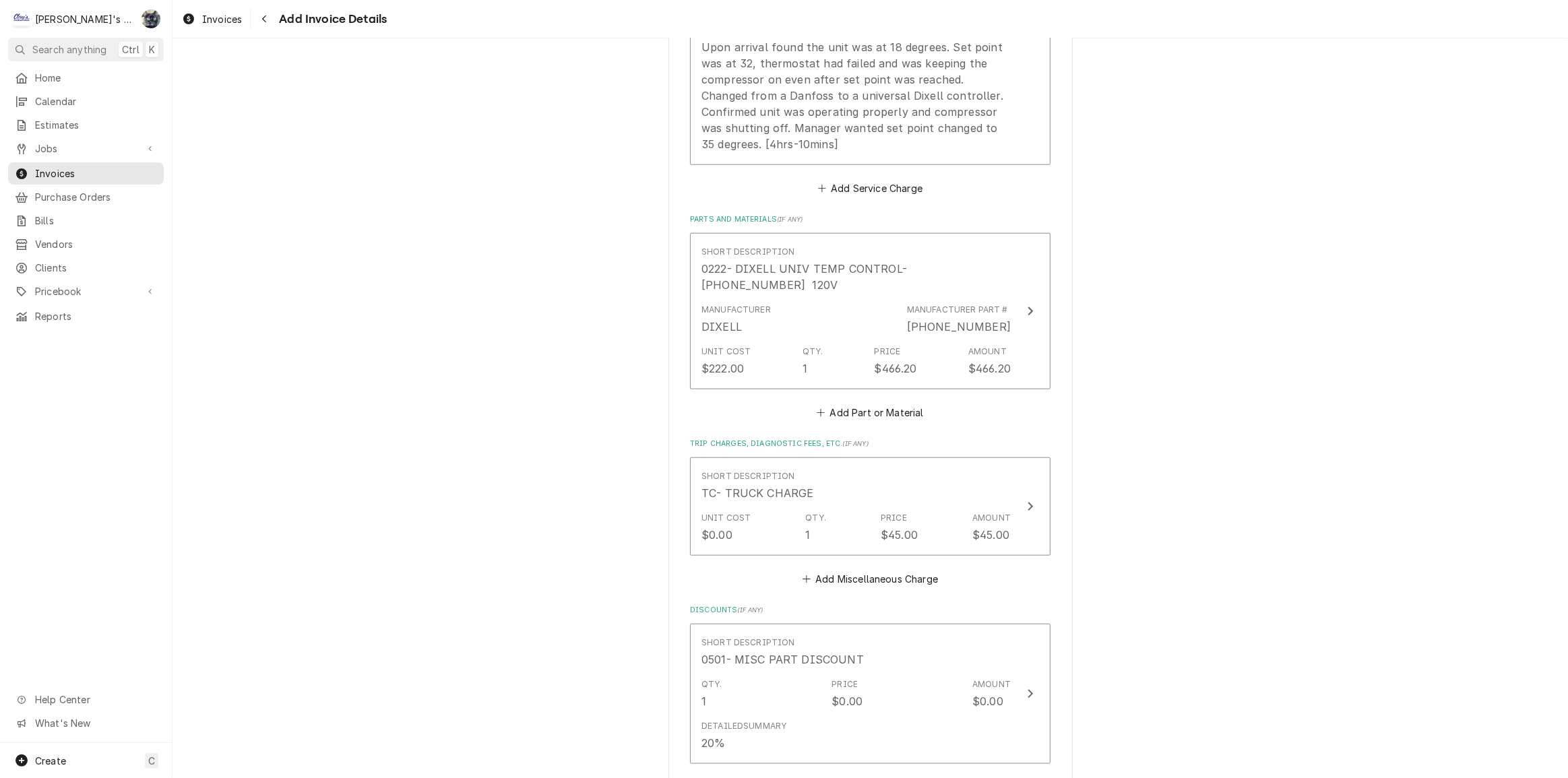
scroll to position [1453, 0]
click at [819, 605] on label "Discounts ( if any )" at bounding box center [870, 611] width 360 height 11
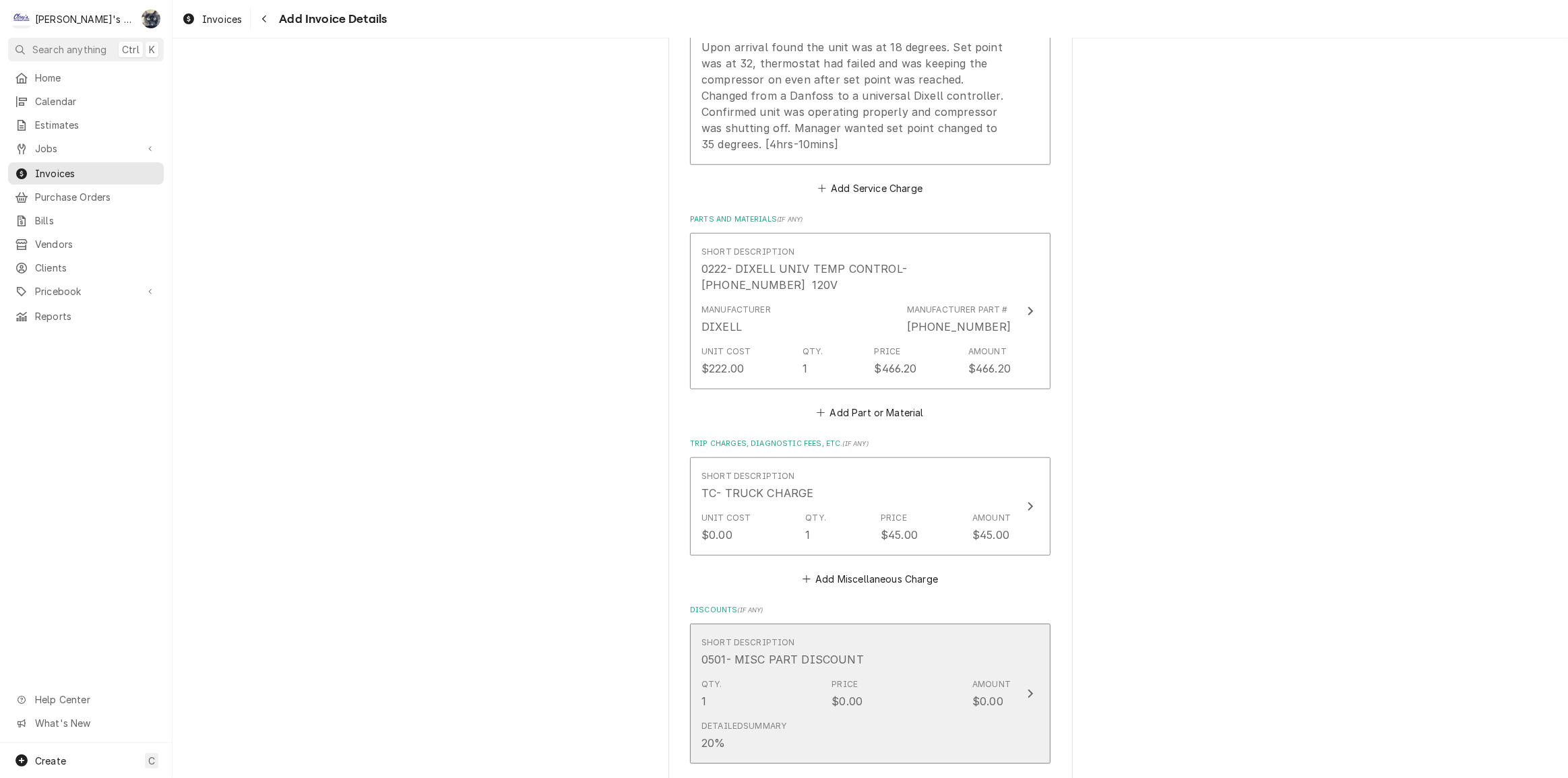
click at [828, 652] on div "0501- MISC PART DISCOUNT" at bounding box center [783, 659] width 163 height 16
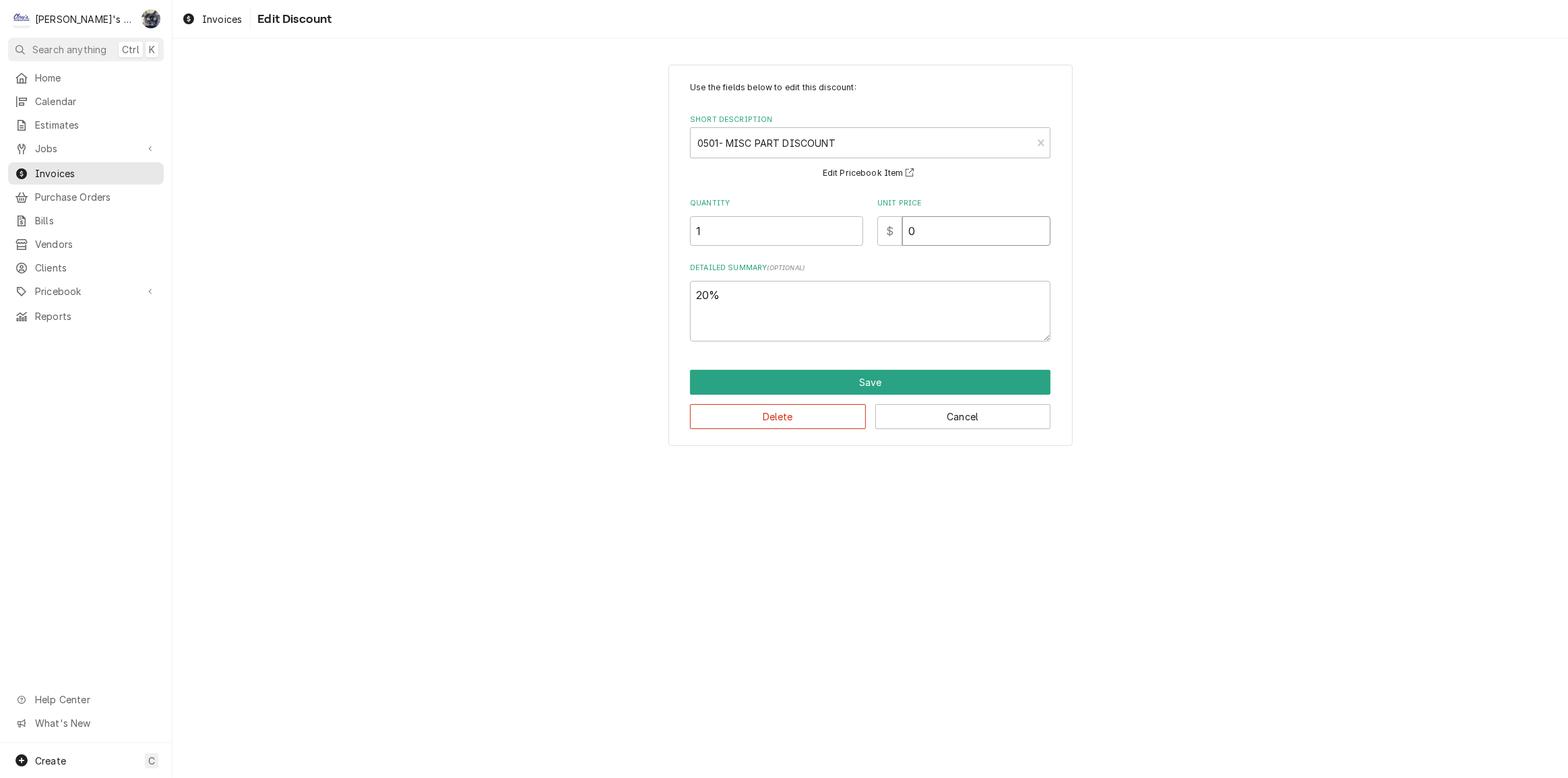
drag, startPoint x: 934, startPoint y: 250, endPoint x: 862, endPoint y: 227, distance: 75.6
click at [869, 231] on div "Quantity 1 Unit Price $ 0" at bounding box center [870, 222] width 360 height 48
type textarea "x"
type input "9"
type textarea "x"
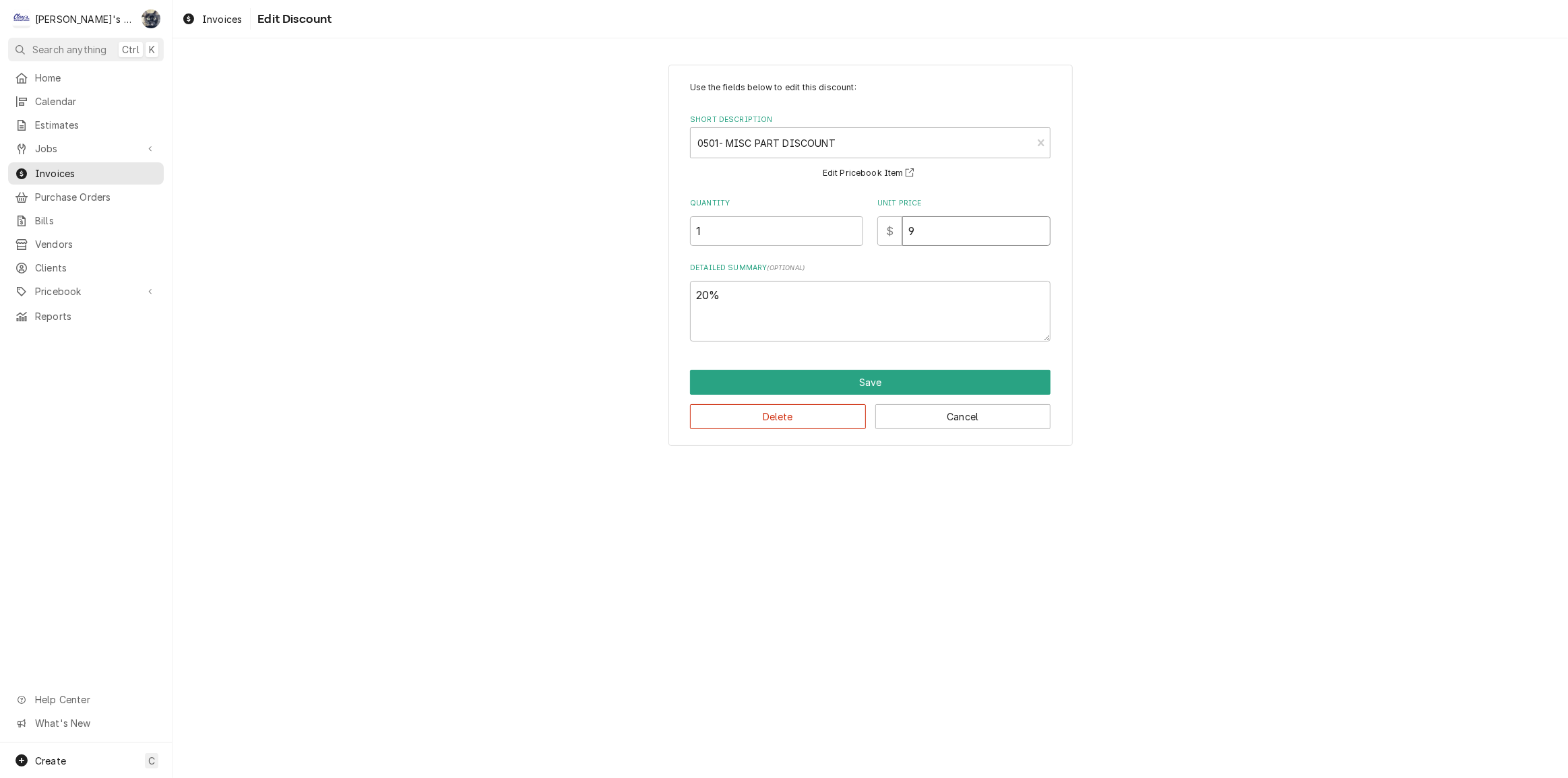
type input "93"
type textarea "x"
type input "93.2"
type textarea "x"
type input "93.24"
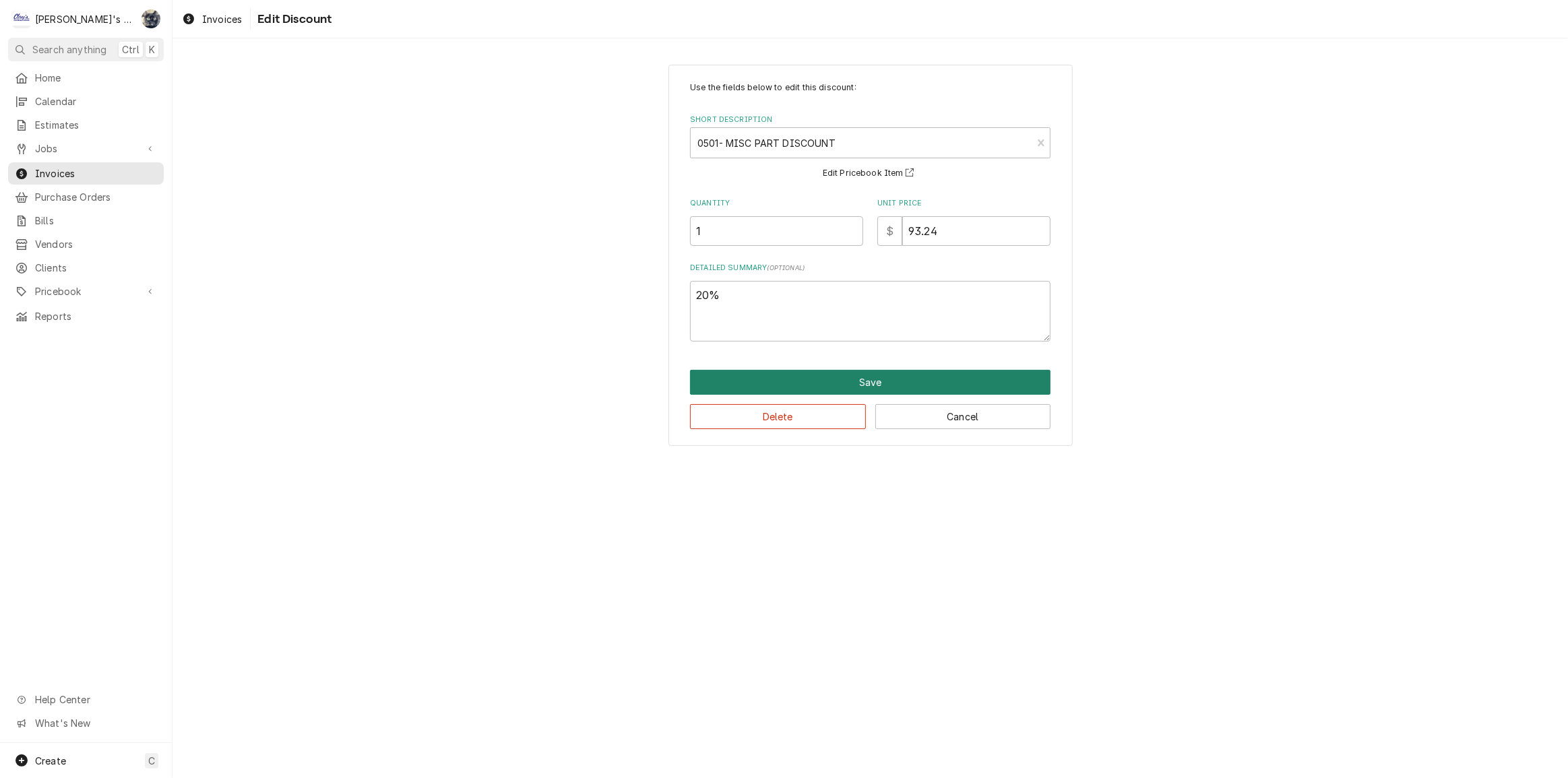
click at [857, 381] on button "Save" at bounding box center [870, 382] width 360 height 25
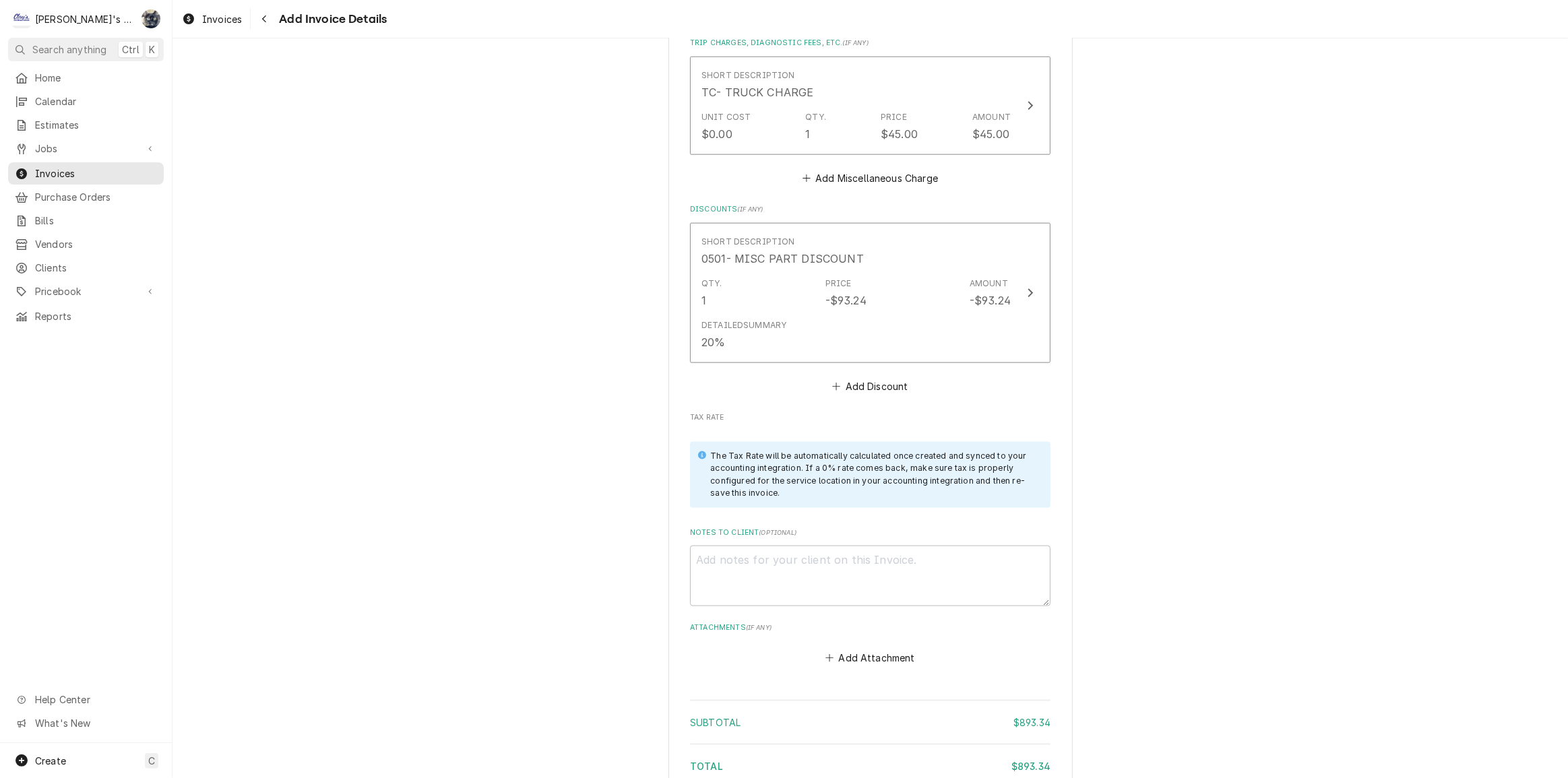
scroll to position [1979, 0]
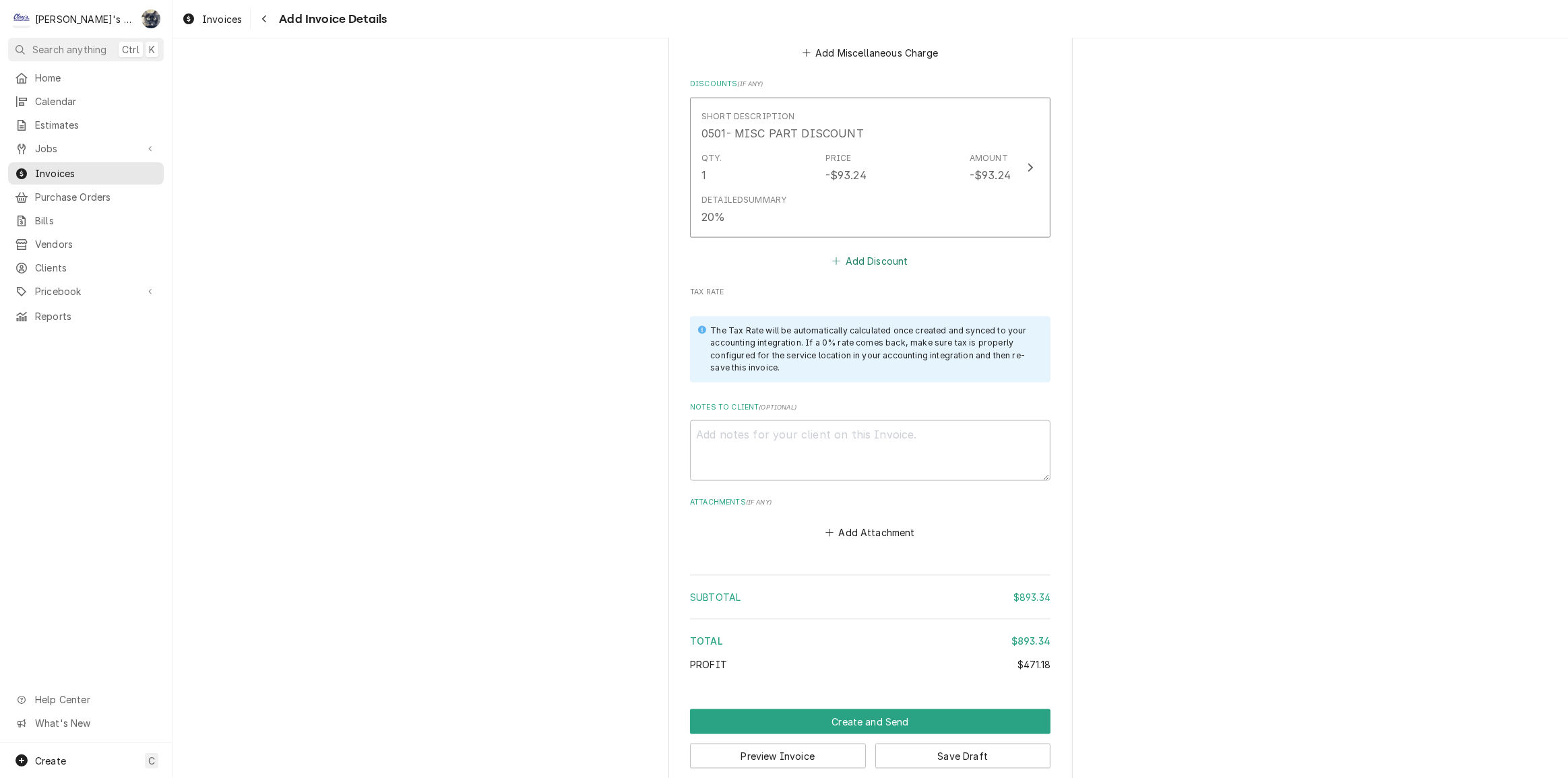
click at [864, 252] on button "Add Discount" at bounding box center [870, 261] width 80 height 19
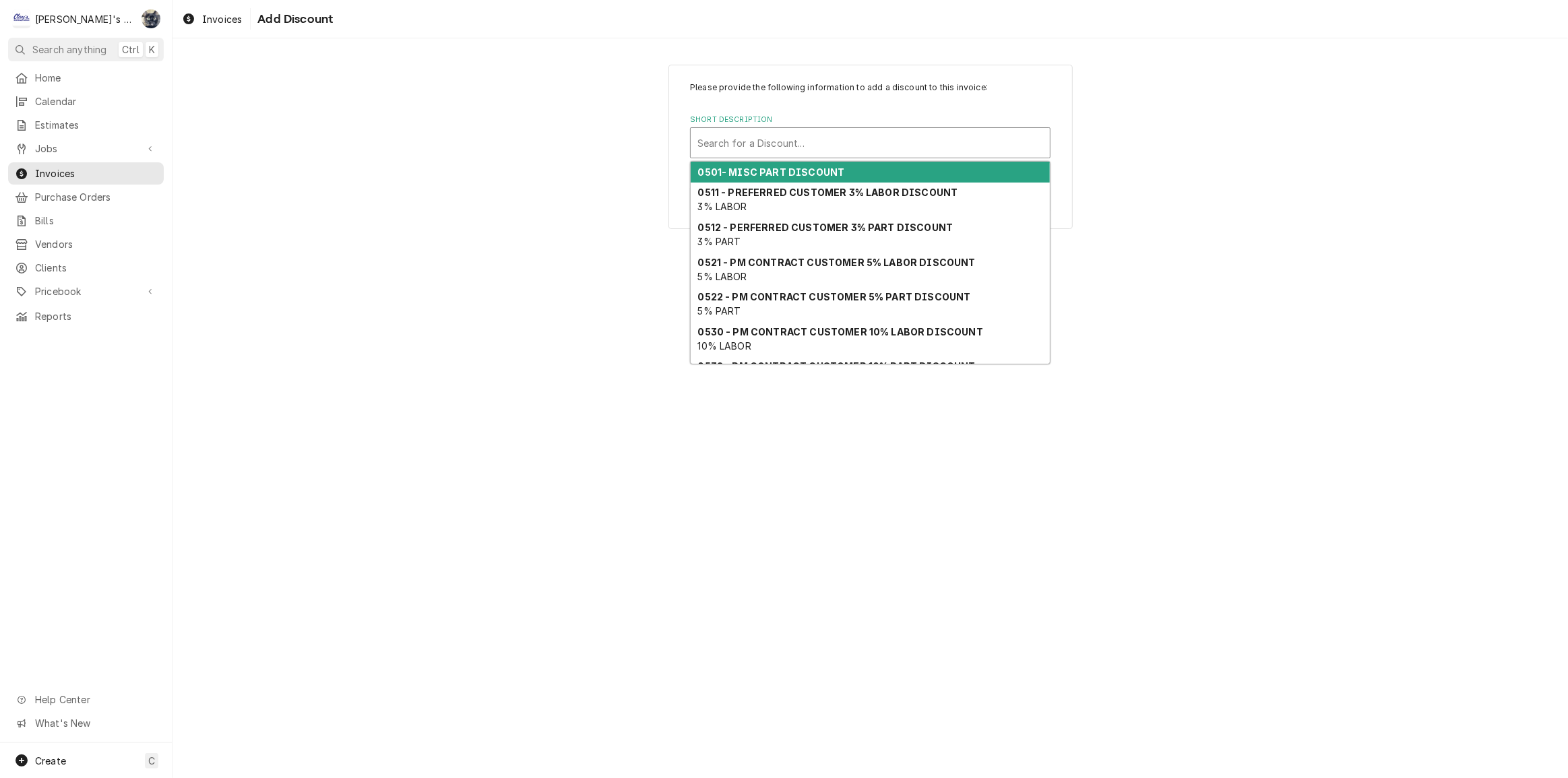
click at [821, 137] on div "Short Description" at bounding box center [870, 143] width 346 height 24
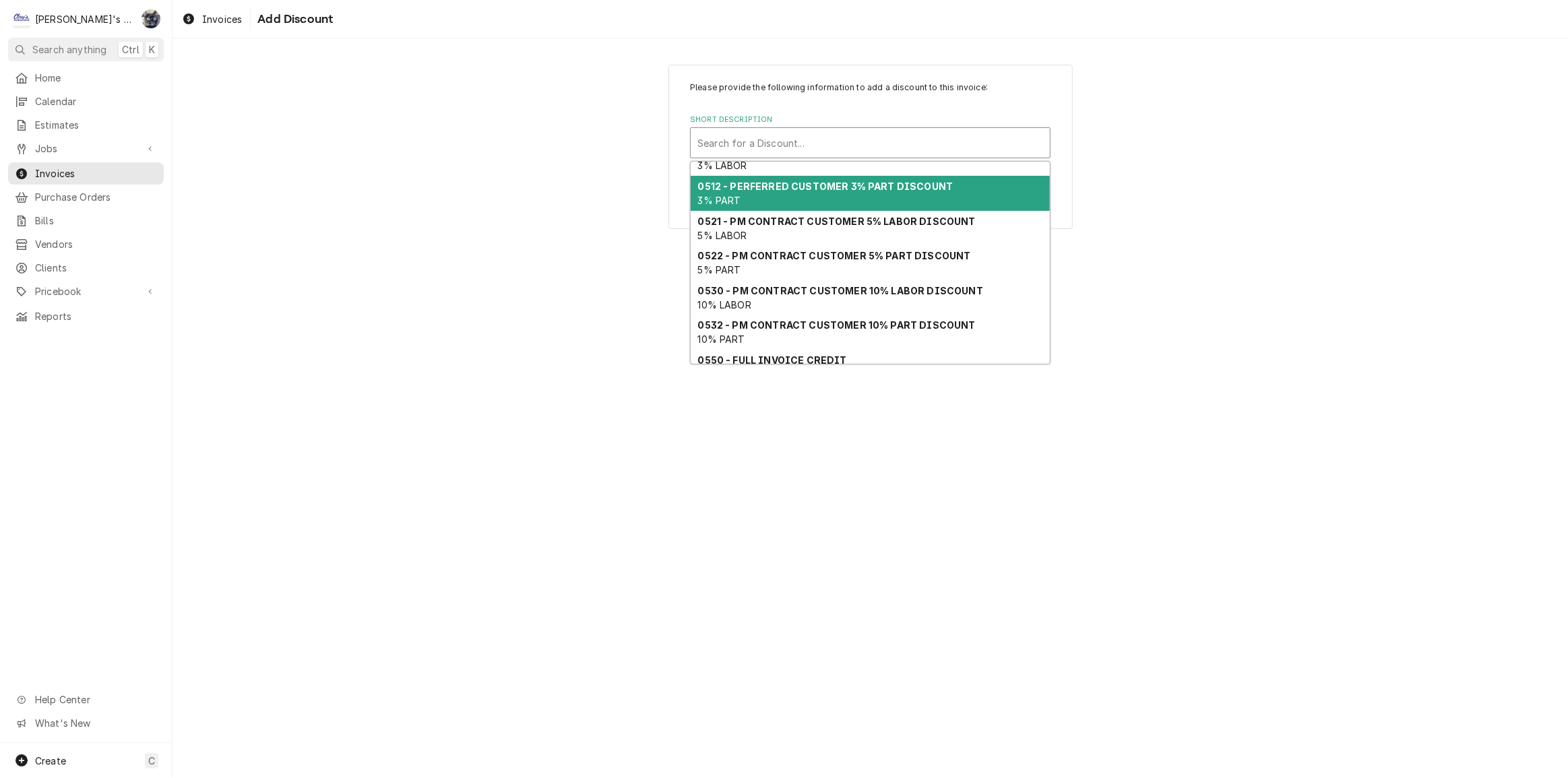
scroll to position [88, 0]
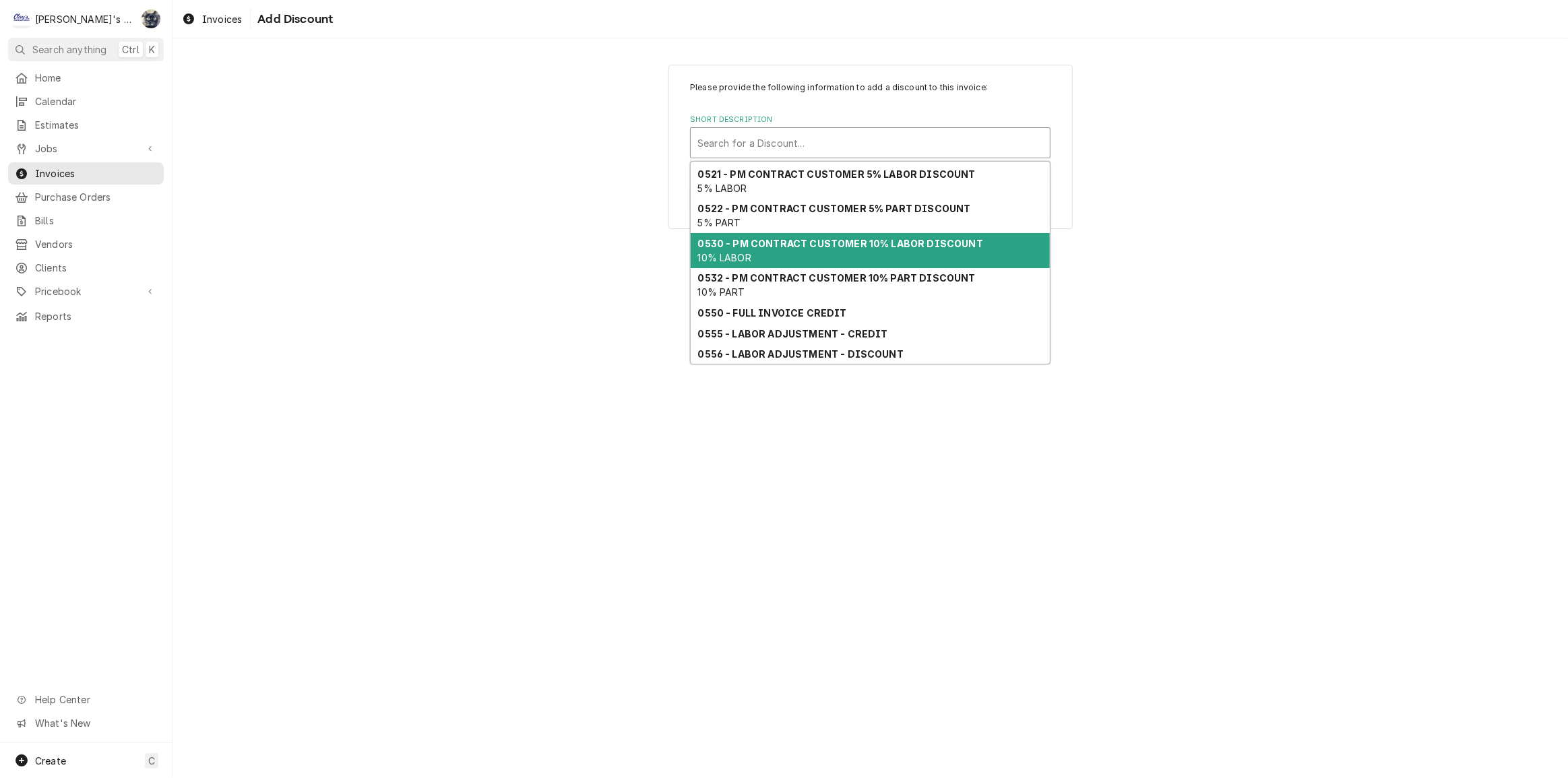
click at [833, 255] on div "0530 - PM CONTRACT CUSTOMER 10% LABOR DISCOUNT 10% LABOR" at bounding box center [870, 250] width 359 height 35
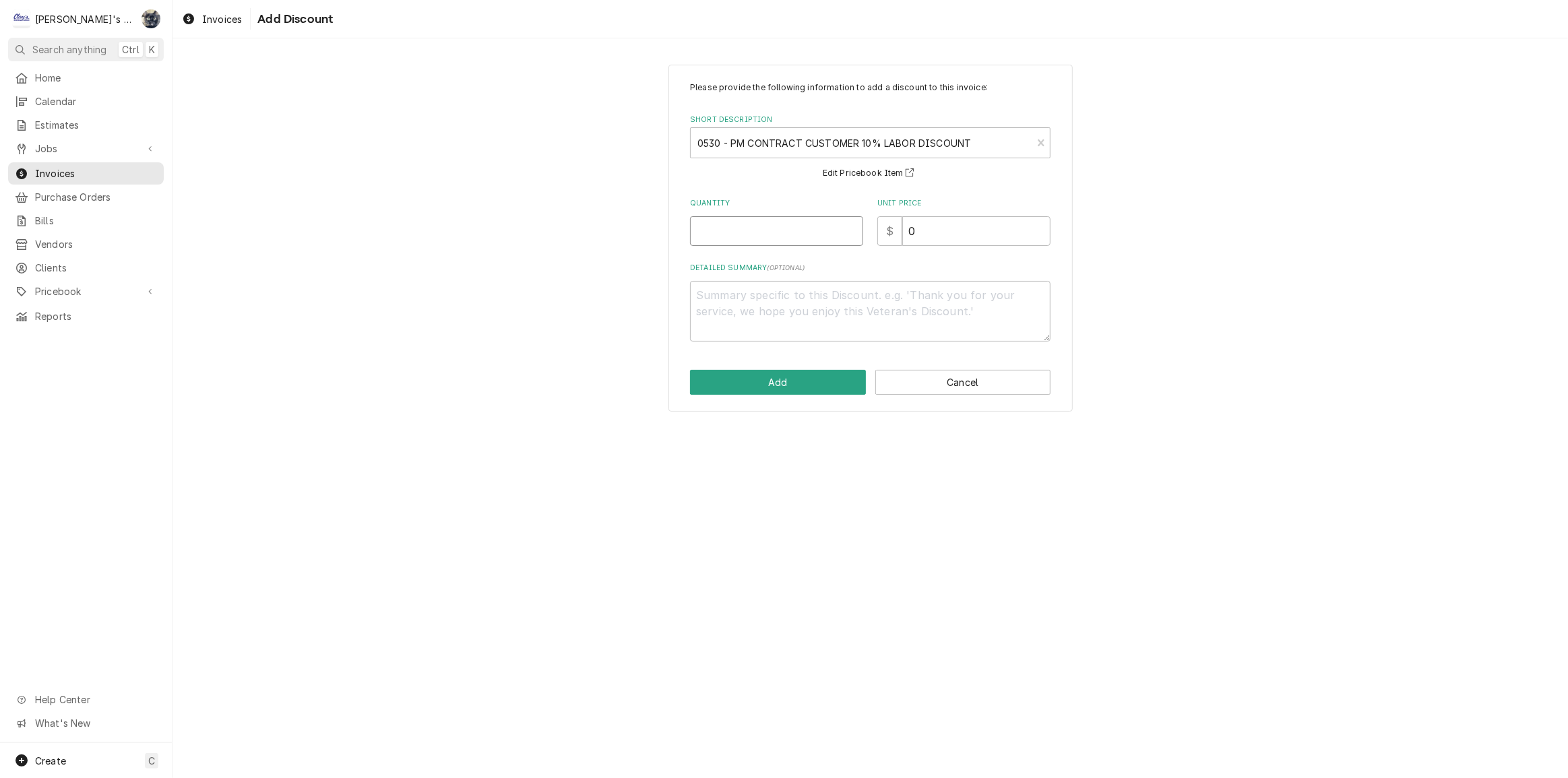
click at [767, 229] on input "Quantity" at bounding box center [776, 231] width 173 height 29
type textarea "x"
type input "1"
click at [797, 383] on button "Add" at bounding box center [777, 382] width 176 height 25
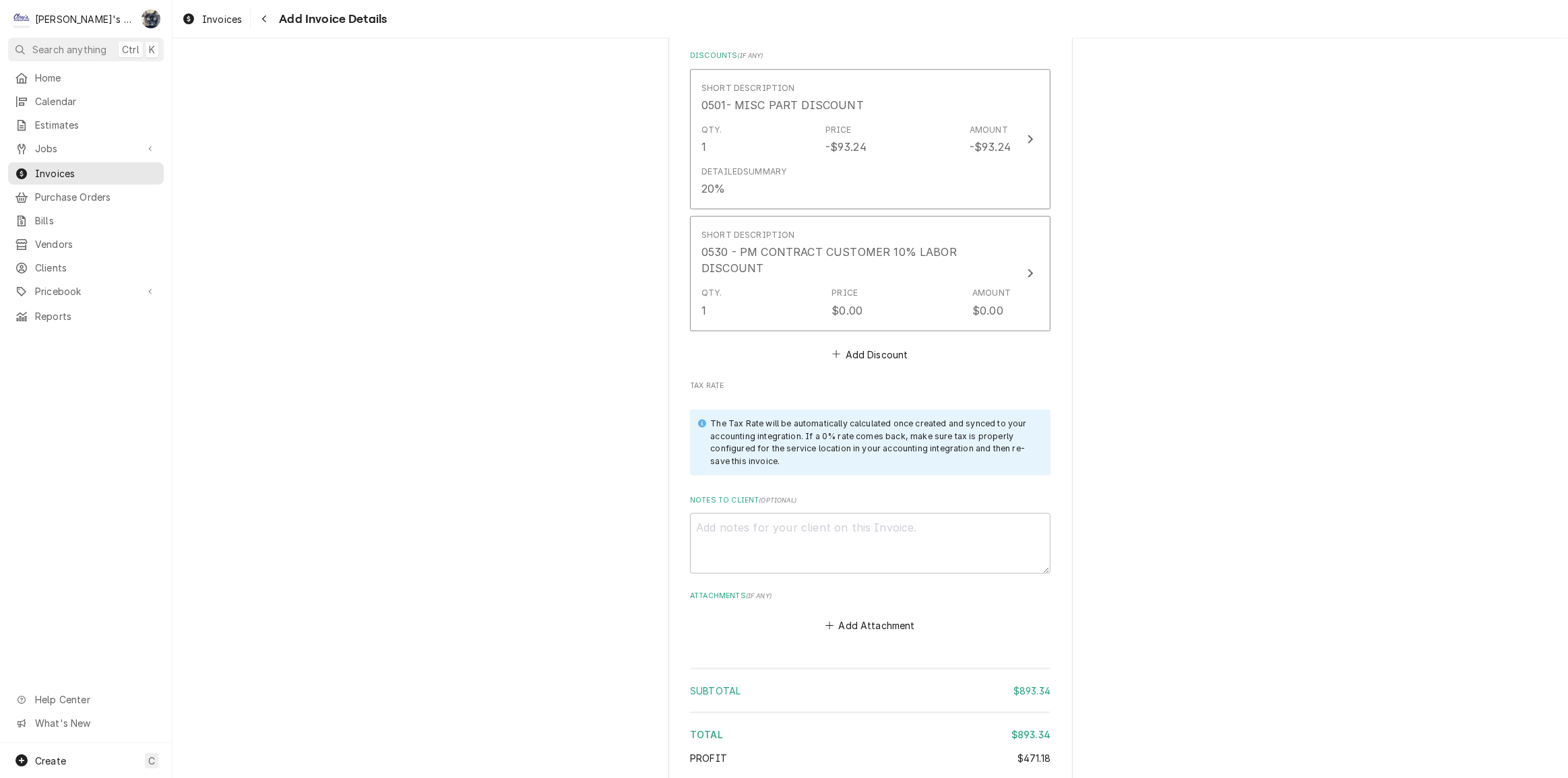
scroll to position [2101, 0]
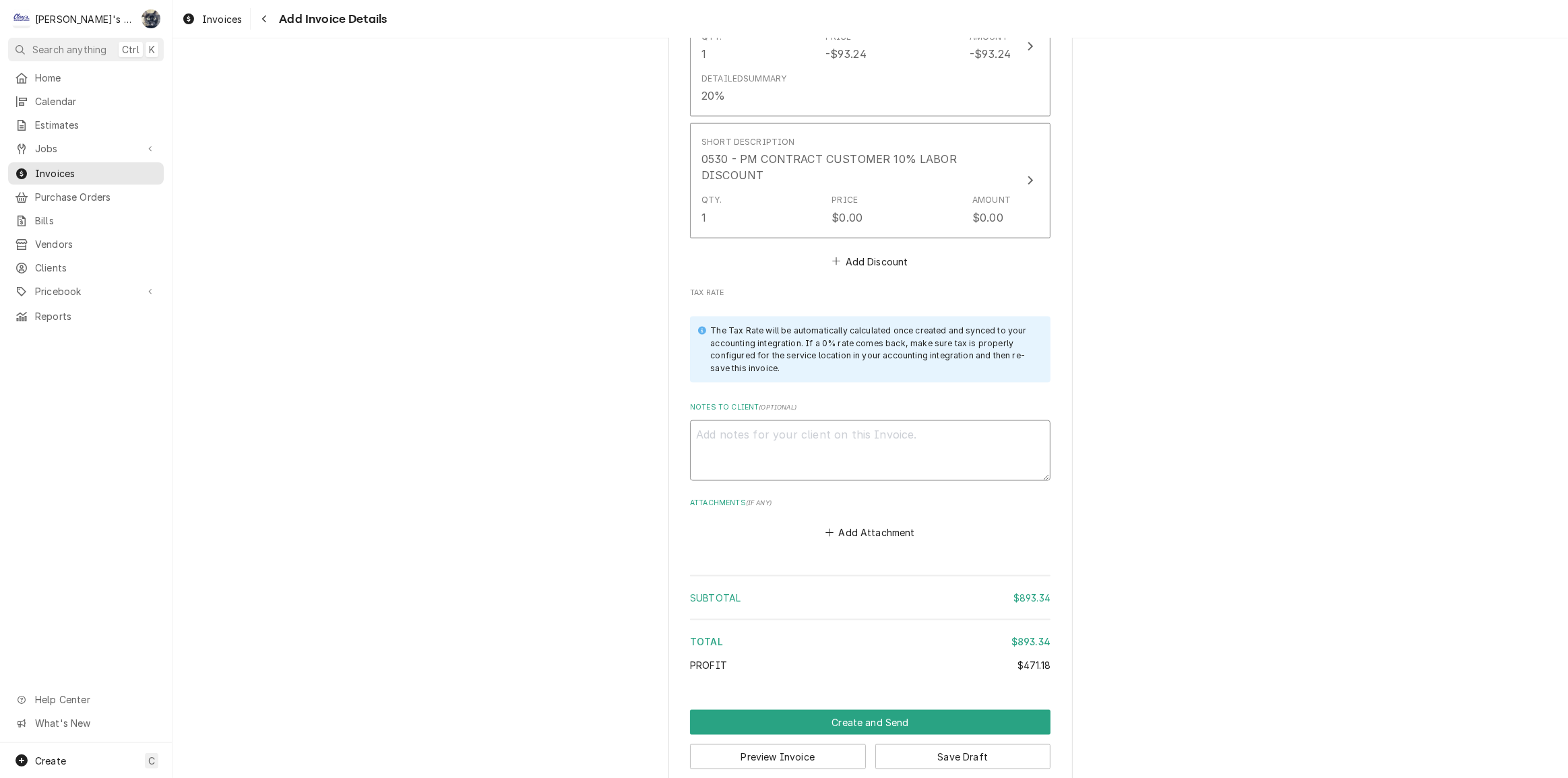
click at [795, 438] on textarea "Notes to Client ( optional )" at bounding box center [870, 451] width 360 height 60
type textarea "x"
type textarea "5"
type textarea "x"
type textarea "5/"
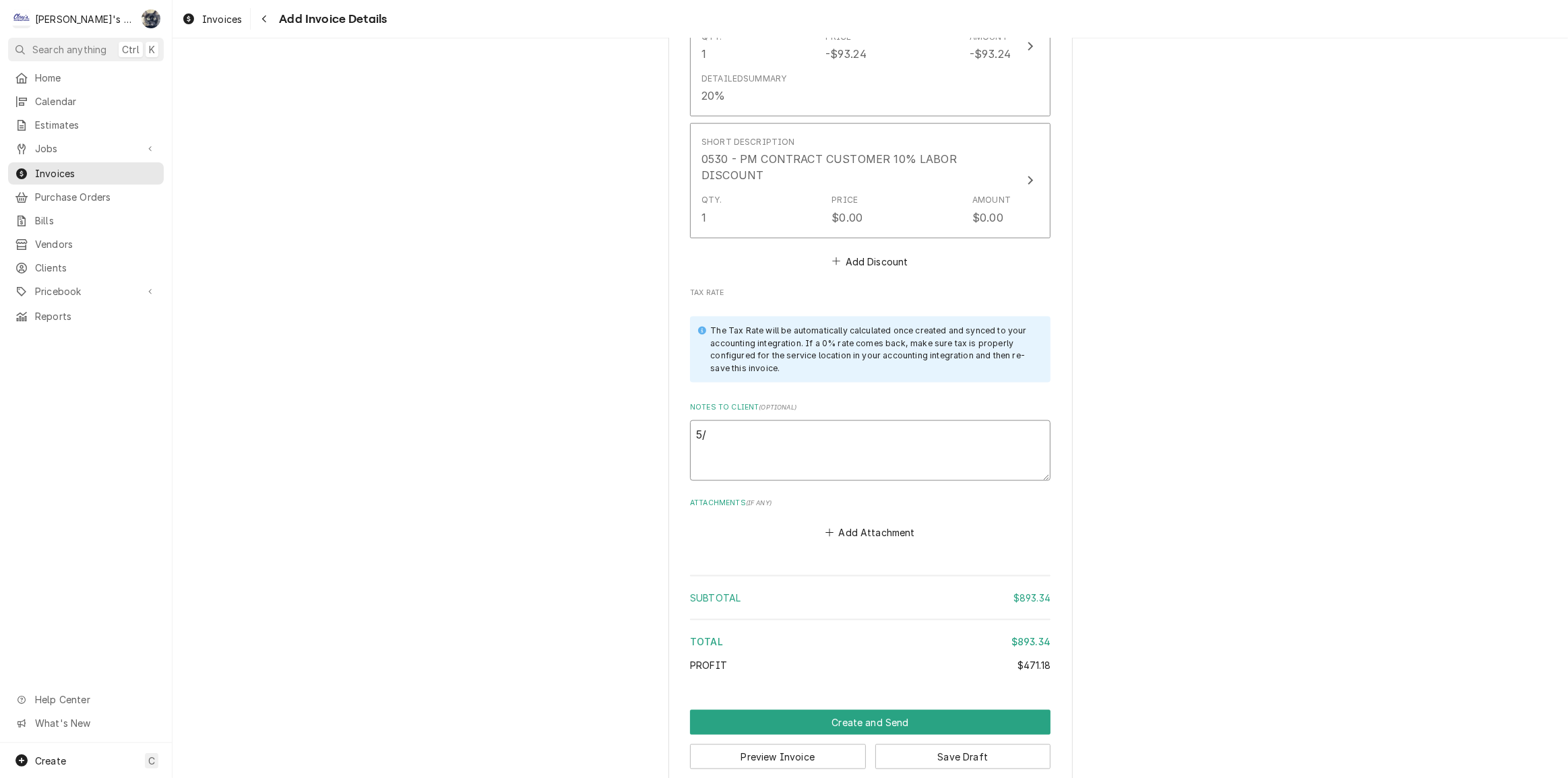
type textarea "x"
type textarea "5"
type textarea "x"
type textarea "5"
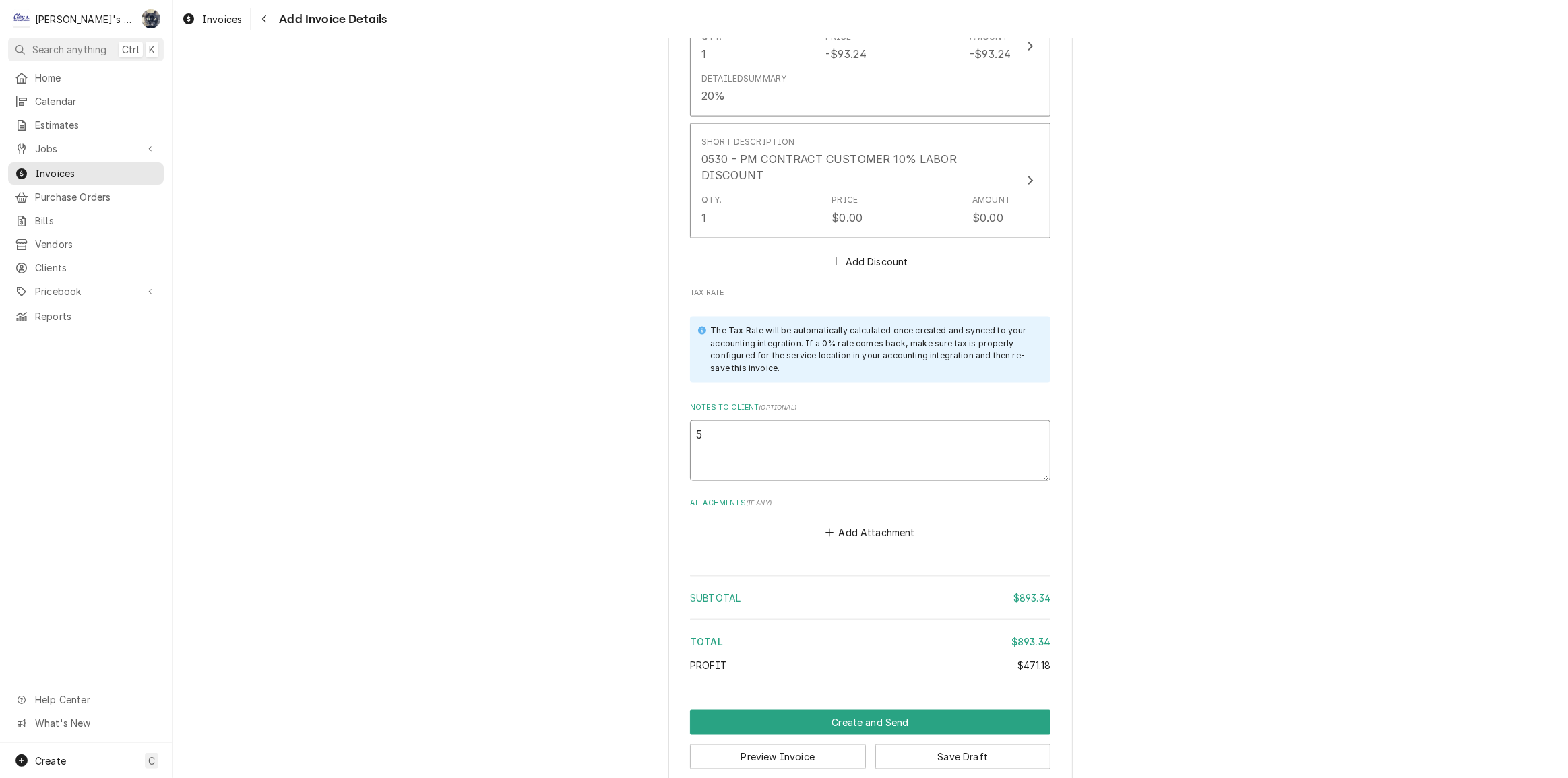
type textarea "x"
type textarea "5/"
type textarea "x"
type textarea "5"
type textarea "x"
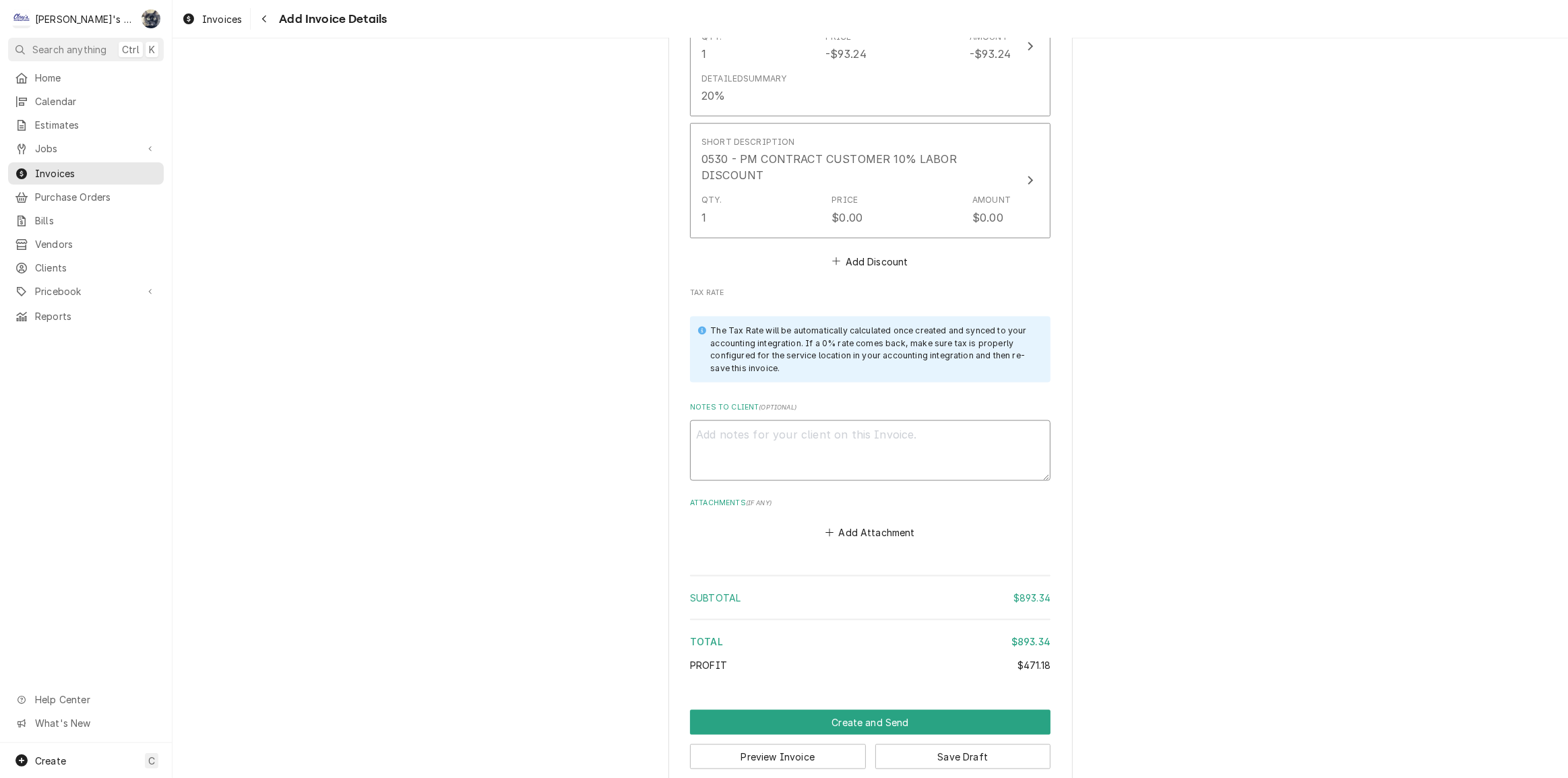
type textarea "x"
type textarea "5"
type textarea "x"
type textarea "5/"
type textarea "x"
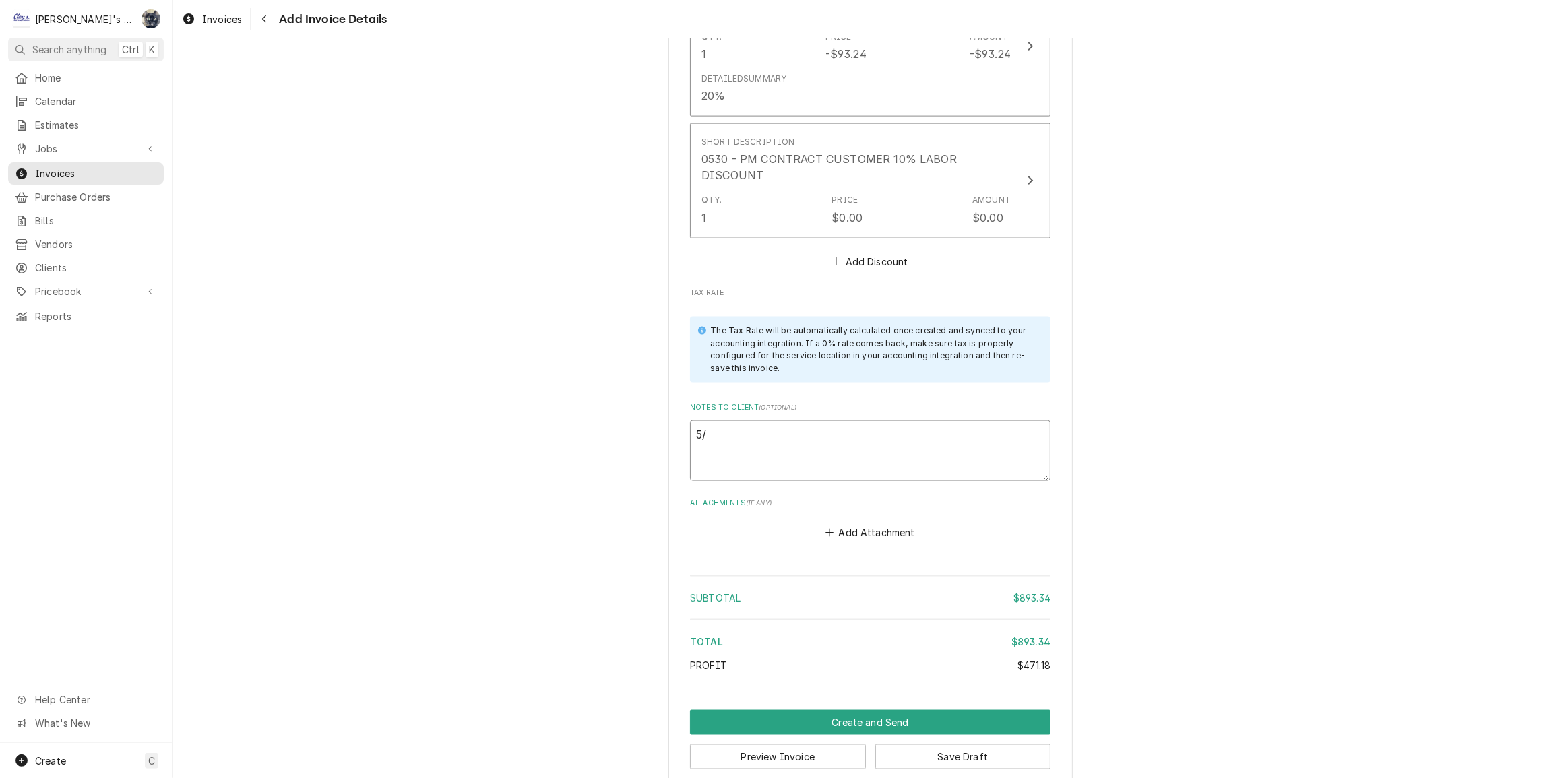
type textarea "5"
type textarea "x"
type textarea "8"
type textarea "x"
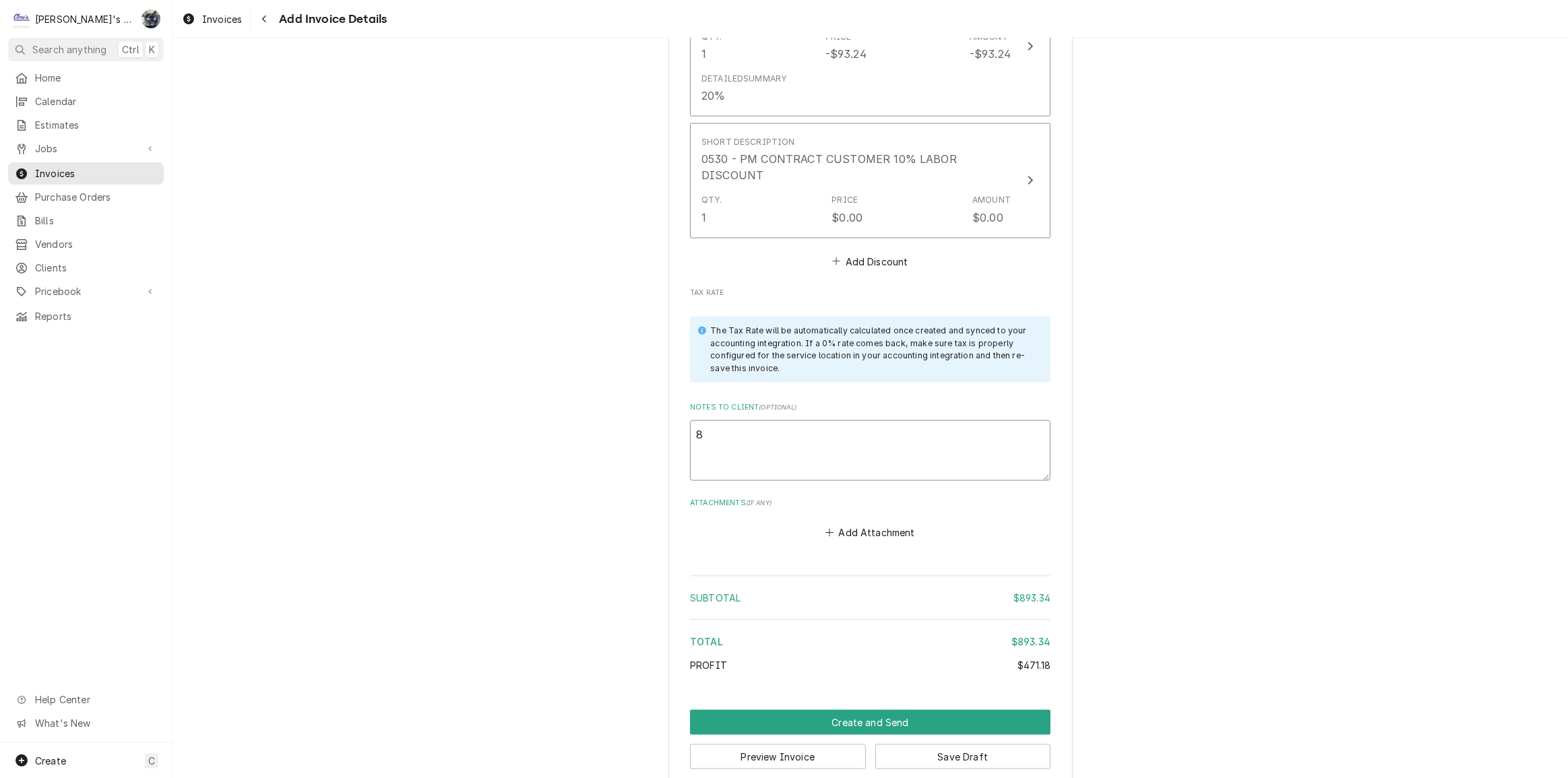
type textarea "8/"
type textarea "x"
type textarea "8/2"
type textarea "x"
type textarea "8/28"
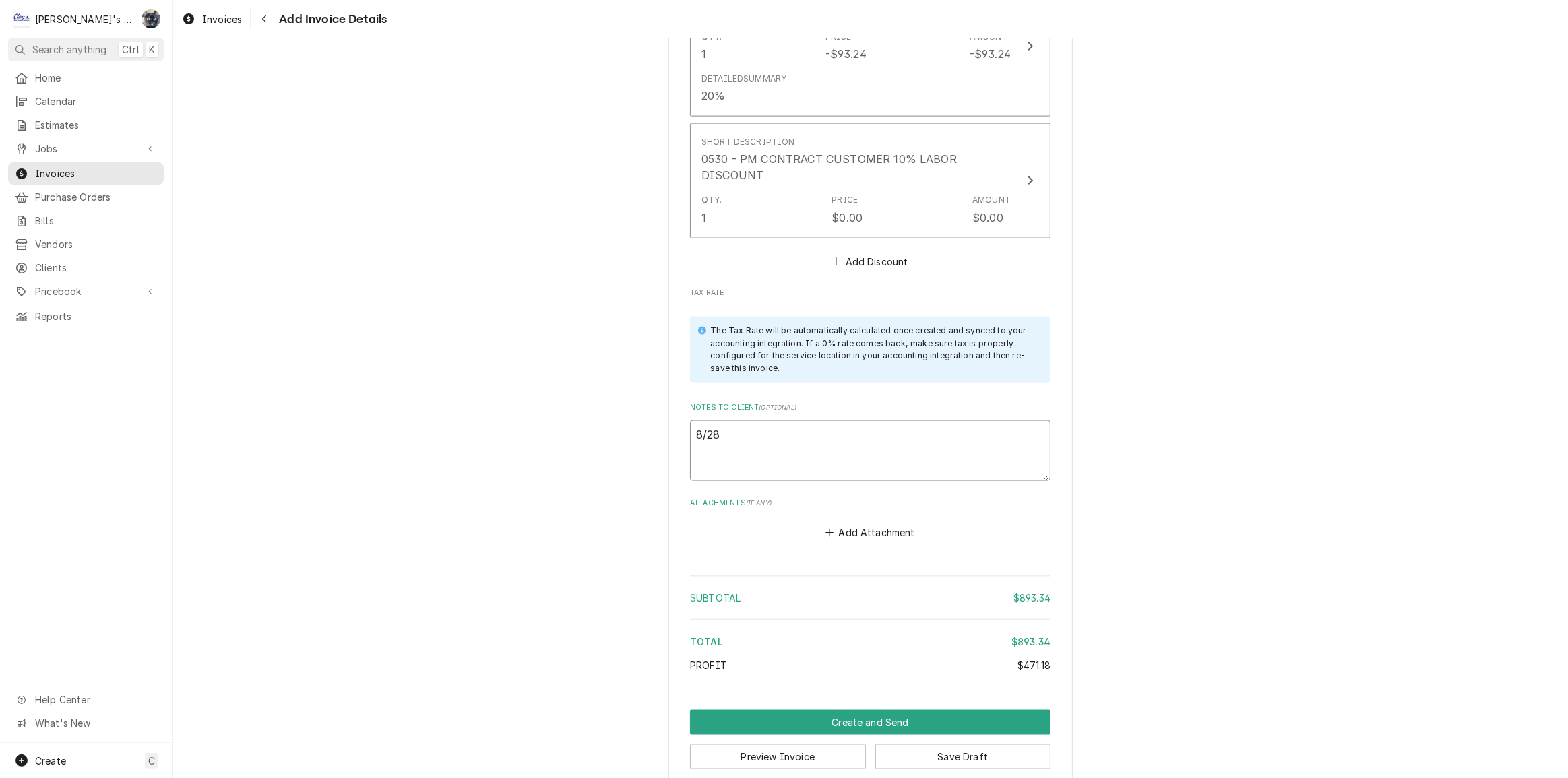
type textarea "x"
type textarea "8/28/"
type textarea "x"
type textarea "8/28/2"
type textarea "x"
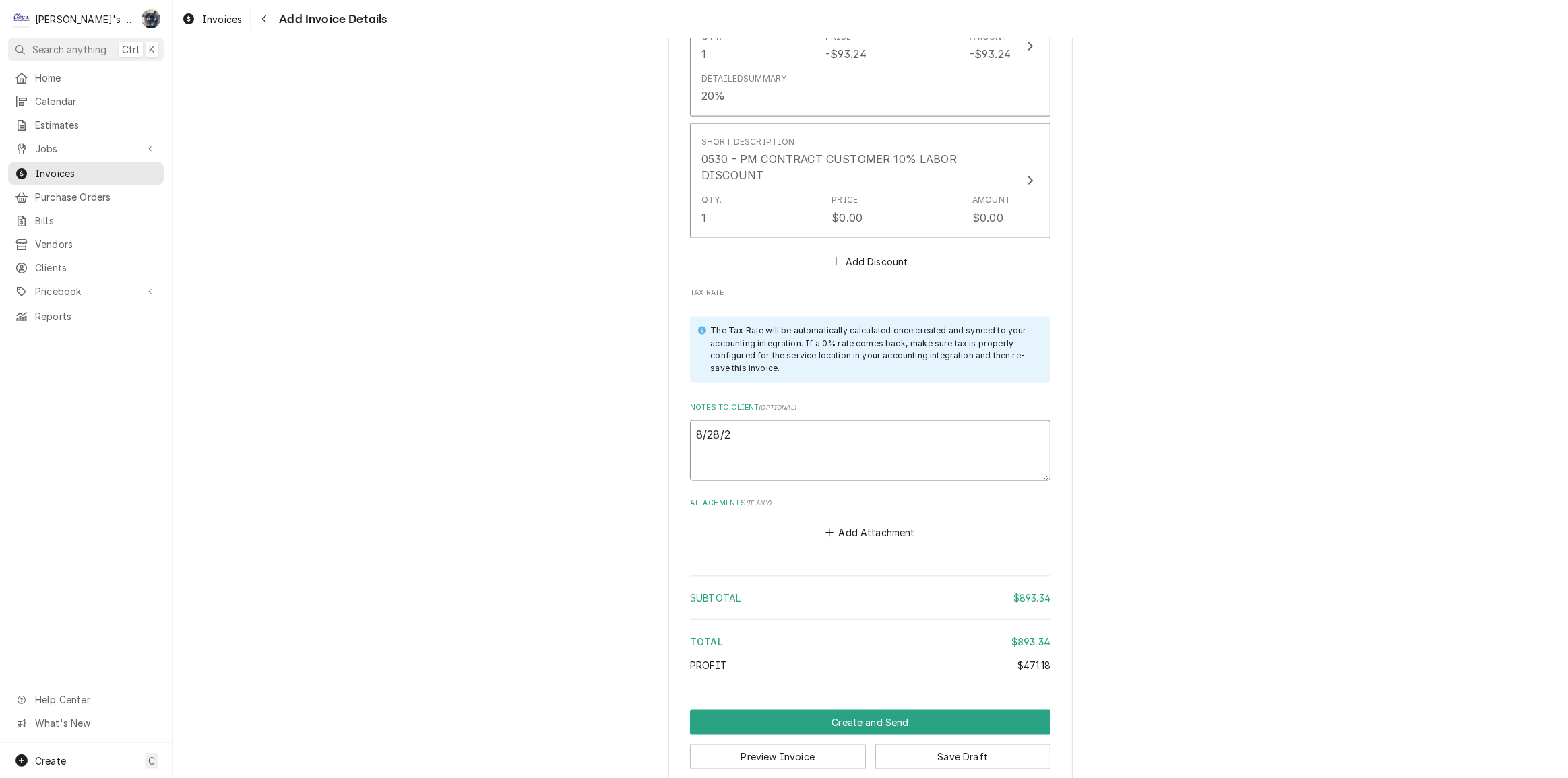
type textarea "8/28/20"
type textarea "x"
type textarea "8/28/202"
type textarea "x"
type textarea "8/28/2025"
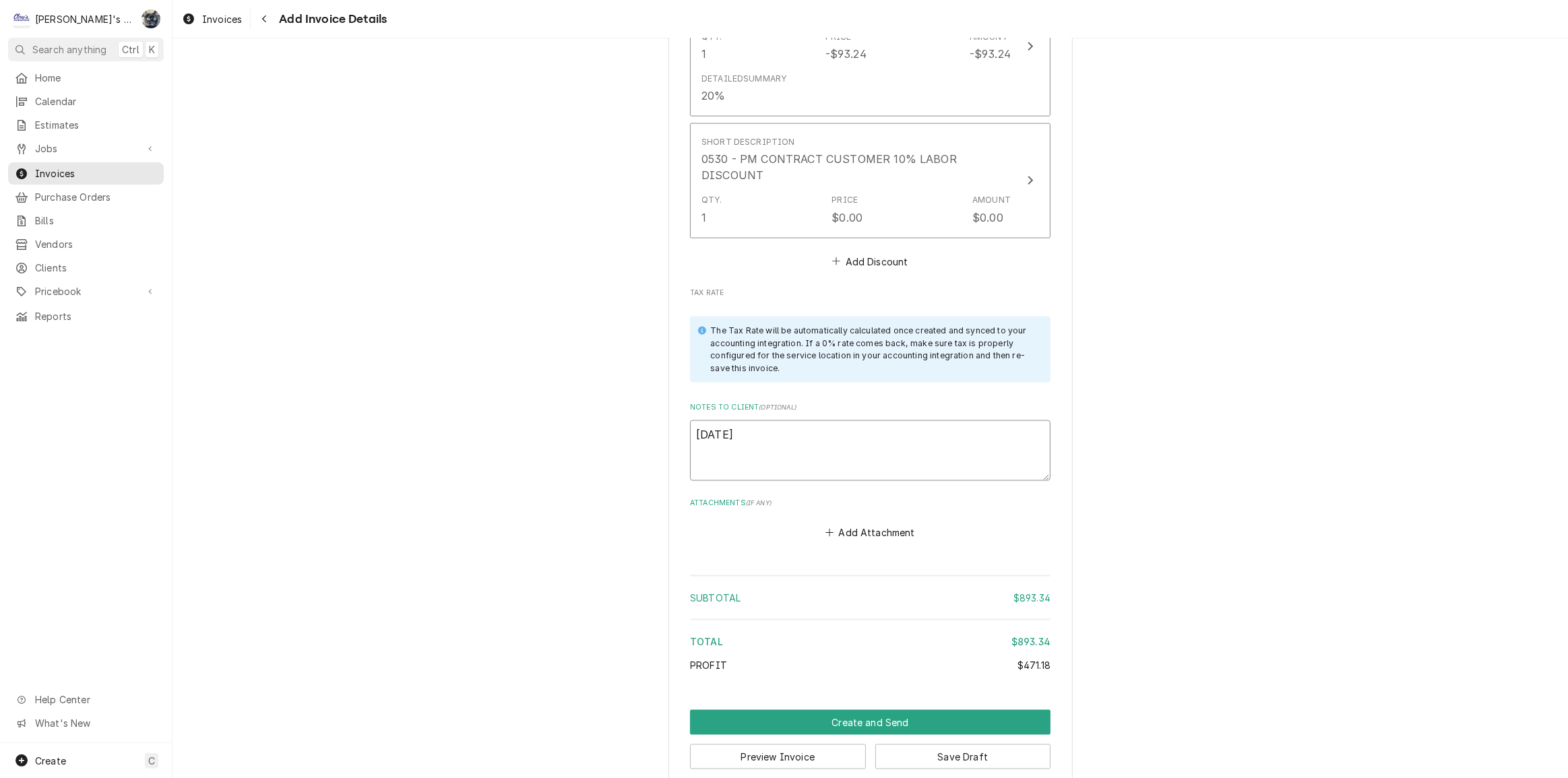
type textarea "x"
type textarea "8/28/2025"
type textarea "x"
type textarea "8/28/2025"
type textarea "x"
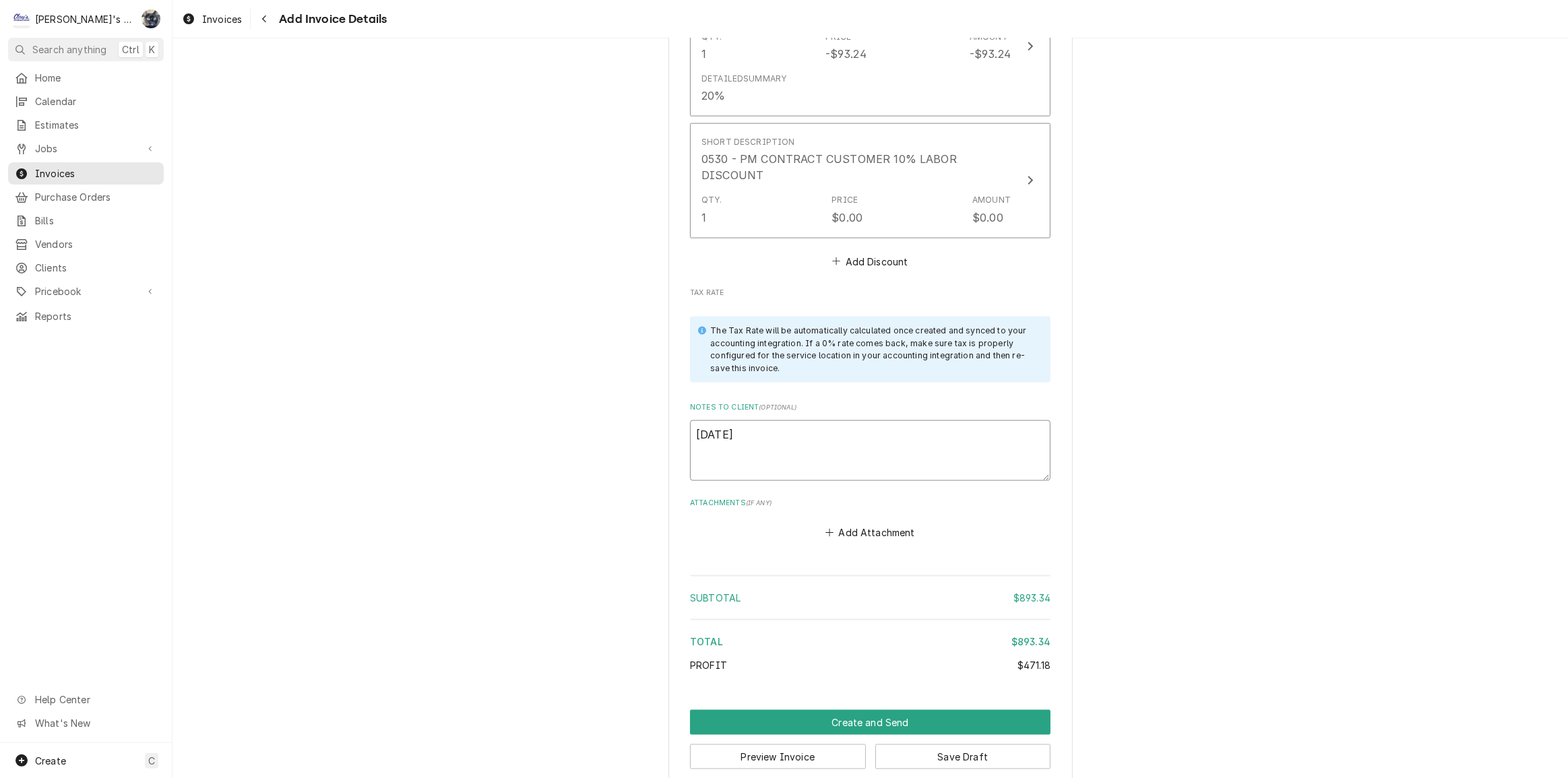
type textarea "8/28/202"
type textarea "x"
type textarea "8/28/20"
type textarea "x"
type textarea "8/28/2"
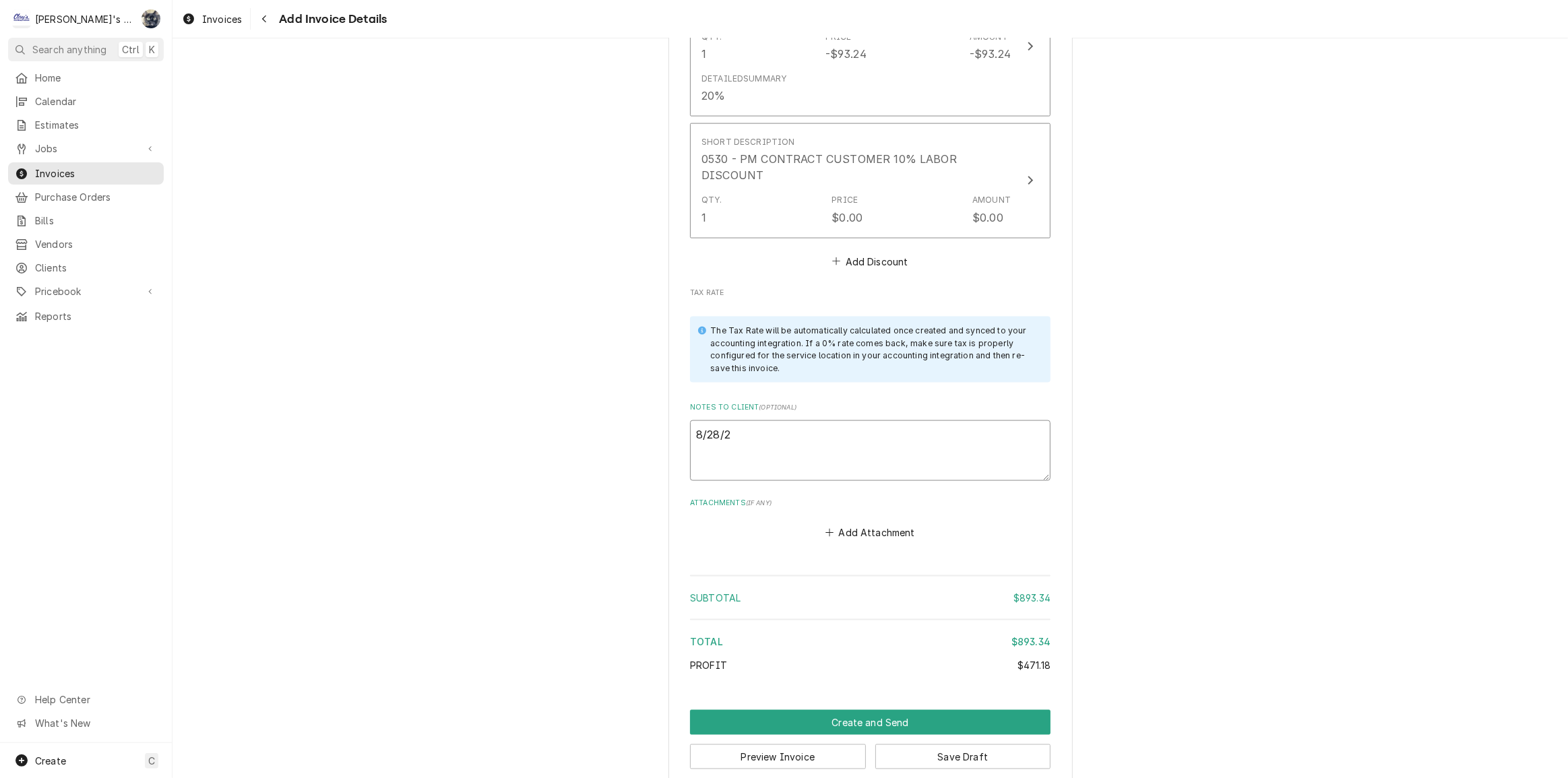
type textarea "x"
type textarea "8/28/25"
type textarea "x"
type textarea "8/28/25"
type textarea "x"
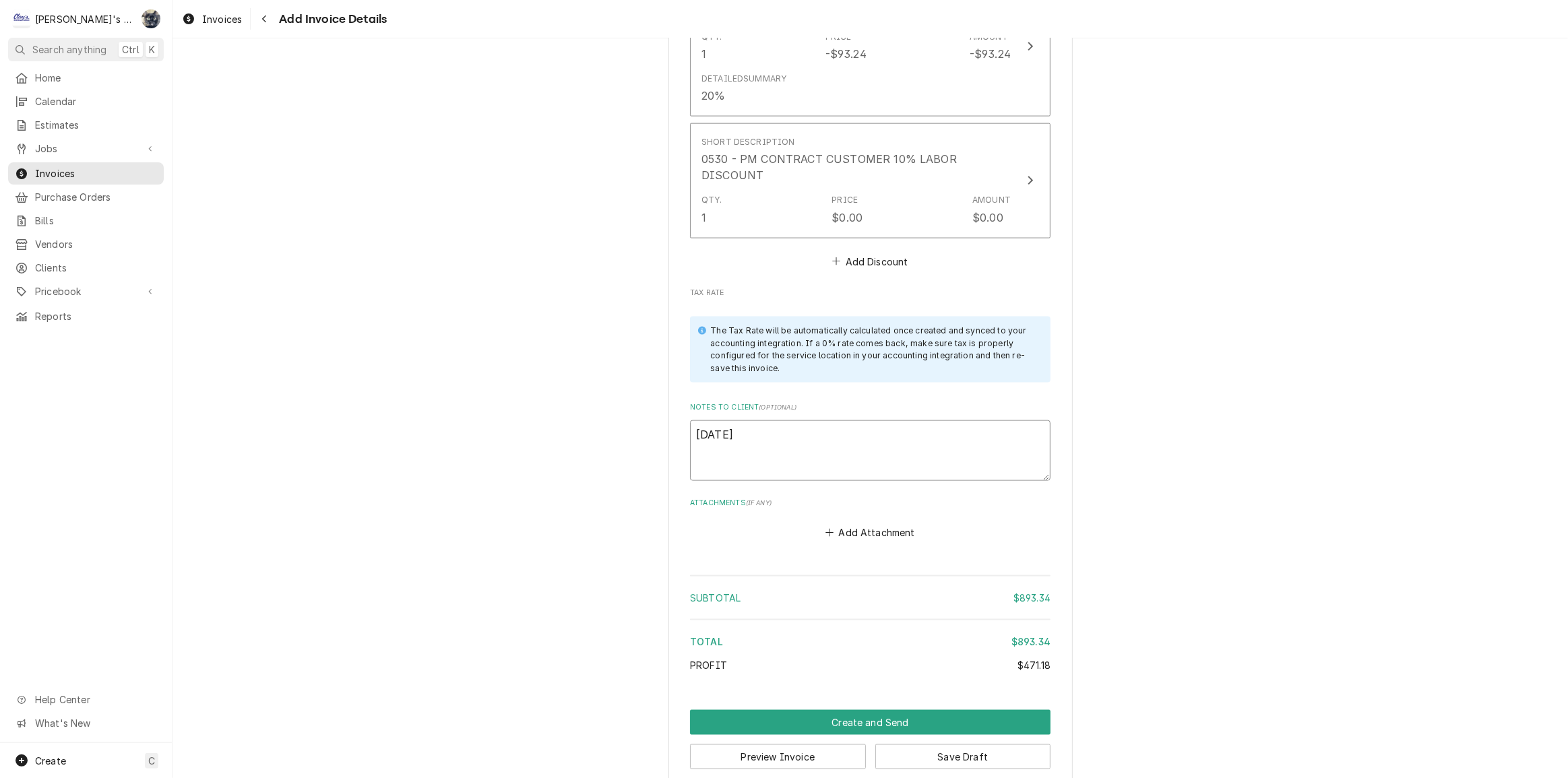
type textarea "8/28/25 s"
type textarea "x"
type textarea "8/28/25 sA"
type textarea "x"
type textarea "8/28/25 sAR"
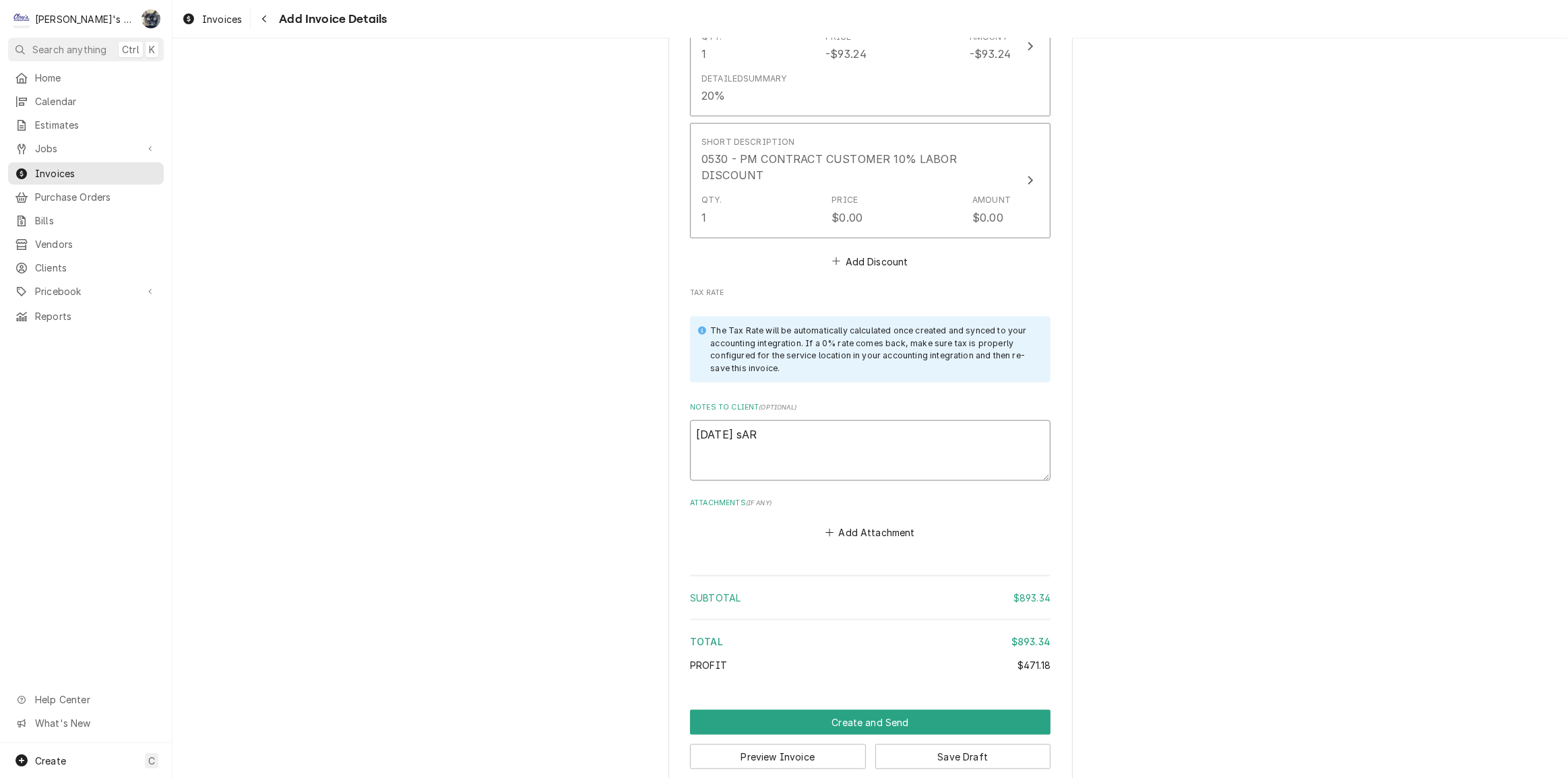
type textarea "x"
type textarea "8/28/25 sARA"
type textarea "x"
type textarea "8/28/25 sAR"
type textarea "x"
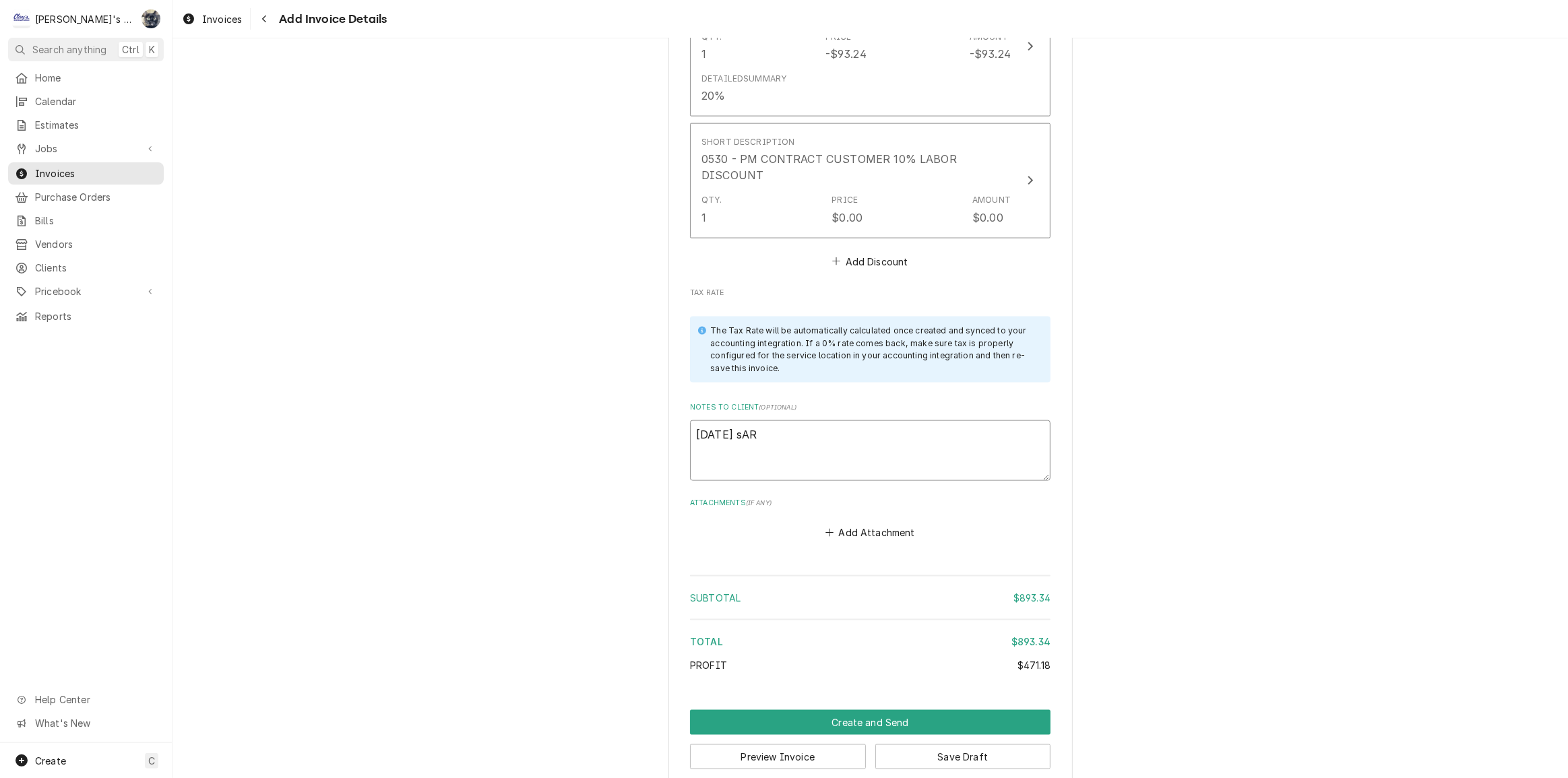
type textarea "8/28/25 sA"
type textarea "x"
type textarea "8/28/25 s"
type textarea "x"
type textarea "8/28/25"
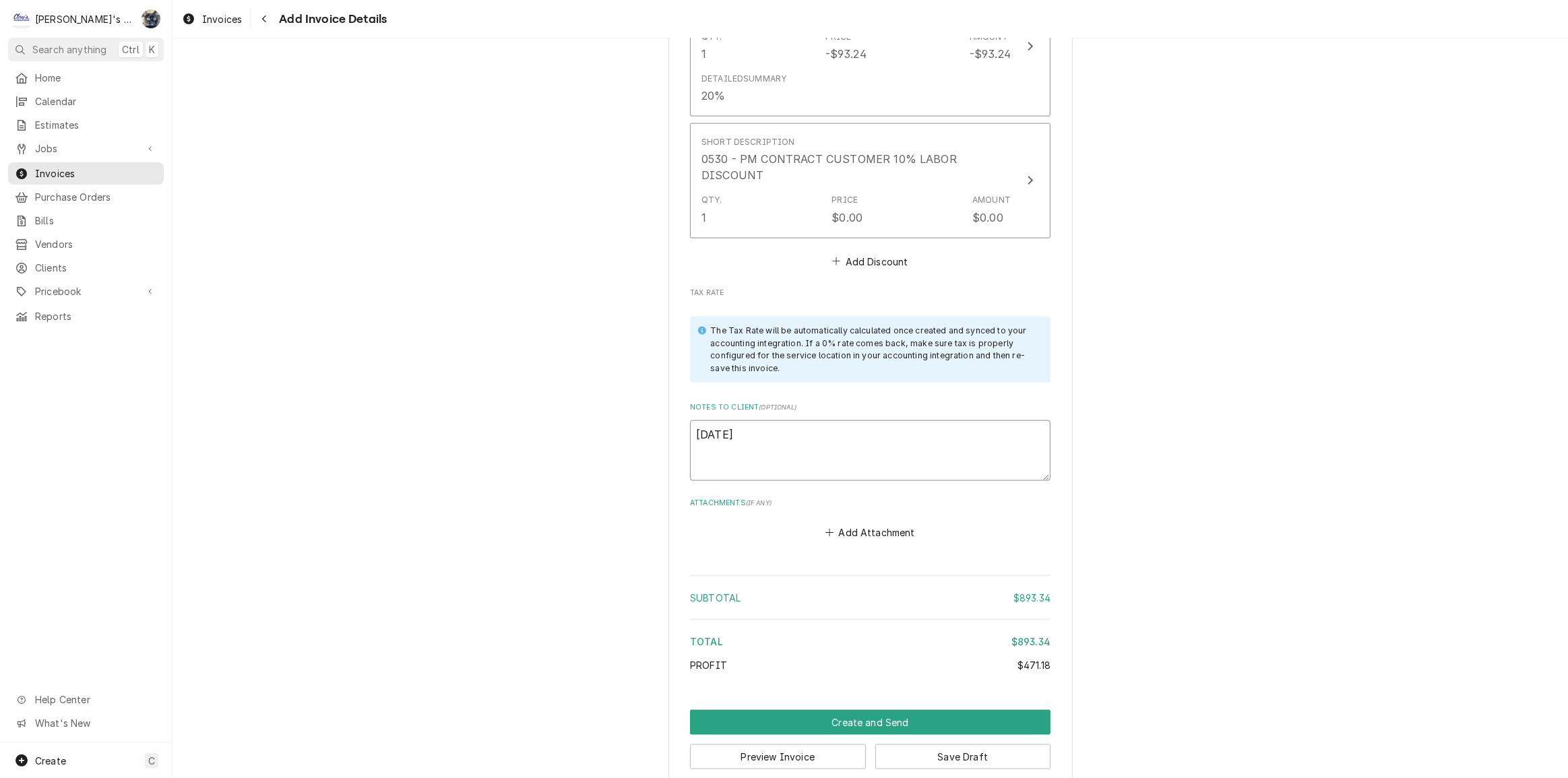
type textarea "x"
type textarea "8/28/25 S"
type textarea "x"
type textarea "8/28/25 Sa"
type textarea "x"
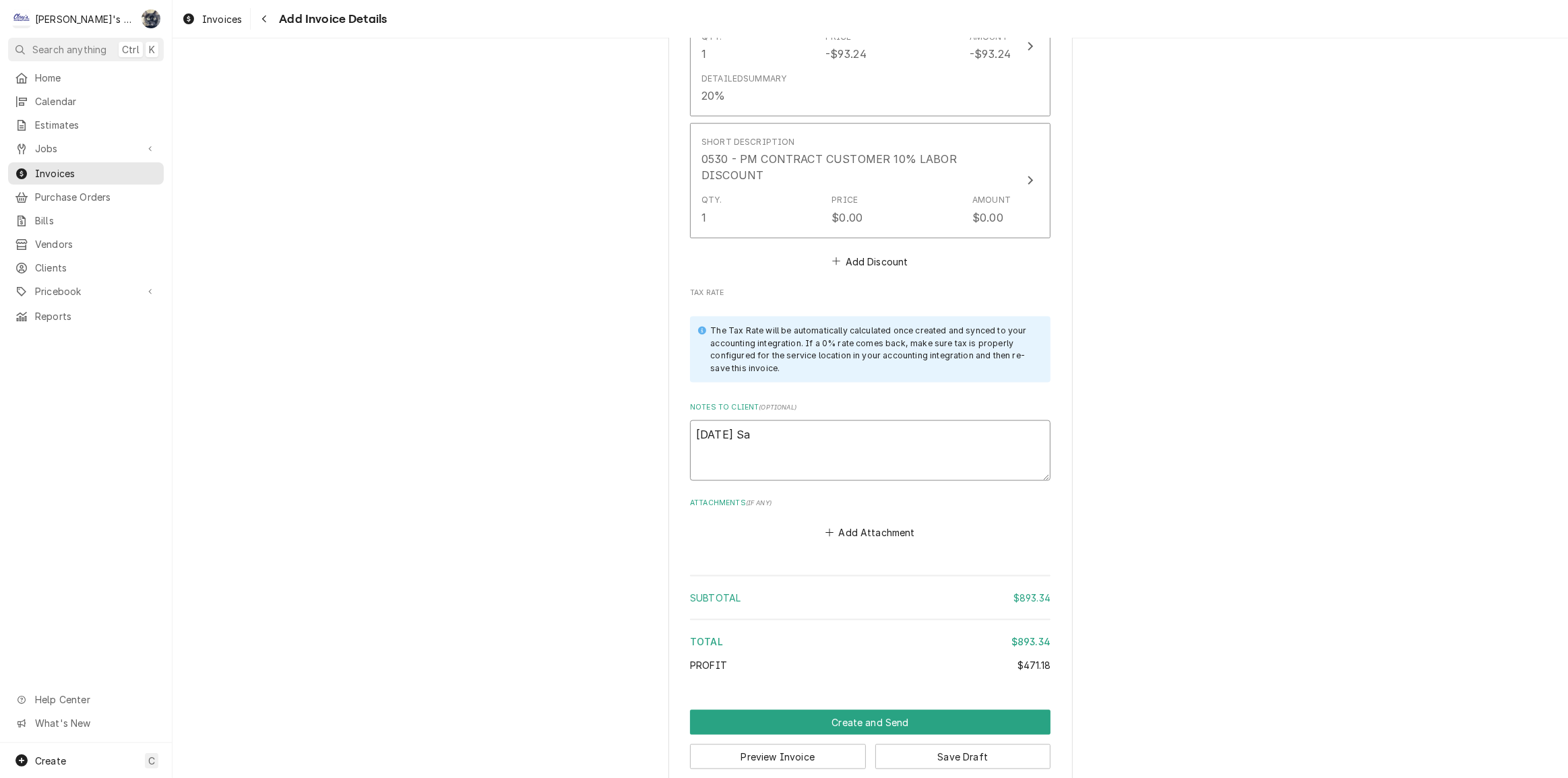
type textarea "8/28/25 Sar"
type textarea "x"
type textarea "8/28/25 Sara"
type textarea "x"
type textarea "8/28/25 Sarah"
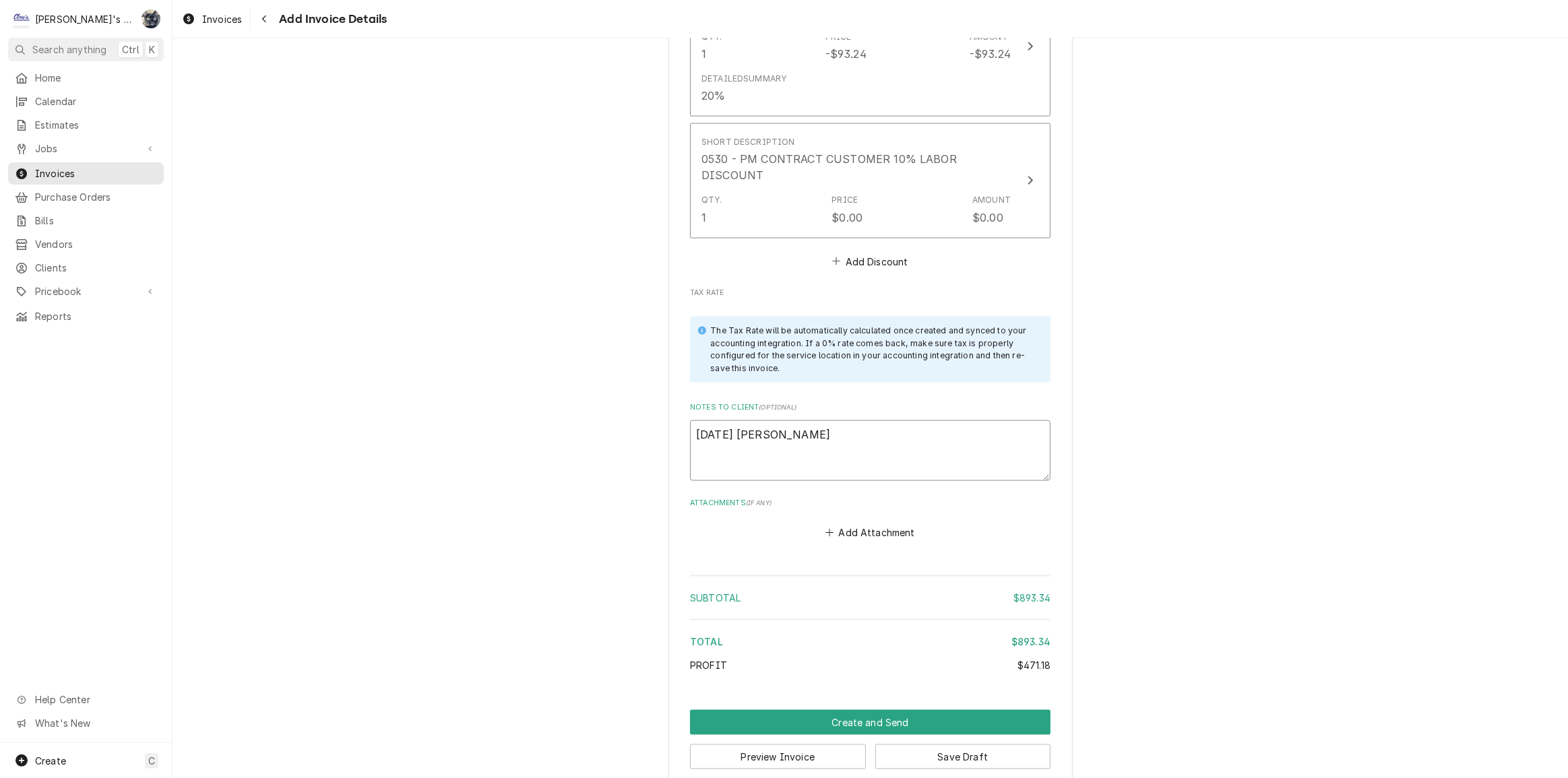
type textarea "x"
type textarea "8/28/25 Sarah"
type textarea "x"
type textarea "8/28/25 Sarah -"
type textarea "x"
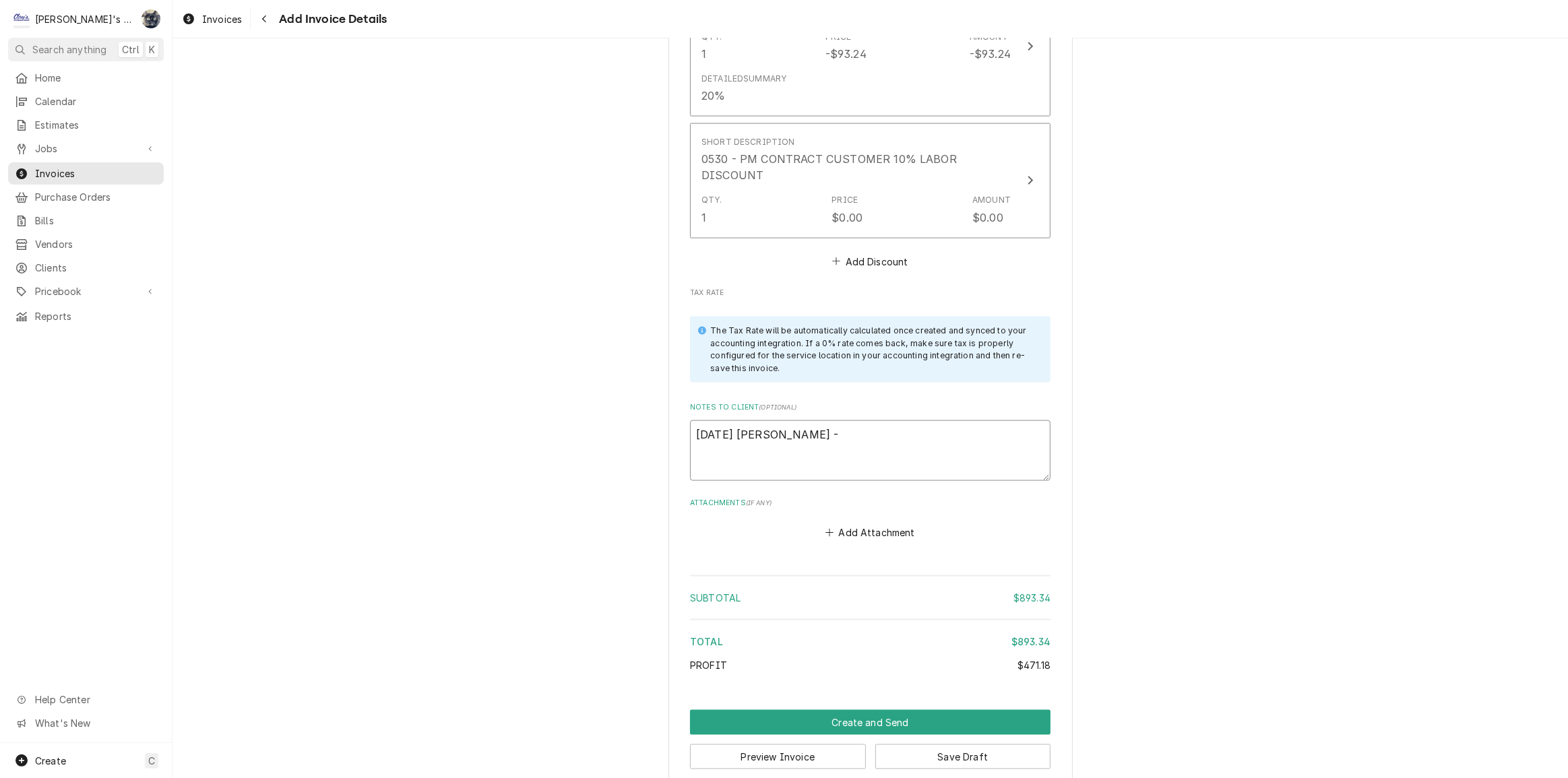
type textarea "8/28/25 Sarah -"
type textarea "x"
type textarea "8/28/25 Sarah - G"
type textarea "x"
type textarea "8/28/25 Sarah - Gr"
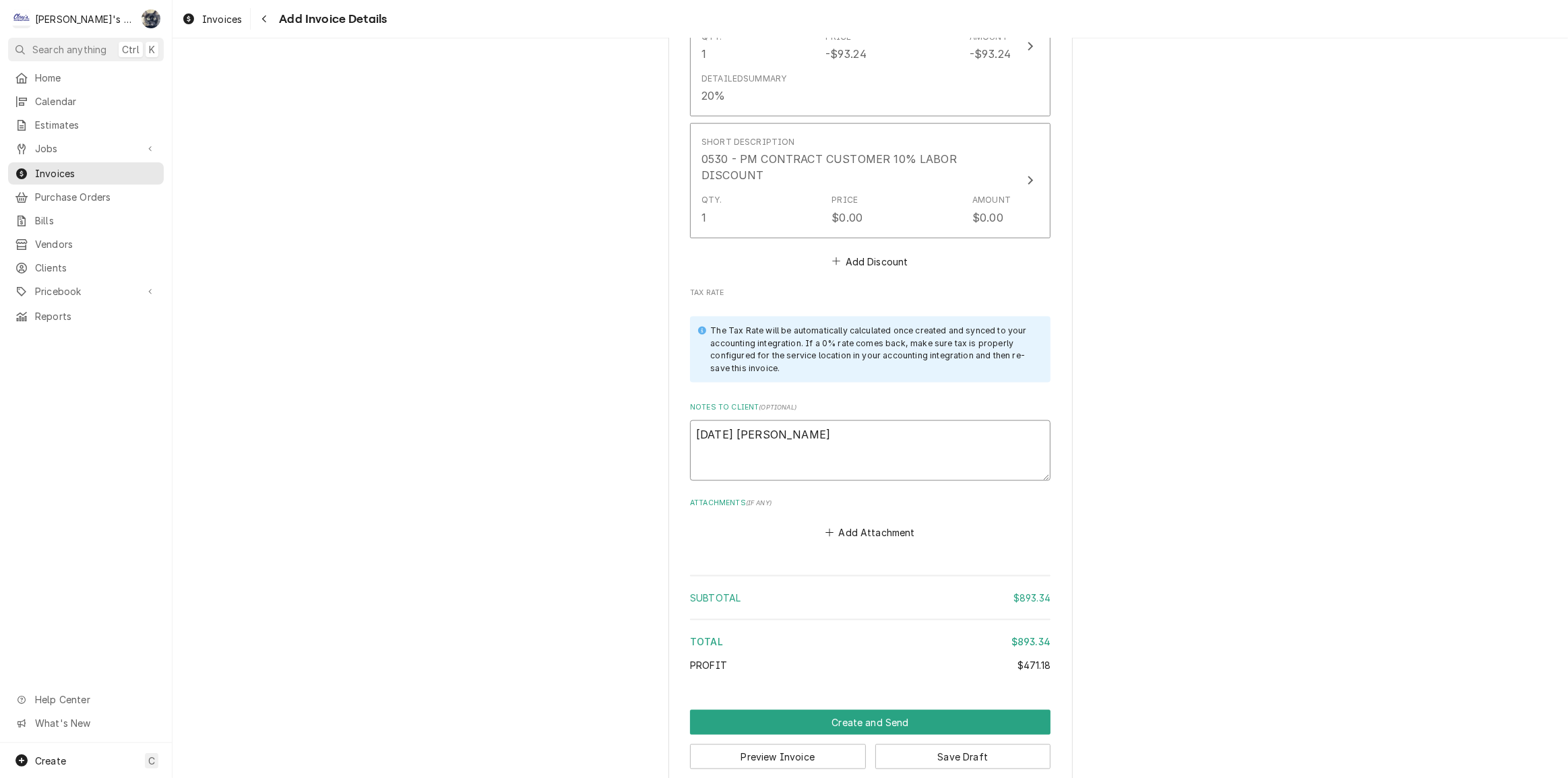
type textarea "x"
type textarea "8/28/25 Sarah - Gre"
type textarea "x"
type textarea "8/28/25 Sarah - Greg"
type textarea "x"
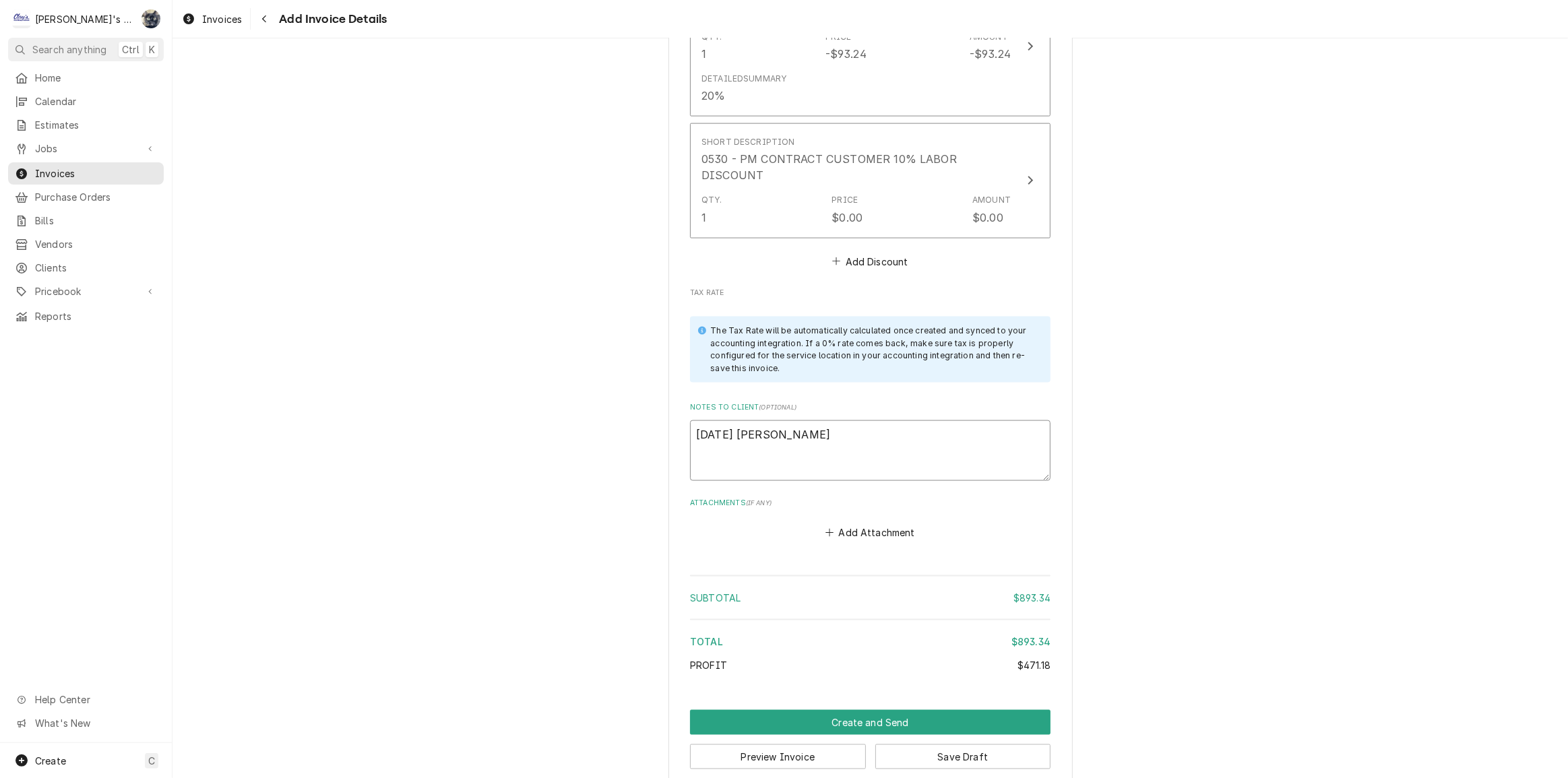
type textarea "8/28/25 Sarah - Greg,"
type textarea "x"
type textarea "8/28/25 Sarah - Greg,"
type textarea "x"
type textarea "8/28/25 Sarah - Greg, L"
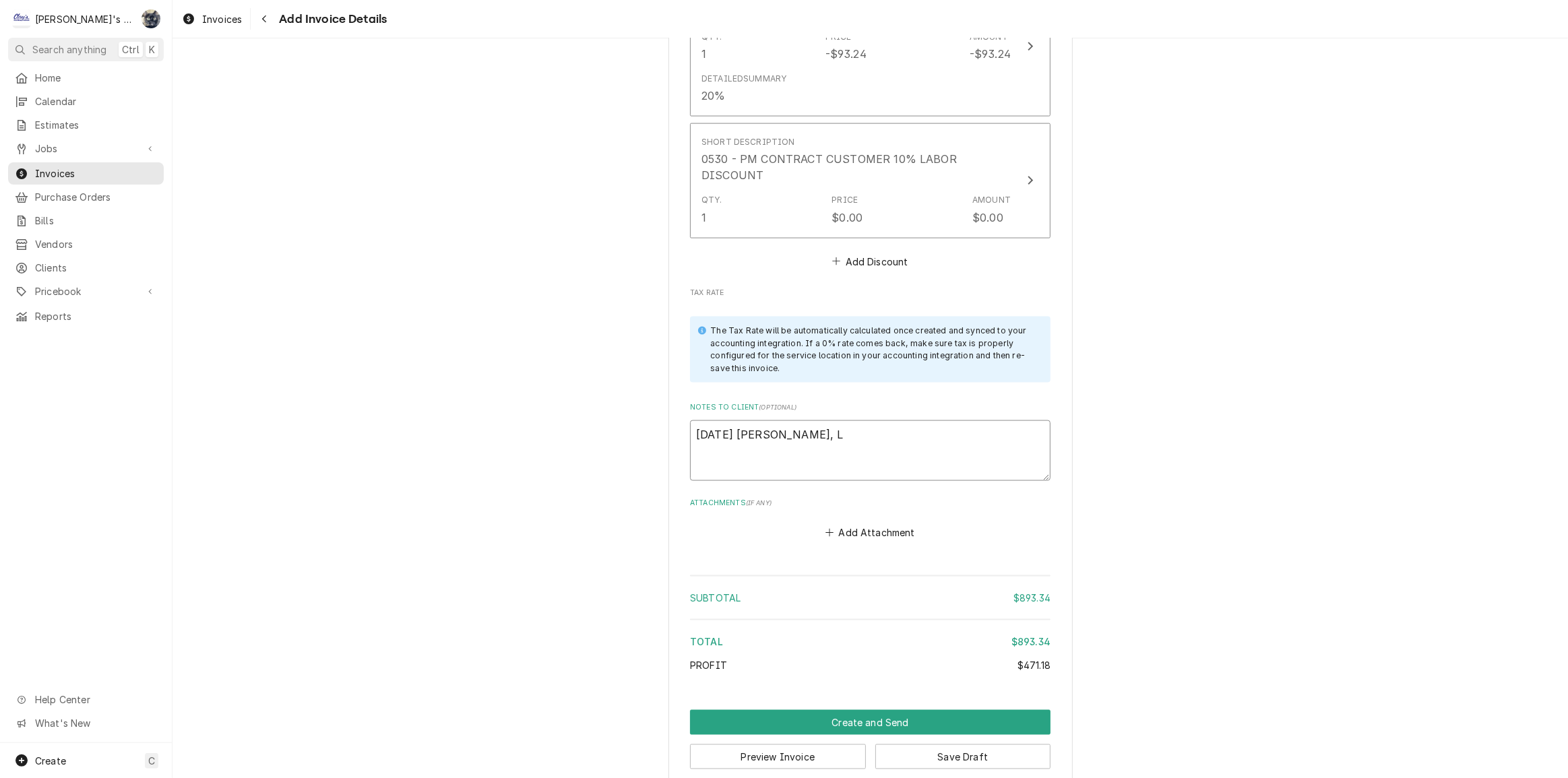
type textarea "x"
type textarea "8/28/25 Sarah - Greg, LD"
type textarea "x"
type textarea "8/28/25 Sarah - Greg, LD?"
type textarea "x"
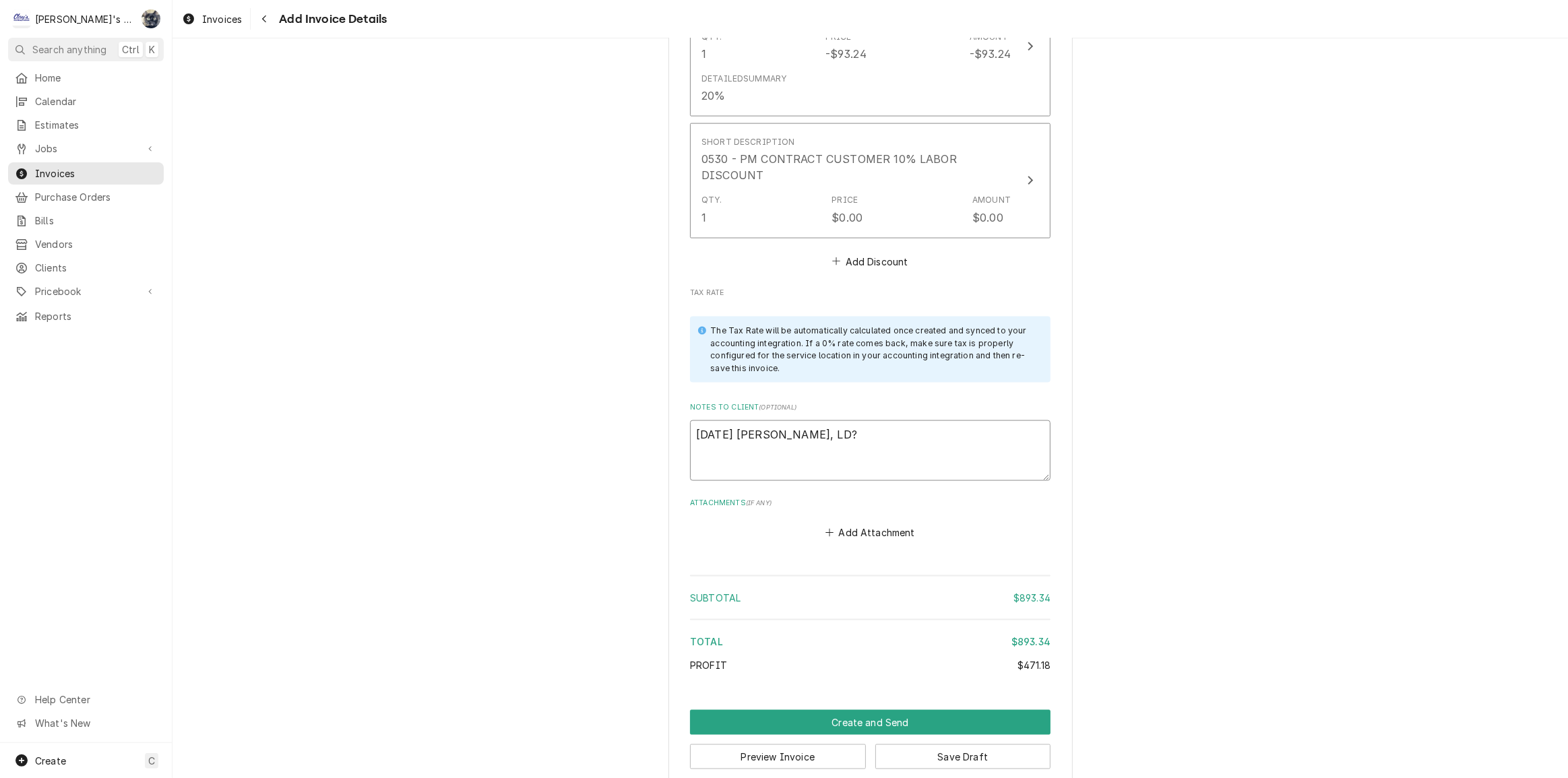
type textarea "8/28/25 Sarah - Greg, LD?"
type textarea "x"
type textarea "8/28/25 Sarah - Greg, LD? D"
type textarea "x"
type textarea "8/28/25 Sarah - Greg, LD? Di"
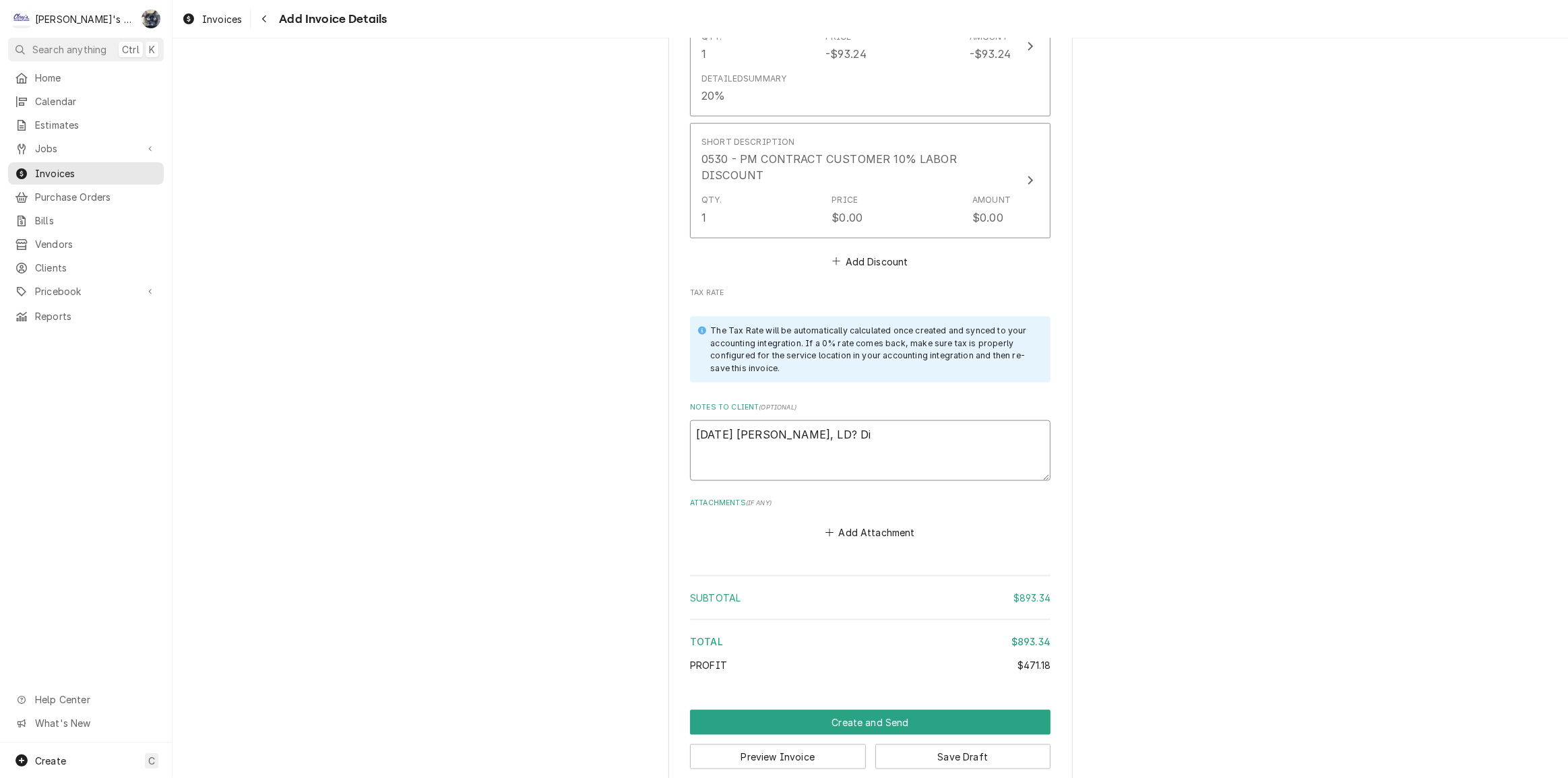
type textarea "x"
type textarea "8/28/25 Sarah - Greg, LD? Dis"
type textarea "x"
type textarea "8/28/25 Sarah - Greg, LD? Disc"
type textarea "x"
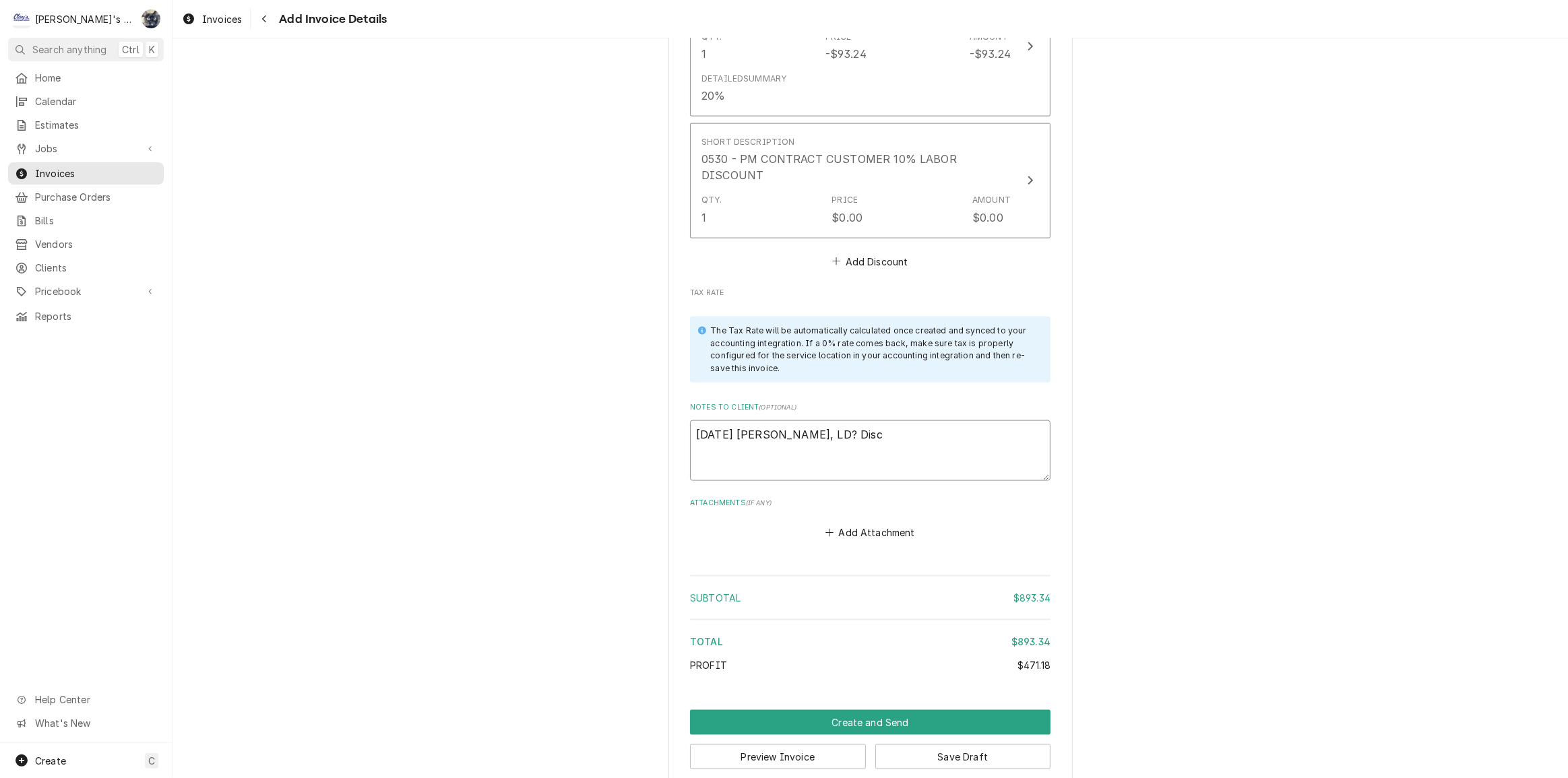
type textarea "8/28/25 Sarah - Greg, LD? Disco"
type textarea "x"
type textarea "8/28/25 Sarah - Greg, LD? Discou"
type textarea "x"
type textarea "8/28/25 Sarah - Greg, LD? Discoun"
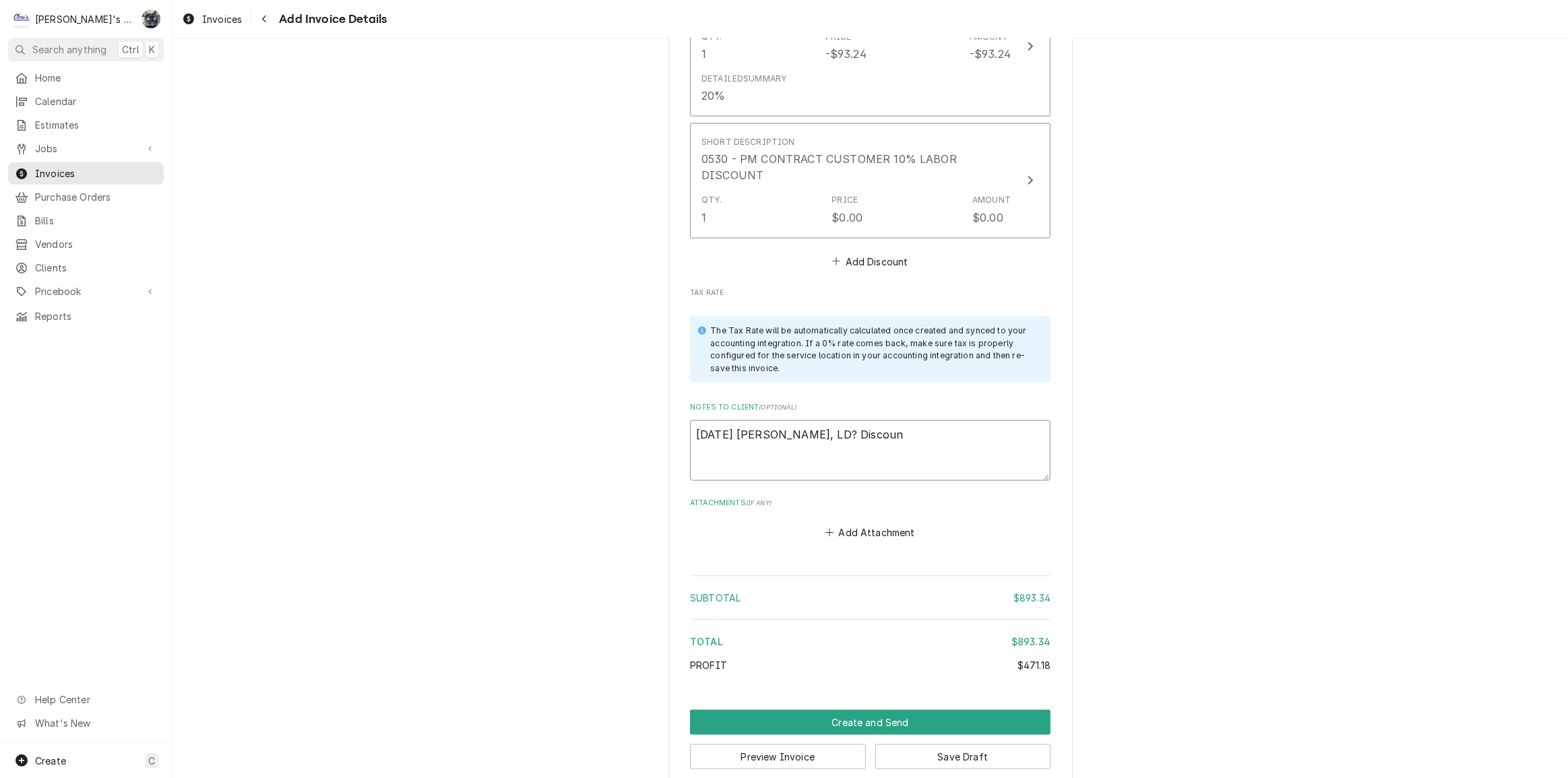
type textarea "x"
type textarea "8/28/25 Sarah - Greg, LD? Discount"
type textarea "x"
type textarea "8/28/25 Sarah - Greg, LD? Discount"
type textarea "x"
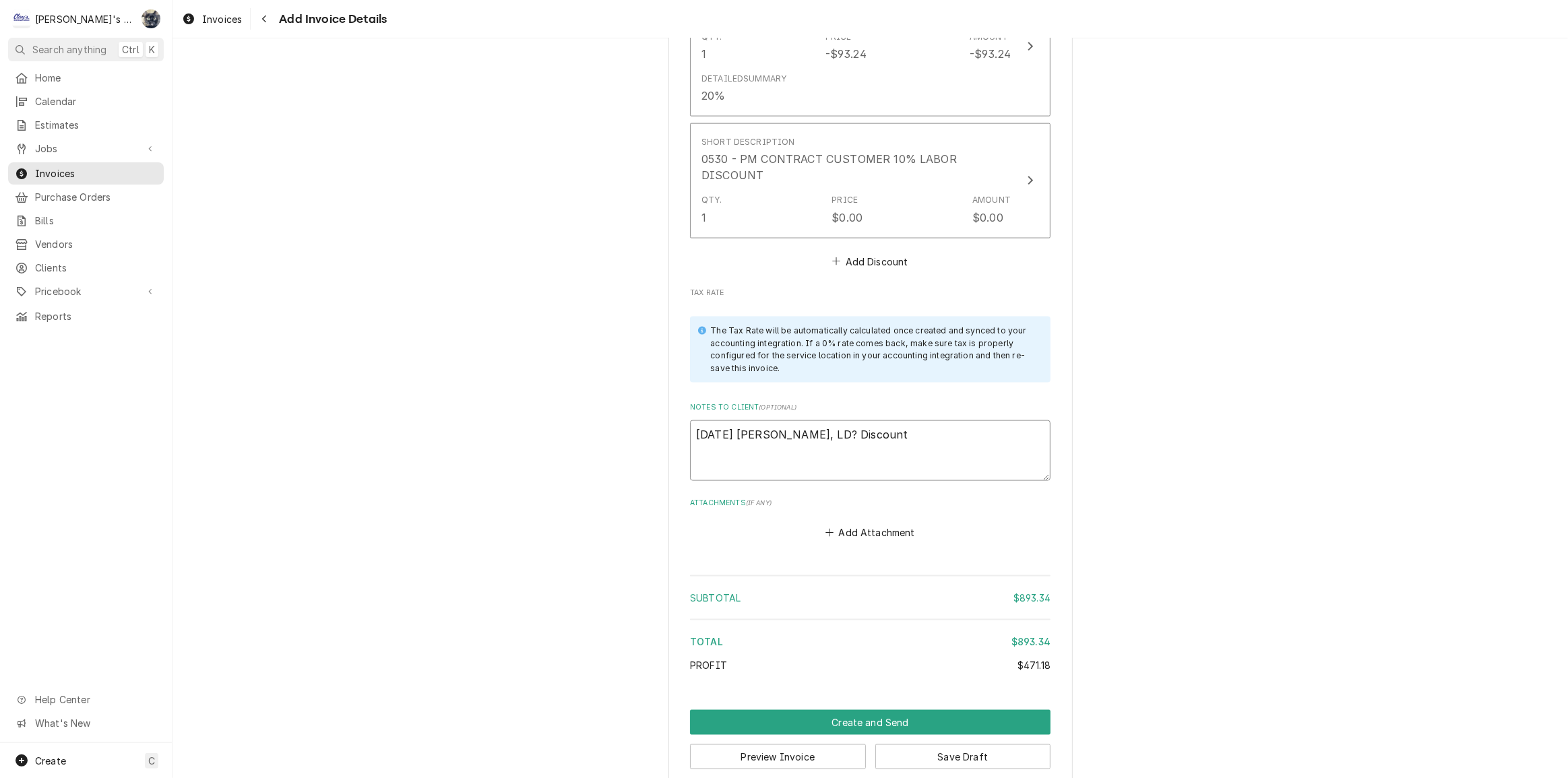
type textarea "8/28/25 Sarah - Greg, LD? Discount i"
type textarea "x"
type textarea "8/28/25 Sarah - Greg, LD? Discount"
type textarea "x"
type textarea "8/28/25 Sarah - Greg, LD? Discount"
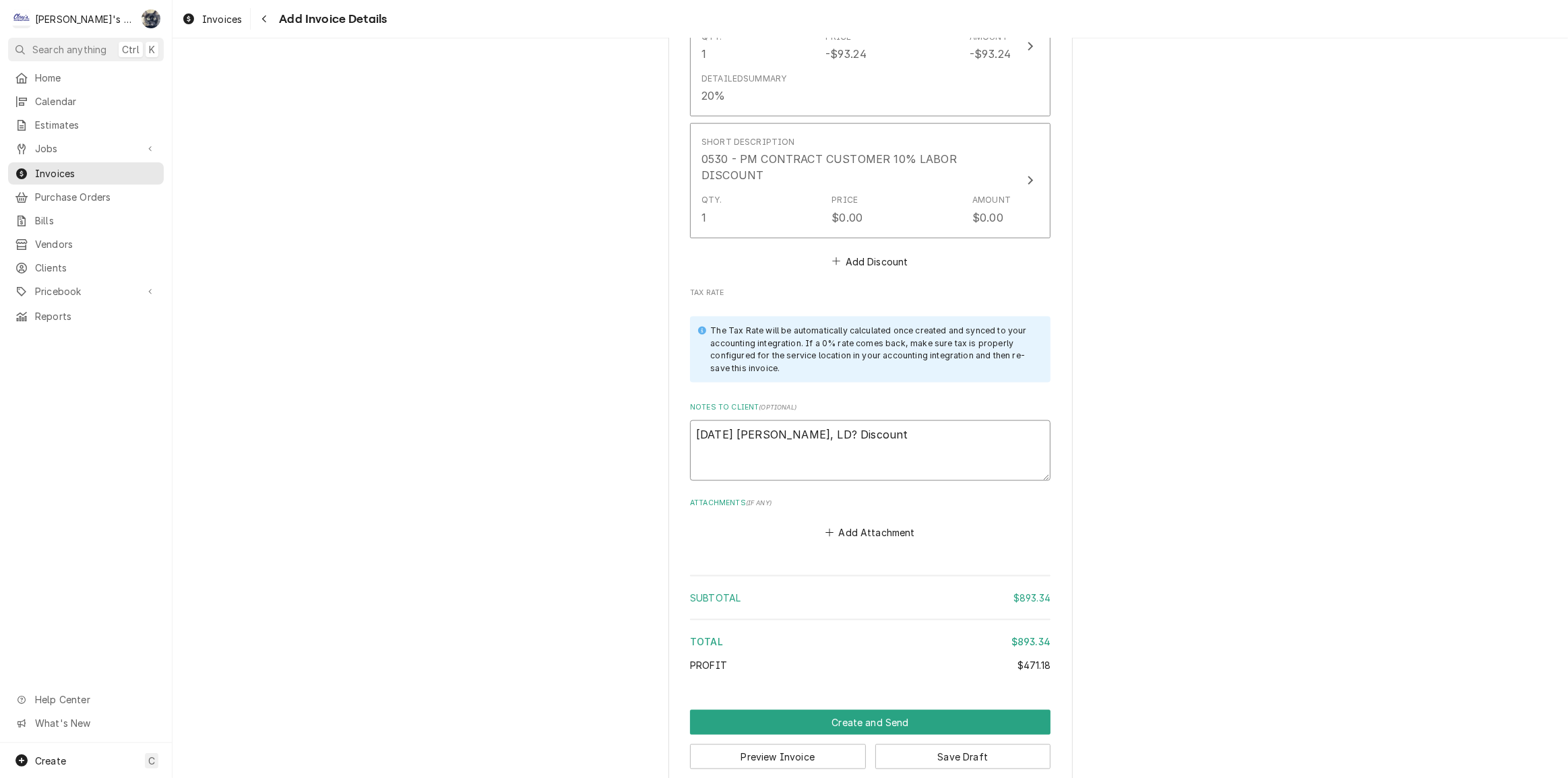
type textarea "x"
type textarea "8/28/25 Sarah - Greg, LD? Discoun"
type textarea "x"
type textarea "8/28/25 Sarah - Greg, LD? Discou"
type textarea "x"
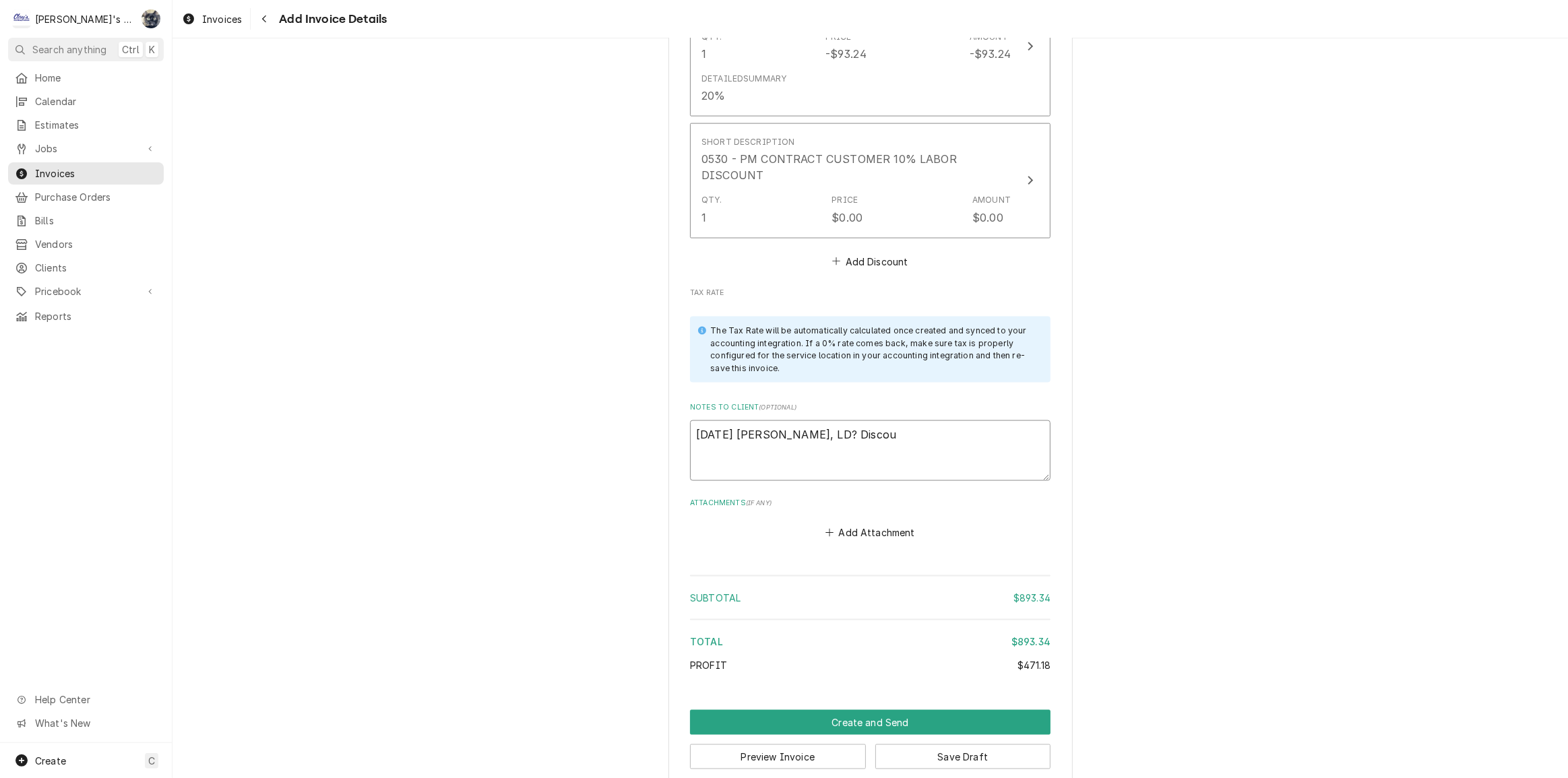
type textarea "8/28/25 Sarah - Greg, LD? Disco"
type textarea "x"
type textarea "8/28/25 Sarah - Greg, LD? Disc"
type textarea "x"
type textarea "8/28/25 Sarah - Greg, LD? Dis"
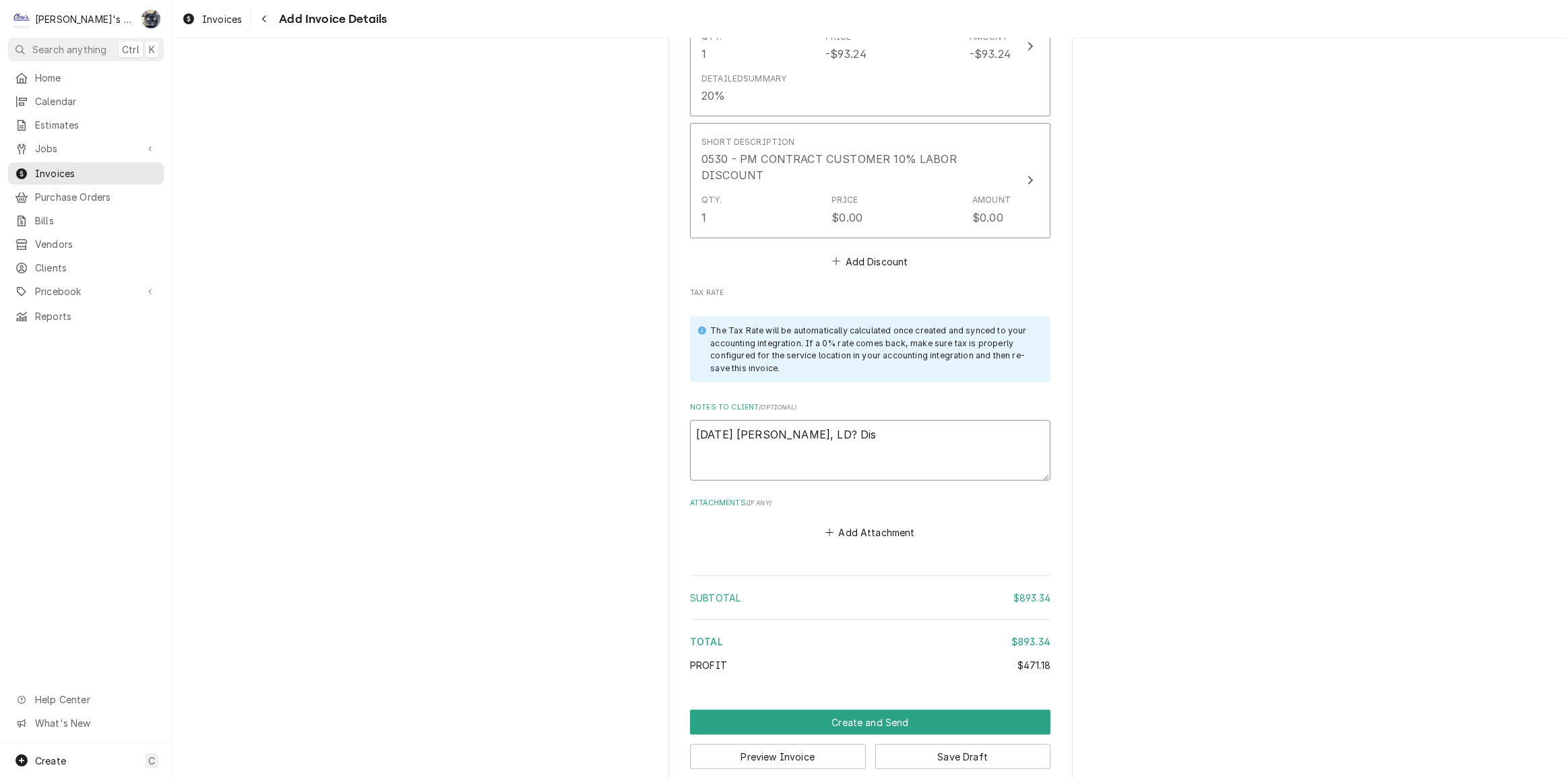
type textarea "x"
type textarea "8/28/25 Sarah - Greg, LD? Di"
type textarea "x"
type textarea "8/28/25 Sarah - Greg, LD? D"
type textarea "x"
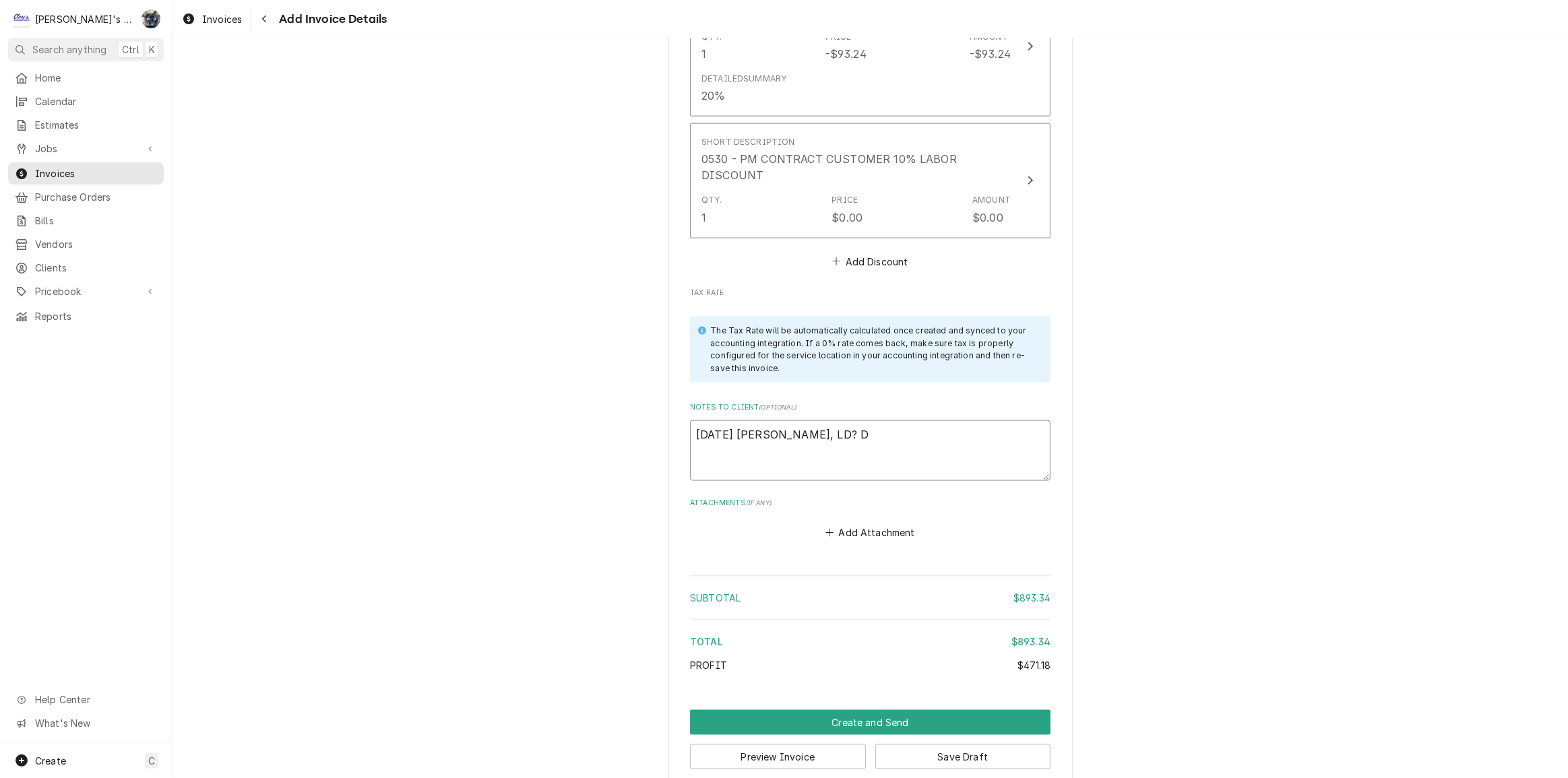
type textarea "8/28/25 Sarah - Greg, LD? D"
type textarea "x"
type textarea "8/28/25 Sarah - Greg, LD? D"
type textarea "x"
type textarea "8/28/25 Sarah - Greg, LD?"
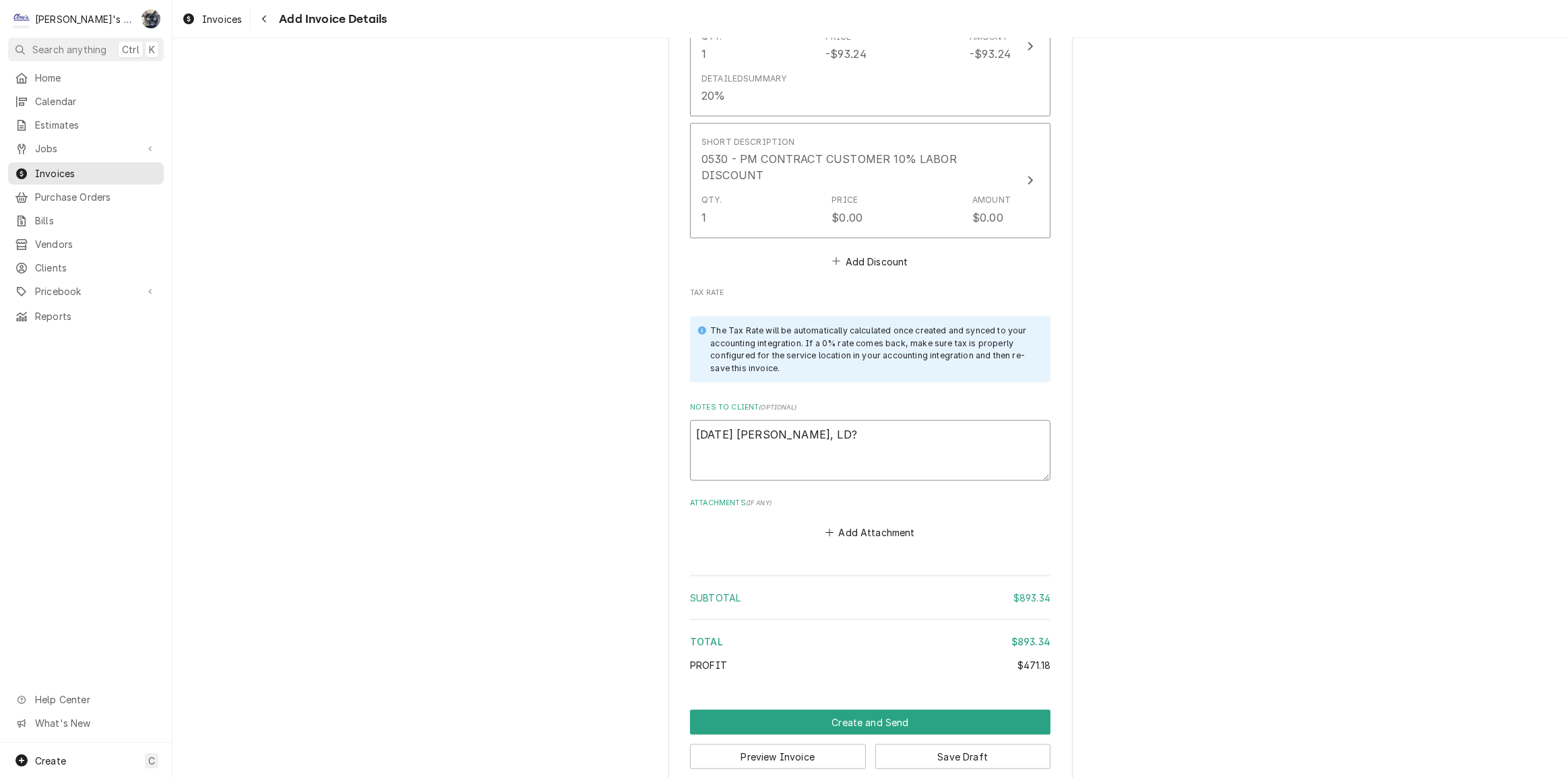
type textarea "x"
type textarea "8/28/25 Sarah - Greg, LD?"
type textarea "x"
type textarea "8/28/25 Sarah - Greg, LD? P"
type textarea "x"
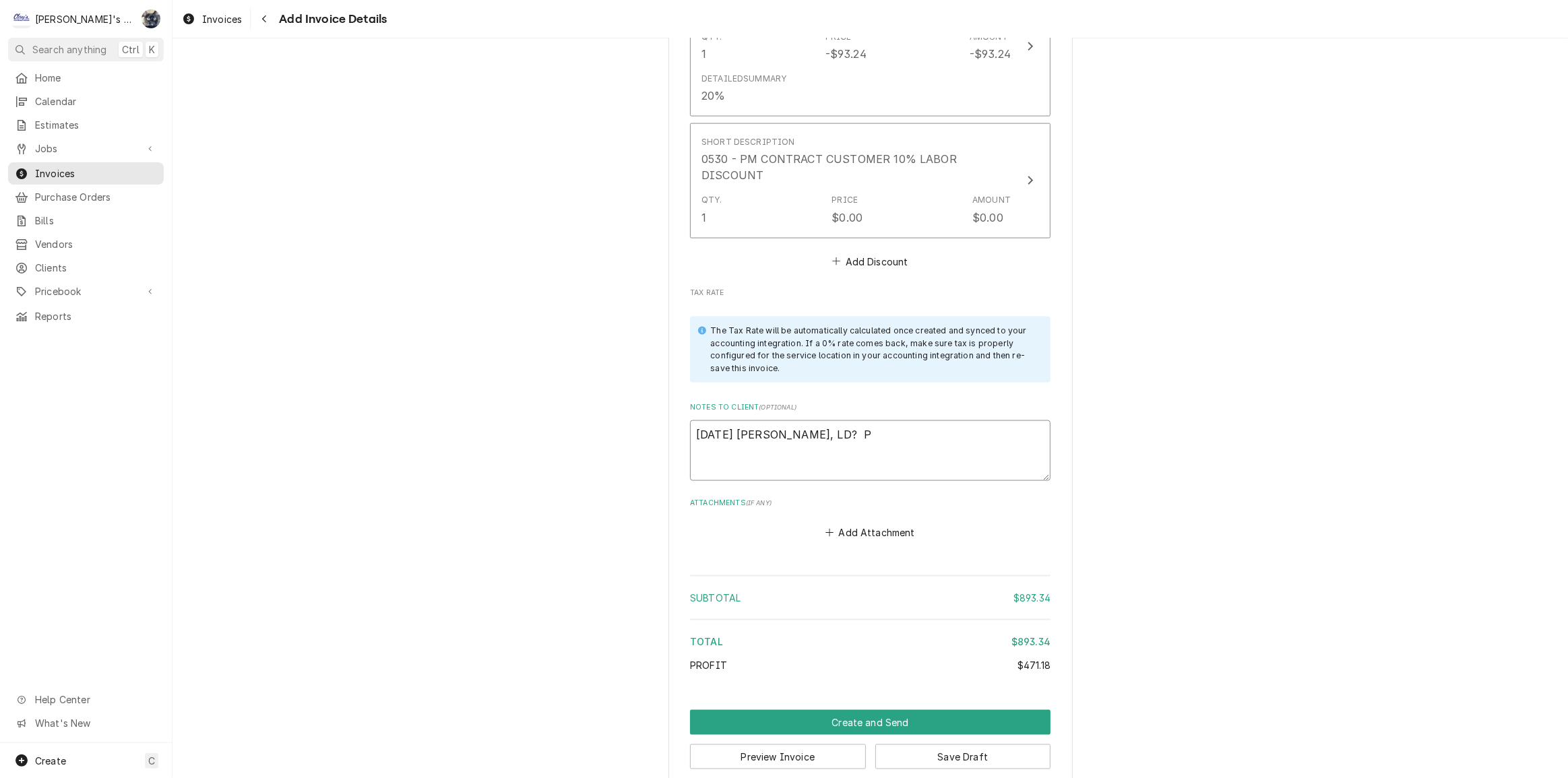
type textarea "8/28/25 Sarah - Greg, LD? Pa"
type textarea "x"
type textarea "8/28/25 Sarah - Greg, LD? Par"
type textarea "x"
type textarea "8/28/25 Sarah - Greg, LD? Part"
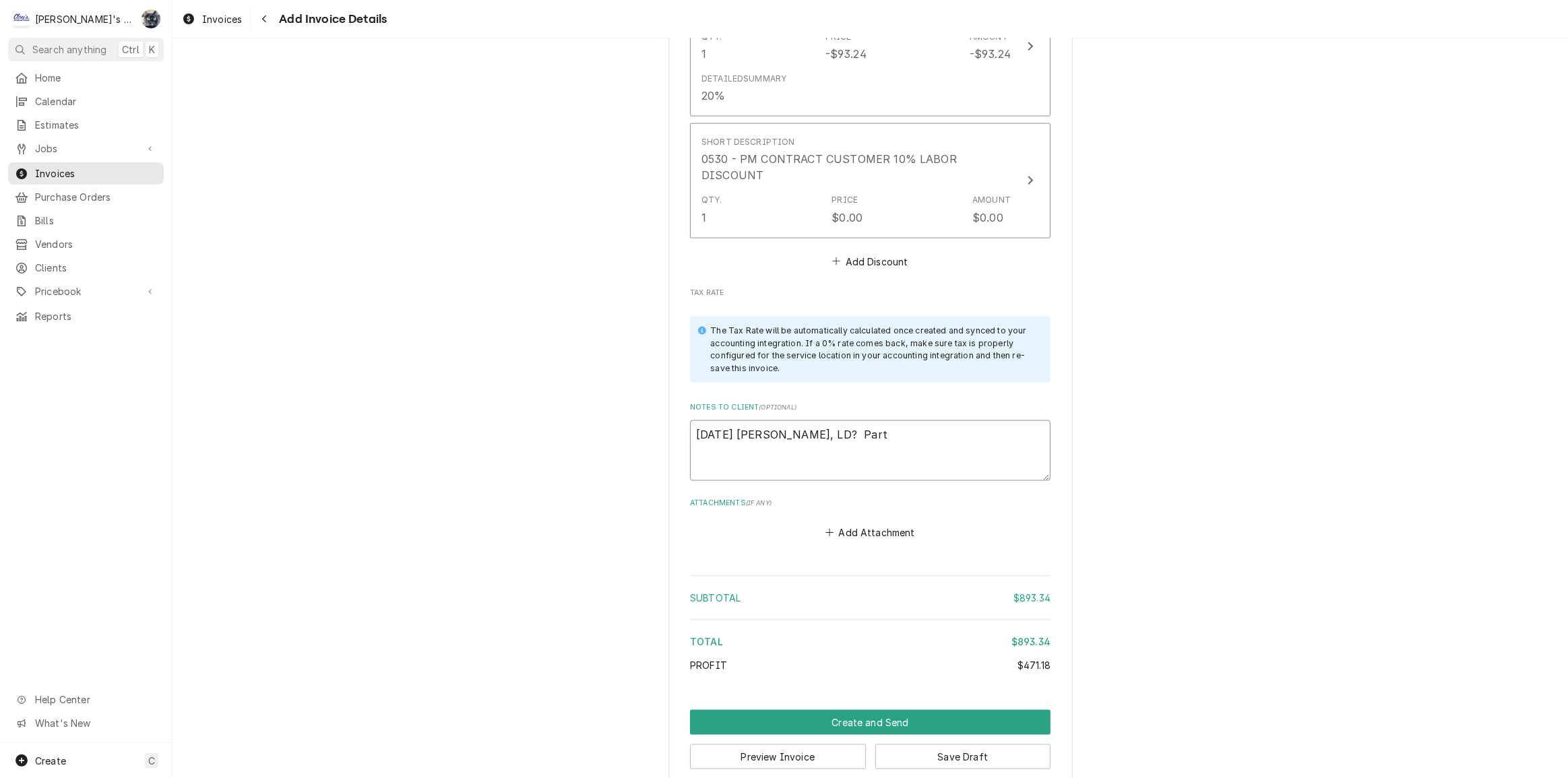
type textarea "x"
type textarea "8/28/25 Sarah - Greg, LD? Part"
type textarea "x"
type textarea "8/28/25 Sarah - Greg, LD? Part D"
type textarea "x"
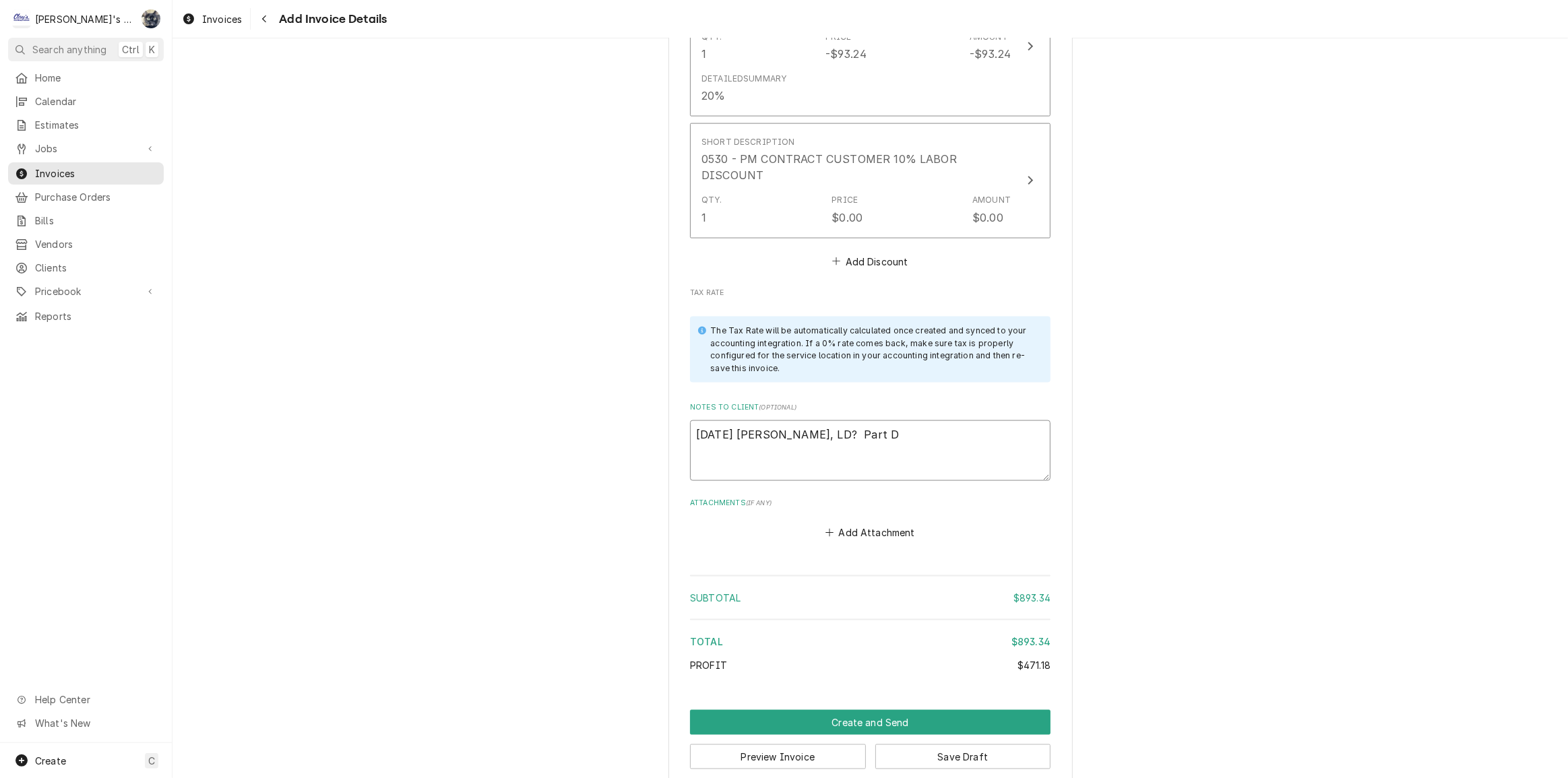
type textarea "8/28/25 Sarah - Greg, LD? Part Di"
type textarea "x"
type textarea "8/28/25 Sarah - Greg, LD? Part D"
type textarea "x"
type textarea "8/28/25 Sarah - Greg, LD? Part"
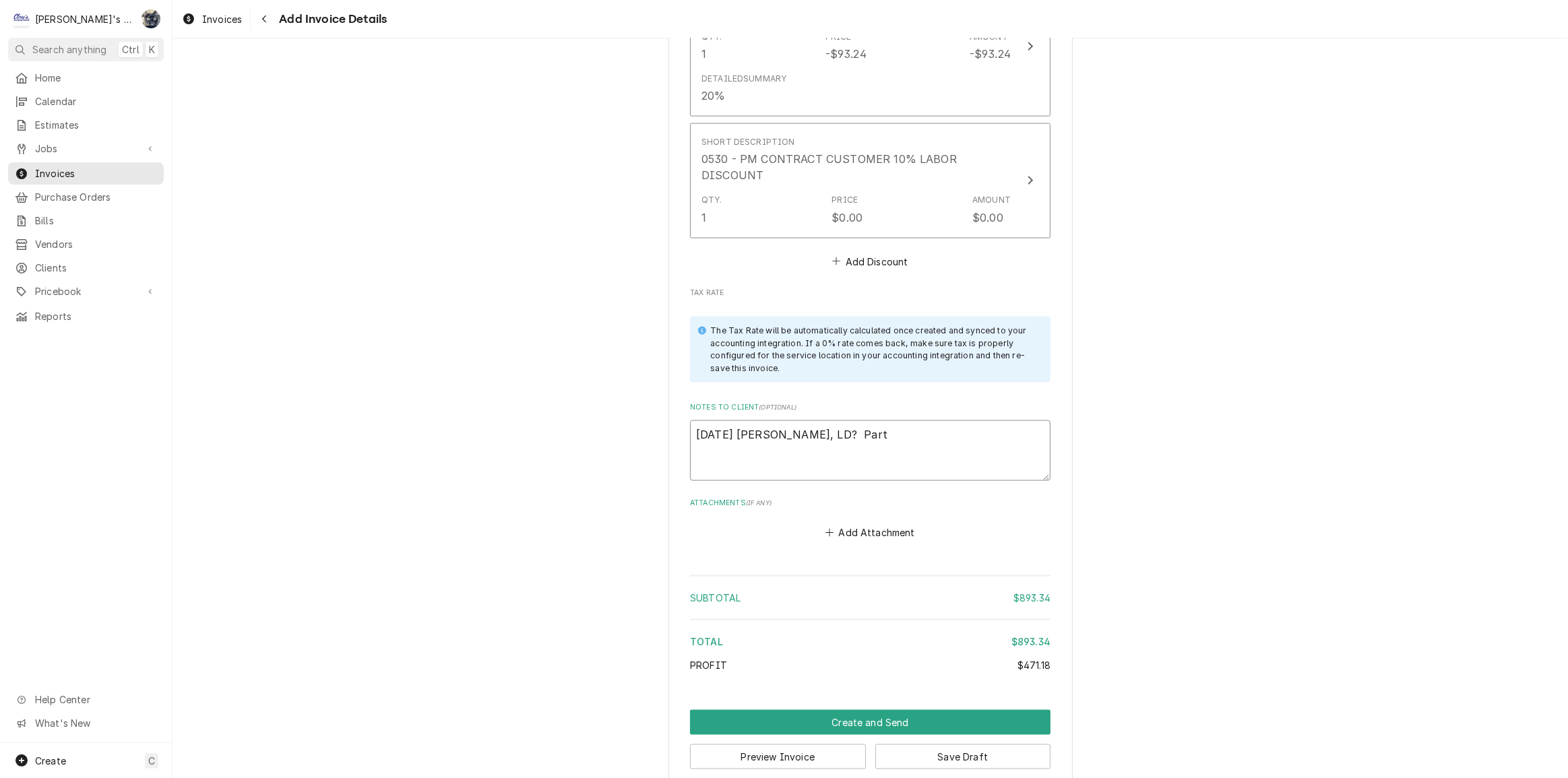
type textarea "x"
type textarea "8/28/25 Sarah - Greg, LD? Part d"
type textarea "x"
type textarea "8/28/25 Sarah - Greg, LD? Part ds"
type textarea "x"
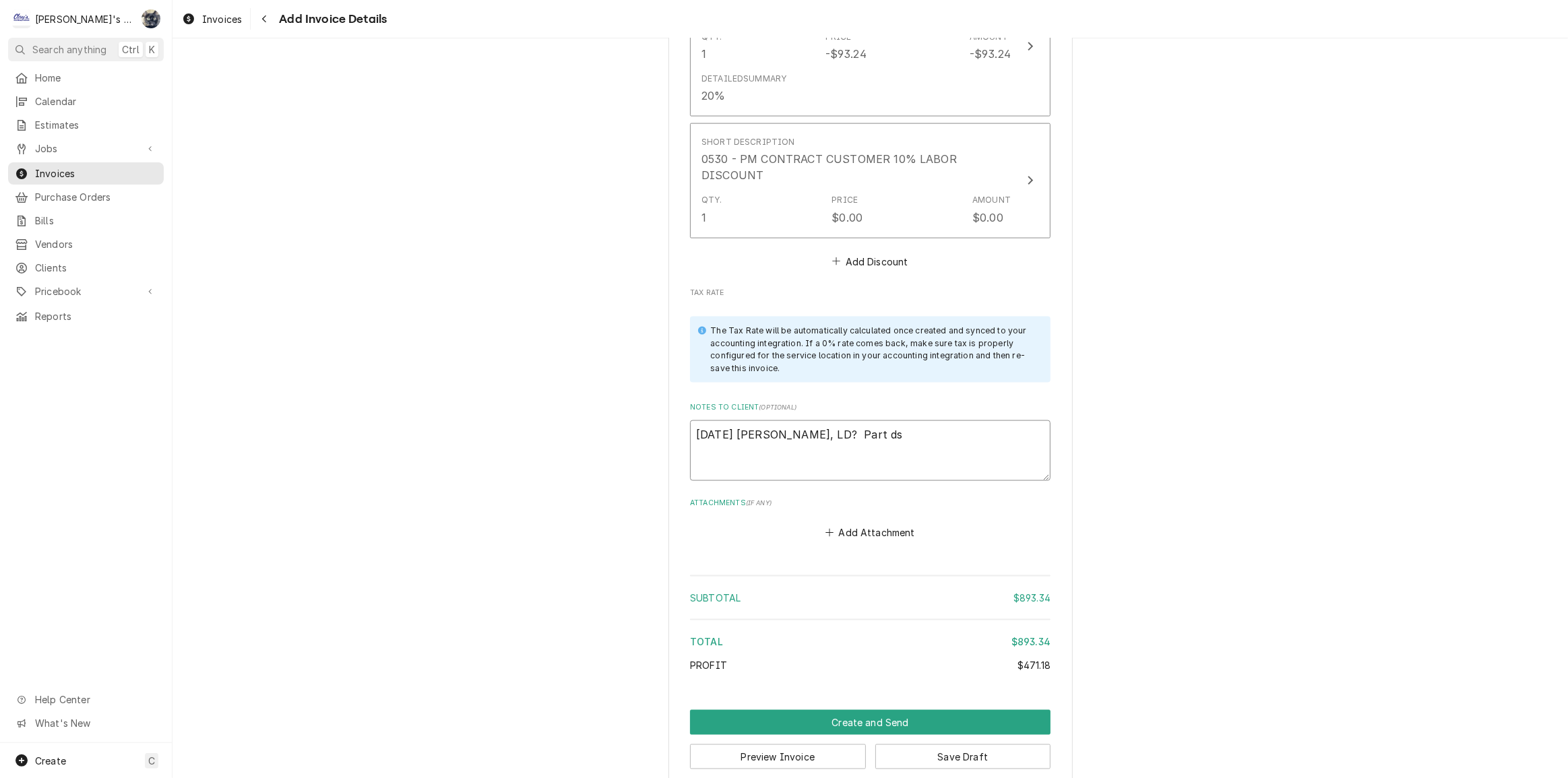
type textarea "8/28/25 Sarah - Greg, LD? Part dsc"
type textarea "x"
type textarea "8/28/25 Sarah - Greg, LD? Part ds"
type textarea "x"
type textarea "8/28/25 Sarah - Greg, LD? Part d"
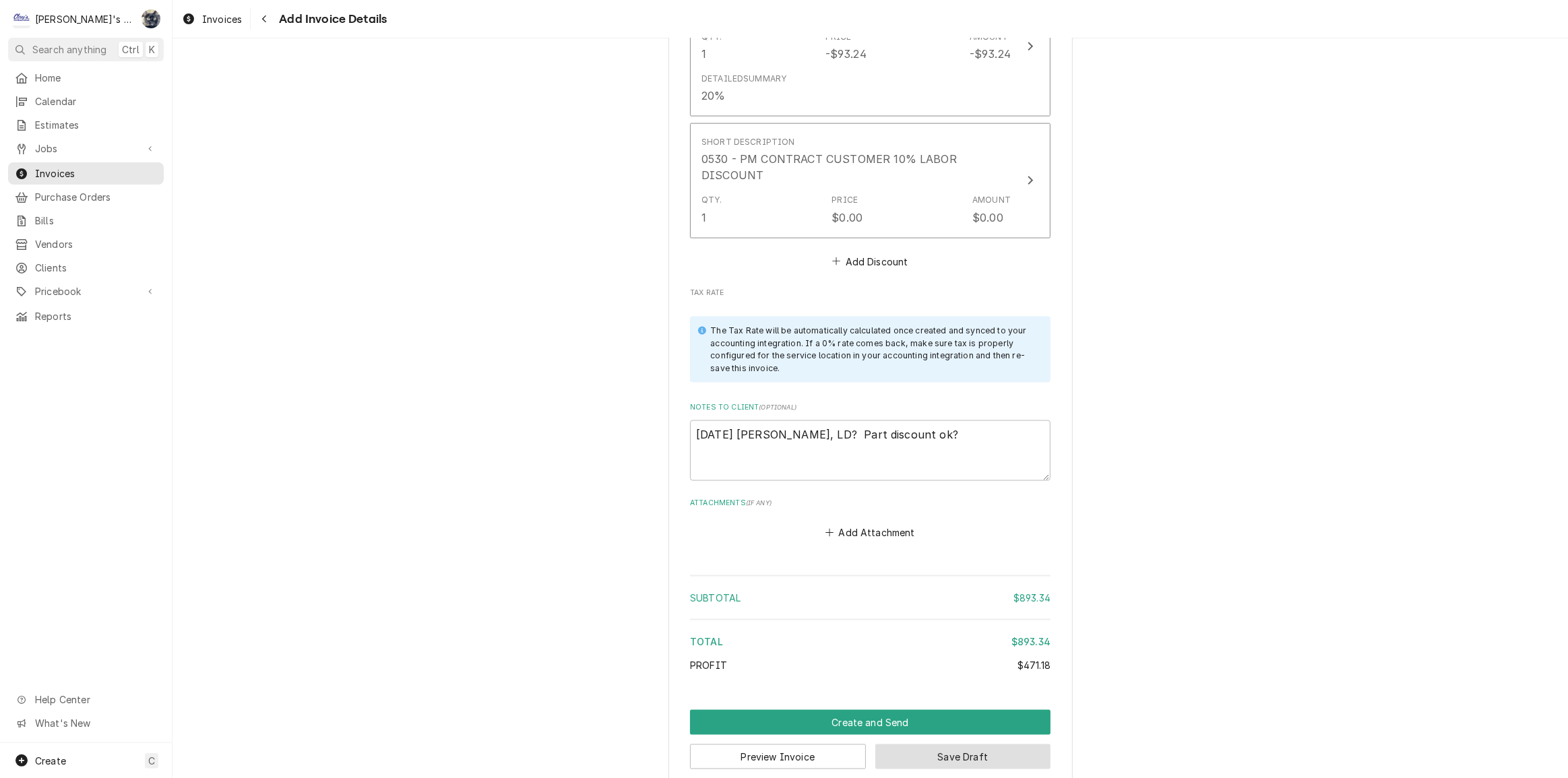
click at [932, 745] on button "Save Draft" at bounding box center [963, 757] width 176 height 25
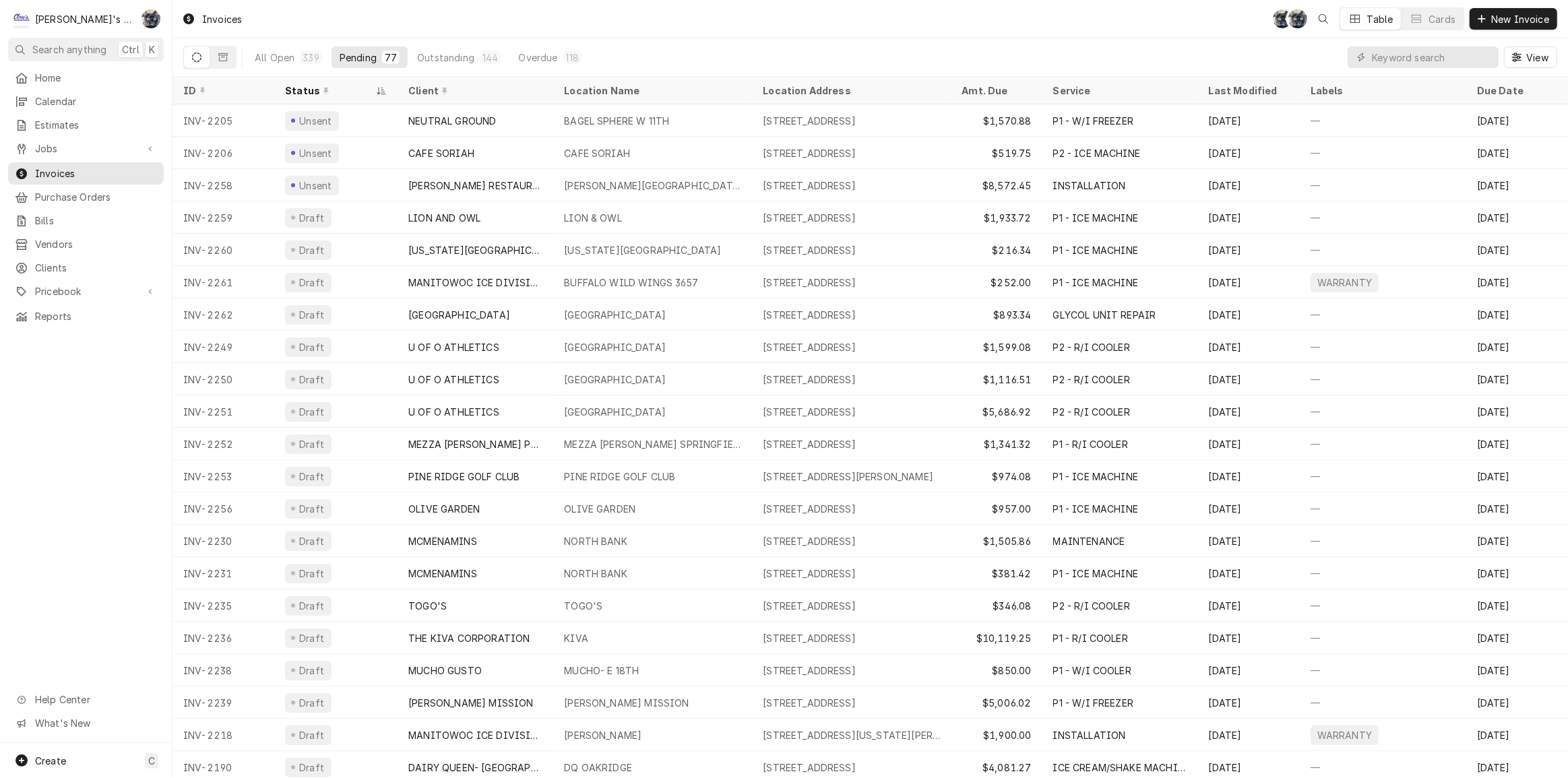
click at [637, 27] on div "Invoices SB SB Table Cards New Invoice" at bounding box center [870, 19] width 1396 height 38
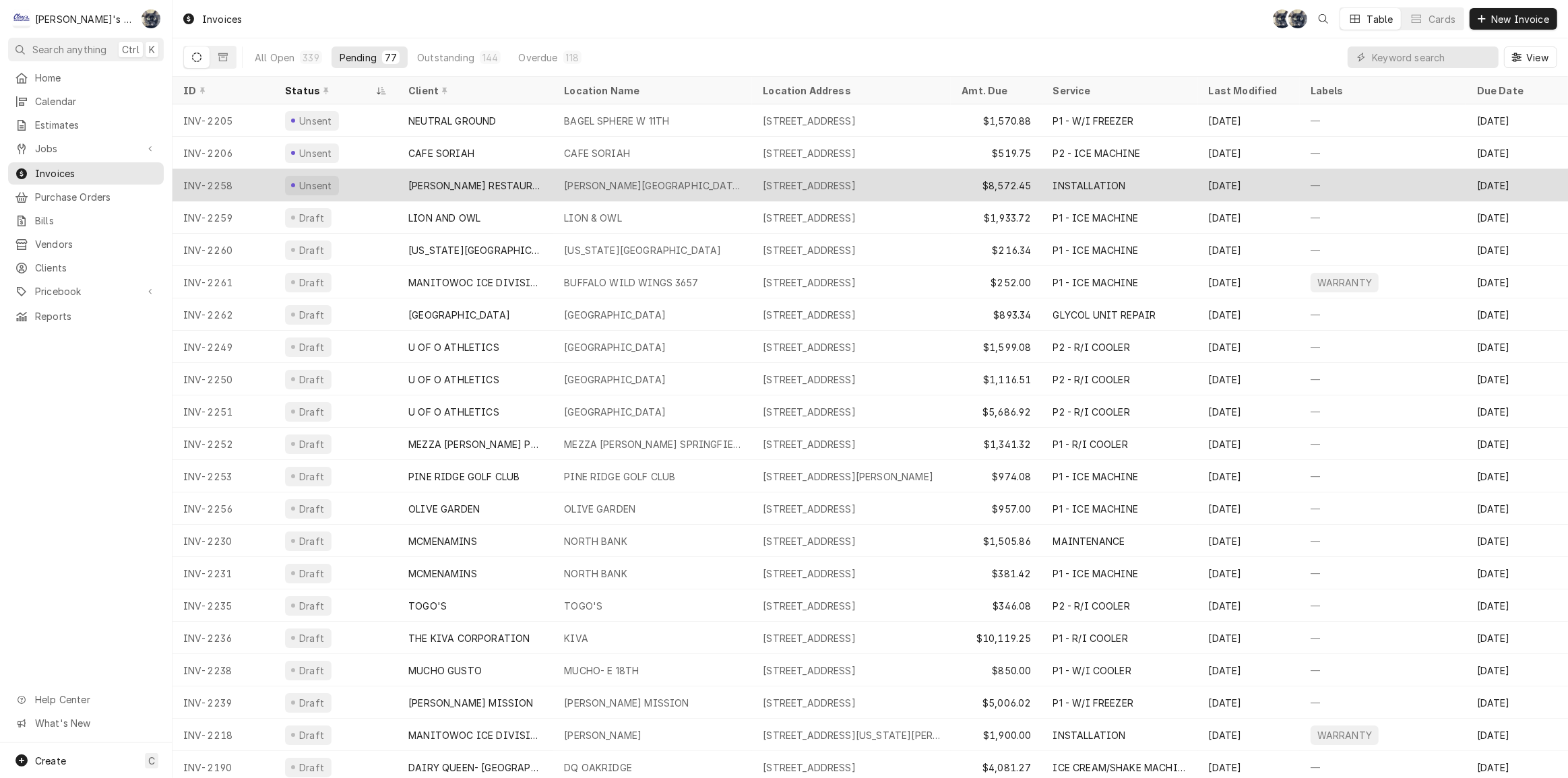
click at [631, 181] on div "[PERSON_NAME][GEOGRAPHIC_DATA]" at bounding box center [653, 185] width 177 height 14
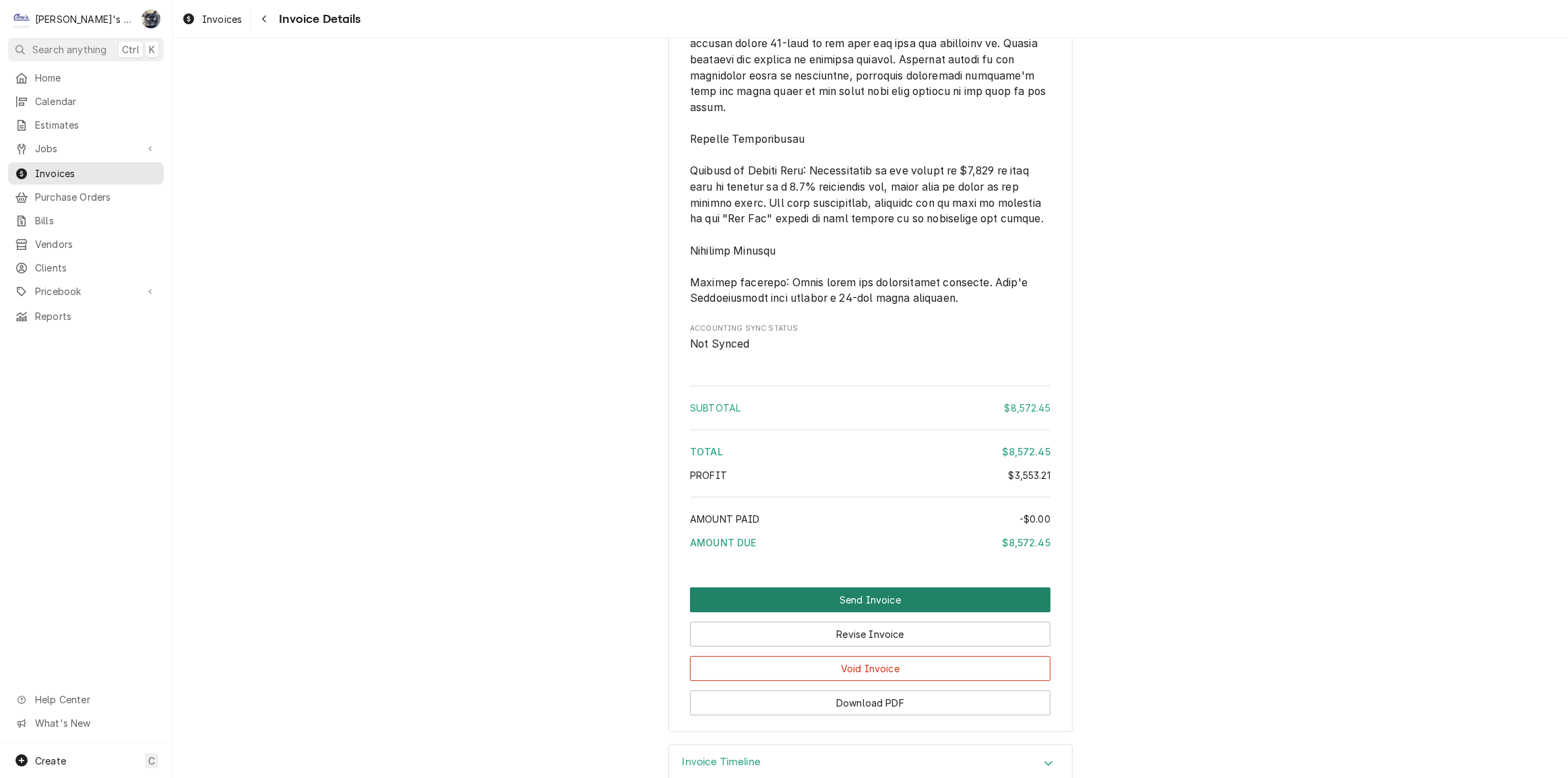
scroll to position [5965, 0]
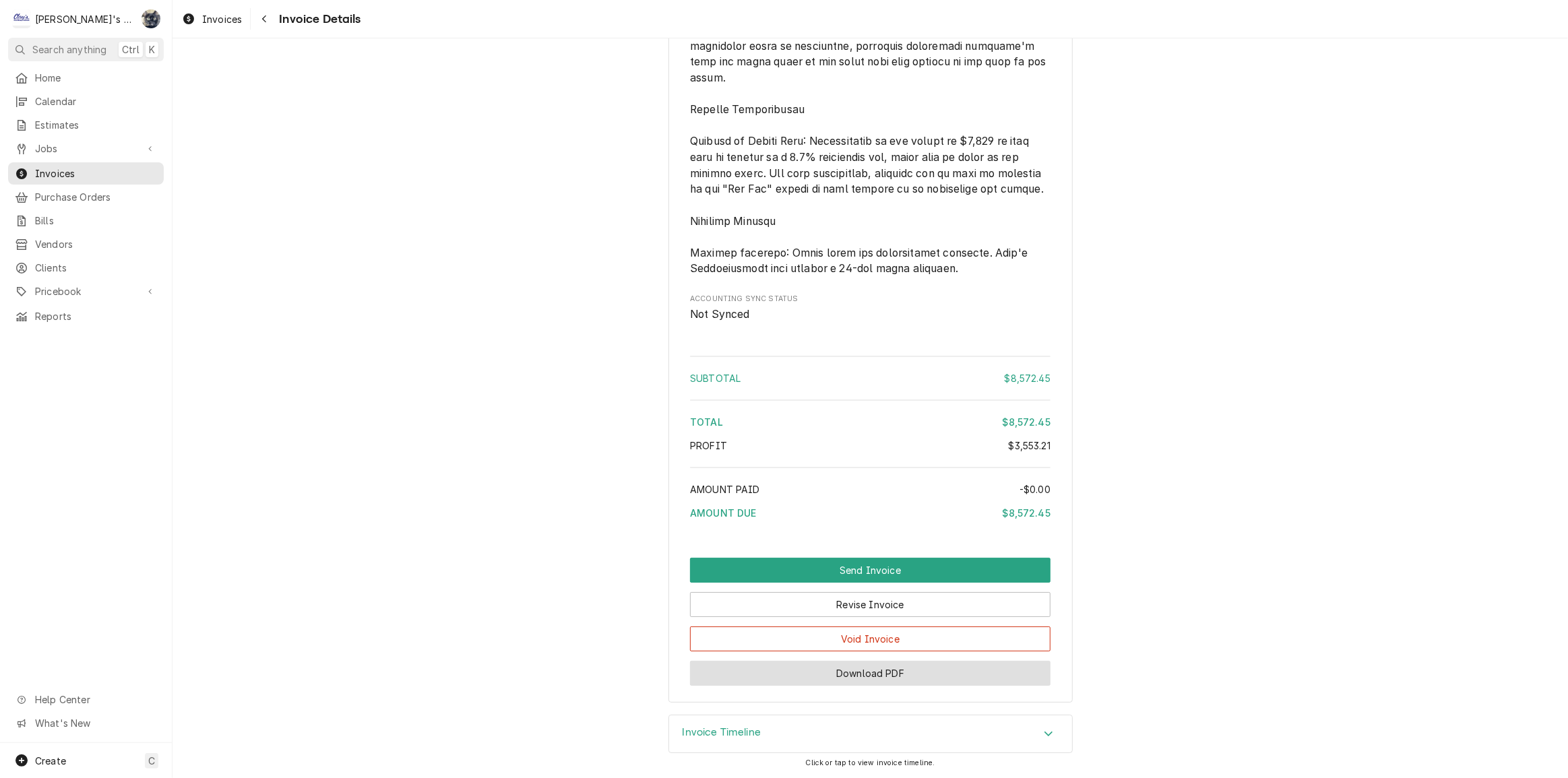
click at [860, 675] on button "Download PDF" at bounding box center [870, 673] width 360 height 25
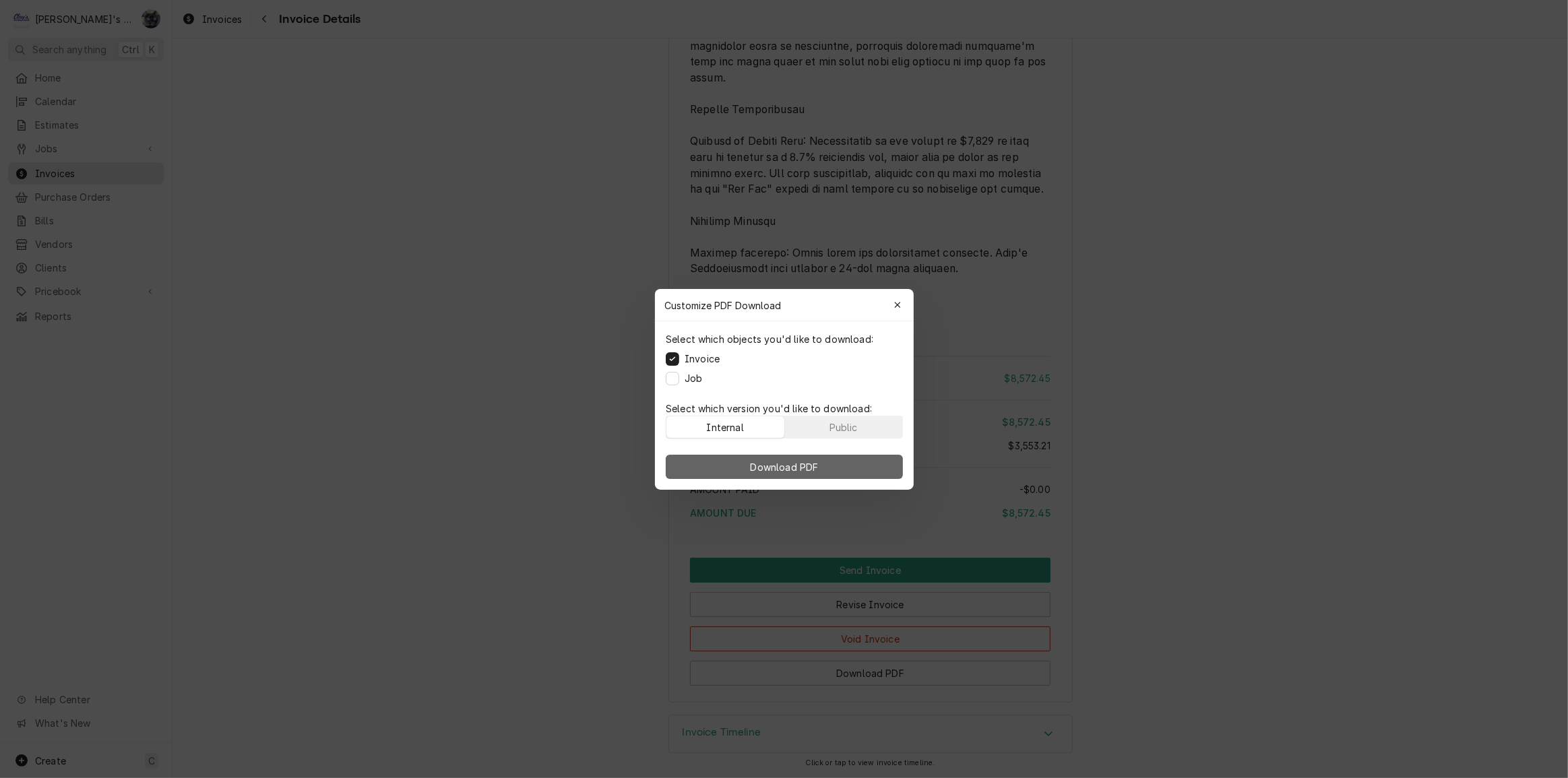
click at [756, 470] on span "Download PDF" at bounding box center [784, 466] width 74 height 14
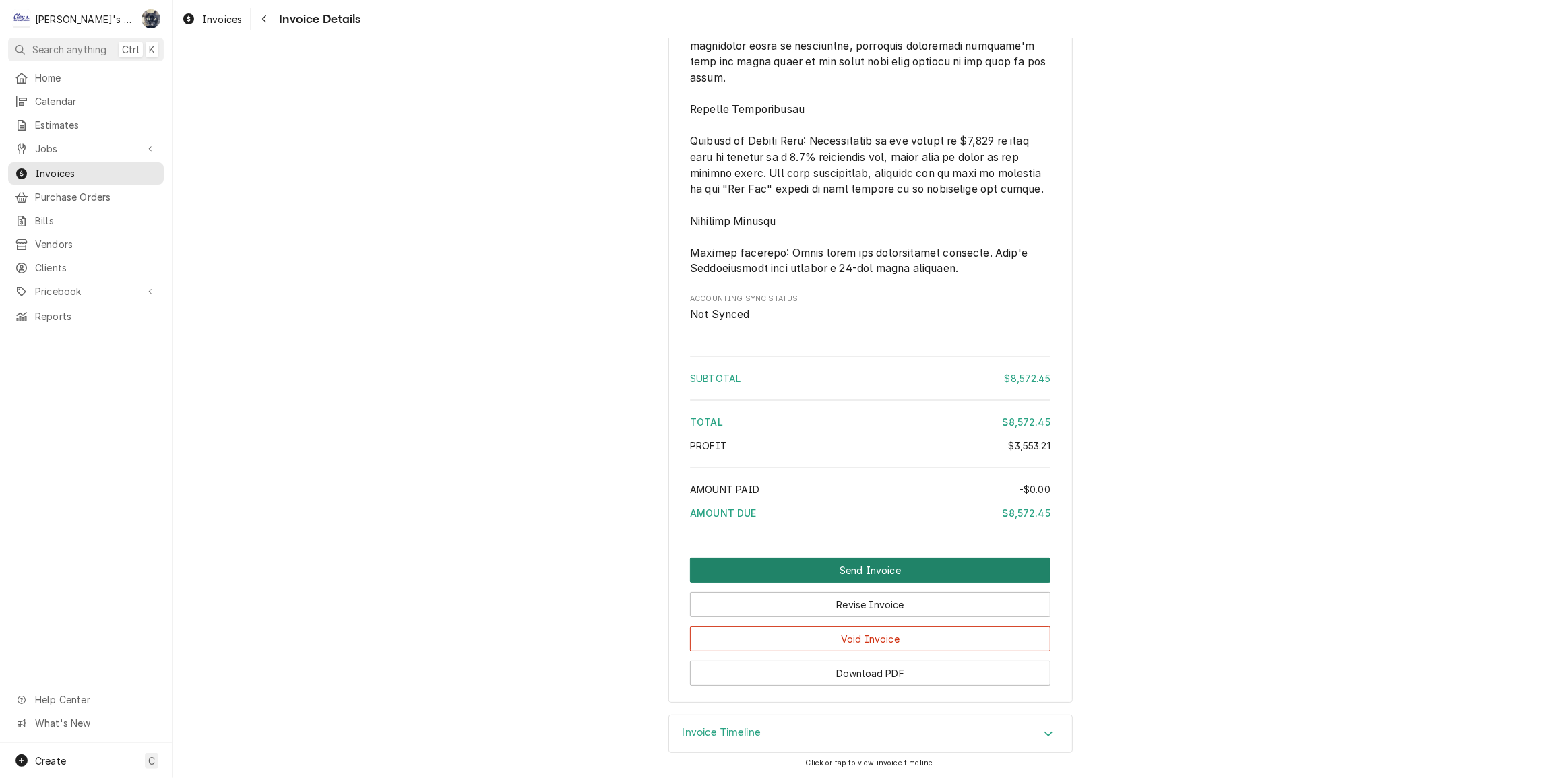
click at [878, 571] on button "Send Invoice" at bounding box center [870, 570] width 360 height 25
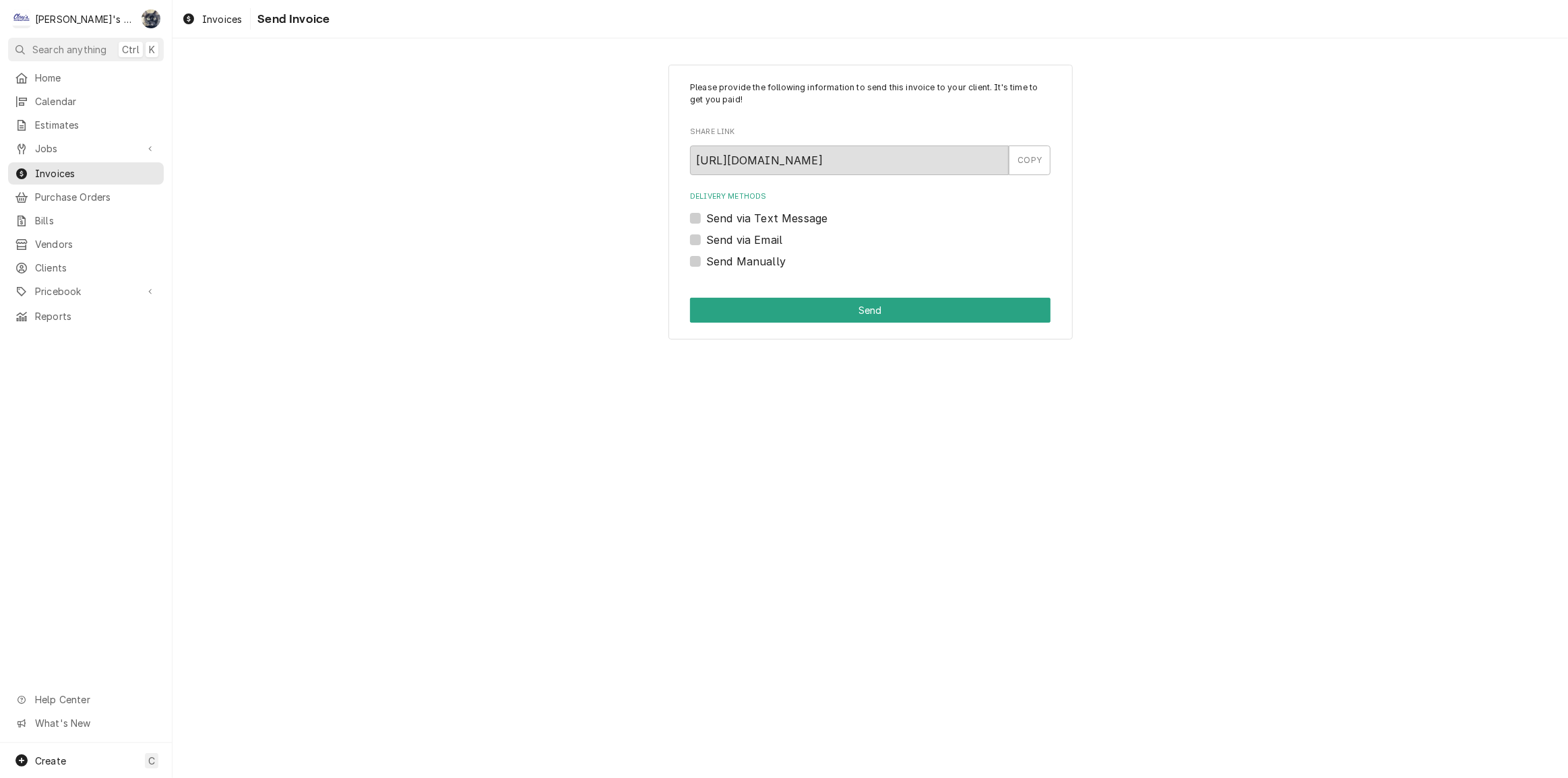
click at [706, 261] on label "Send Manually" at bounding box center [746, 261] width 80 height 16
click at [706, 261] on input "Send Manually" at bounding box center [886, 268] width 360 height 29
checkbox input "true"
click at [725, 307] on button "Send" at bounding box center [870, 310] width 360 height 25
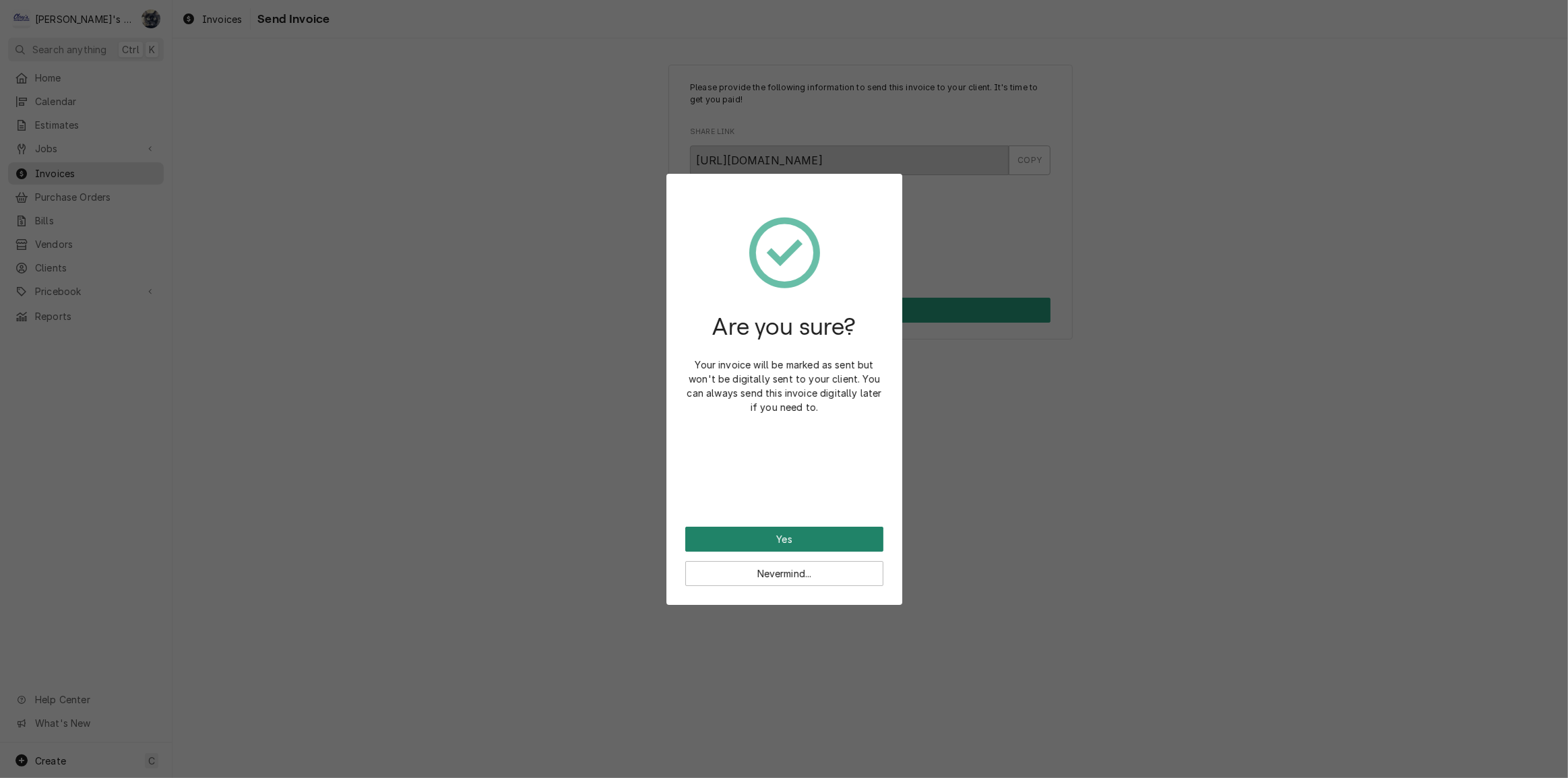
click at [798, 536] on button "Yes" at bounding box center [784, 539] width 198 height 25
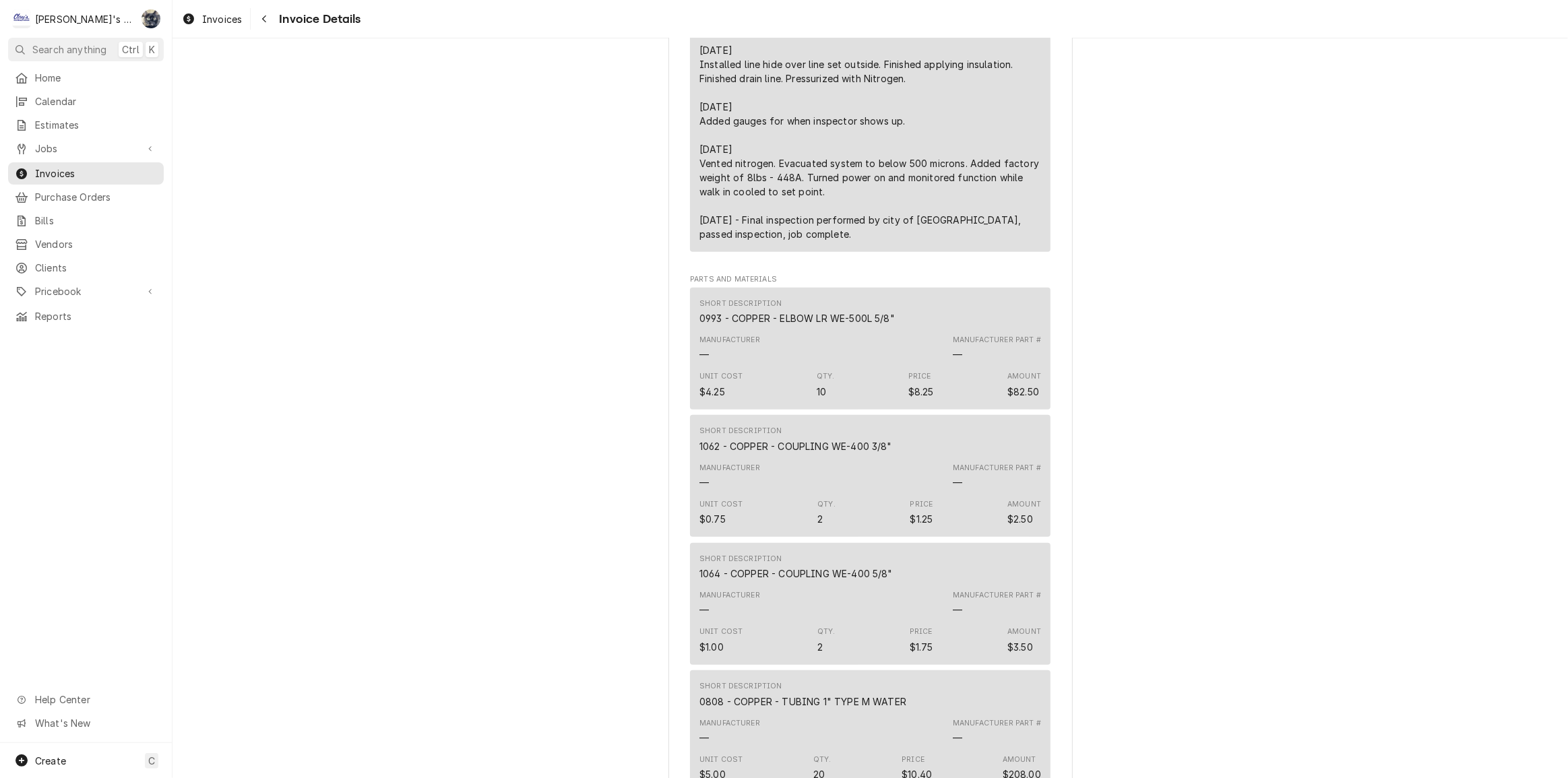
scroll to position [1469, 0]
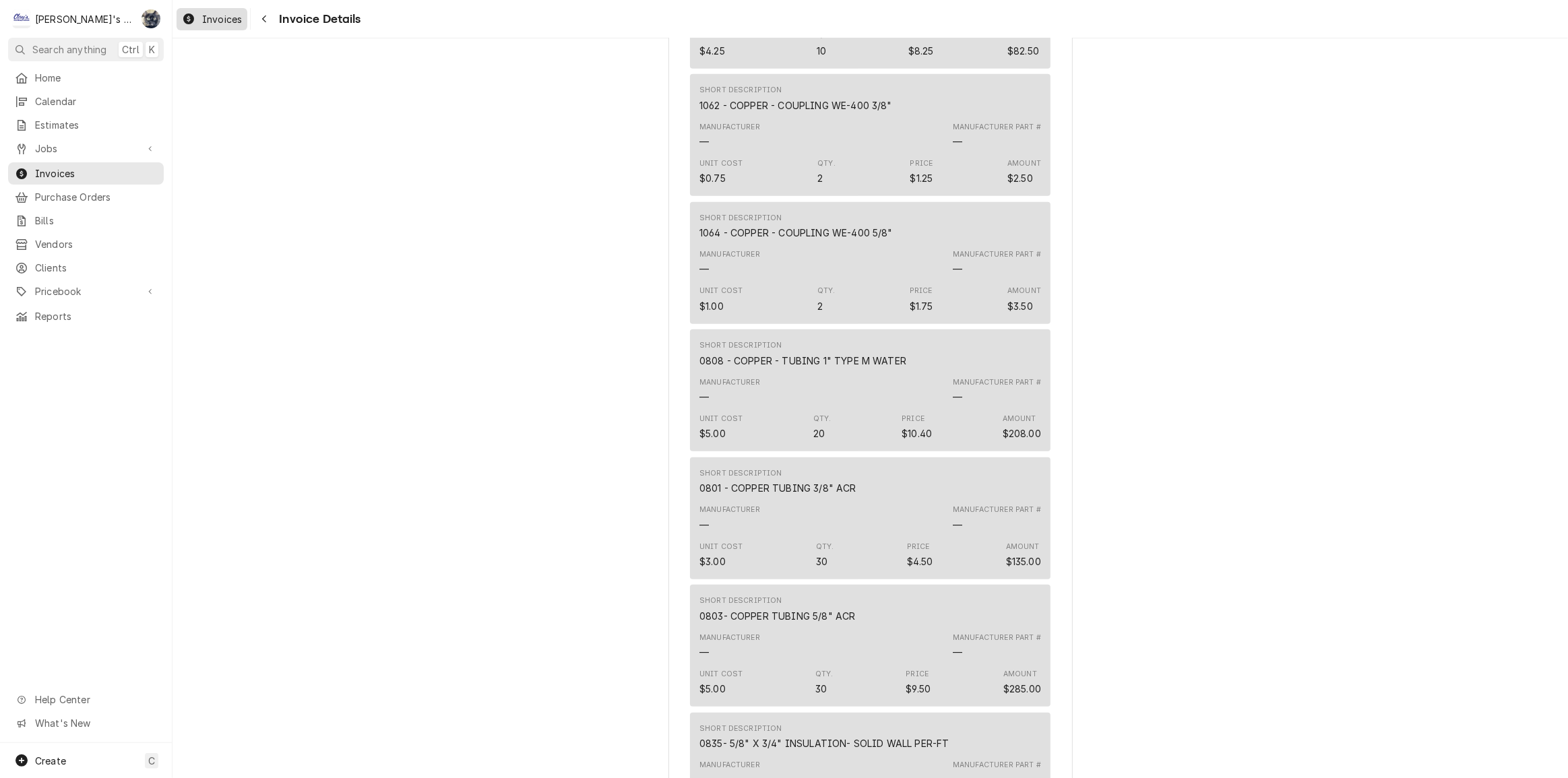
click at [206, 27] on link "Invoices" at bounding box center [212, 19] width 71 height 22
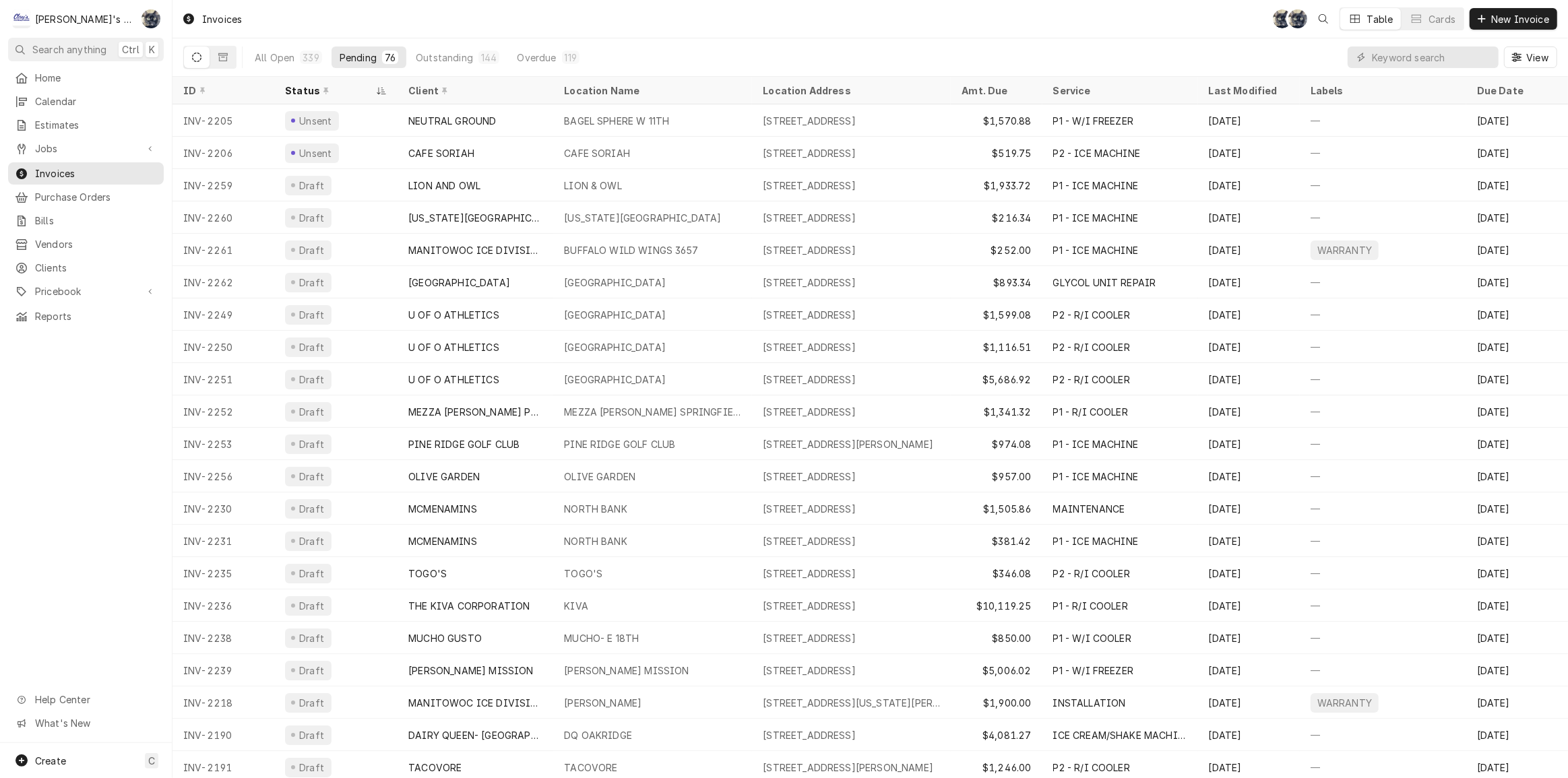
click at [464, 20] on div "Invoices SB SB Table Cards New Invoice" at bounding box center [870, 19] width 1396 height 38
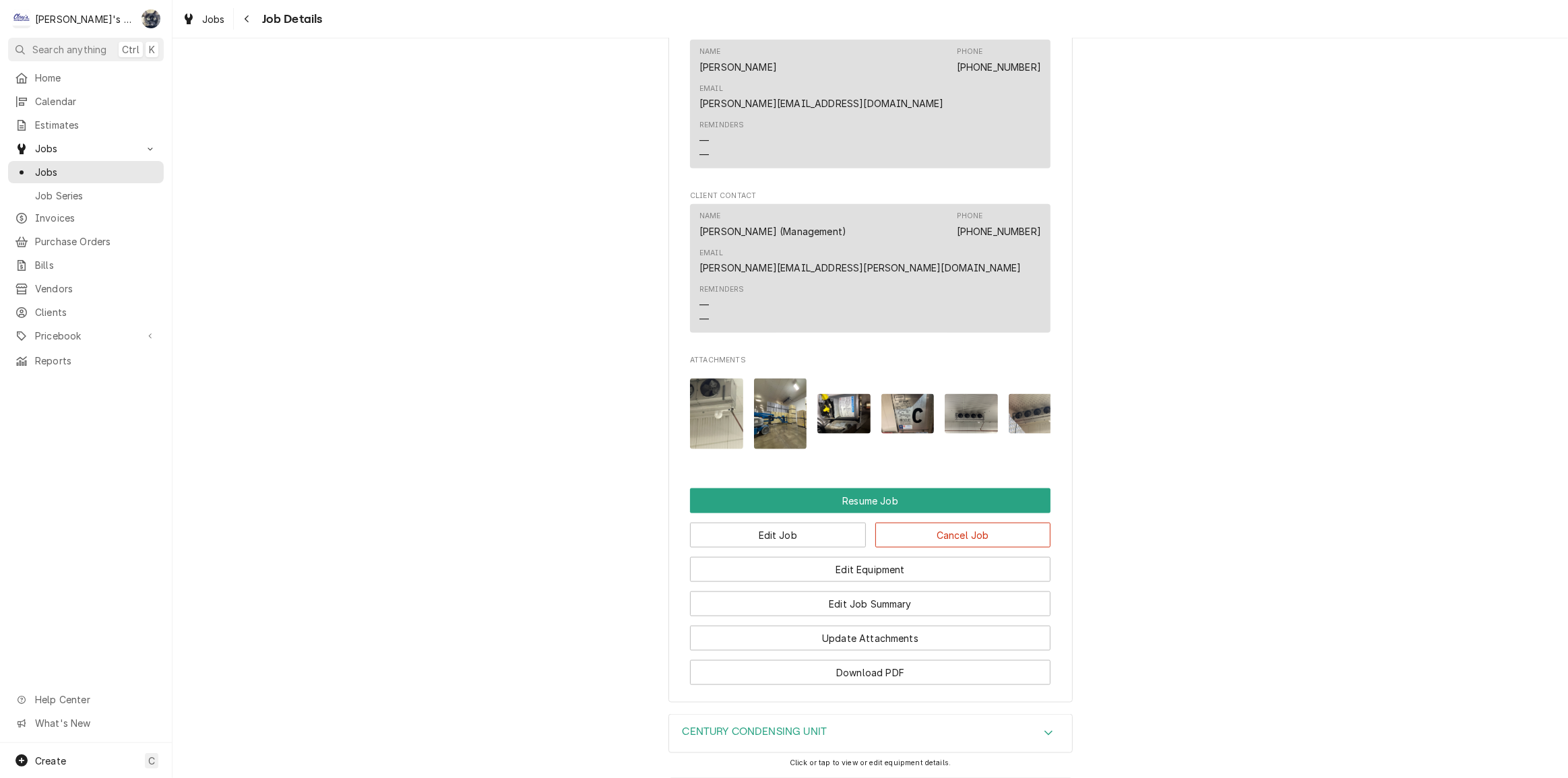
scroll to position [1881, 0]
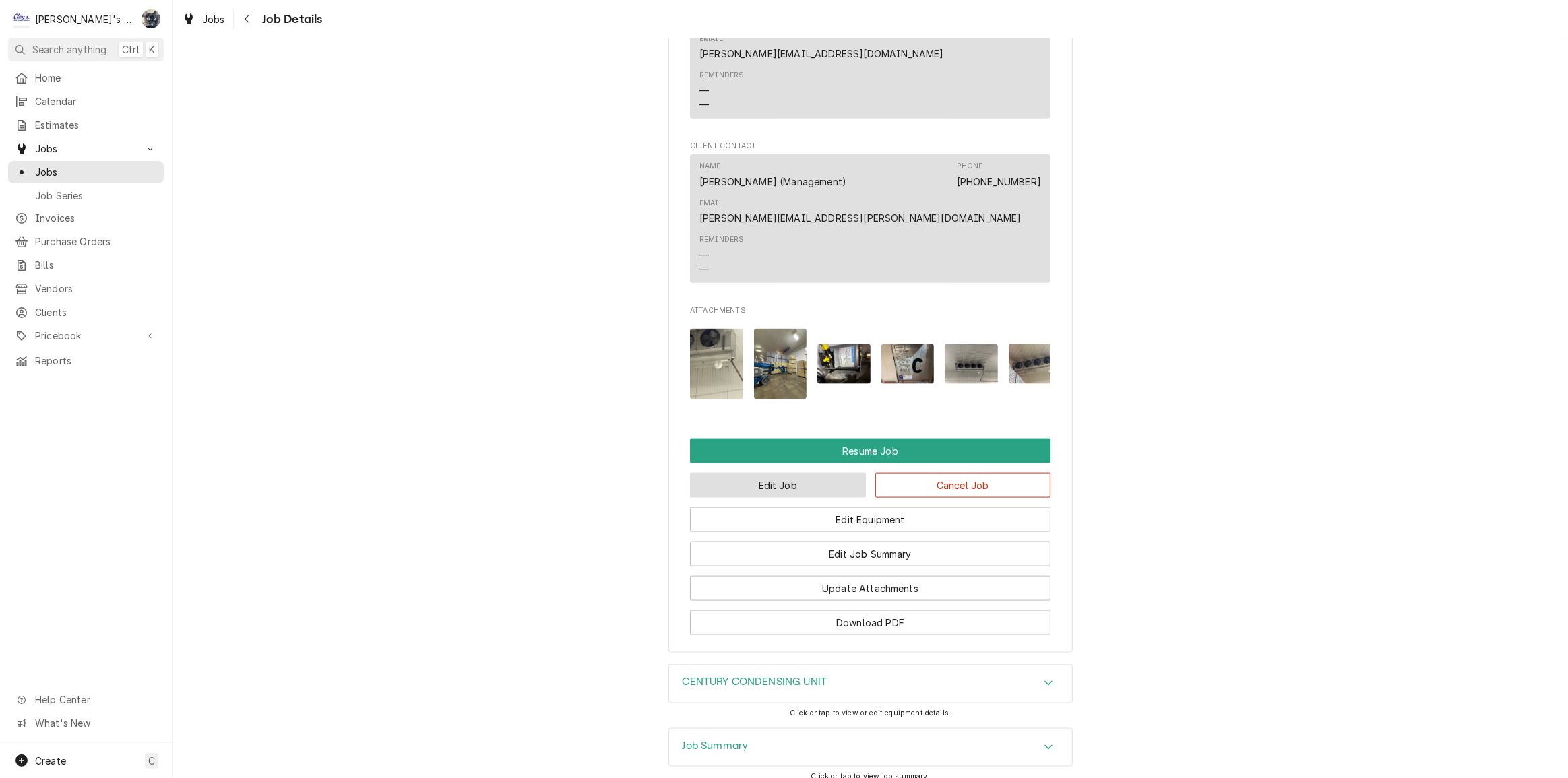
click at [831, 473] on button "Edit Job" at bounding box center [777, 485] width 176 height 25
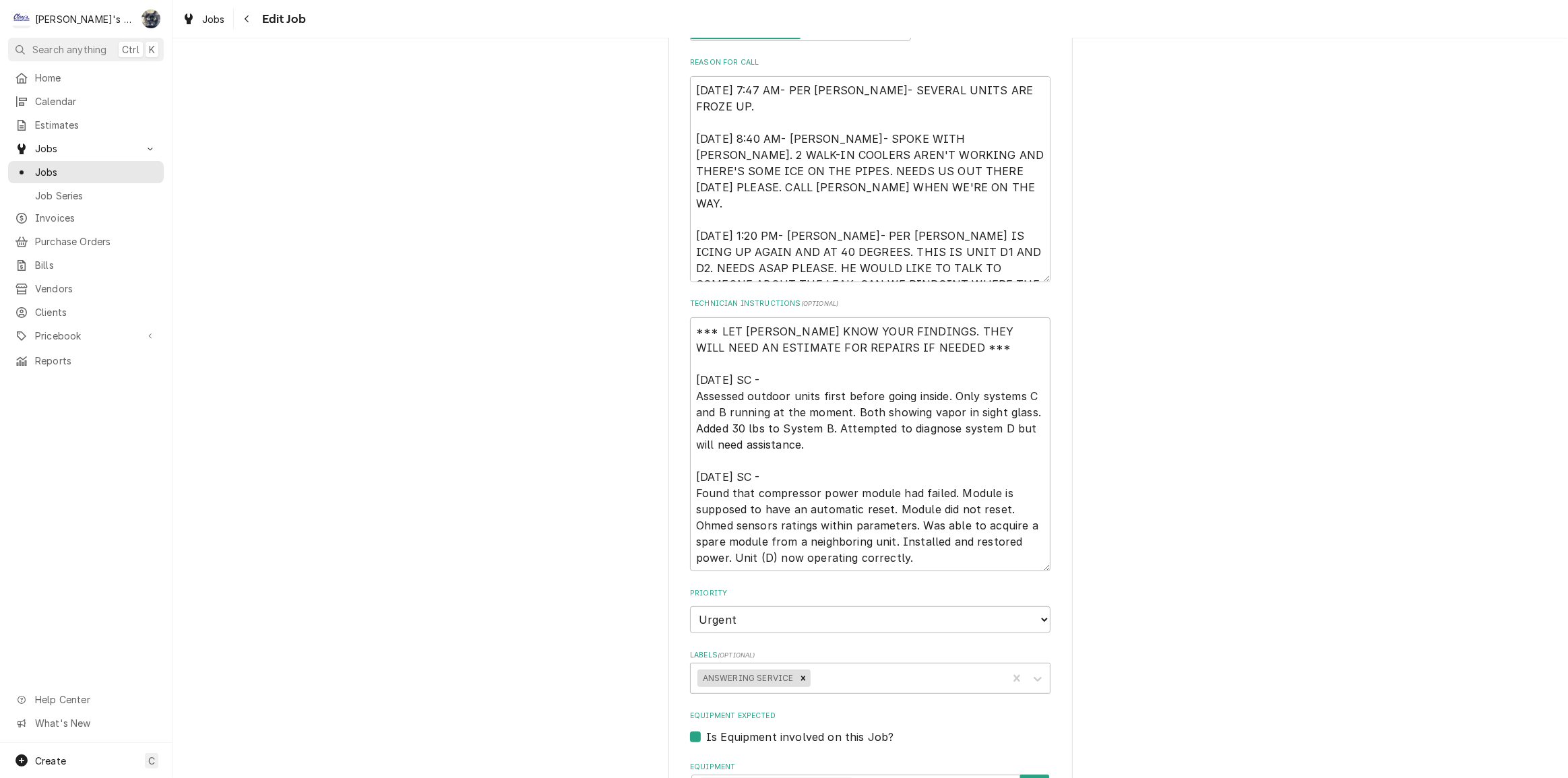
type textarea "x"
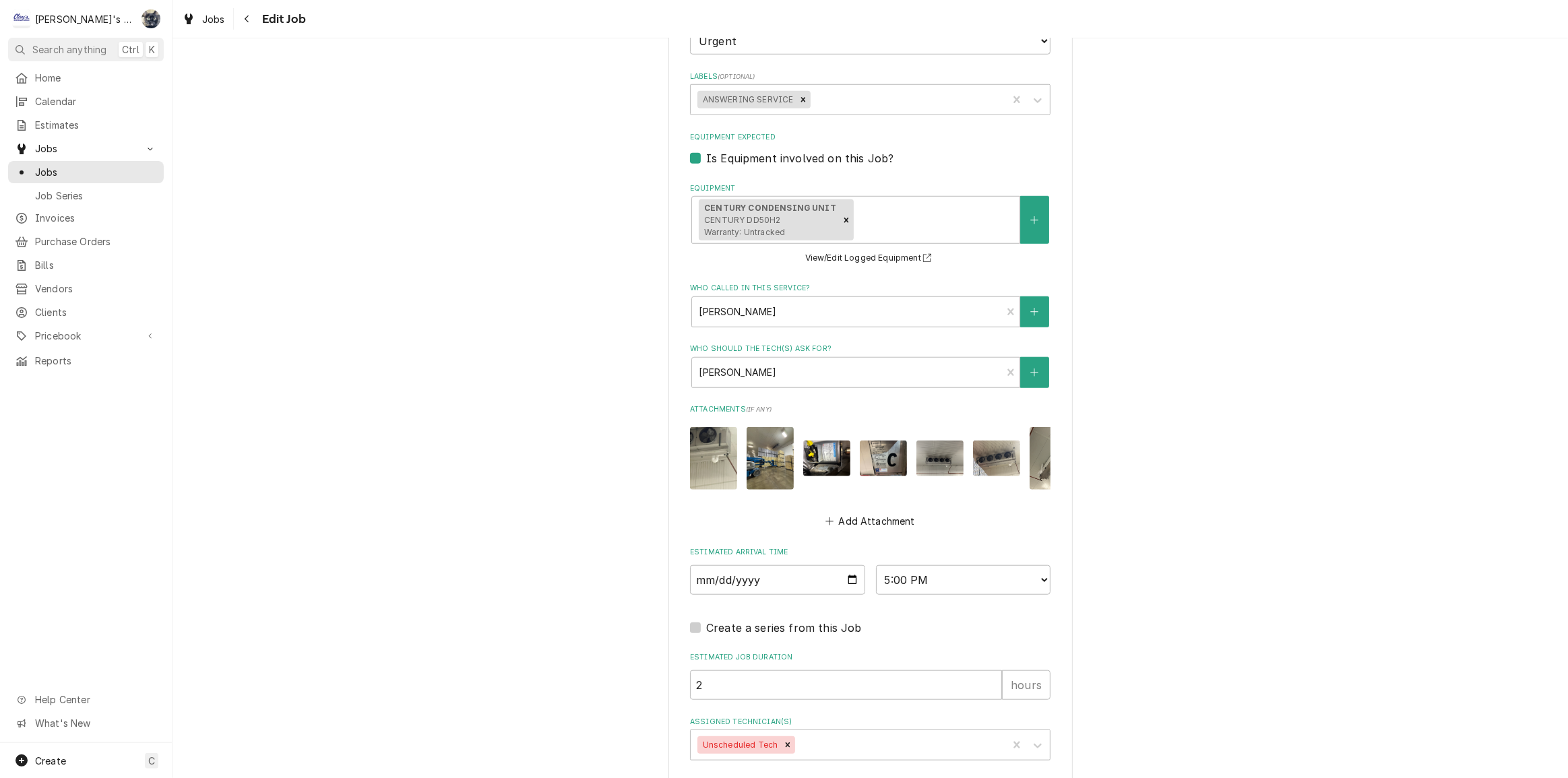
scroll to position [1260, 0]
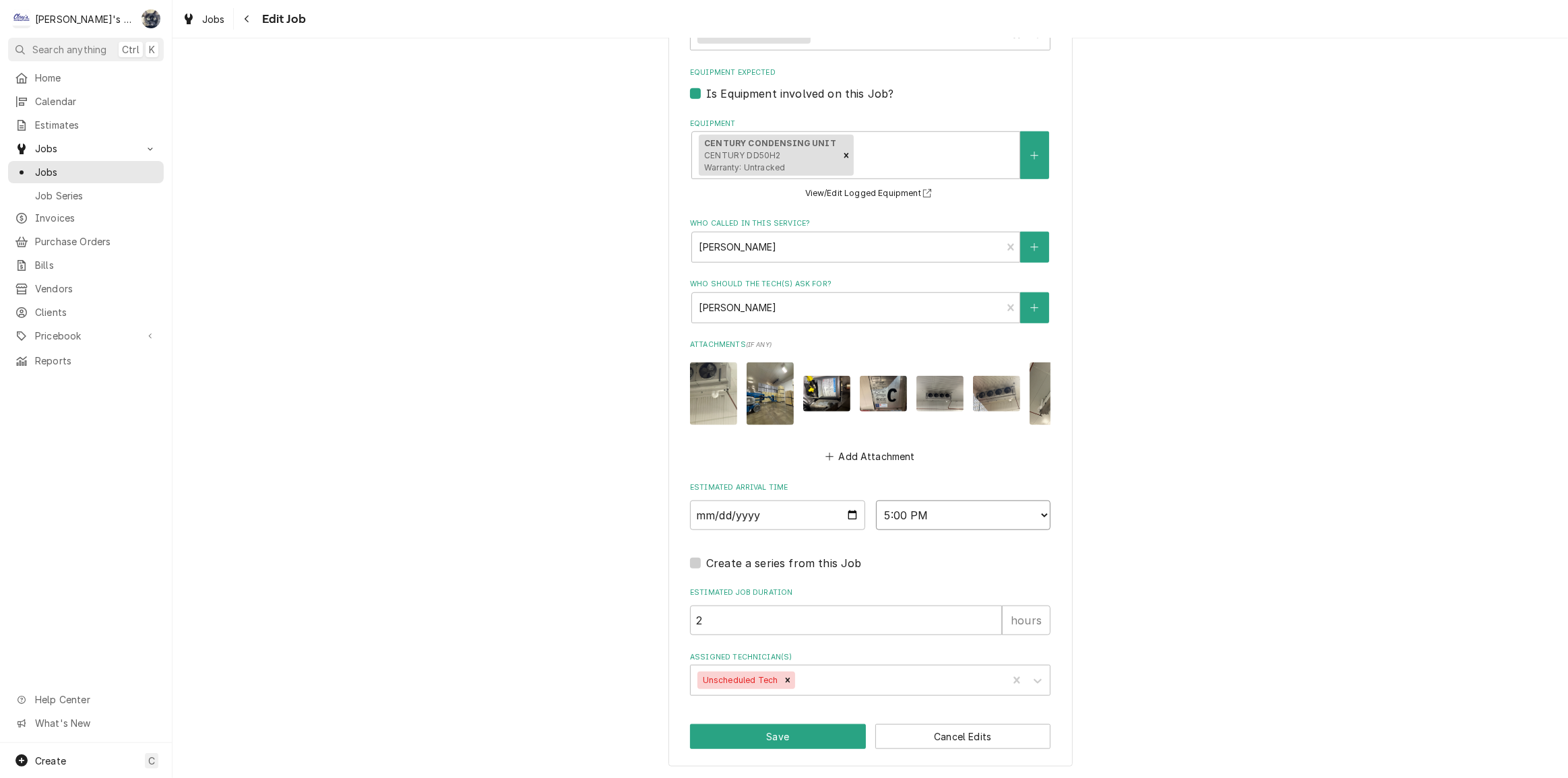
click at [922, 518] on select "AM / PM 6:00 AM 6:15 AM 6:30 AM 6:45 AM 7:00 AM 7:15 AM 7:30 AM 7:45 AM 8:00 AM…" at bounding box center [963, 515] width 175 height 29
select select "14:15:00"
click at [876, 501] on select "AM / PM 6:00 AM 6:15 AM 6:30 AM 6:45 AM 7:00 AM 7:15 AM 7:30 AM 7:45 AM 8:00 AM…" at bounding box center [963, 515] width 175 height 29
click at [783, 684] on icon "Remove Unscheduled Tech" at bounding box center [787, 680] width 9 height 9
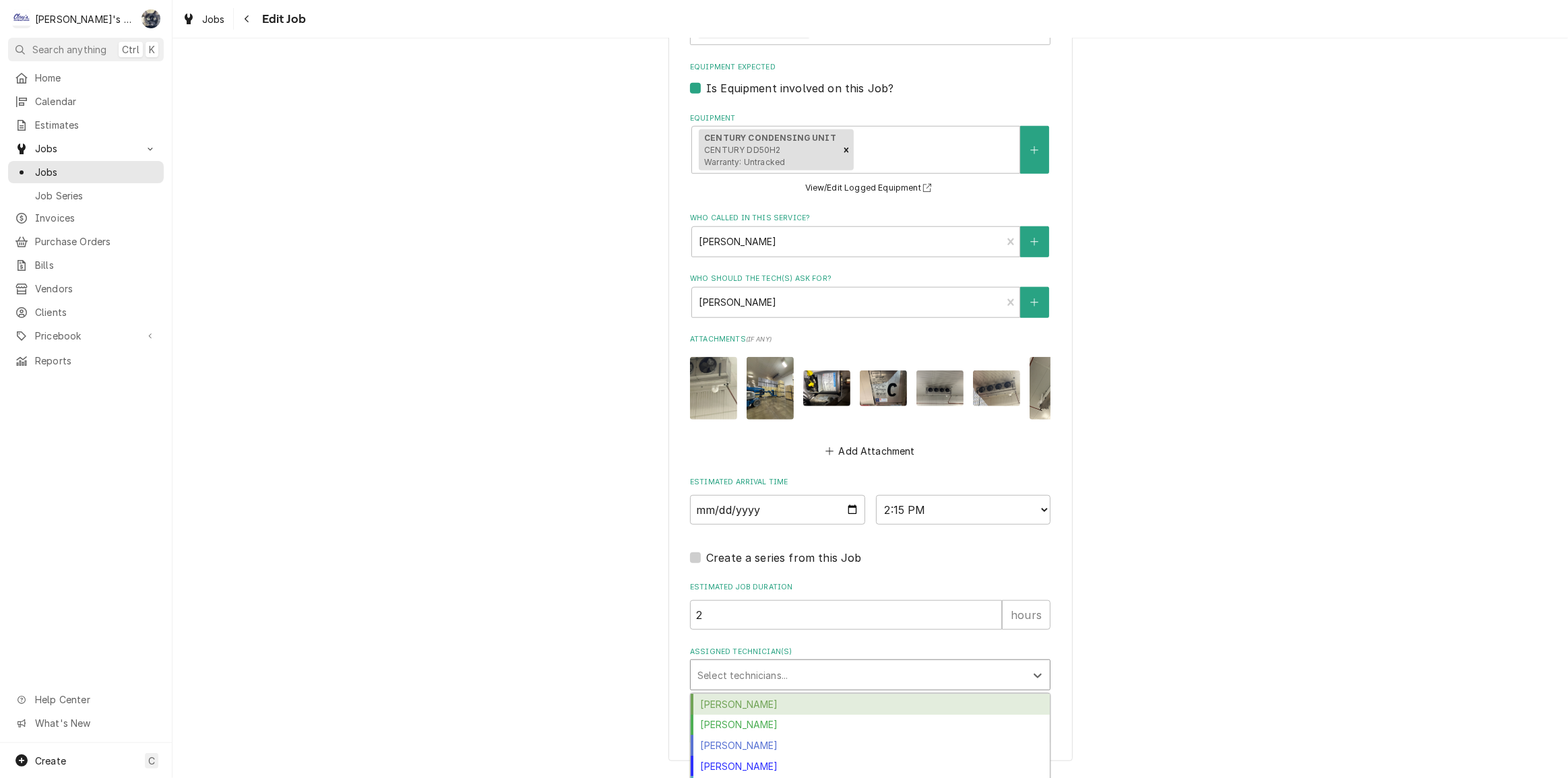
click at [749, 683] on div "Assigned Technician(s)" at bounding box center [858, 675] width 322 height 24
type textarea "x"
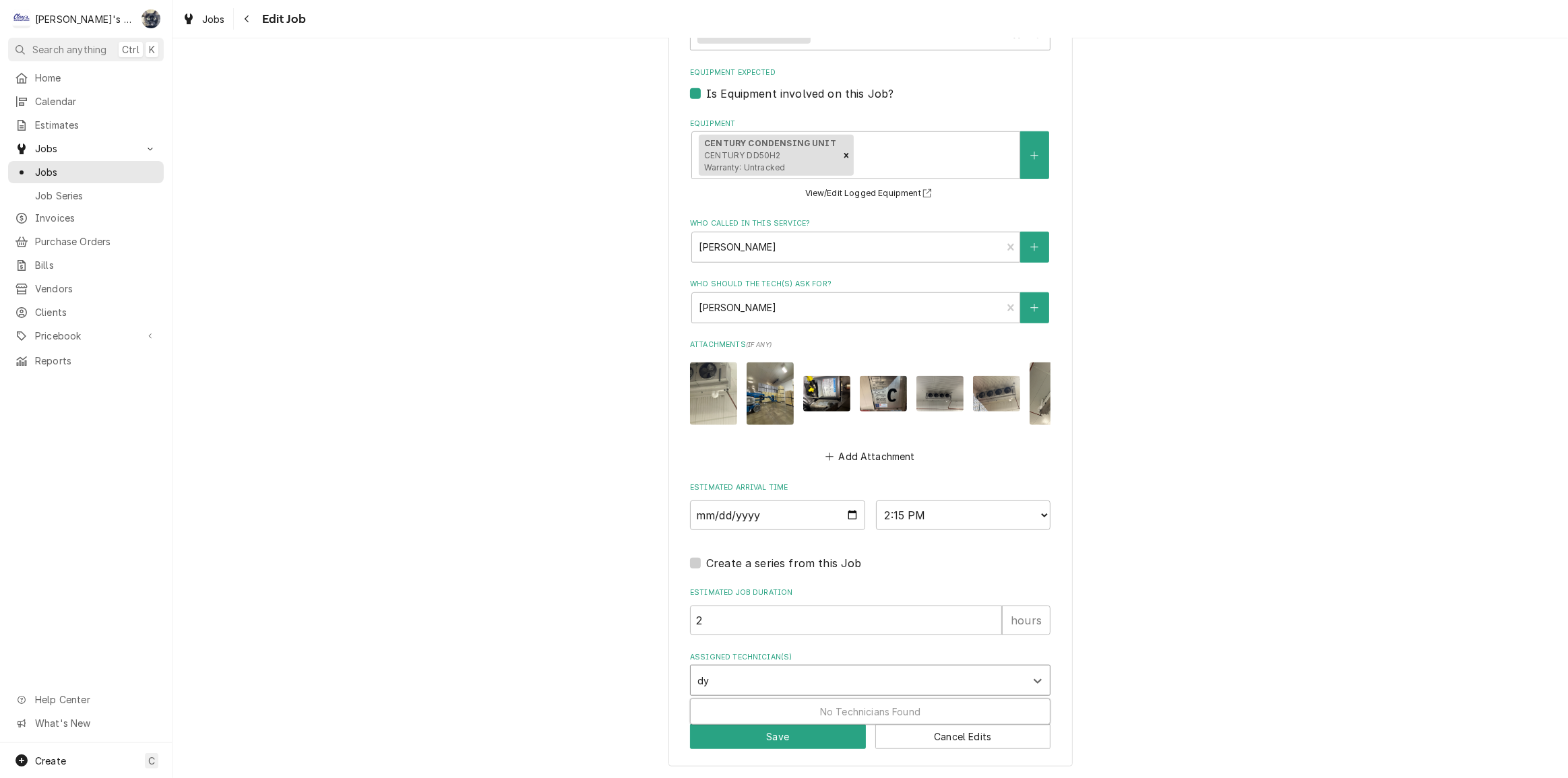
type input "d"
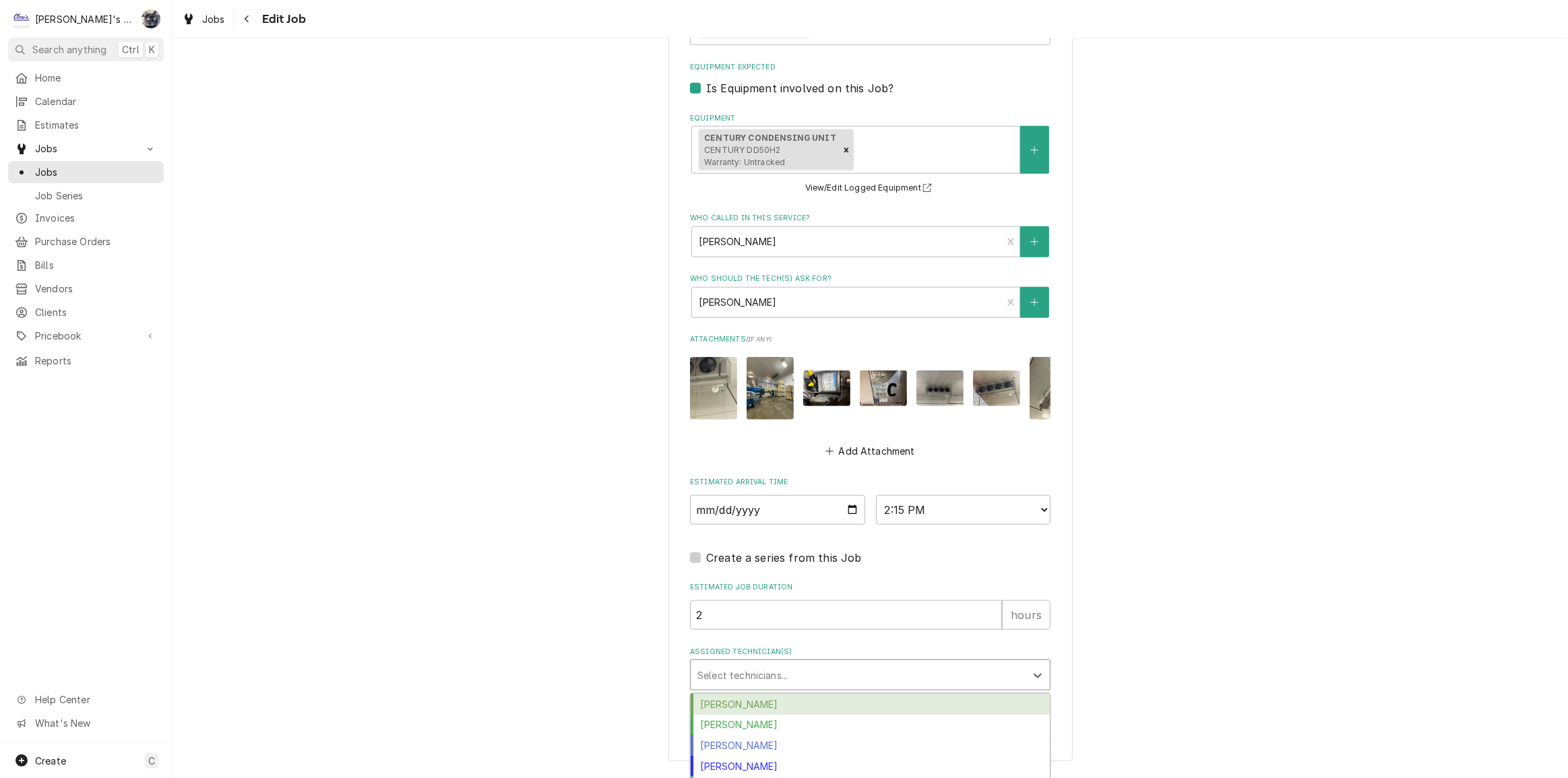
type textarea "x"
type input "ste"
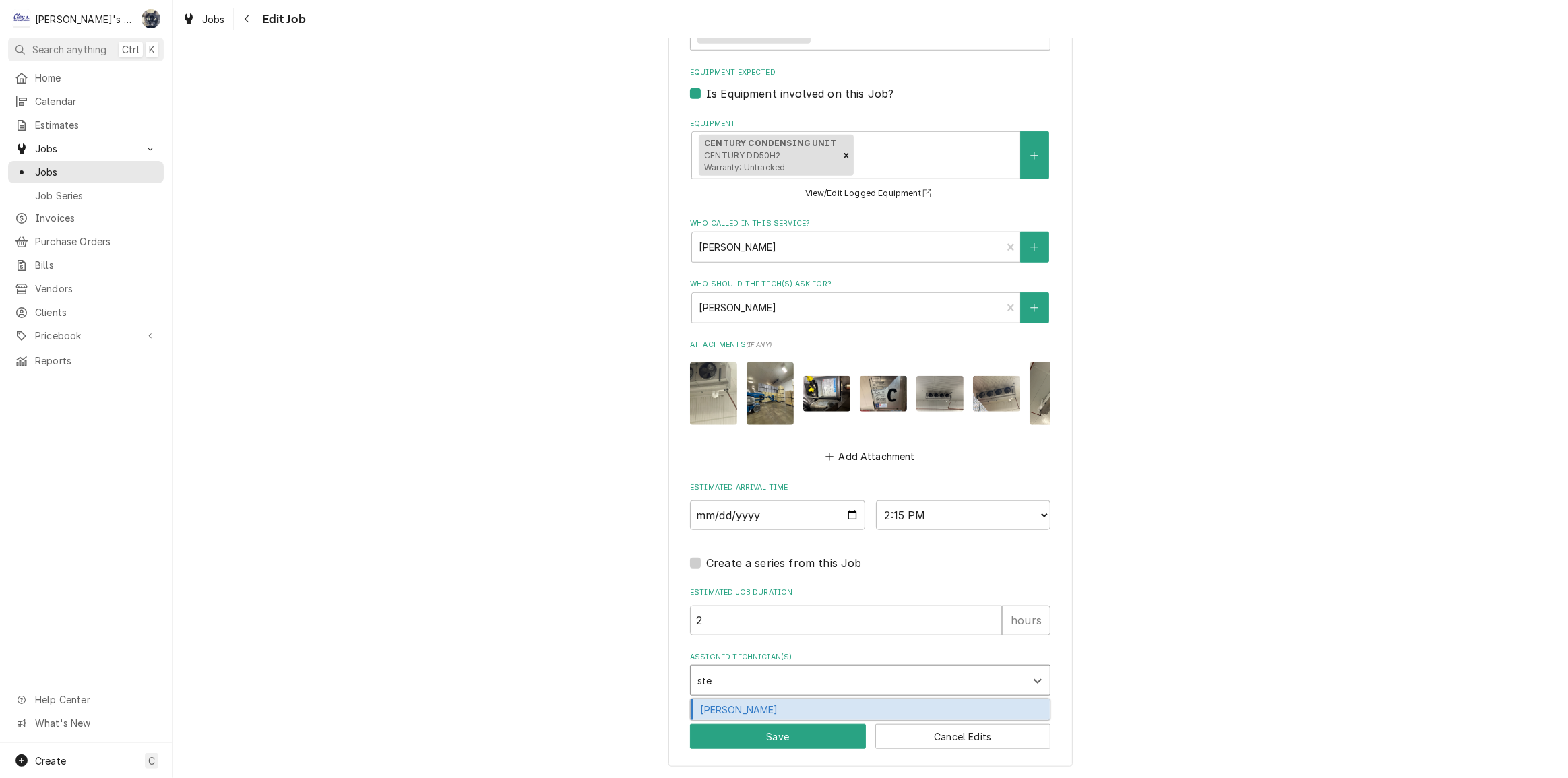
click at [754, 708] on div "Steven Cramer" at bounding box center [870, 709] width 359 height 21
type textarea "x"
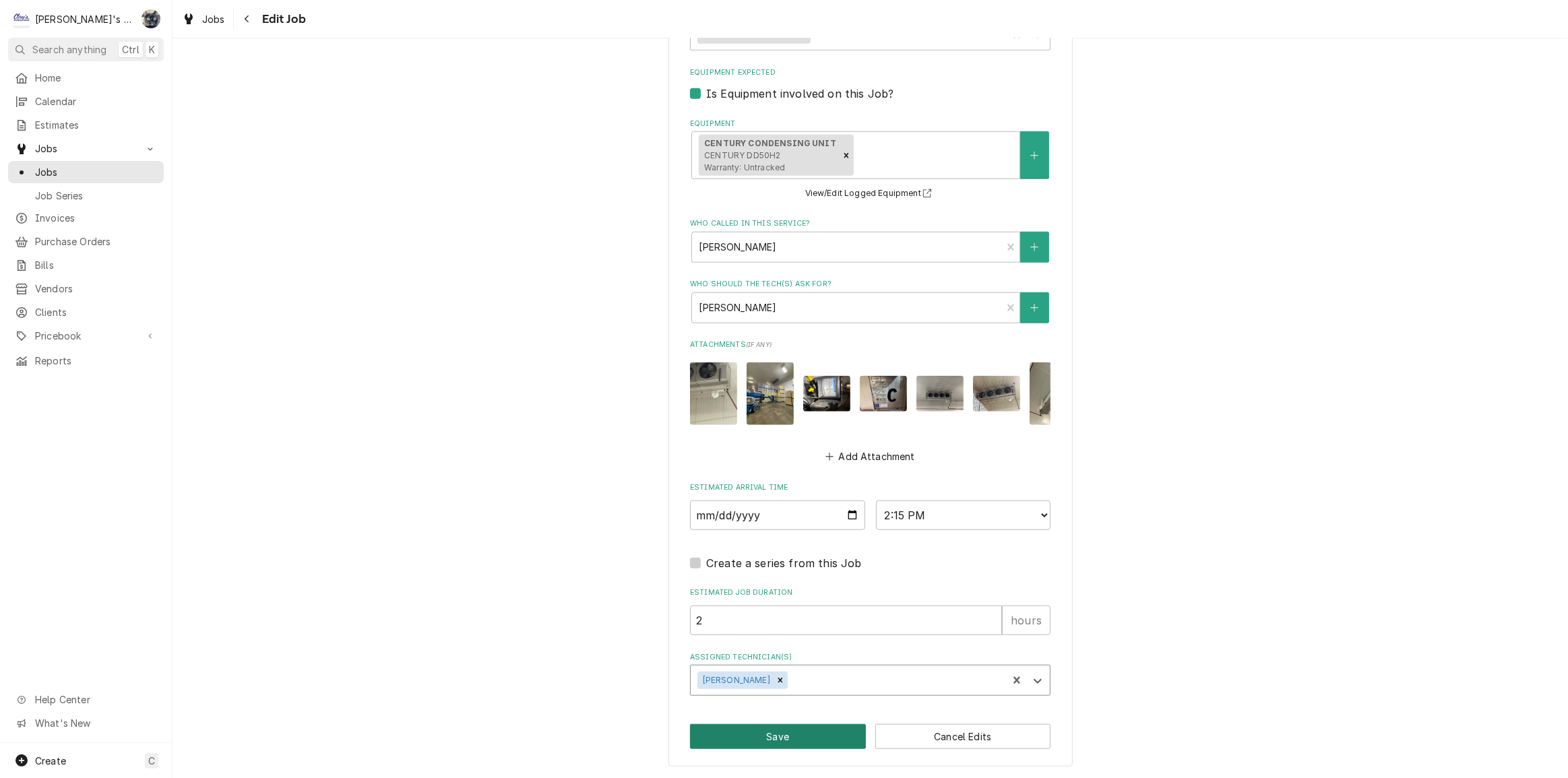
click at [763, 735] on button "Save" at bounding box center [777, 737] width 176 height 25
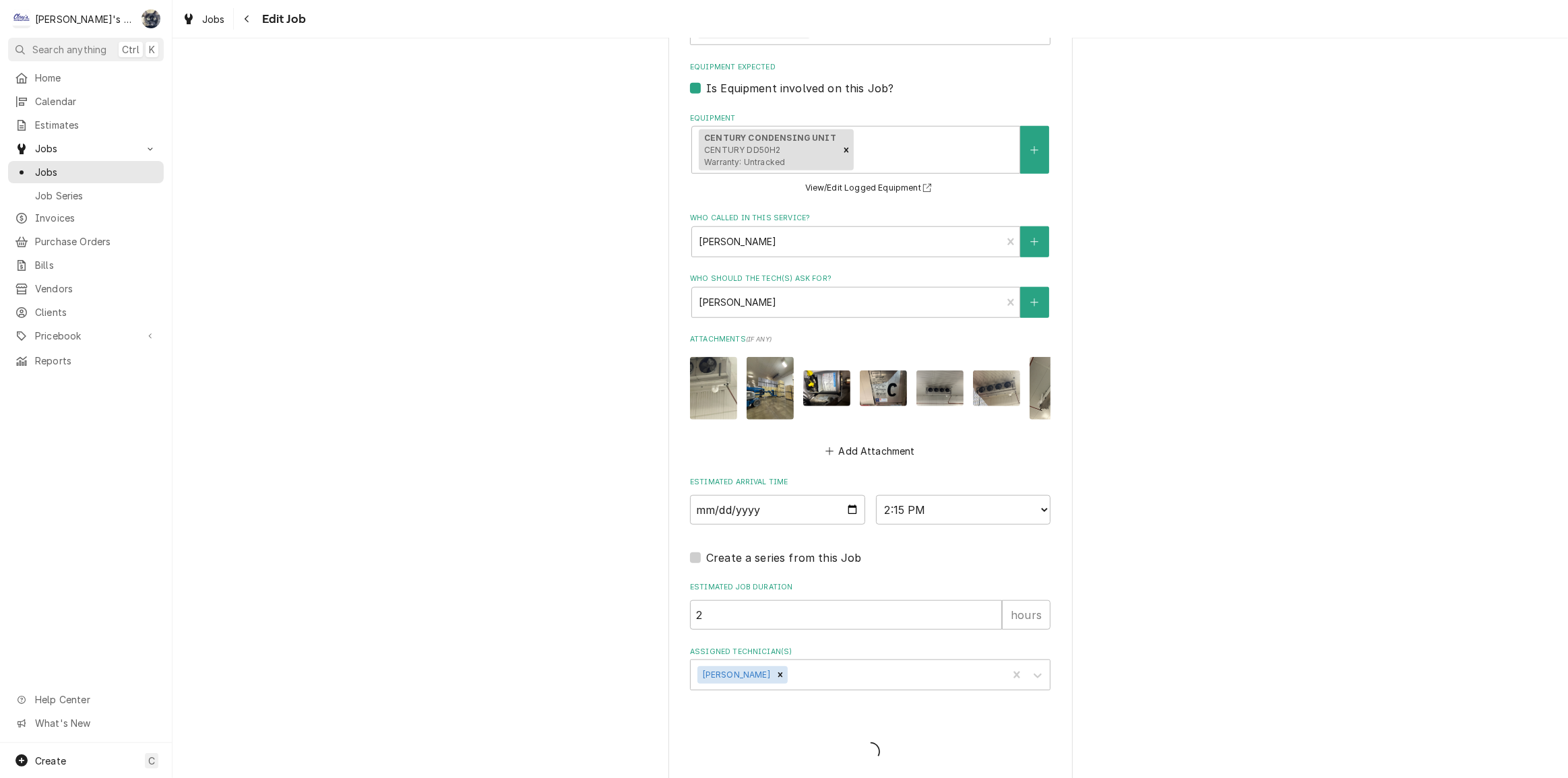
type textarea "x"
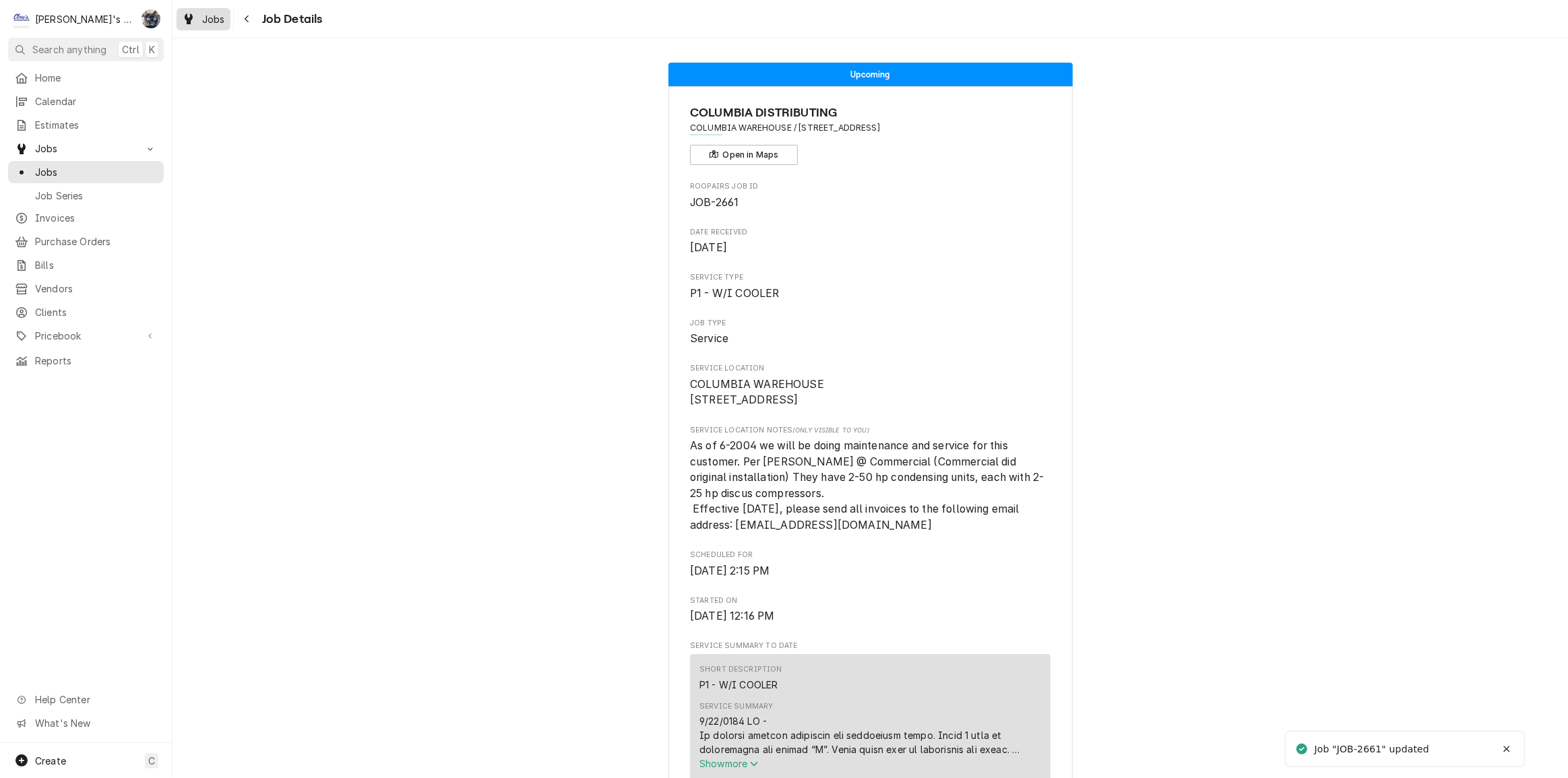
click at [209, 17] on span "Jobs" at bounding box center [214, 19] width 23 height 14
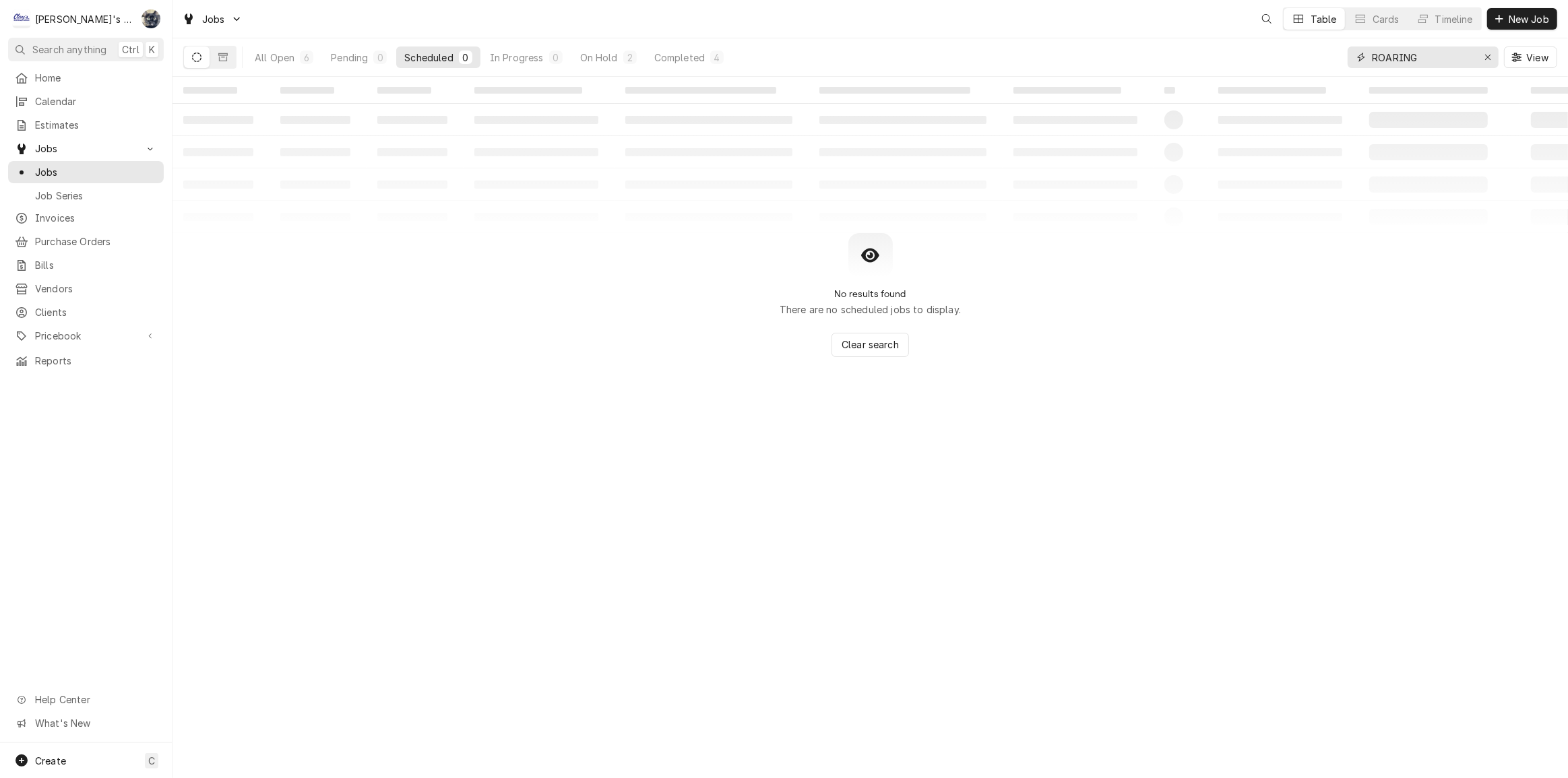
drag, startPoint x: 1435, startPoint y: 54, endPoint x: 1273, endPoint y: 58, distance: 162.0
click at [1273, 58] on div "All Open 6 Pending 0 Scheduled 0 In Progress 0 On Hold 2 Completed 4 ROARING Vi…" at bounding box center [870, 57] width 1374 height 38
type input "c"
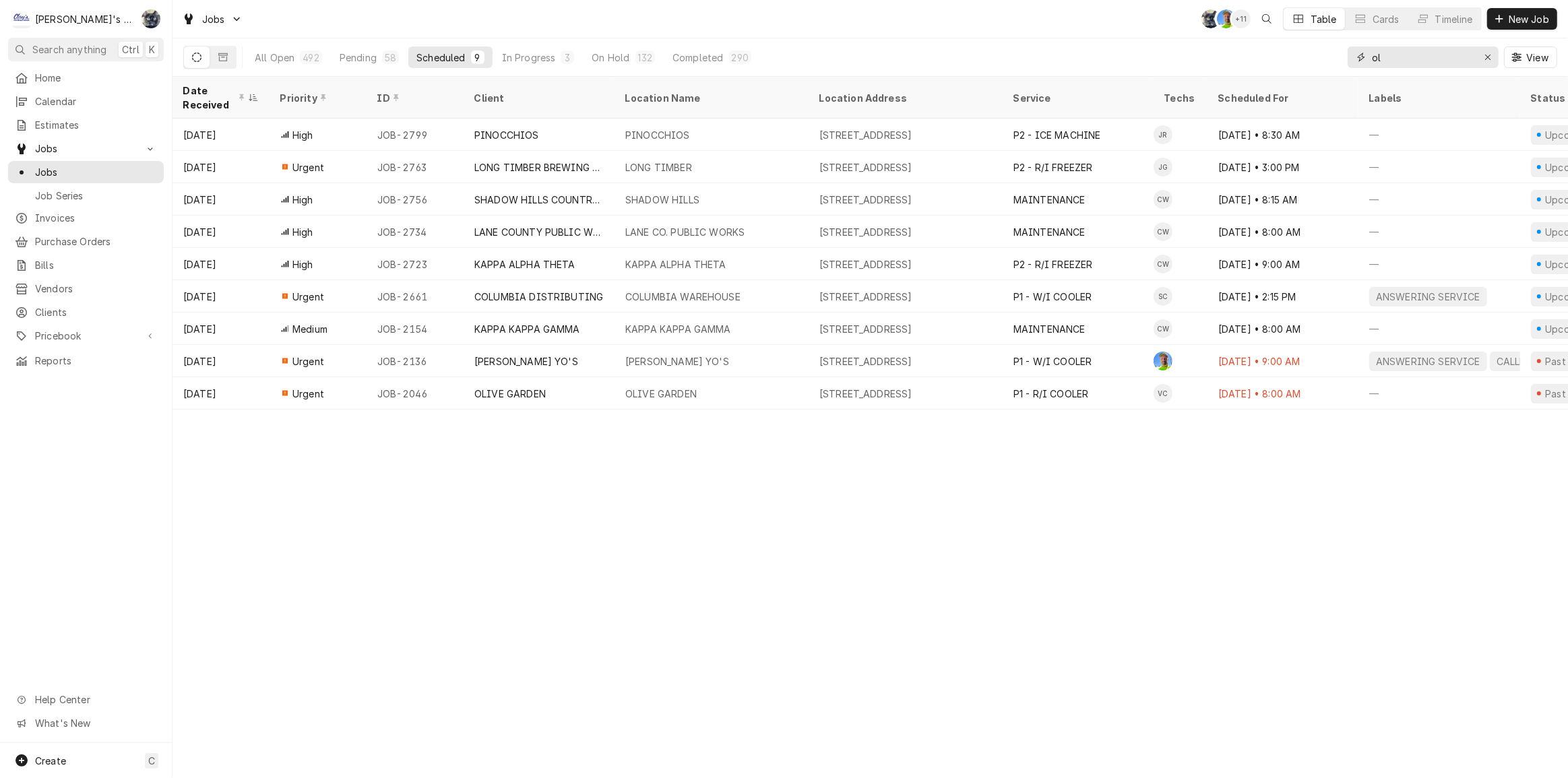
type input "o"
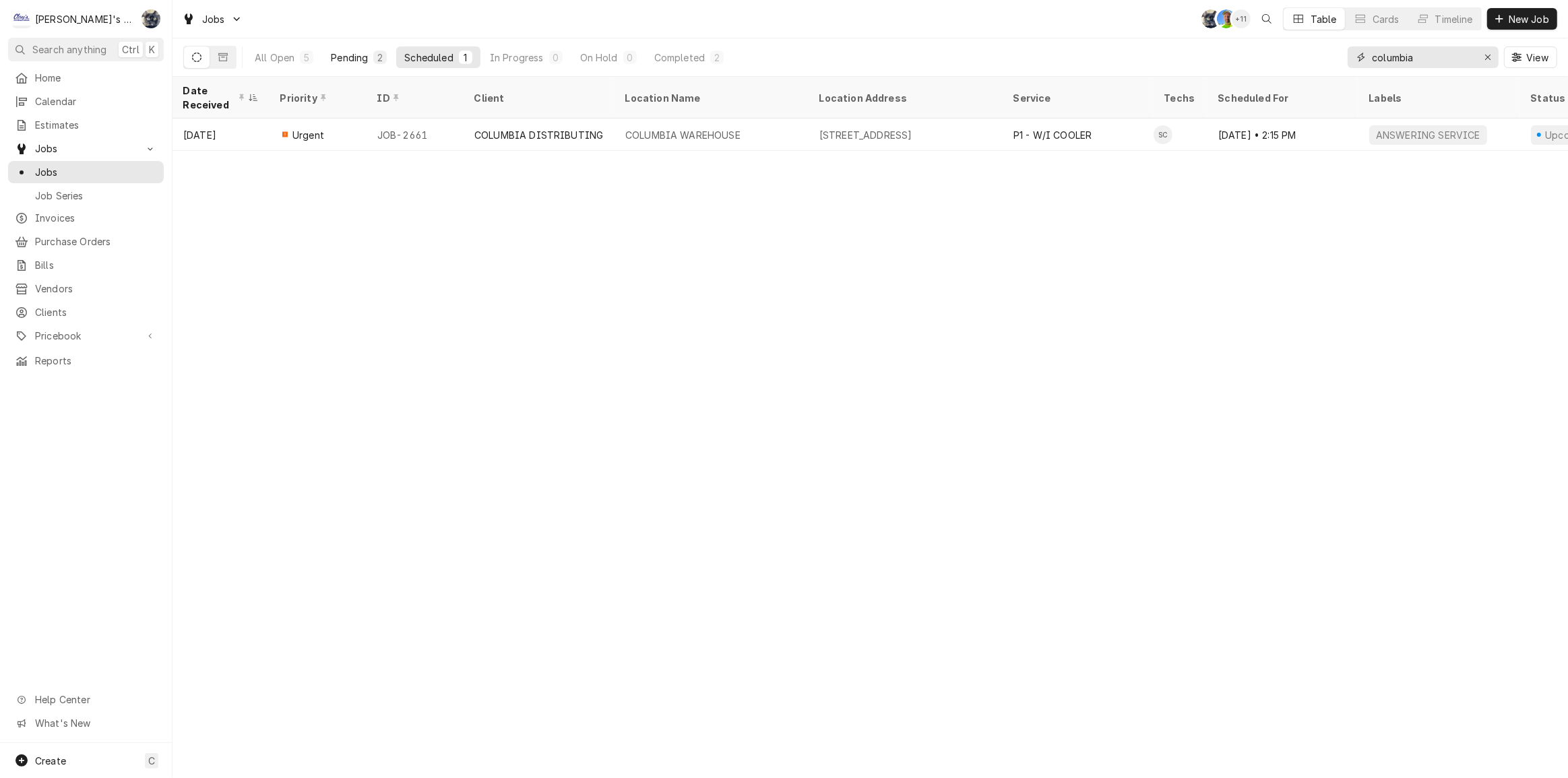
type input "columbia"
click at [364, 58] on div "Pending" at bounding box center [350, 57] width 37 height 14
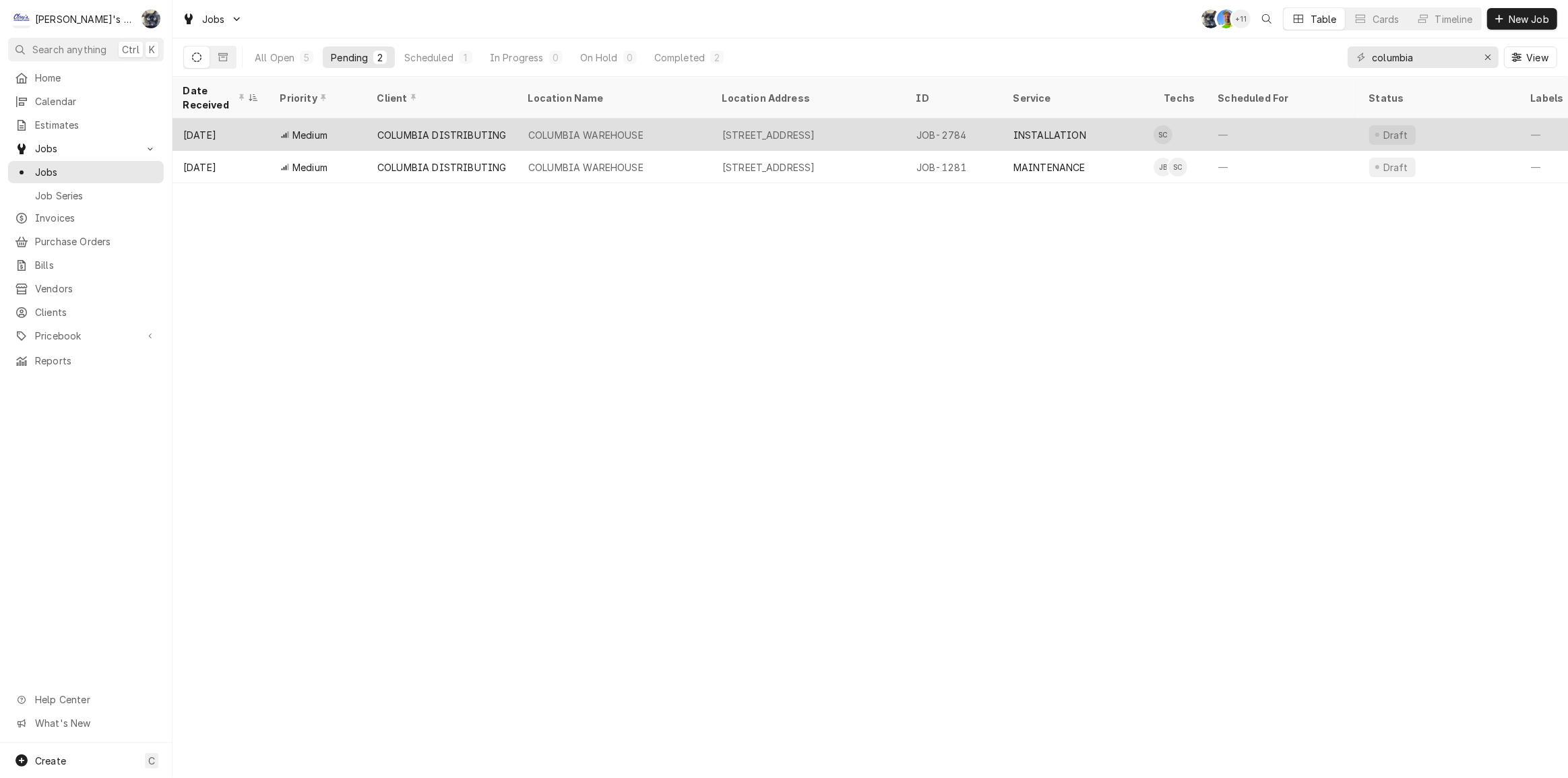
click at [722, 132] on div "[STREET_ADDRESS]" at bounding box center [769, 135] width 93 height 14
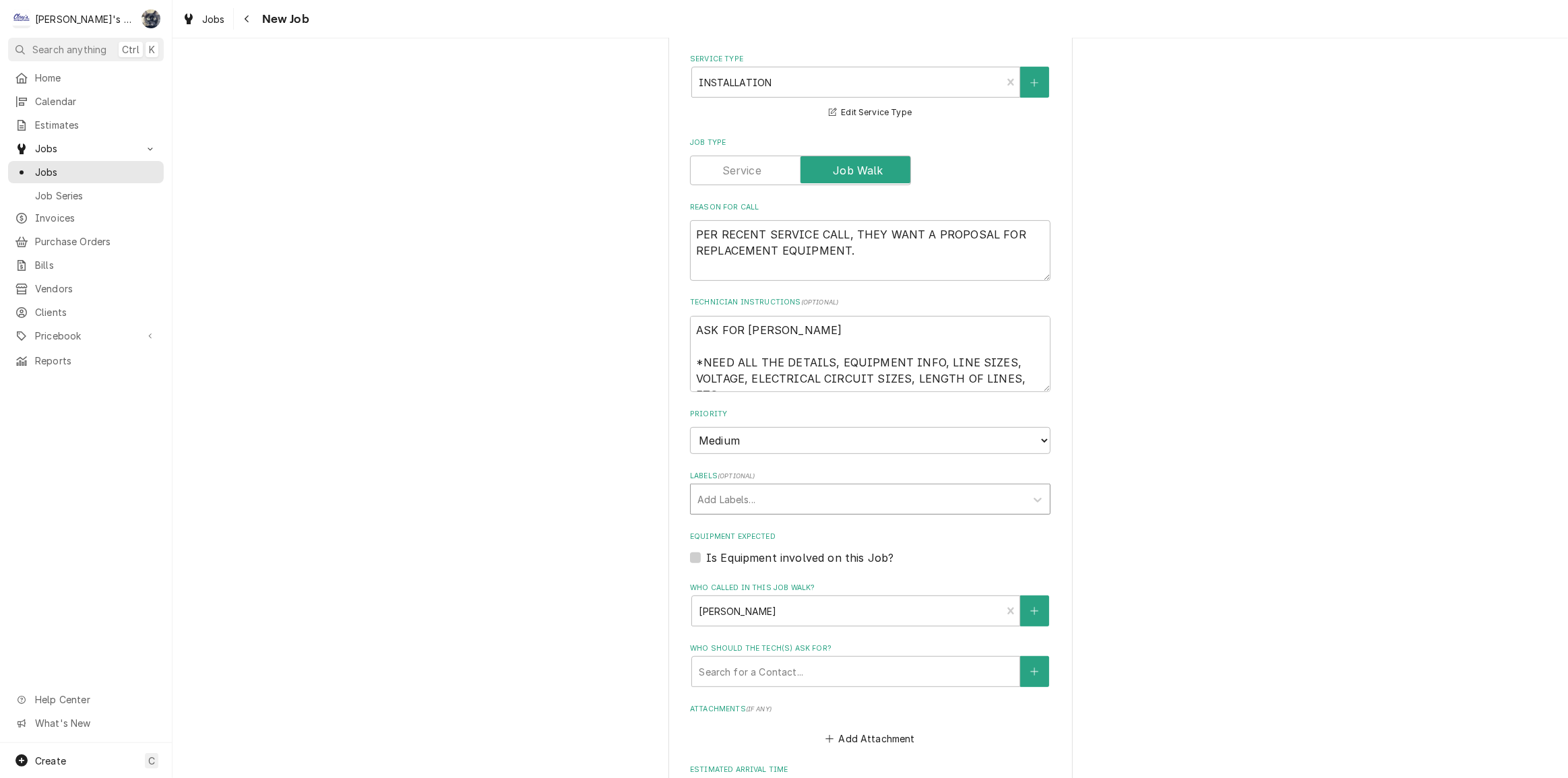
scroll to position [857, 0]
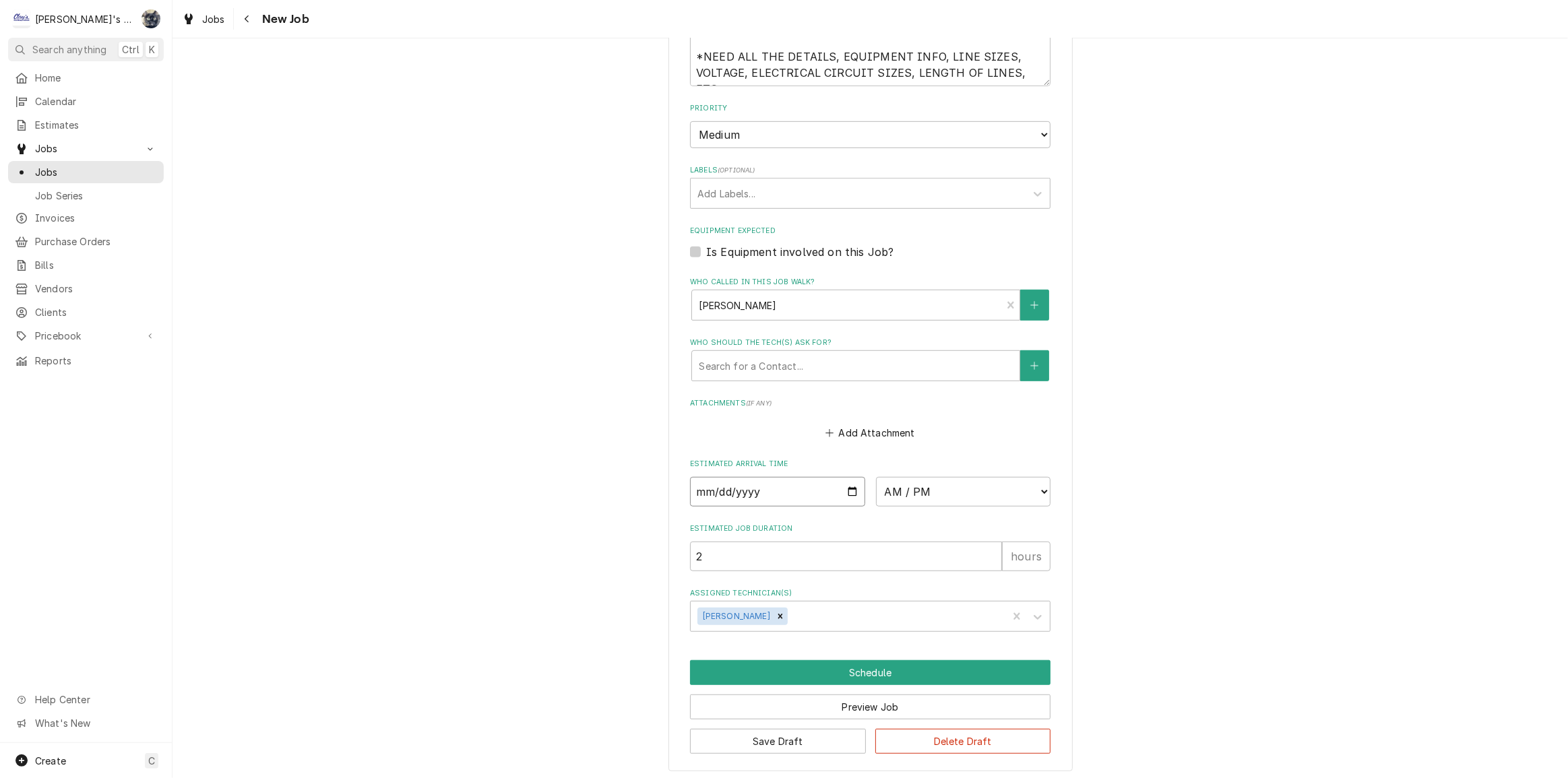
click at [848, 487] on input "Date" at bounding box center [777, 492] width 175 height 29
type textarea "x"
type input "[DATE]"
click at [916, 490] on select "AM / PM 6:00 AM 6:15 AM 6:30 AM 6:45 AM 7:00 AM 7:15 AM 7:30 AM 7:45 AM 8:00 AM…" at bounding box center [963, 492] width 175 height 29
type textarea "x"
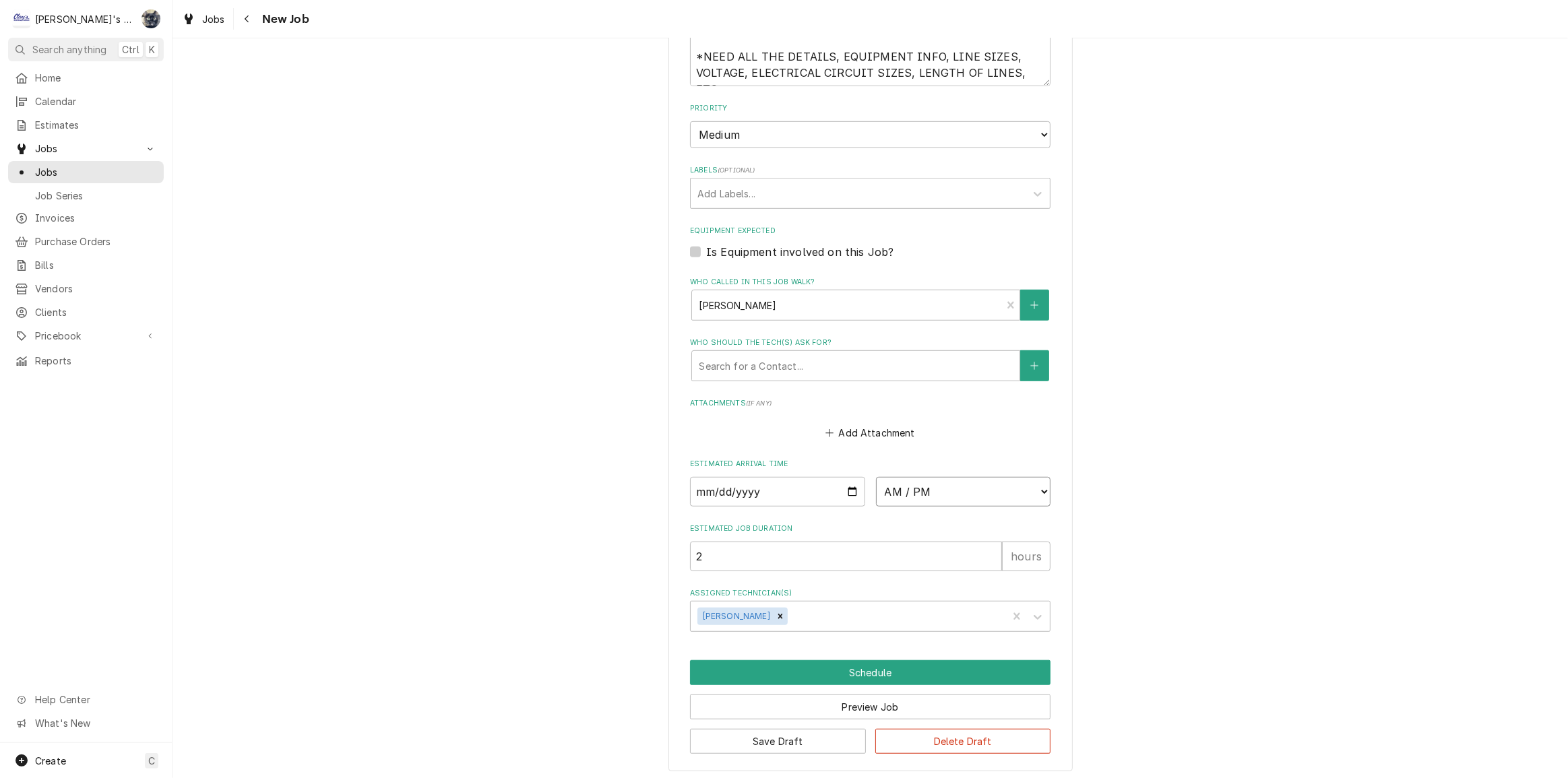
select select "14:30:00"
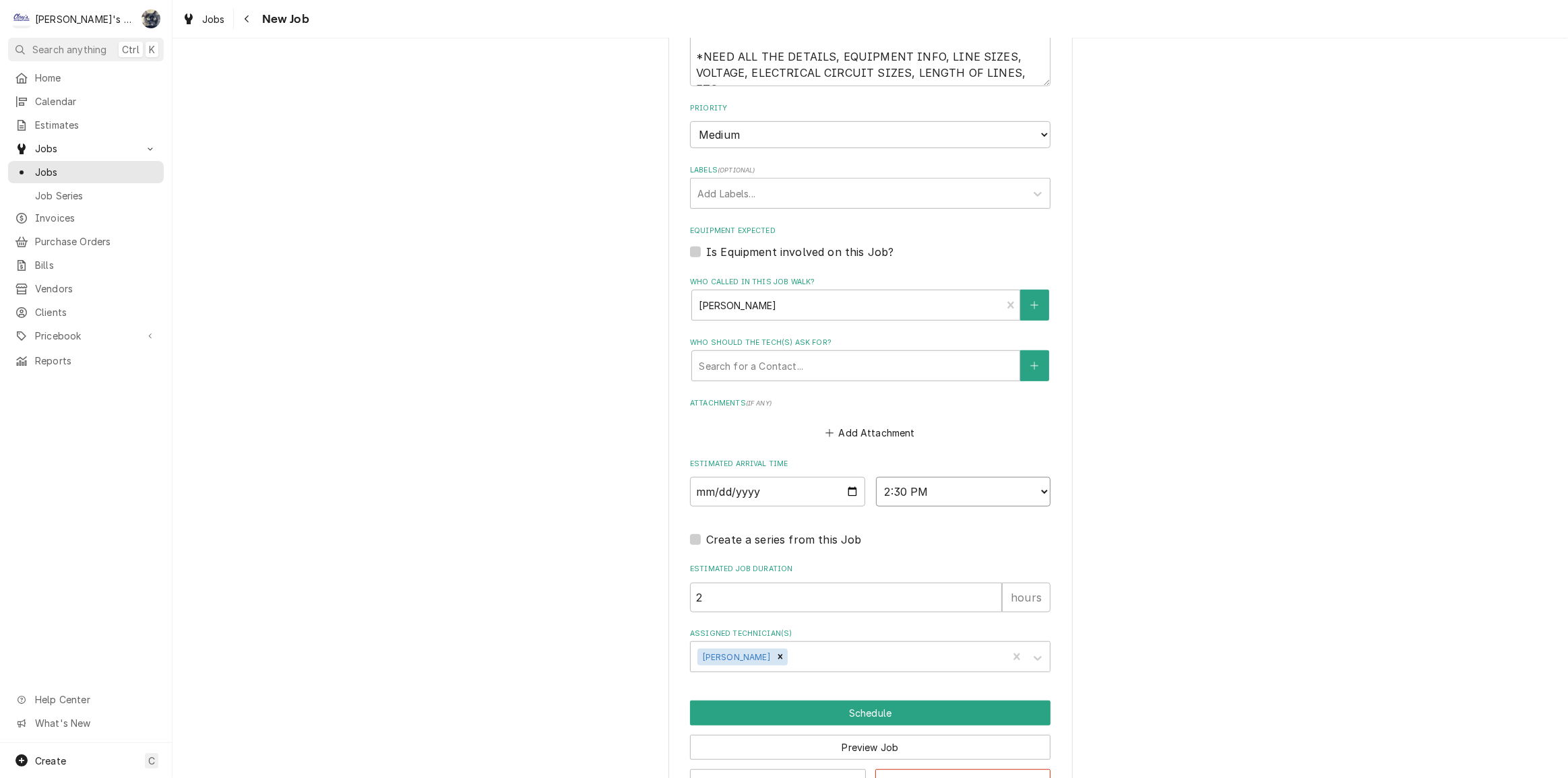
scroll to position [897, 0]
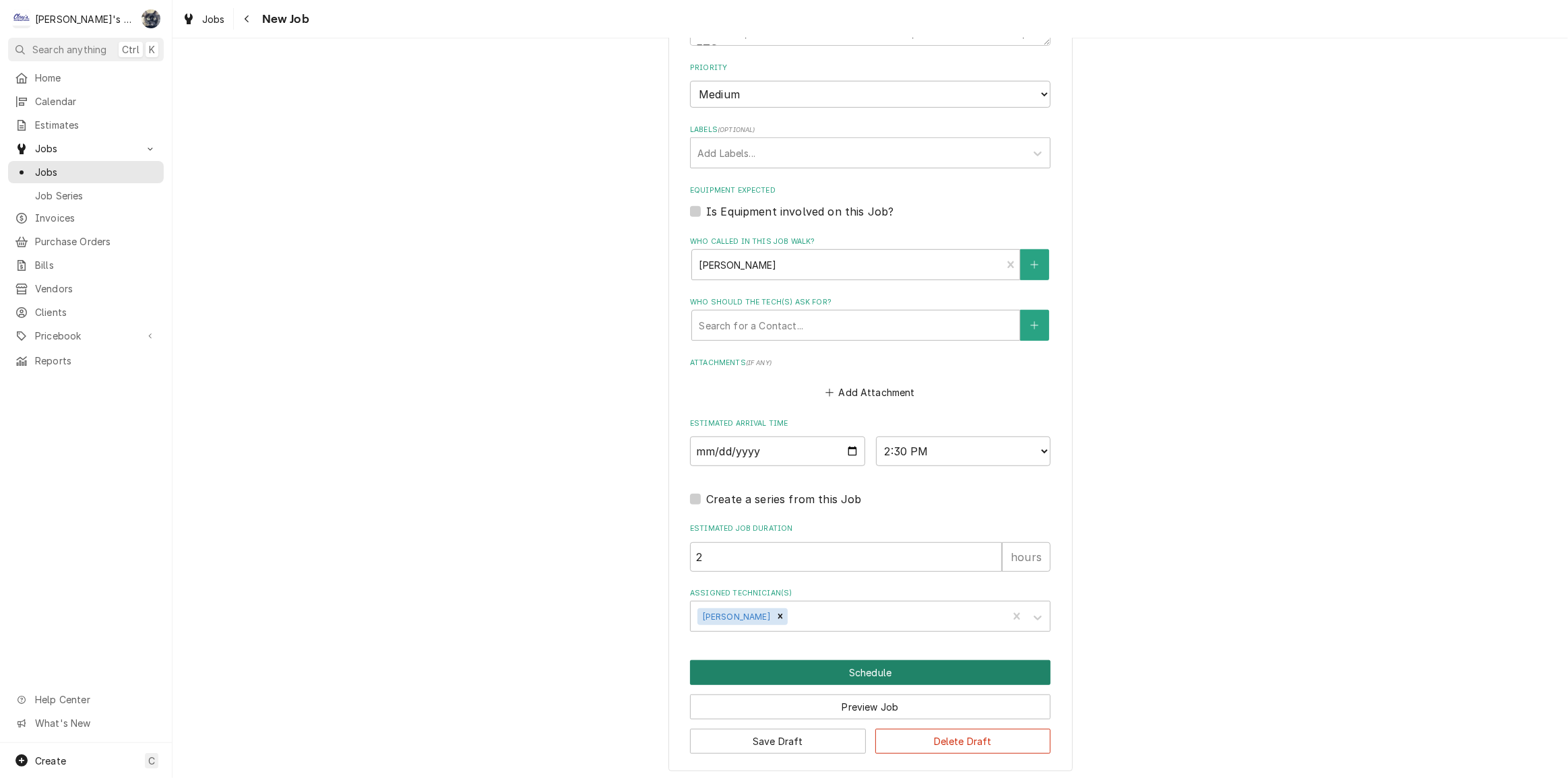
click at [810, 673] on button "Schedule" at bounding box center [870, 673] width 360 height 25
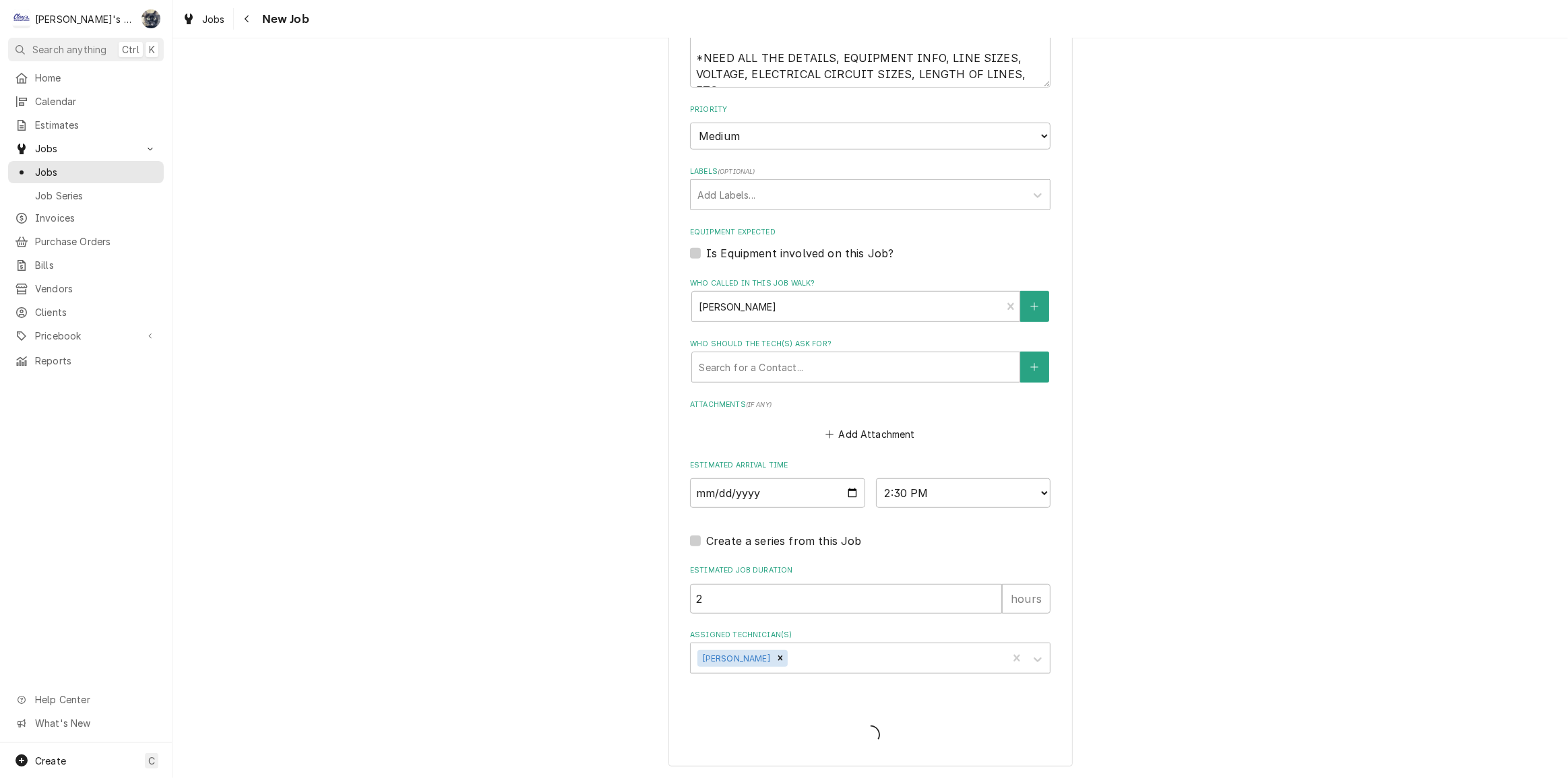
scroll to position [852, 0]
type textarea "x"
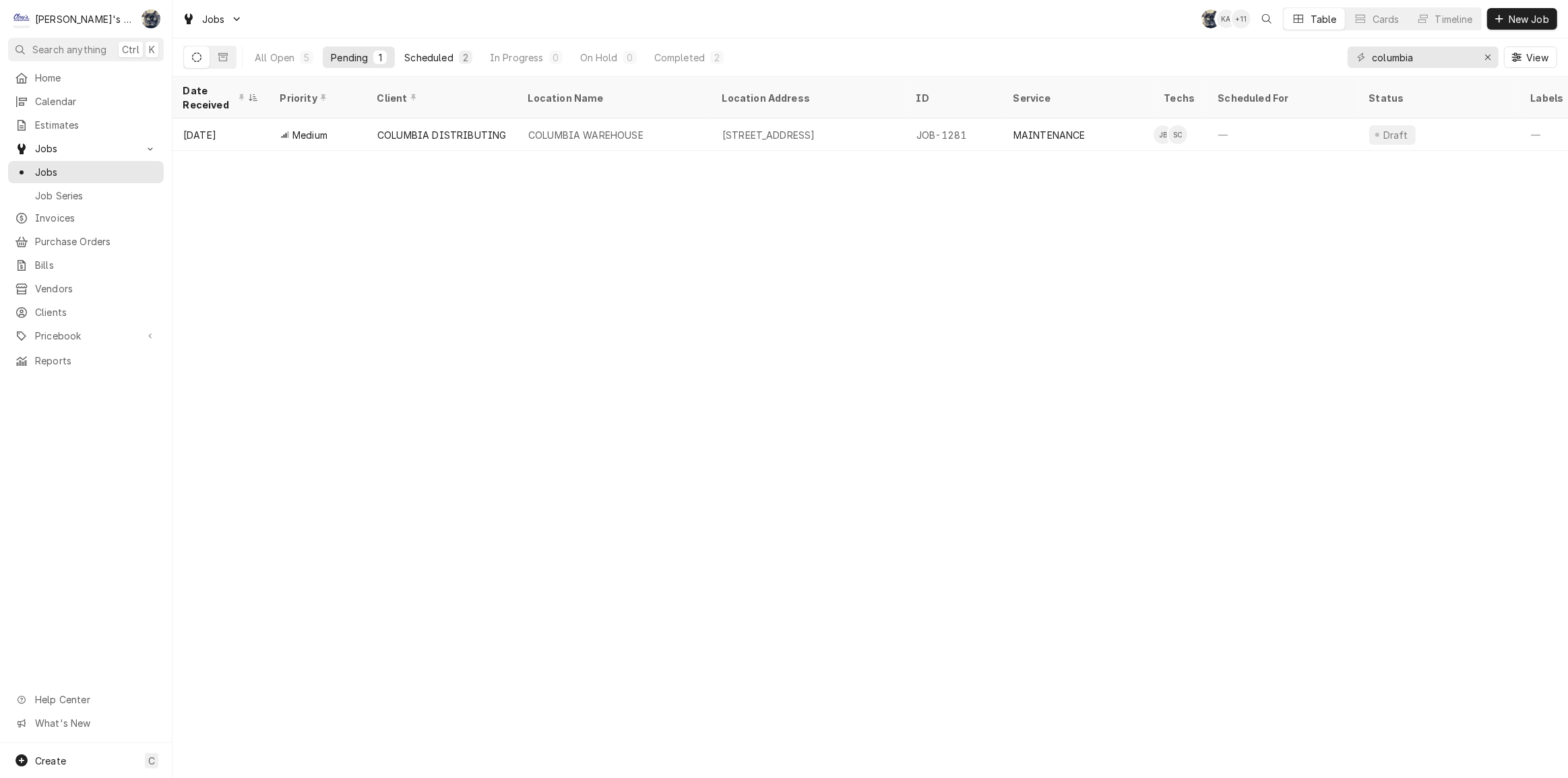
click at [452, 59] on div "Scheduled" at bounding box center [429, 57] width 49 height 14
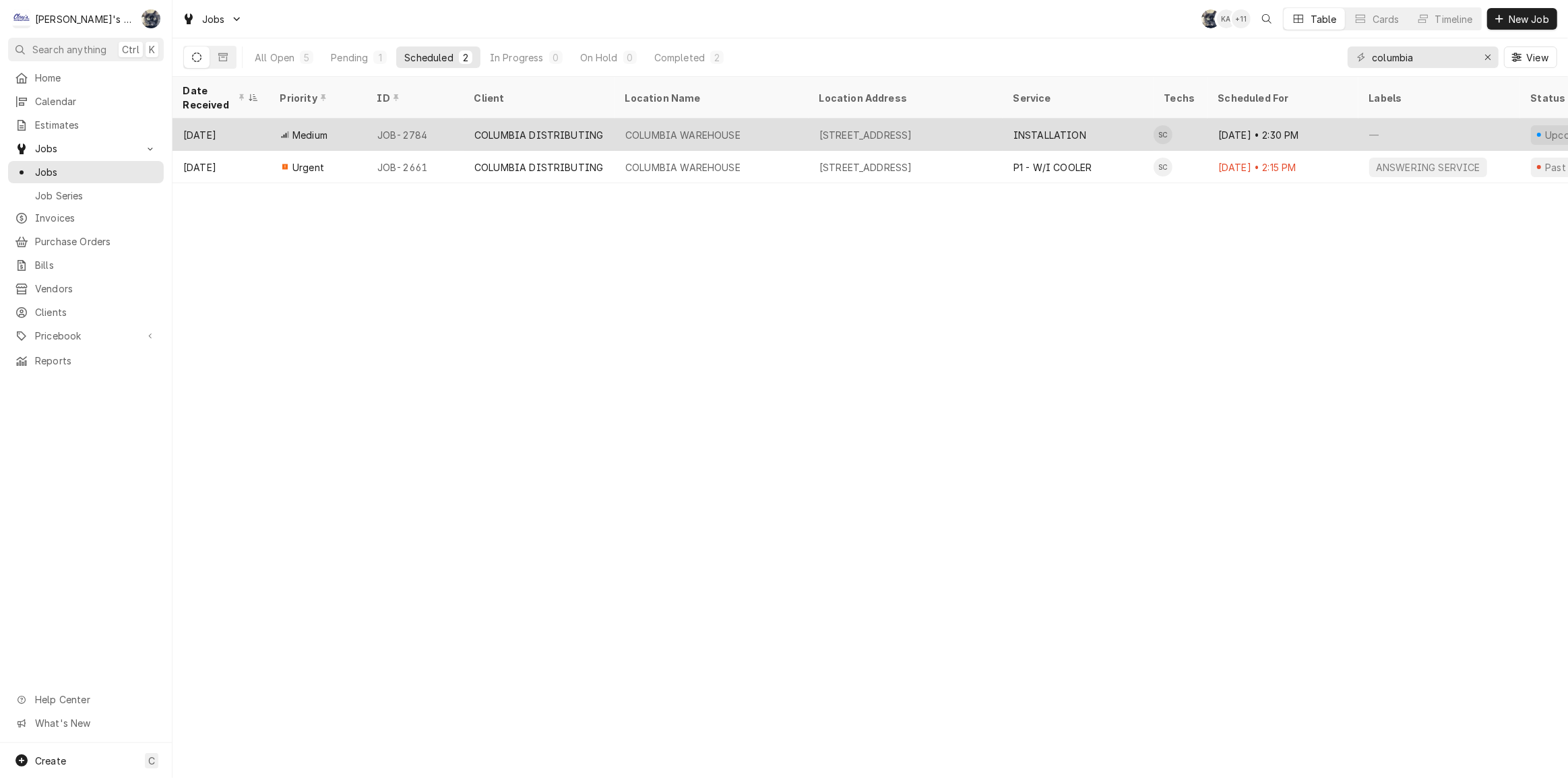
click at [685, 128] on div "COLUMBIA WAREHOUSE" at bounding box center [683, 135] width 115 height 14
